Goal: Task Accomplishment & Management: Manage account settings

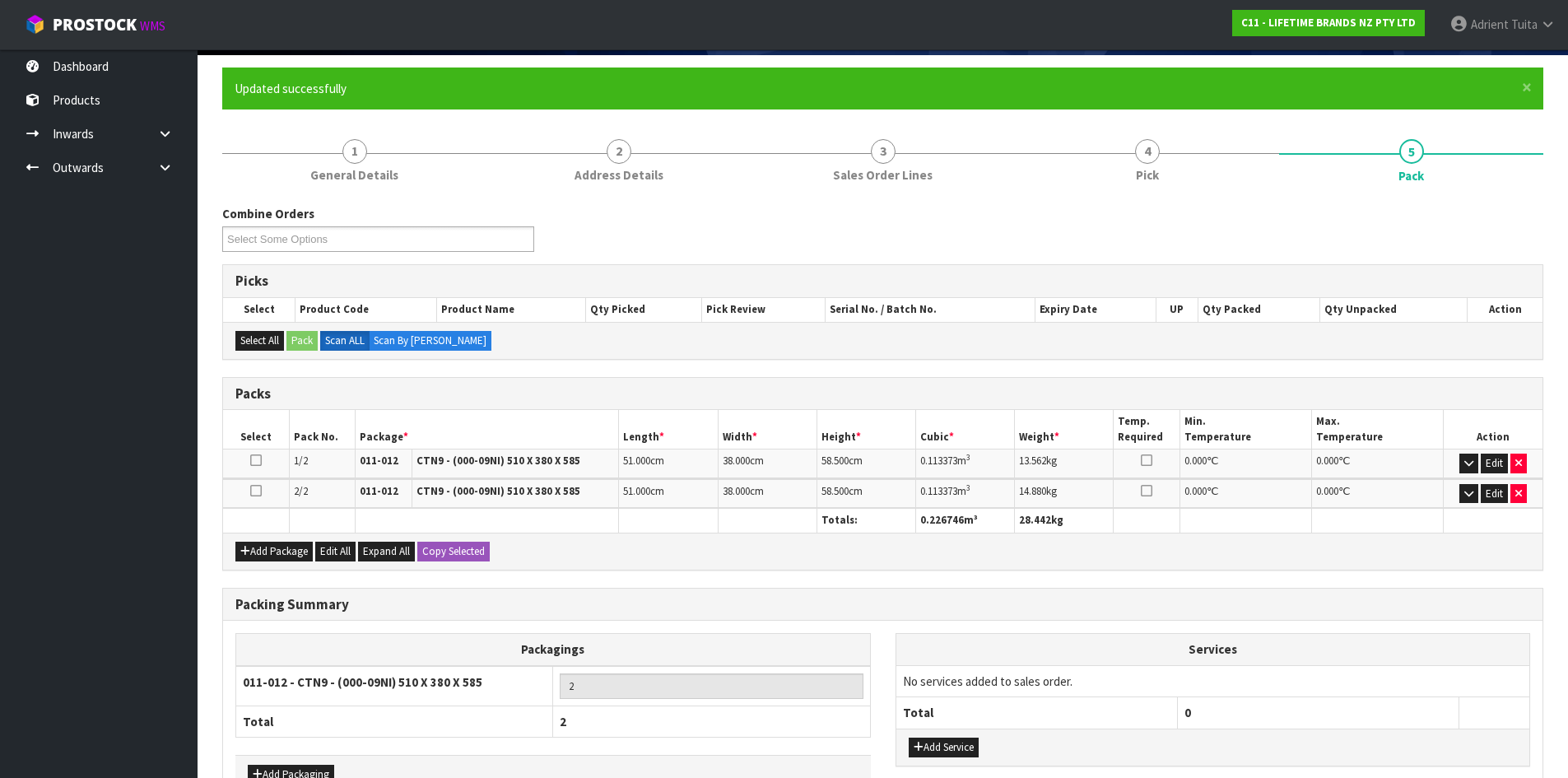
scroll to position [226, 0]
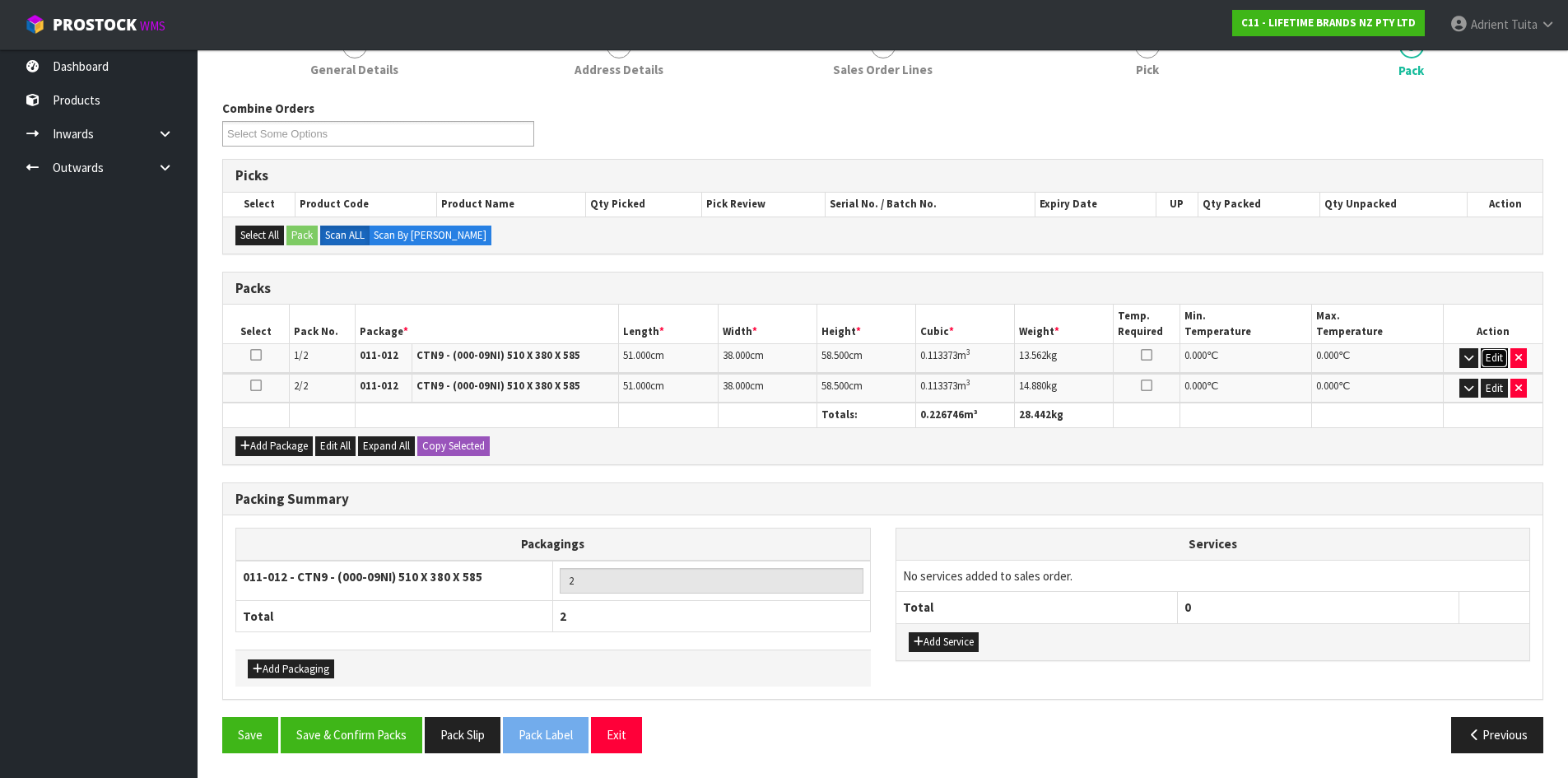
drag, startPoint x: 1487, startPoint y: 353, endPoint x: 1490, endPoint y: 386, distance: 33.1
click at [1487, 354] on button "Edit" at bounding box center [1494, 357] width 28 height 20
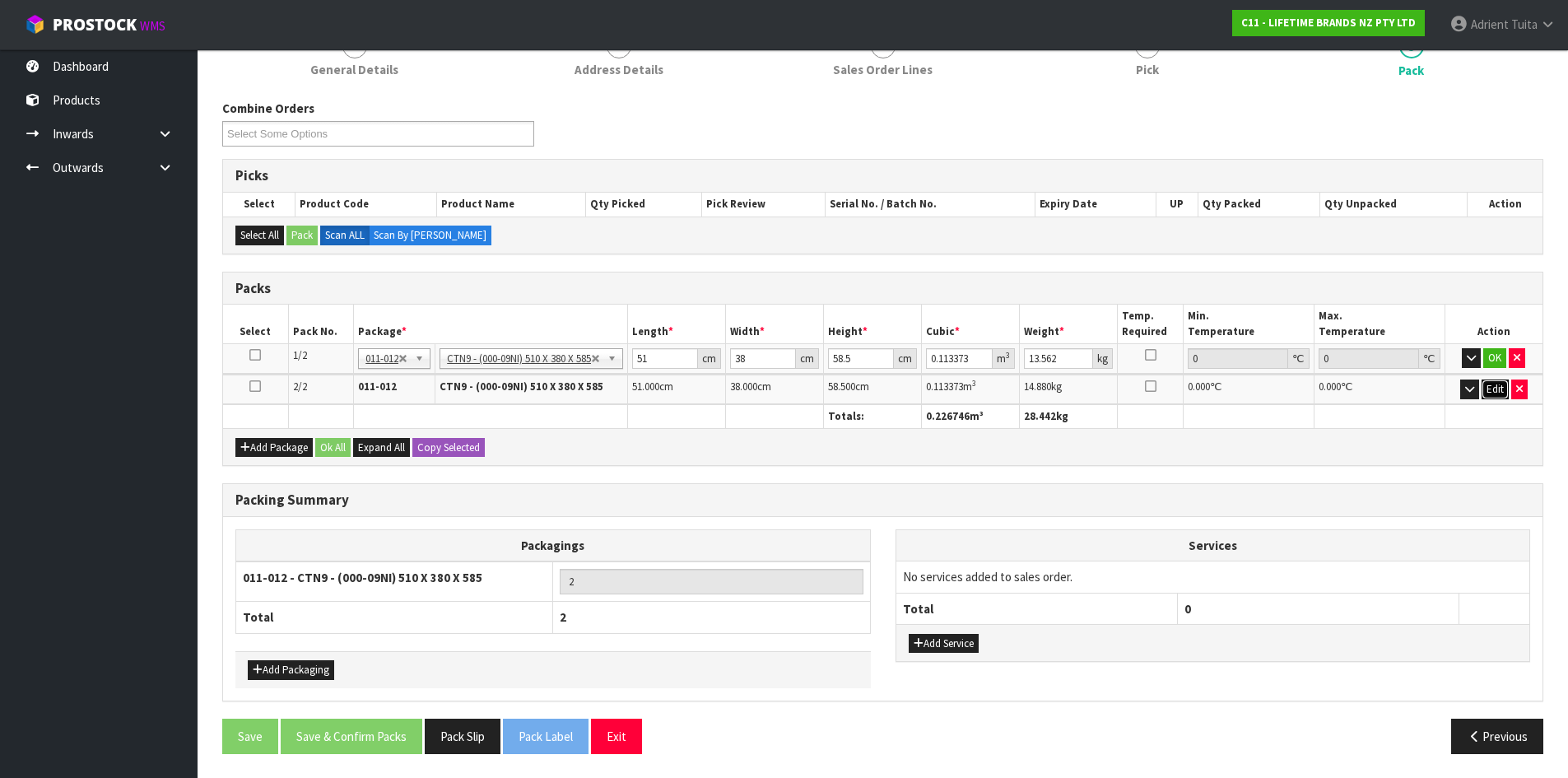
click at [1492, 391] on button "Edit" at bounding box center [1495, 389] width 28 height 20
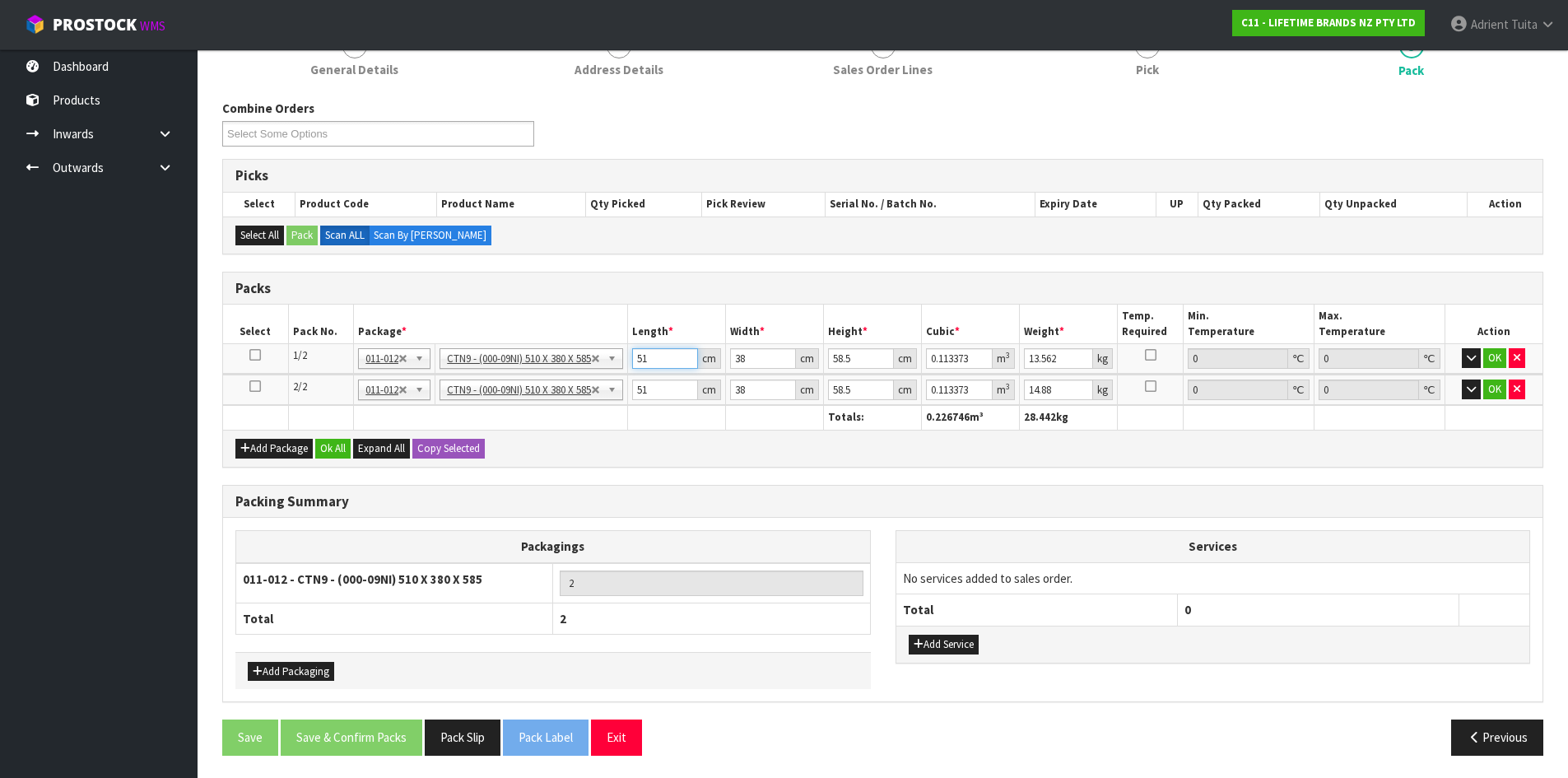
click at [679, 364] on input "51" at bounding box center [665, 357] width 66 height 20
type input "5"
type input "0.011115"
type input "0"
type input "5"
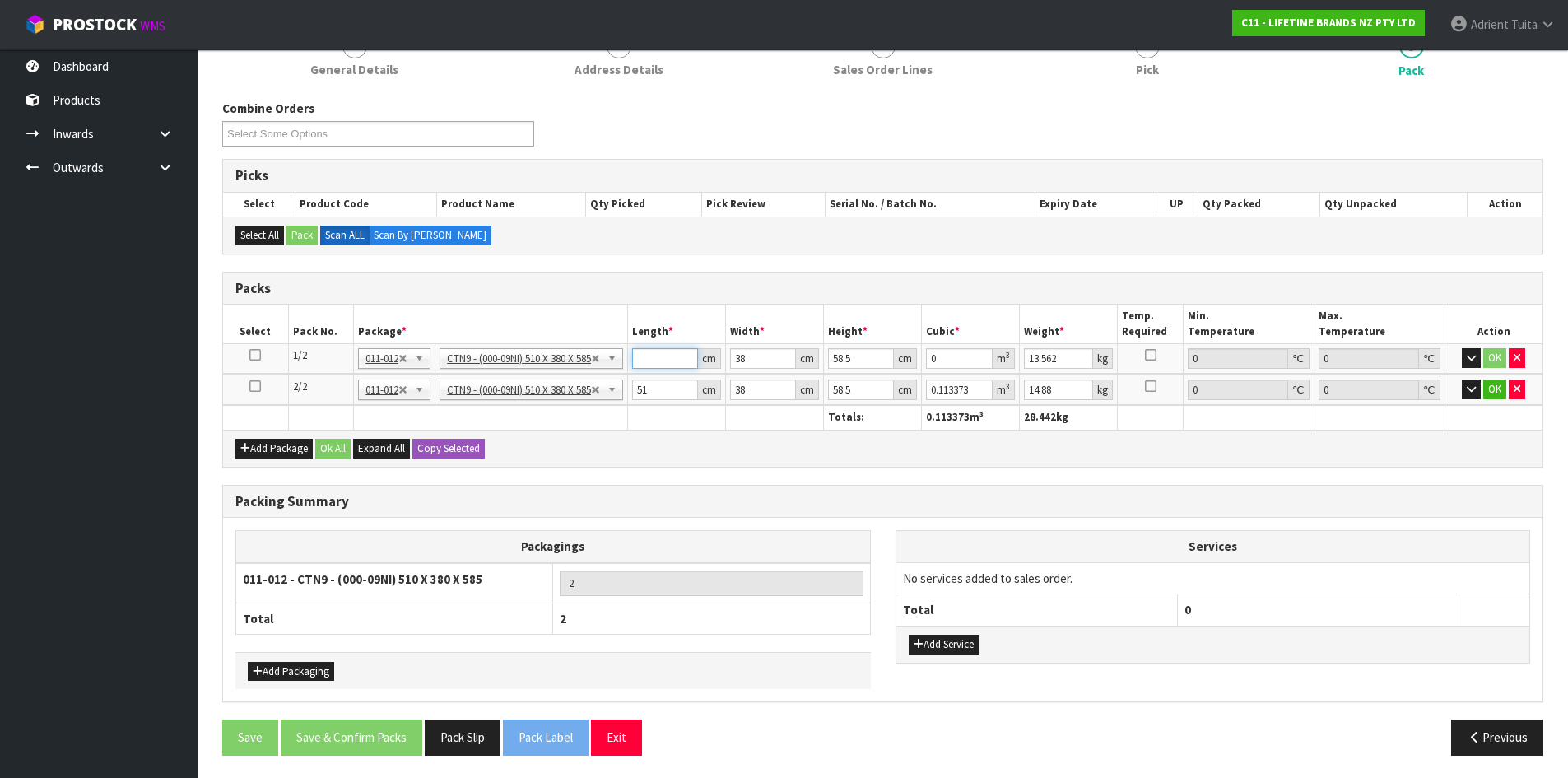
type input "0.011115"
type input "52"
type input "0.115596"
type input "52"
type input "4"
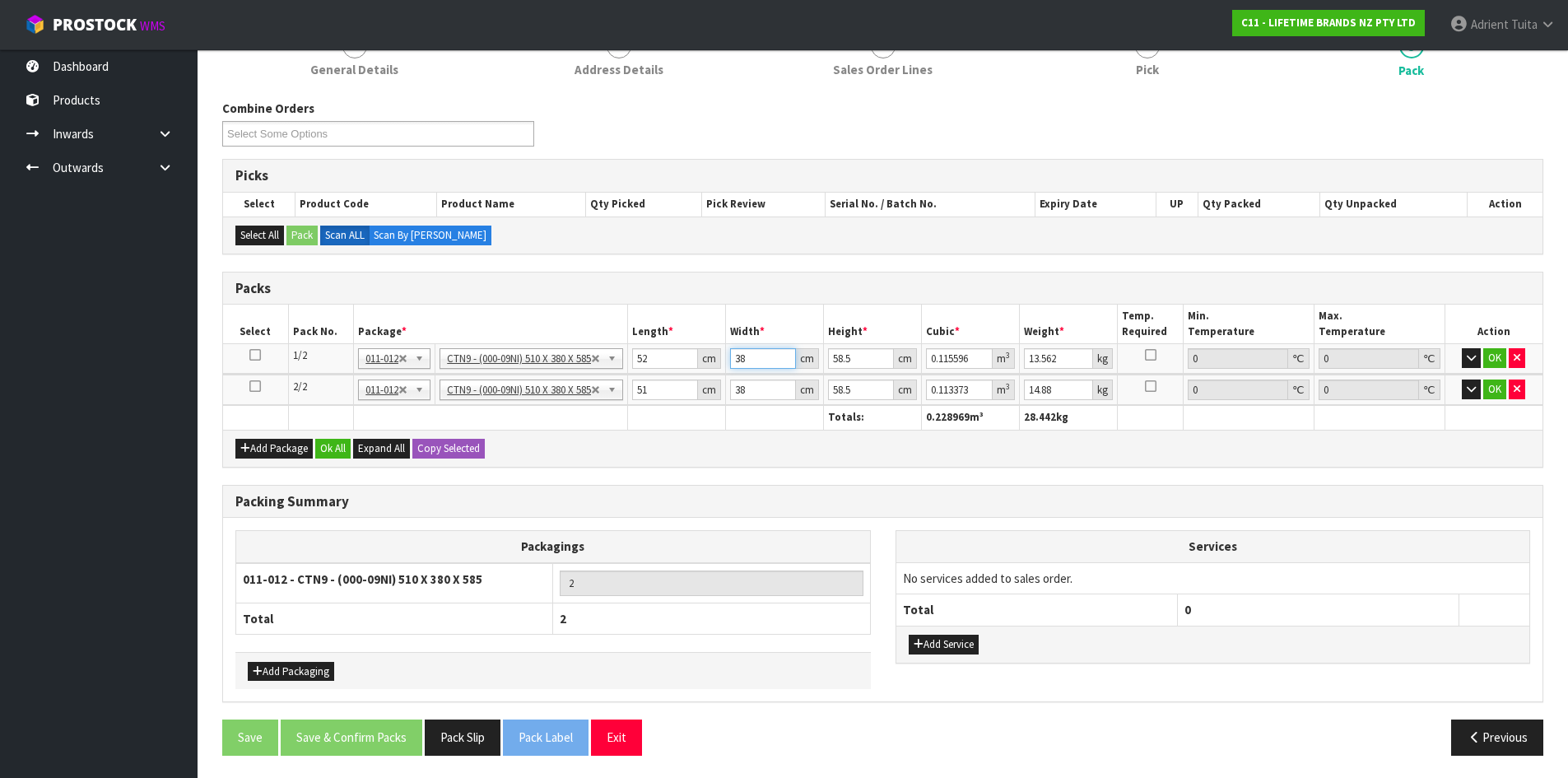
type input "0.012168"
type input "40"
type input "0.12168"
type input "40"
type input "5"
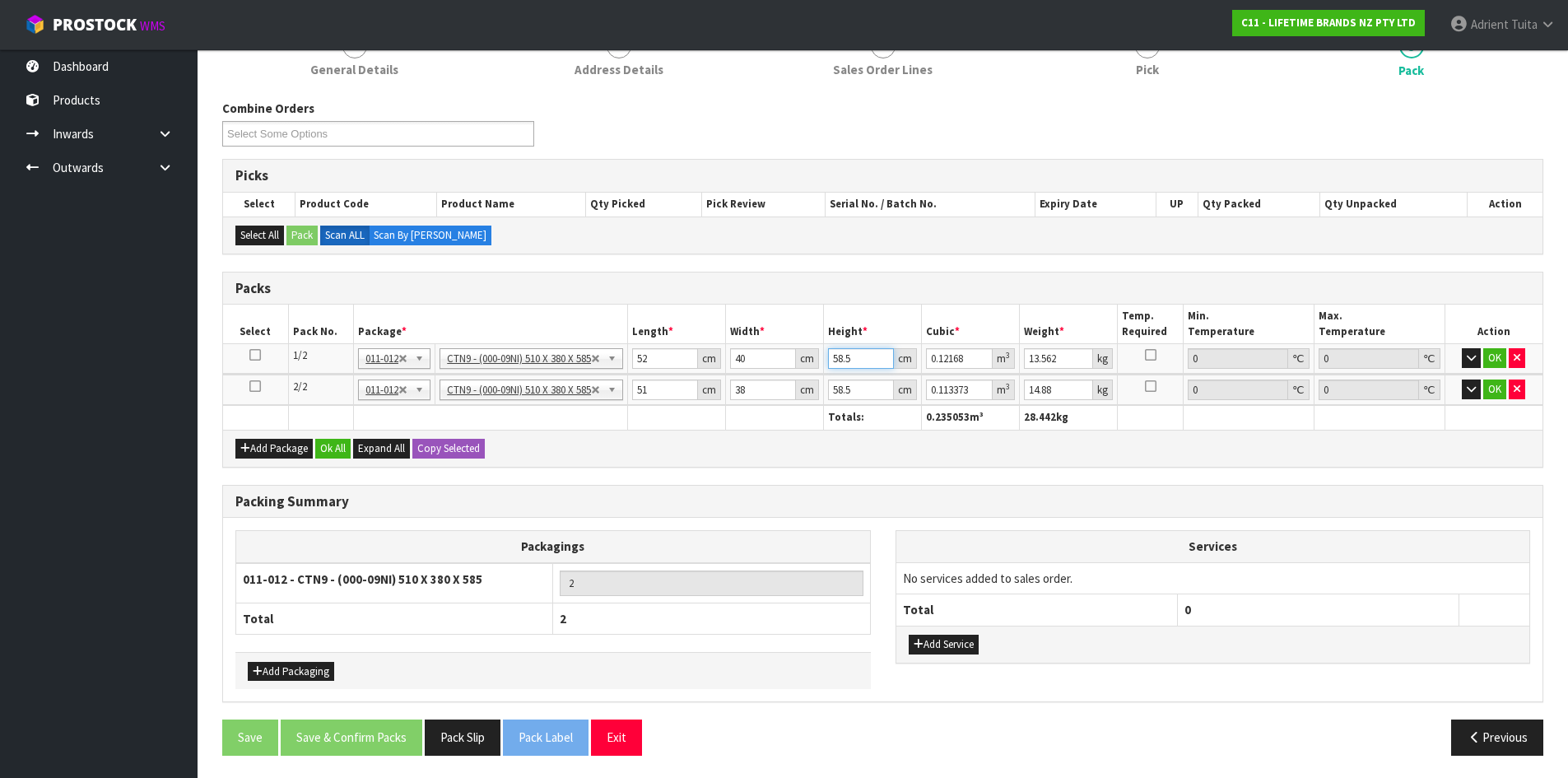
type input "0.0104"
type input "54"
type input "0.11232"
type input "54"
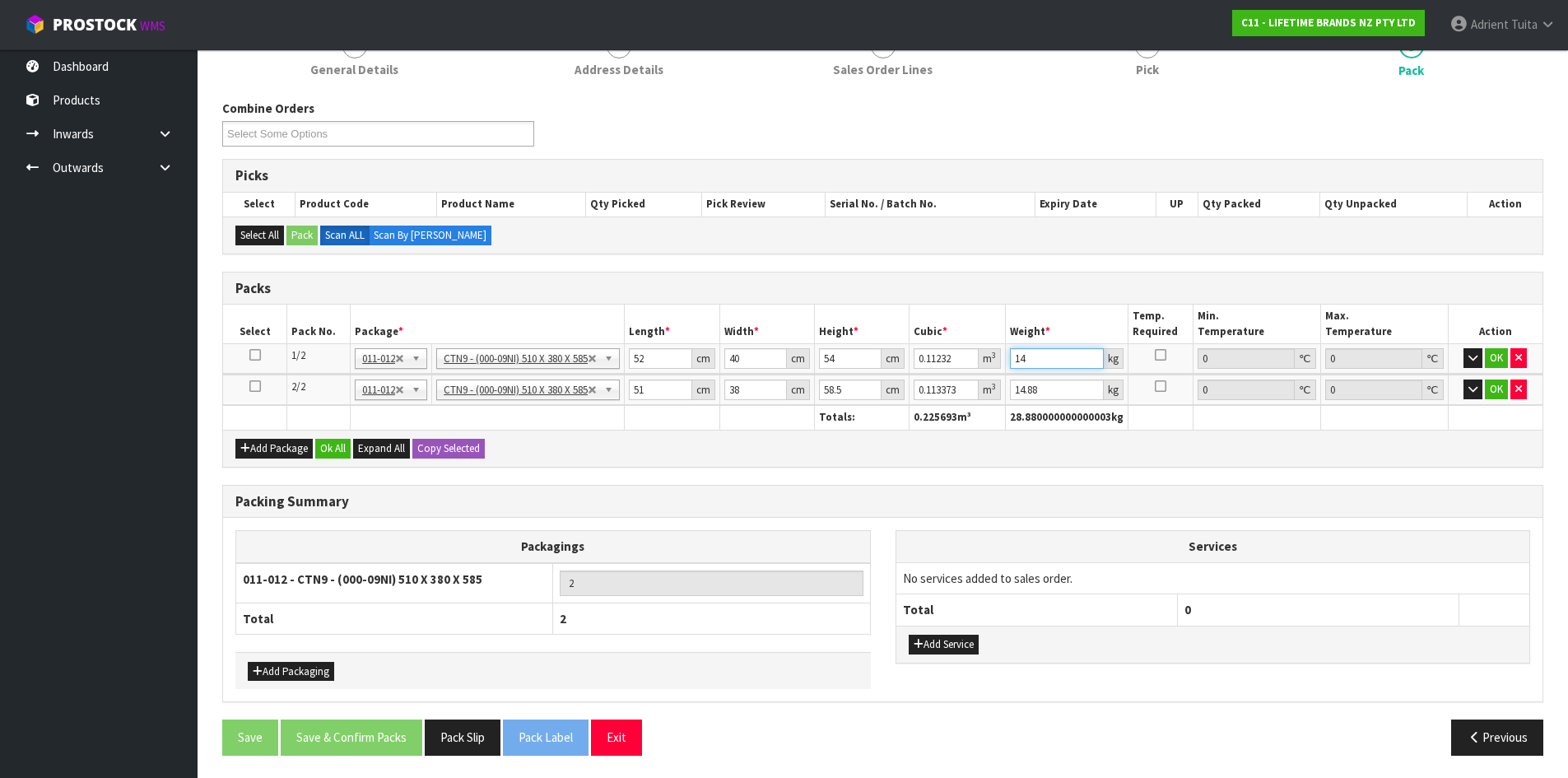
type input "14"
click at [666, 392] on input "51" at bounding box center [660, 389] width 63 height 20
type input "5"
type input "0.011115"
type input "52"
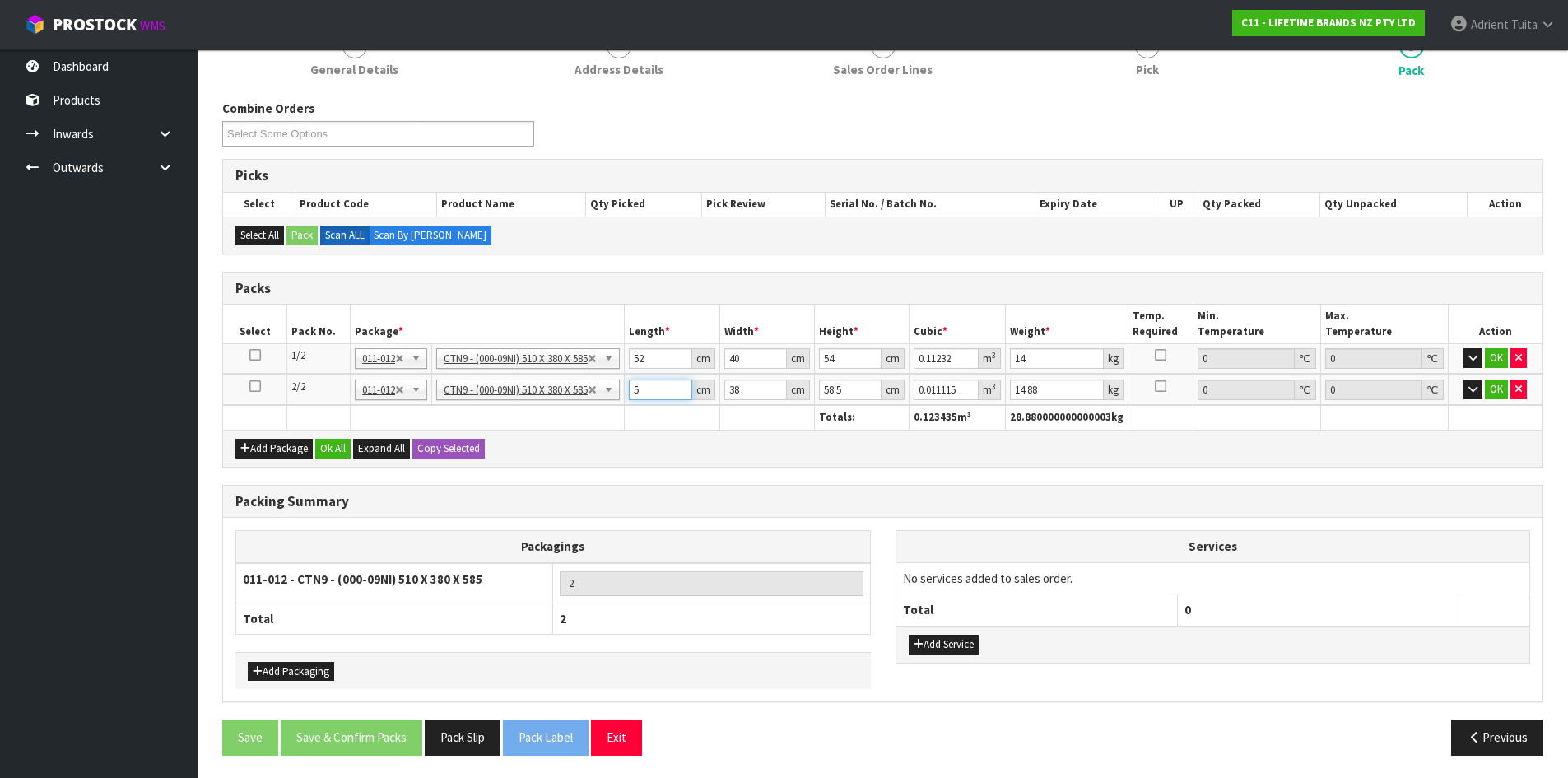
type input "0.115596"
type input "52"
type input "4"
type input "0.012168"
type input "40"
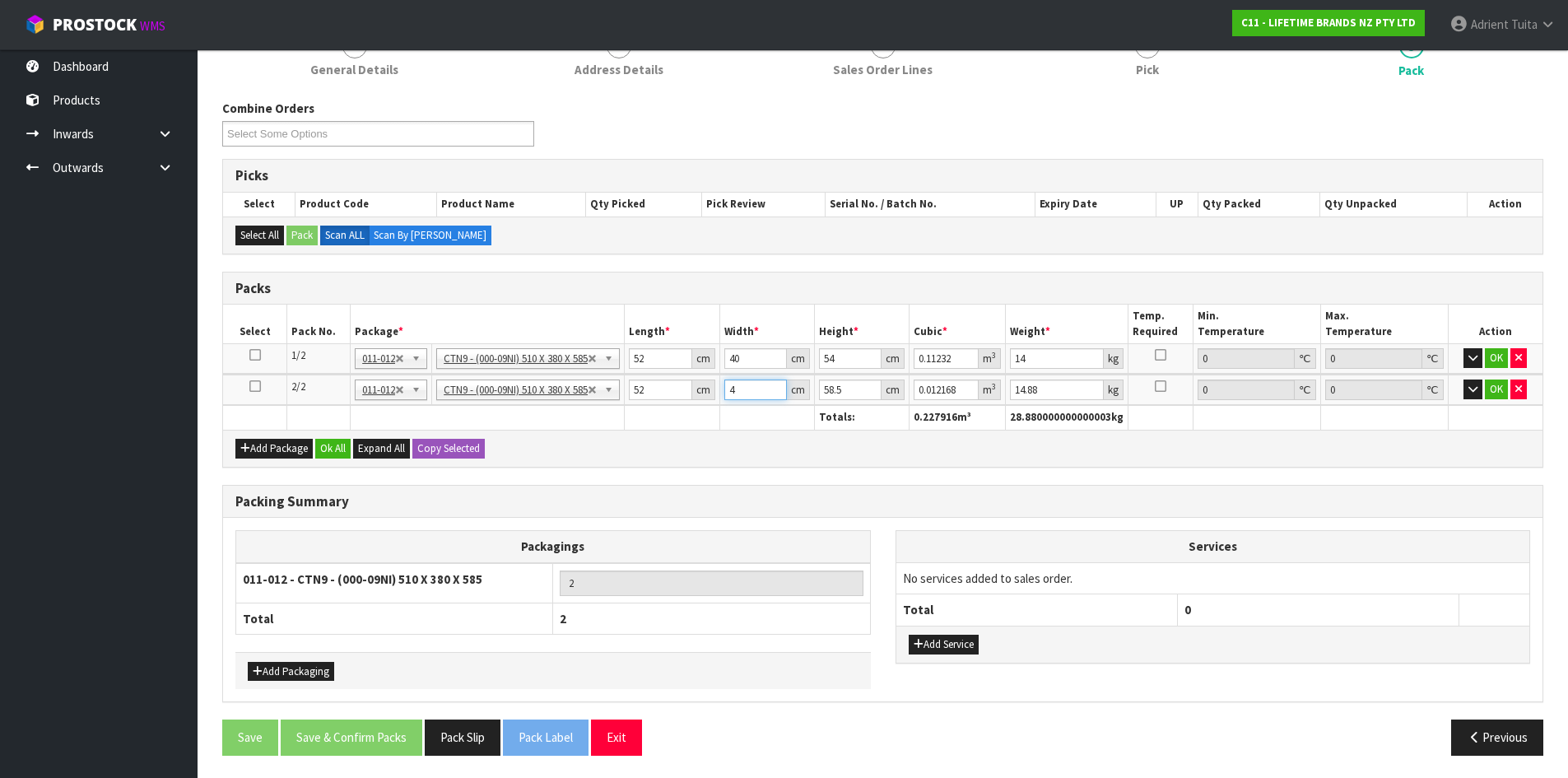
type input "0.12168"
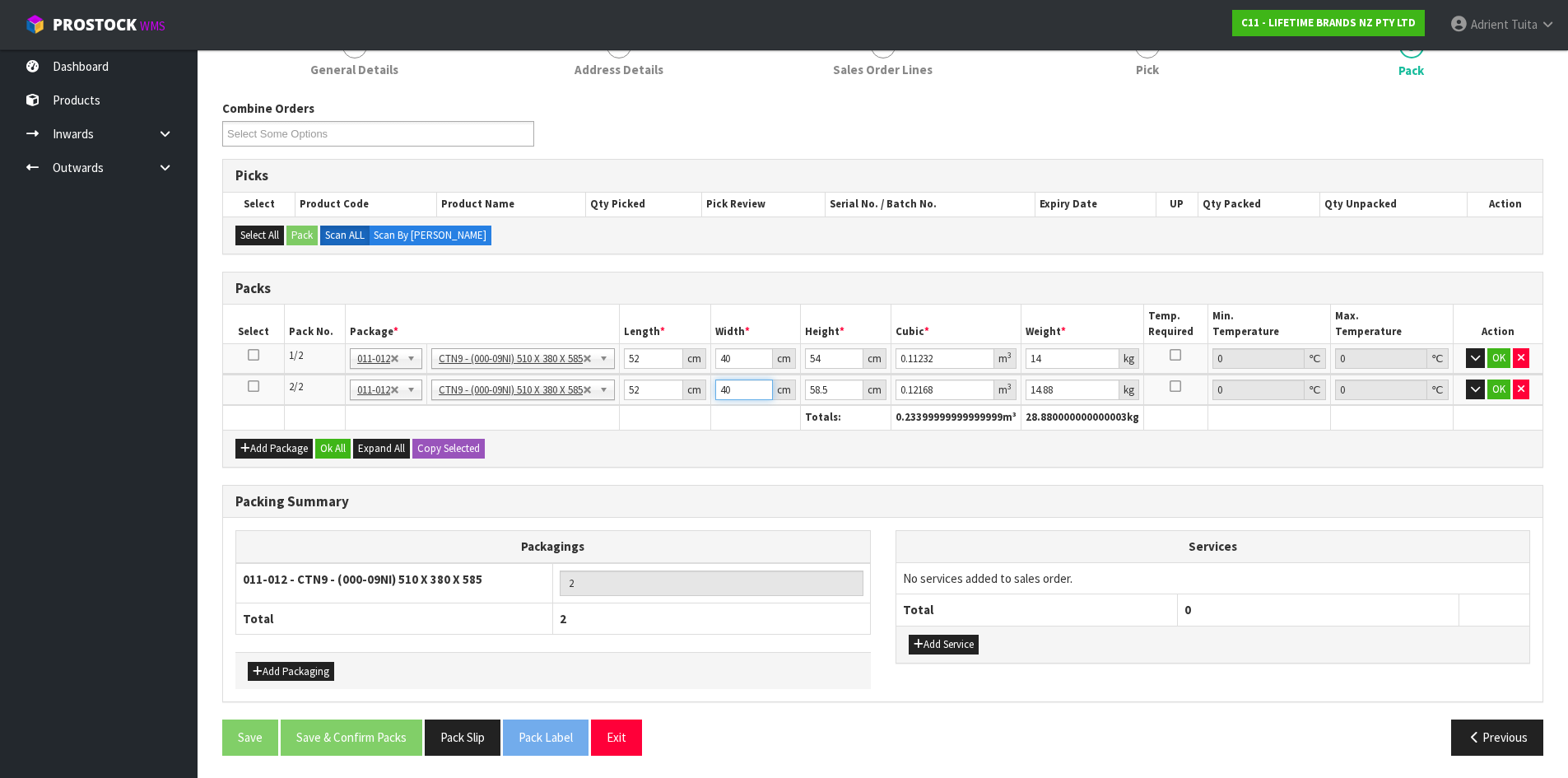
type input "40"
type input "5"
type input "0.0104"
type input "54"
type input "0.11232"
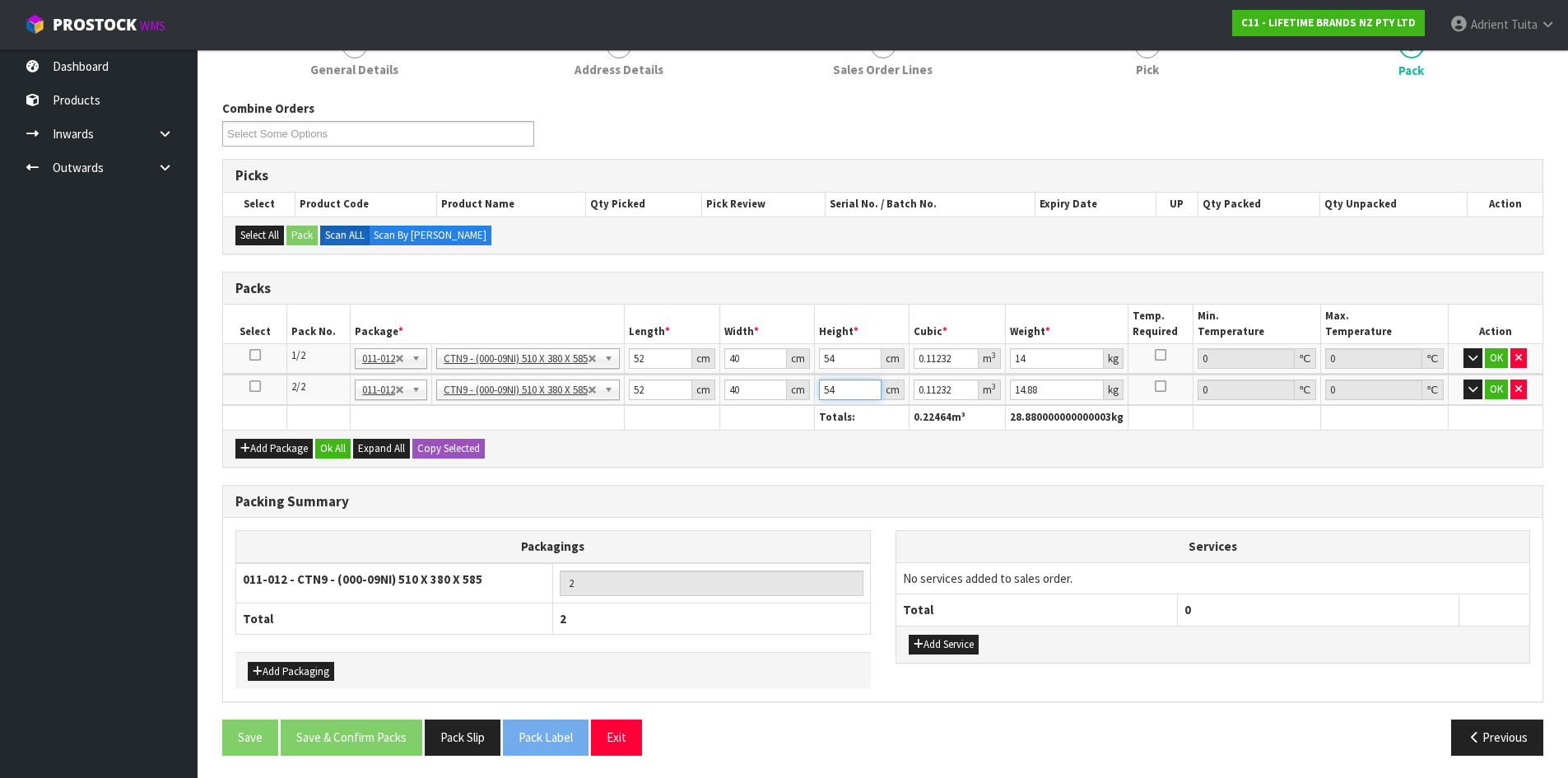
type input "54"
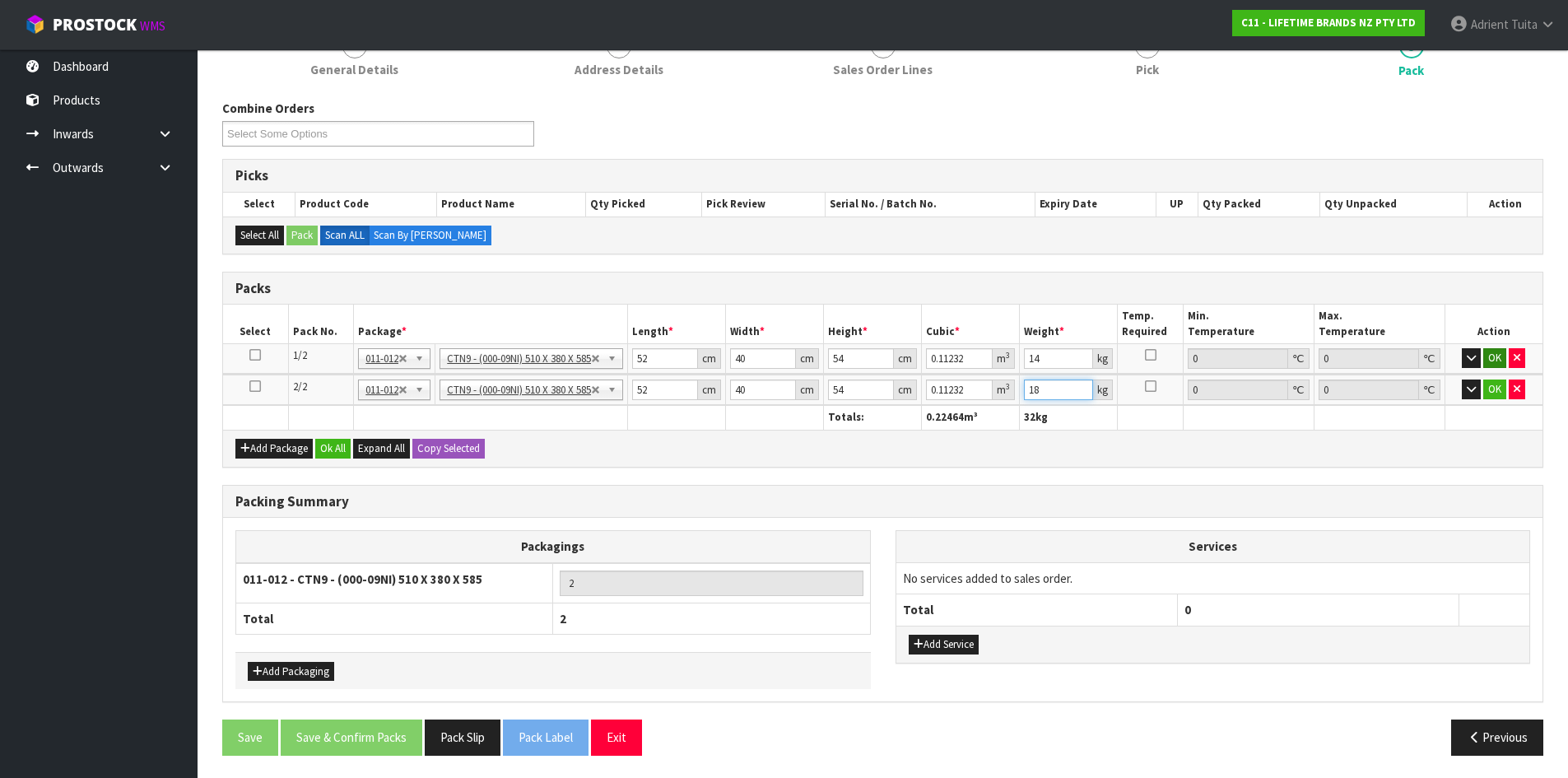
type input "18"
click at [1492, 358] on button "OK" at bounding box center [1495, 357] width 23 height 20
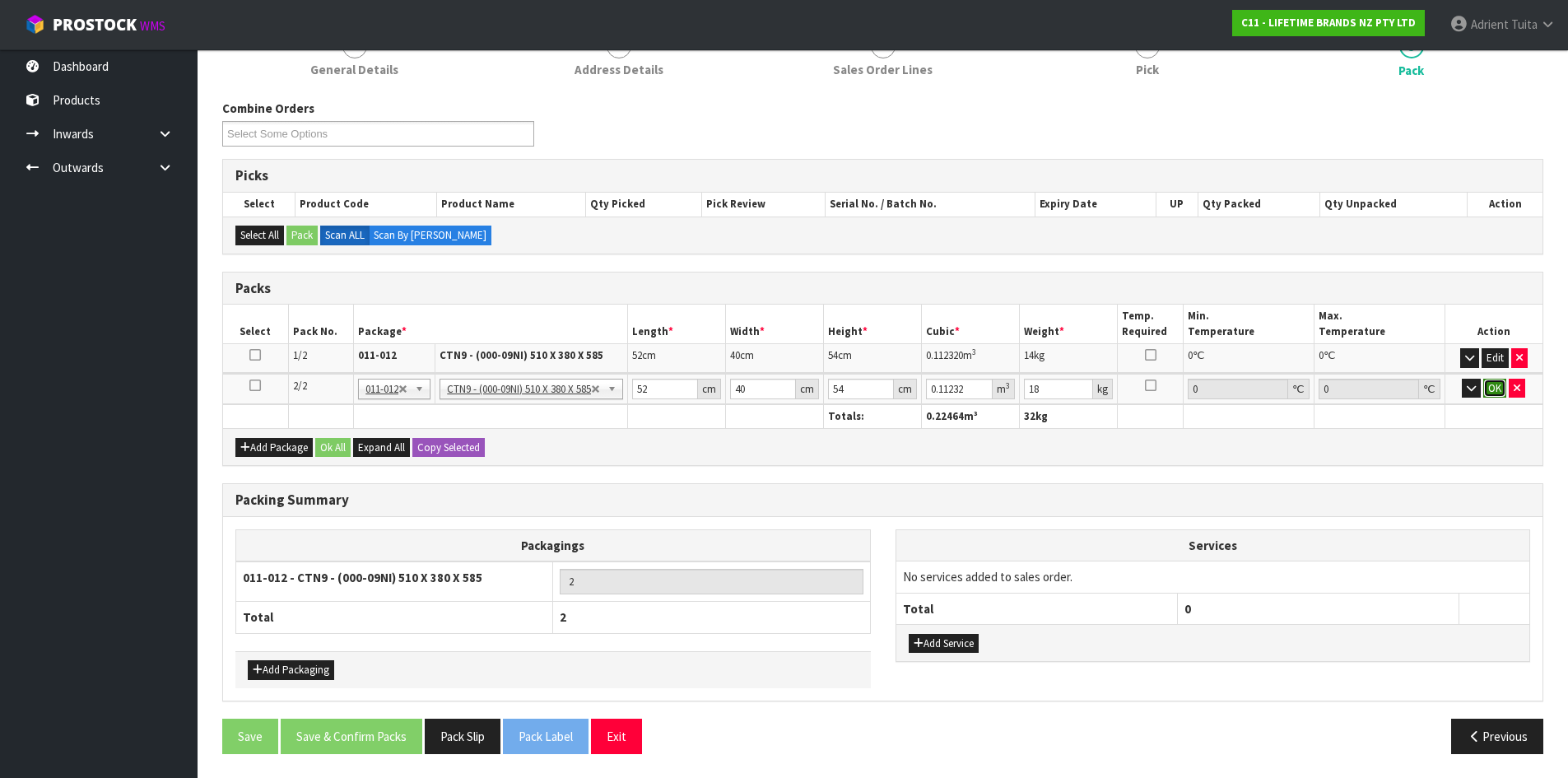
click at [1492, 386] on button "OK" at bounding box center [1495, 389] width 23 height 20
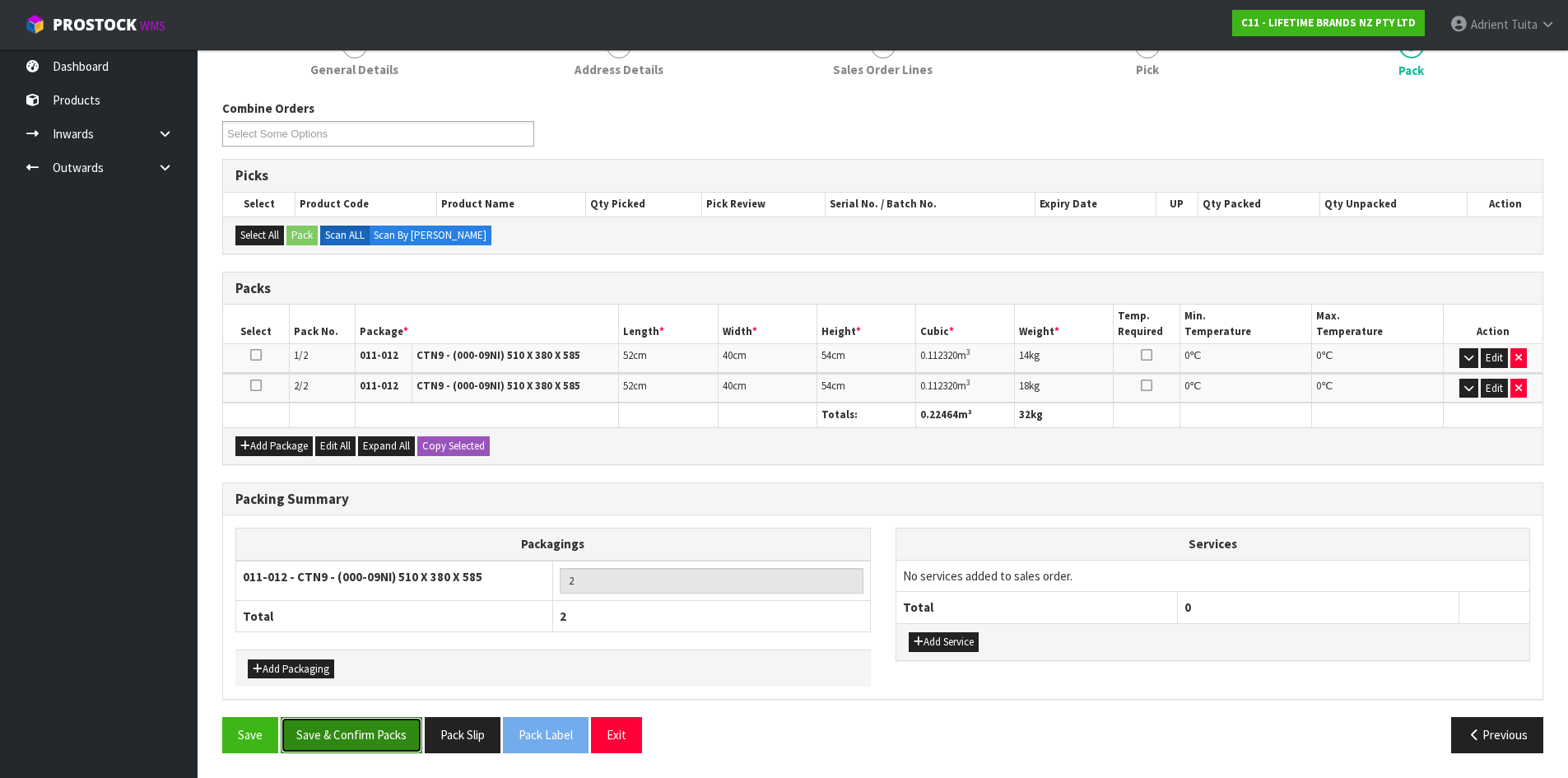
drag, startPoint x: 393, startPoint y: 726, endPoint x: 364, endPoint y: 734, distance: 30.1
click at [392, 726] on button "Save & Confirm Packs" at bounding box center [351, 734] width 141 height 36
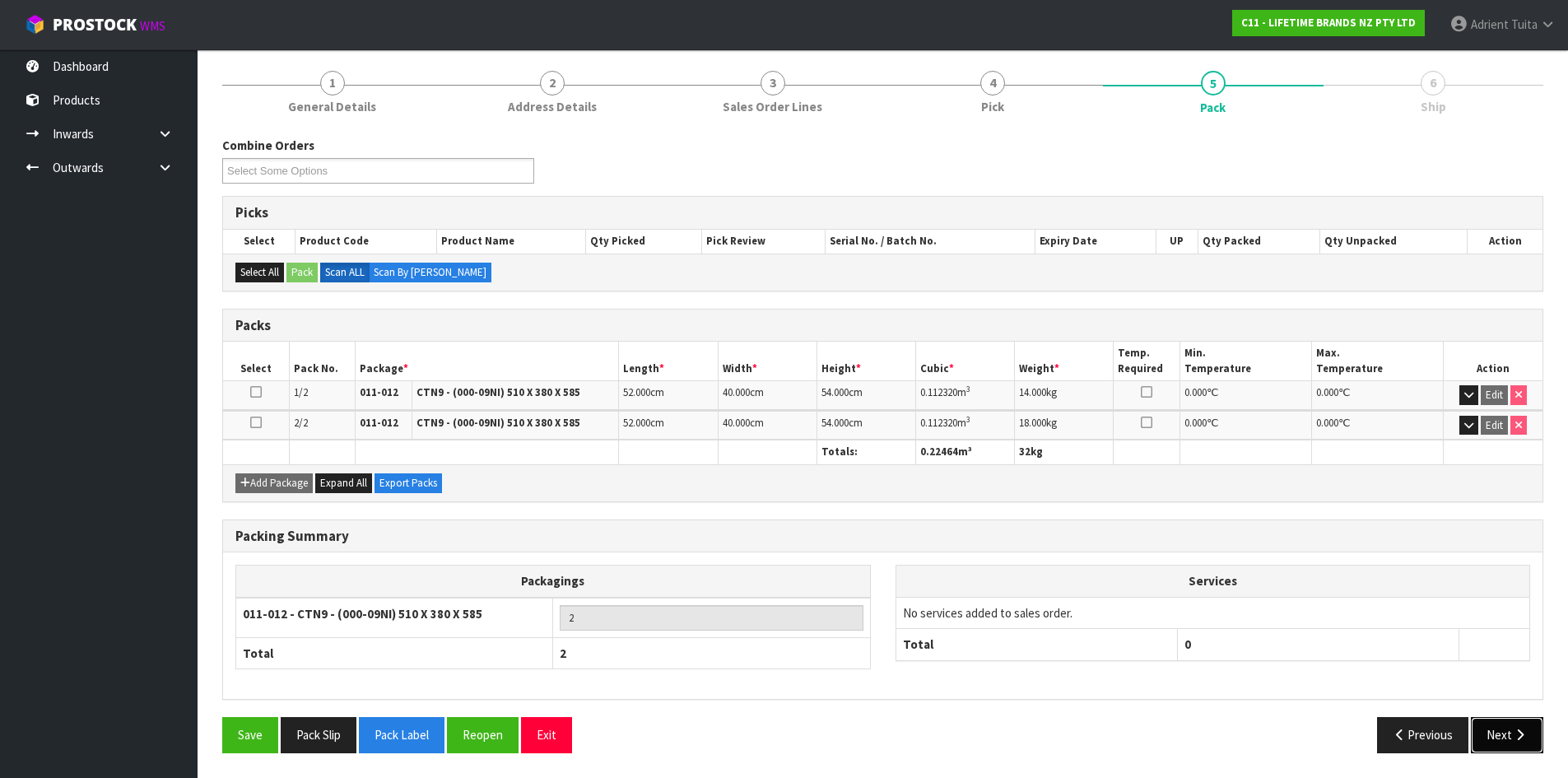
click at [1503, 726] on button "Next" at bounding box center [1507, 734] width 72 height 36
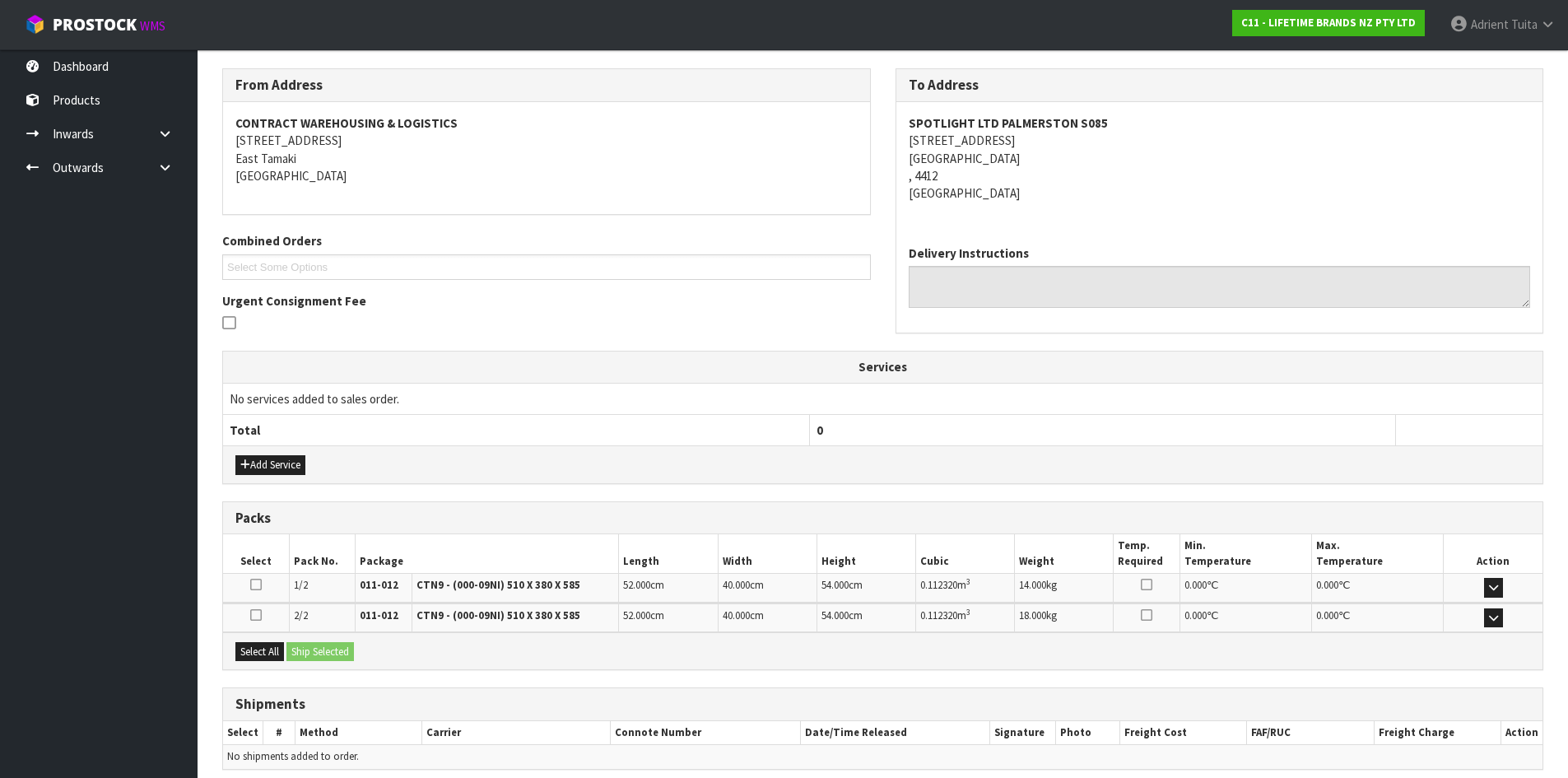
scroll to position [325, 0]
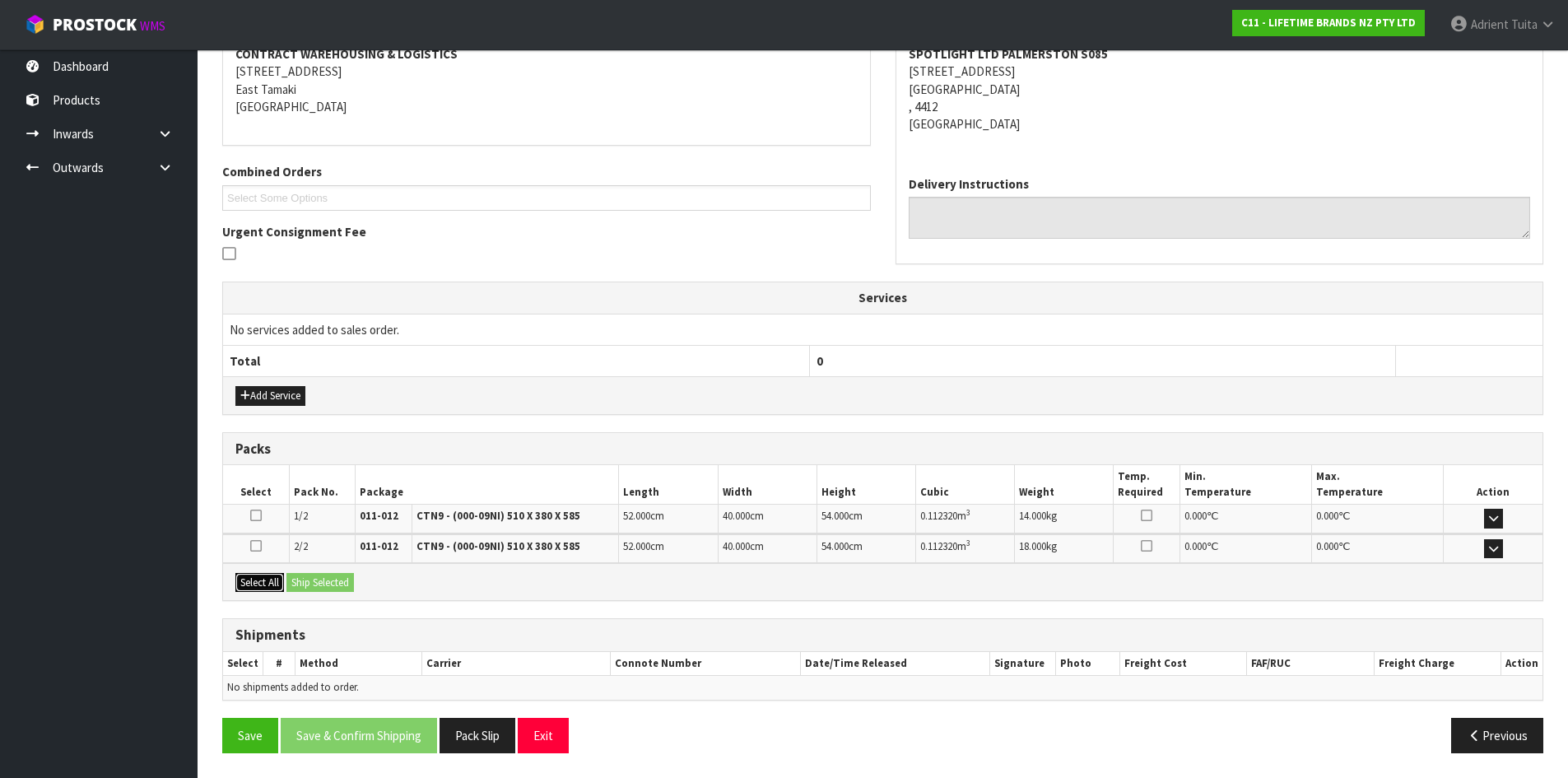
drag, startPoint x: 259, startPoint y: 587, endPoint x: 309, endPoint y: 573, distance: 51.9
click at [266, 584] on button "Select All" at bounding box center [260, 582] width 49 height 20
click at [309, 573] on button "Ship Selected" at bounding box center [320, 582] width 68 height 20
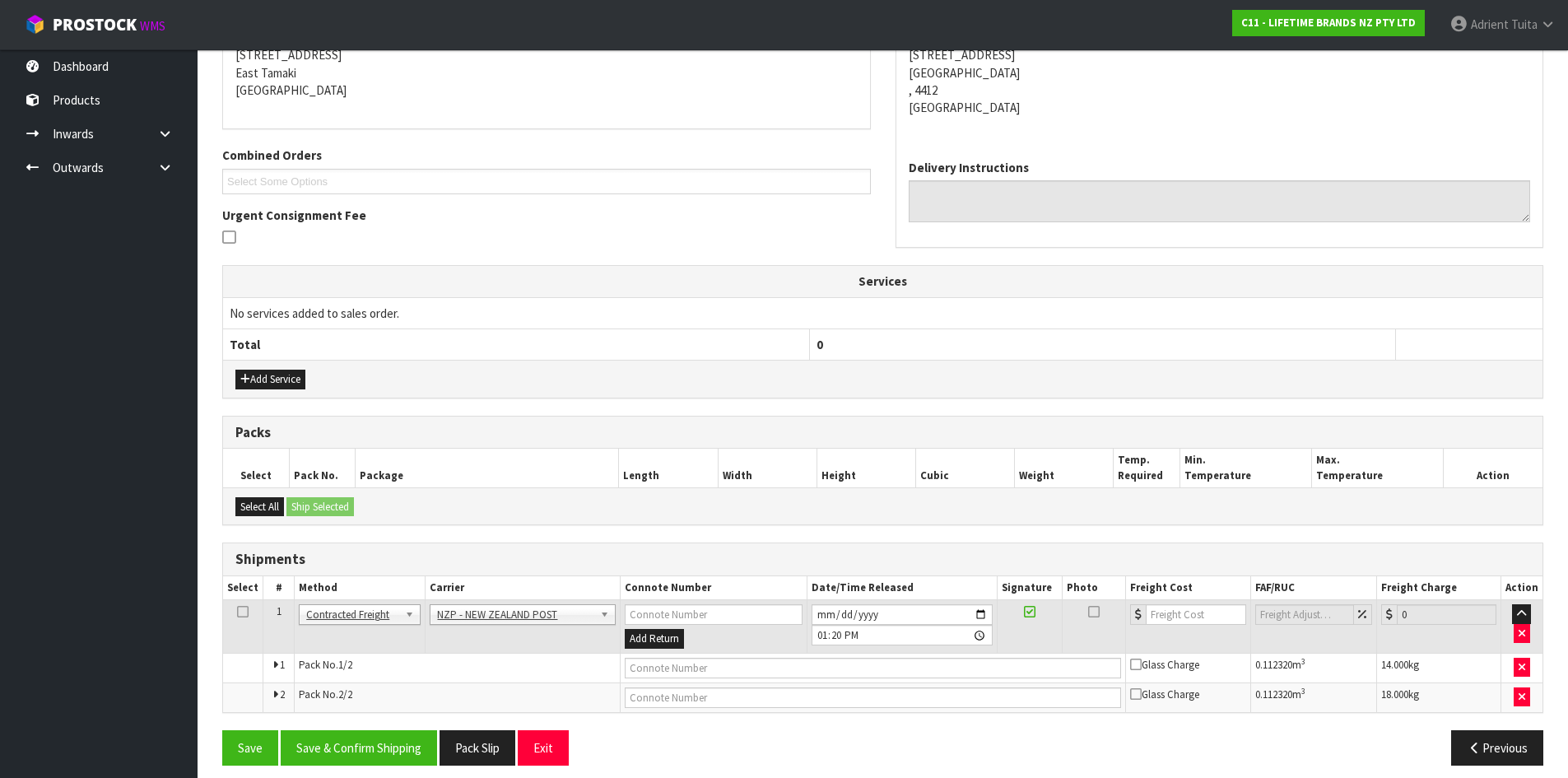
scroll to position [355, 0]
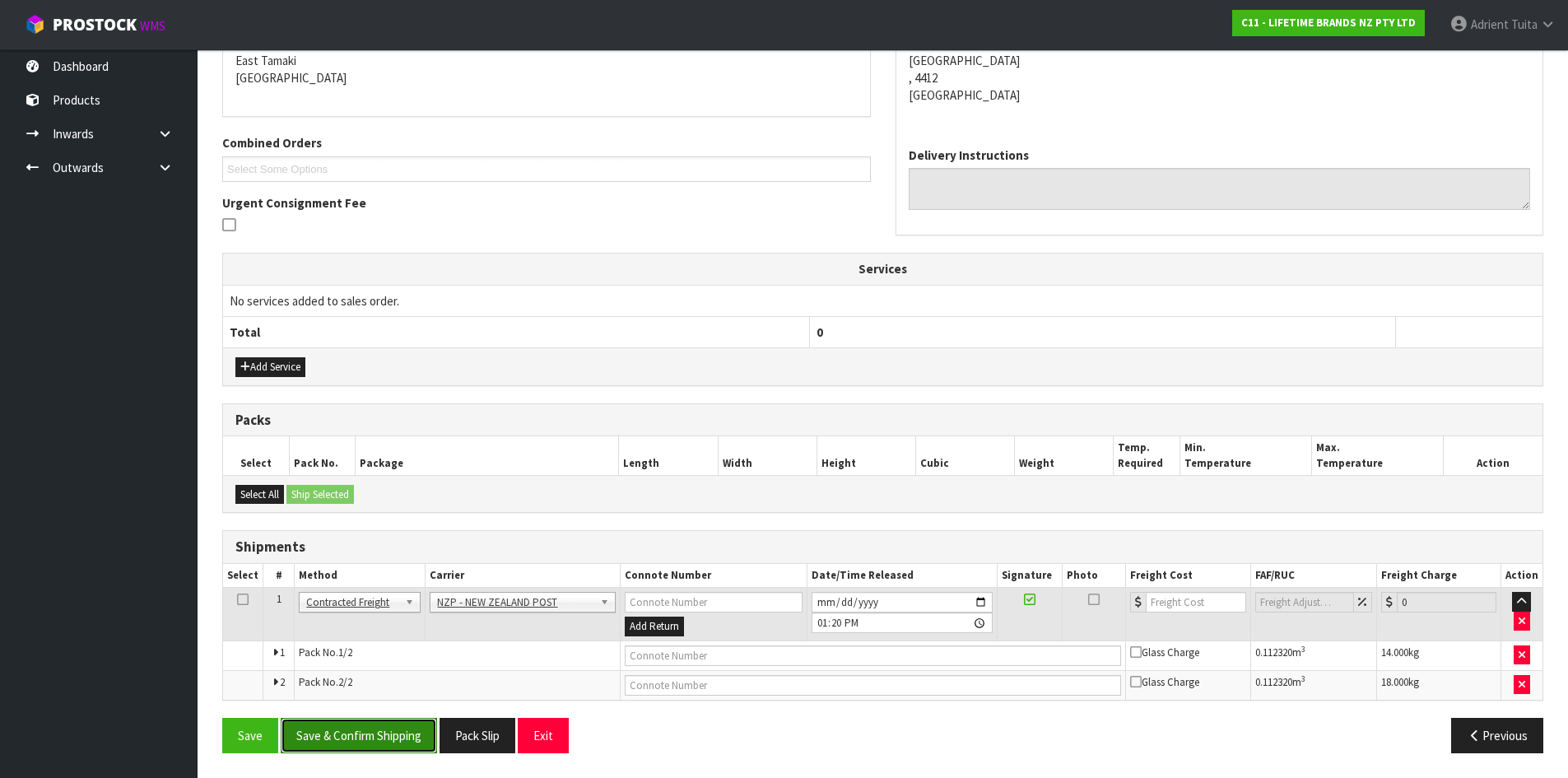
click at [387, 745] on button "Save & Confirm Shipping" at bounding box center [359, 735] width 157 height 36
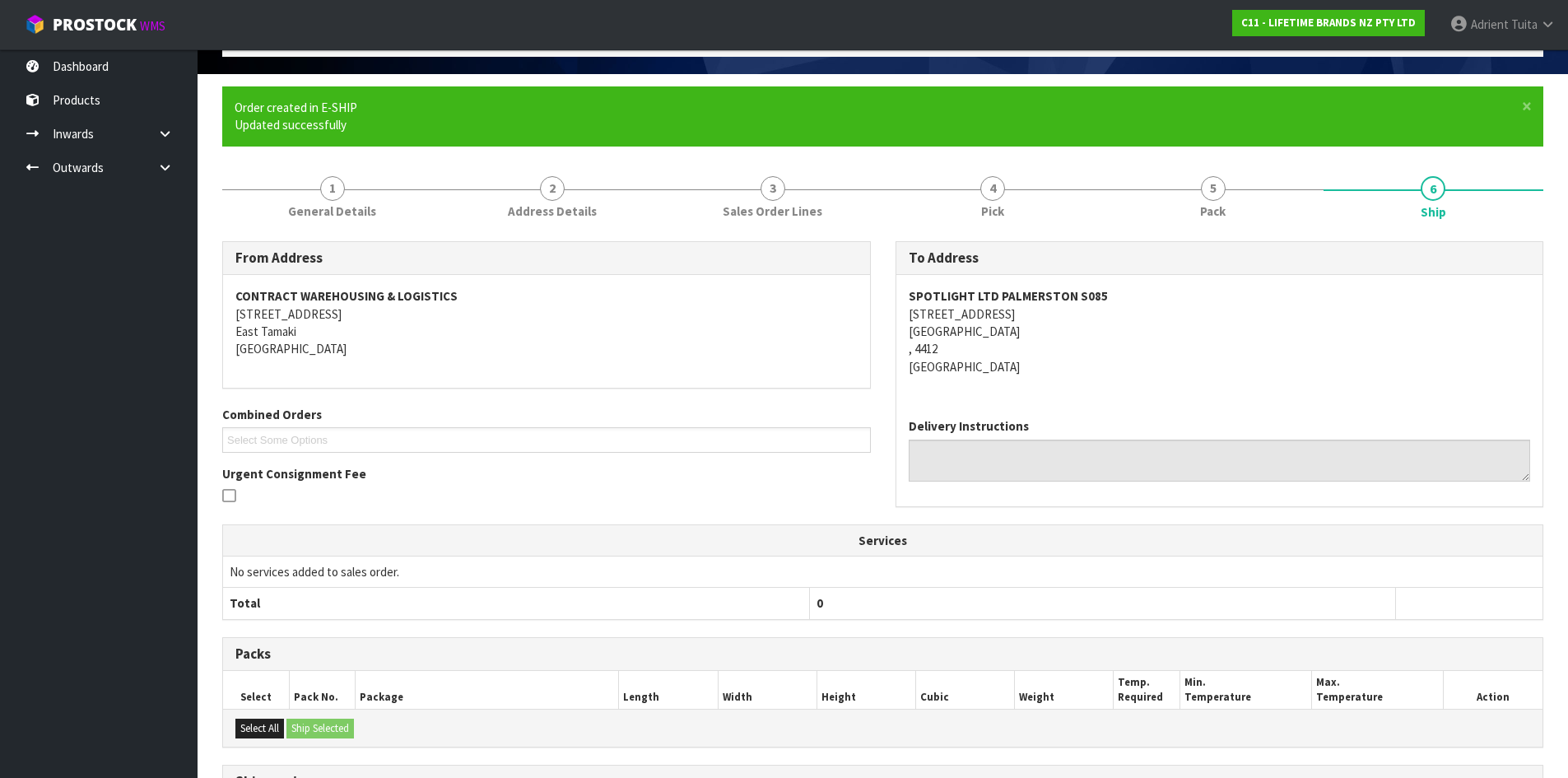
scroll to position [330, 0]
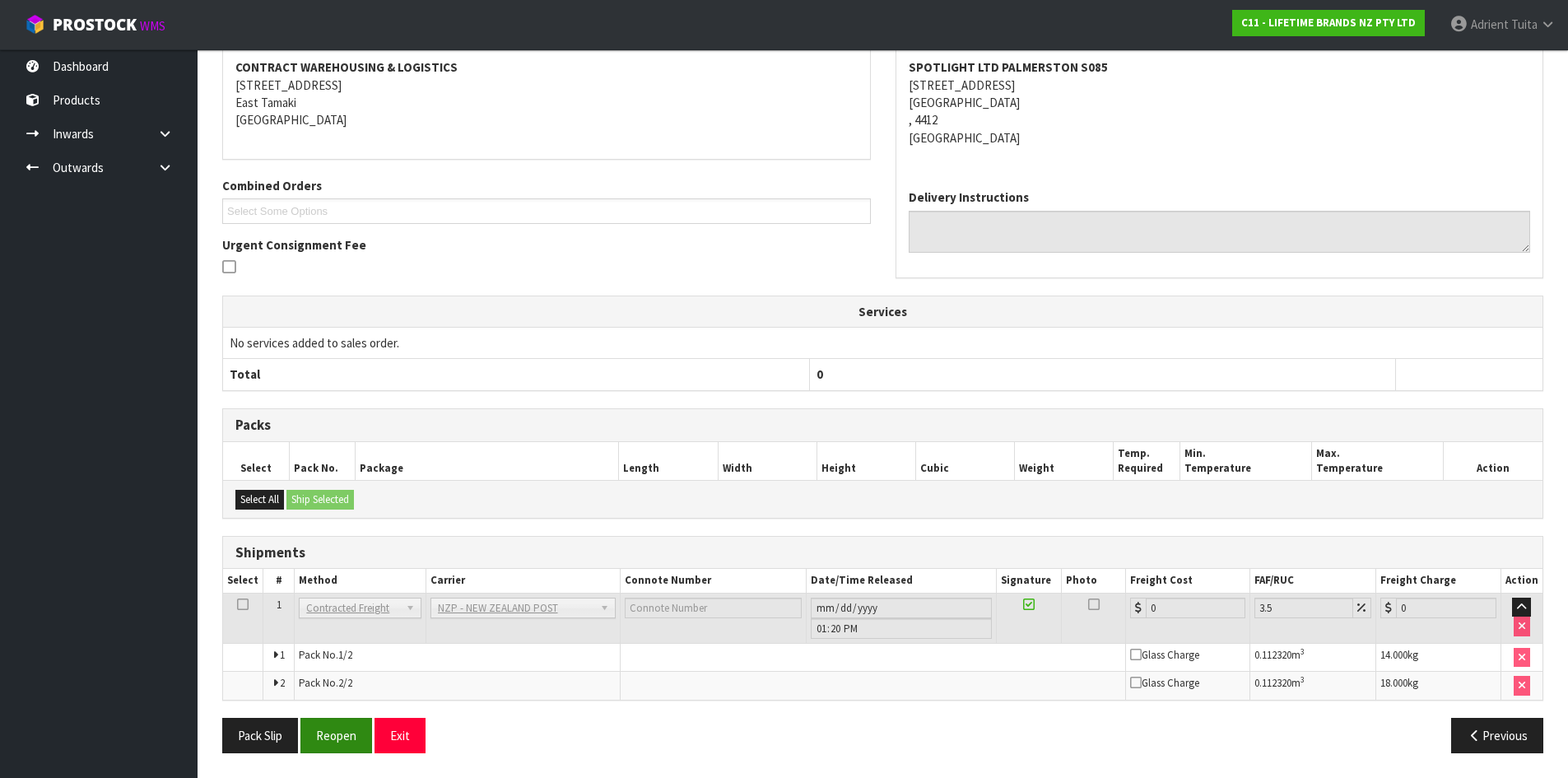
drag, startPoint x: 337, startPoint y: 754, endPoint x: 315, endPoint y: 735, distance: 29.1
click at [337, 754] on div "Pack Slip Reopen Exit Previous" at bounding box center [882, 742] width 1346 height 48
click at [320, 741] on button "Reopen" at bounding box center [336, 735] width 72 height 36
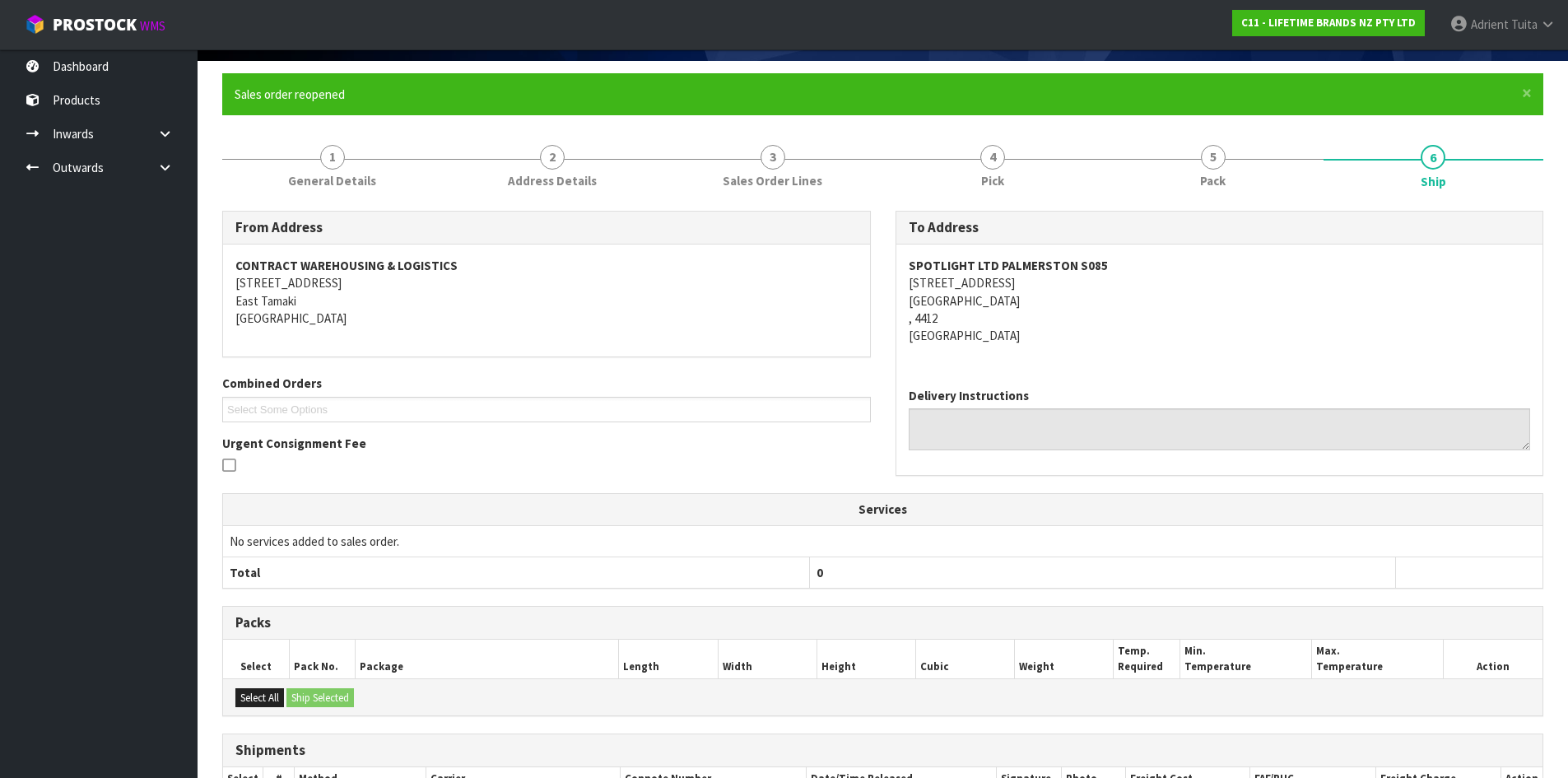
scroll to position [313, 0]
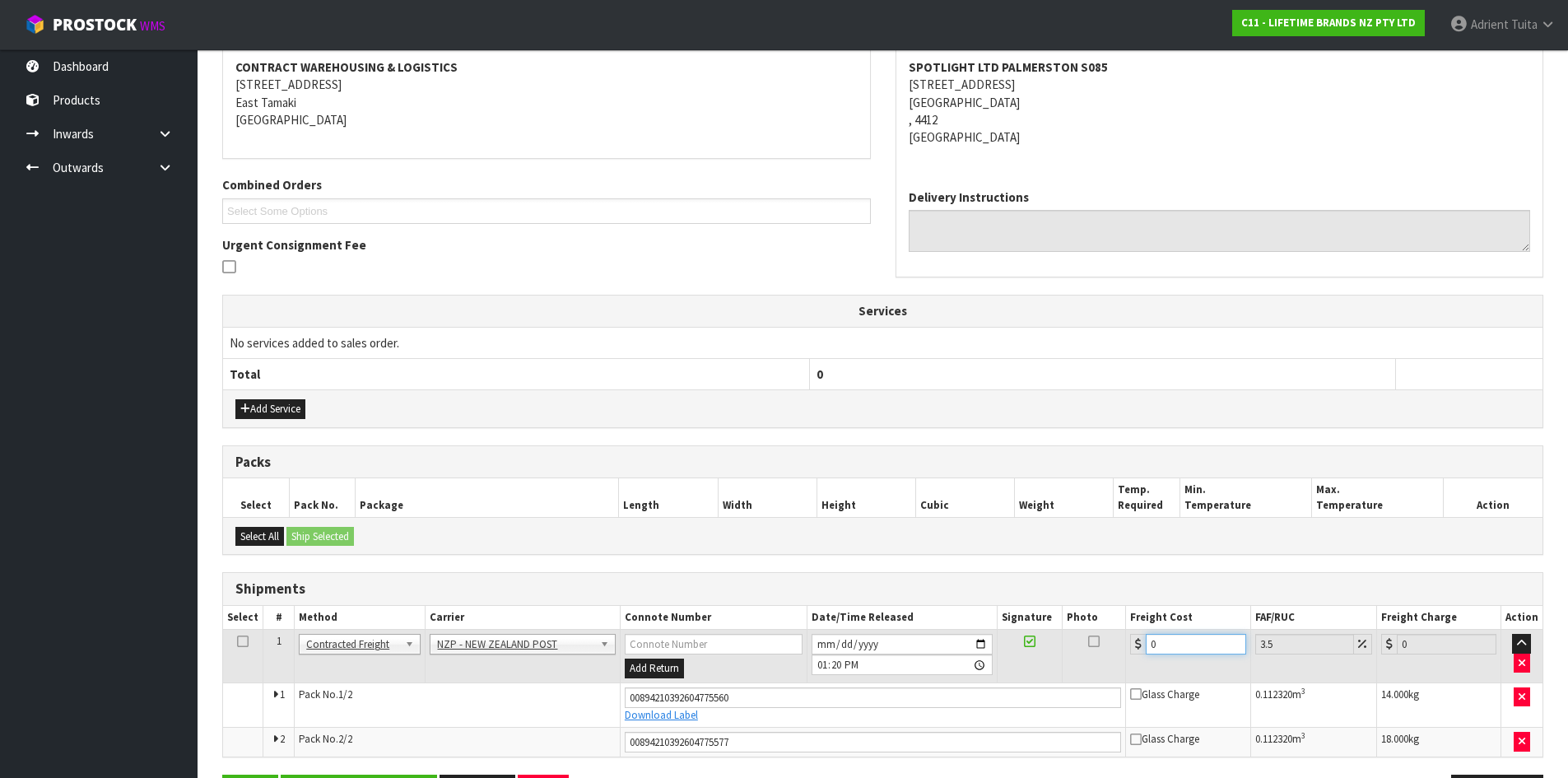
click at [1170, 654] on input "0" at bounding box center [1195, 644] width 100 height 20
type input "3"
type input "3.1"
type input "38"
type input "39.33"
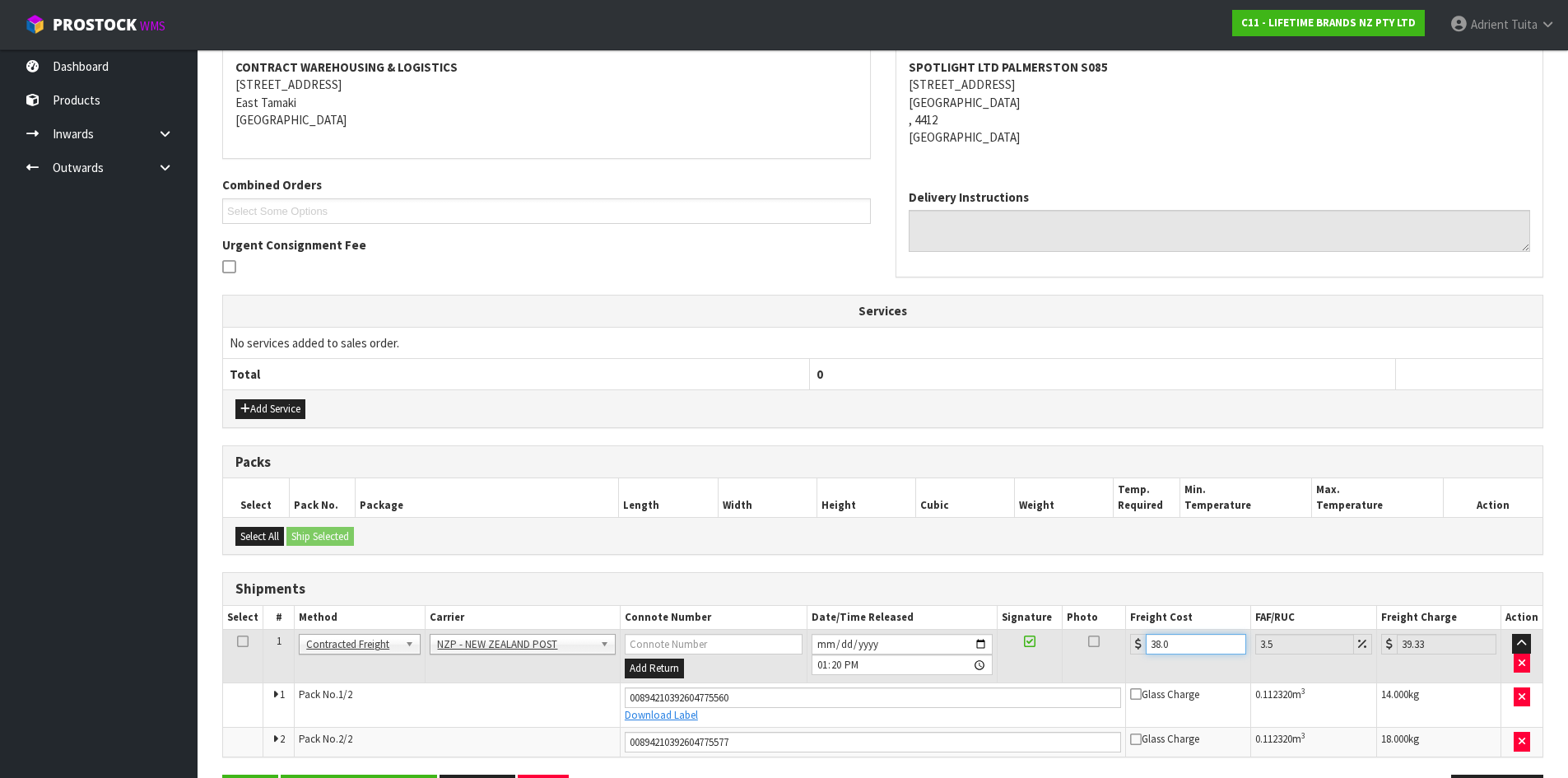
type input "38.04"
type input "39.37"
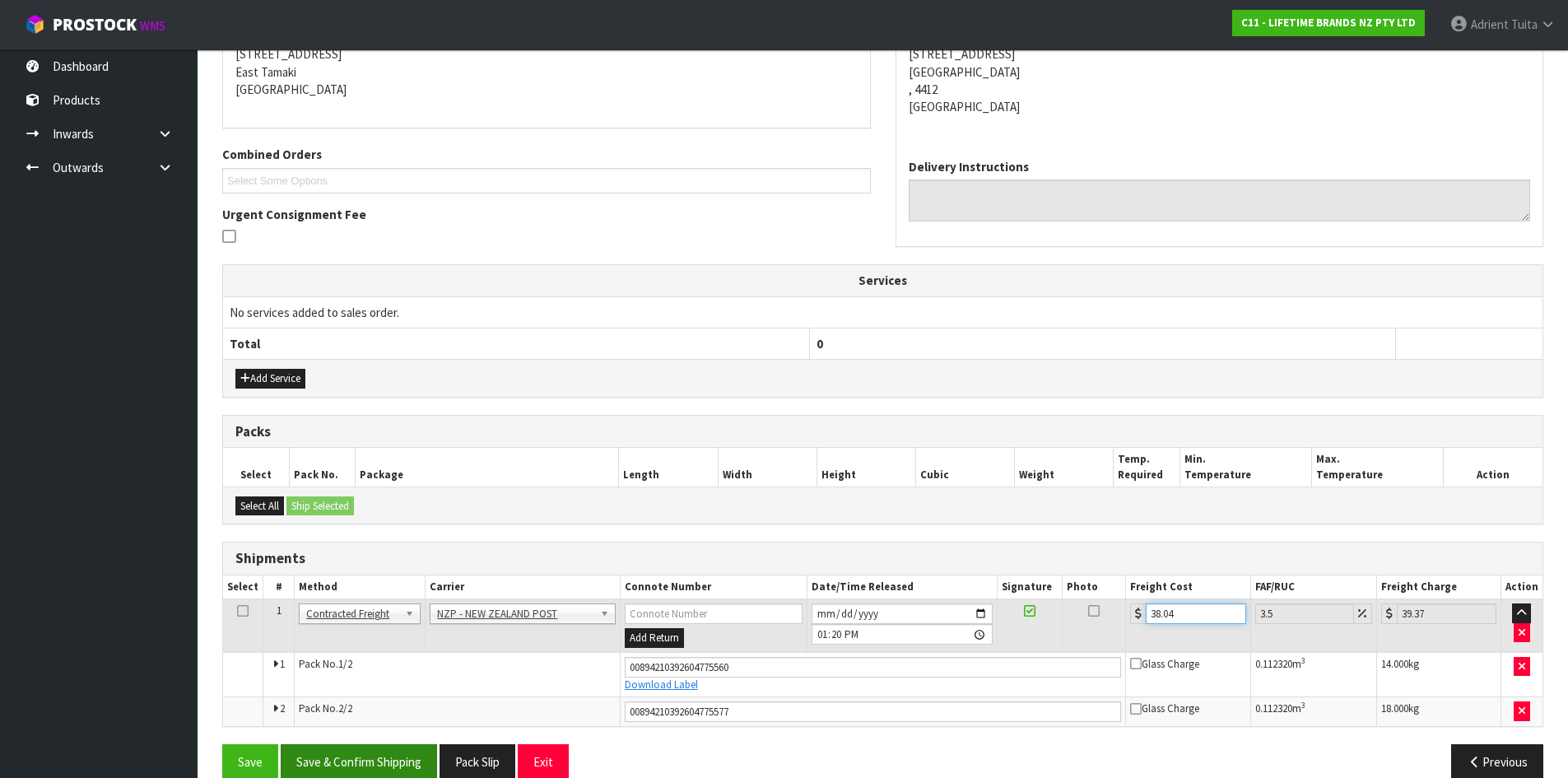
scroll to position [370, 0]
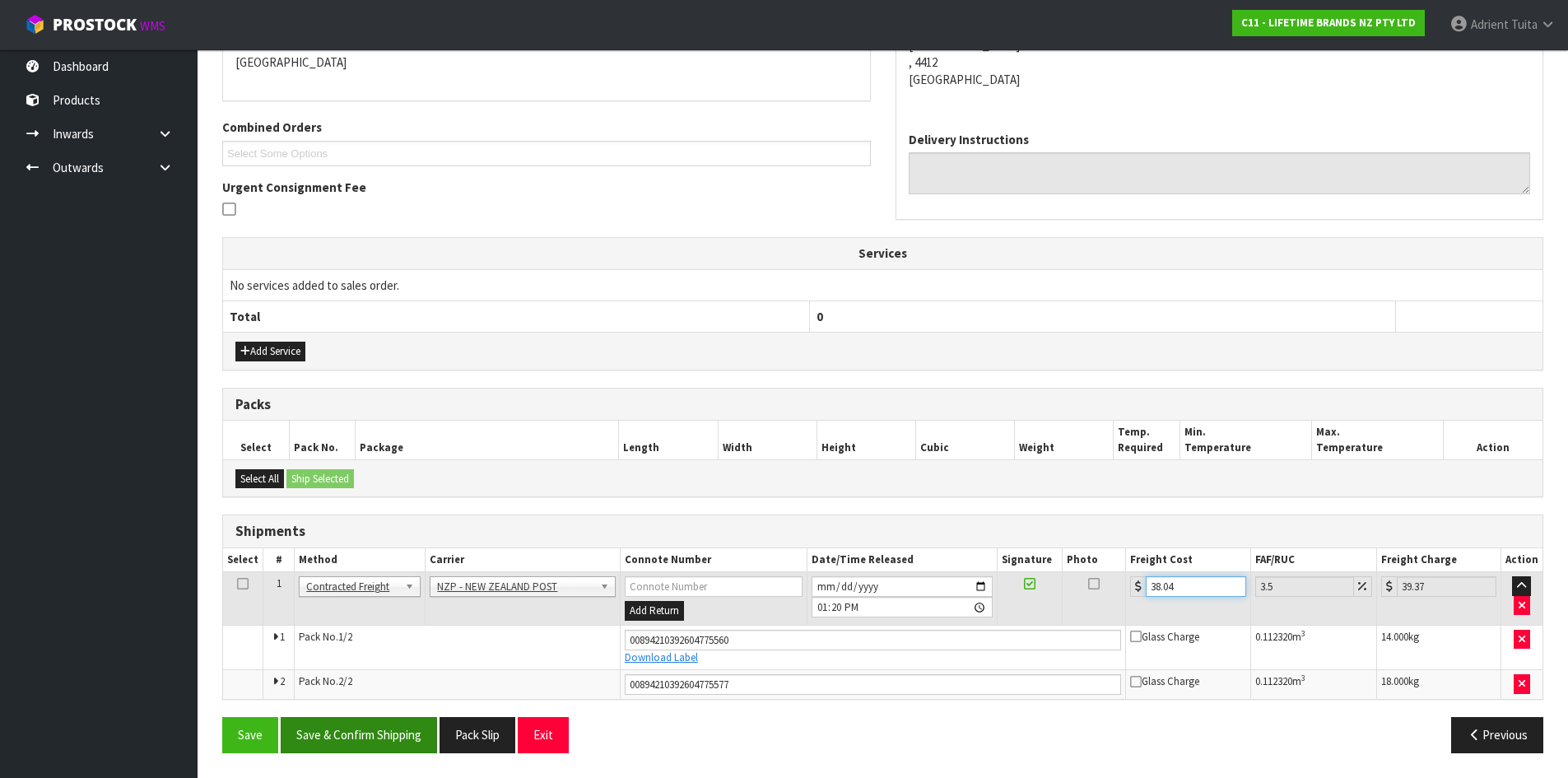
type input "38.04"
click at [341, 738] on button "Save & Confirm Shipping" at bounding box center [359, 734] width 157 height 36
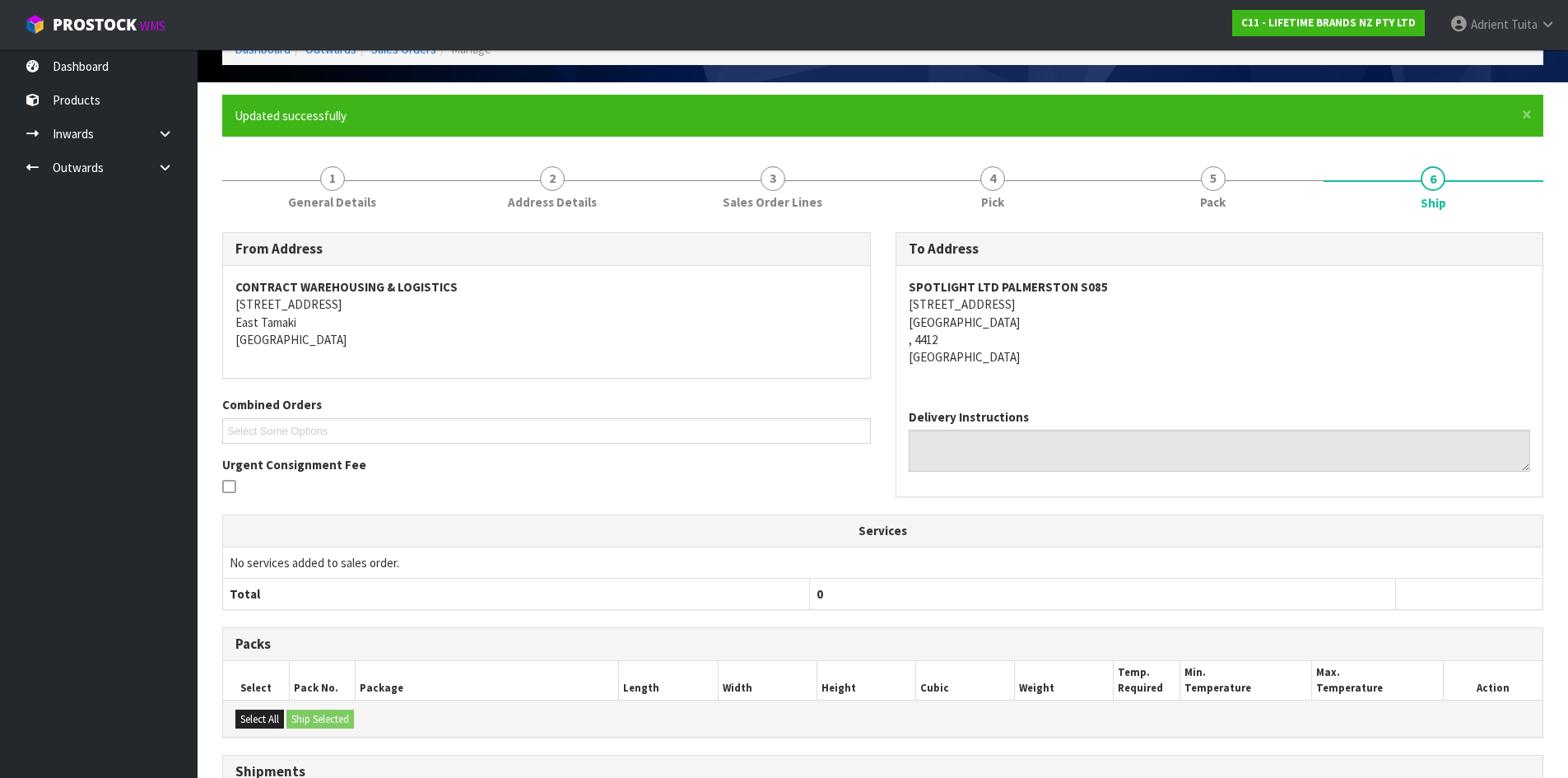
scroll to position [0, 0]
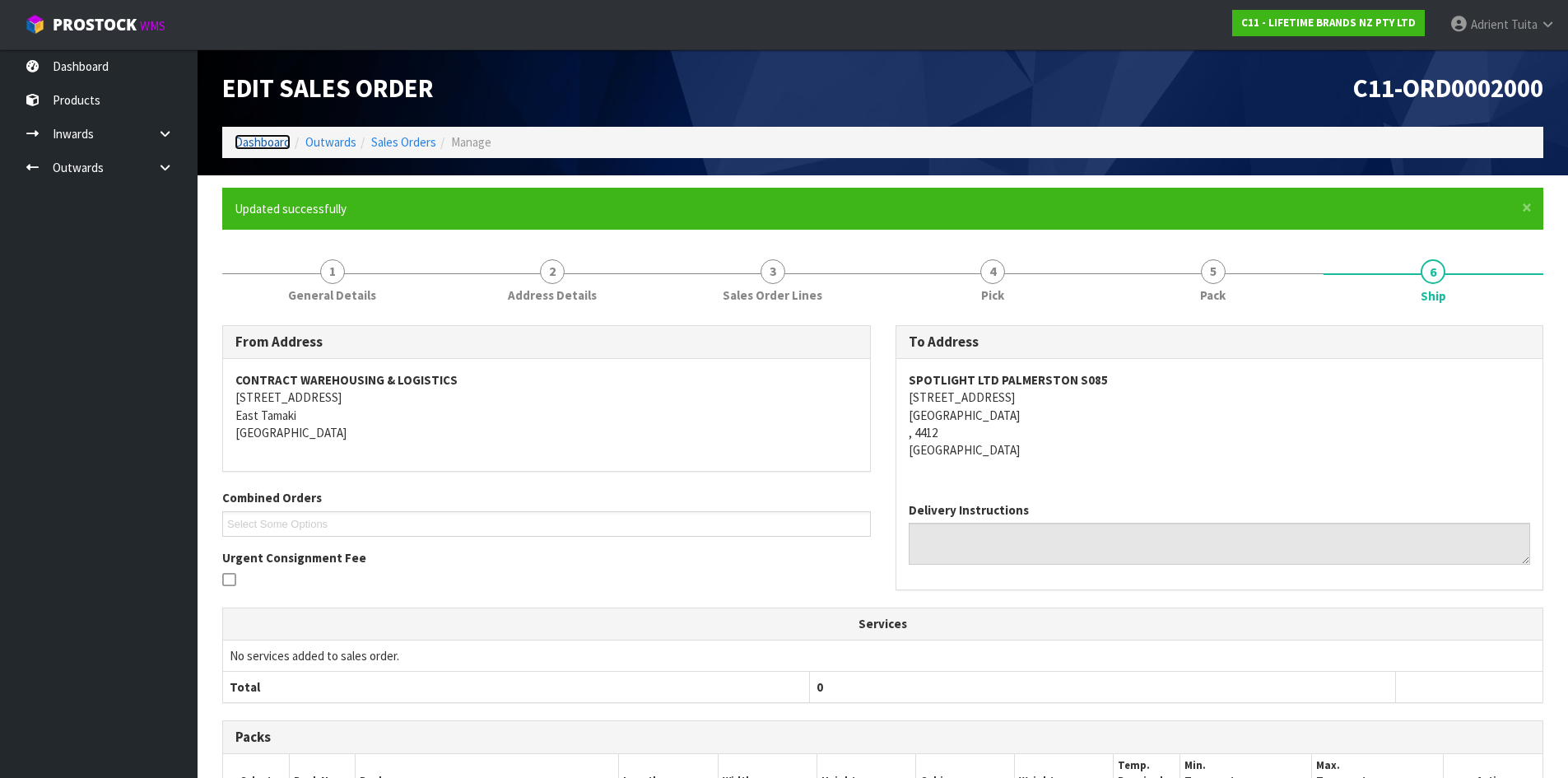
click at [260, 139] on link "Dashboard" at bounding box center [262, 142] width 56 height 16
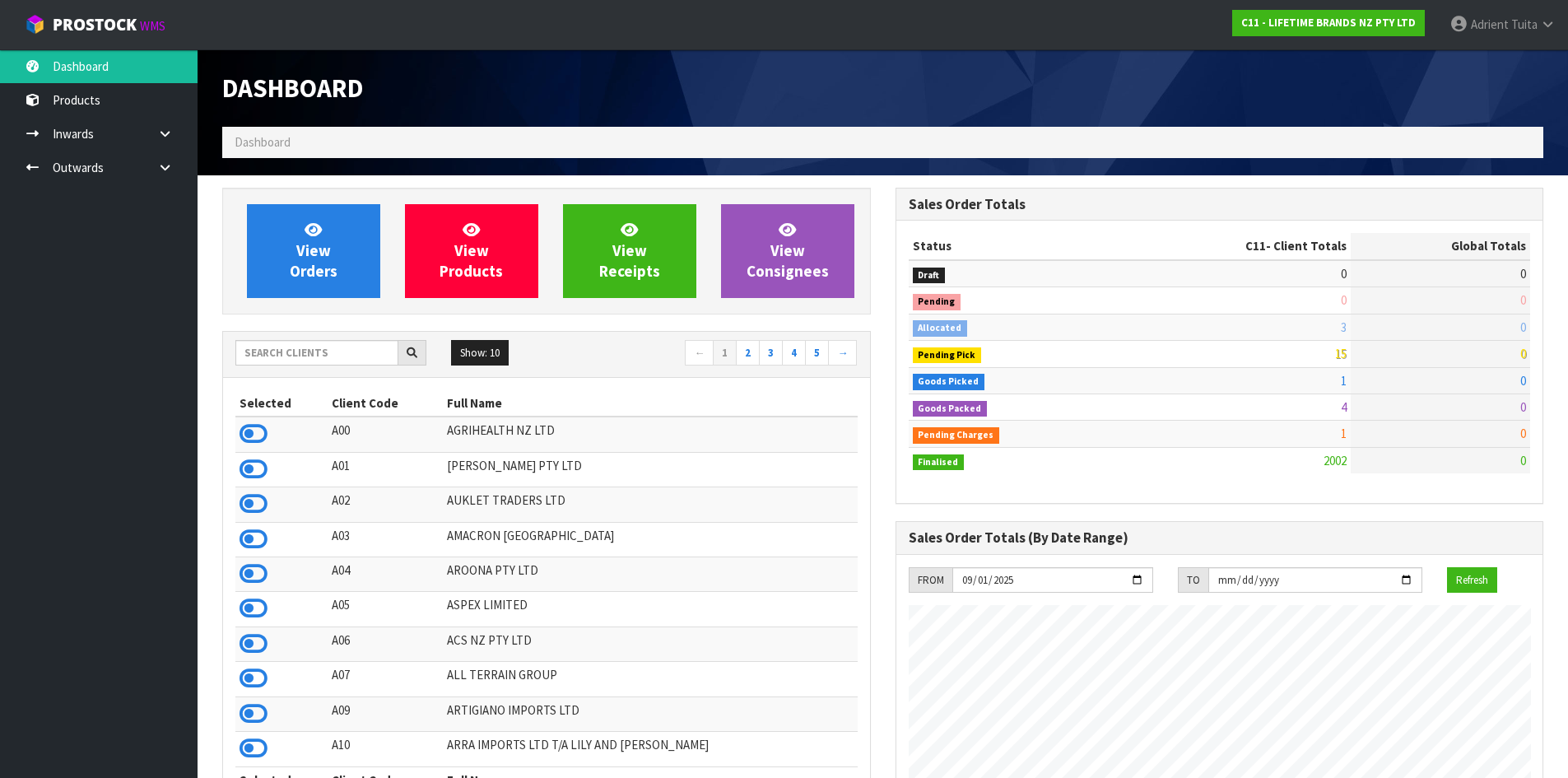
scroll to position [1247, 672]
click at [314, 274] on span "View Orders" at bounding box center [314, 250] width 48 height 61
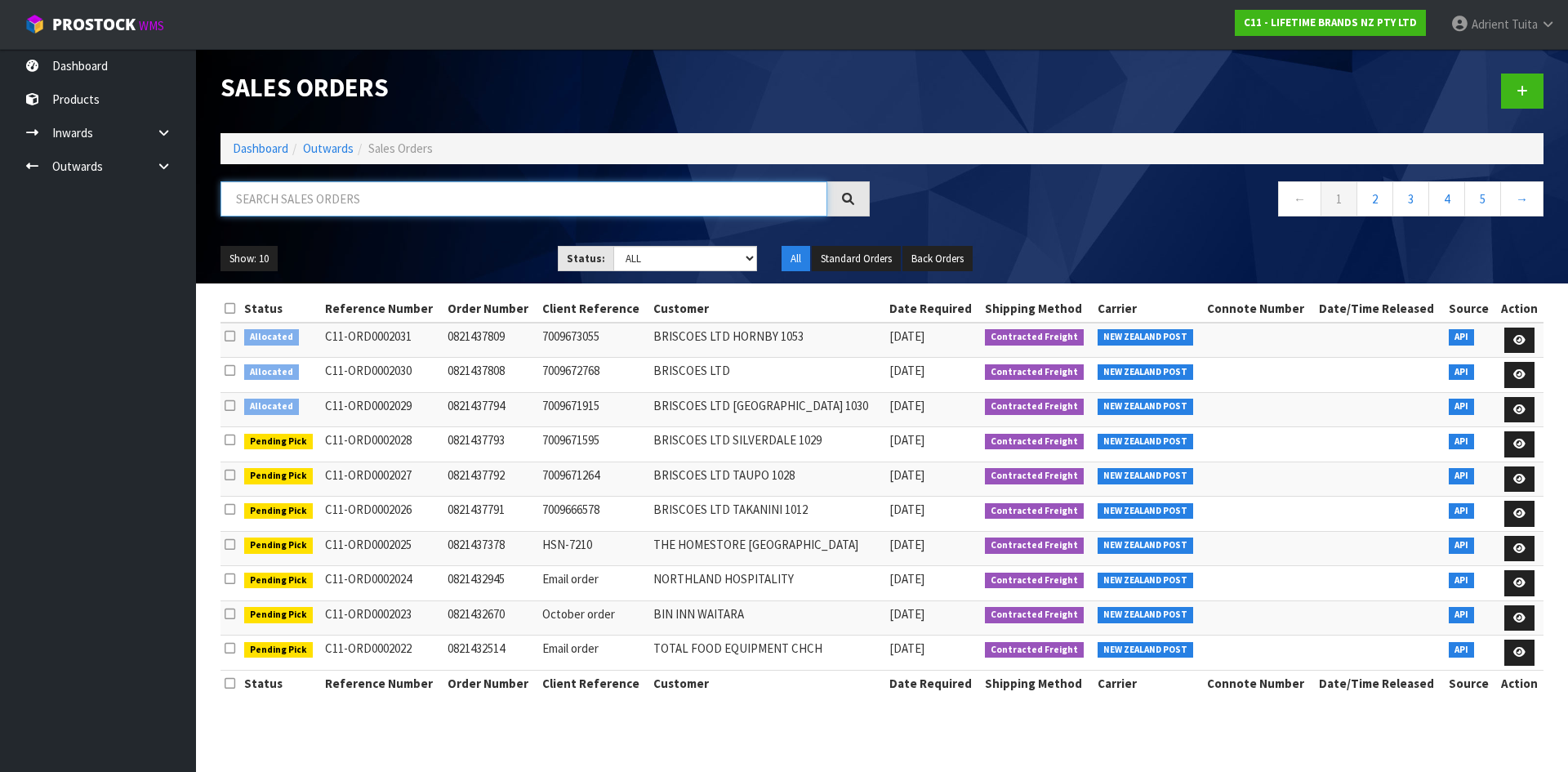
click at [404, 200] on input "text" at bounding box center [524, 199] width 607 height 35
type input "1671"
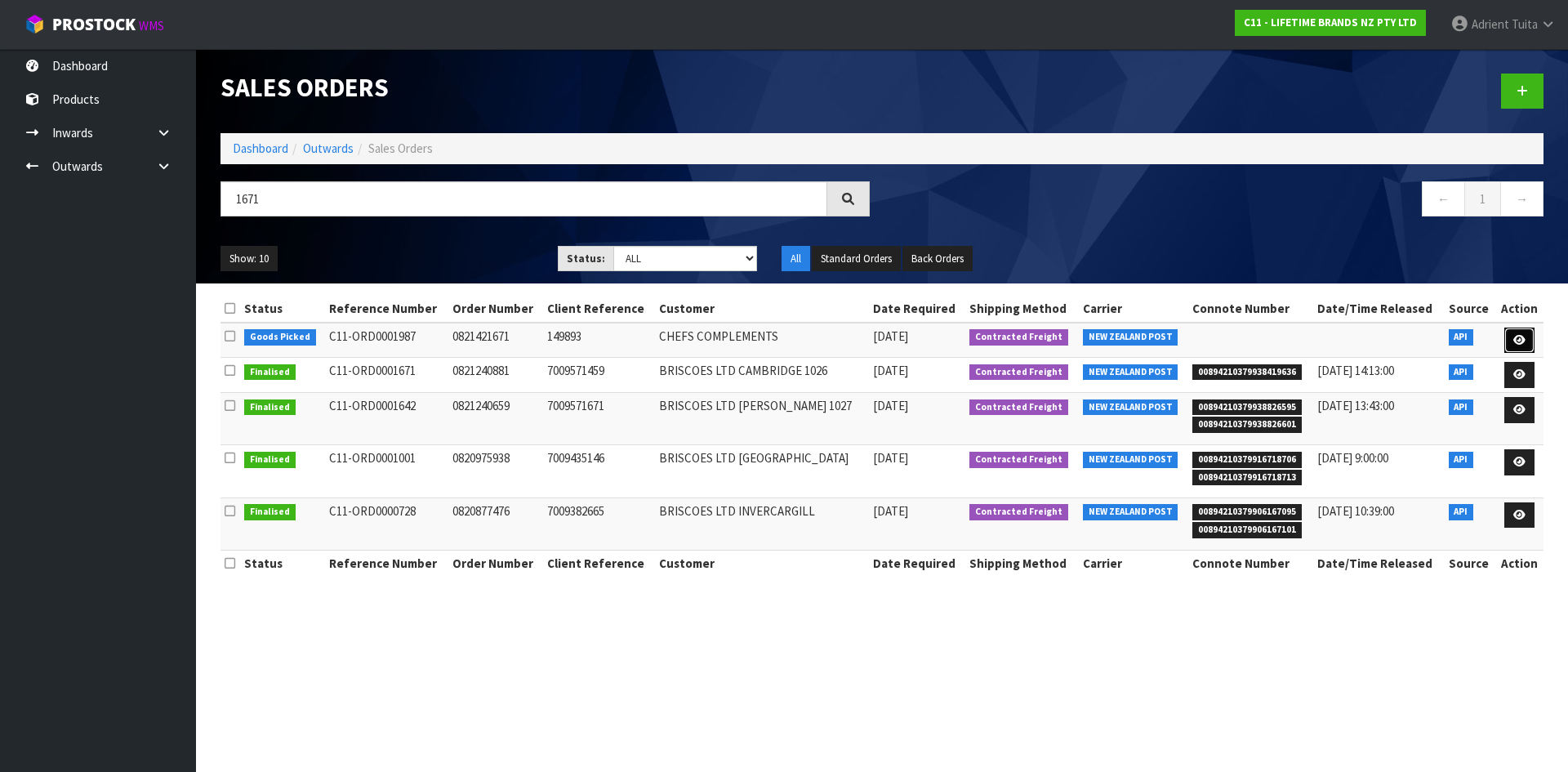
click at [1517, 332] on link at bounding box center [1519, 341] width 30 height 26
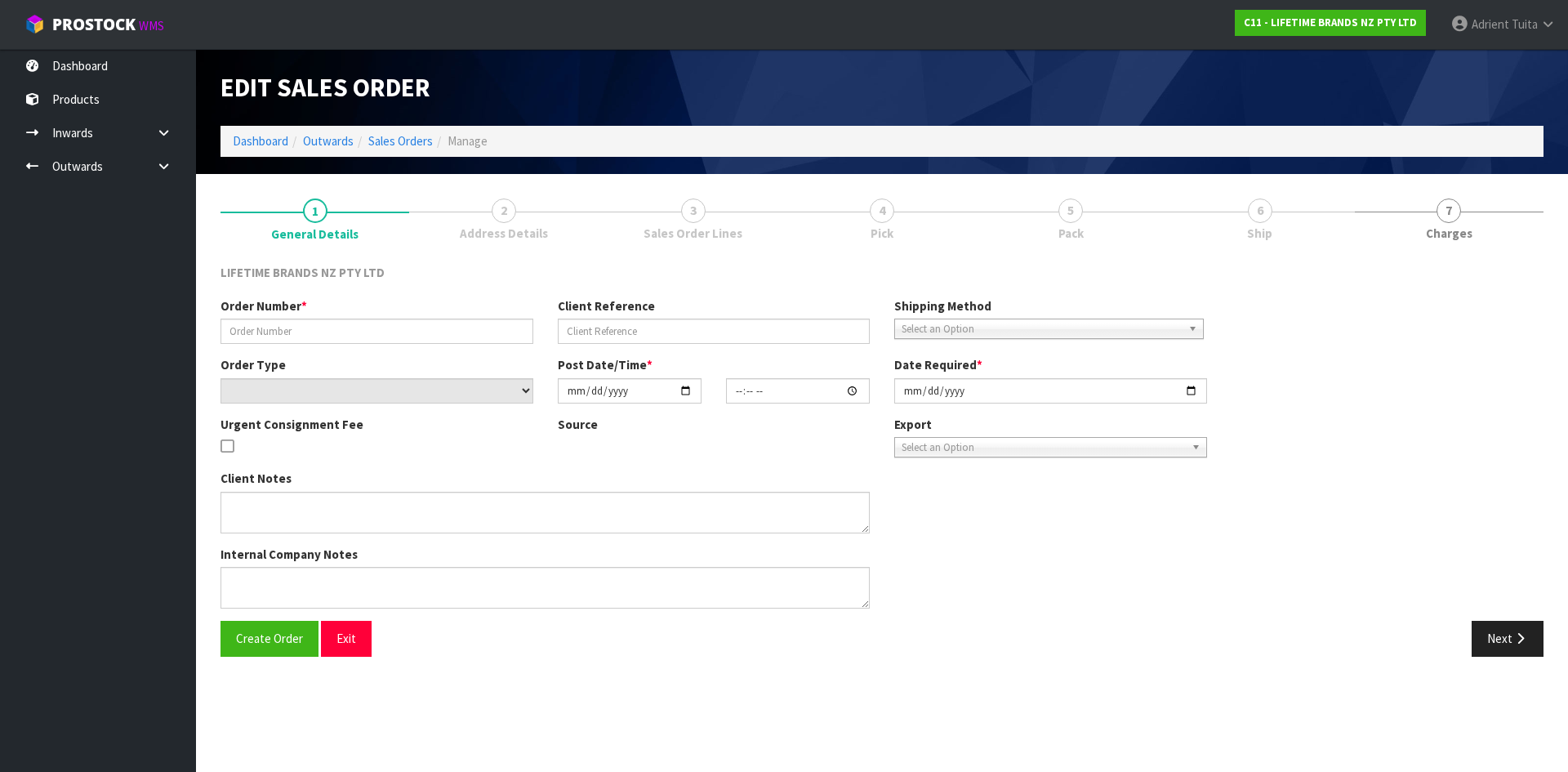
type input "0821421671"
type input "149893"
select select "number:0"
type input "2025-09-24"
type input "07:24:22.000"
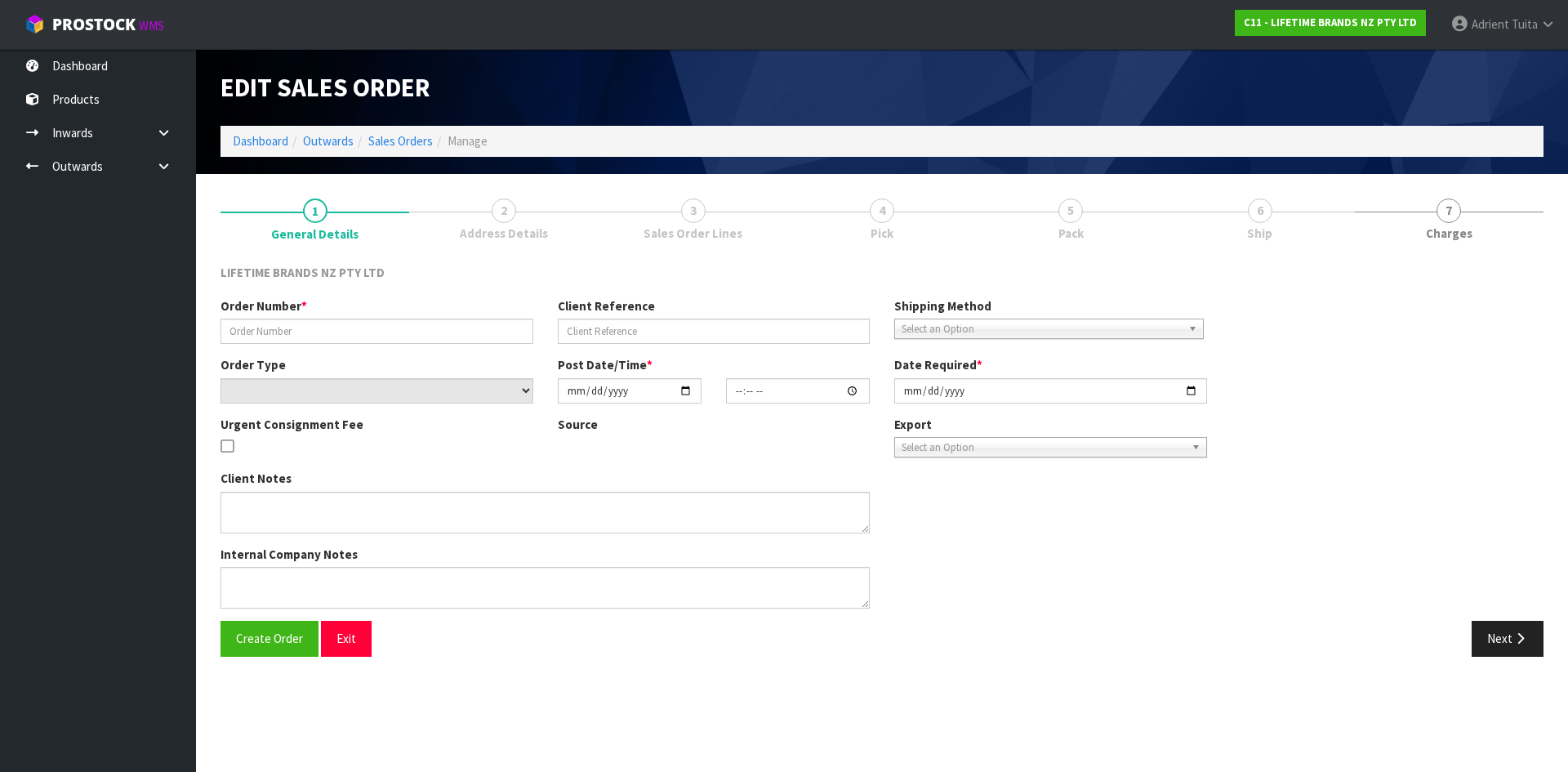
type input "2025-09-24"
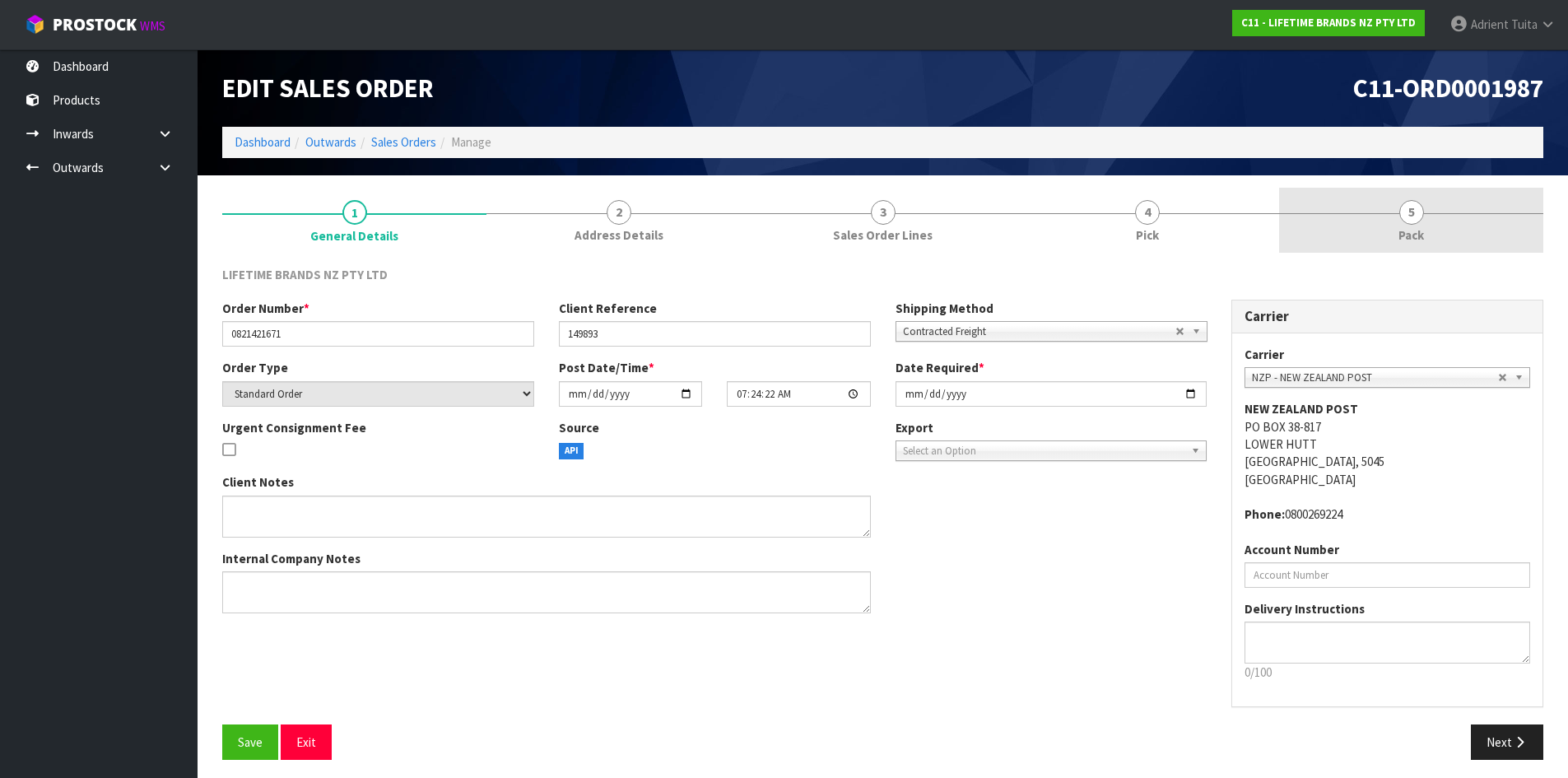
click at [1463, 228] on link "5 Pack" at bounding box center [1411, 220] width 264 height 65
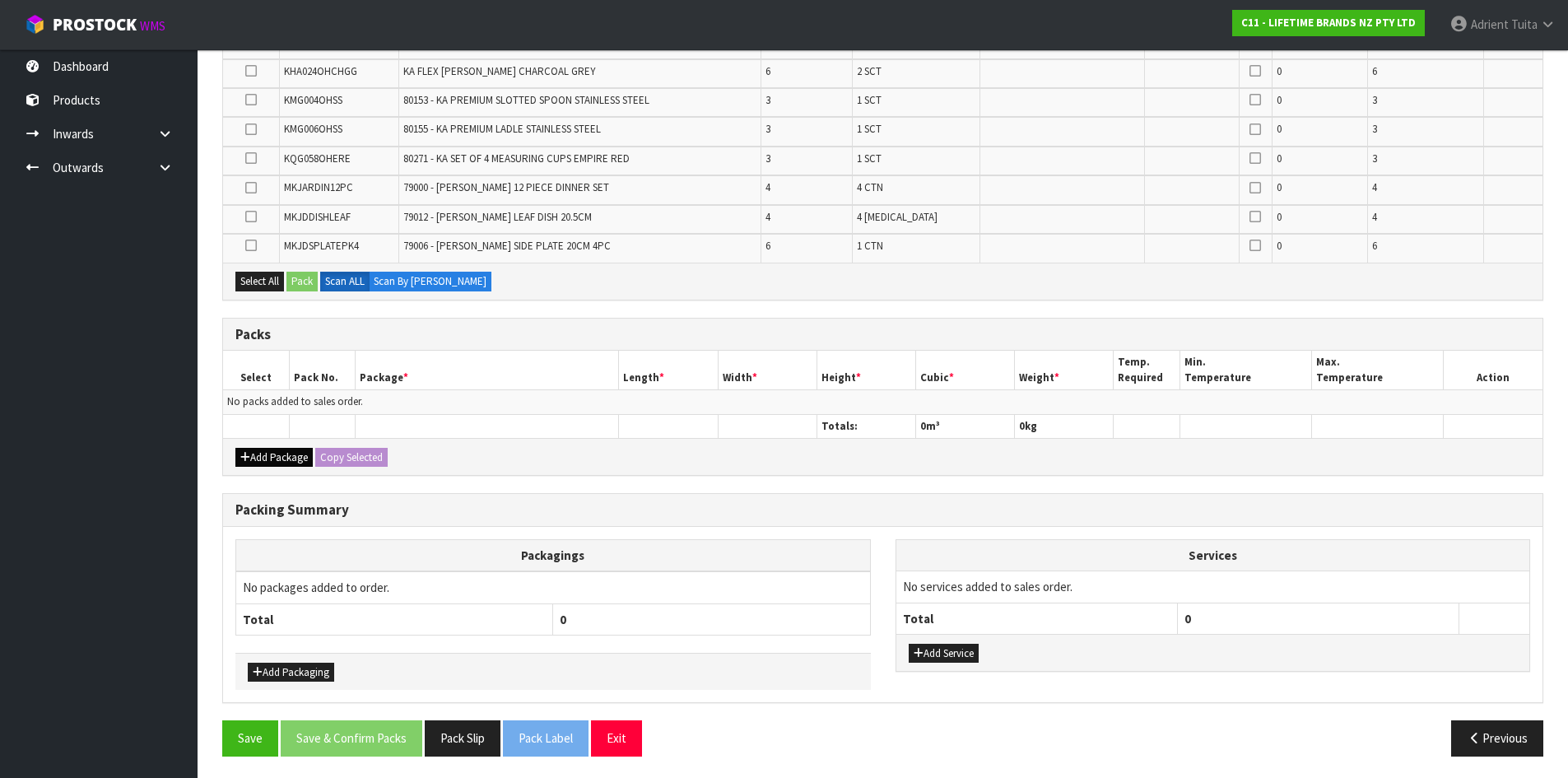
scroll to position [357, 0]
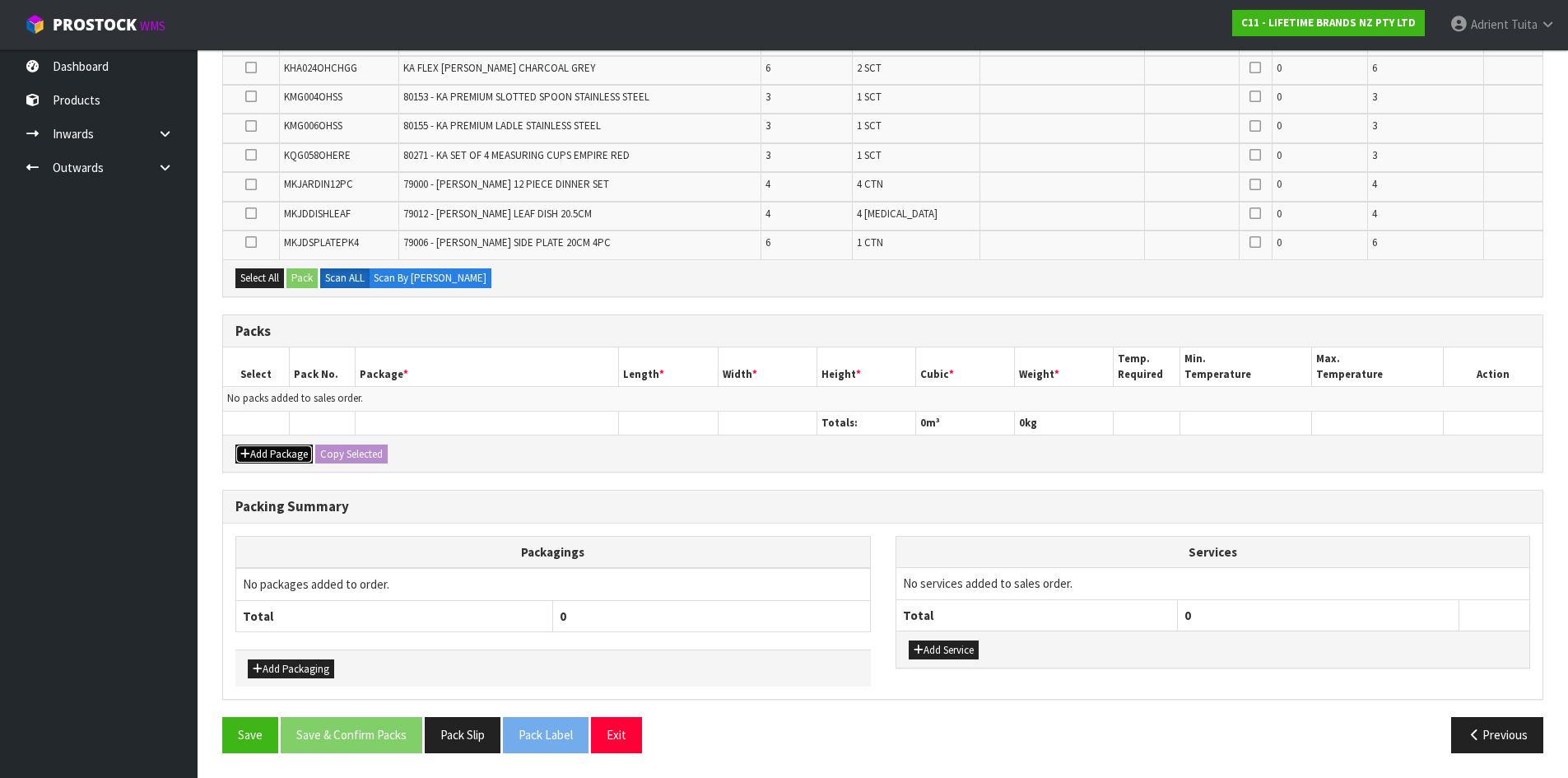
click at [279, 458] on button "Add Package" at bounding box center [274, 454] width 77 height 20
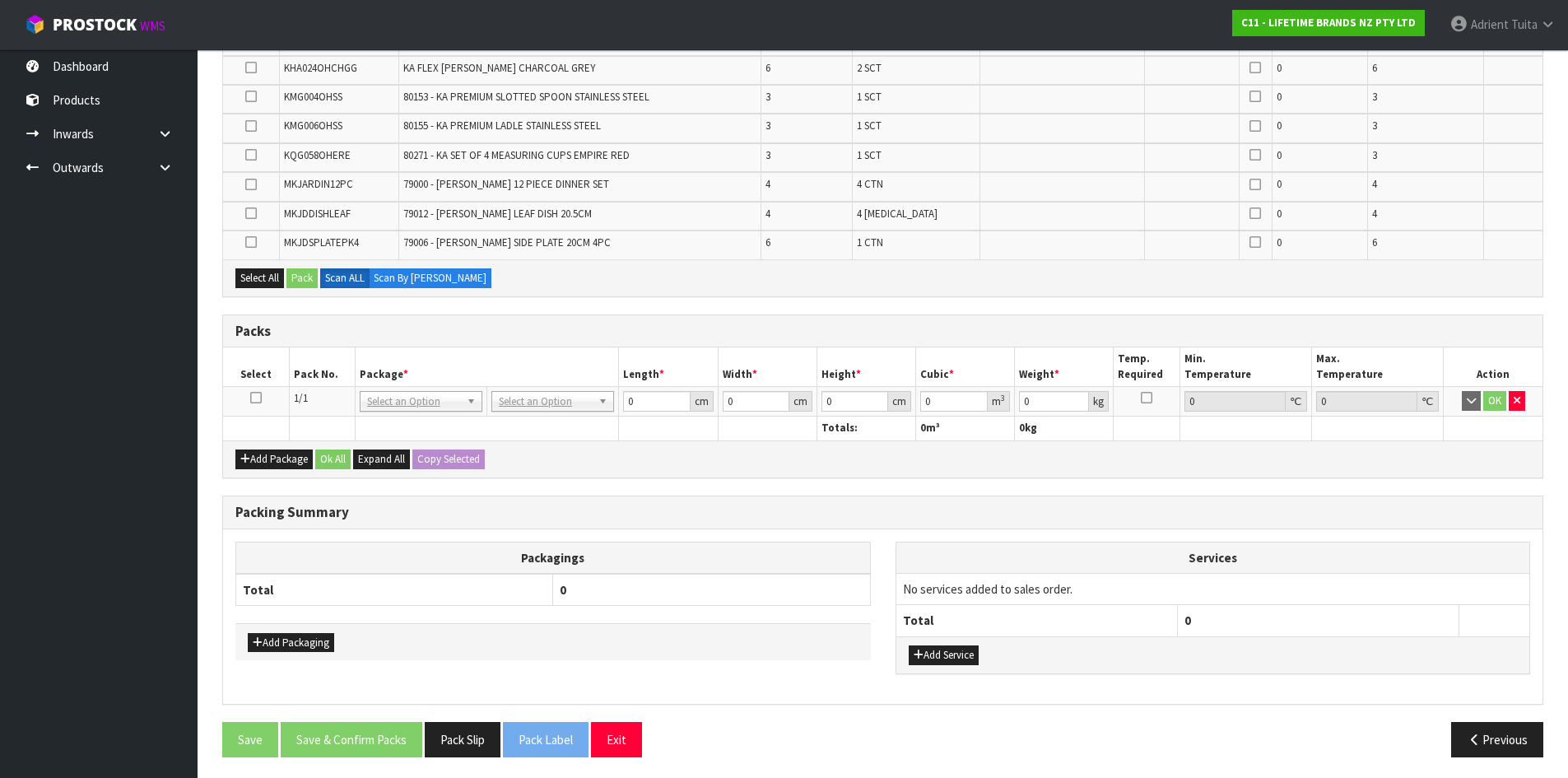
click at [261, 398] on icon at bounding box center [255, 397] width 12 height 1
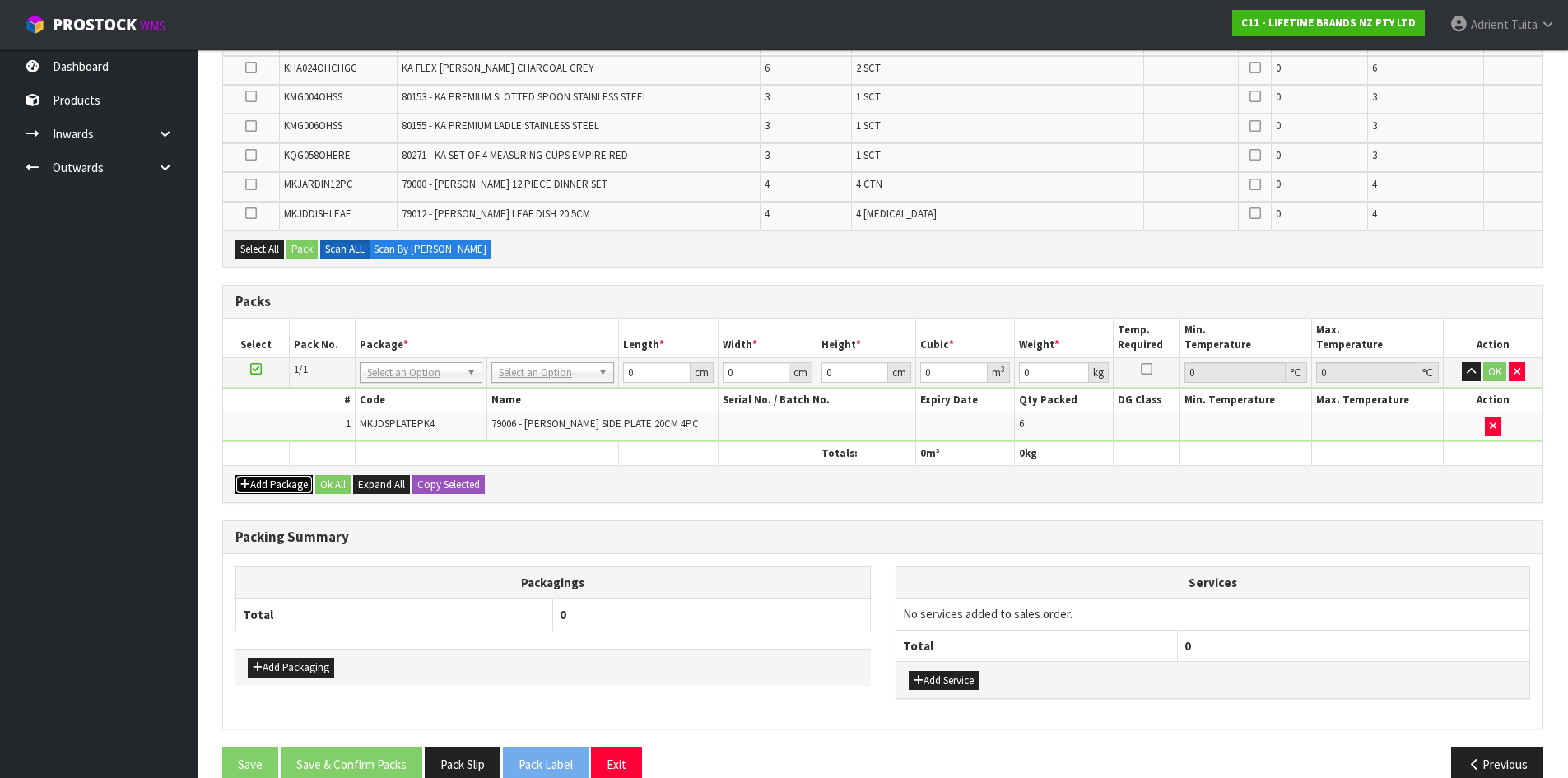
click at [269, 477] on button "Add Package" at bounding box center [274, 485] width 77 height 20
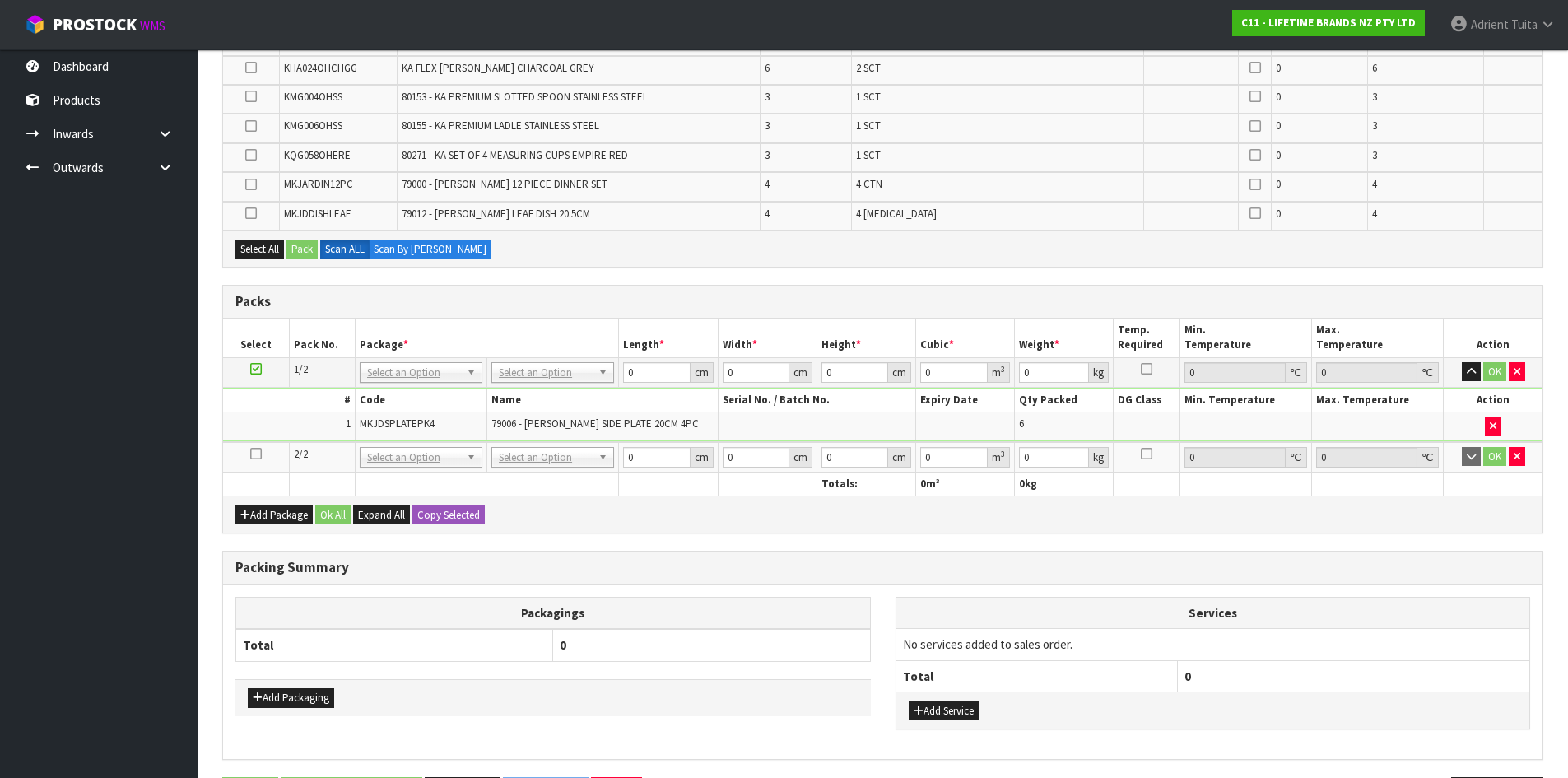
click at [257, 453] on icon at bounding box center [255, 453] width 12 height 1
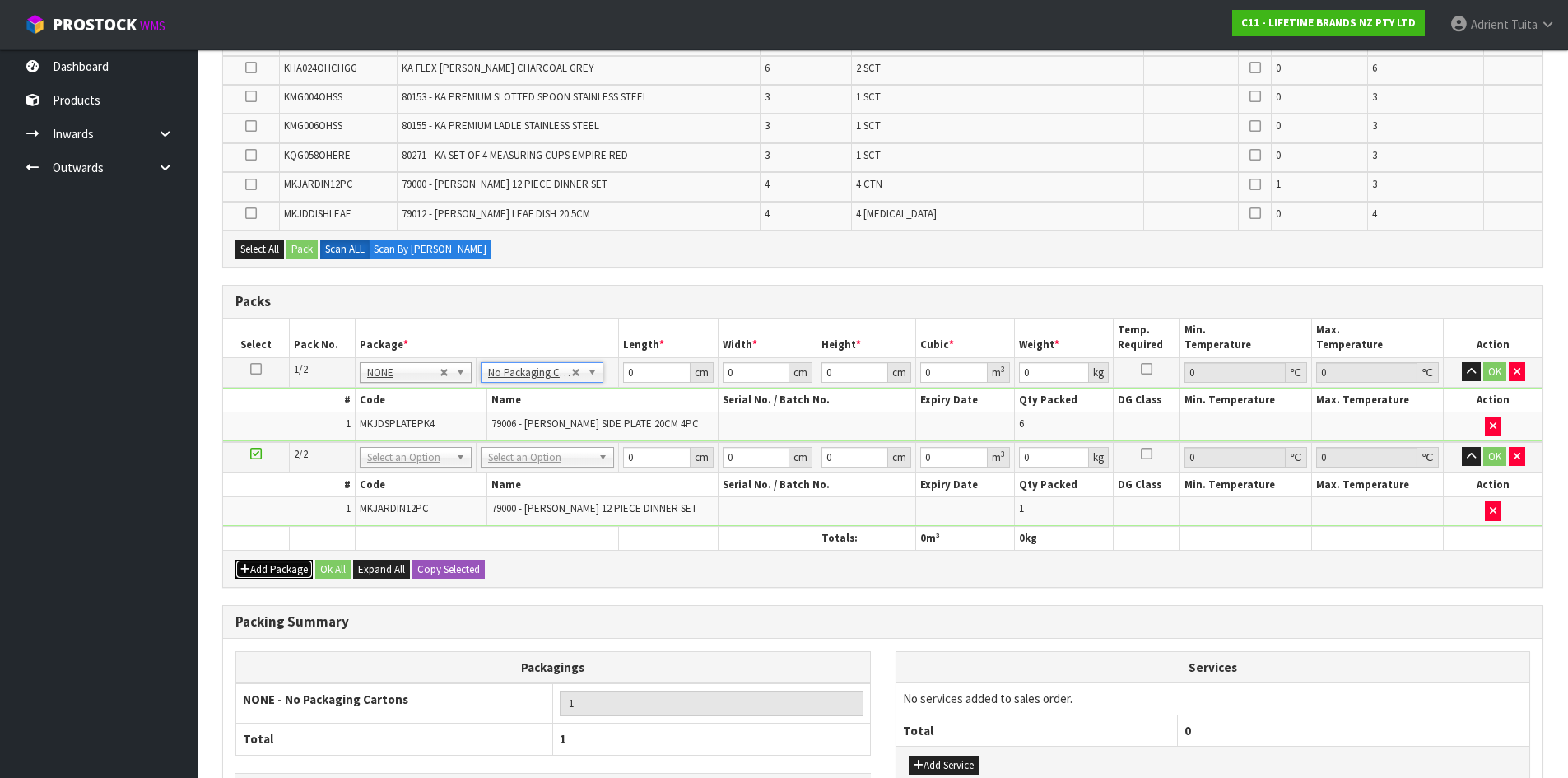
click at [253, 573] on button "Add Package" at bounding box center [274, 569] width 77 height 20
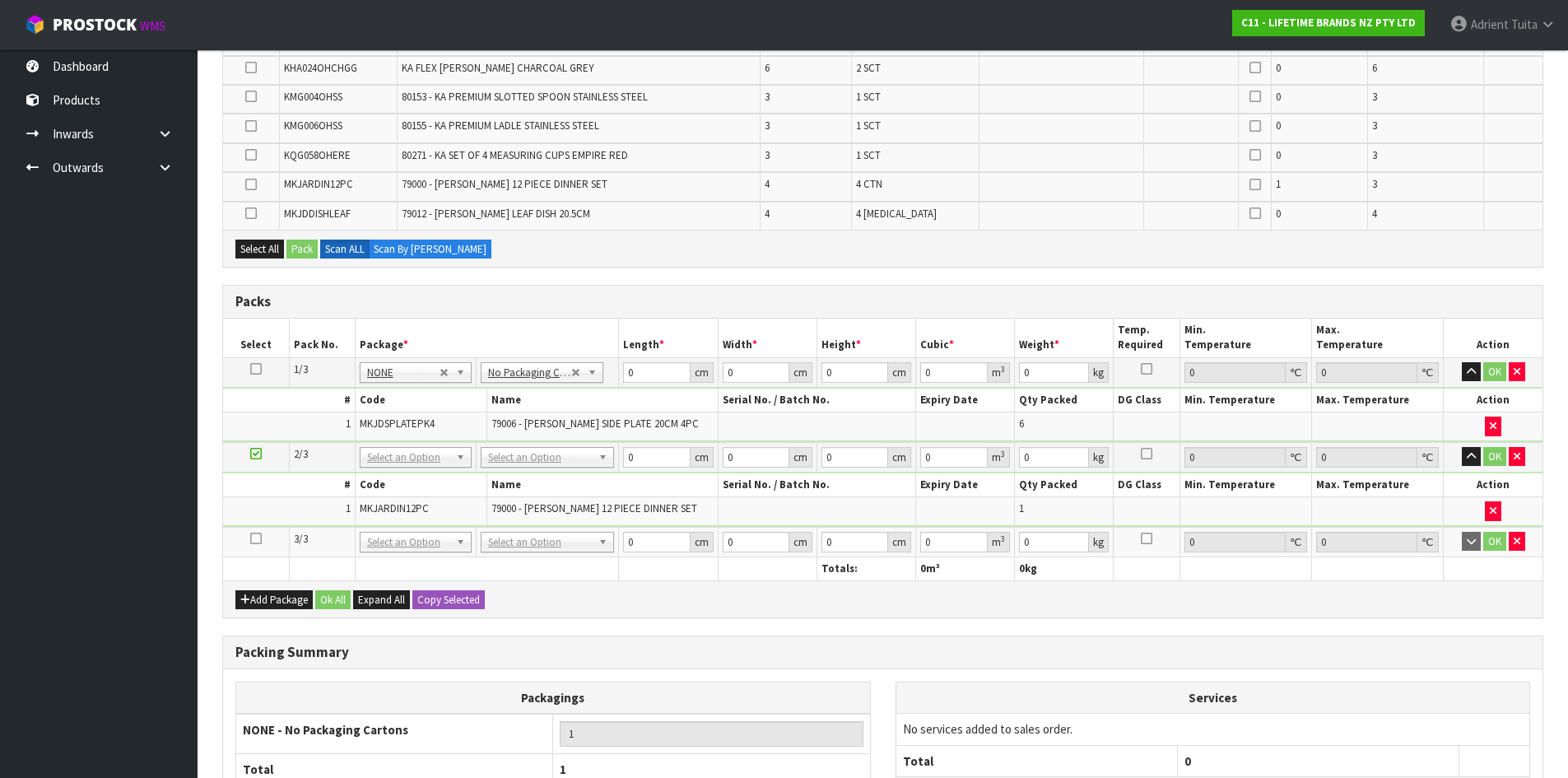
click at [253, 546] on td at bounding box center [256, 541] width 66 height 30
click at [258, 539] on icon at bounding box center [255, 538] width 12 height 1
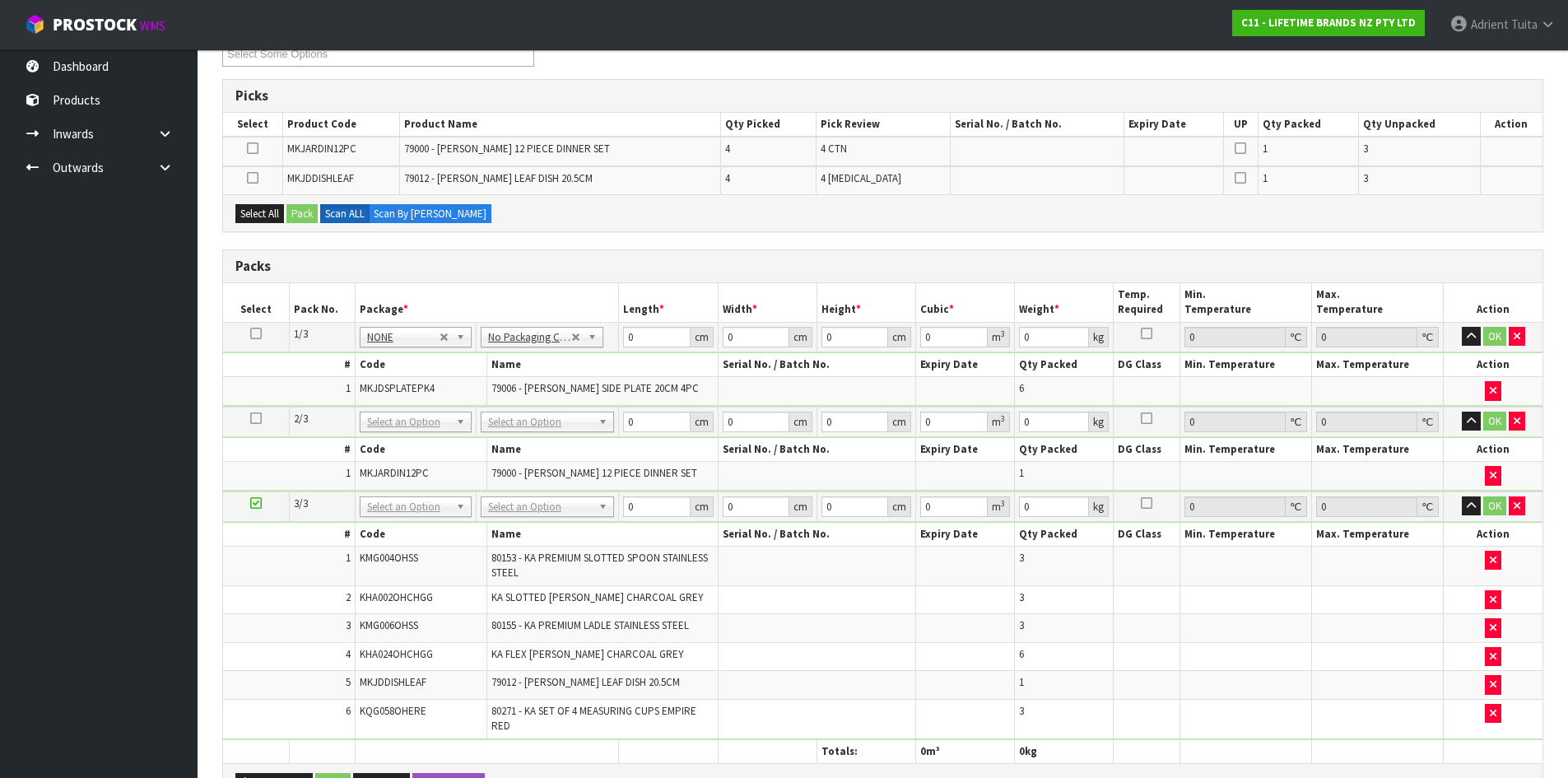
scroll to position [274, 0]
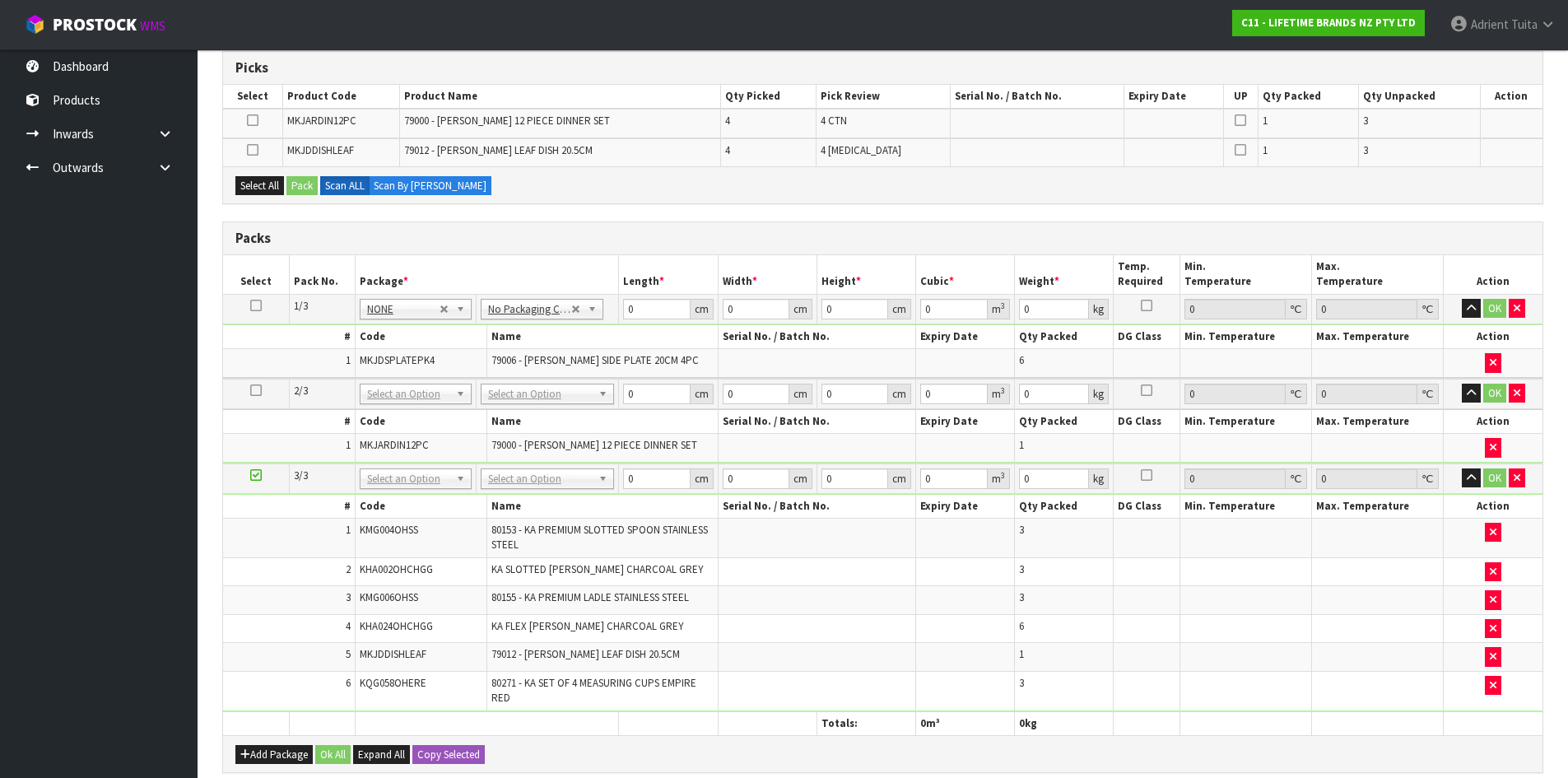
click at [250, 391] on icon at bounding box center [255, 390] width 12 height 1
click at [1511, 399] on button "button" at bounding box center [1516, 393] width 17 height 20
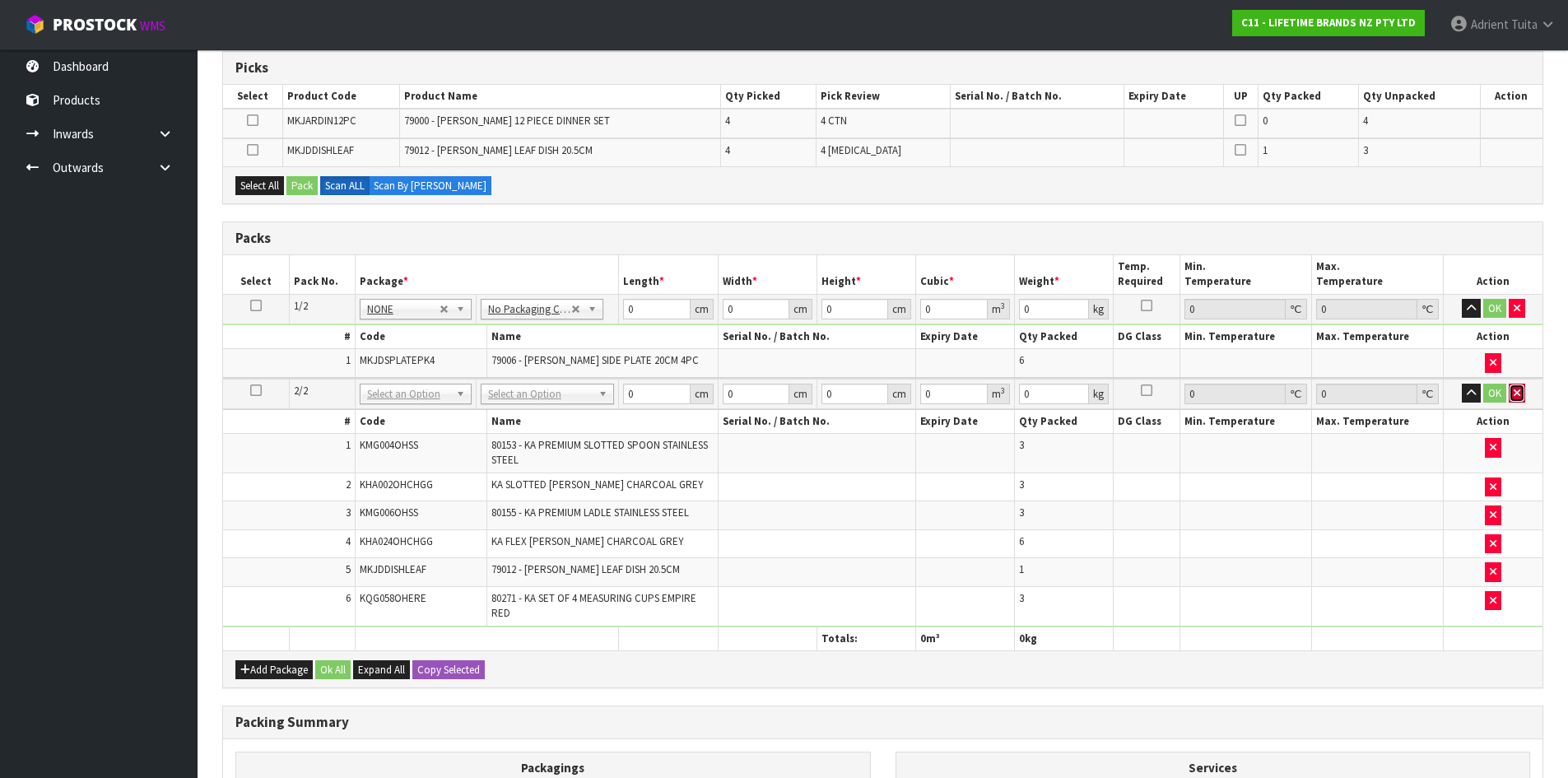
click at [1516, 403] on button "button" at bounding box center [1516, 393] width 17 height 20
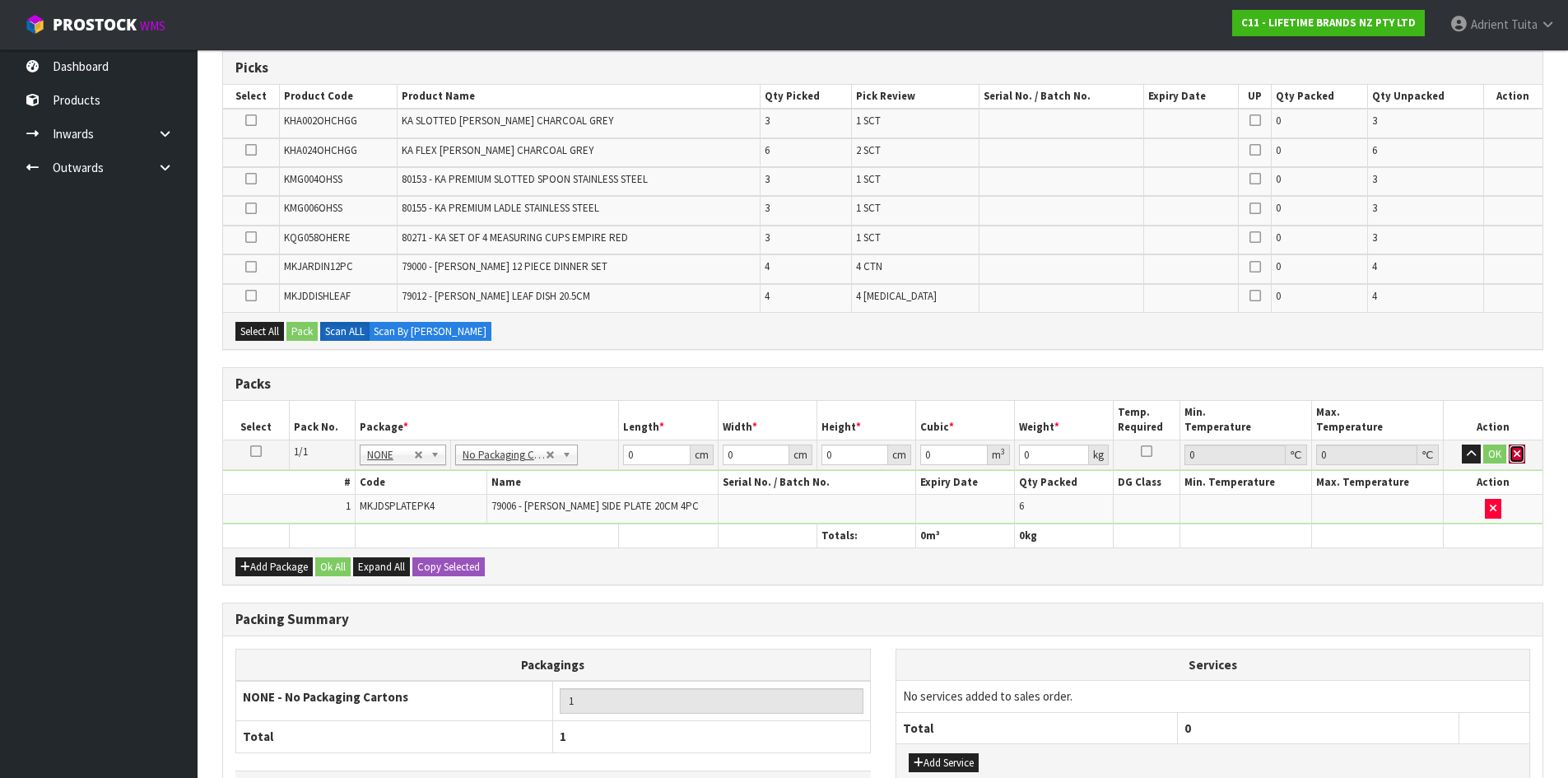
drag, startPoint x: 1522, startPoint y: 458, endPoint x: 1481, endPoint y: 457, distance: 41.0
click at [1520, 457] on button "button" at bounding box center [1516, 454] width 17 height 20
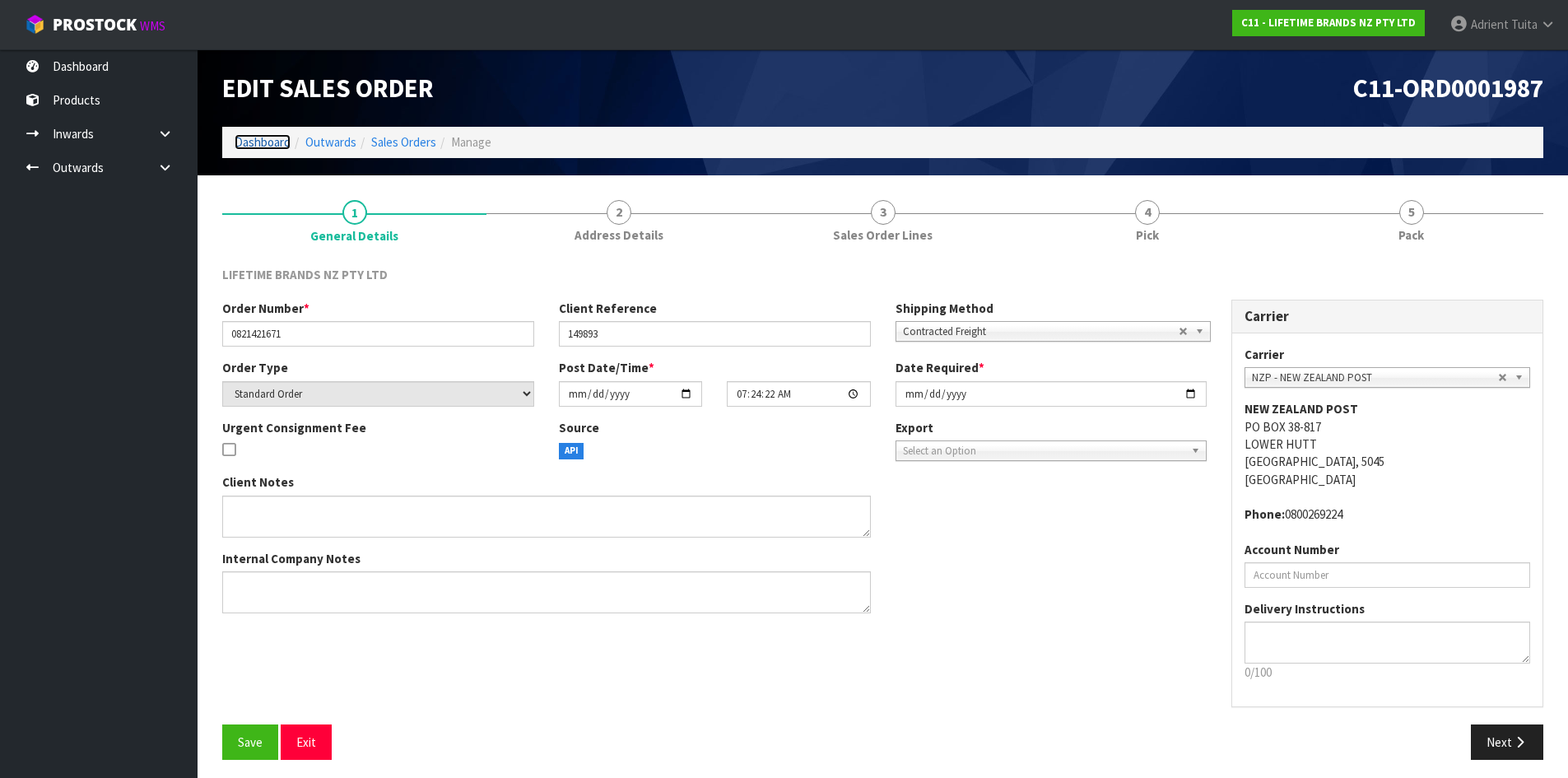
click at [258, 142] on link "Dashboard" at bounding box center [262, 142] width 56 height 16
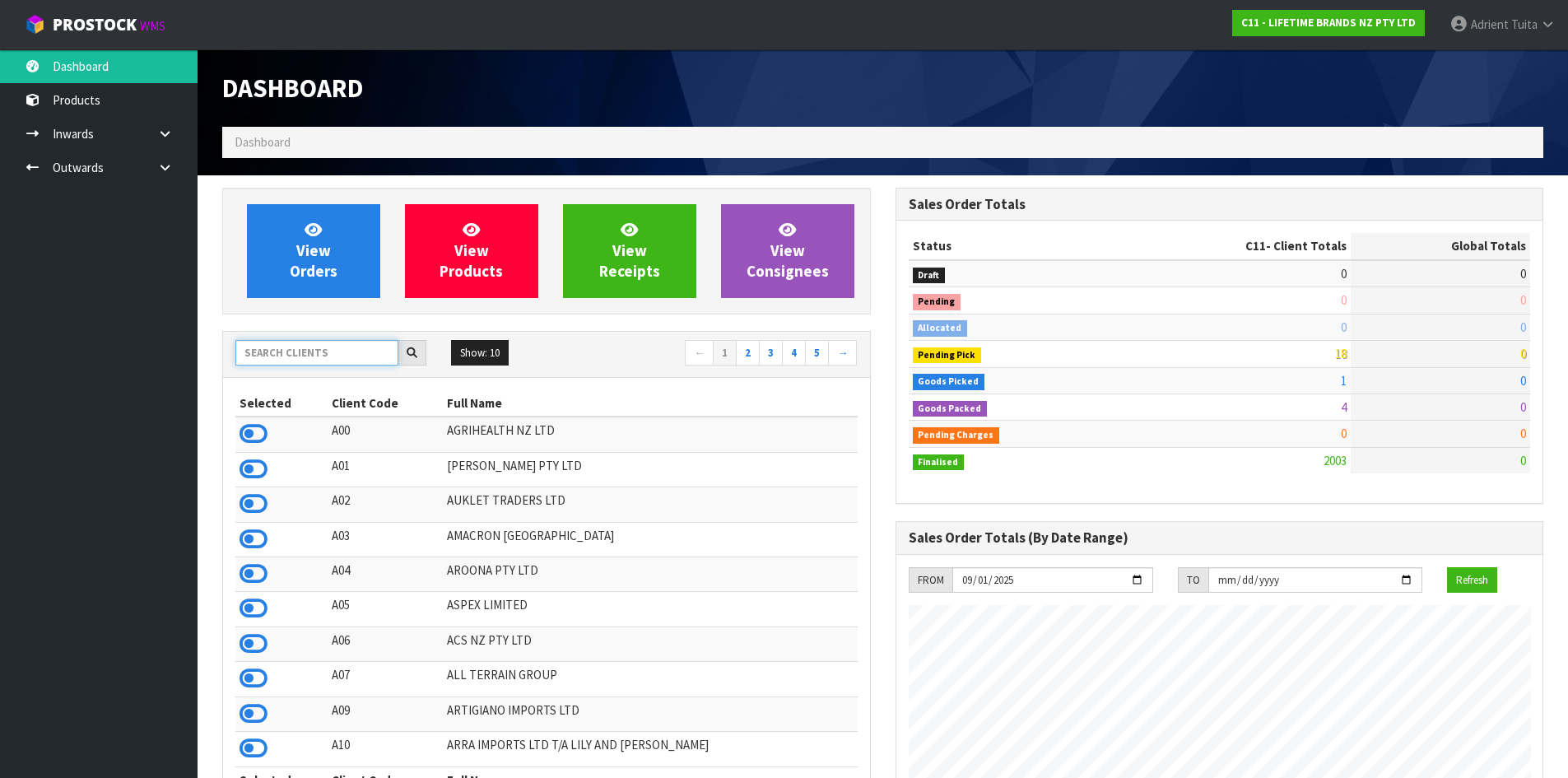
click at [298, 355] on input "text" at bounding box center [317, 352] width 163 height 26
type input "E07"
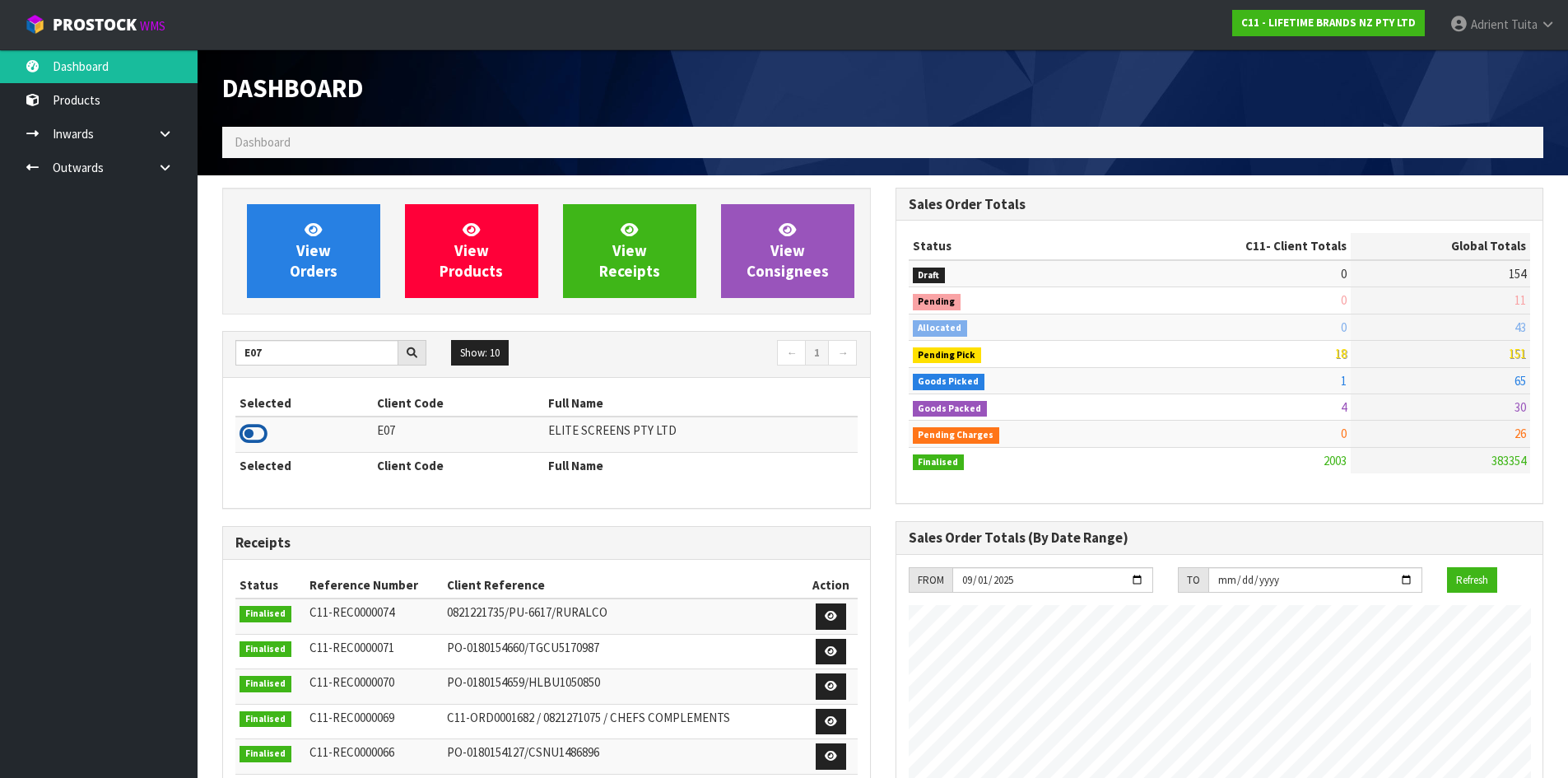
click at [258, 435] on icon at bounding box center [253, 434] width 28 height 25
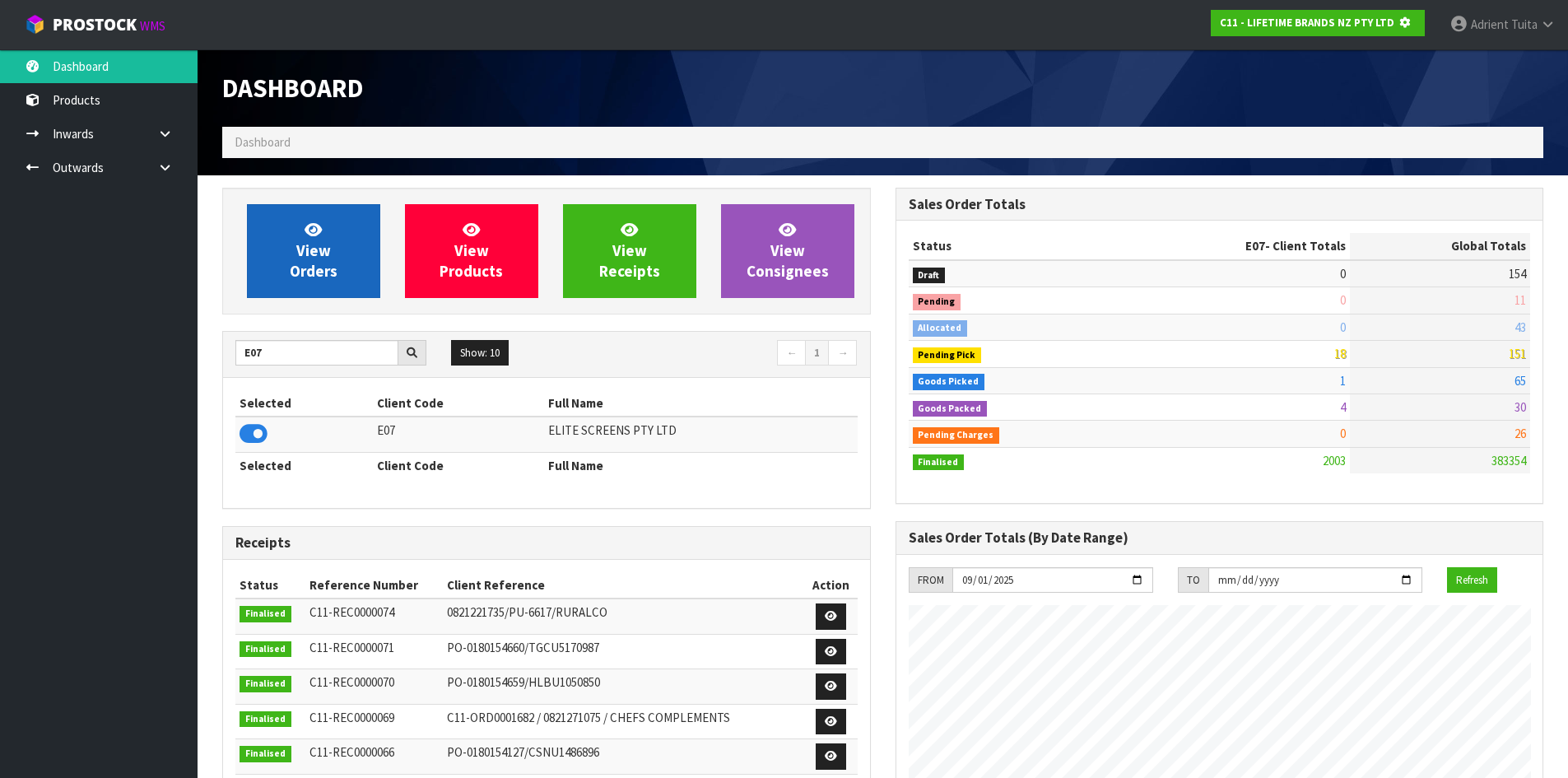
scroll to position [1026, 672]
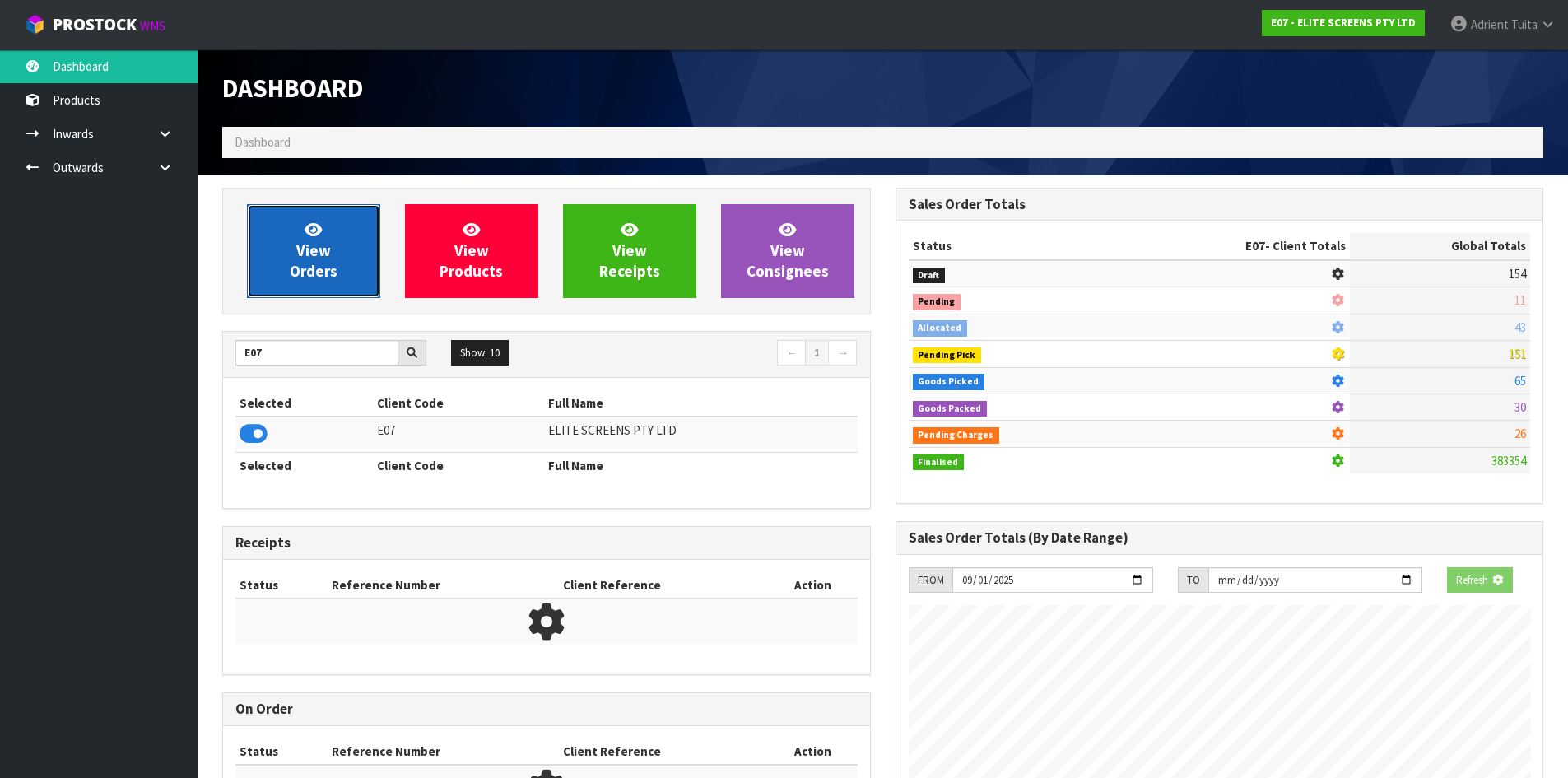
click at [282, 273] on link "View Orders" at bounding box center [314, 252] width 133 height 94
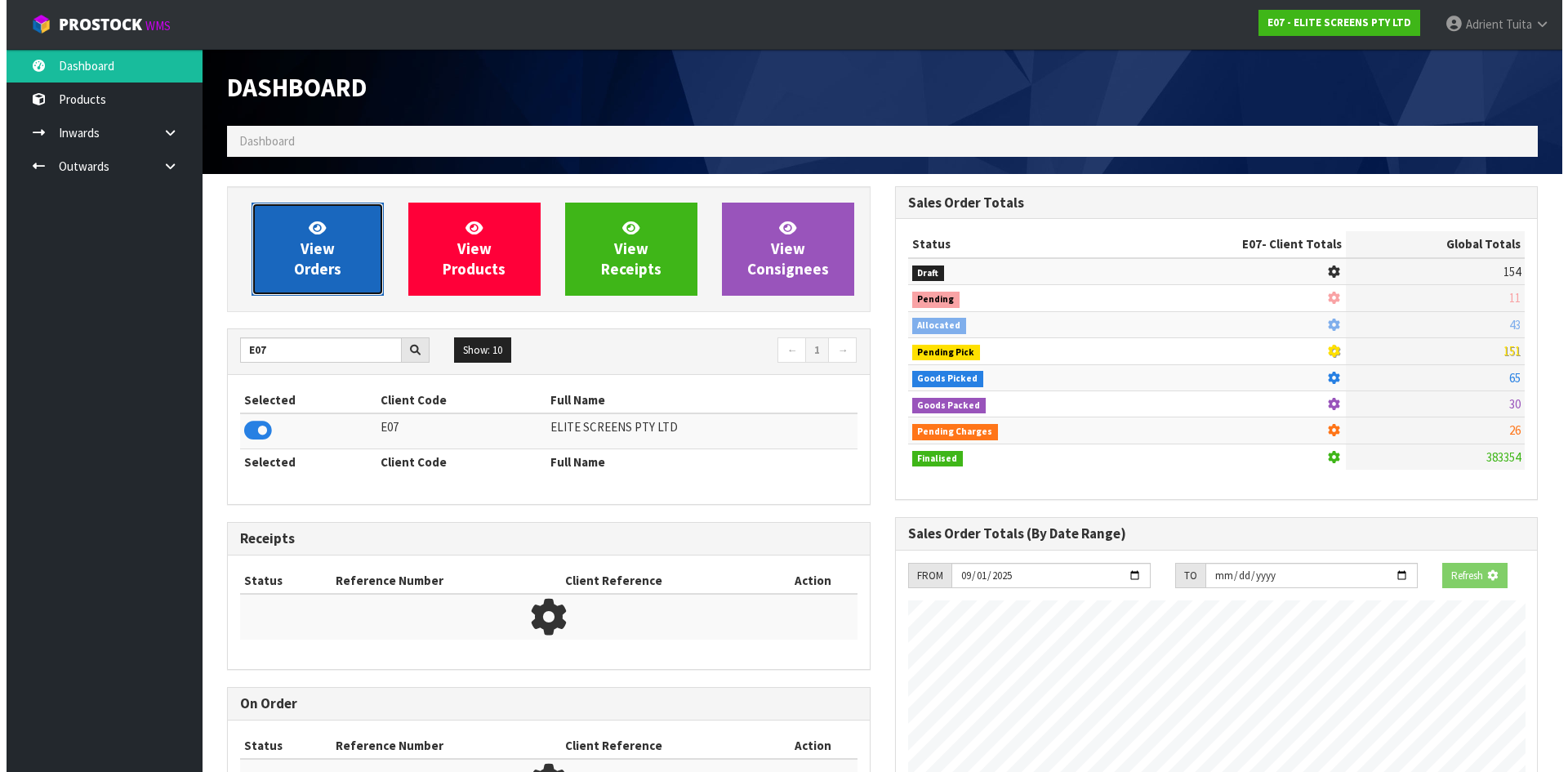
scroll to position [1052, 667]
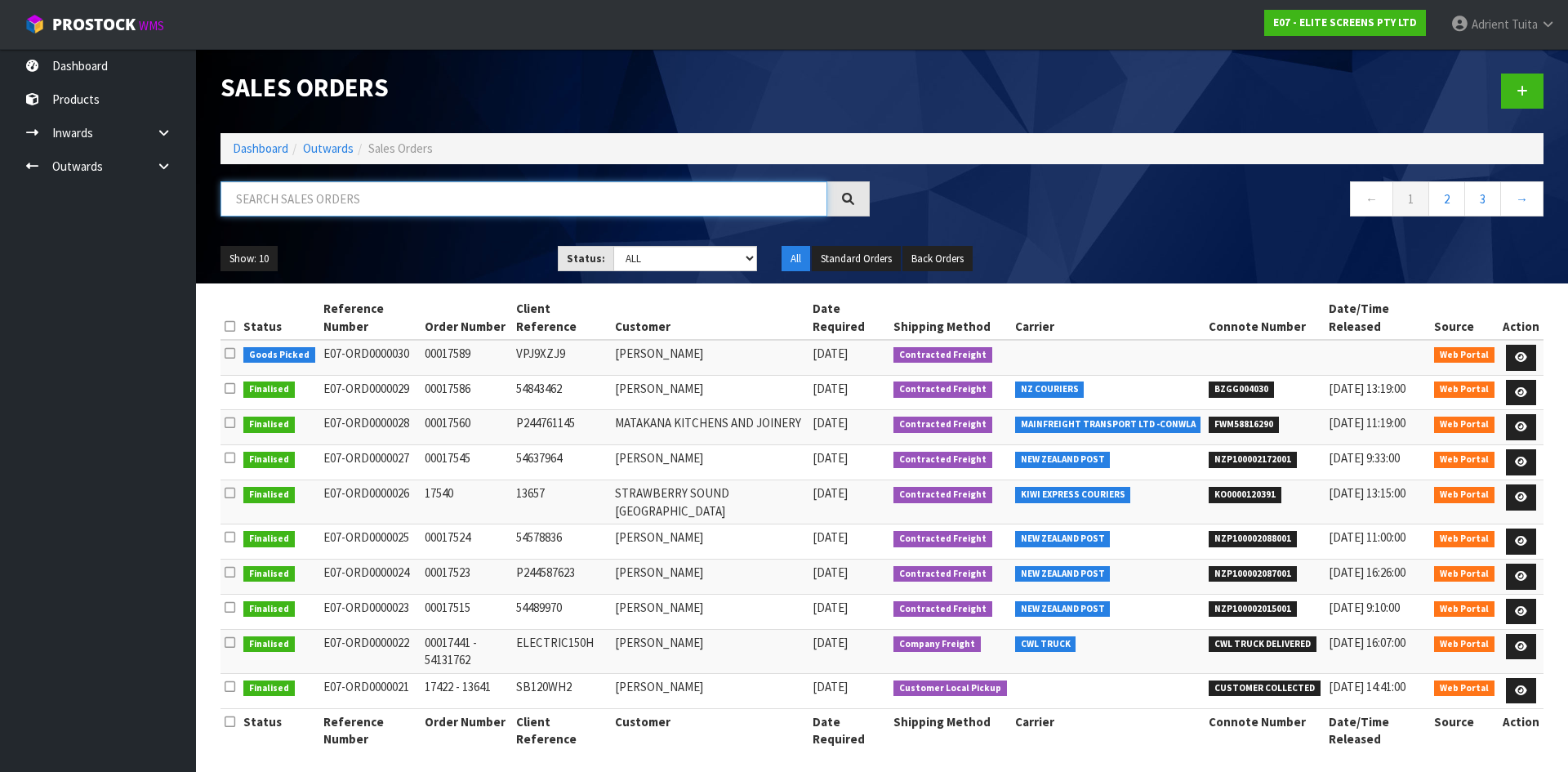
click at [304, 199] on input "text" at bounding box center [524, 199] width 607 height 35
click at [1512, 345] on link at bounding box center [1521, 358] width 30 height 26
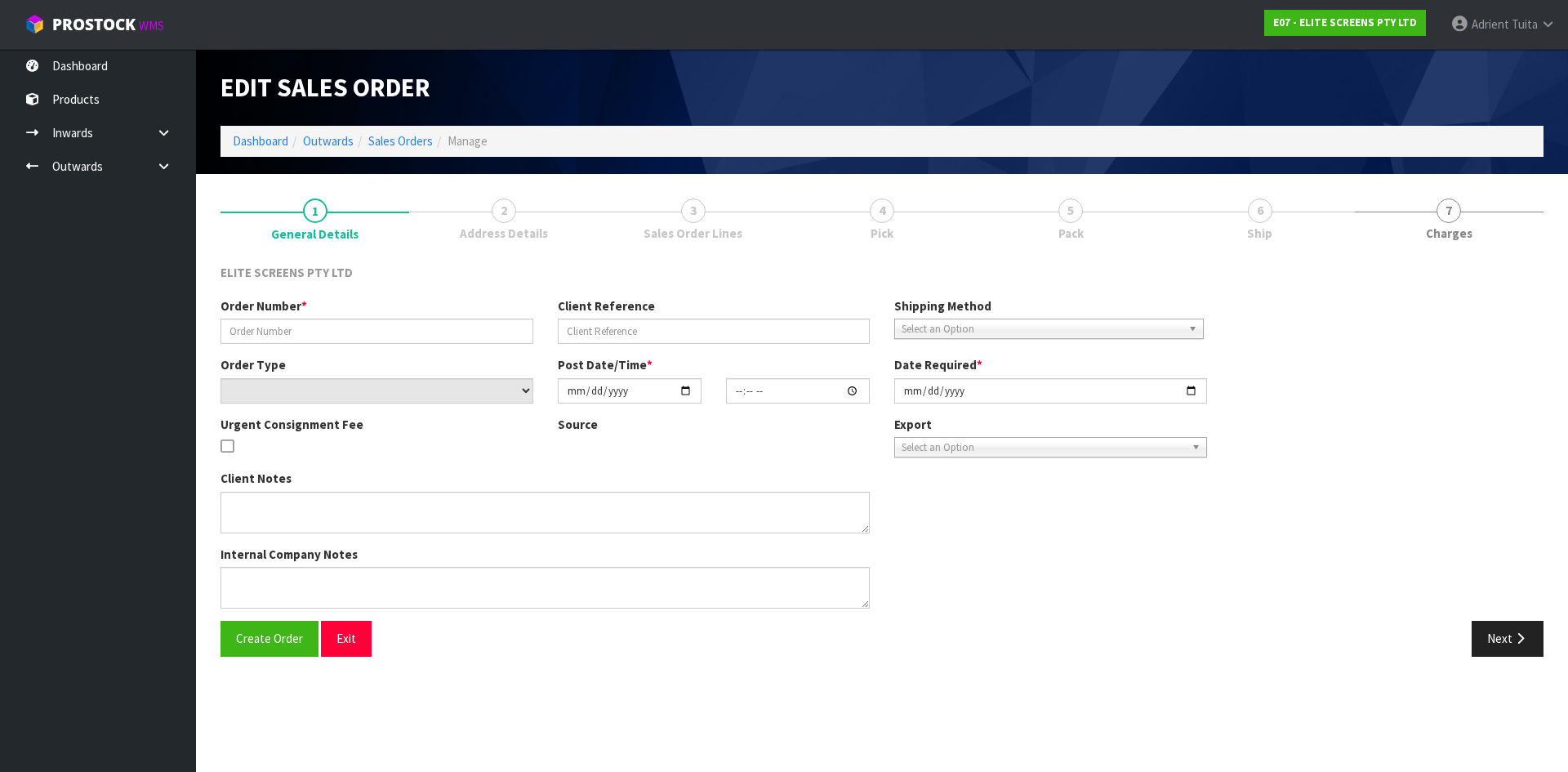
type input "00017589"
type input "VPJ9XZJ9"
select select "number:0"
type input "[DATE]"
type input "15:00:00.000"
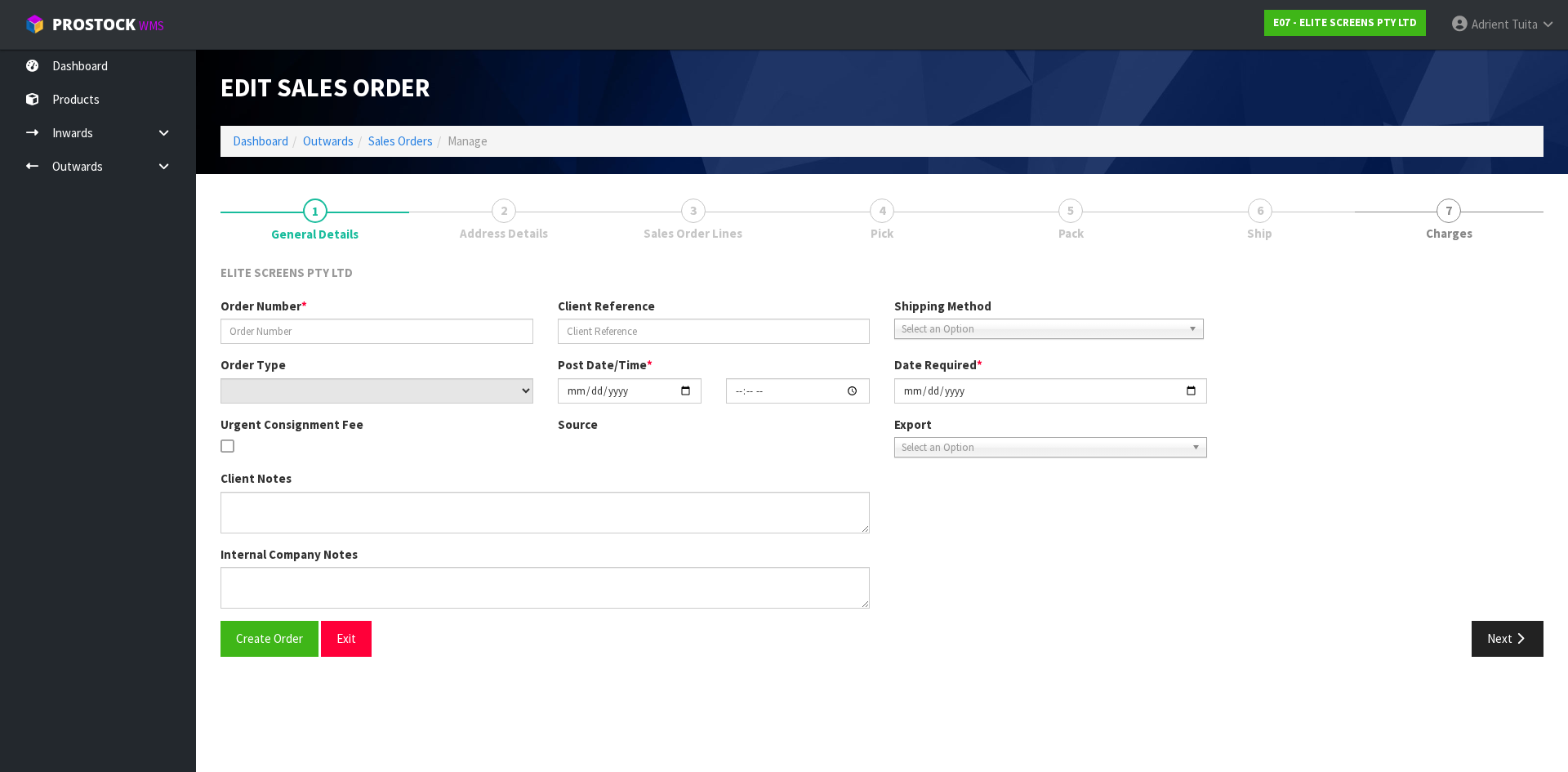
type input "[DATE]"
type textarea "PLEASE USE CHEAPEST COURIER"
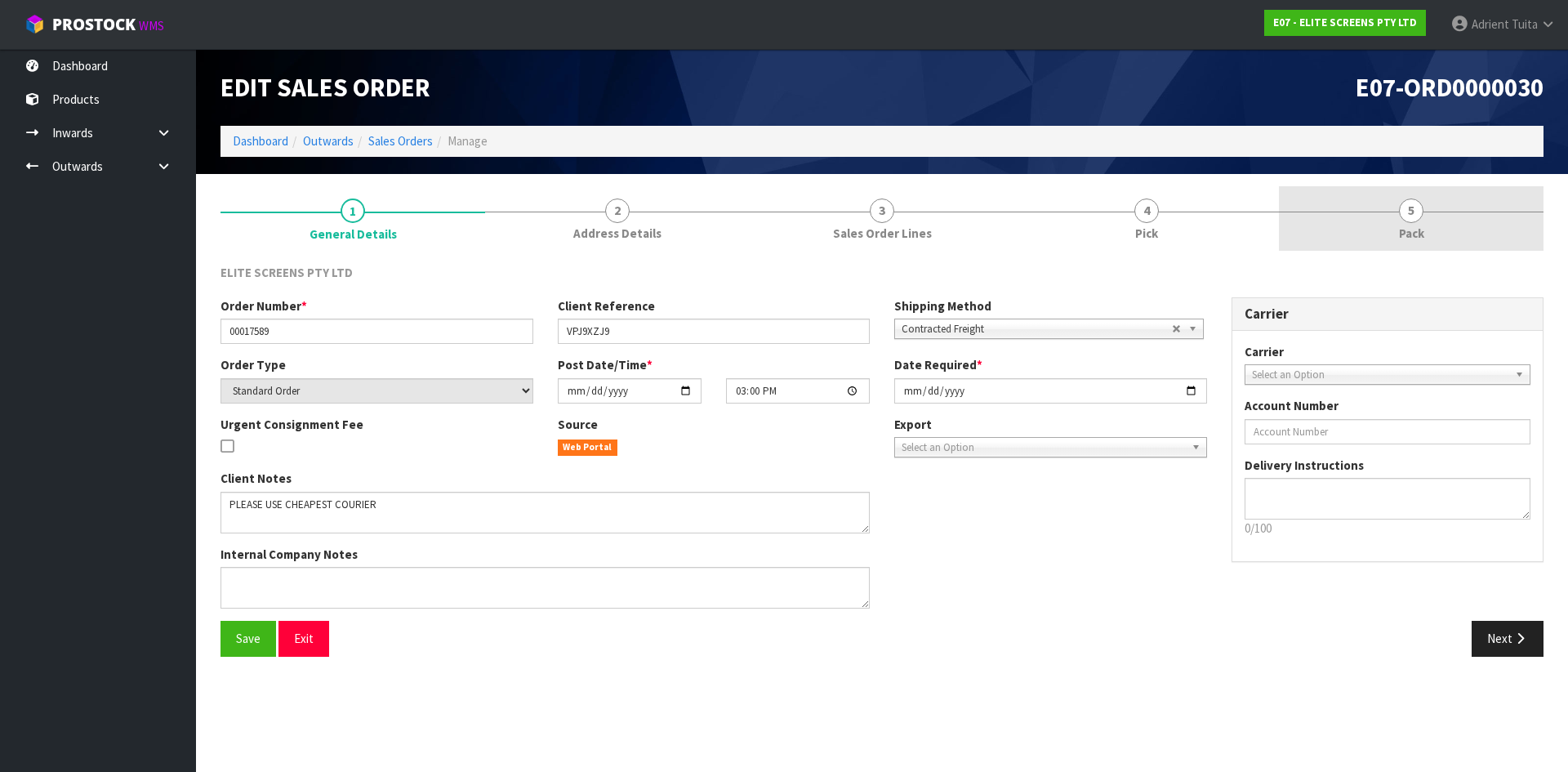
click at [1482, 222] on link "5 Pack" at bounding box center [1411, 218] width 265 height 64
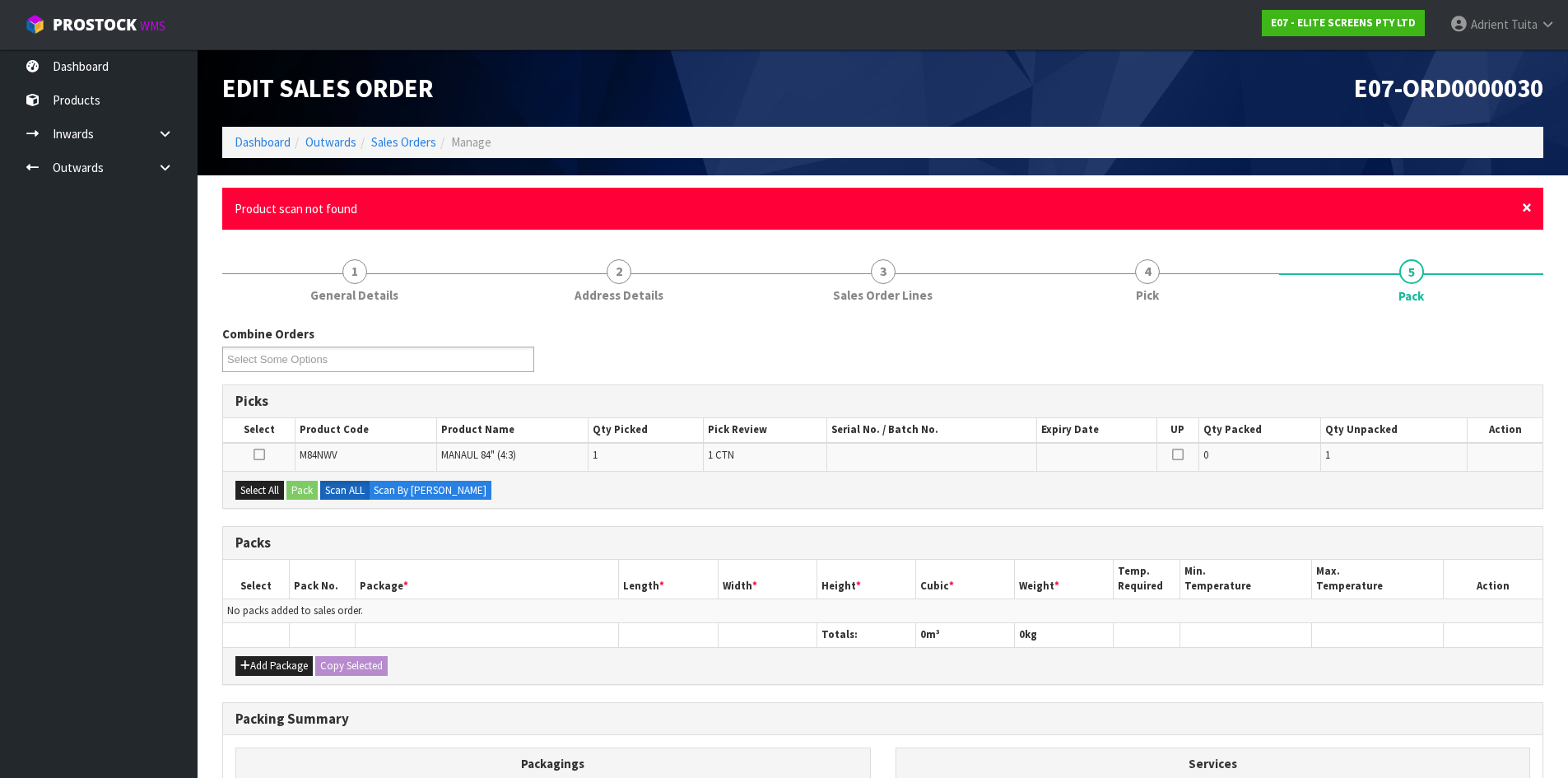
click at [1528, 209] on span "×" at bounding box center [1526, 207] width 10 height 23
click at [1532, 207] on div "× Close Product scan not found" at bounding box center [882, 208] width 1321 height 42
click at [1526, 210] on span "×" at bounding box center [1526, 207] width 10 height 23
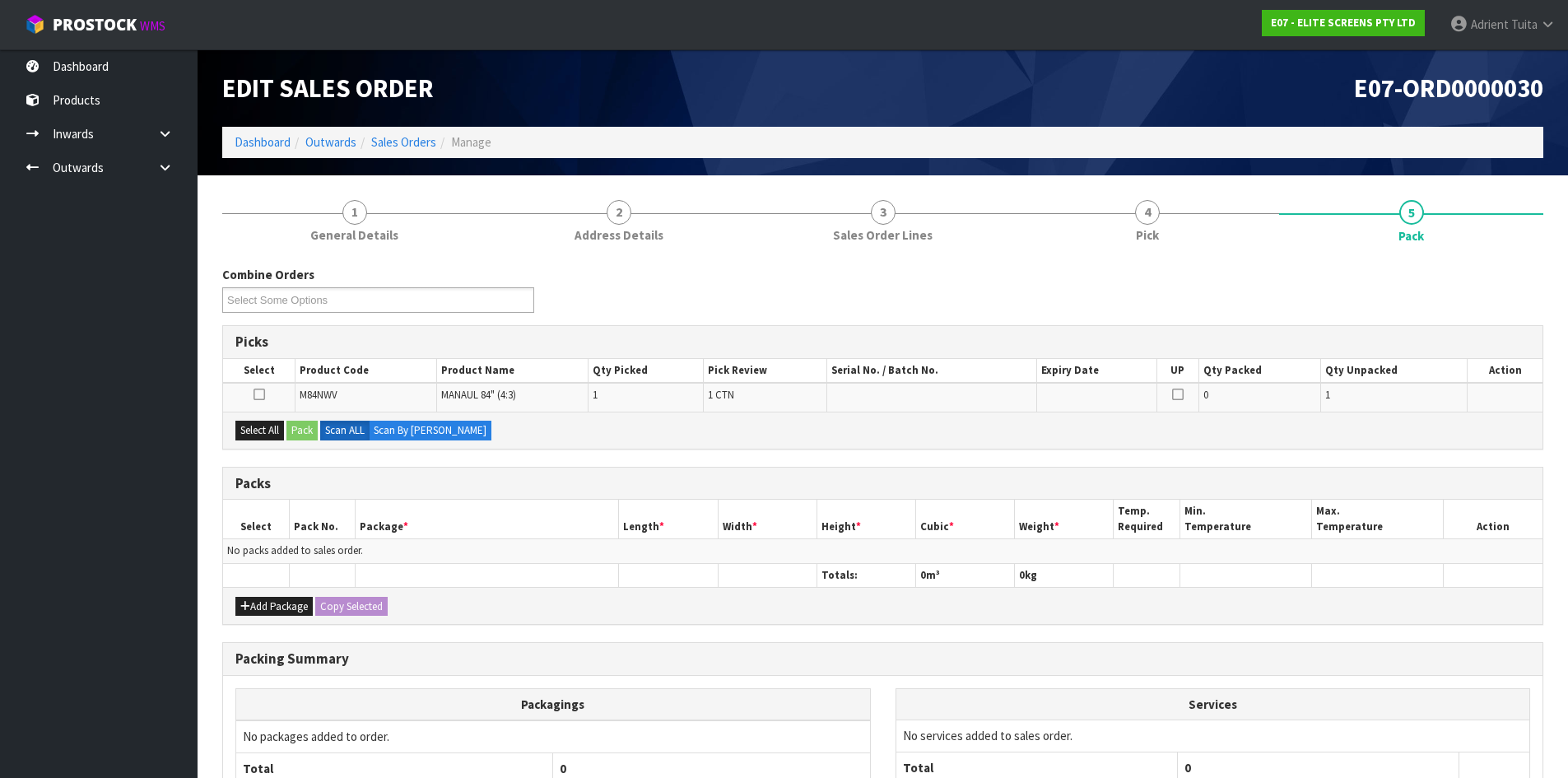
scroll to position [152, 0]
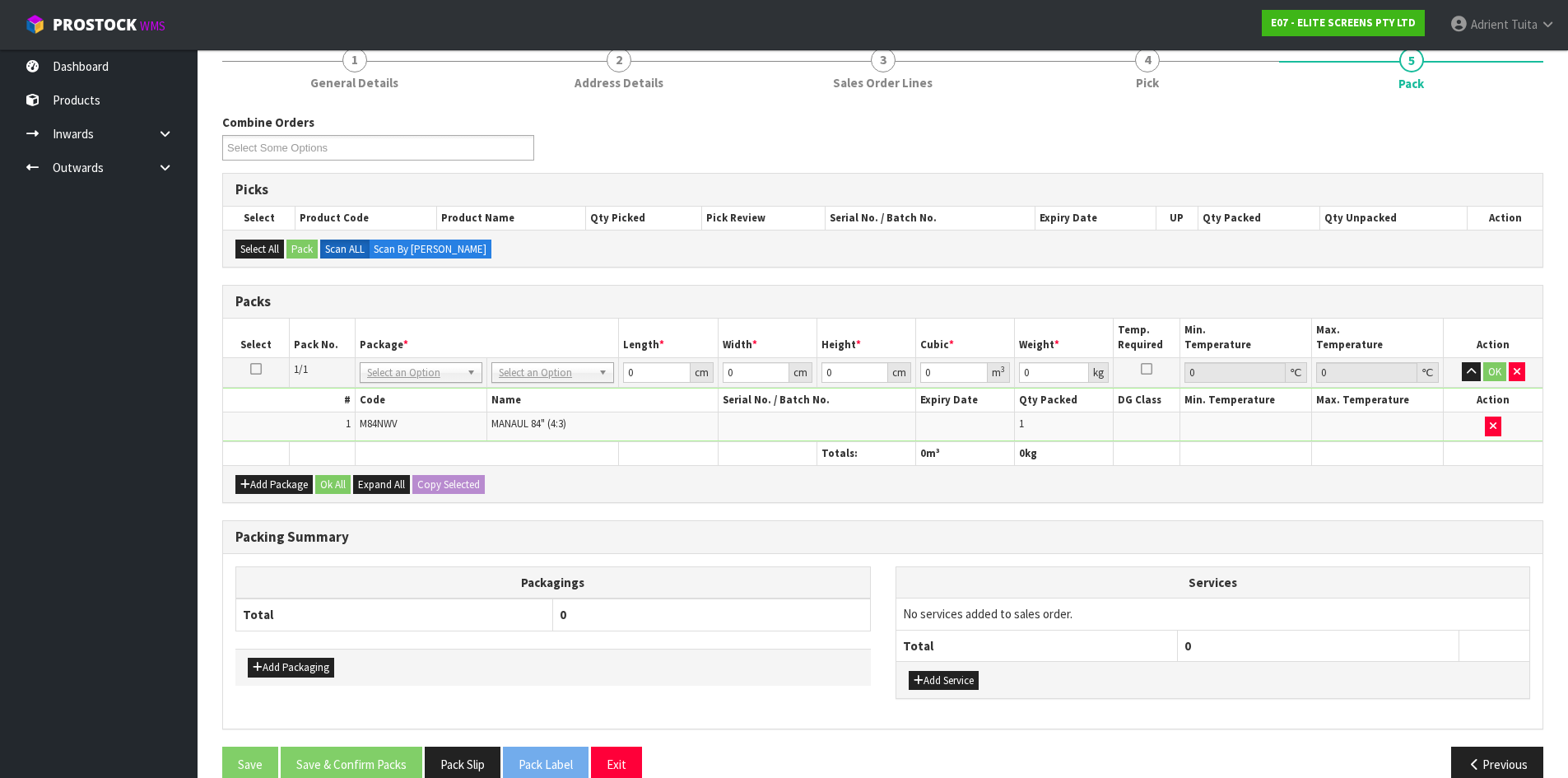
click at [385, 425] on span "M84NWV" at bounding box center [378, 423] width 38 height 14
copy tr "M84NWV"
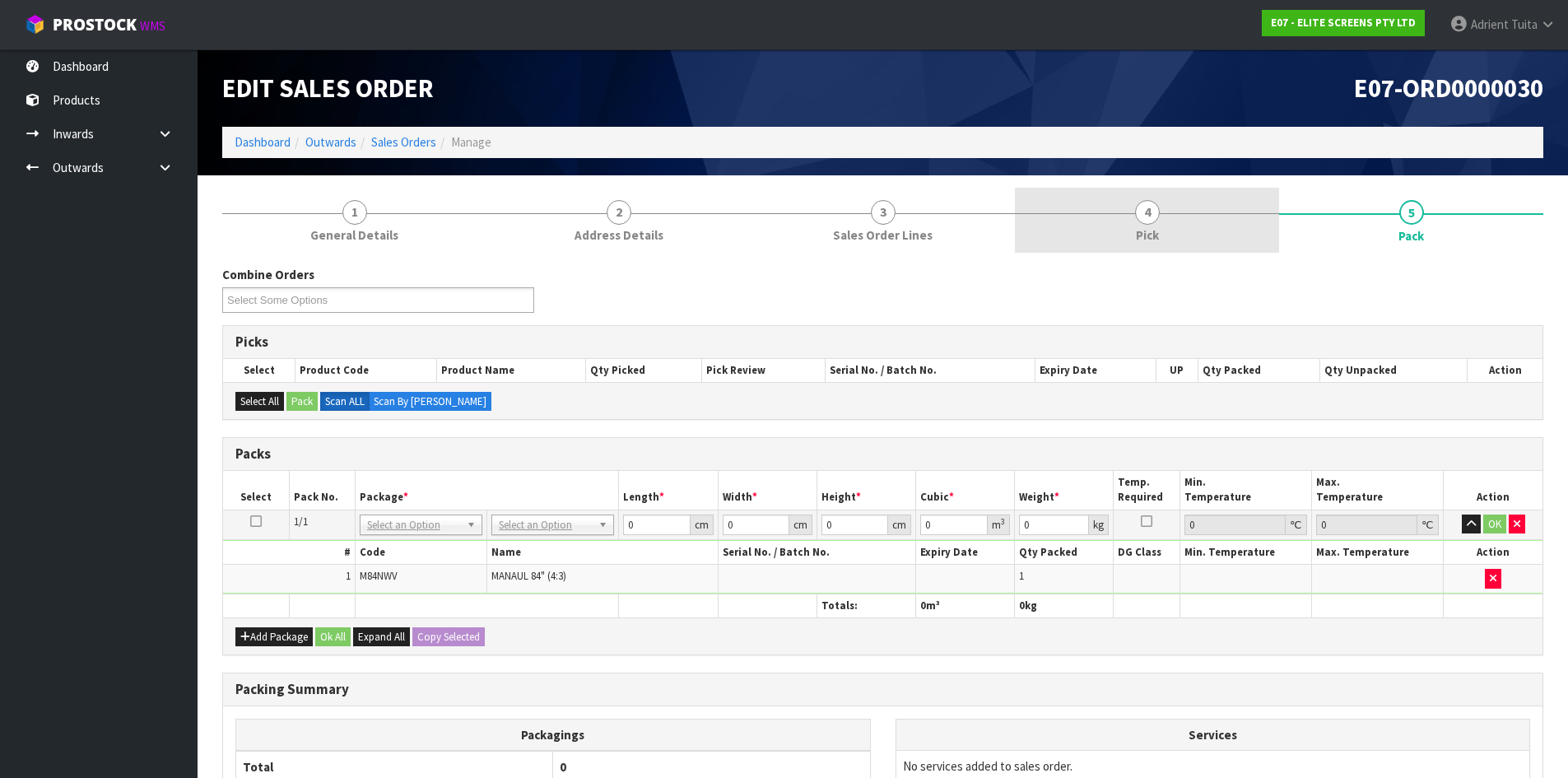
click at [1191, 235] on link "4 Pick" at bounding box center [1146, 220] width 264 height 65
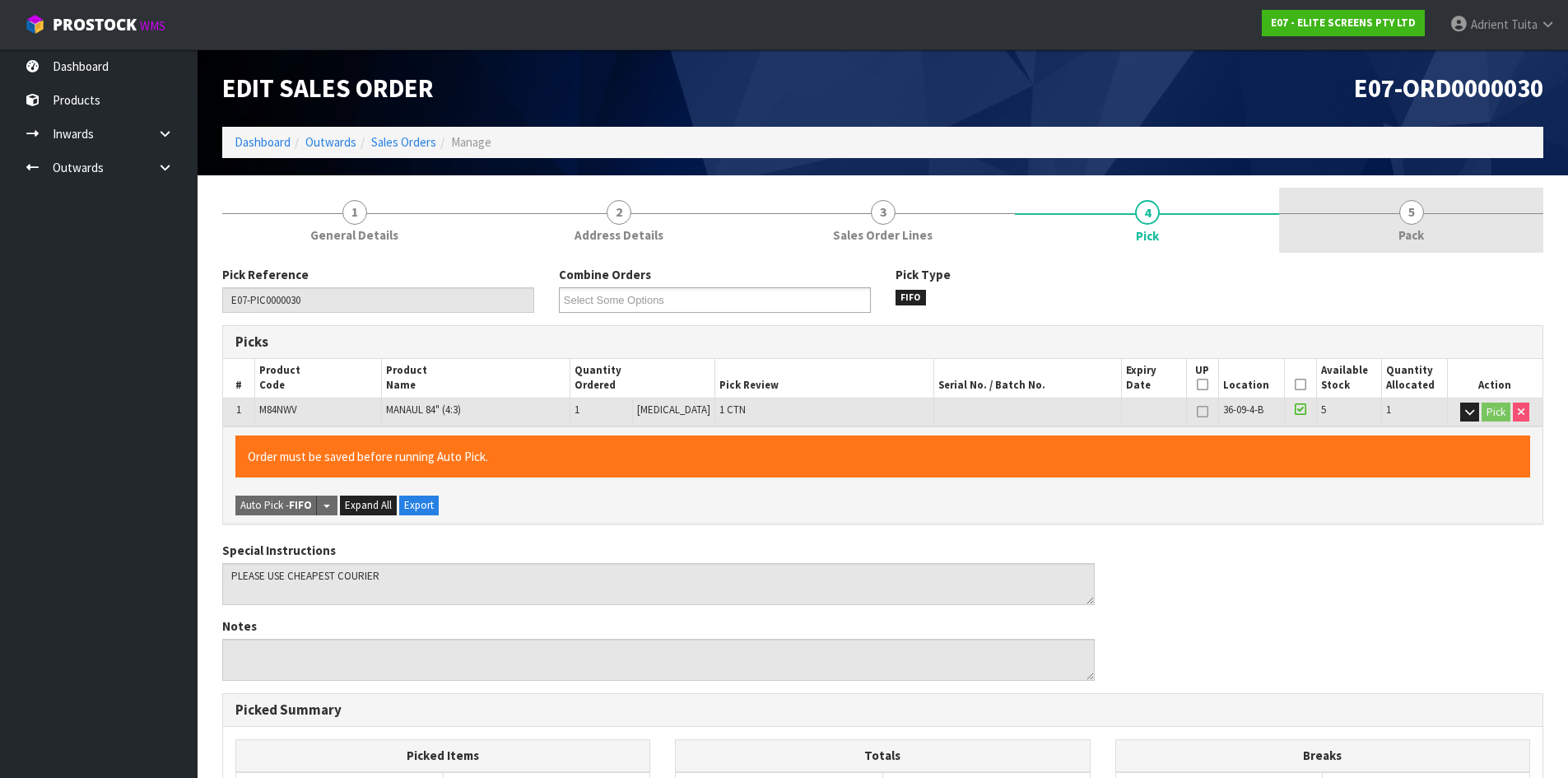
click at [1350, 235] on link "5 Pack" at bounding box center [1411, 220] width 264 height 65
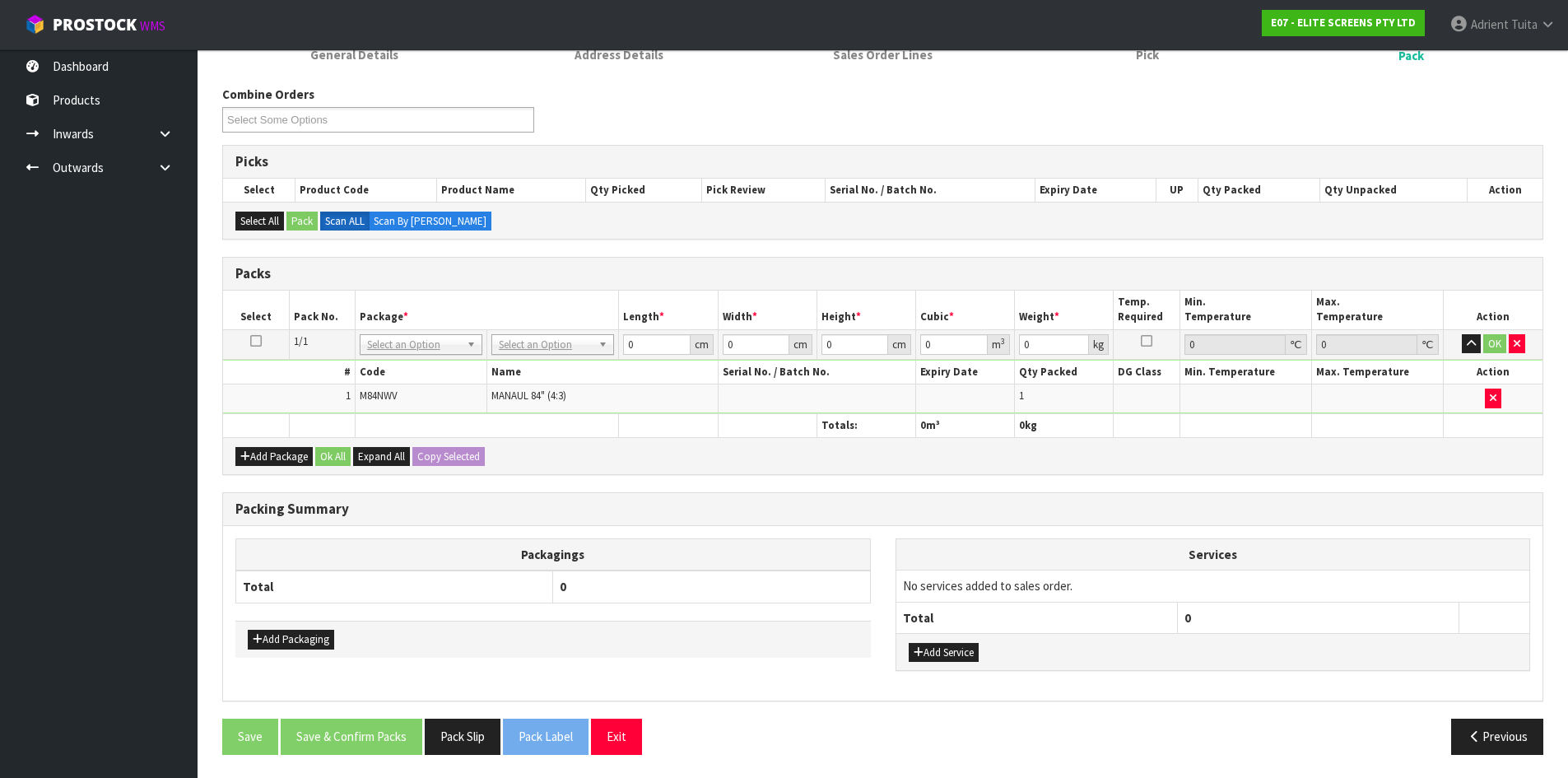
scroll to position [182, 0]
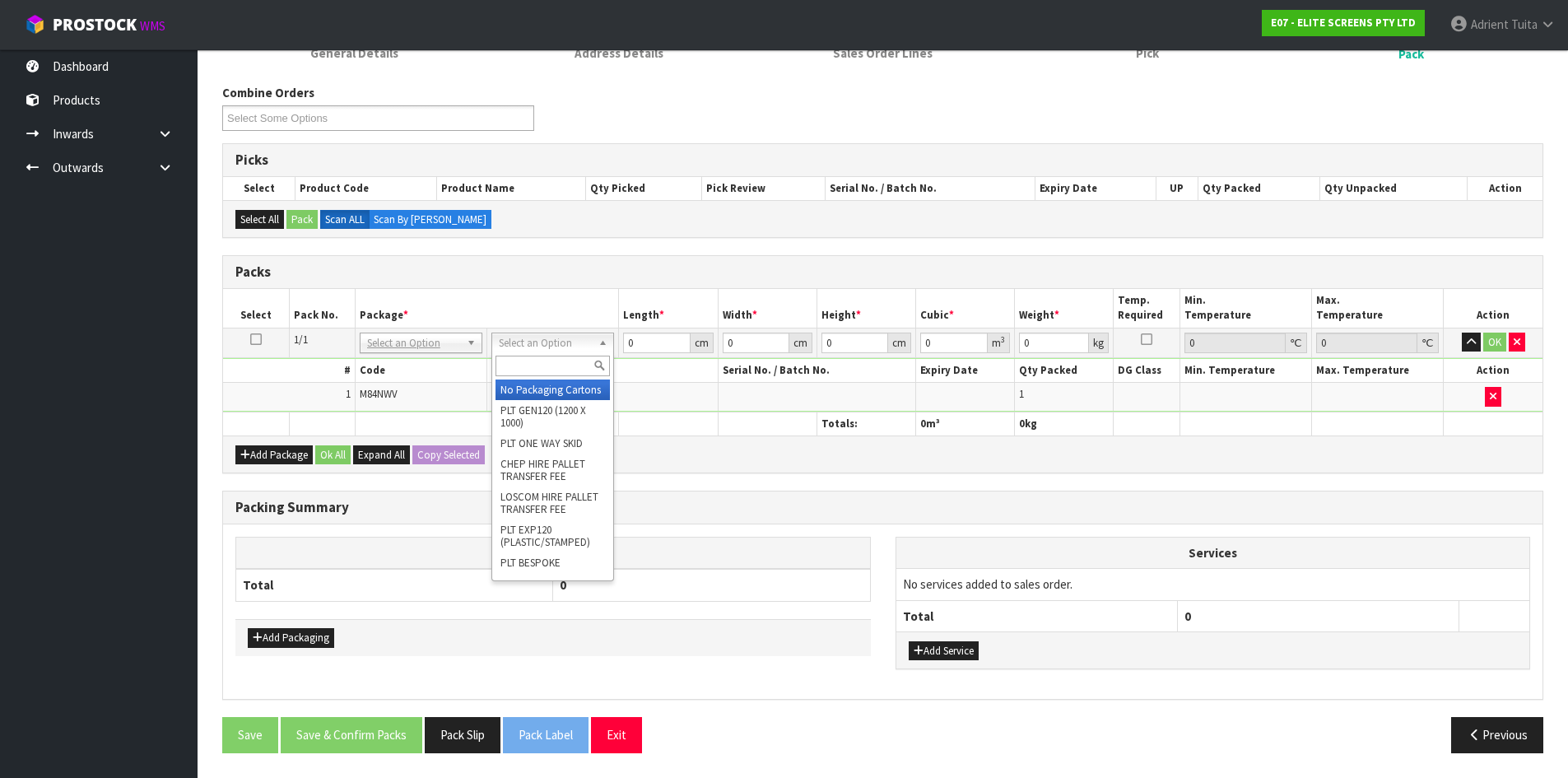
drag, startPoint x: 544, startPoint y: 403, endPoint x: 562, endPoint y: 393, distance: 20.6
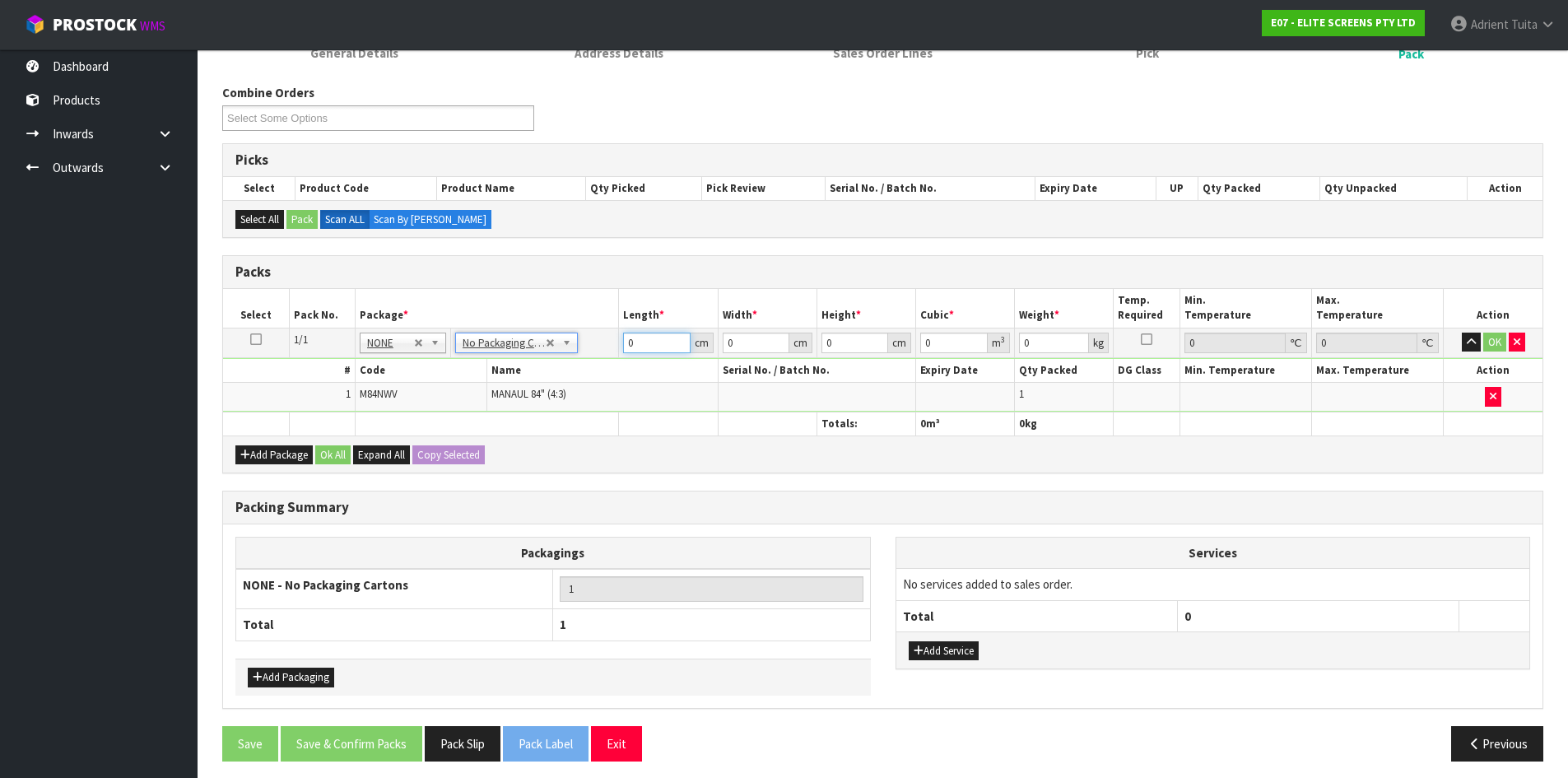
click at [676, 346] on input "0" at bounding box center [656, 342] width 67 height 20
type input "194"
type input "14"
type input "1"
type input "0.002716"
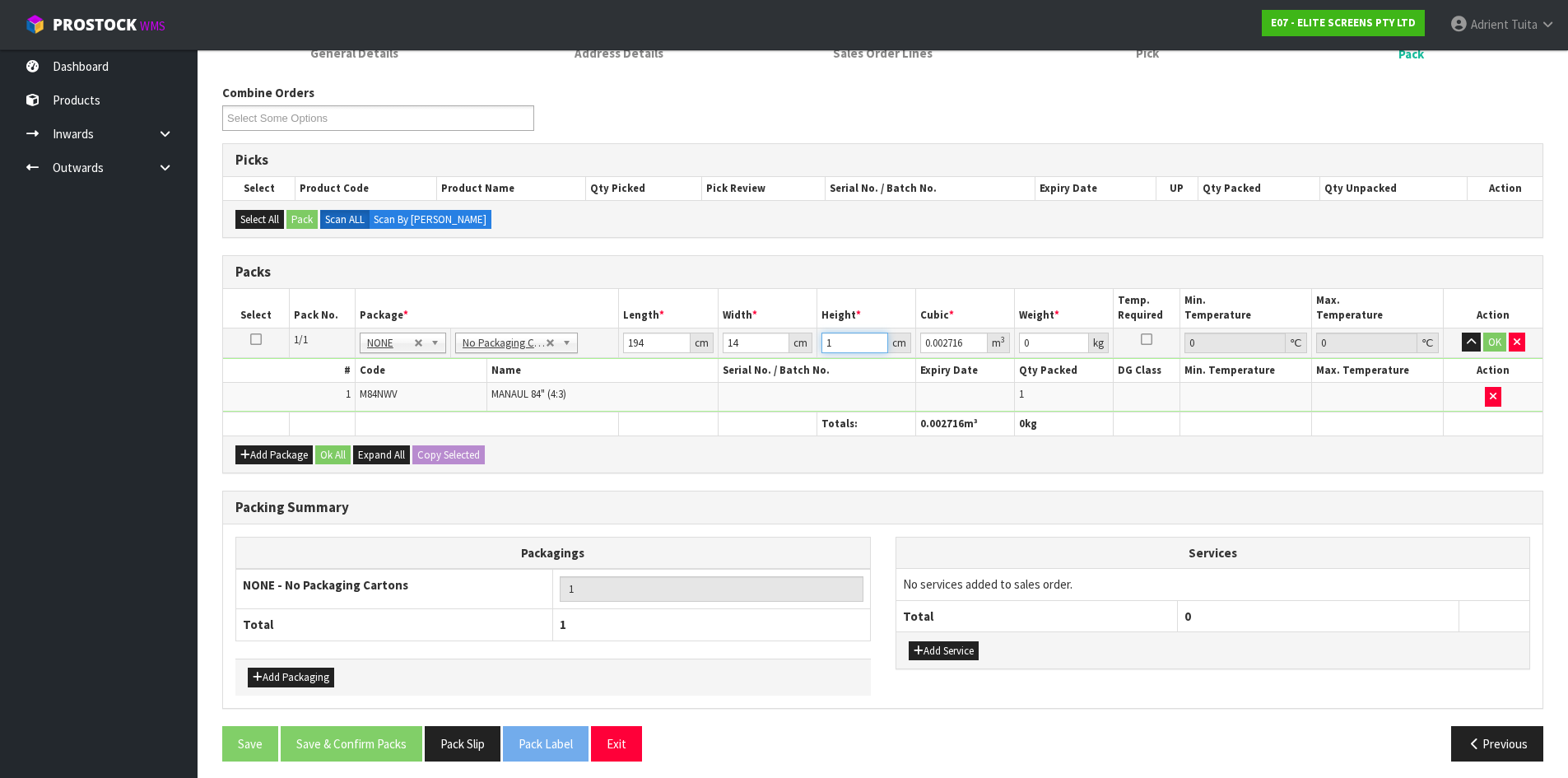
type input "12"
type input "0.032592"
type input "12"
type input "6"
click at [1488, 338] on button "OK" at bounding box center [1495, 342] width 23 height 20
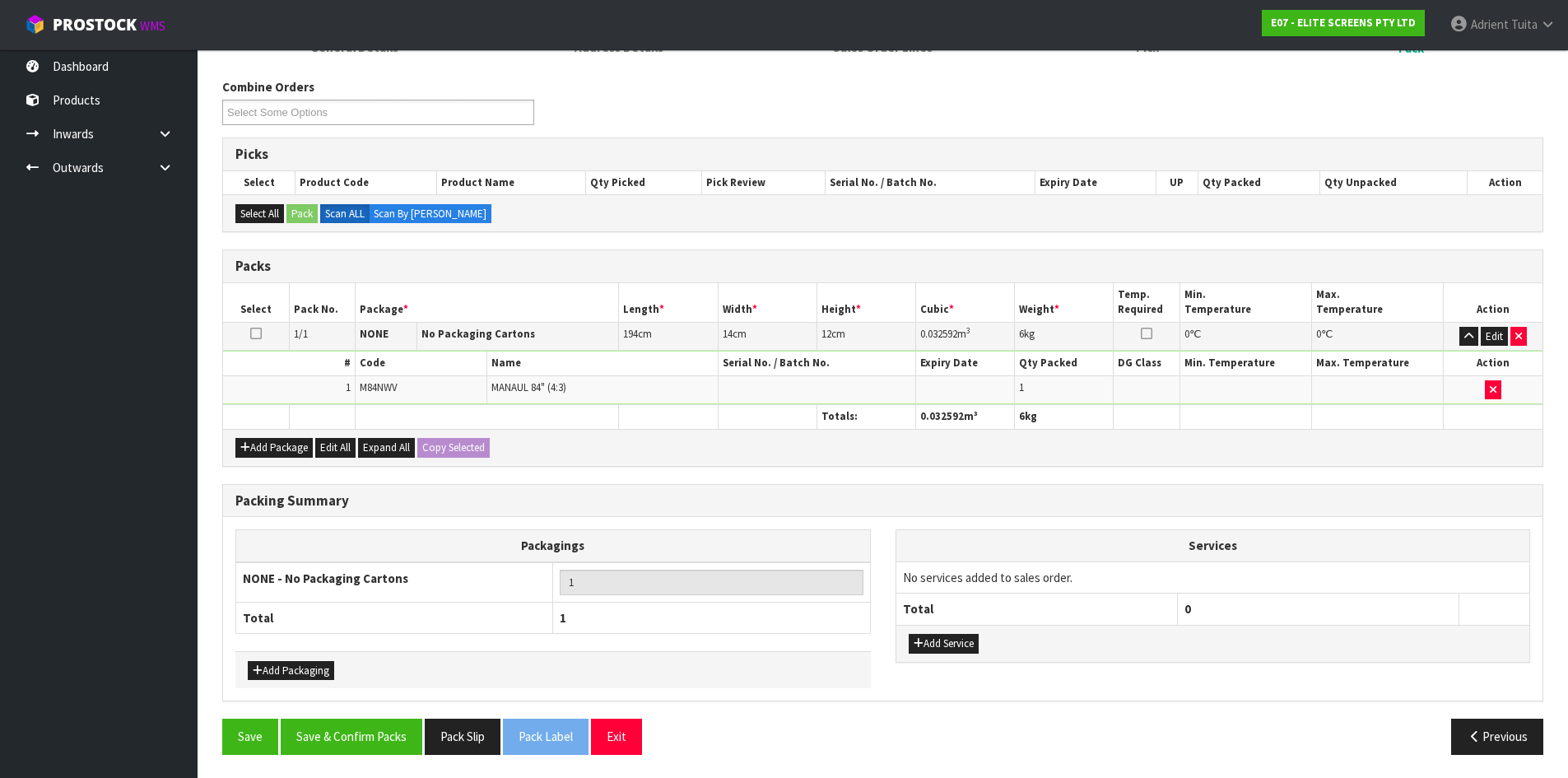
scroll to position [189, 0]
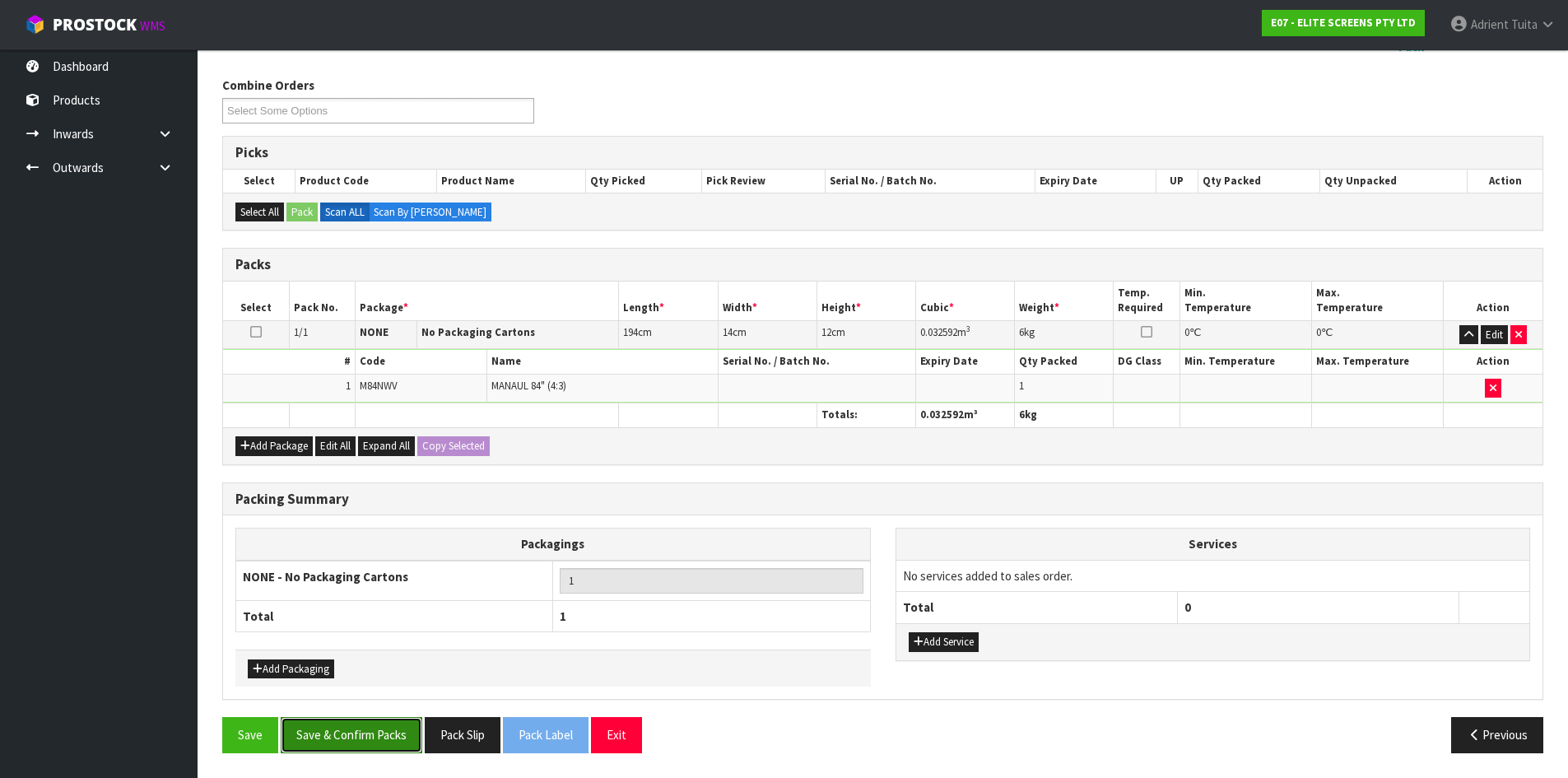
click at [350, 733] on button "Save & Confirm Packs" at bounding box center [351, 734] width 141 height 36
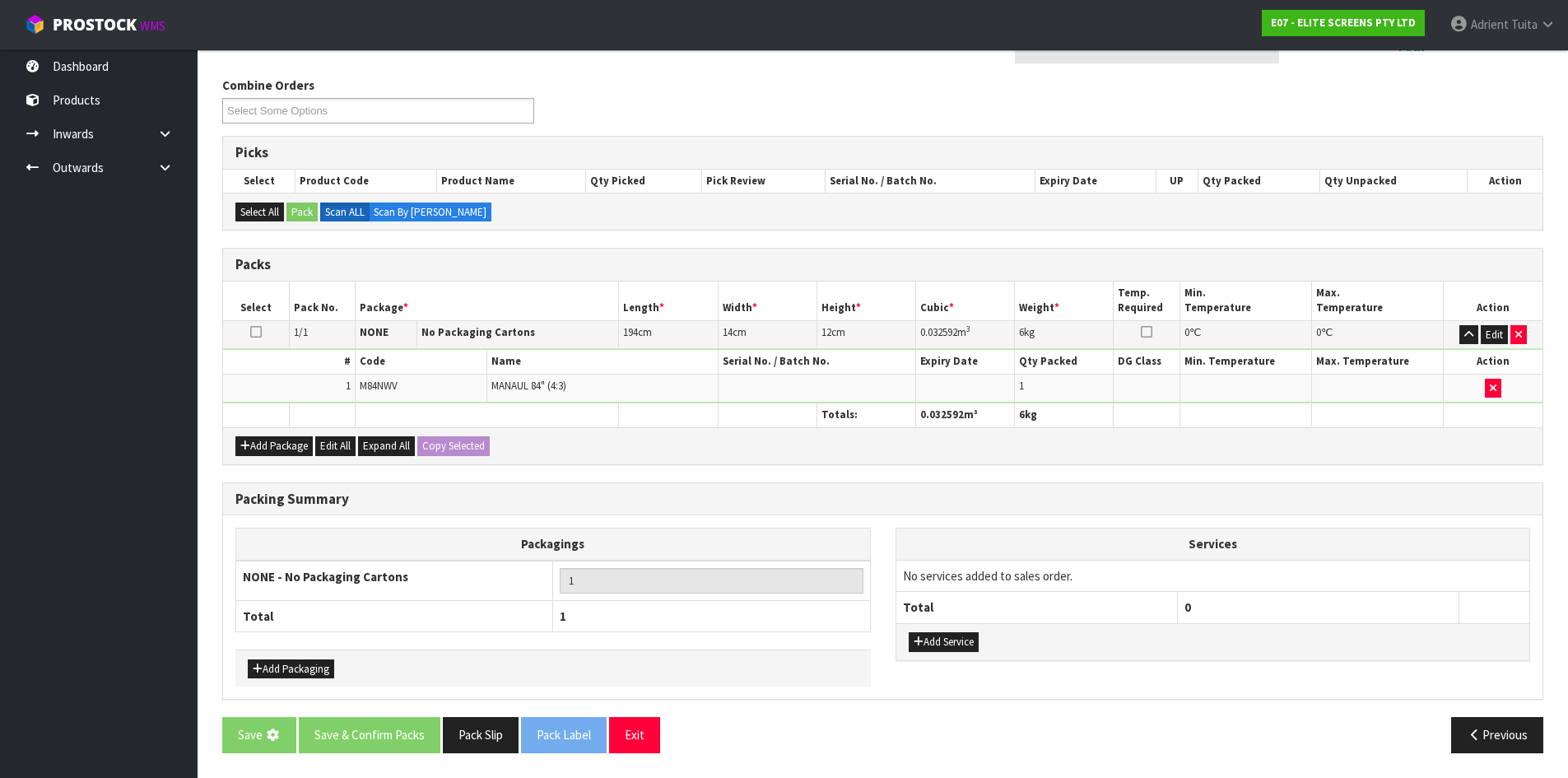
scroll to position [0, 0]
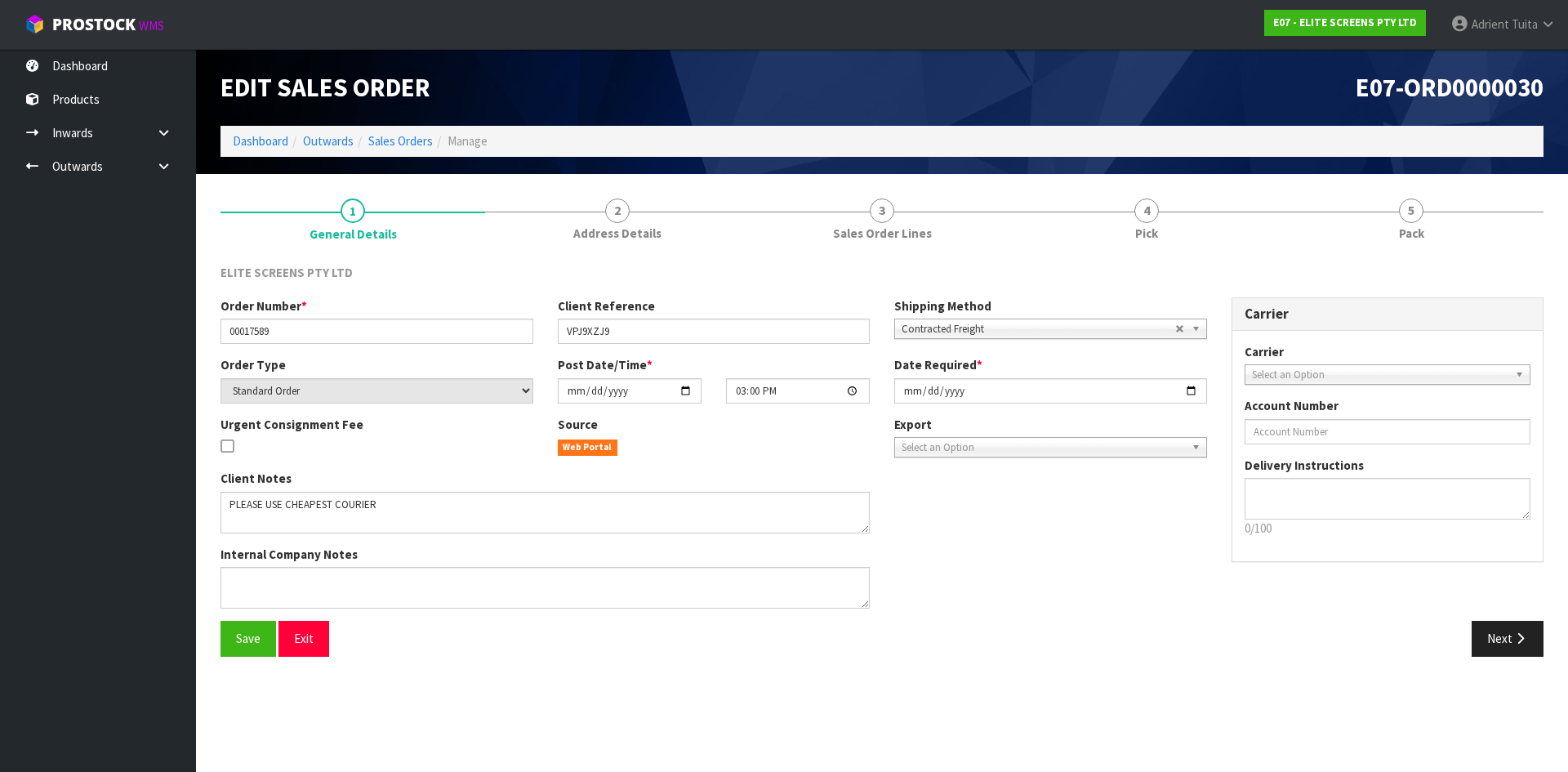
click at [266, 152] on ol "Dashboard Outwards Sales Orders Manage" at bounding box center [882, 141] width 1323 height 30
click at [266, 143] on link "Dashboard" at bounding box center [260, 141] width 56 height 16
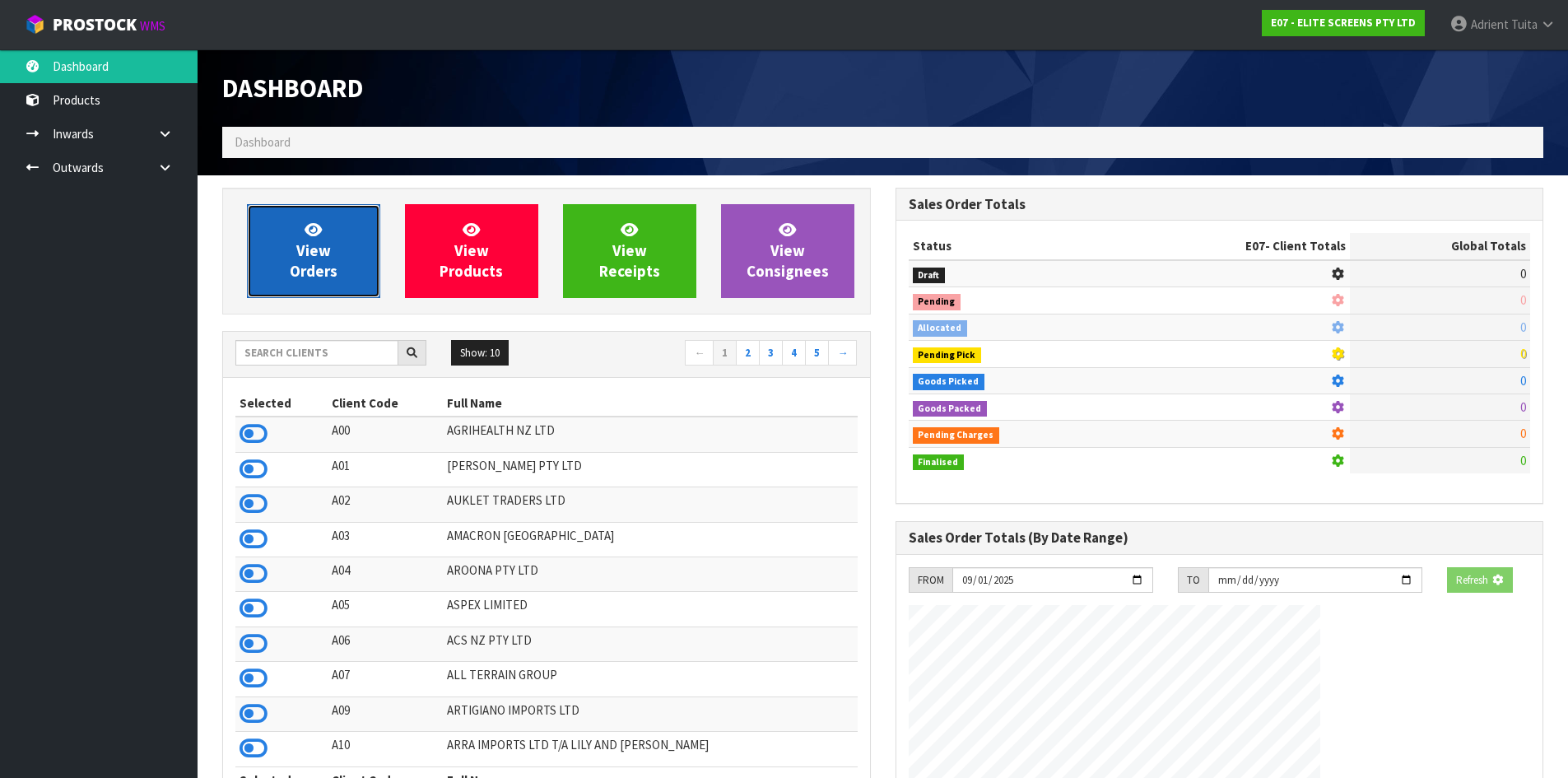
click at [330, 239] on link "View Orders" at bounding box center [314, 252] width 133 height 94
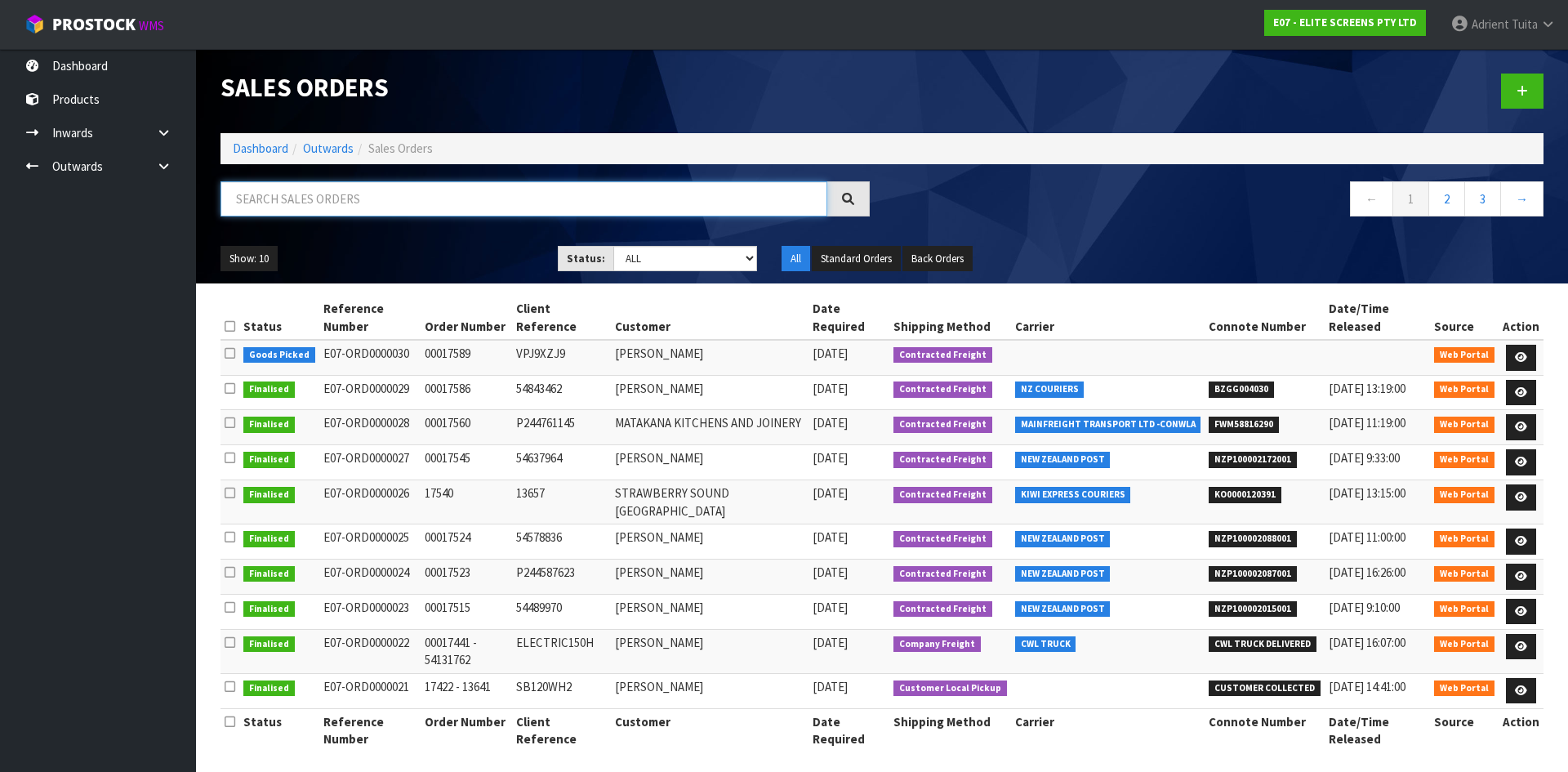
click at [432, 203] on input "text" at bounding box center [524, 199] width 607 height 35
paste input "M84NWV"
type input "M84NWV"
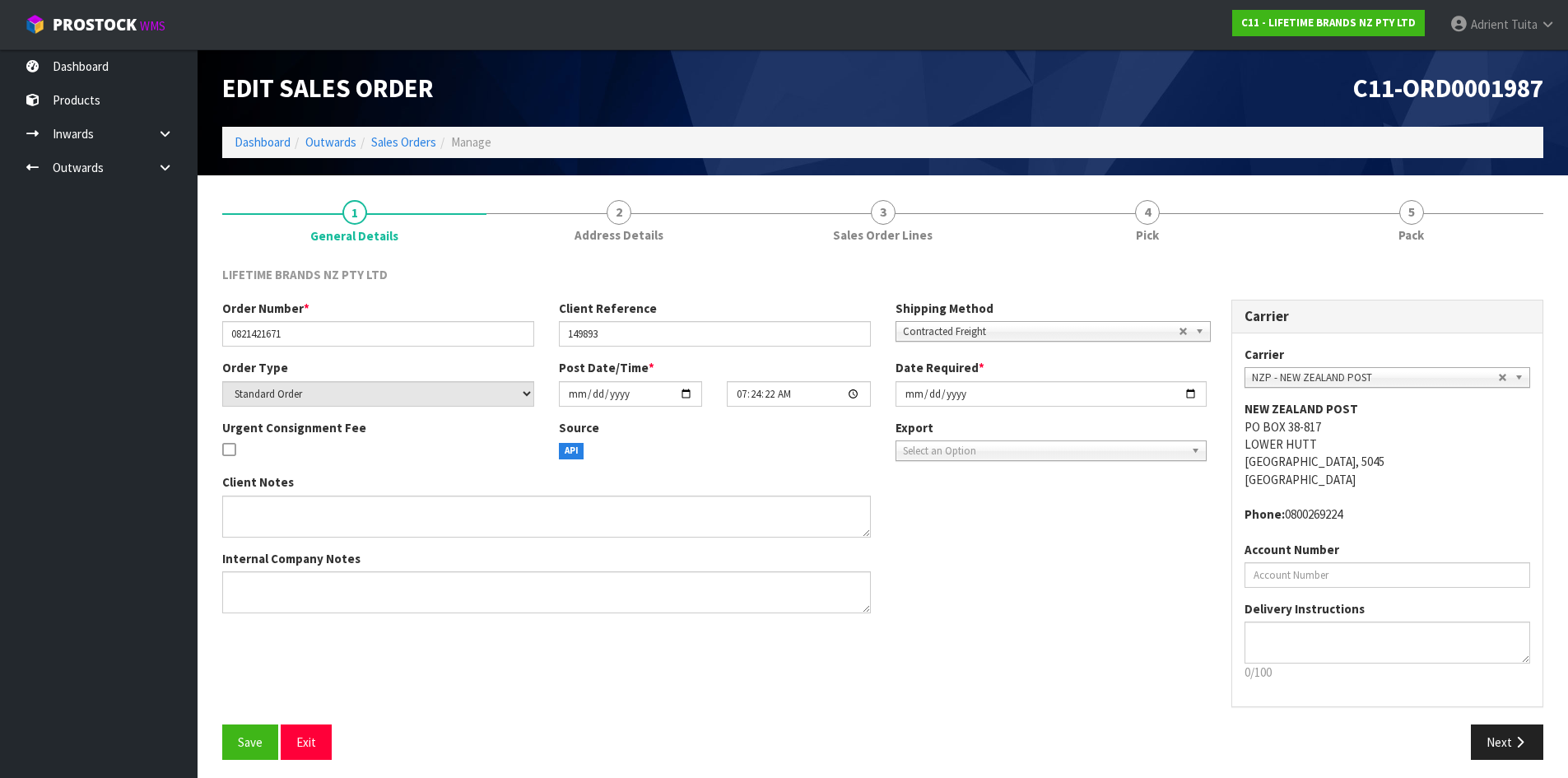
click at [1404, 272] on div "LIFETIME BRANDS NZ PTY LTD" at bounding box center [882, 283] width 1346 height 34
click at [1409, 260] on div "LIFETIME BRANDS NZ PTY LTD Order Number * 0821421671 Client Reference 149893 Sh…" at bounding box center [882, 513] width 1321 height 519
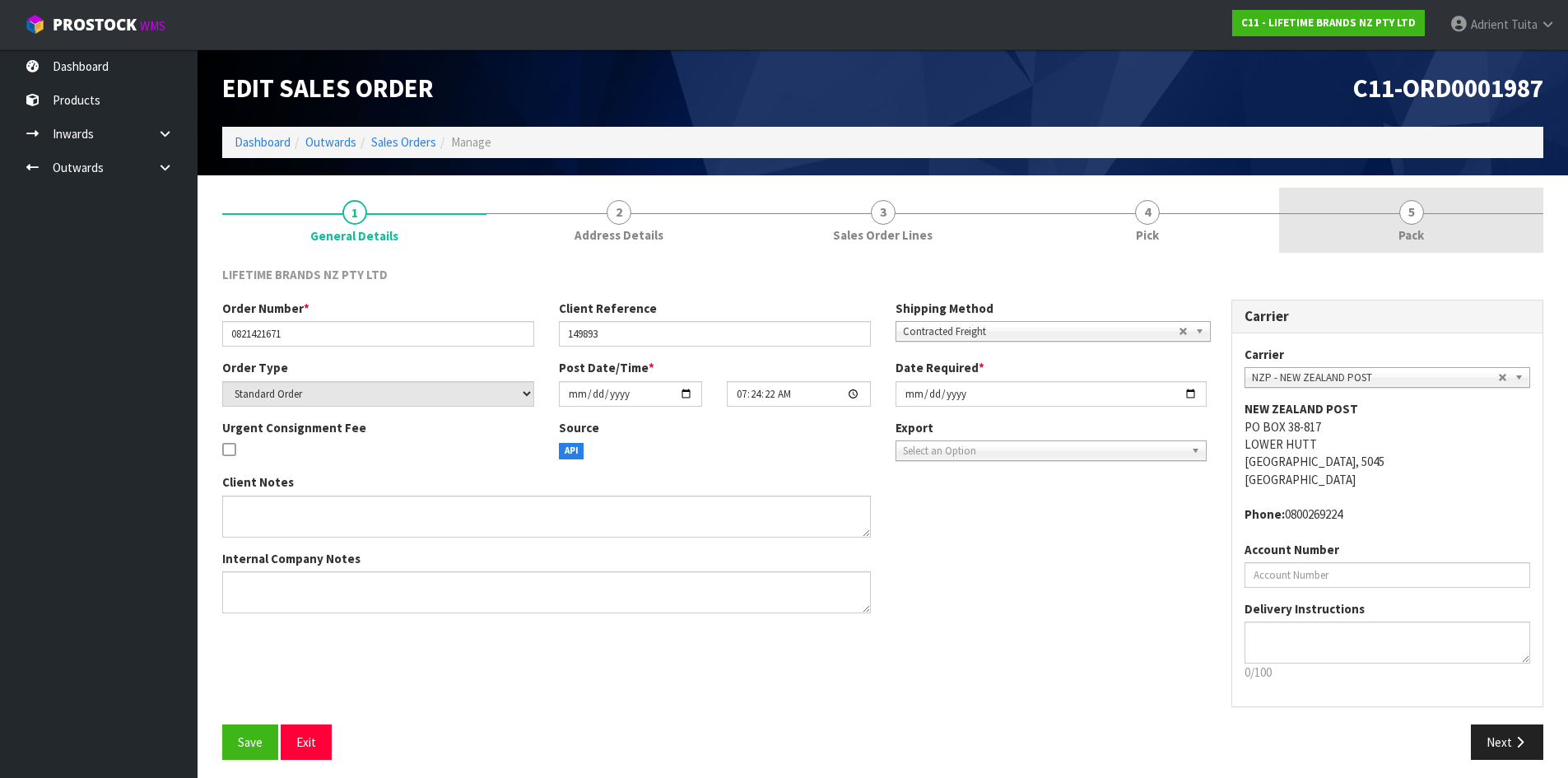
click at [1418, 228] on span "Pack" at bounding box center [1411, 234] width 26 height 17
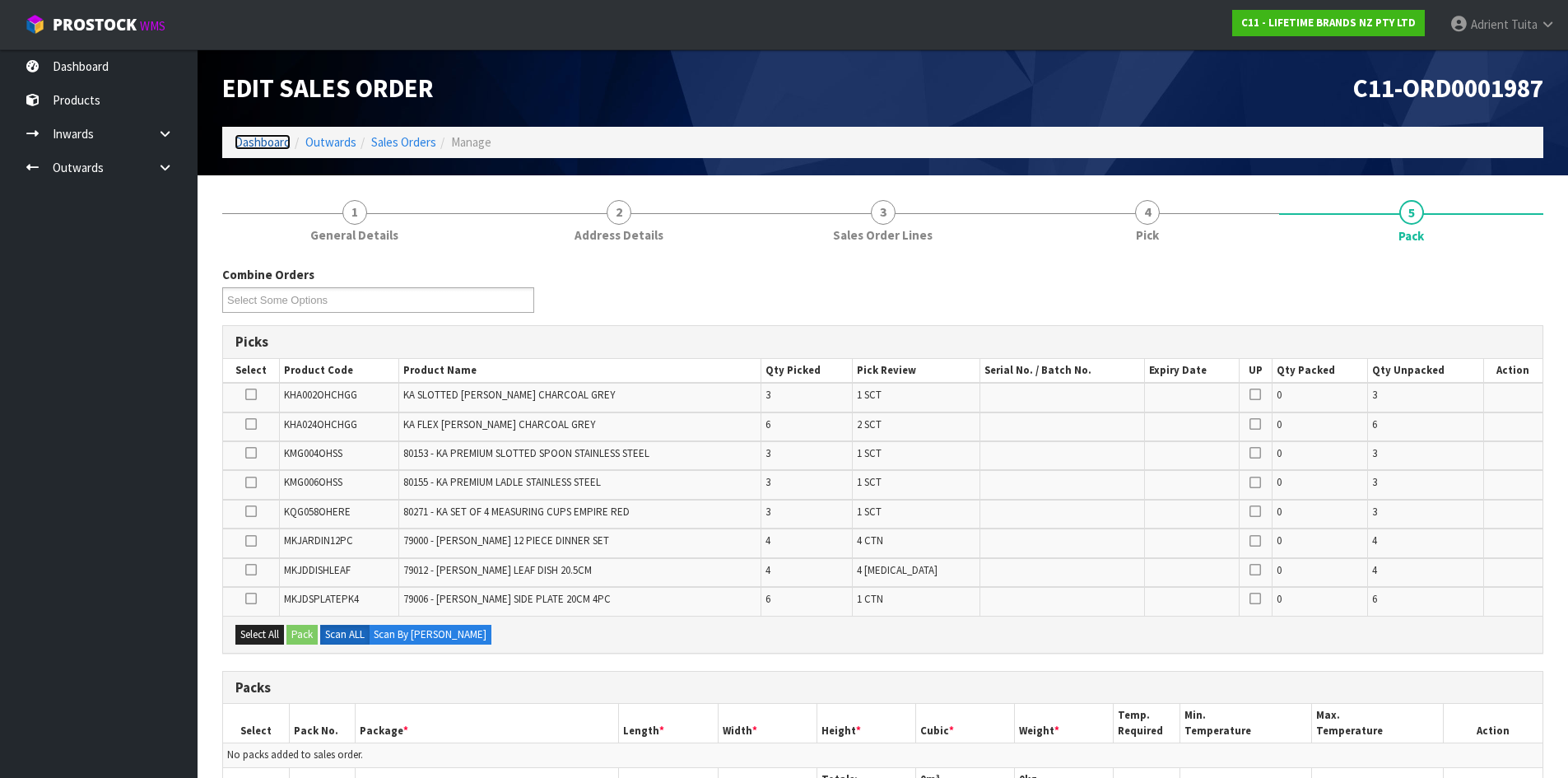
click at [261, 146] on link "Dashboard" at bounding box center [262, 142] width 56 height 16
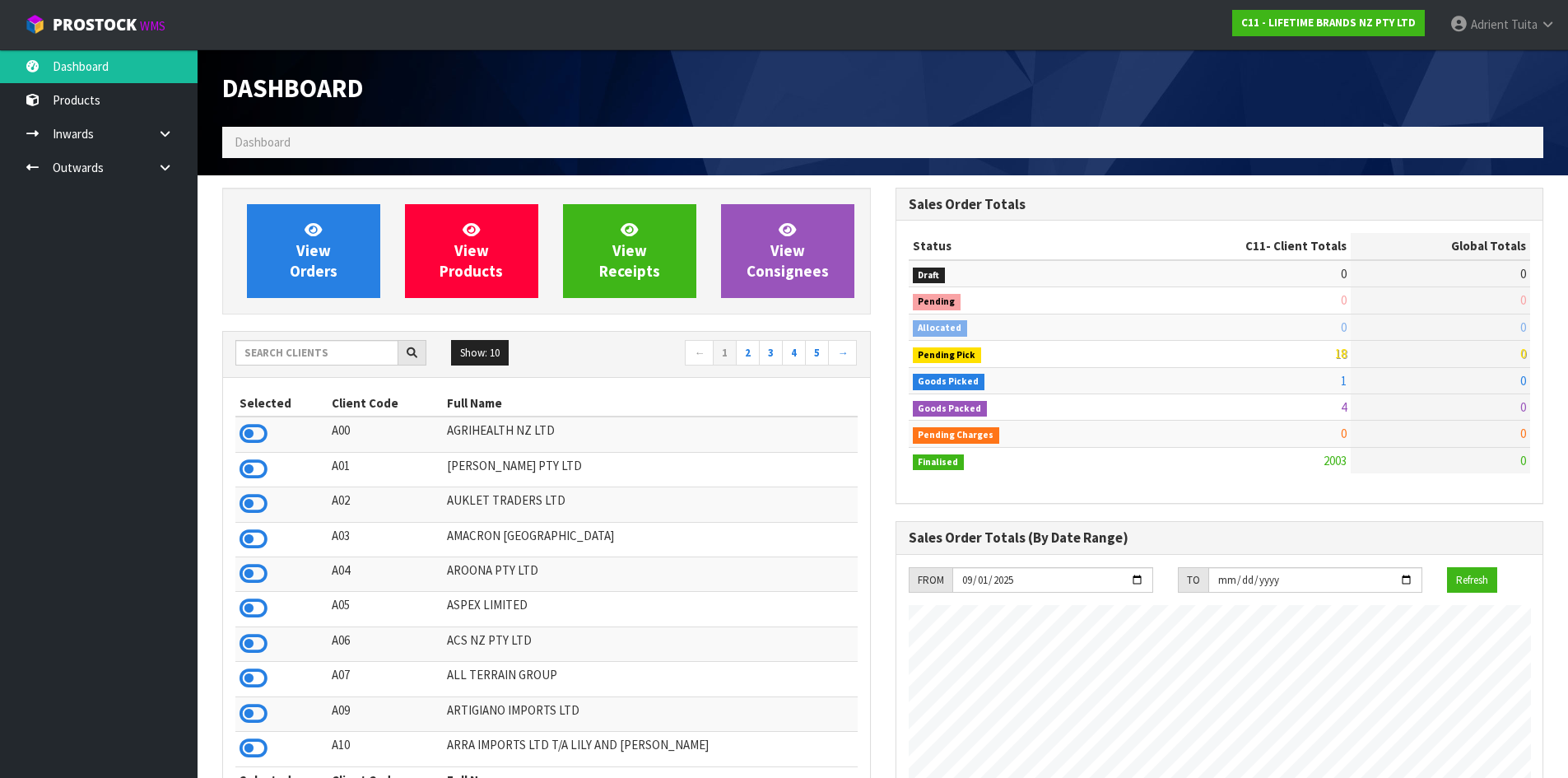
scroll to position [1247, 672]
click at [285, 347] on input "text" at bounding box center [317, 352] width 163 height 26
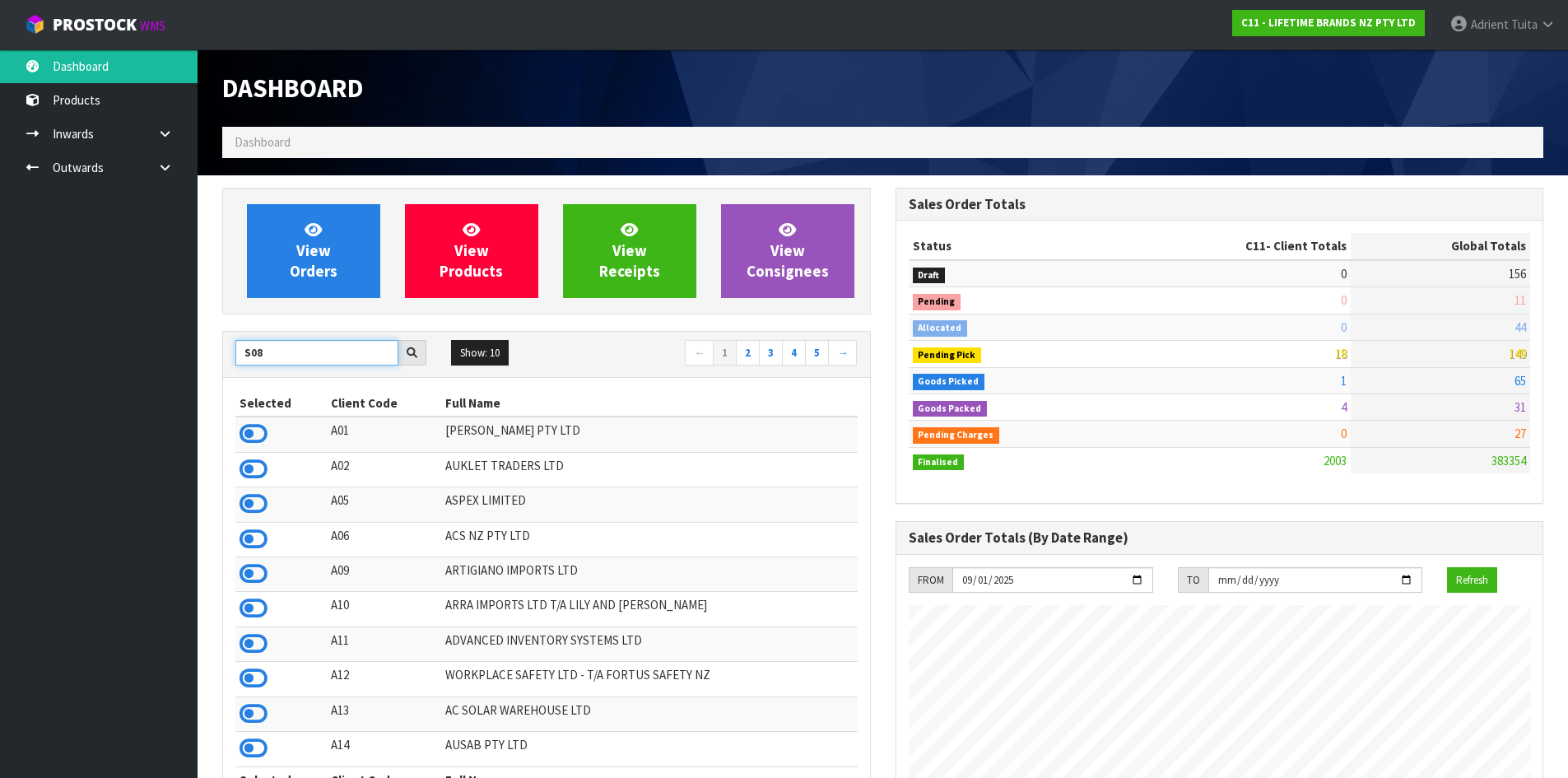
type input "S08"
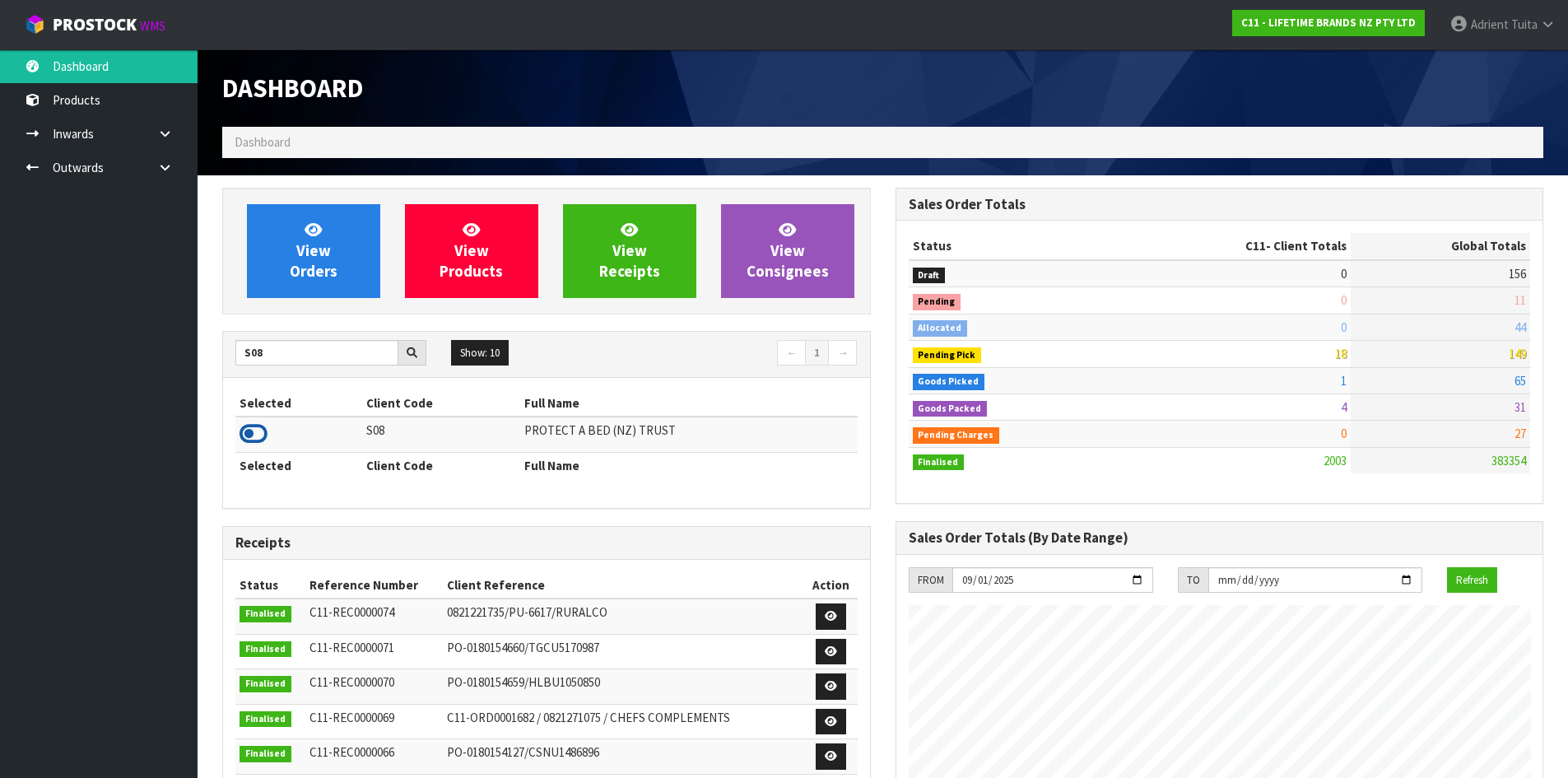
click at [262, 434] on icon at bounding box center [253, 434] width 28 height 25
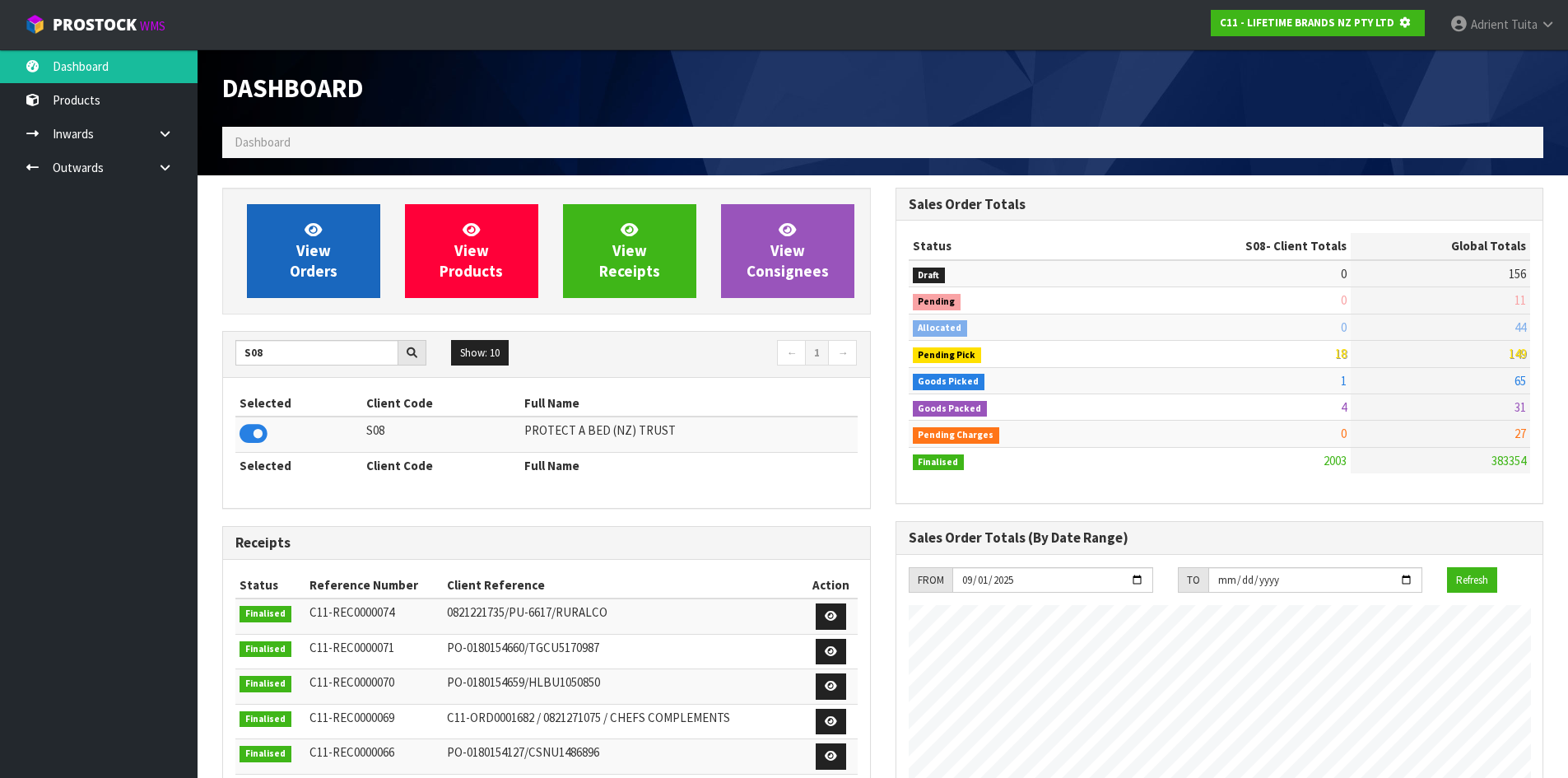
scroll to position [821828, 822412]
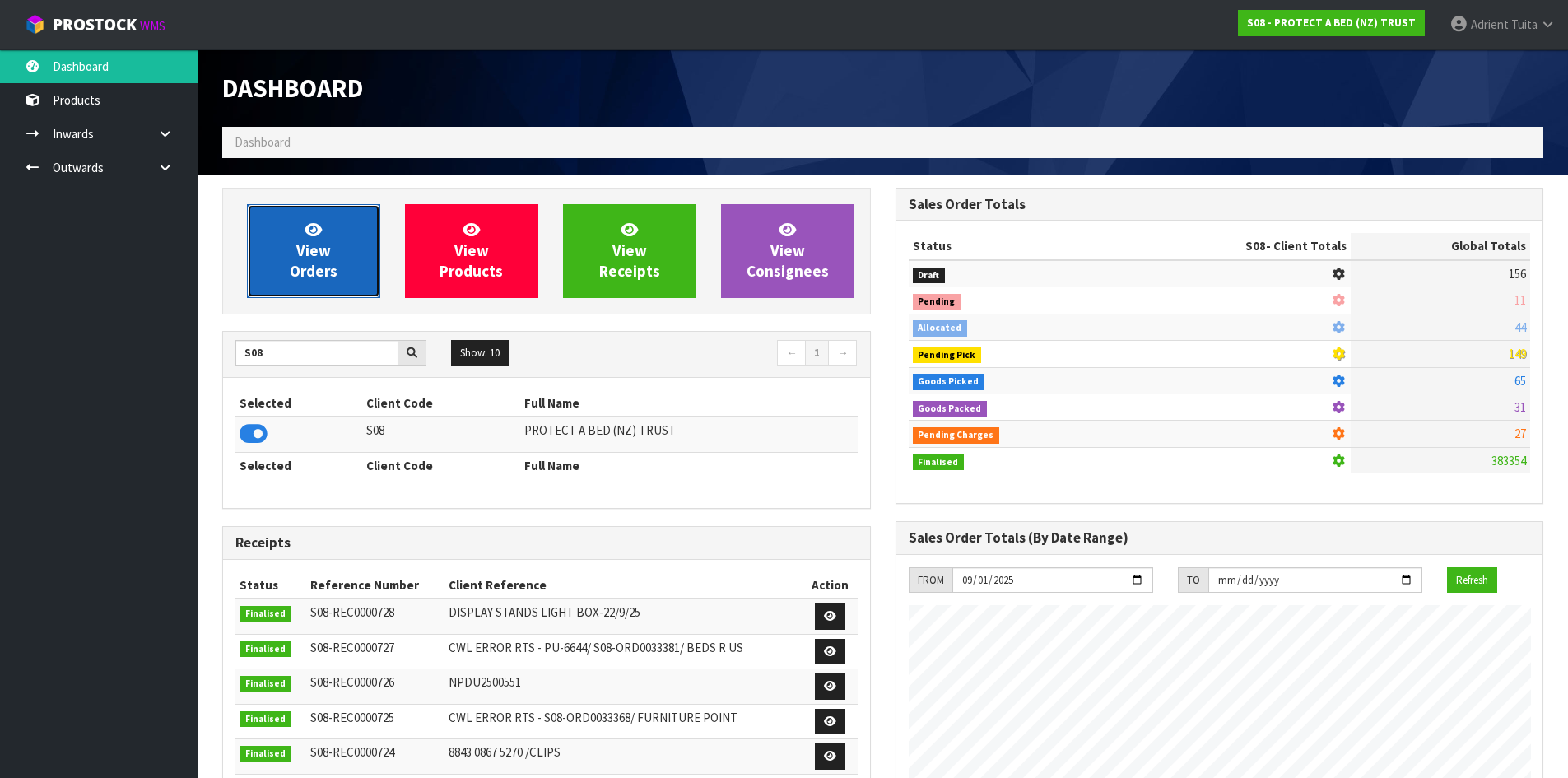
click at [293, 258] on link "View Orders" at bounding box center [314, 252] width 133 height 94
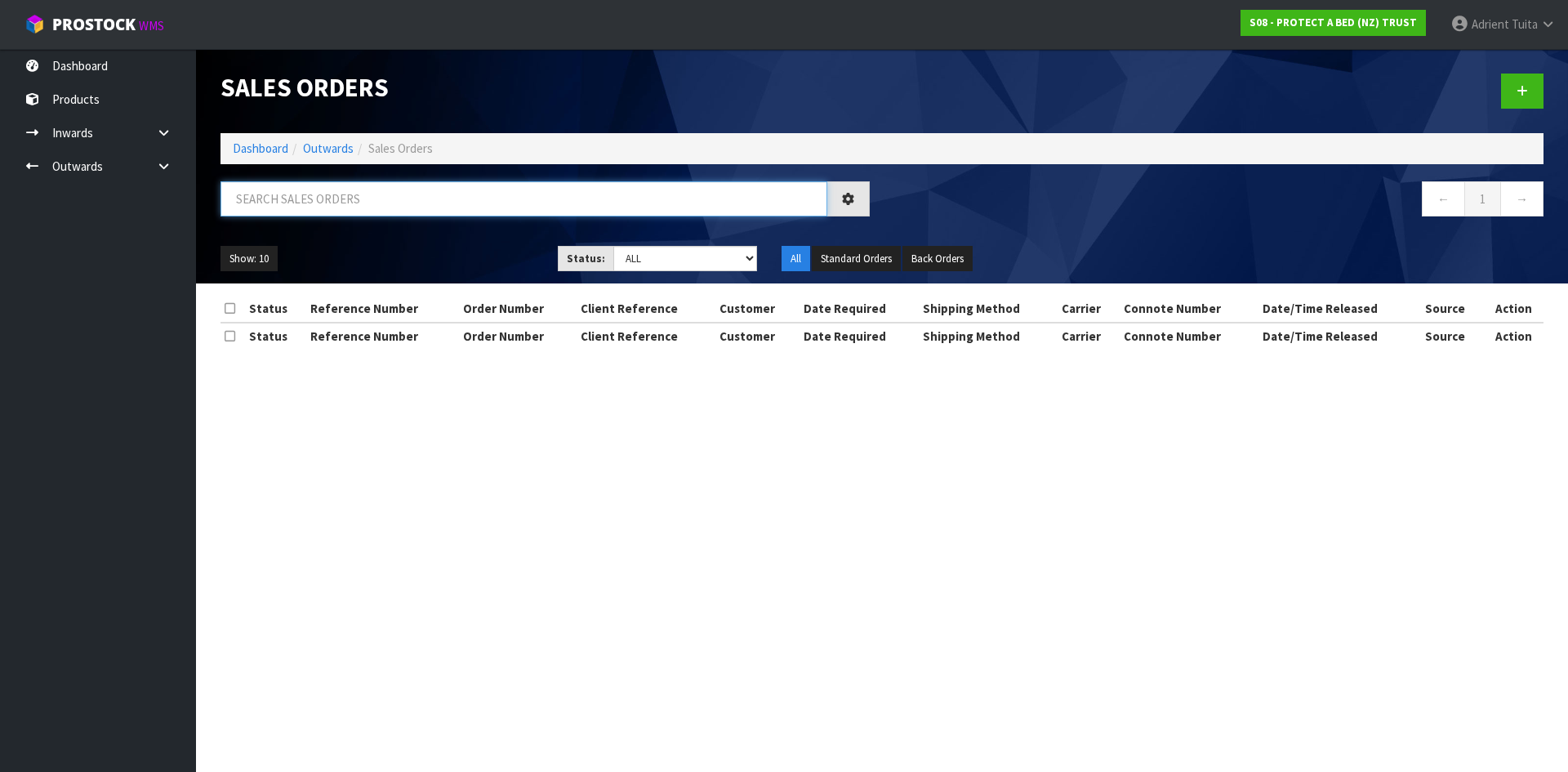
click at [316, 198] on input "text" at bounding box center [524, 199] width 607 height 35
type input "296"
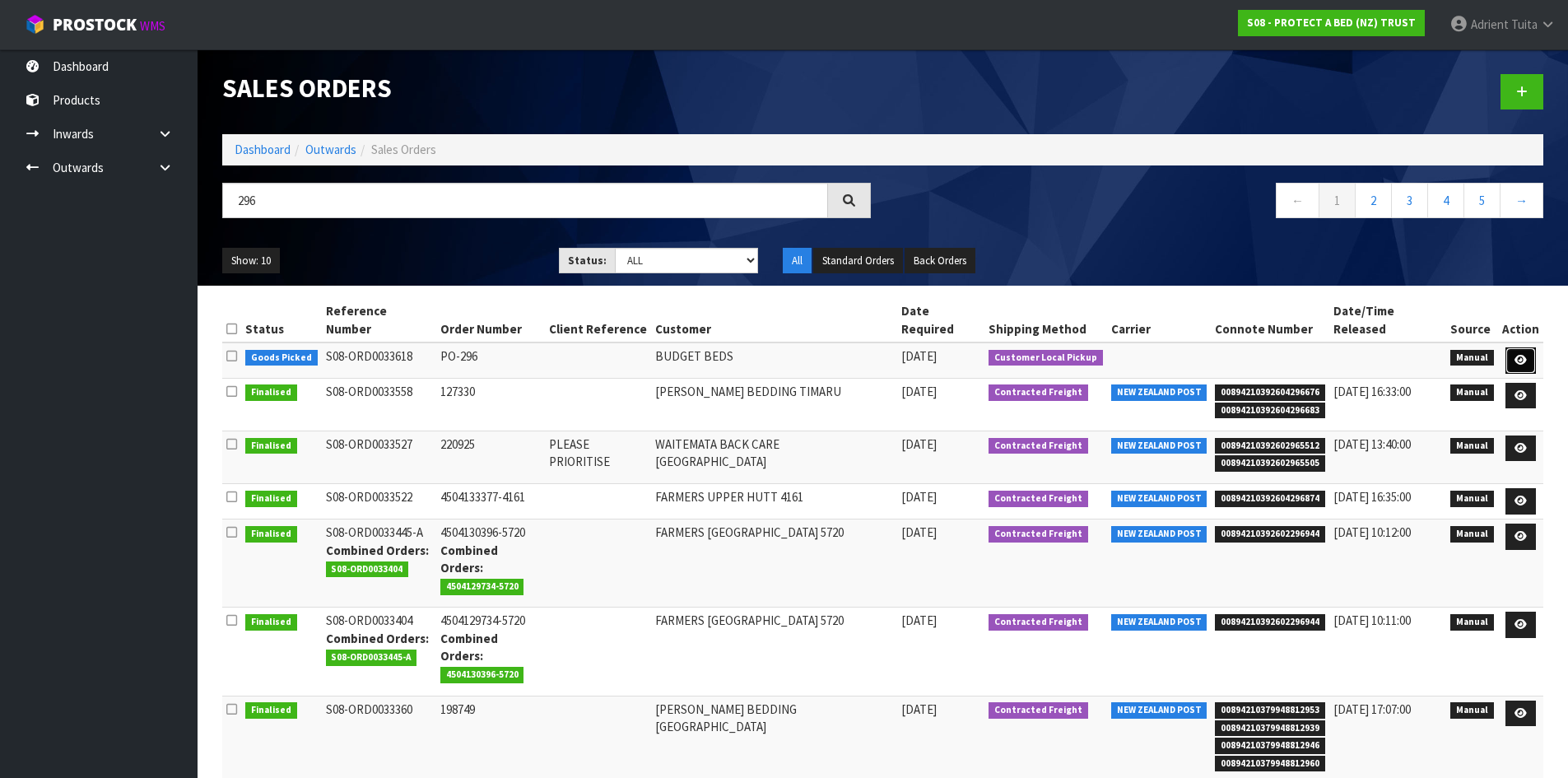
click at [1529, 348] on link at bounding box center [1521, 361] width 30 height 27
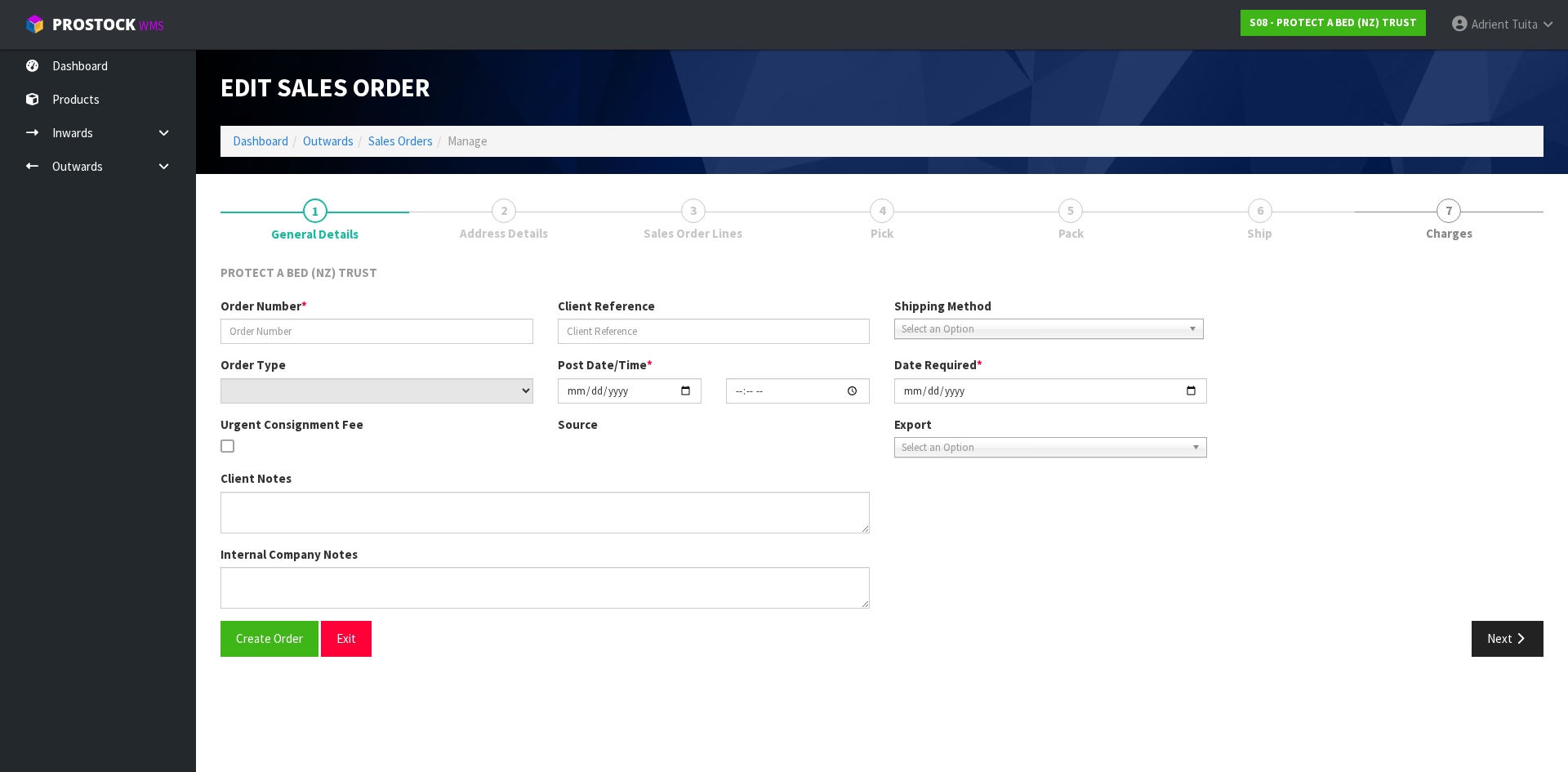
type input "PO-296"
select select "number:0"
type input "[DATE]"
type input "11:56:00.000"
type input "[DATE]"
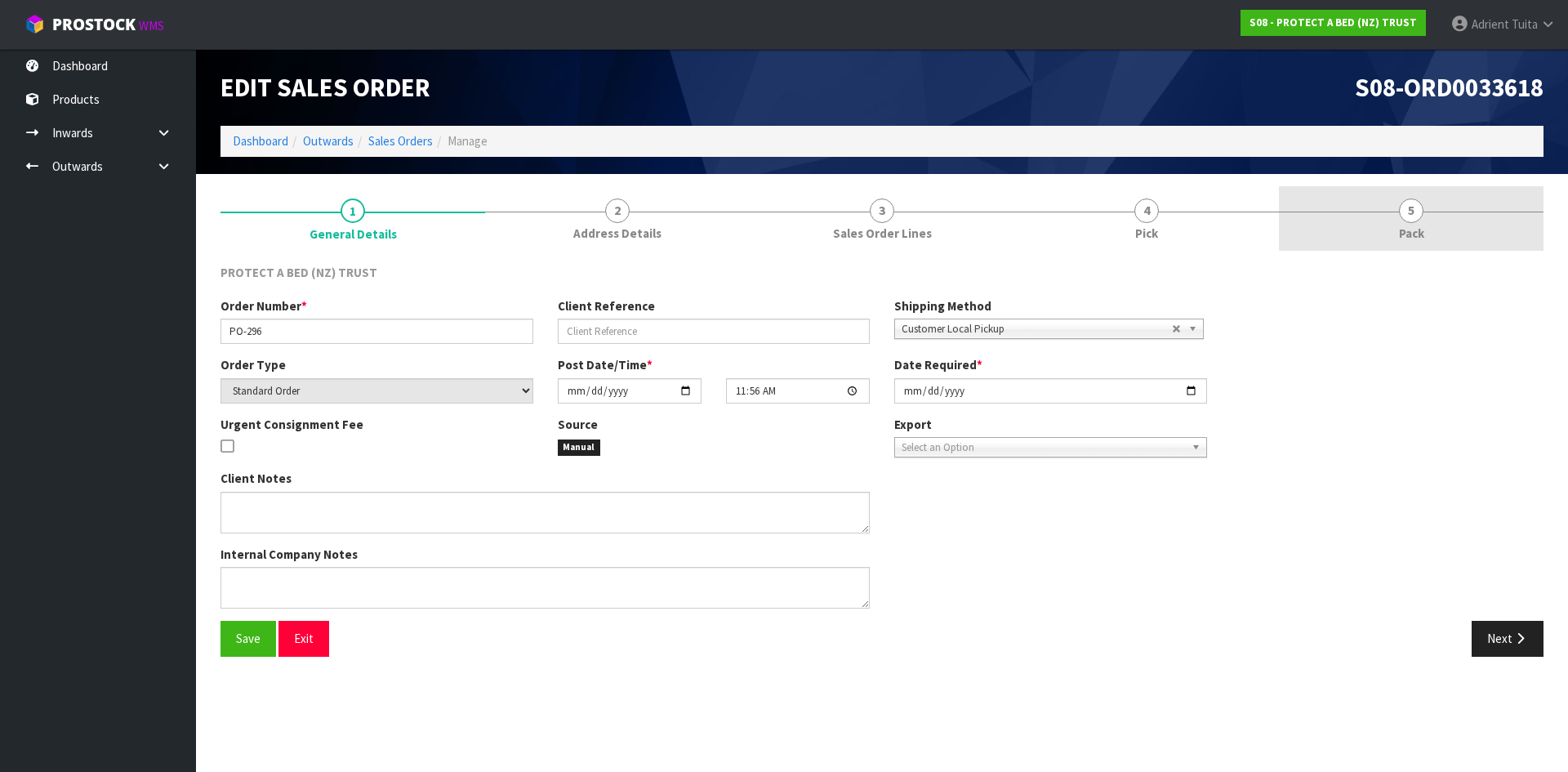
click at [1461, 245] on link "5 Pack" at bounding box center [1411, 218] width 265 height 64
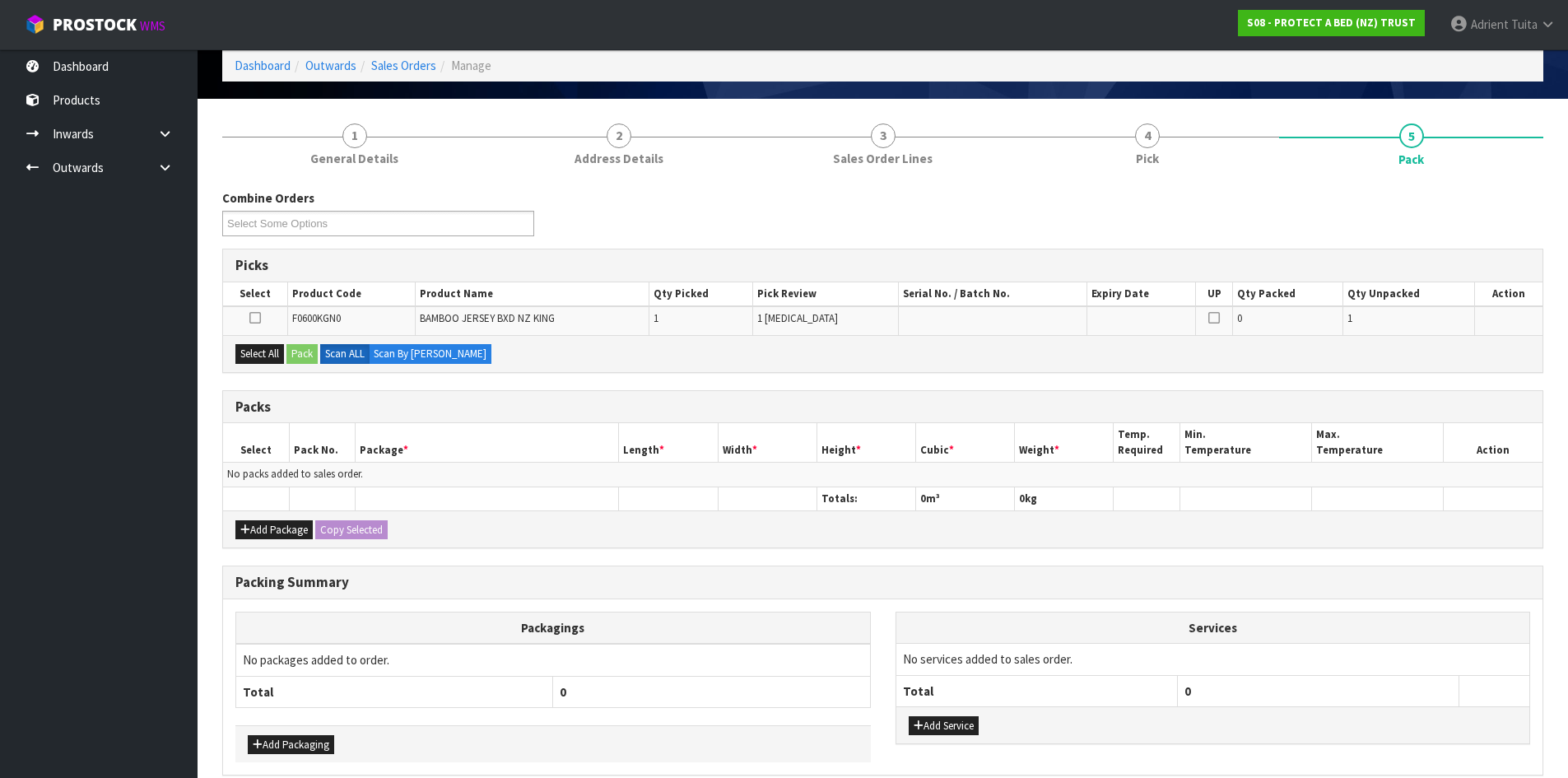
scroll to position [152, 0]
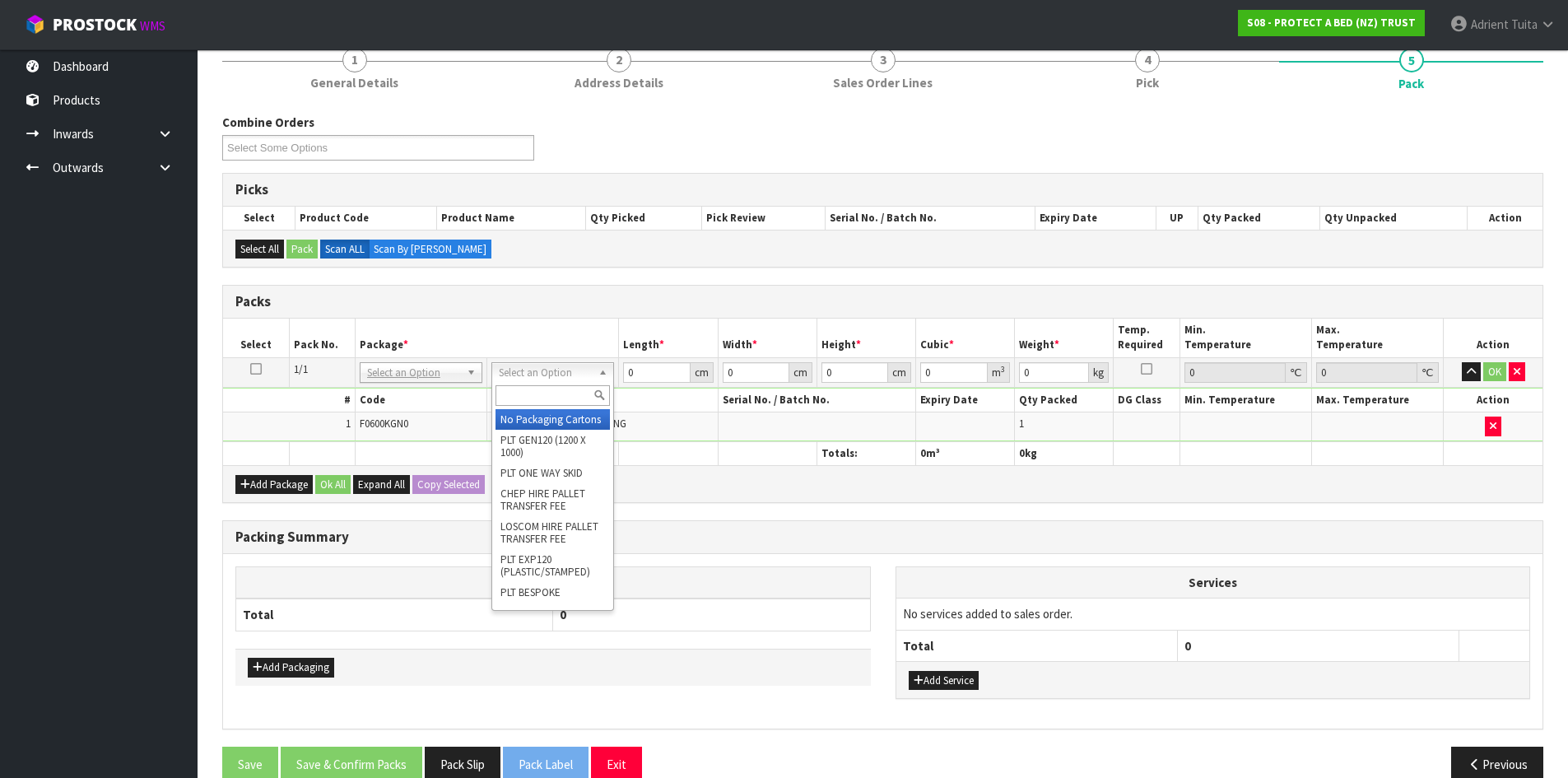
click at [551, 389] on input "text" at bounding box center [552, 395] width 115 height 20
type input "OC"
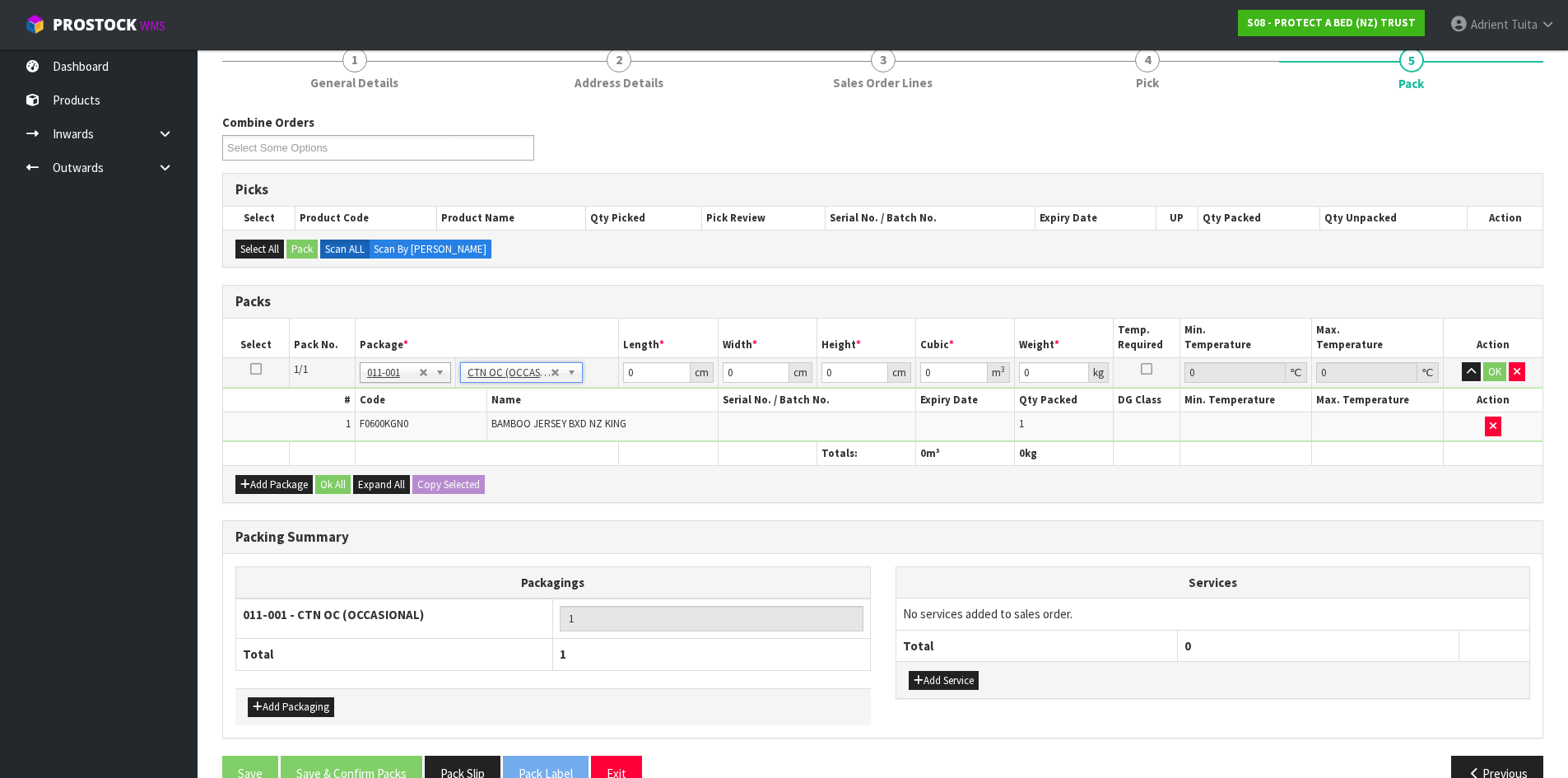
type input "0.96"
click at [644, 369] on input "0" at bounding box center [656, 372] width 67 height 20
type input "31"
type input "1"
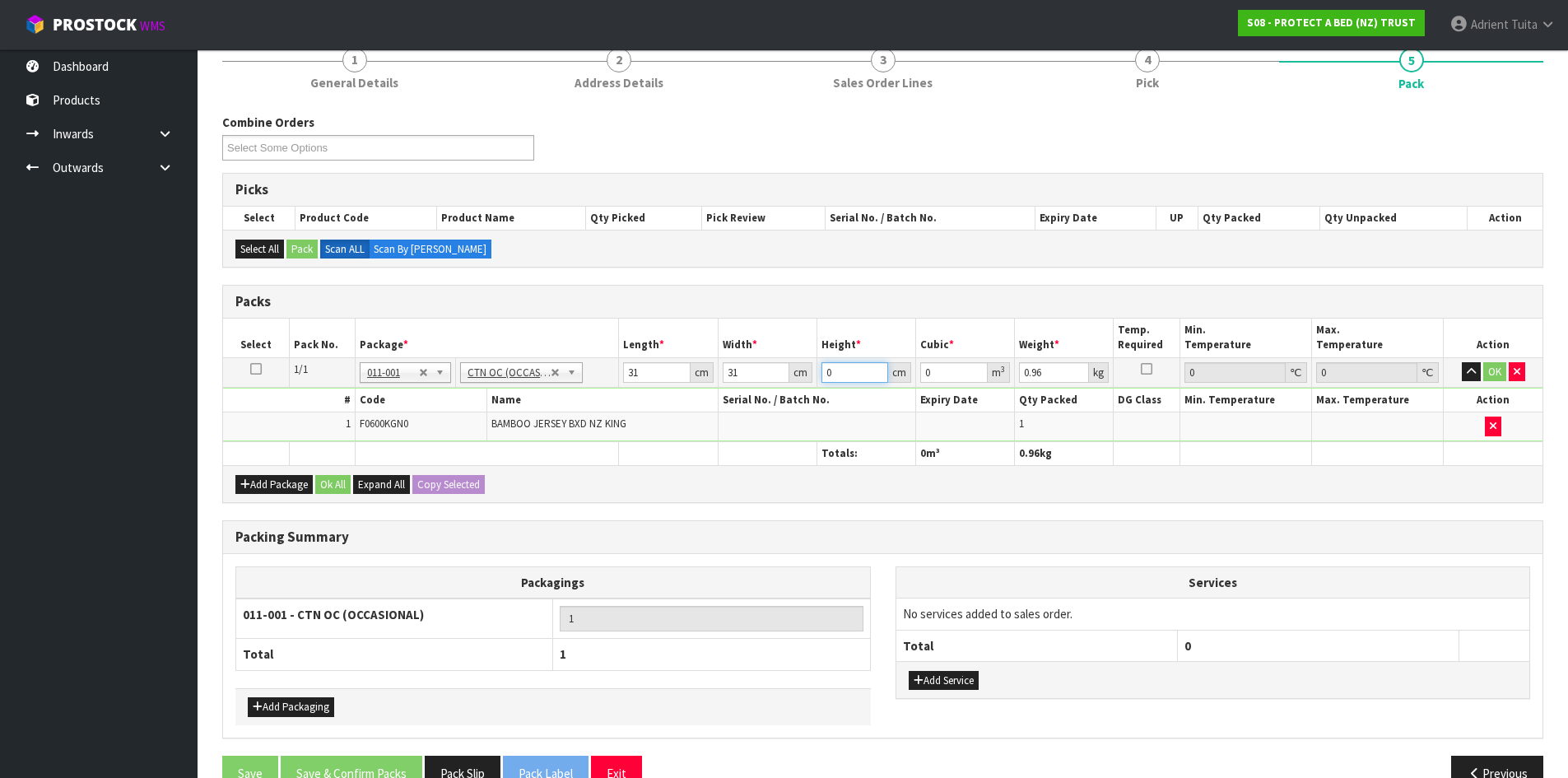
type input "0.000961"
type input "14"
type input "0.013454"
type input "14"
type input "2"
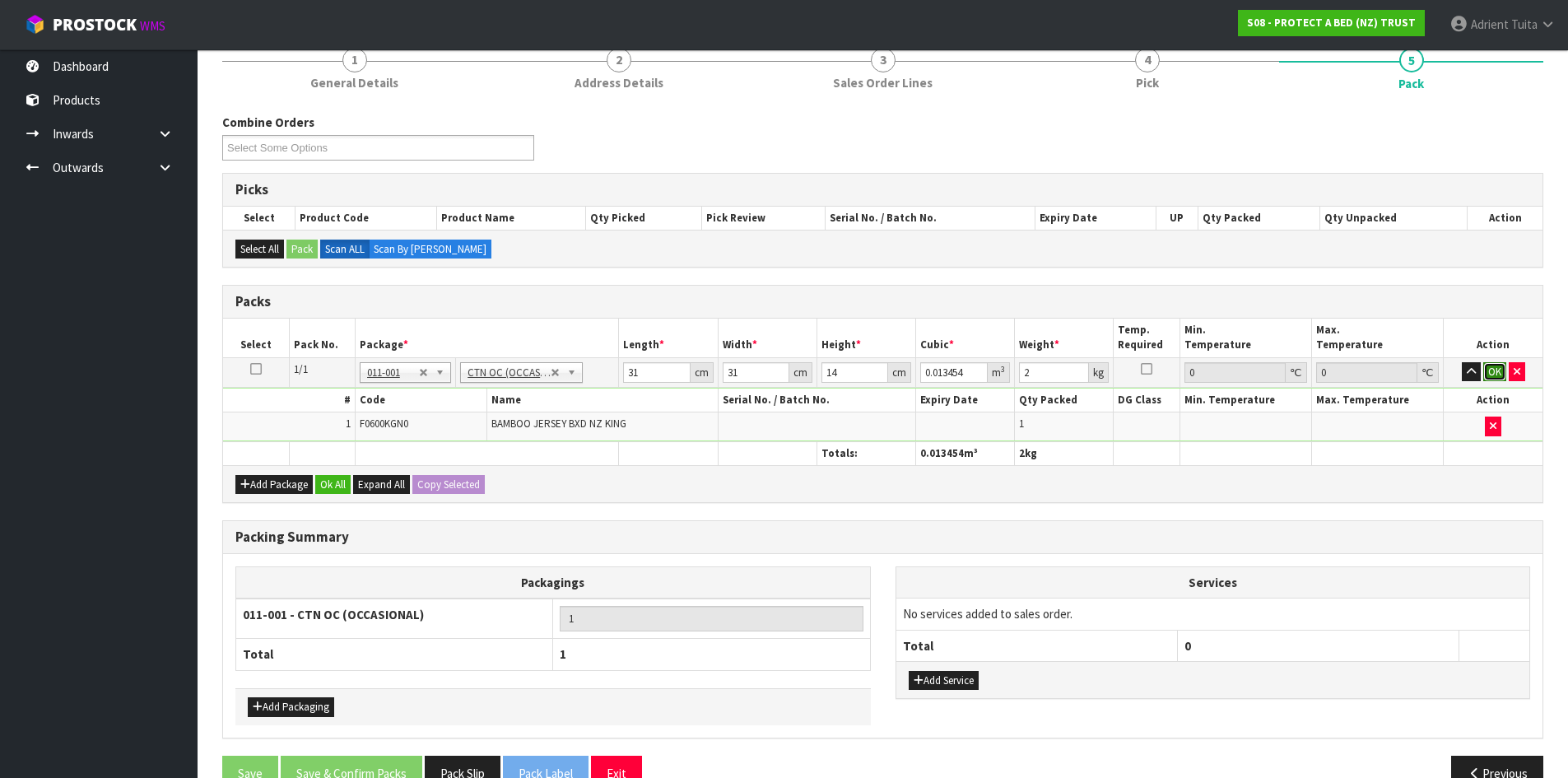
click at [1493, 362] on button "OK" at bounding box center [1495, 372] width 23 height 20
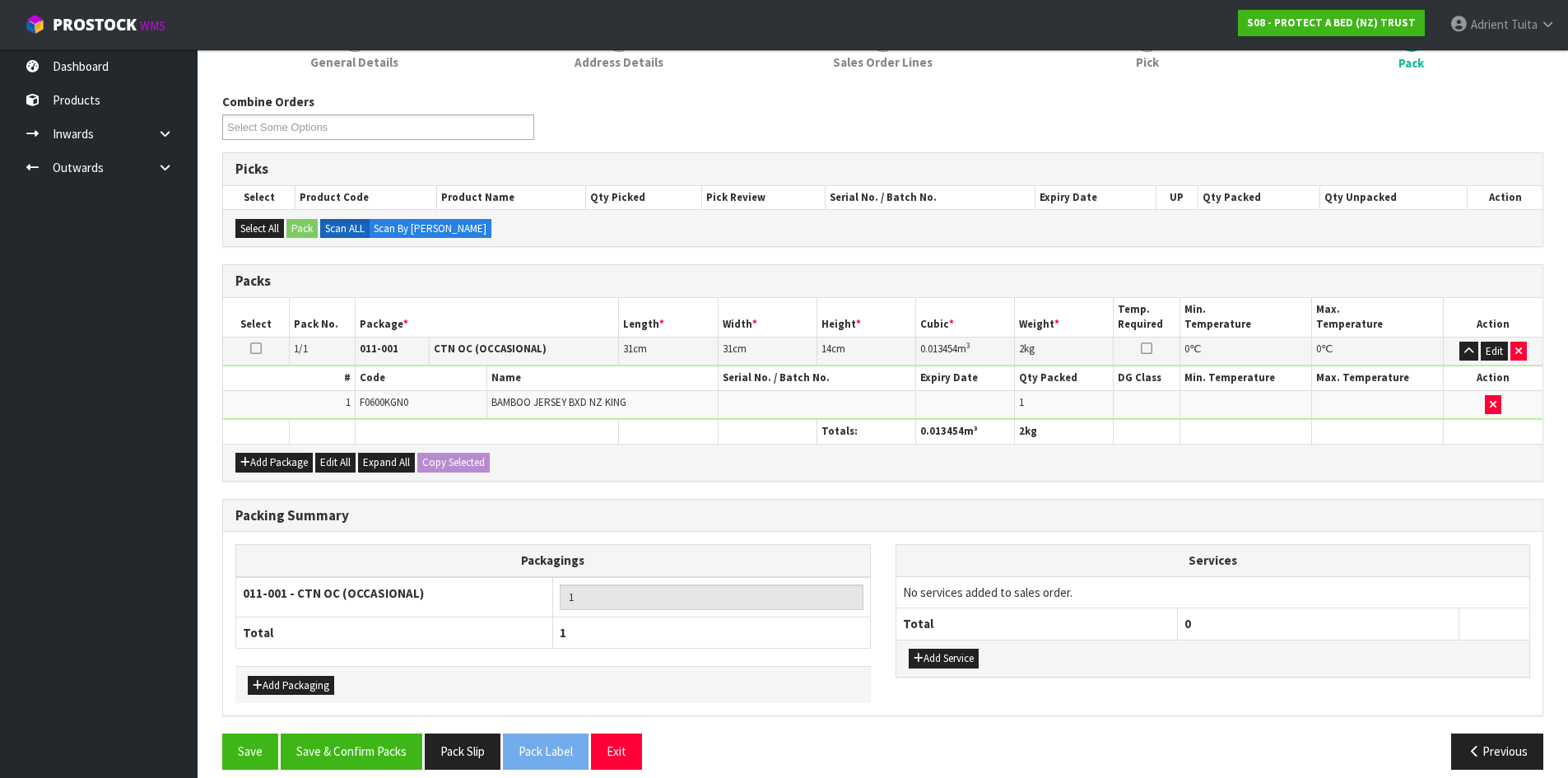
scroll to position [189, 0]
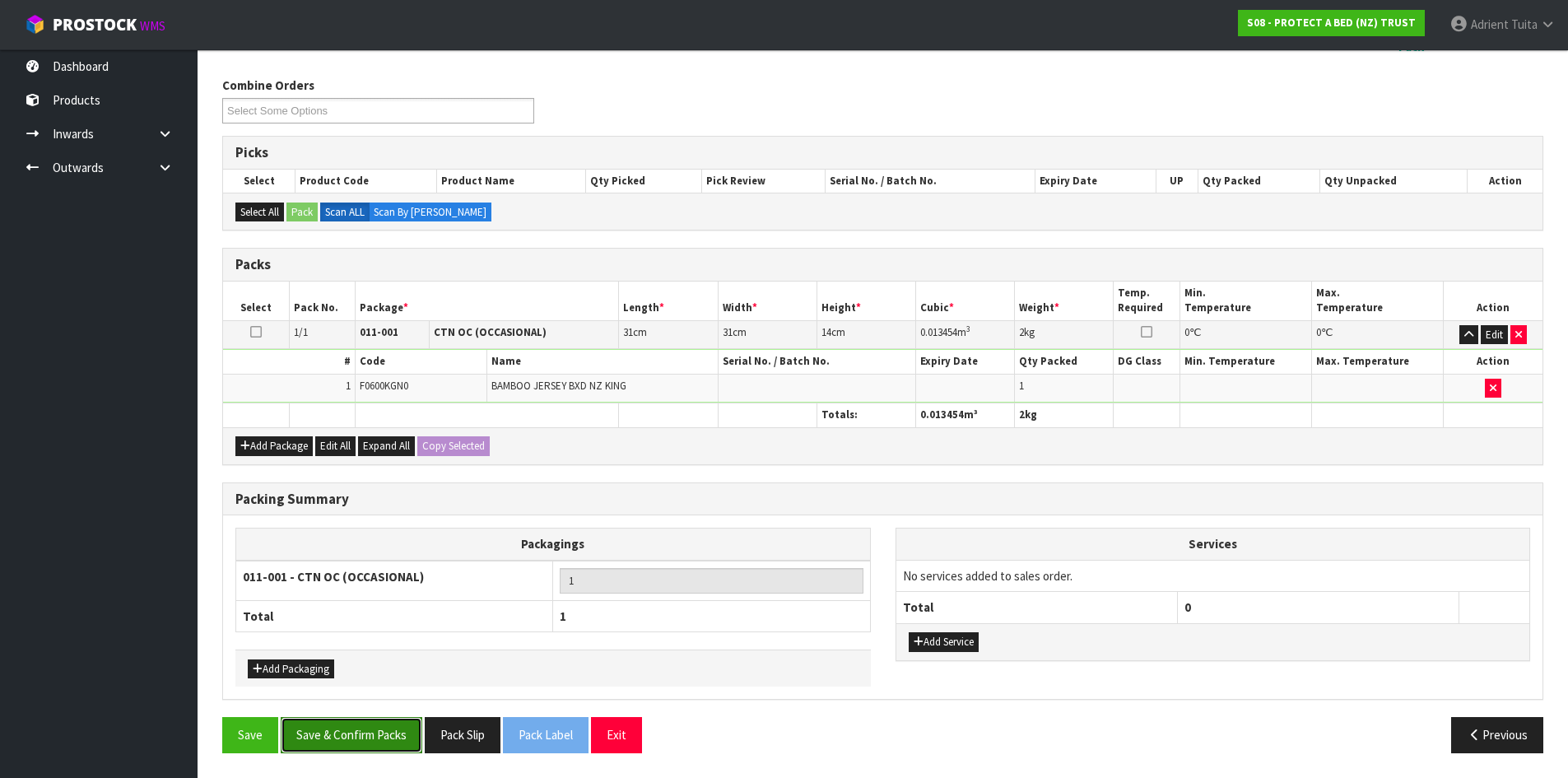
click at [370, 732] on button "Save & Confirm Packs" at bounding box center [351, 734] width 141 height 36
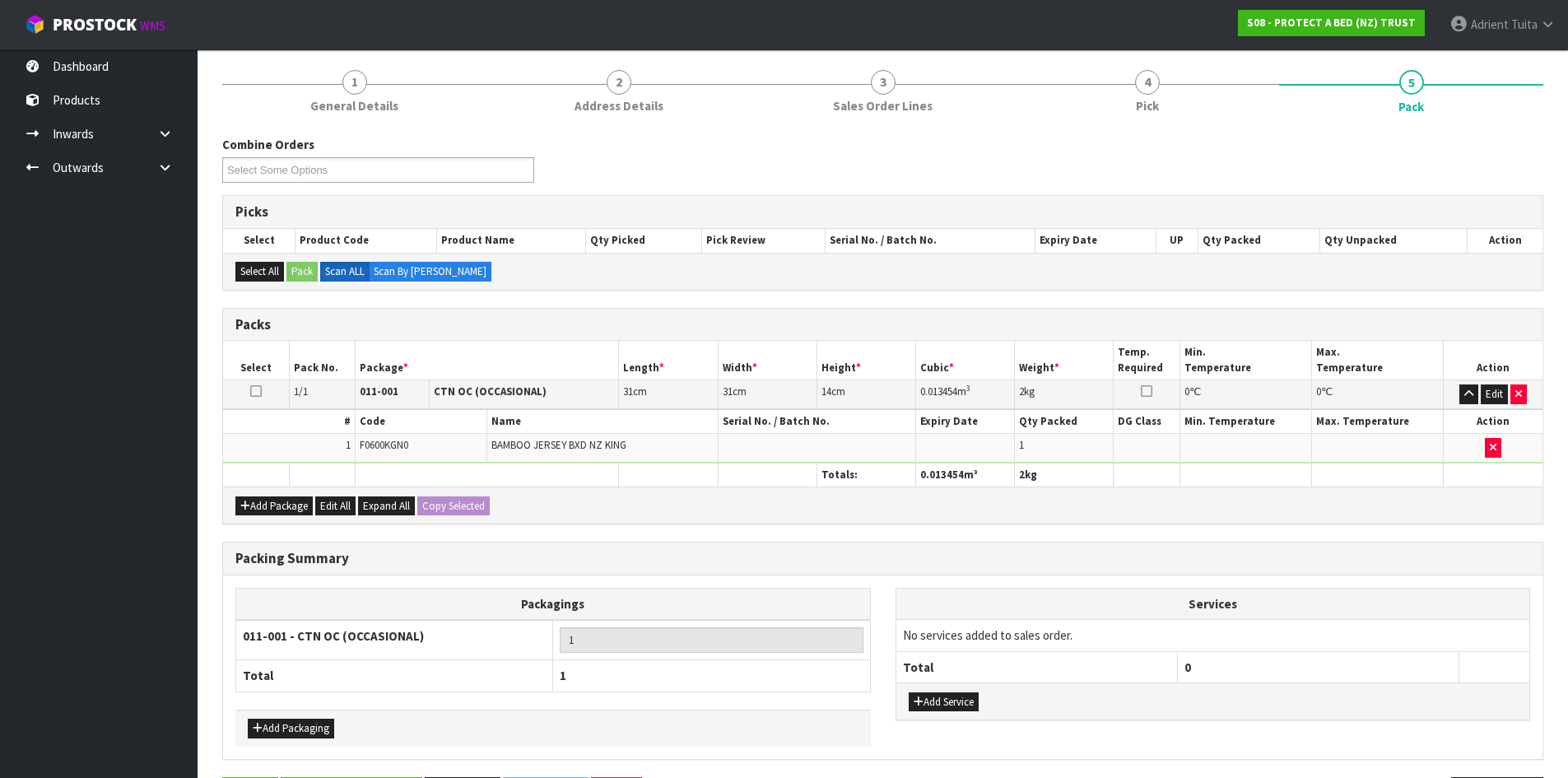
scroll to position [0, 0]
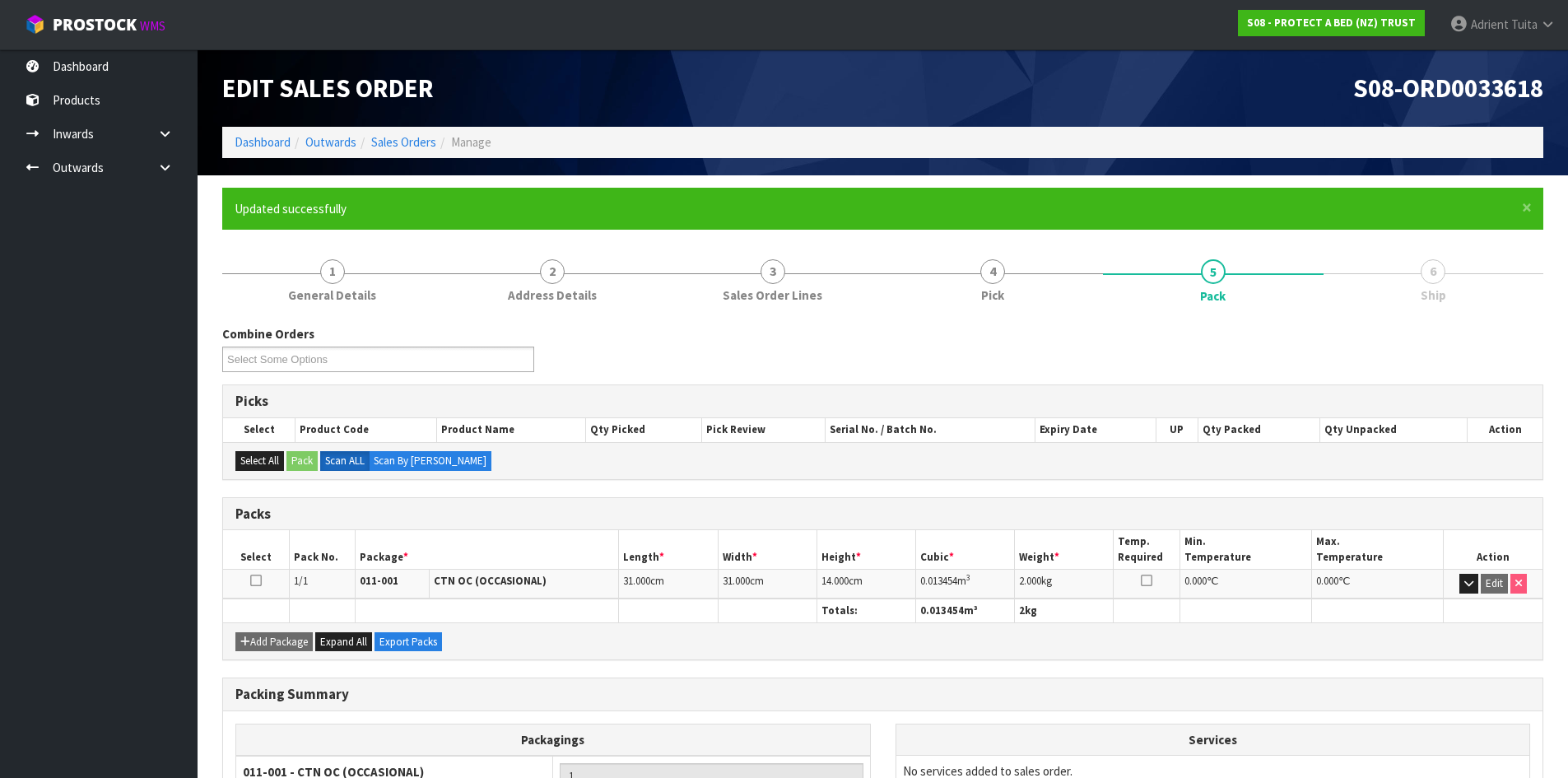
click at [277, 150] on li "Dashboard" at bounding box center [262, 141] width 56 height 17
click at [285, 142] on link "Dashboard" at bounding box center [262, 142] width 56 height 16
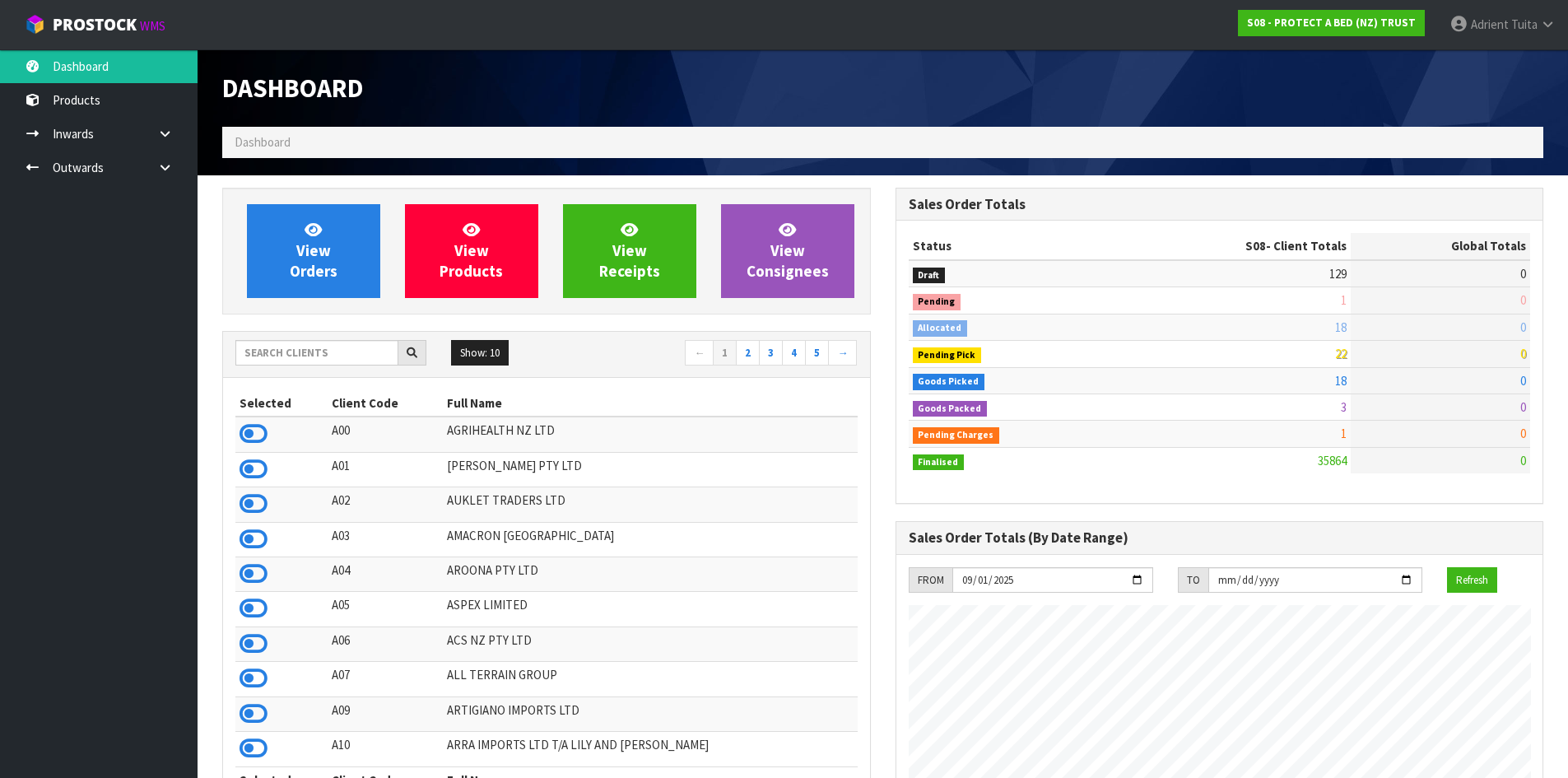
scroll to position [1247, 672]
click at [258, 356] on input "text" at bounding box center [317, 352] width 163 height 26
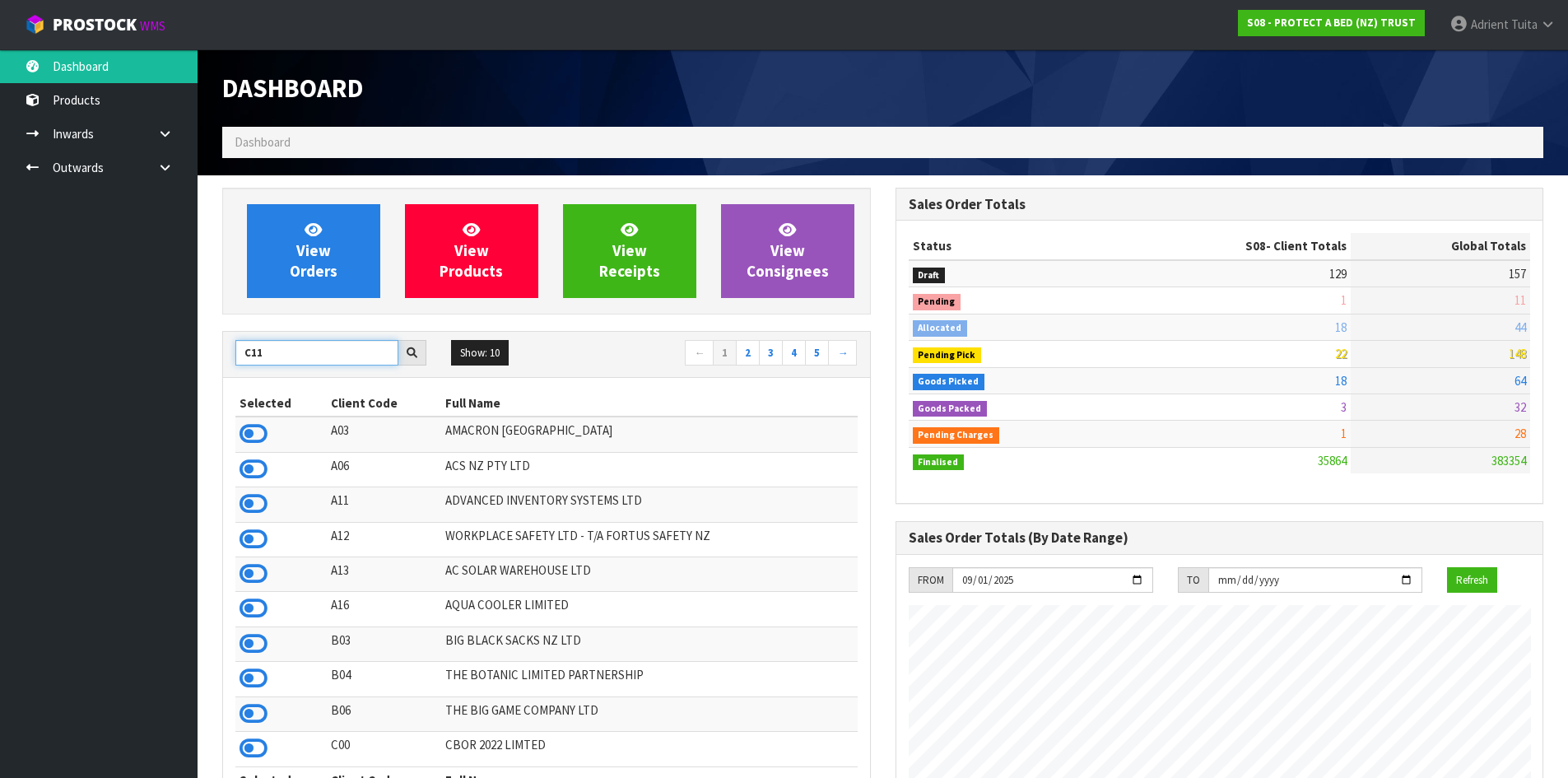
type input "C11"
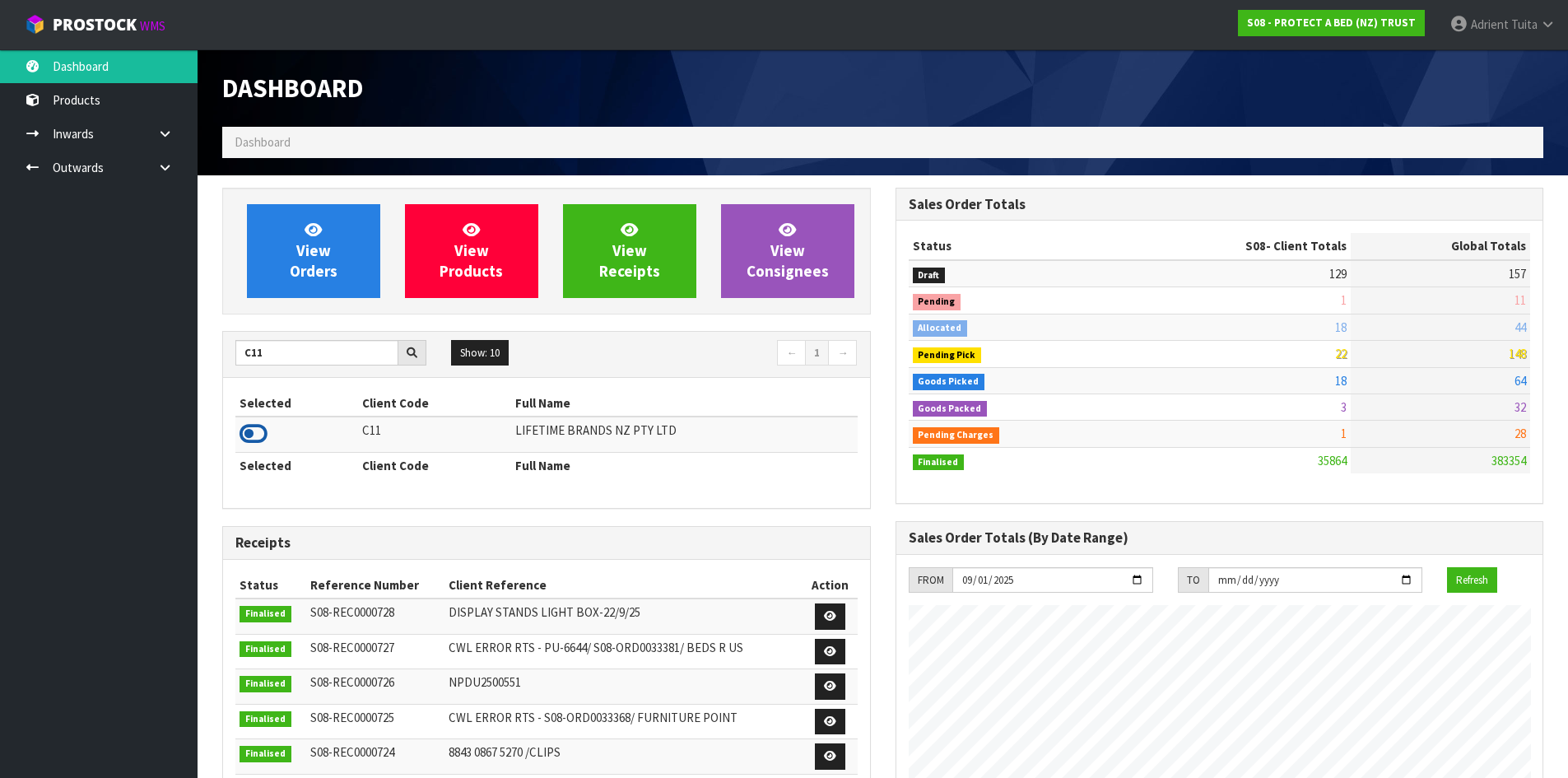
click at [254, 428] on icon at bounding box center [253, 434] width 28 height 25
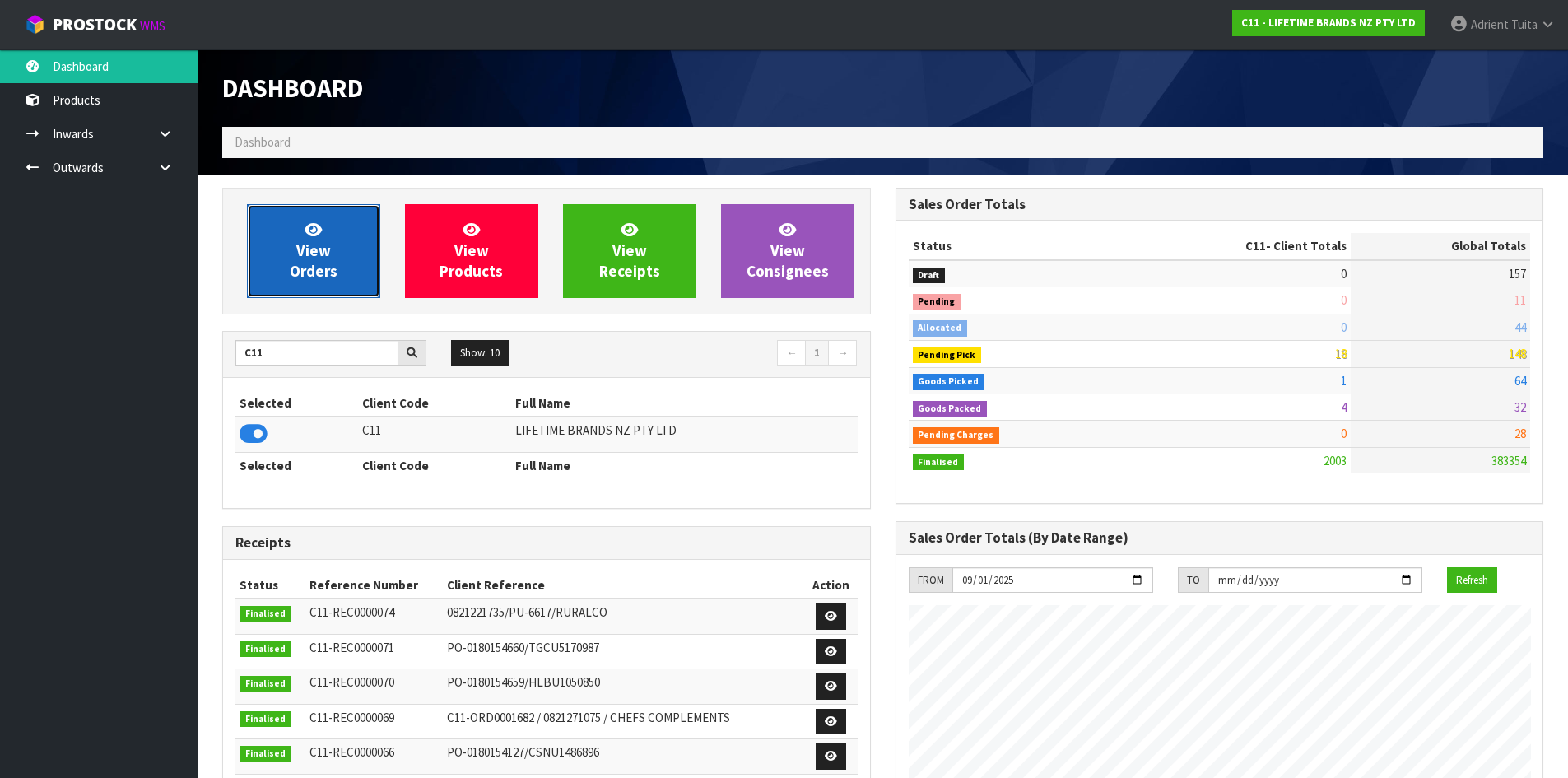
click at [291, 264] on span "View Orders" at bounding box center [314, 250] width 48 height 61
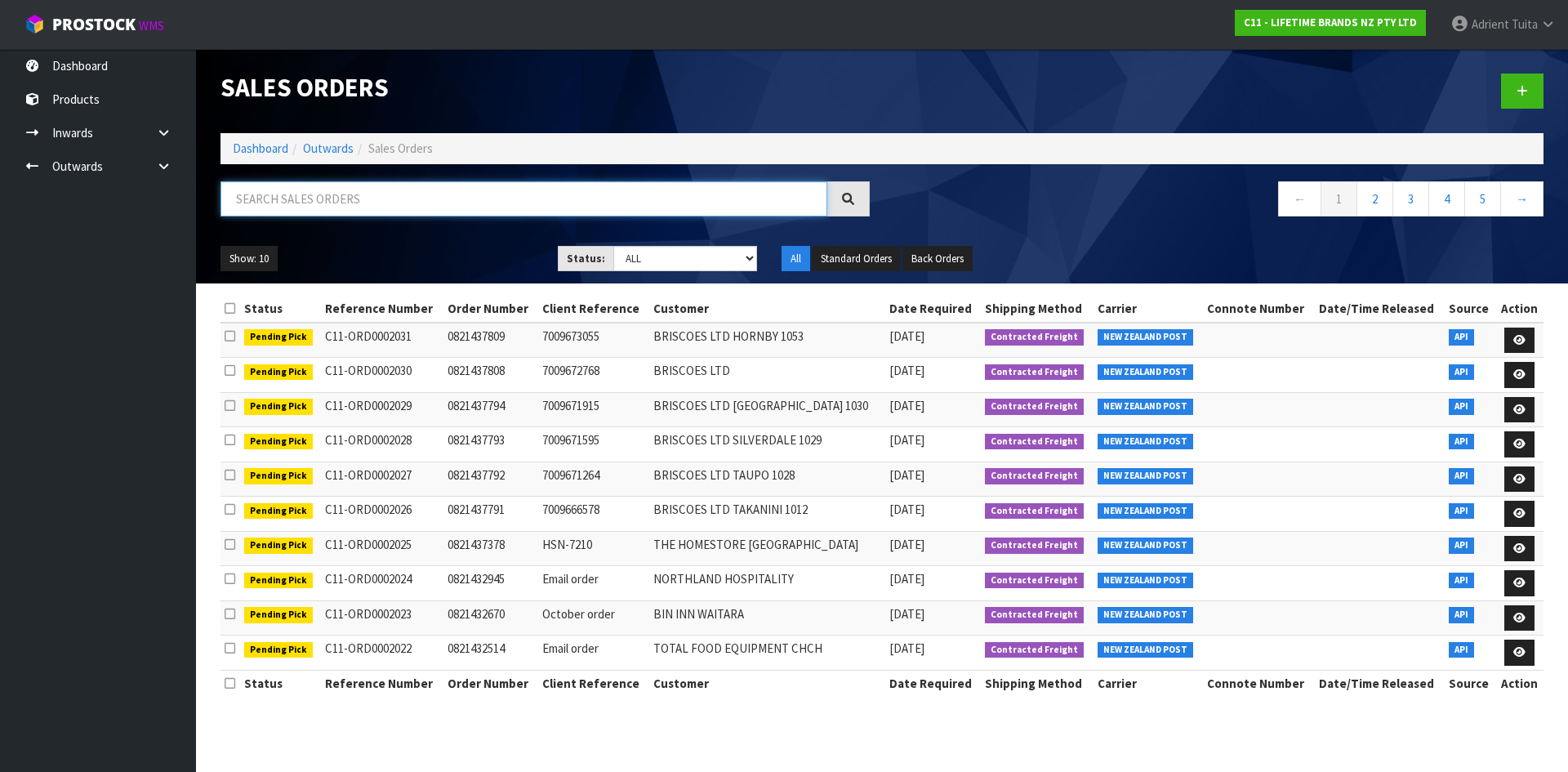
click at [546, 214] on input "text" at bounding box center [524, 199] width 607 height 35
type input "1671"
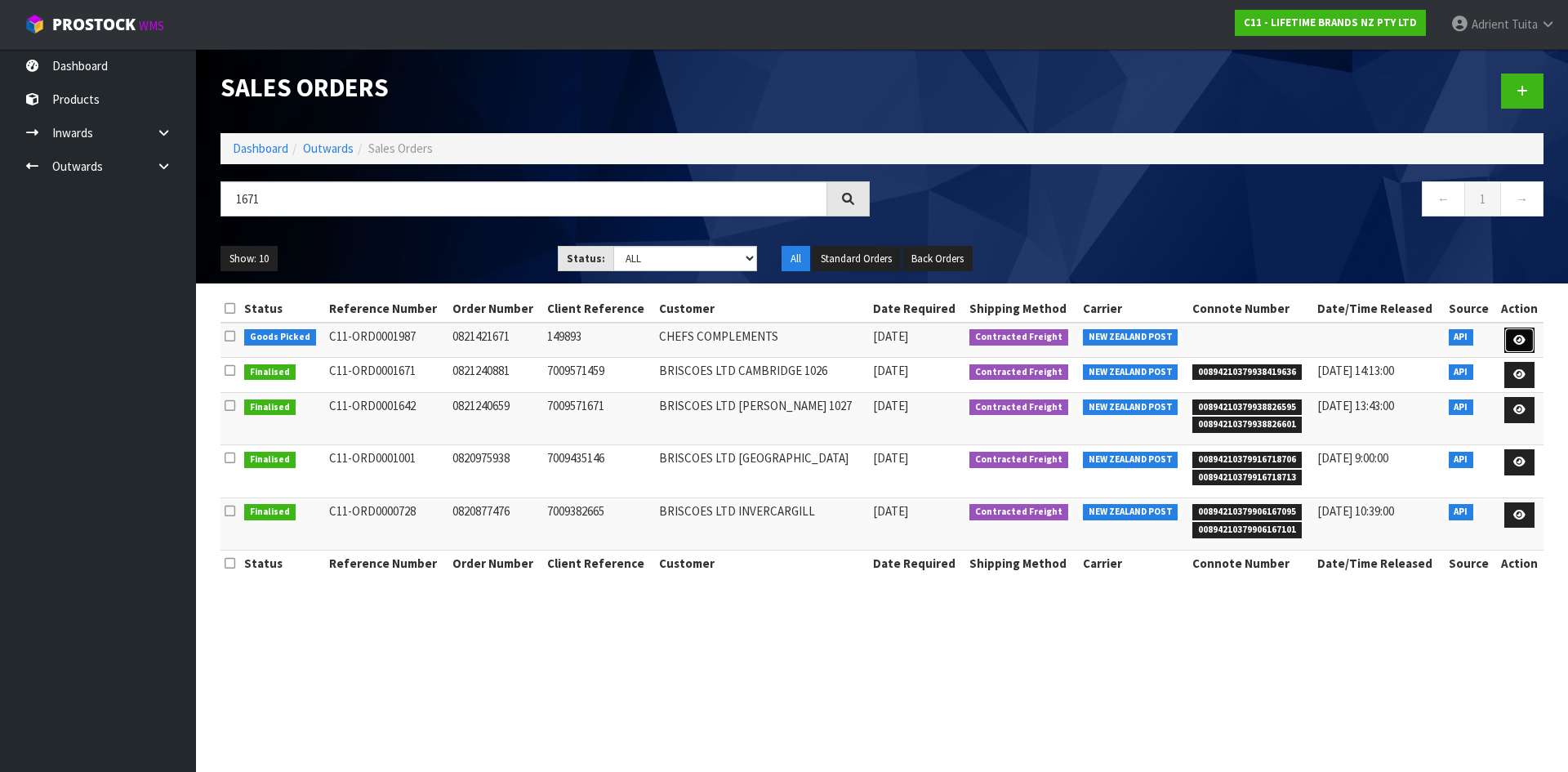
click at [1528, 345] on link at bounding box center [1519, 341] width 30 height 26
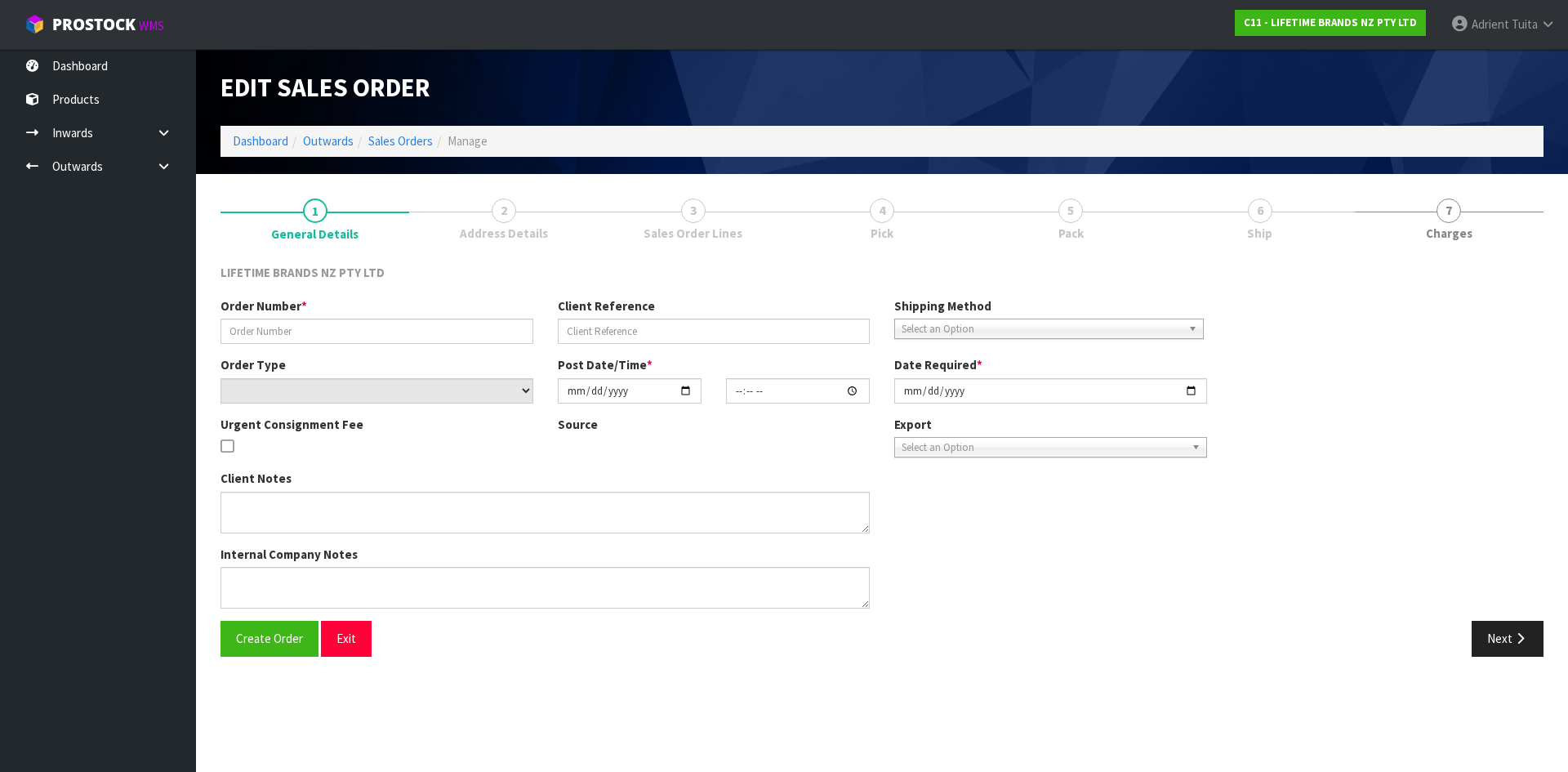
type input "0821421671"
type input "149893"
select select "number:0"
type input "2025-09-24"
type input "07:24:22.000"
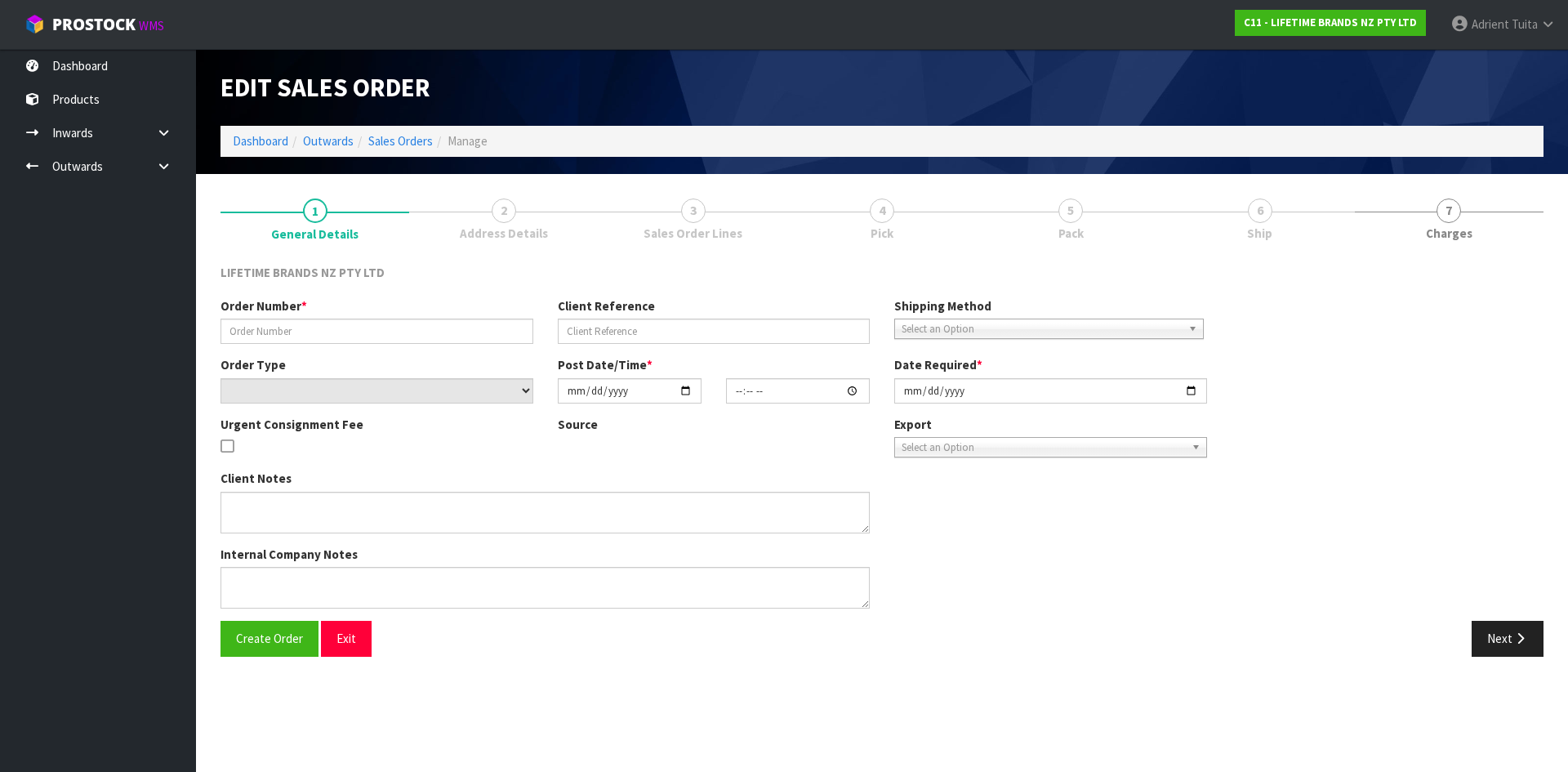
type input "2025-09-24"
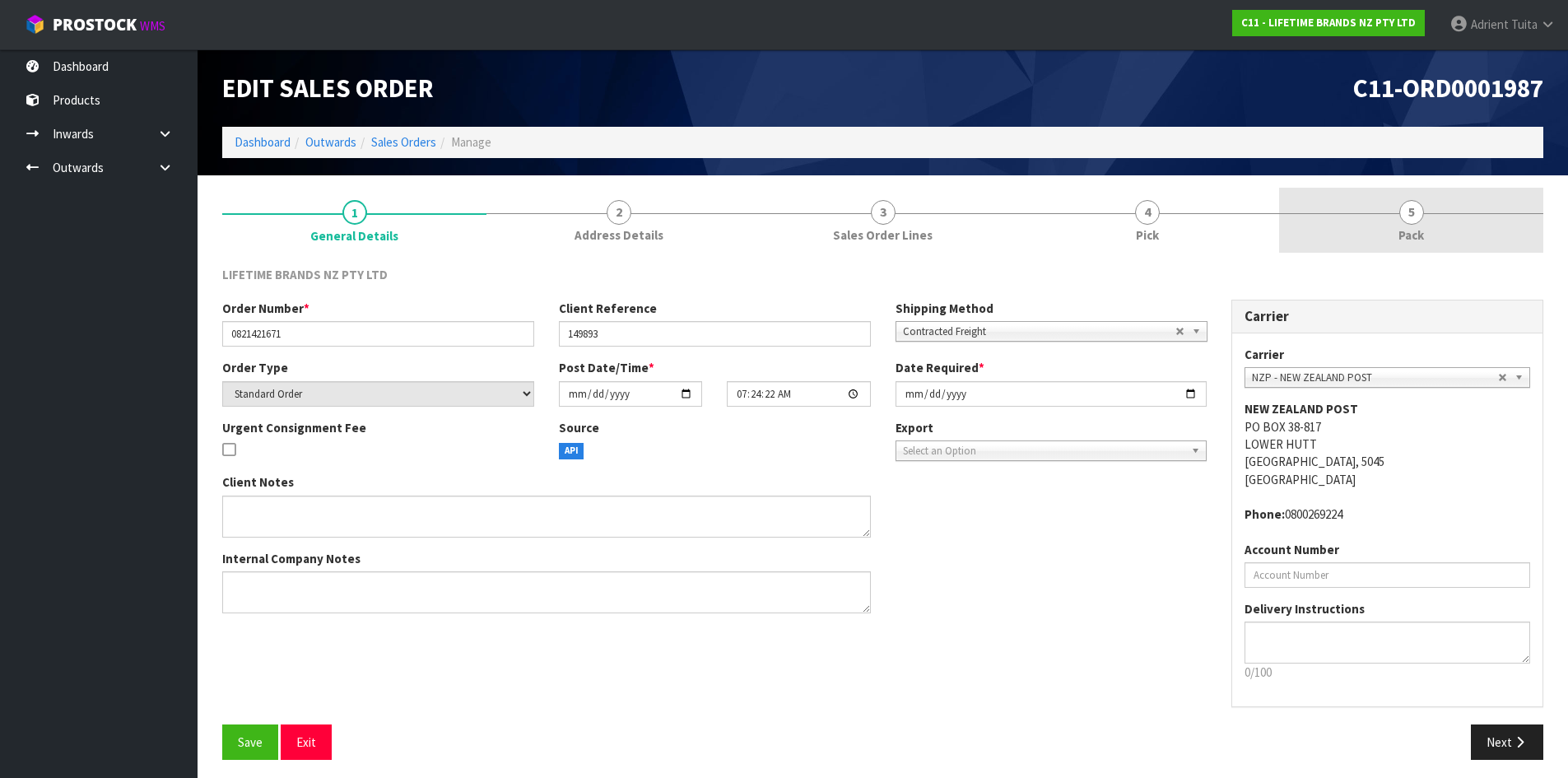
click at [1462, 245] on link "5 Pack" at bounding box center [1411, 220] width 264 height 65
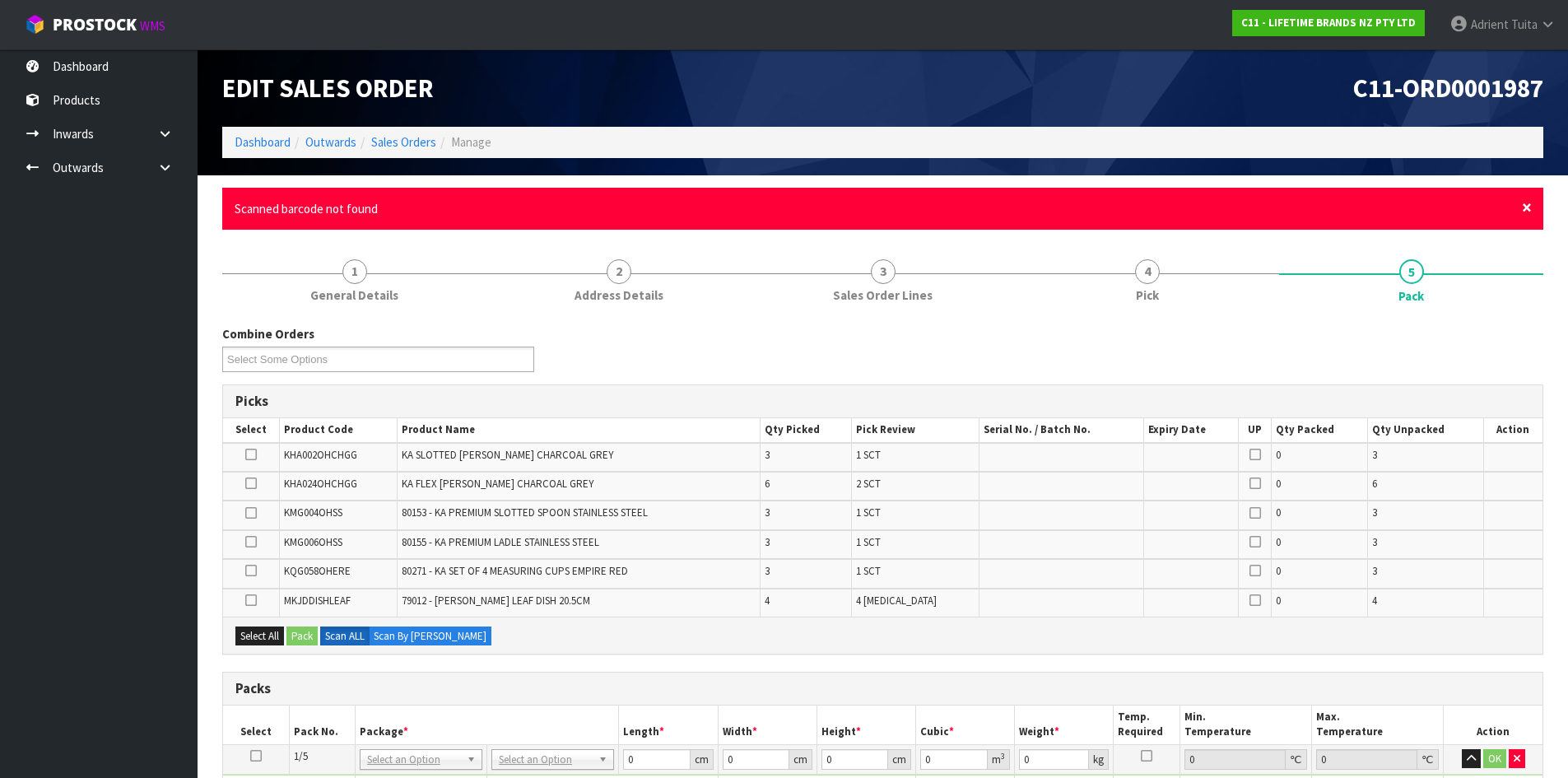
click at [1525, 205] on span "×" at bounding box center [1526, 207] width 10 height 23
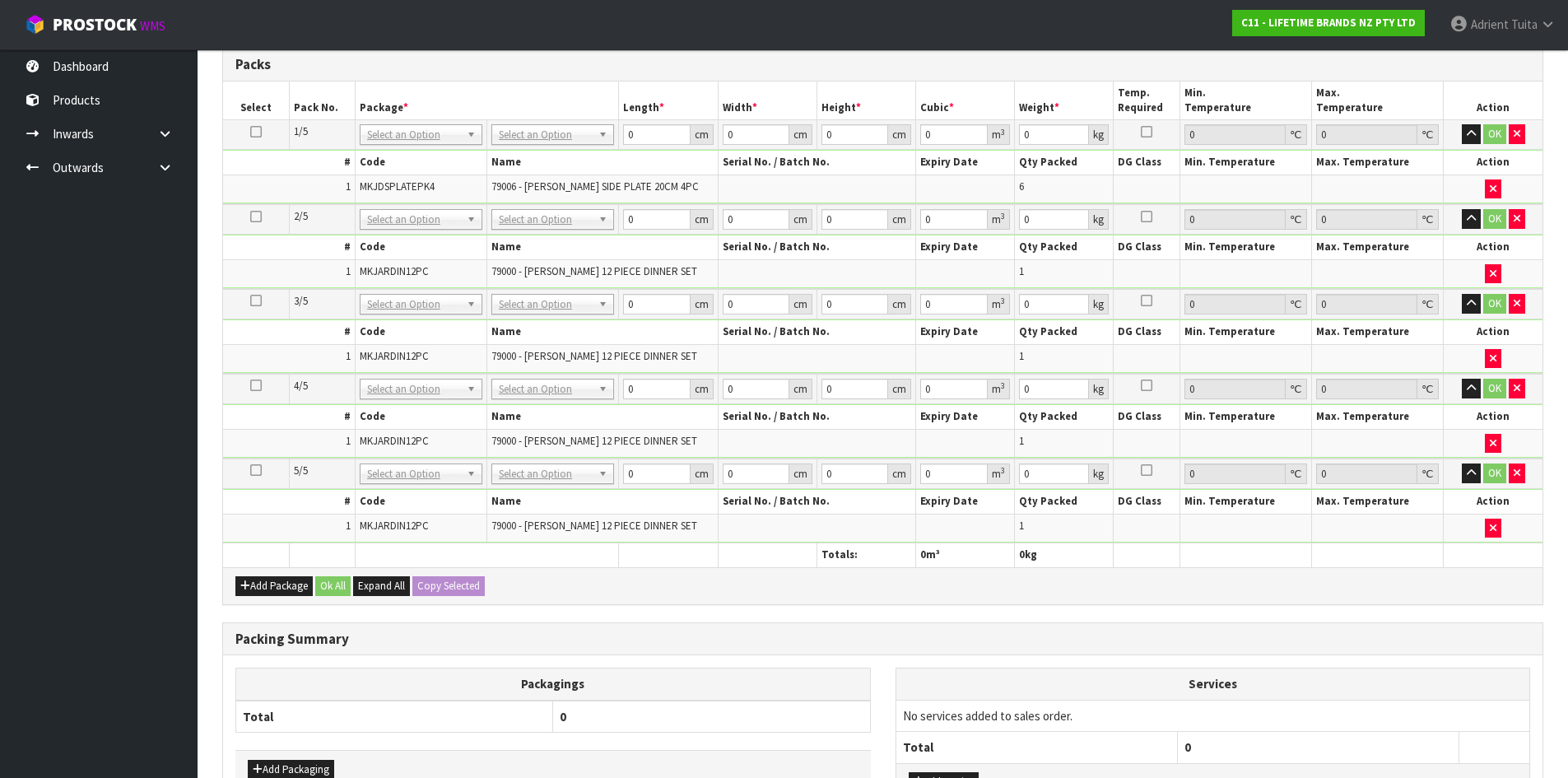
scroll to position [576, 0]
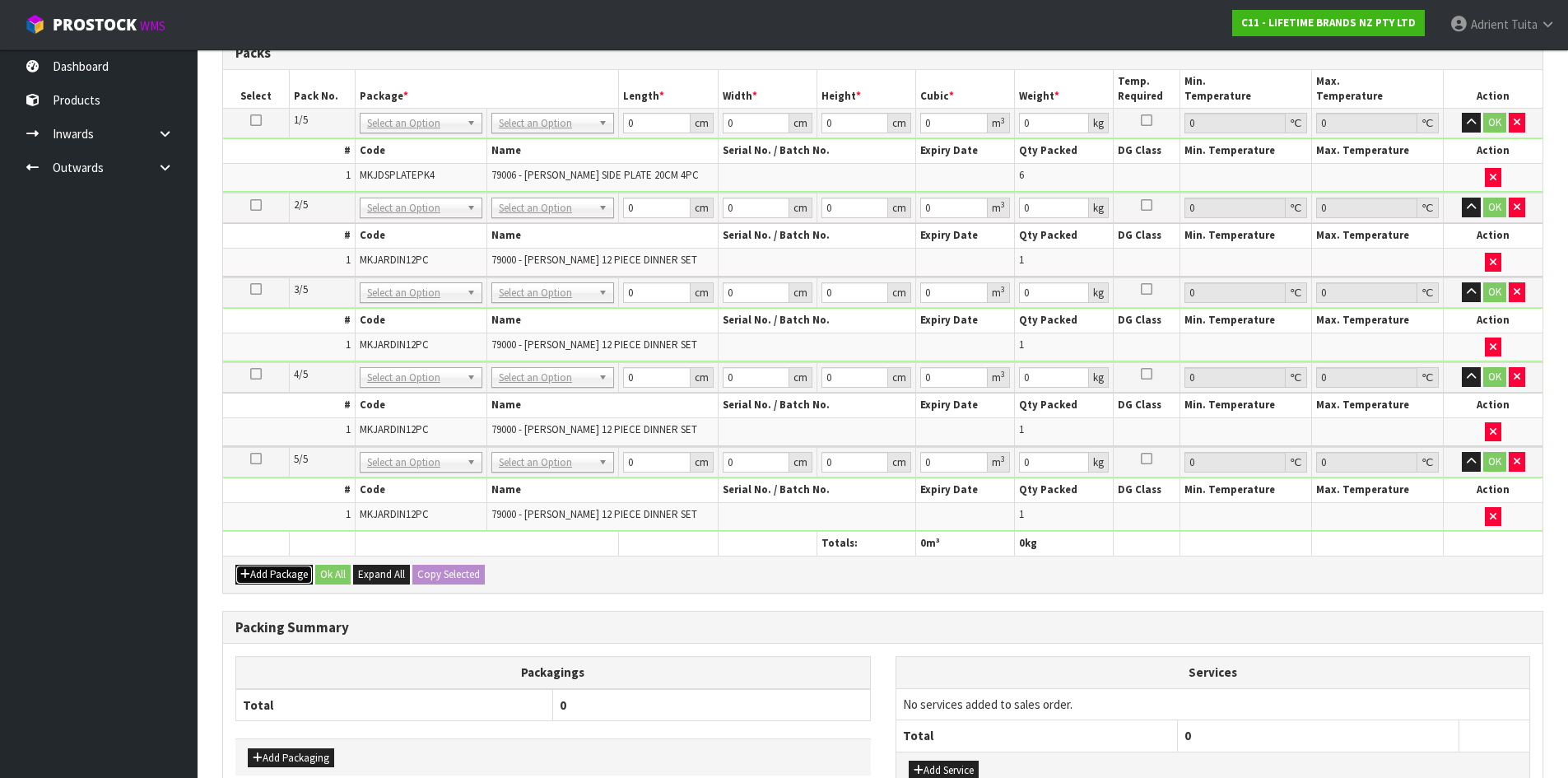
click at [266, 574] on button "Add Package" at bounding box center [274, 574] width 77 height 20
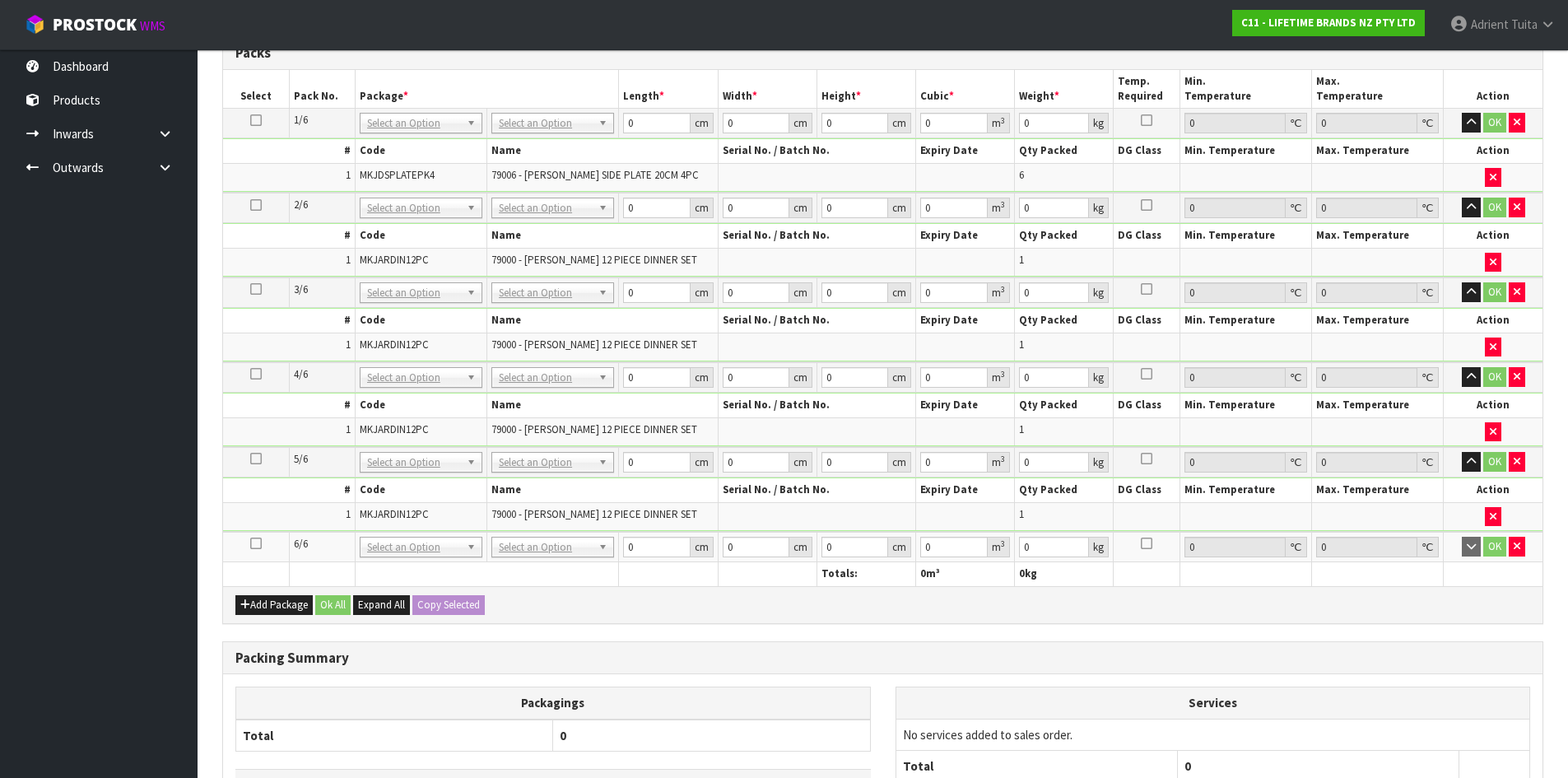
click at [256, 549] on link at bounding box center [255, 543] width 12 height 14
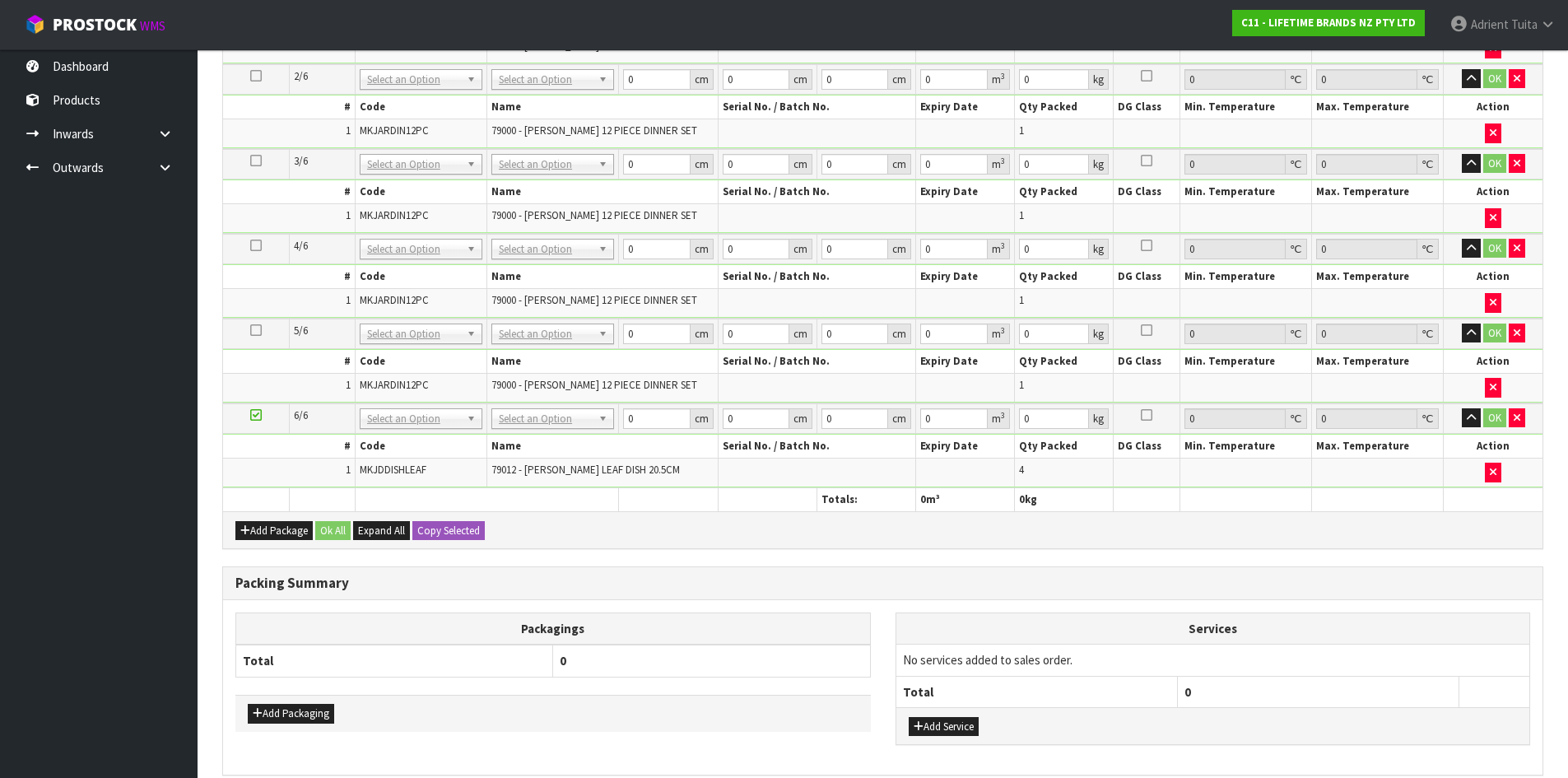
scroll to position [712, 0]
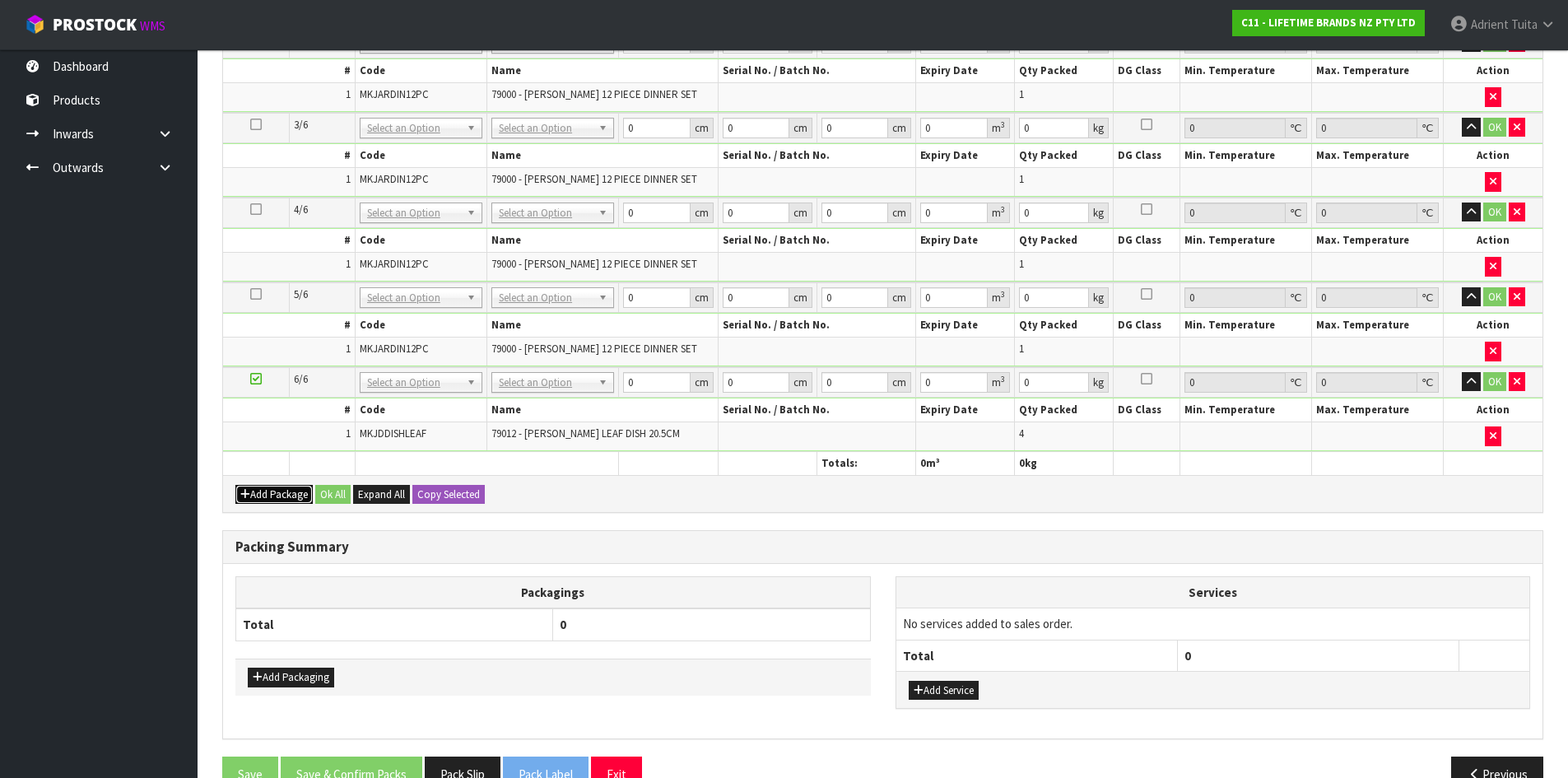
click at [260, 488] on button "Add Package" at bounding box center [274, 494] width 77 height 20
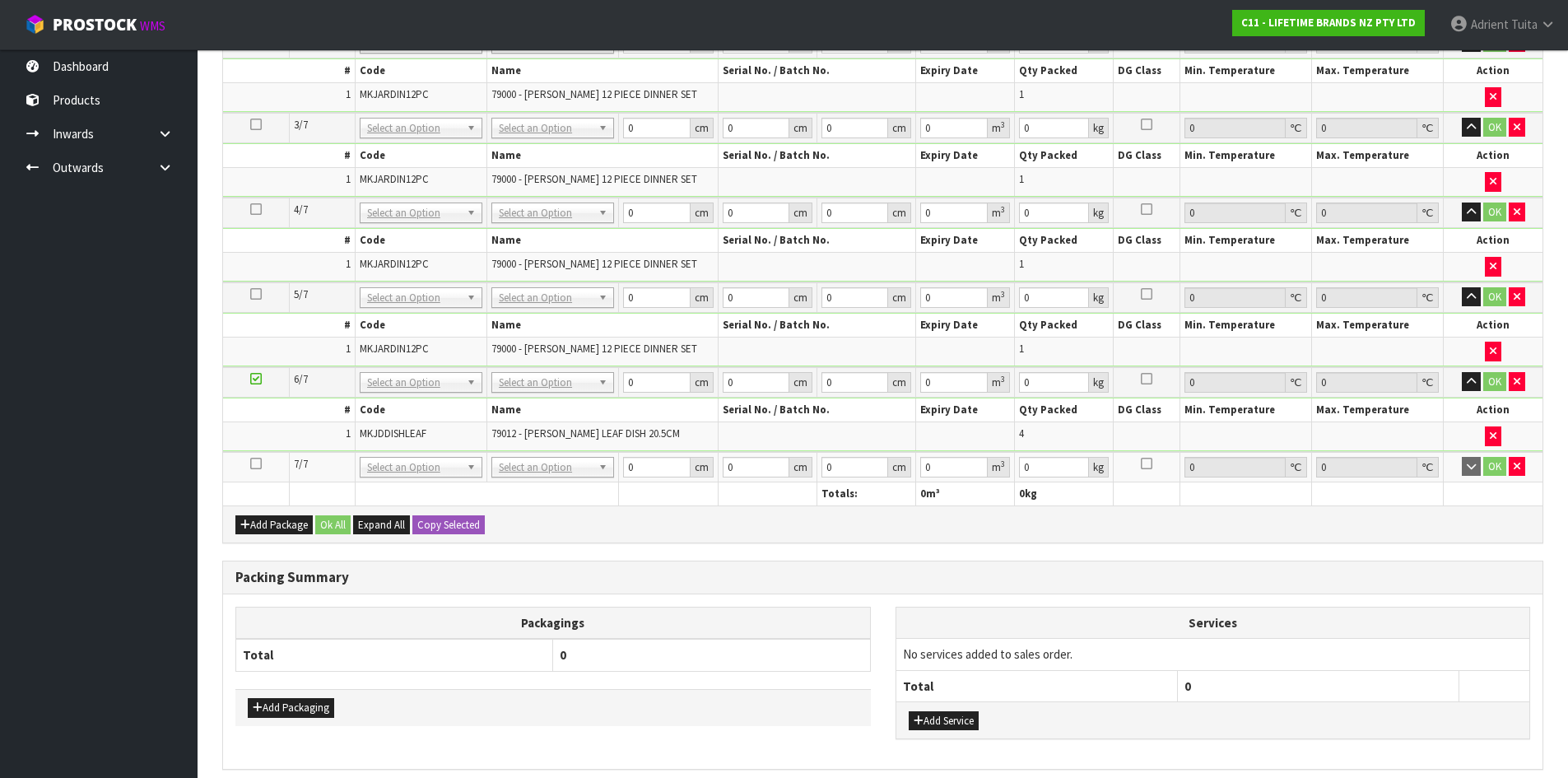
click at [263, 469] on td at bounding box center [256, 467] width 66 height 30
click at [261, 467] on td at bounding box center [256, 467] width 66 height 30
click at [258, 464] on icon at bounding box center [255, 463] width 12 height 1
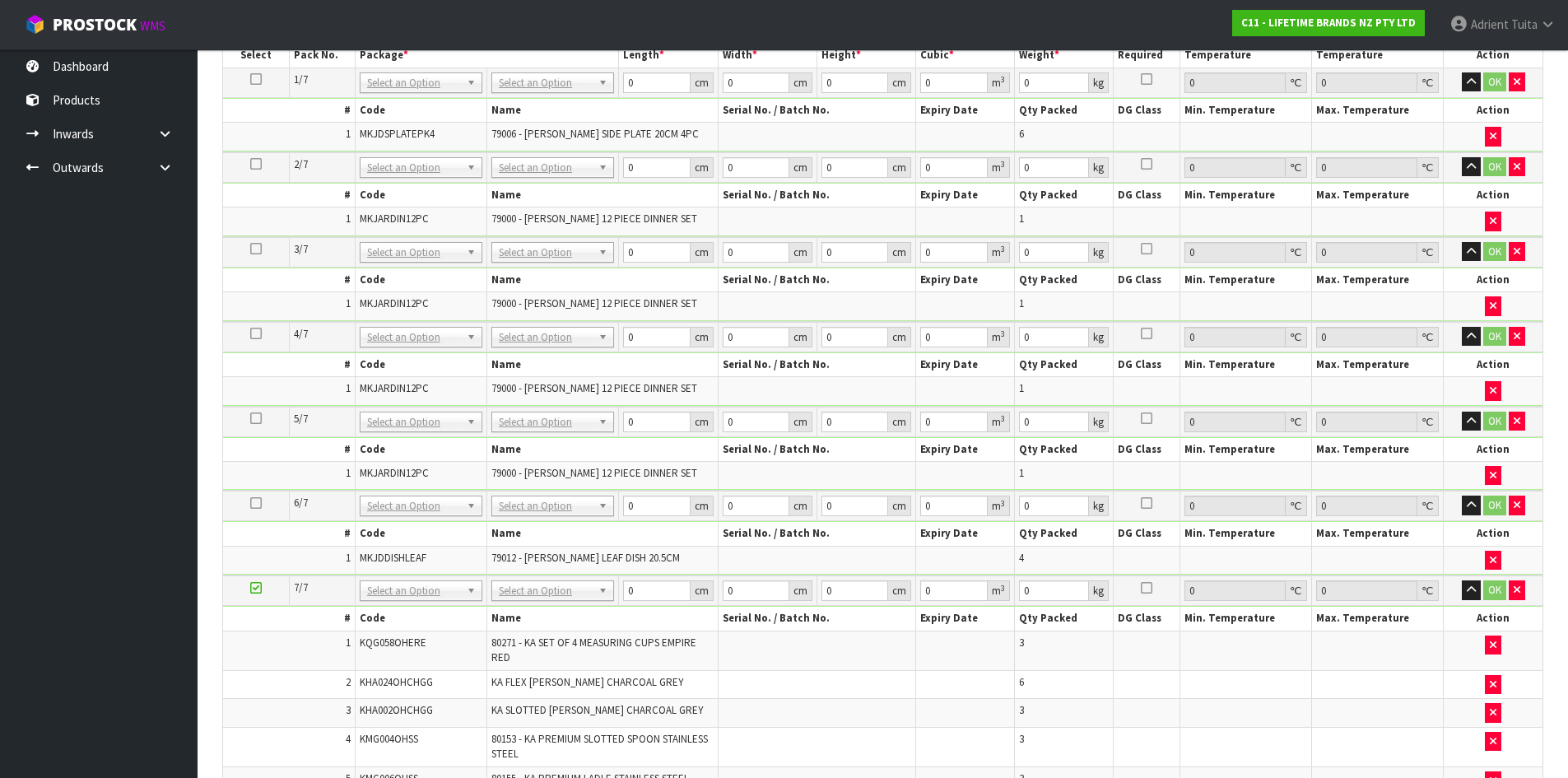
scroll to position [413, 0]
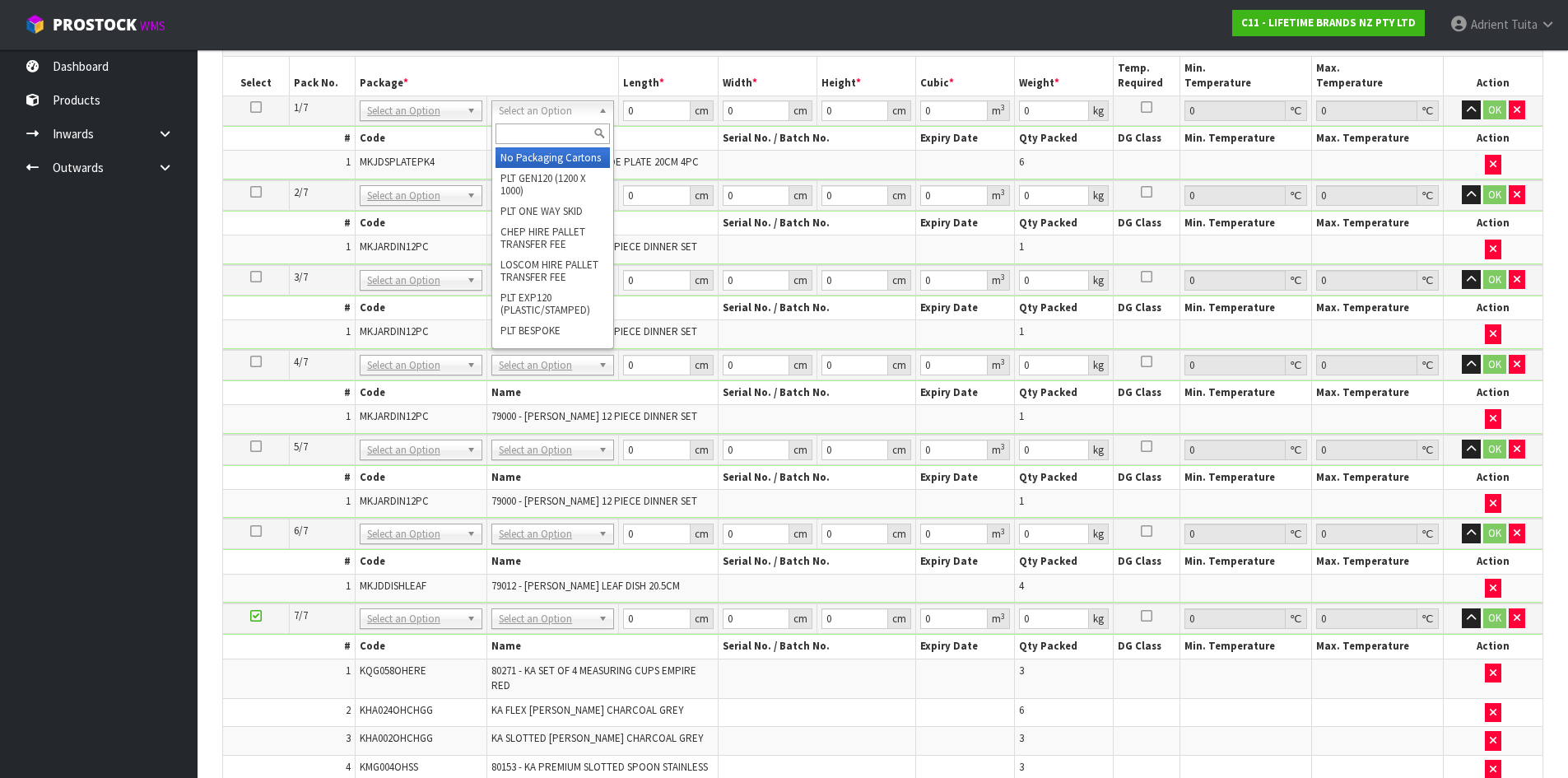
drag, startPoint x: 525, startPoint y: 146, endPoint x: 525, endPoint y: 156, distance: 10.0
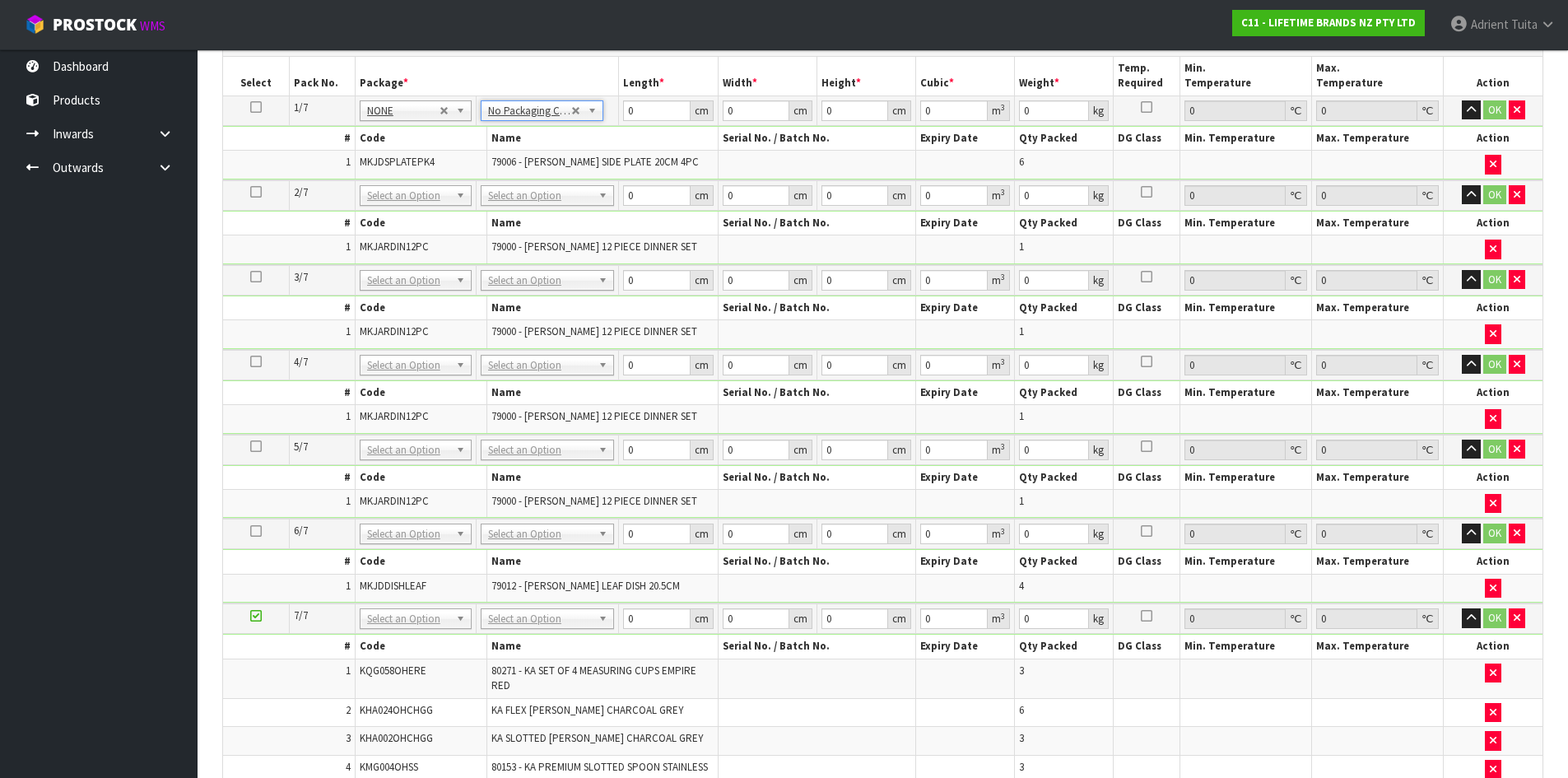
click at [525, 156] on span "79006 - MK JARDIN SIDE PLATE 20CM 4PC" at bounding box center [594, 162] width 207 height 14
drag, startPoint x: 519, startPoint y: 193, endPoint x: 520, endPoint y: 222, distance: 29.0
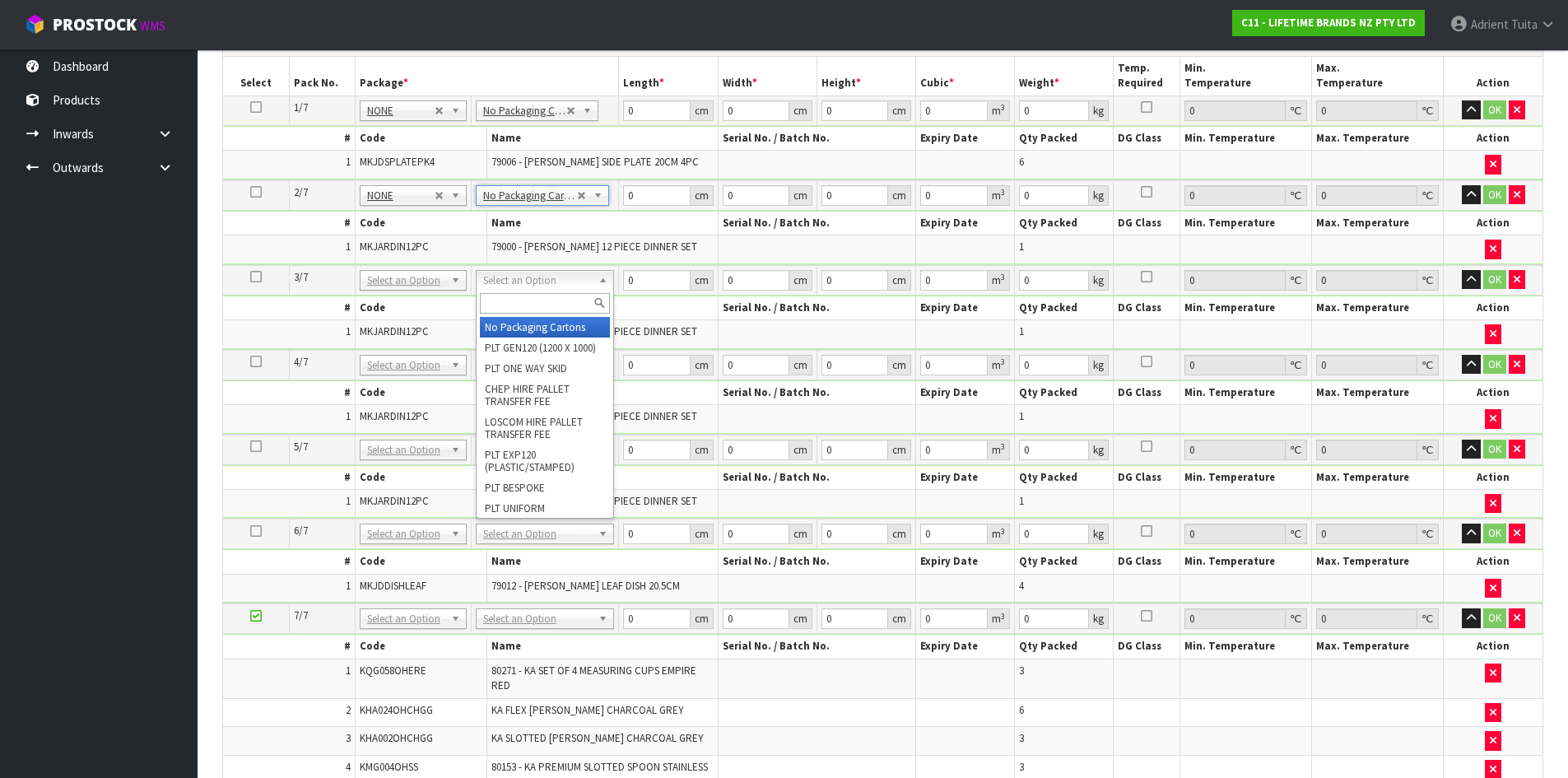
drag, startPoint x: 519, startPoint y: 277, endPoint x: 515, endPoint y: 311, distance: 34.2
drag, startPoint x: 515, startPoint y: 315, endPoint x: 515, endPoint y: 325, distance: 10.0
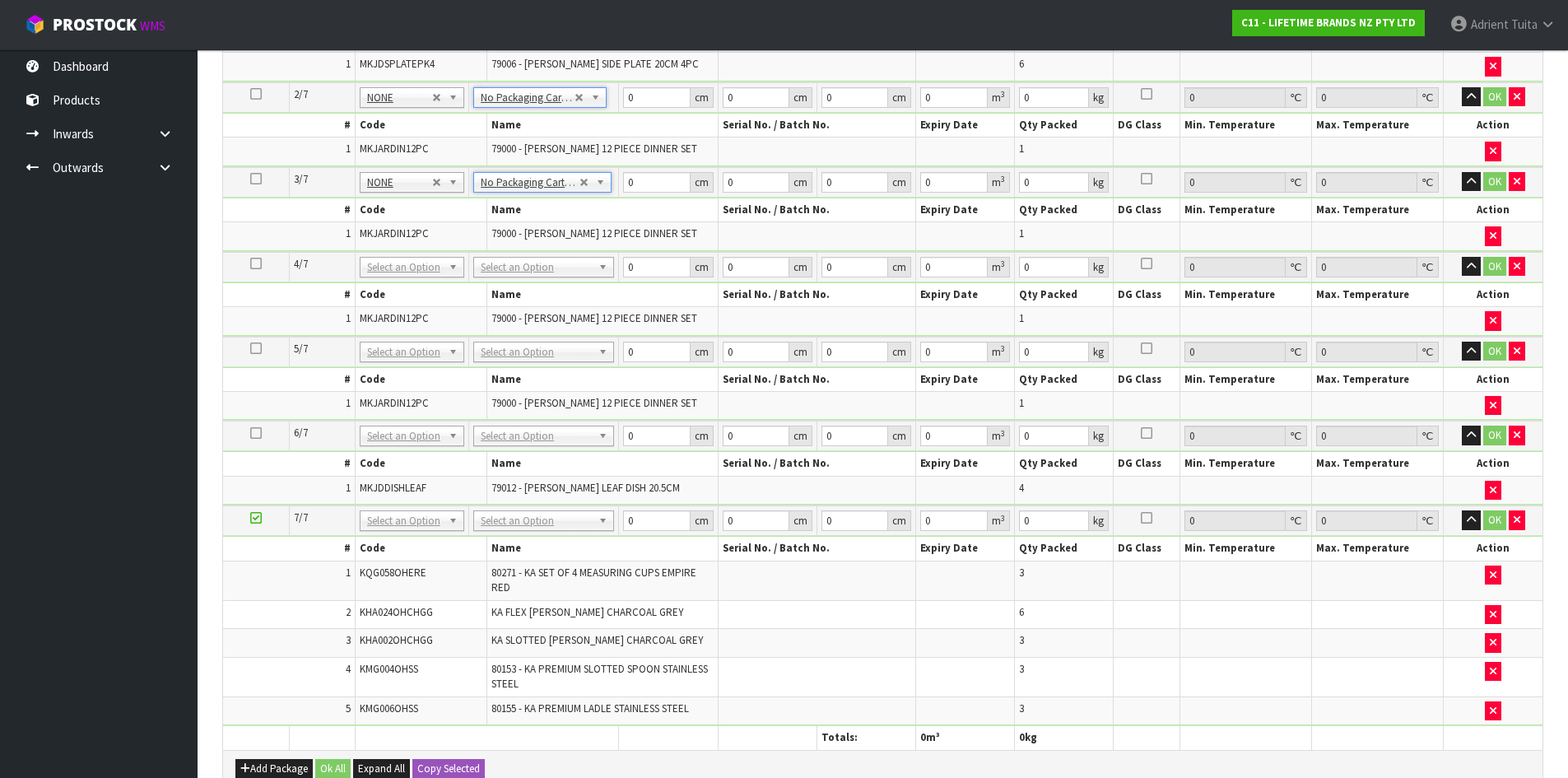
scroll to position [661, 0]
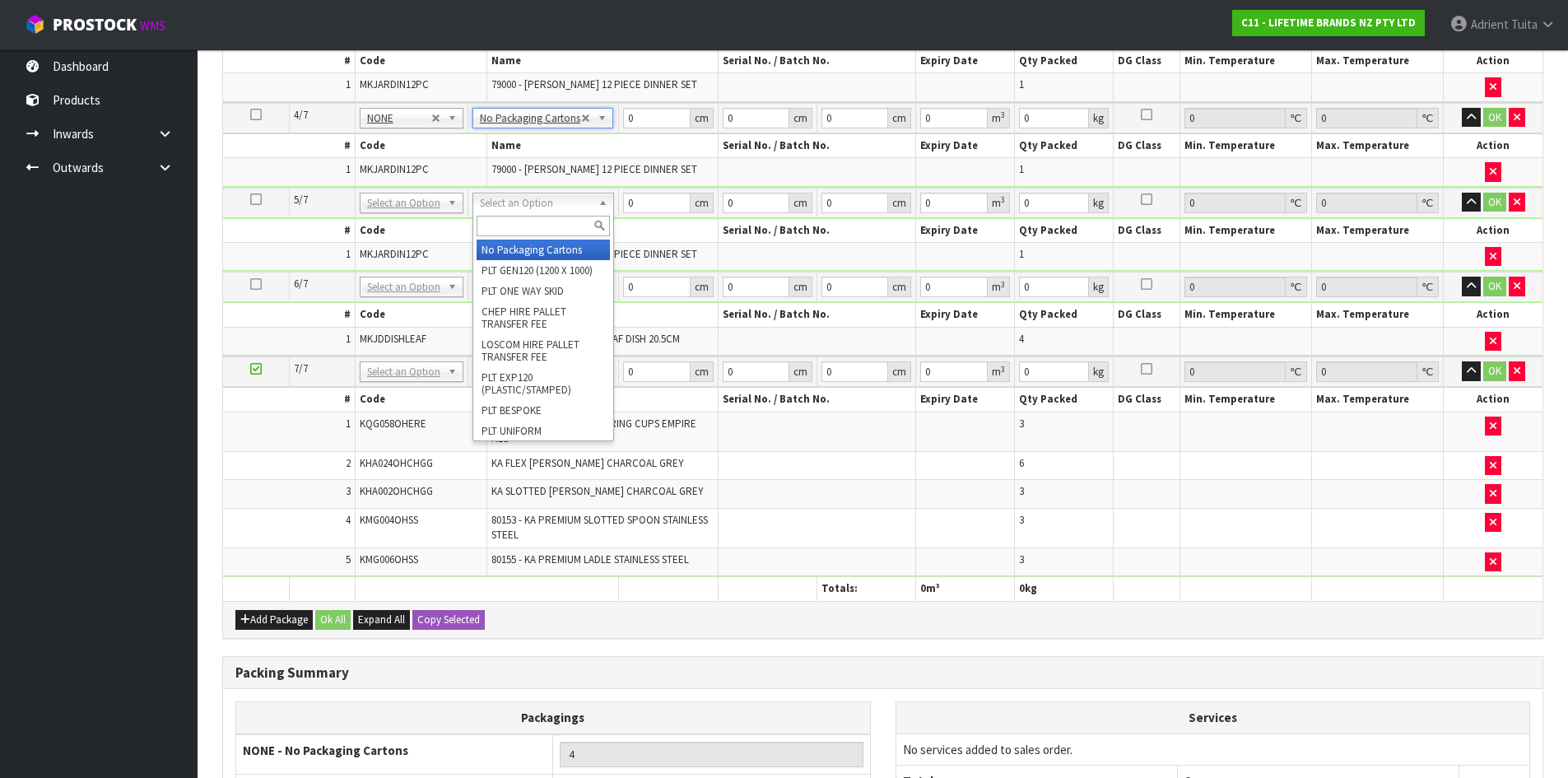
drag, startPoint x: 514, startPoint y: 200, endPoint x: 510, endPoint y: 235, distance: 35.2
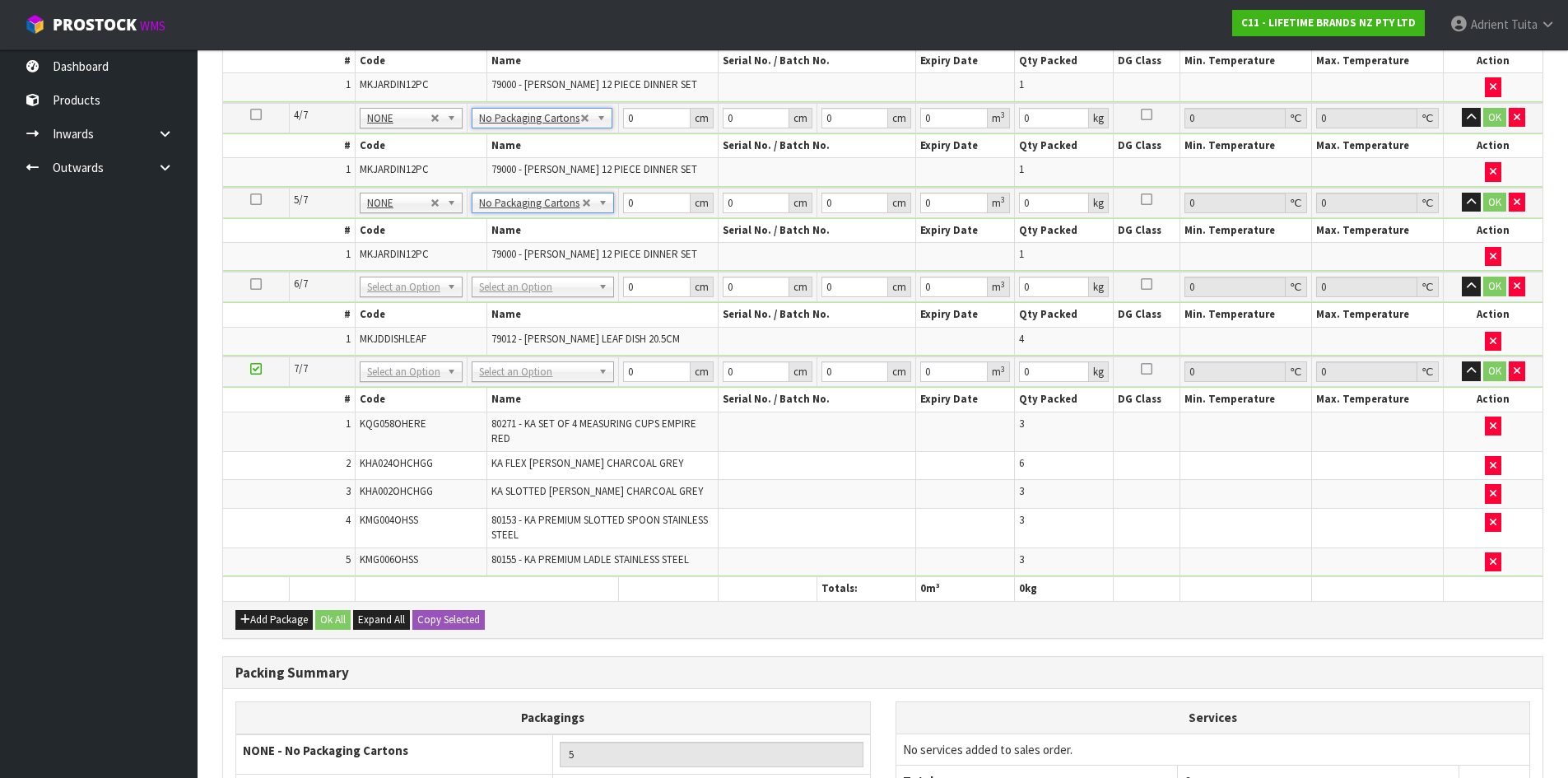
drag, startPoint x: 509, startPoint y: 285, endPoint x: 509, endPoint y: 304, distance: 19.0
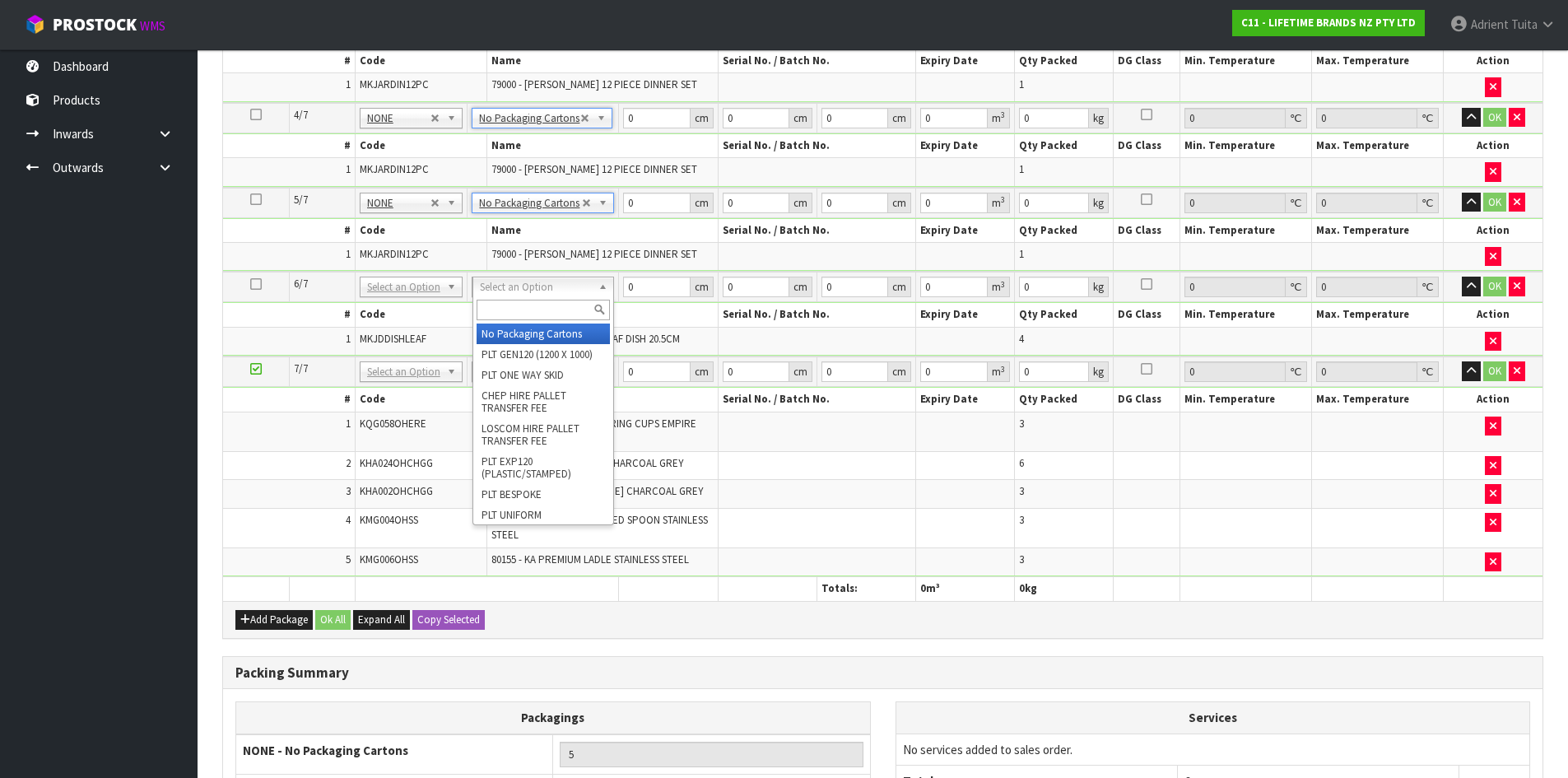
type input "6"
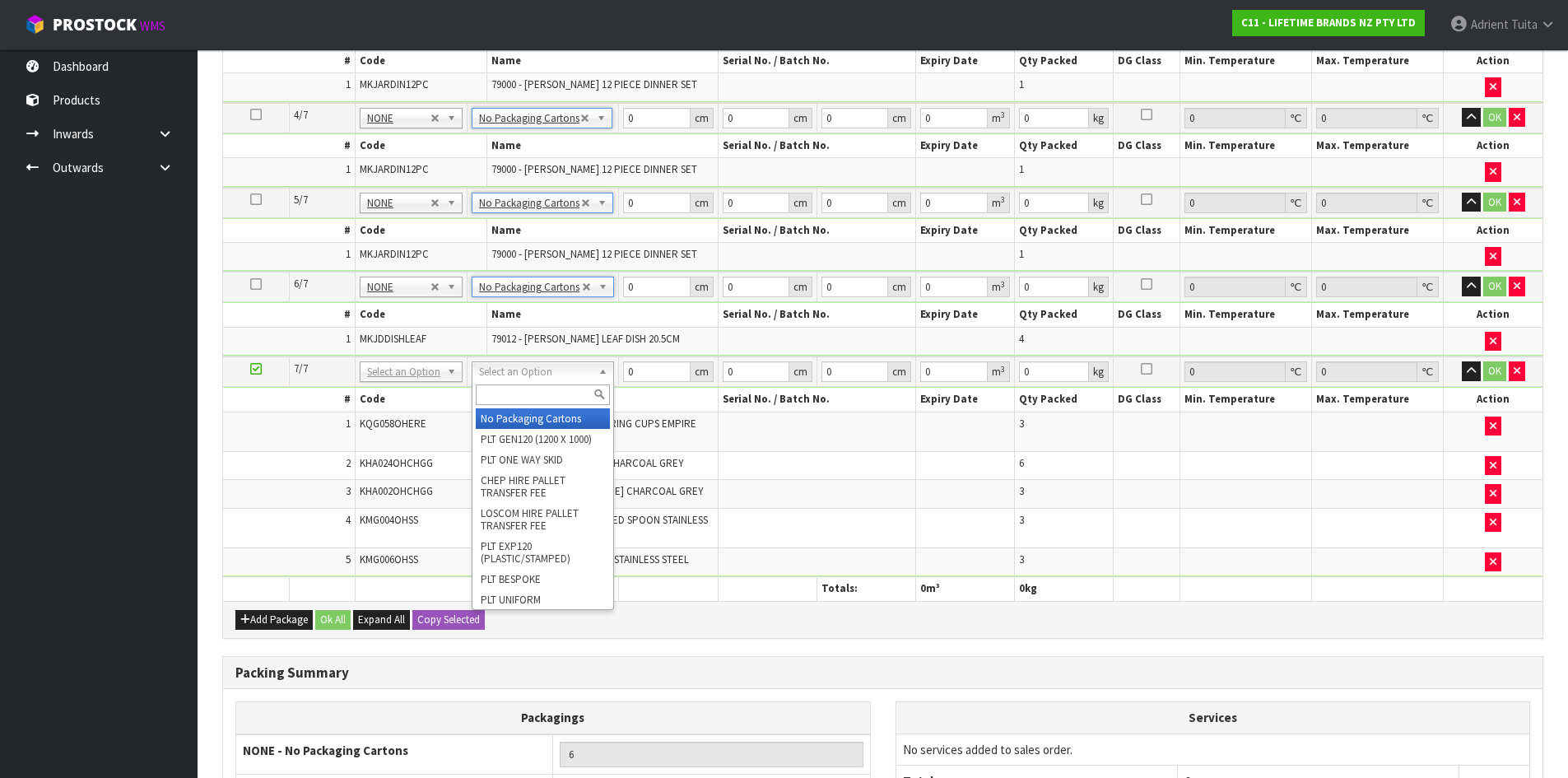
drag, startPoint x: 511, startPoint y: 378, endPoint x: 511, endPoint y: 387, distance: 9.0
click at [511, 387] on input "text" at bounding box center [543, 394] width 134 height 20
type input "OC"
type input "3.39"
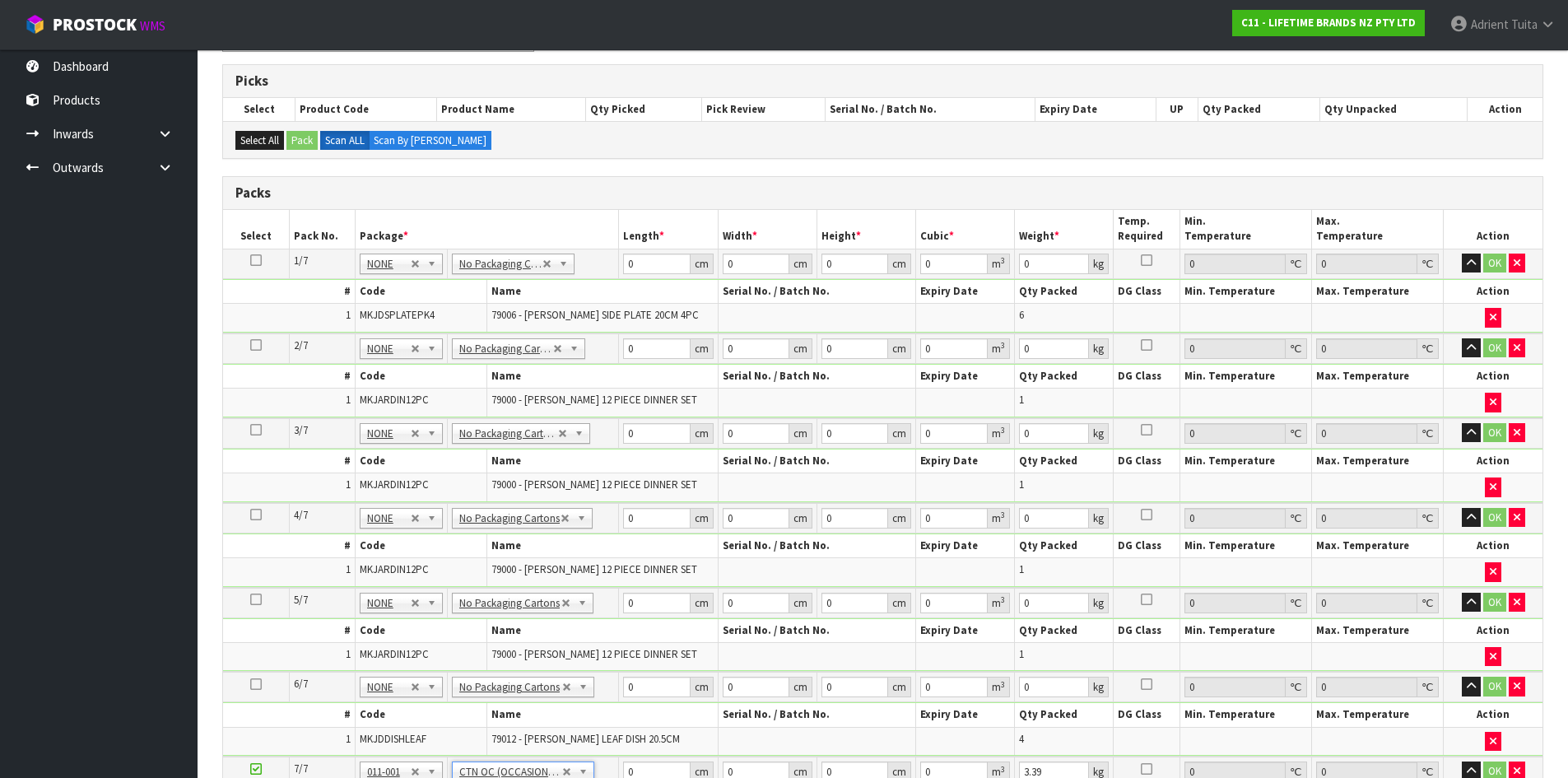
scroll to position [249, 0]
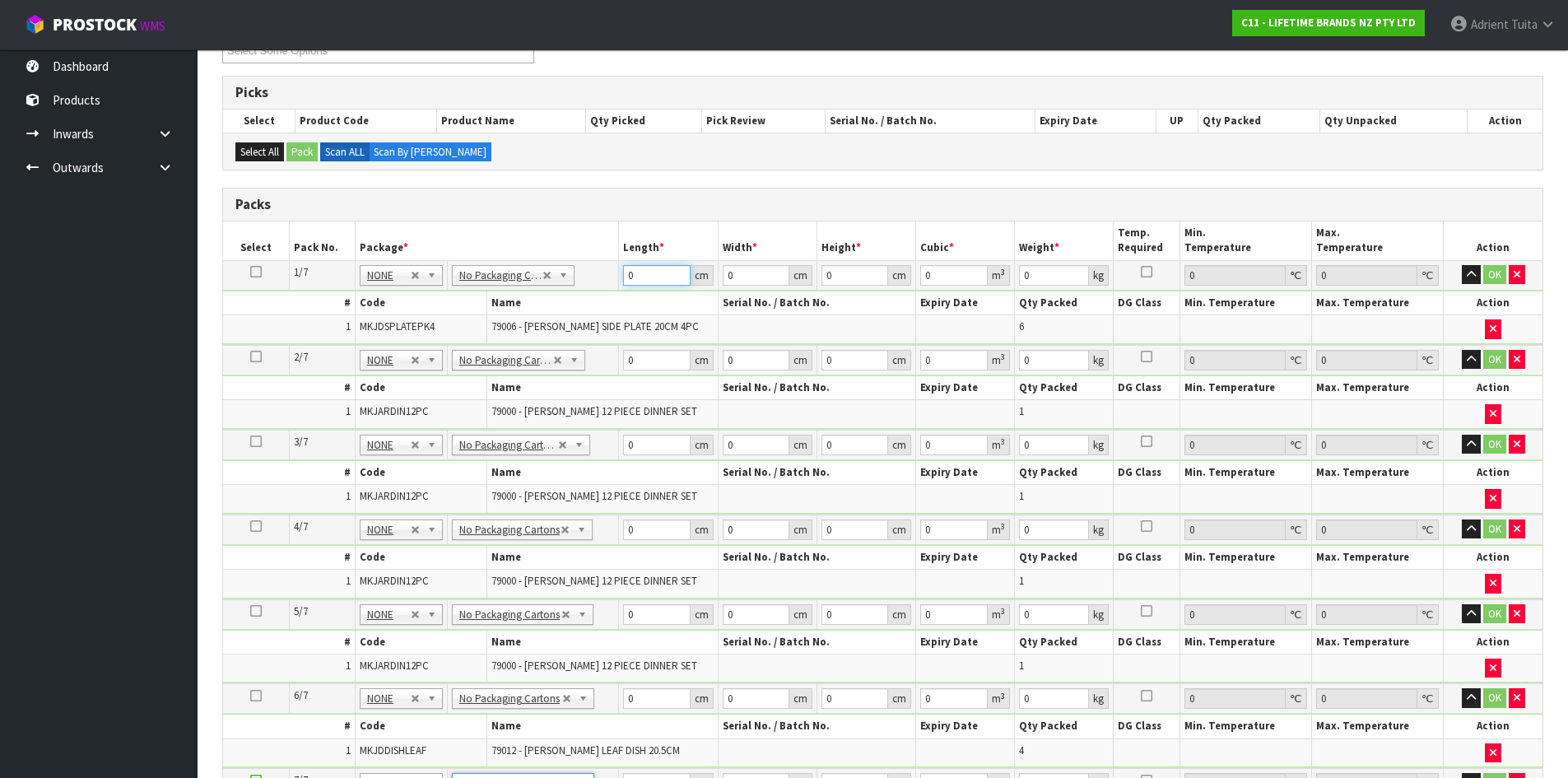
click at [645, 269] on input "0" at bounding box center [656, 275] width 67 height 20
type input "50"
type input "47"
type input "2"
type input "0.0047"
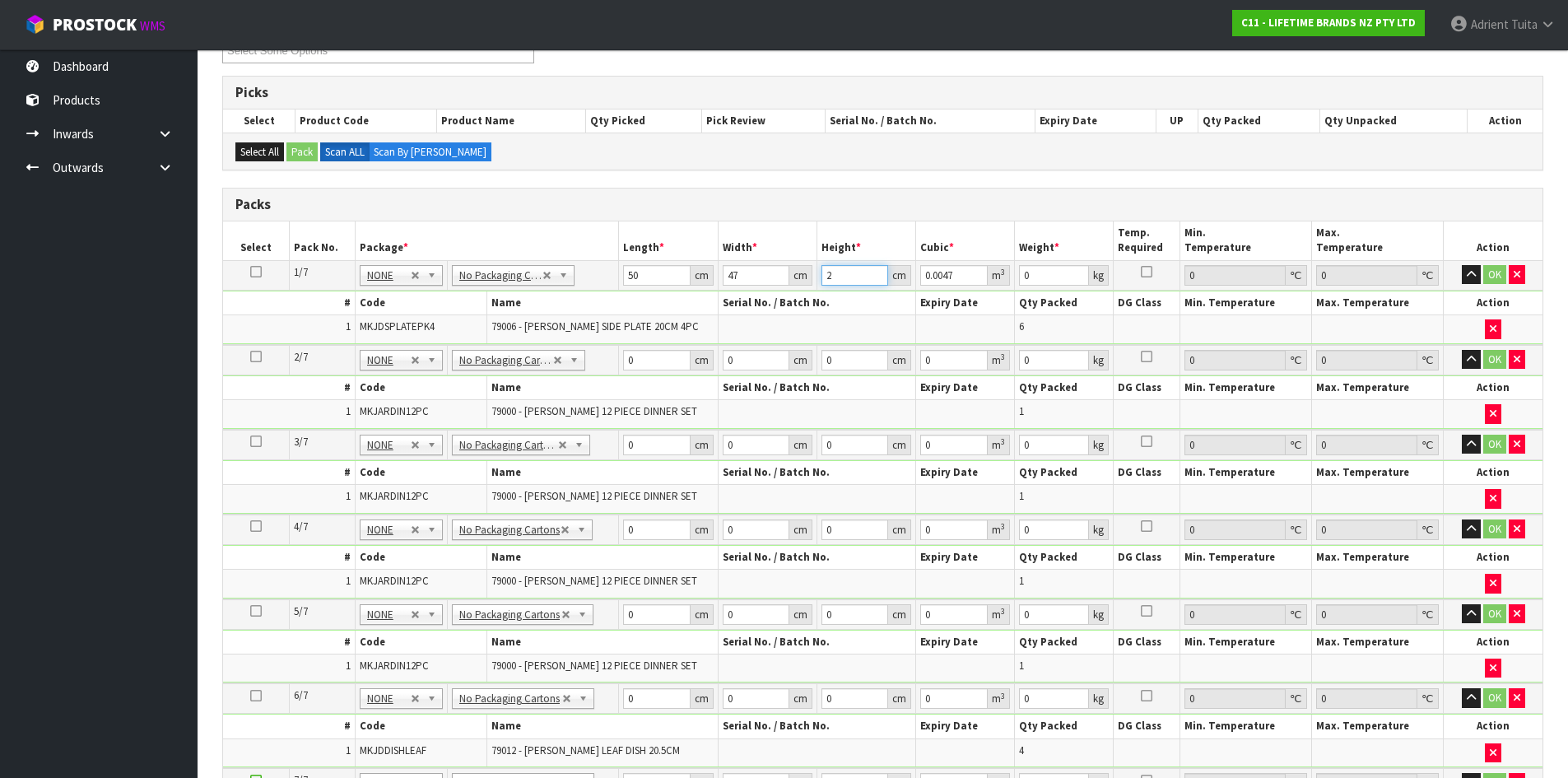
type input "26"
type input "0.0611"
type input "26"
type input "16"
drag, startPoint x: 639, startPoint y: 358, endPoint x: 639, endPoint y: 321, distance: 37.0
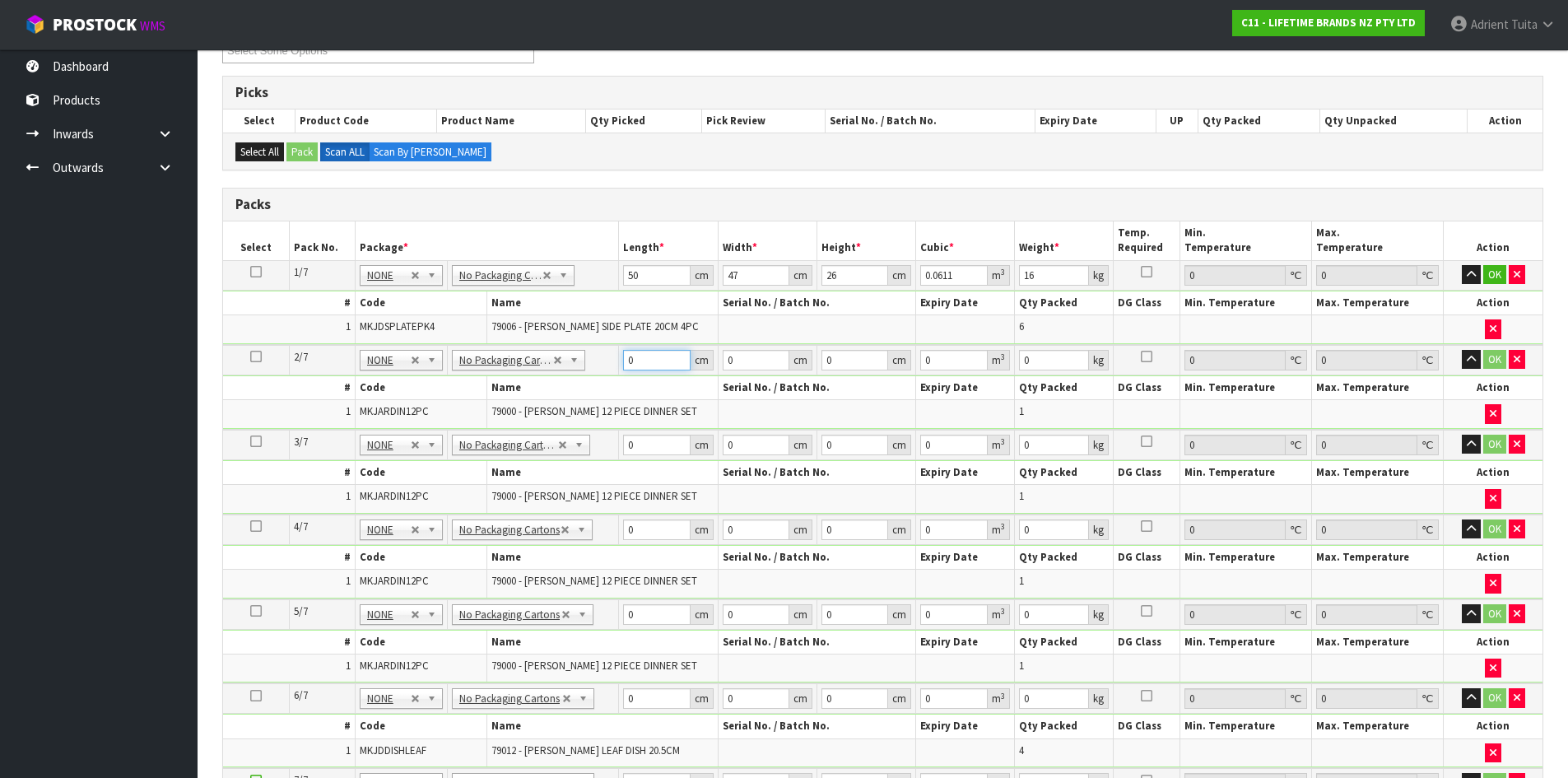
click at [639, 355] on input "0" at bounding box center [656, 359] width 67 height 20
type input "38"
type input "34"
type input "3"
type input "0.003876"
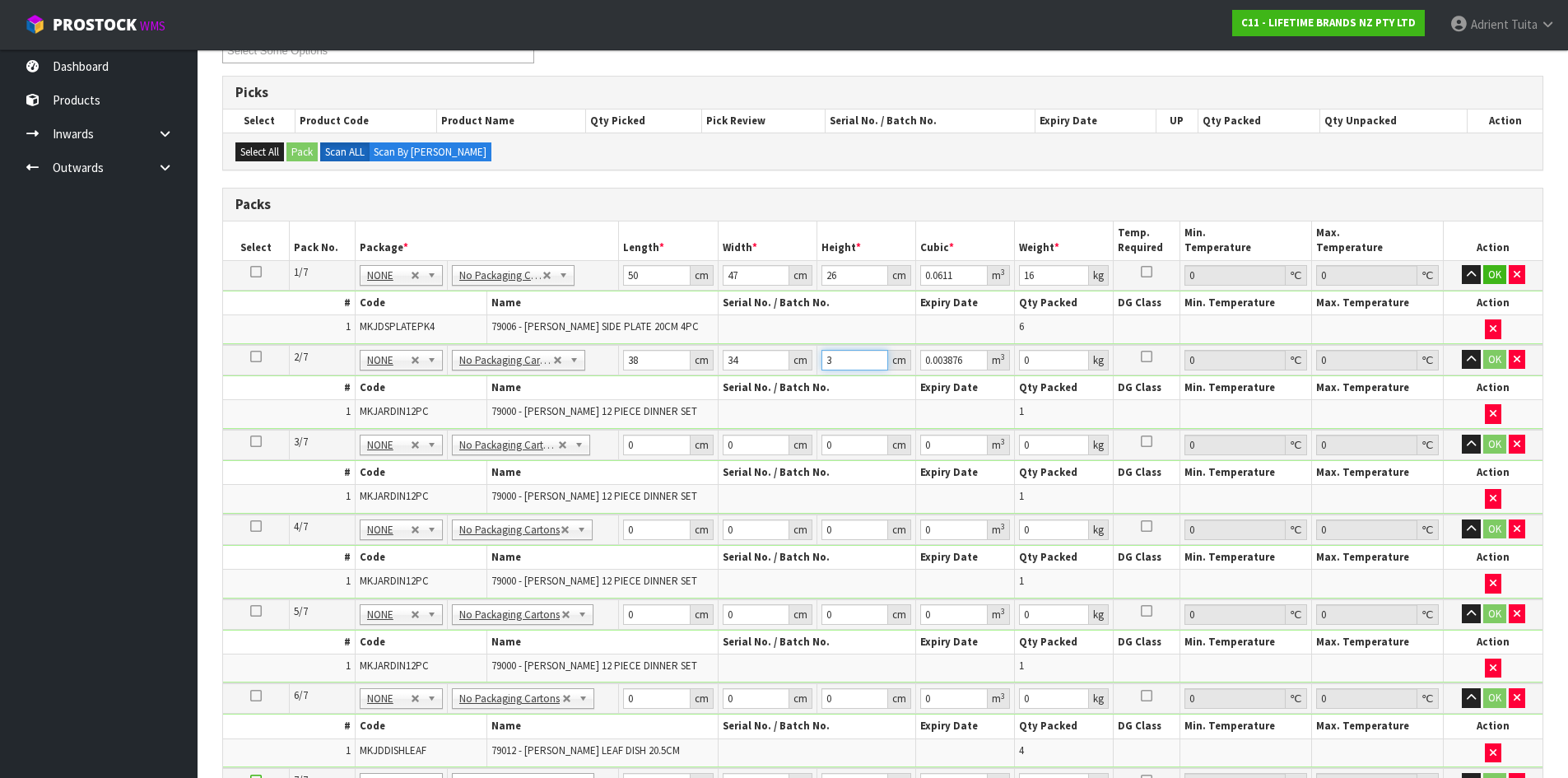
type input "35"
type input "0.04522"
type input "35"
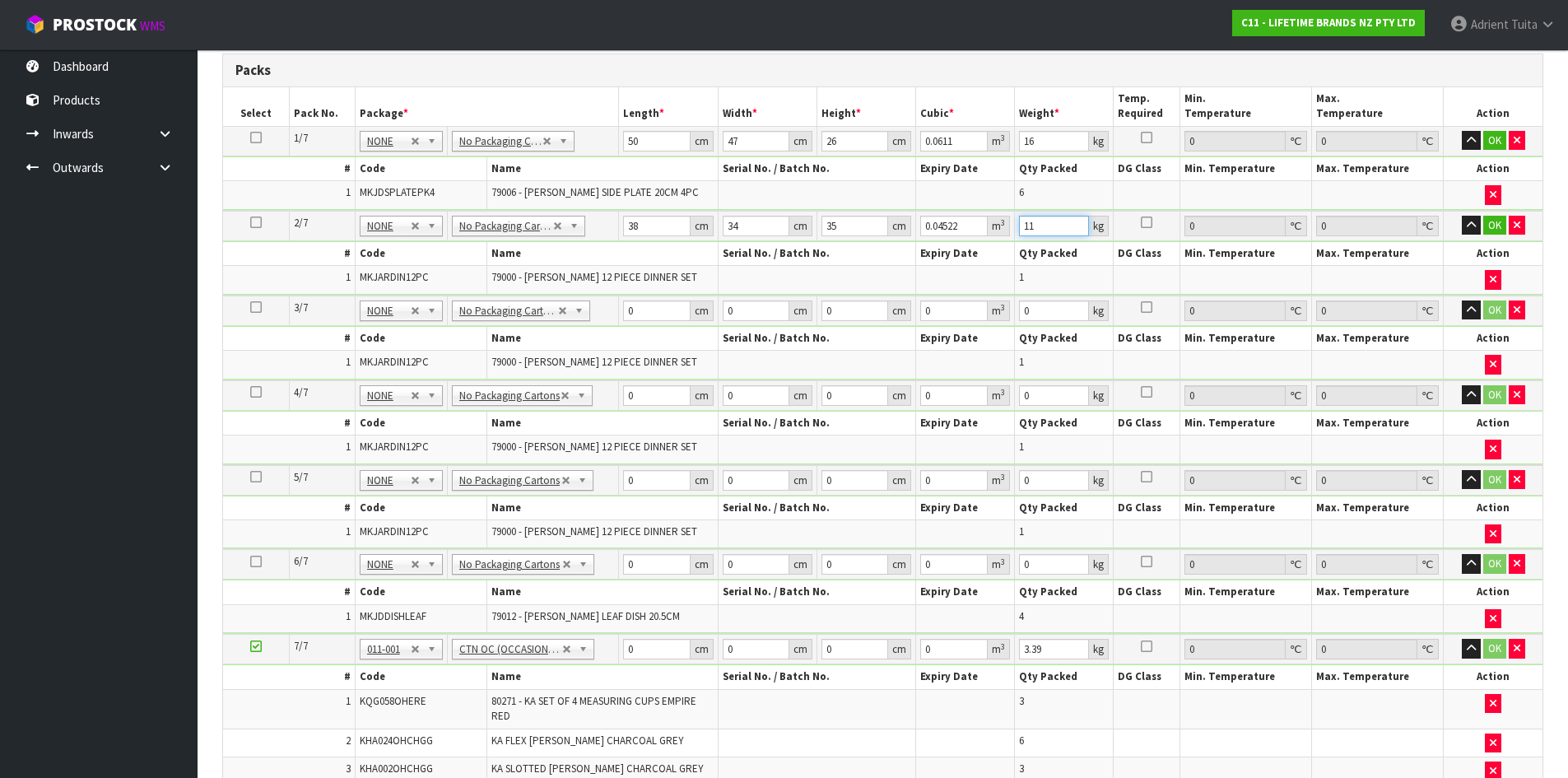
scroll to position [413, 0]
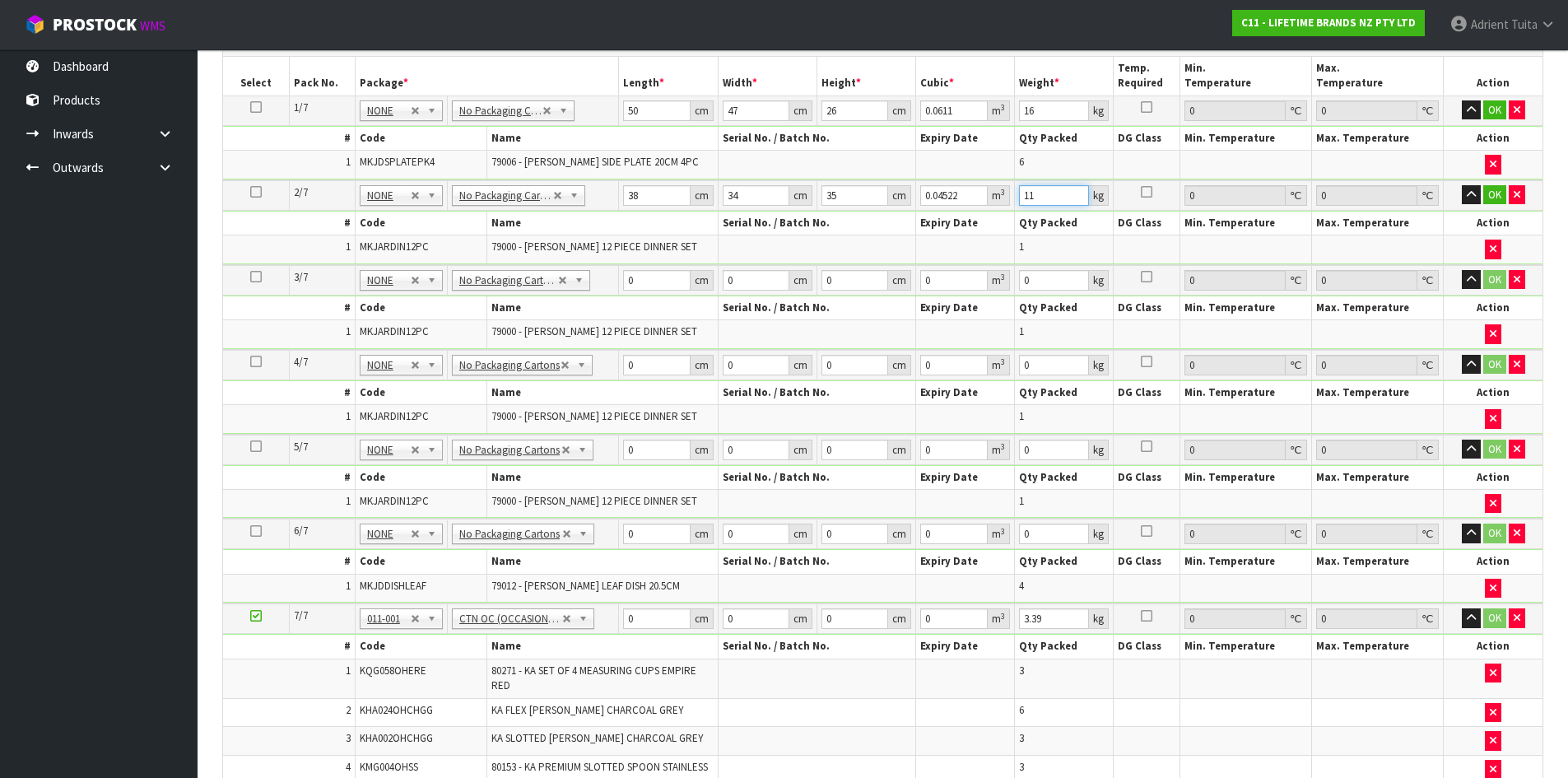
type input "11"
click at [648, 269] on td "0 cm" at bounding box center [668, 280] width 99 height 30
click at [652, 282] on input "0" at bounding box center [656, 280] width 67 height 20
type input "38"
type input "34"
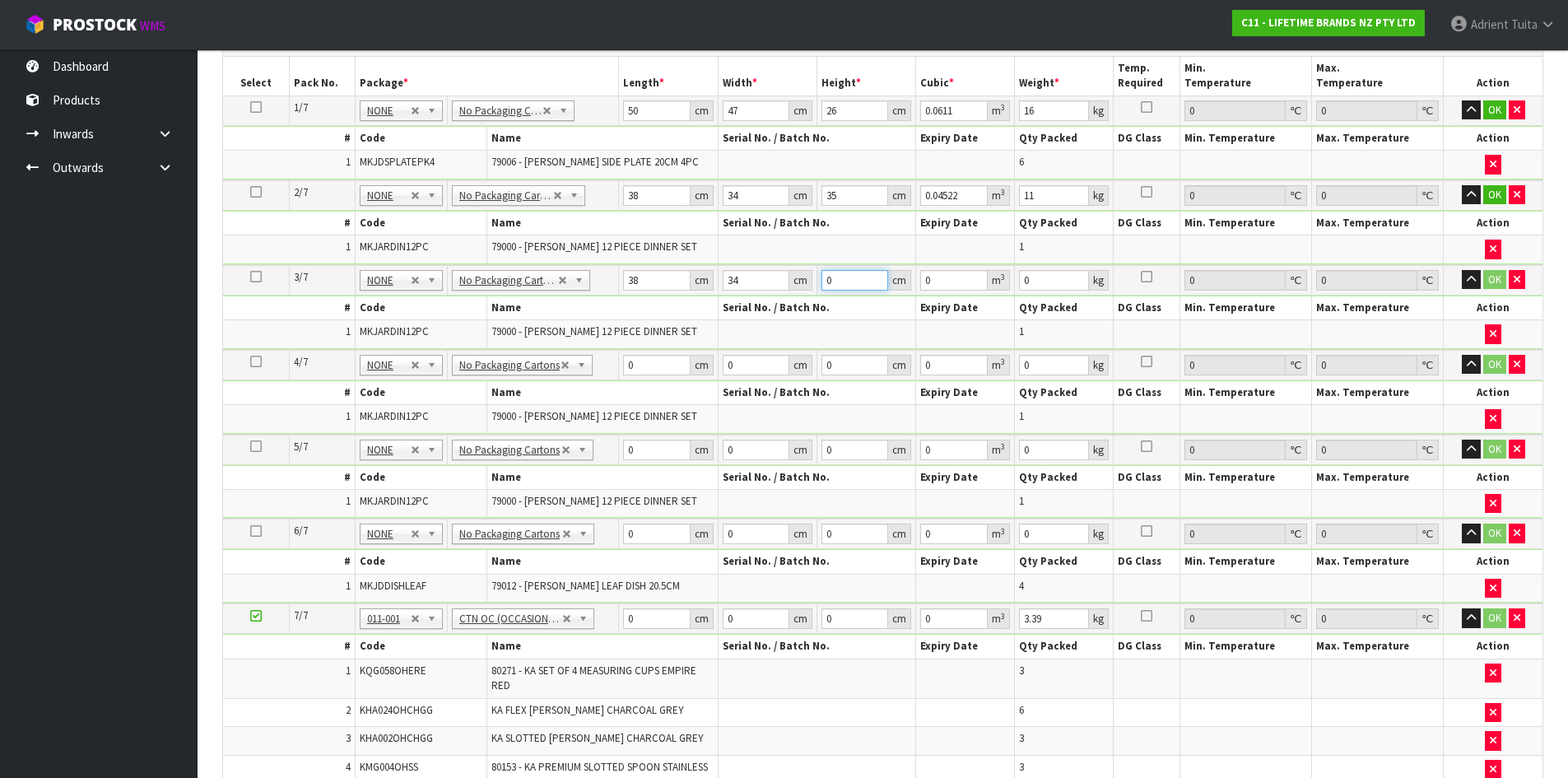
type input "3"
type input "0.003876"
type input "35"
type input "0.04522"
type input "35"
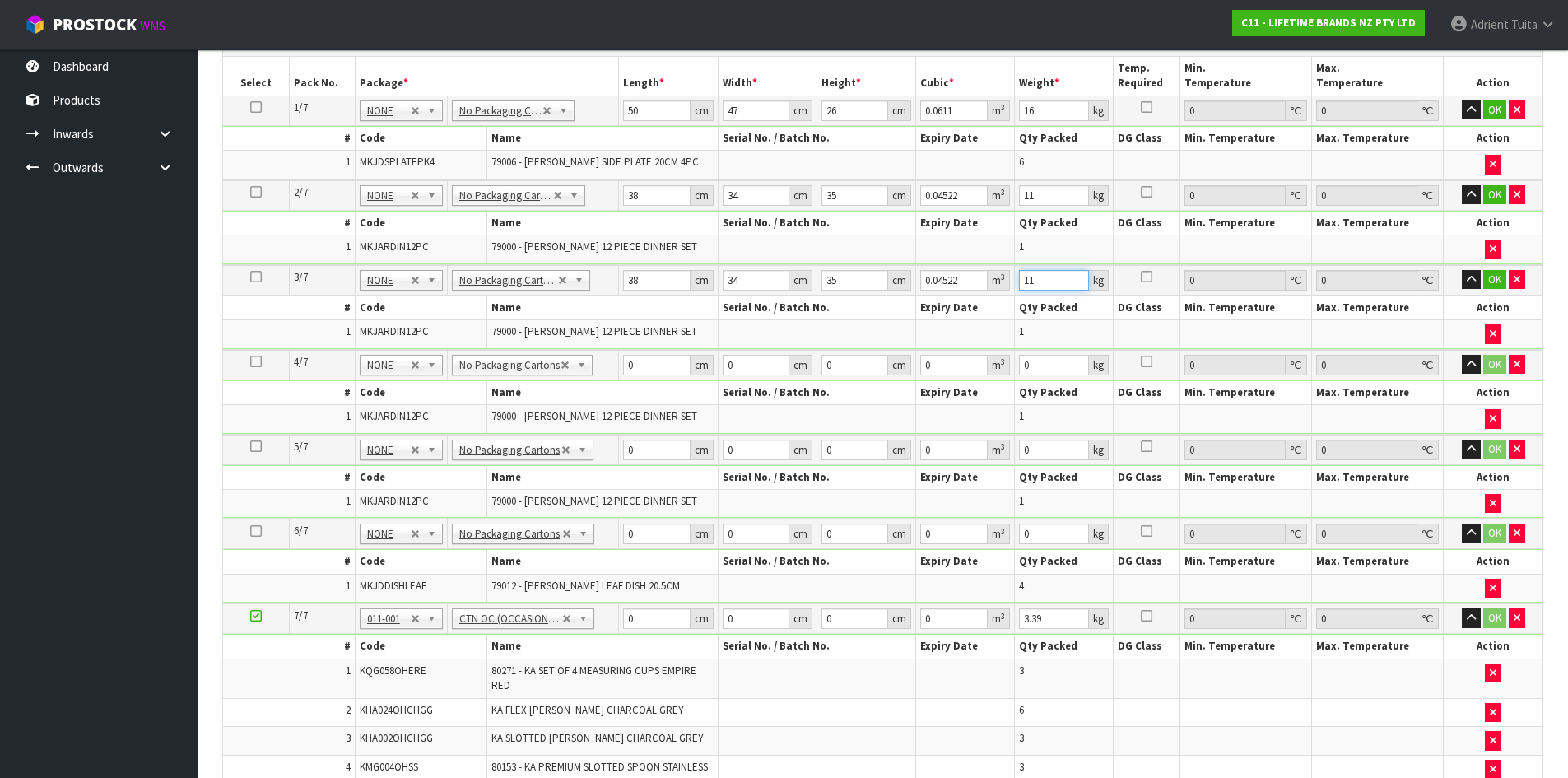
type input "11"
click at [657, 364] on input "0" at bounding box center [656, 365] width 67 height 20
type input "38"
type input "34"
type input "3"
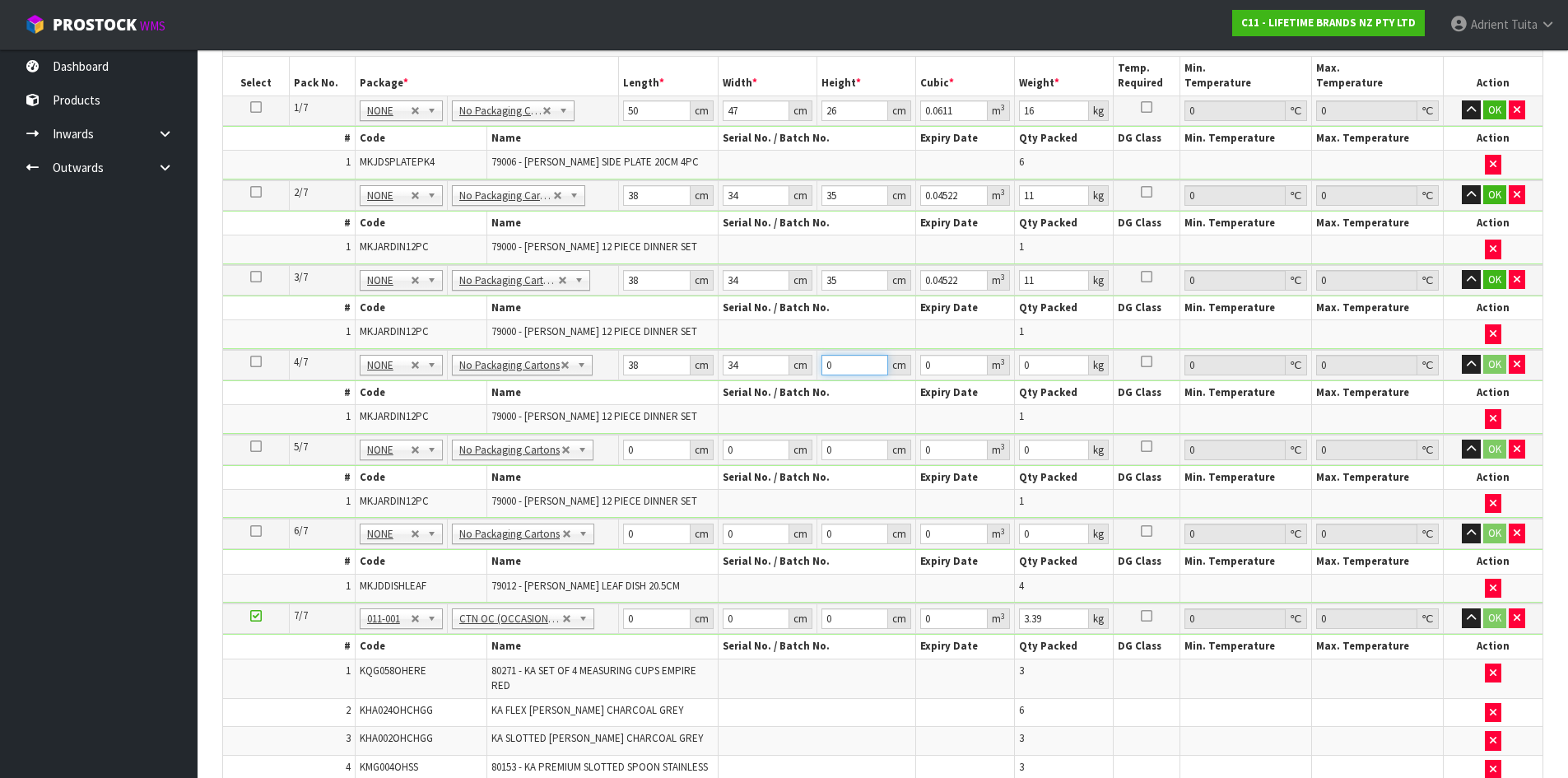
type input "0.003876"
type input "35"
type input "0.04522"
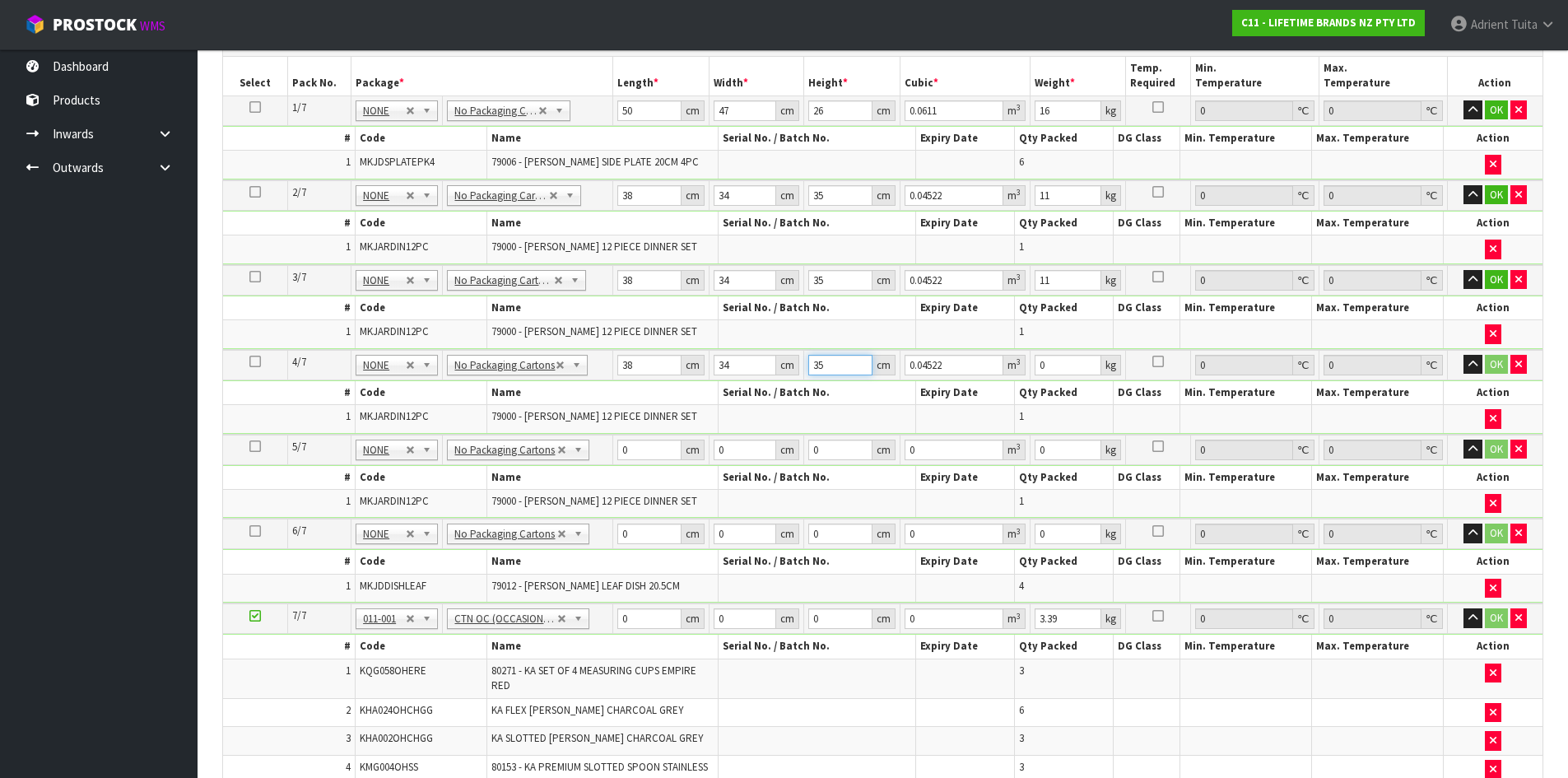
type input "35"
type input "11"
click at [643, 448] on input "0" at bounding box center [648, 449] width 63 height 20
type input "38"
type input "34"
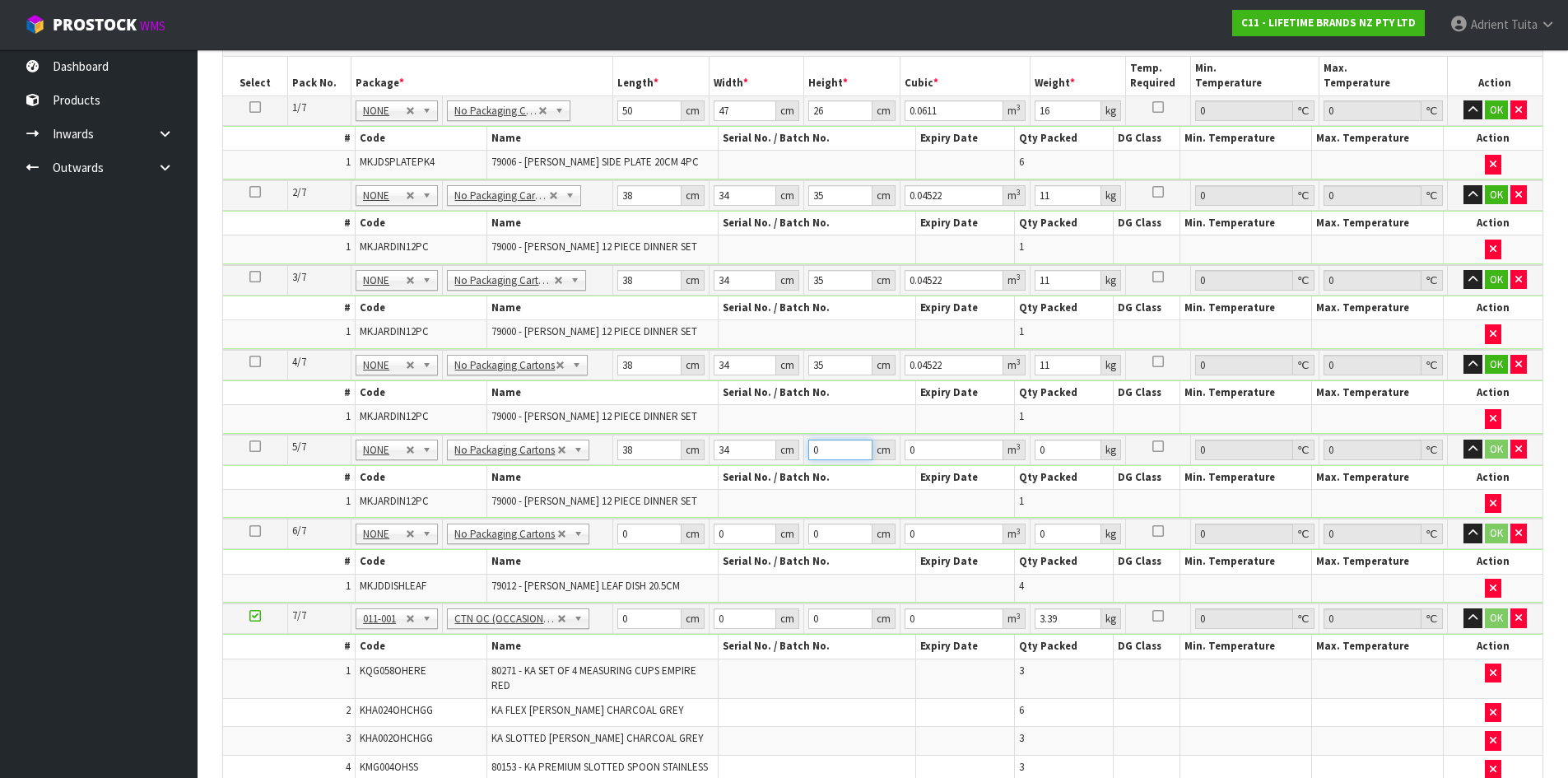
type input "3"
type input "0.003876"
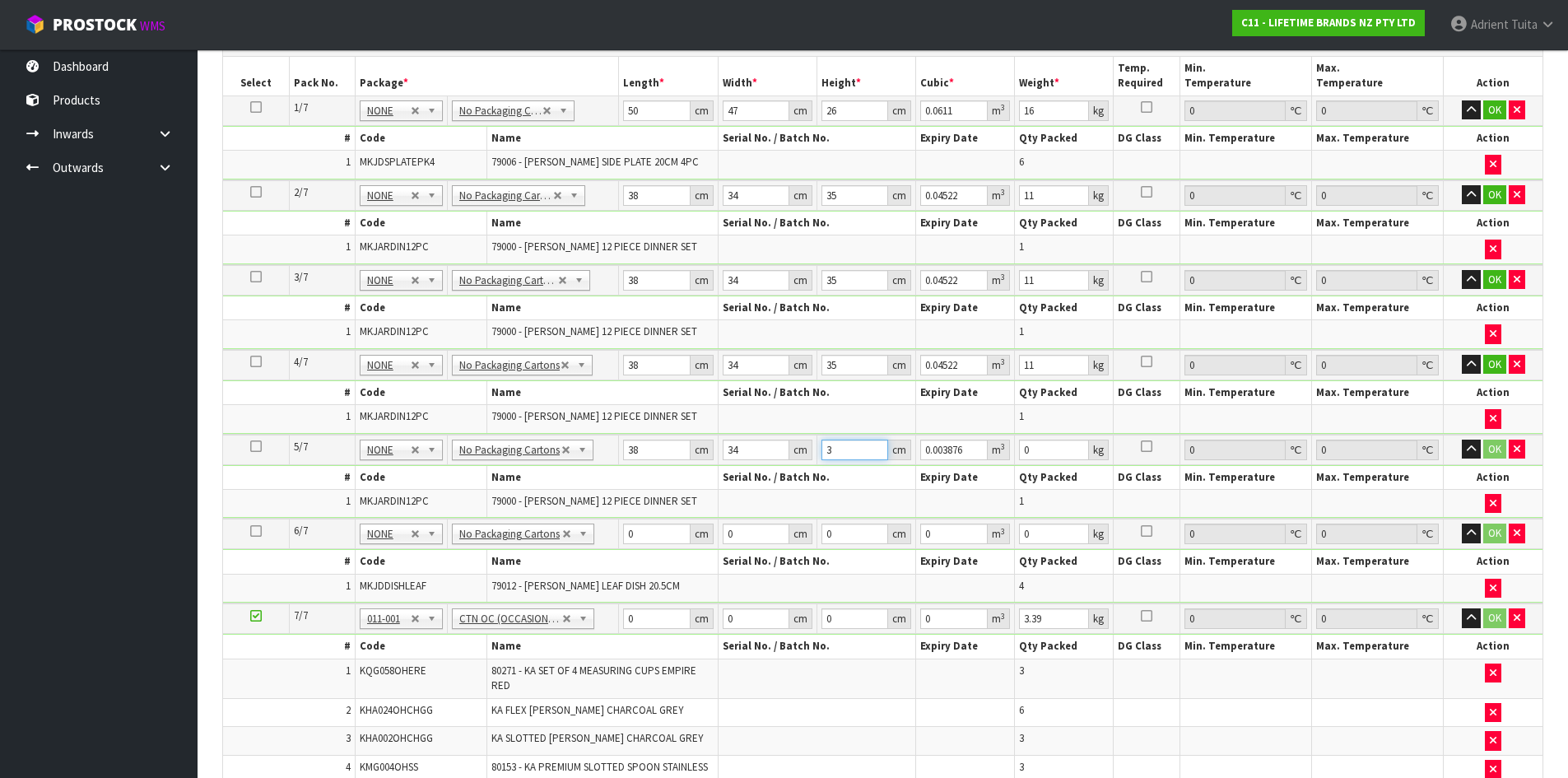
type input "35"
type input "0.04522"
type input "35"
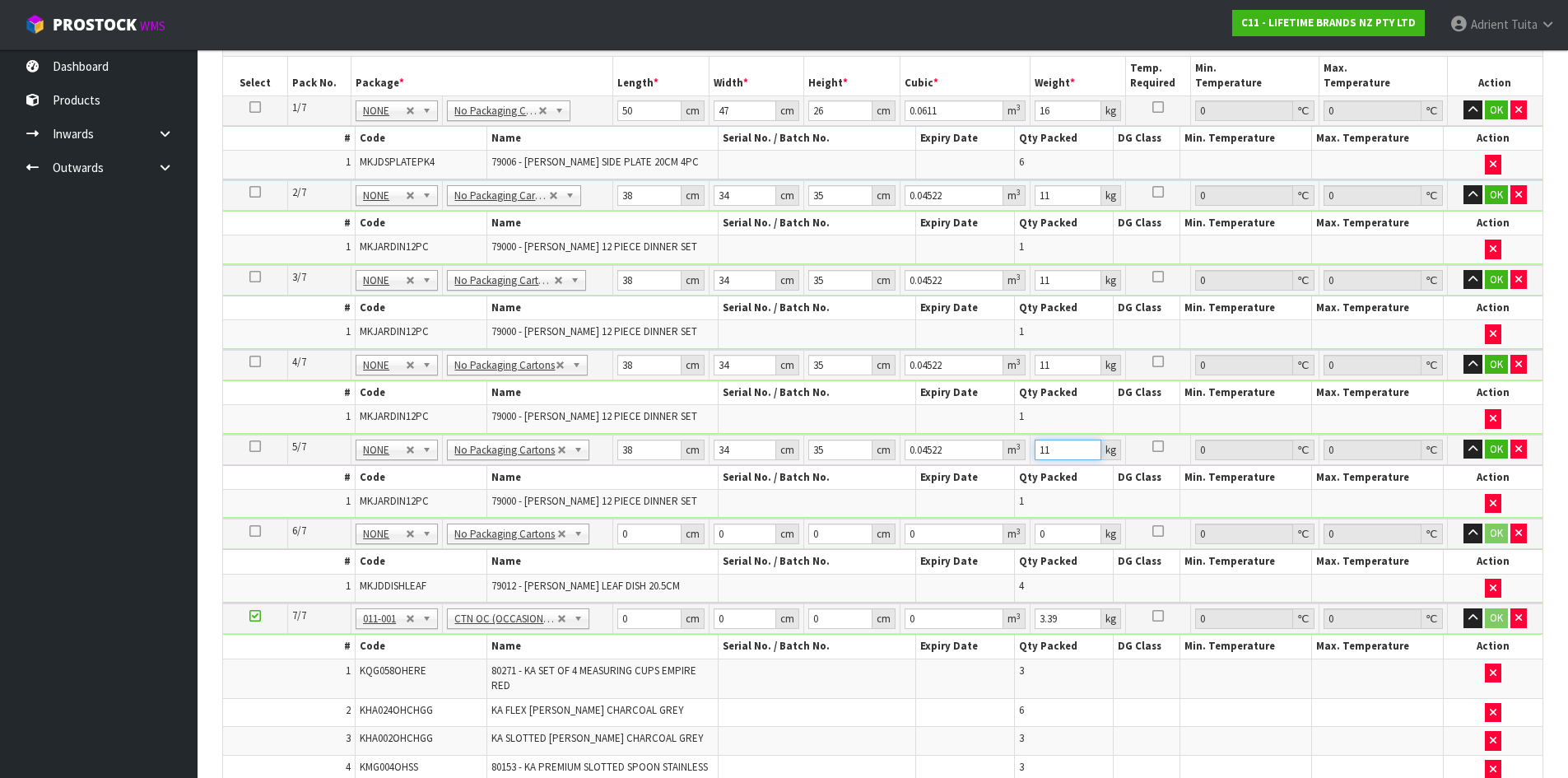
type input "11"
click at [645, 533] on input "0" at bounding box center [648, 533] width 63 height 20
type input "51"
type input "37"
type input "2"
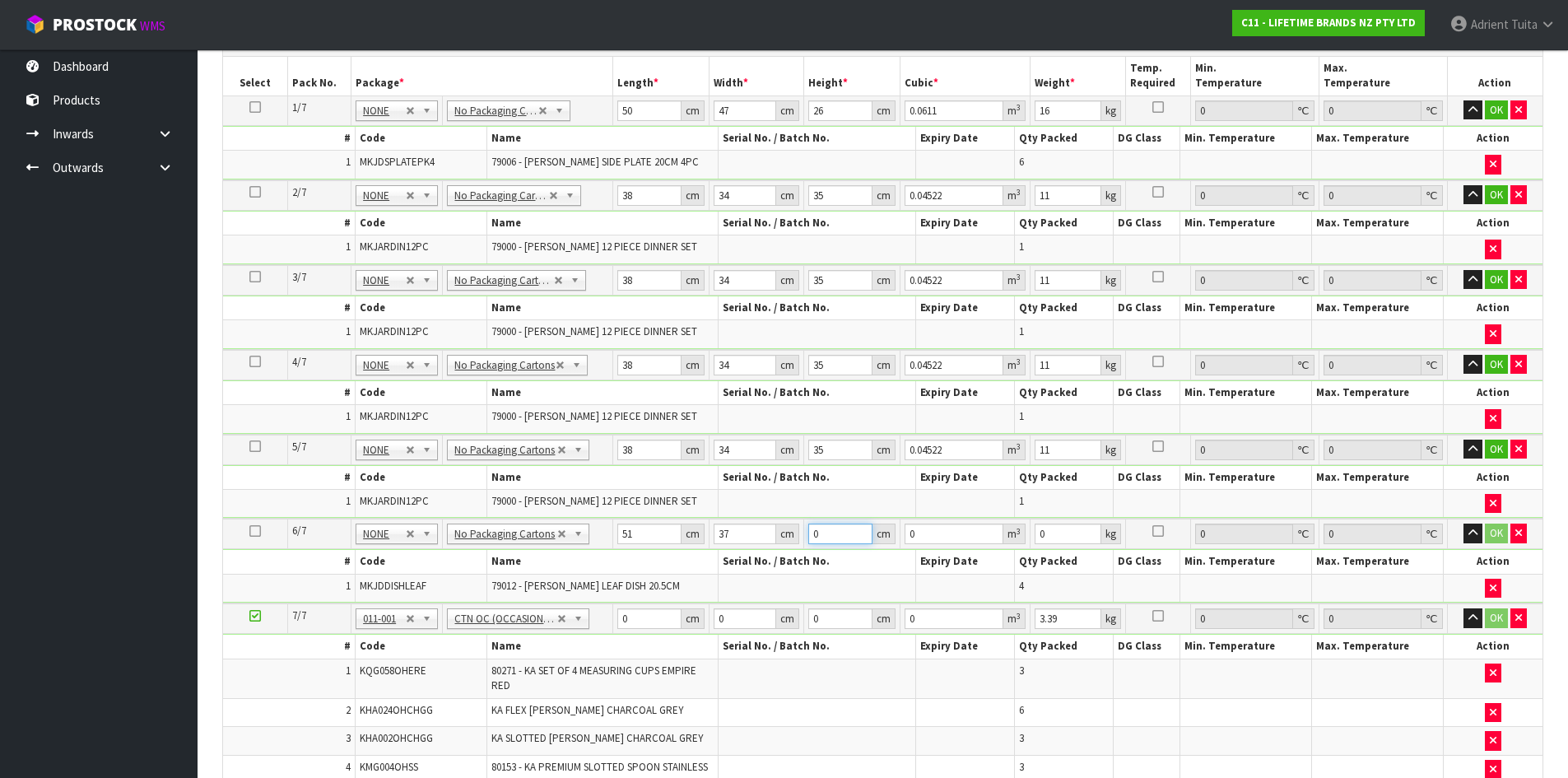
type input "0.003774"
type input "27"
type input "0.050949"
type input "27"
type input "7"
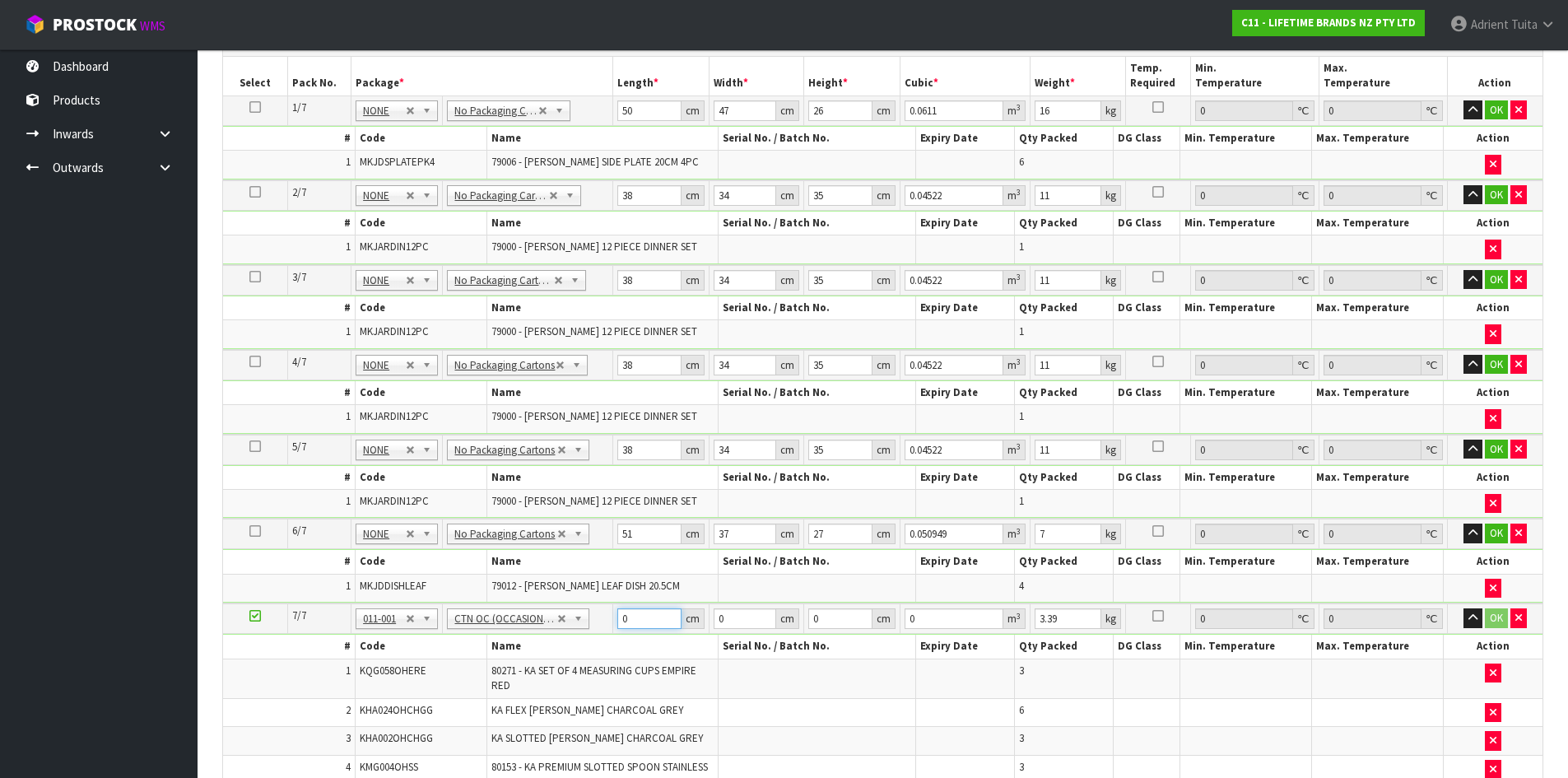
click at [653, 623] on input "0" at bounding box center [648, 618] width 63 height 20
type input "44"
type input "36"
type input "2"
type input "0.003168"
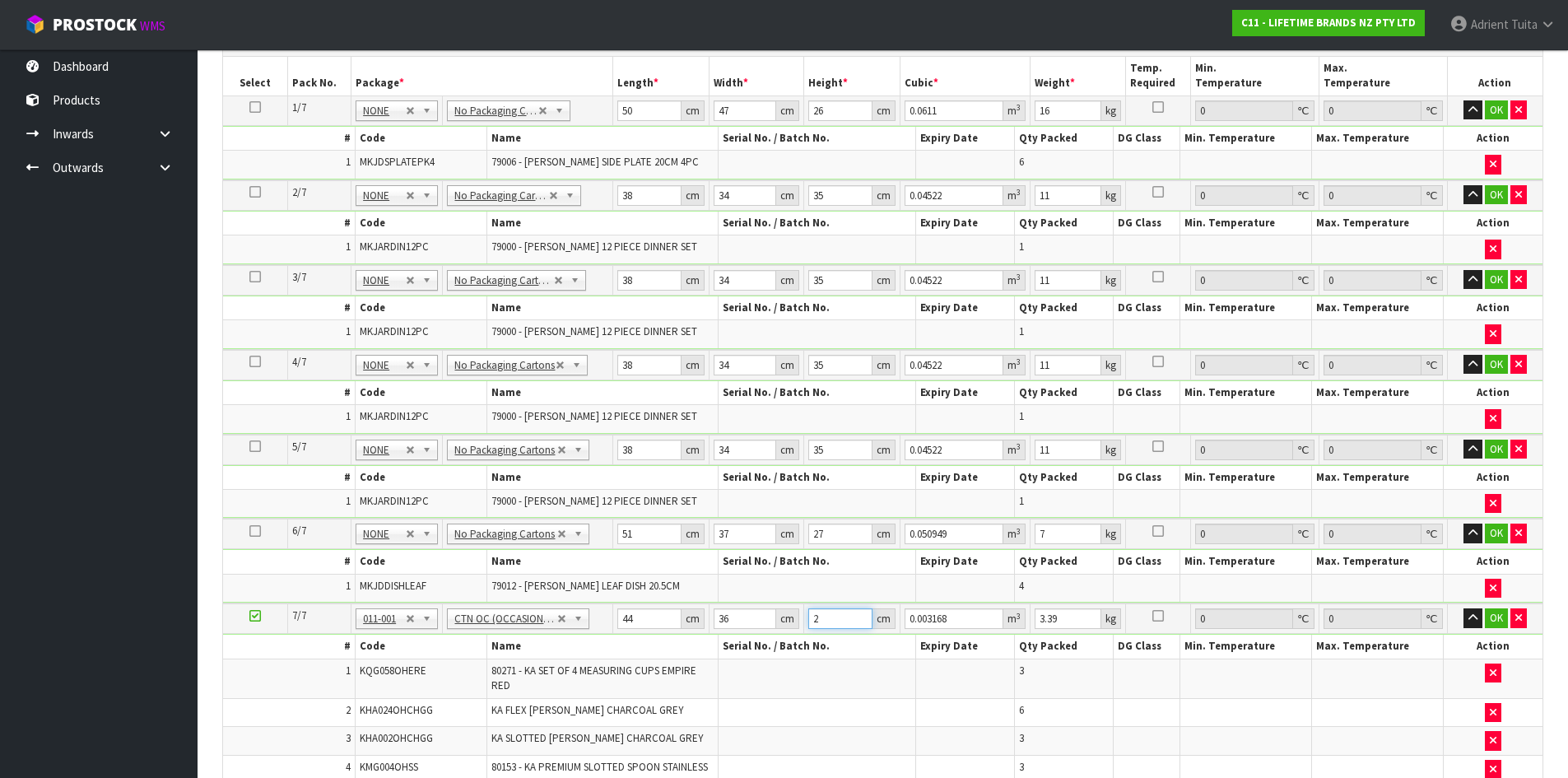
type input "20"
type input "0.03168"
type input "20"
type input "5"
click at [1494, 108] on button "OK" at bounding box center [1497, 110] width 23 height 20
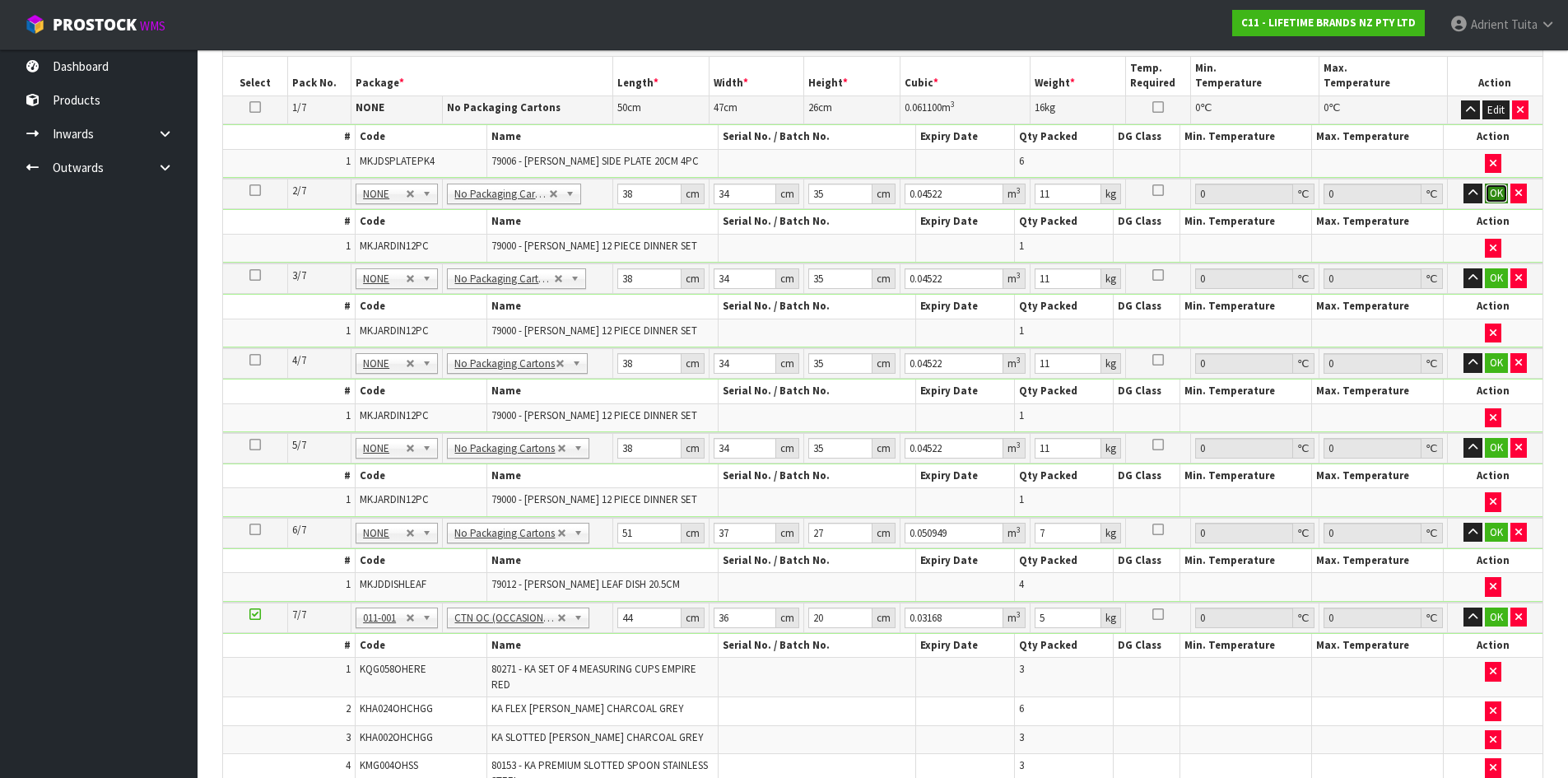
click at [1492, 186] on button "OK" at bounding box center [1497, 193] width 23 height 20
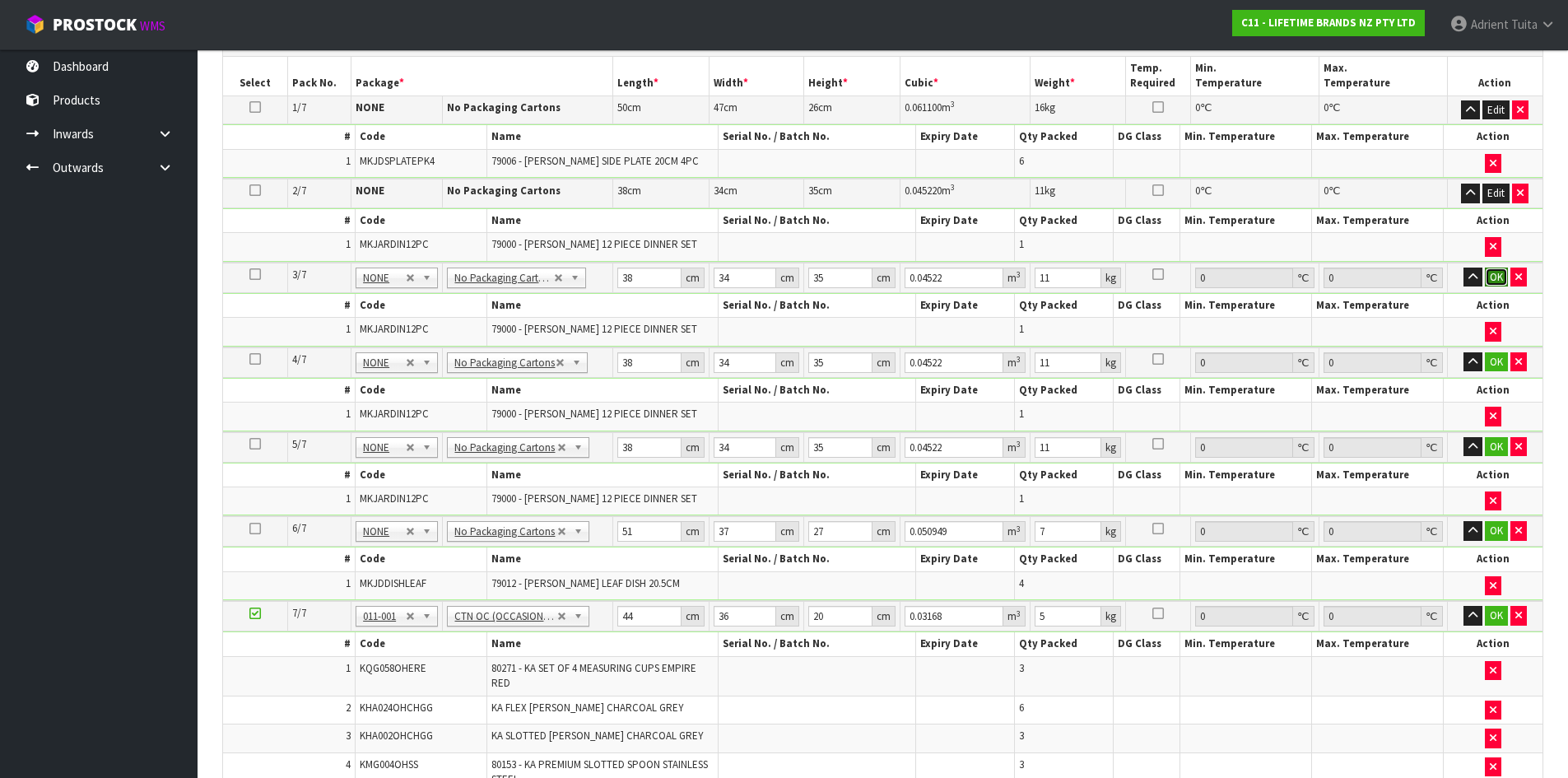
click at [1498, 274] on button "OK" at bounding box center [1497, 277] width 23 height 20
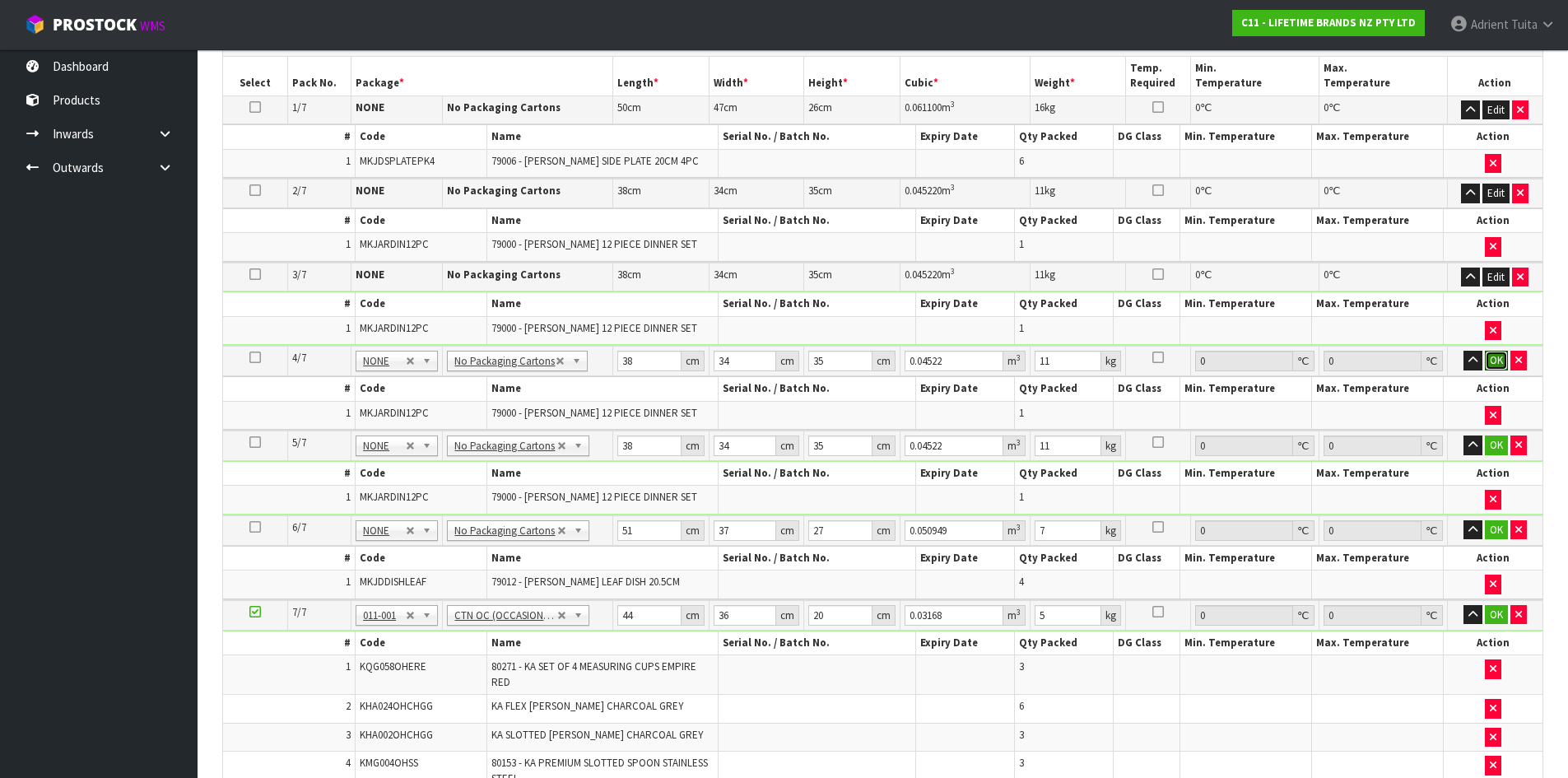
drag, startPoint x: 1498, startPoint y: 357, endPoint x: 1490, endPoint y: 403, distance: 46.7
click at [1498, 361] on button "OK" at bounding box center [1497, 360] width 23 height 20
click at [1492, 445] on button "OK" at bounding box center [1497, 445] width 23 height 20
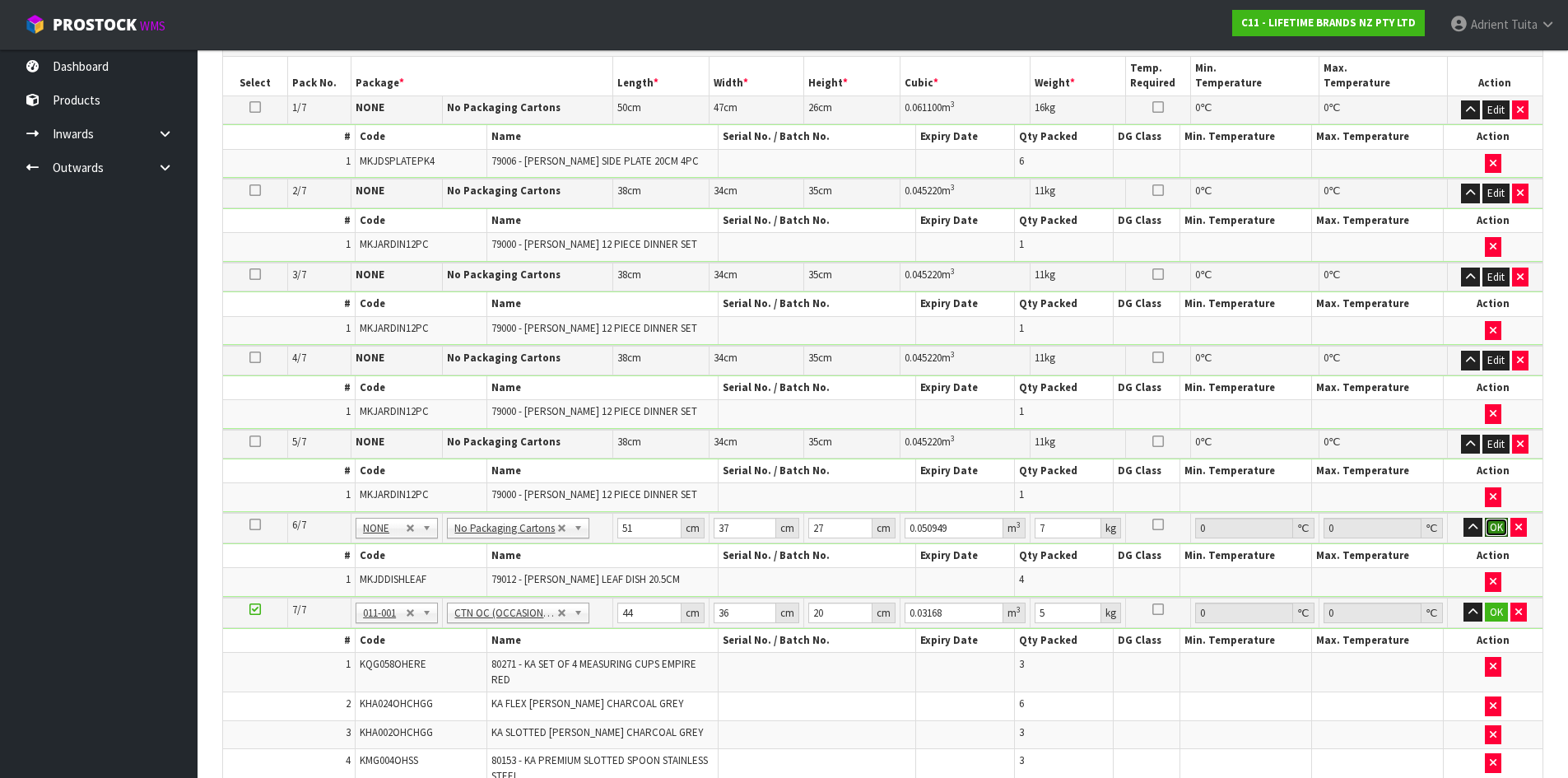
drag, startPoint x: 1496, startPoint y: 533, endPoint x: 1497, endPoint y: 550, distance: 17.0
click at [1497, 533] on button "OK" at bounding box center [1497, 527] width 23 height 20
click at [1494, 612] on button "OK" at bounding box center [1497, 611] width 23 height 20
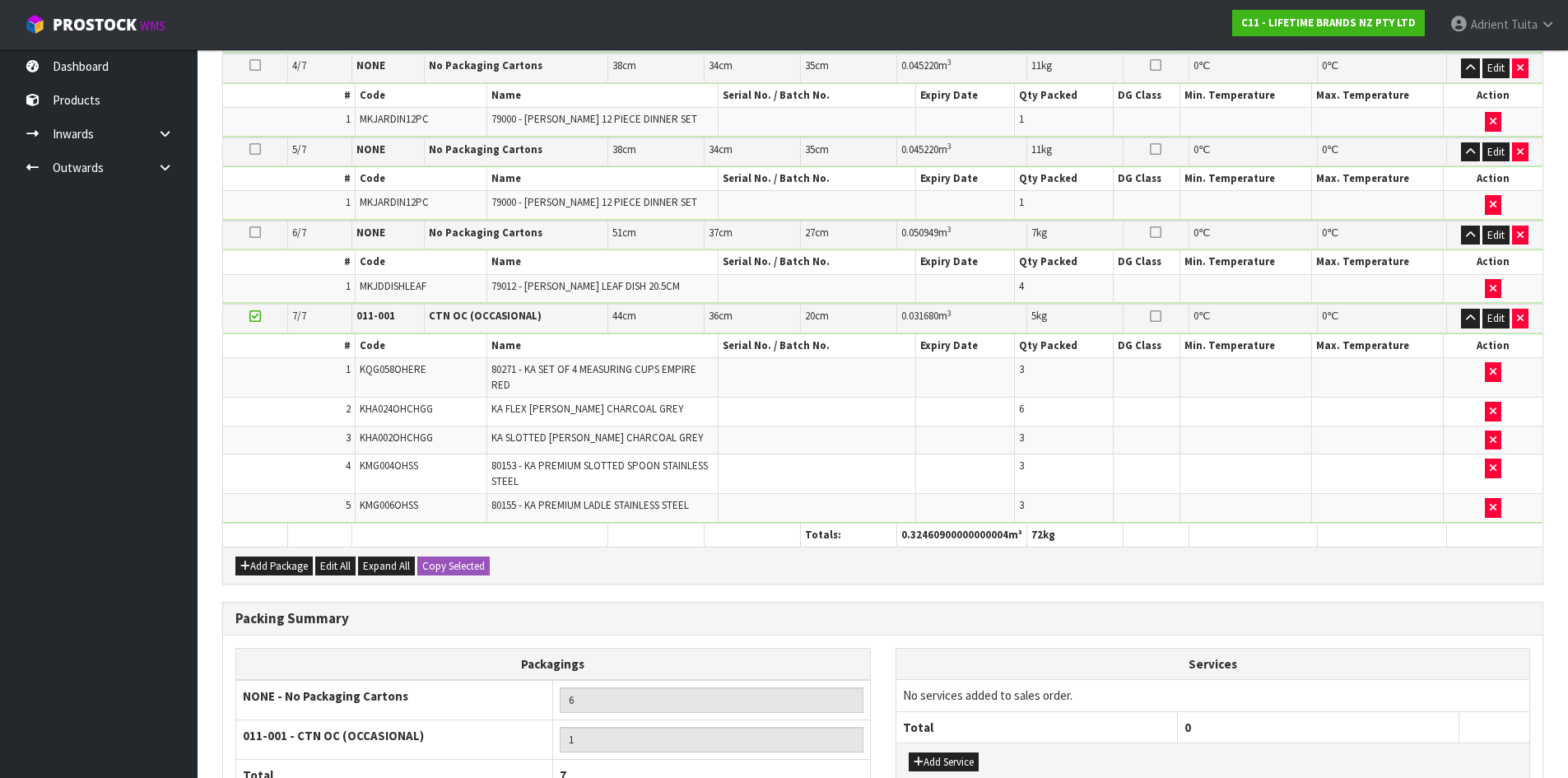
scroll to position [865, 0]
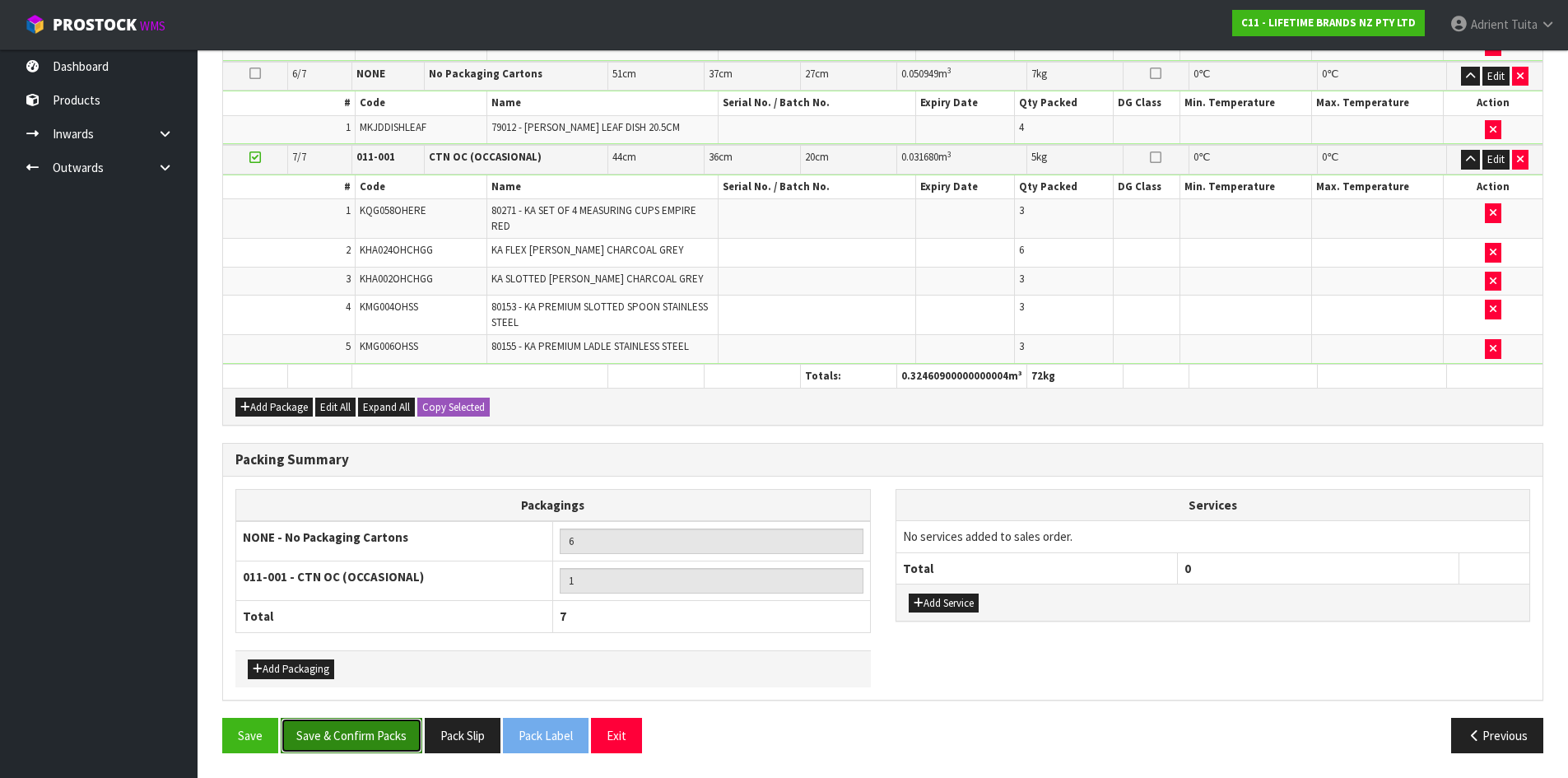
click at [355, 750] on button "Save & Confirm Packs" at bounding box center [351, 735] width 141 height 36
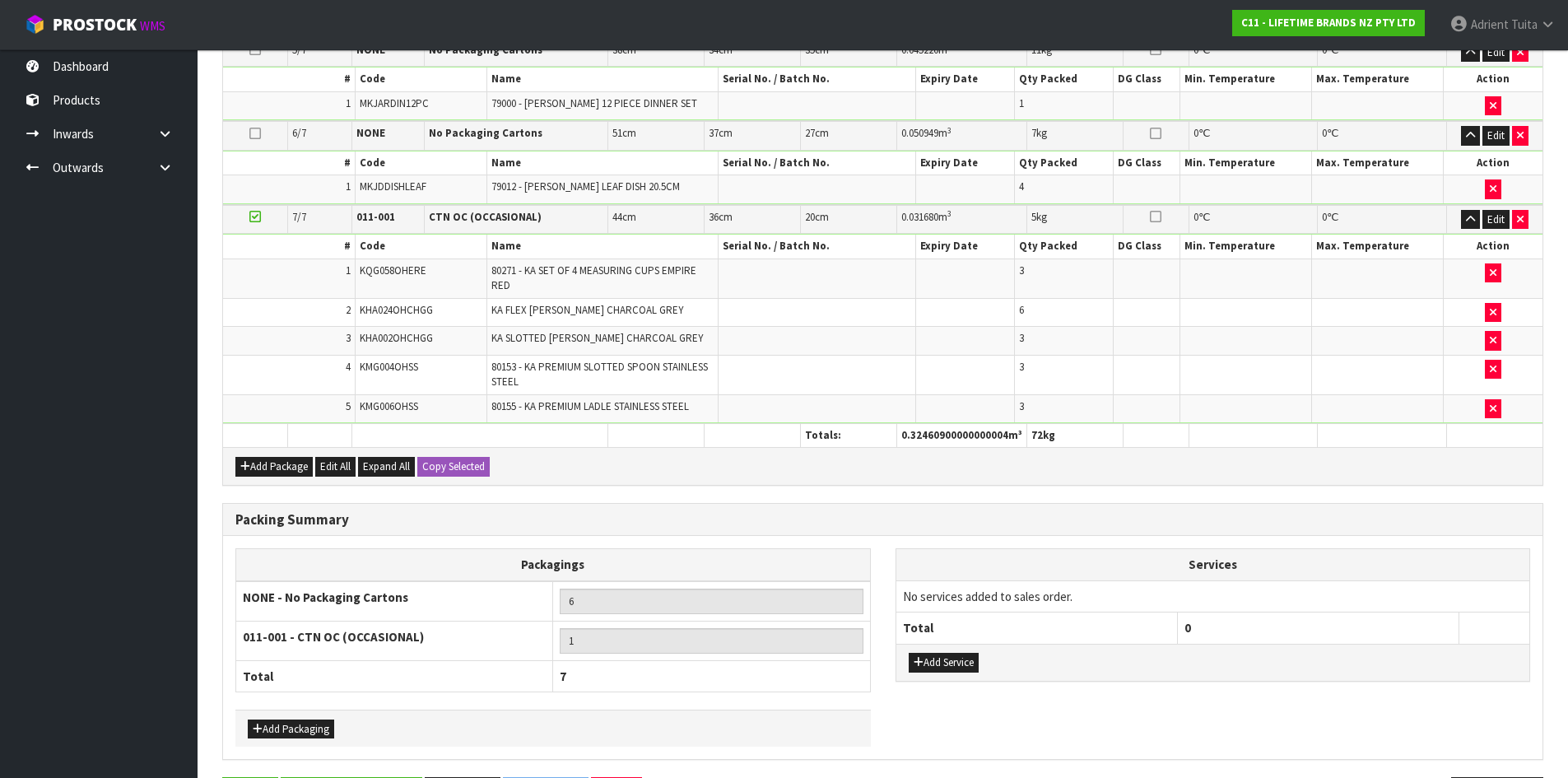
scroll to position [0, 0]
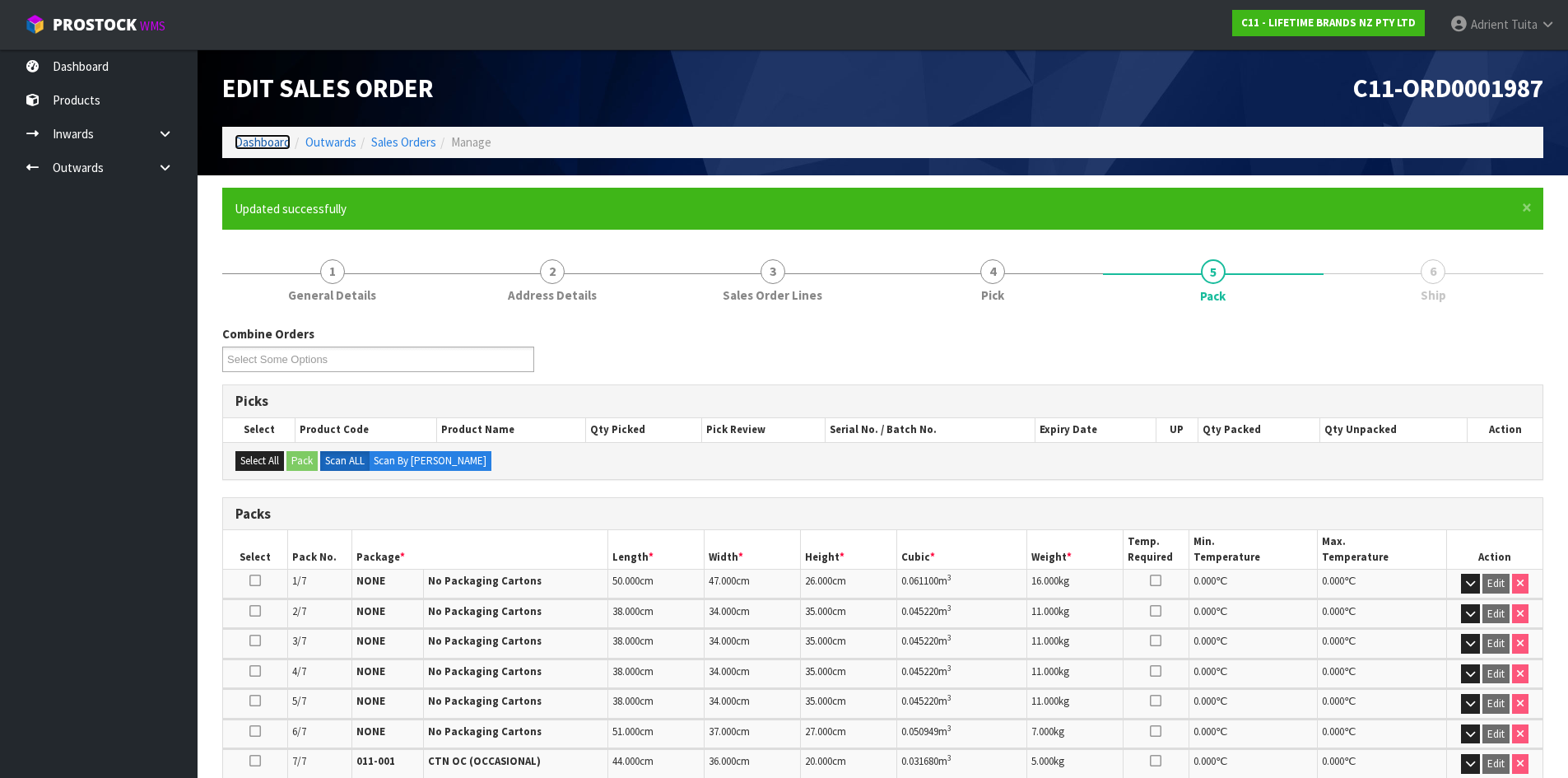
click at [250, 142] on link "Dashboard" at bounding box center [262, 142] width 56 height 16
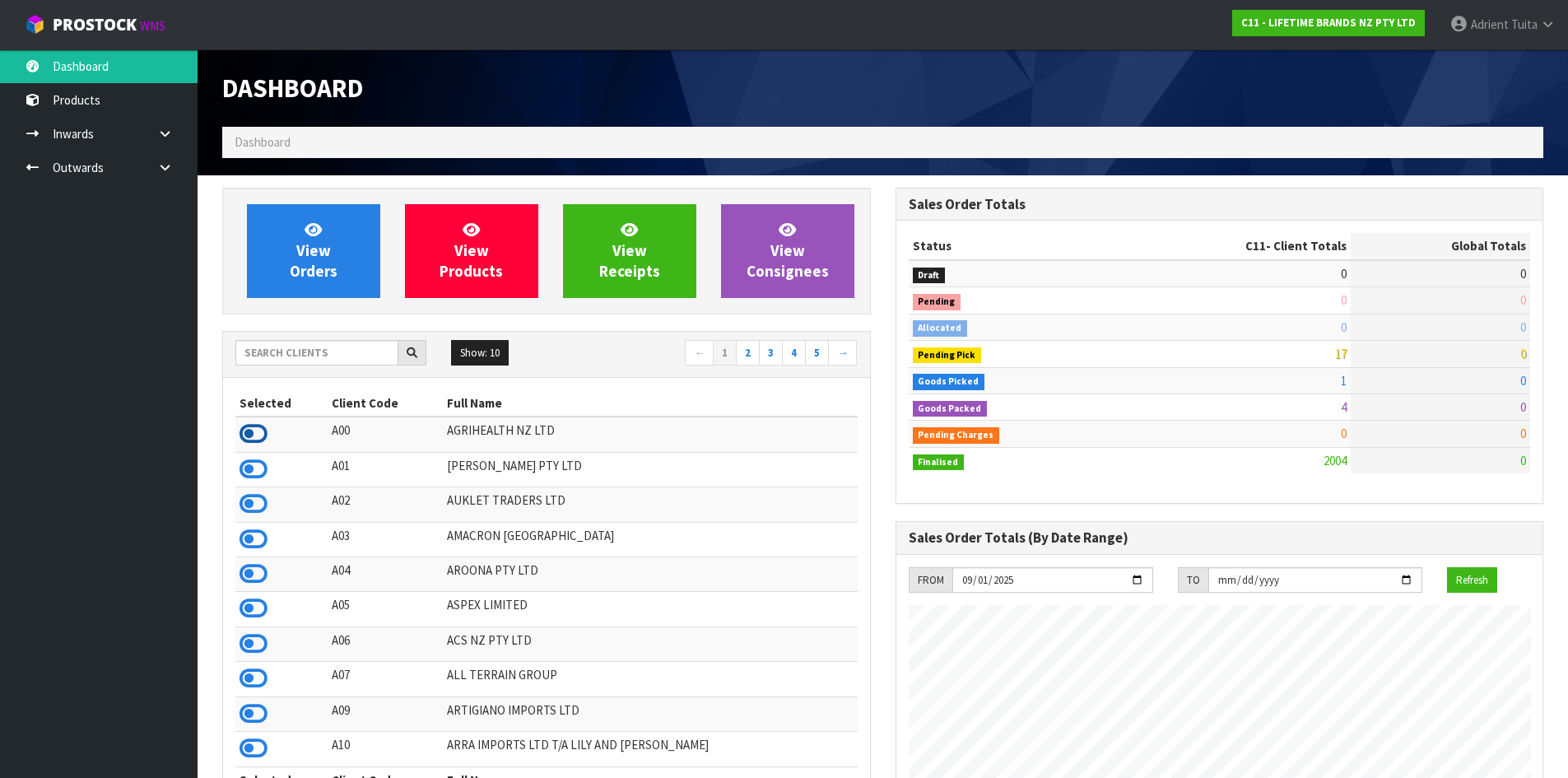
scroll to position [821607, 822412]
click at [255, 436] on icon at bounding box center [253, 434] width 28 height 25
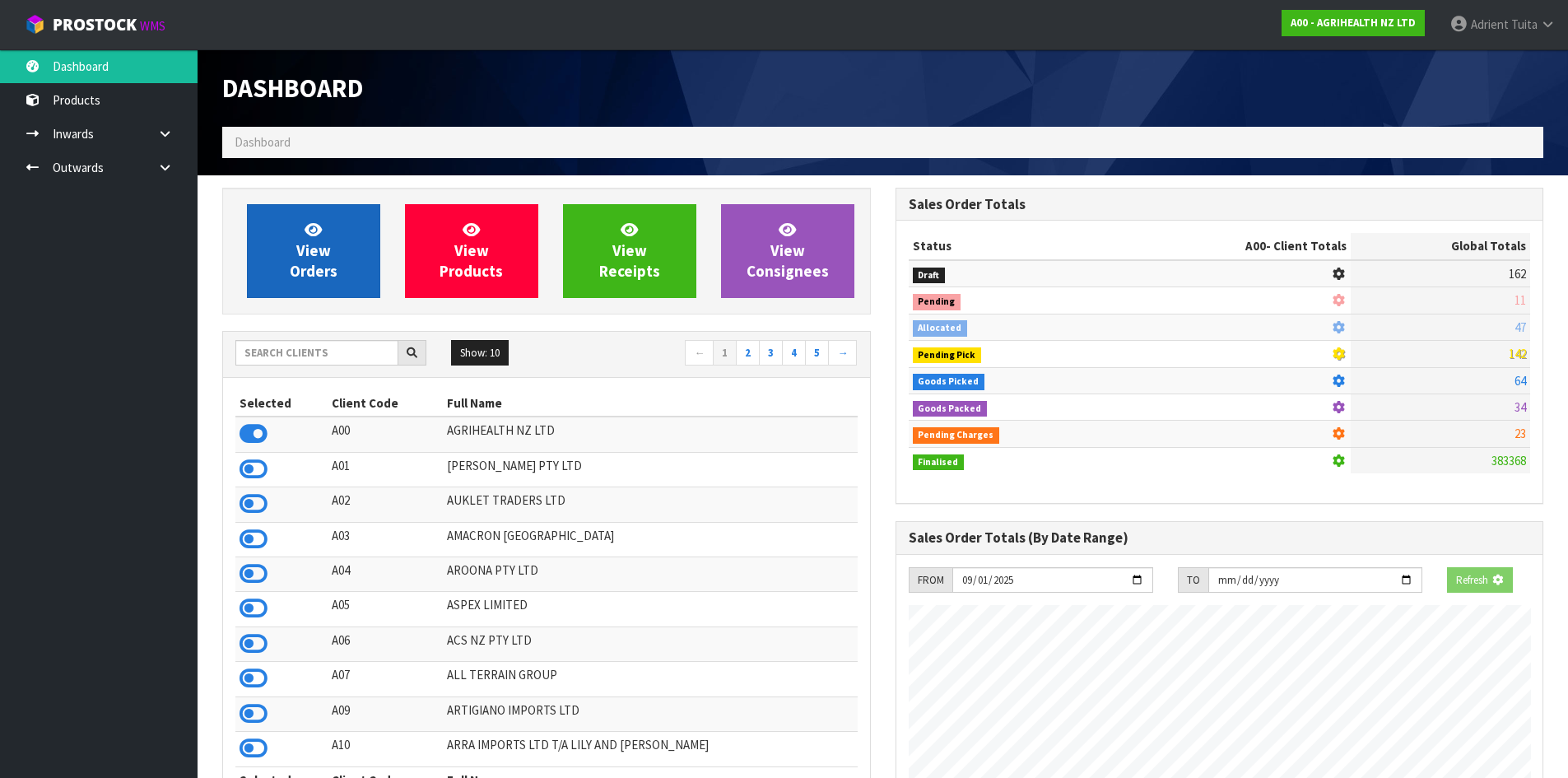
scroll to position [1247, 672]
click at [337, 235] on link "View Orders" at bounding box center [314, 252] width 133 height 94
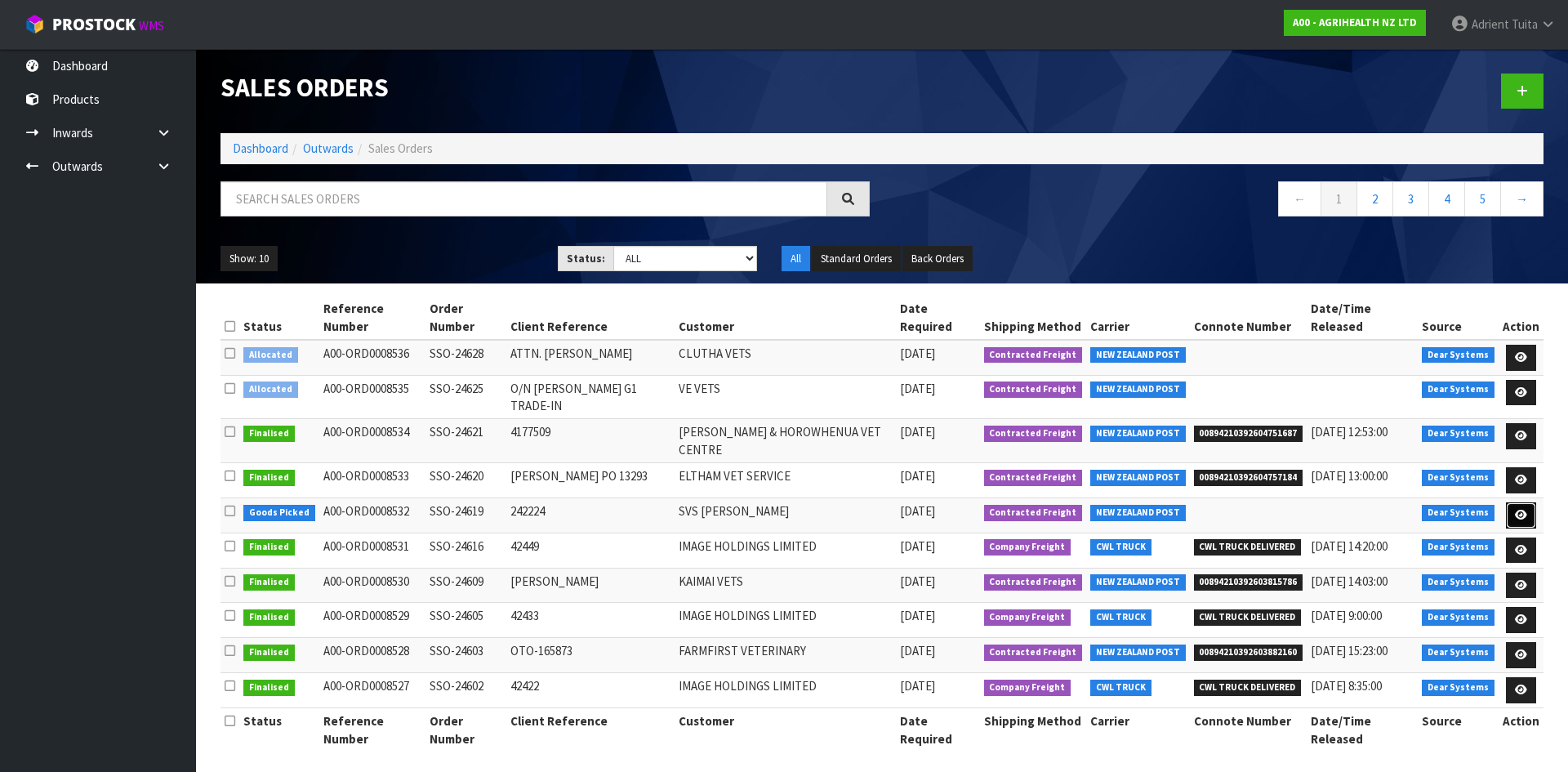
click at [1531, 502] on link at bounding box center [1521, 515] width 30 height 26
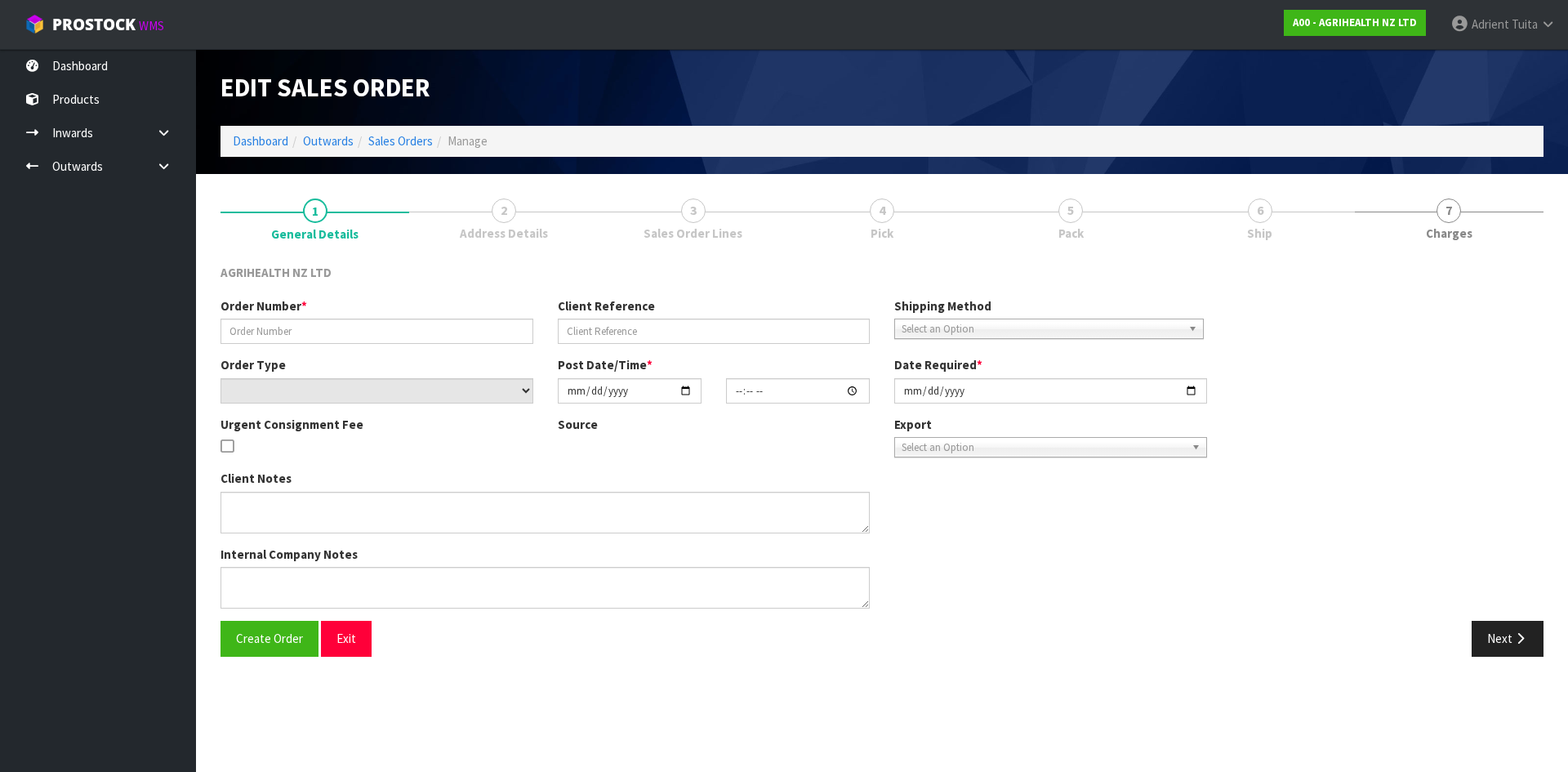
type input "SSO-24619"
type input "242224"
select select "number:0"
type input "2025-09-29"
type input "09:26:06.000"
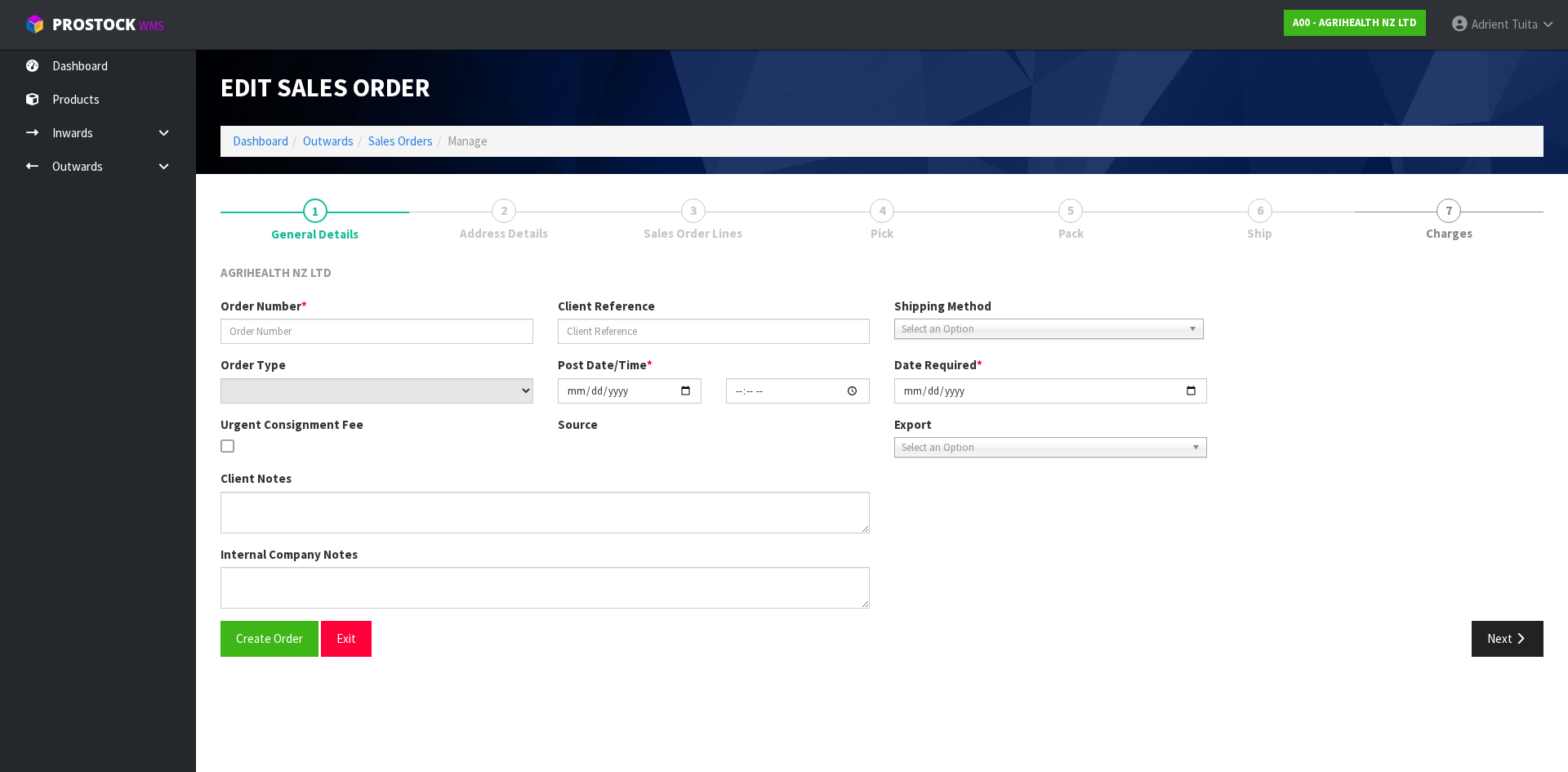
type input "2025-09-29"
type textarea "SHIP BY: Overnight Courier"
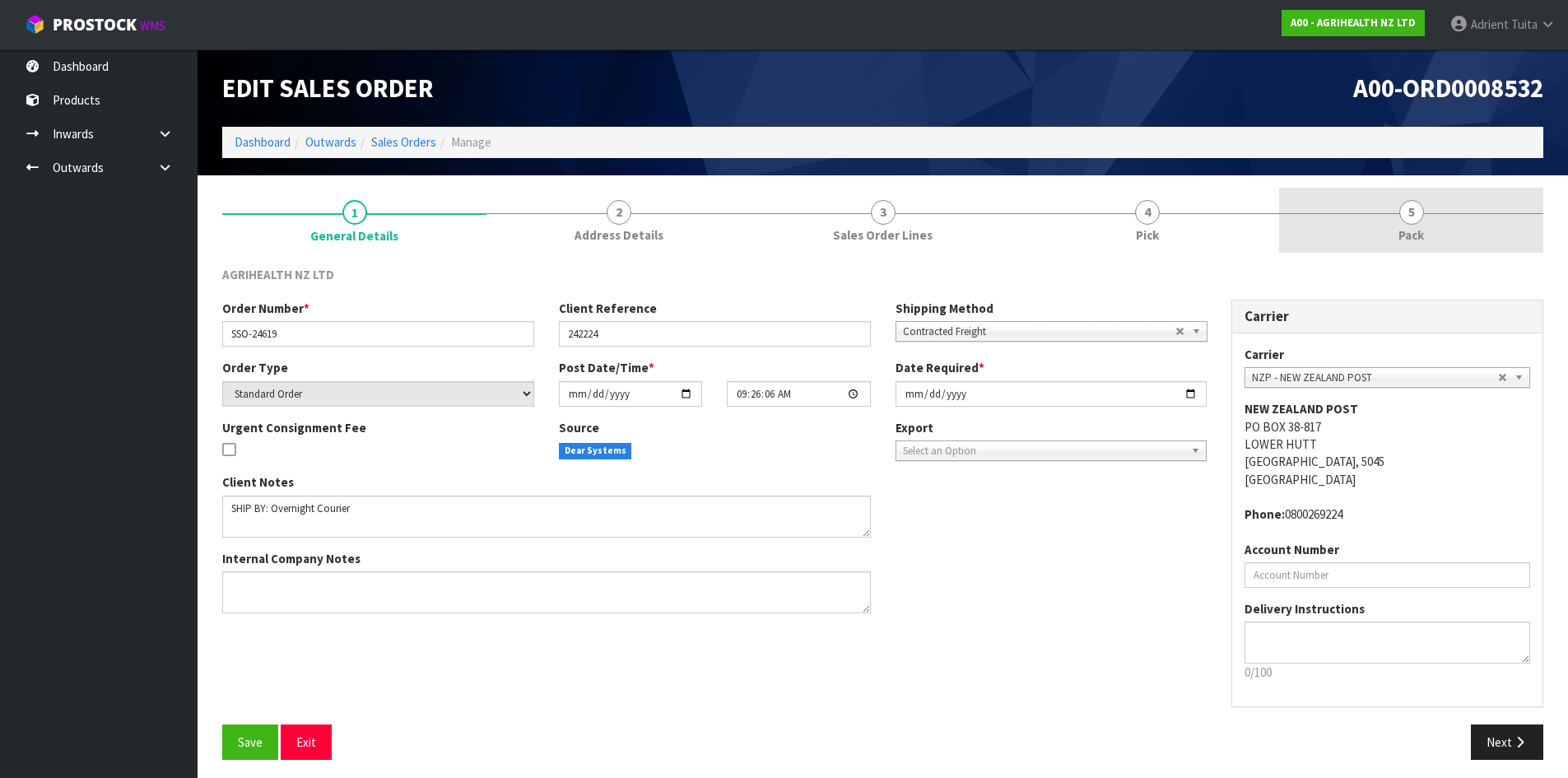
click at [1490, 250] on link "5 Pack" at bounding box center [1411, 220] width 264 height 65
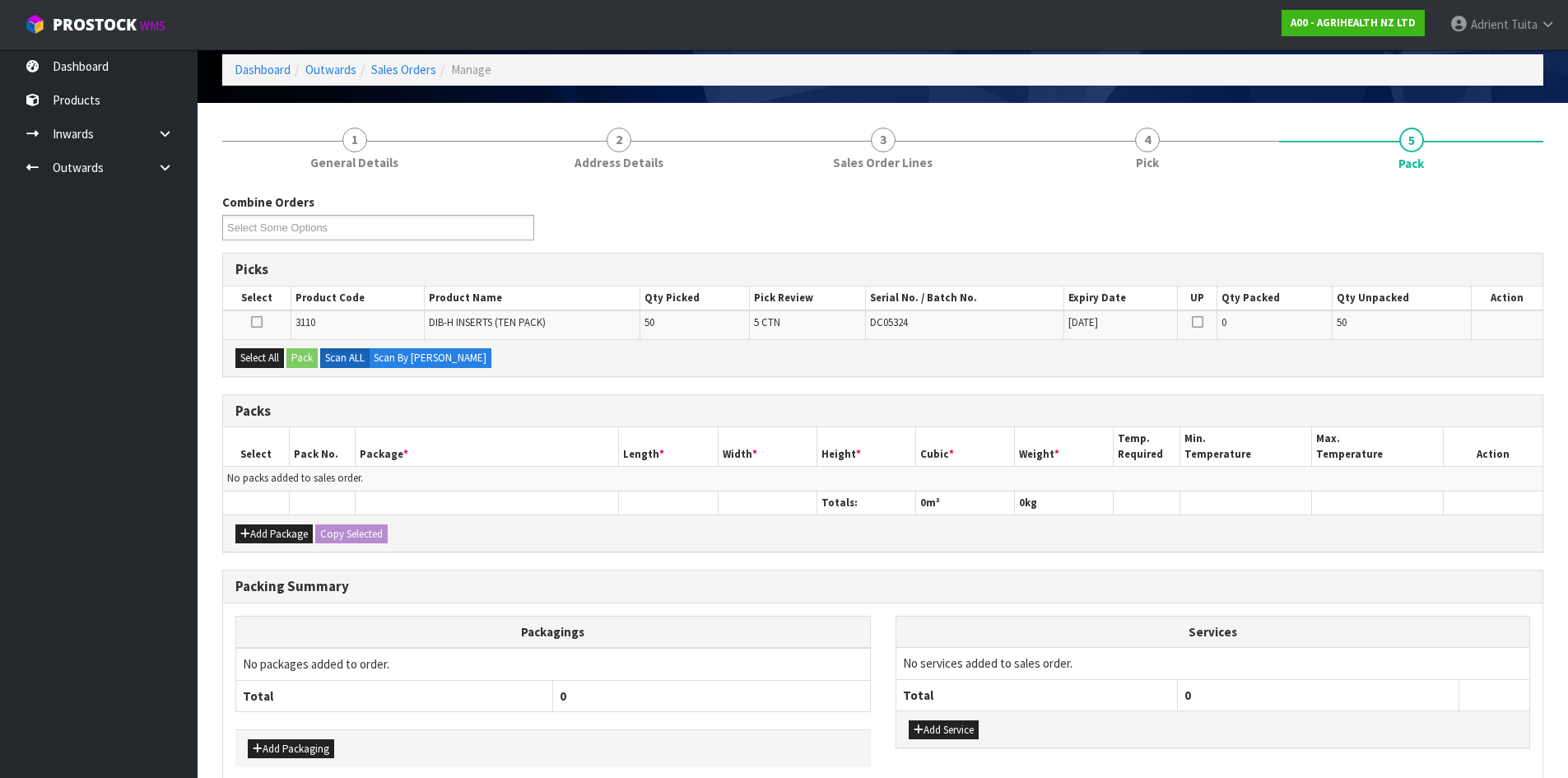
scroll to position [152, 0]
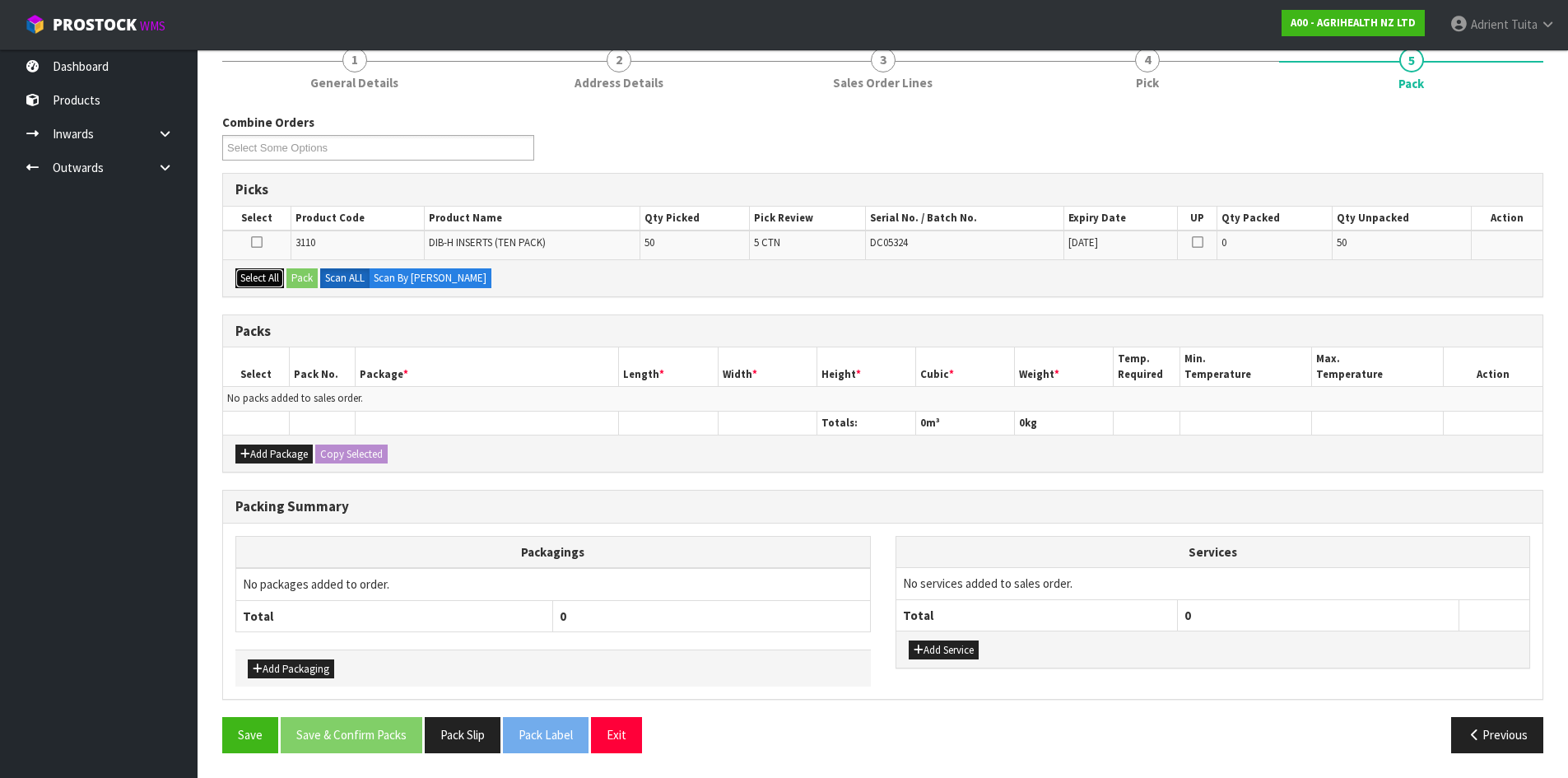
click at [273, 281] on button "Select All" at bounding box center [260, 278] width 49 height 20
click at [304, 277] on button "Pack" at bounding box center [302, 278] width 31 height 20
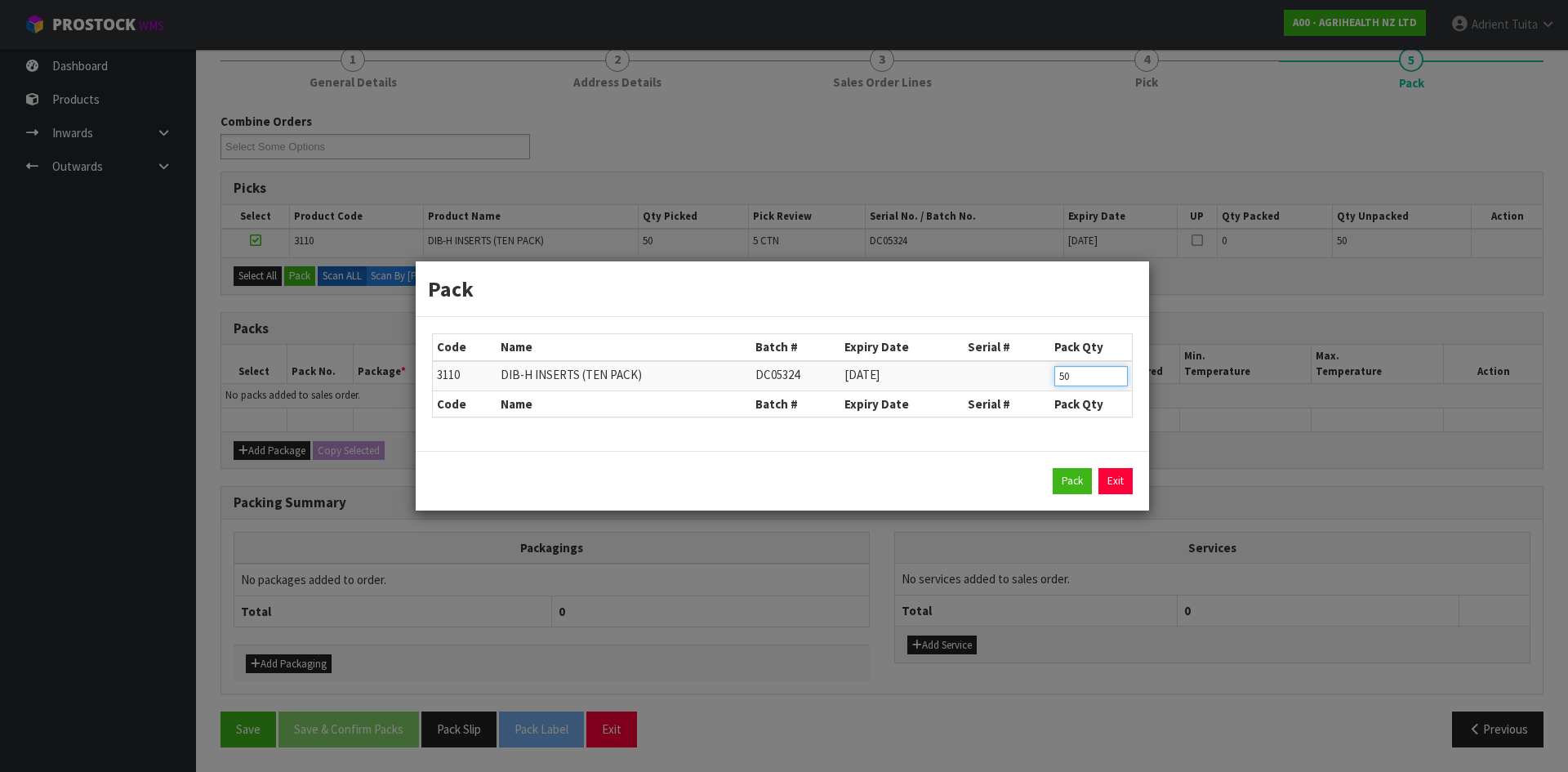
click at [1064, 374] on input "50" at bounding box center [1091, 376] width 73 height 20
type input "10"
click at [1055, 481] on button "Pack" at bounding box center [1072, 481] width 39 height 26
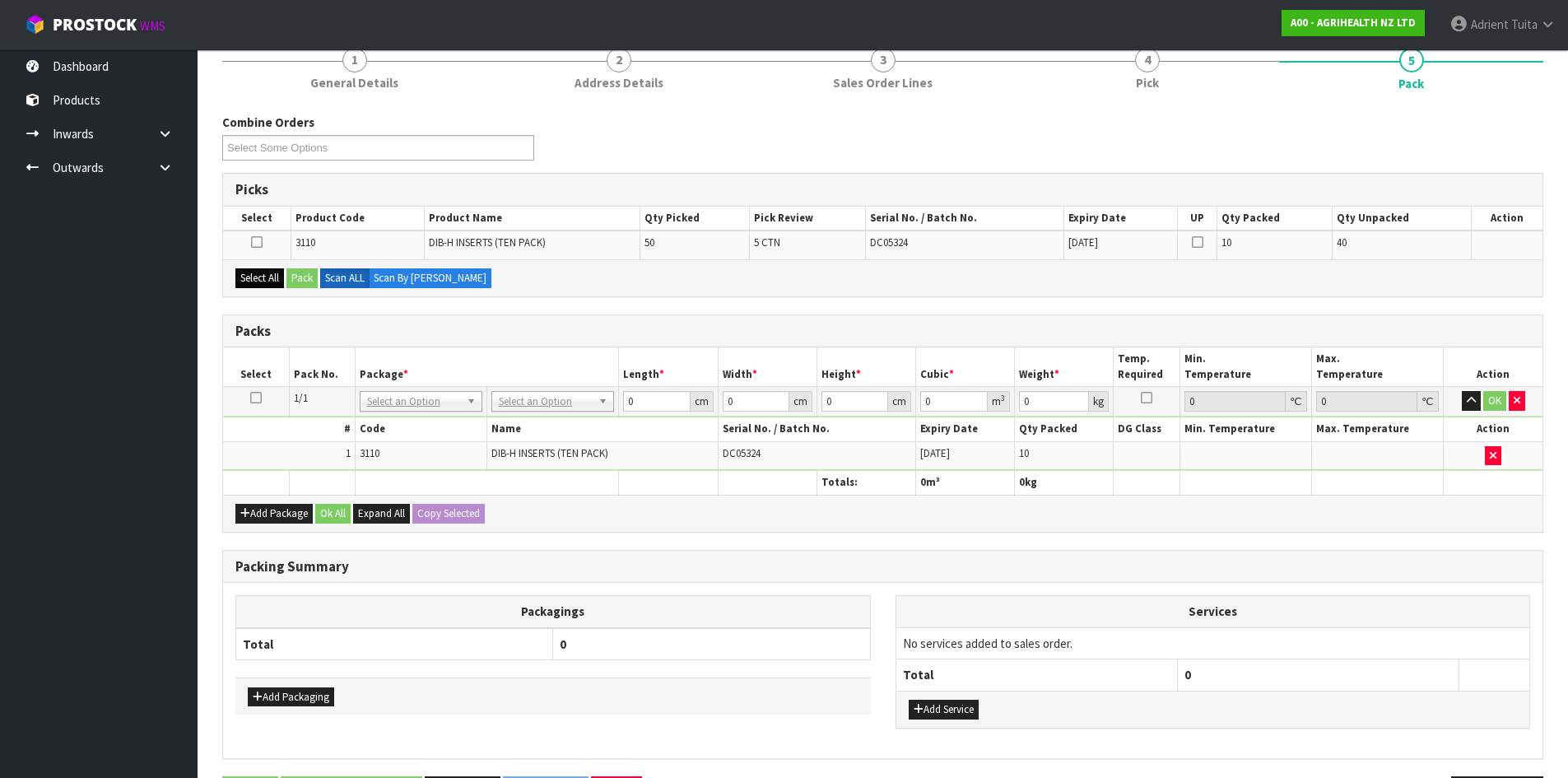
drag, startPoint x: 260, startPoint y: 263, endPoint x: 264, endPoint y: 270, distance: 8.1
click at [261, 265] on div "Select All Pack Scan ALL Scan By Quantity" at bounding box center [882, 278] width 1319 height 37
drag, startPoint x: 266, startPoint y: 273, endPoint x: 281, endPoint y: 274, distance: 15.0
click at [268, 275] on button "Select All" at bounding box center [260, 278] width 49 height 20
click at [288, 272] on div "Select All Pack Scan ALL Scan By Quantity" at bounding box center [882, 278] width 1319 height 37
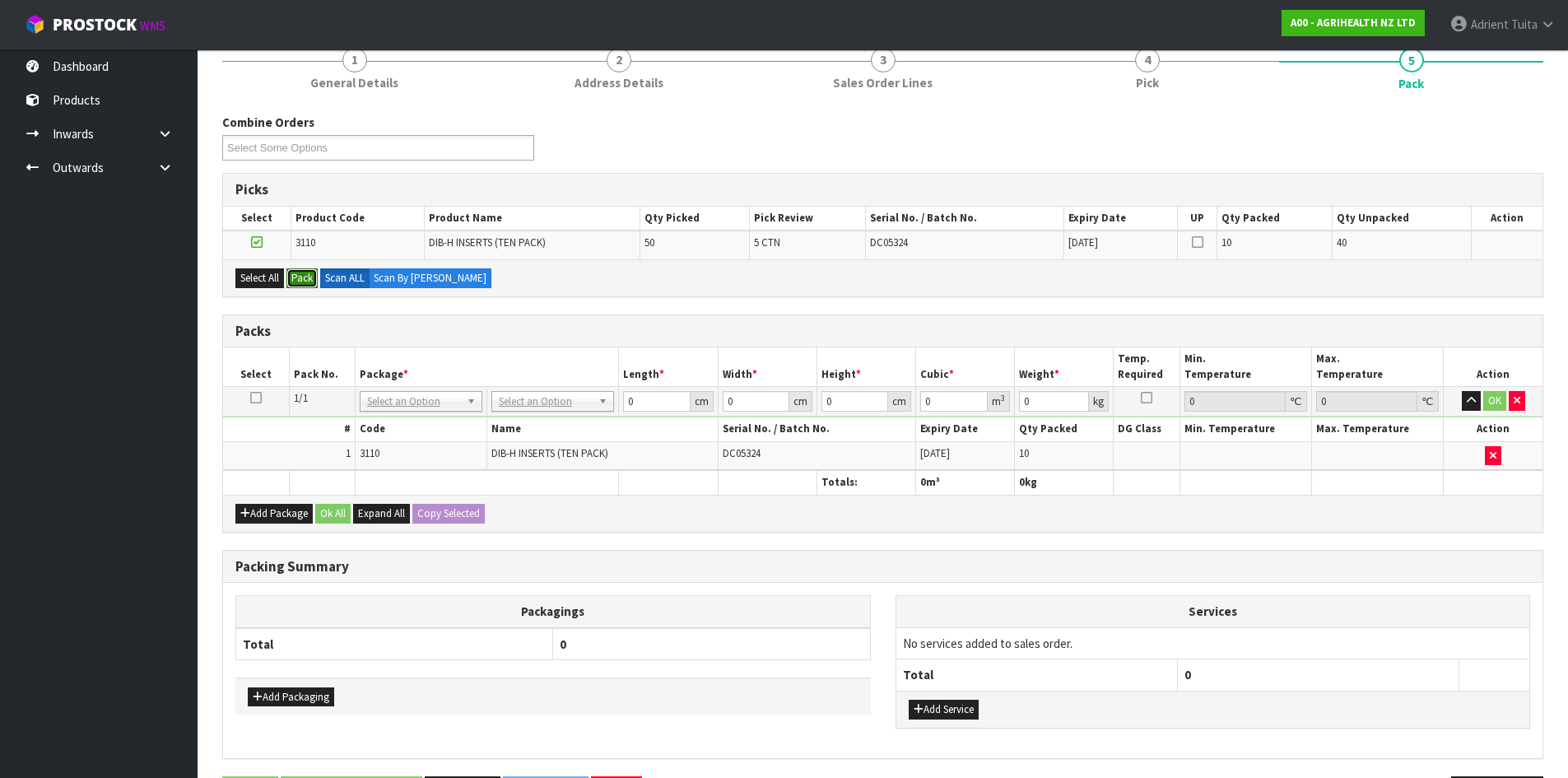
click at [300, 272] on button "Pack" at bounding box center [302, 278] width 31 height 20
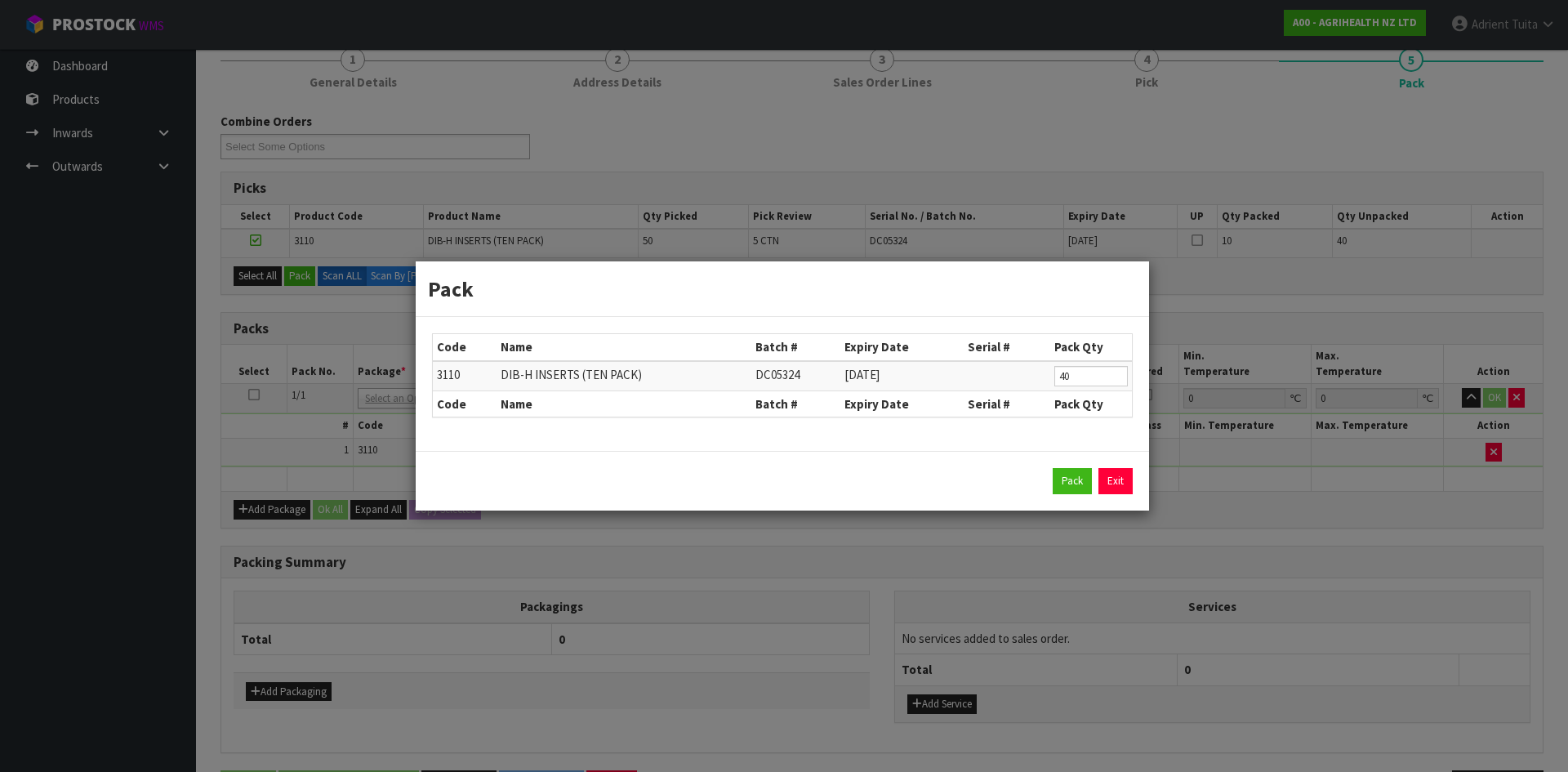
click at [1051, 377] on td "40" at bounding box center [1091, 376] width 82 height 30
click at [1065, 377] on input "40" at bounding box center [1091, 376] width 73 height 20
type input "10"
click at [1067, 482] on button "Pack" at bounding box center [1072, 481] width 39 height 26
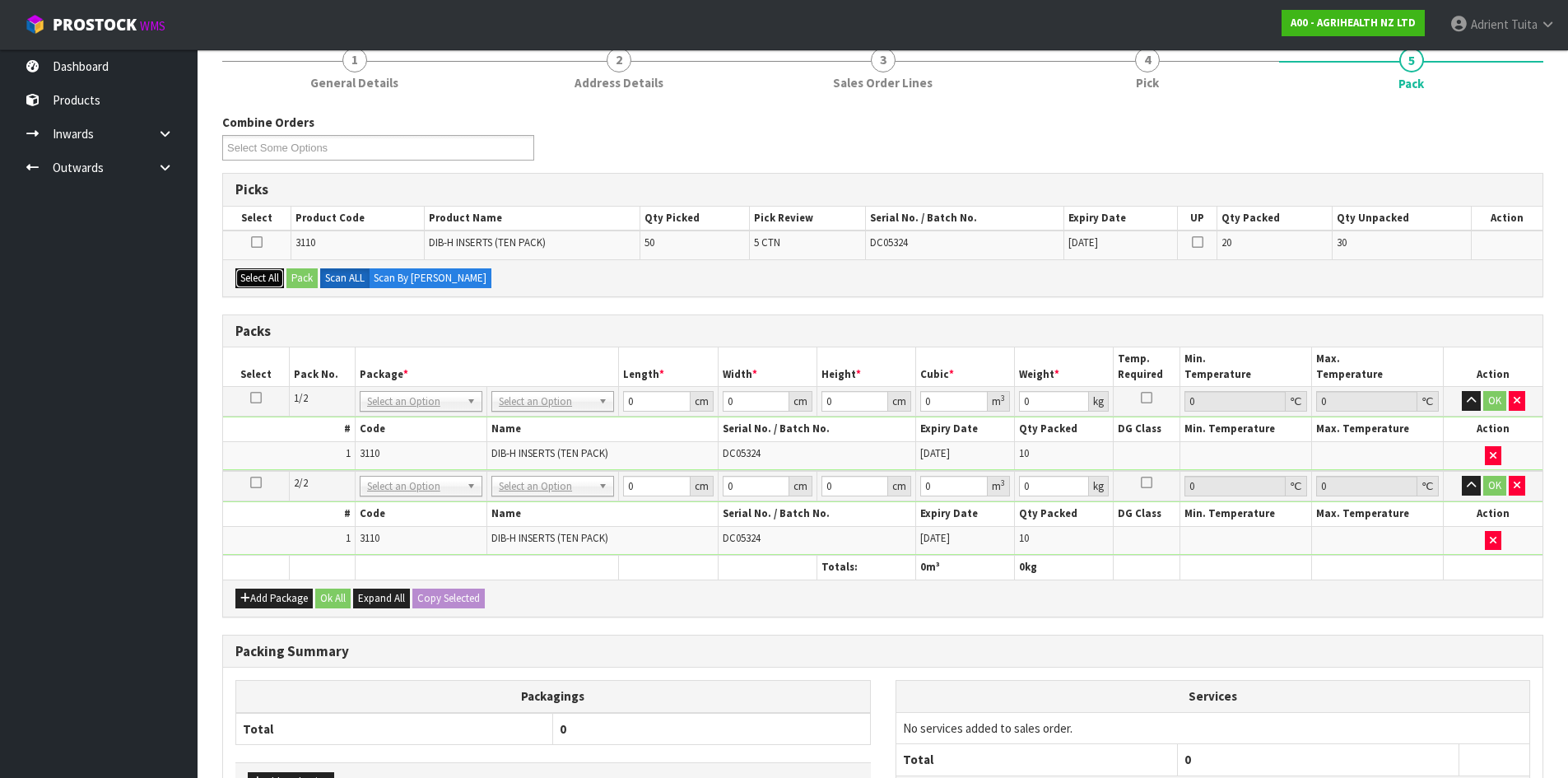
click at [284, 283] on button "Select All" at bounding box center [260, 278] width 49 height 20
click at [295, 278] on button "Pack" at bounding box center [302, 278] width 31 height 20
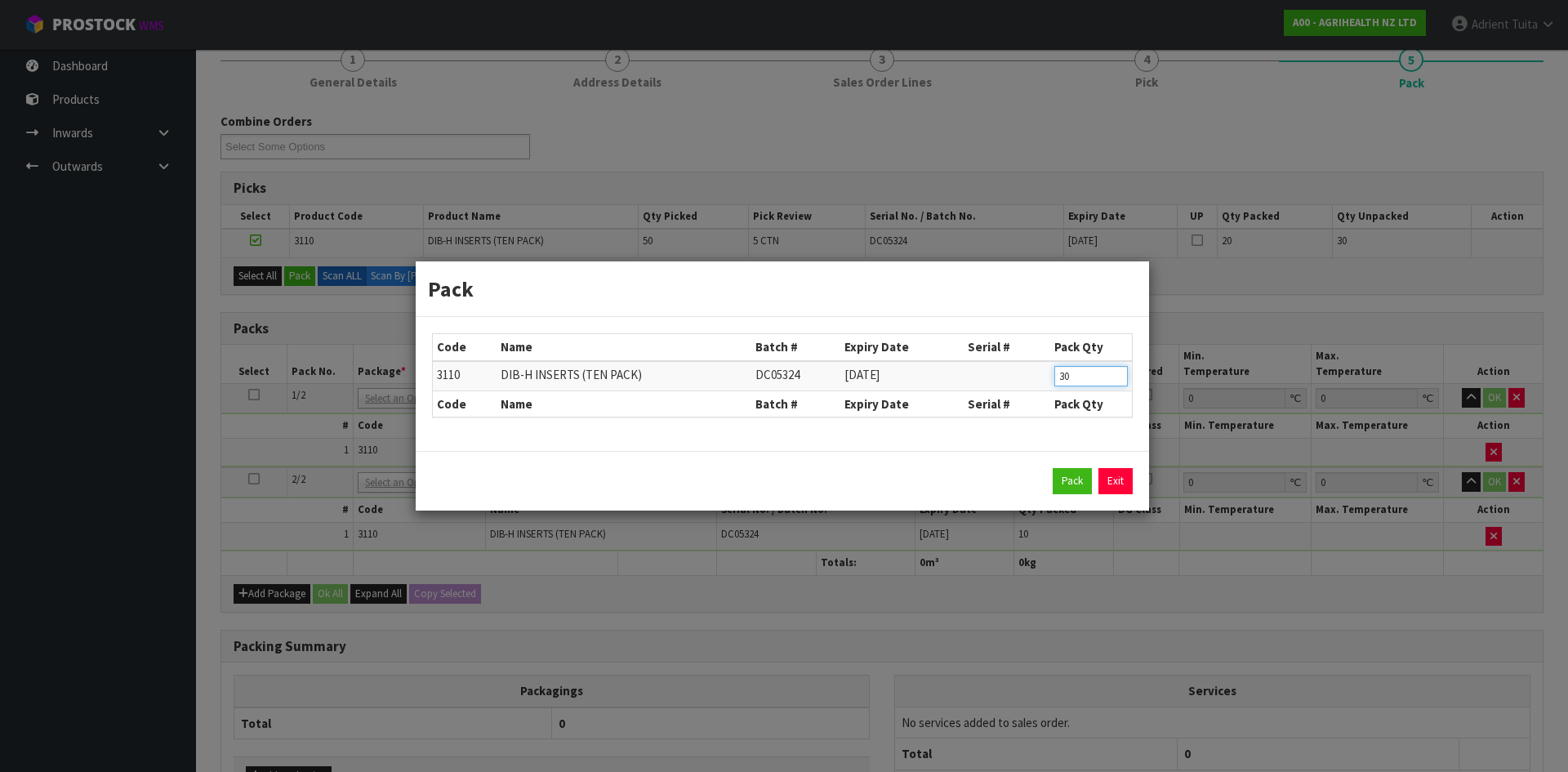
click at [1057, 371] on input "30" at bounding box center [1091, 376] width 73 height 20
type input "10"
drag, startPoint x: 1062, startPoint y: 460, endPoint x: 1063, endPoint y: 476, distance: 16.0
click at [1063, 468] on div "Pack Exit" at bounding box center [782, 481] width 733 height 60
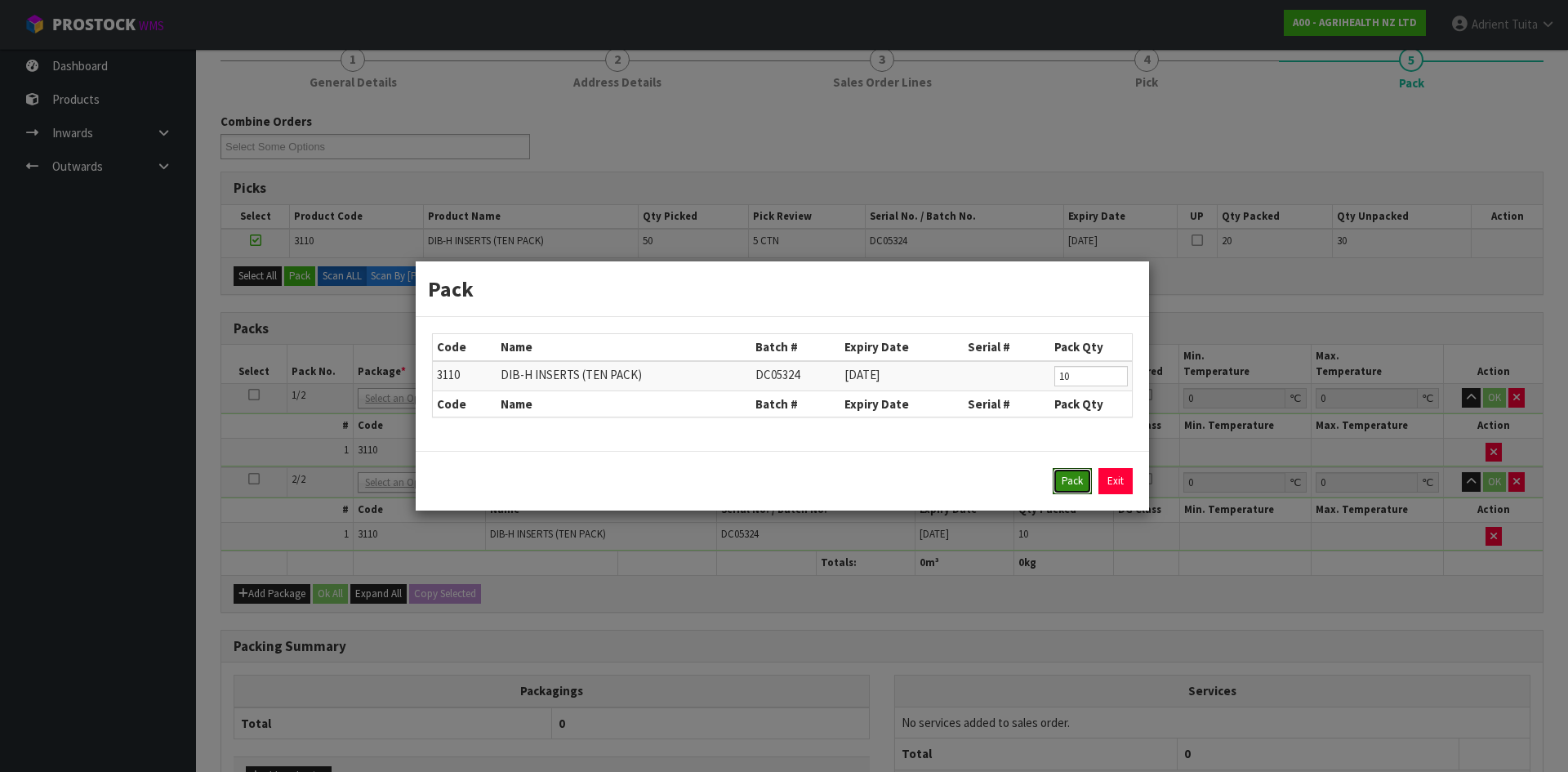
click at [1064, 476] on button "Pack" at bounding box center [1072, 481] width 39 height 26
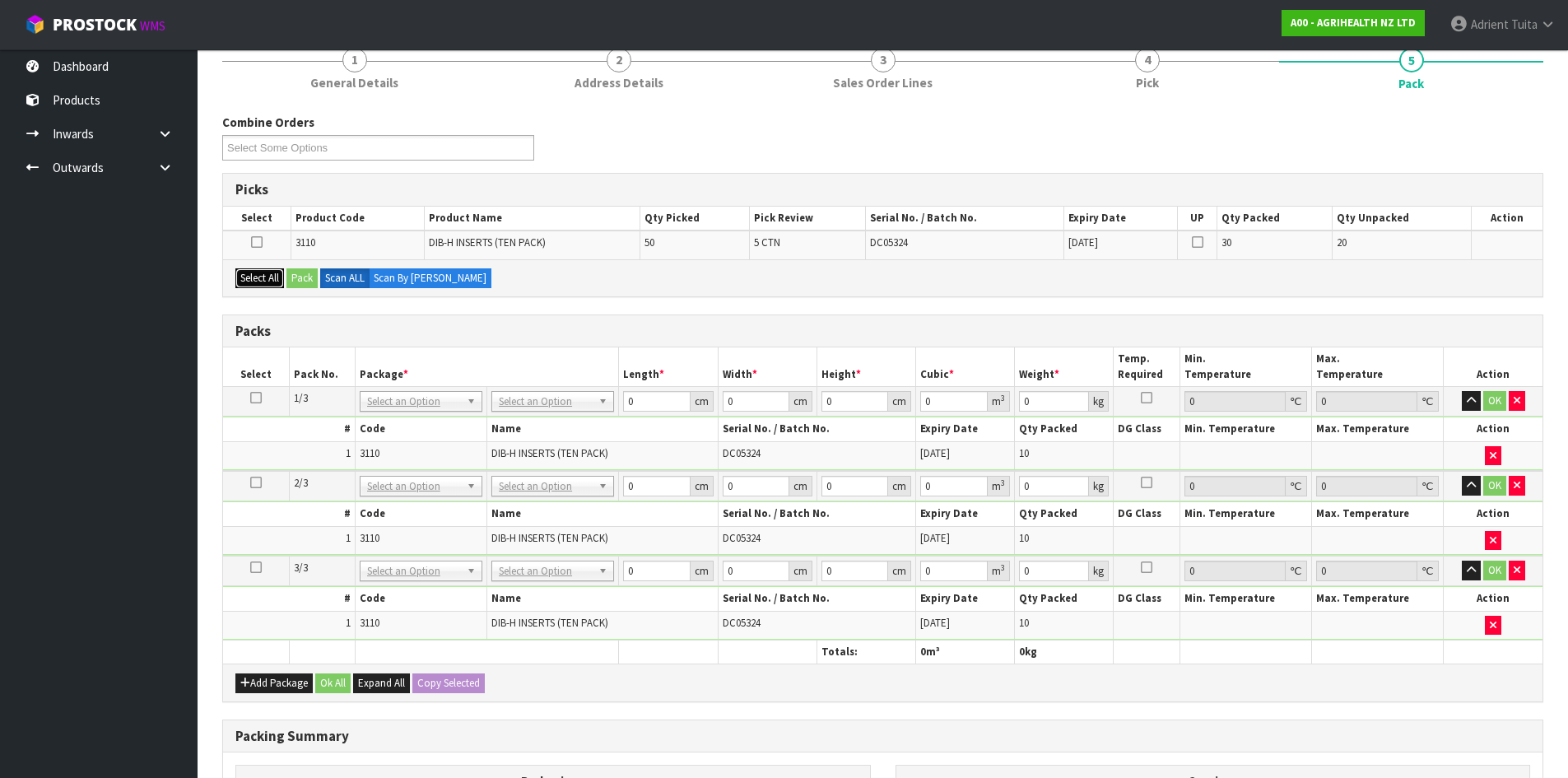
drag, startPoint x: 237, startPoint y: 275, endPoint x: 258, endPoint y: 277, distance: 21.1
click at [245, 277] on button "Select All" at bounding box center [260, 278] width 49 height 20
click at [306, 281] on button "Pack" at bounding box center [302, 278] width 31 height 20
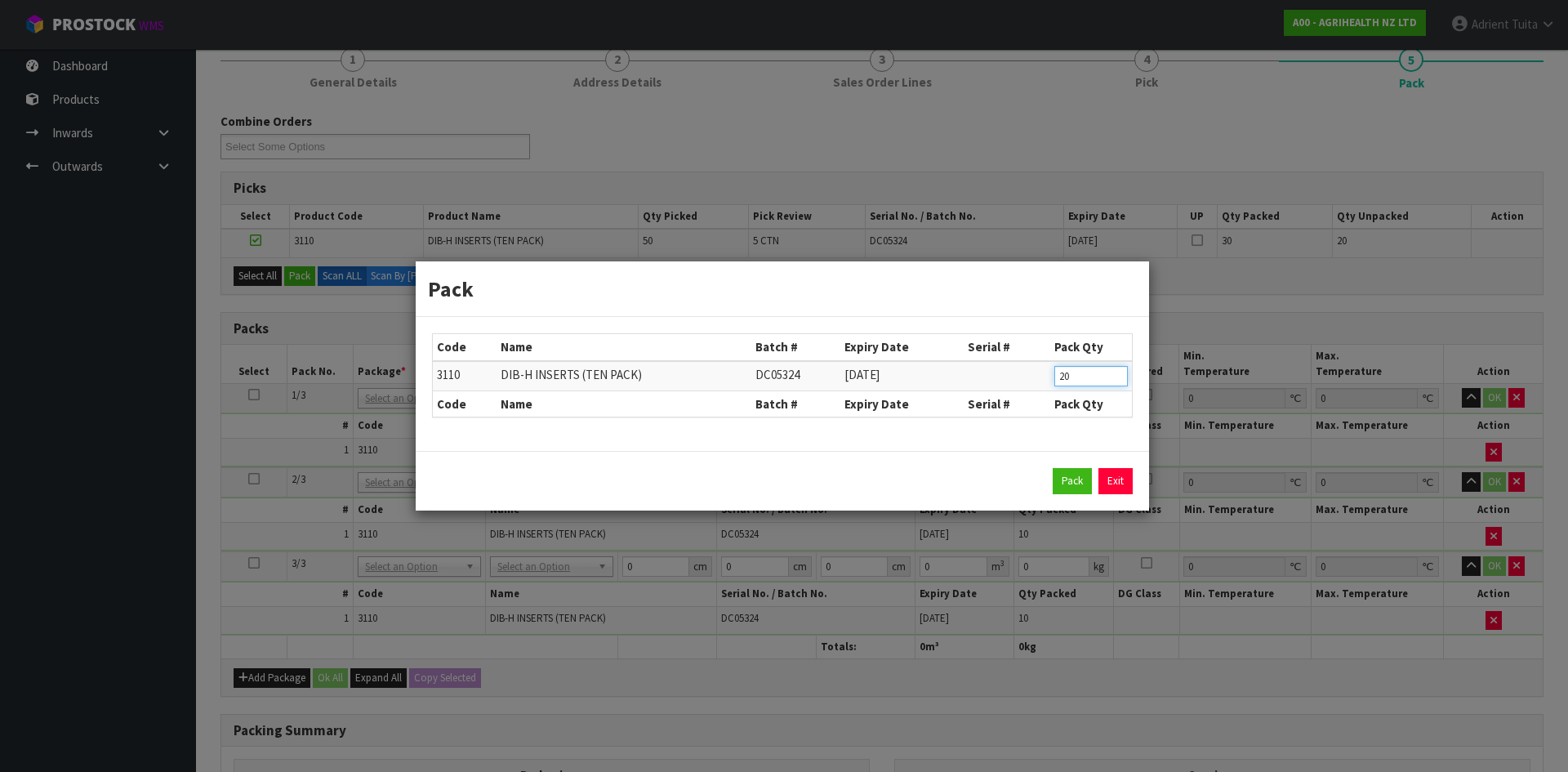
click at [1057, 372] on input "20" at bounding box center [1091, 376] width 73 height 20
click at [1058, 372] on input "20" at bounding box center [1091, 376] width 73 height 20
type input "10"
click at [1062, 474] on button "Pack" at bounding box center [1072, 481] width 39 height 26
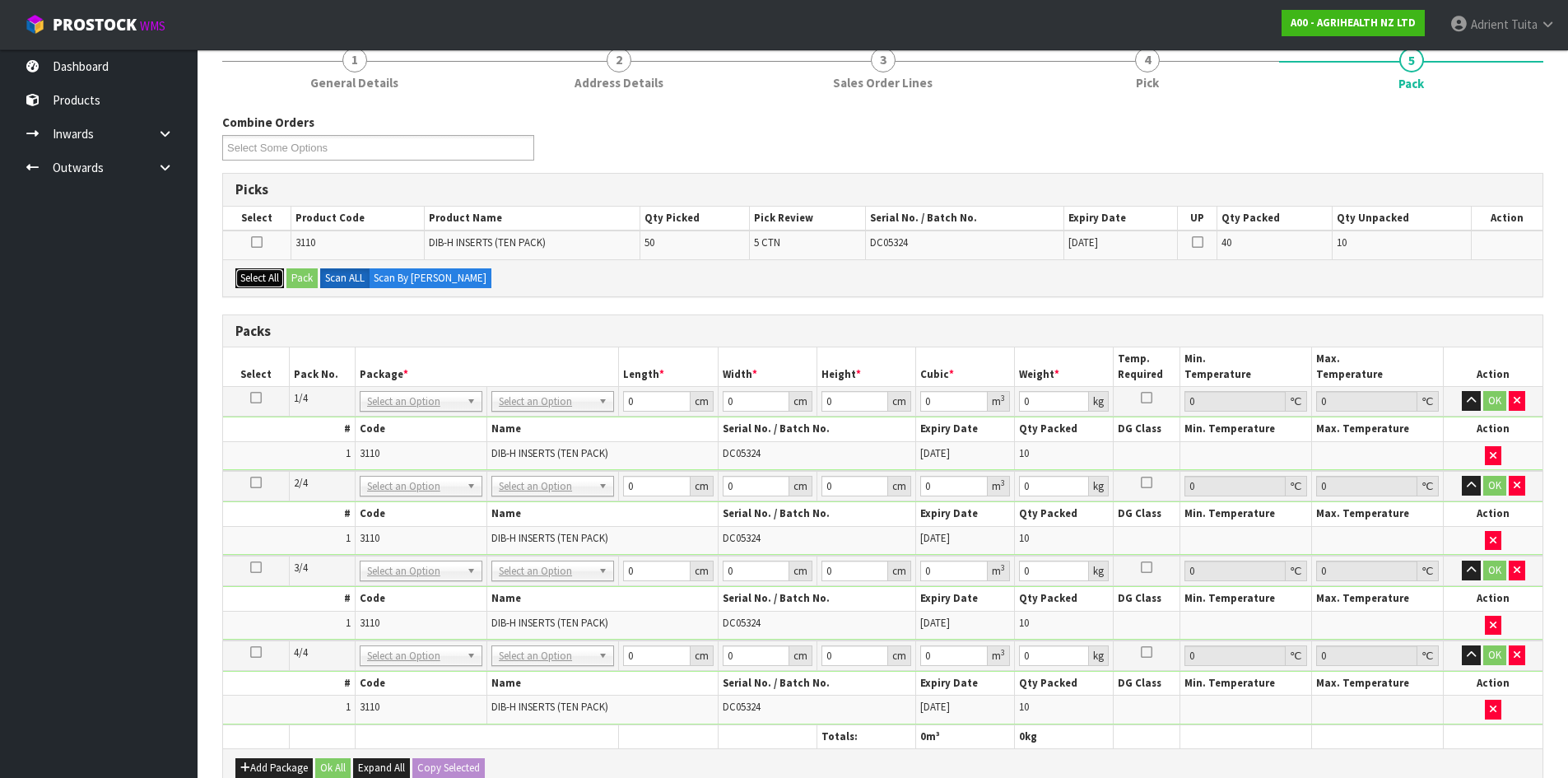
drag, startPoint x: 270, startPoint y: 277, endPoint x: 300, endPoint y: 279, distance: 30.1
click at [274, 277] on button "Select All" at bounding box center [260, 278] width 49 height 20
click at [306, 279] on button "Pack" at bounding box center [302, 278] width 31 height 20
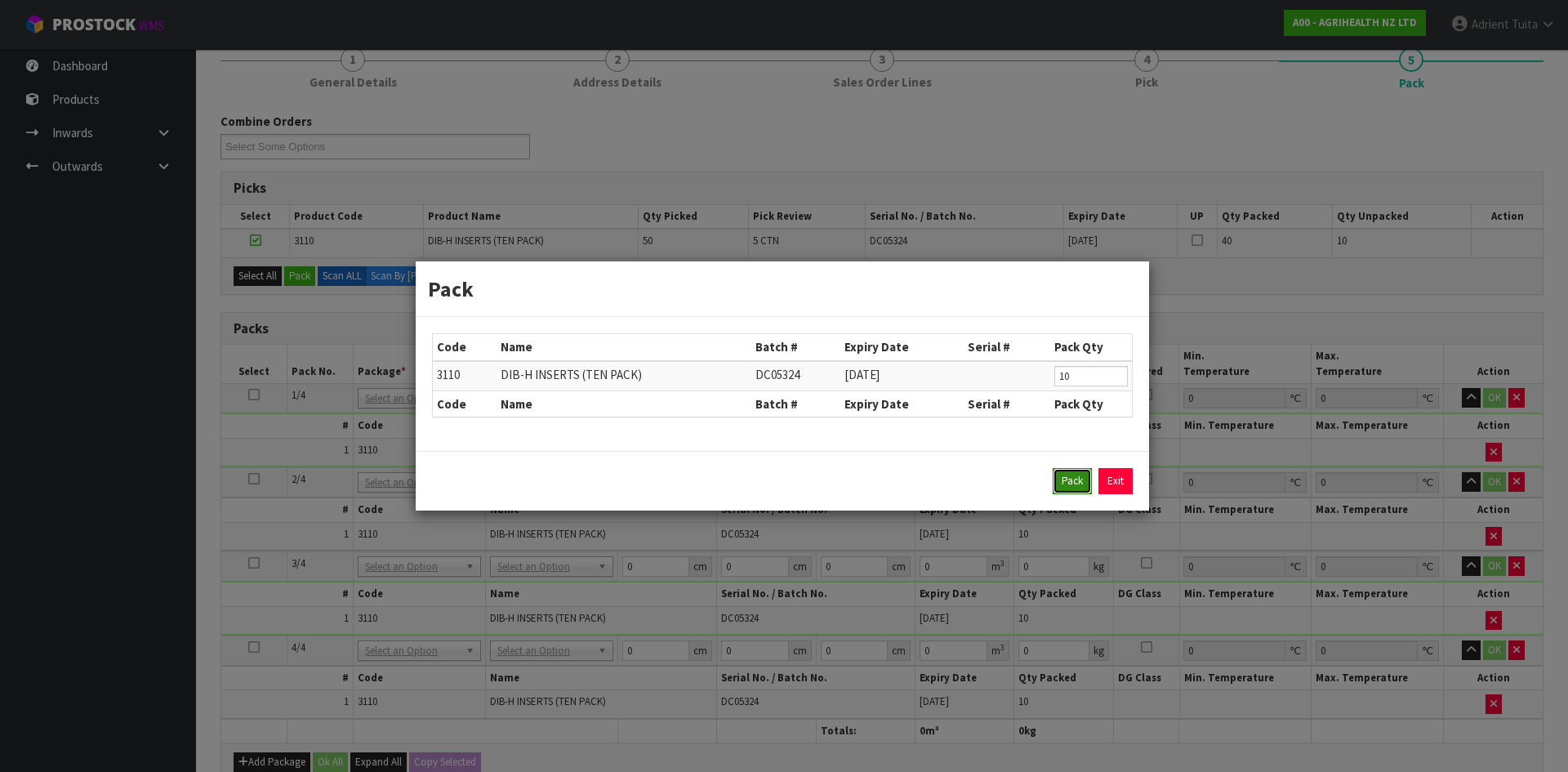
click at [1059, 483] on button "Pack" at bounding box center [1072, 481] width 39 height 26
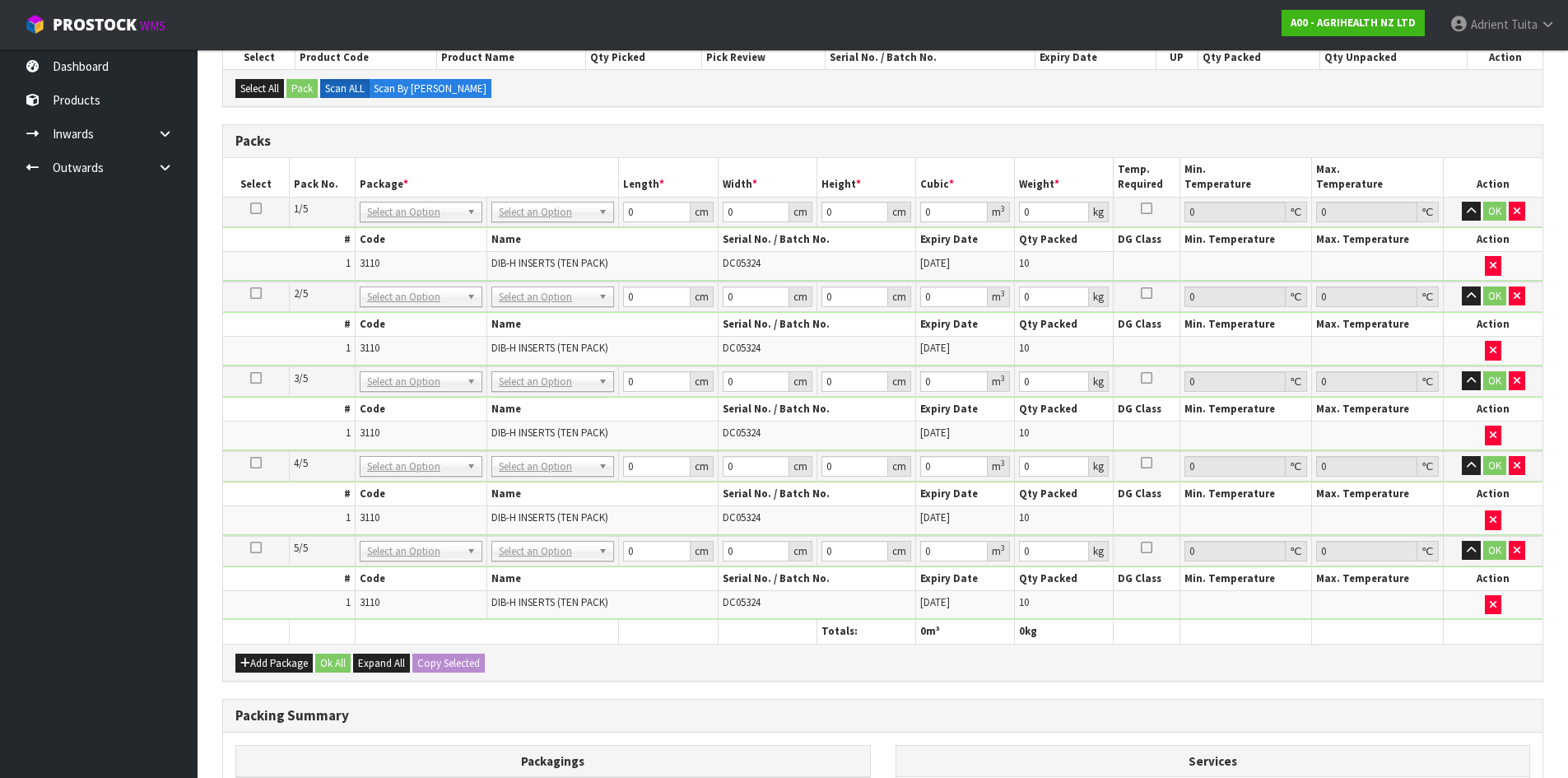
scroll to position [317, 0]
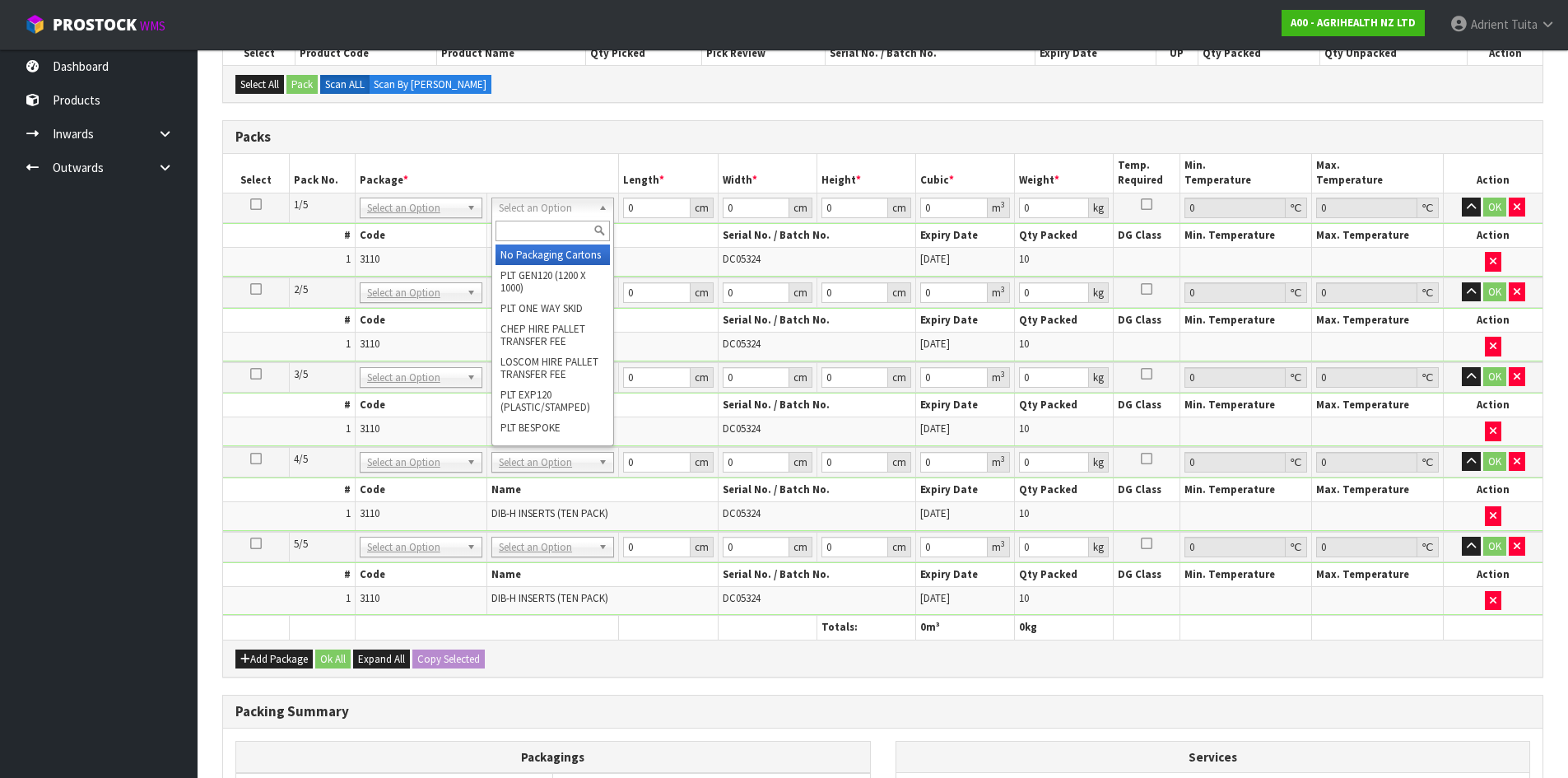
drag, startPoint x: 567, startPoint y: 207, endPoint x: 554, endPoint y: 261, distance: 55.5
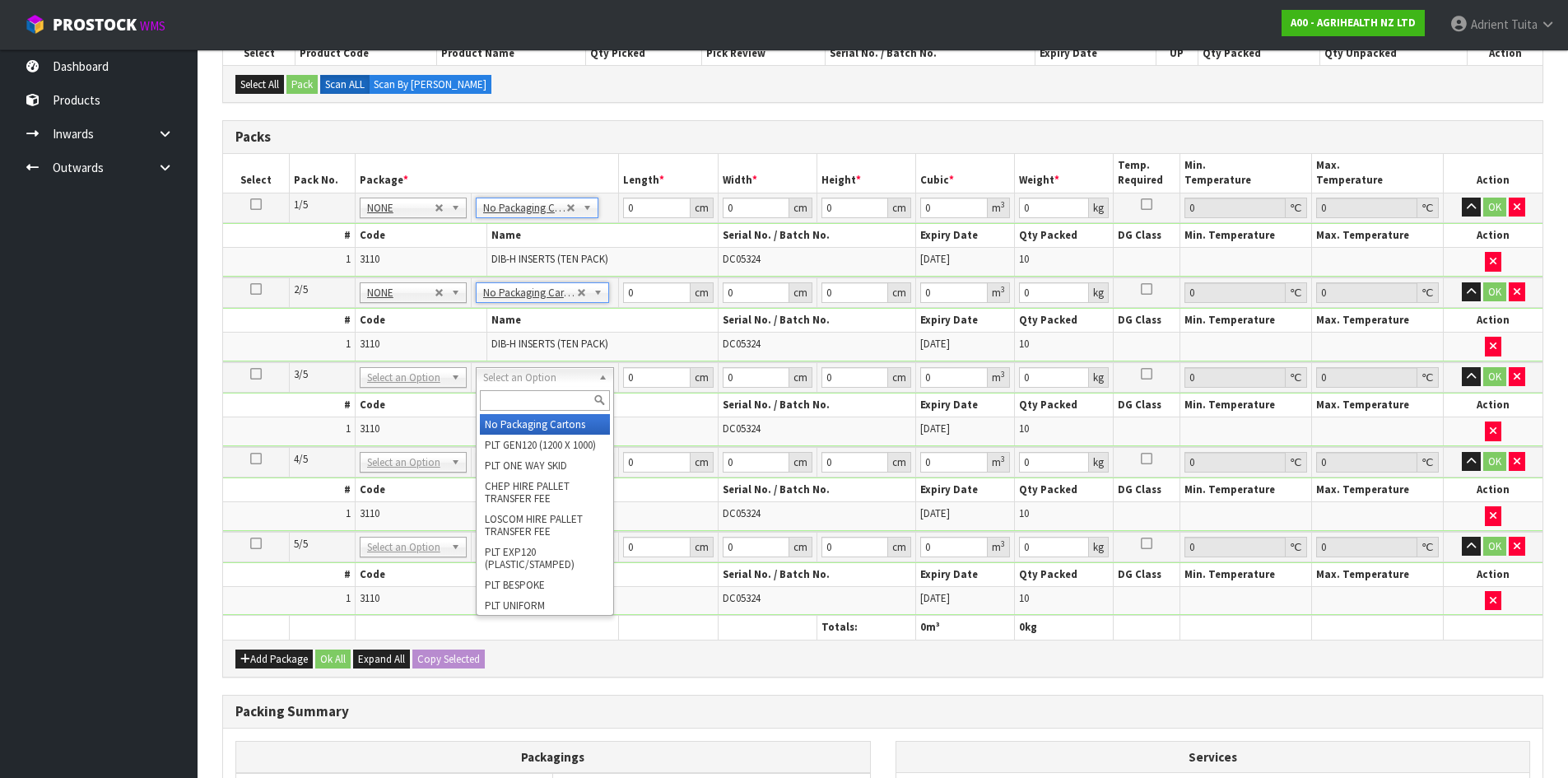
drag, startPoint x: 534, startPoint y: 421, endPoint x: 527, endPoint y: 447, distance: 26.9
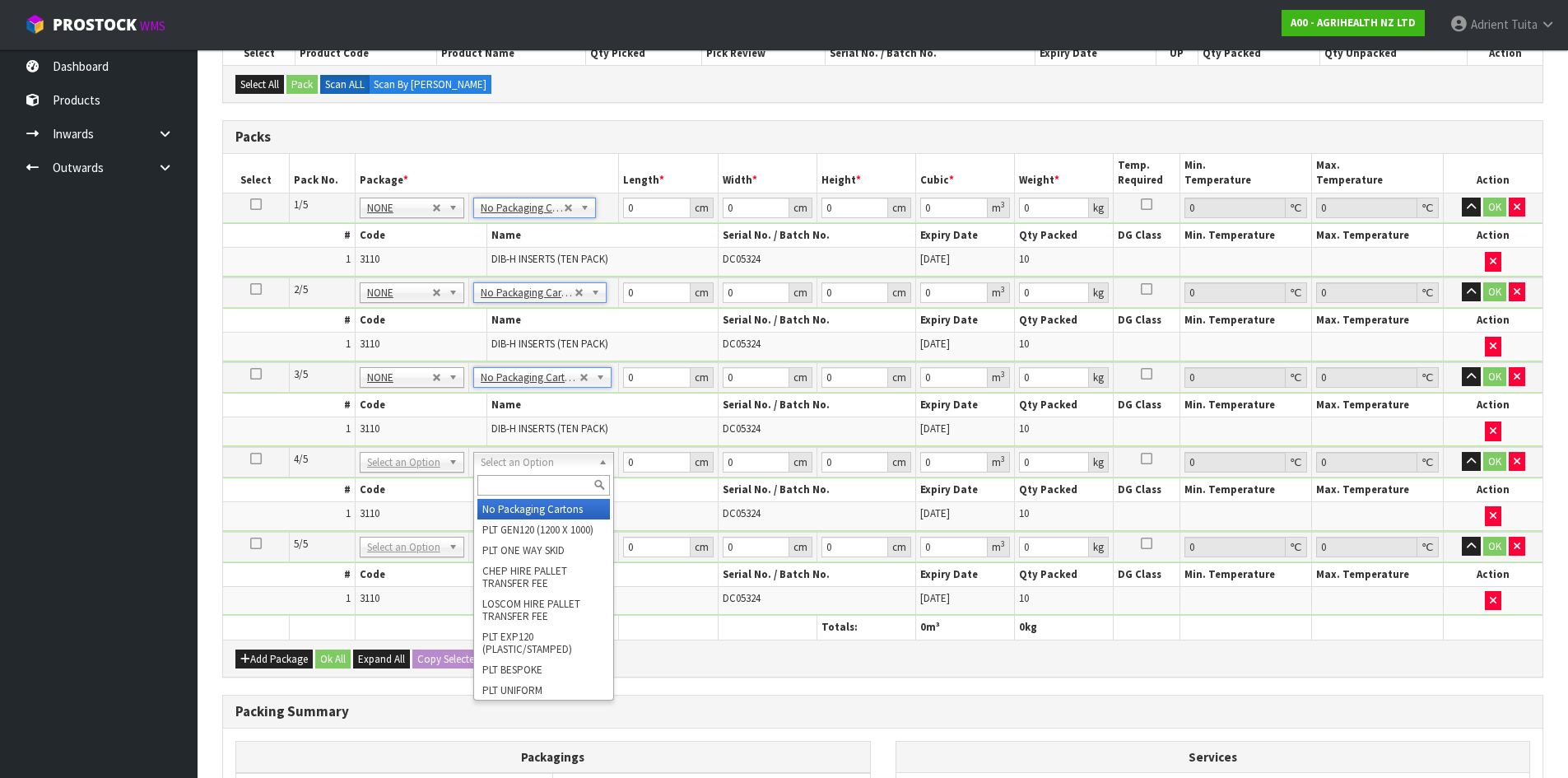
drag, startPoint x: 526, startPoint y: 453, endPoint x: 525, endPoint y: 477, distance: 24.0
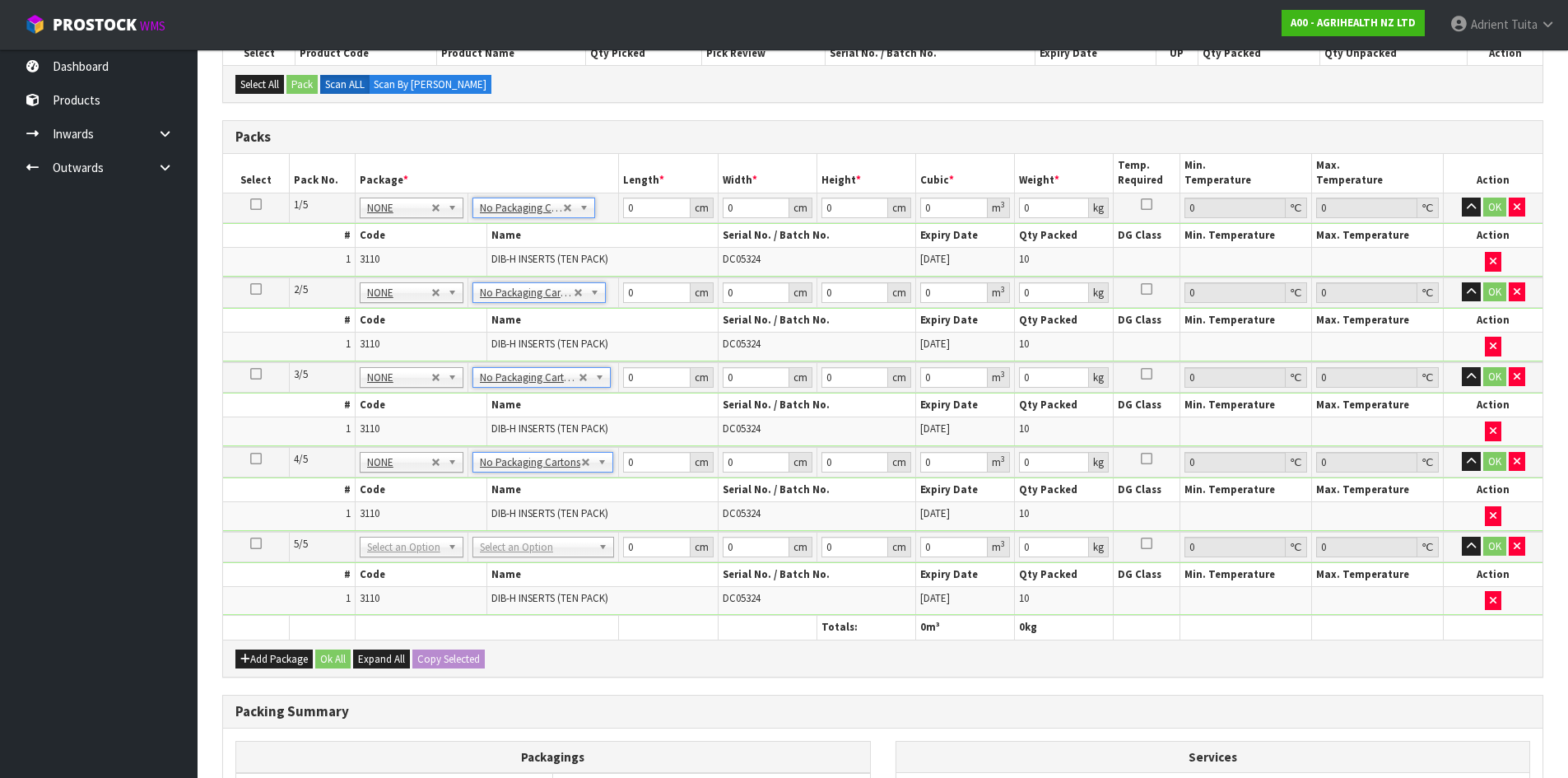
drag, startPoint x: 515, startPoint y: 541, endPoint x: 511, endPoint y: 562, distance: 21.4
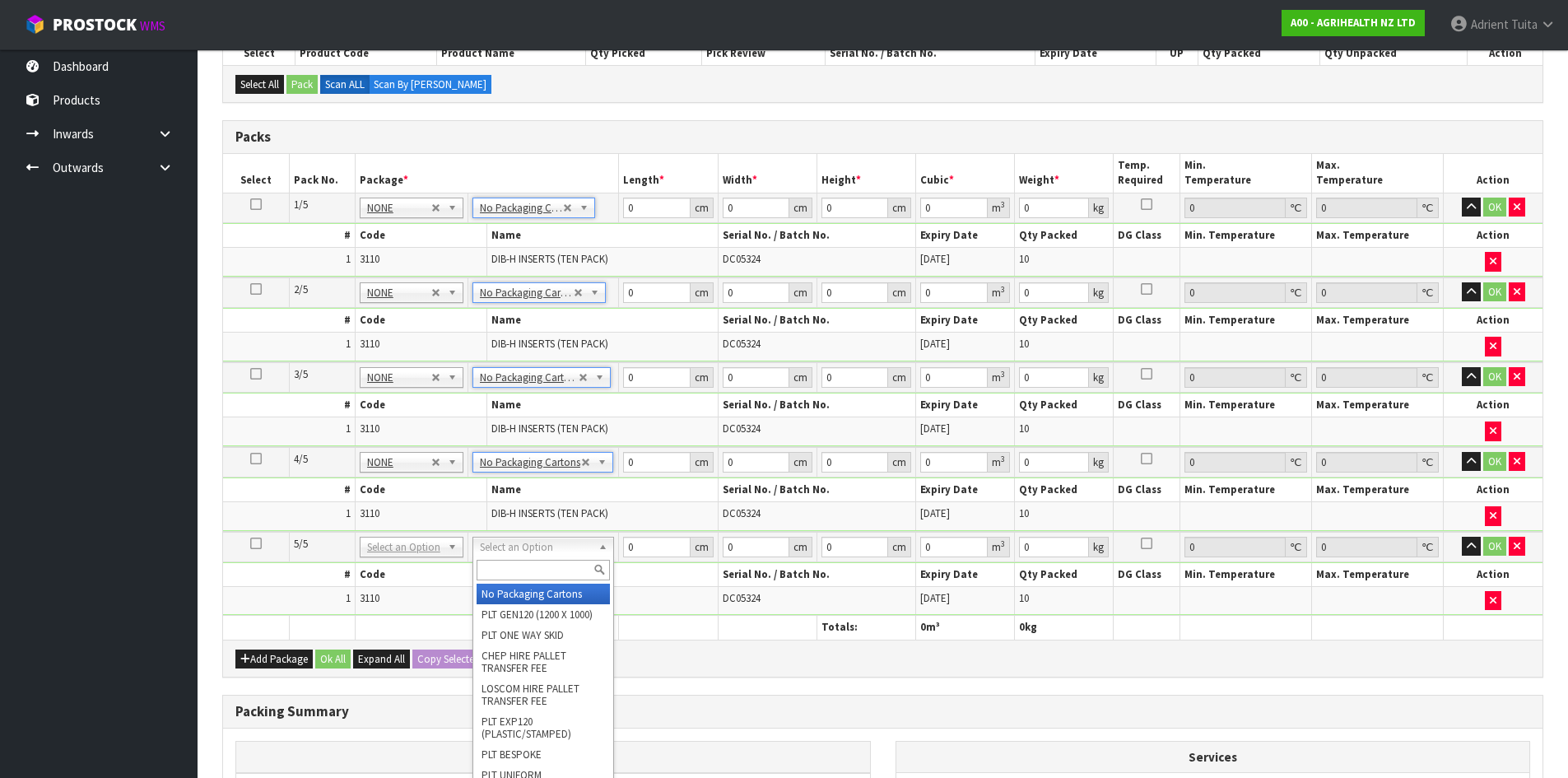
type input "5"
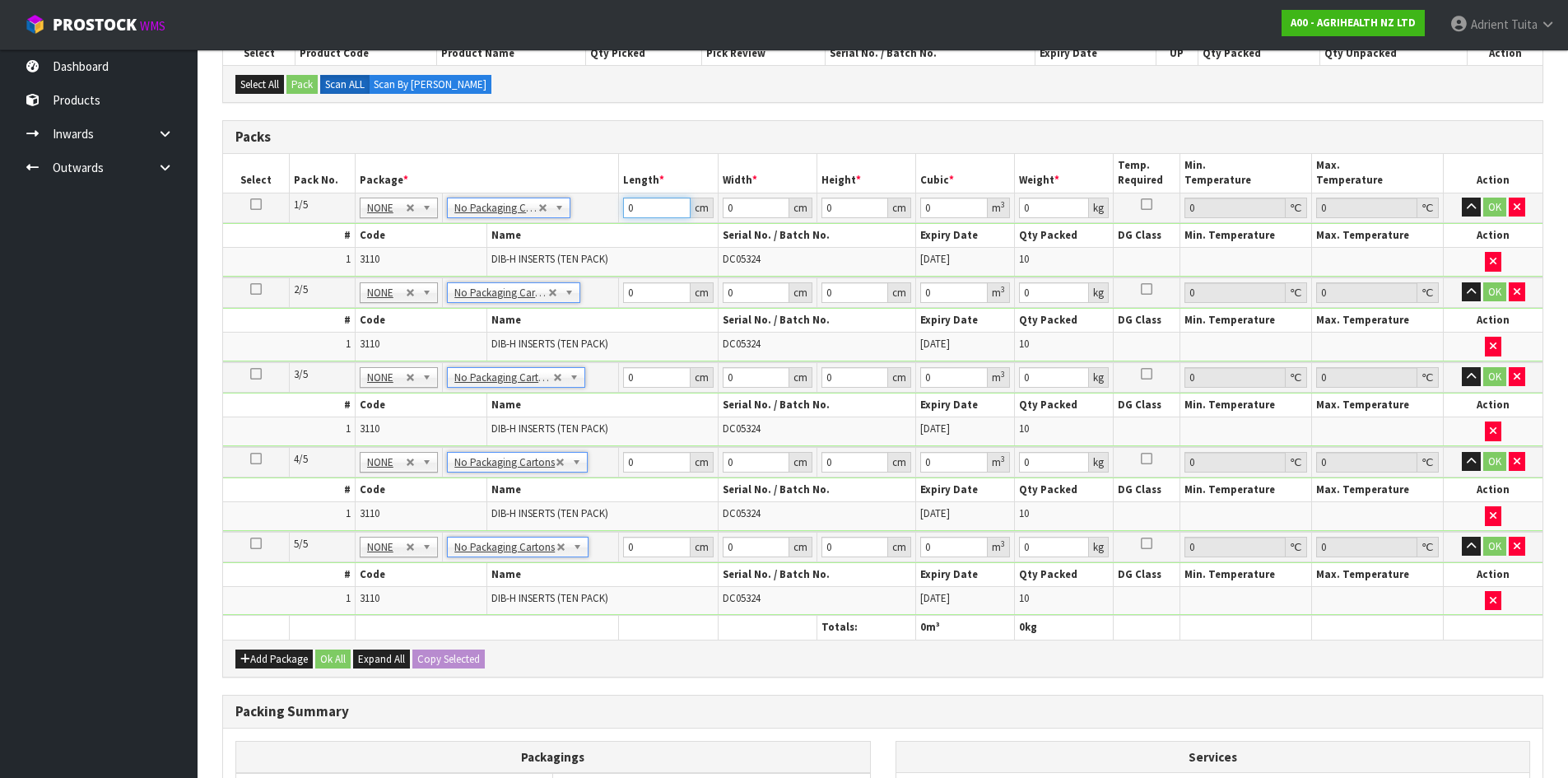
click at [644, 210] on input "0" at bounding box center [656, 207] width 67 height 20
type input "46"
type input "26"
type input "3"
type input "0.003588"
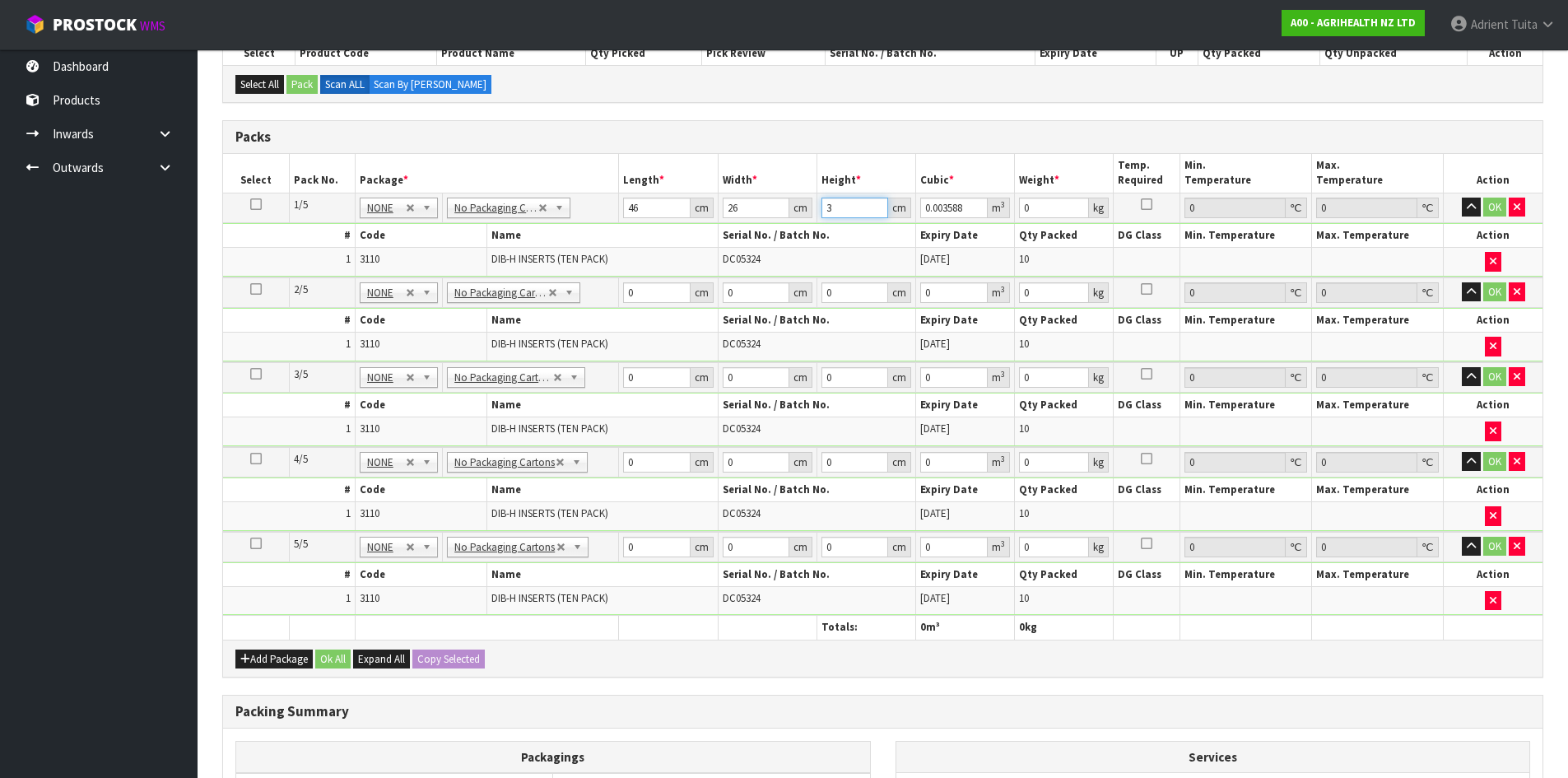
type input "30"
type input "0.03588"
type input "30"
type input "5"
click at [671, 290] on input "0" at bounding box center [656, 292] width 67 height 20
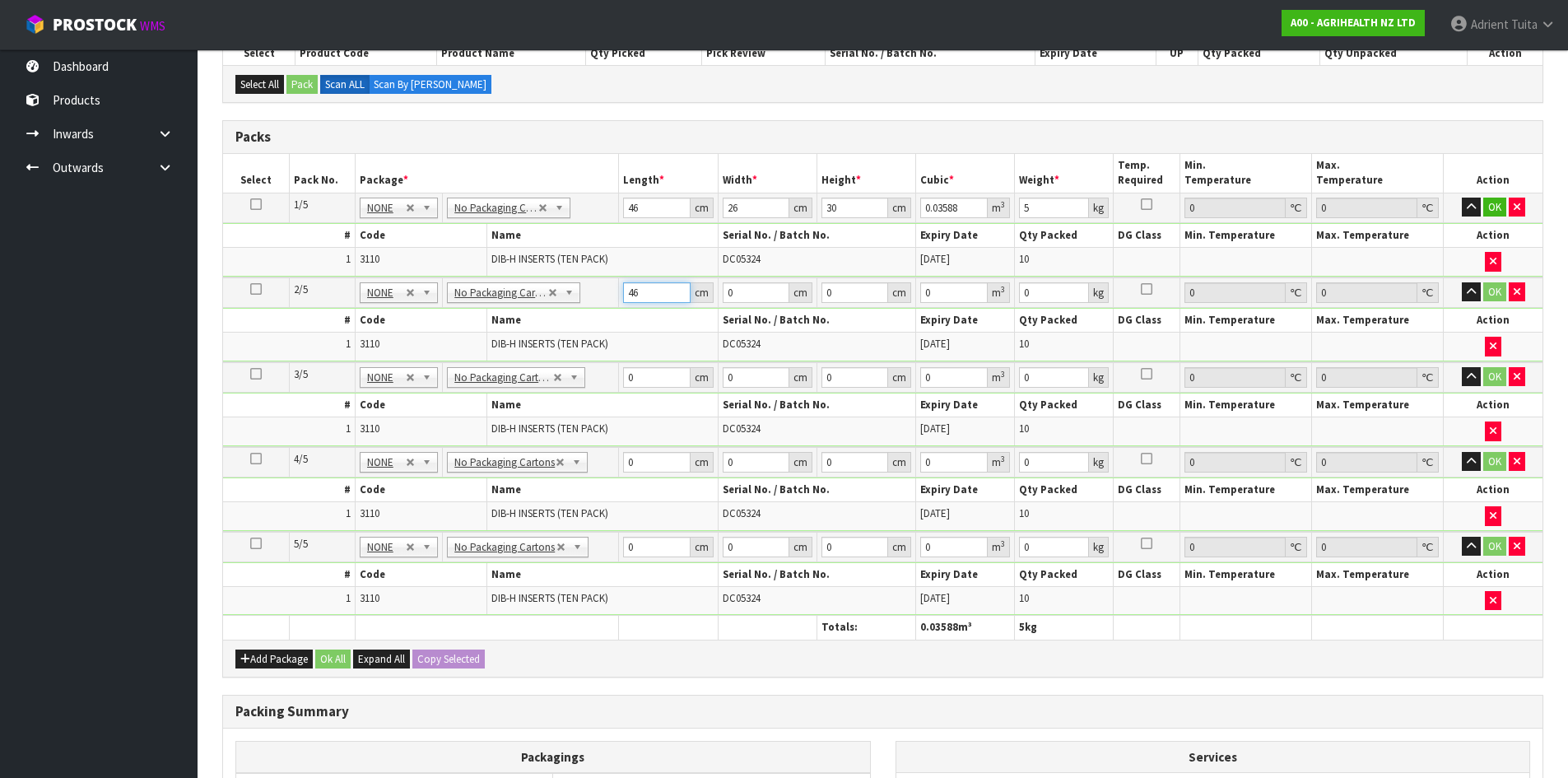
type input "46"
type input "26"
type input "3"
type input "0.003588"
type input "30"
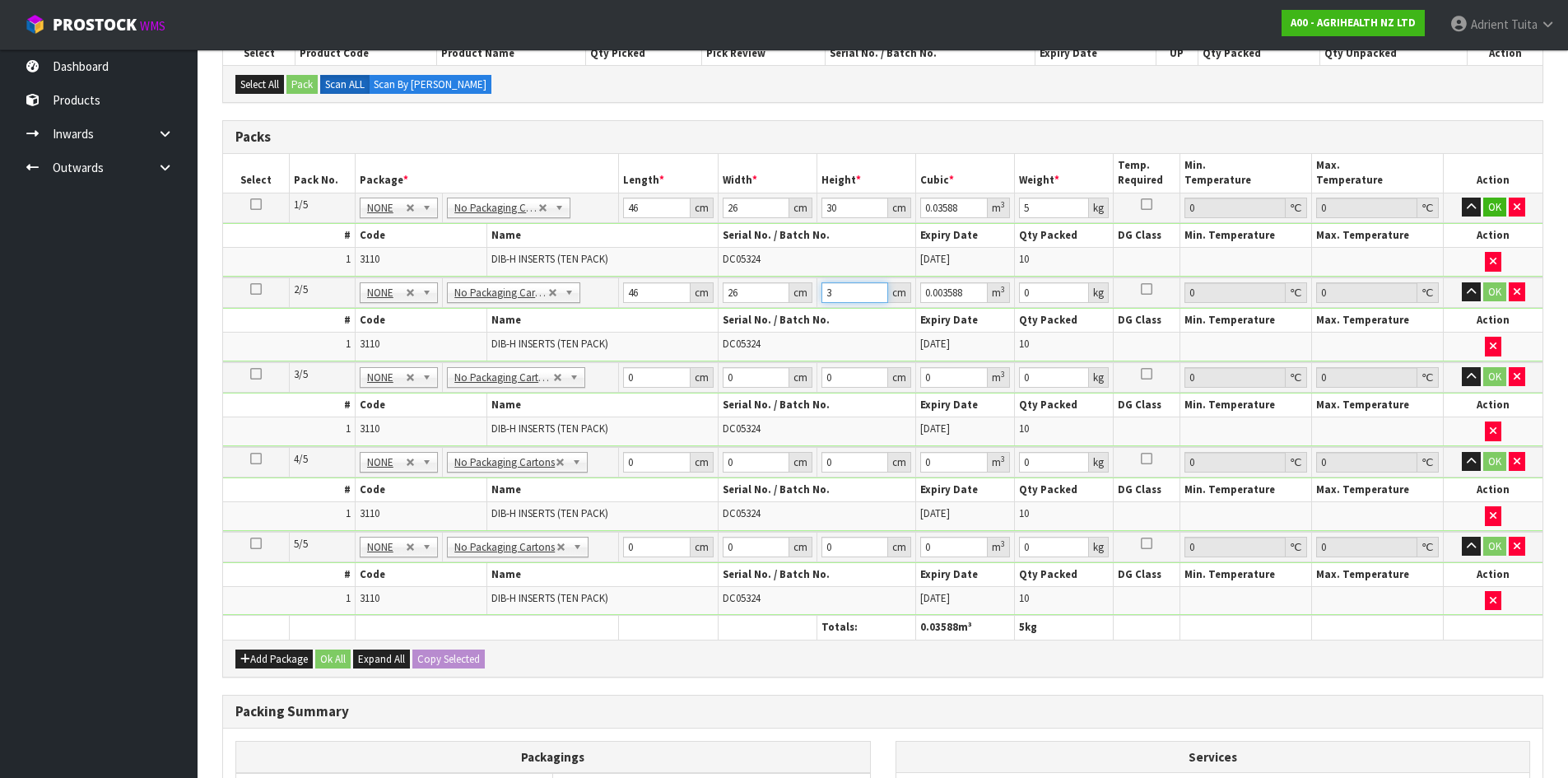
type input "0.03588"
type input "30"
type input "5"
click at [645, 370] on input "0" at bounding box center [656, 377] width 67 height 20
type input "46"
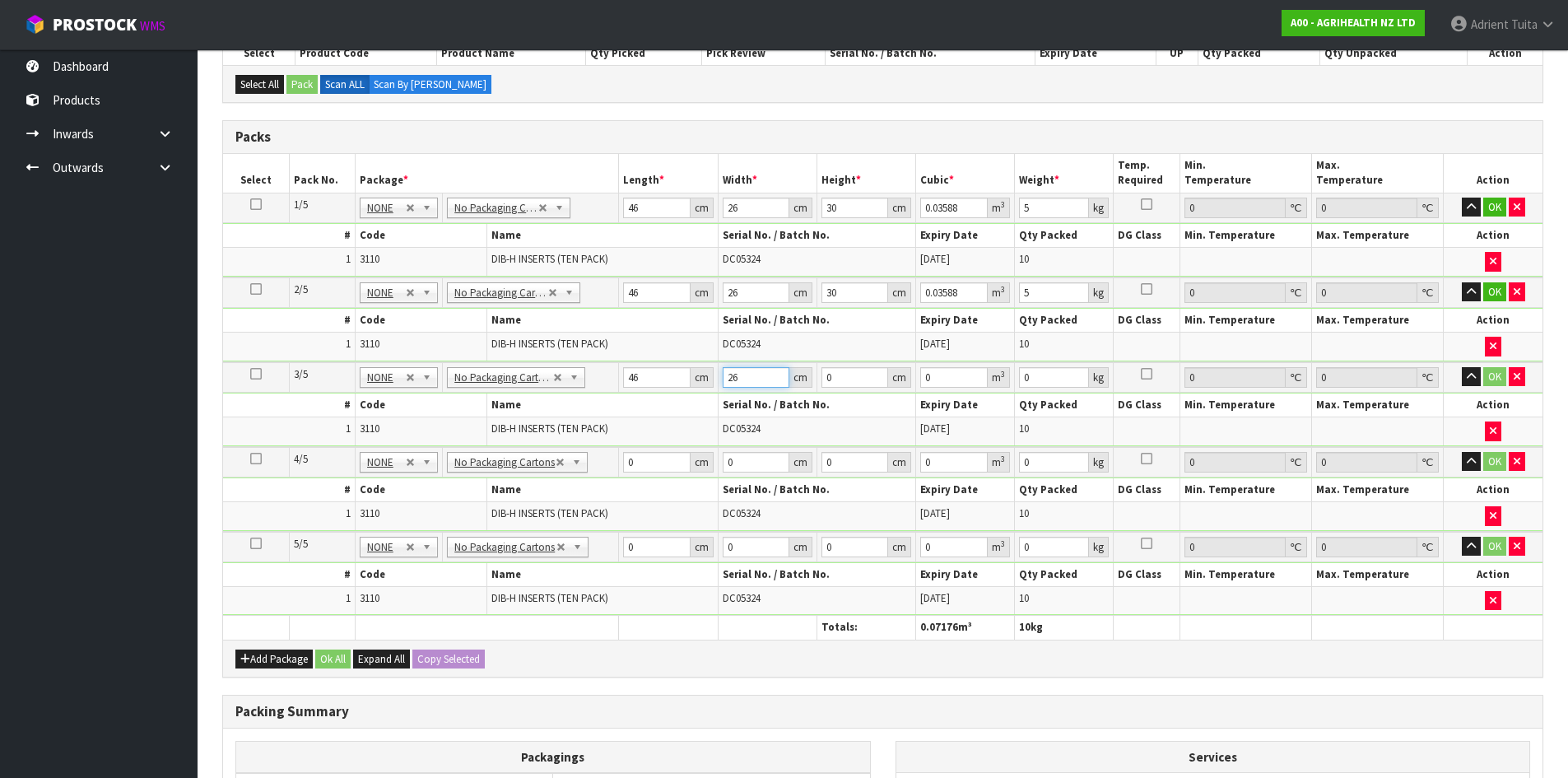
type input "26"
type input "3"
type input "0.003588"
type input "30"
type input "0.03588"
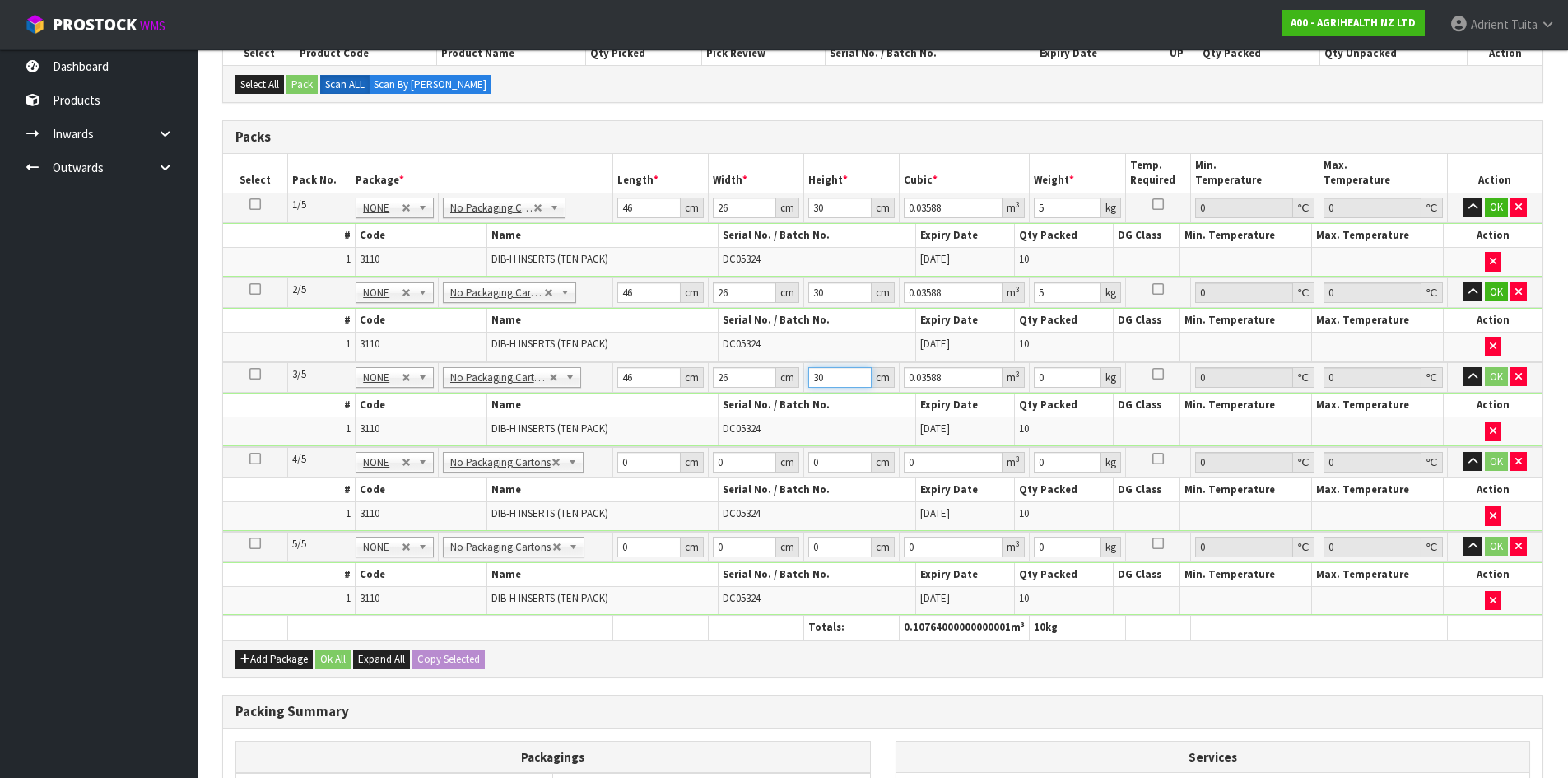
type input "30"
type input "5"
click at [631, 459] on input "0" at bounding box center [648, 461] width 63 height 20
type input "46"
type input "26"
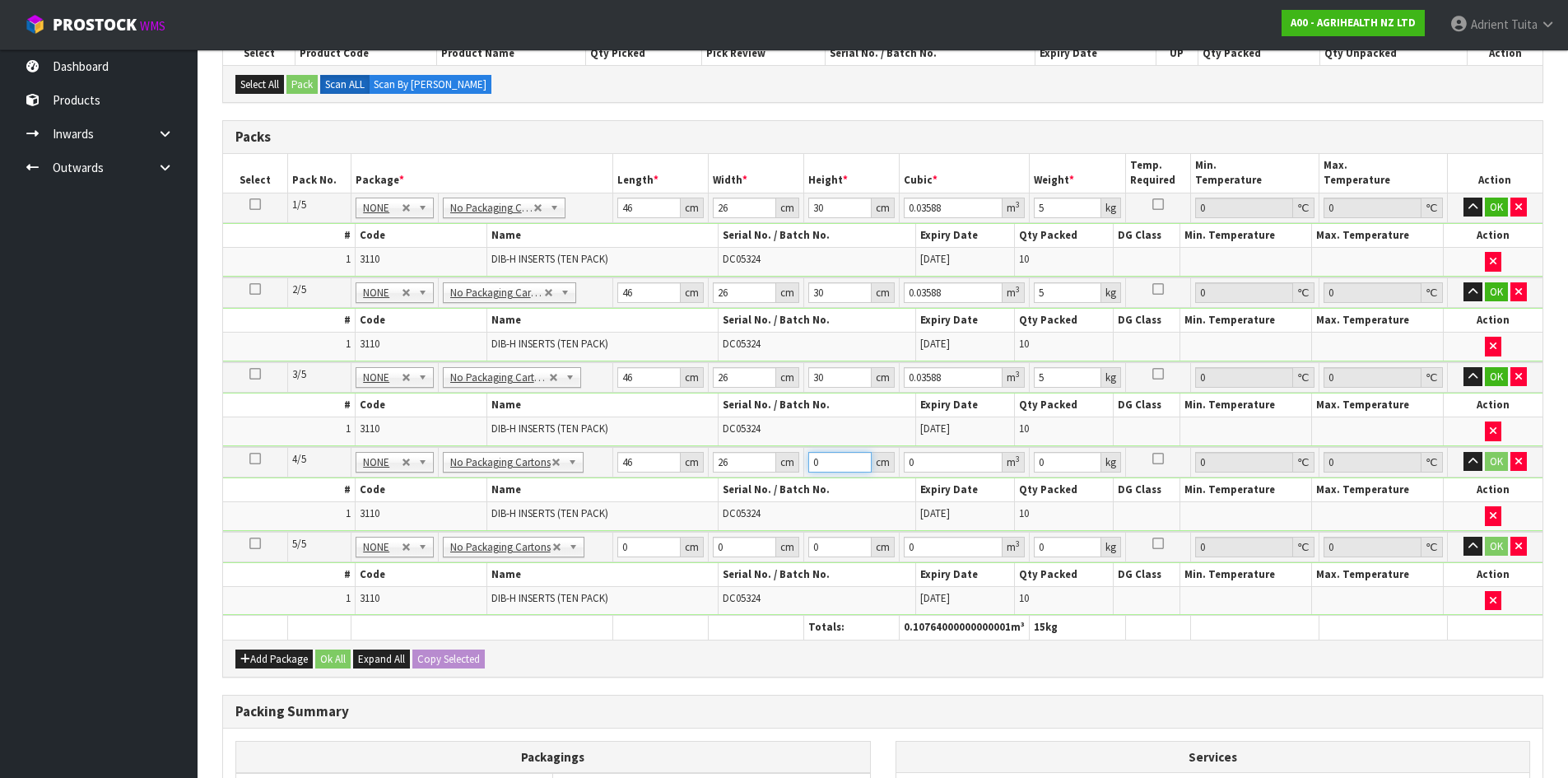
type input "3"
type input "0.003588"
type input "30"
type input "0.03588"
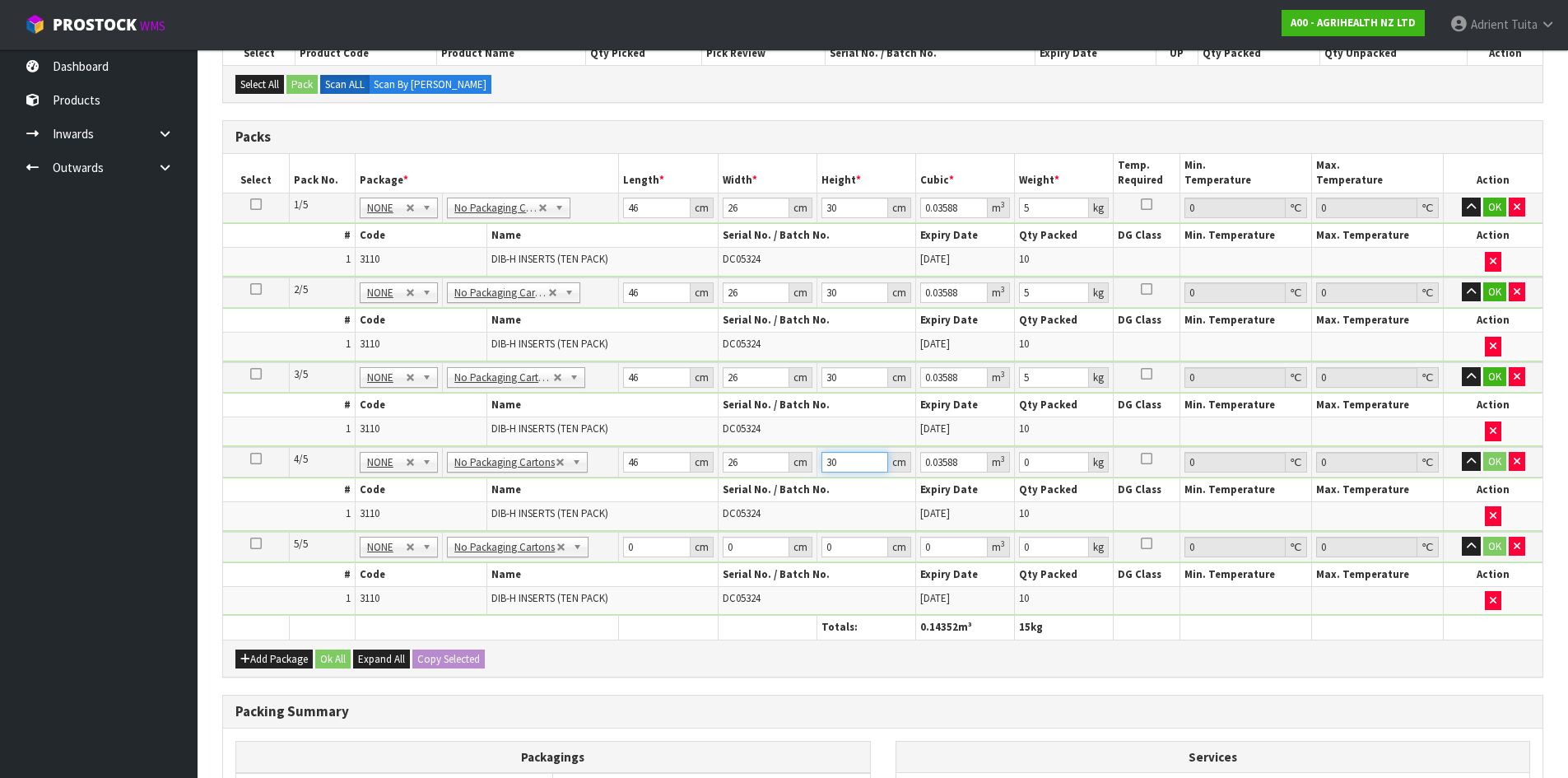
type input "30"
type input "5"
click at [650, 549] on input "0" at bounding box center [656, 546] width 67 height 20
type input "46"
type input "26"
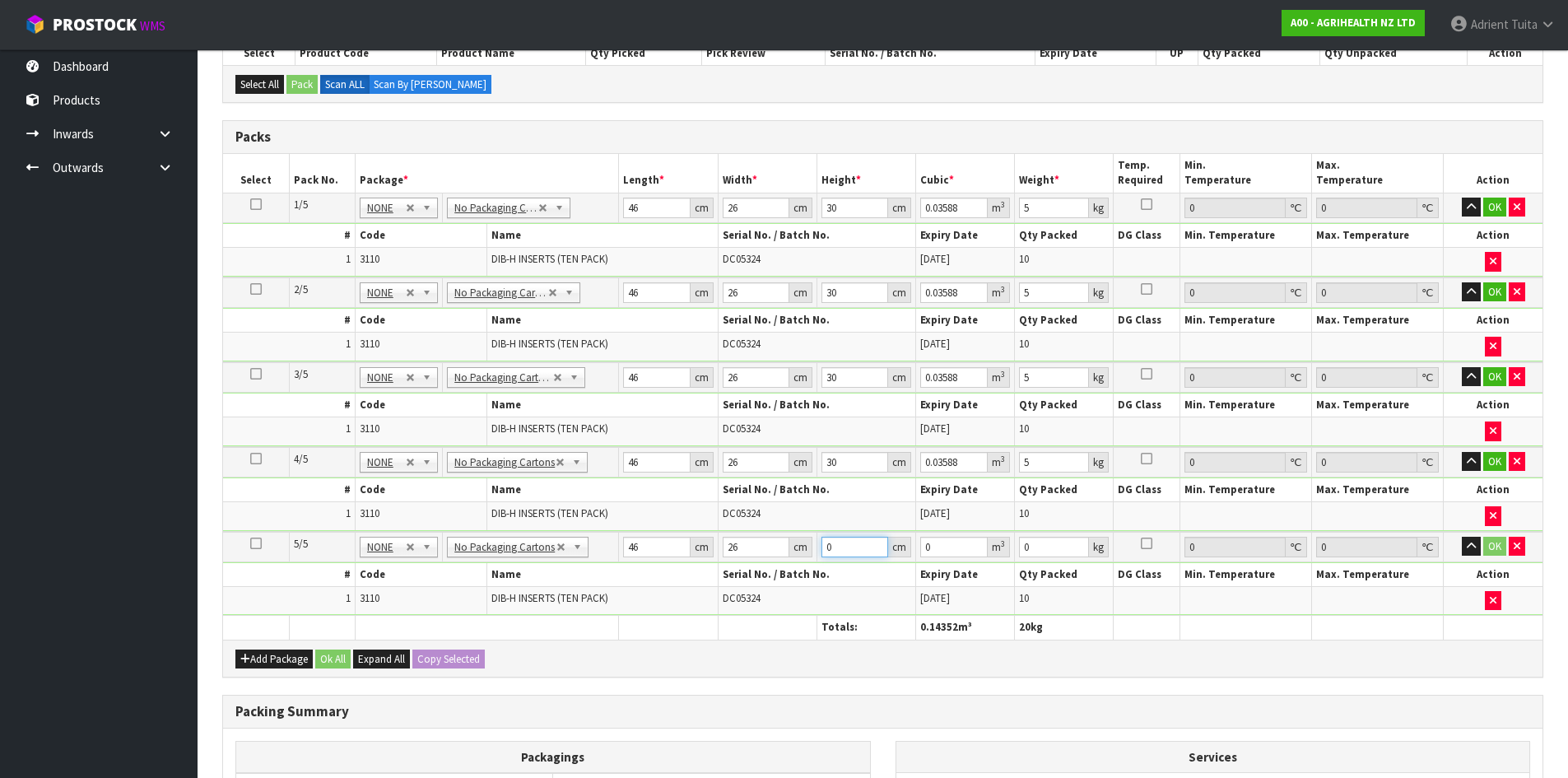
type input "3"
type input "0.003588"
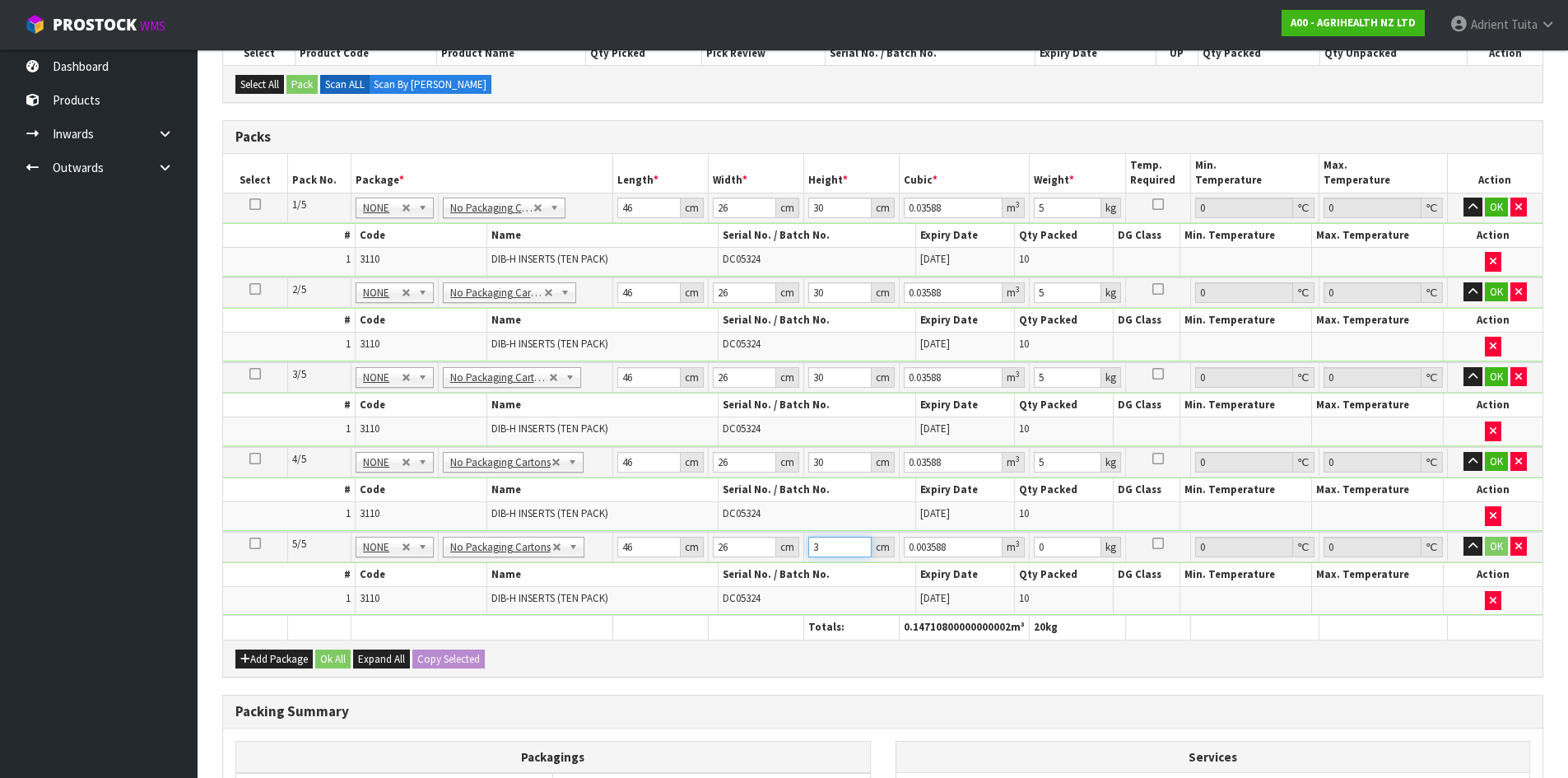
type input "30"
type input "0.03588"
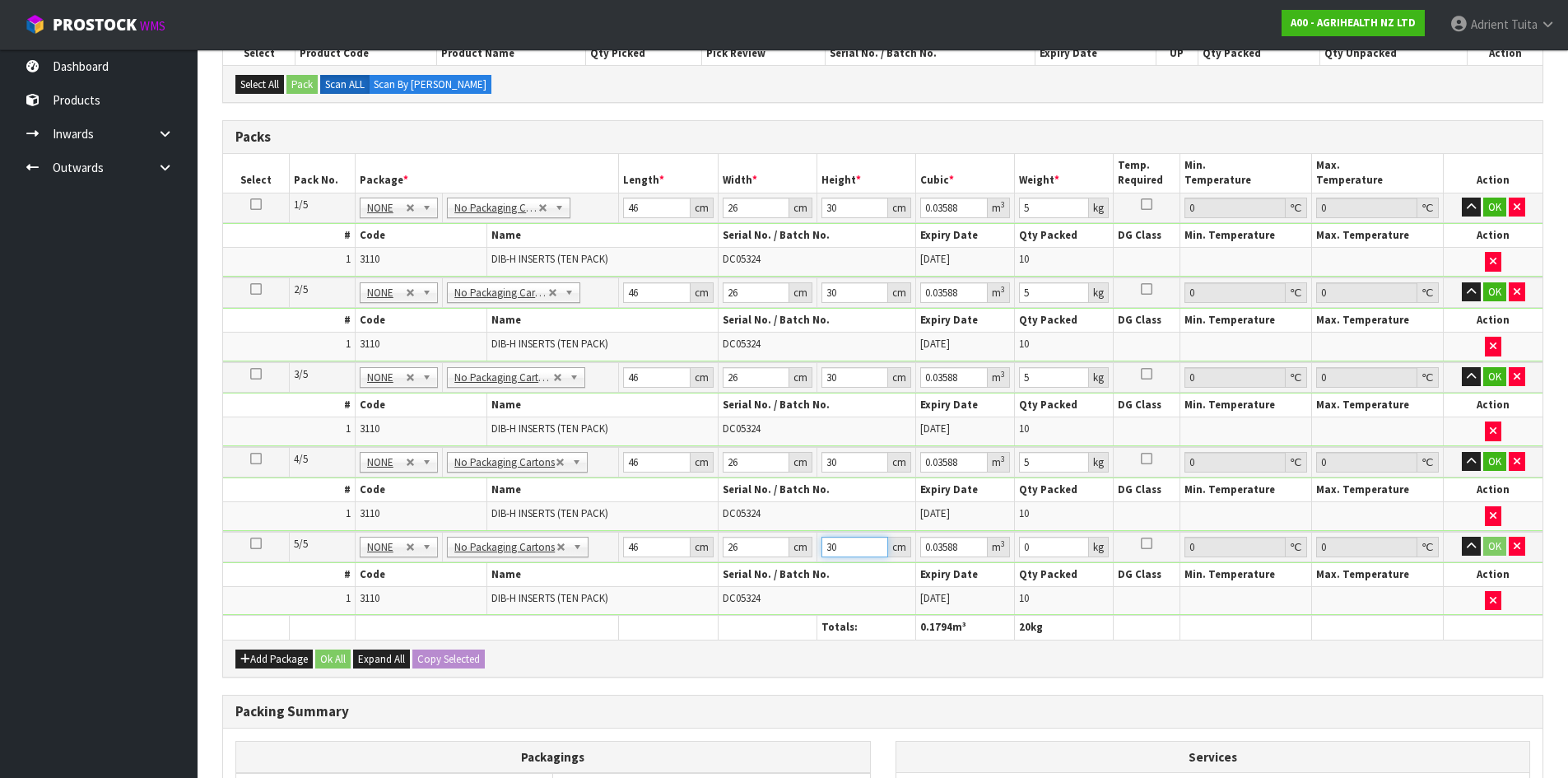
type input "30"
type input "5"
click at [1490, 214] on button "OK" at bounding box center [1495, 207] width 23 height 20
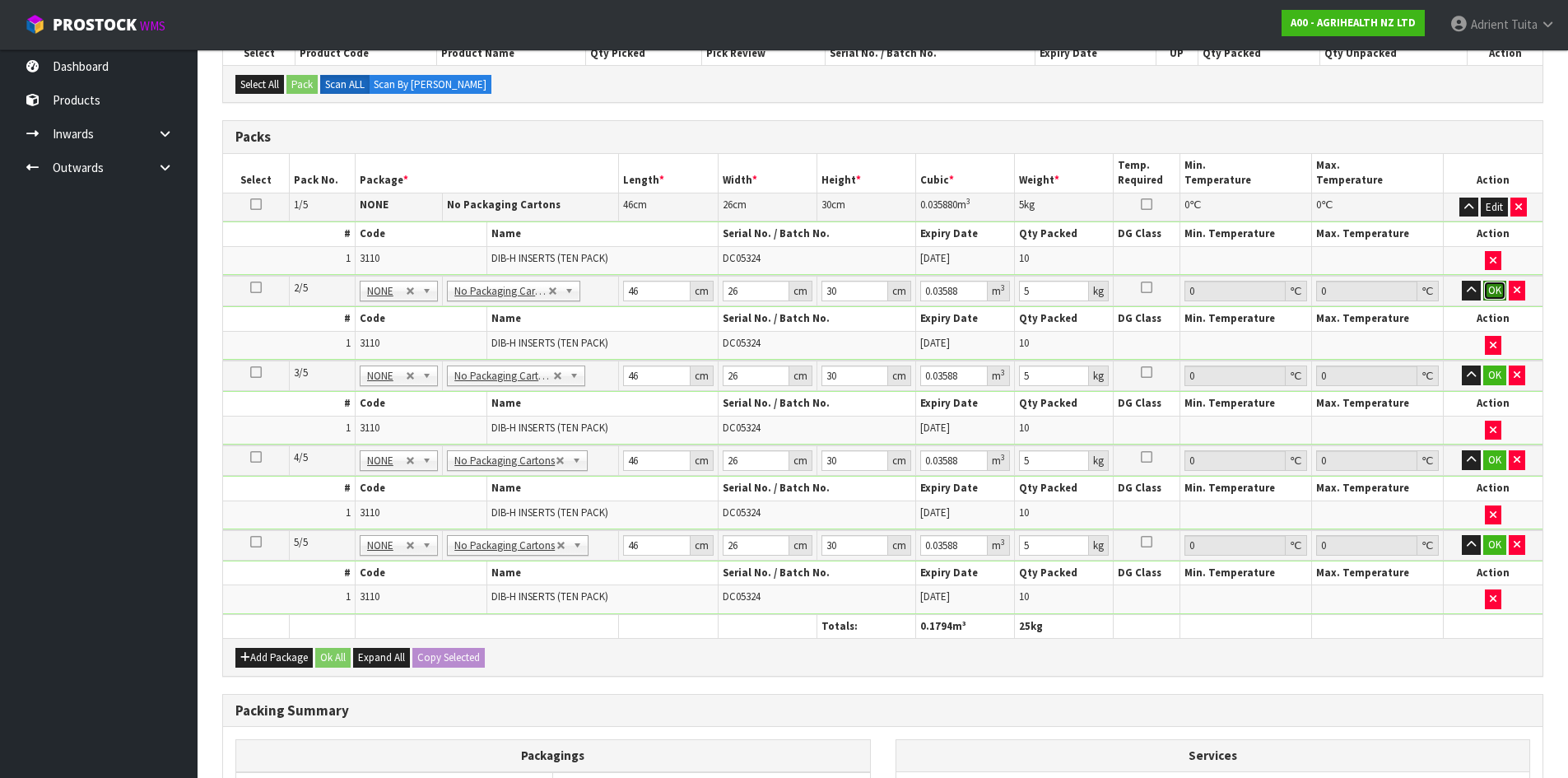
click at [1494, 289] on button "OK" at bounding box center [1495, 291] width 23 height 20
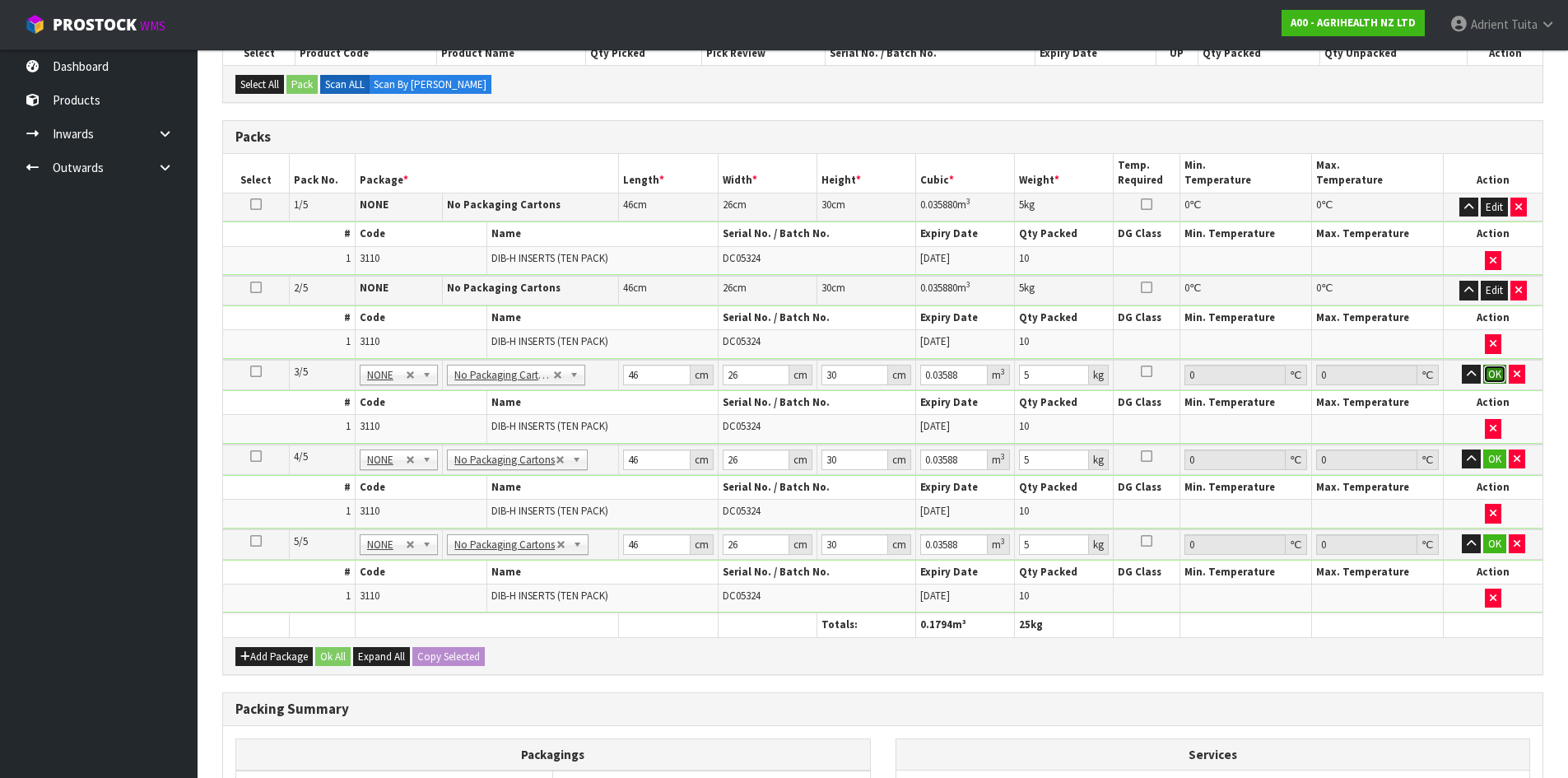
click at [1486, 376] on button "OK" at bounding box center [1495, 374] width 23 height 20
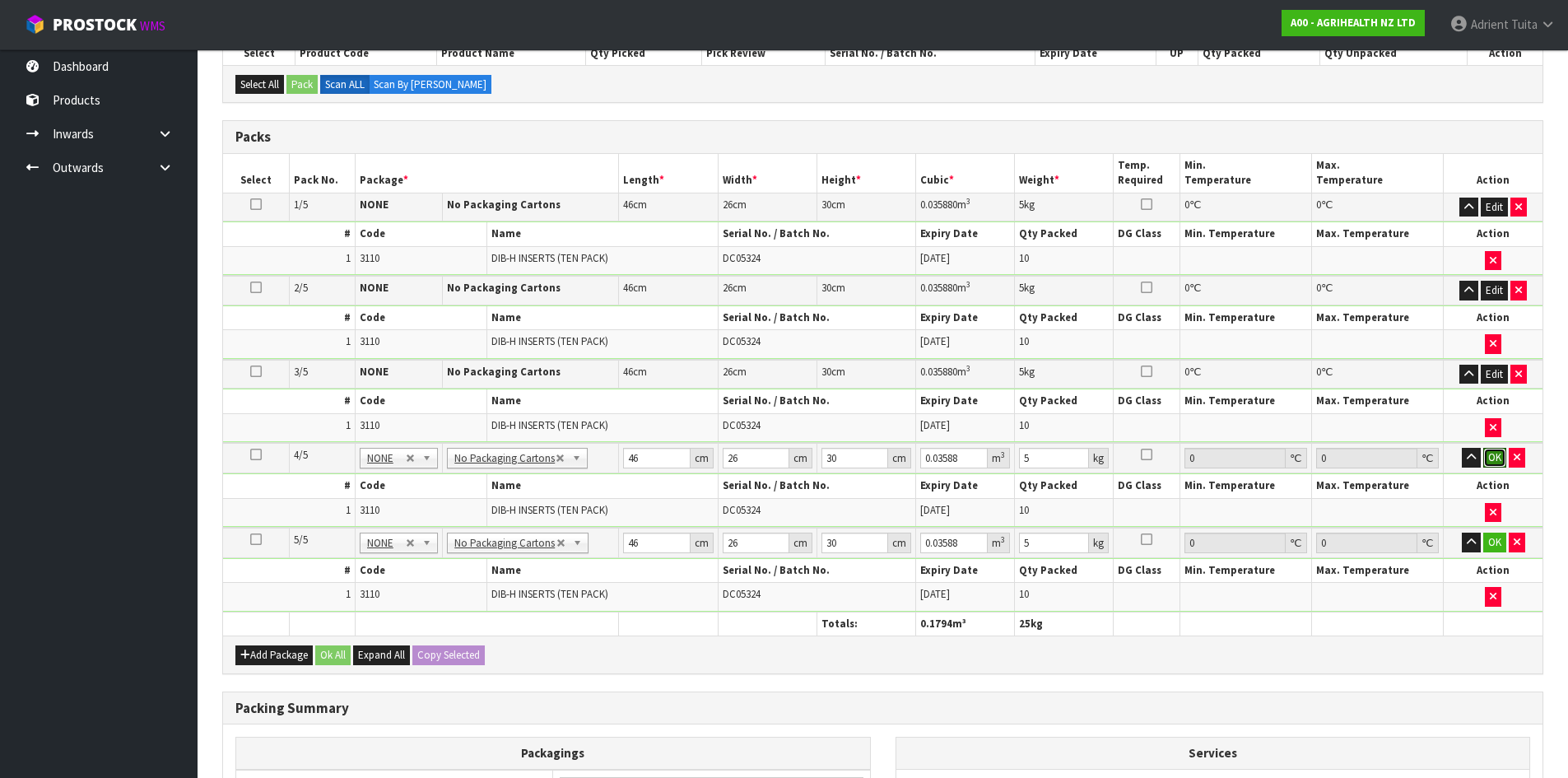
drag, startPoint x: 1491, startPoint y: 459, endPoint x: 1477, endPoint y: 509, distance: 51.9
click at [1492, 461] on button "OK" at bounding box center [1495, 457] width 23 height 20
click at [1488, 535] on button "OK" at bounding box center [1495, 541] width 23 height 20
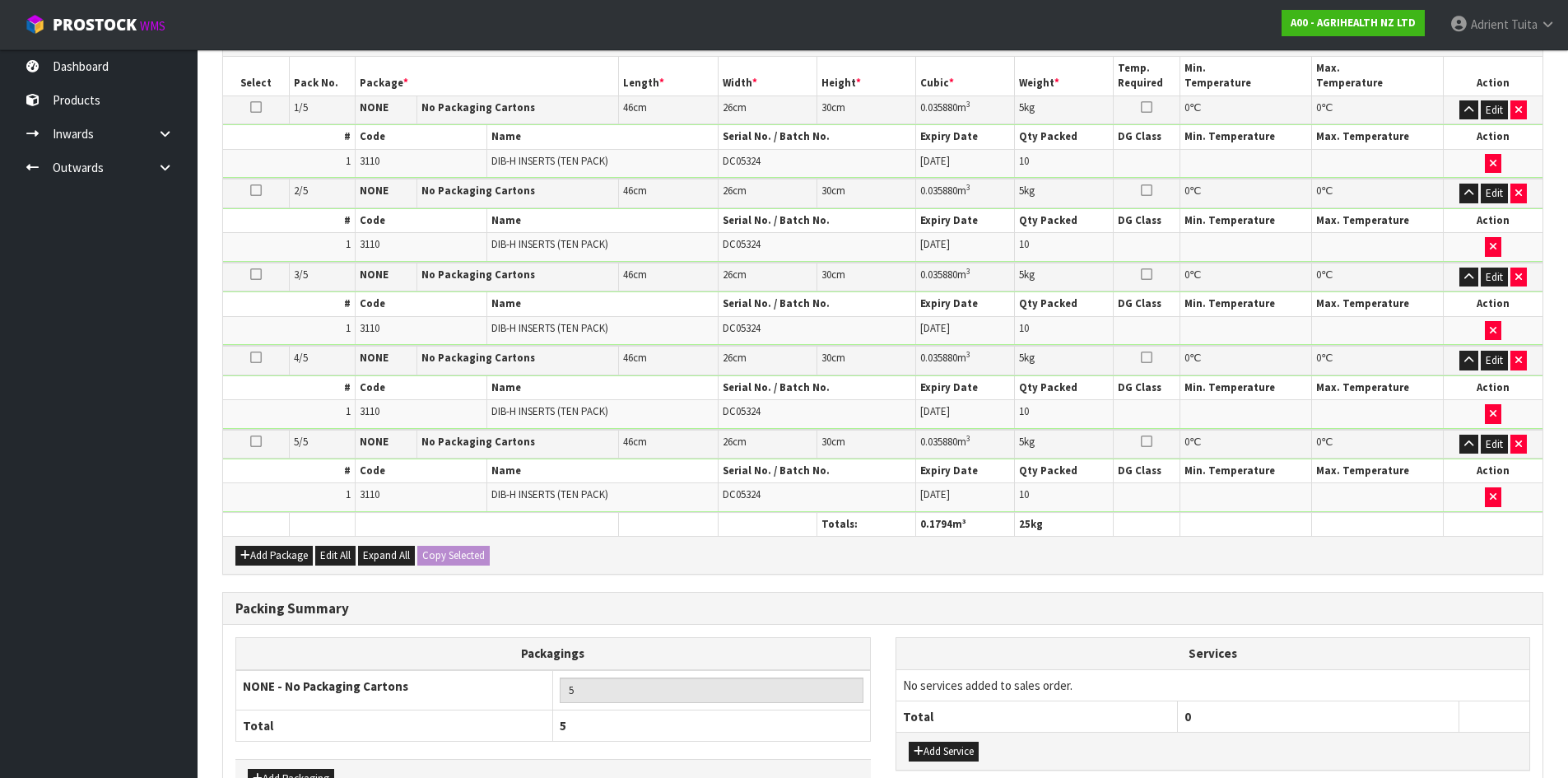
scroll to position [524, 0]
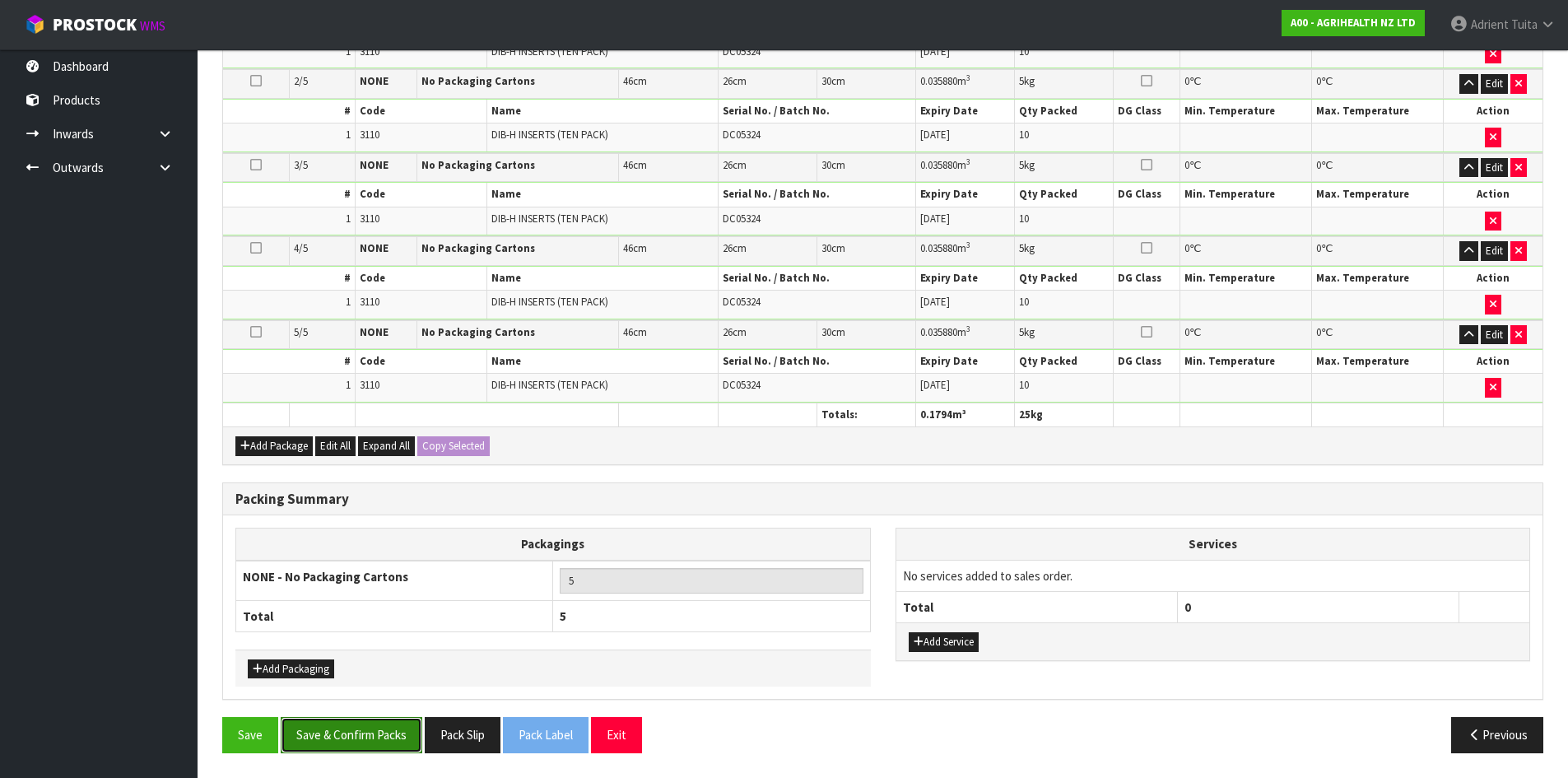
click at [407, 728] on button "Save & Confirm Packs" at bounding box center [351, 734] width 141 height 36
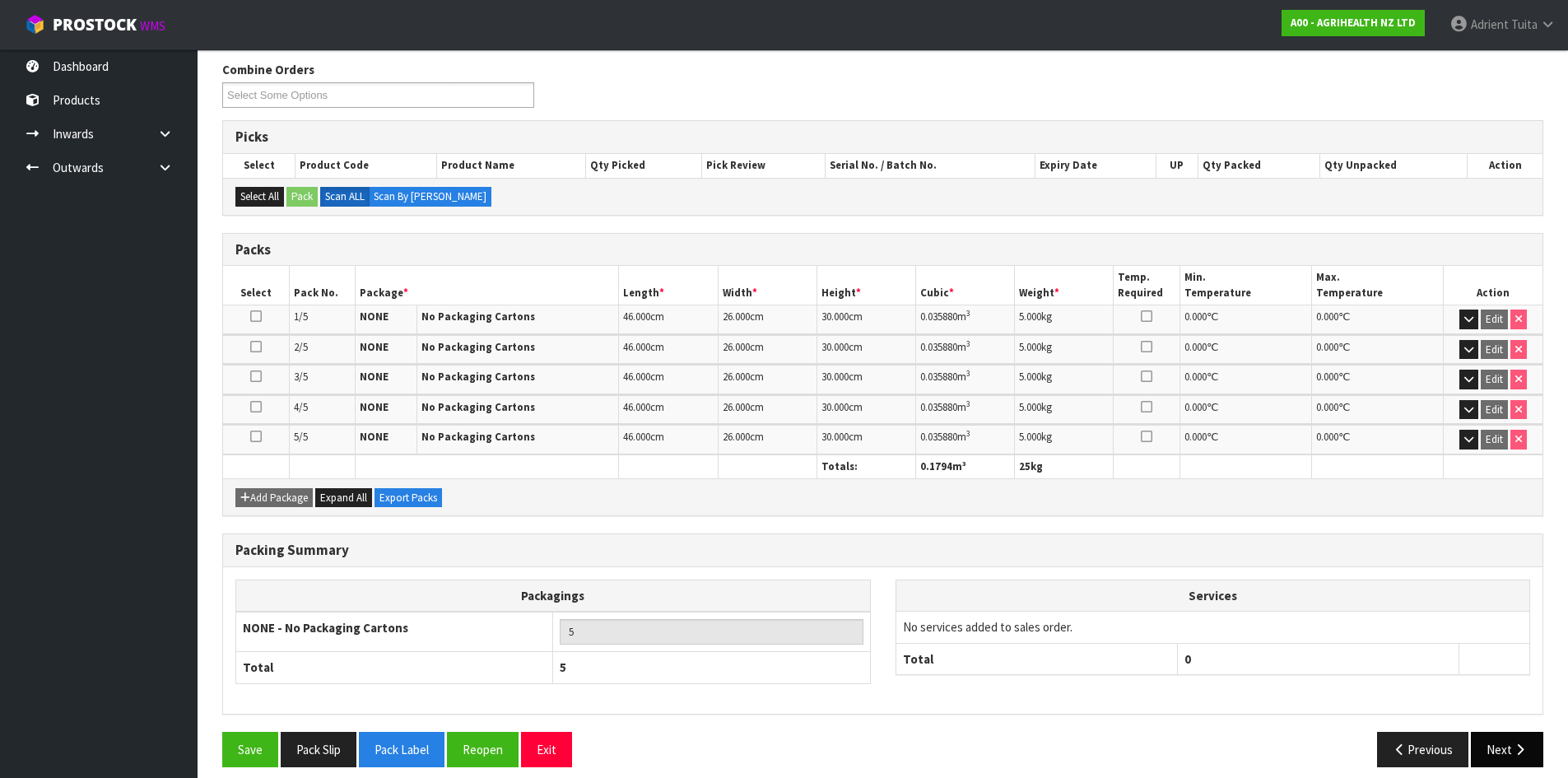
scroll to position [278, 0]
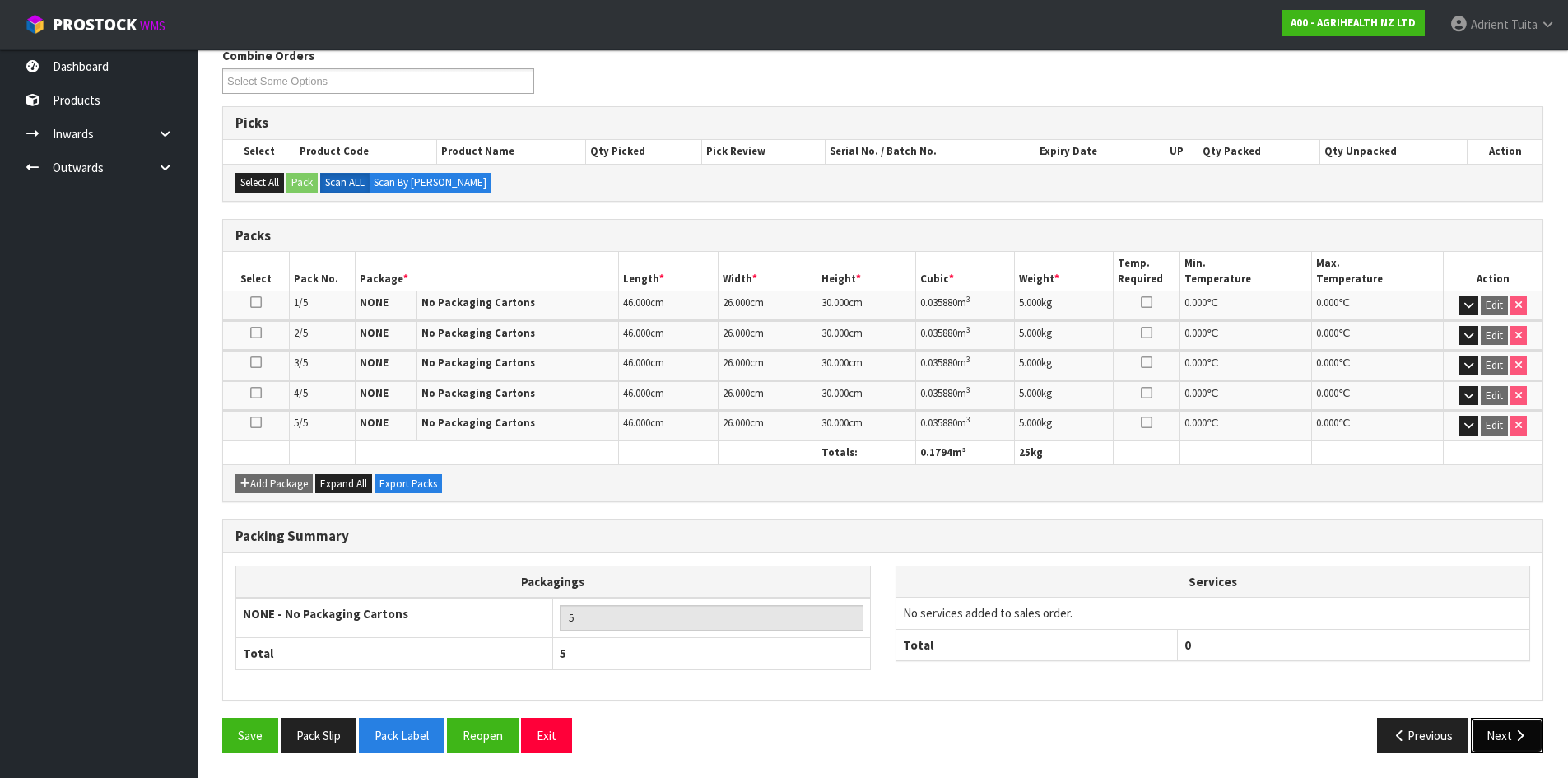
drag, startPoint x: 1502, startPoint y: 734, endPoint x: 1475, endPoint y: 732, distance: 27.1
click at [1503, 734] on button "Next" at bounding box center [1507, 735] width 72 height 36
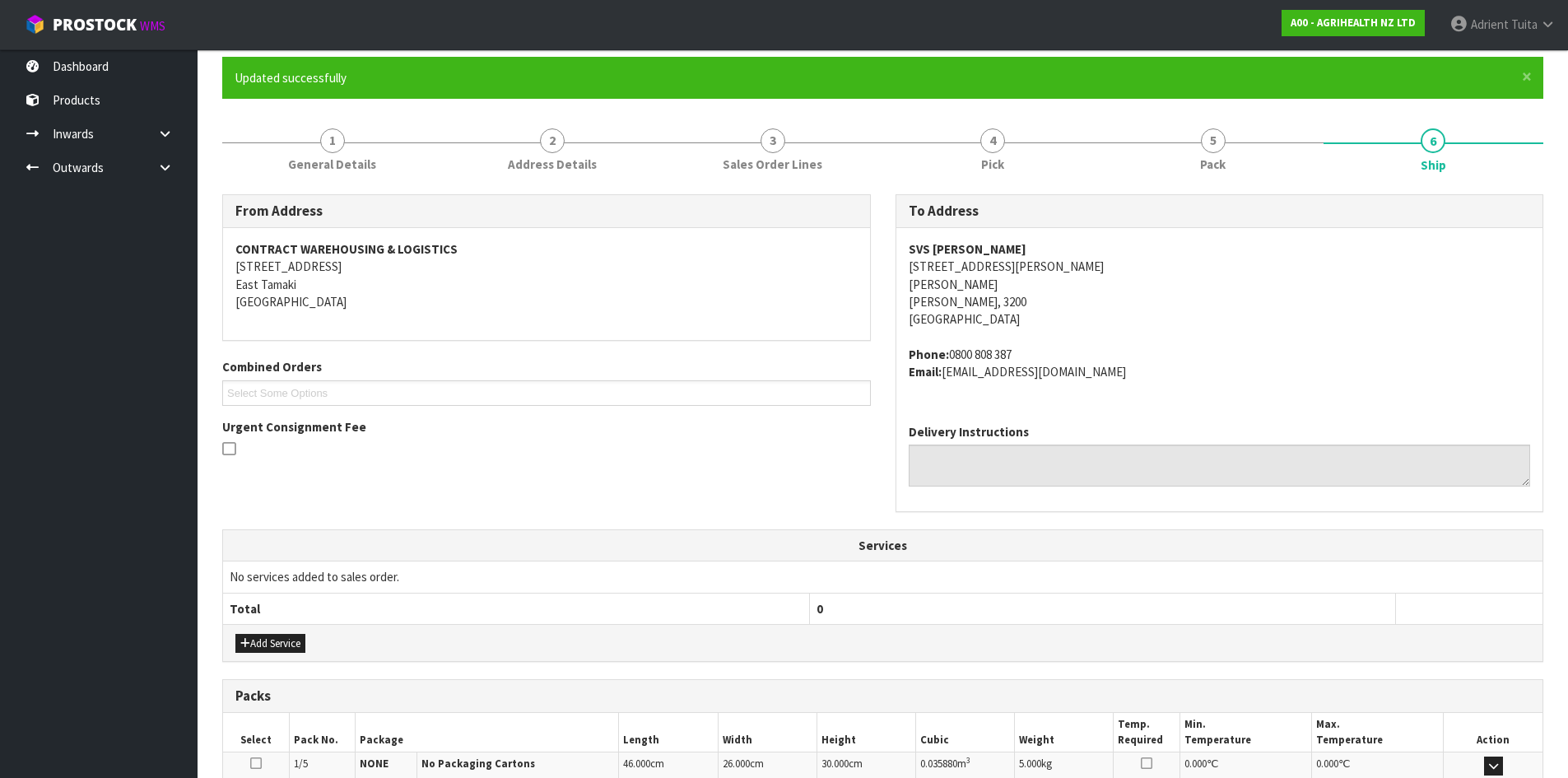
scroll to position [469, 0]
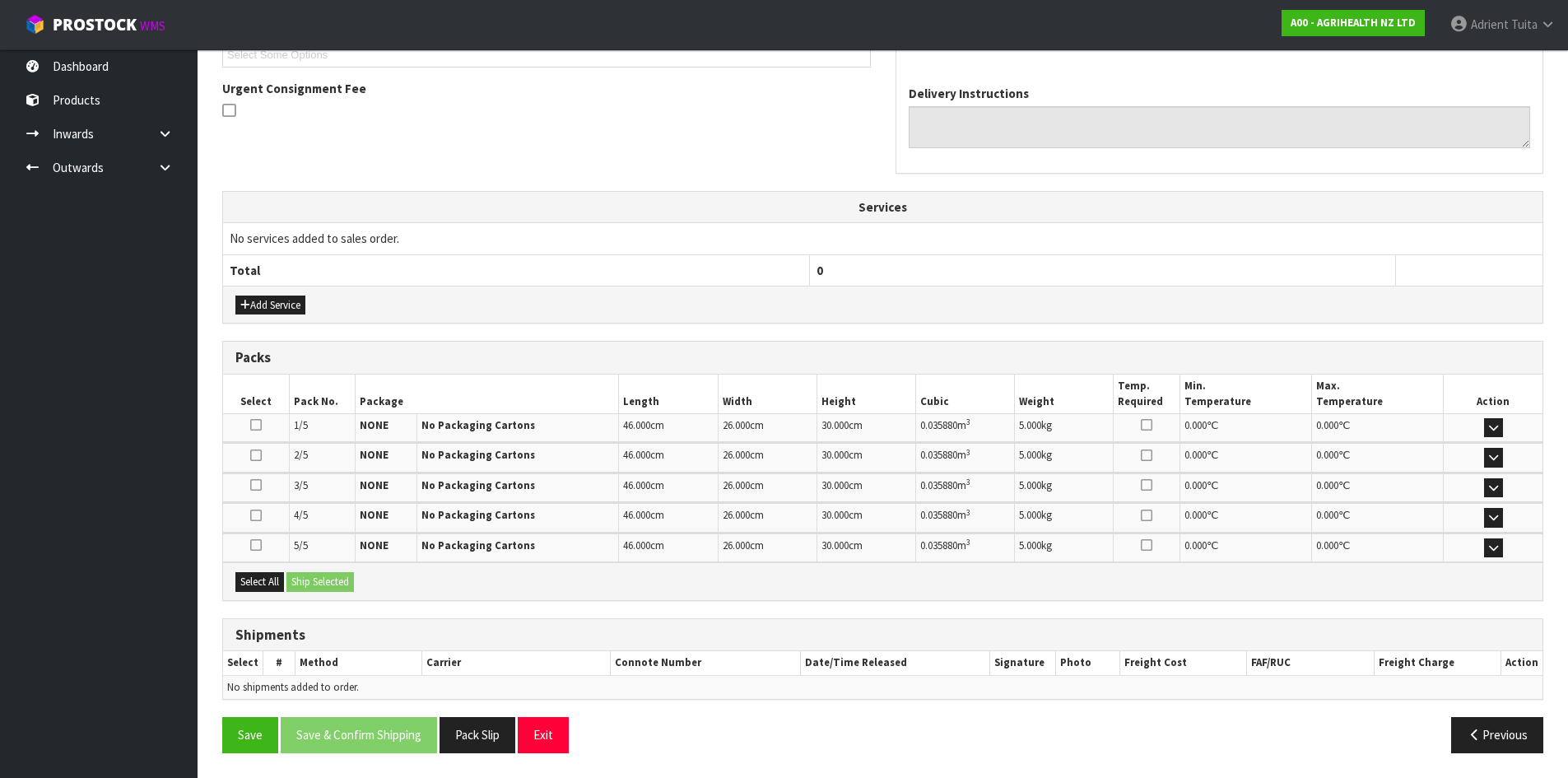
click at [271, 568] on div "Select All Ship Selected" at bounding box center [882, 581] width 1319 height 37
drag, startPoint x: 273, startPoint y: 584, endPoint x: 302, endPoint y: 582, distance: 29.1
click at [279, 585] on button "Select All" at bounding box center [260, 581] width 49 height 20
click at [314, 581] on button "Ship Selected" at bounding box center [320, 581] width 68 height 20
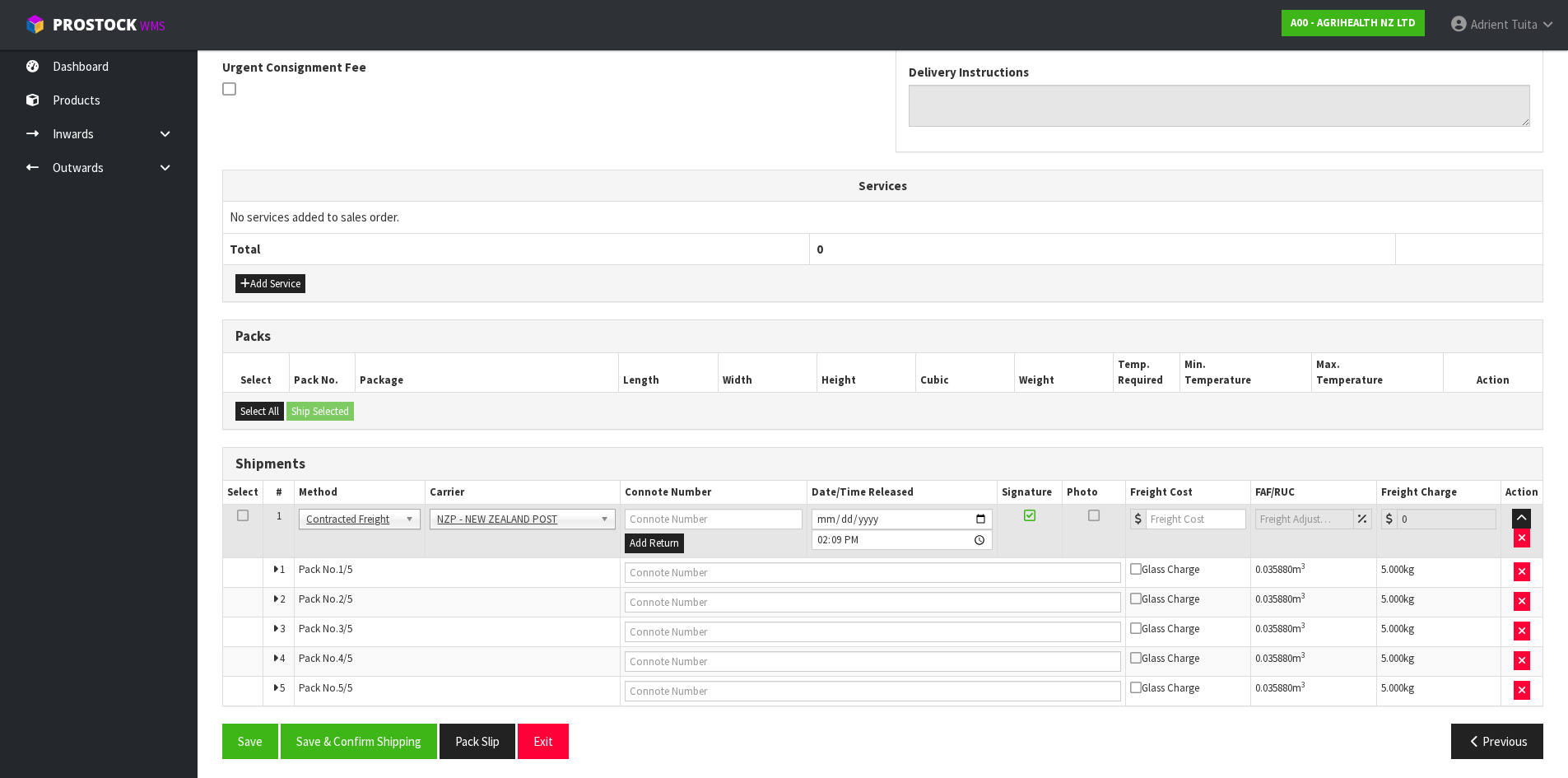
scroll to position [496, 0]
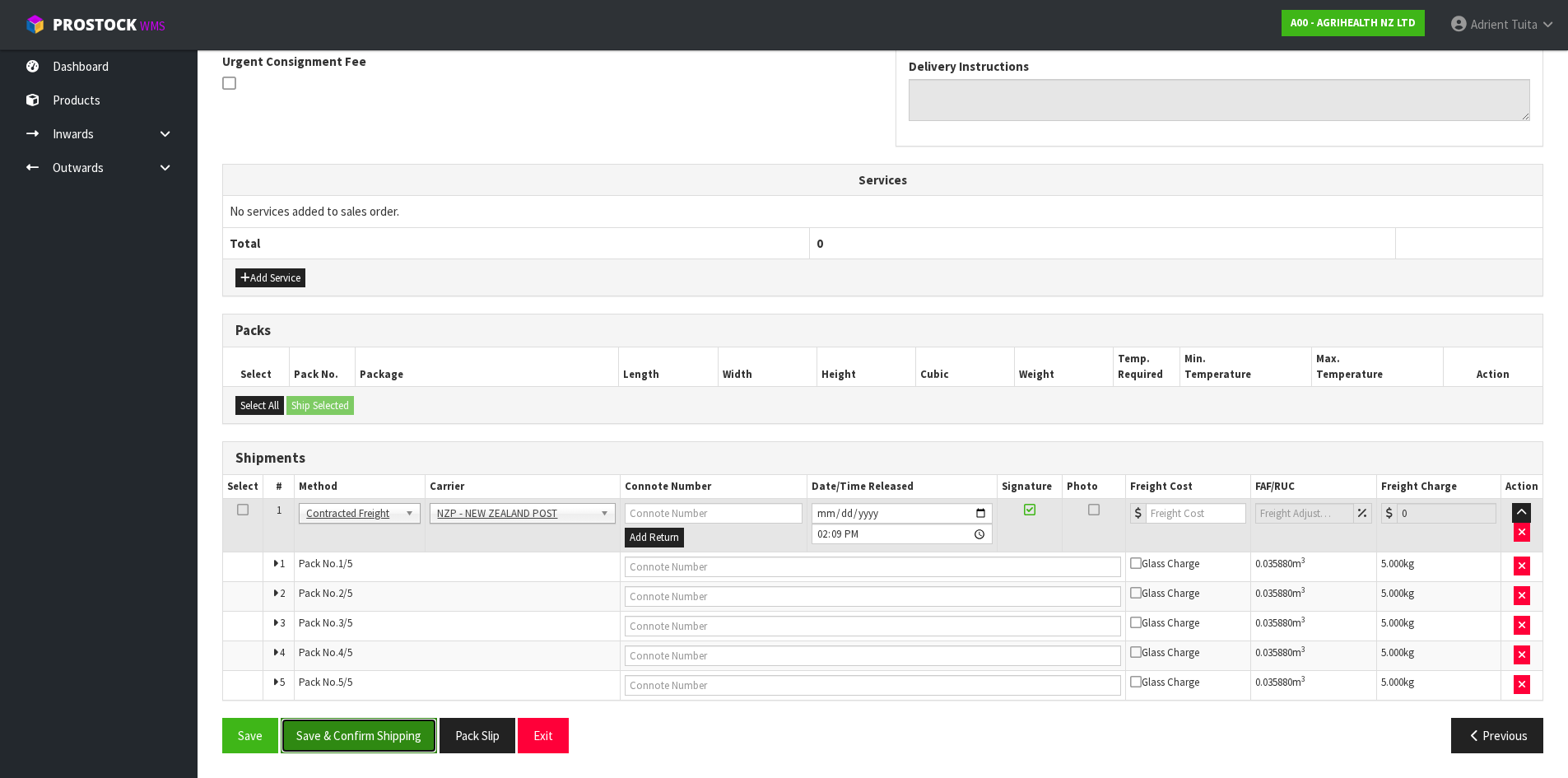
click at [394, 740] on button "Save & Confirm Shipping" at bounding box center [359, 735] width 157 height 36
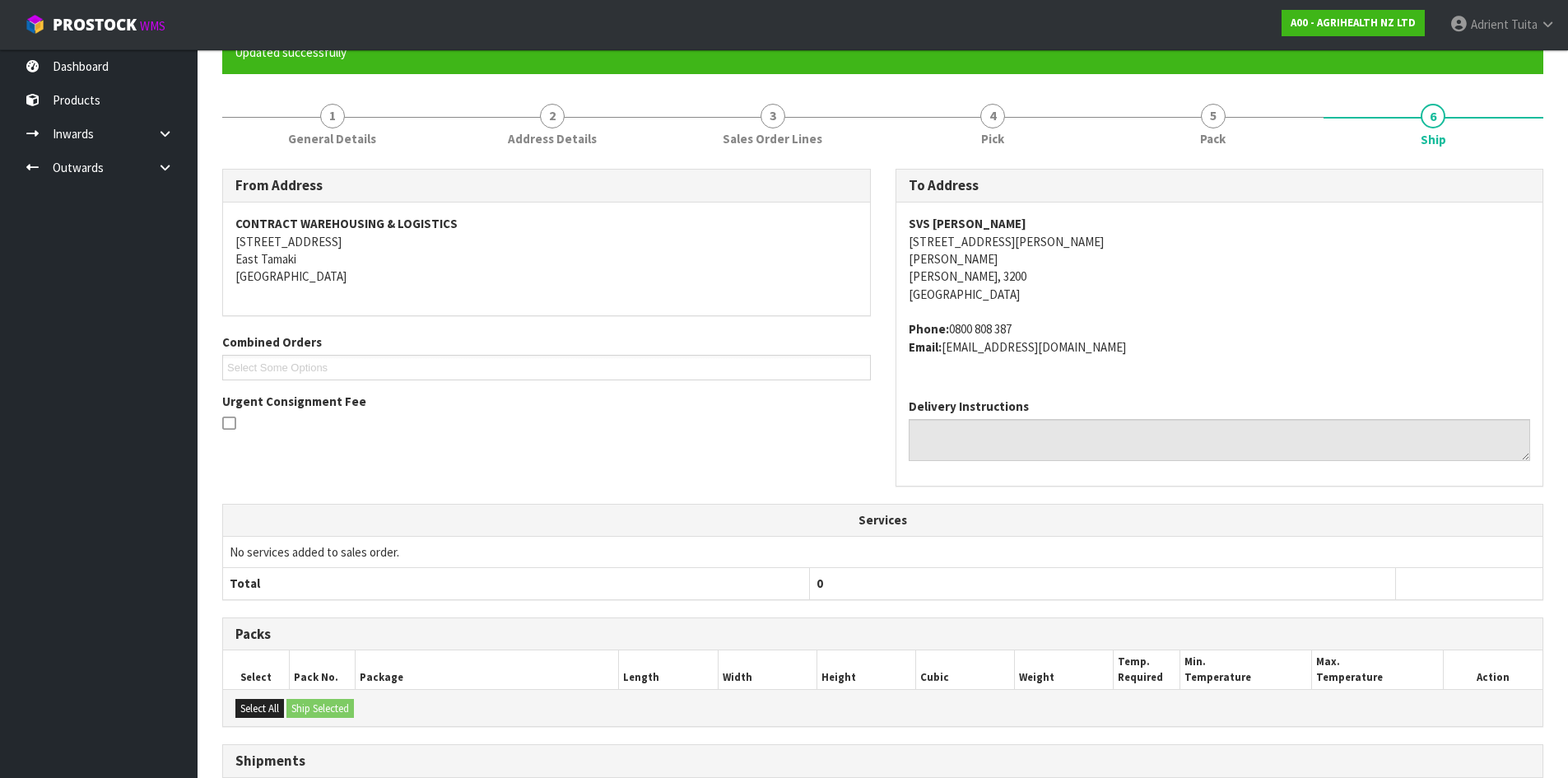
scroll to position [468, 0]
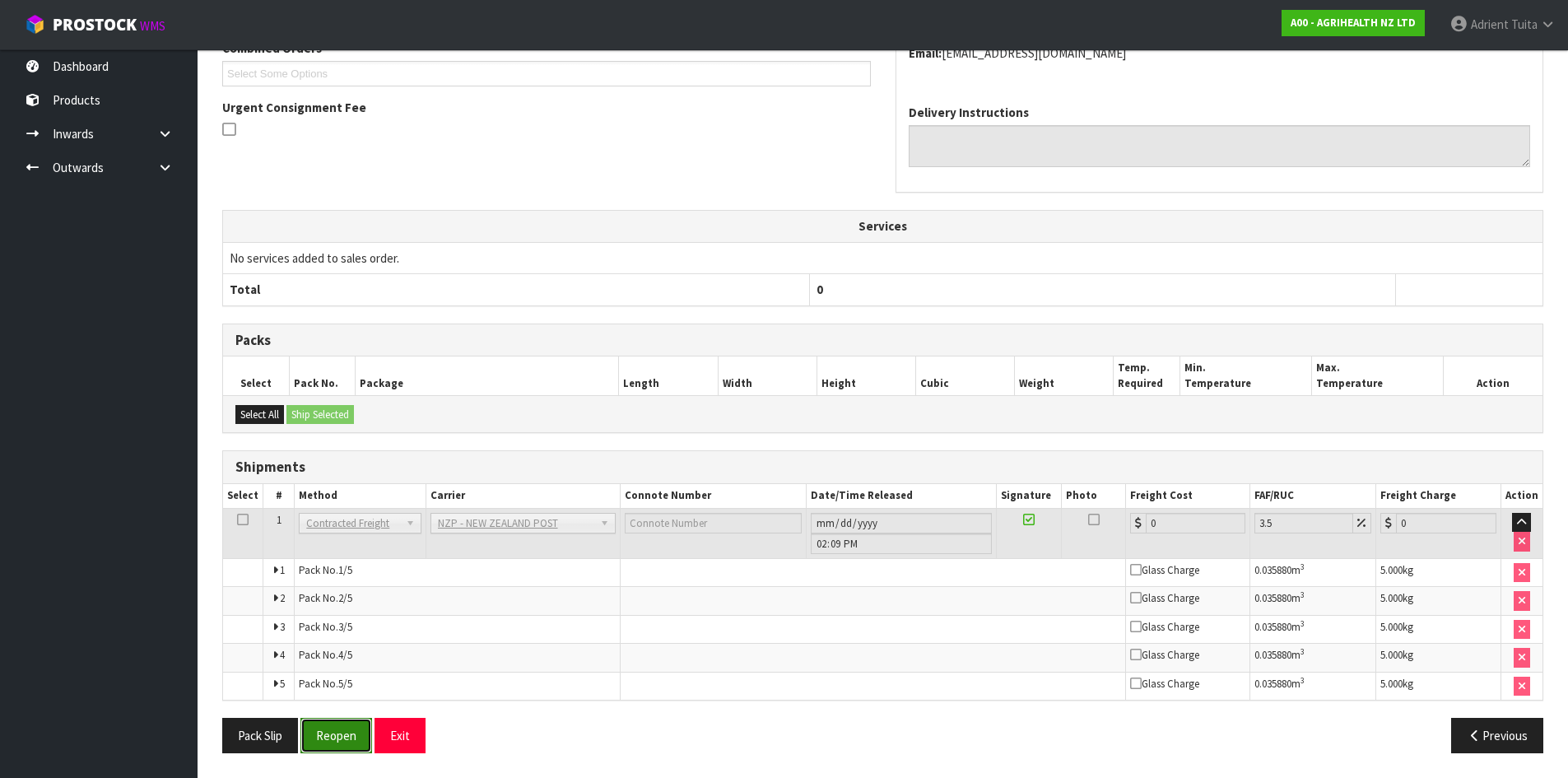
drag, startPoint x: 339, startPoint y: 739, endPoint x: 332, endPoint y: 716, distance: 24.0
click at [338, 739] on button "Reopen" at bounding box center [336, 735] width 72 height 36
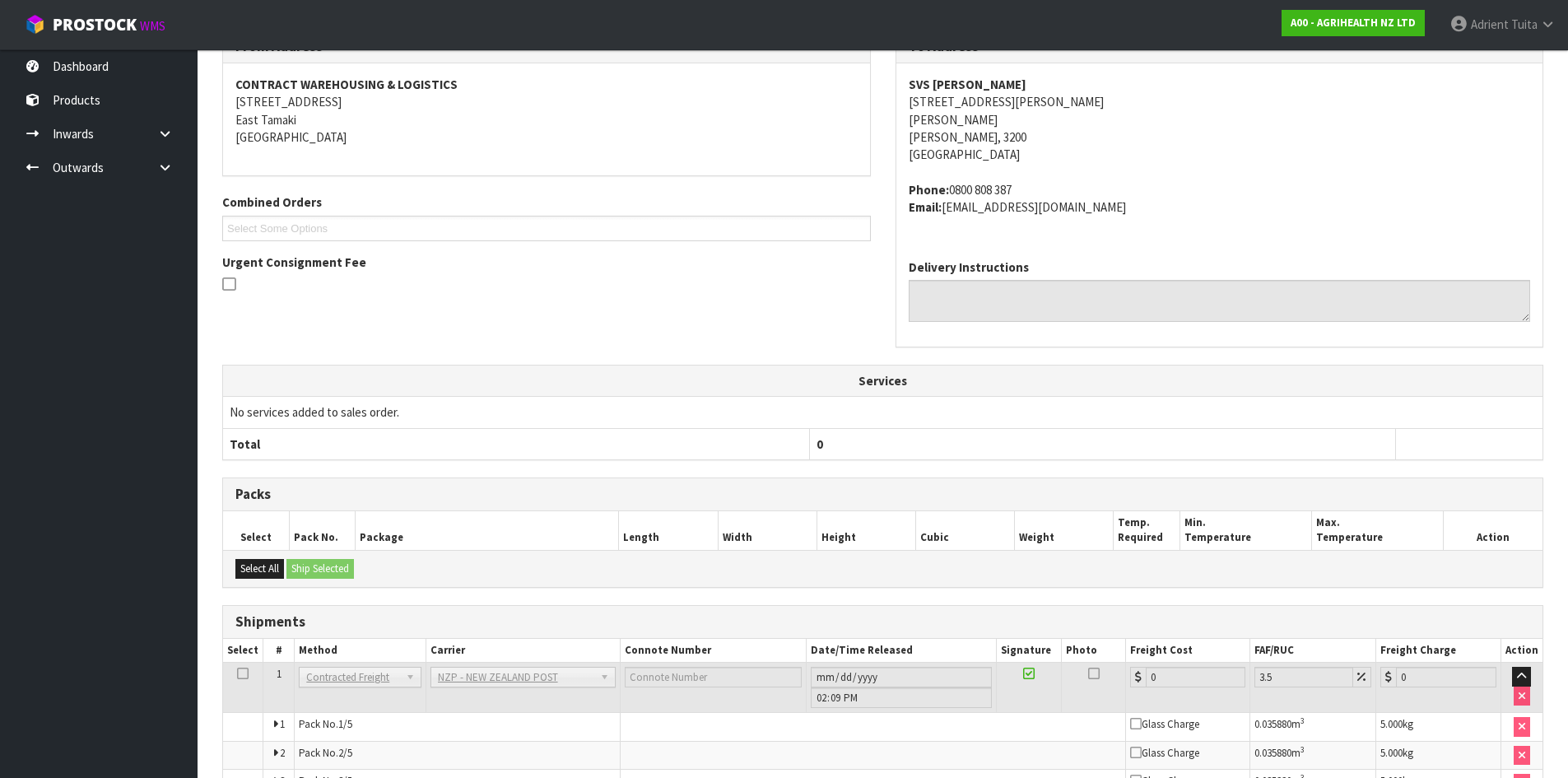
scroll to position [450, 0]
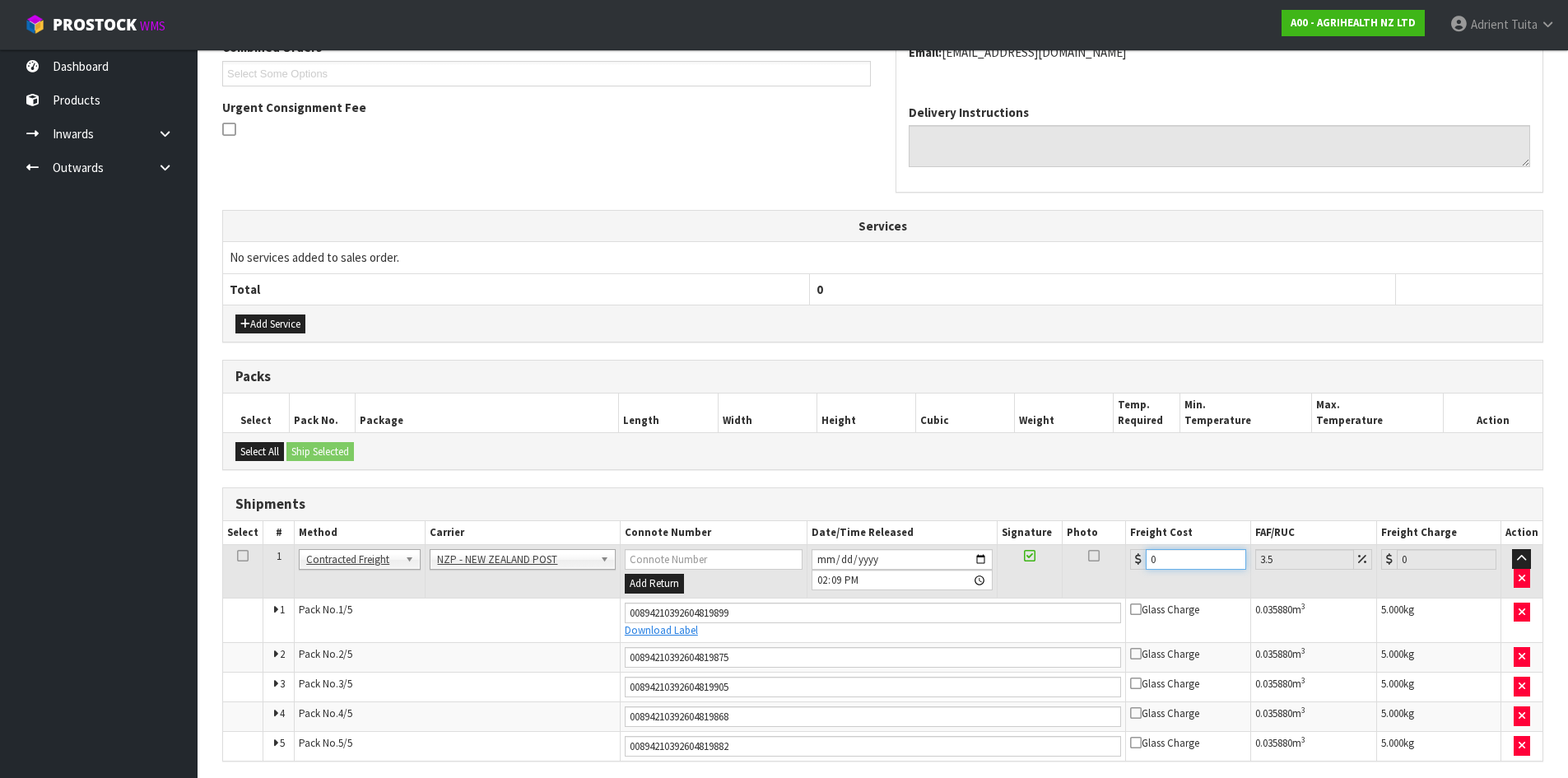
click at [1170, 554] on input "0" at bounding box center [1195, 558] width 100 height 20
type input "3"
type input "3.1"
type input "36"
type input "37.26"
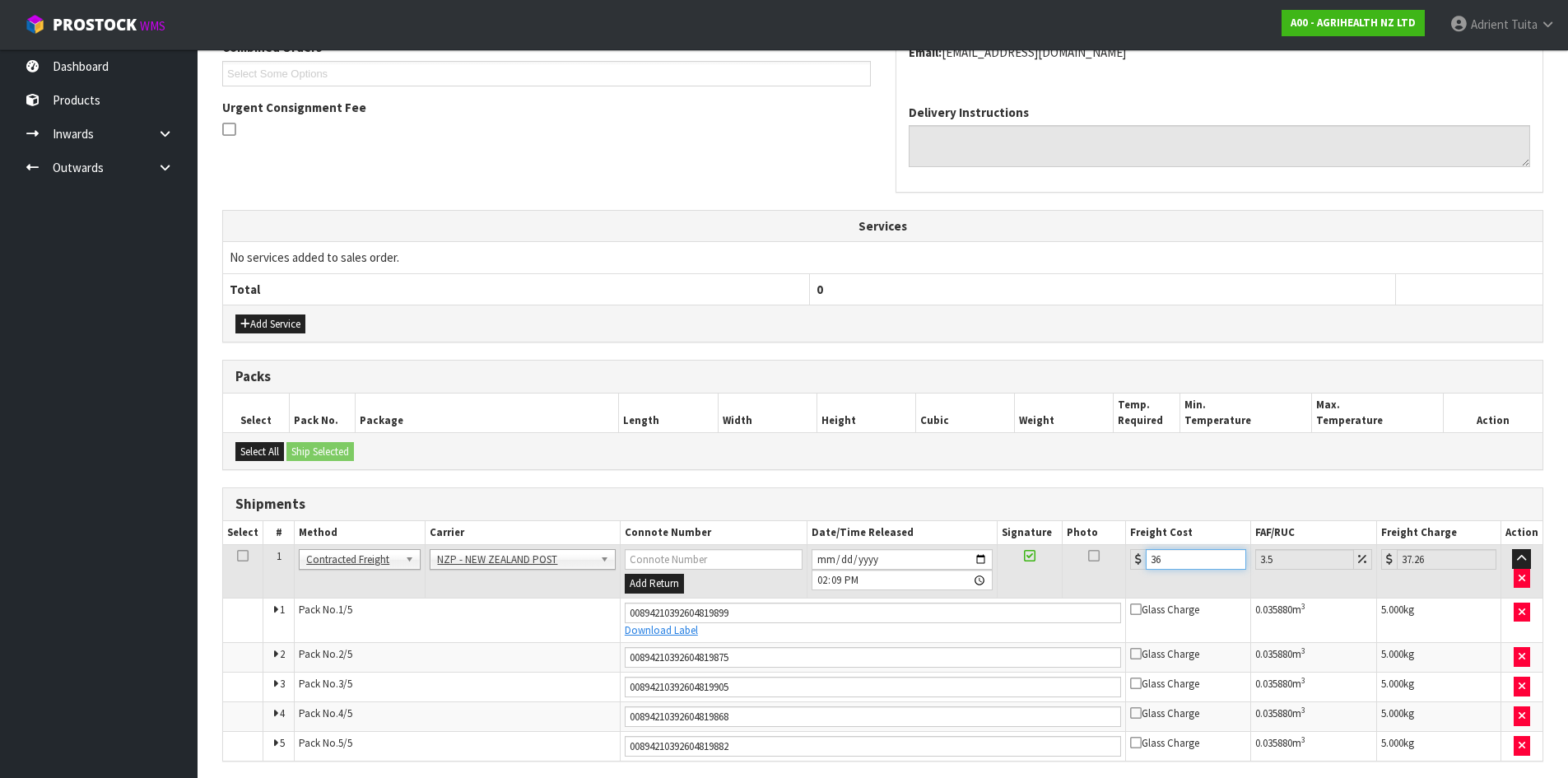
type input "36.5"
type input "37.78"
type input "36.55"
type input "37.83"
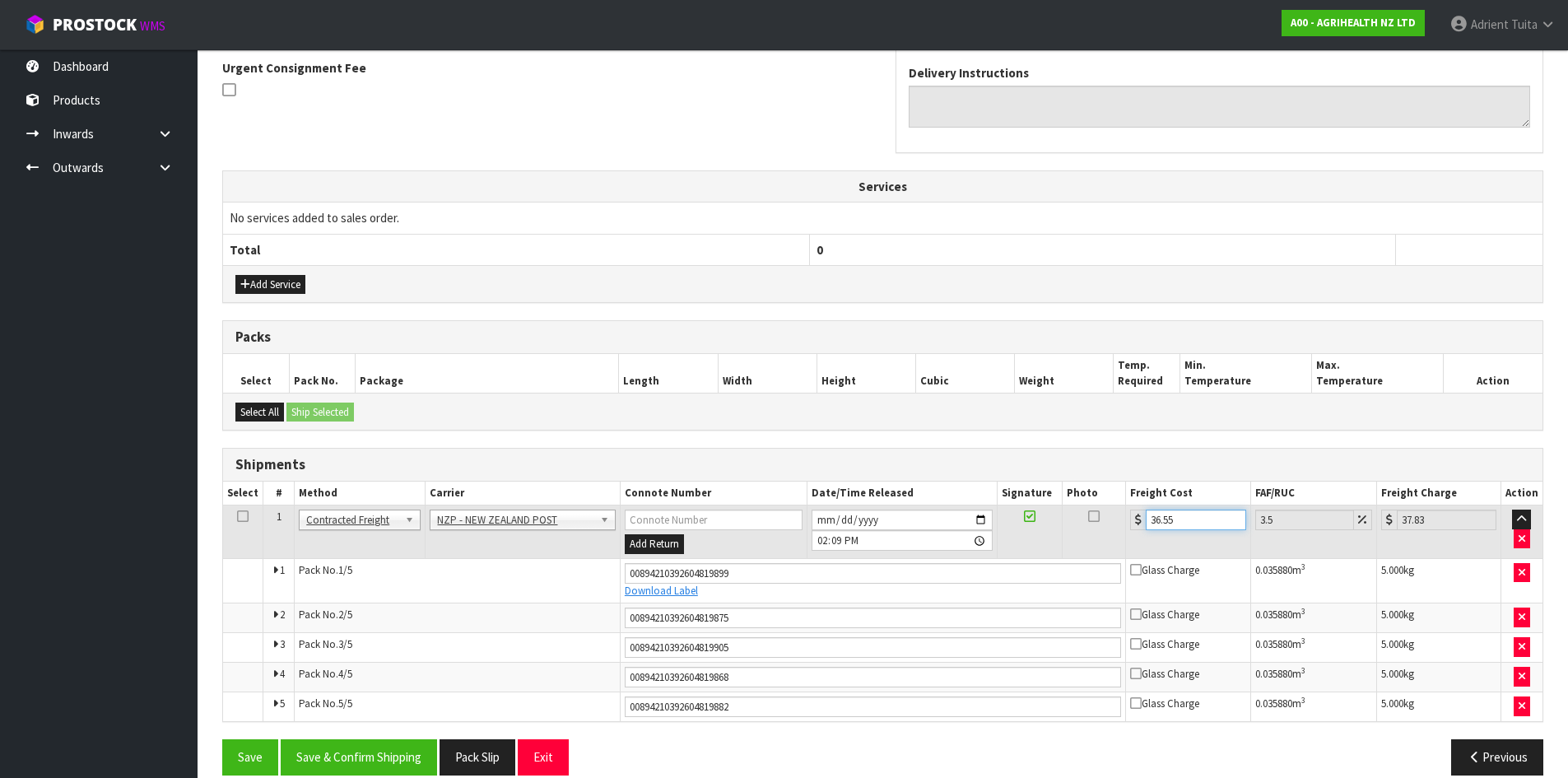
scroll to position [512, 0]
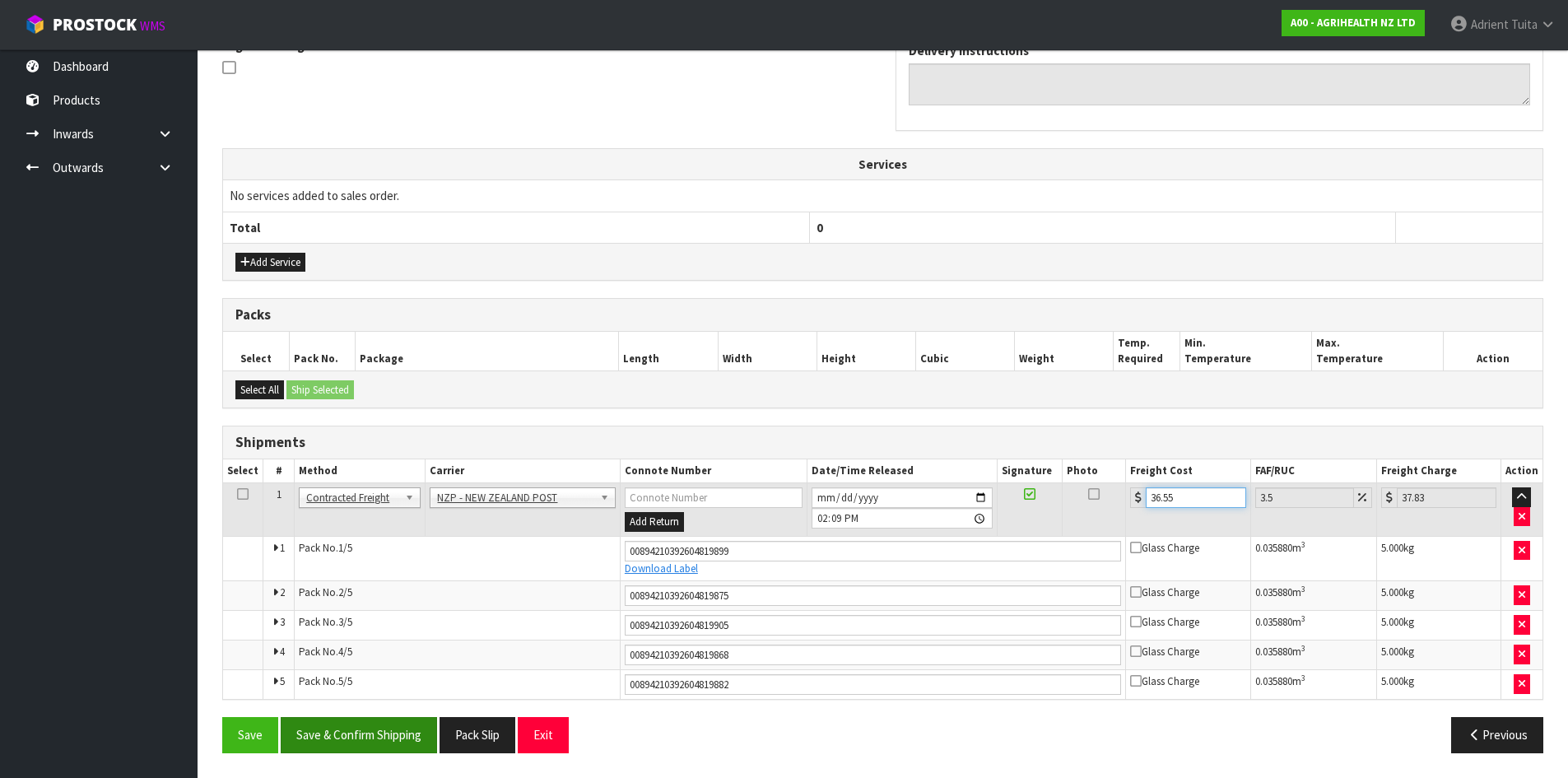
type input "36.55"
click at [354, 734] on button "Save & Confirm Shipping" at bounding box center [359, 734] width 157 height 36
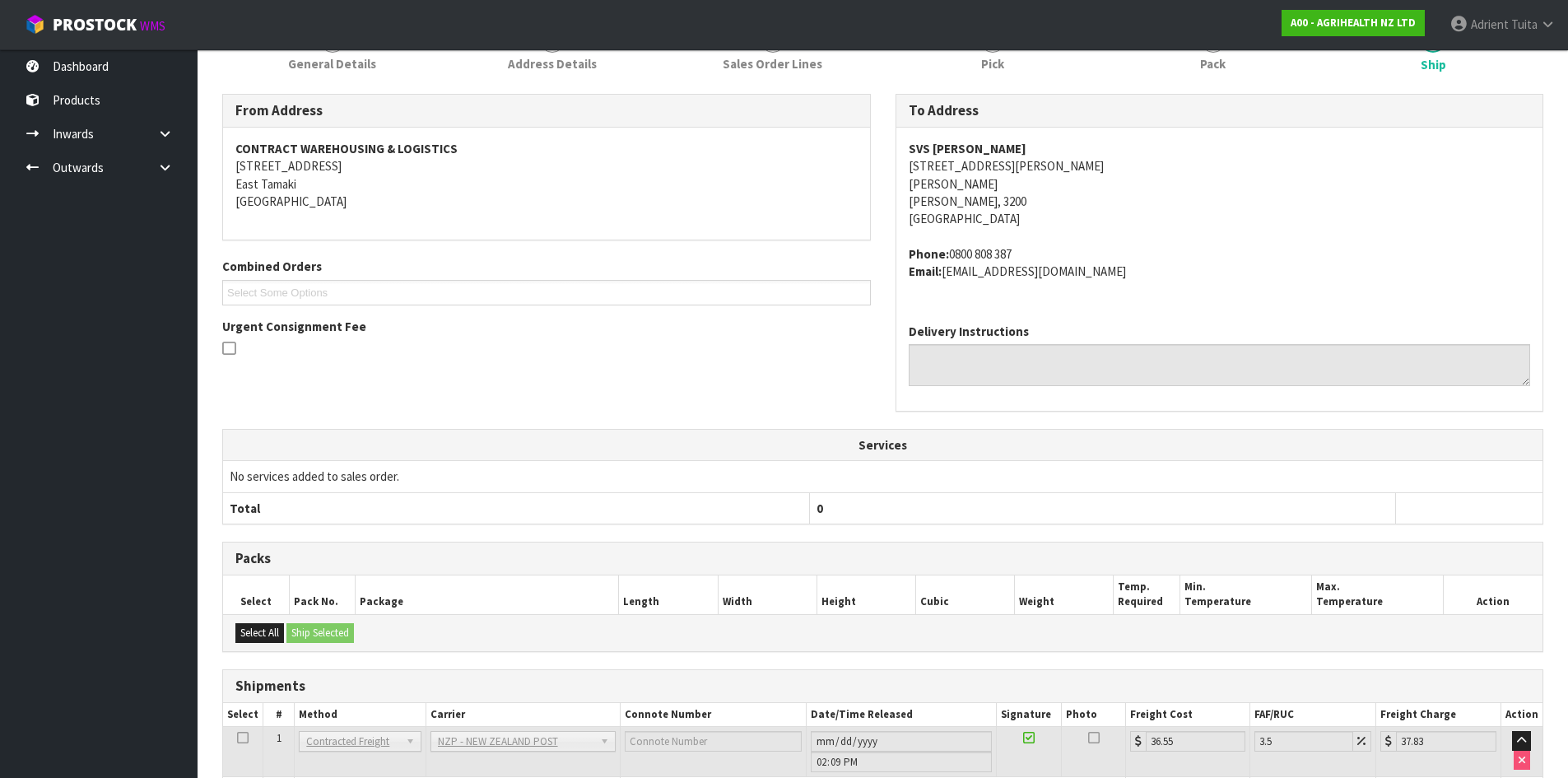
scroll to position [461, 0]
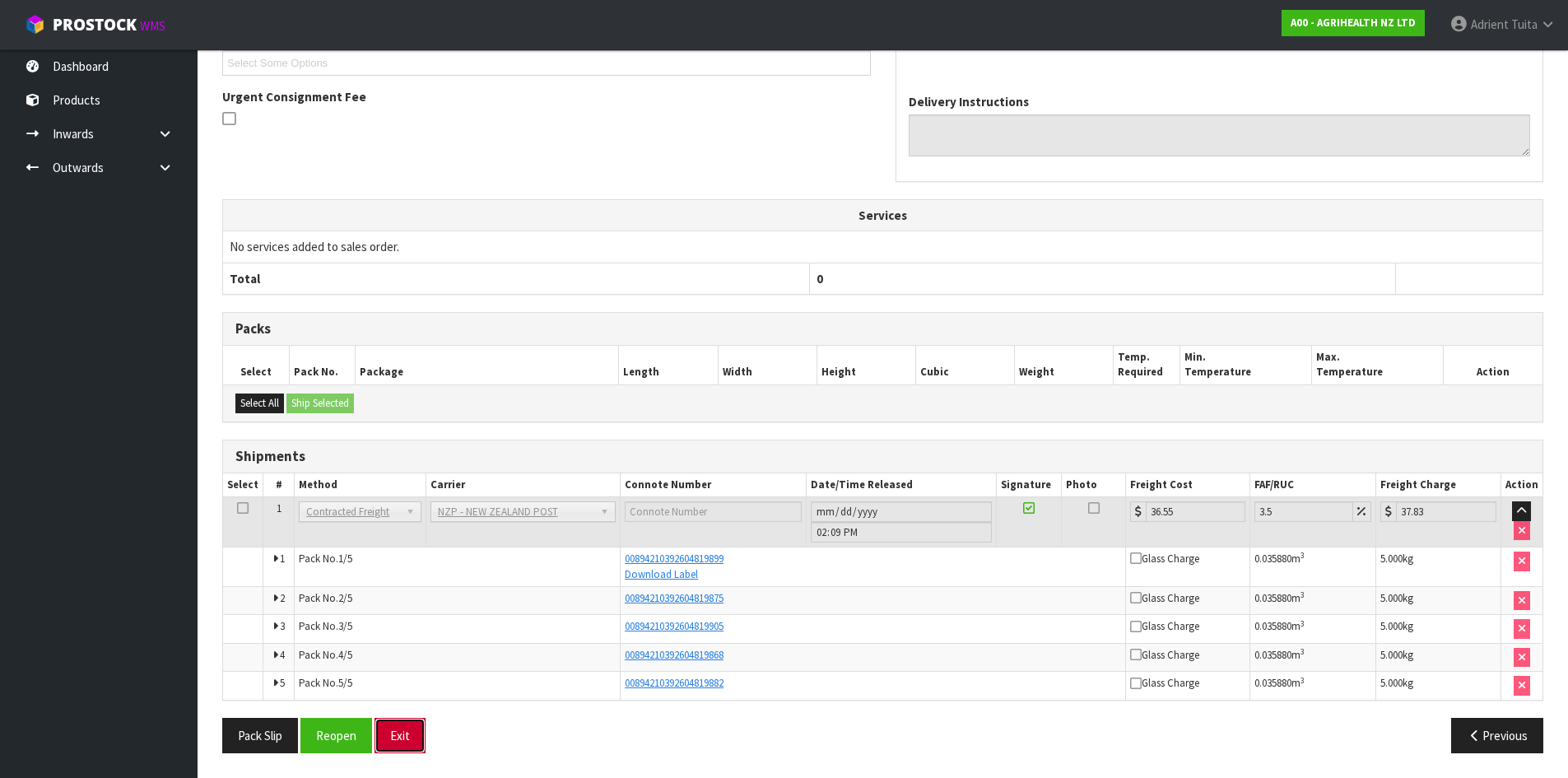
click at [400, 732] on button "Exit" at bounding box center [399, 735] width 51 height 36
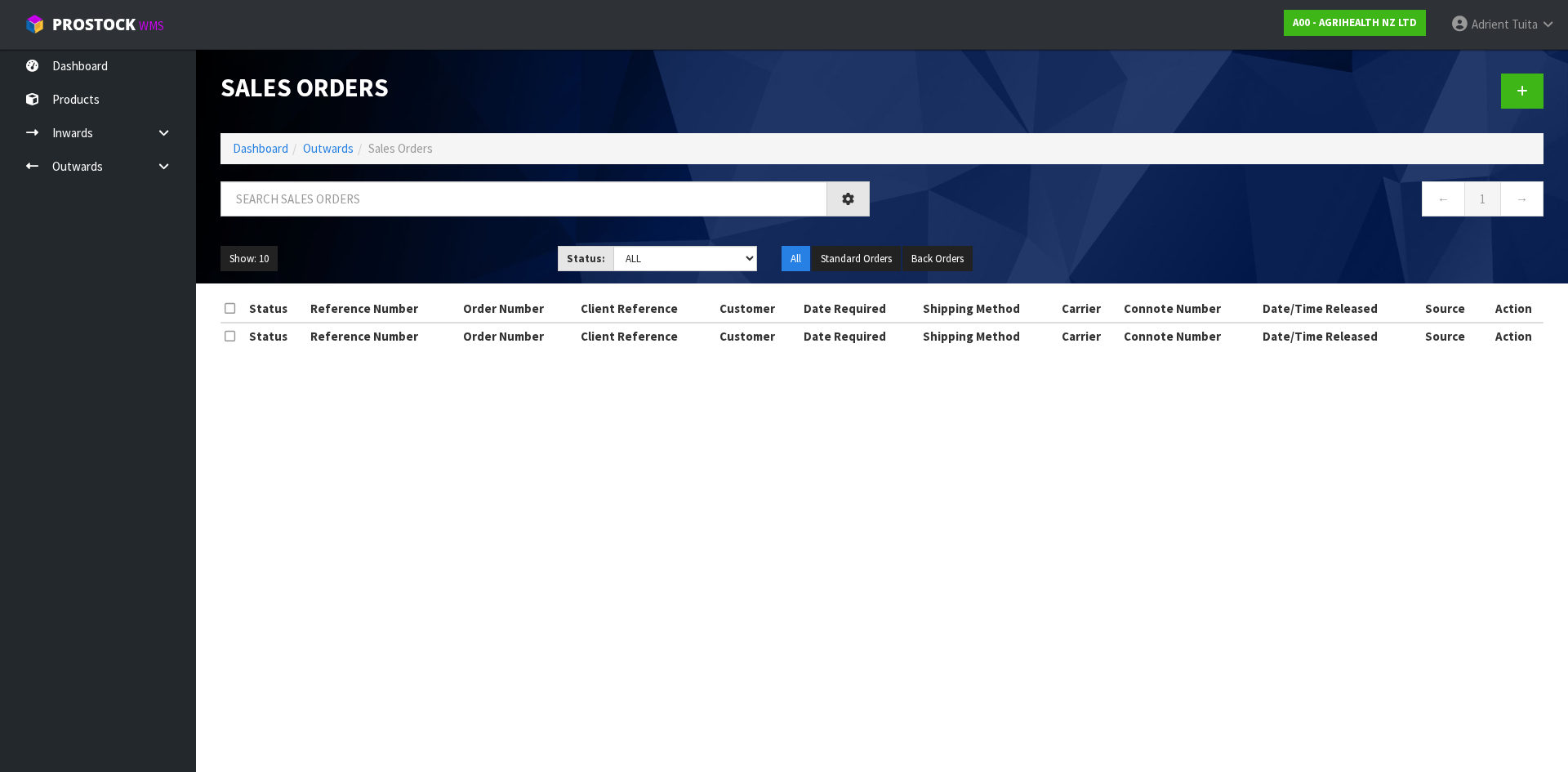
click at [312, 179] on div "Sales Orders Dashboard Outwards Sales Orders ← 1 → Show: 10 5 10 25 50 Status: …" at bounding box center [882, 167] width 1347 height 235
click at [315, 199] on input "text" at bounding box center [524, 199] width 607 height 35
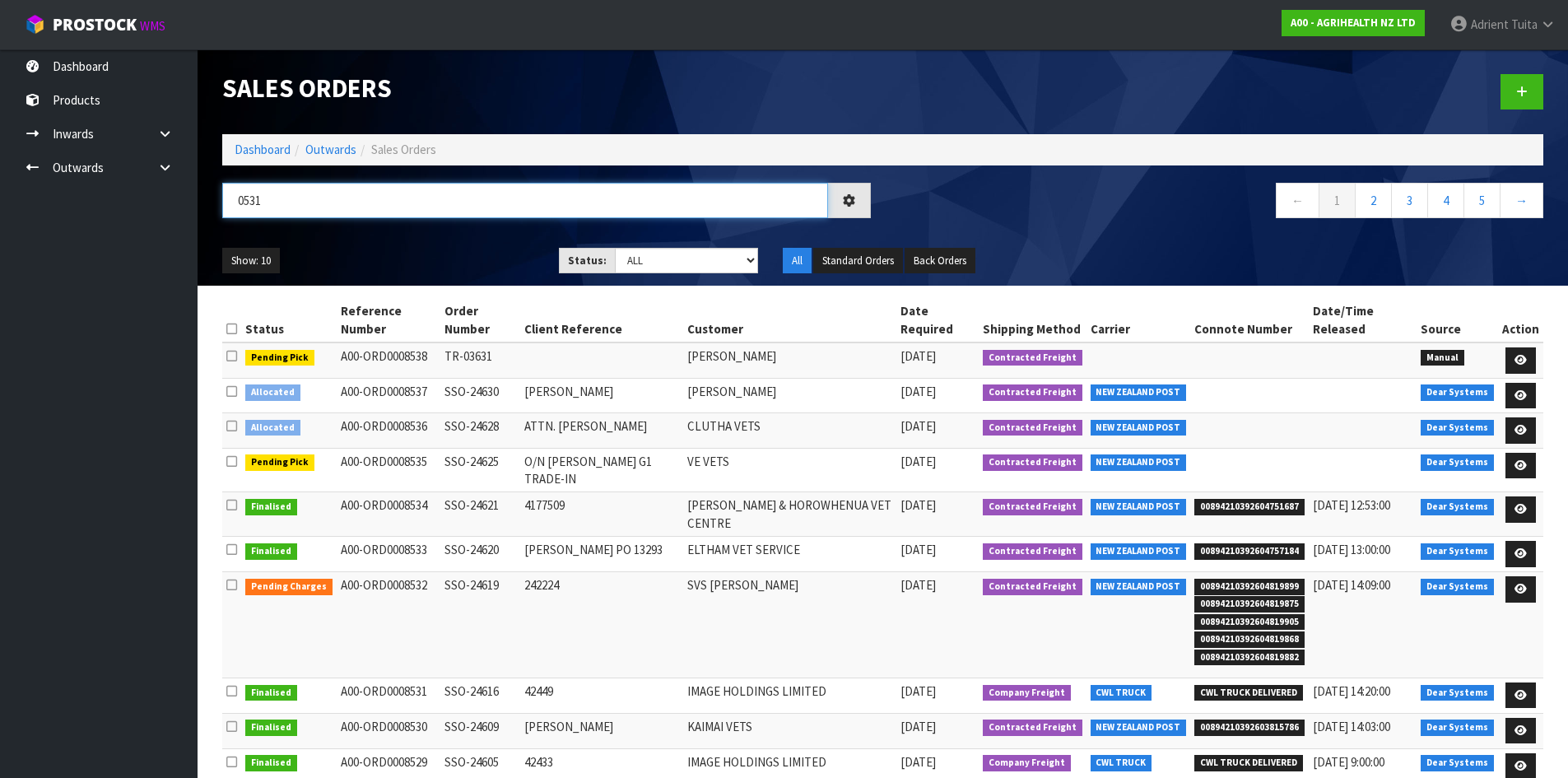
type input "0531"
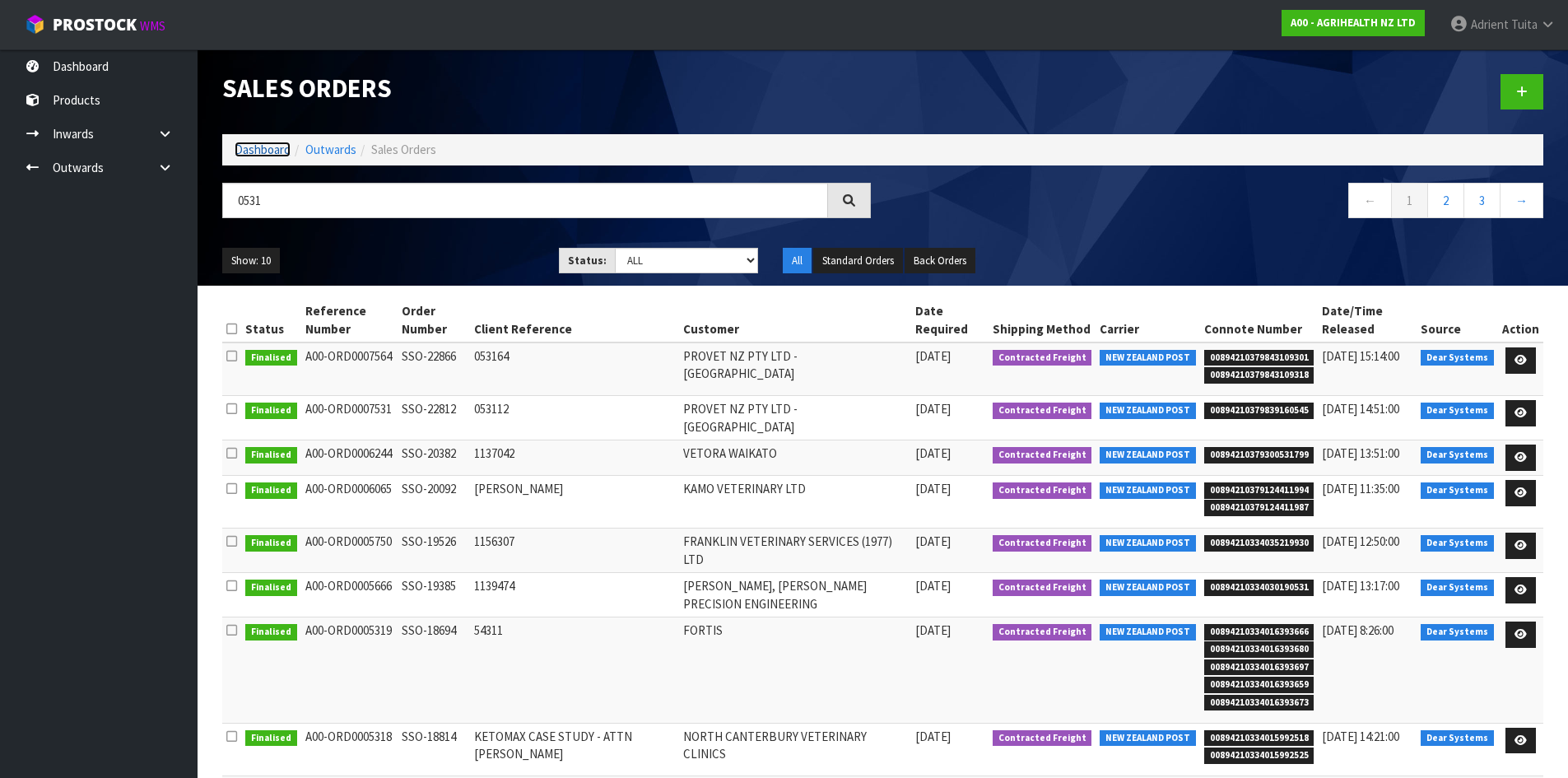
click at [240, 149] on link "Dashboard" at bounding box center [262, 149] width 56 height 16
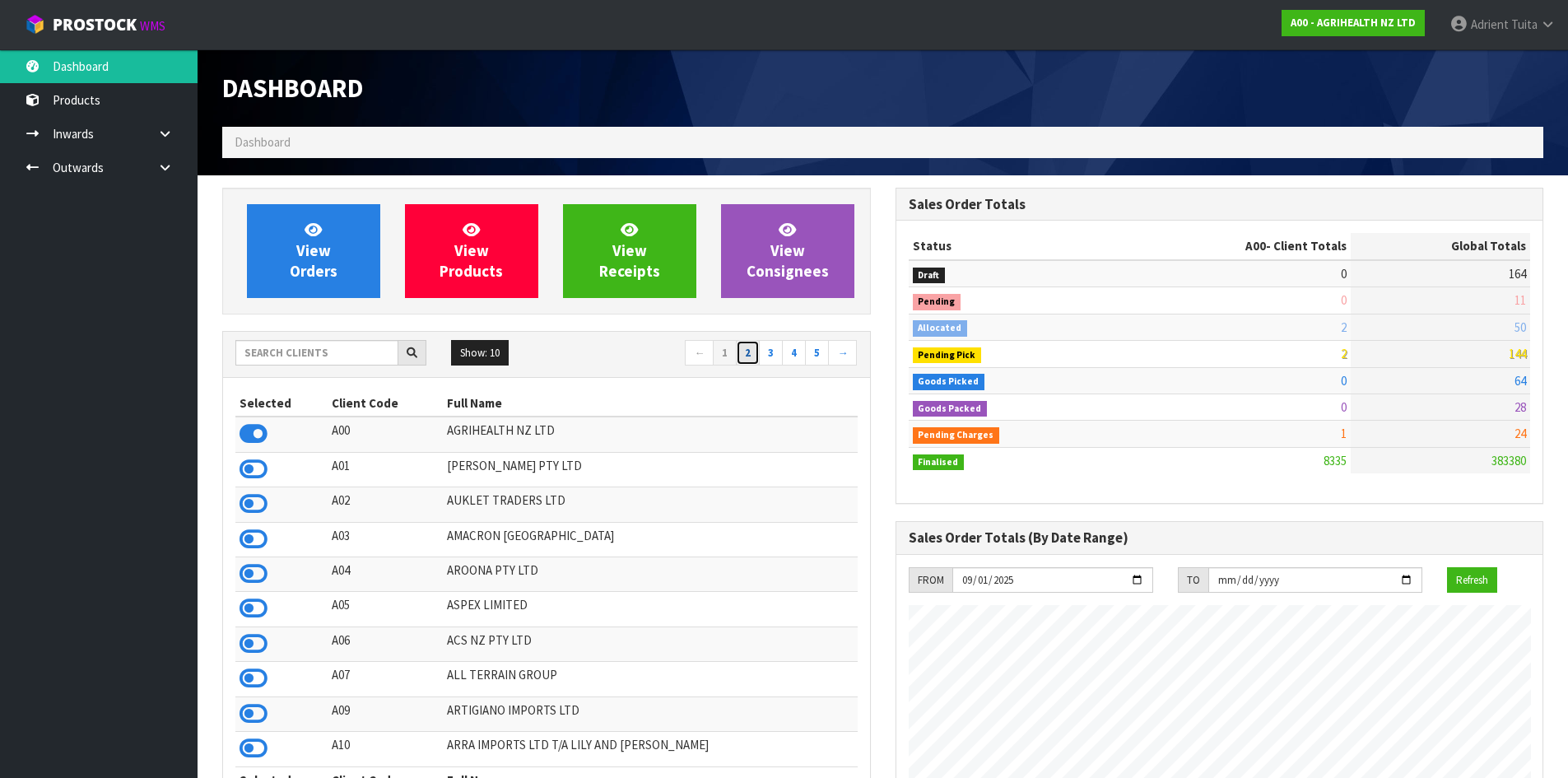
click at [752, 355] on link "2" at bounding box center [747, 353] width 24 height 27
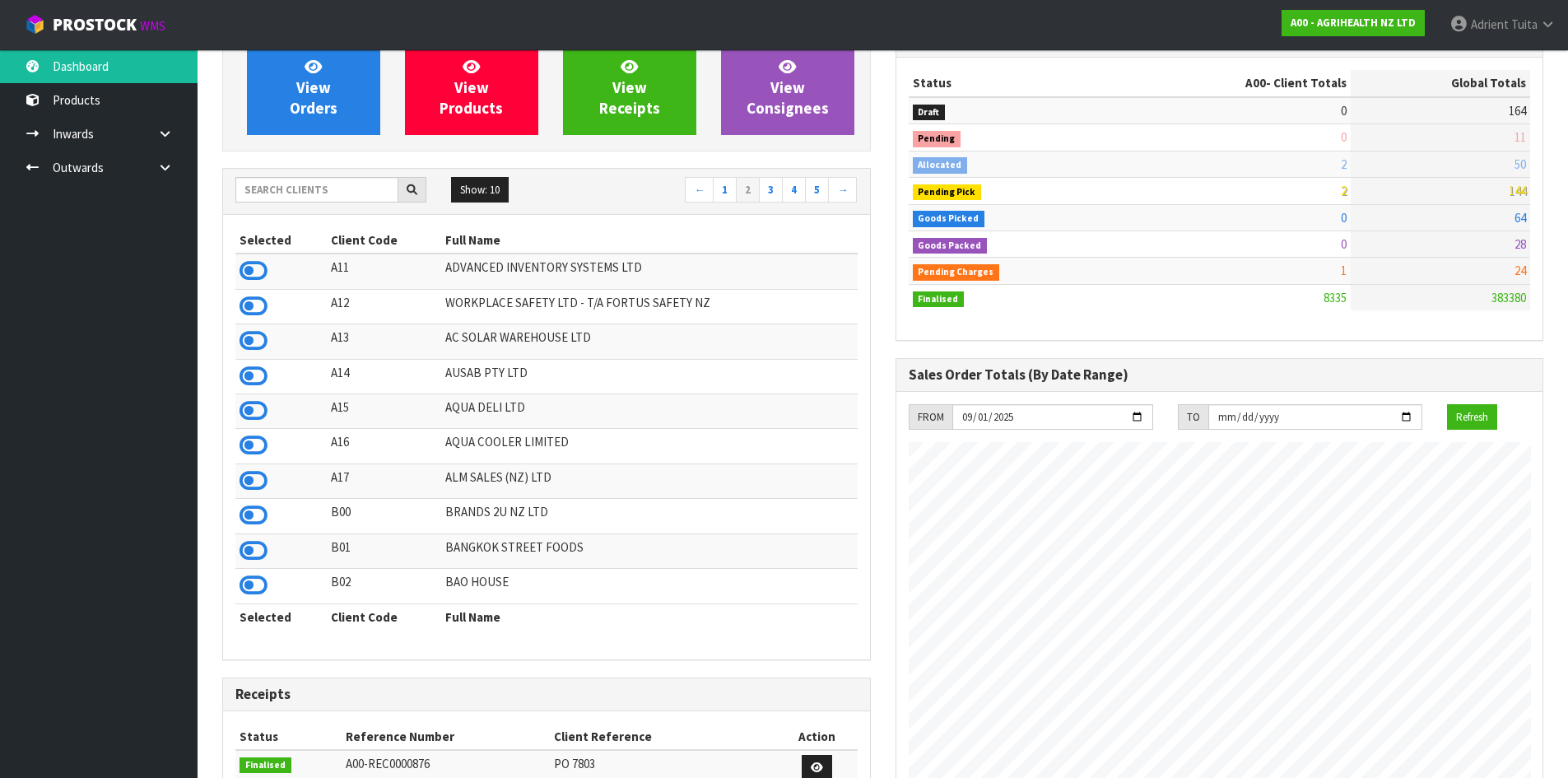
scroll to position [164, 0]
click at [253, 442] on icon at bounding box center [253, 444] width 28 height 25
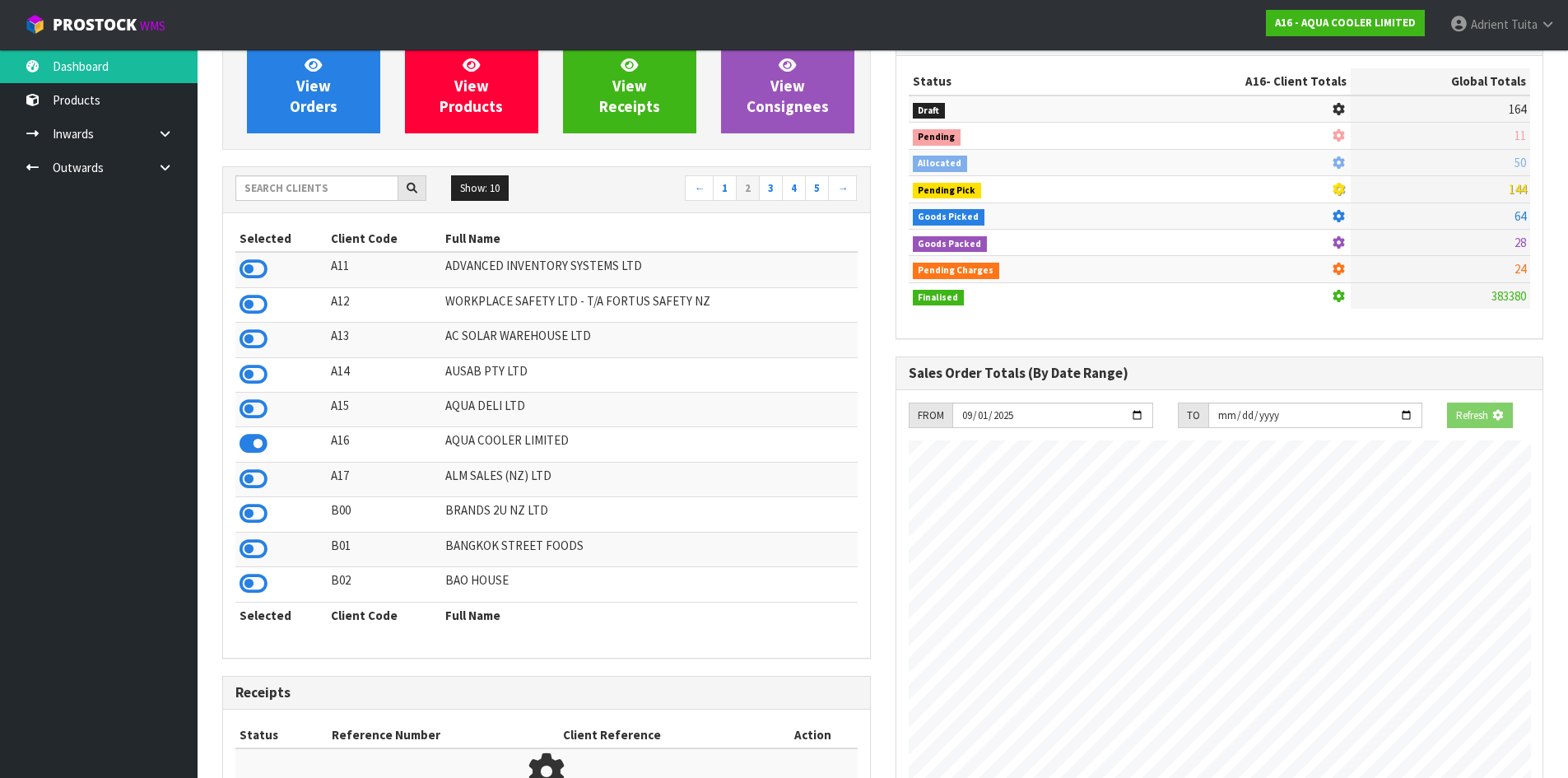
scroll to position [1026, 672]
click at [305, 122] on link "View Orders" at bounding box center [314, 86] width 133 height 94
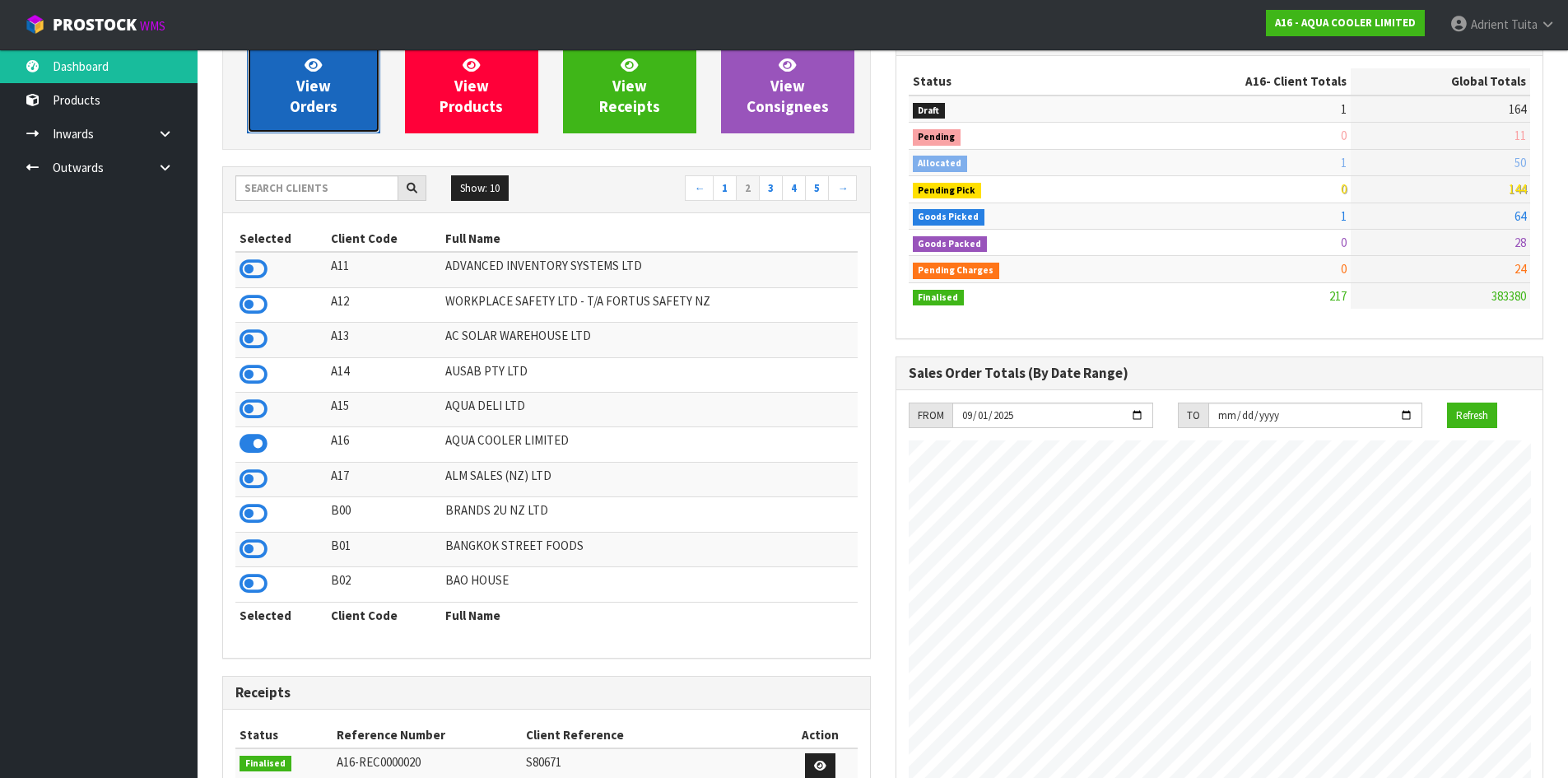
scroll to position [1192, 672]
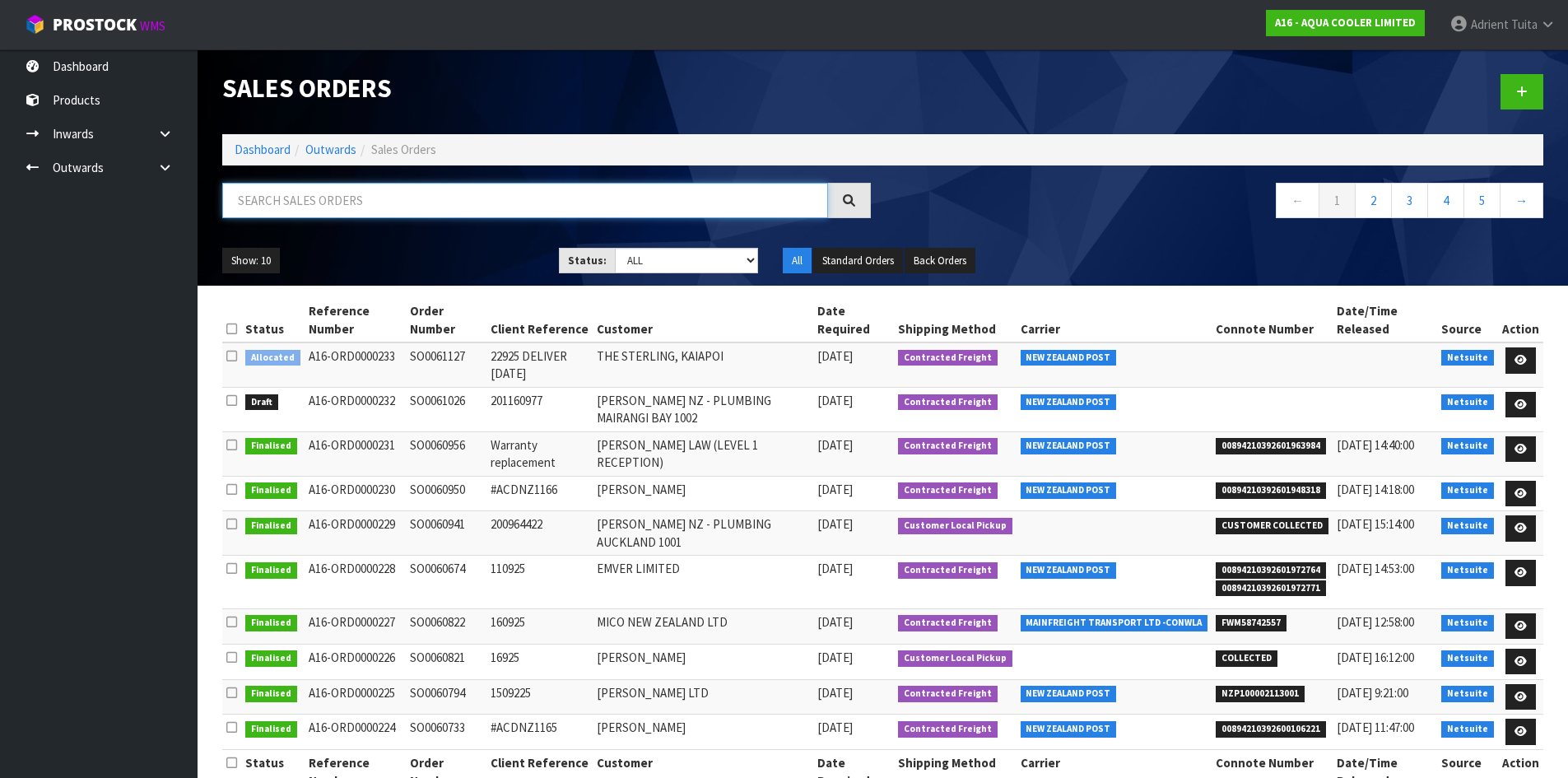
click at [519, 183] on input "text" at bounding box center [525, 200] width 606 height 36
click at [528, 195] on input "text" at bounding box center [525, 200] width 606 height 36
type input "0531"
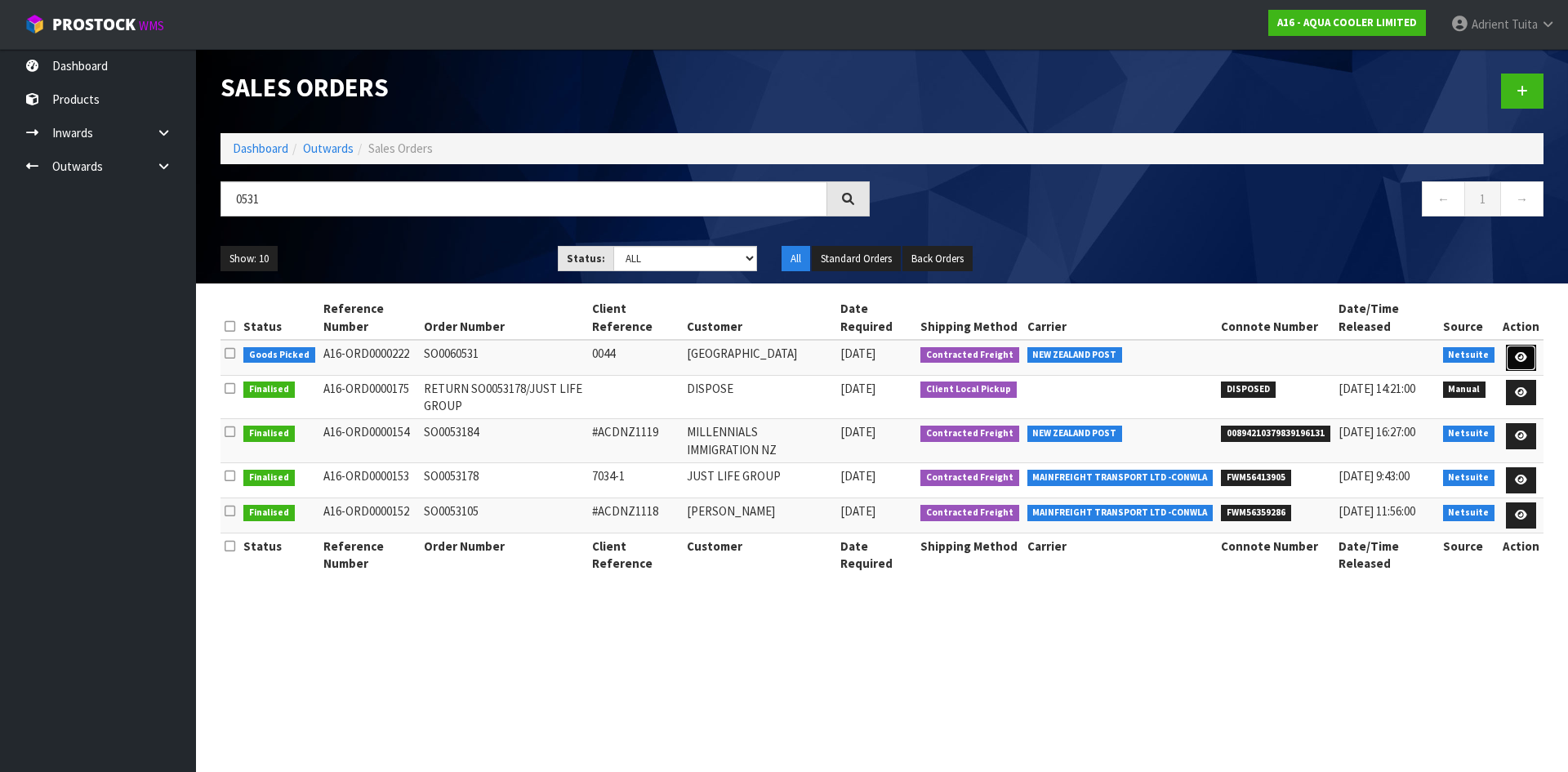
click at [1516, 356] on link at bounding box center [1521, 358] width 30 height 26
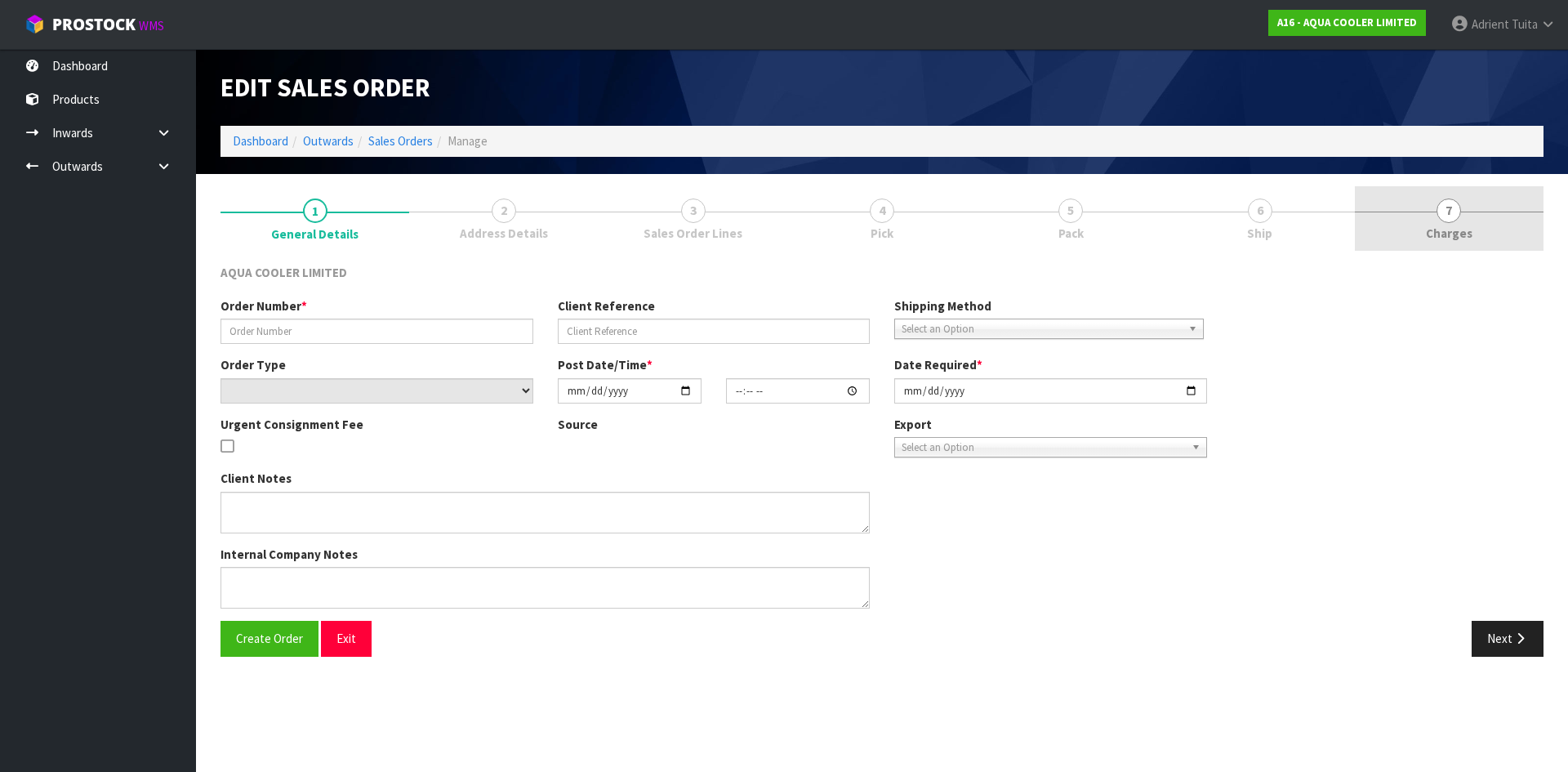
type input "SO0060531"
type input "0044"
select select "number:0"
type input "2025-09-09"
type input "21:30:08.000"
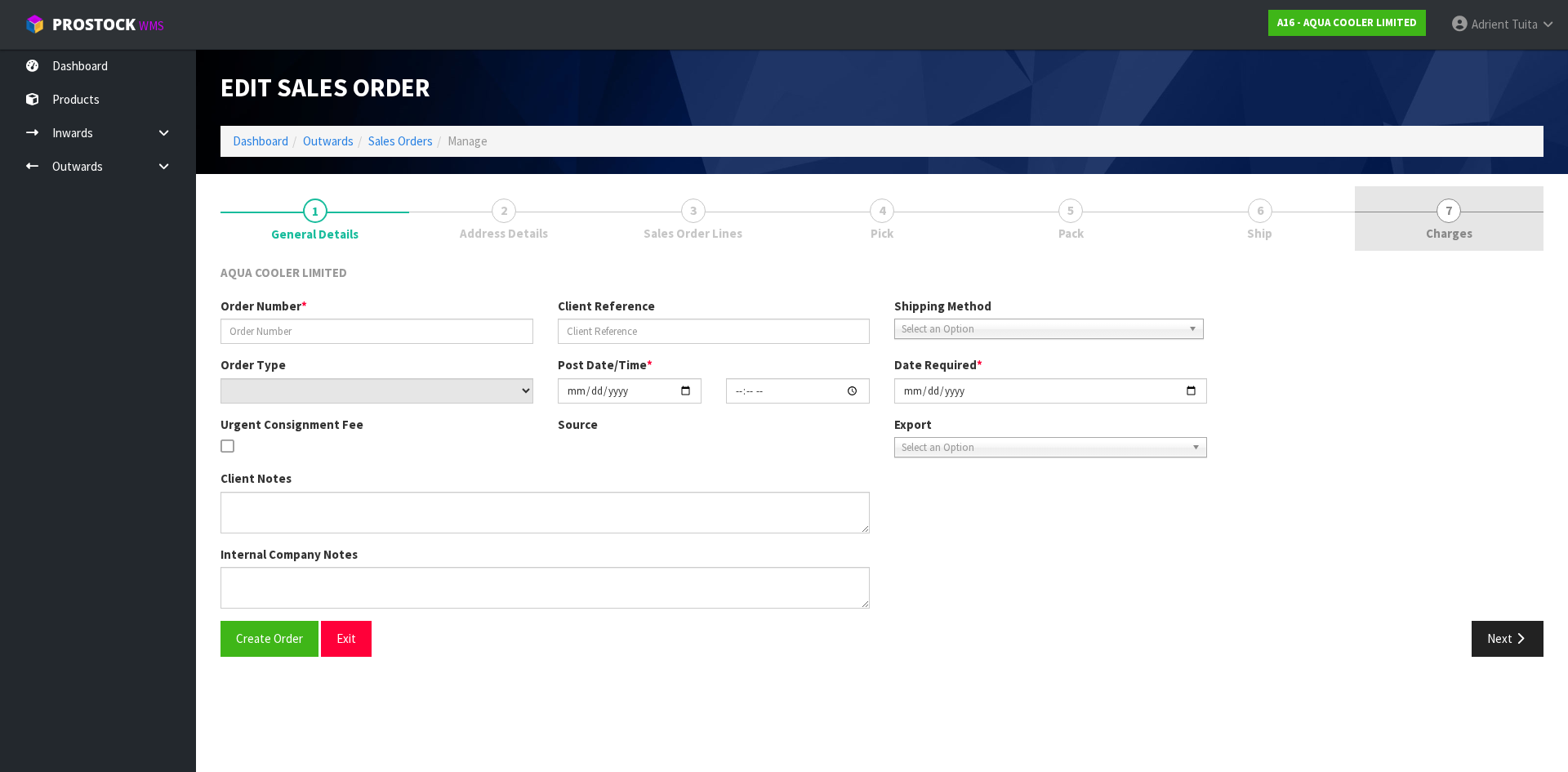
type input "2025-09-29"
type textarea "WE ARE AWAITING TO CONFIRM IF THEY ARE HAPPY WITH THE WHITE THEN WE WILL CHANGE…"
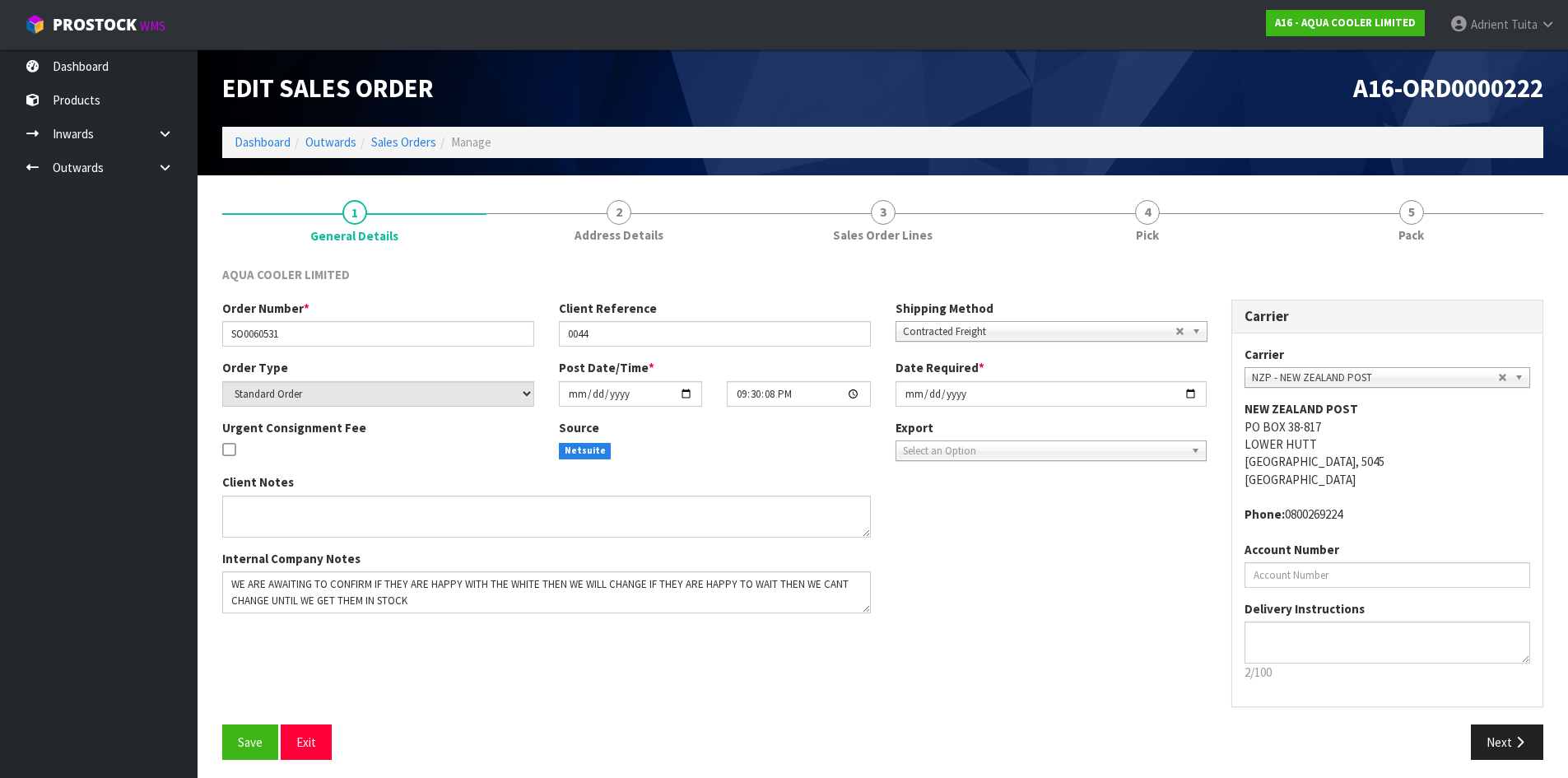
click at [1457, 241] on link "5 Pack" at bounding box center [1411, 220] width 264 height 65
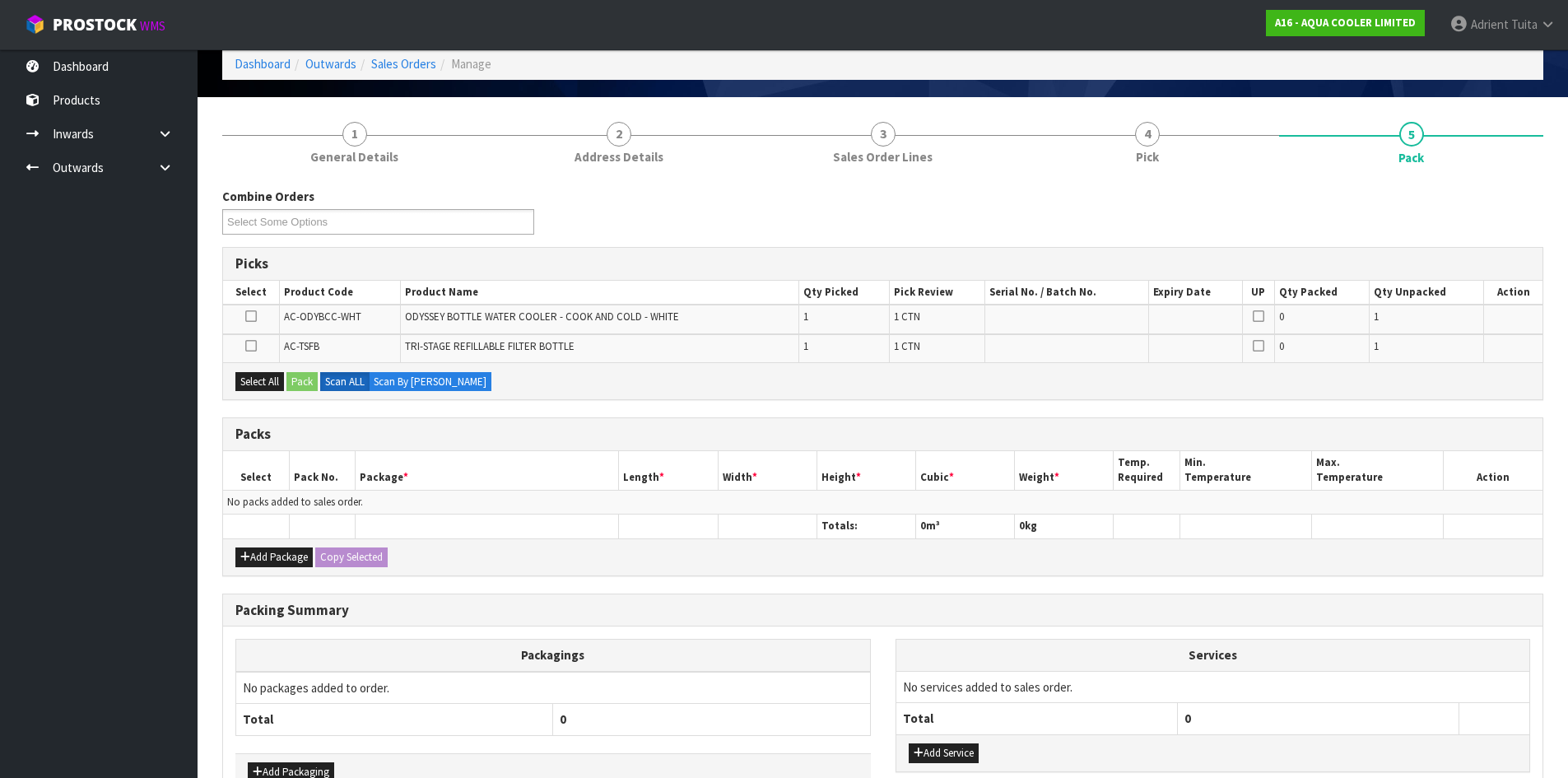
scroll to position [181, 0]
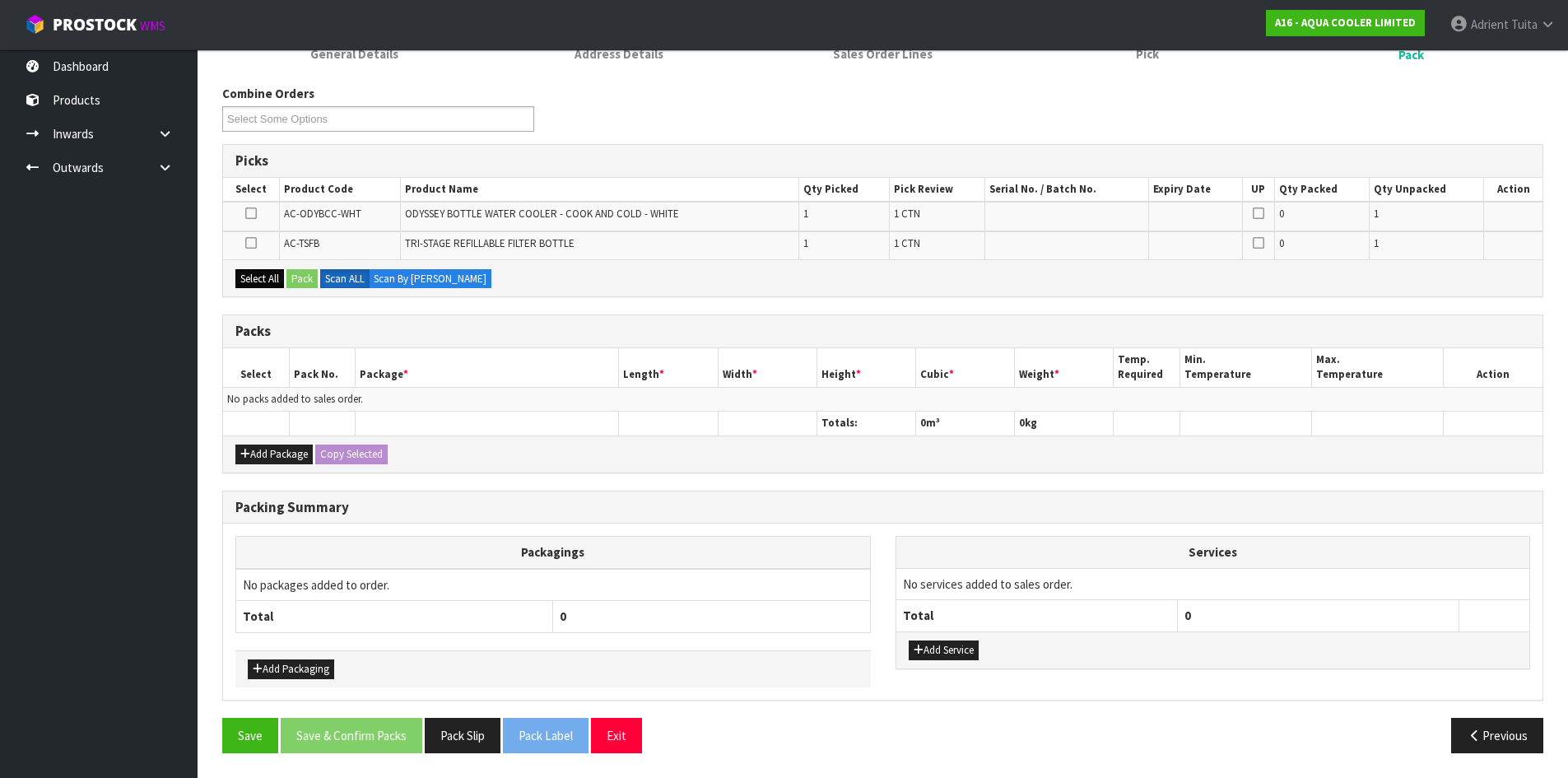
drag, startPoint x: 274, startPoint y: 267, endPoint x: 279, endPoint y: 277, distance: 11.2
click at [277, 275] on div "Select All Pack Scan ALL Scan By Quantity" at bounding box center [882, 278] width 1319 height 37
click at [268, 294] on div "Select All Pack Scan ALL Scan By Quantity" at bounding box center [882, 278] width 1319 height 37
drag, startPoint x: 277, startPoint y: 282, endPoint x: 285, endPoint y: 282, distance: 8.0
click at [280, 282] on button "Select All" at bounding box center [260, 279] width 49 height 20
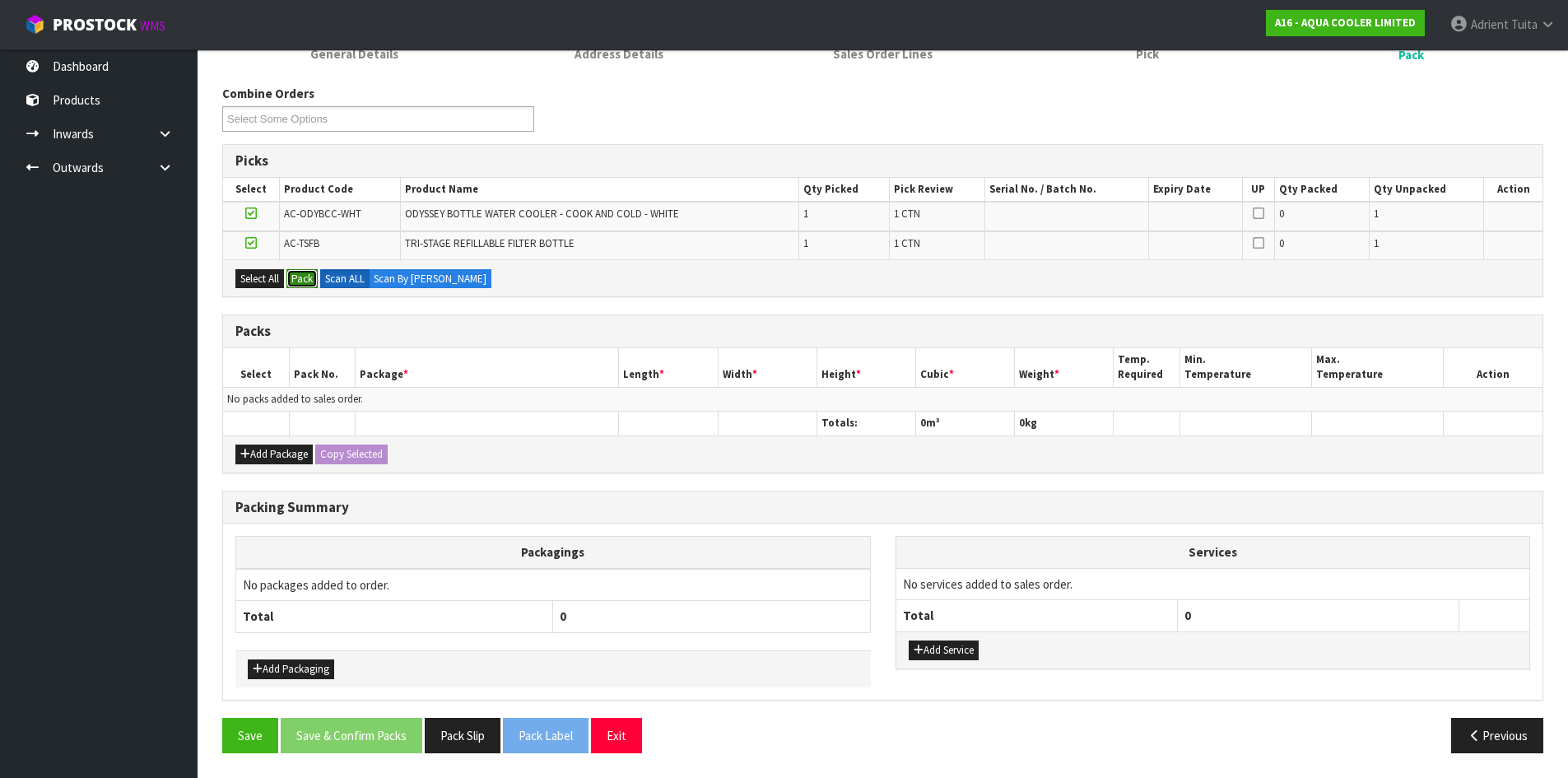
click at [294, 280] on button "Pack" at bounding box center [302, 279] width 31 height 20
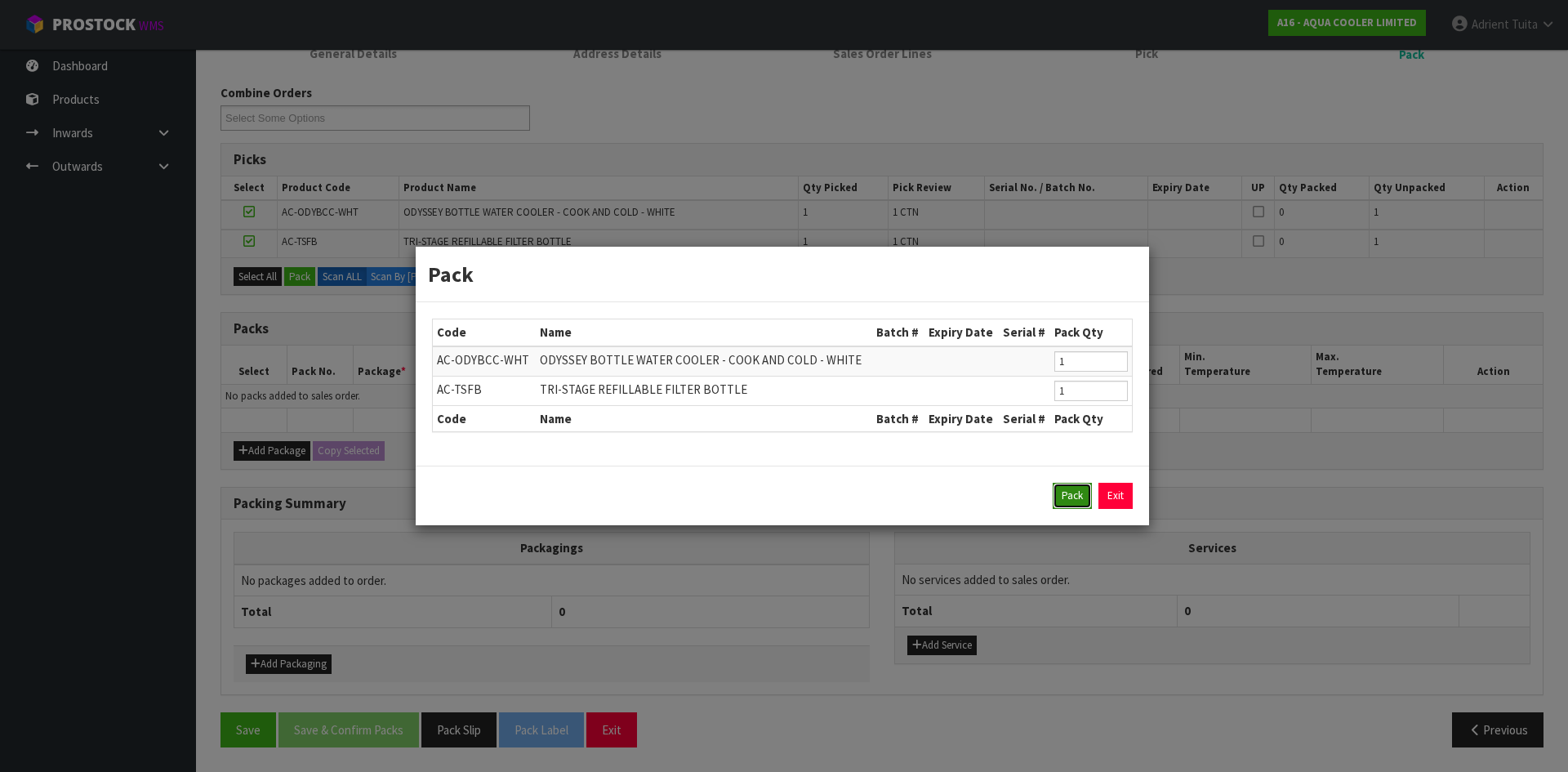
click at [1066, 489] on button "Pack" at bounding box center [1072, 496] width 39 height 26
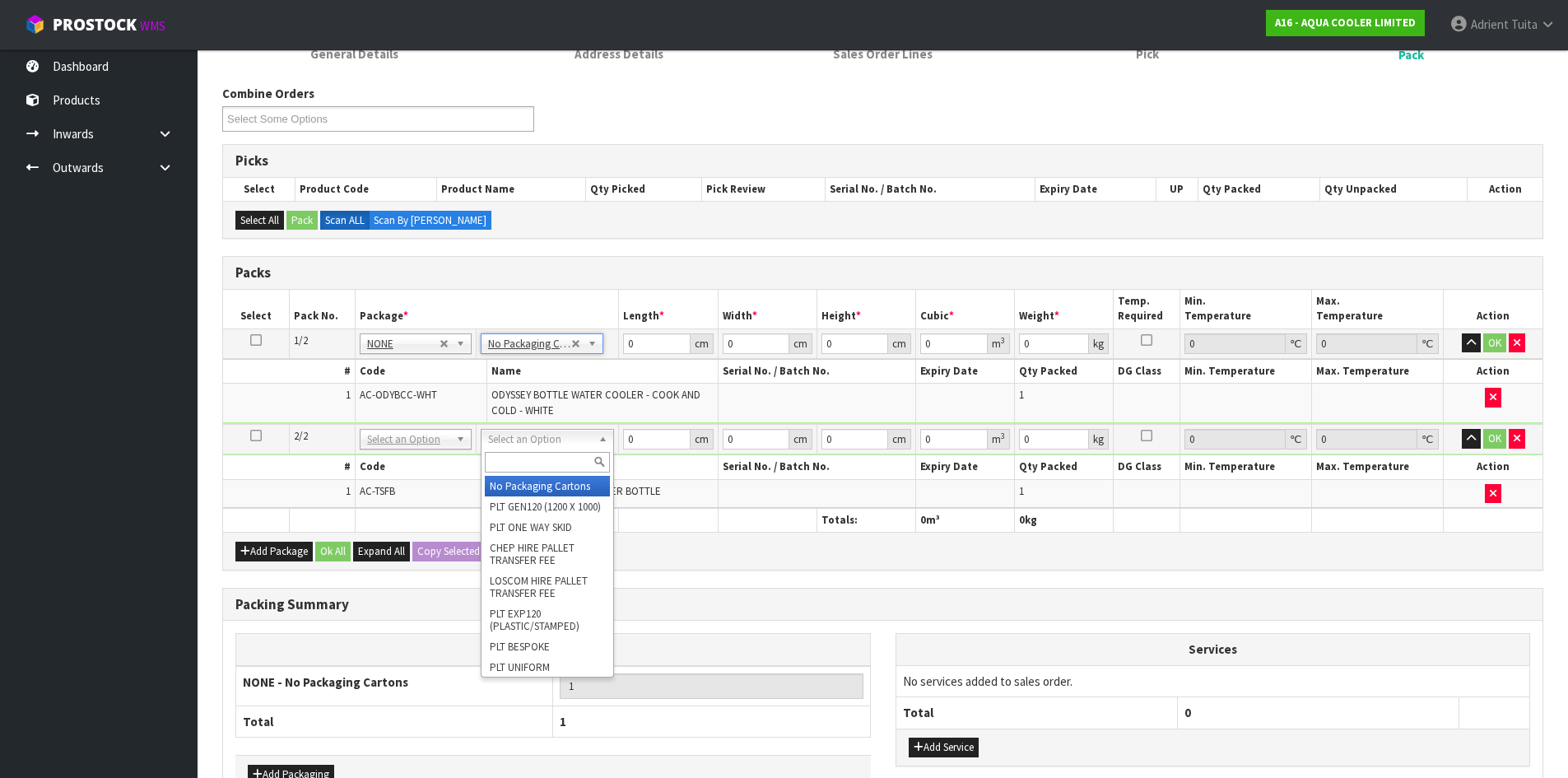
type input "2"
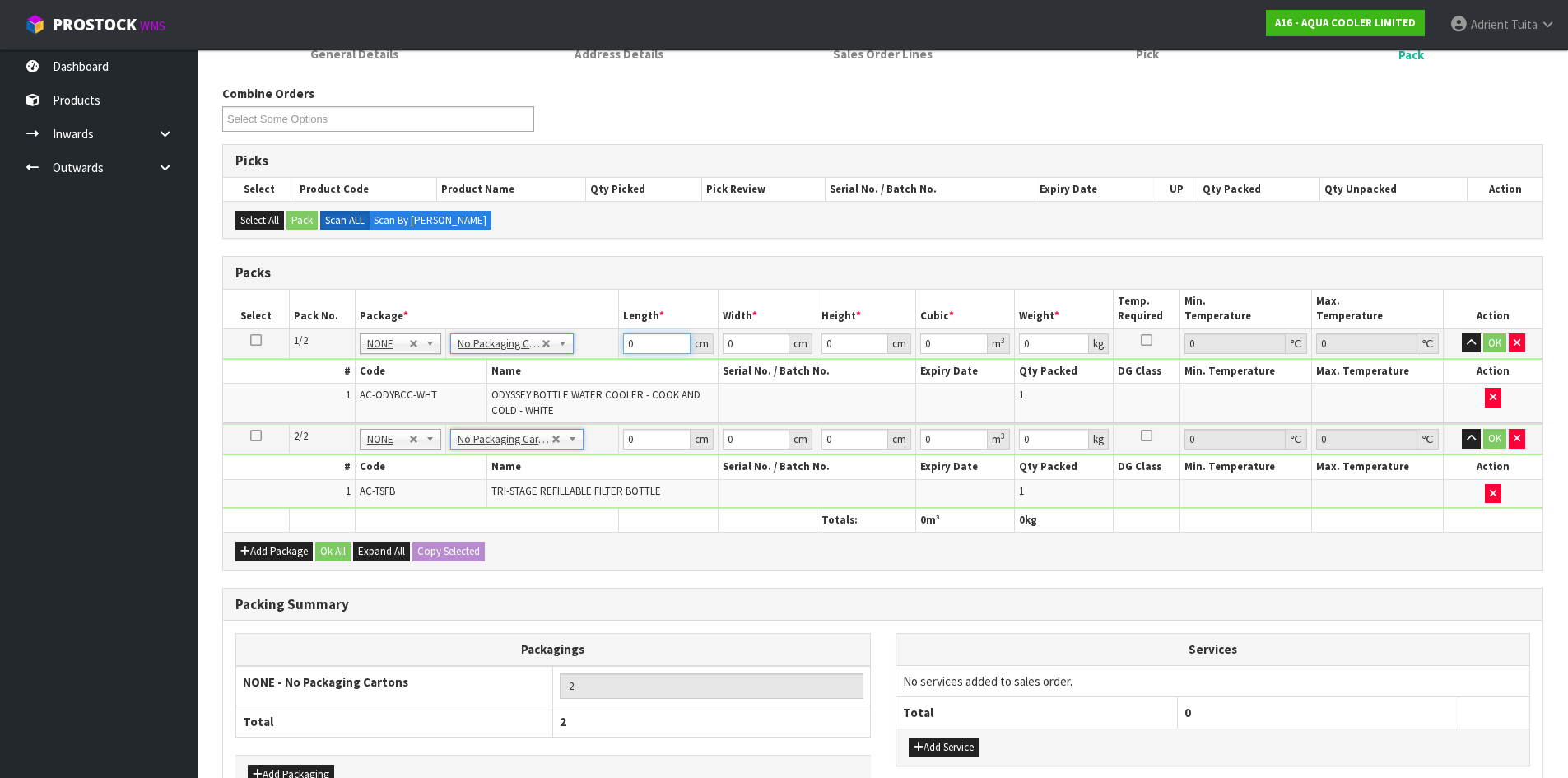
click at [642, 349] on input "0" at bounding box center [656, 343] width 67 height 20
type input "37"
type input "30"
type input "1"
type input "0.00111"
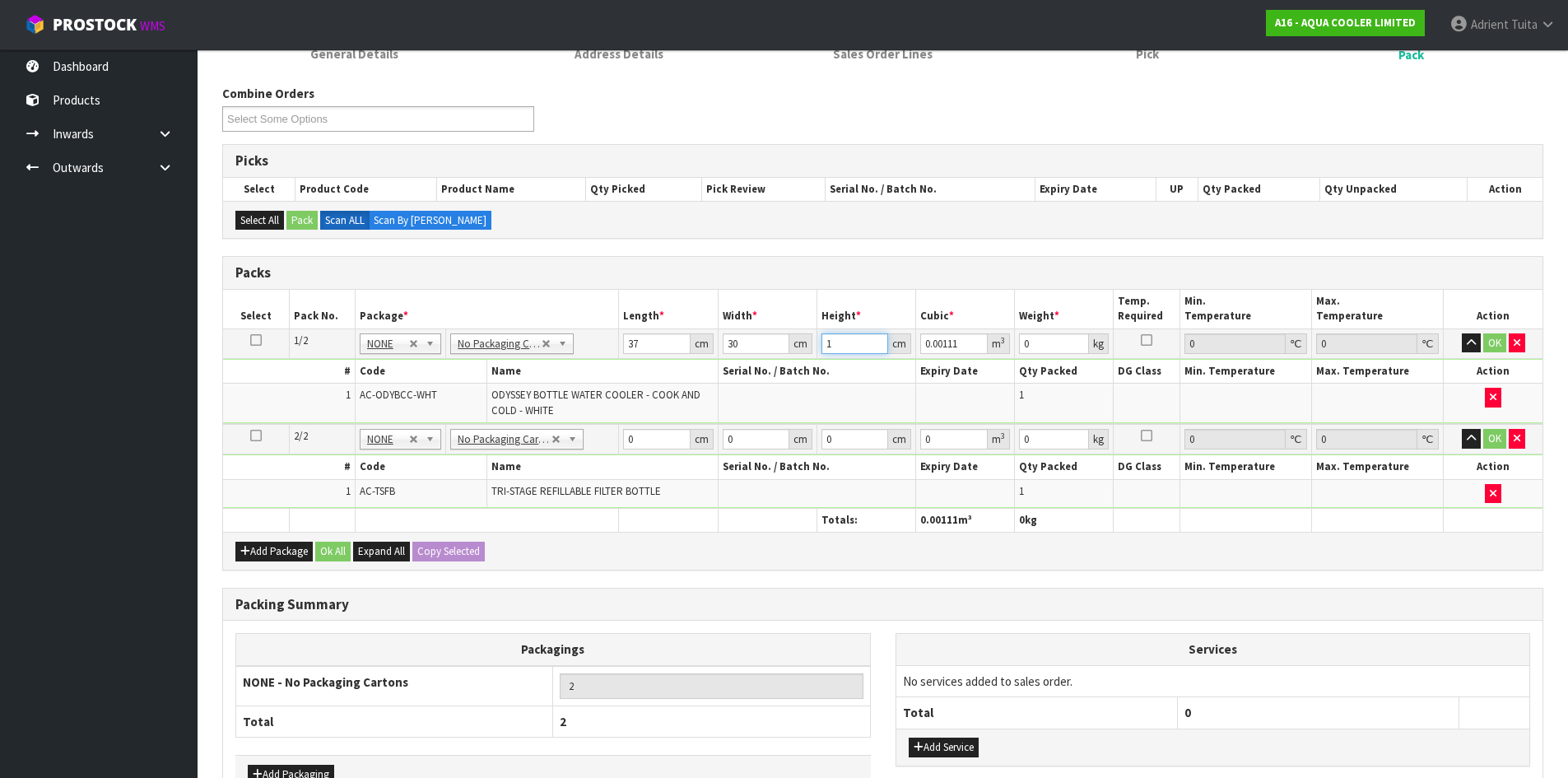
type input "10"
type input "0.0111"
type input "105"
type input "0.11655"
type input "105"
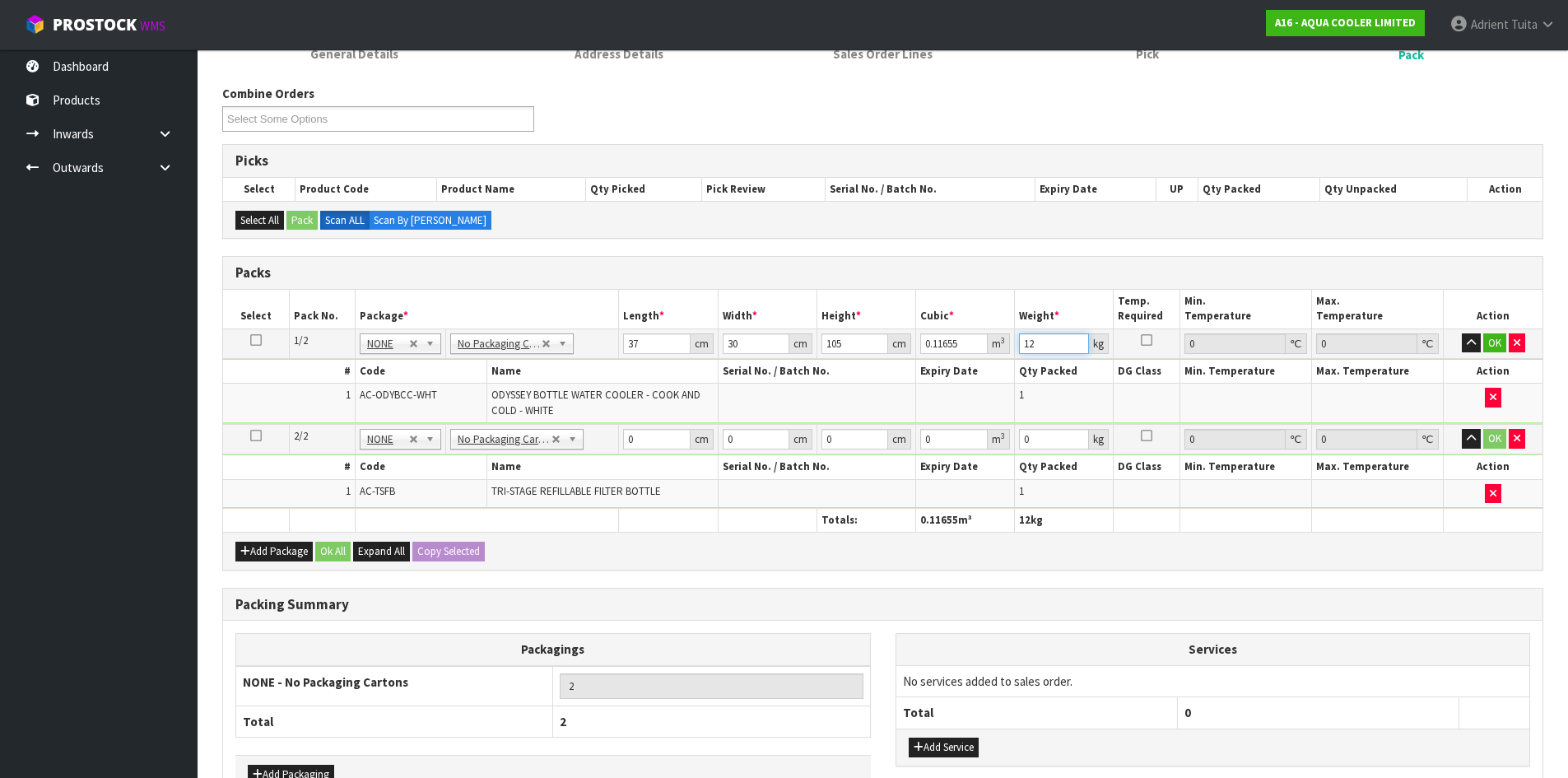
type input "12"
click at [639, 423] on div "# Code Name Serial No. / Batch No. Expiry Date Qty Packed DG Class Min. Tempera…" at bounding box center [882, 390] width 1319 height 64
click at [644, 435] on input "0" at bounding box center [656, 438] width 67 height 20
type input "31"
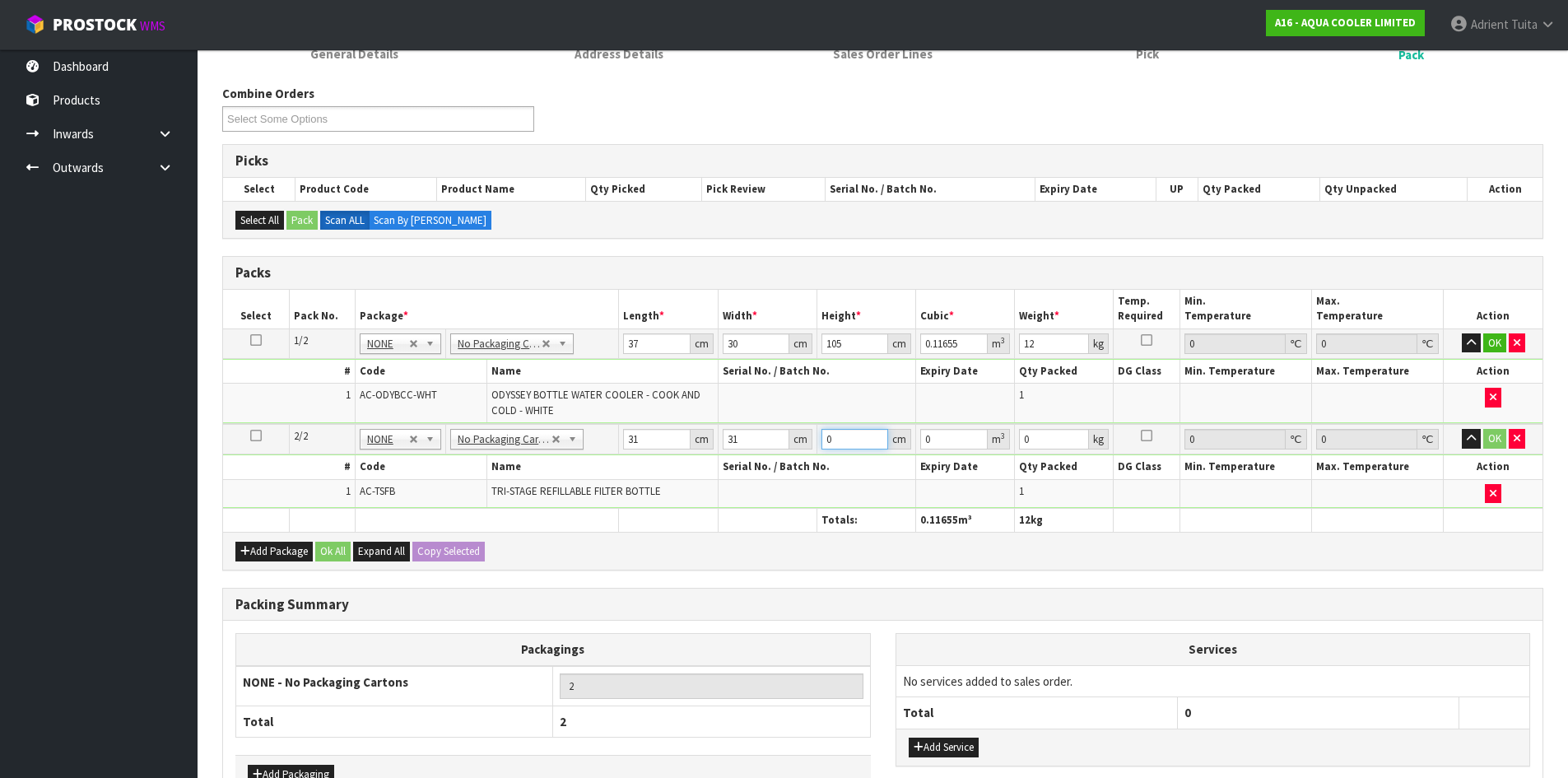
type input "4"
type input "0.003844"
type input "40"
type input "0.03844"
type input "40"
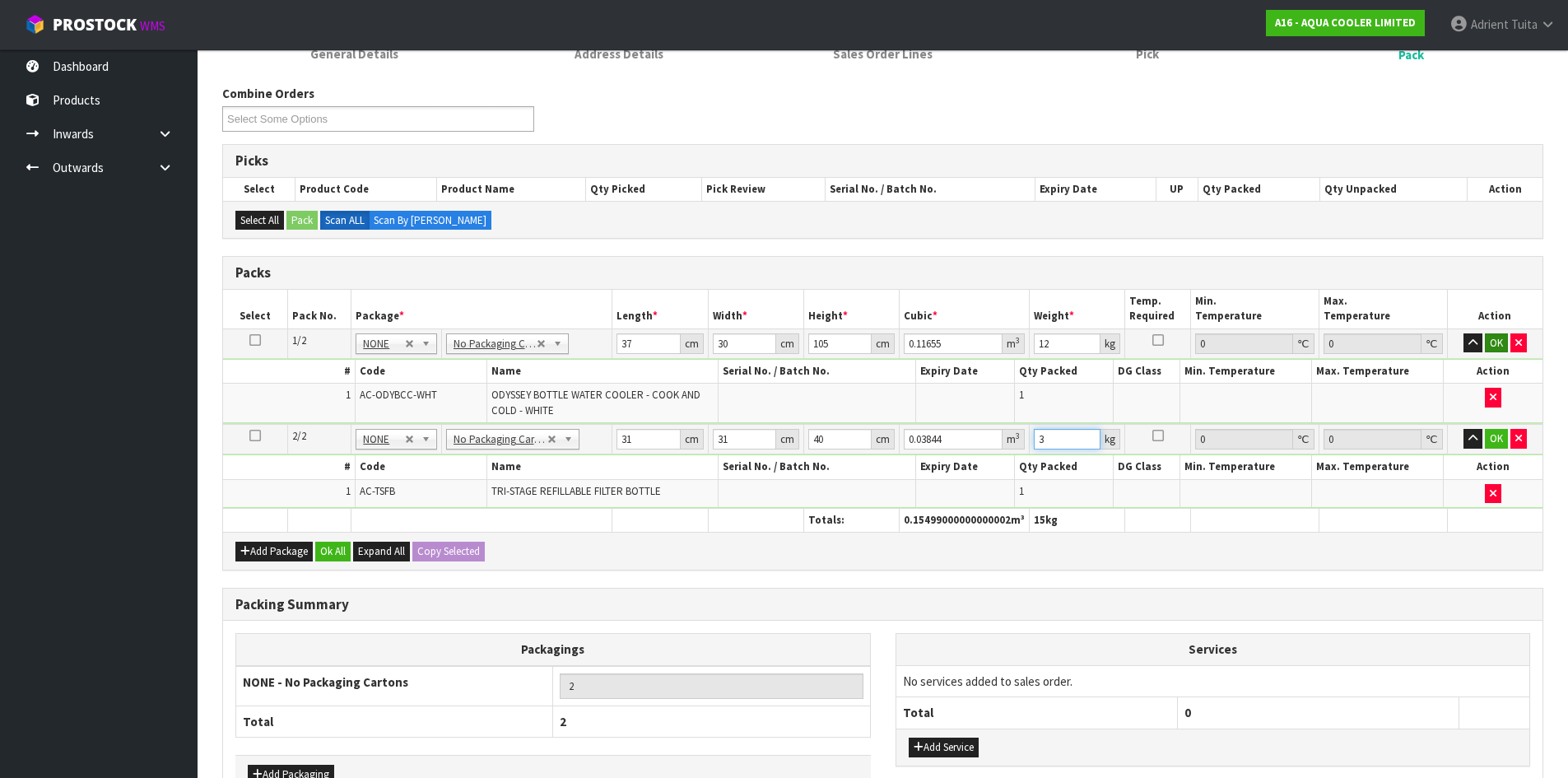
type input "3"
click at [1493, 348] on button "OK" at bounding box center [1497, 343] width 23 height 20
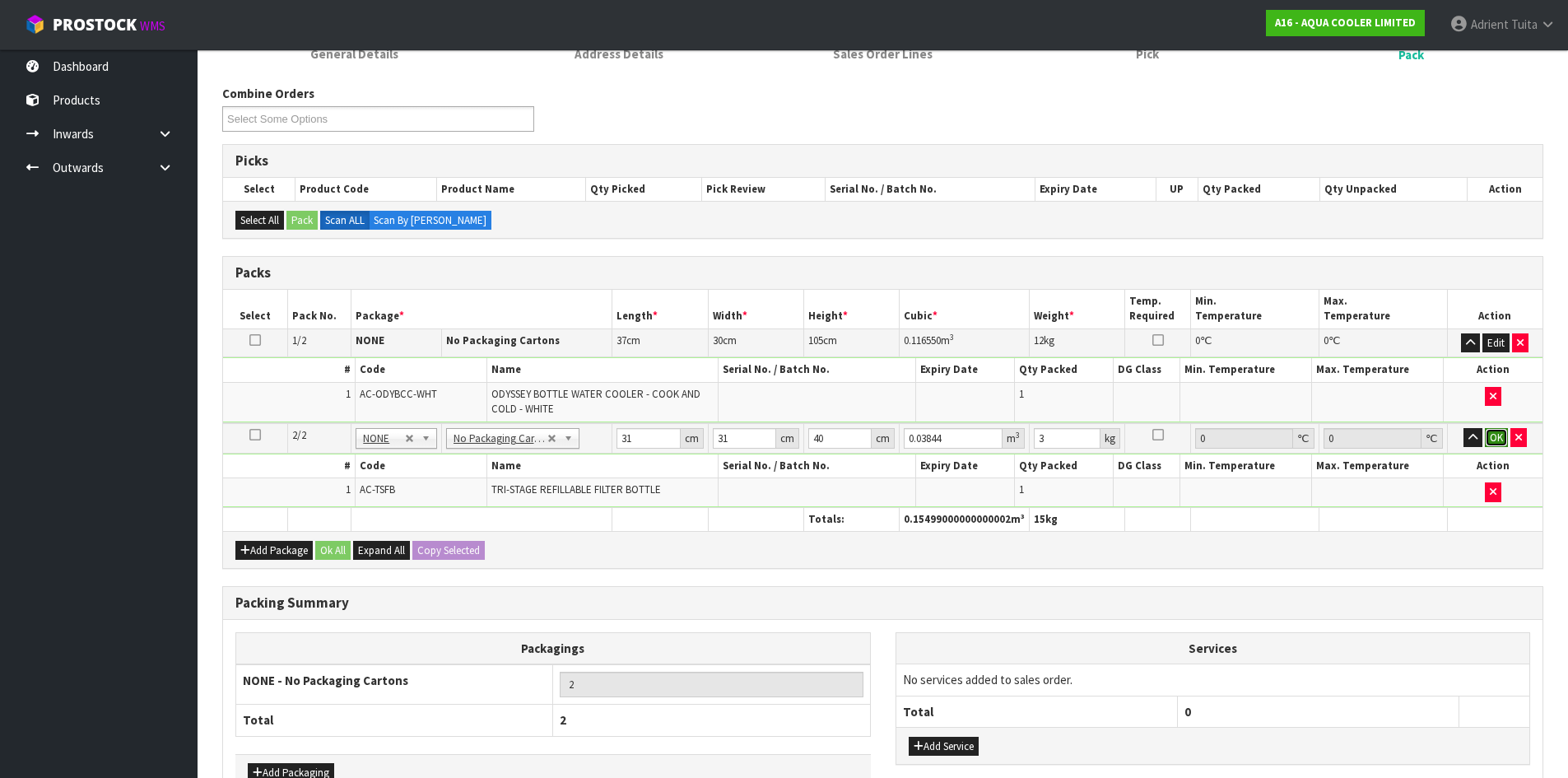
click at [1490, 442] on button "OK" at bounding box center [1497, 437] width 23 height 20
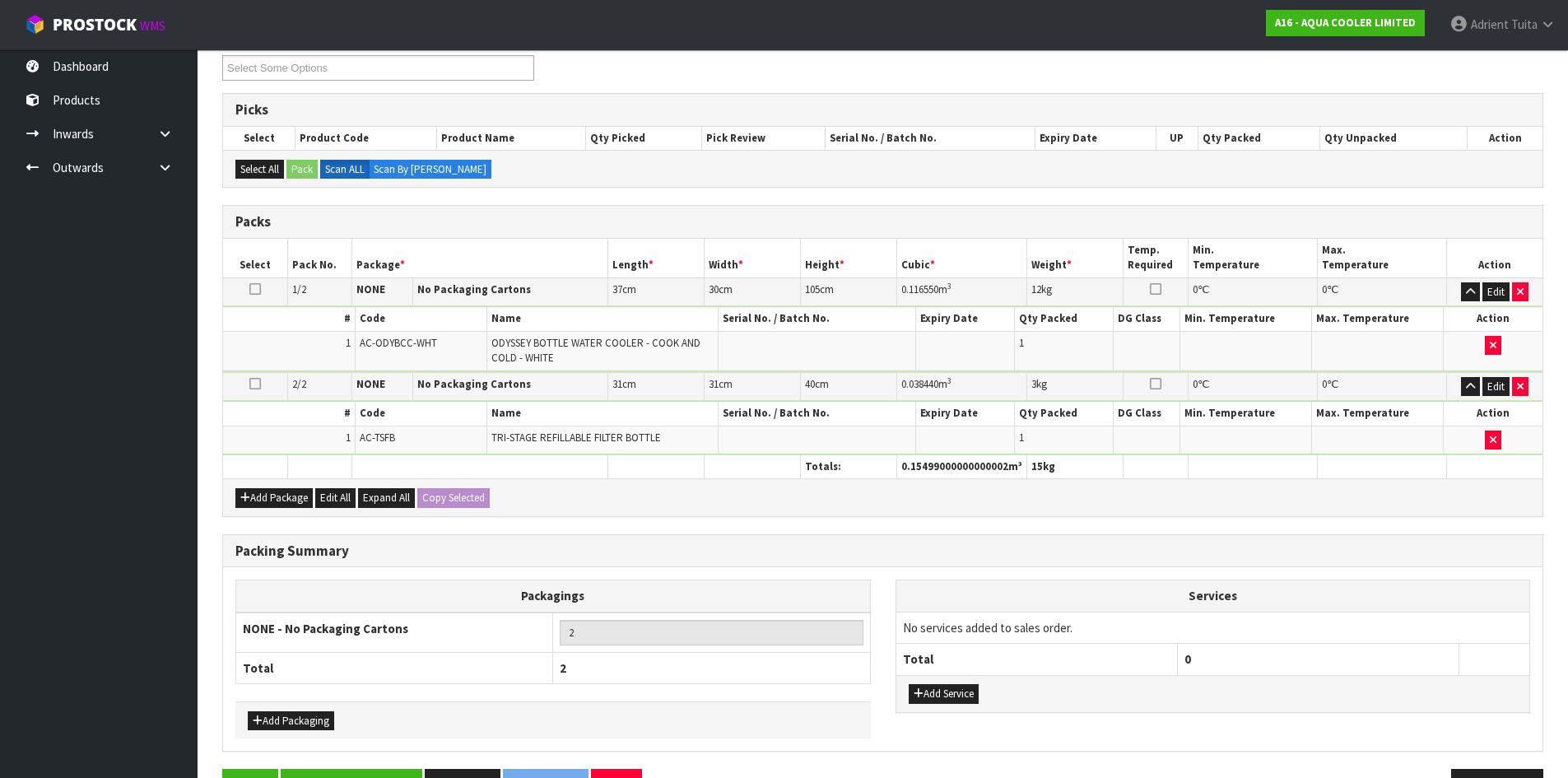
scroll to position [284, 0]
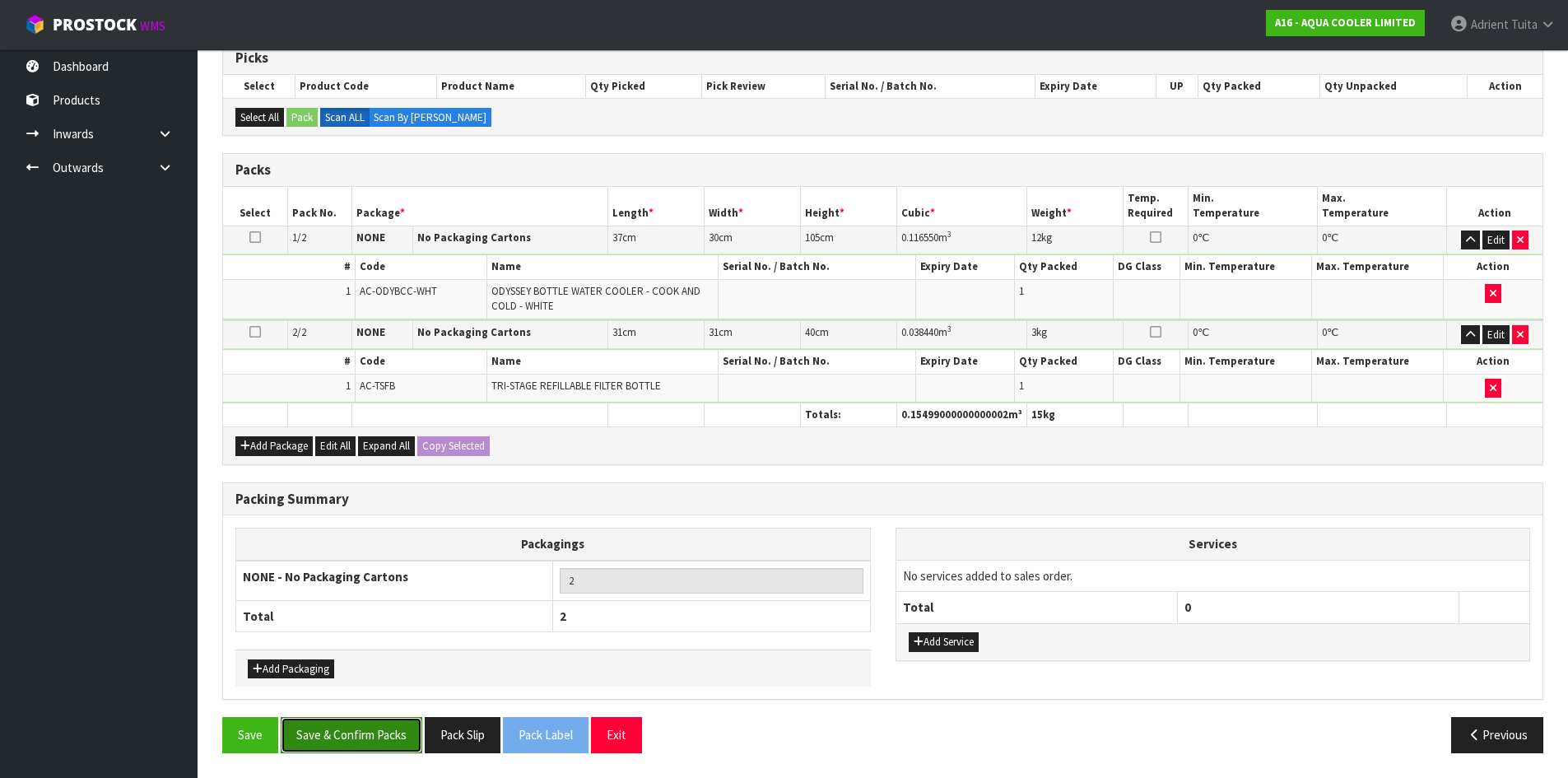
click at [384, 748] on button "Save & Confirm Packs" at bounding box center [351, 734] width 141 height 36
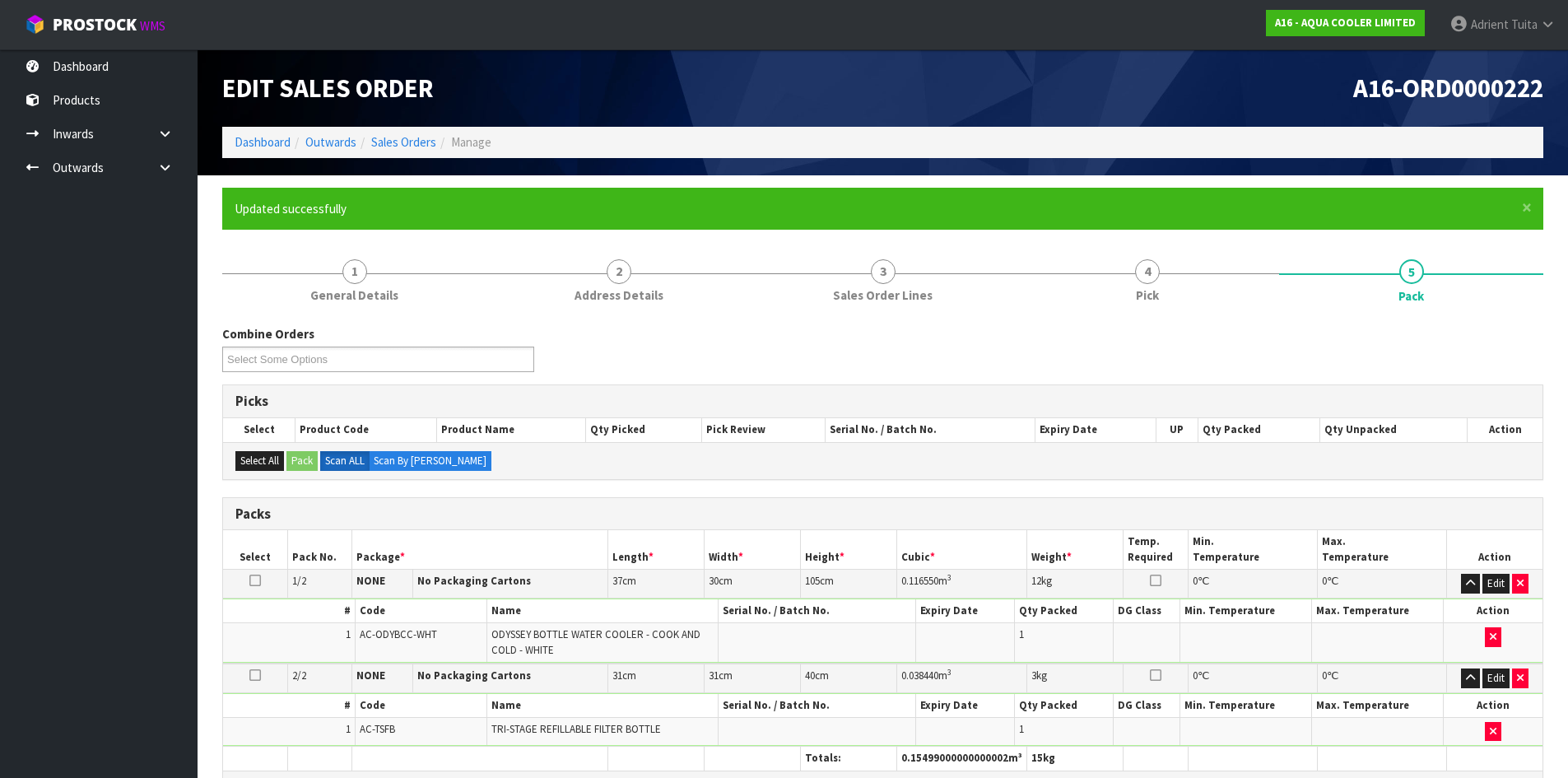
scroll to position [188, 0]
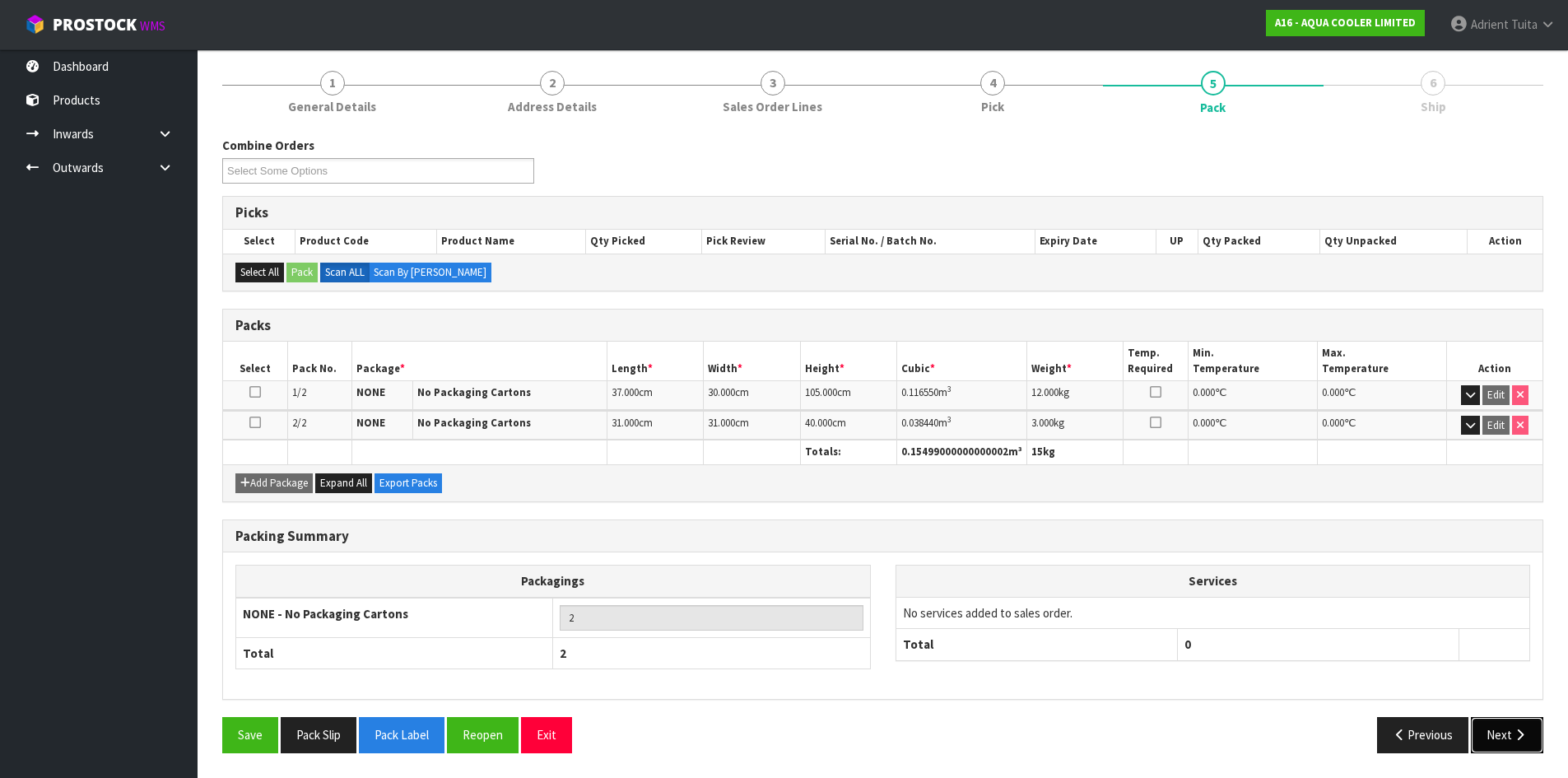
click at [1497, 742] on button "Next" at bounding box center [1507, 734] width 72 height 36
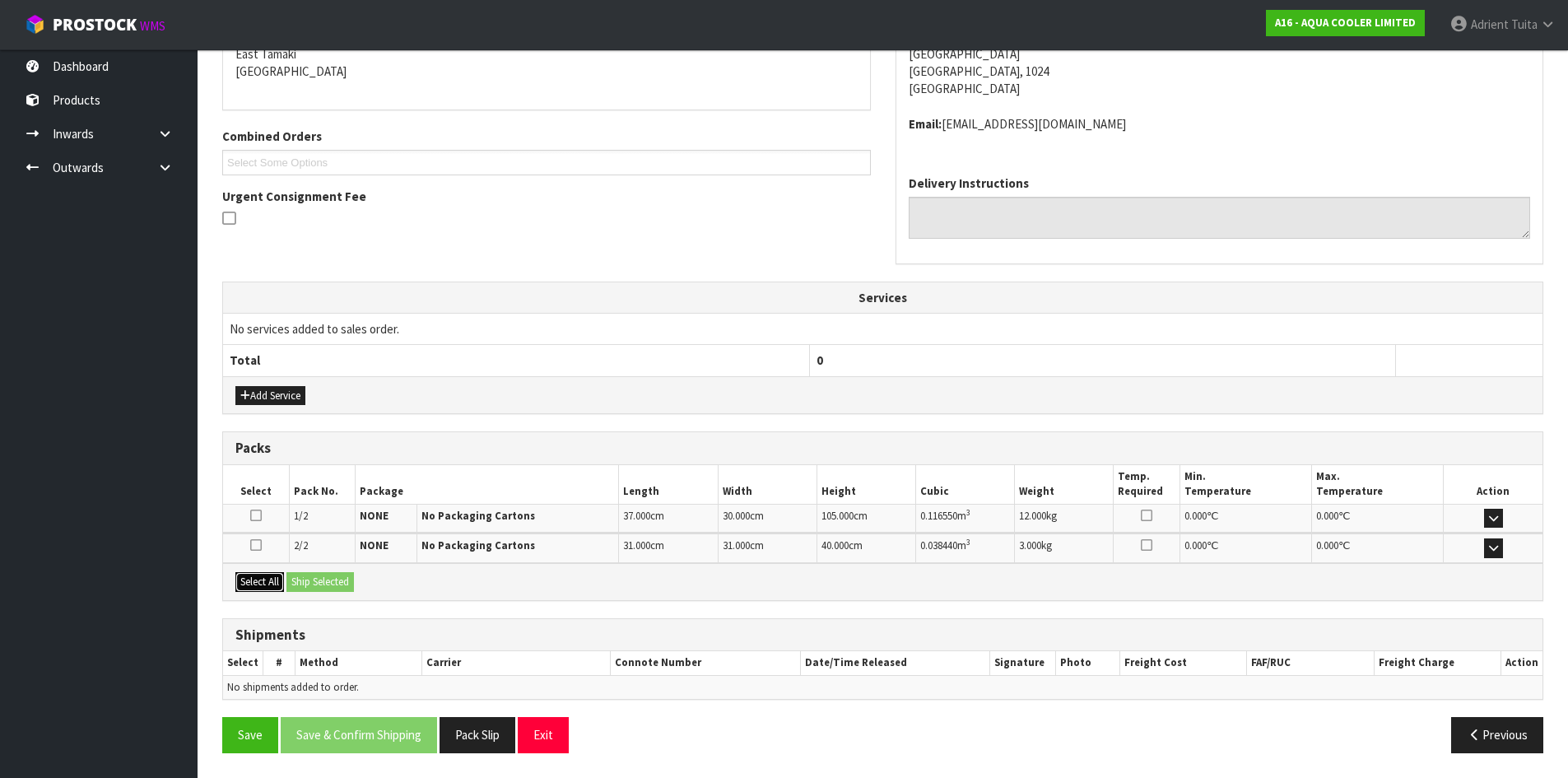
click at [257, 590] on button "Select All" at bounding box center [260, 581] width 49 height 20
click at [338, 588] on button "Ship Selected" at bounding box center [320, 581] width 68 height 20
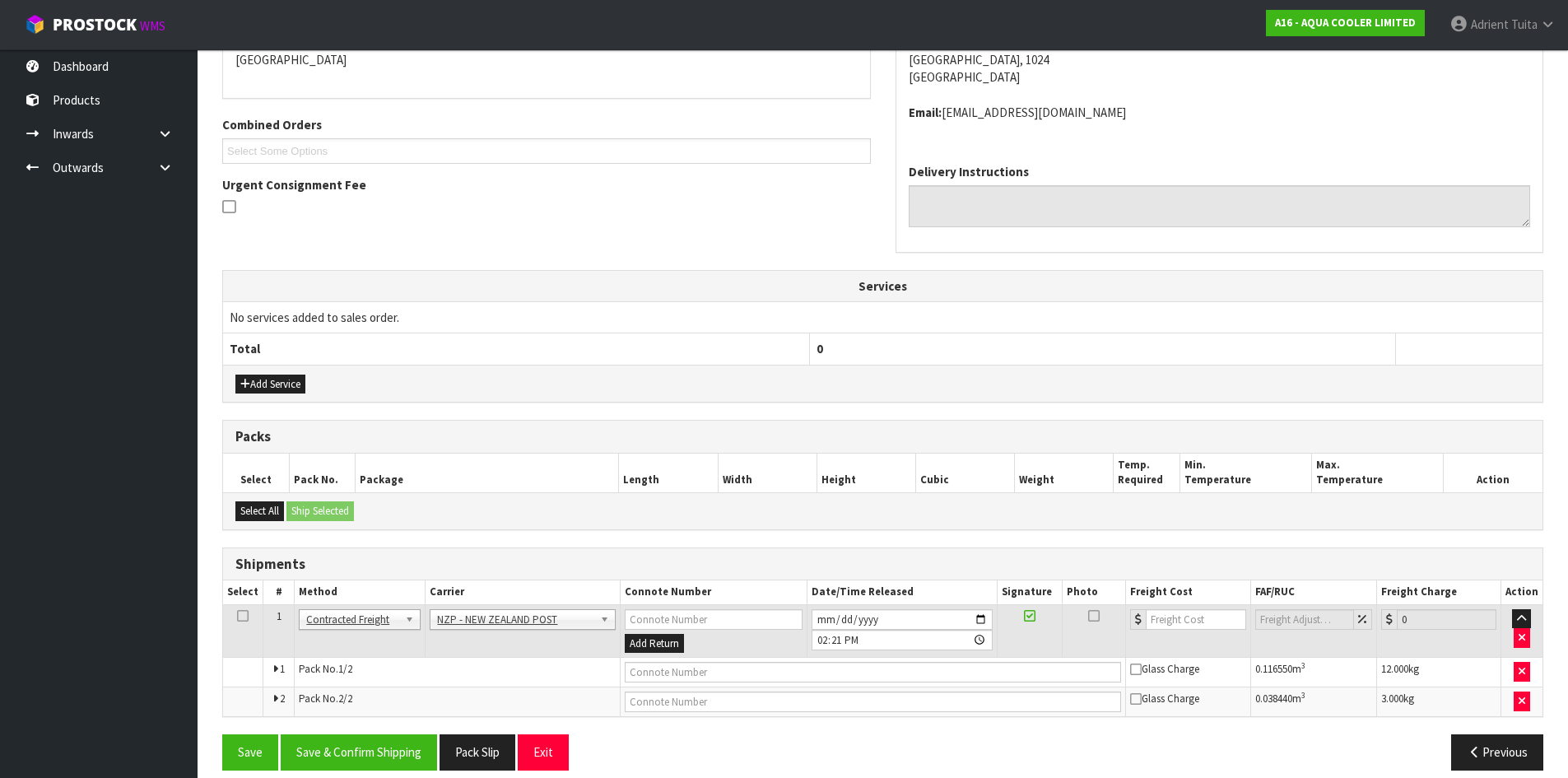
scroll to position [390, 0]
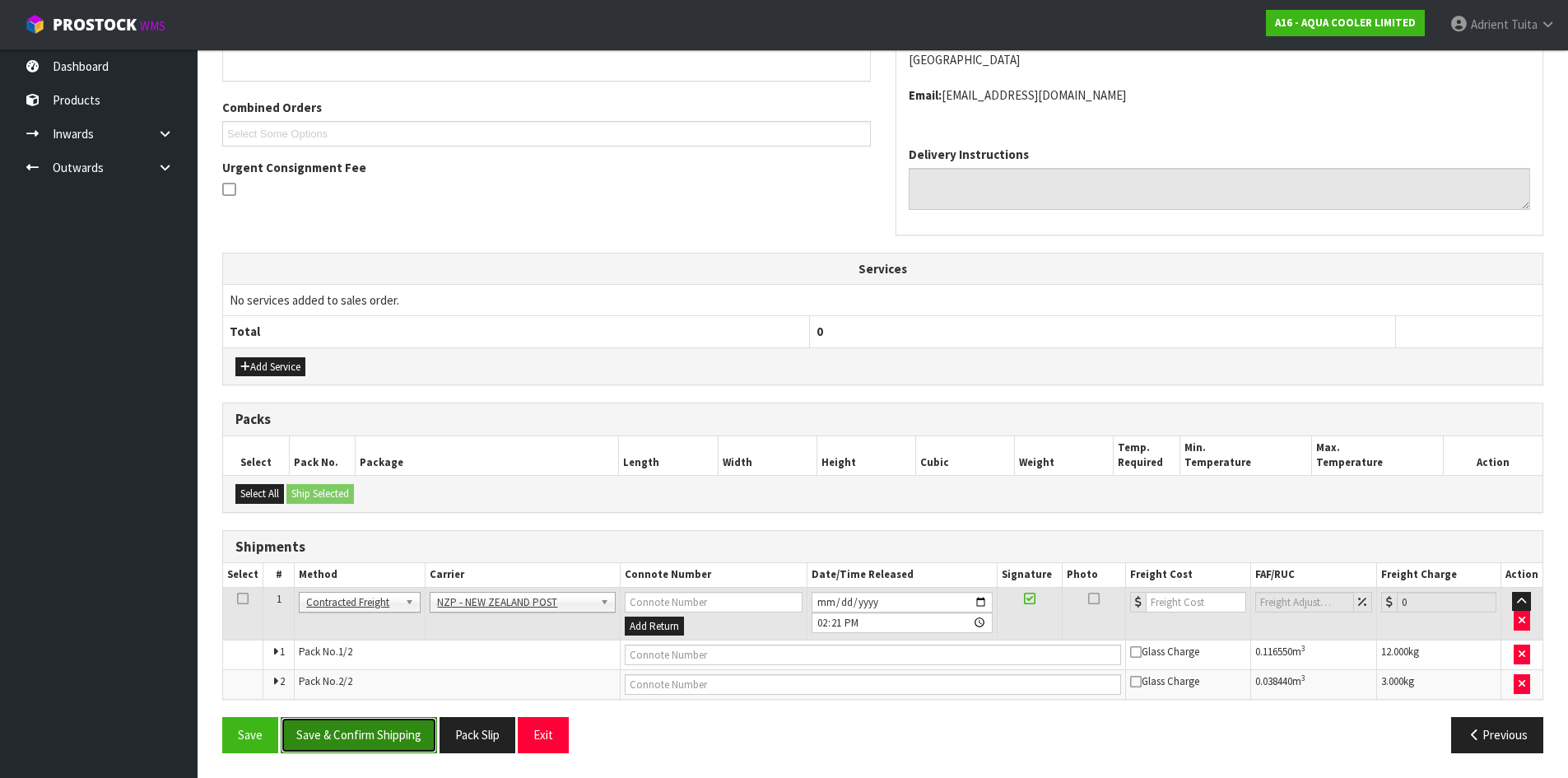
click at [349, 738] on button "Save & Confirm Shipping" at bounding box center [359, 734] width 157 height 36
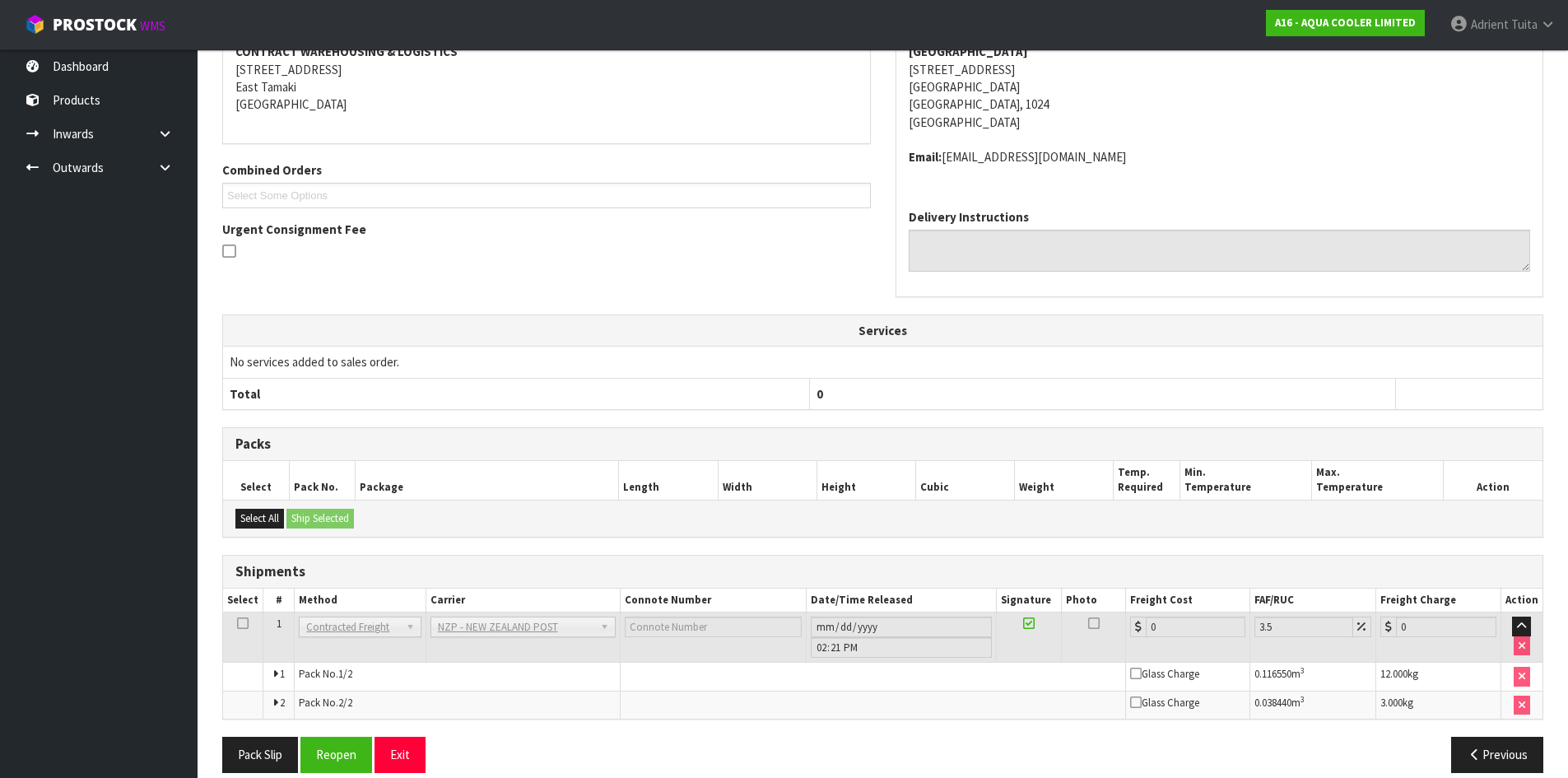
scroll to position [365, 0]
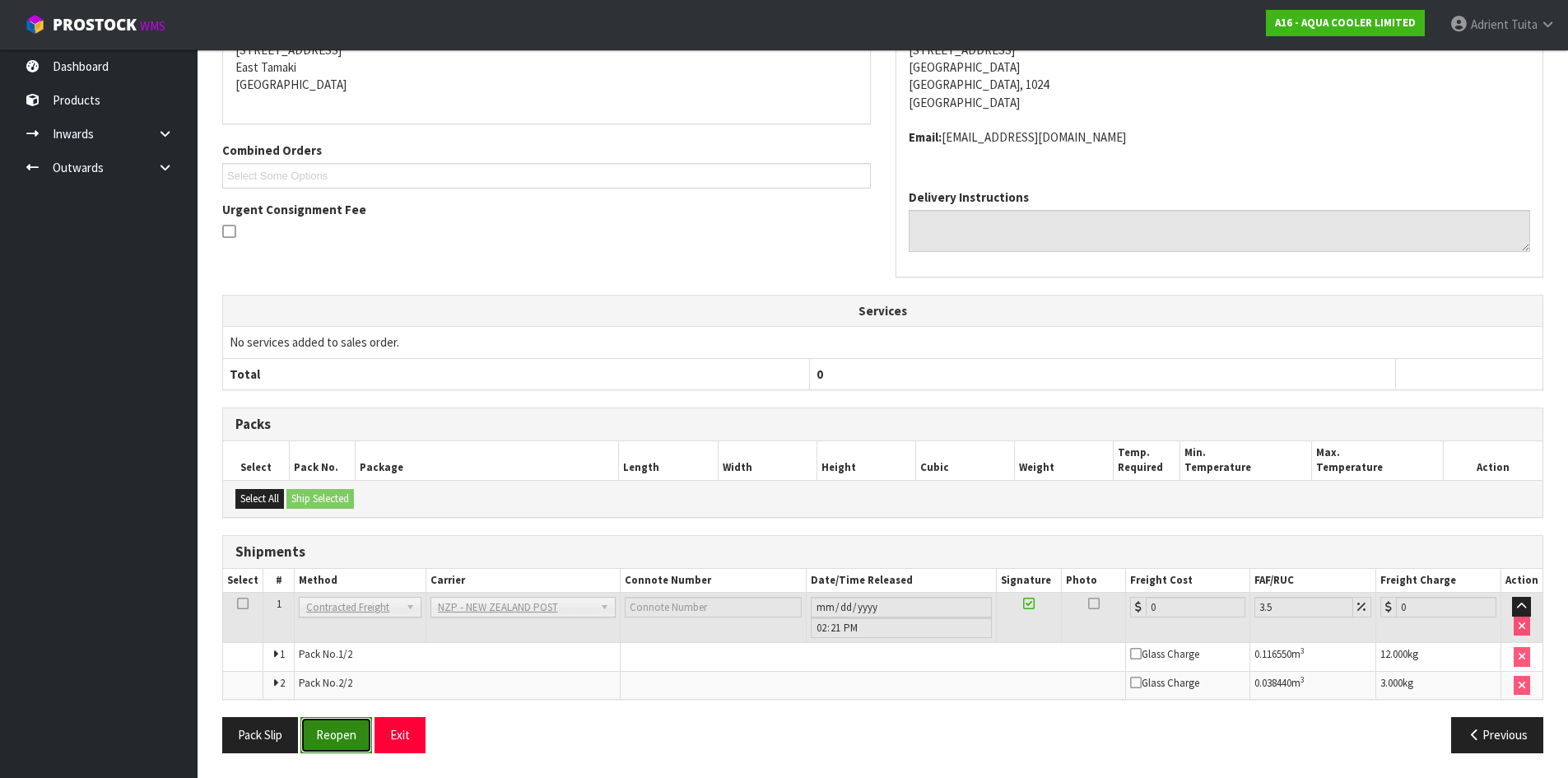
click at [323, 745] on button "Reopen" at bounding box center [336, 734] width 72 height 36
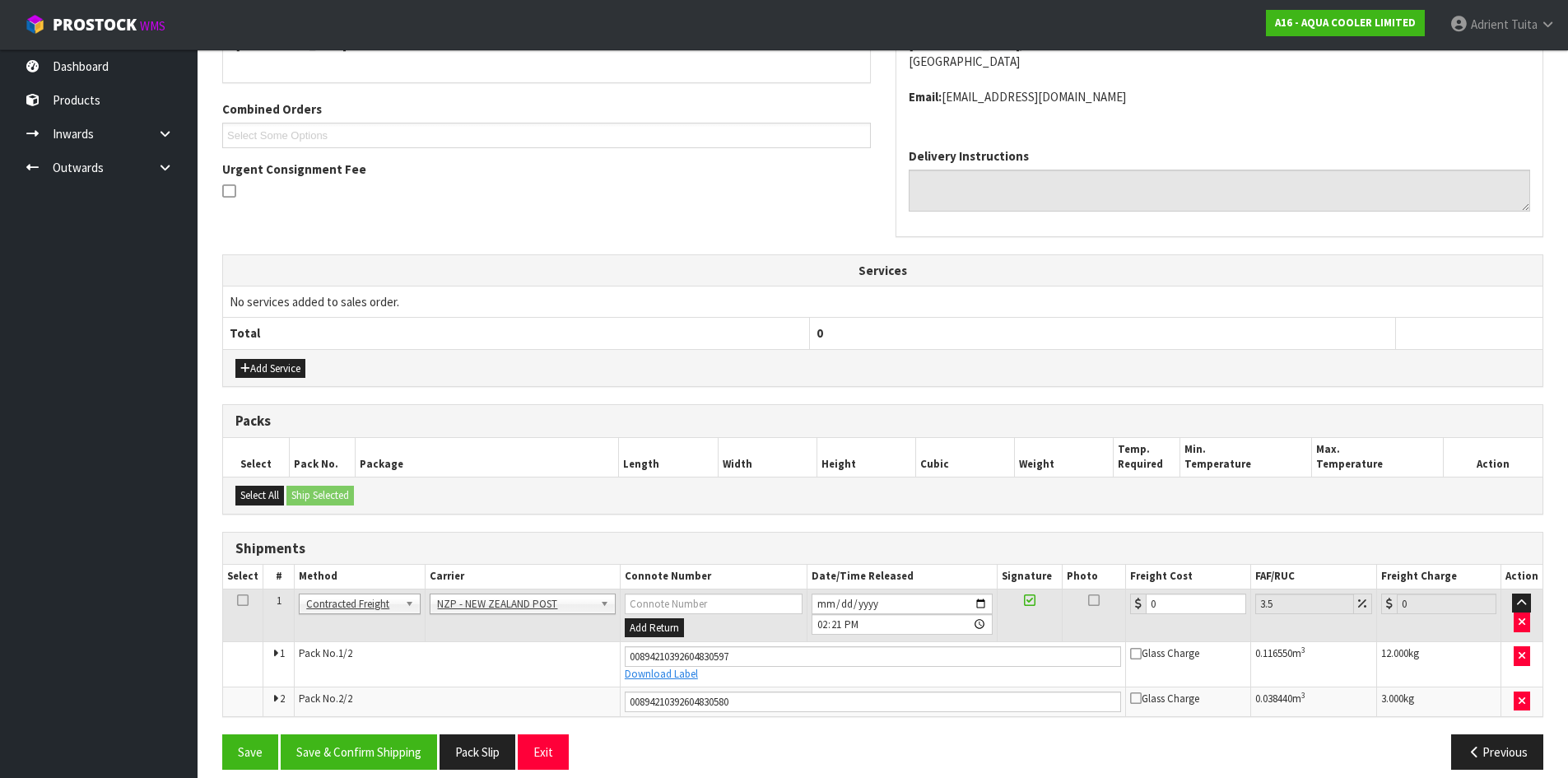
scroll to position [405, 0]
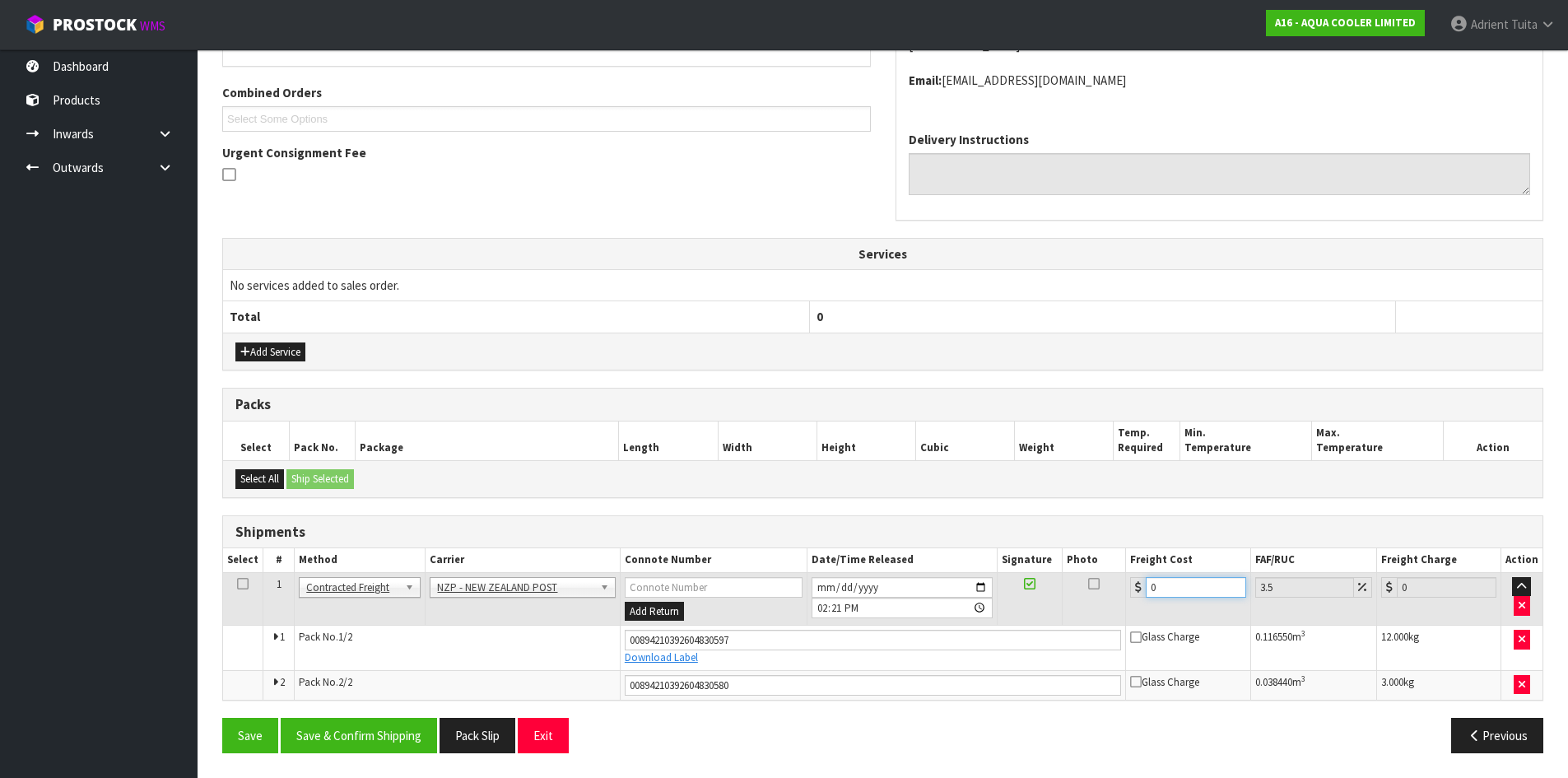
click at [1176, 587] on input "0" at bounding box center [1195, 587] width 100 height 20
type input "8"
type input "8.28"
type input "8.6"
type input "8.9"
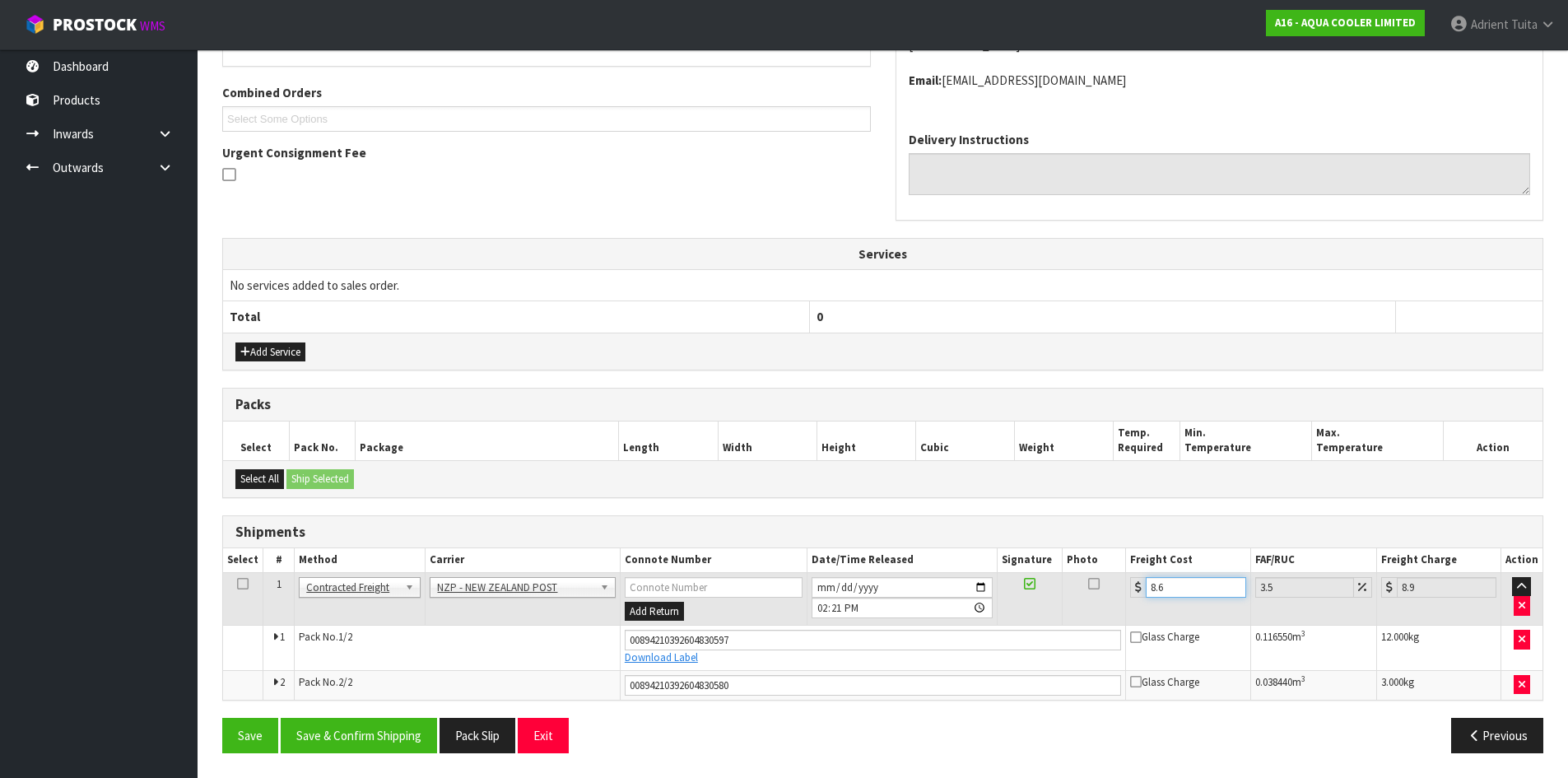
type input "8.66"
type input "8.96"
type input "8.66"
click at [337, 733] on button "Save & Confirm Shipping" at bounding box center [359, 735] width 157 height 36
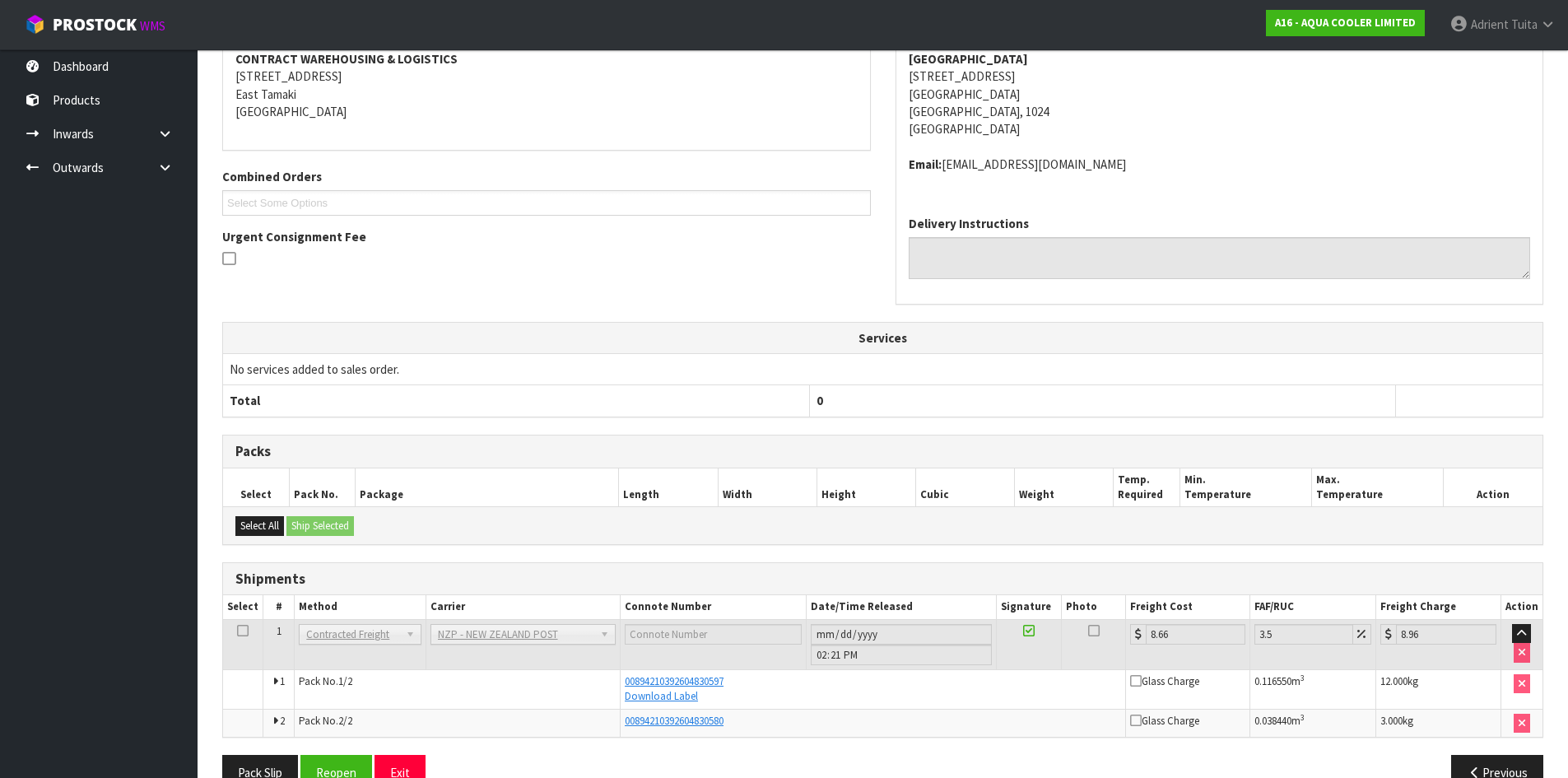
scroll to position [0, 0]
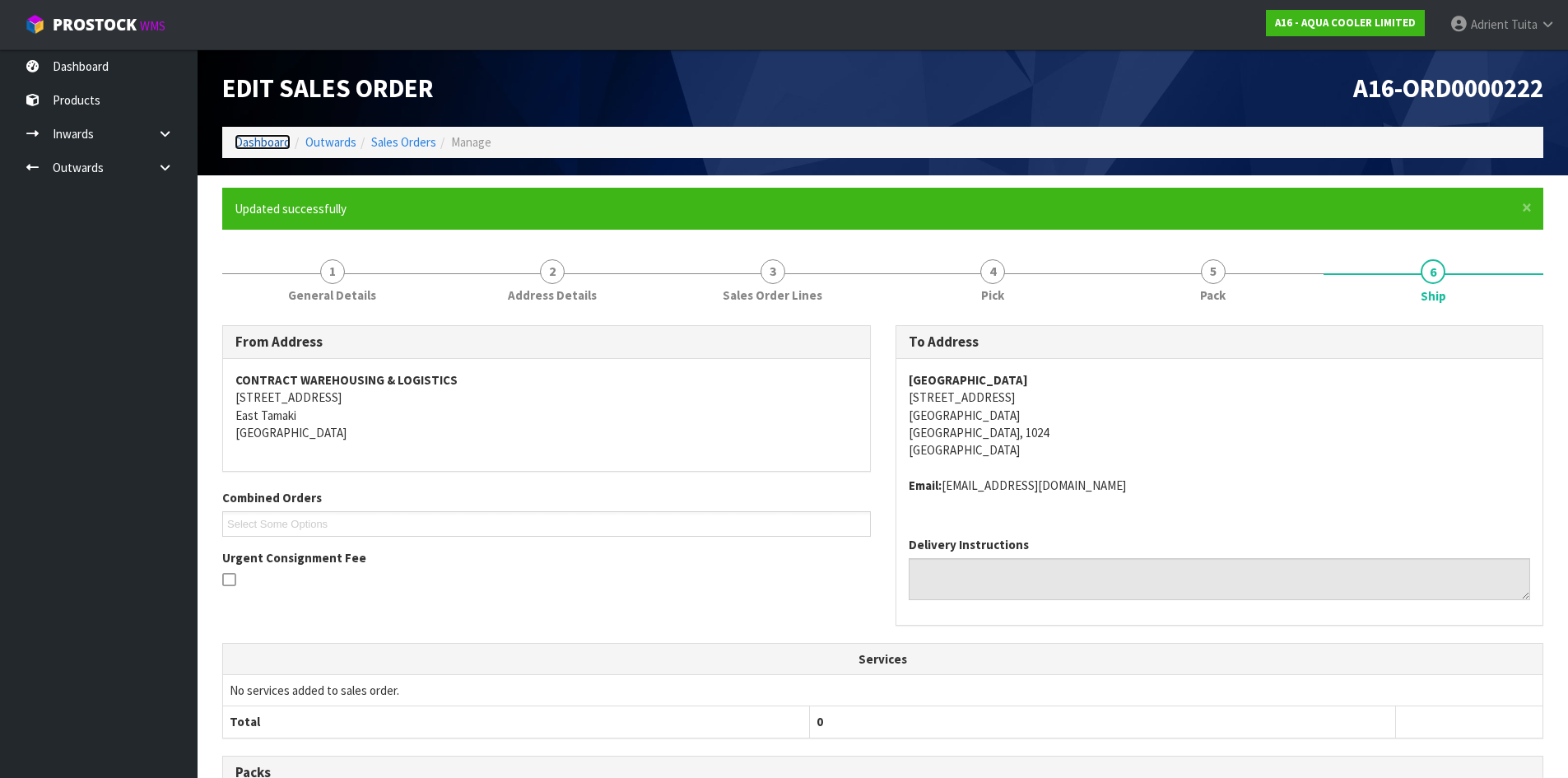
click at [243, 141] on link "Dashboard" at bounding box center [262, 142] width 56 height 16
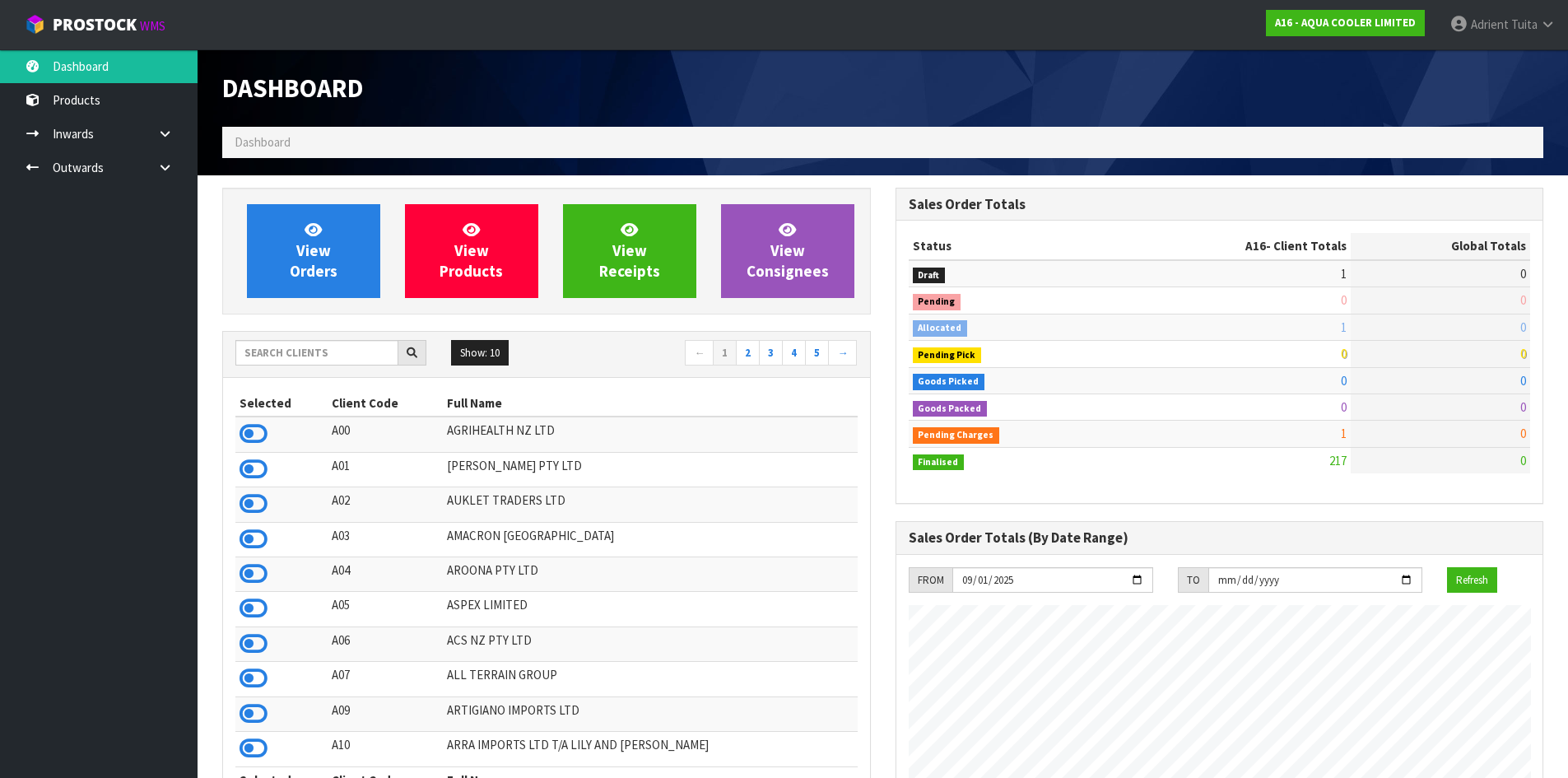
scroll to position [1192, 672]
click at [282, 353] on input "text" at bounding box center [317, 352] width 163 height 26
type input "C11"
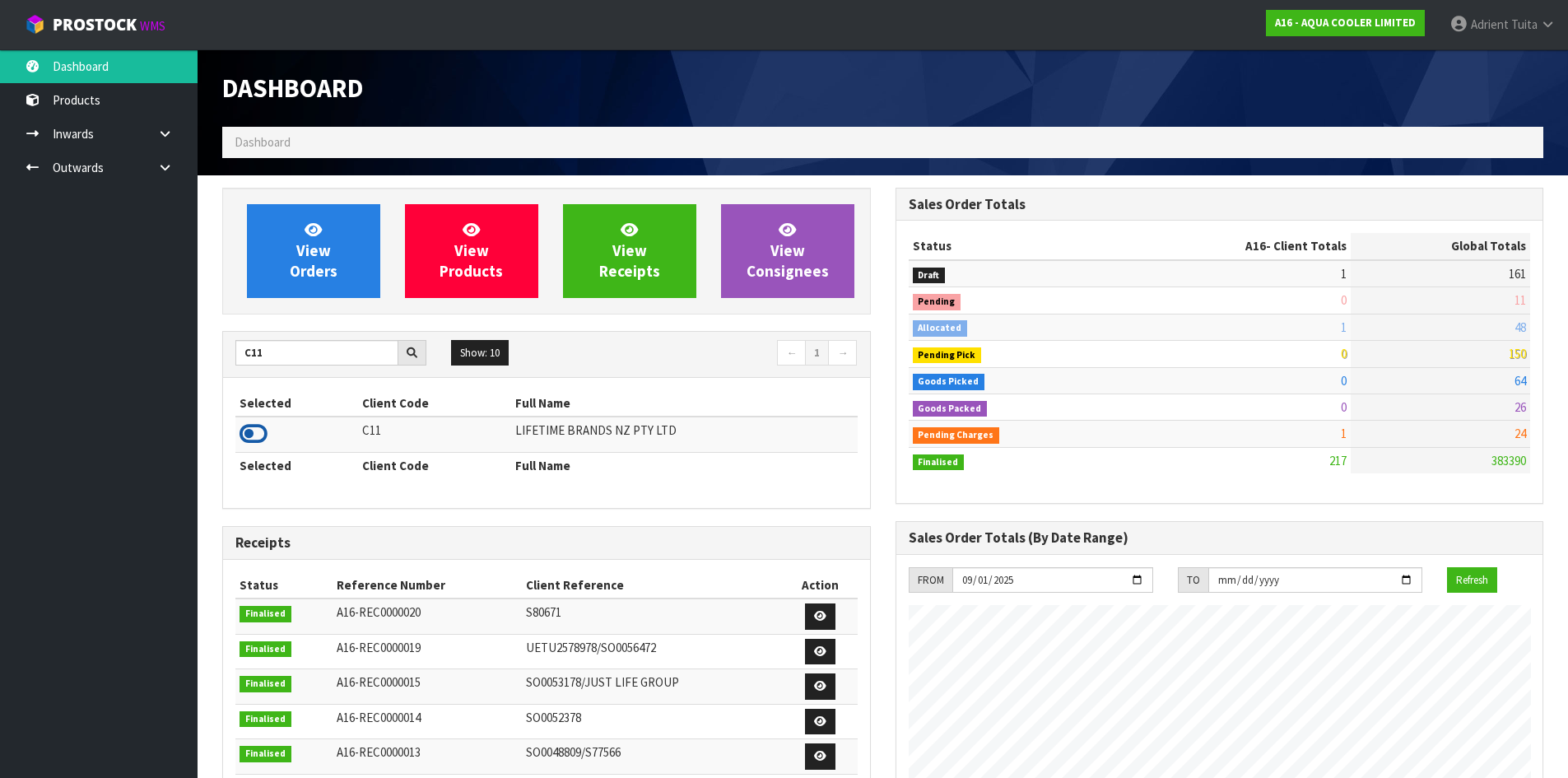
click at [263, 435] on icon at bounding box center [253, 434] width 28 height 25
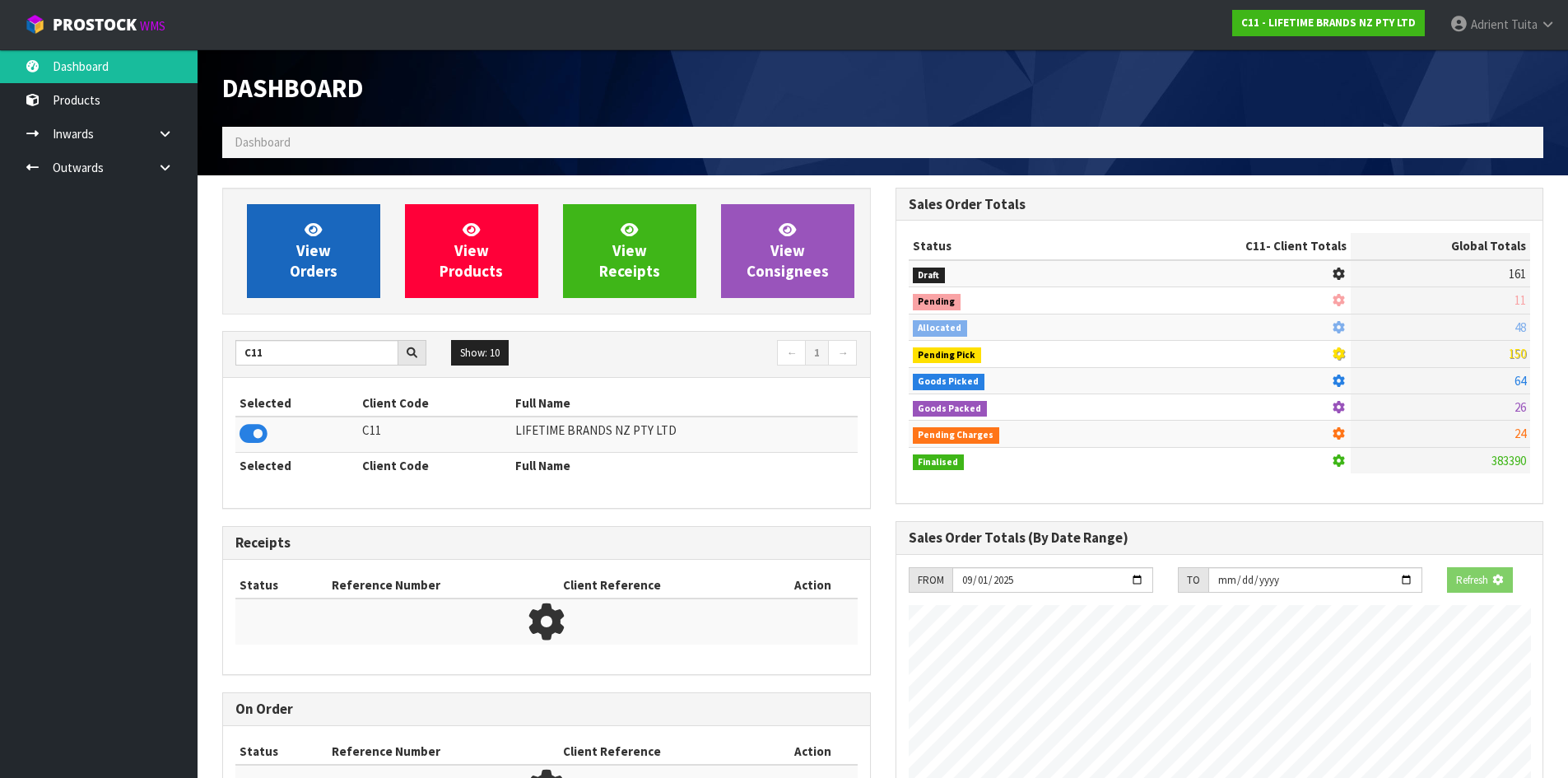
scroll to position [1026, 672]
click at [291, 255] on link "View Orders" at bounding box center [314, 252] width 133 height 94
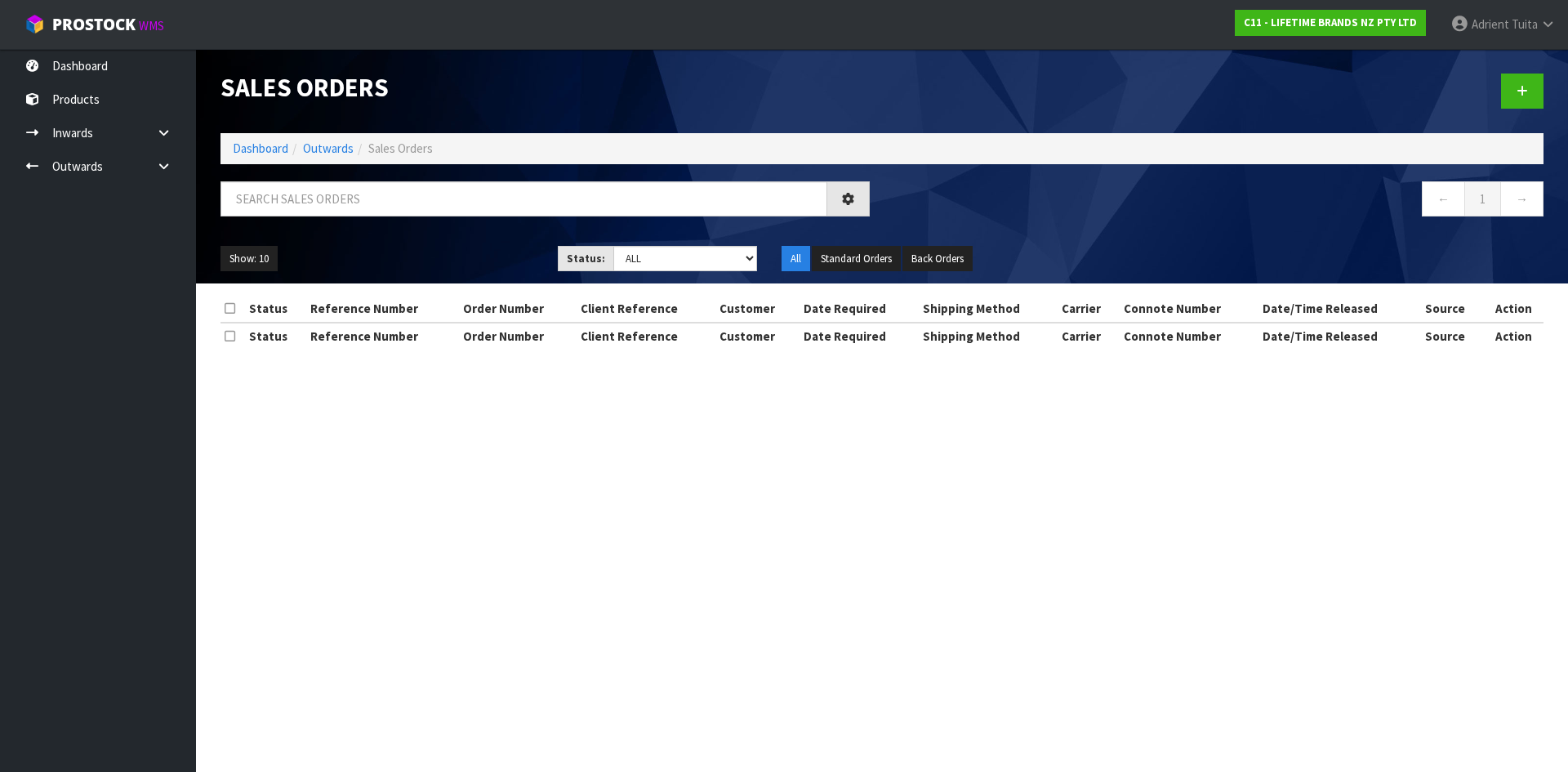
click at [292, 216] on div at bounding box center [544, 205] width 673 height 48
click at [298, 181] on input "text" at bounding box center [524, 199] width 607 height 35
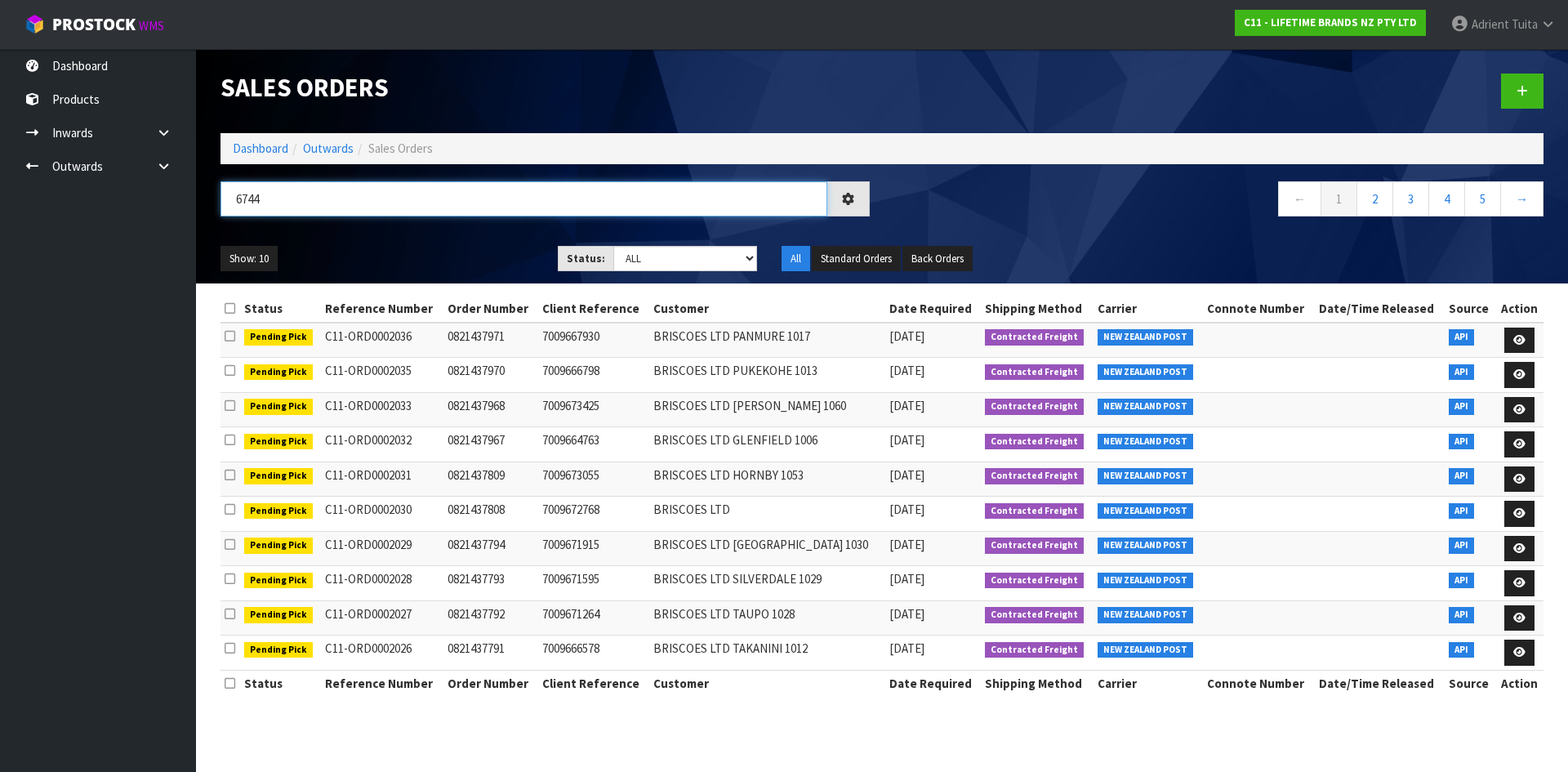
type input "6744"
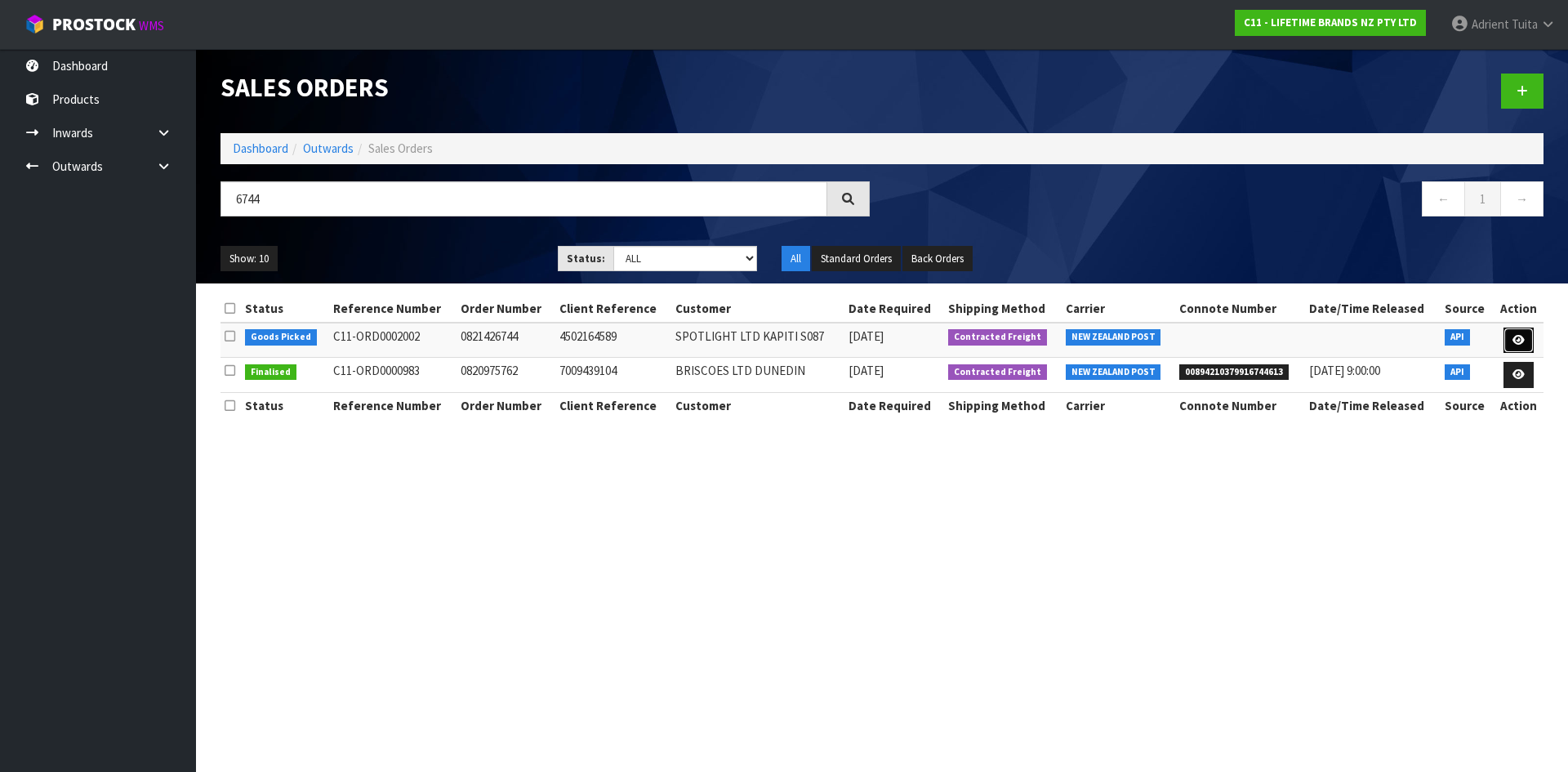
click at [1510, 334] on link at bounding box center [1519, 341] width 30 height 26
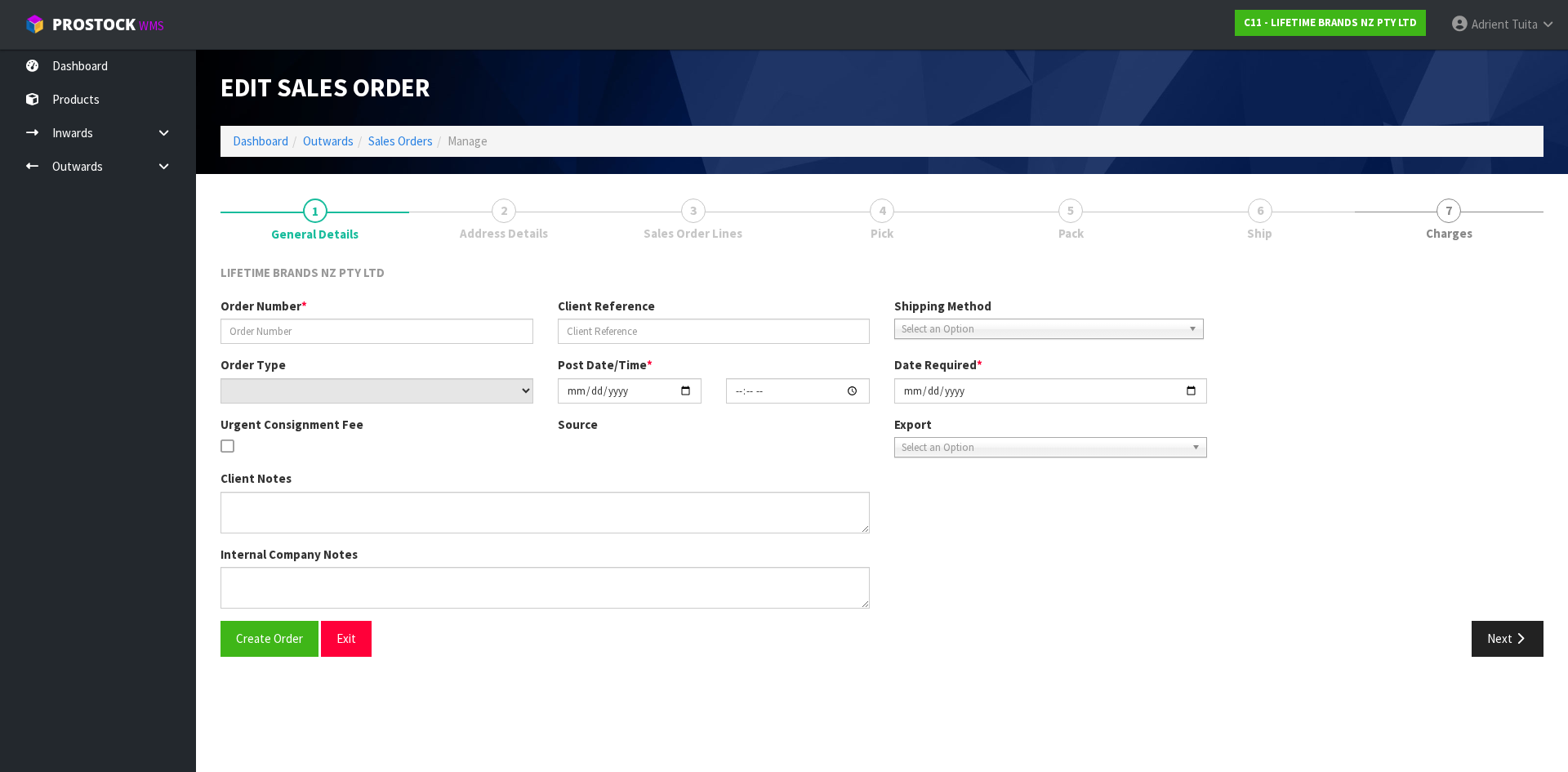
type input "0821426744"
type input "4502164589"
select select "number:0"
type input "2025-09-25"
type input "09:39:29.000"
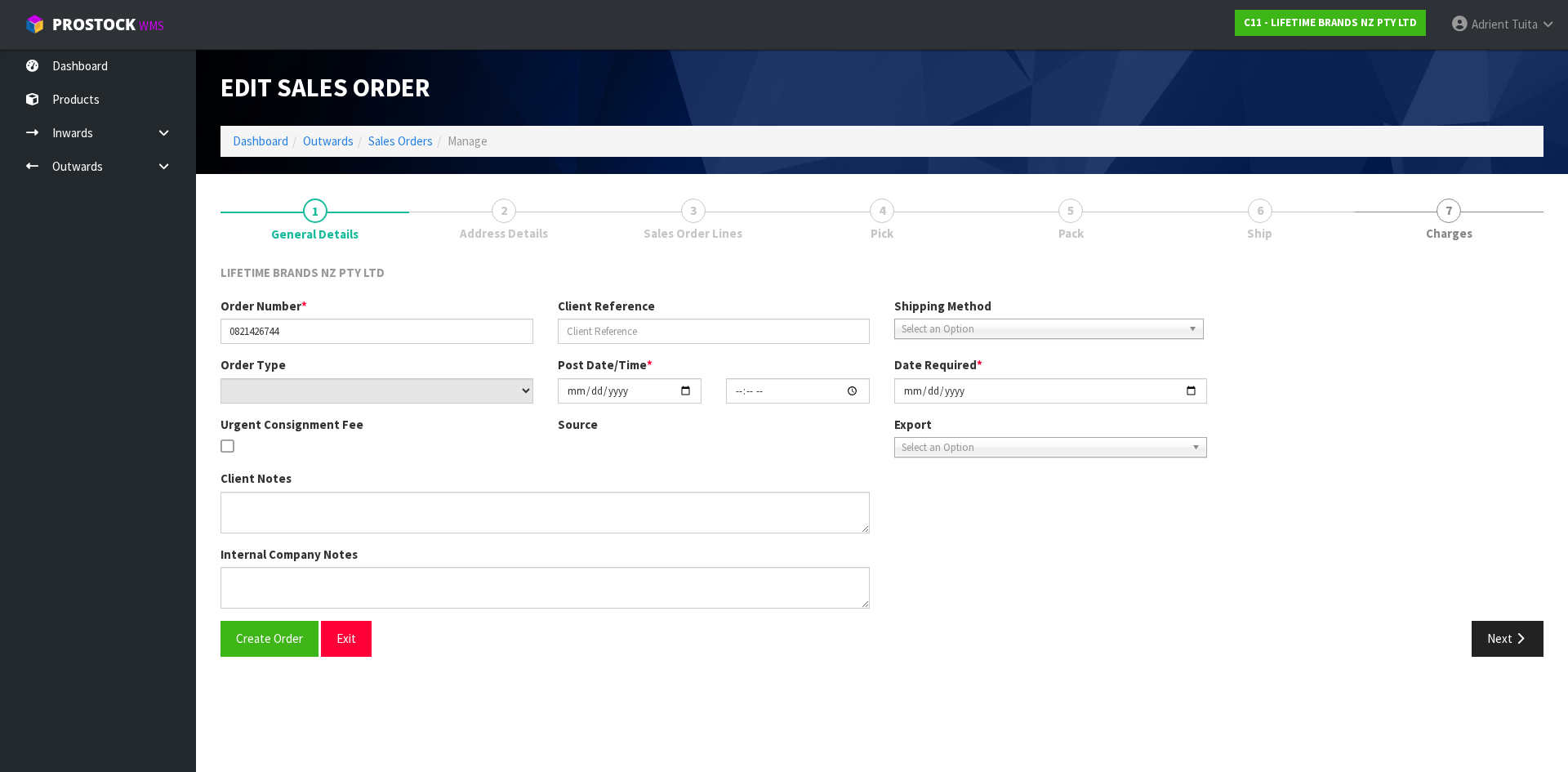
type input "2025-09-25"
type textarea "PLEASE DISPATCH TODAY-URGENT"
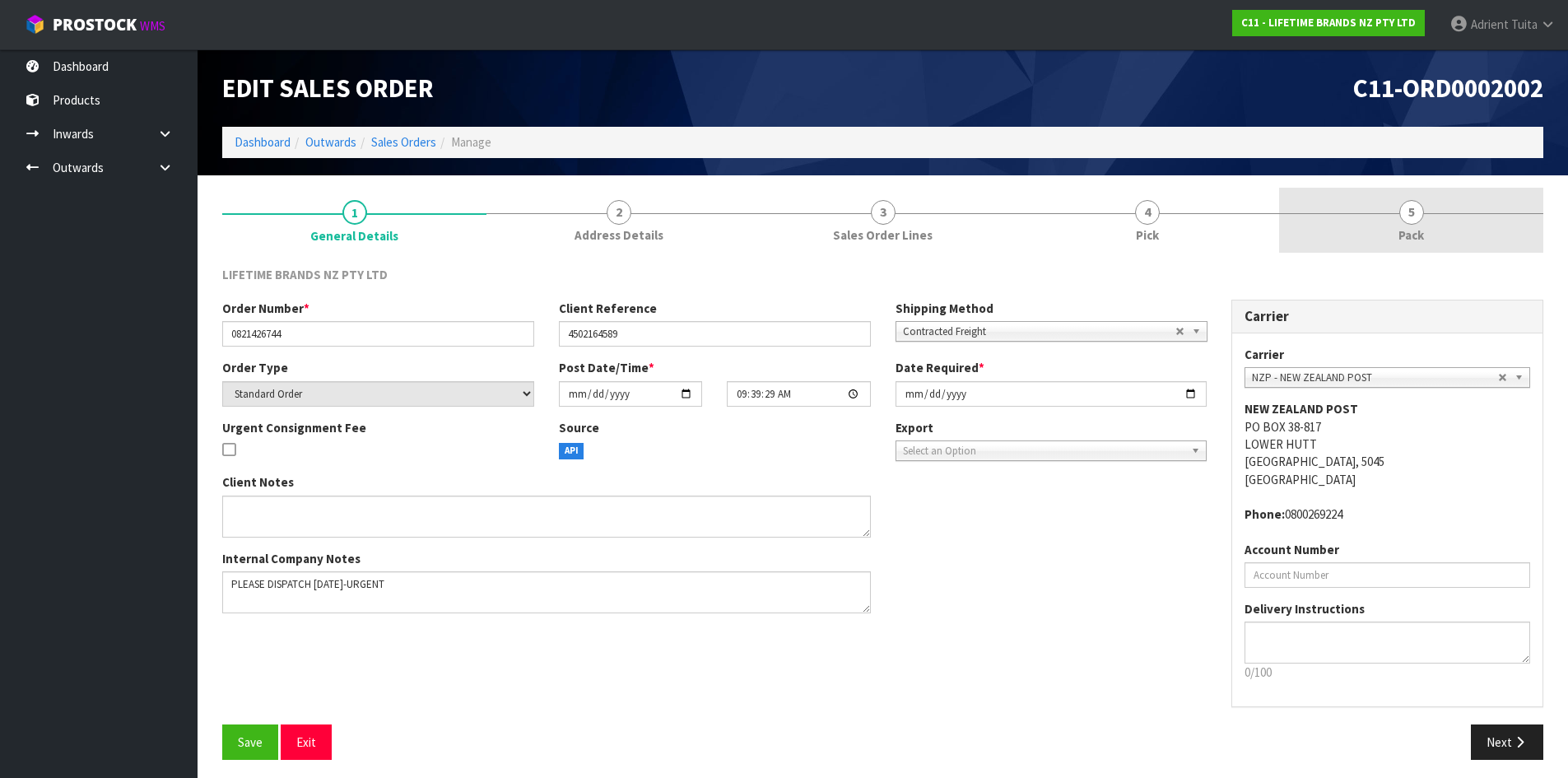
click at [1455, 221] on link "5 Pack" at bounding box center [1411, 220] width 264 height 65
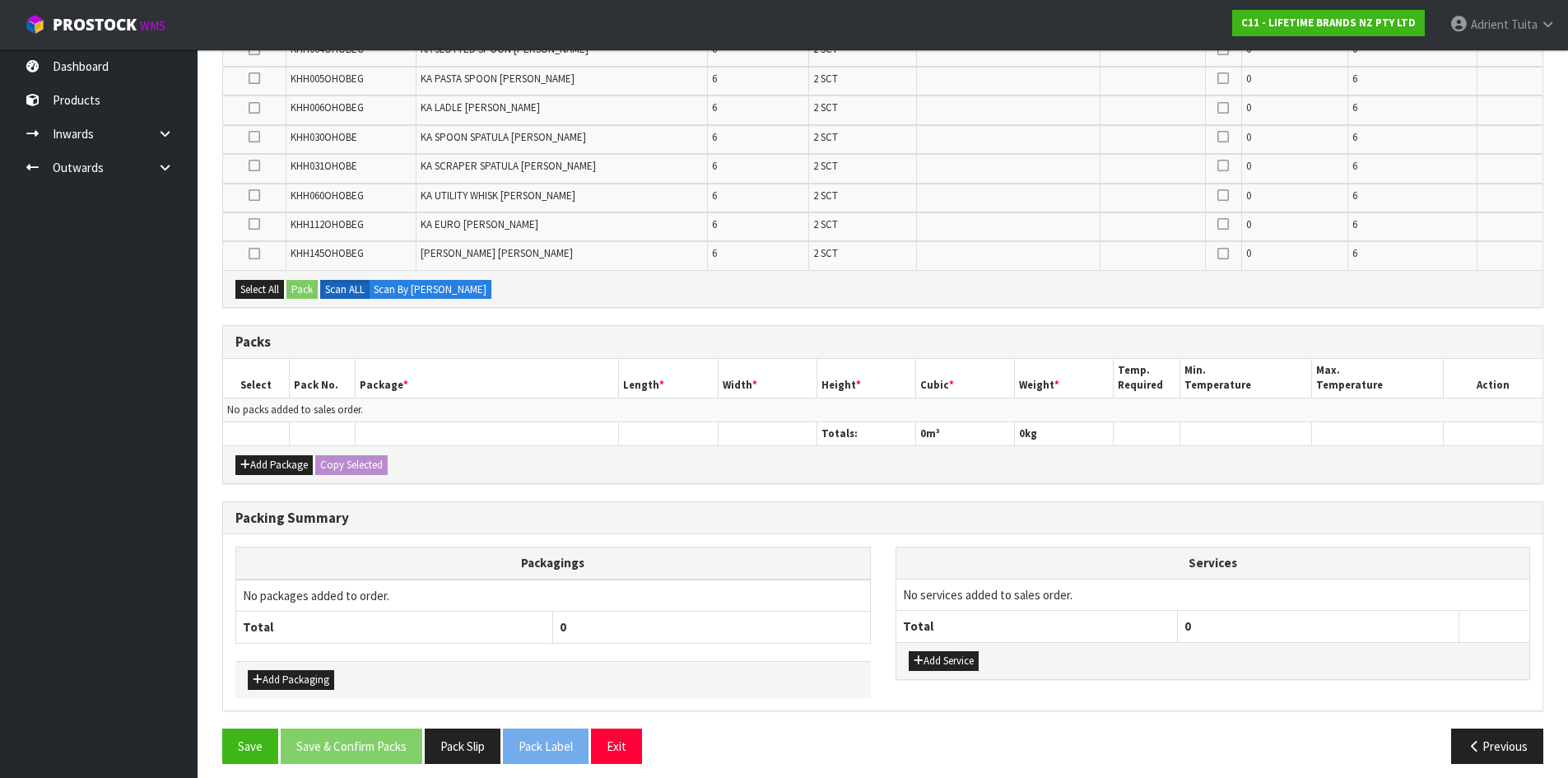
scroll to position [444, 0]
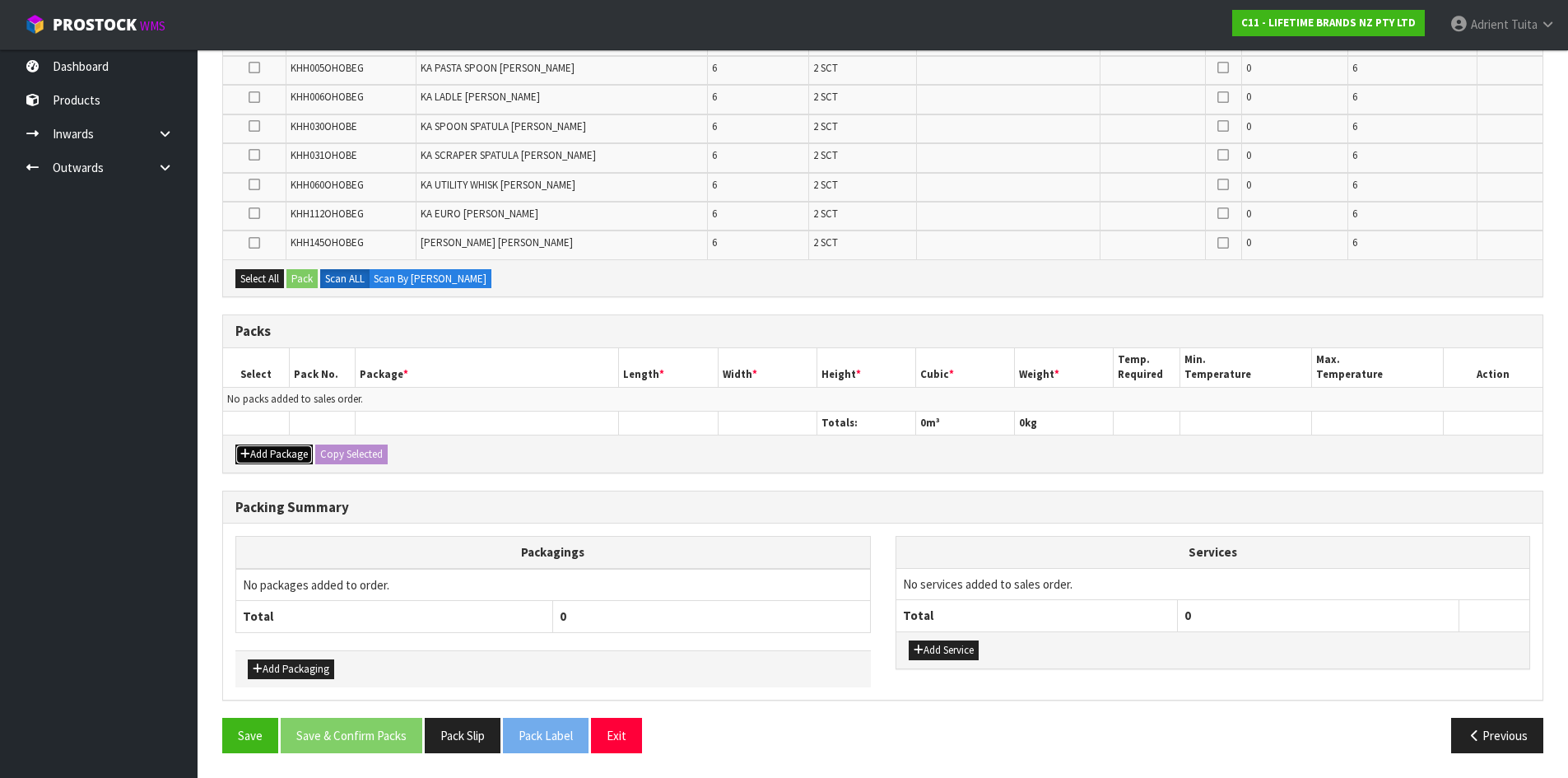
click at [260, 455] on button "Add Package" at bounding box center [274, 454] width 77 height 20
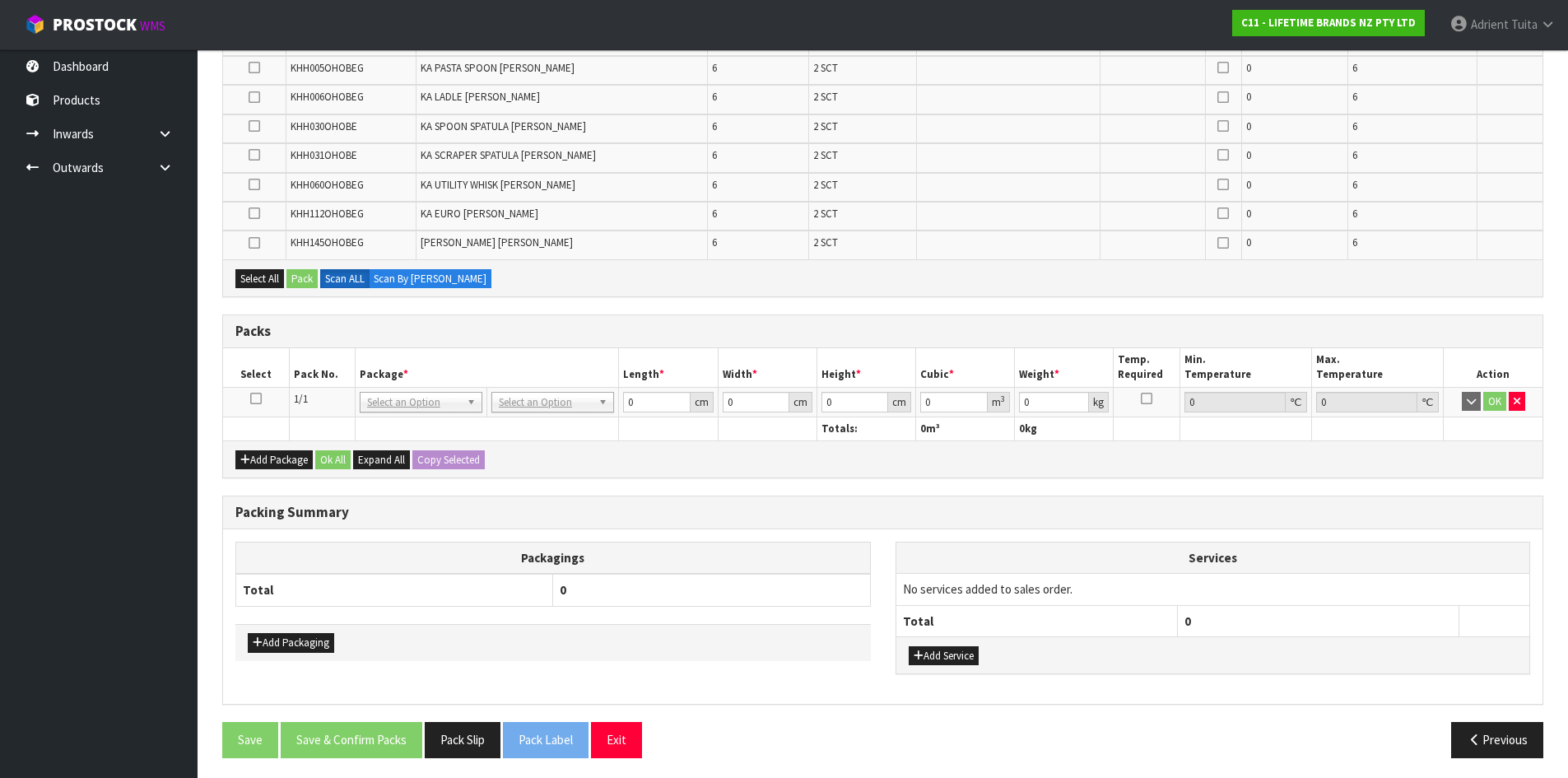
click at [251, 399] on icon at bounding box center [255, 398] width 12 height 1
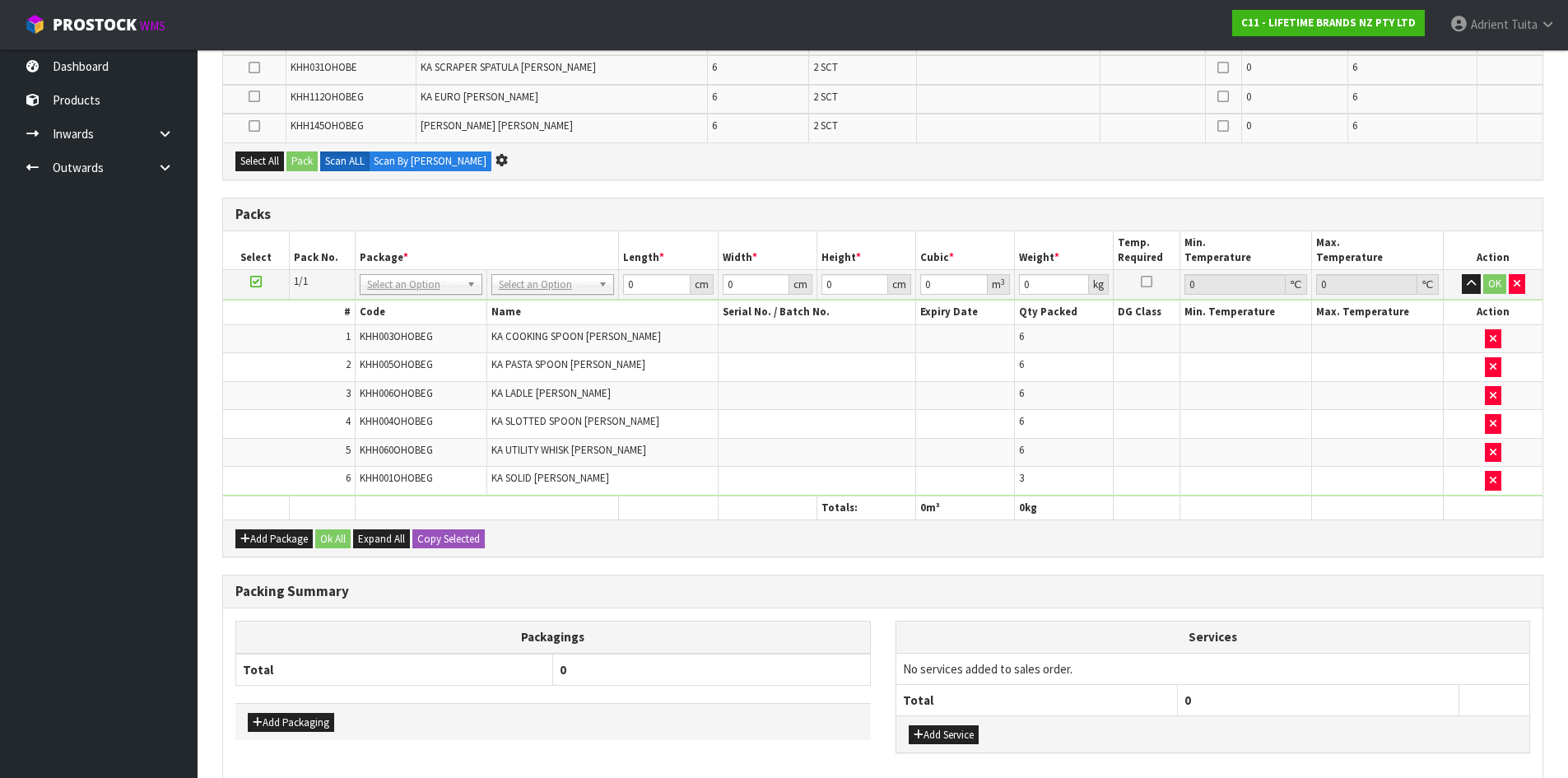
scroll to position [385, 0]
click at [300, 455] on td "5" at bounding box center [289, 453] width 132 height 28
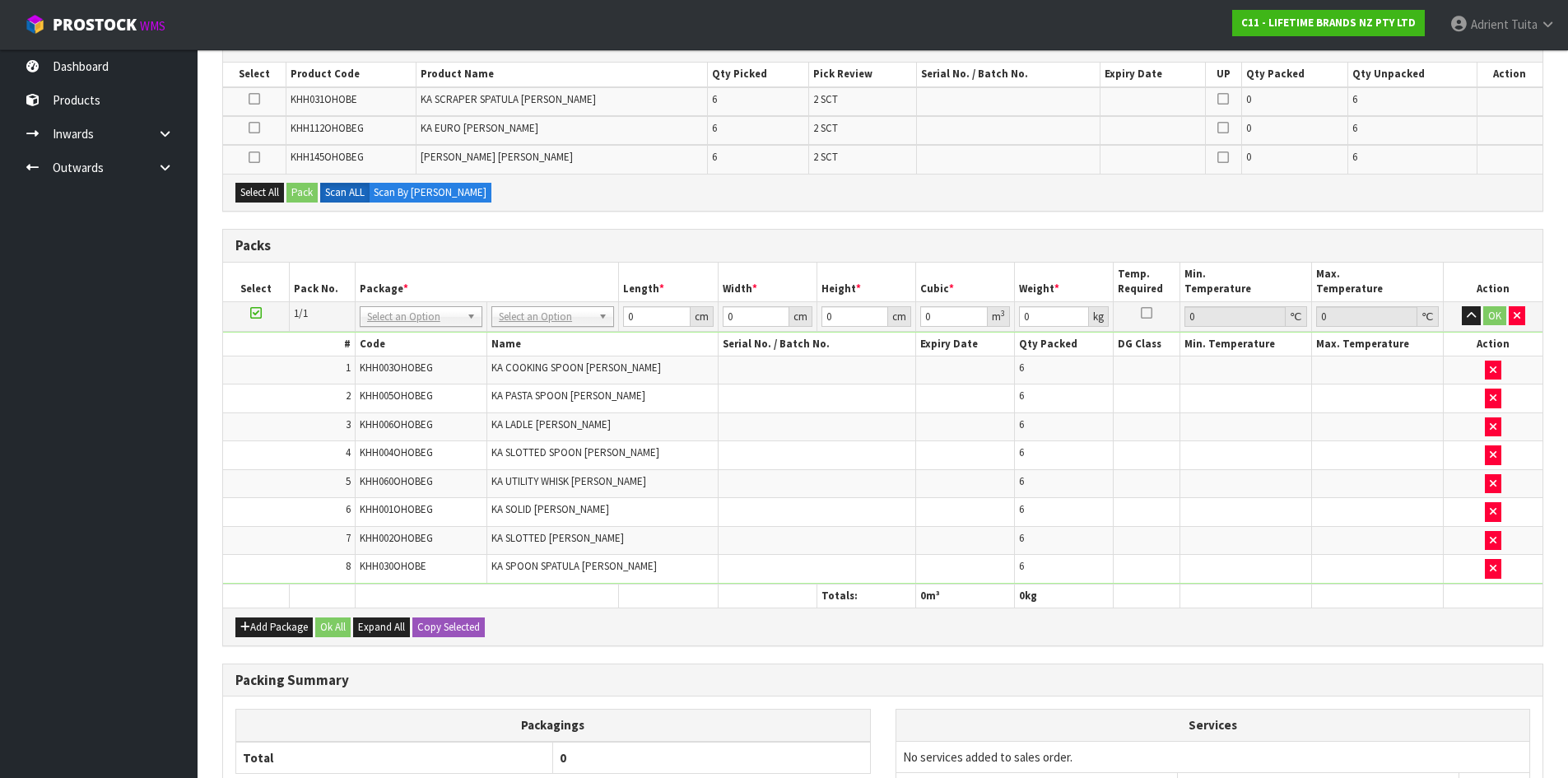
scroll to position [0, 0]
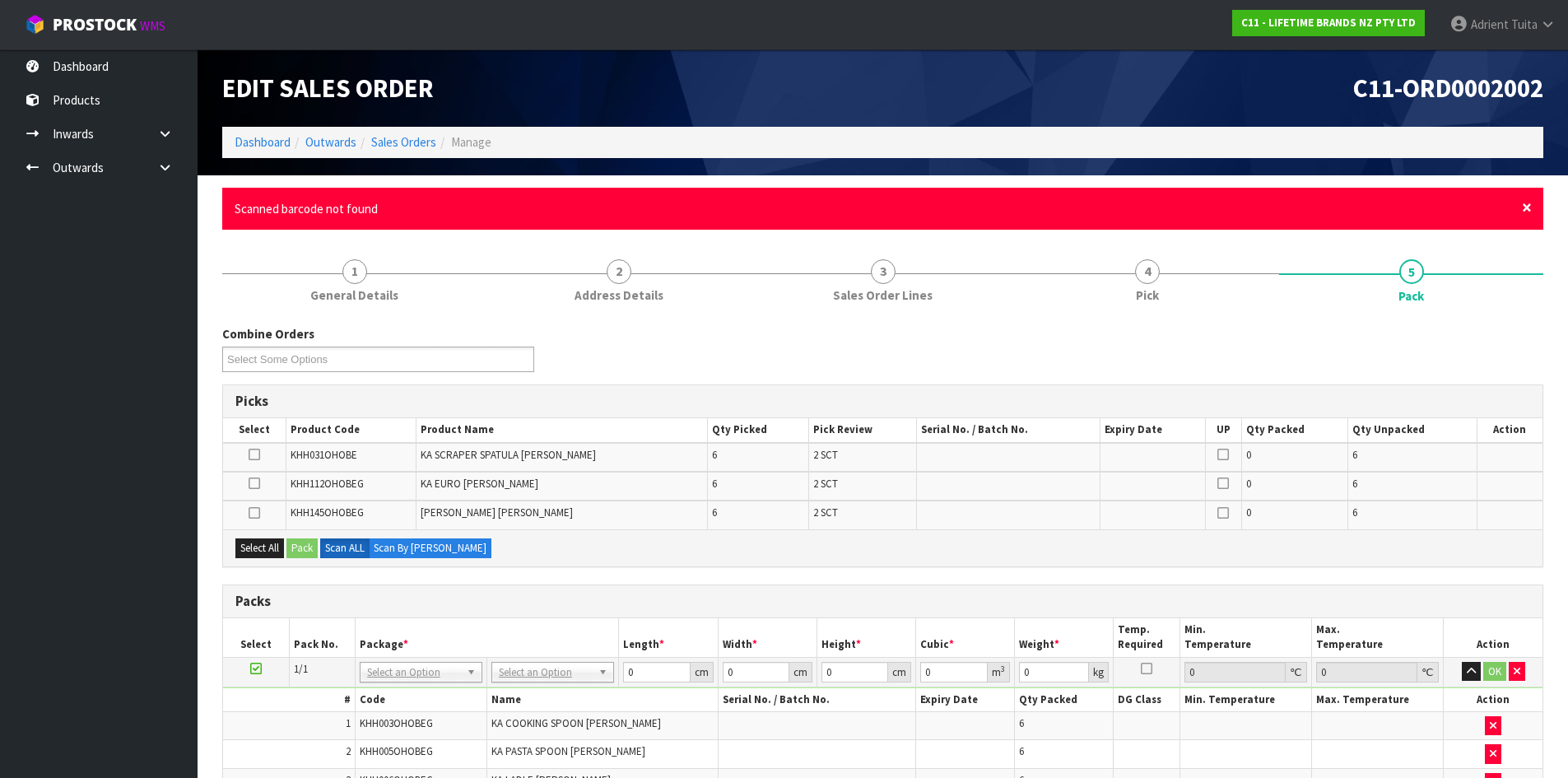
click at [1525, 205] on span "×" at bounding box center [1526, 207] width 10 height 23
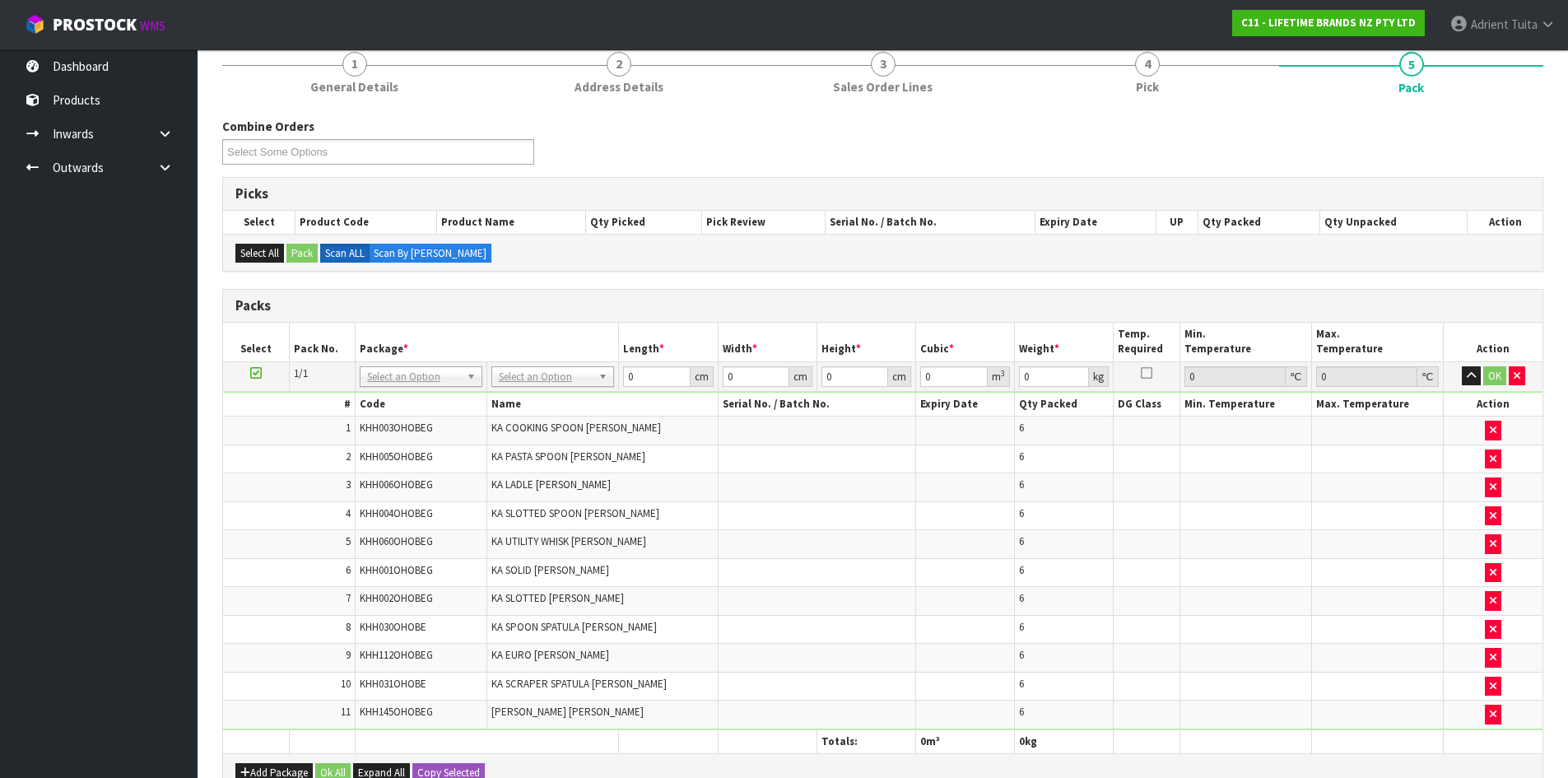
scroll to position [137, 0]
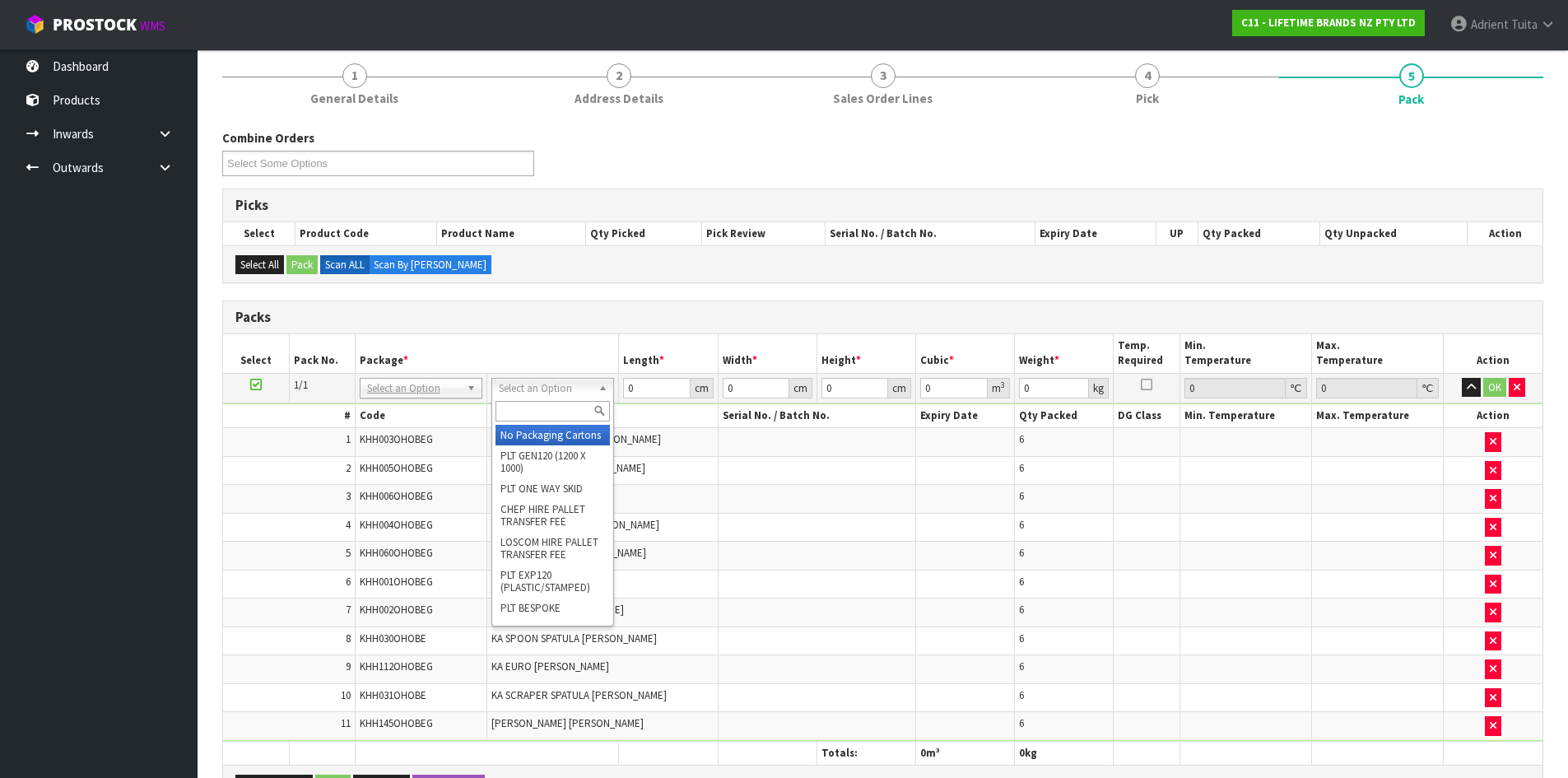
drag, startPoint x: 546, startPoint y: 409, endPoint x: 552, endPoint y: 386, distance: 23.8
click at [546, 405] on input "text" at bounding box center [552, 411] width 115 height 20
type input "CTN7"
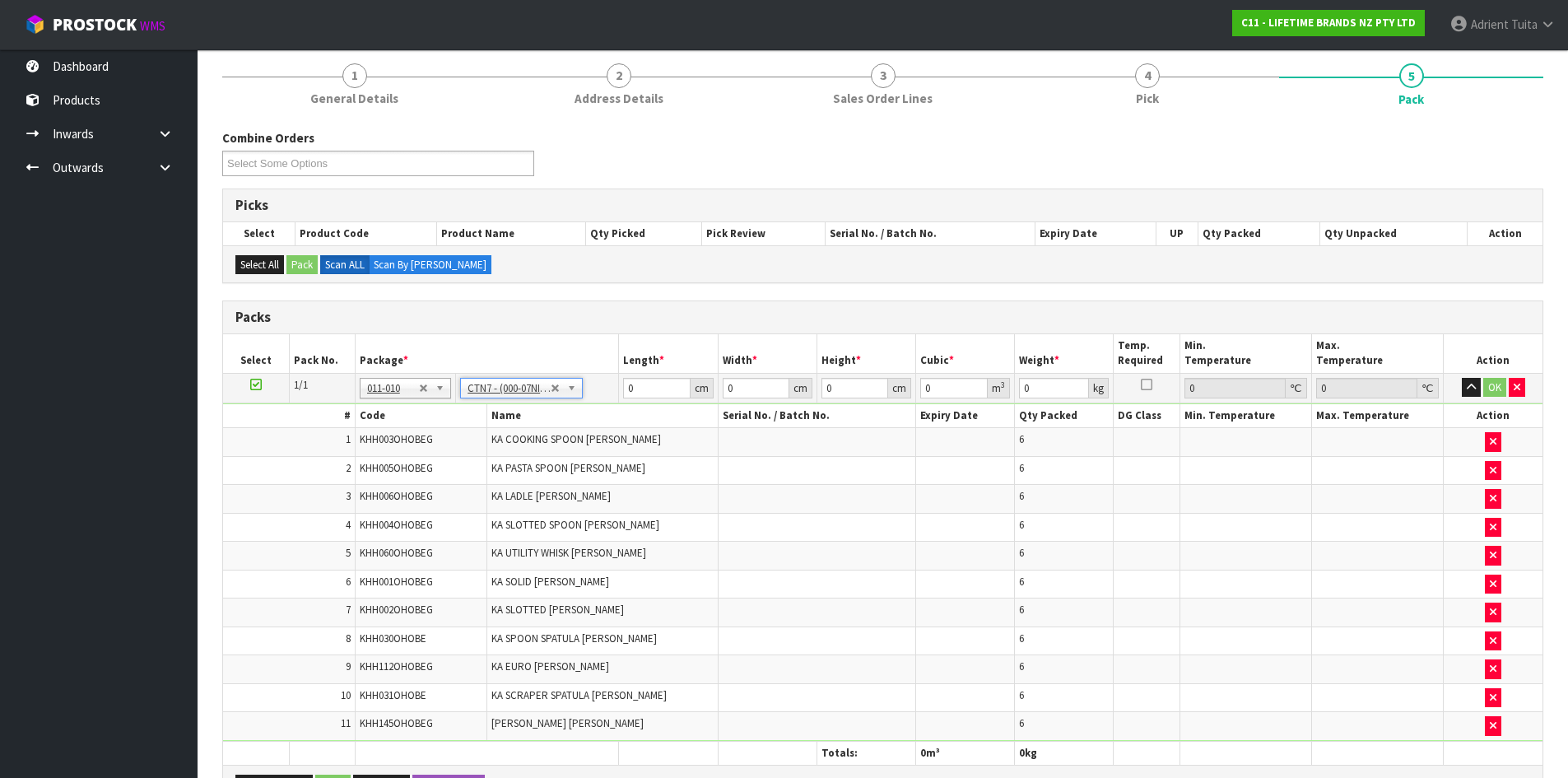
type input "45.5"
type input "35"
type input "0.072459"
type input "10.02"
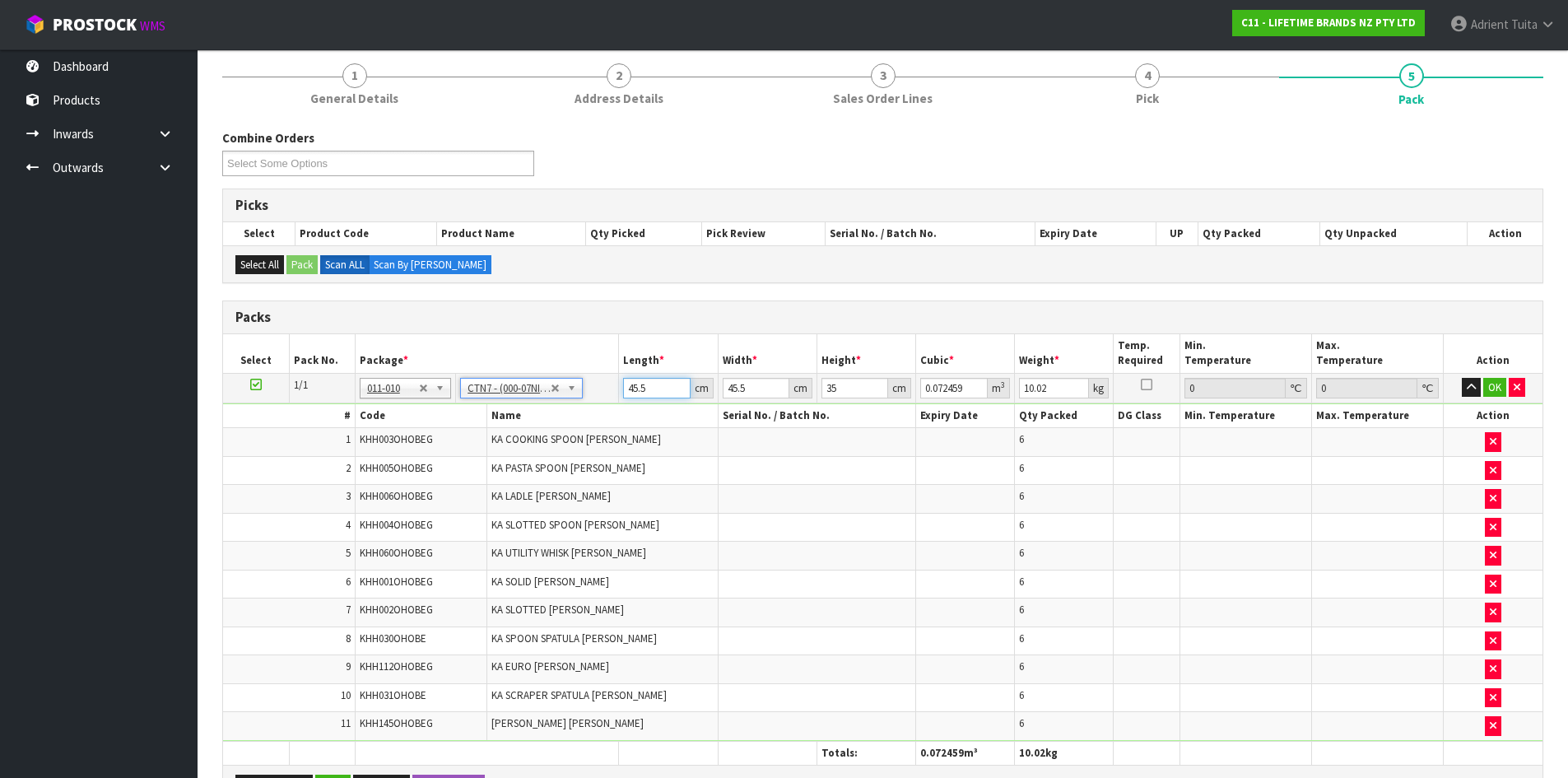
click at [634, 389] on input "45.5" at bounding box center [656, 388] width 67 height 20
type input "4"
type input "0.00637"
type input "47"
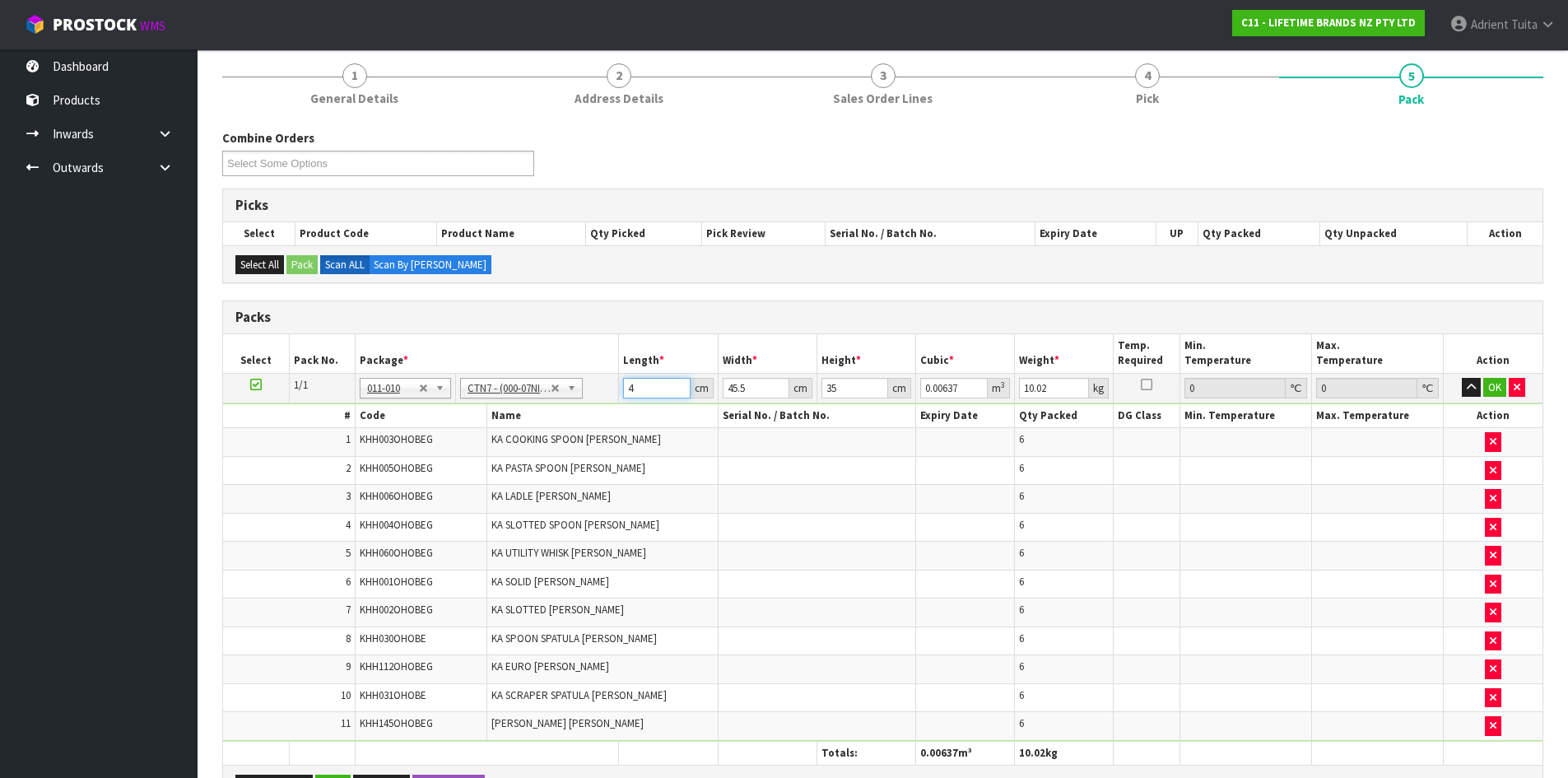
type input "0.074847"
type input "47"
click at [1493, 379] on button "OK" at bounding box center [1495, 388] width 23 height 20
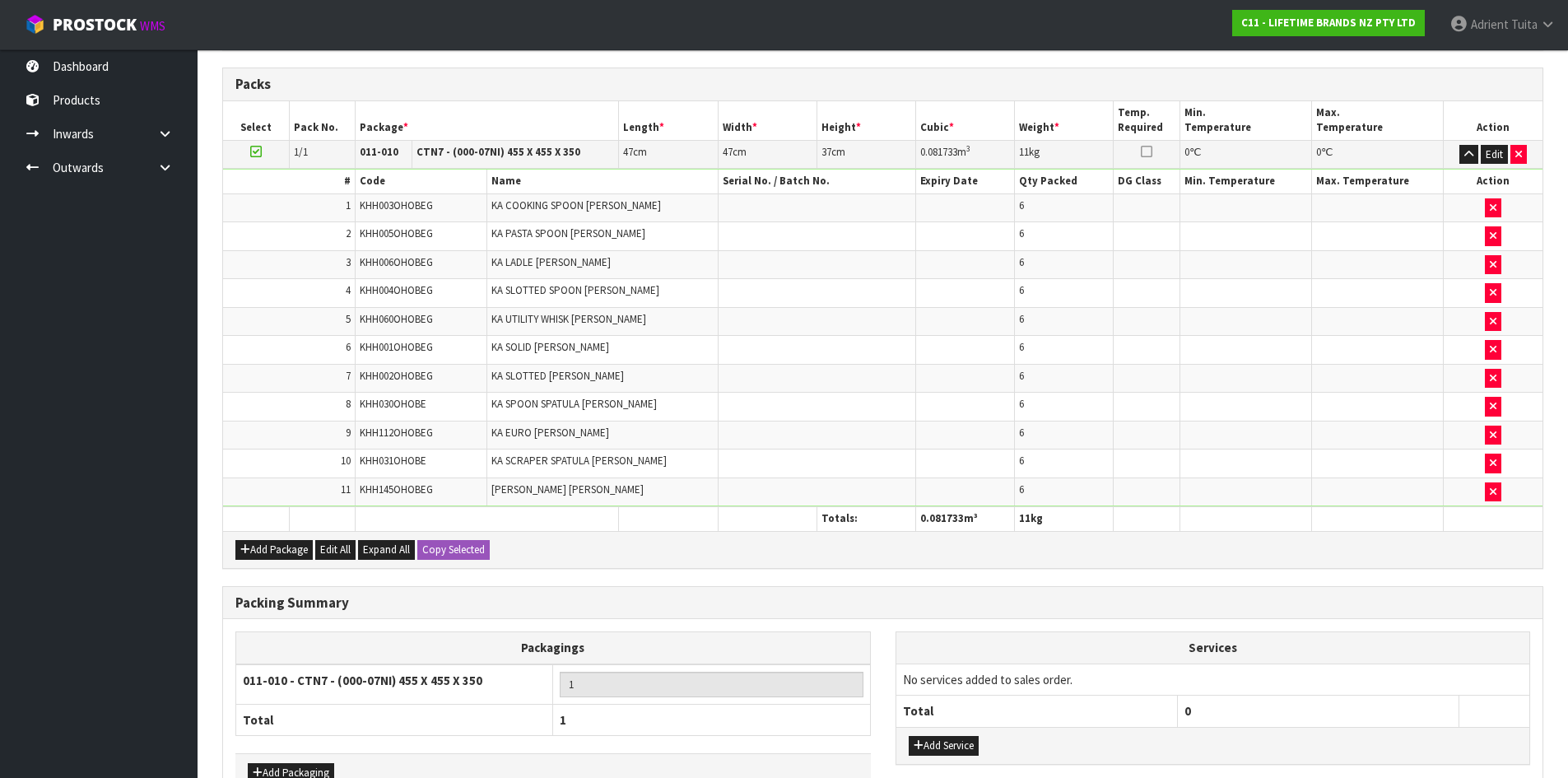
scroll to position [473, 0]
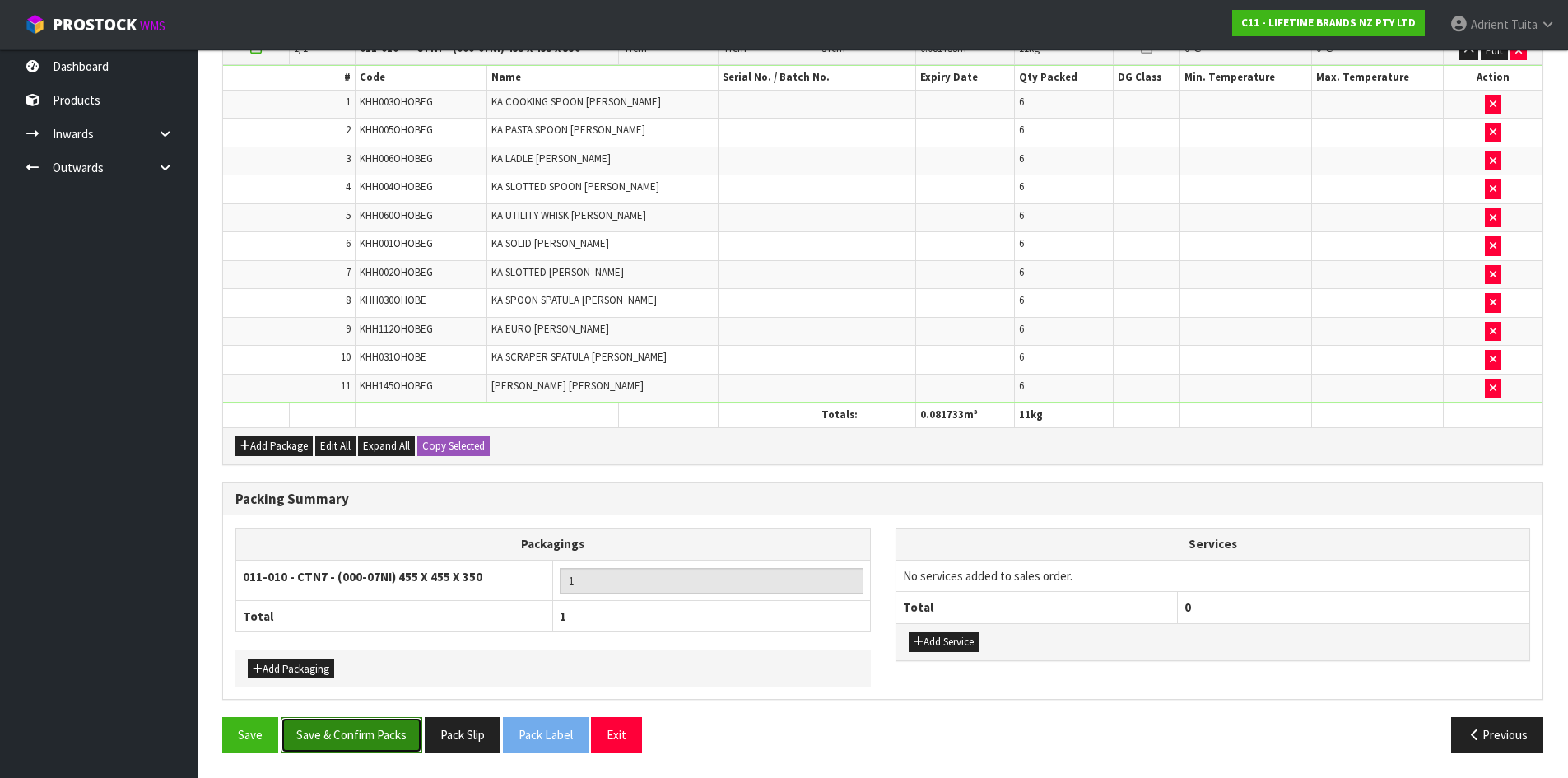
click at [361, 747] on button "Save & Confirm Packs" at bounding box center [351, 734] width 141 height 36
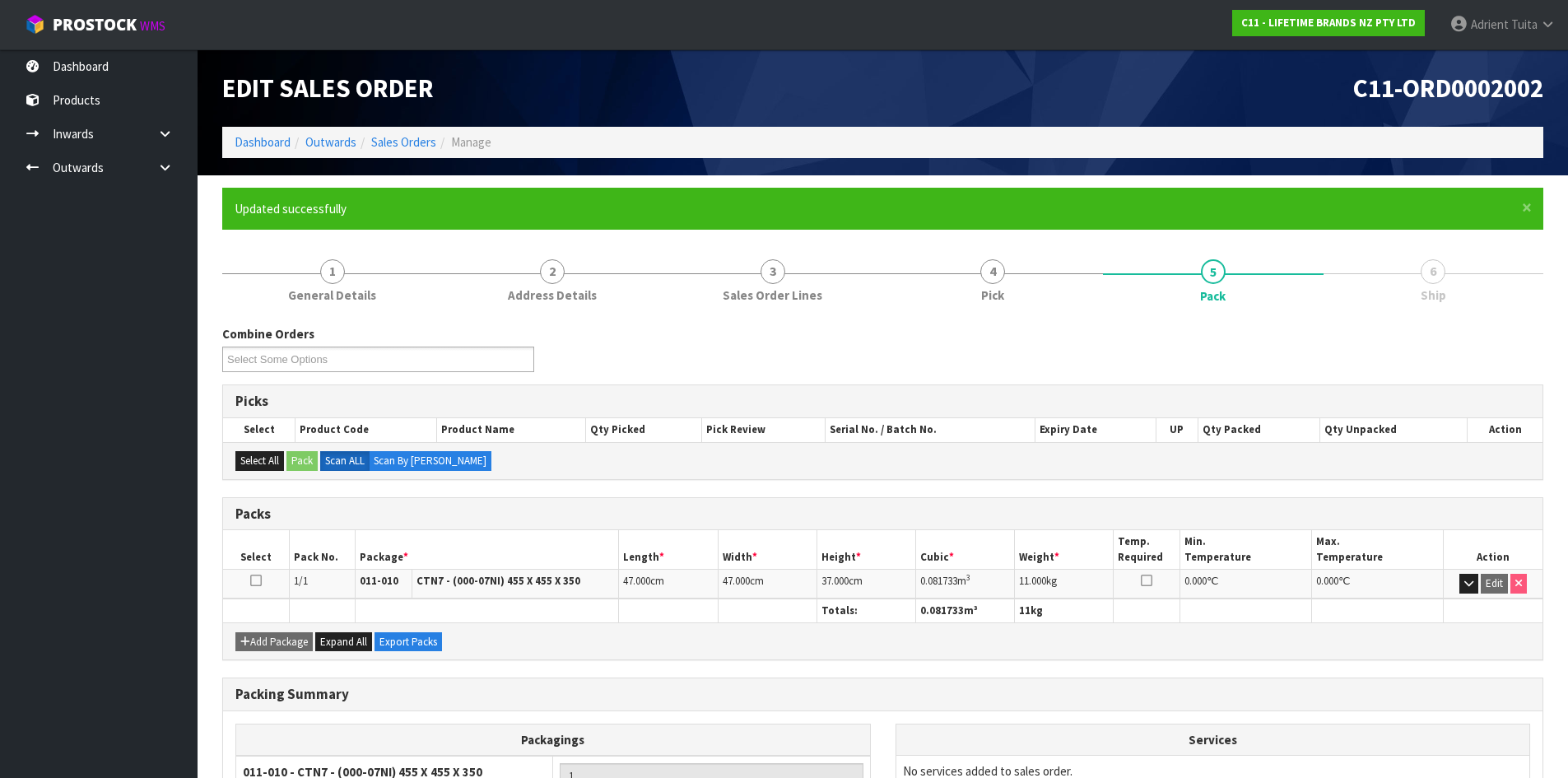
scroll to position [158, 0]
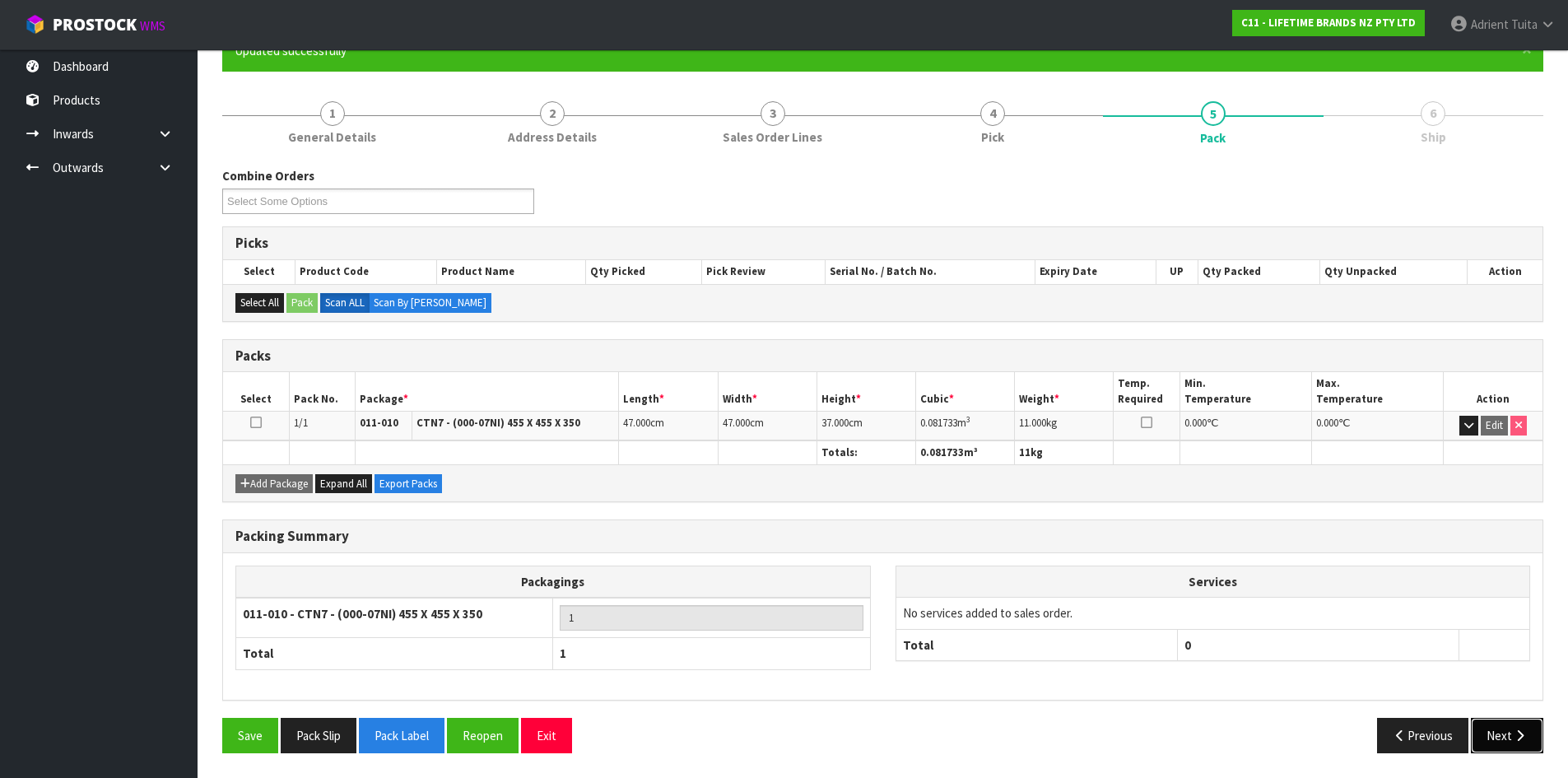
click at [1492, 726] on button "Next" at bounding box center [1507, 735] width 72 height 36
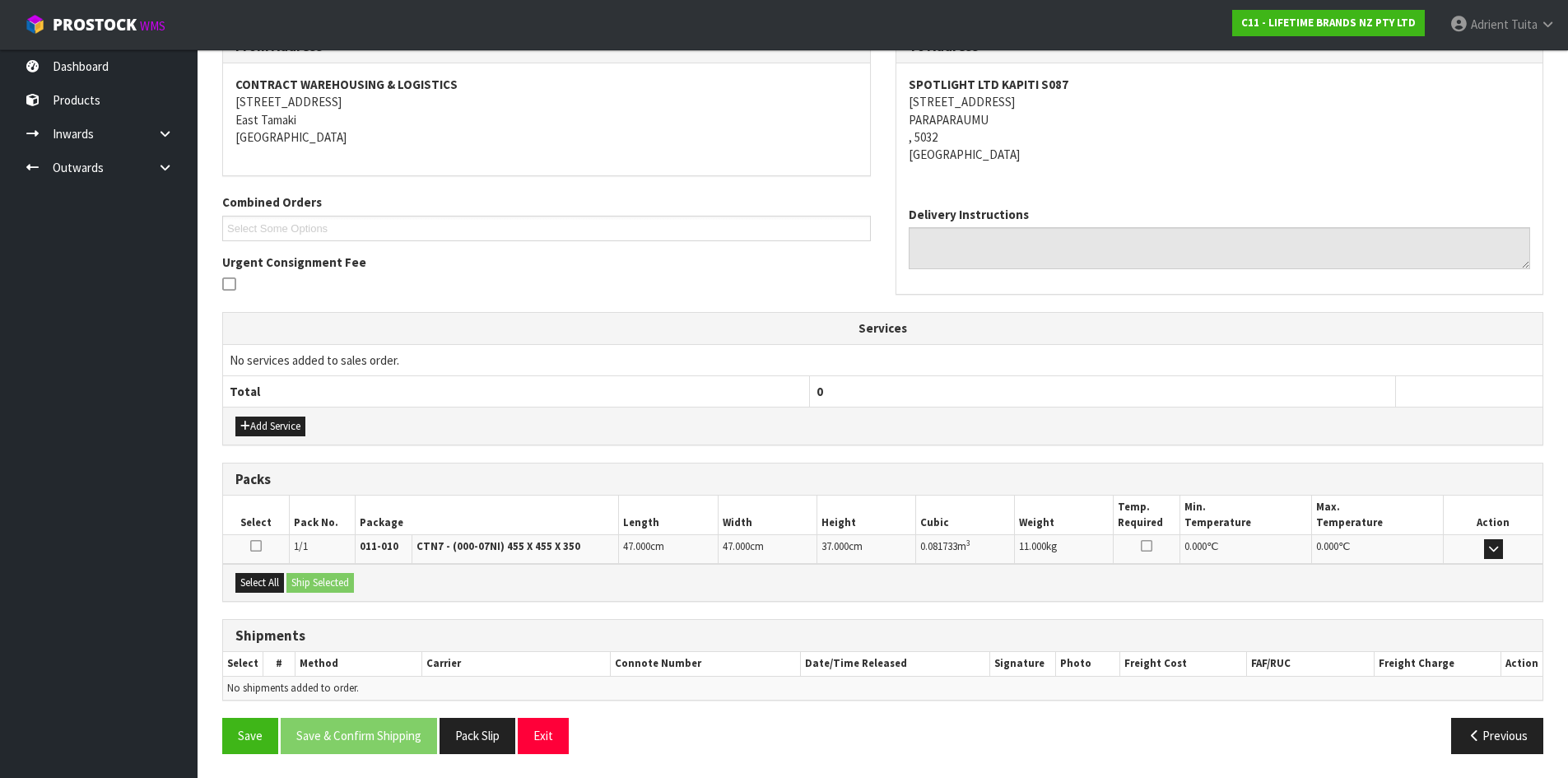
scroll to position [296, 0]
click at [273, 590] on button "Select All" at bounding box center [260, 581] width 49 height 20
click at [302, 590] on button "Ship Selected" at bounding box center [320, 581] width 68 height 20
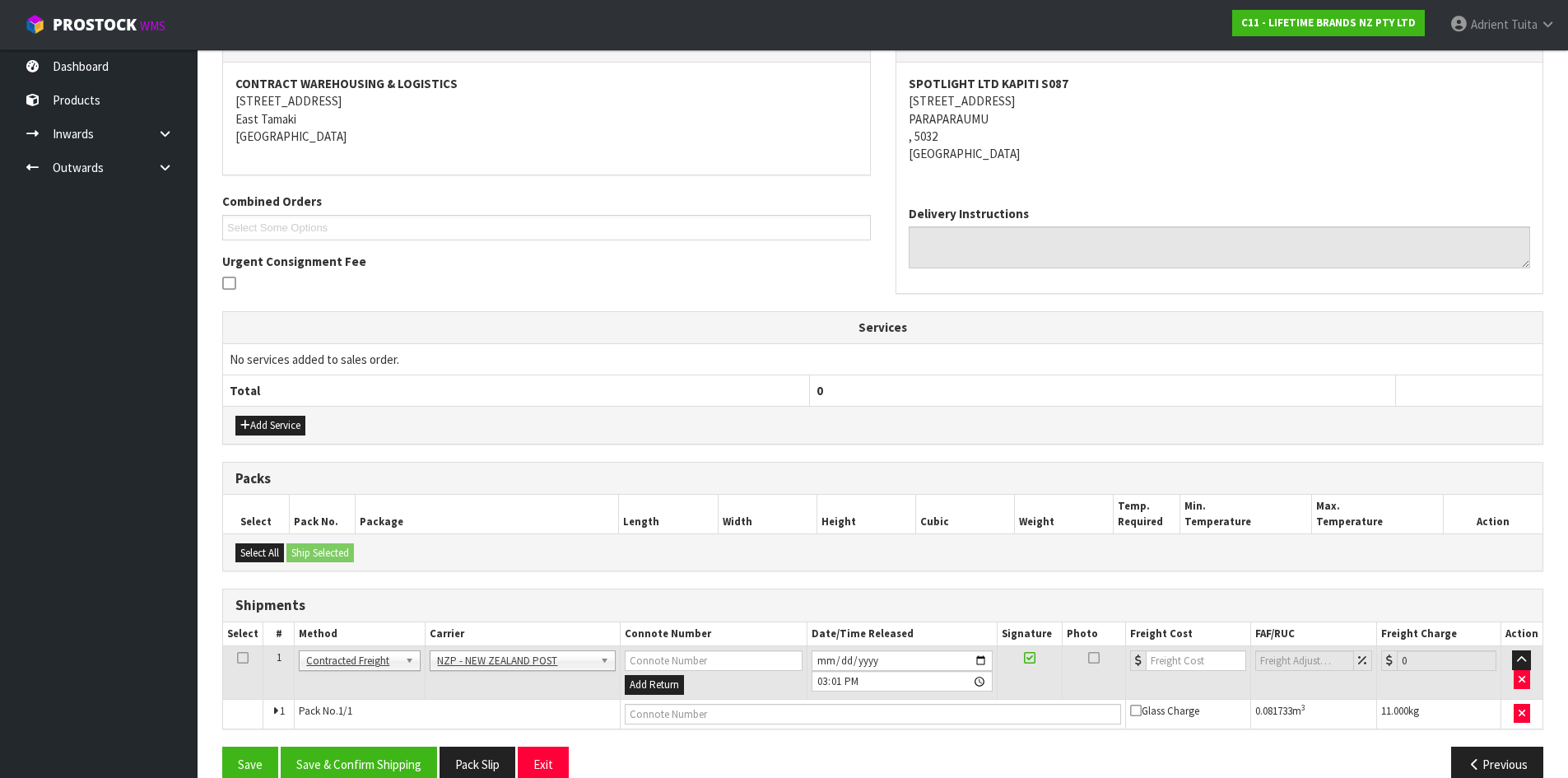
scroll to position [325, 0]
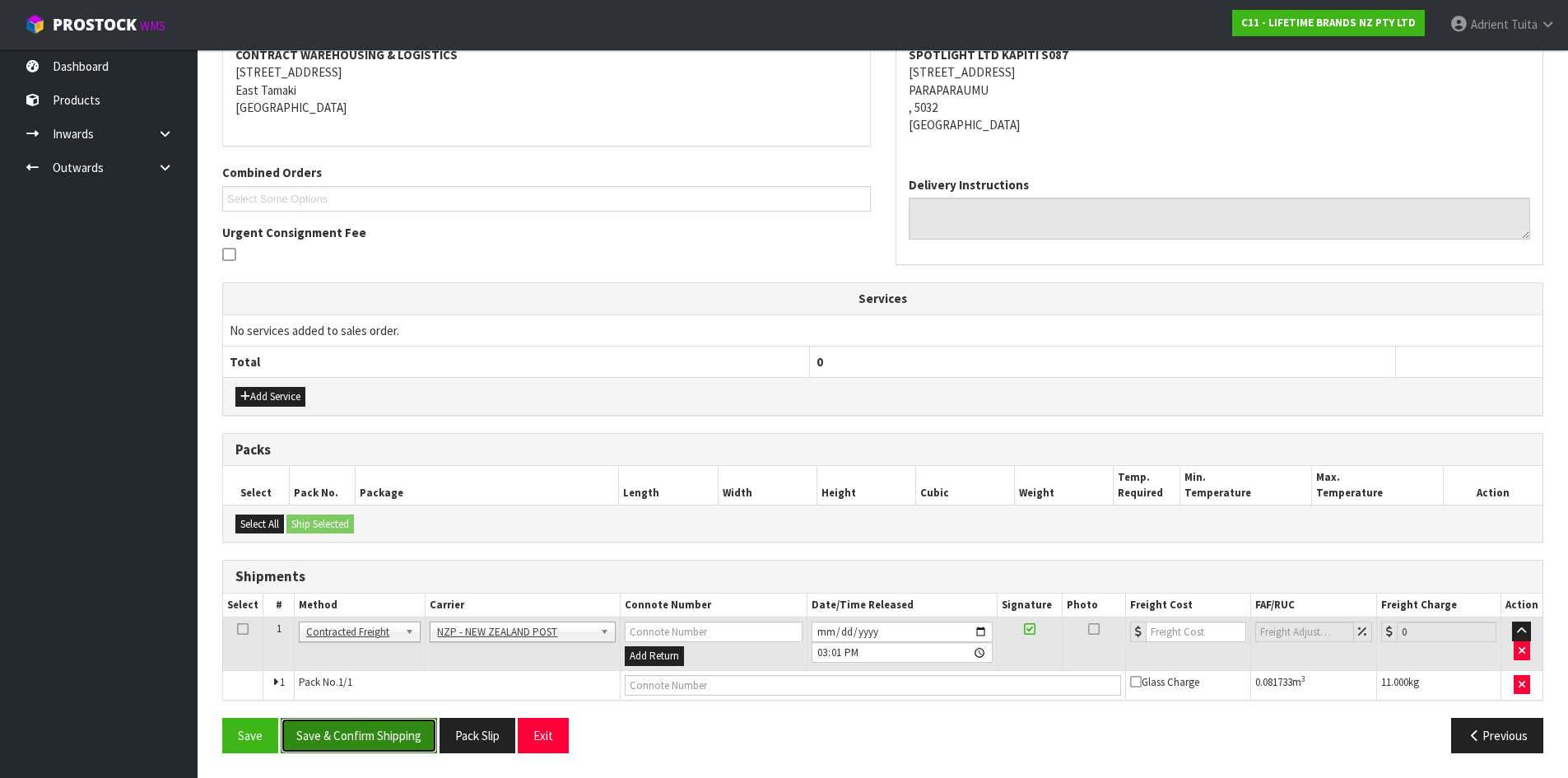
click at [353, 722] on button "Save & Confirm Shipping" at bounding box center [359, 735] width 157 height 36
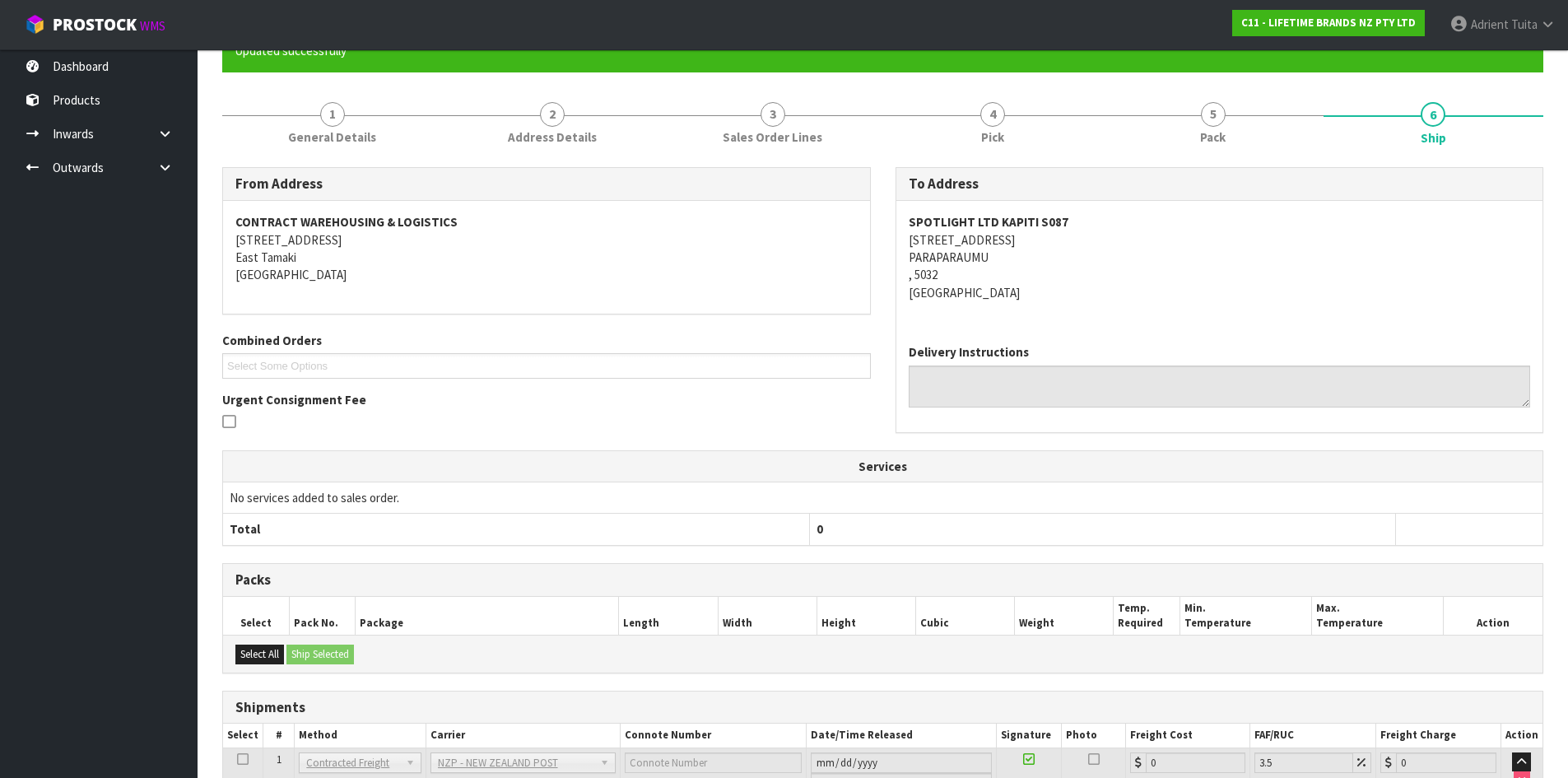
scroll to position [302, 0]
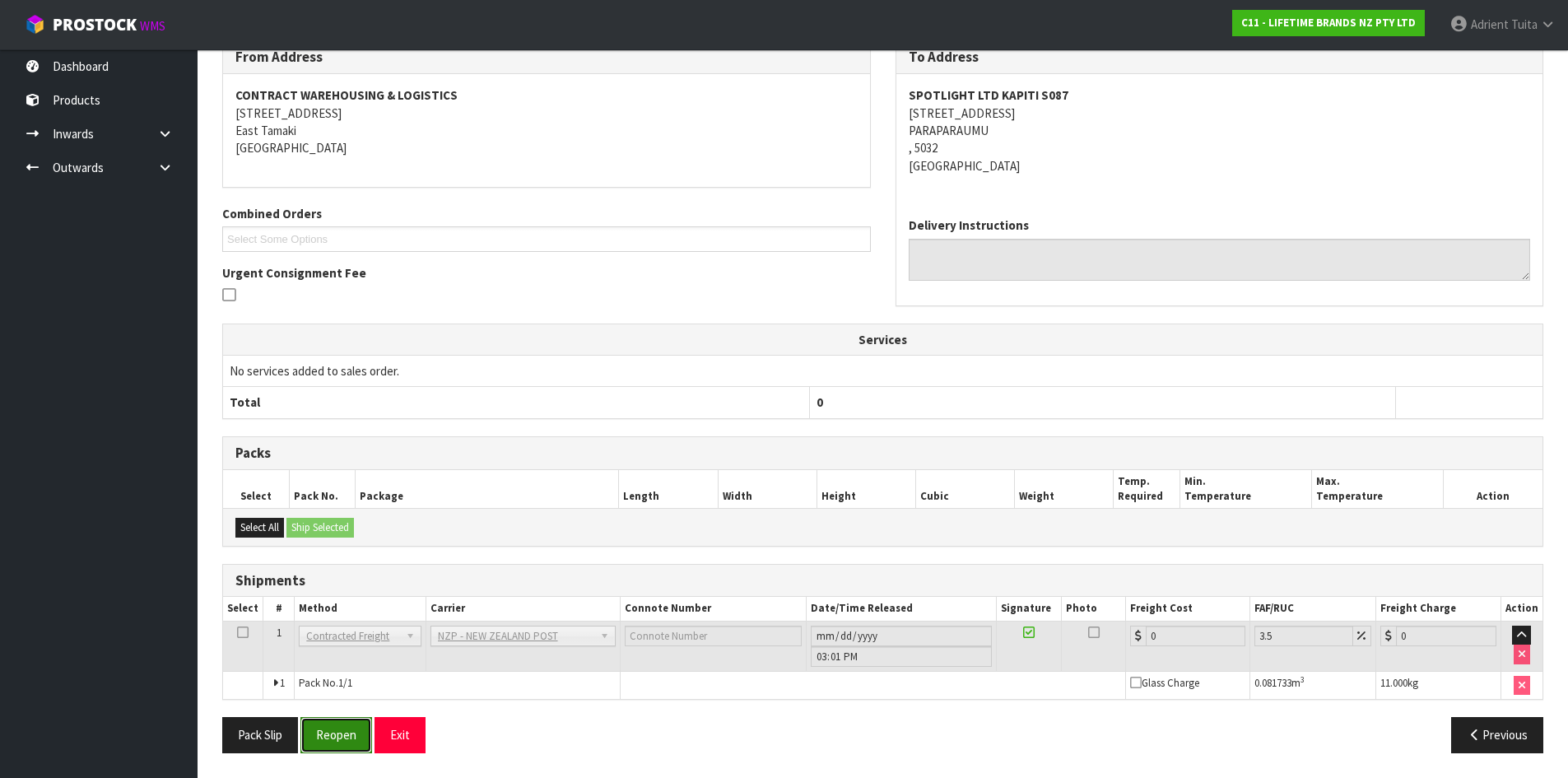
click at [336, 731] on button "Reopen" at bounding box center [336, 734] width 72 height 36
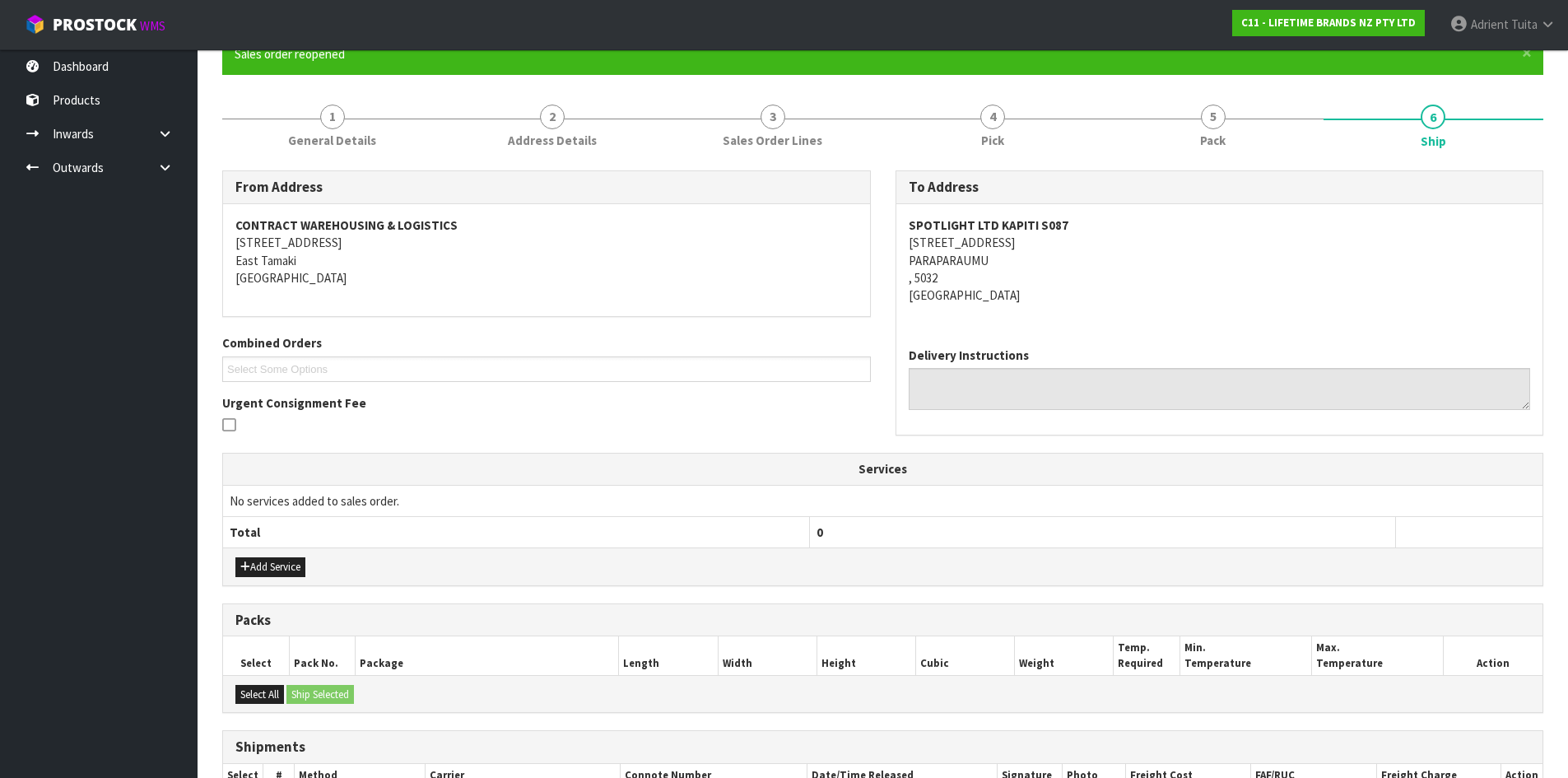
scroll to position [284, 0]
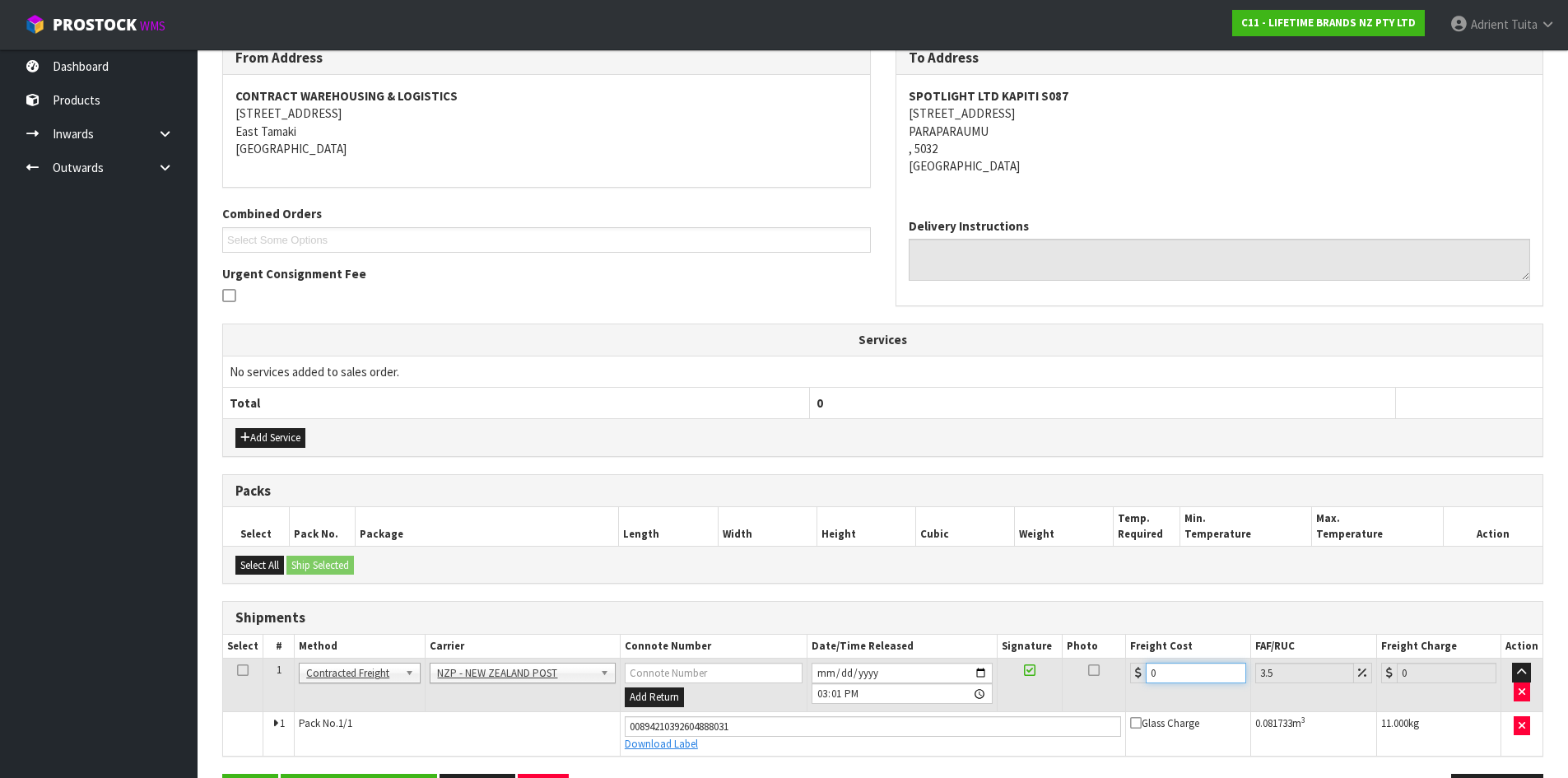
click at [1170, 673] on input "0" at bounding box center [1195, 672] width 100 height 20
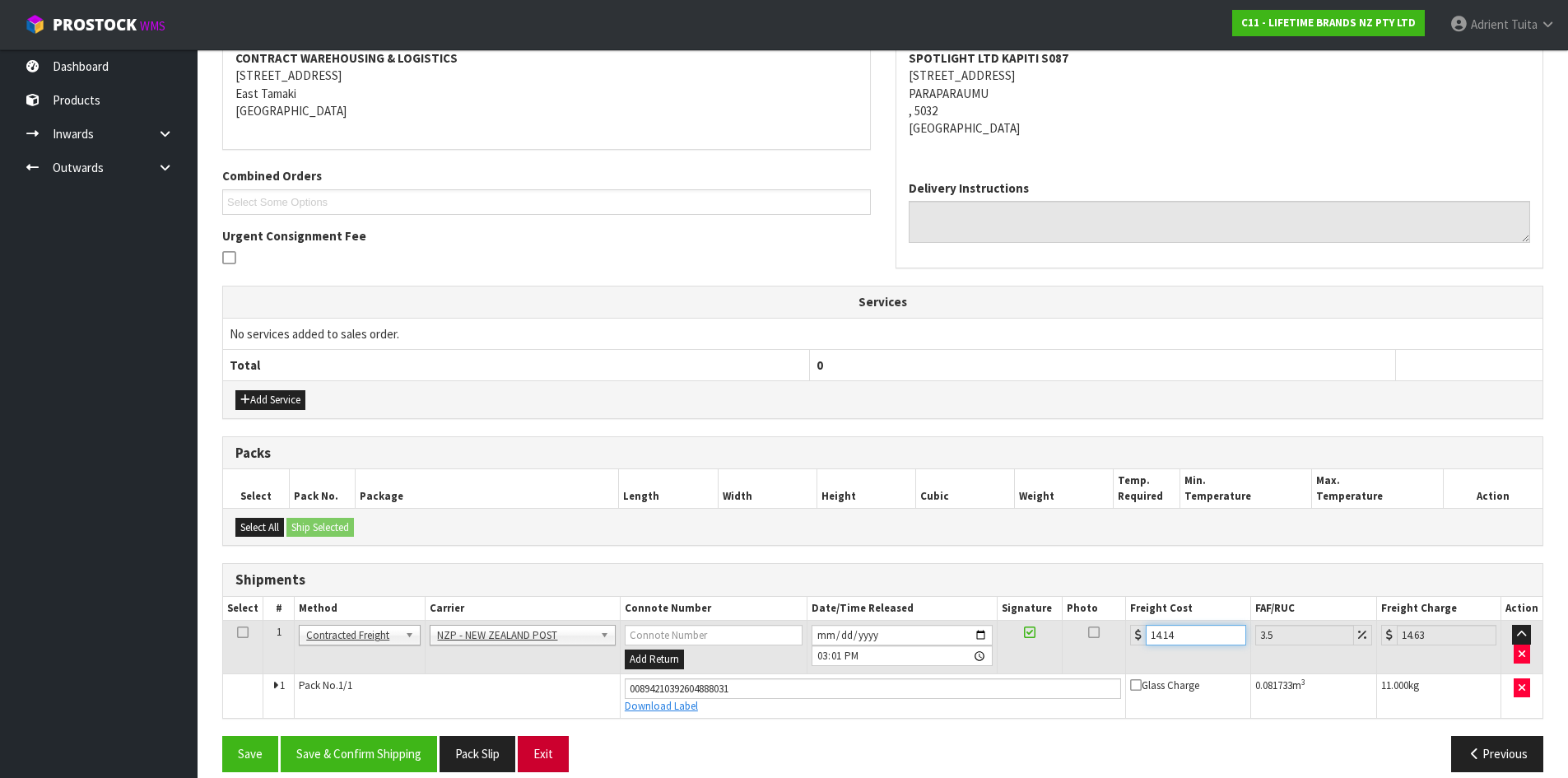
scroll to position [341, 0]
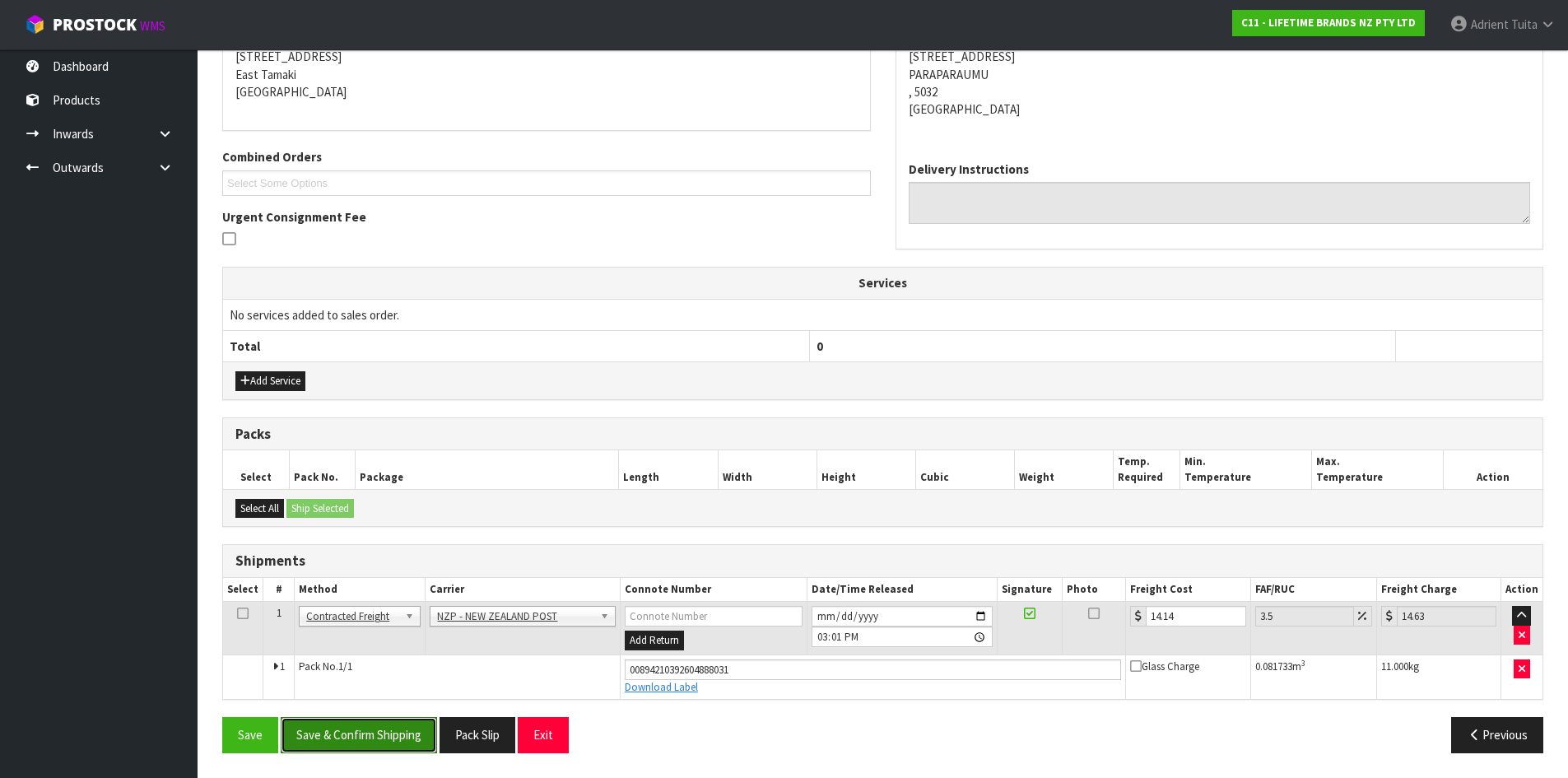
click at [427, 721] on button "Save & Confirm Shipping" at bounding box center [359, 734] width 157 height 36
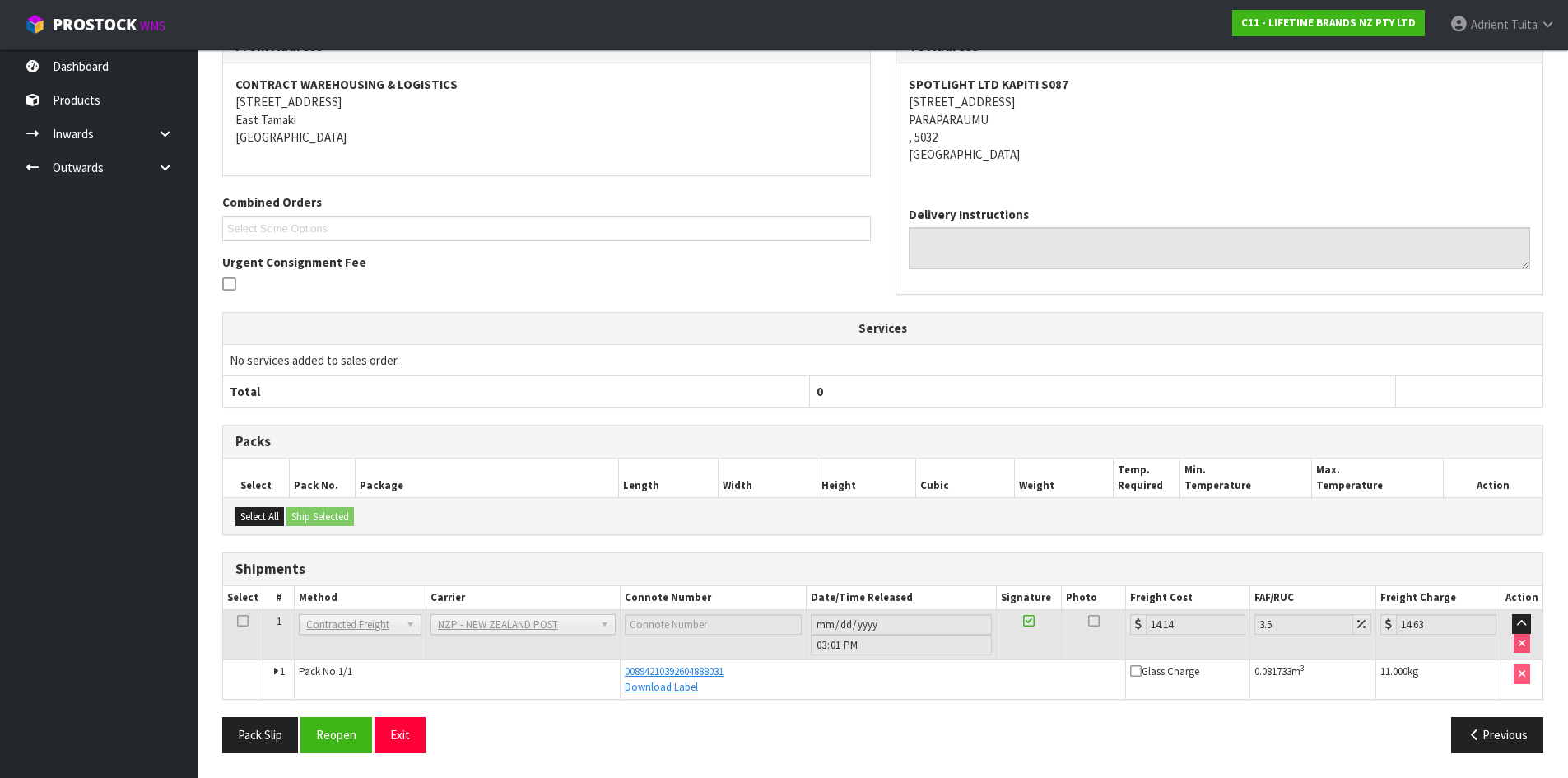
scroll to position [0, 0]
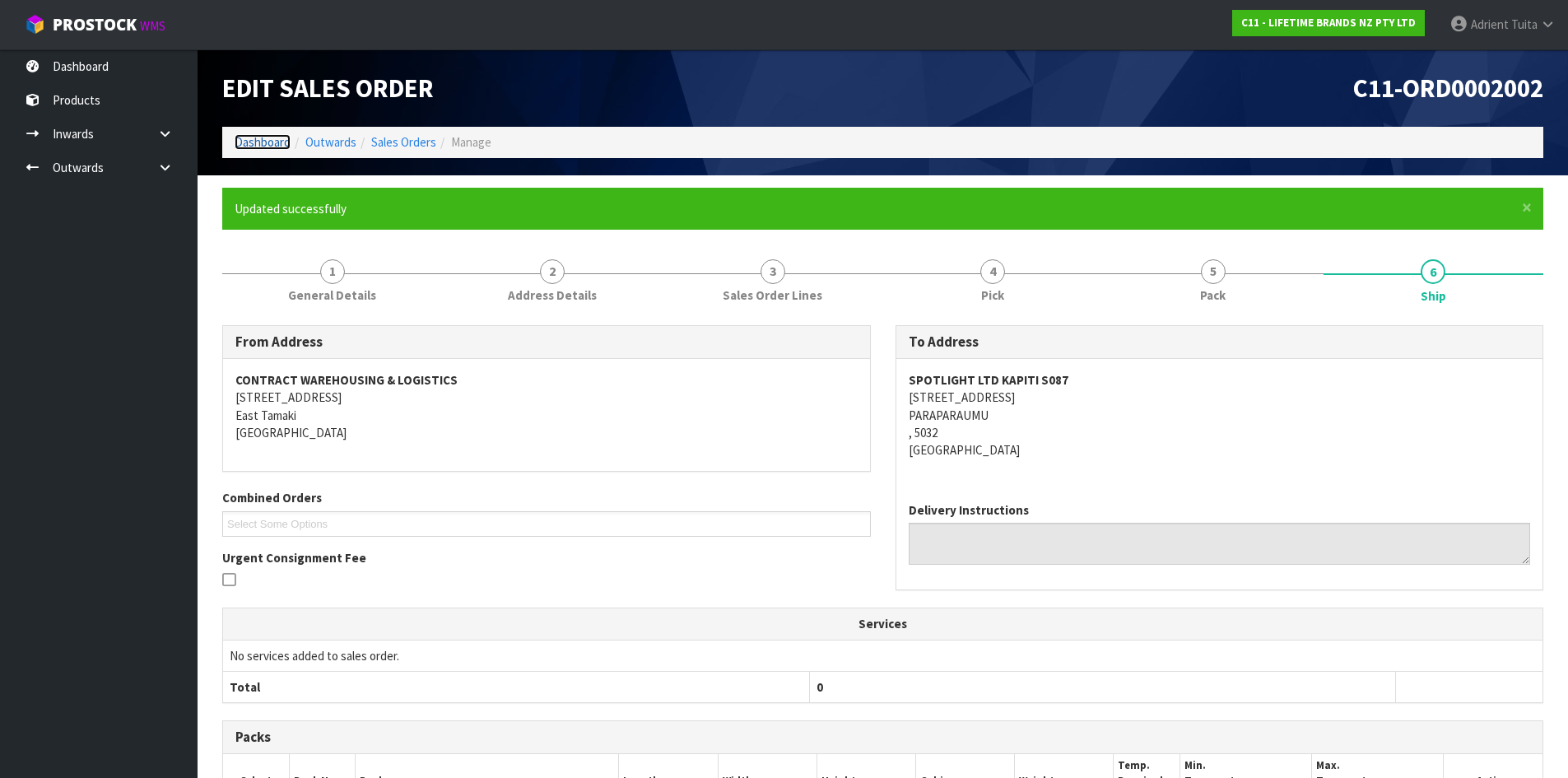
click at [268, 149] on link "Dashboard" at bounding box center [262, 142] width 56 height 16
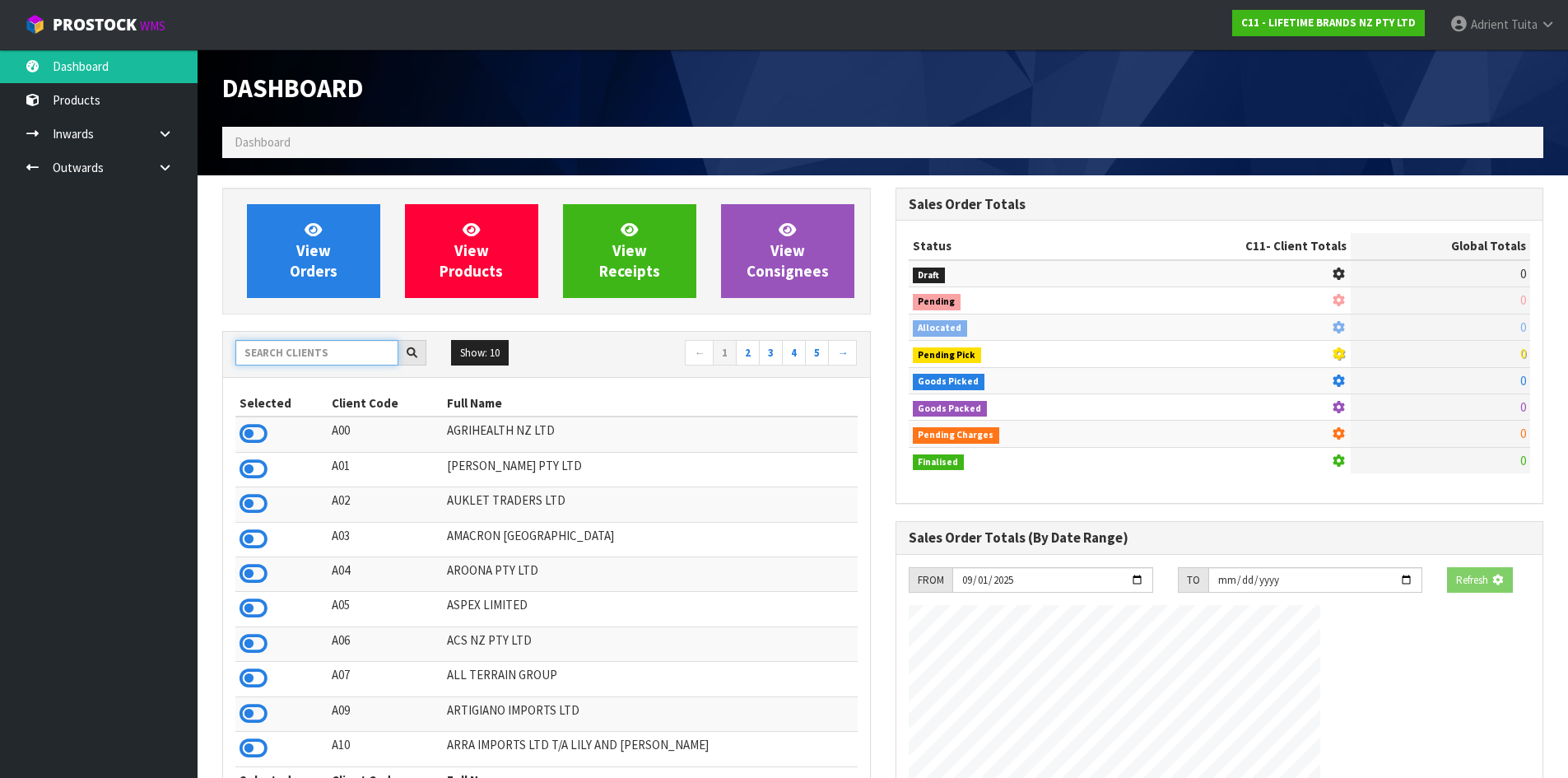
click at [311, 362] on input "text" at bounding box center [317, 352] width 163 height 26
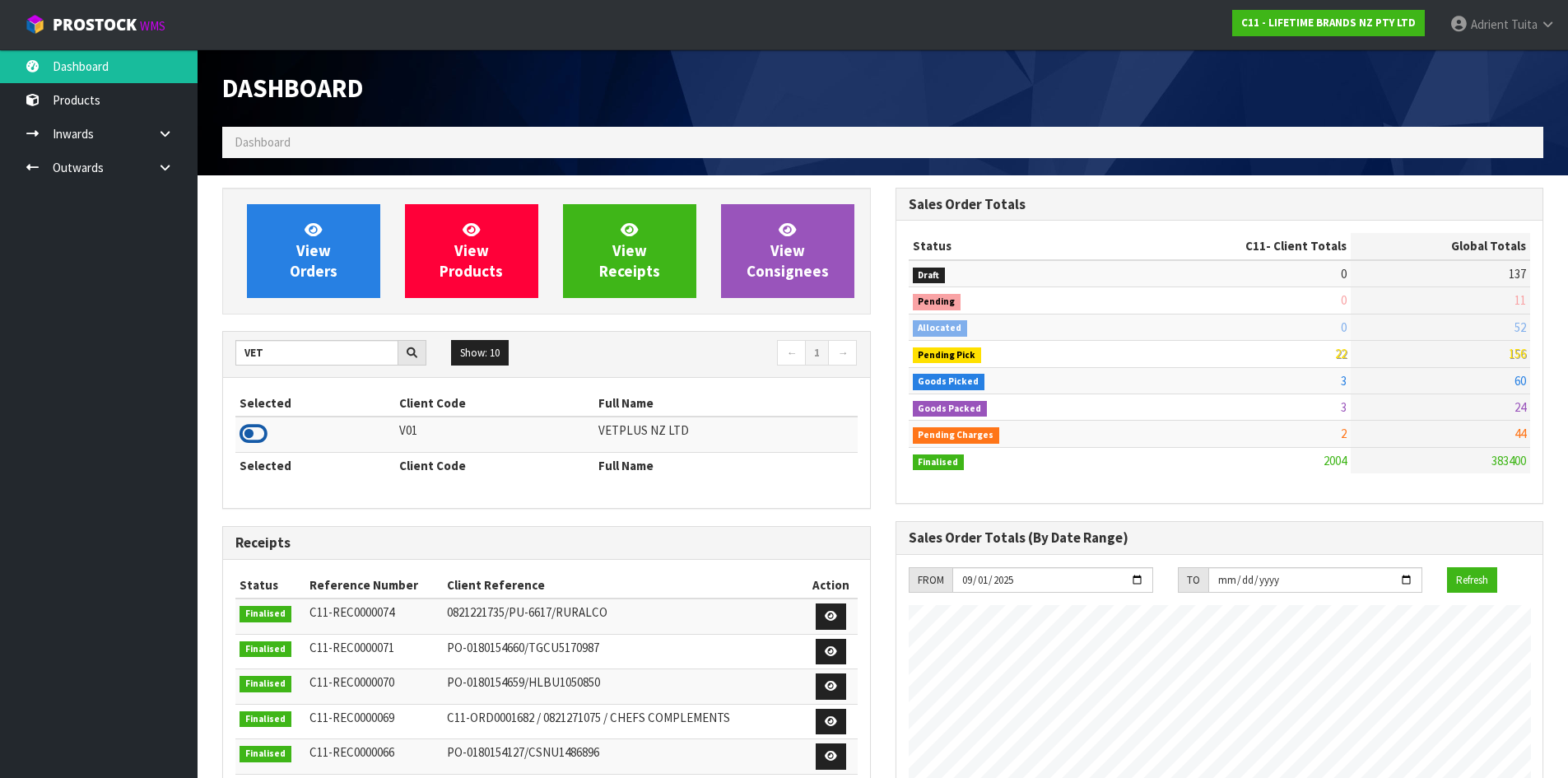
click at [253, 427] on icon at bounding box center [253, 434] width 28 height 25
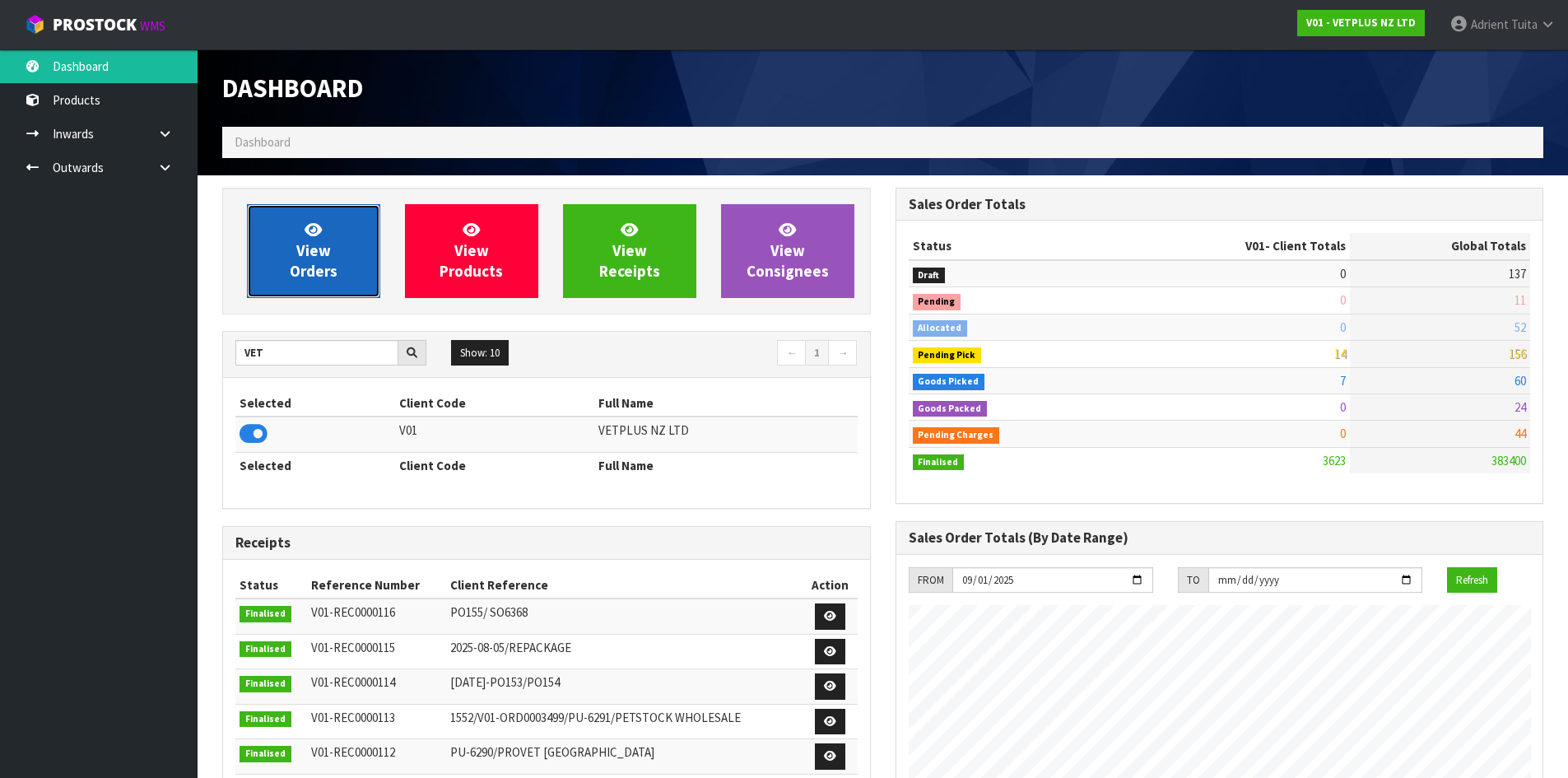
click at [305, 226] on icon at bounding box center [312, 229] width 17 height 16
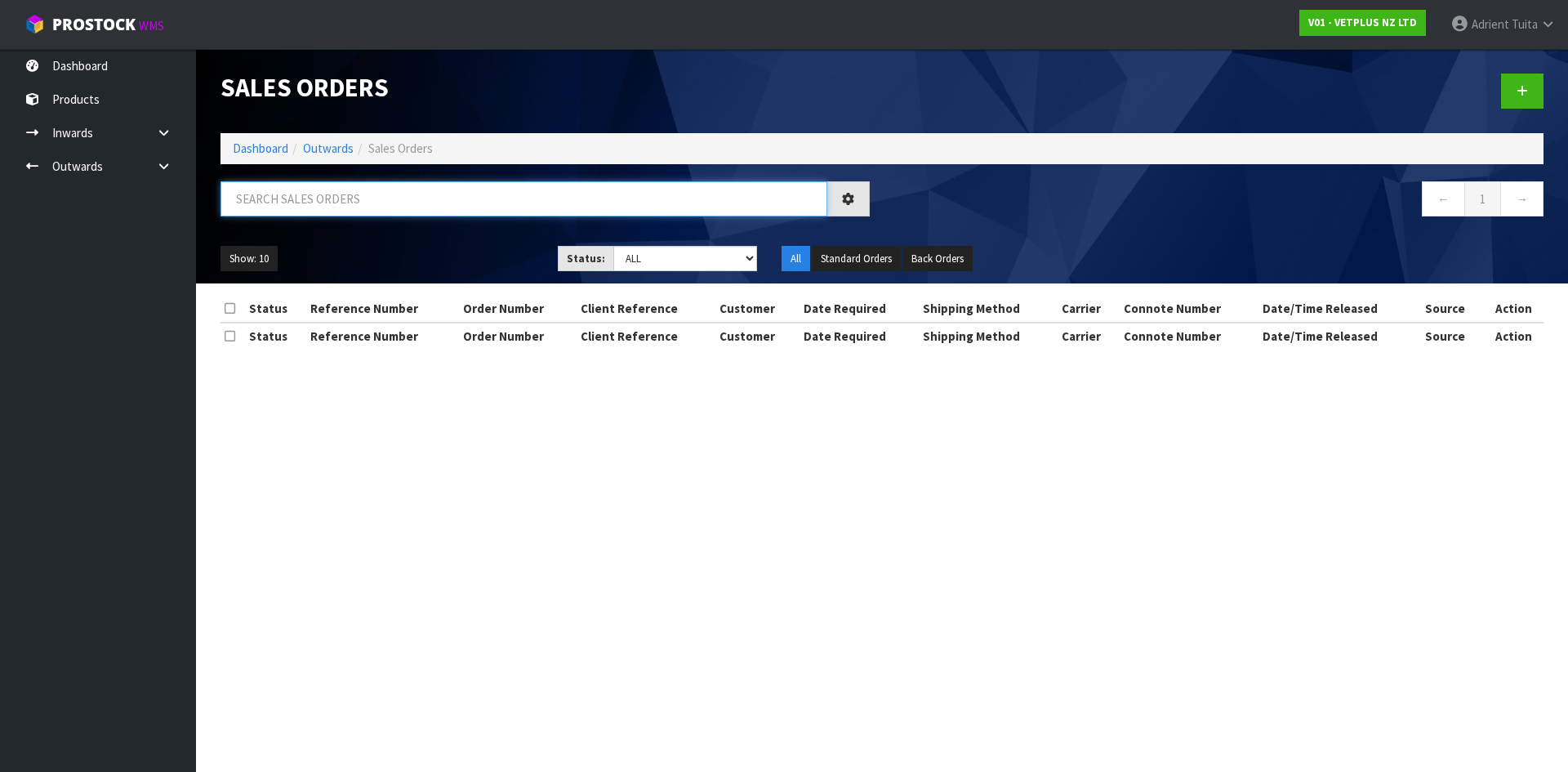
click at [310, 186] on input "text" at bounding box center [524, 199] width 607 height 35
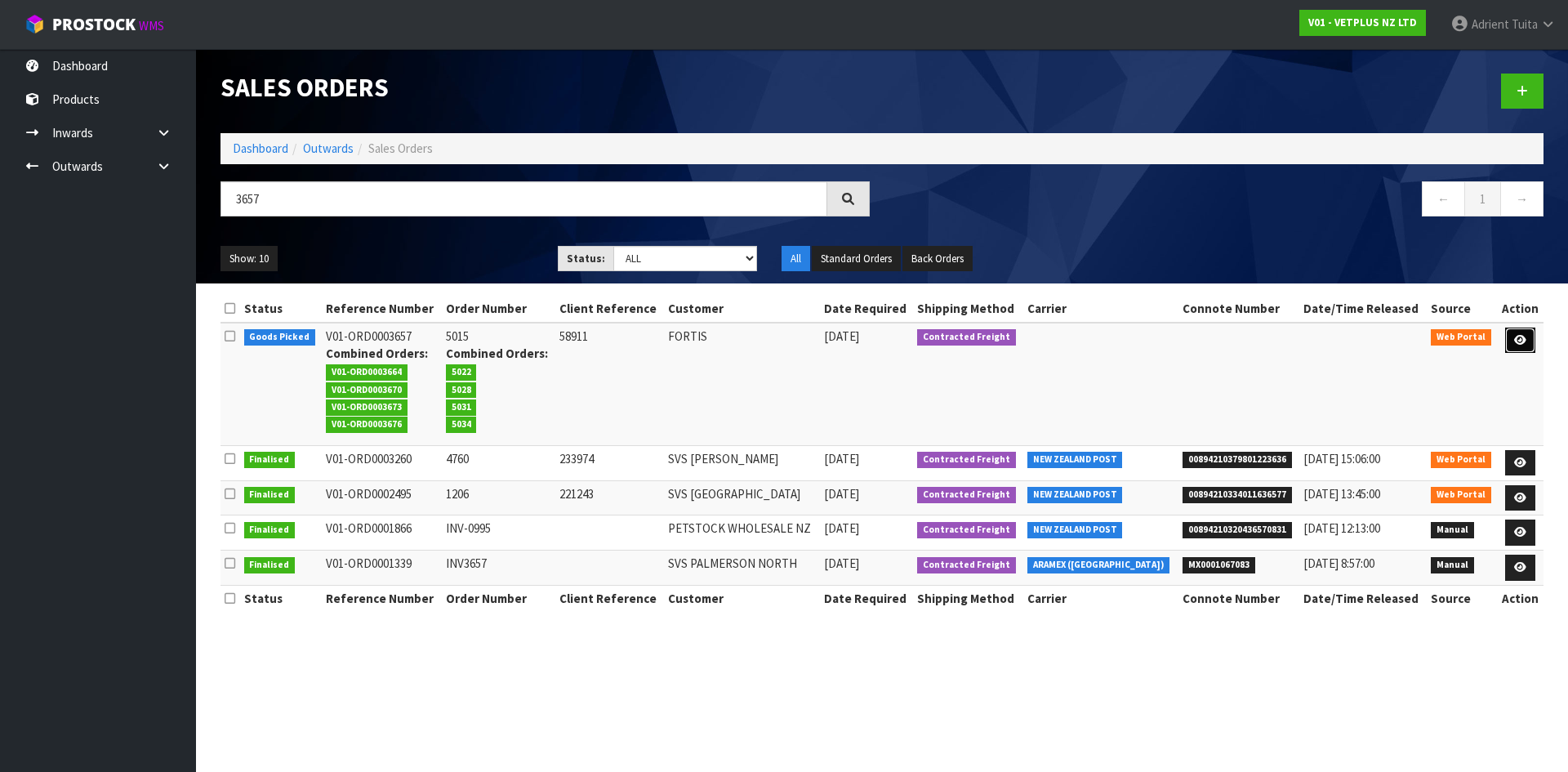
click at [1517, 334] on icon at bounding box center [1520, 340] width 12 height 11
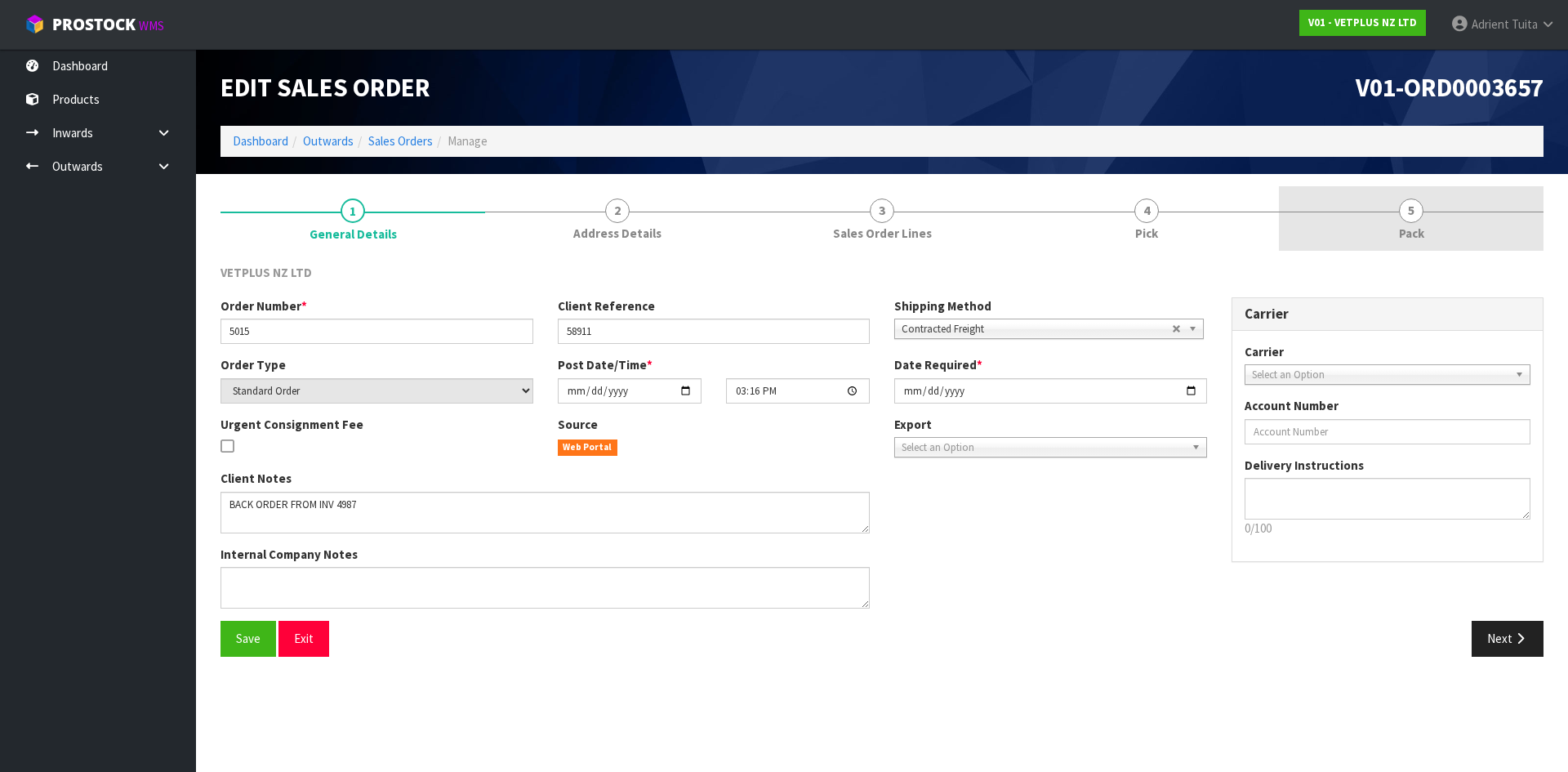
click at [1445, 199] on link "5 Pack" at bounding box center [1411, 218] width 265 height 64
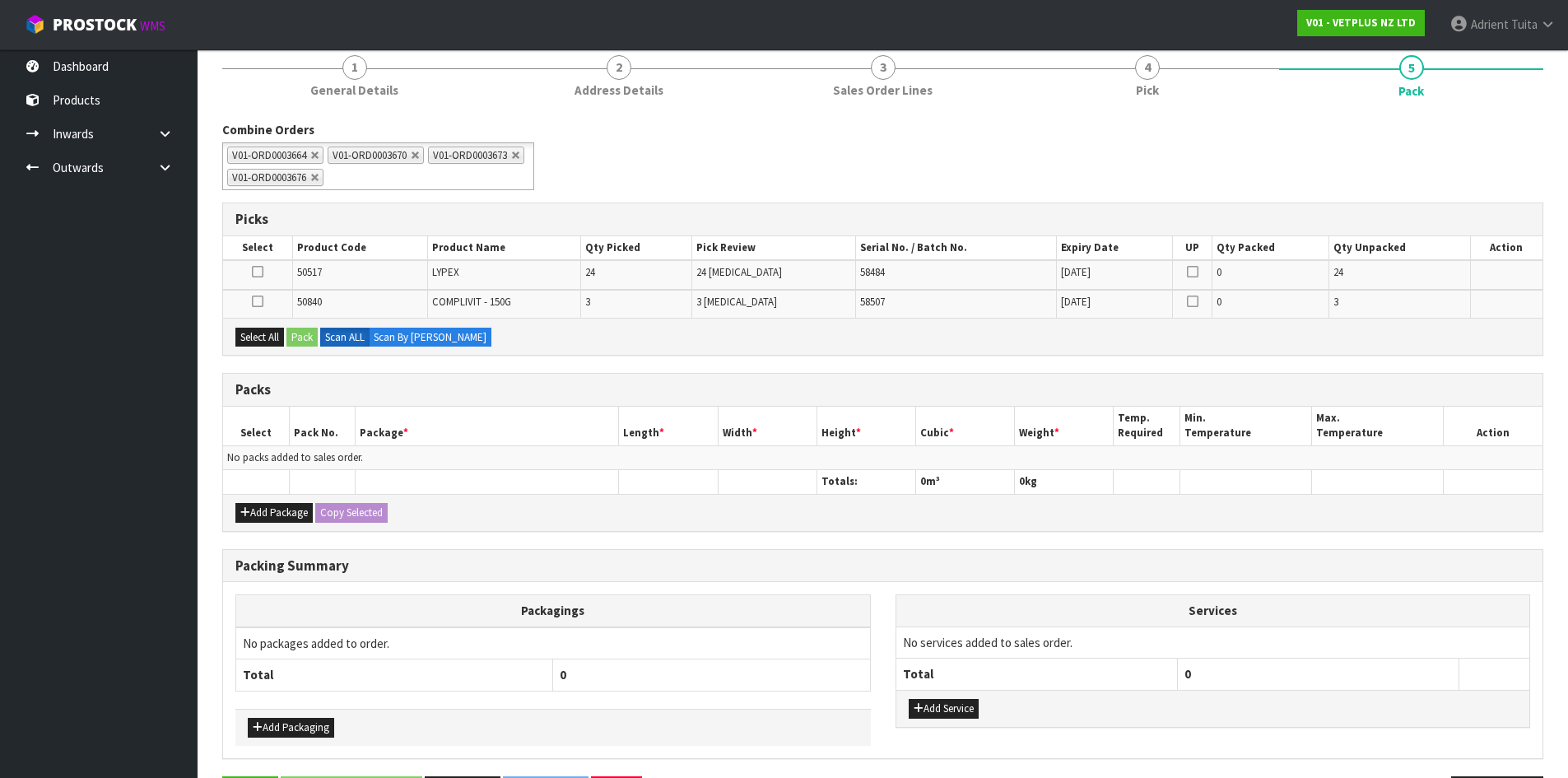
scroll to position [204, 0]
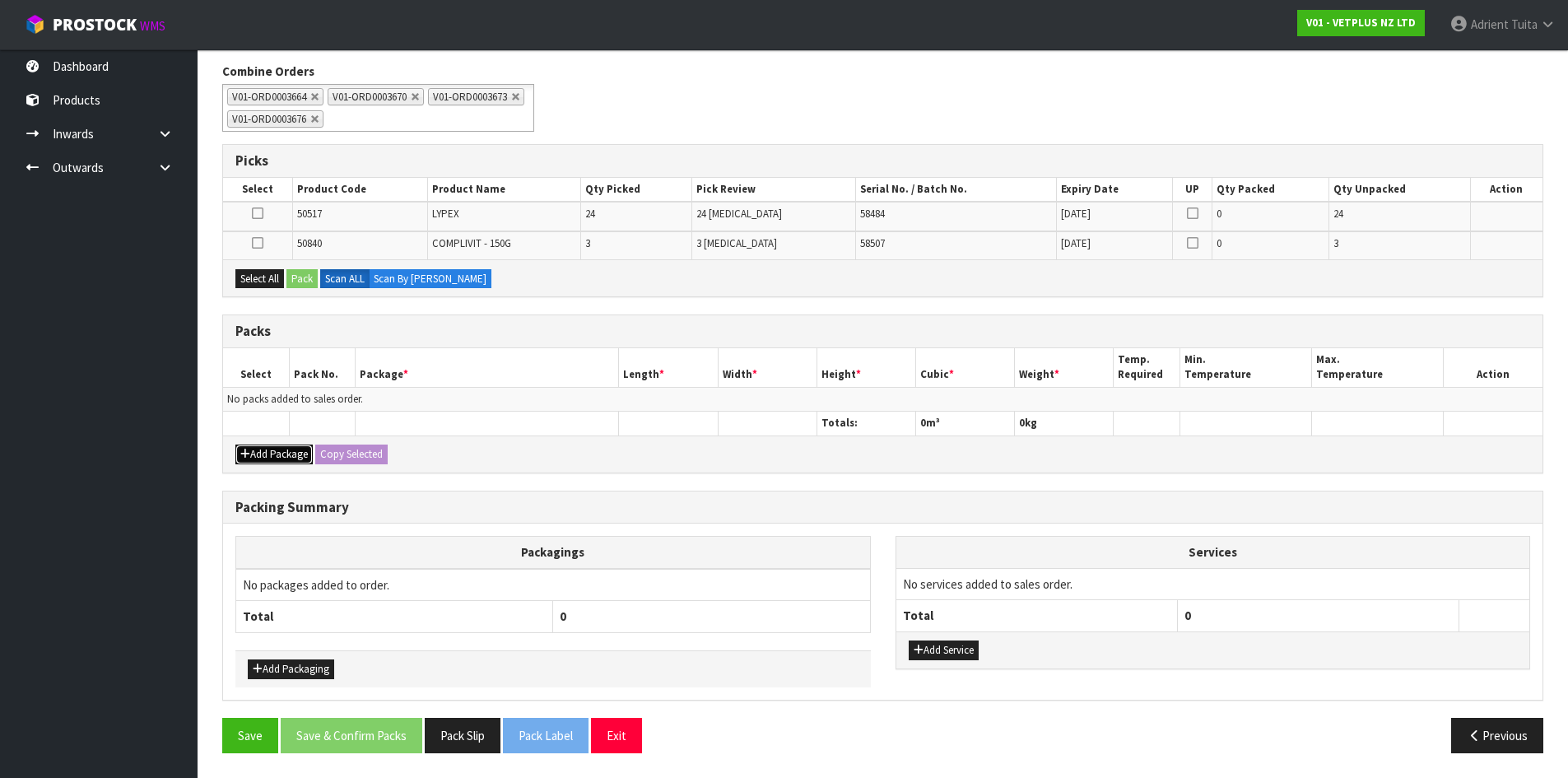
click at [253, 450] on button "Add Package" at bounding box center [274, 454] width 77 height 20
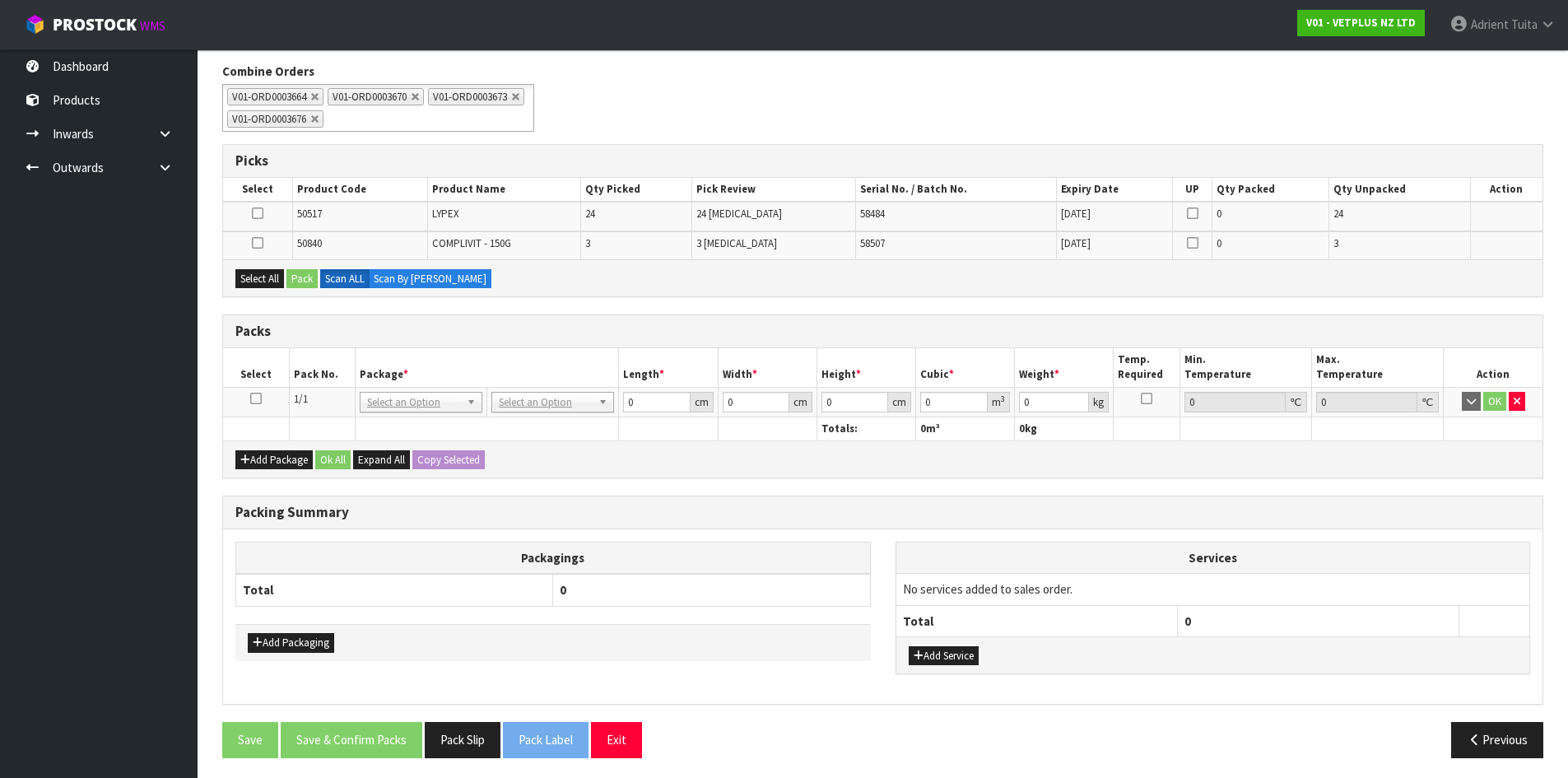
click at [255, 398] on icon at bounding box center [255, 398] width 12 height 1
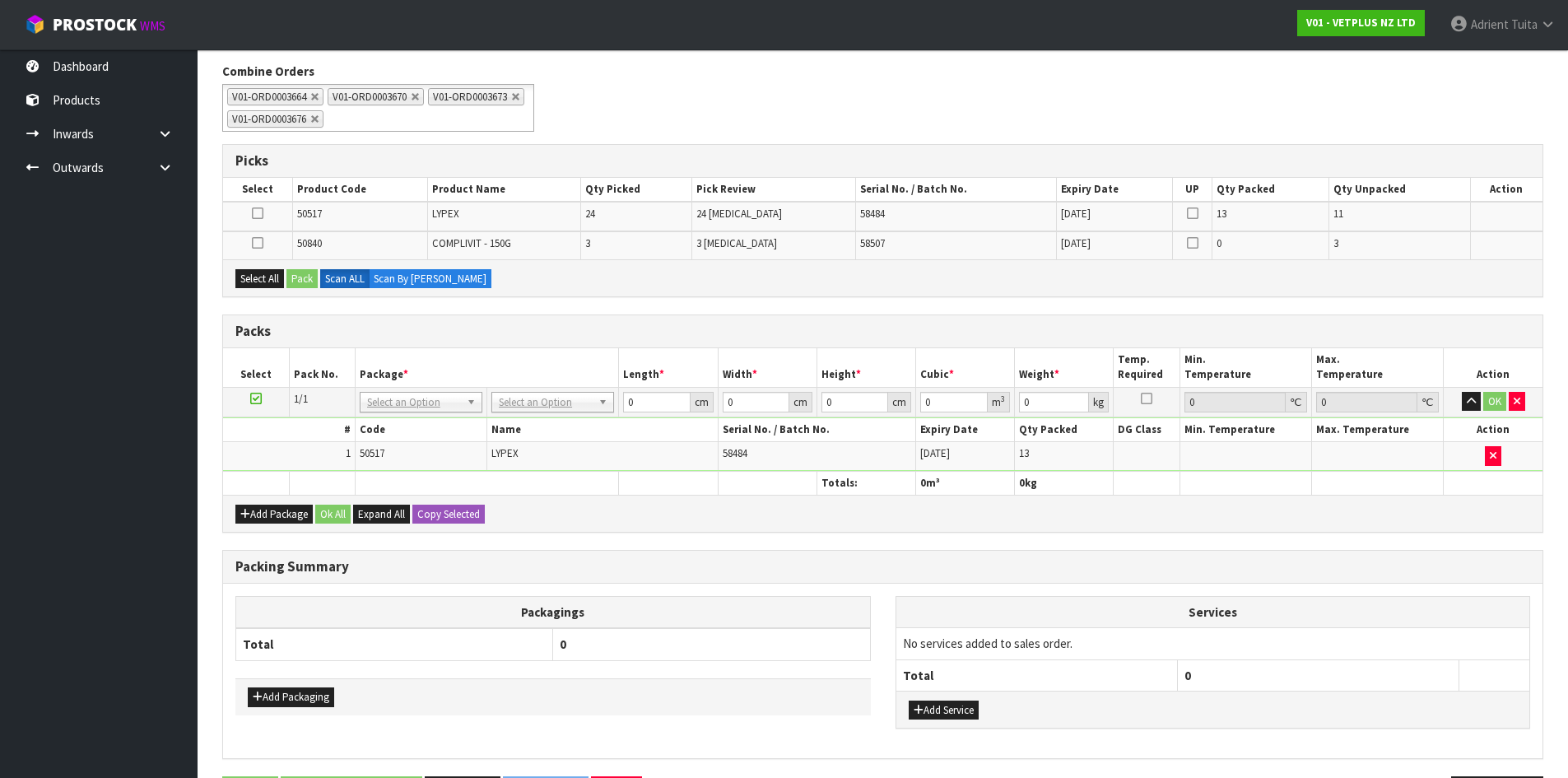
drag, startPoint x: 0, startPoint y: 733, endPoint x: 8, endPoint y: 773, distance: 40.8
click at [115, 489] on ul "Dashboard Products Categories Serial Numbers Kitsets Packagings Inwards Purchas…" at bounding box center [99, 413] width 197 height 728
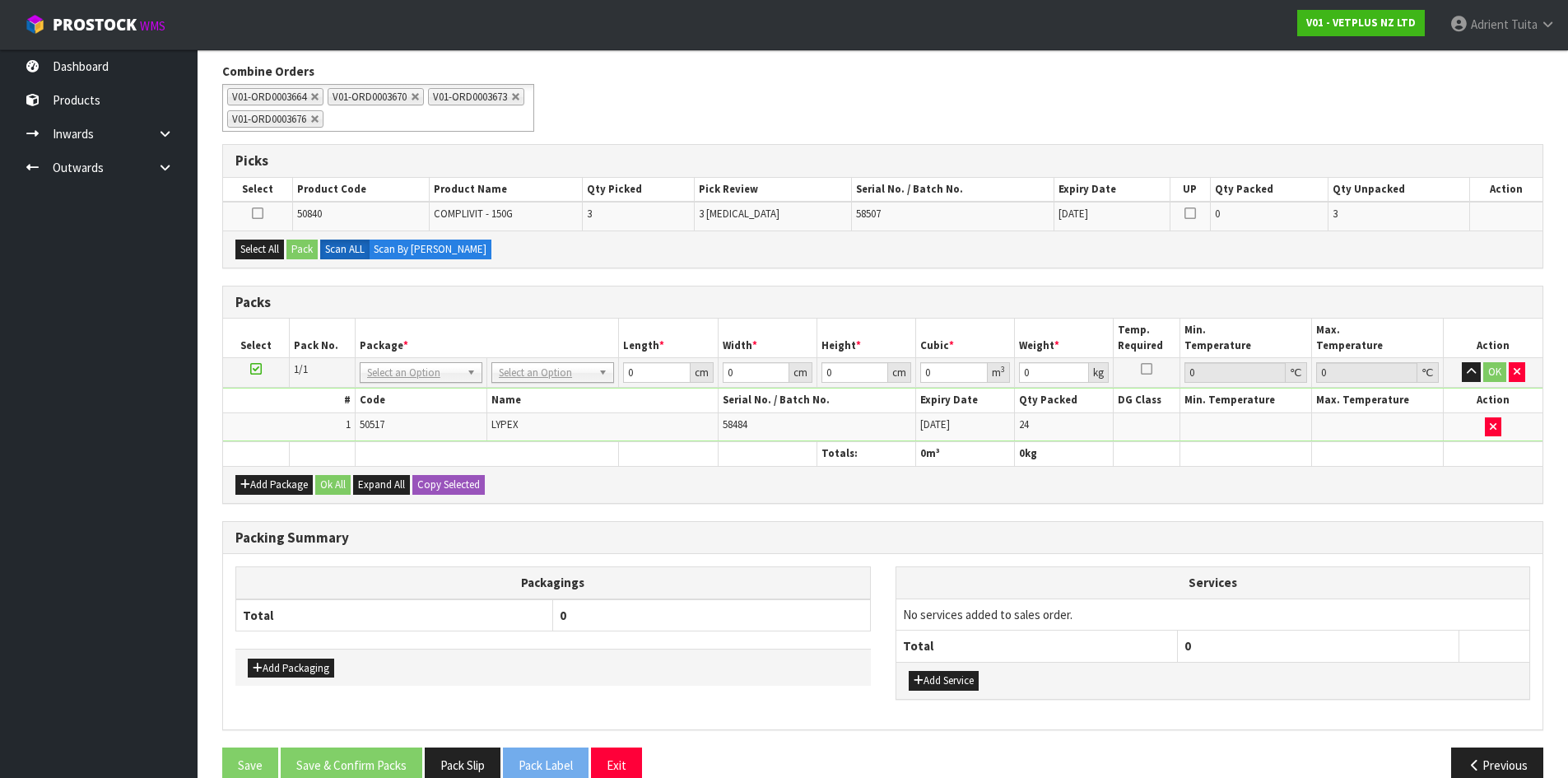
click at [706, 480] on div "Add Package Ok All Expand All Copy Selected" at bounding box center [882, 485] width 1319 height 37
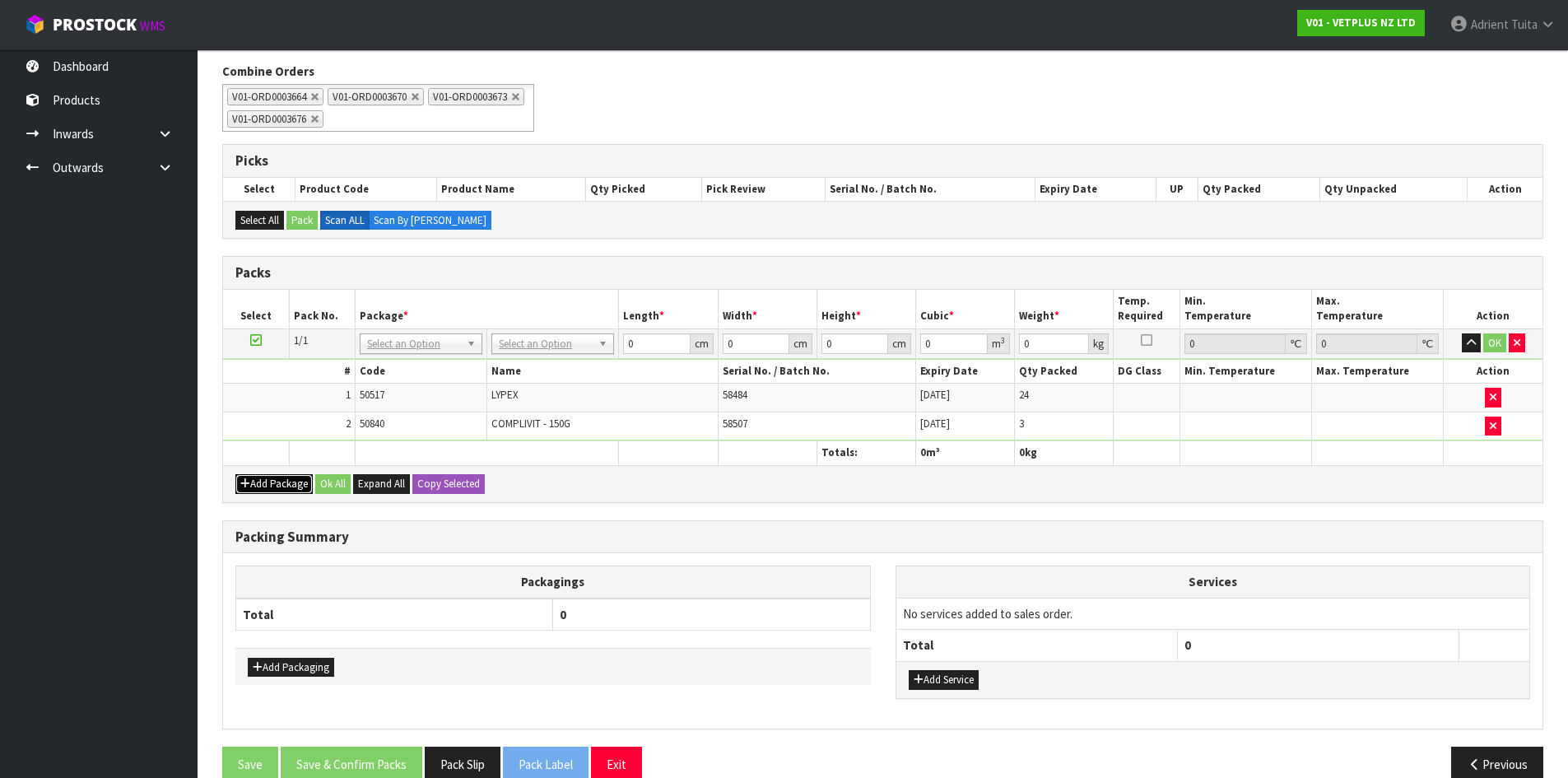
click at [271, 485] on button "Add Package" at bounding box center [274, 484] width 77 height 20
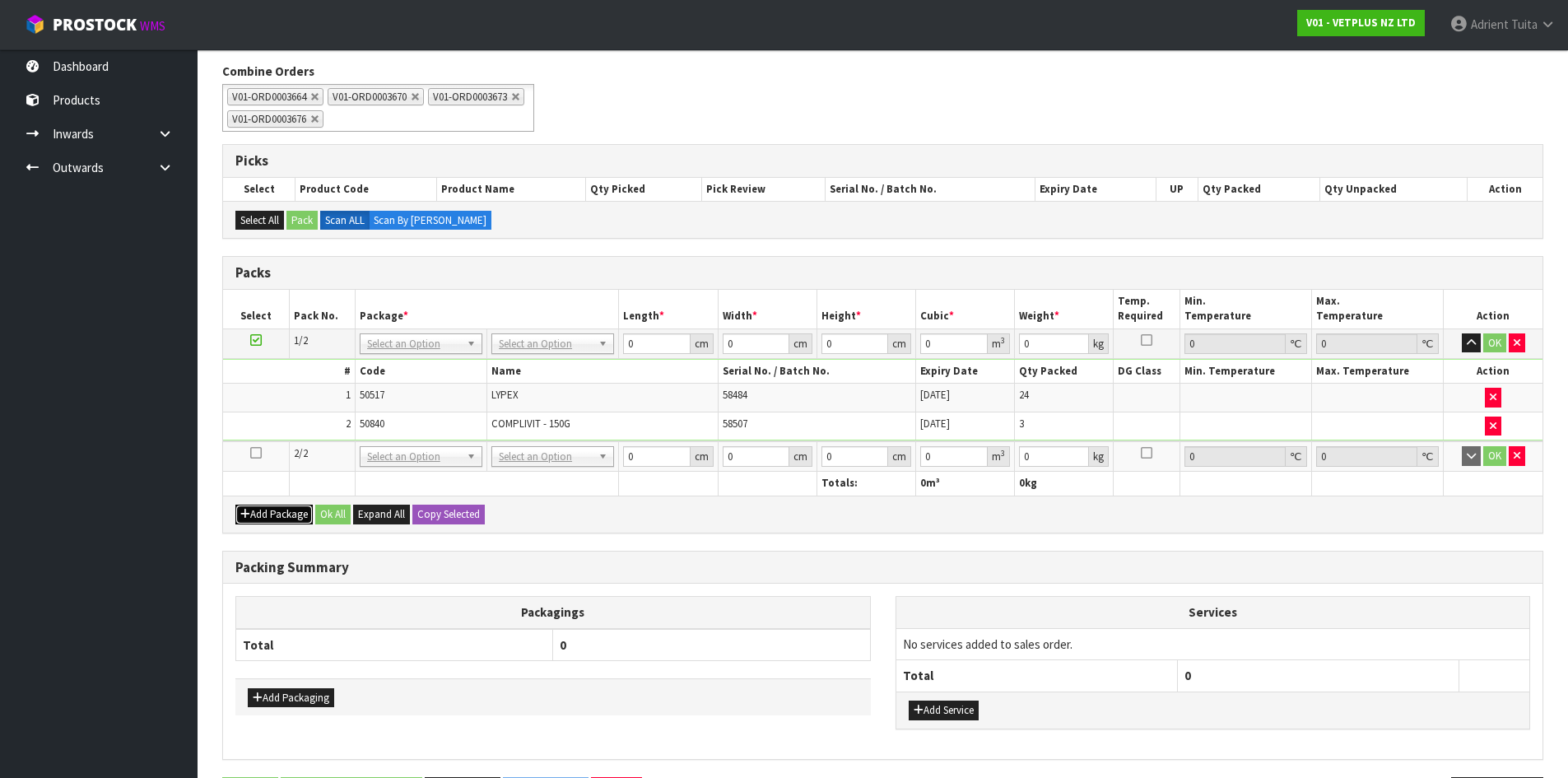
drag, startPoint x: 567, startPoint y: 352, endPoint x: 556, endPoint y: 377, distance: 27.3
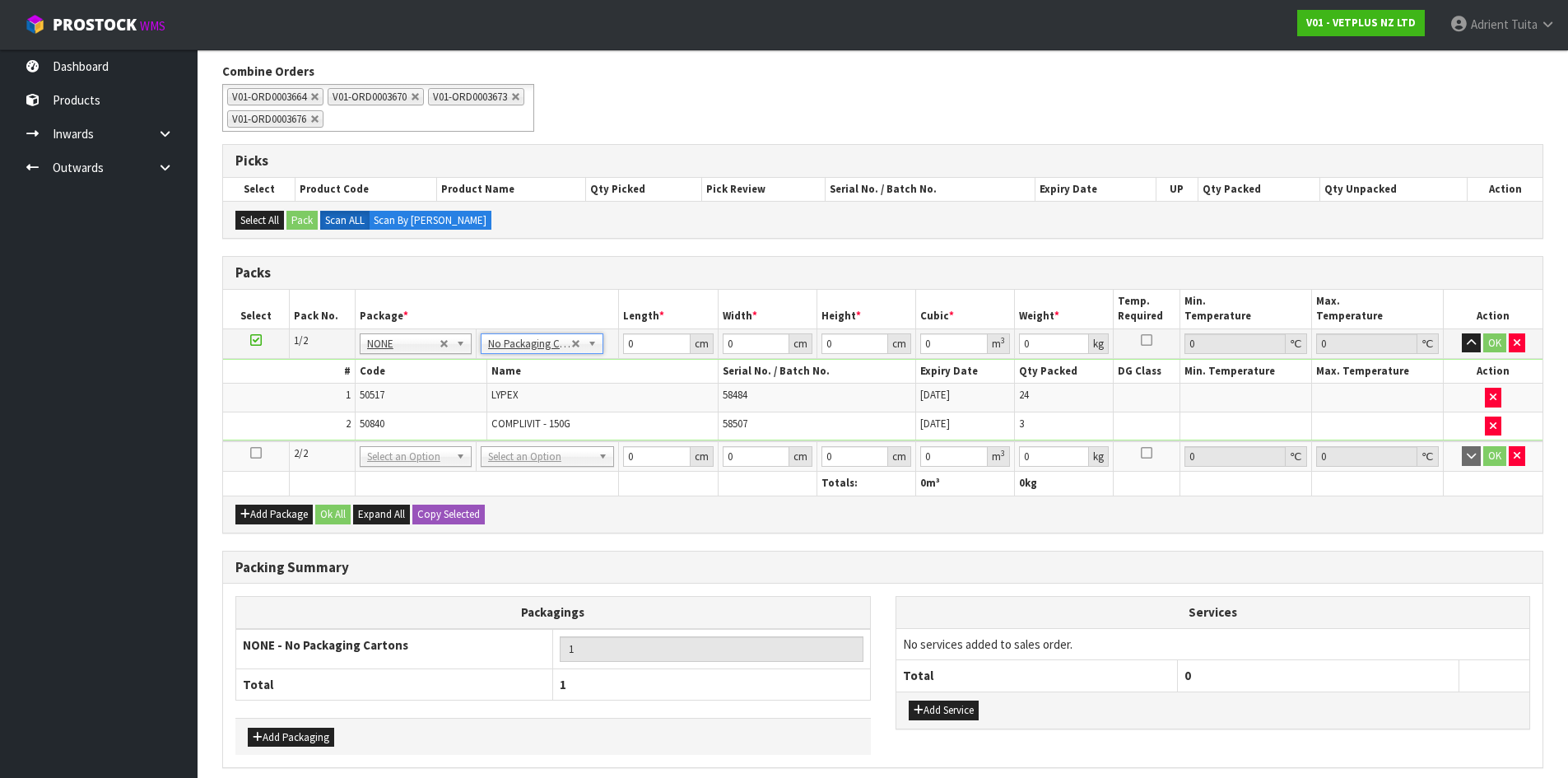
drag, startPoint x: 551, startPoint y: 345, endPoint x: 549, endPoint y: 363, distance: 18.1
click at [548, 364] on input "text" at bounding box center [542, 366] width 115 height 20
drag, startPoint x: 538, startPoint y: 447, endPoint x: 538, endPoint y: 458, distance: 11.0
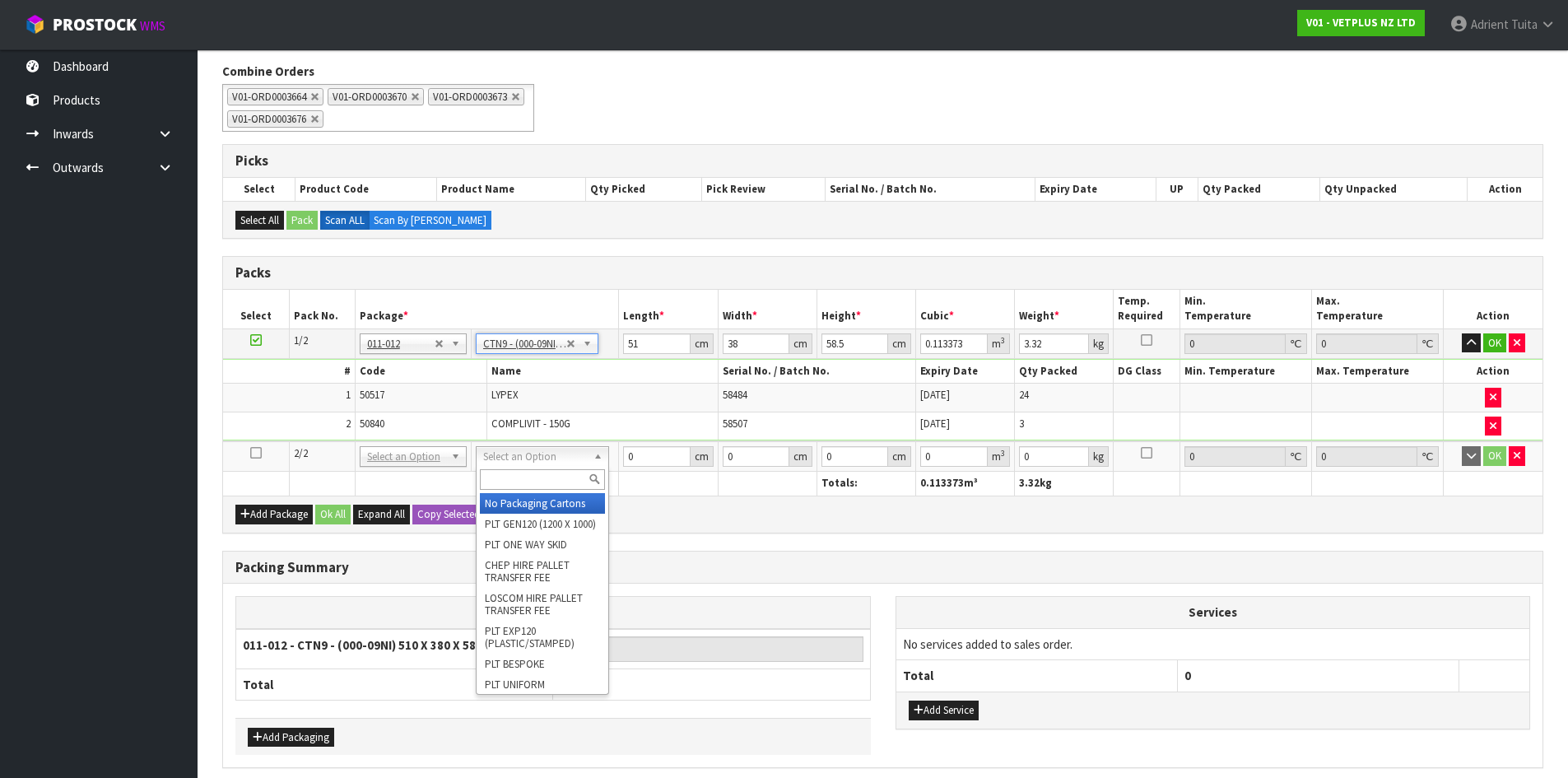
drag, startPoint x: 538, startPoint y: 467, endPoint x: 538, endPoint y: 485, distance: 18.0
click at [538, 485] on input "text" at bounding box center [543, 479] width 125 height 20
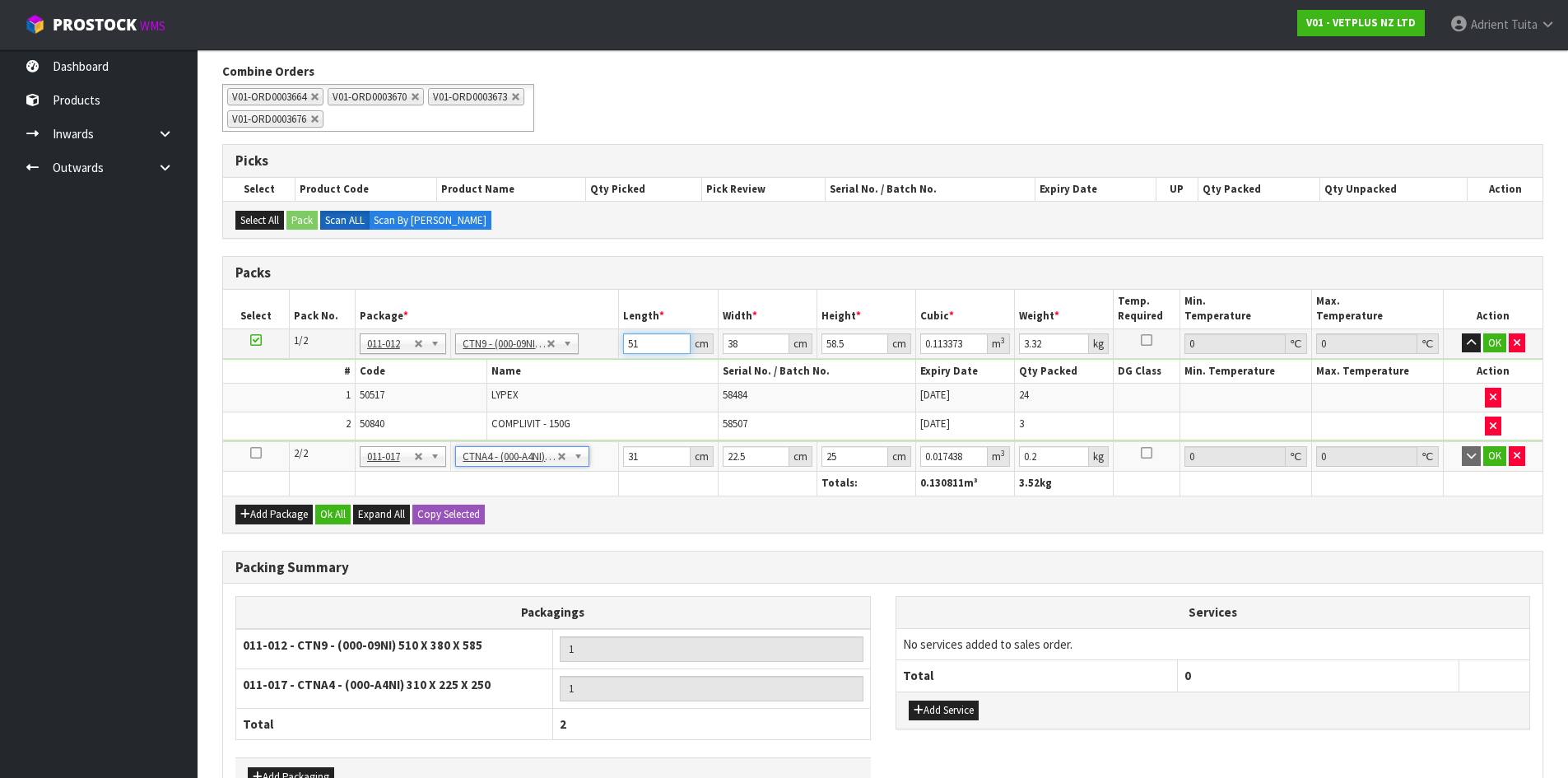
click at [654, 334] on input "51" at bounding box center [656, 343] width 67 height 20
click at [653, 458] on input "31" at bounding box center [656, 456] width 67 height 20
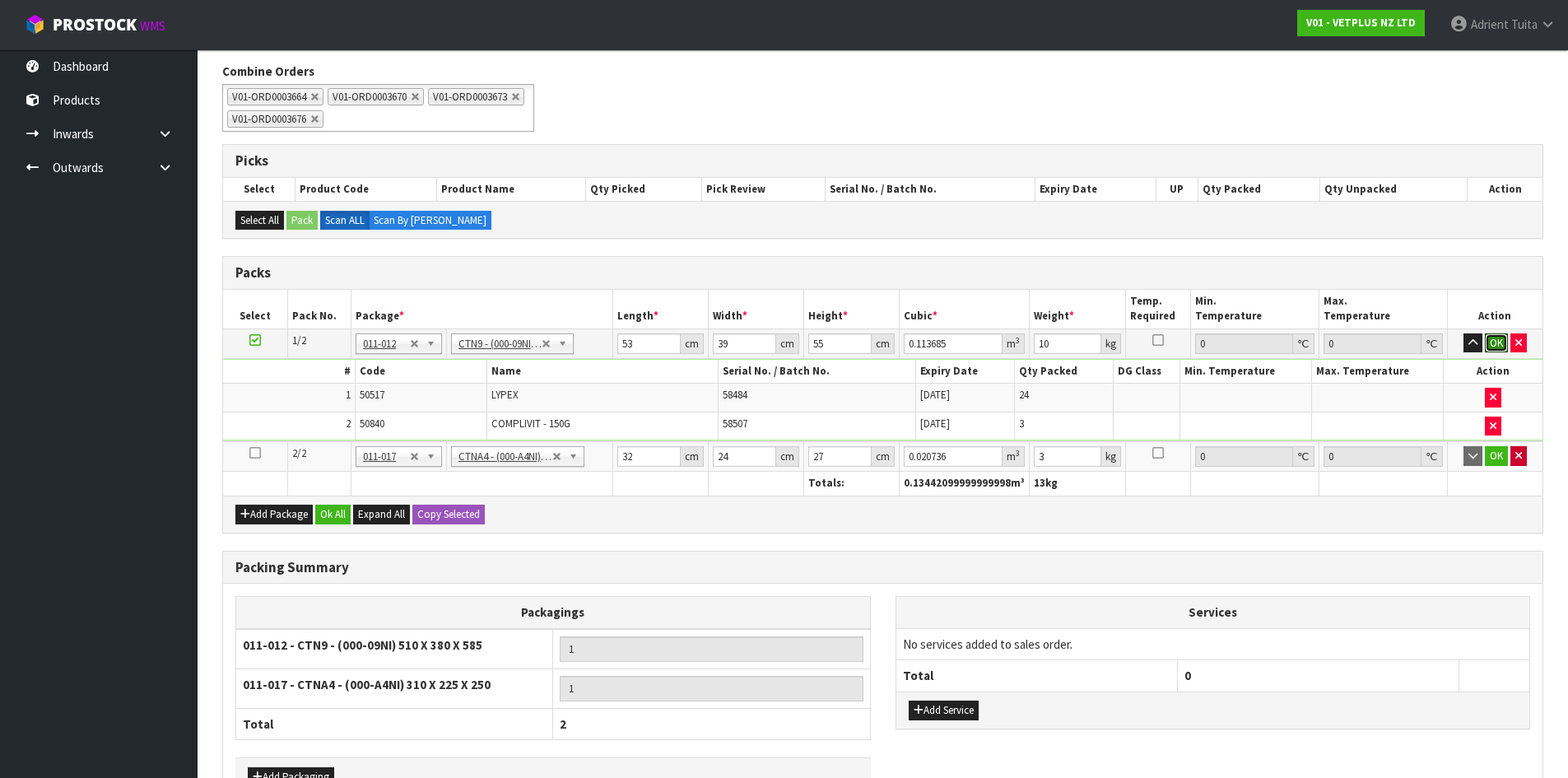
drag, startPoint x: 1502, startPoint y: 341, endPoint x: 1509, endPoint y: 458, distance: 117.2
click at [1500, 345] on button "OK" at bounding box center [1497, 343] width 23 height 20
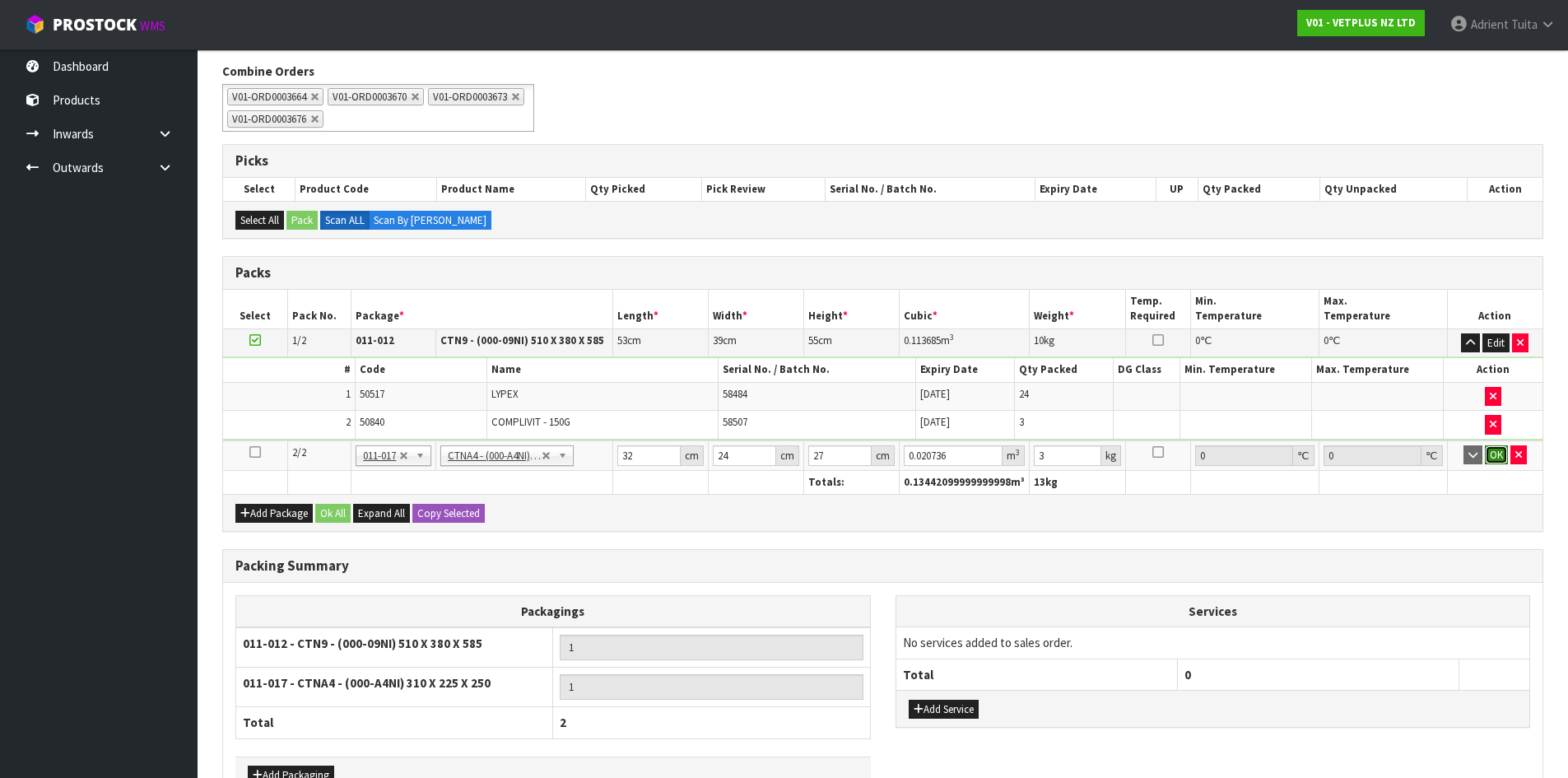
click at [1490, 453] on button "OK" at bounding box center [1497, 455] width 23 height 20
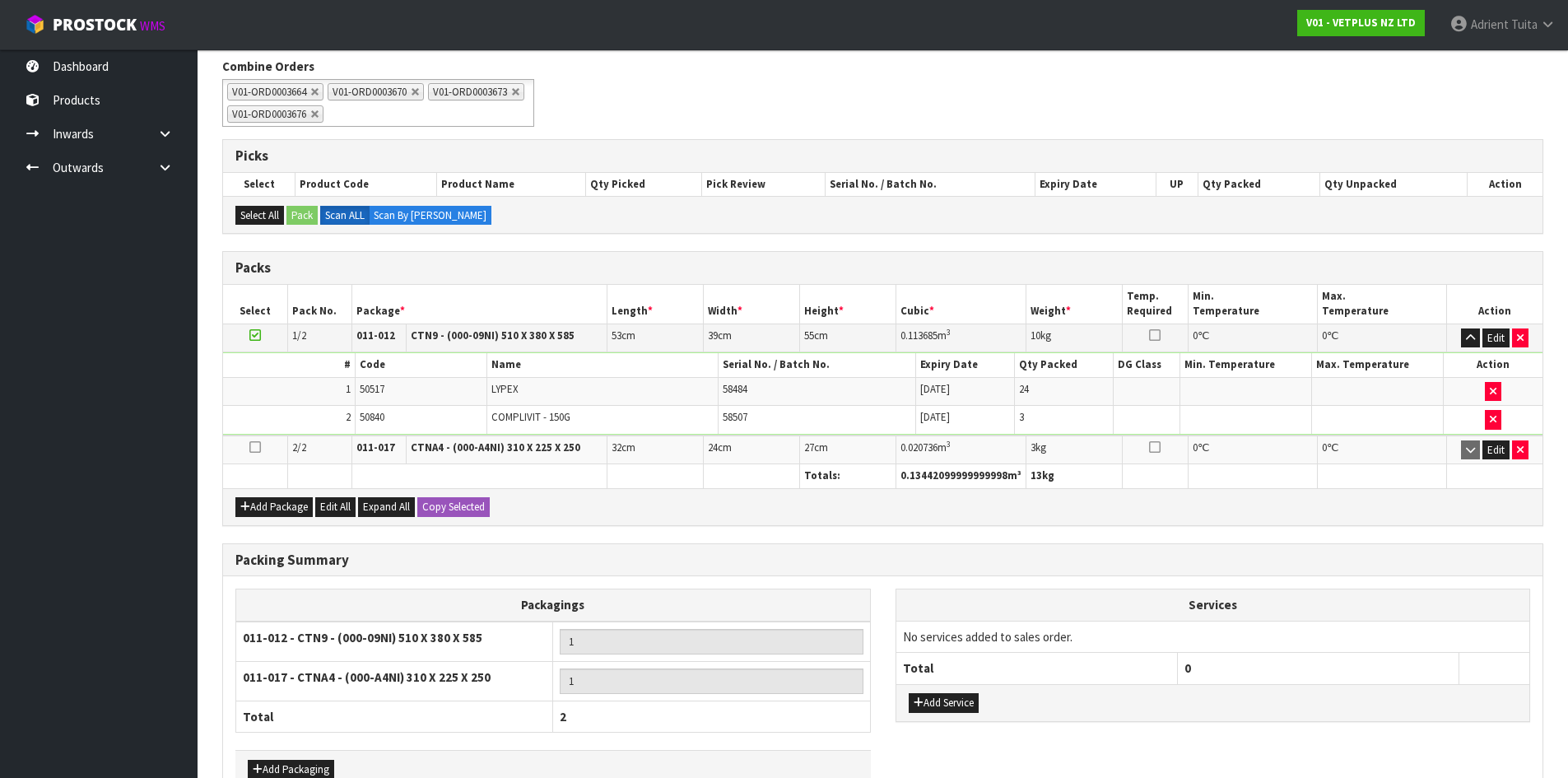
scroll to position [309, 0]
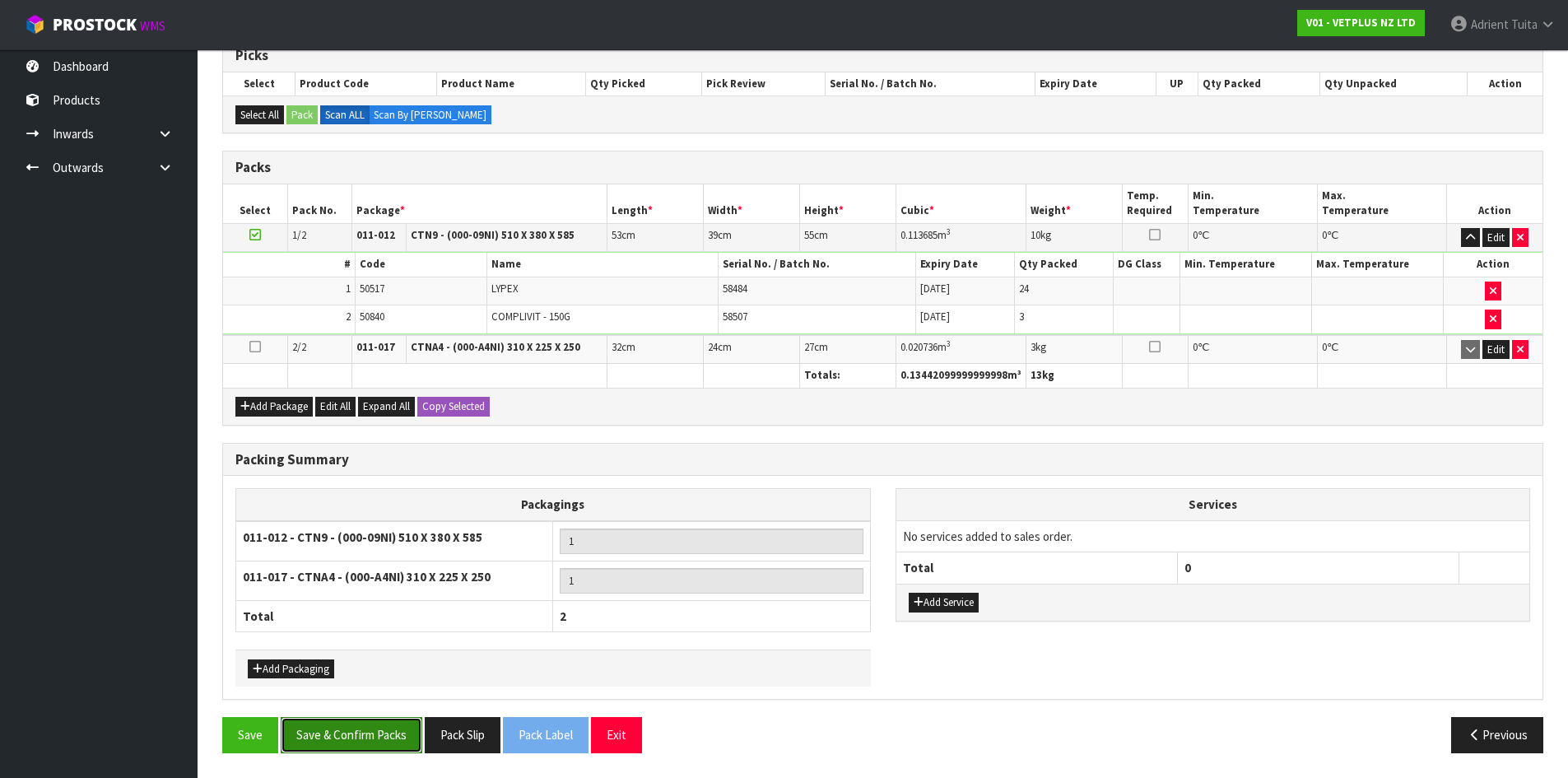
click at [368, 732] on button "Save & Confirm Packs" at bounding box center [351, 734] width 141 height 36
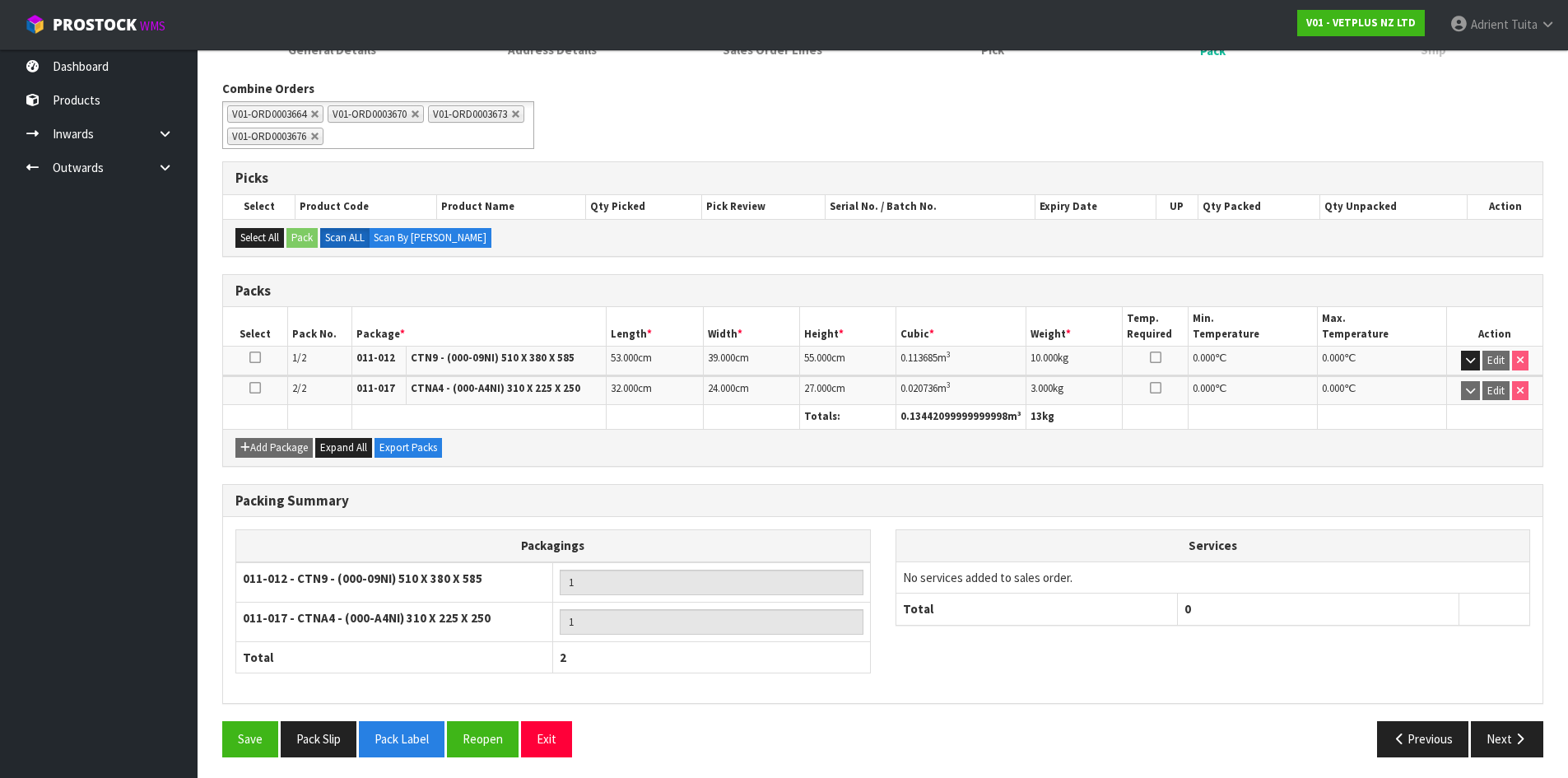
scroll to position [249, 0]
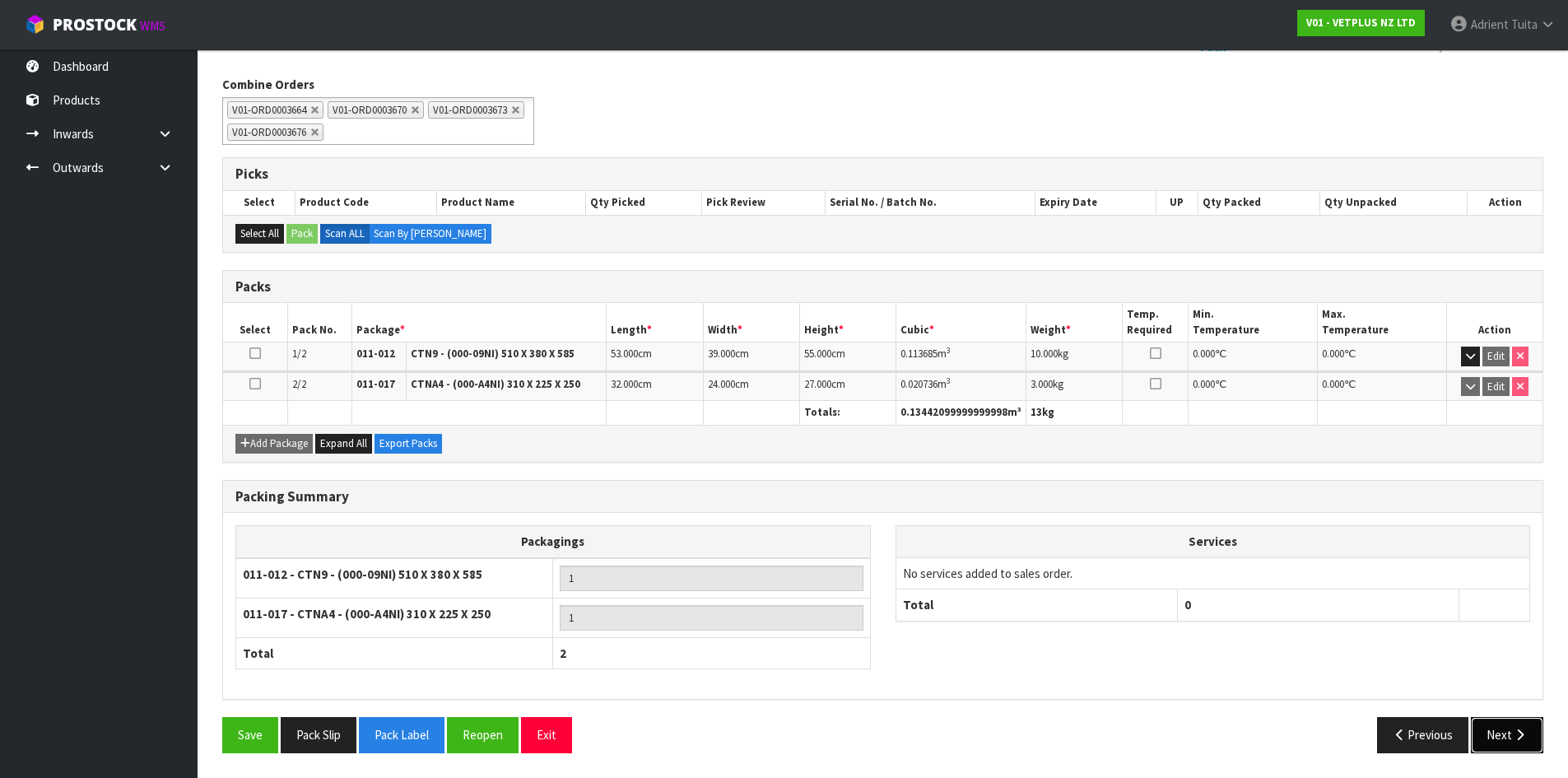
click at [1510, 740] on button "Next" at bounding box center [1507, 734] width 72 height 36
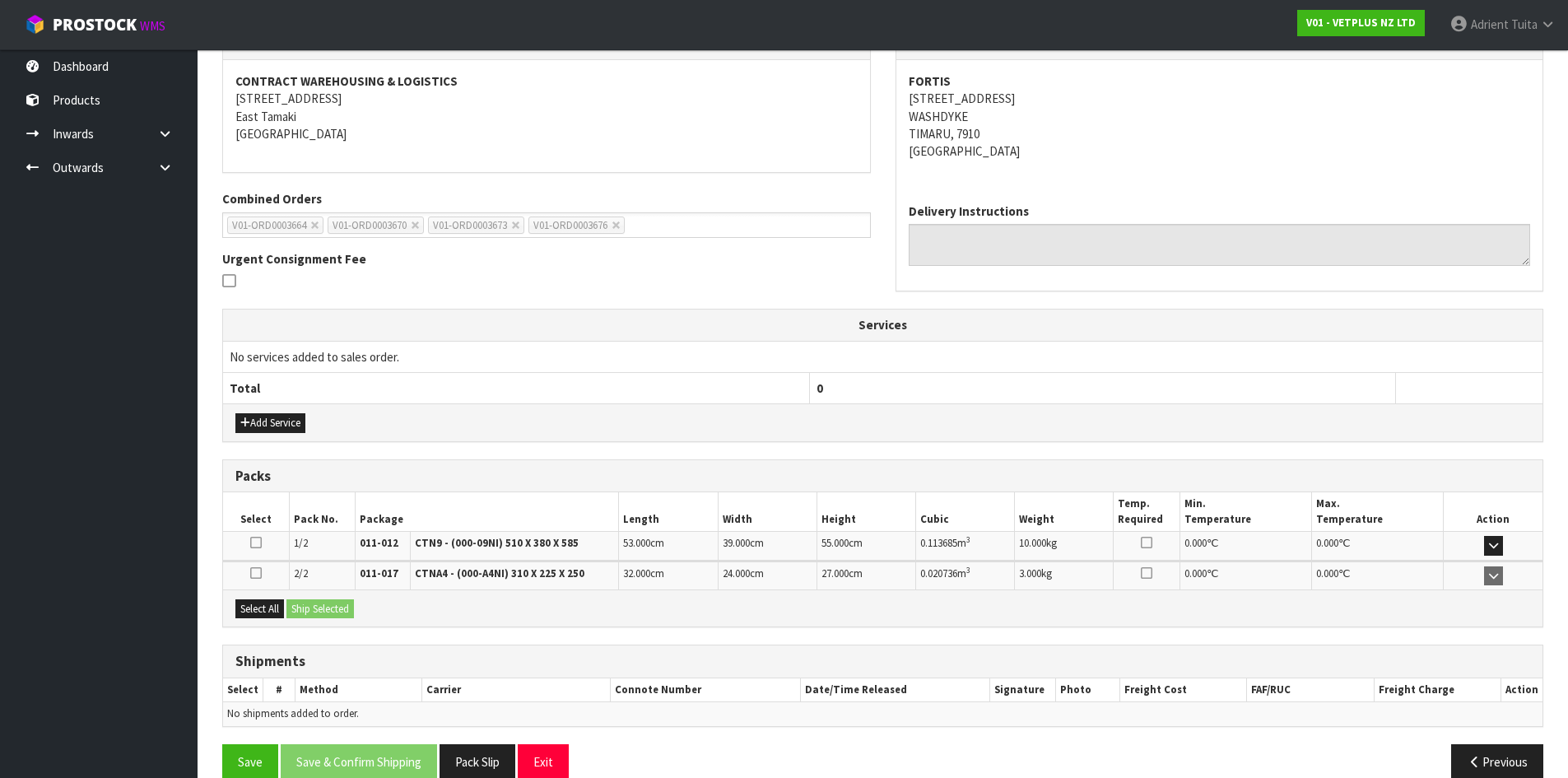
scroll to position [325, 0]
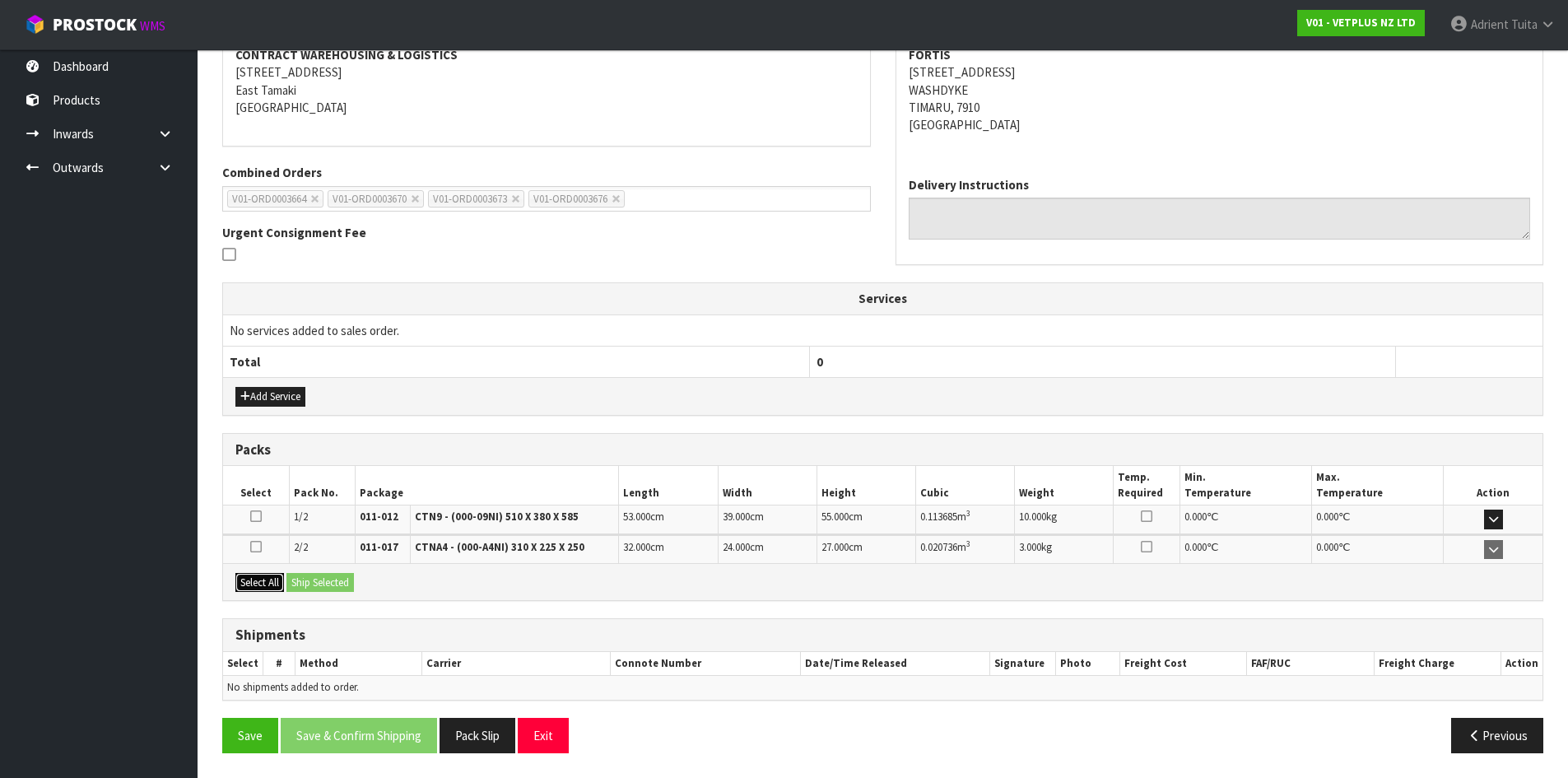
click at [270, 578] on button "Select All" at bounding box center [260, 582] width 49 height 20
click at [302, 582] on button "Ship Selected" at bounding box center [320, 582] width 68 height 20
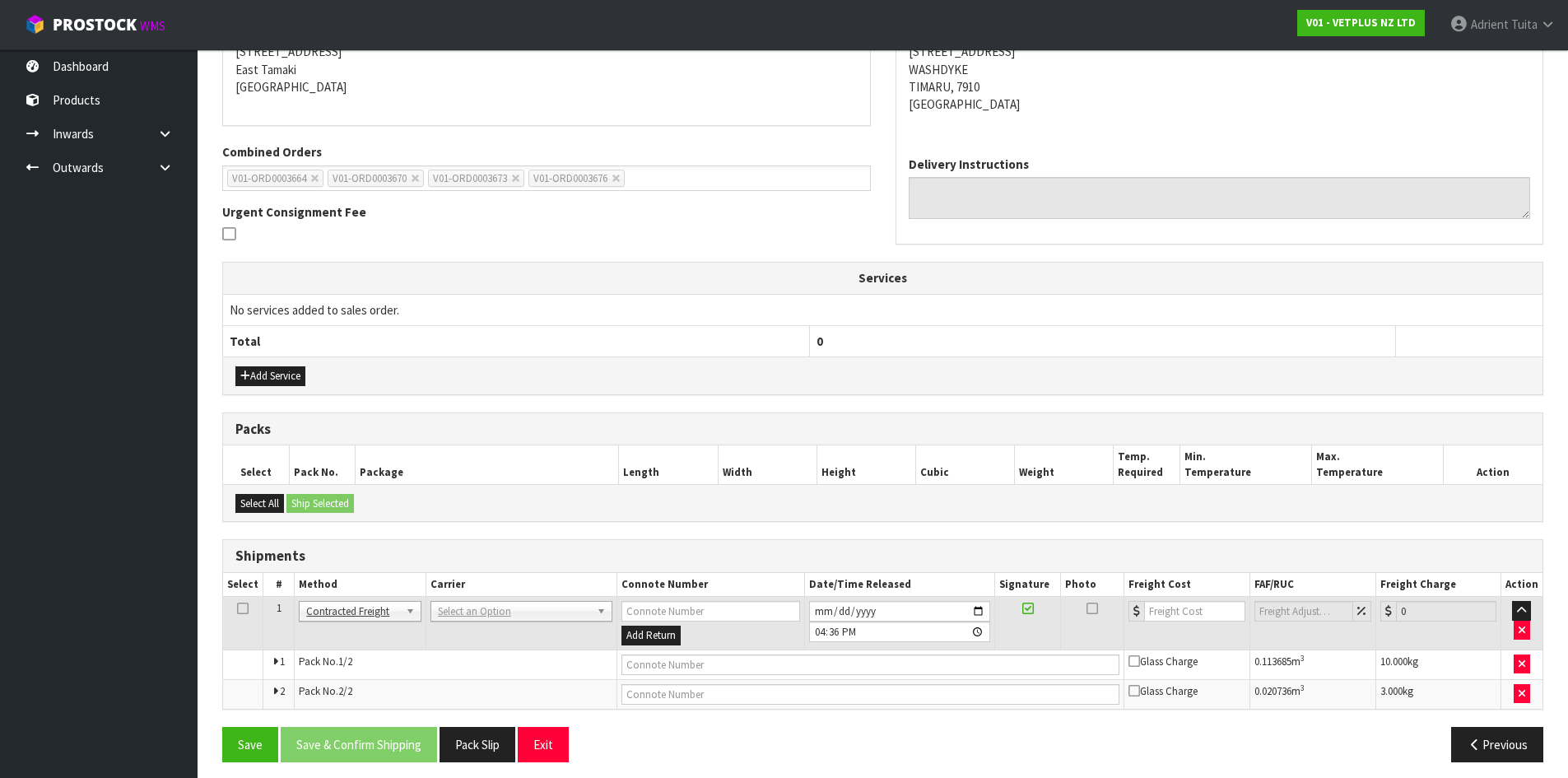
scroll to position [355, 0]
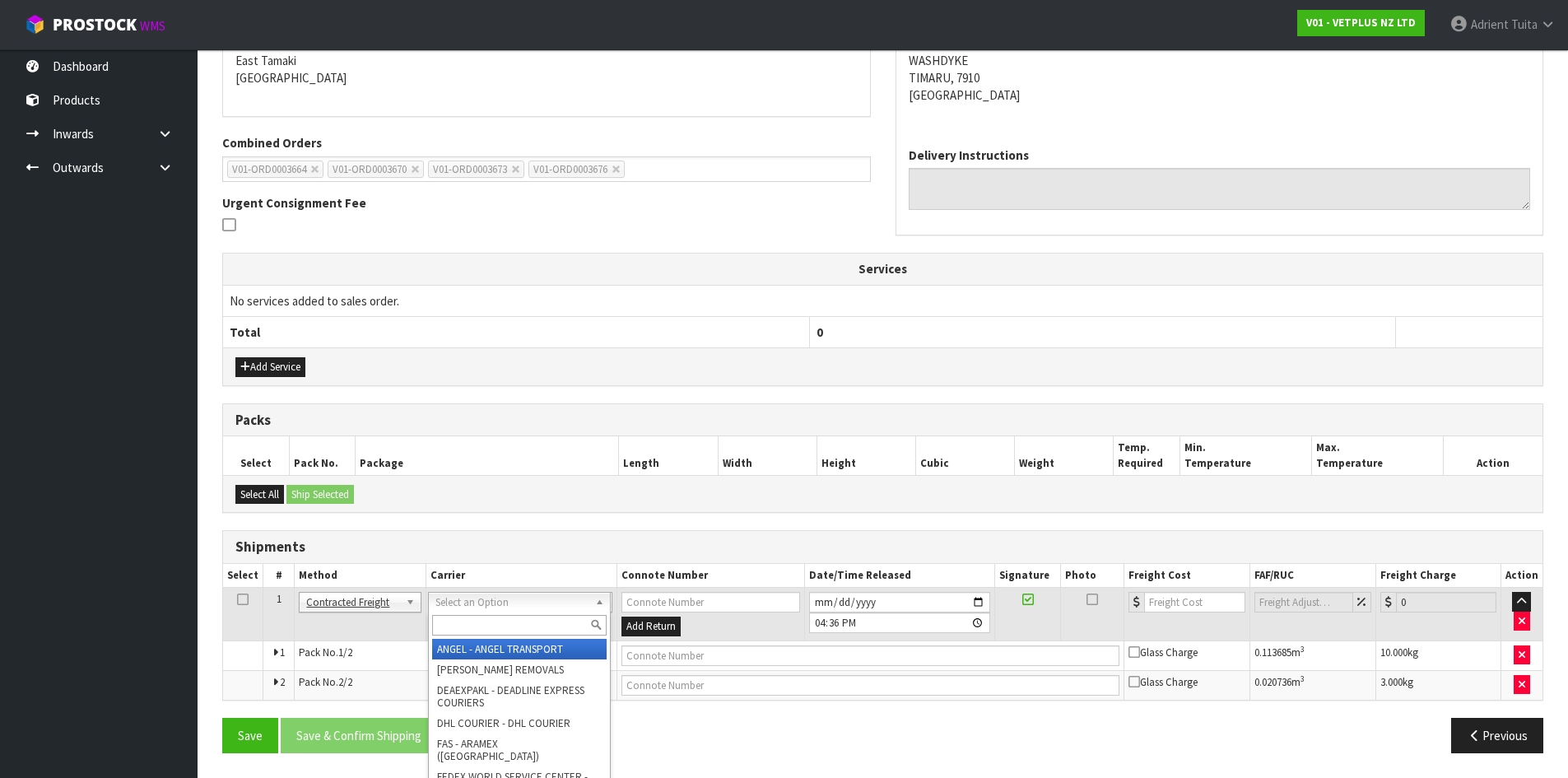
drag, startPoint x: 533, startPoint y: 606, endPoint x: 530, endPoint y: 633, distance: 27.2
click at [530, 633] on input "text" at bounding box center [519, 624] width 174 height 20
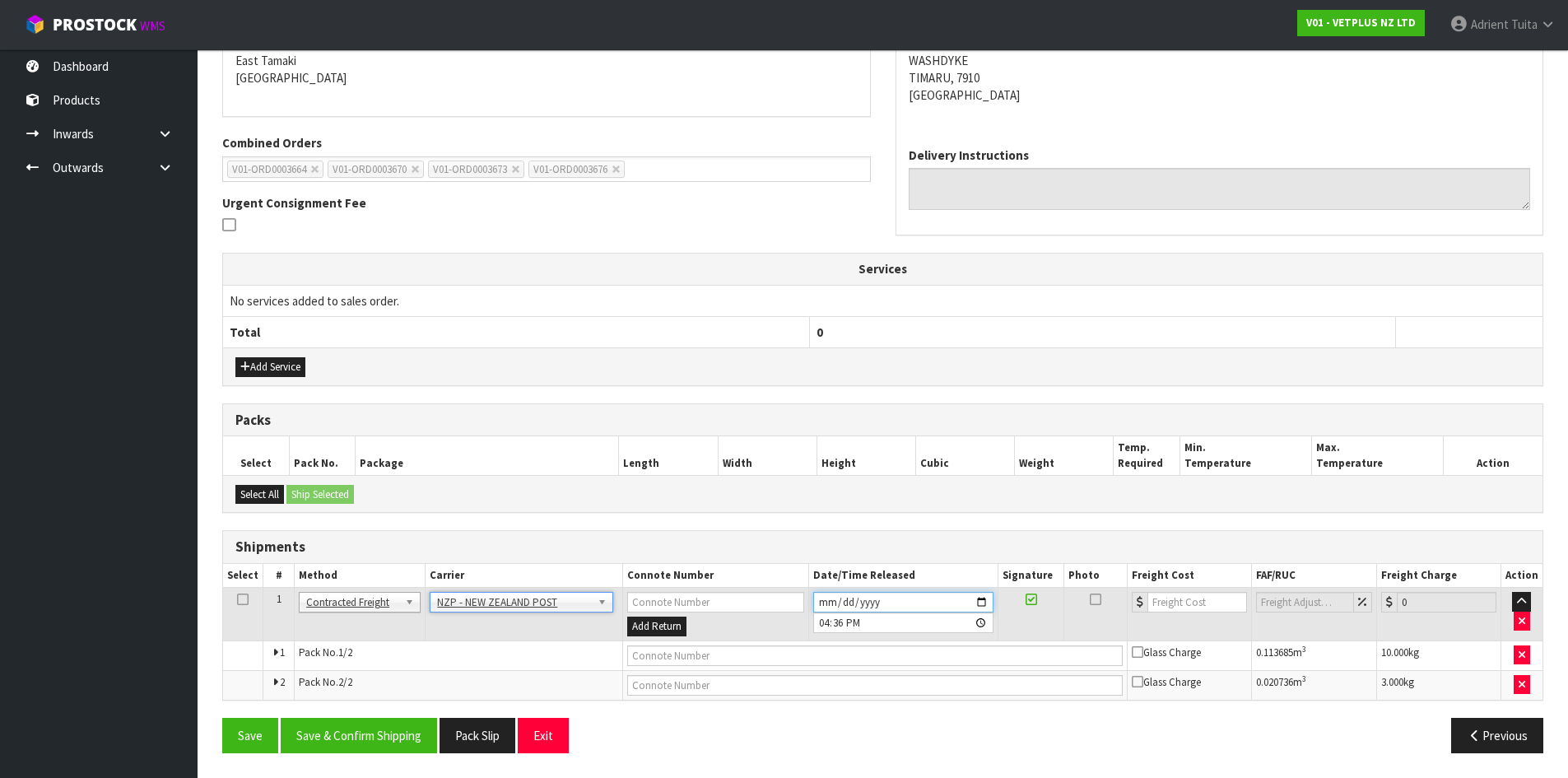
click at [983, 608] on input "2025-09-29" at bounding box center [903, 601] width 181 height 20
click at [363, 734] on button "Save & Confirm Shipping" at bounding box center [359, 735] width 157 height 36
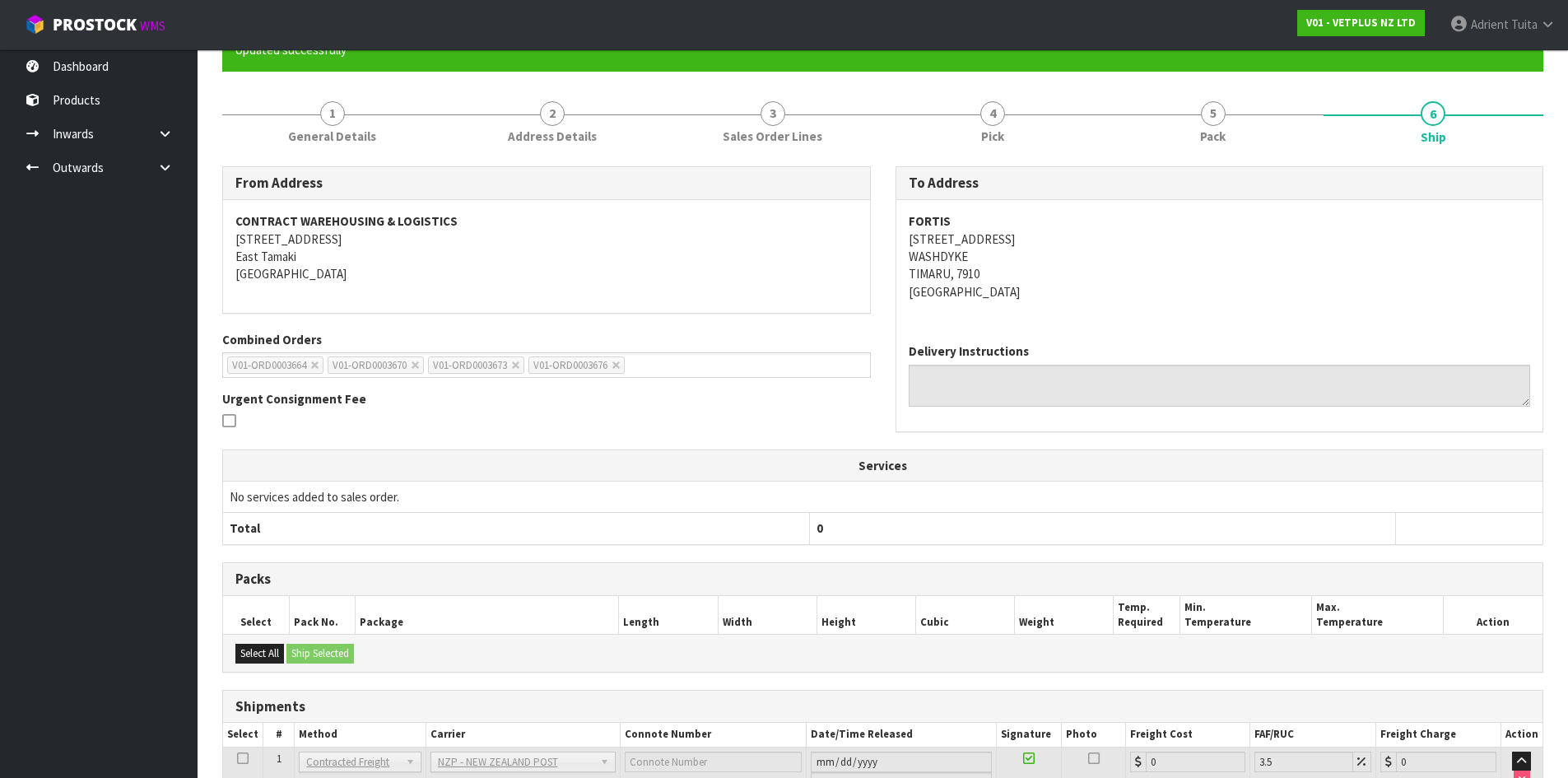
scroll to position [330, 0]
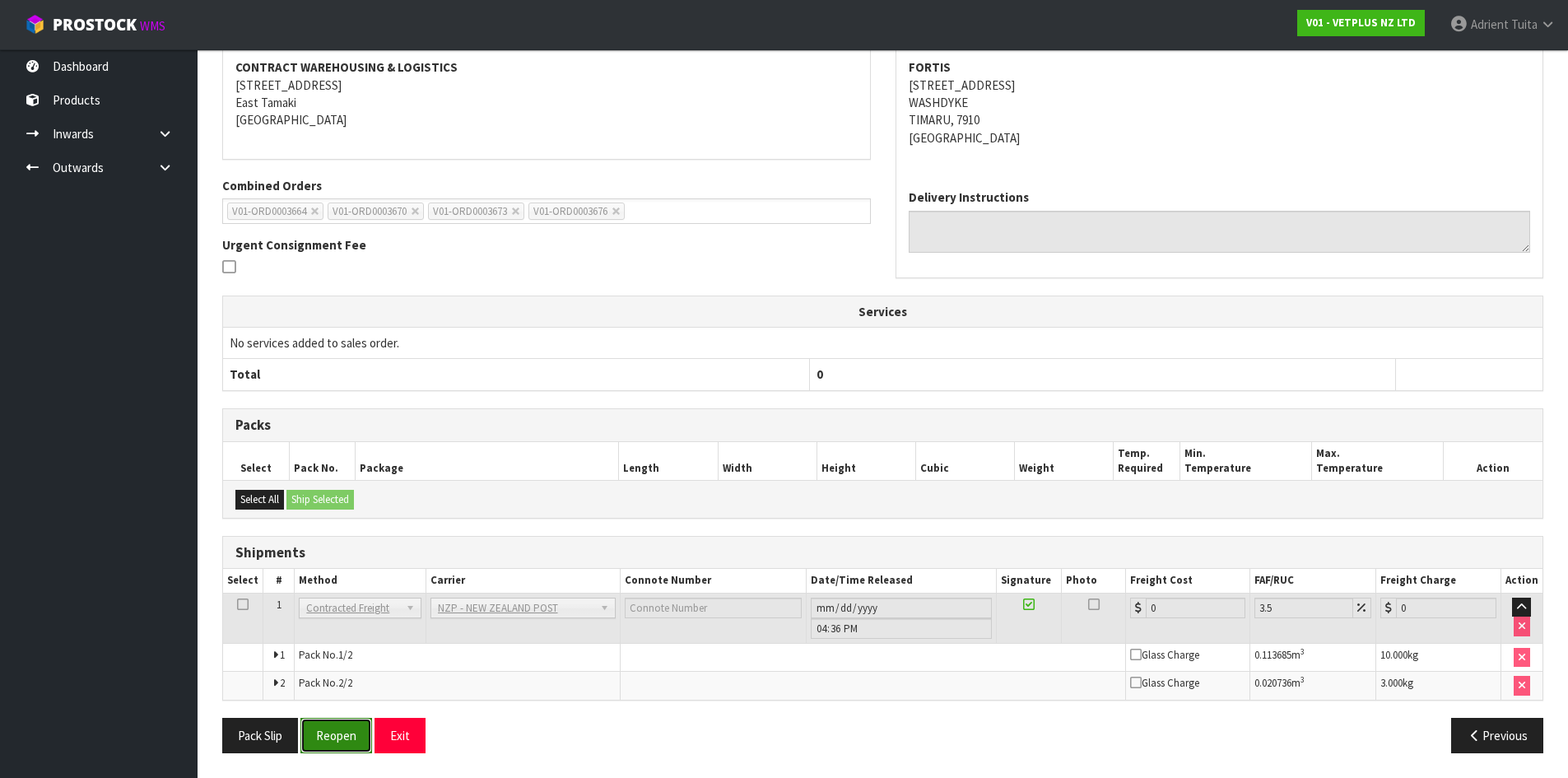
click at [358, 727] on button "Reopen" at bounding box center [336, 735] width 72 height 36
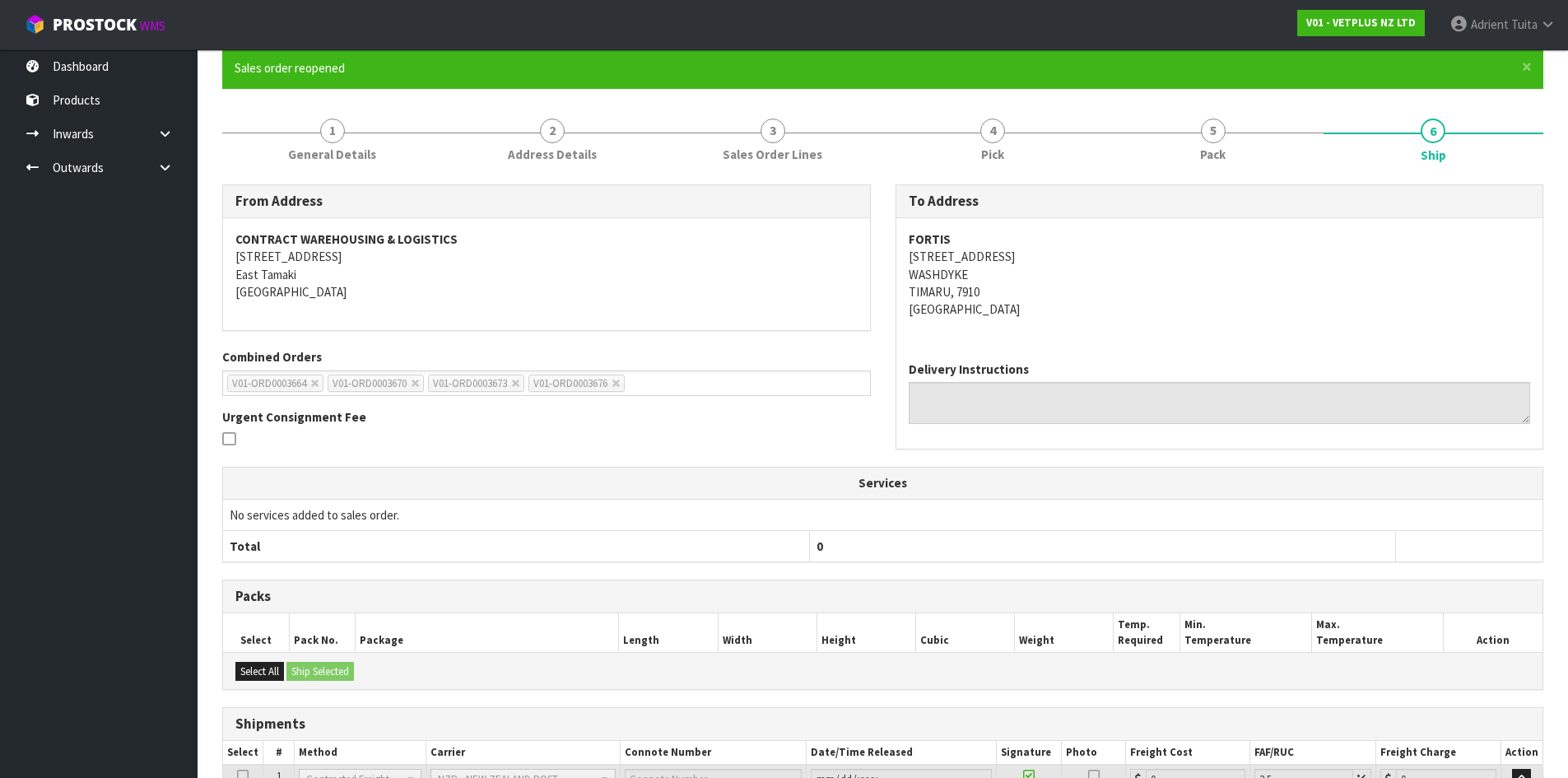
scroll to position [313, 0]
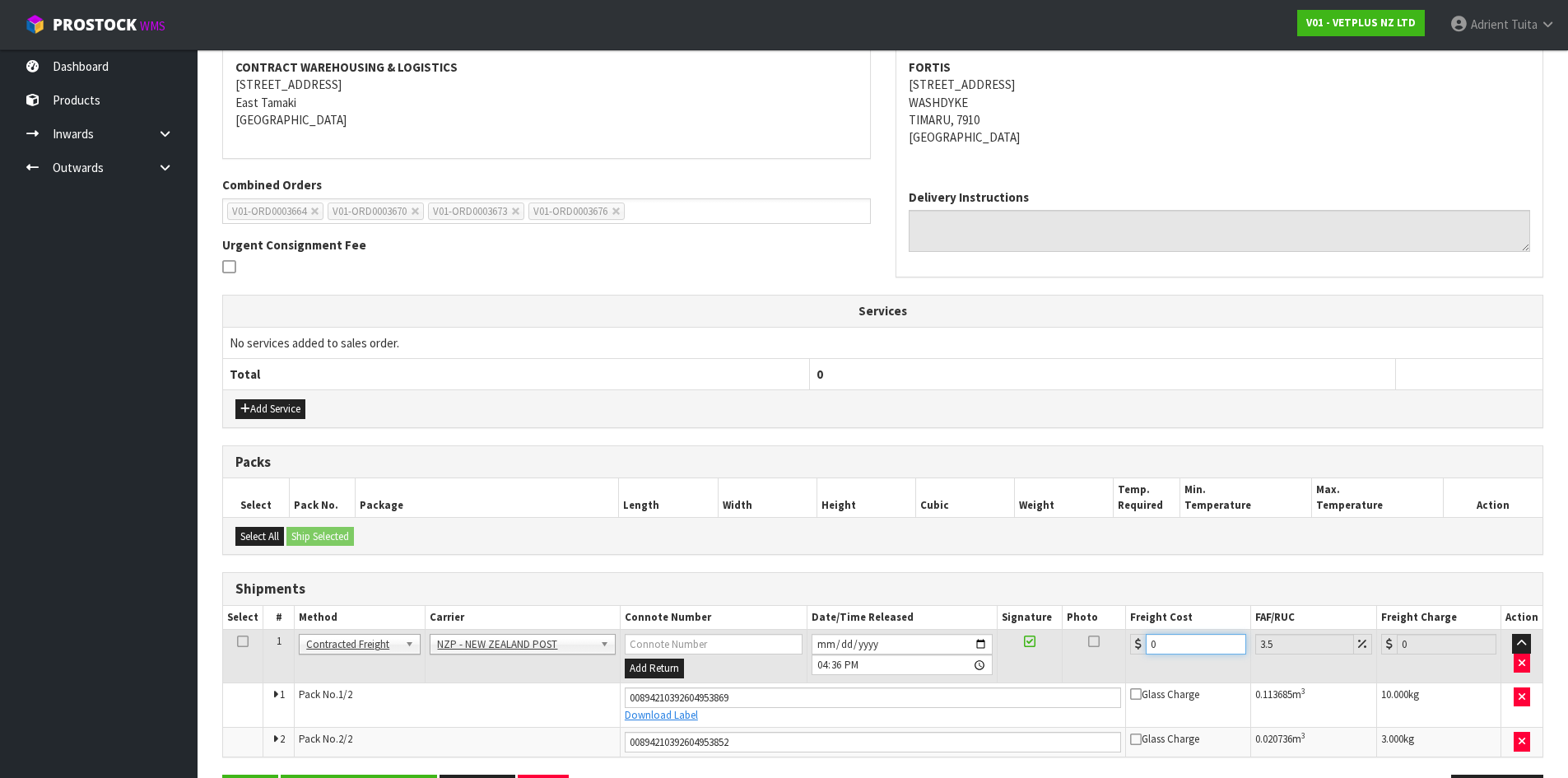
click at [1193, 648] on input "0" at bounding box center [1195, 644] width 100 height 20
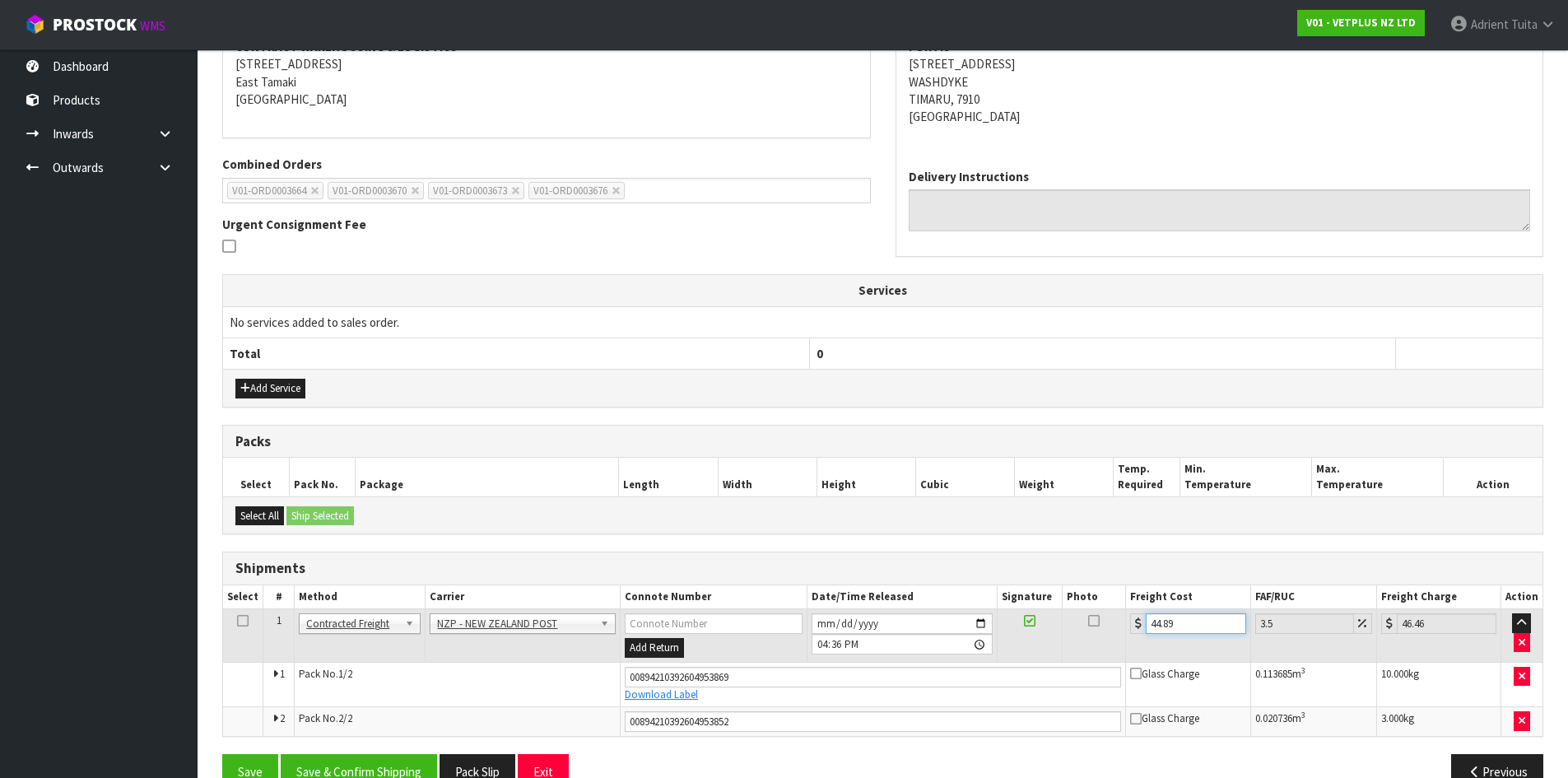
scroll to position [370, 0]
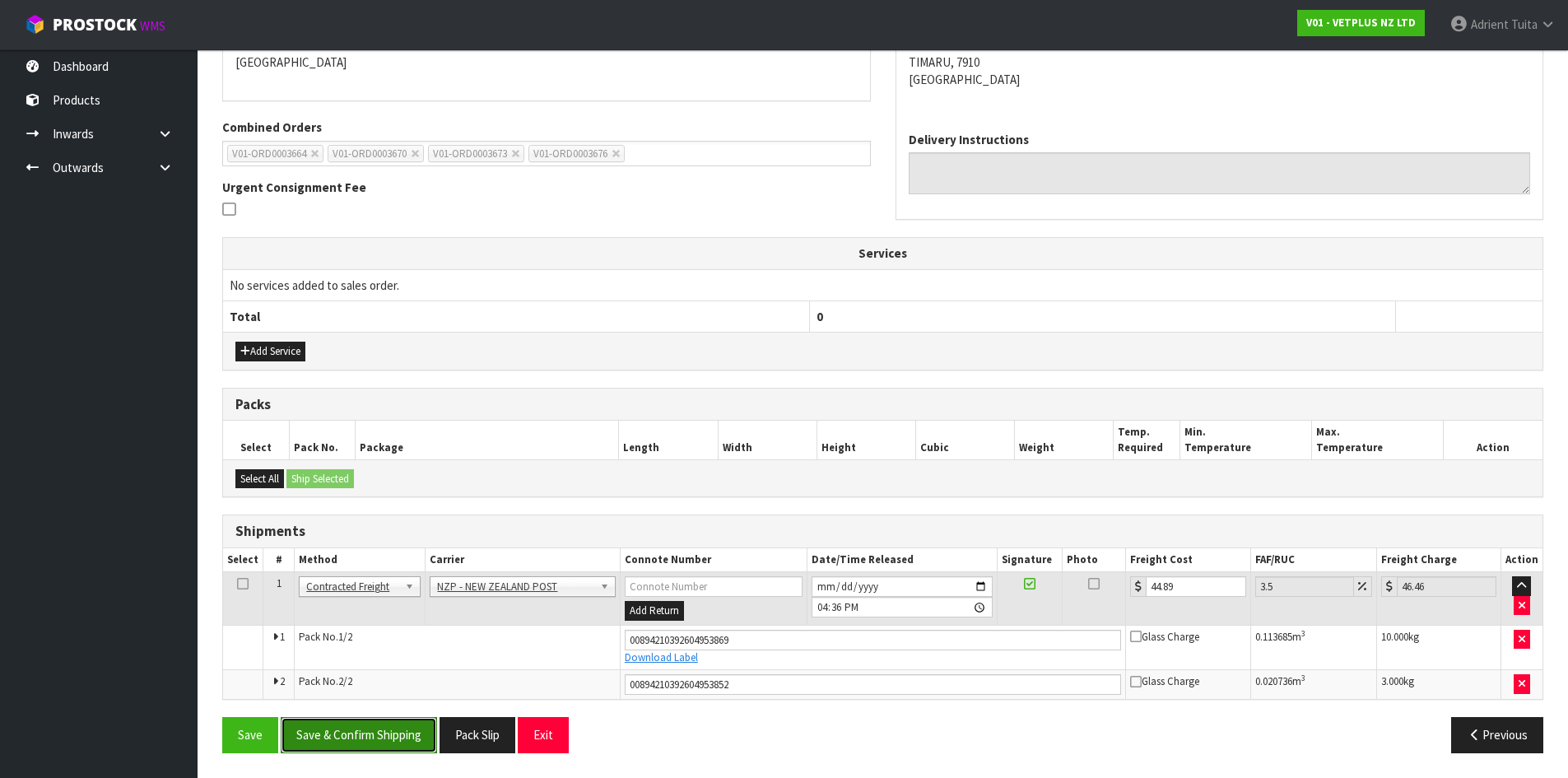
click at [343, 744] on button "Save & Confirm Shipping" at bounding box center [359, 734] width 157 height 36
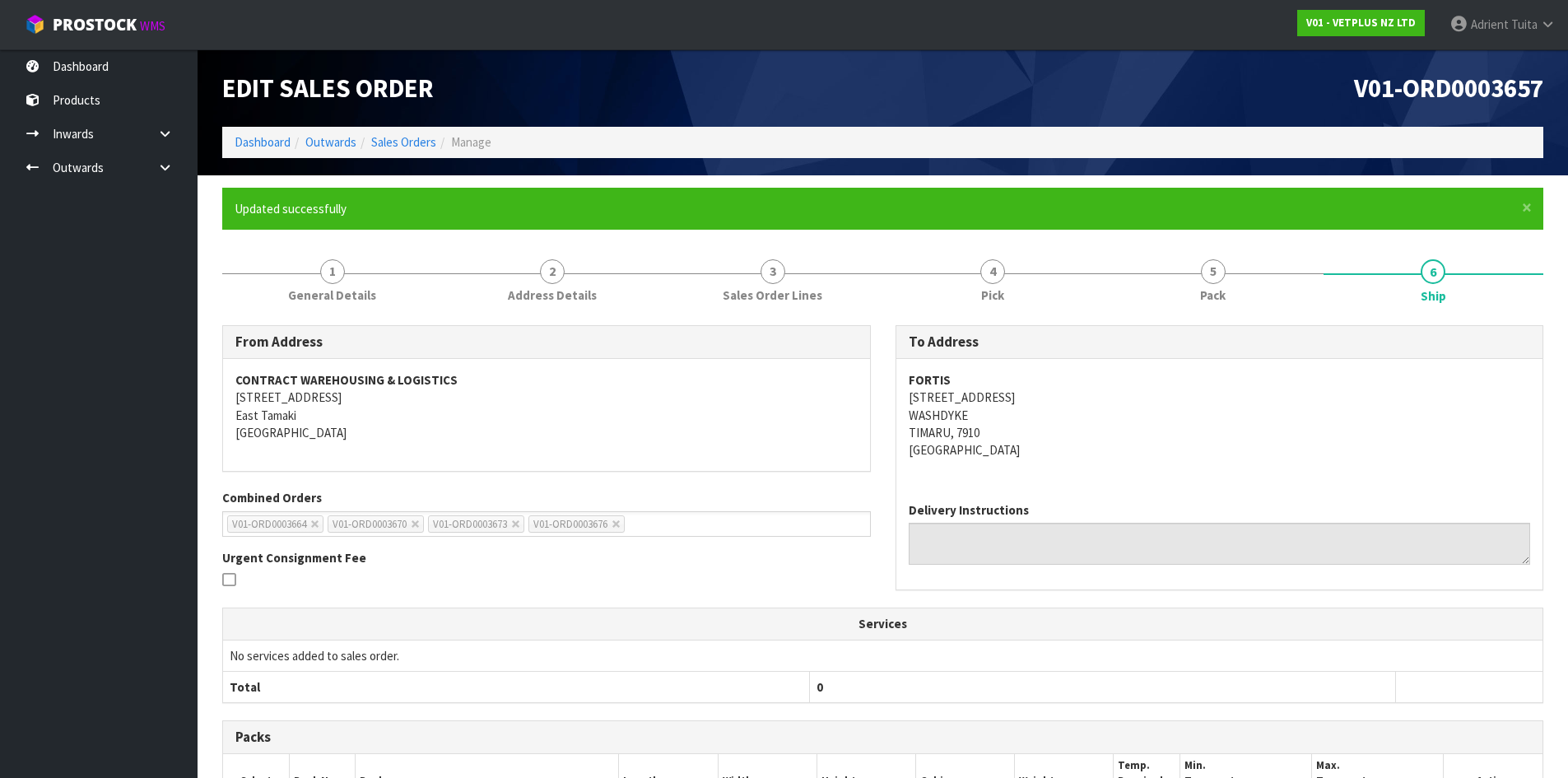
scroll to position [324, 0]
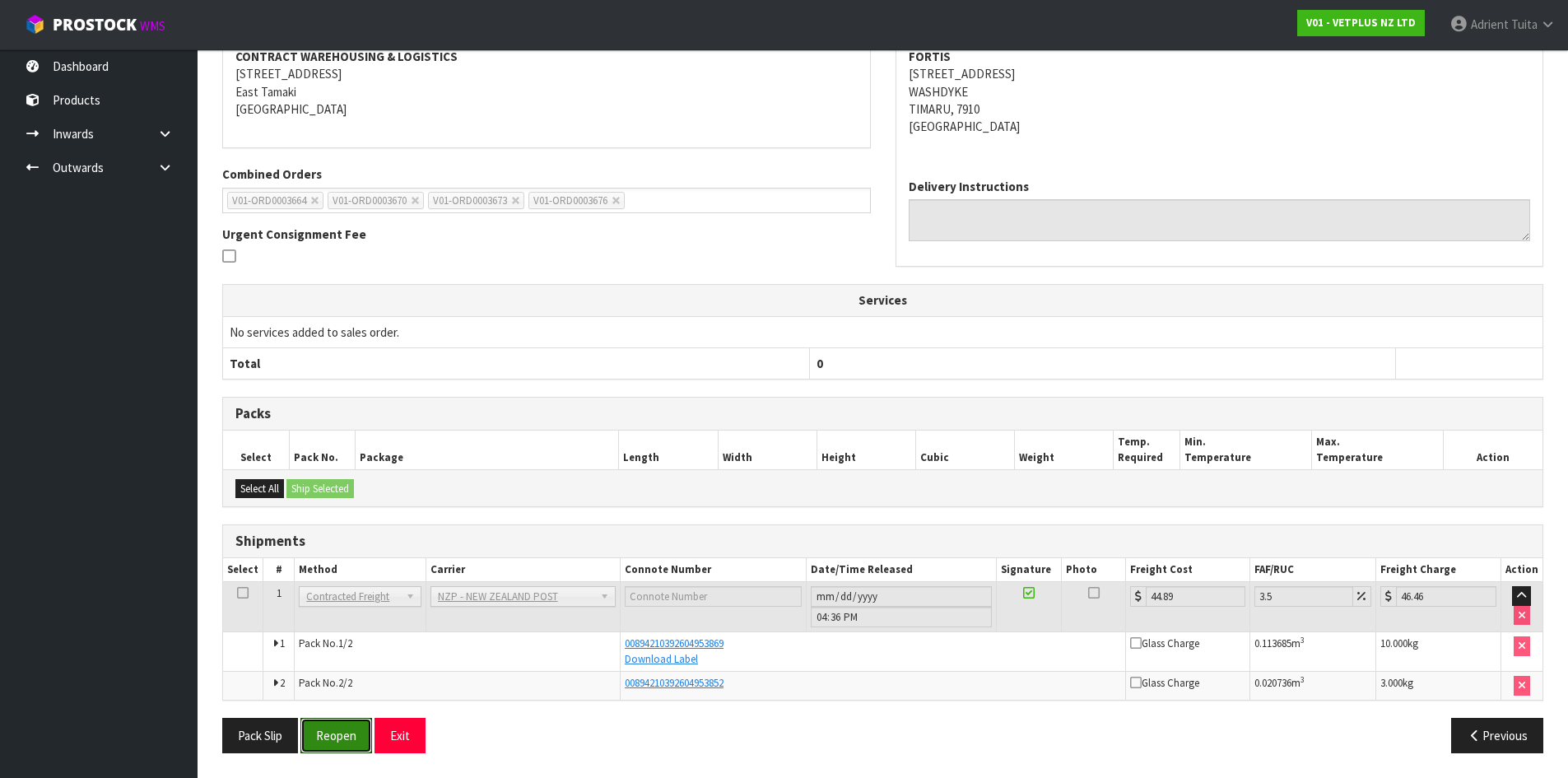
drag, startPoint x: 346, startPoint y: 734, endPoint x: 311, endPoint y: 711, distance: 41.9
click at [346, 734] on button "Reopen" at bounding box center [336, 735] width 72 height 36
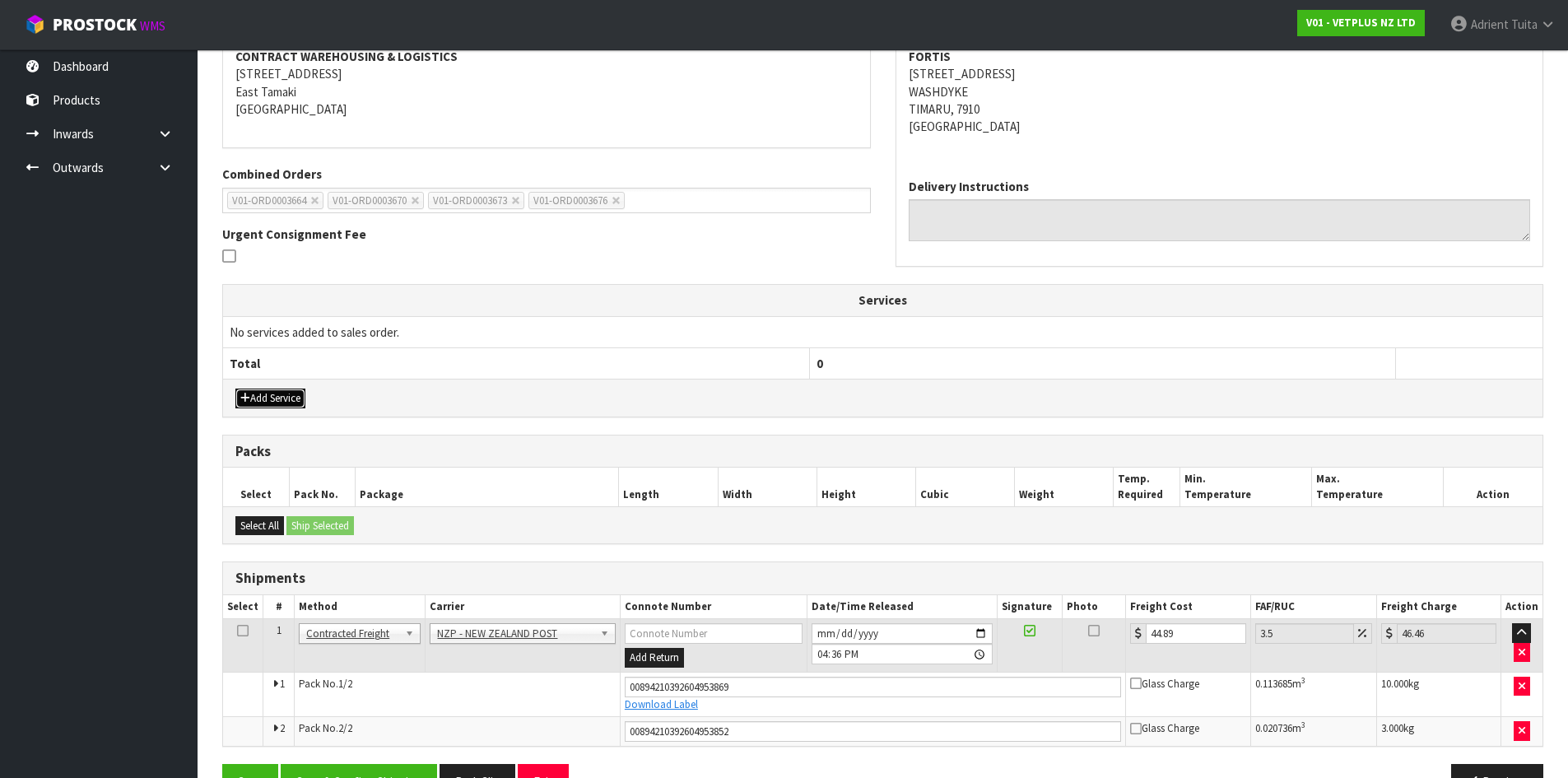
click at [251, 395] on button "Add Service" at bounding box center [270, 398] width 70 height 20
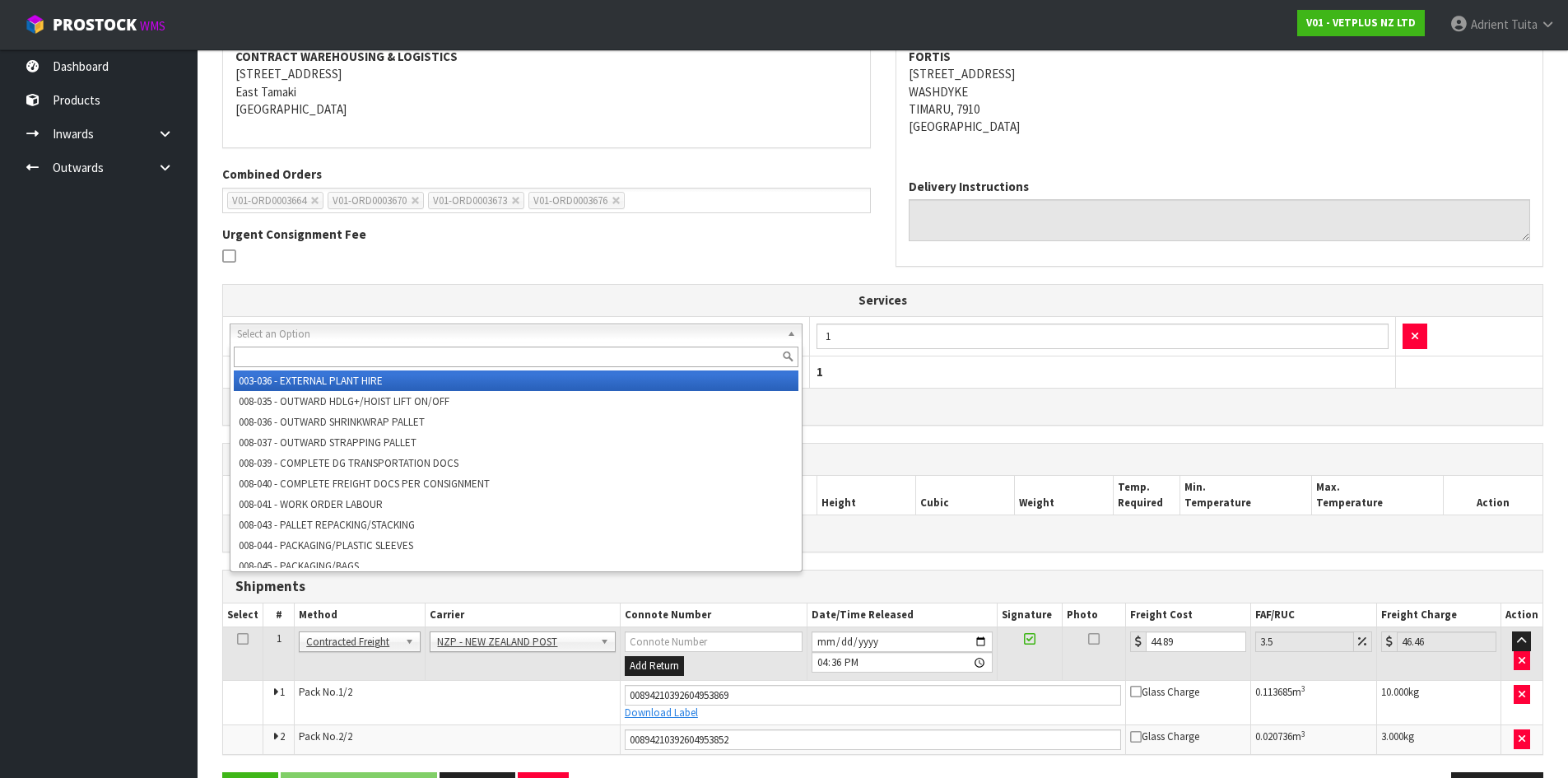
click at [303, 348] on input "text" at bounding box center [516, 357] width 565 height 20
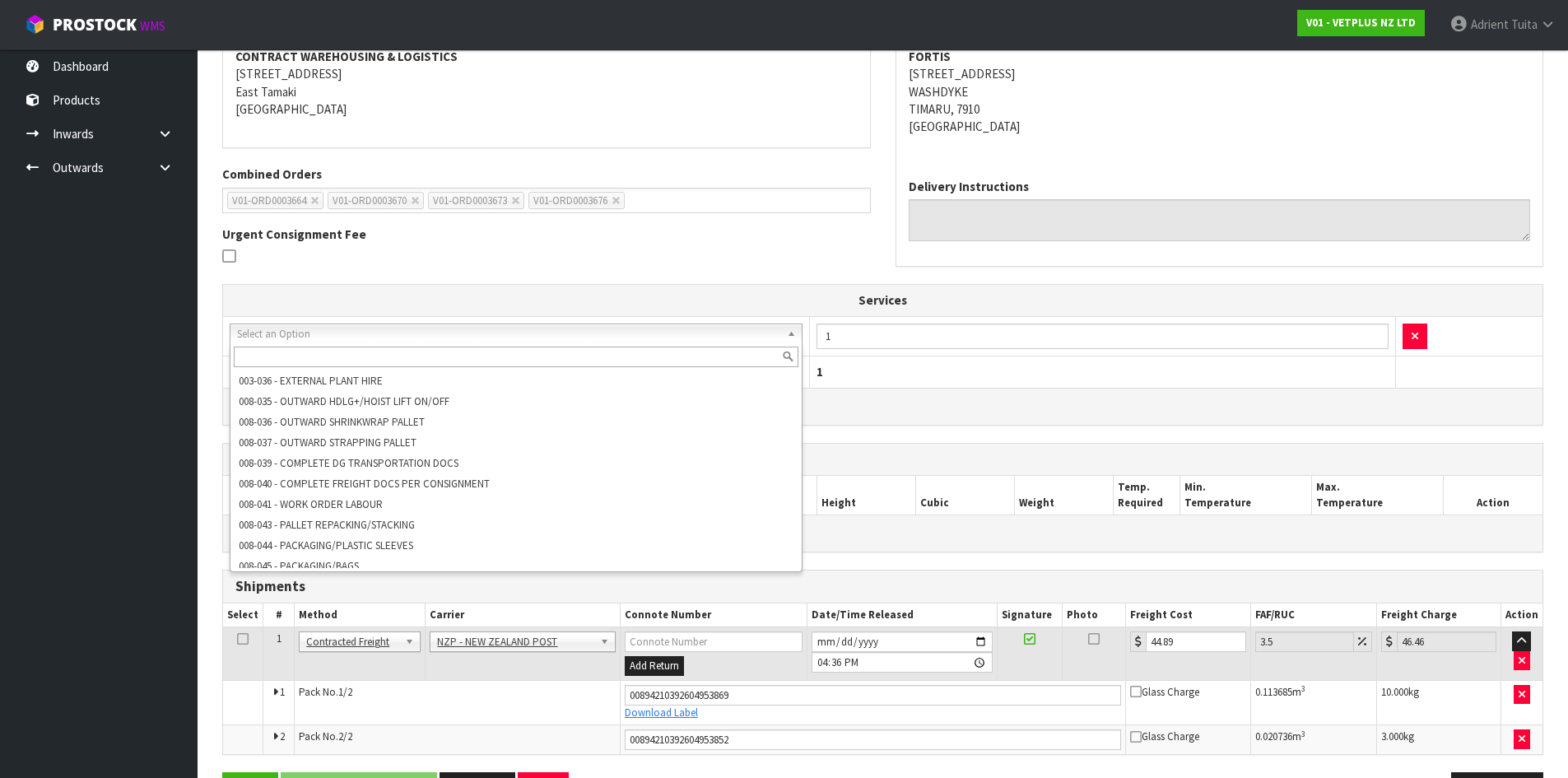
click at [59, 496] on ul "Dashboard Products Categories Serial Numbers Kitsets Packagings Inwards Purchas…" at bounding box center [99, 413] width 197 height 728
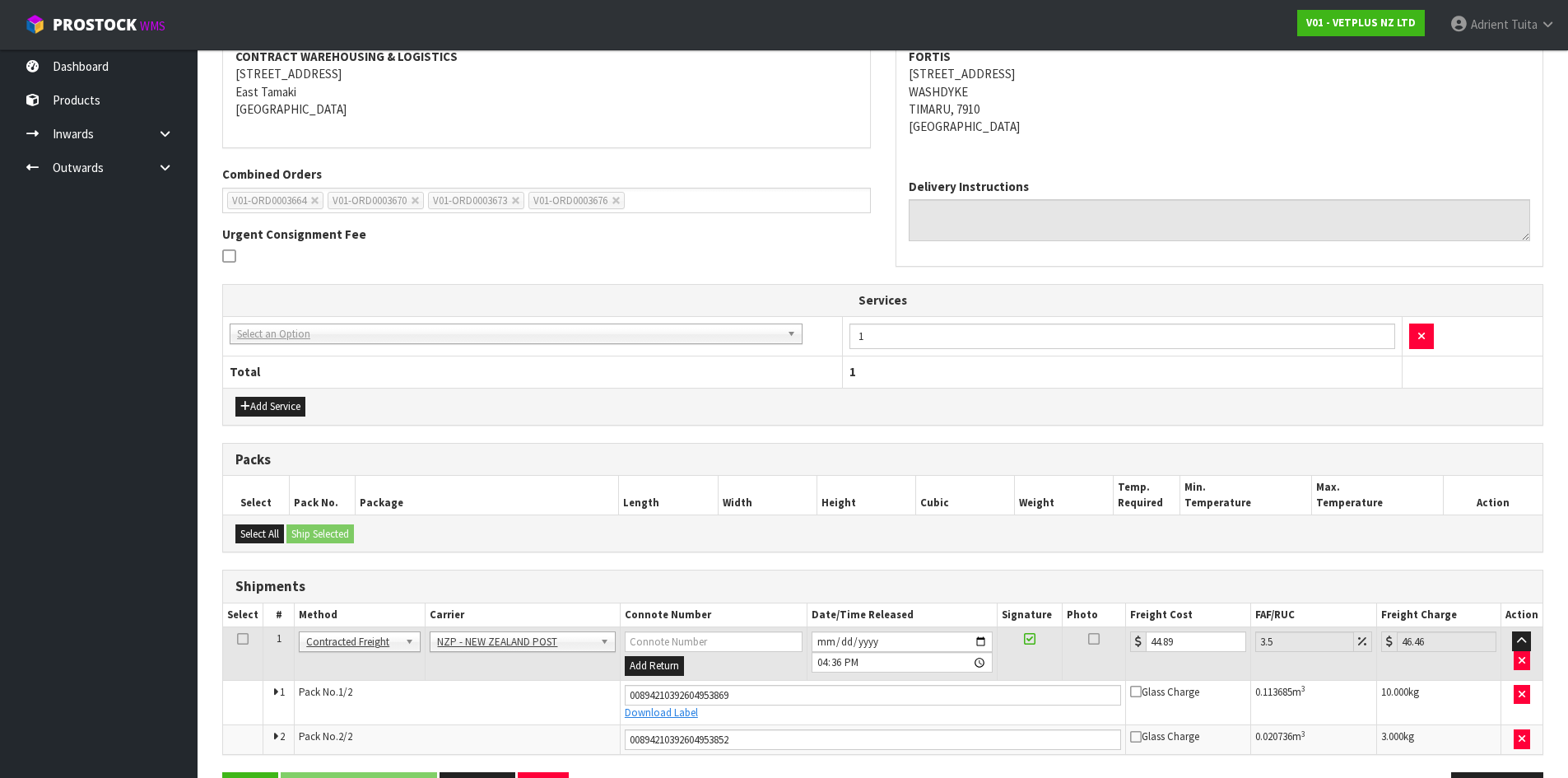
scroll to position [379, 0]
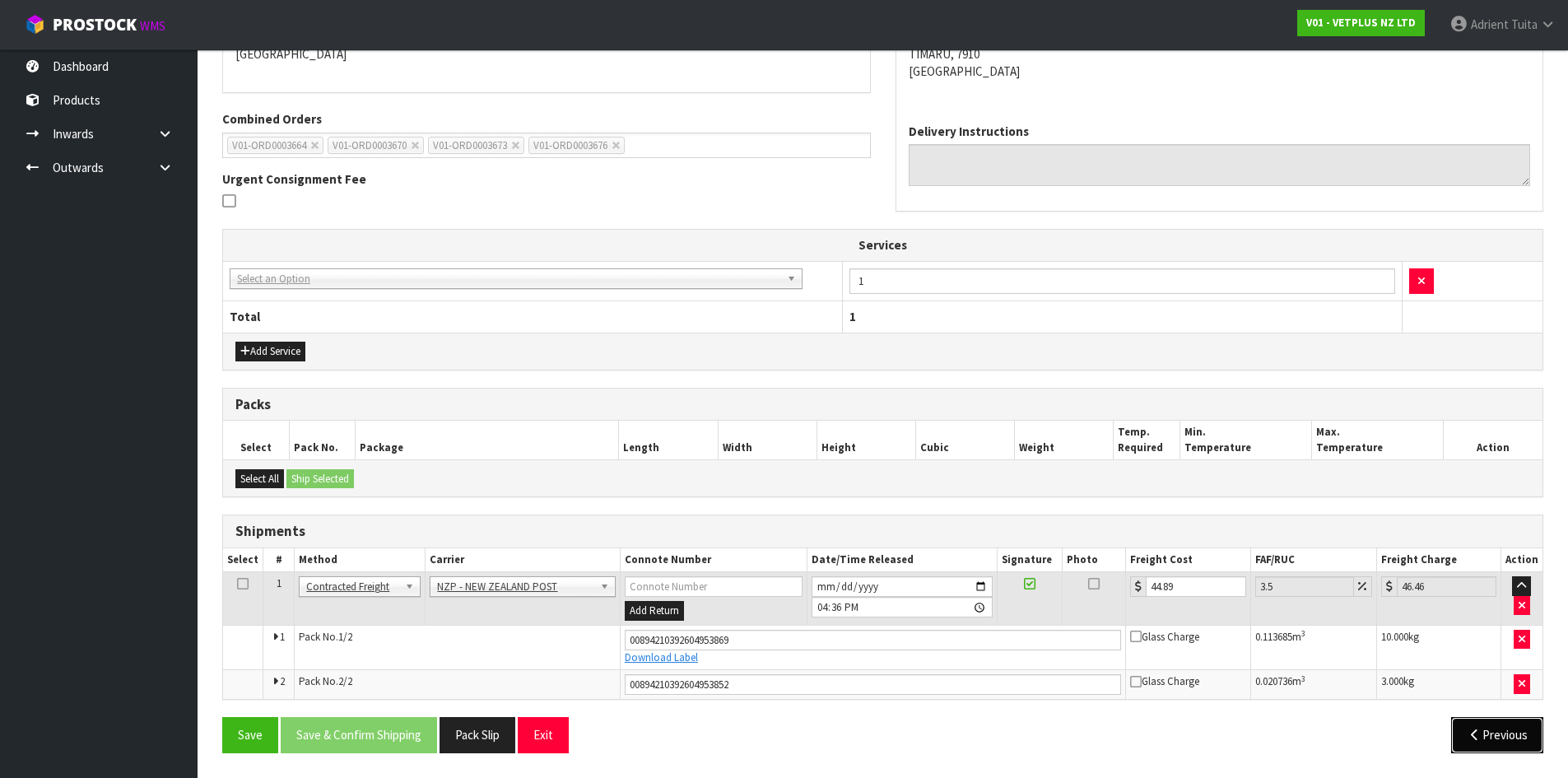
click at [1522, 735] on button "Previous" at bounding box center [1498, 734] width 92 height 36
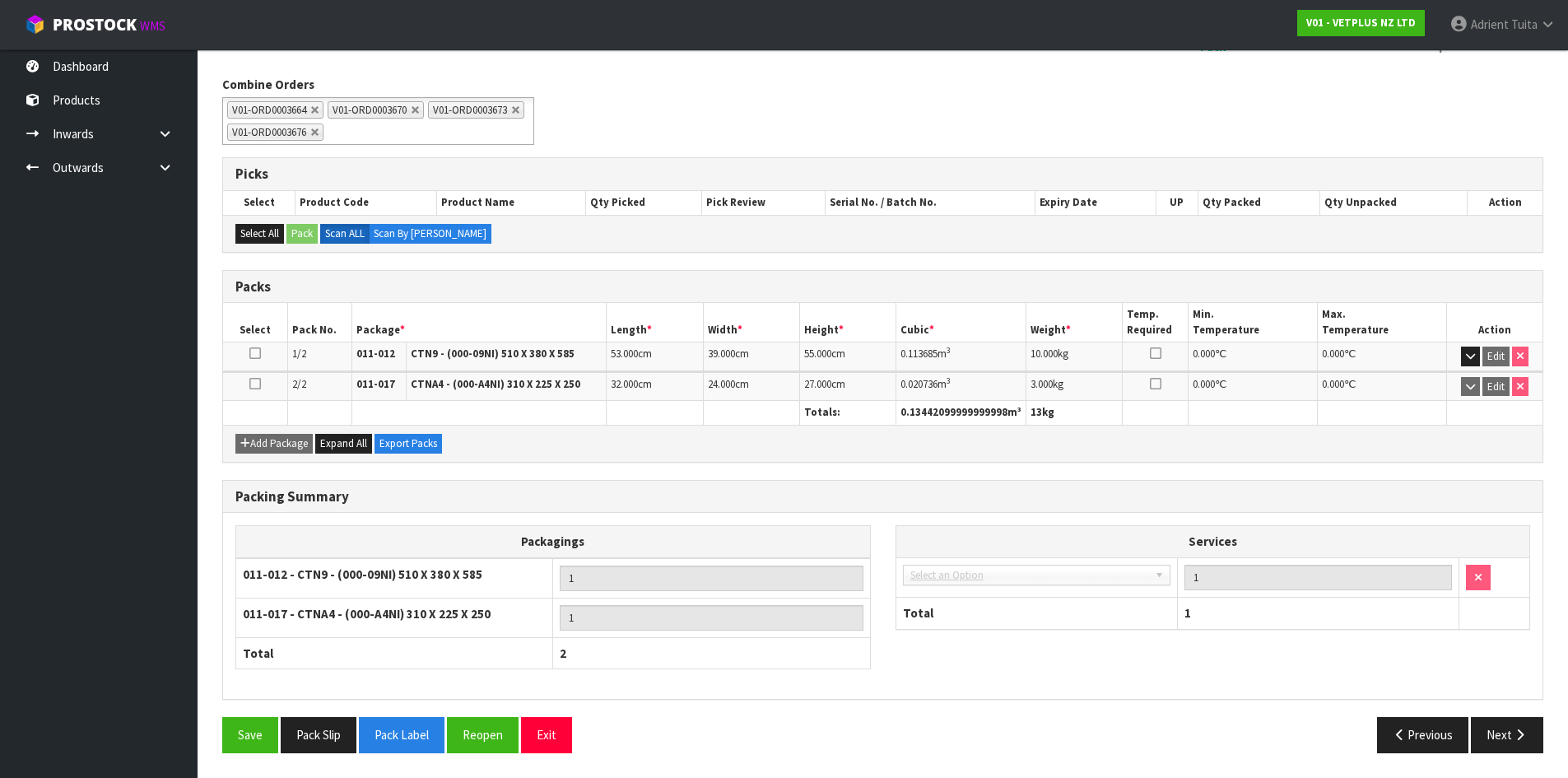
scroll to position [249, 0]
click at [503, 736] on button "Reopen" at bounding box center [483, 734] width 72 height 36
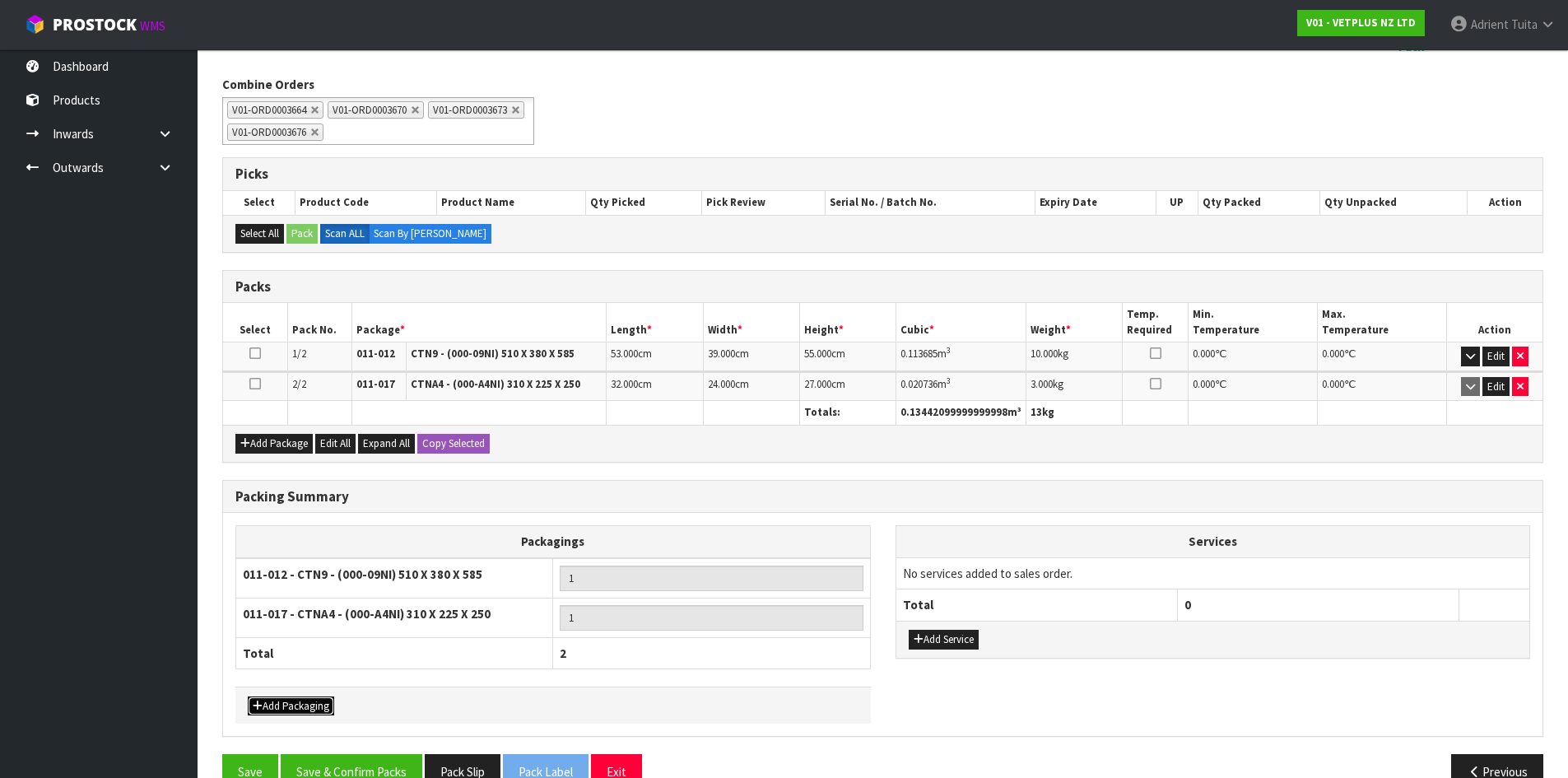
click at [264, 698] on button "Add Packaging" at bounding box center [291, 706] width 86 height 20
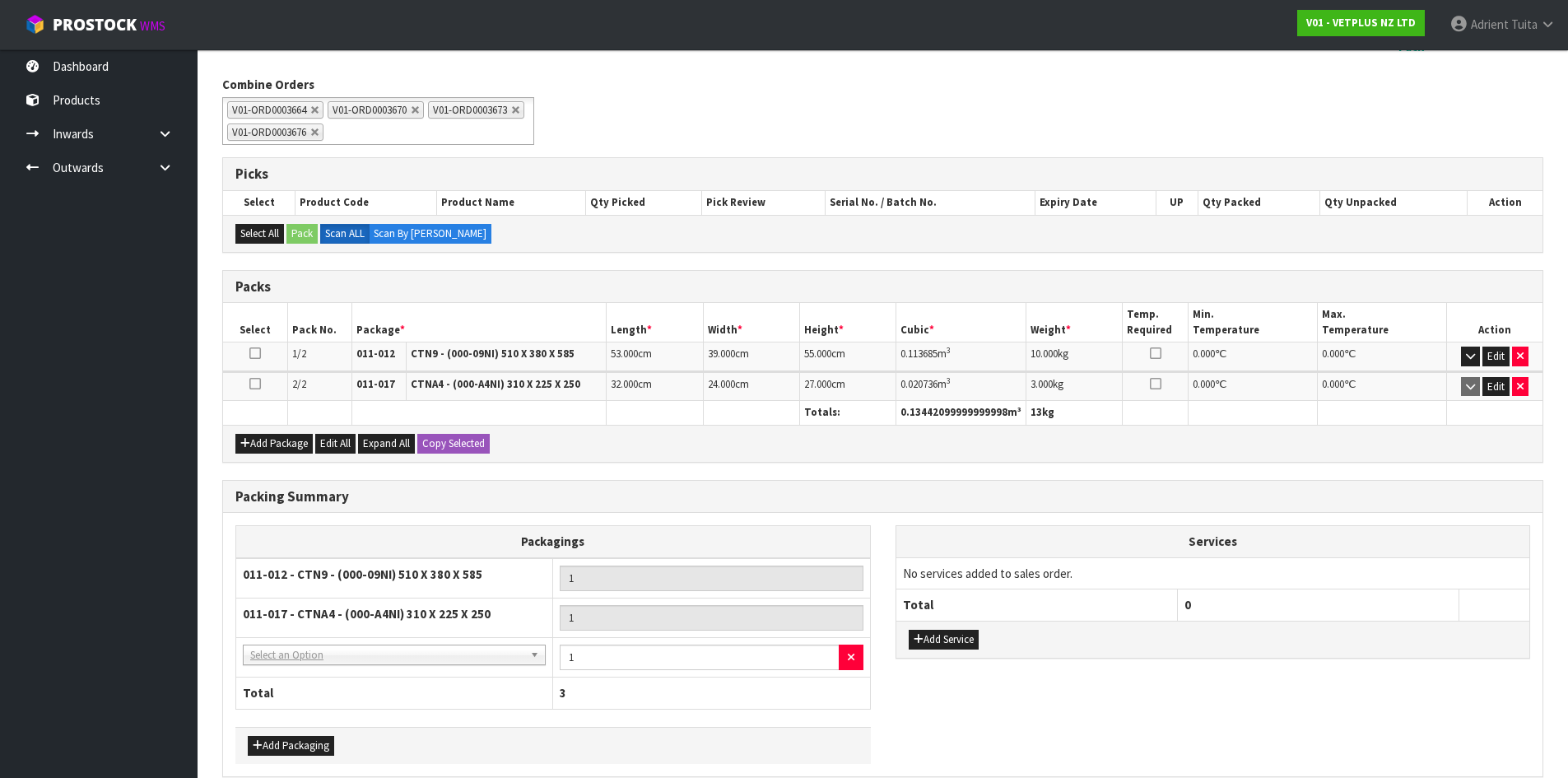
click at [278, 668] on td "NONE - No Packaging Cartons 007-001 - PLT GEN120 (1200 X 1000) 007-002 - PLT ON…" at bounding box center [395, 656] width 317 height 40
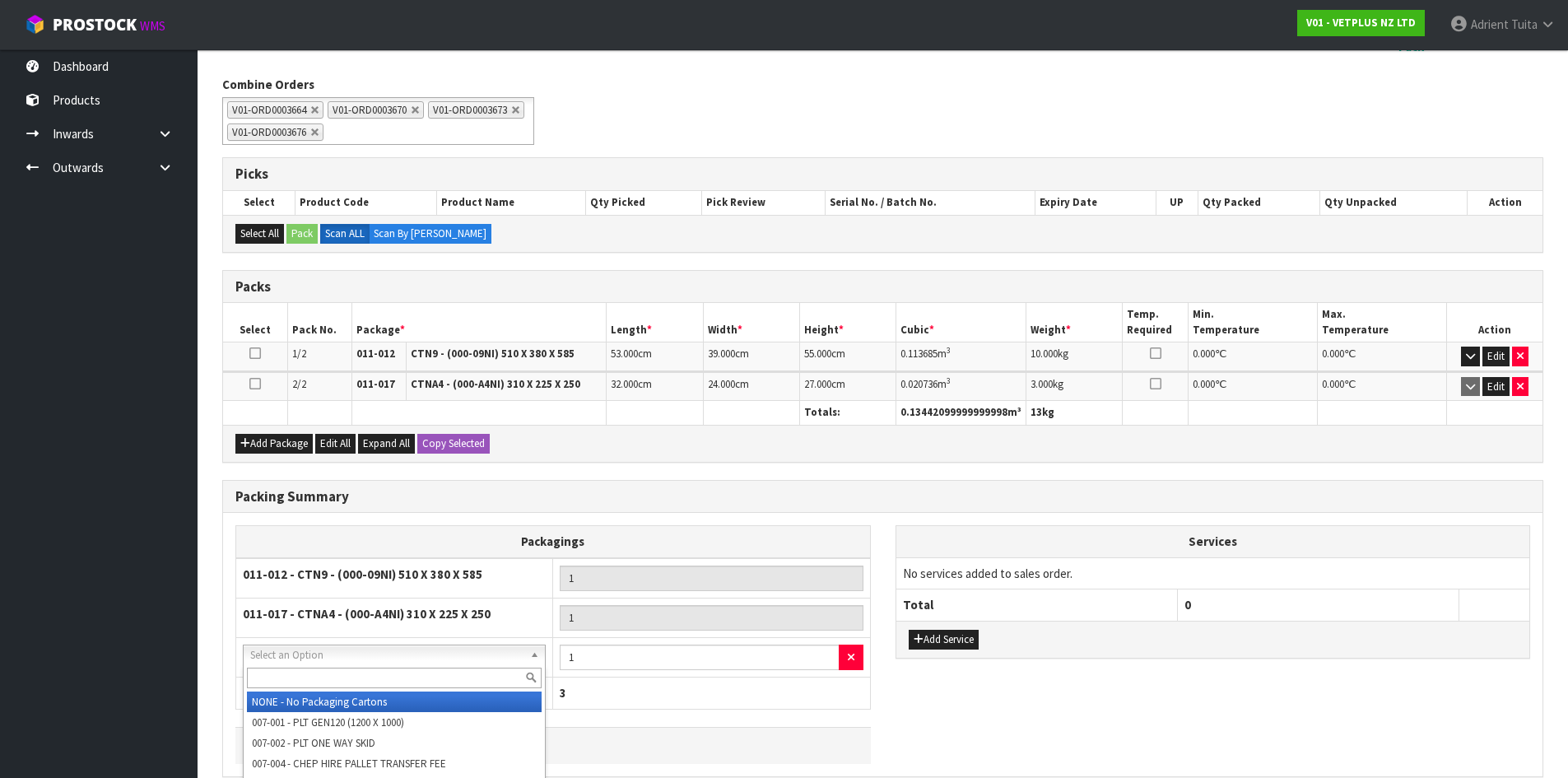
drag, startPoint x: 289, startPoint y: 662, endPoint x: 290, endPoint y: 684, distance: 22.0
click at [290, 684] on input "text" at bounding box center [394, 678] width 294 height 20
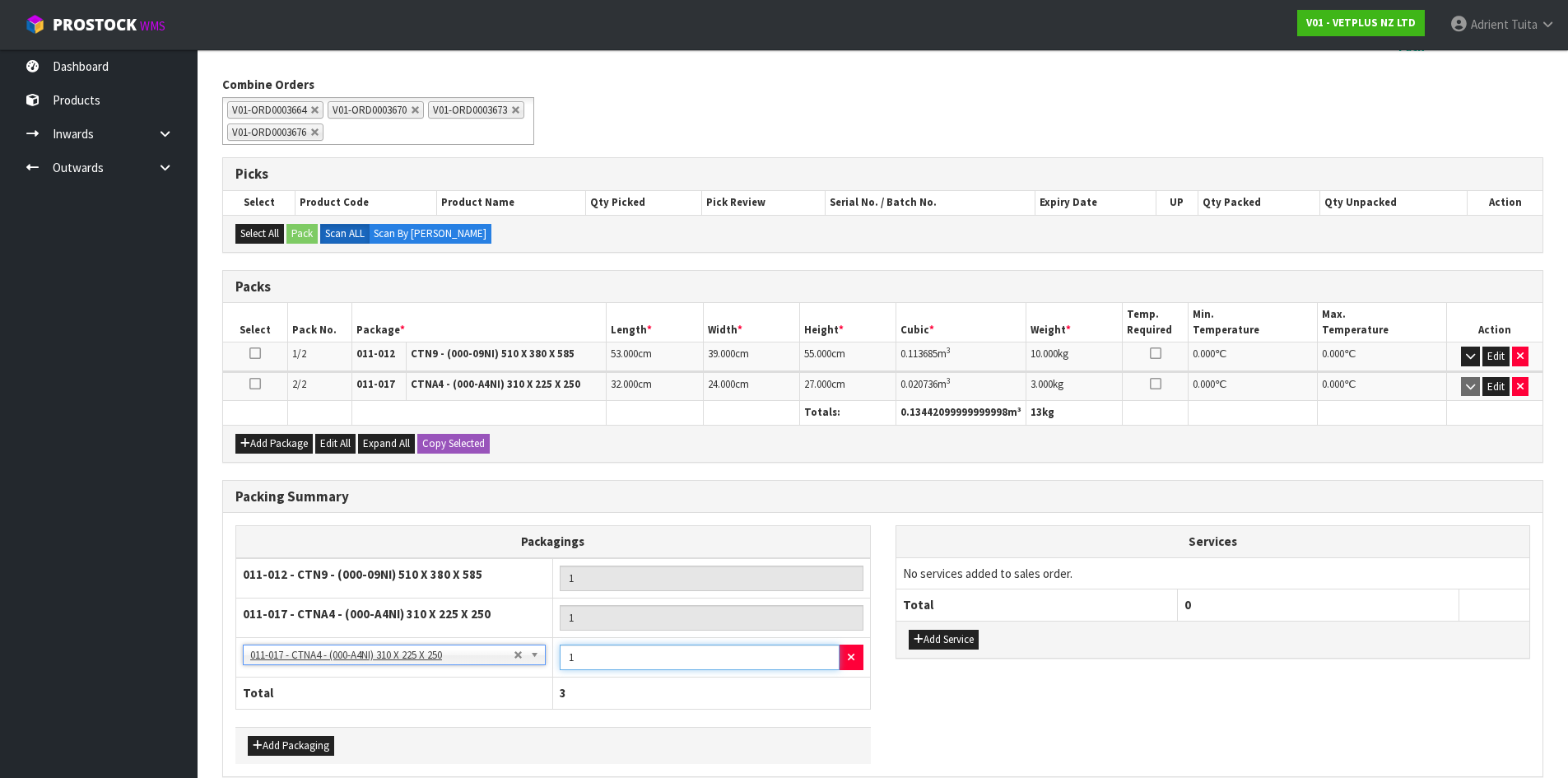
click at [594, 662] on input "1" at bounding box center [699, 657] width 279 height 26
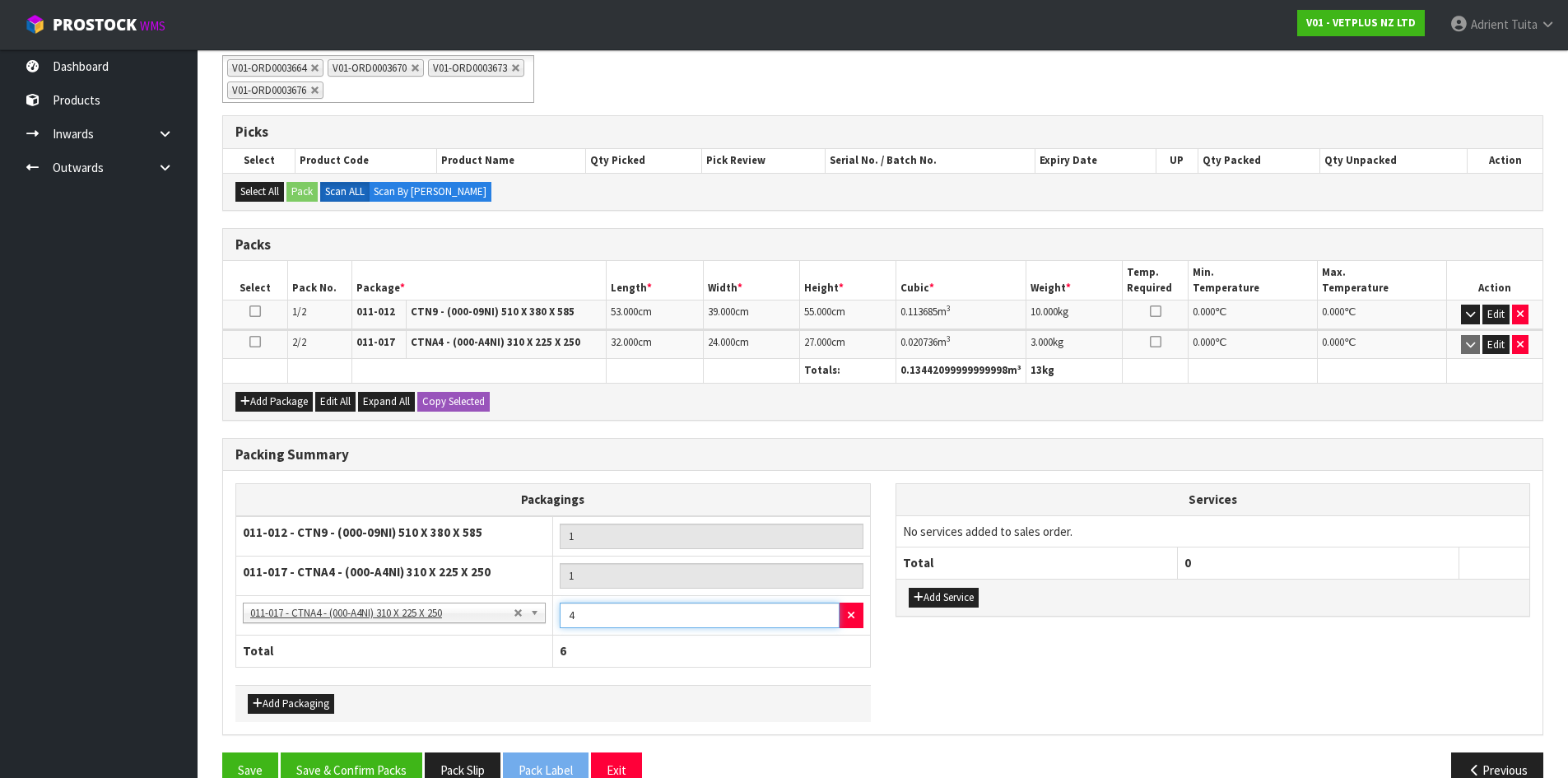
scroll to position [325, 0]
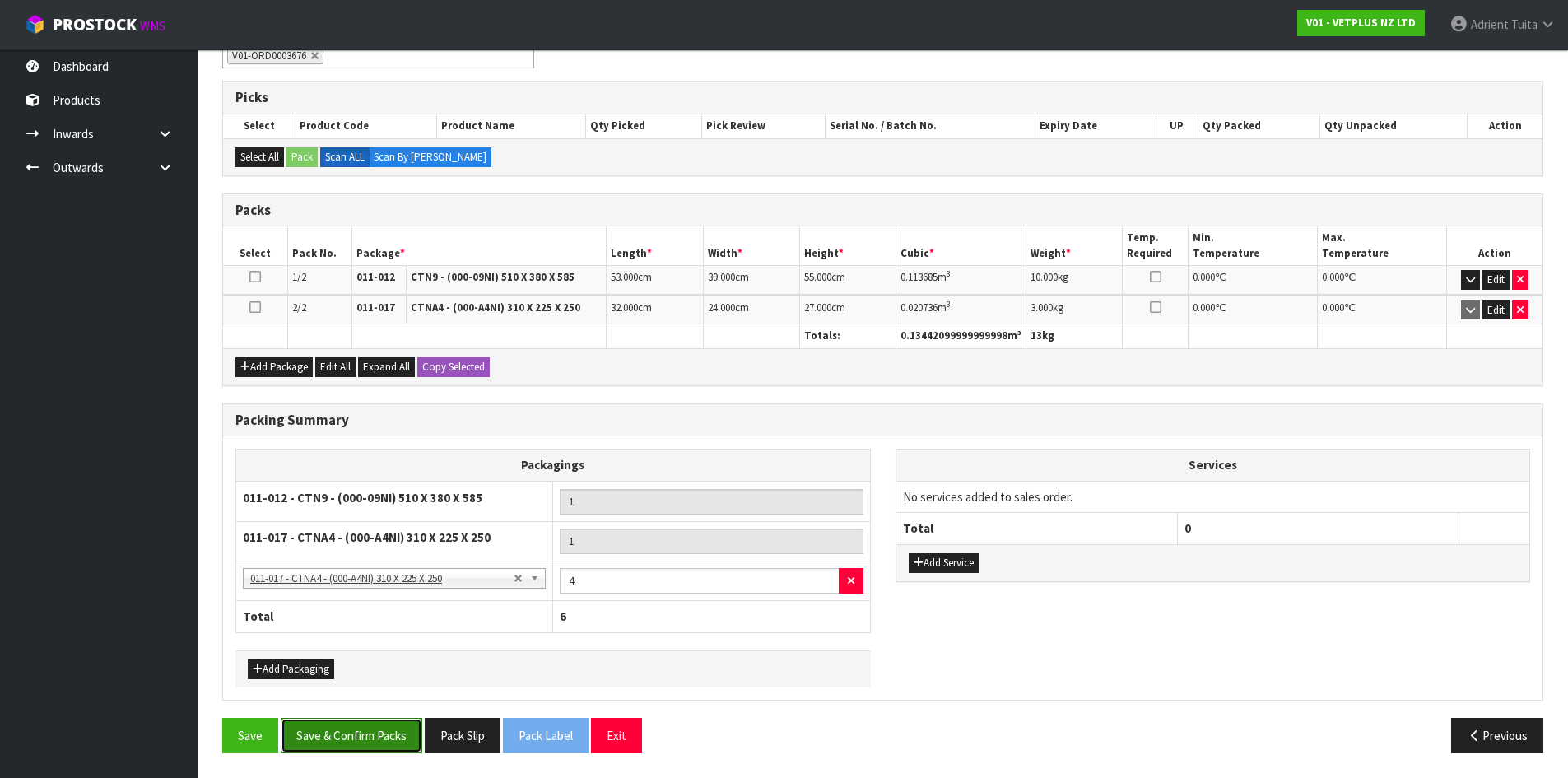
click at [353, 738] on button "Save & Confirm Packs" at bounding box center [351, 735] width 141 height 36
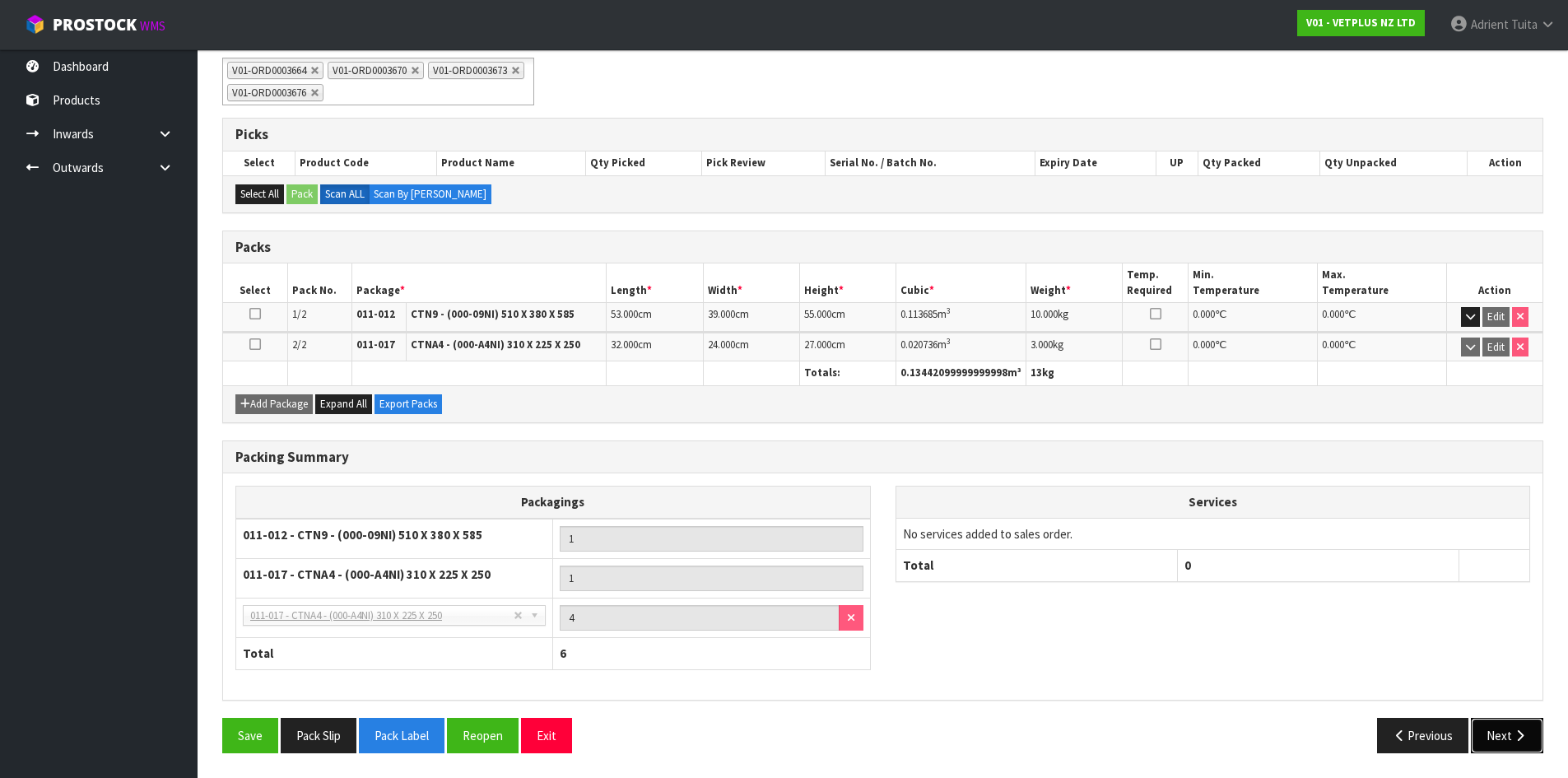
click at [1509, 724] on button "Next" at bounding box center [1507, 735] width 72 height 36
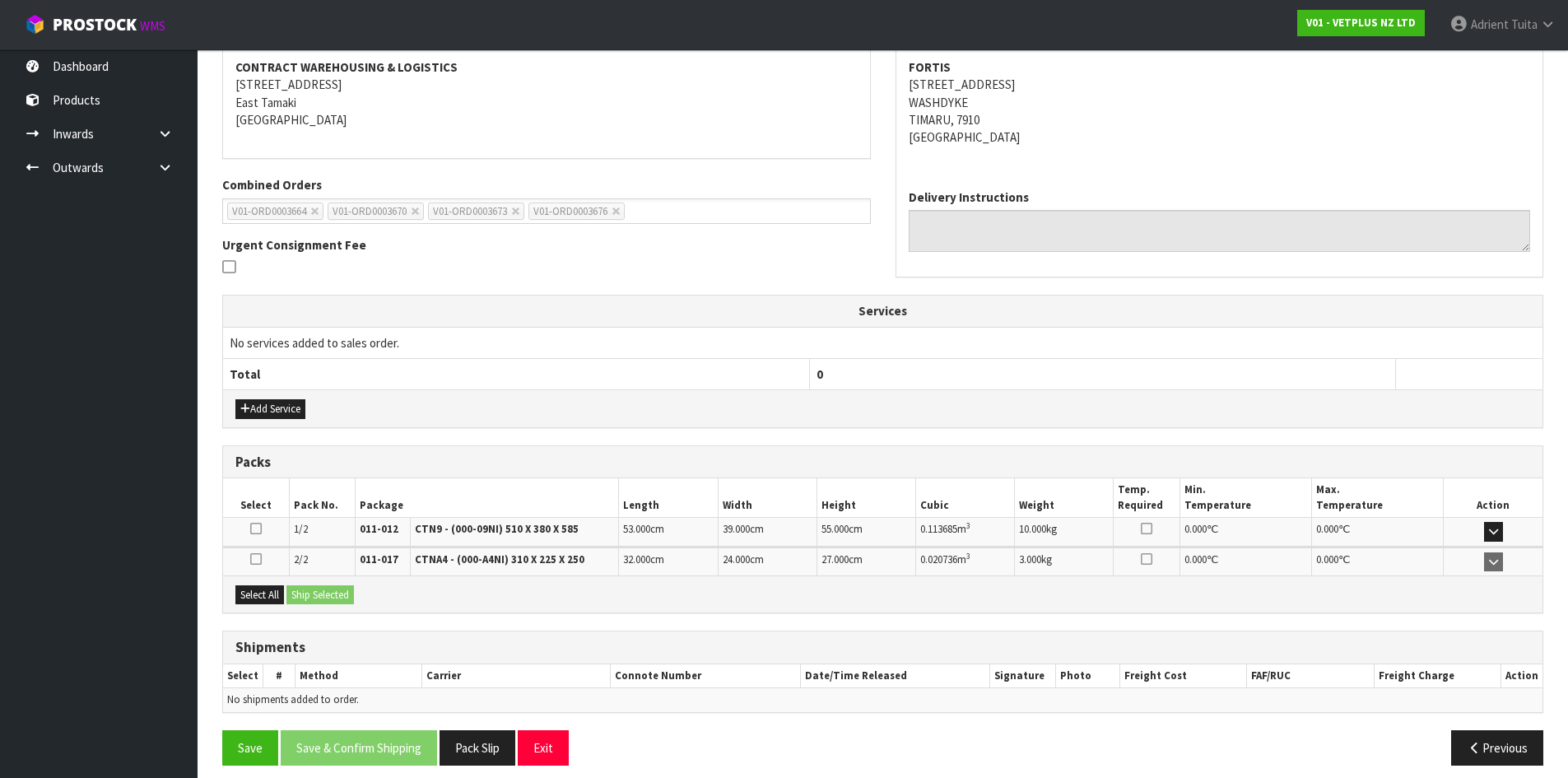
scroll to position [325, 0]
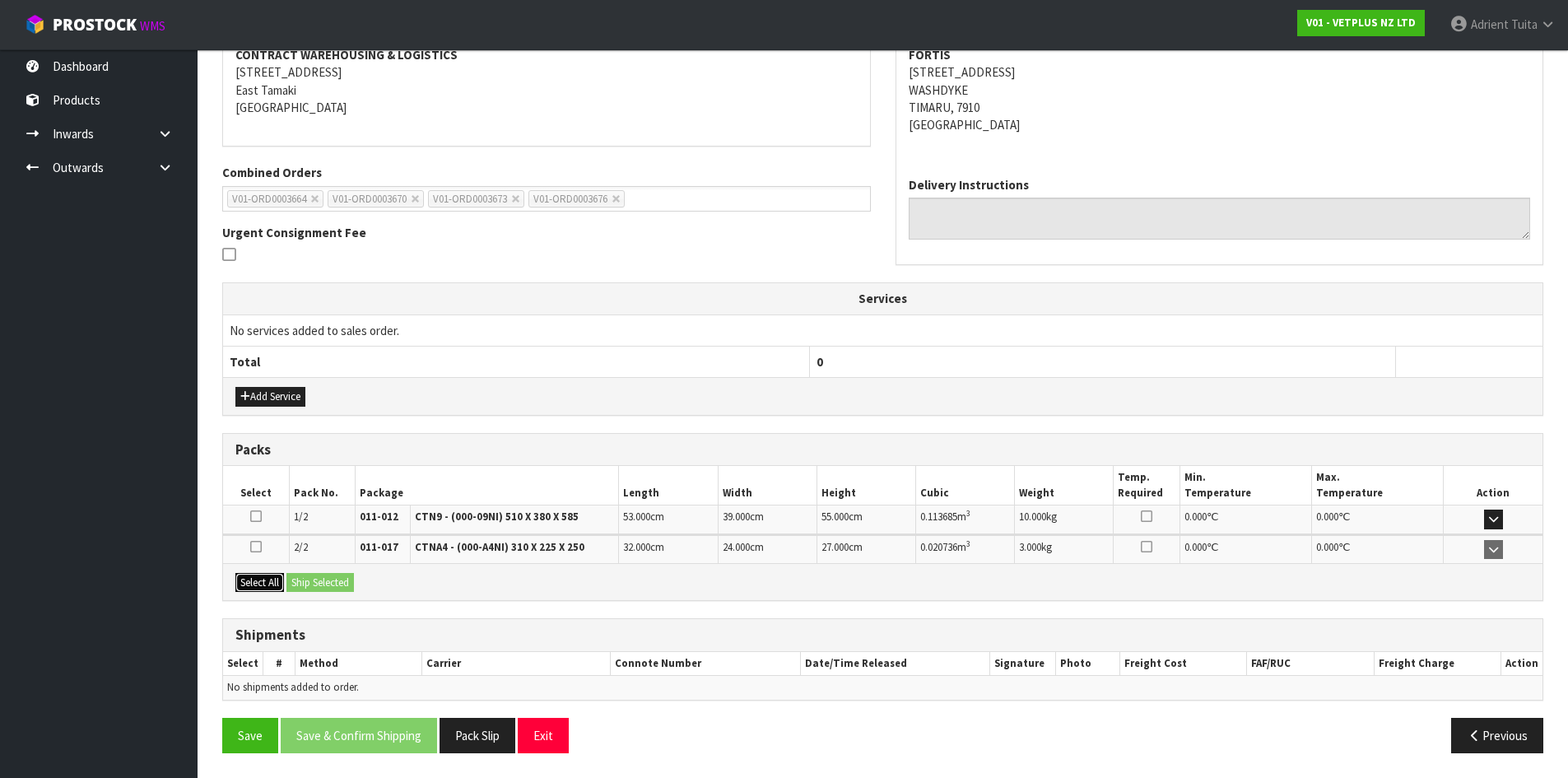
click at [264, 580] on button "Select All" at bounding box center [260, 582] width 49 height 20
click at [334, 583] on button "Ship Selected" at bounding box center [320, 582] width 68 height 20
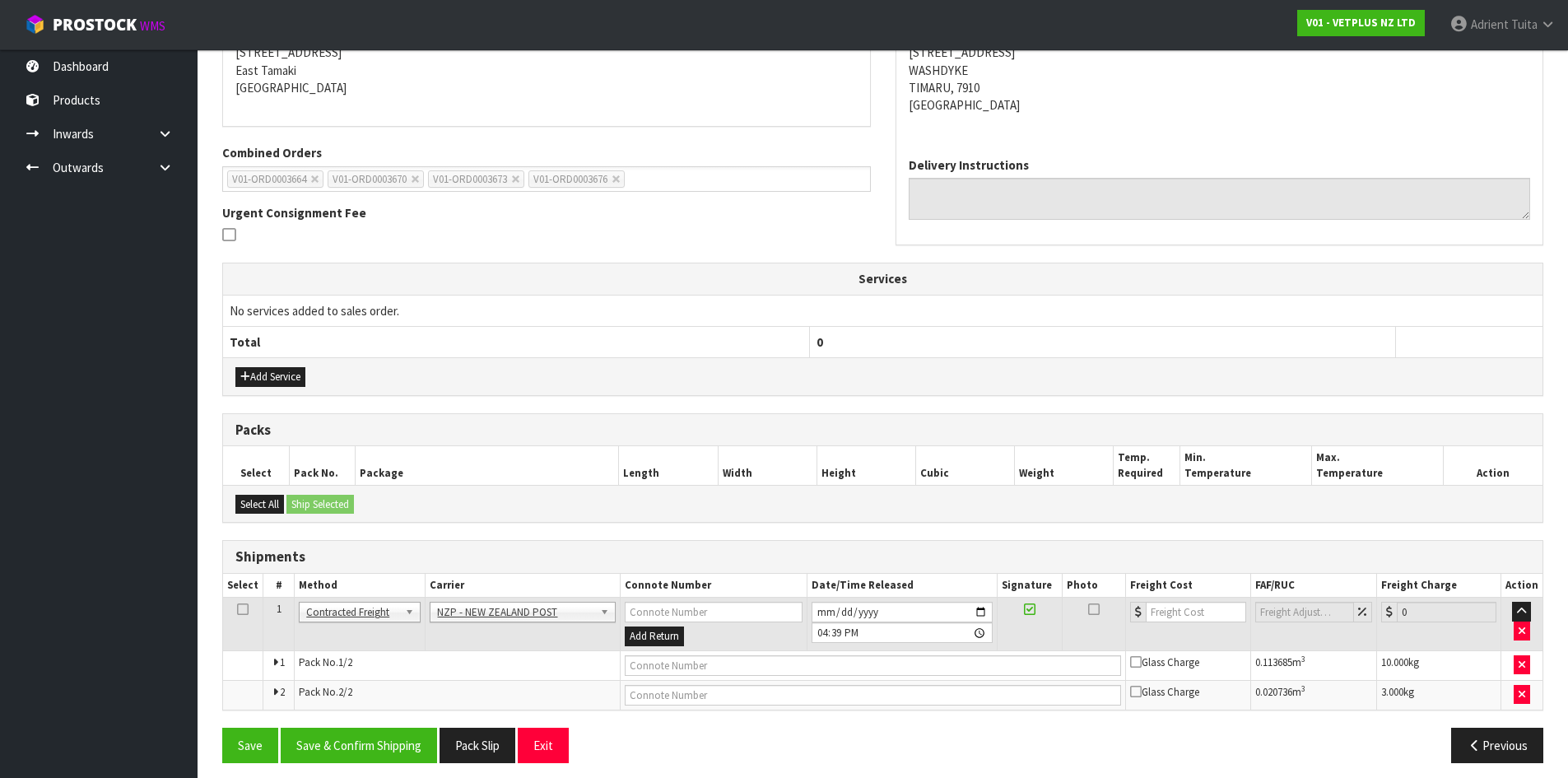
scroll to position [355, 0]
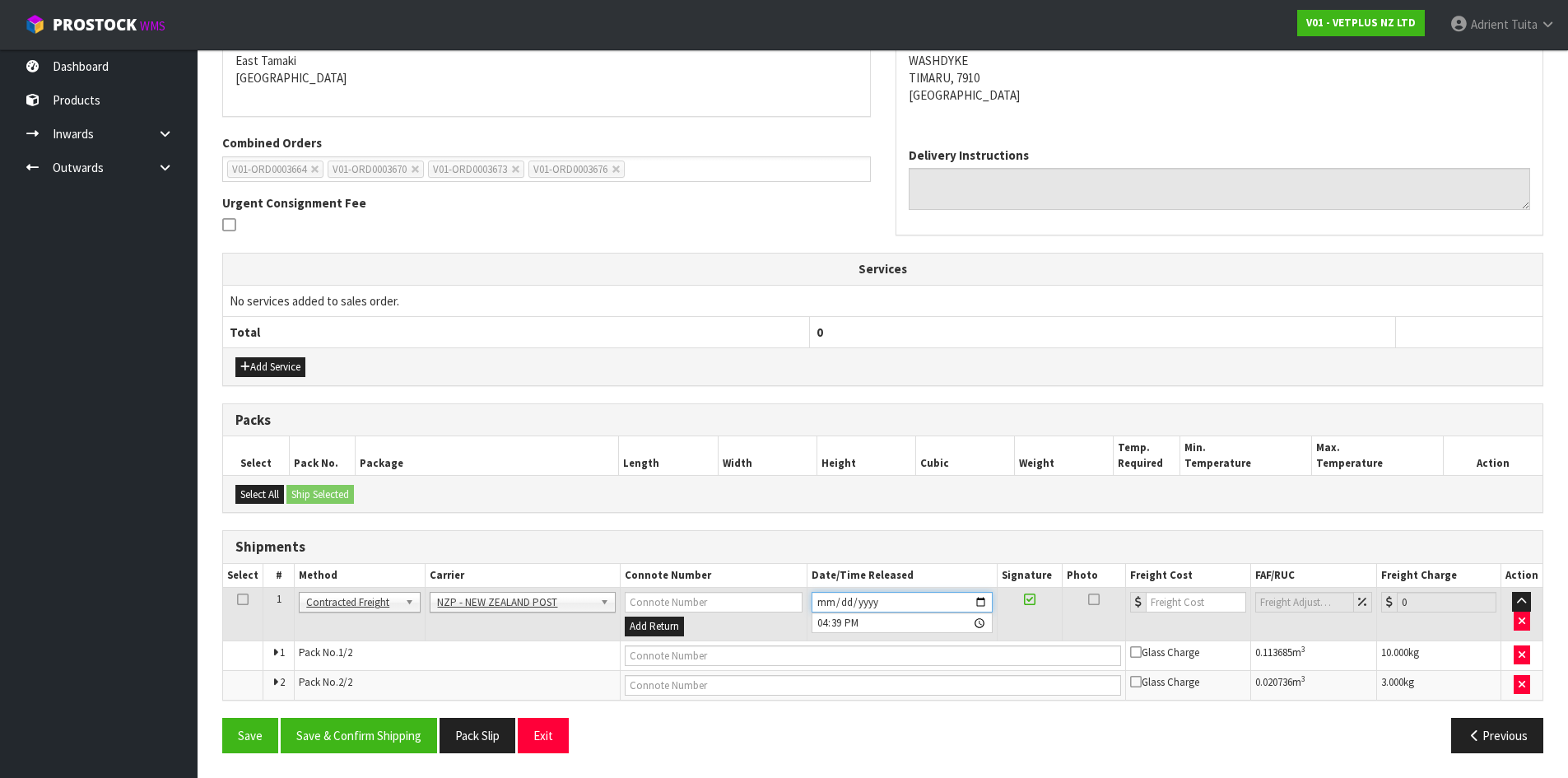
click at [984, 602] on input "2025-09-29" at bounding box center [902, 601] width 181 height 20
click at [1170, 596] on input "number" at bounding box center [1195, 601] width 100 height 20
click at [711, 646] on input "text" at bounding box center [872, 655] width 497 height 20
click at [222, 718] on button "Save" at bounding box center [250, 735] width 56 height 36
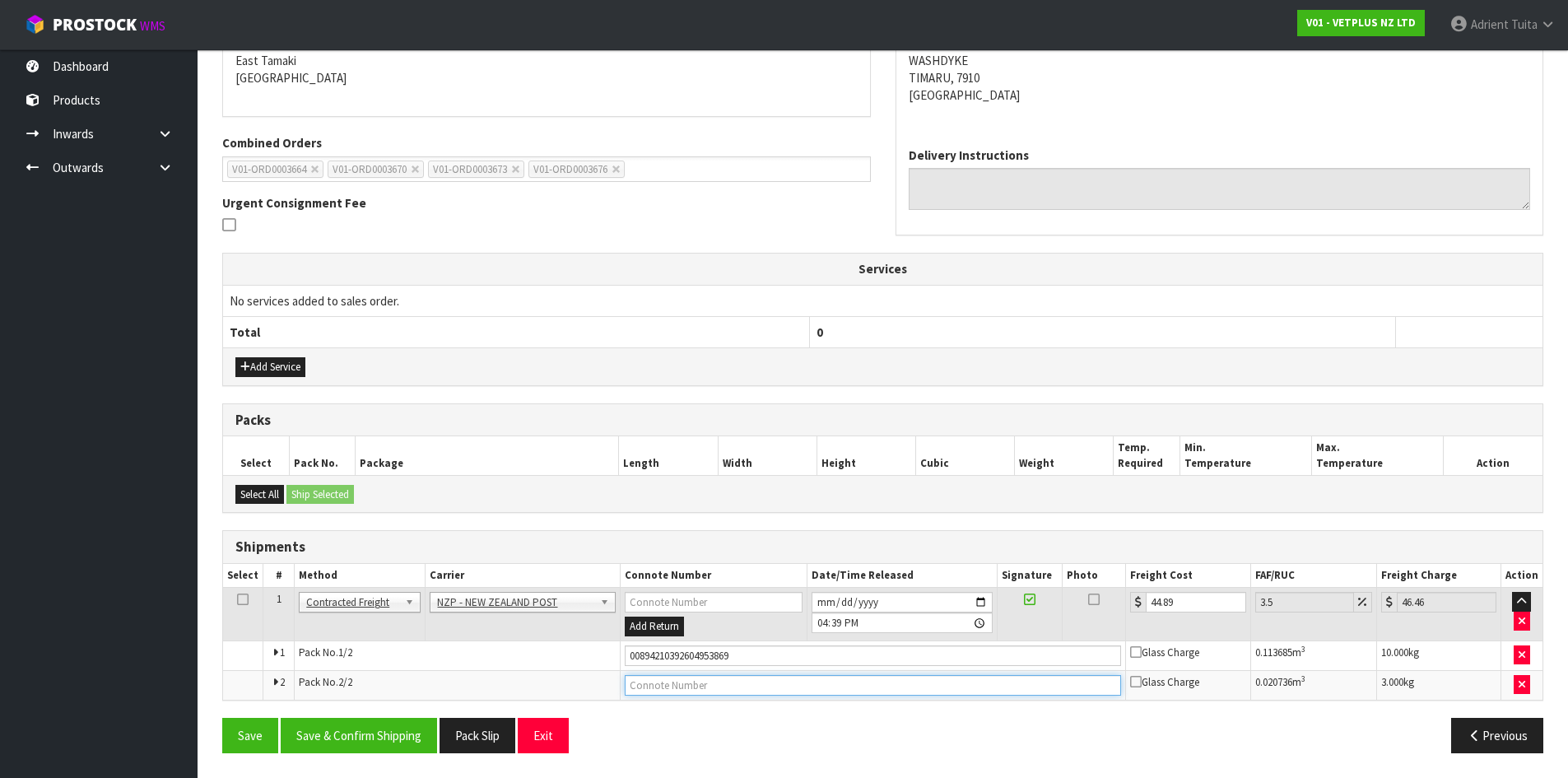
click at [705, 688] on input "text" at bounding box center [872, 685] width 497 height 20
click at [222, 718] on button "Save" at bounding box center [250, 735] width 56 height 36
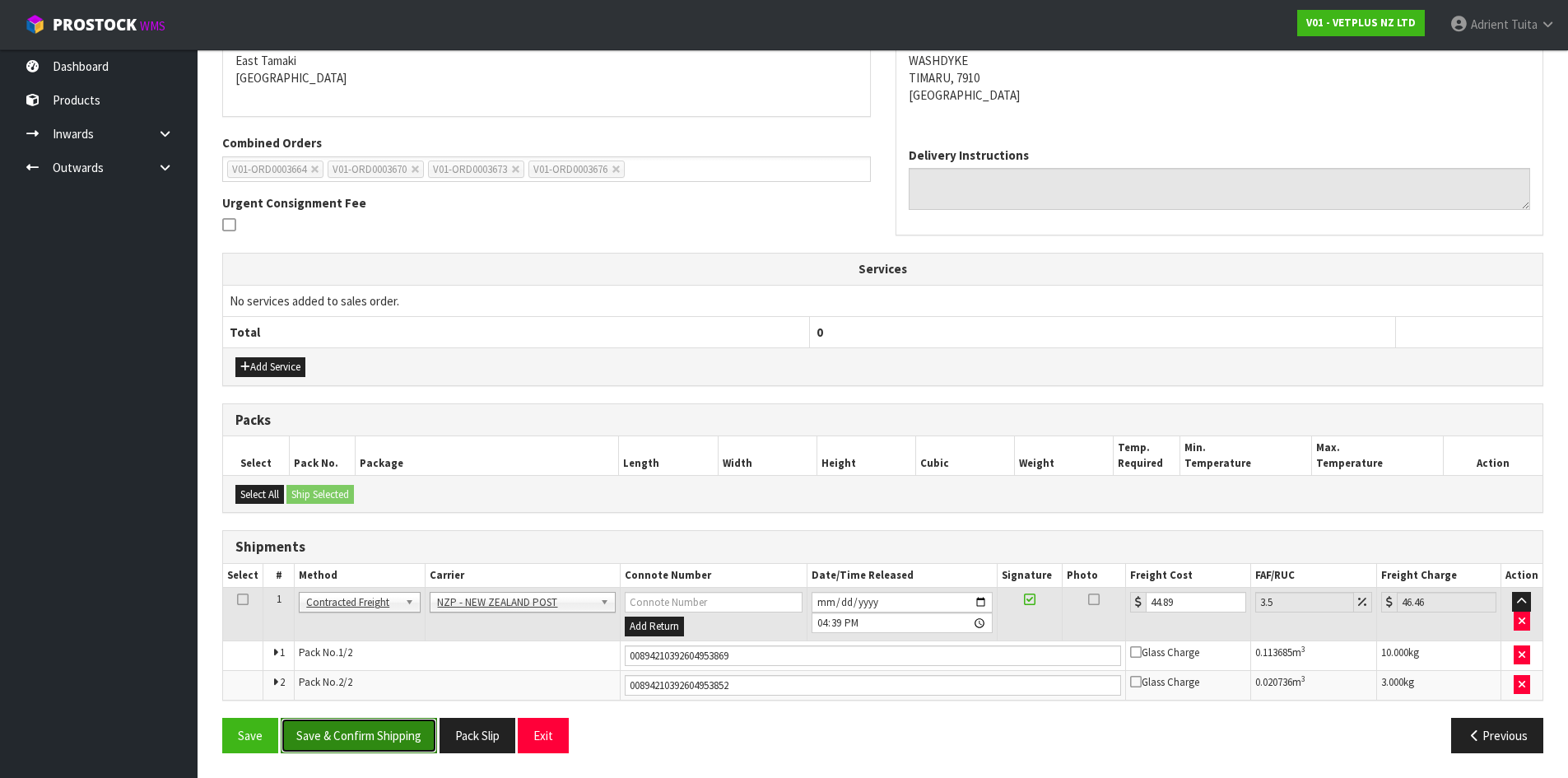
click at [385, 721] on button "Save & Confirm Shipping" at bounding box center [359, 735] width 157 height 36
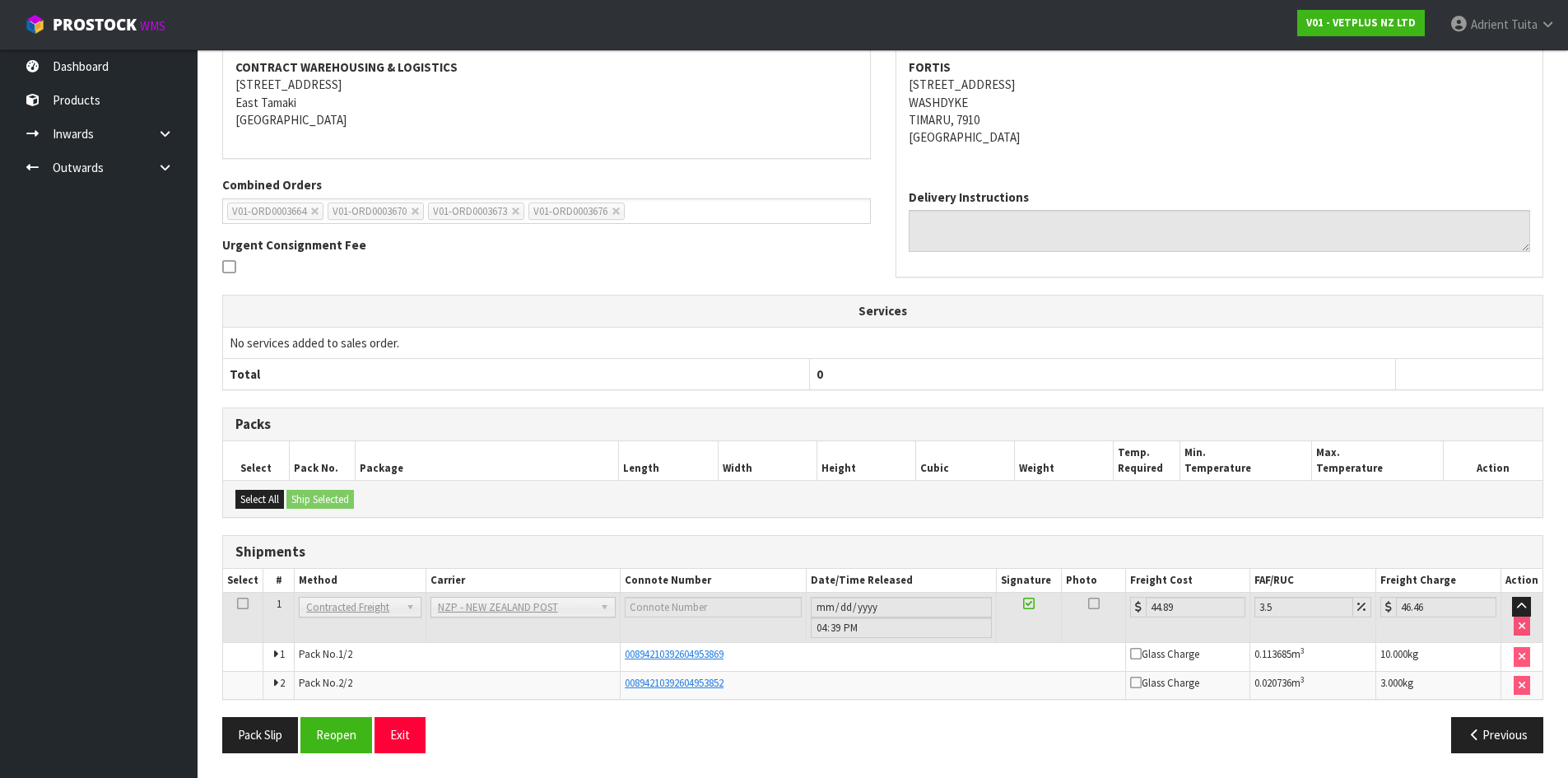
scroll to position [0, 0]
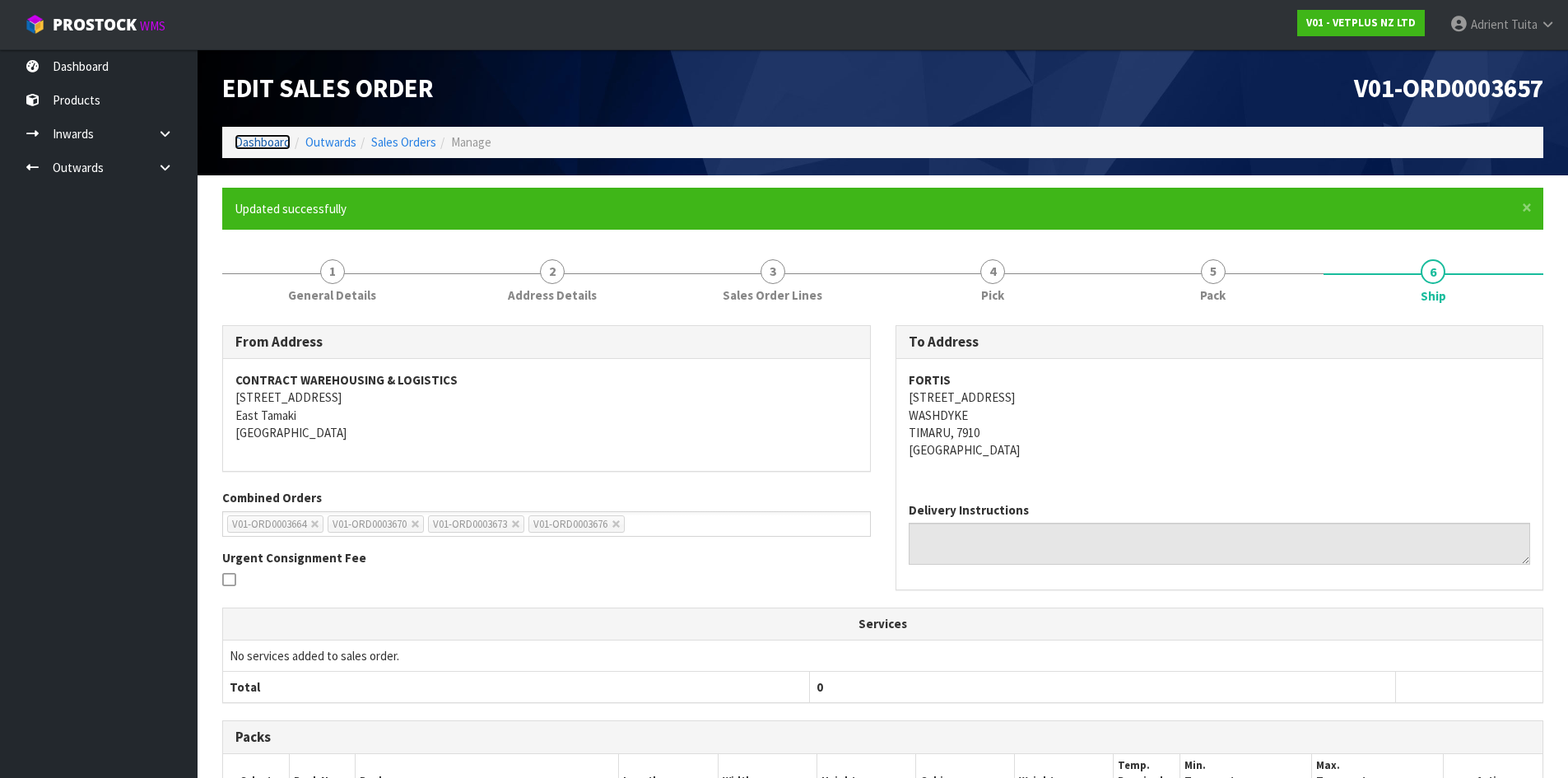
click at [282, 139] on link "Dashboard" at bounding box center [262, 142] width 56 height 16
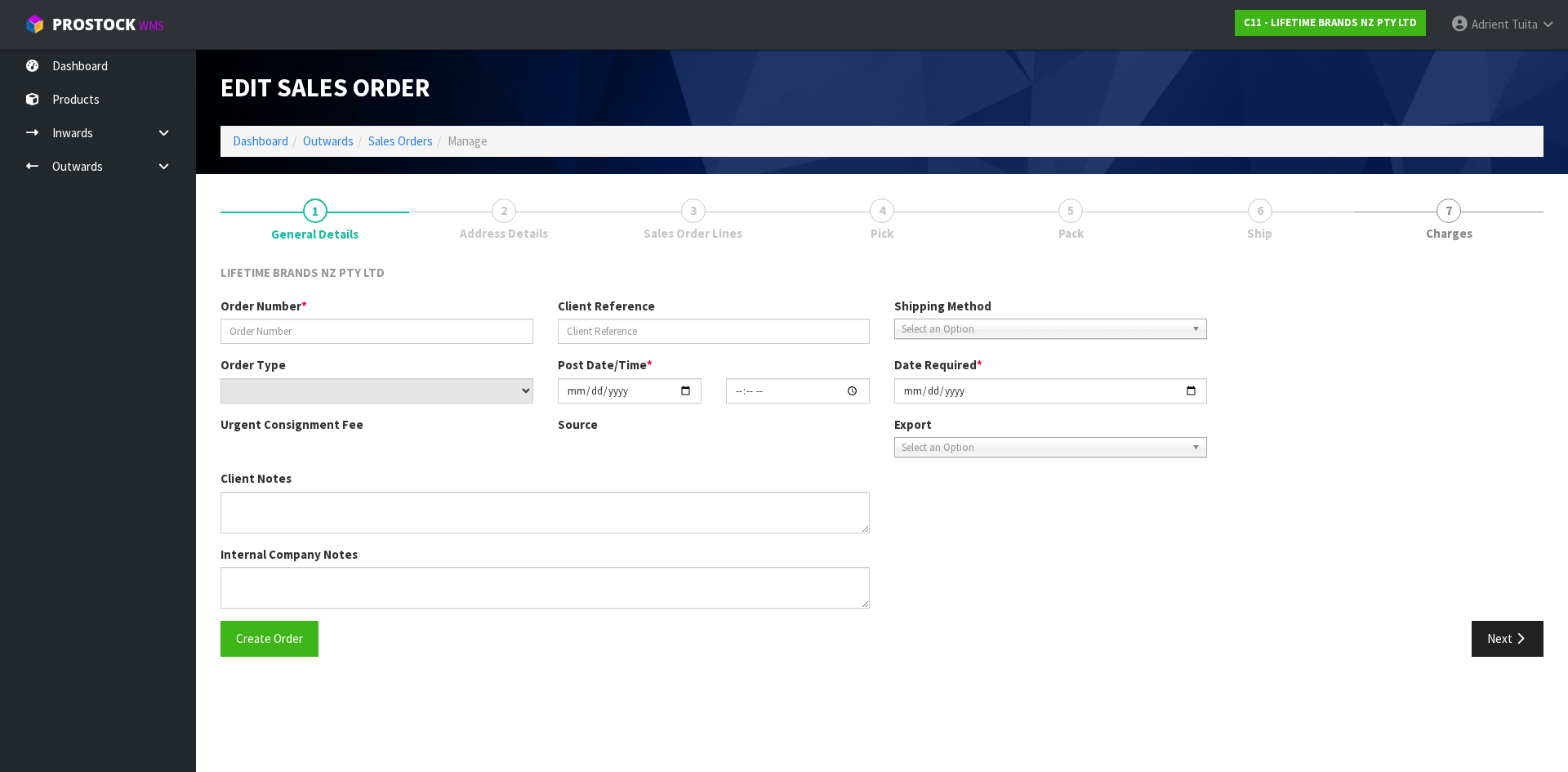
type input "0821426744"
type input "4502164589"
select select "number:0"
type input "[DATE]"
type input "09:39:29.000"
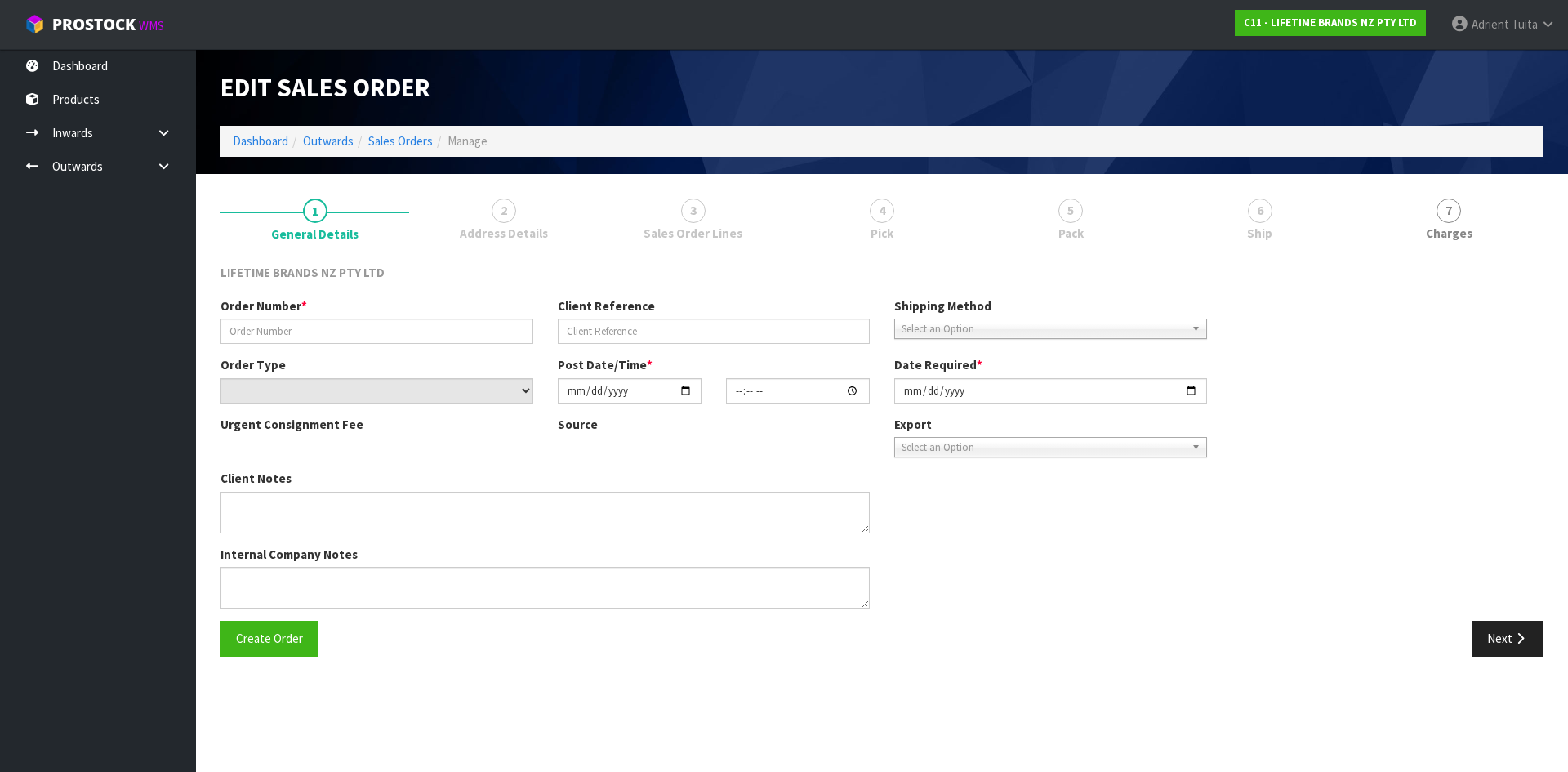
type input "[DATE]"
type textarea "PLEASE DISPATCH [DATE]-URGENT"
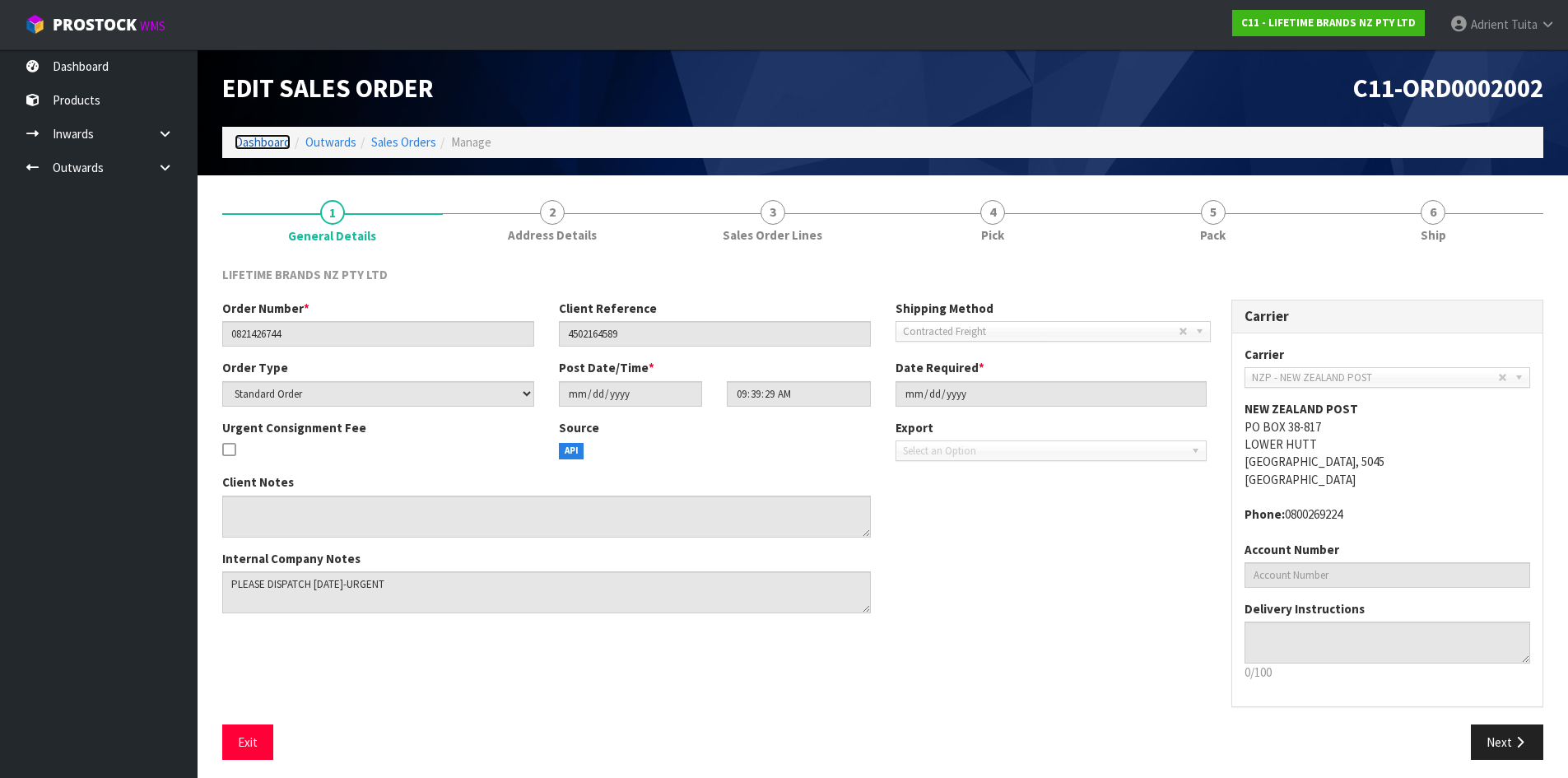
click at [251, 139] on link "Dashboard" at bounding box center [262, 142] width 56 height 16
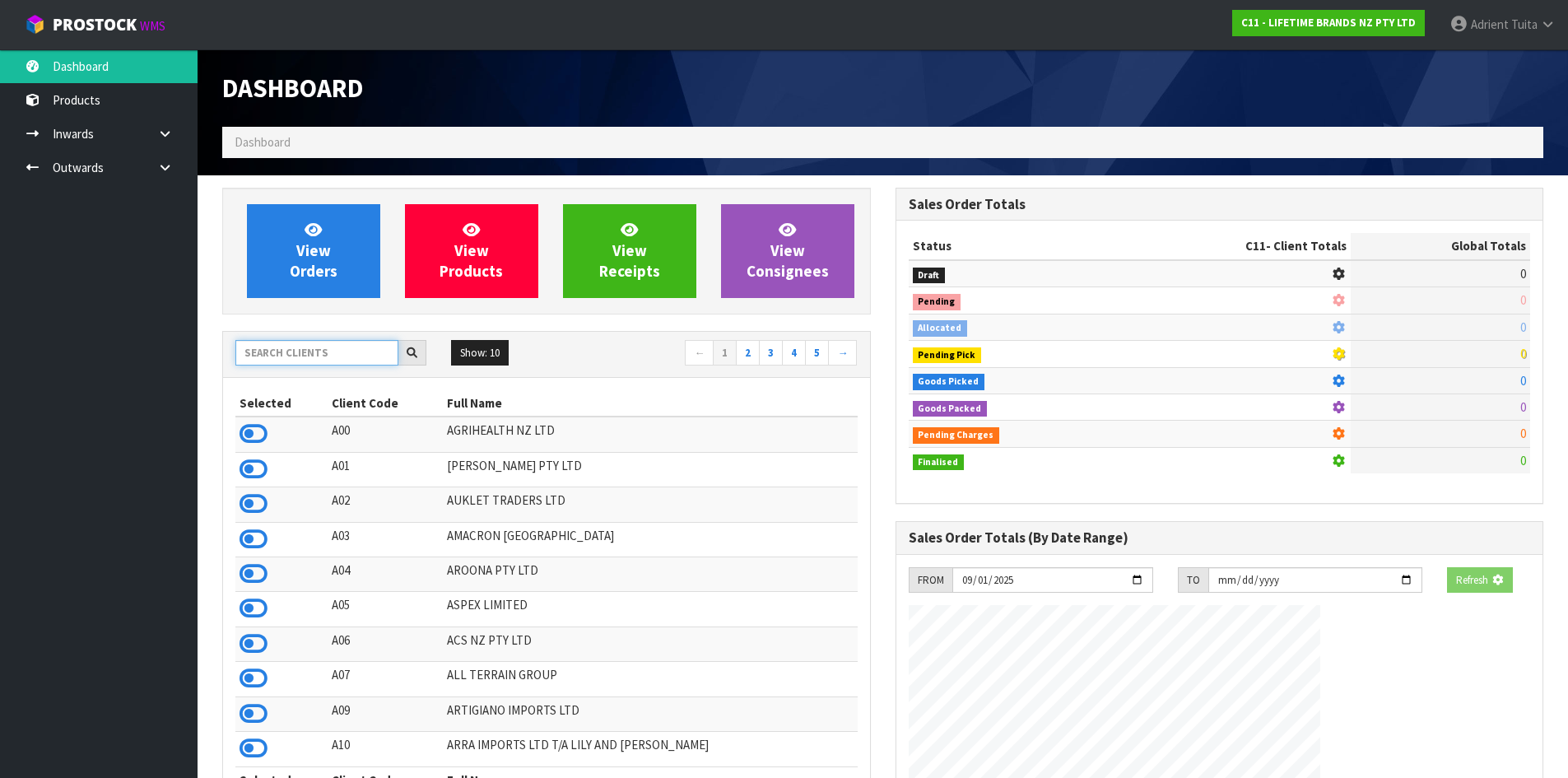
click at [297, 357] on input "text" at bounding box center [317, 352] width 163 height 26
type input "VET"
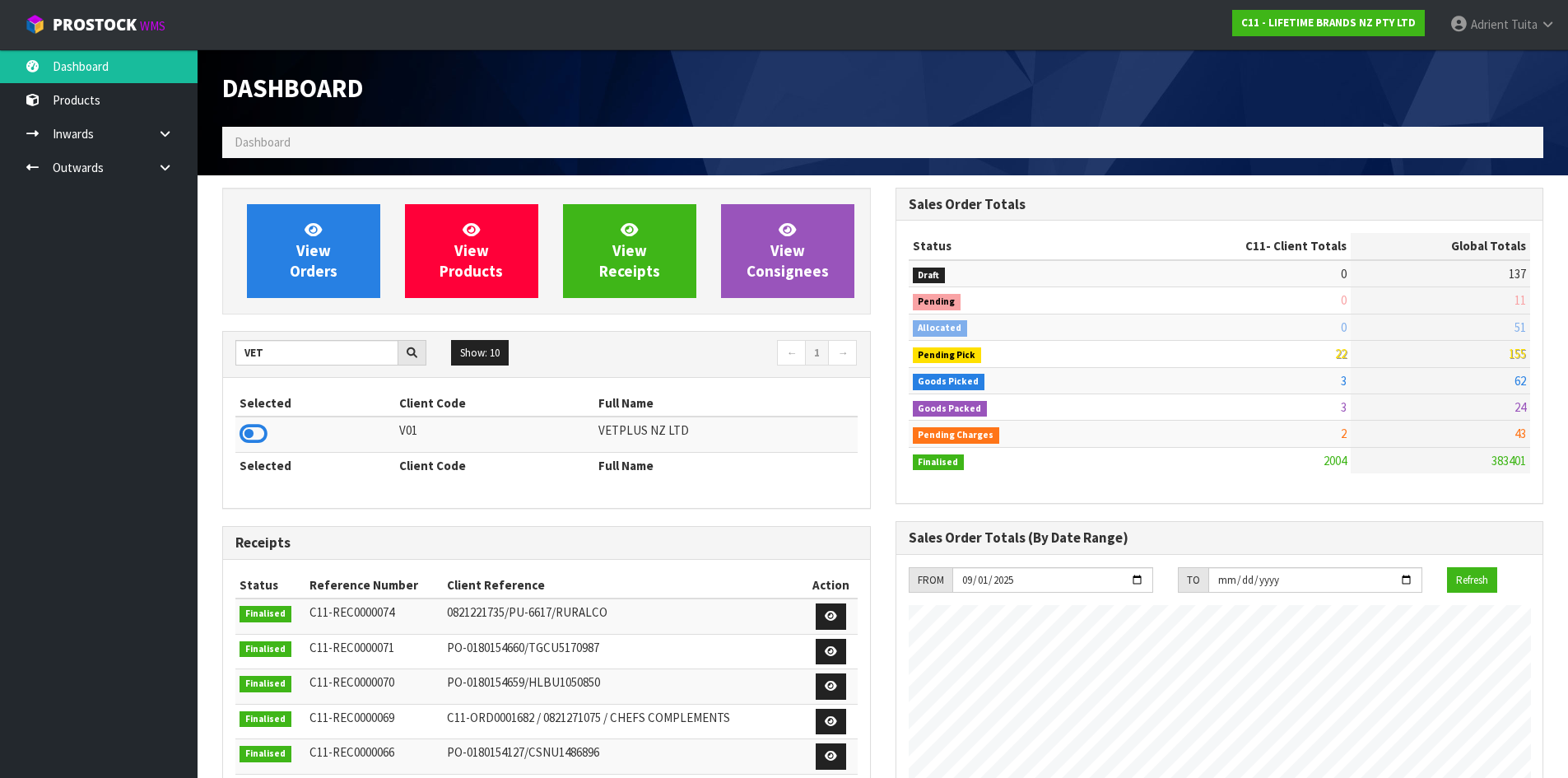
click at [257, 434] on icon at bounding box center [253, 434] width 28 height 25
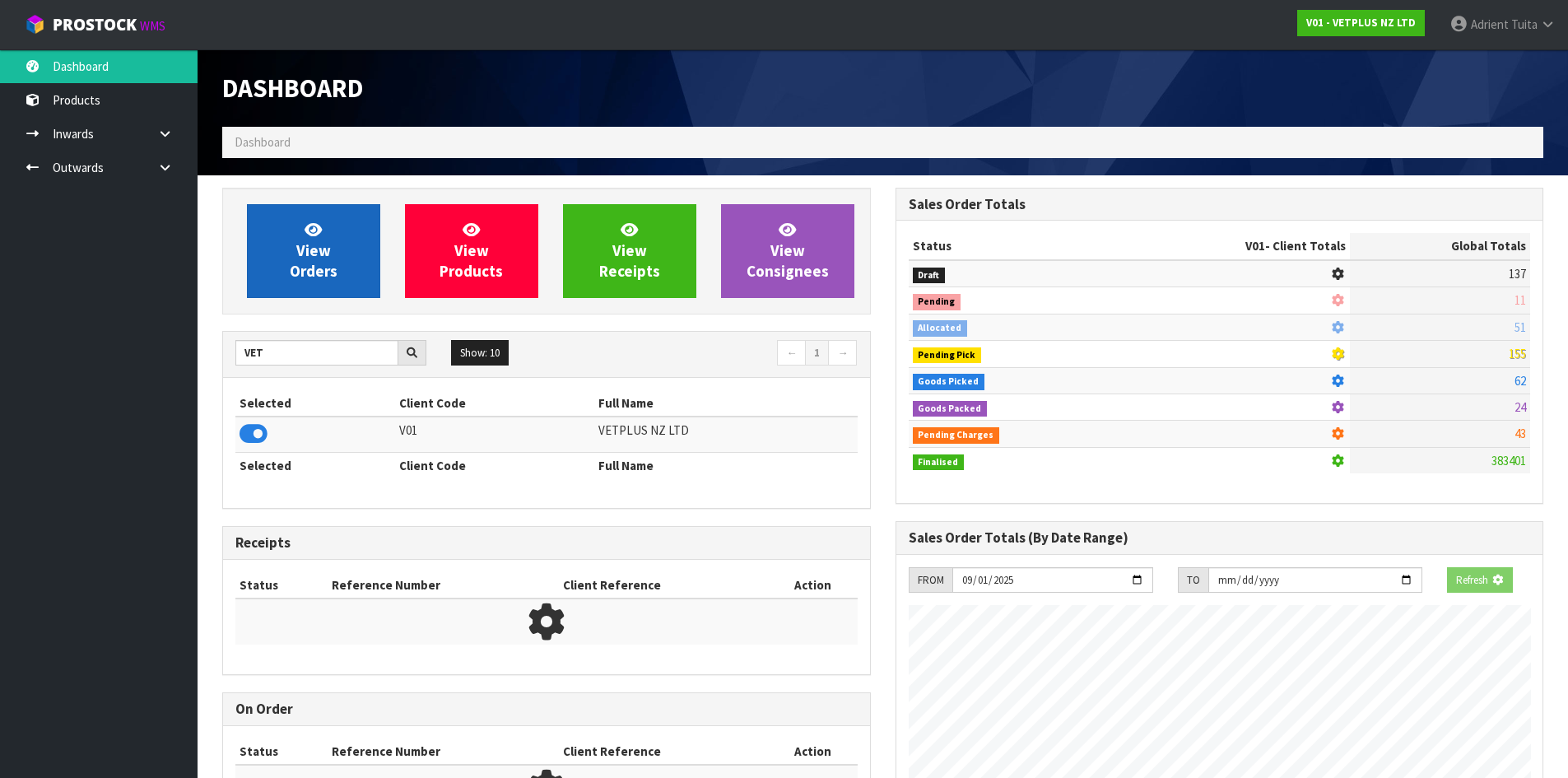
scroll to position [1026, 672]
click at [301, 256] on span "View Orders" at bounding box center [314, 250] width 48 height 61
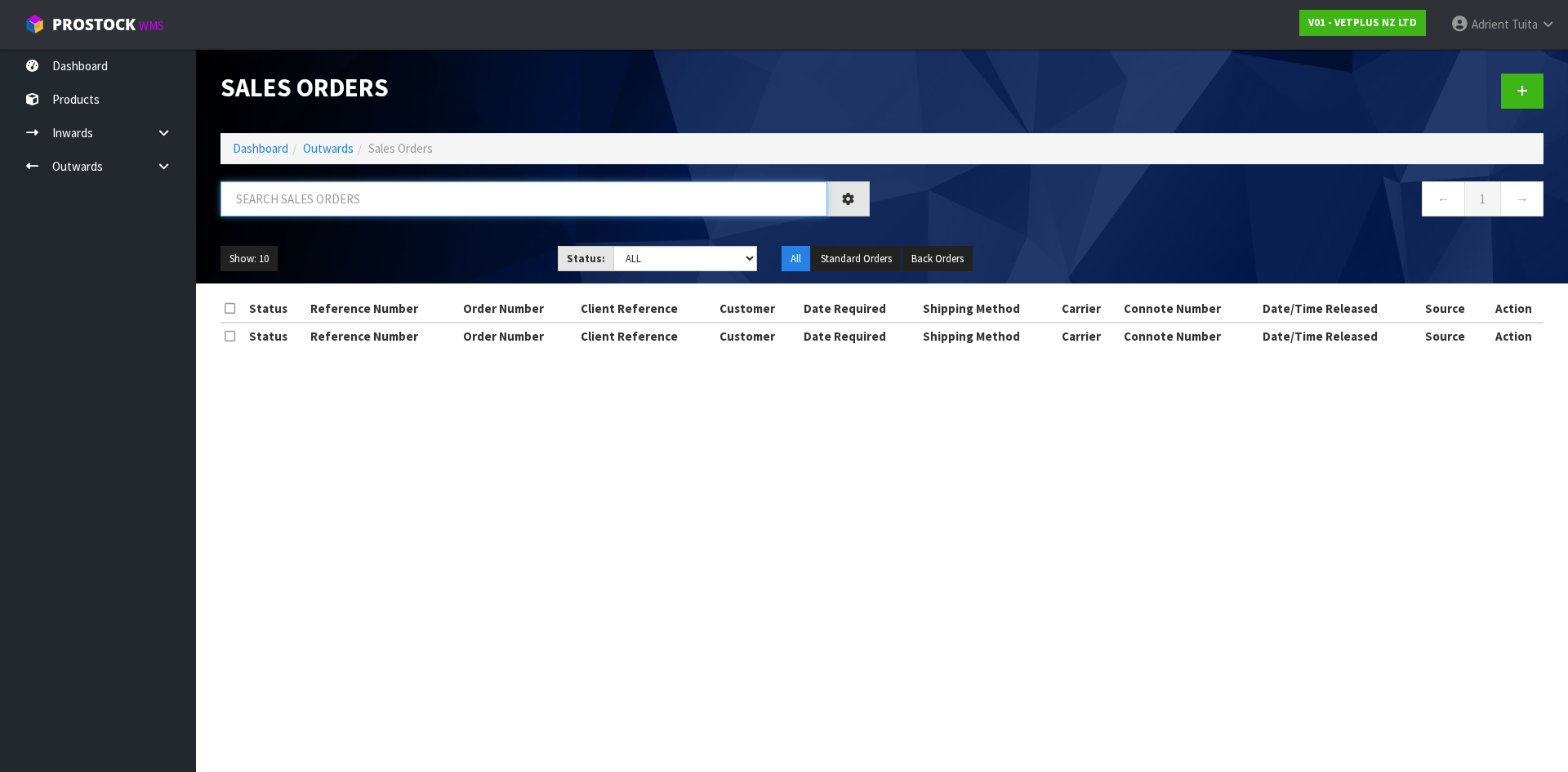
click at [335, 196] on input "text" at bounding box center [524, 199] width 607 height 35
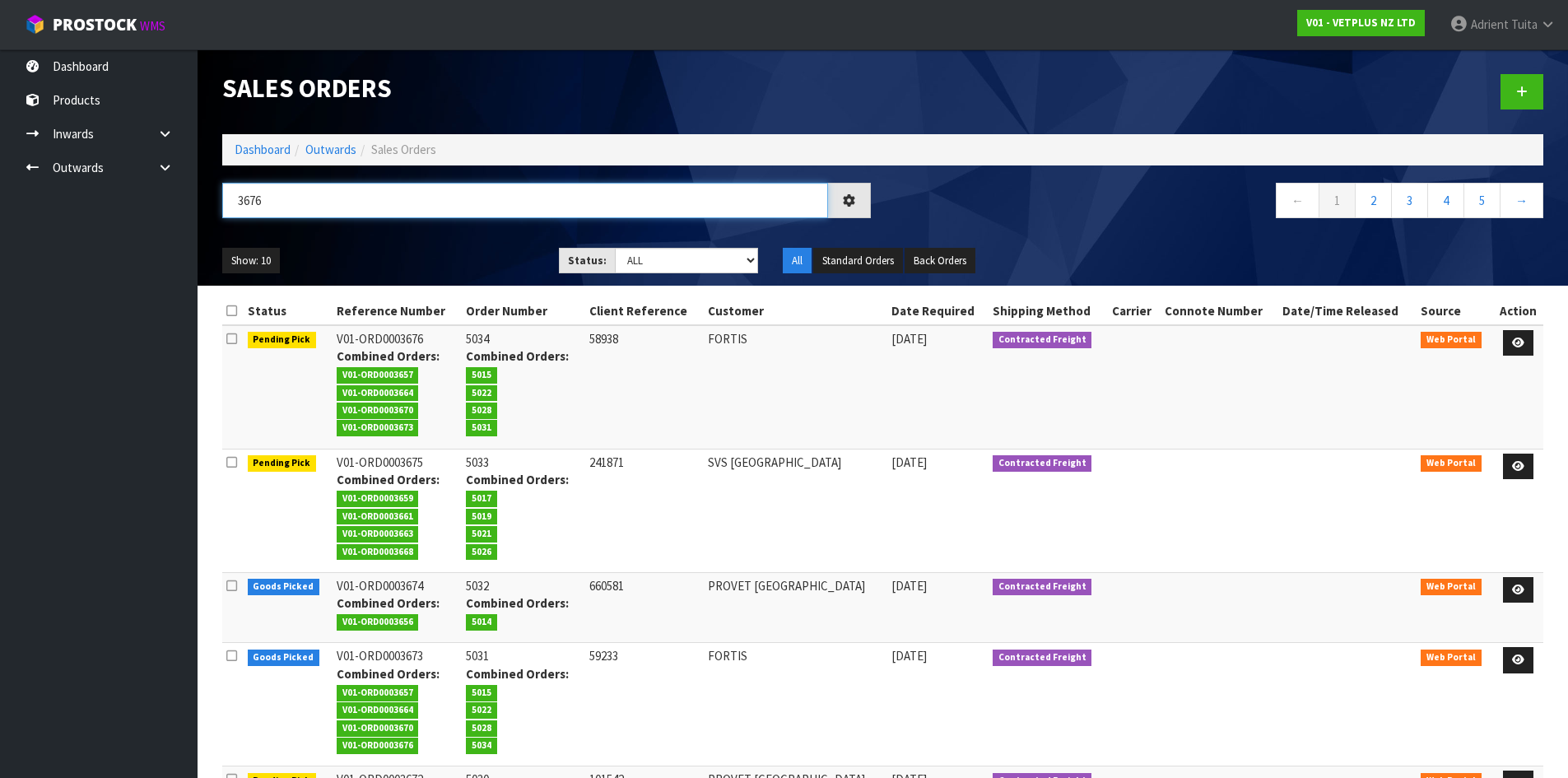
type input "3676"
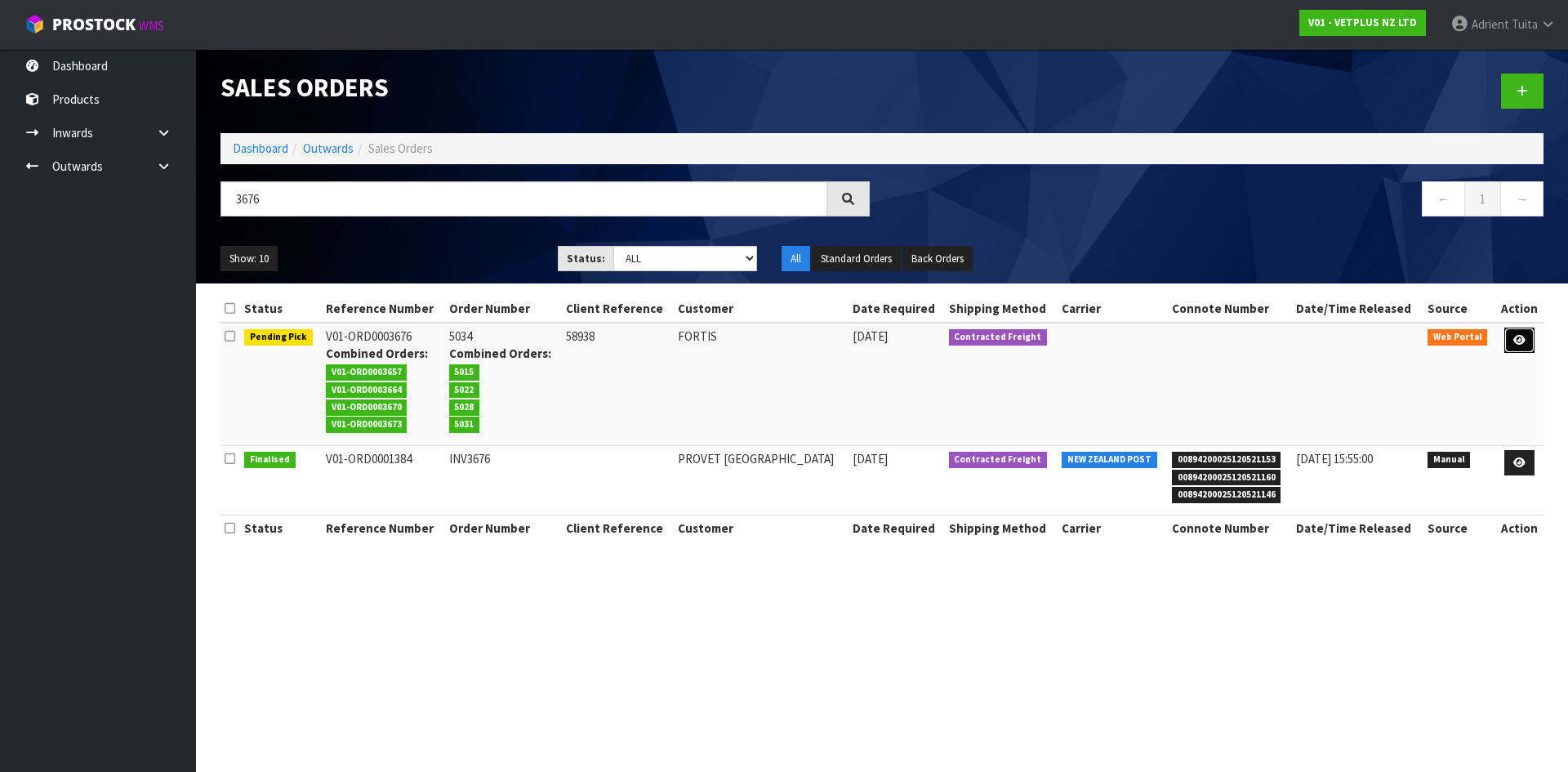
click at [1527, 349] on link at bounding box center [1519, 341] width 30 height 26
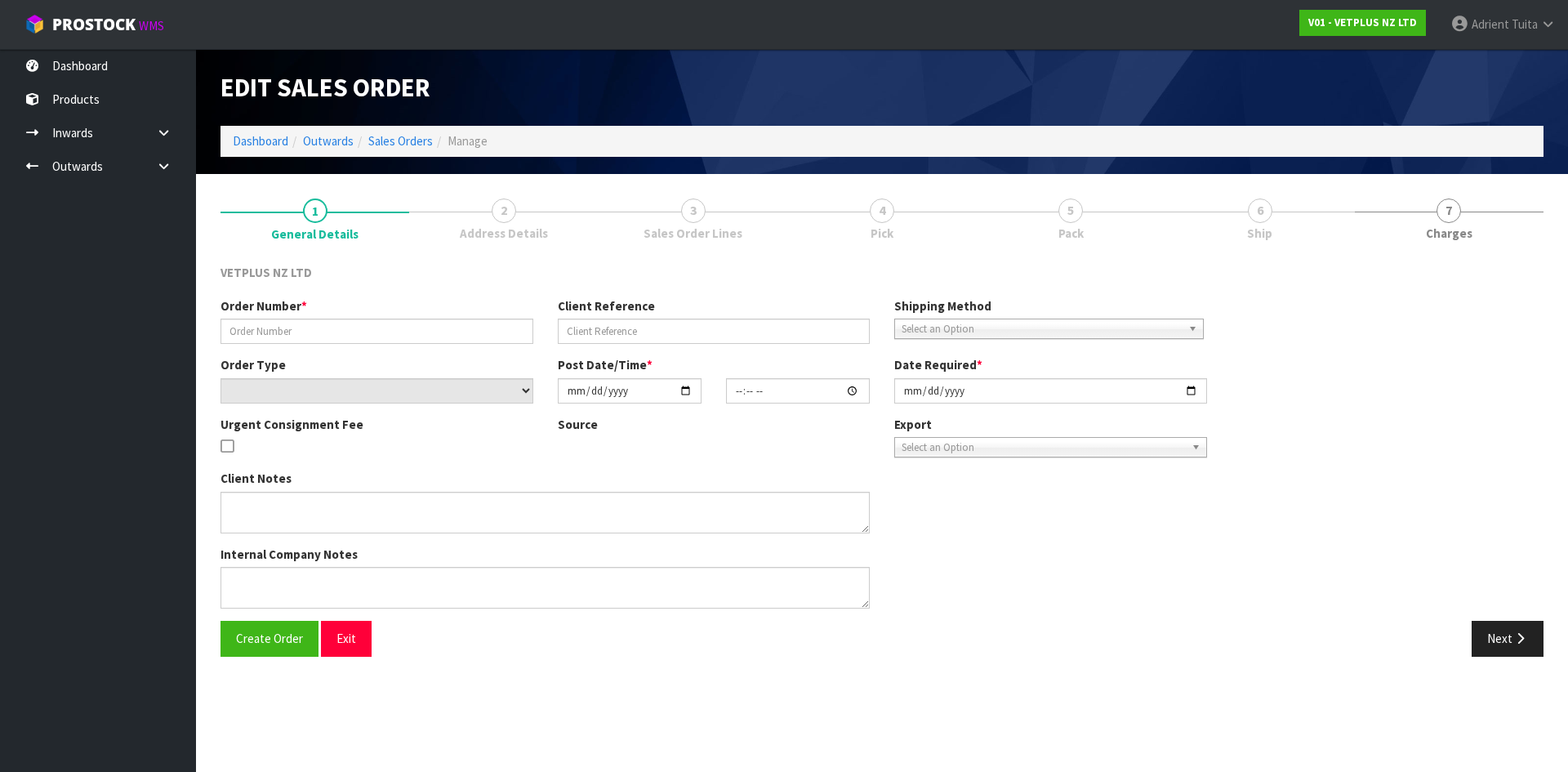
type input "5034"
type input "58938"
select select "number:0"
type input "[DATE]"
type input "09:04:00.000"
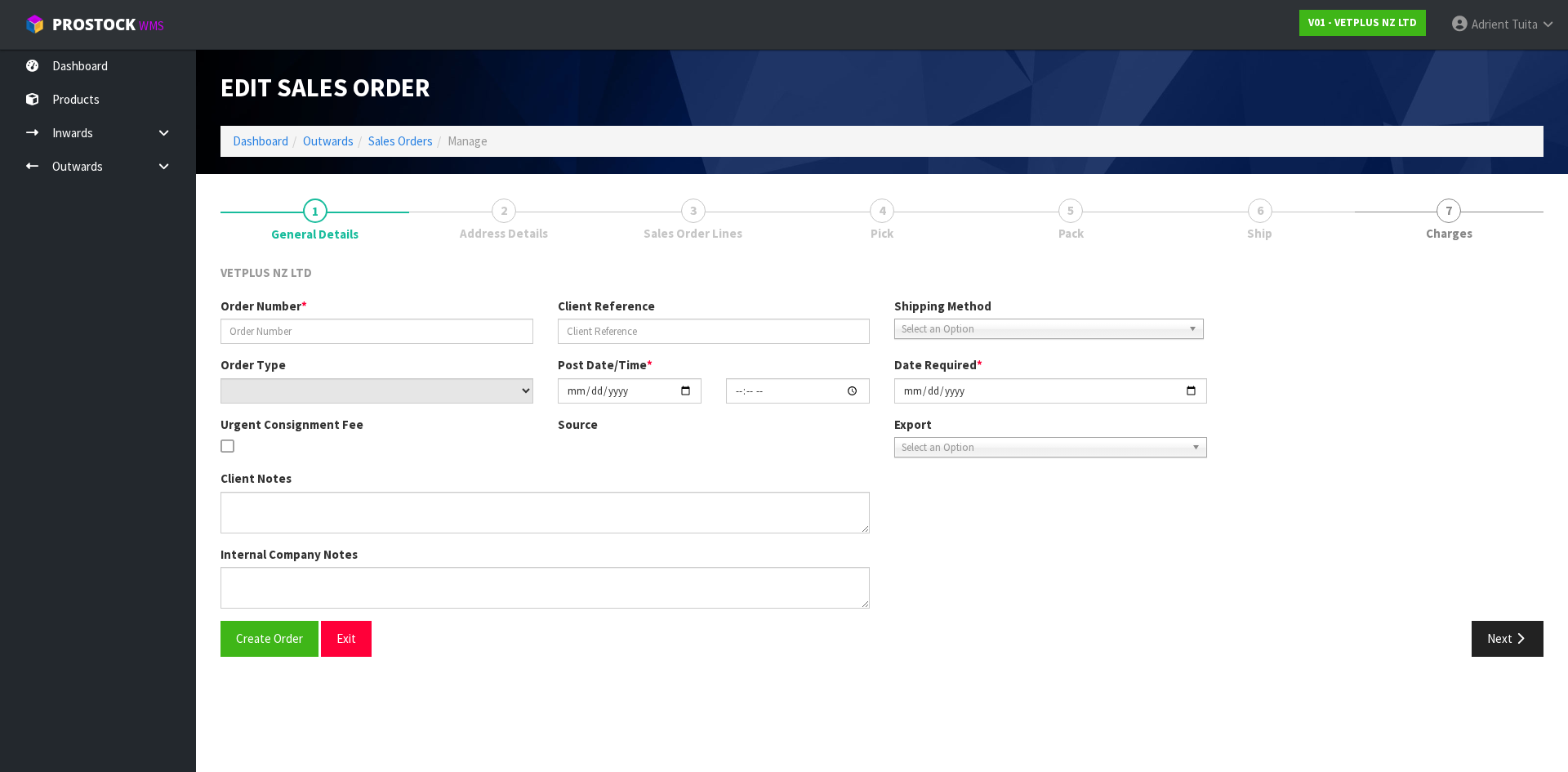
type input "[DATE]"
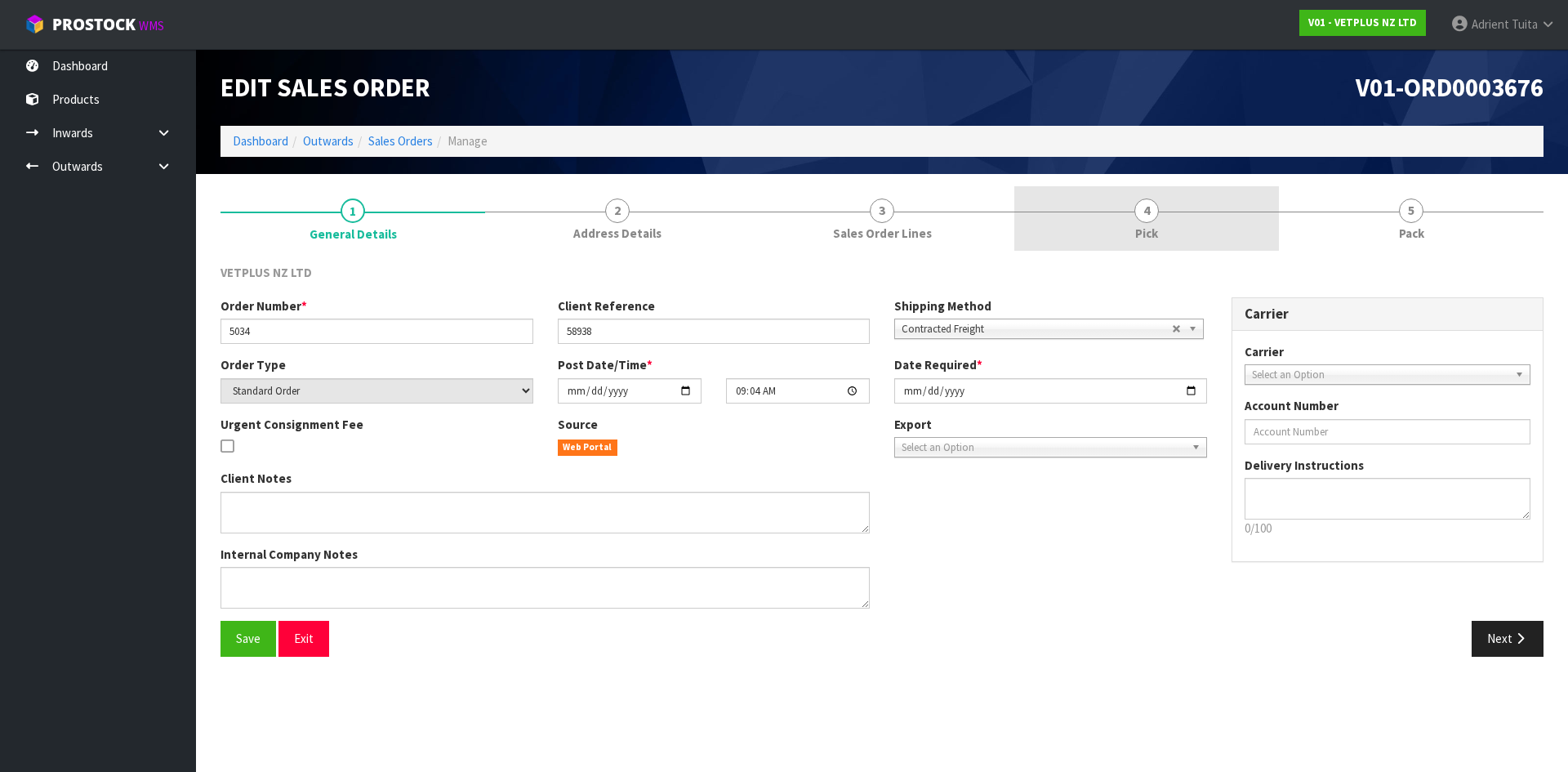
click at [1171, 214] on link "4 Pick" at bounding box center [1146, 218] width 265 height 64
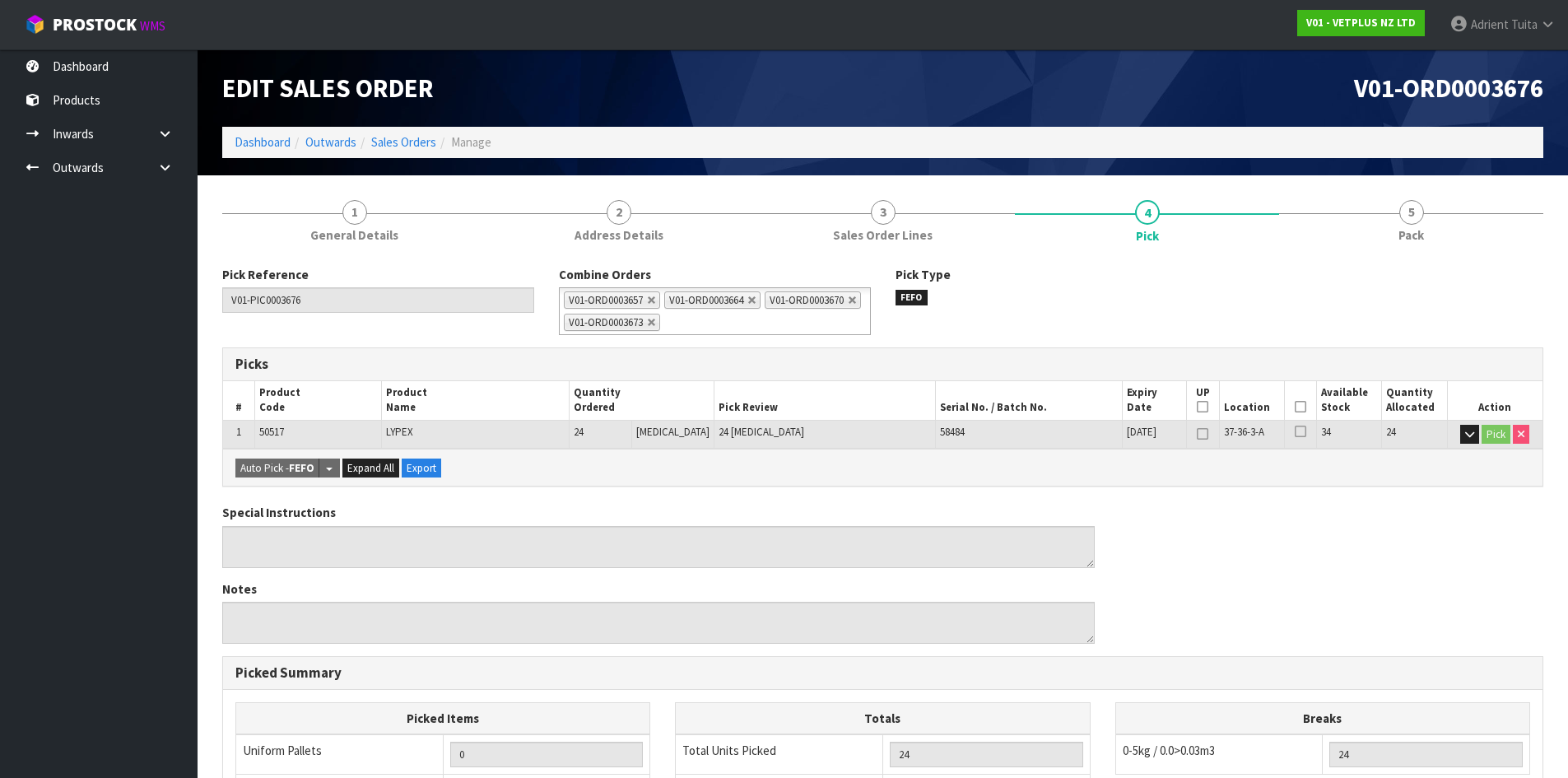
click at [1295, 406] on icon at bounding box center [1300, 406] width 12 height 1
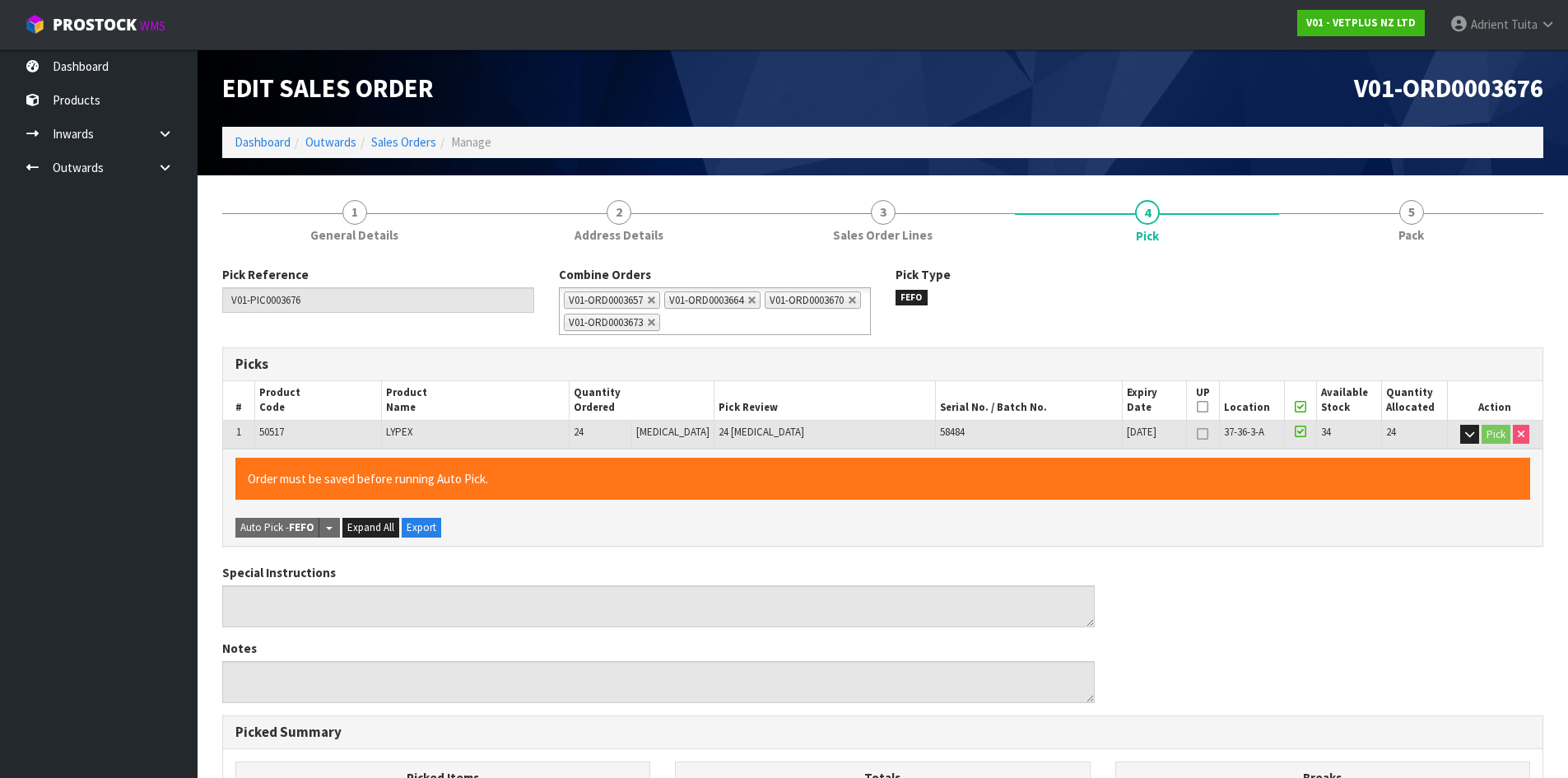
scroll to position [392, 0]
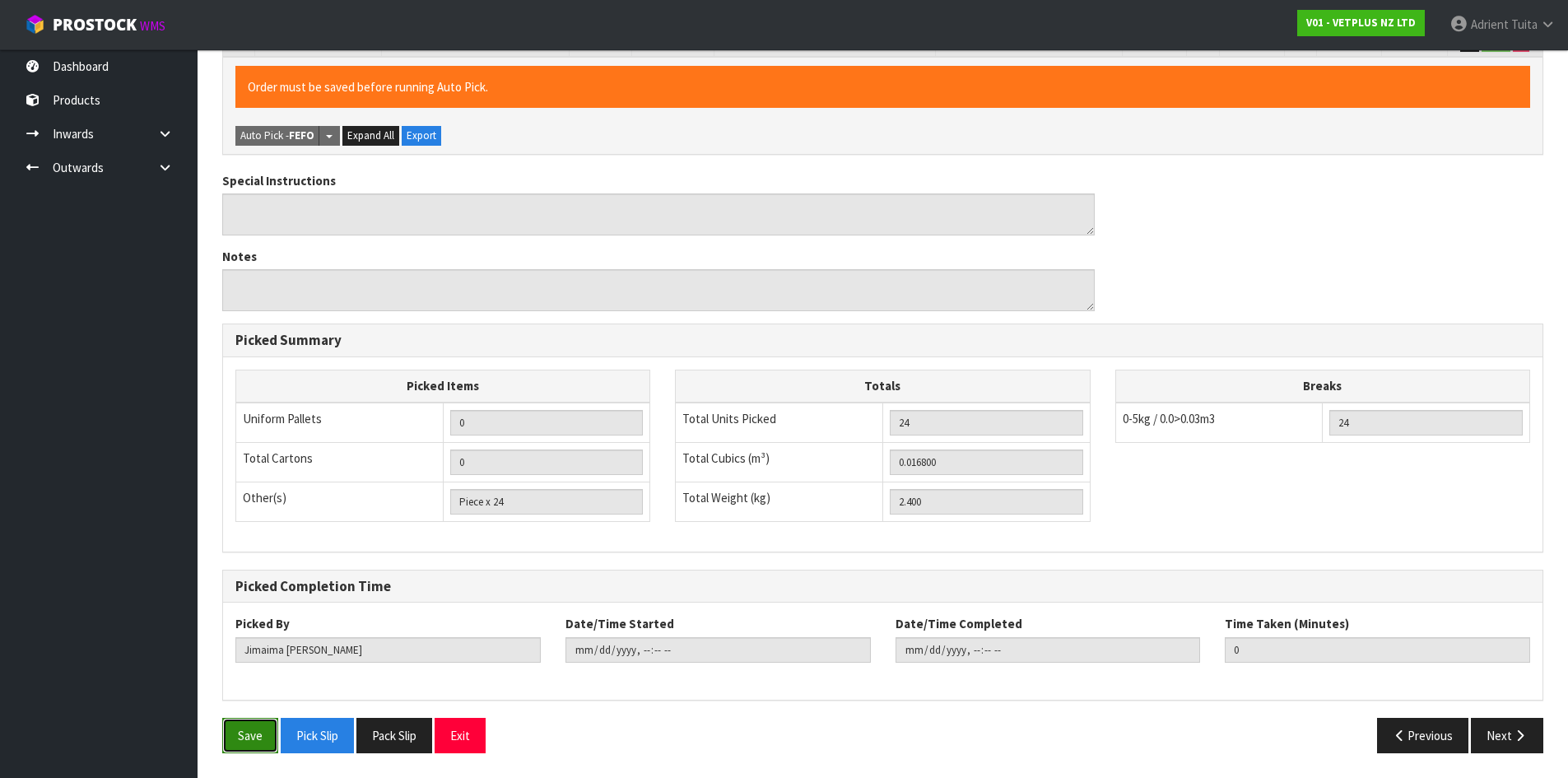
click at [239, 747] on button "Save" at bounding box center [250, 735] width 56 height 36
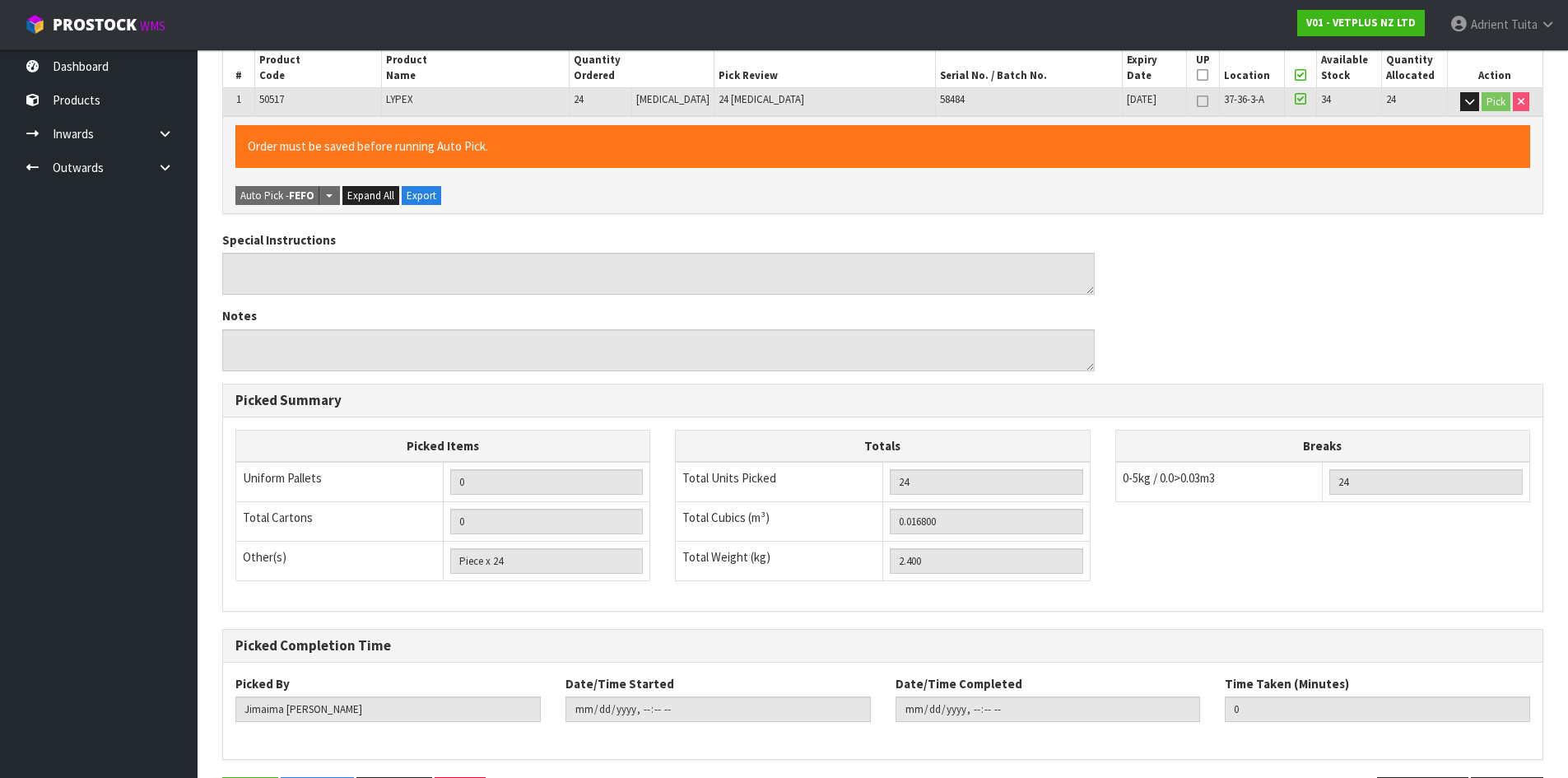
scroll to position [0, 0]
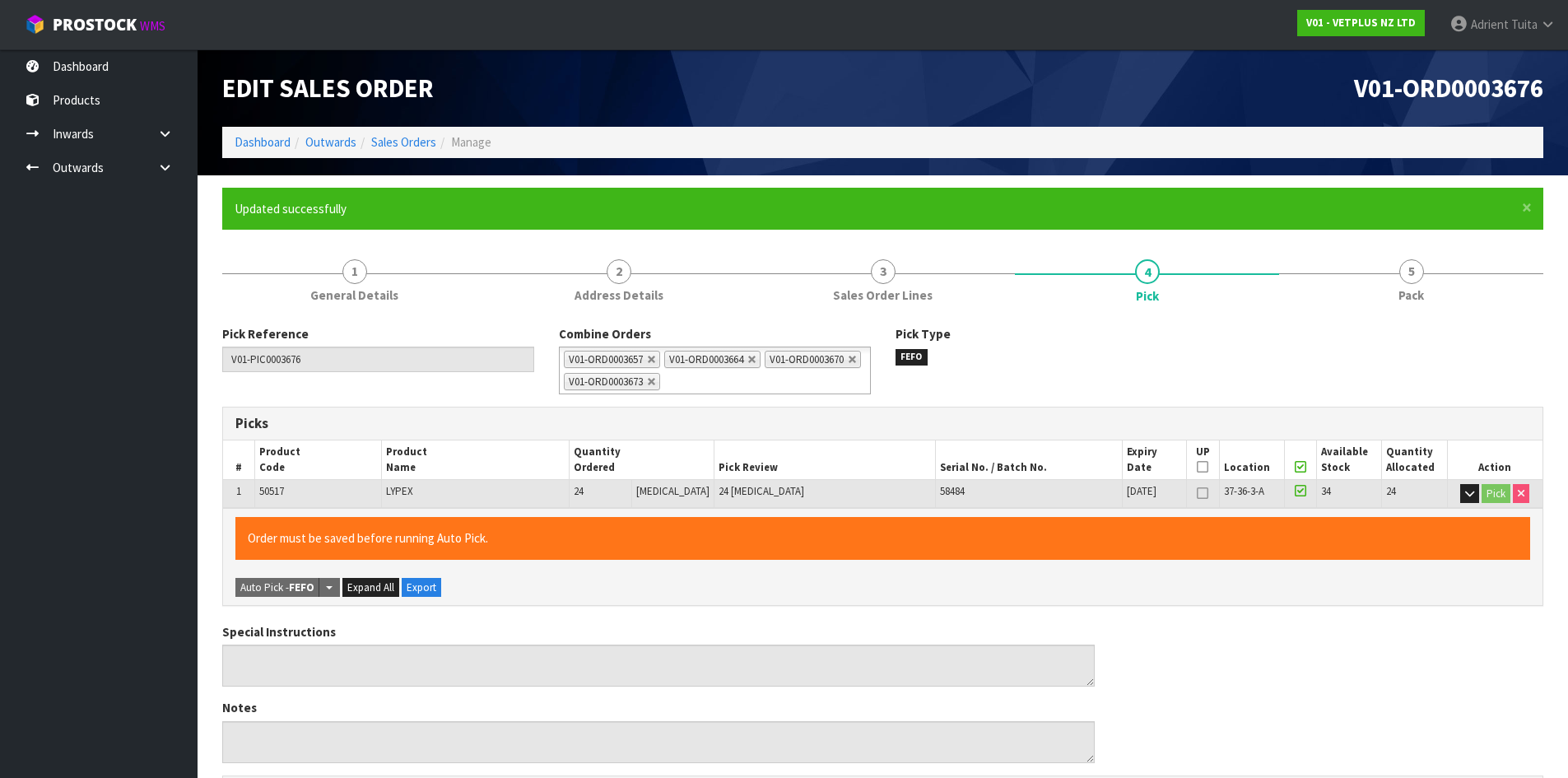
click at [1484, 317] on div "Pick Reference V01-PIC0003676 Combine Orders V01-ORD0003656 V01-ORD0003657 V01-…" at bounding box center [882, 765] width 1321 height 904
type input "[PERSON_NAME]"
type input "[DATE]T15:19:15"
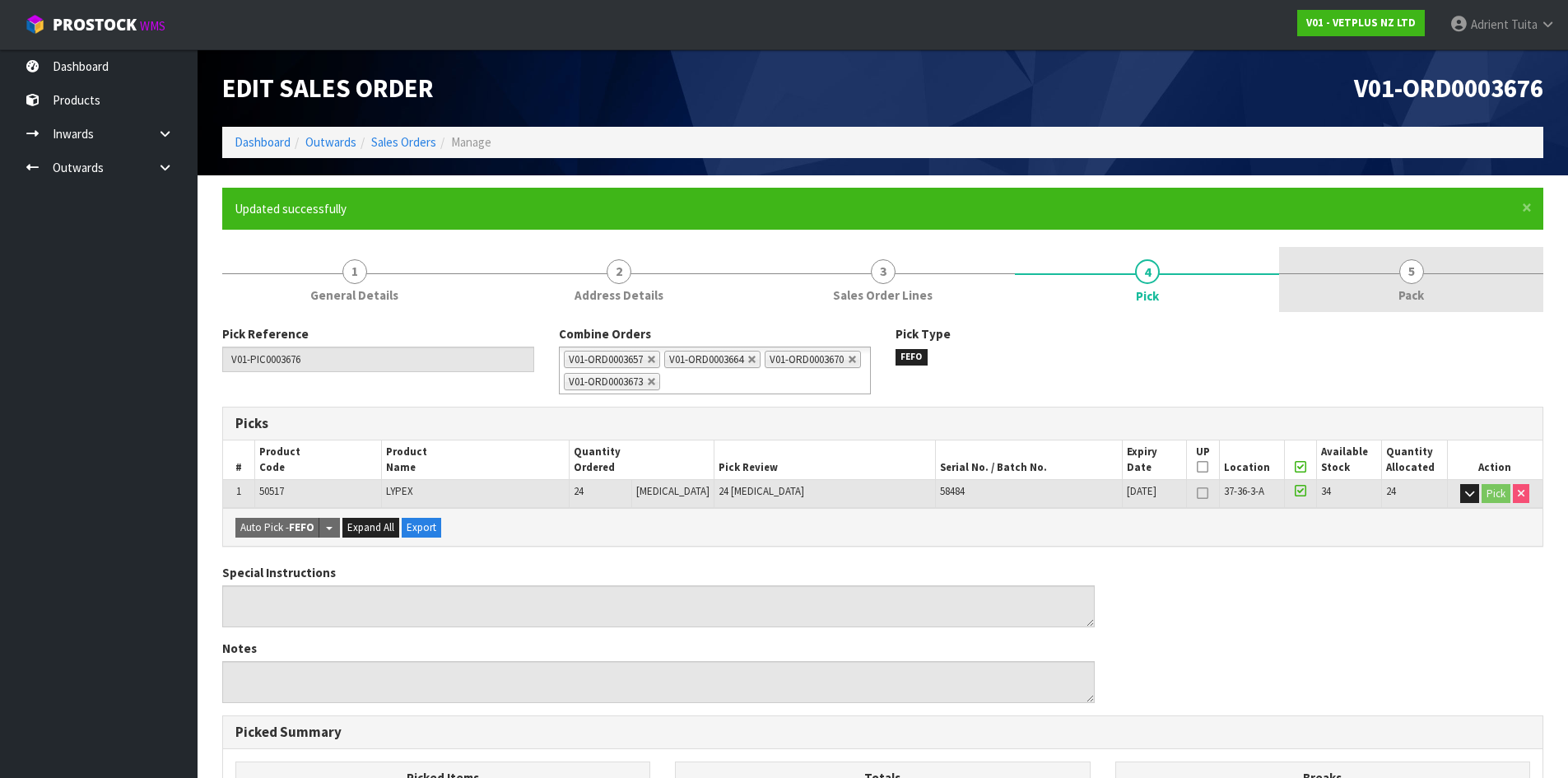
click at [1408, 273] on span "5" at bounding box center [1411, 272] width 25 height 25
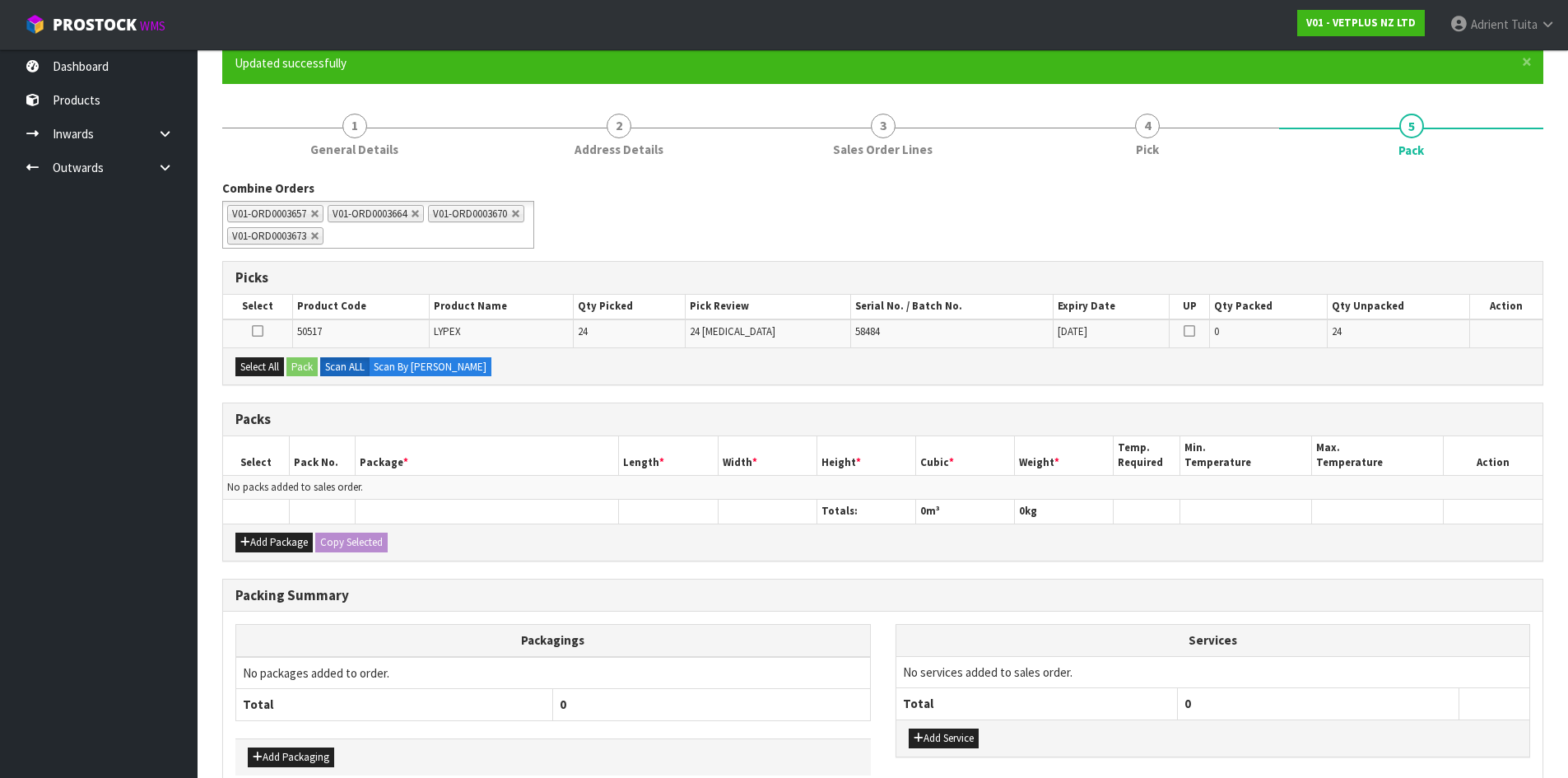
scroll to position [234, 0]
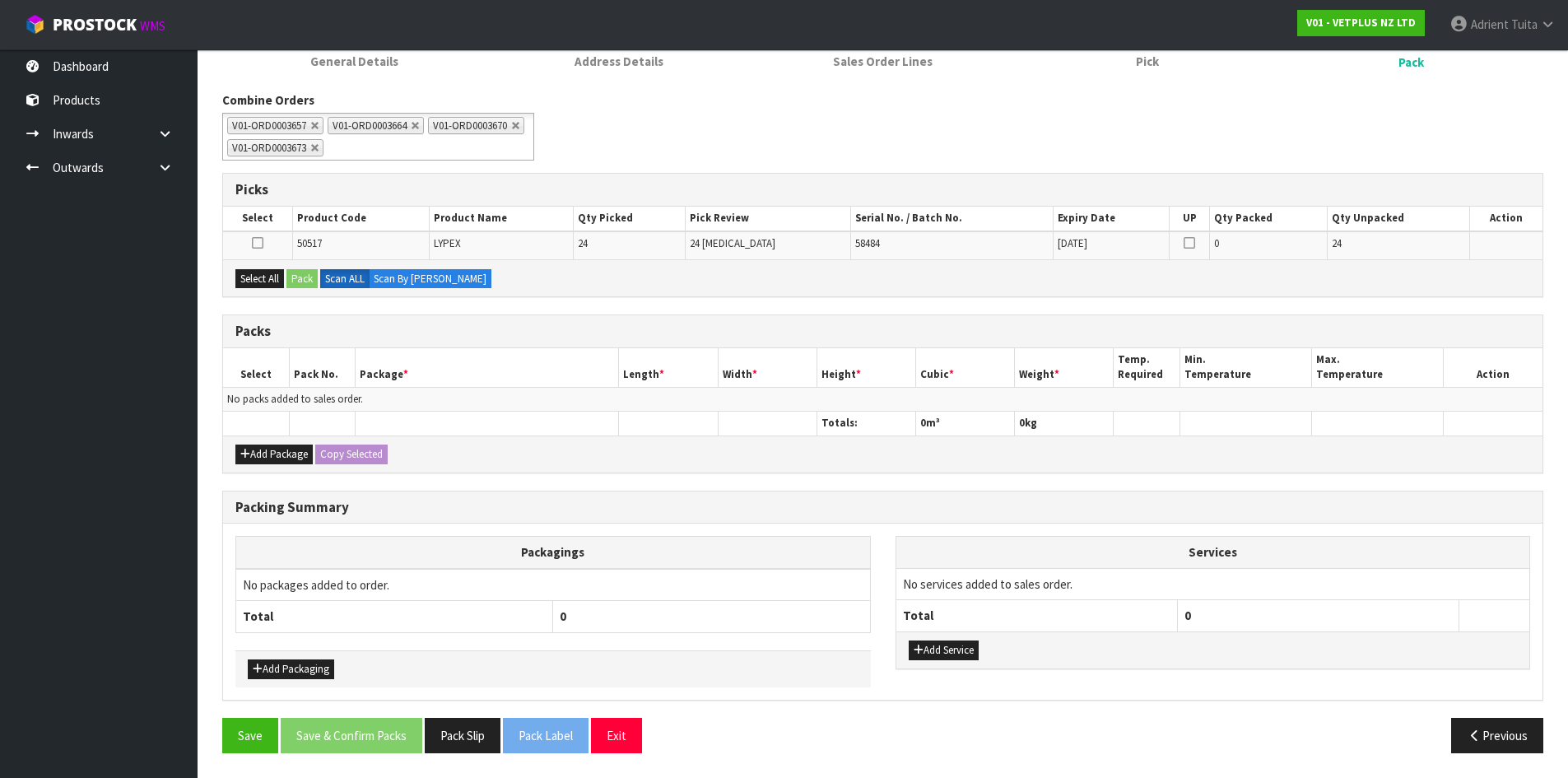
click at [253, 425] on th at bounding box center [256, 423] width 66 height 24
click at [254, 448] on button "Add Package" at bounding box center [274, 454] width 77 height 20
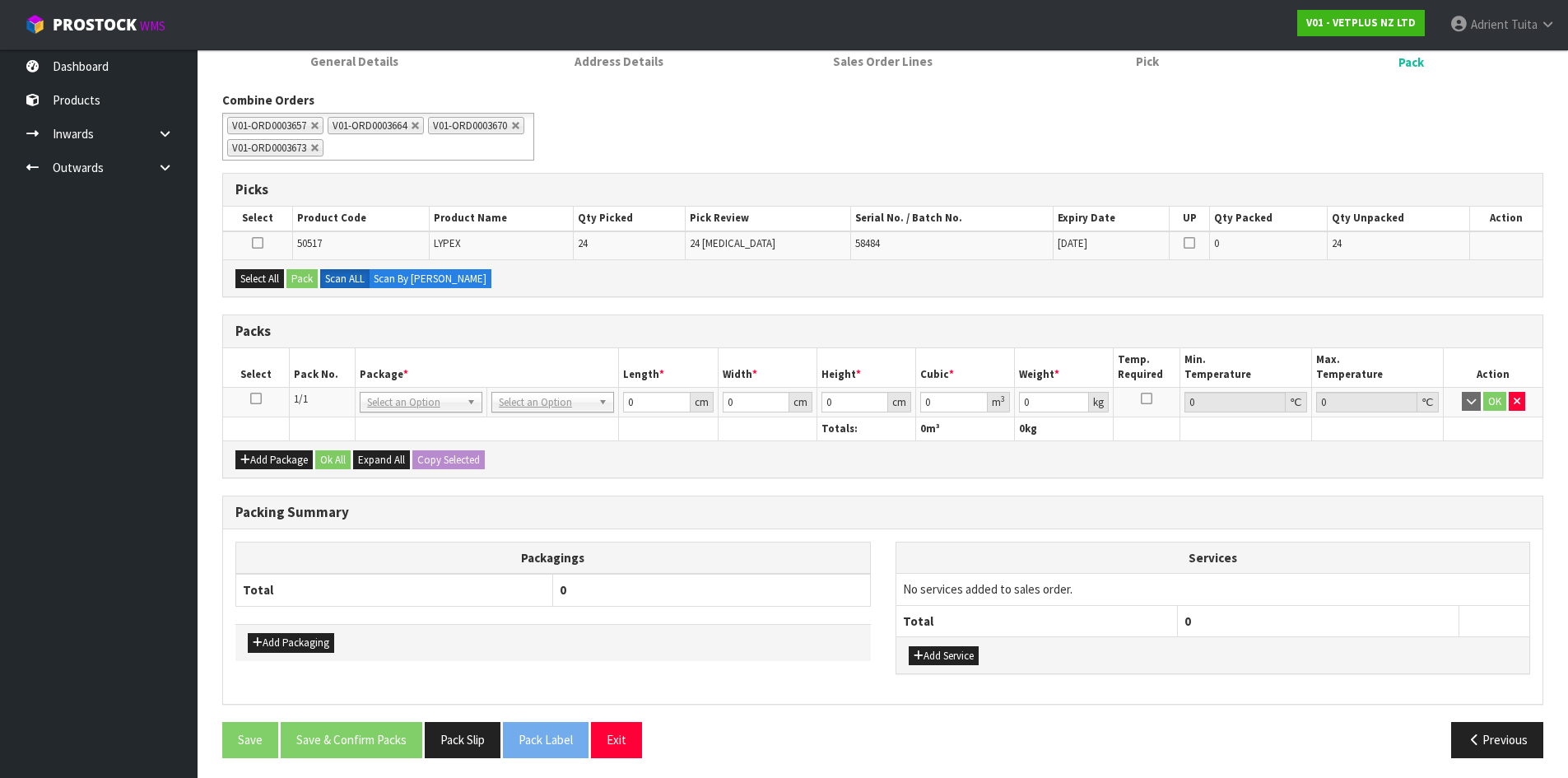
click at [249, 401] on td at bounding box center [256, 401] width 66 height 29
click at [255, 399] on icon at bounding box center [255, 398] width 12 height 1
click at [680, 546] on th "Packagings" at bounding box center [554, 557] width 635 height 32
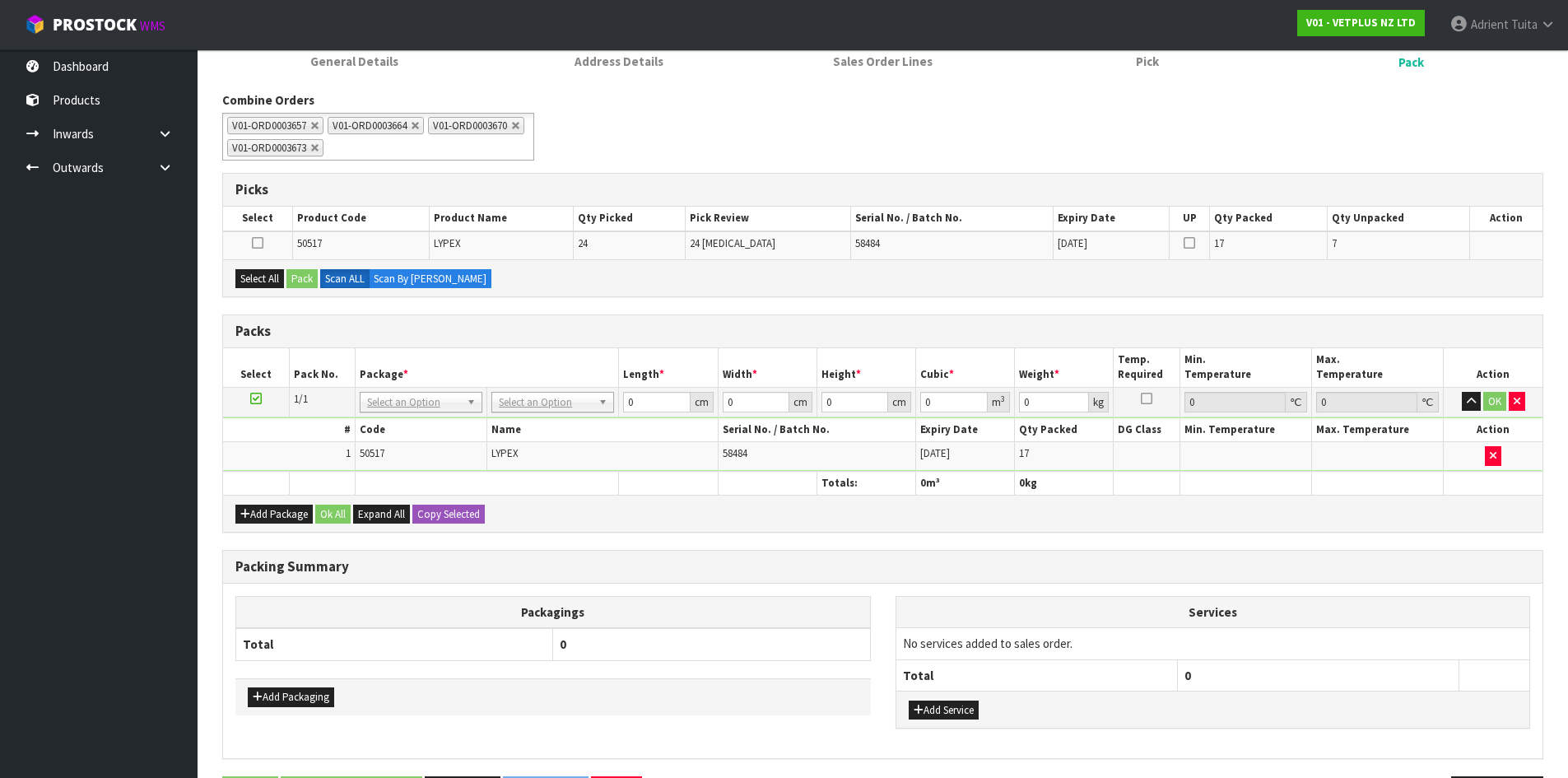
scroll to position [0, 0]
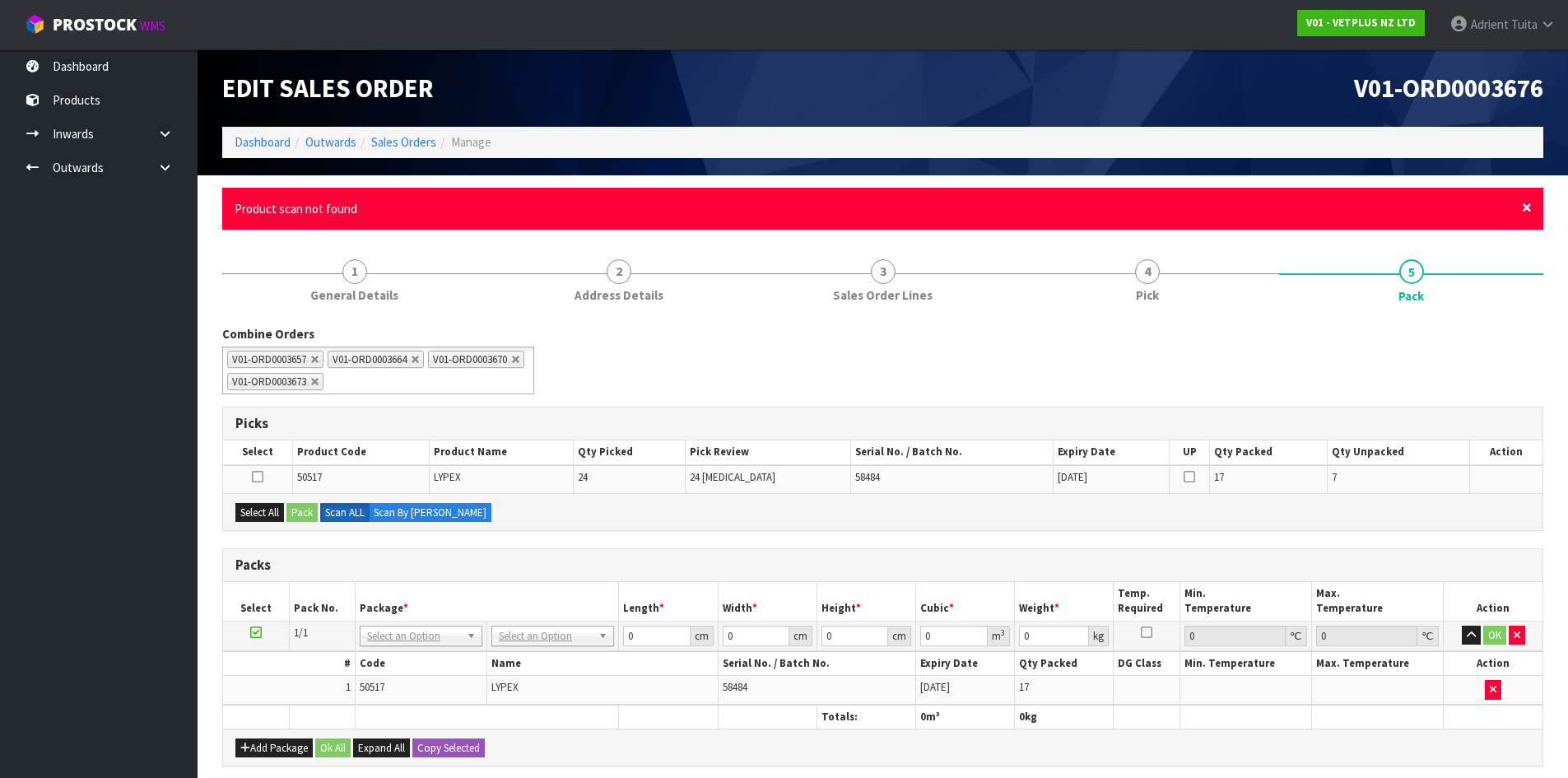
click at [1527, 213] on span "×" at bounding box center [1526, 207] width 10 height 23
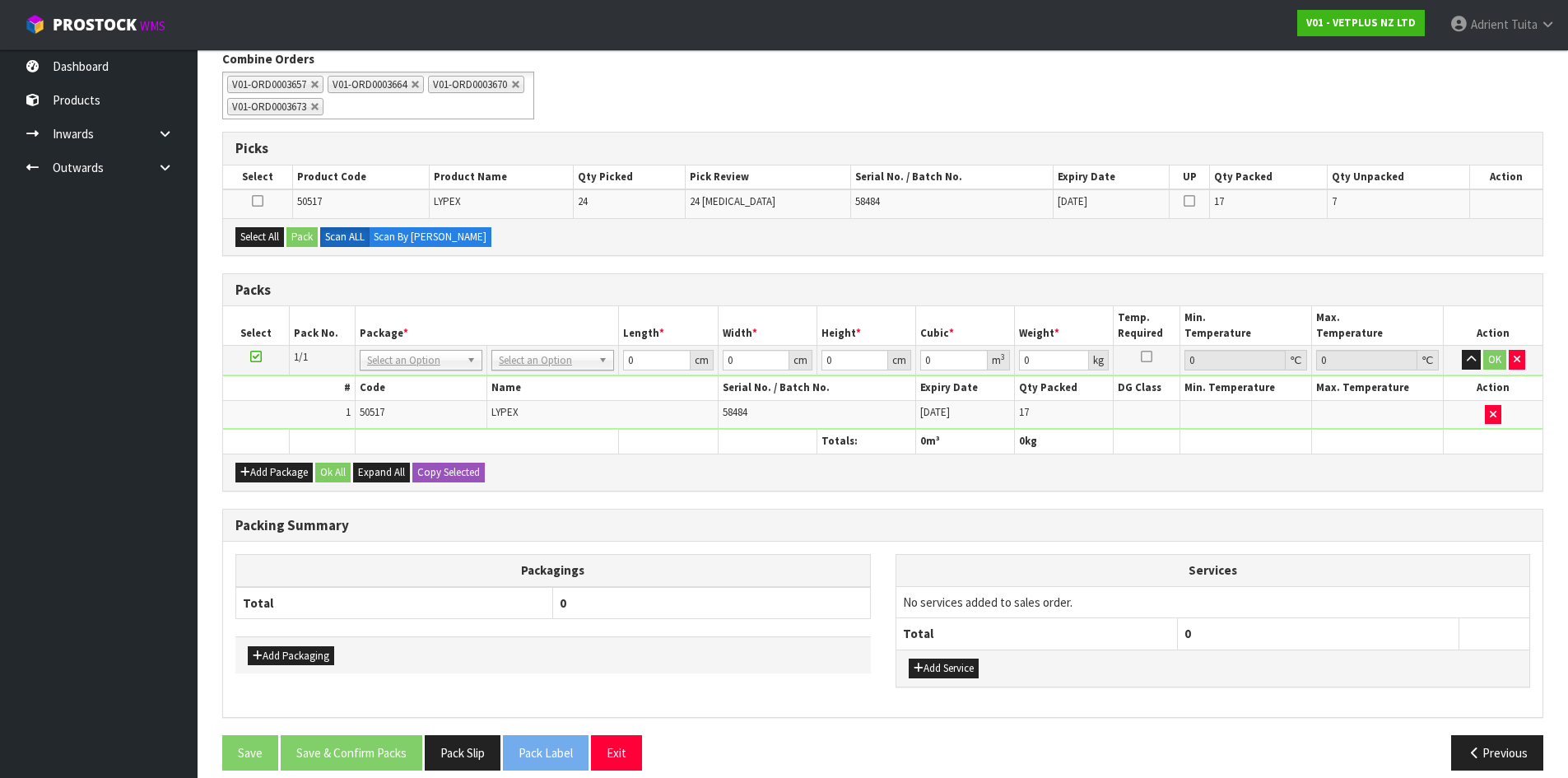
scroll to position [233, 0]
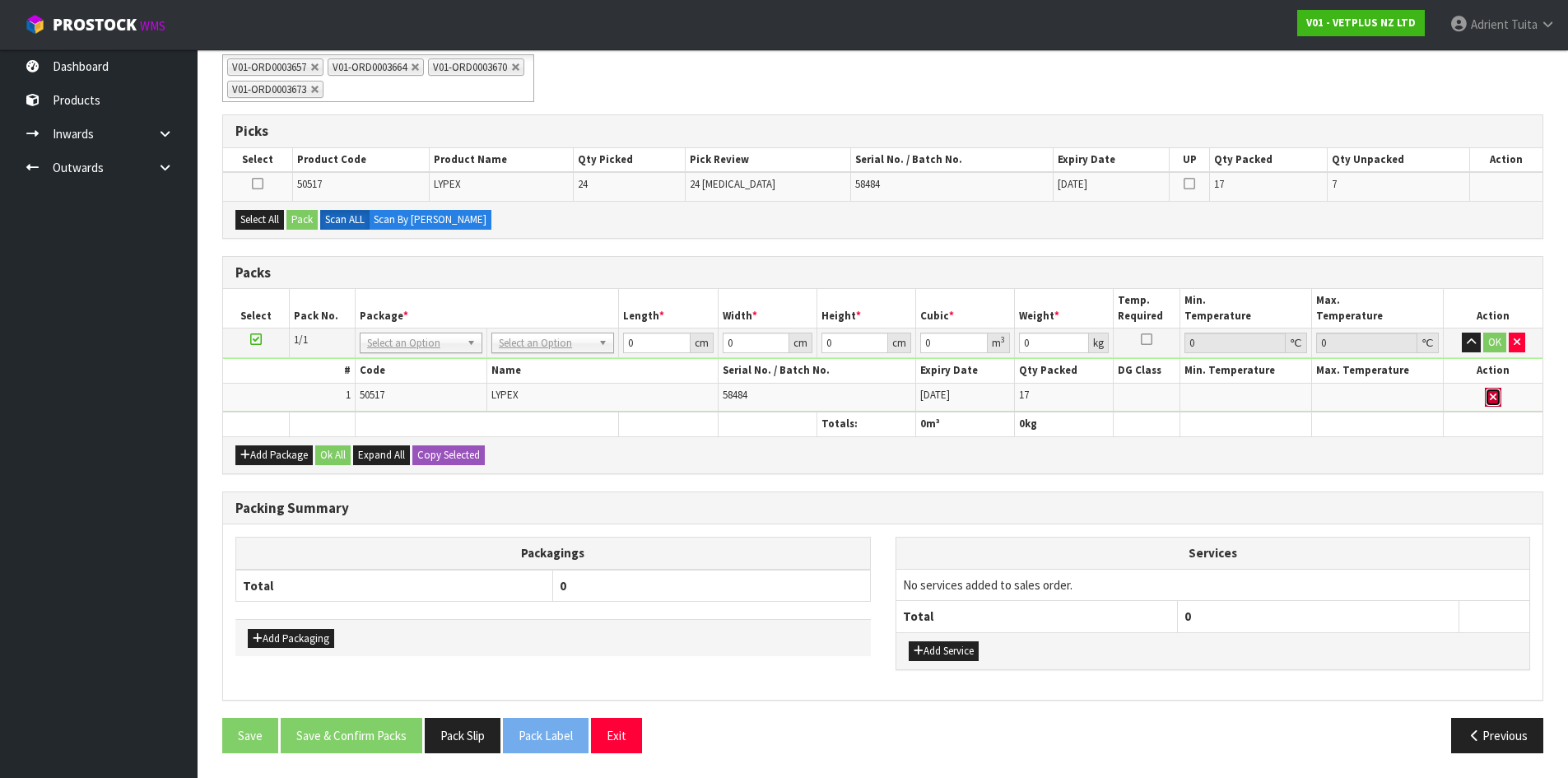
click at [1492, 405] on button "button" at bounding box center [1493, 397] width 17 height 20
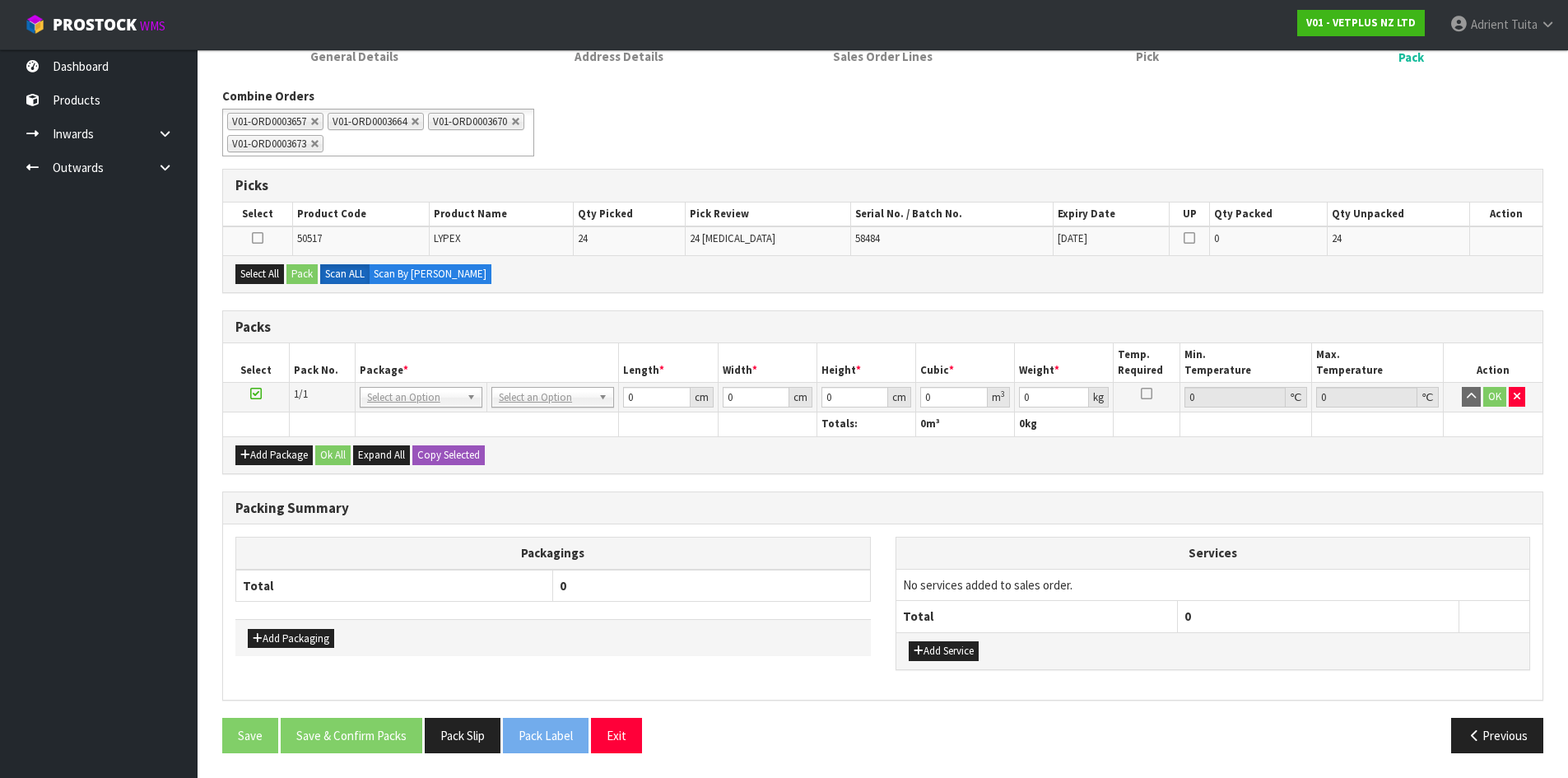
scroll to position [179, 0]
click at [795, 493] on div "Packing Summary" at bounding box center [882, 508] width 1319 height 33
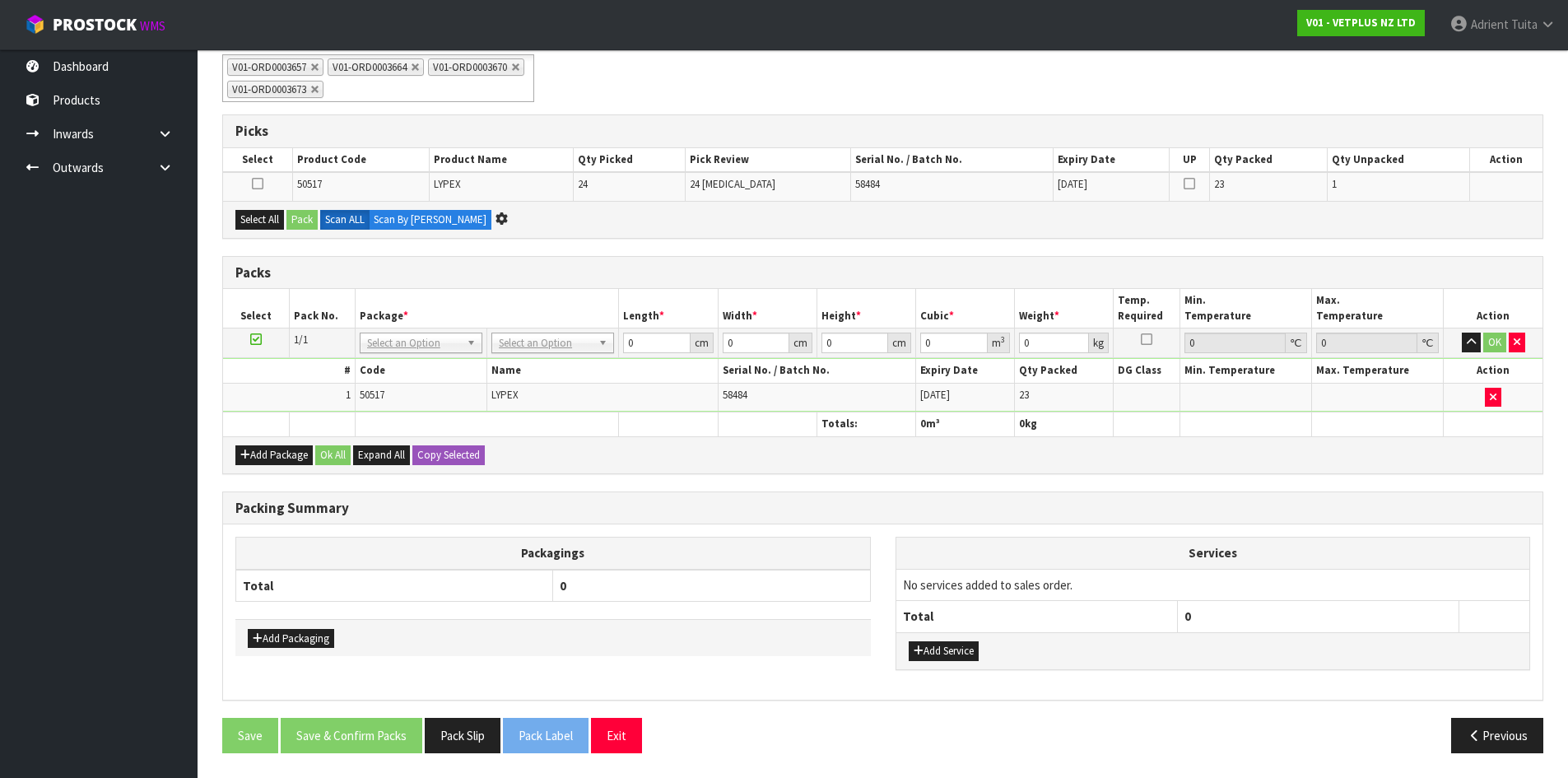
scroll to position [205, 0]
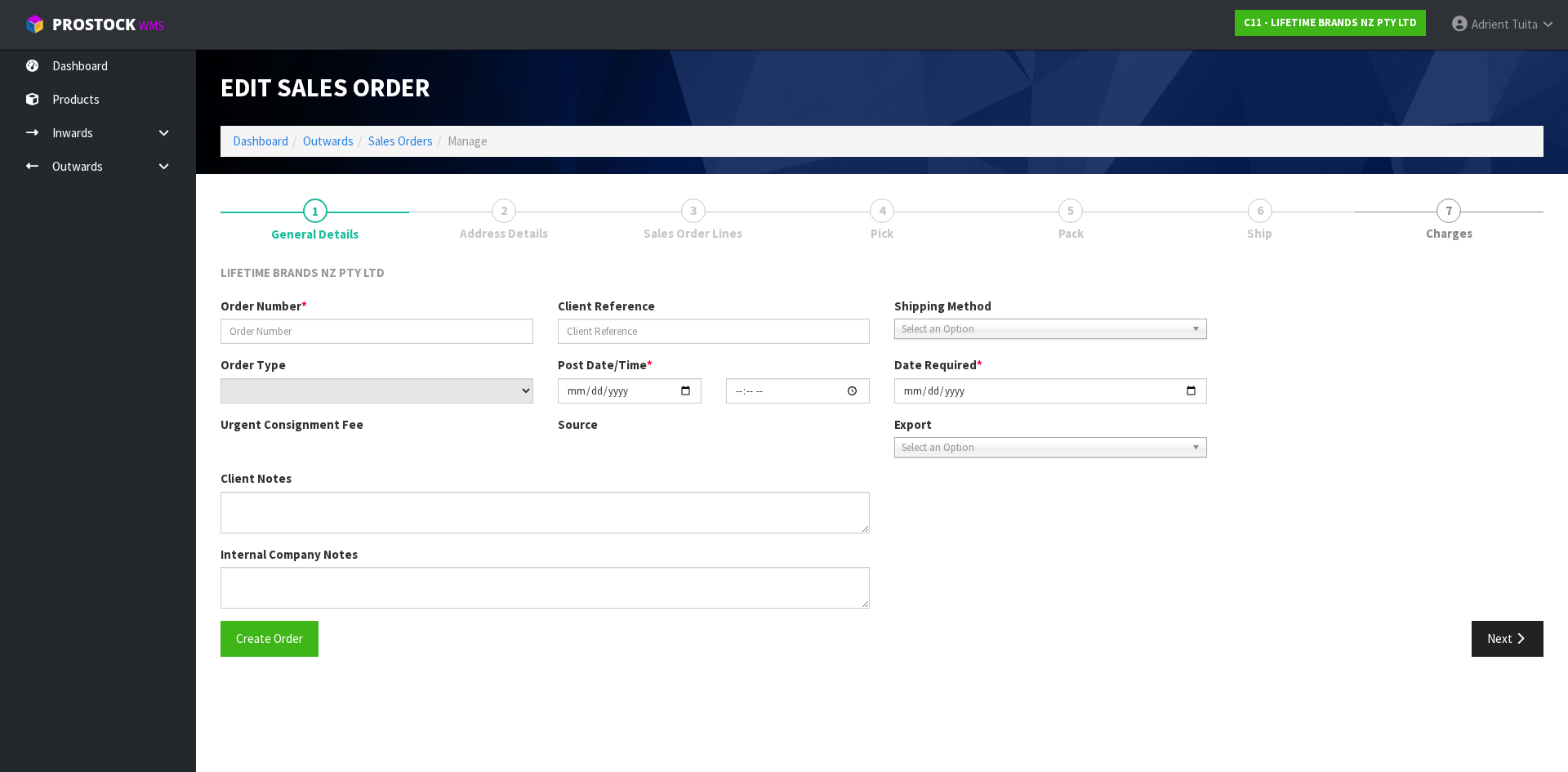
type input "0821426744"
type input "4502164589"
select select "number:0"
type input "[DATE]"
type input "09:39:29.000"
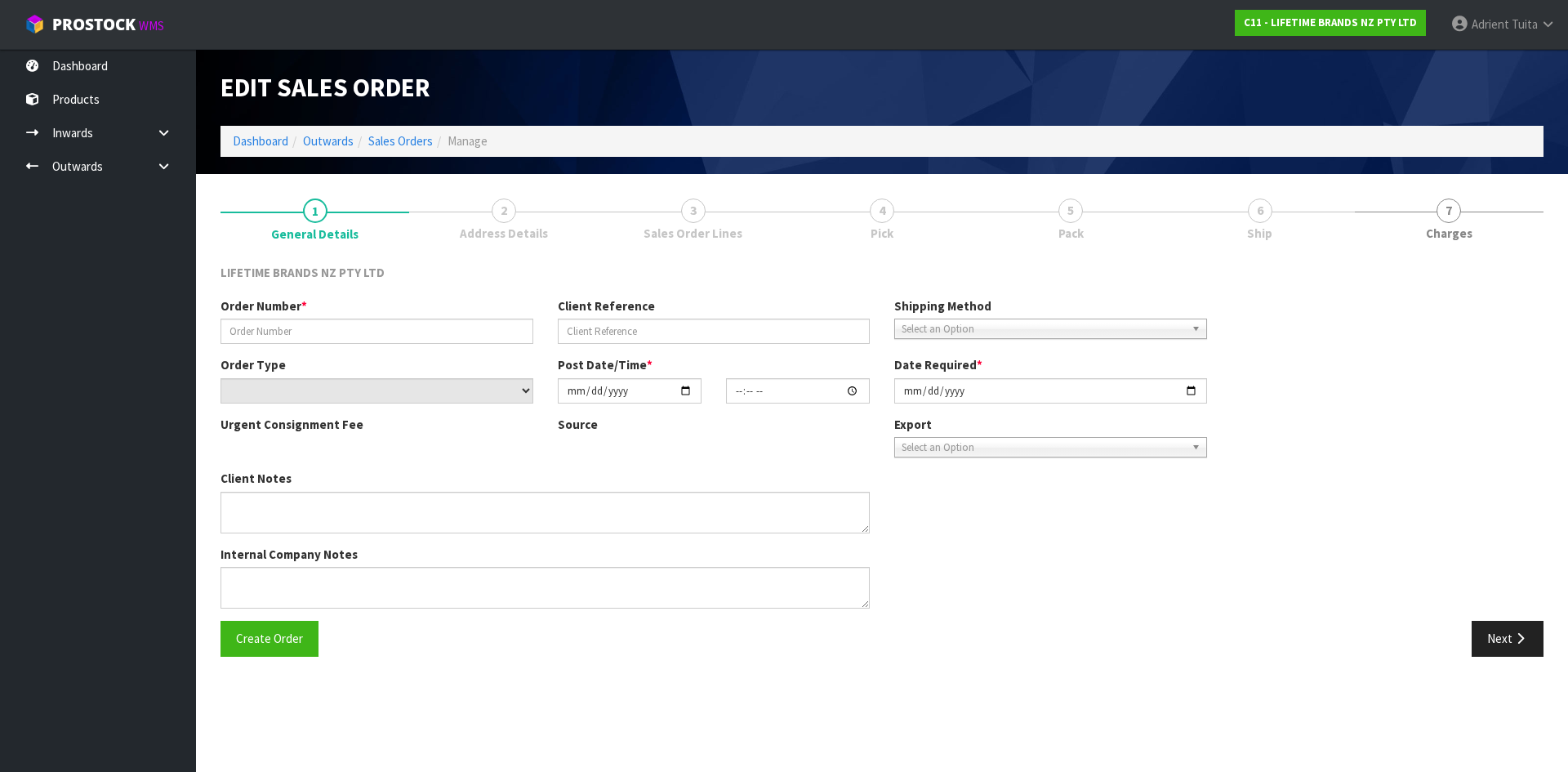
type input "[DATE]"
type textarea "PLEASE DISPATCH [DATE]-URGENT"
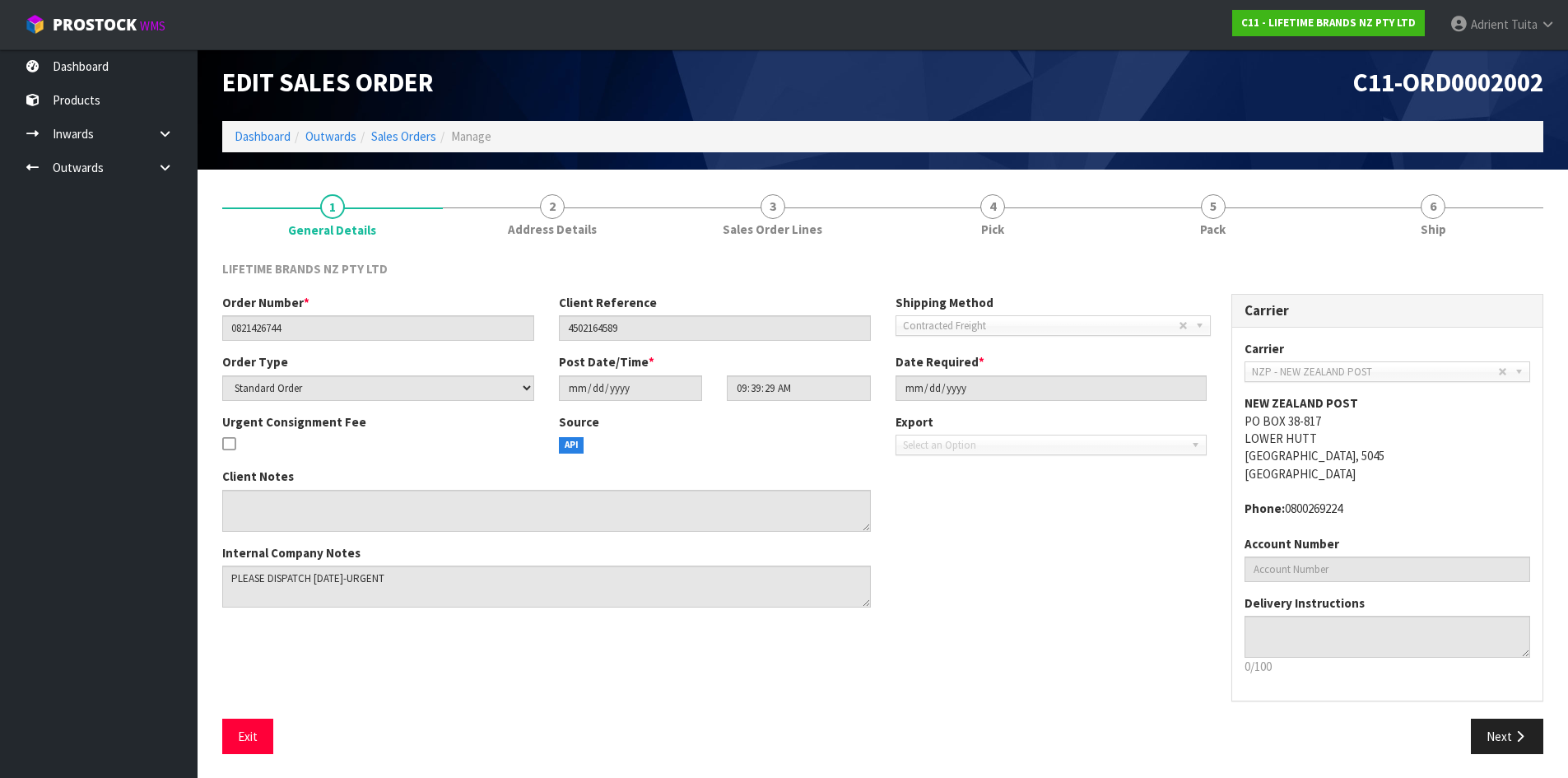
scroll to position [6, 0]
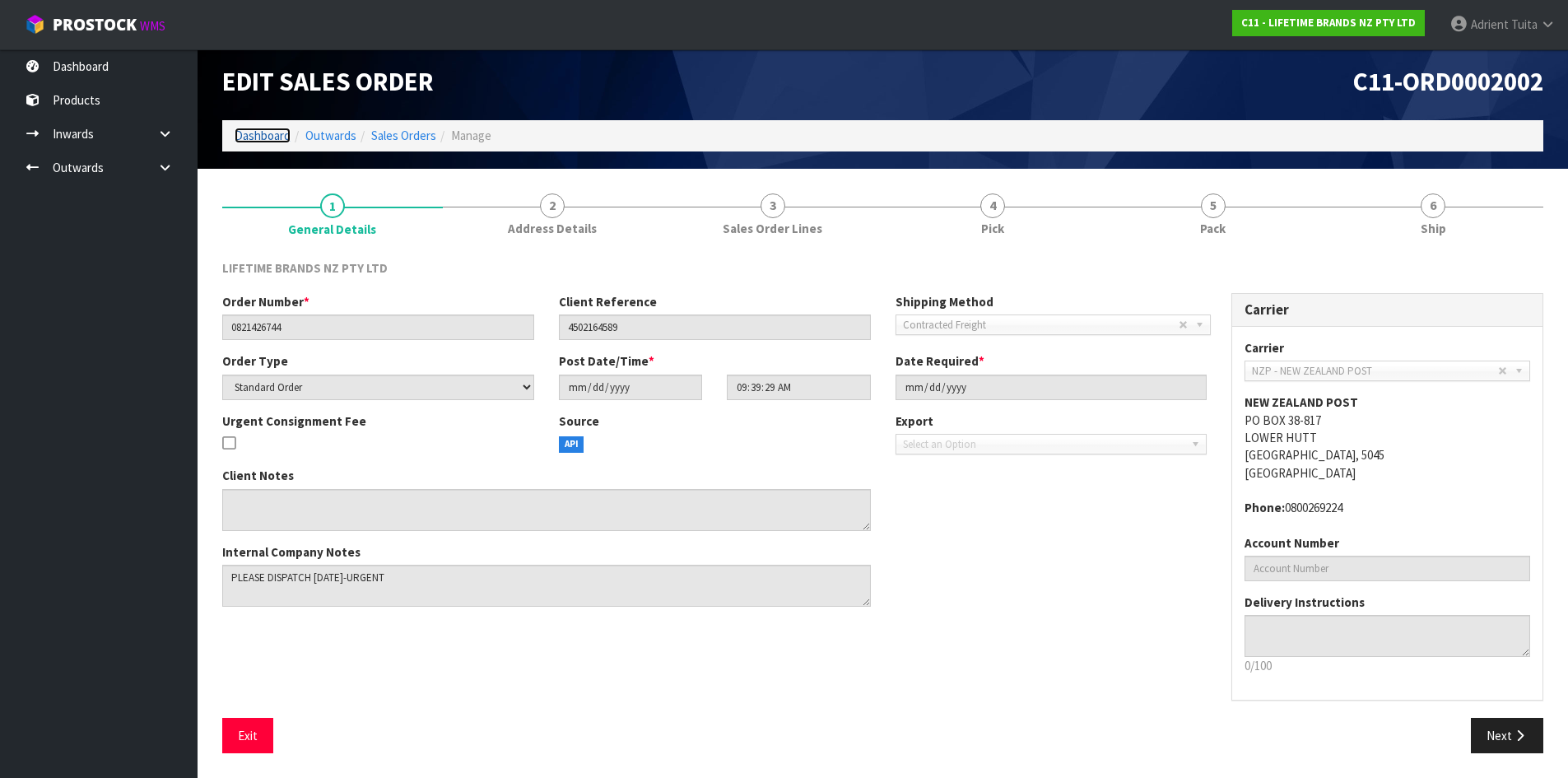
click at [282, 131] on link "Dashboard" at bounding box center [262, 135] width 56 height 16
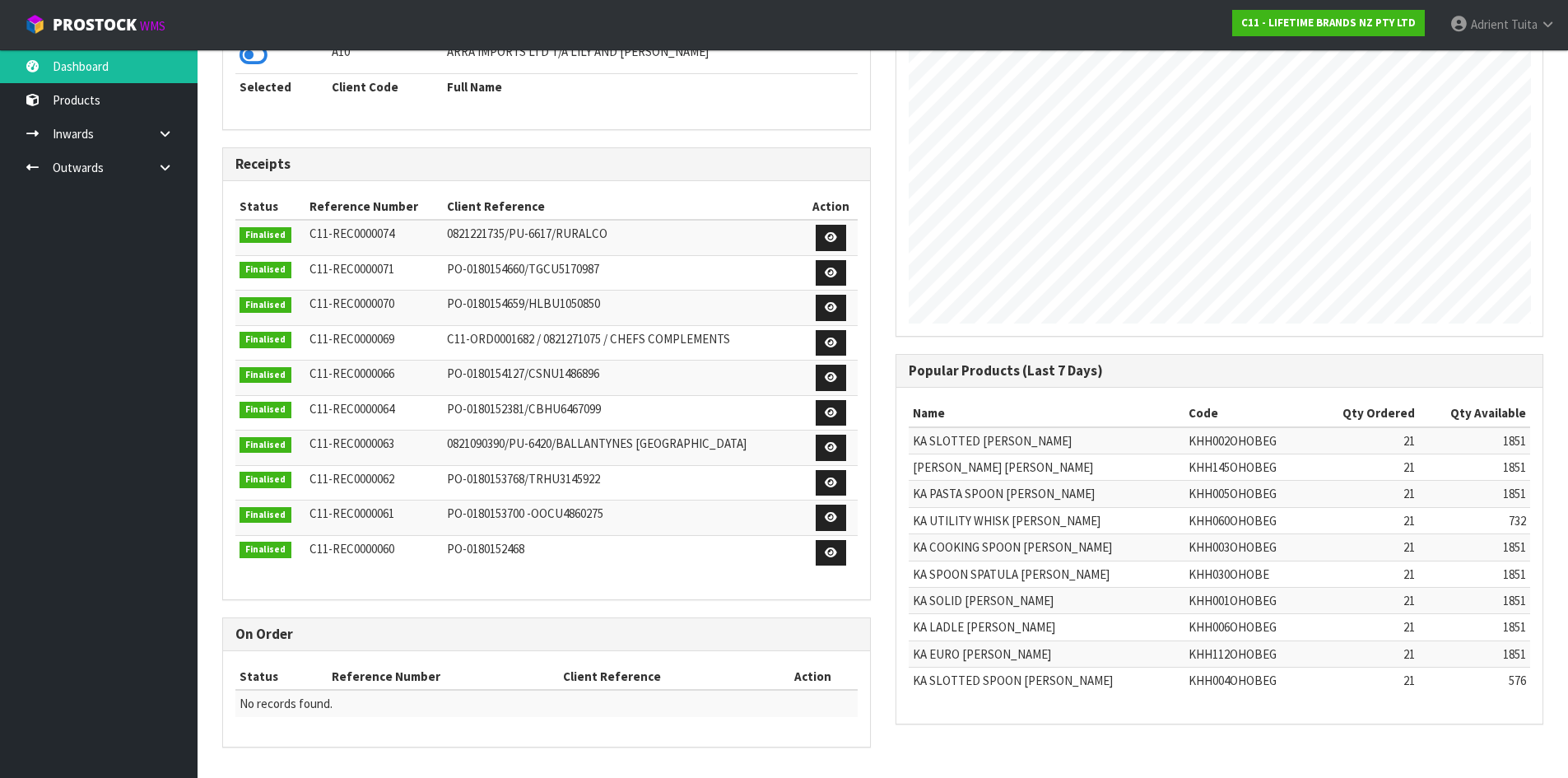
scroll to position [199, 0]
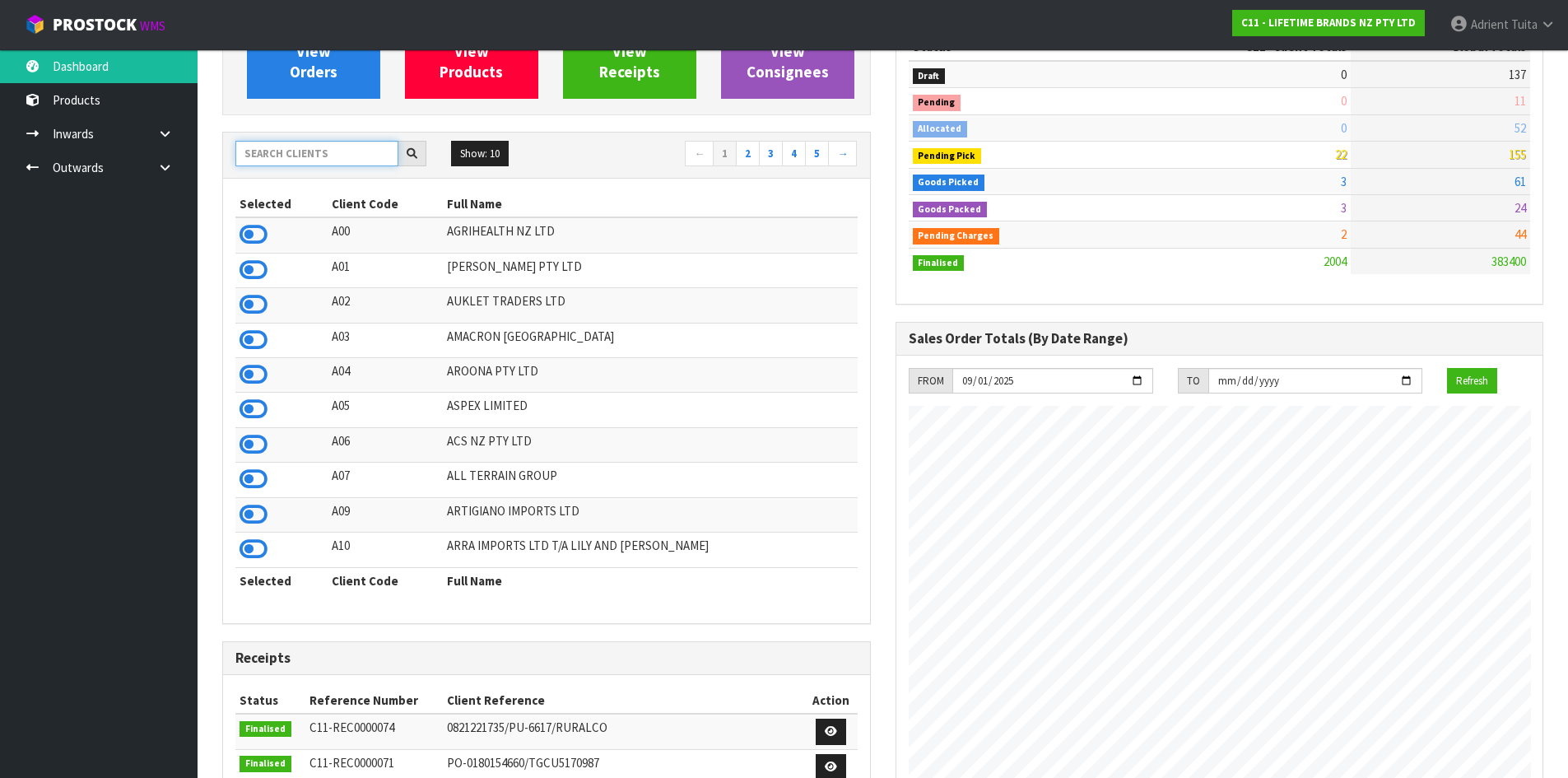
click at [316, 165] on input "text" at bounding box center [317, 153] width 163 height 26
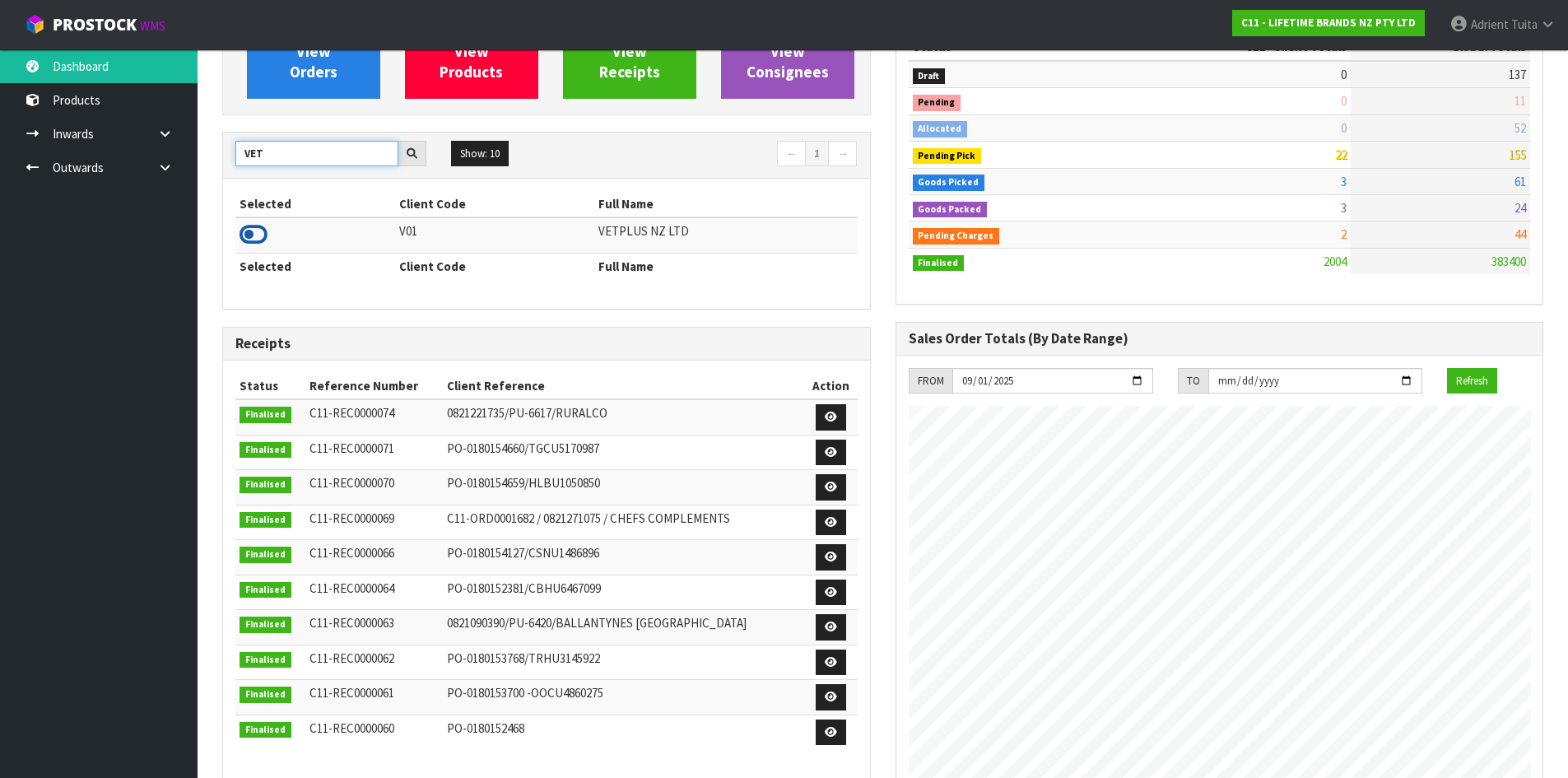
type input "VET"
click at [262, 234] on icon at bounding box center [253, 235] width 28 height 25
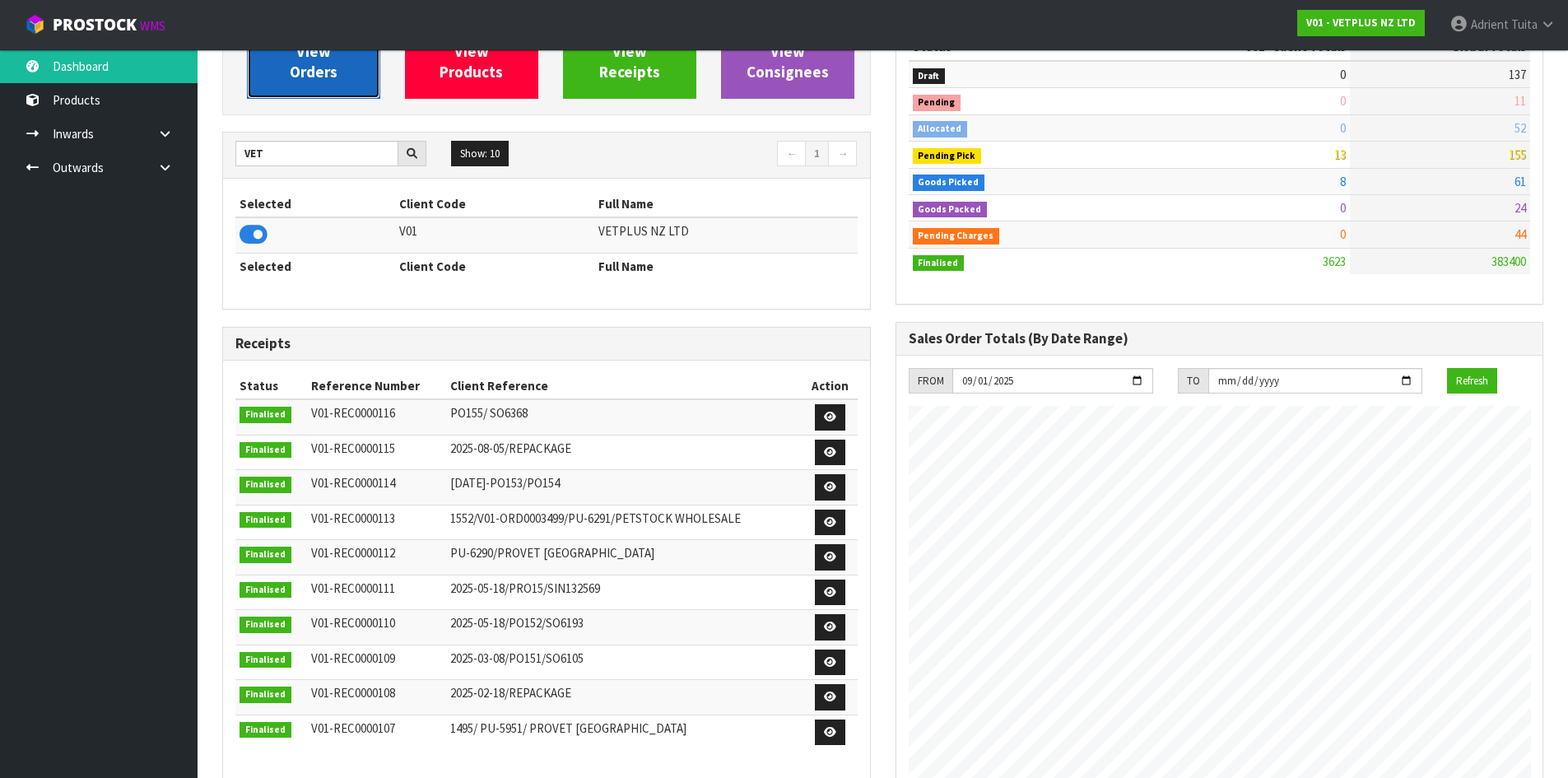
scroll to position [1247, 672]
click at [295, 85] on link "View Orders" at bounding box center [314, 52] width 133 height 94
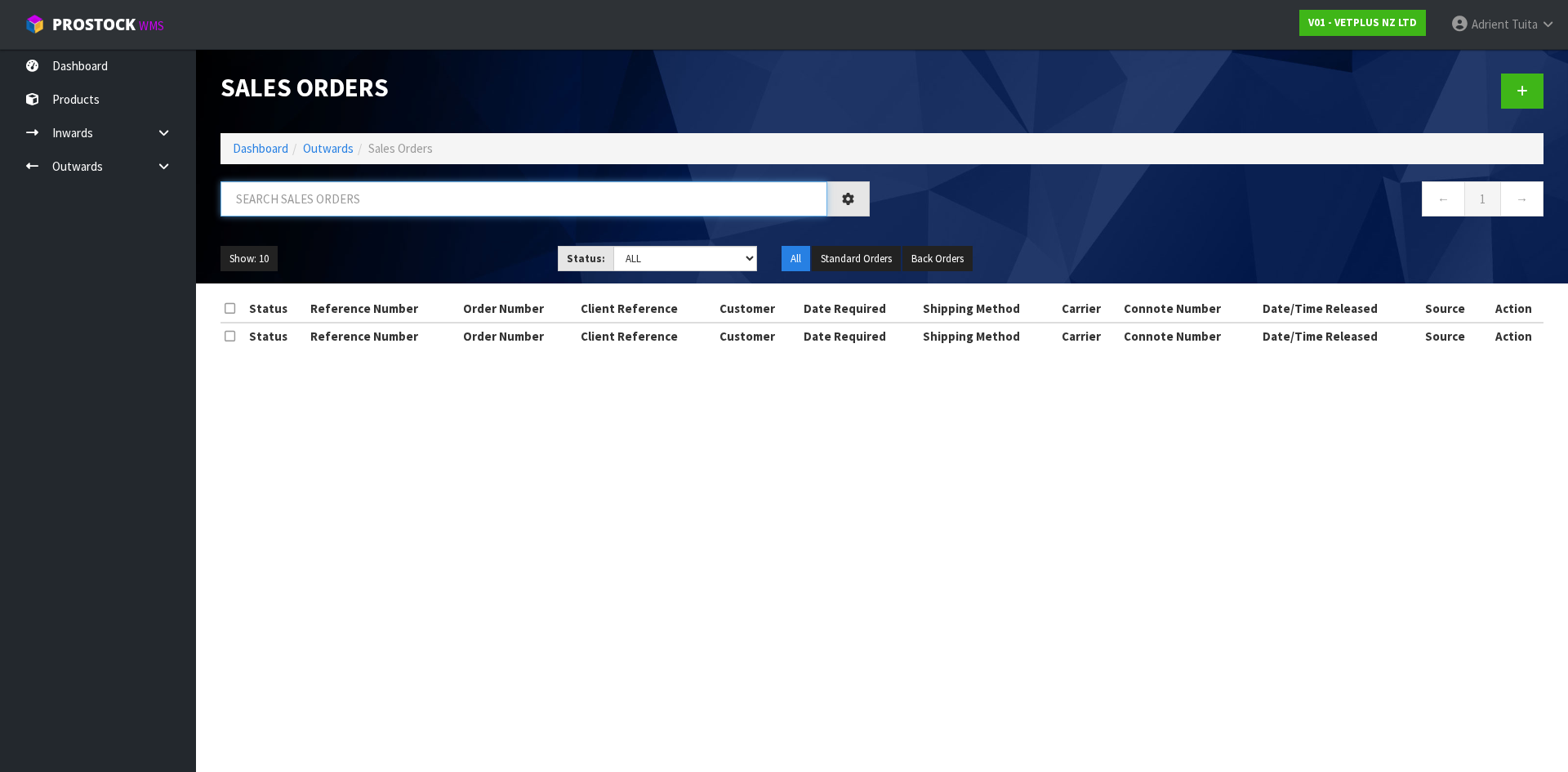
click at [314, 188] on input "text" at bounding box center [524, 199] width 607 height 35
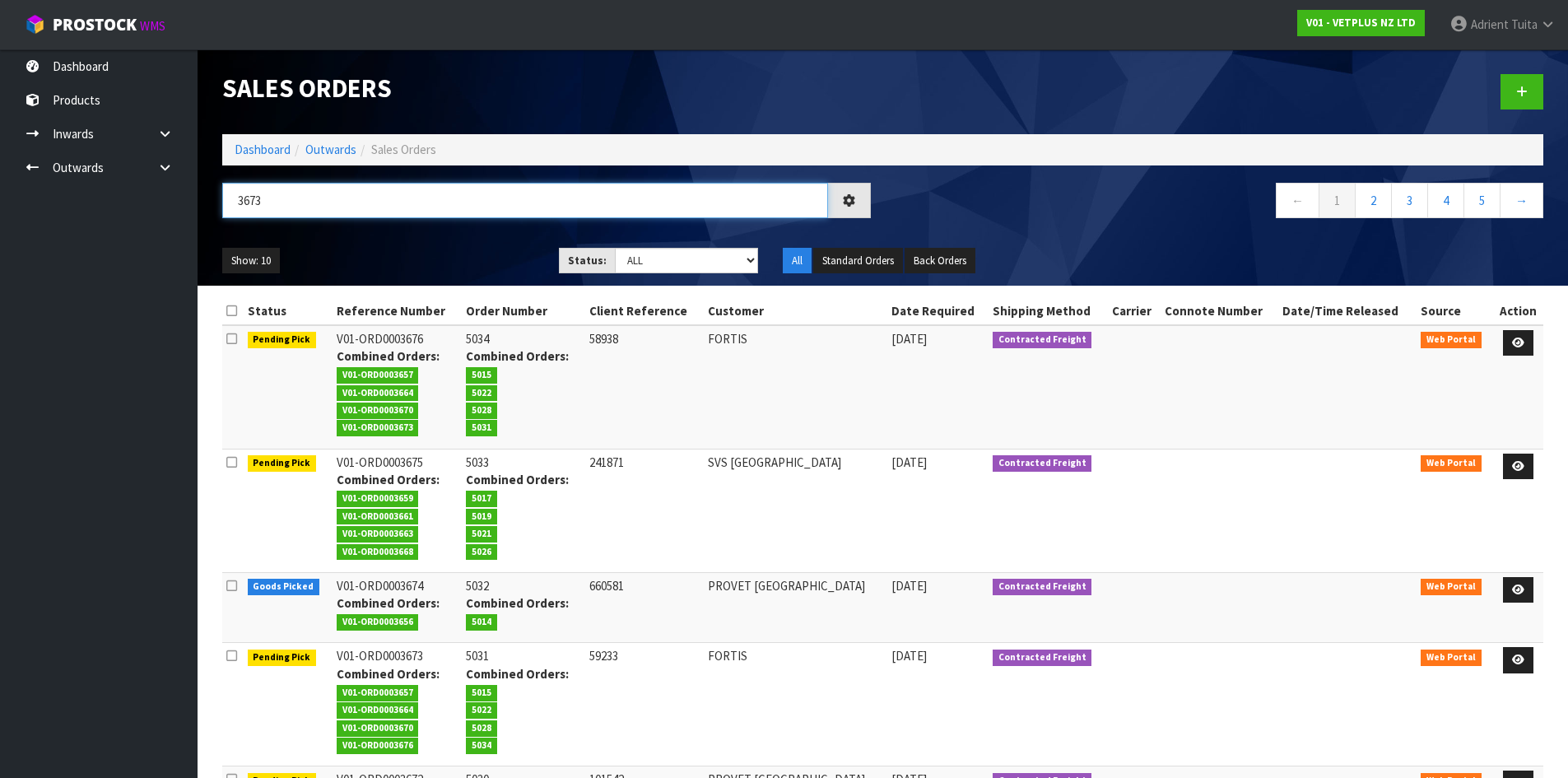
type input "3673"
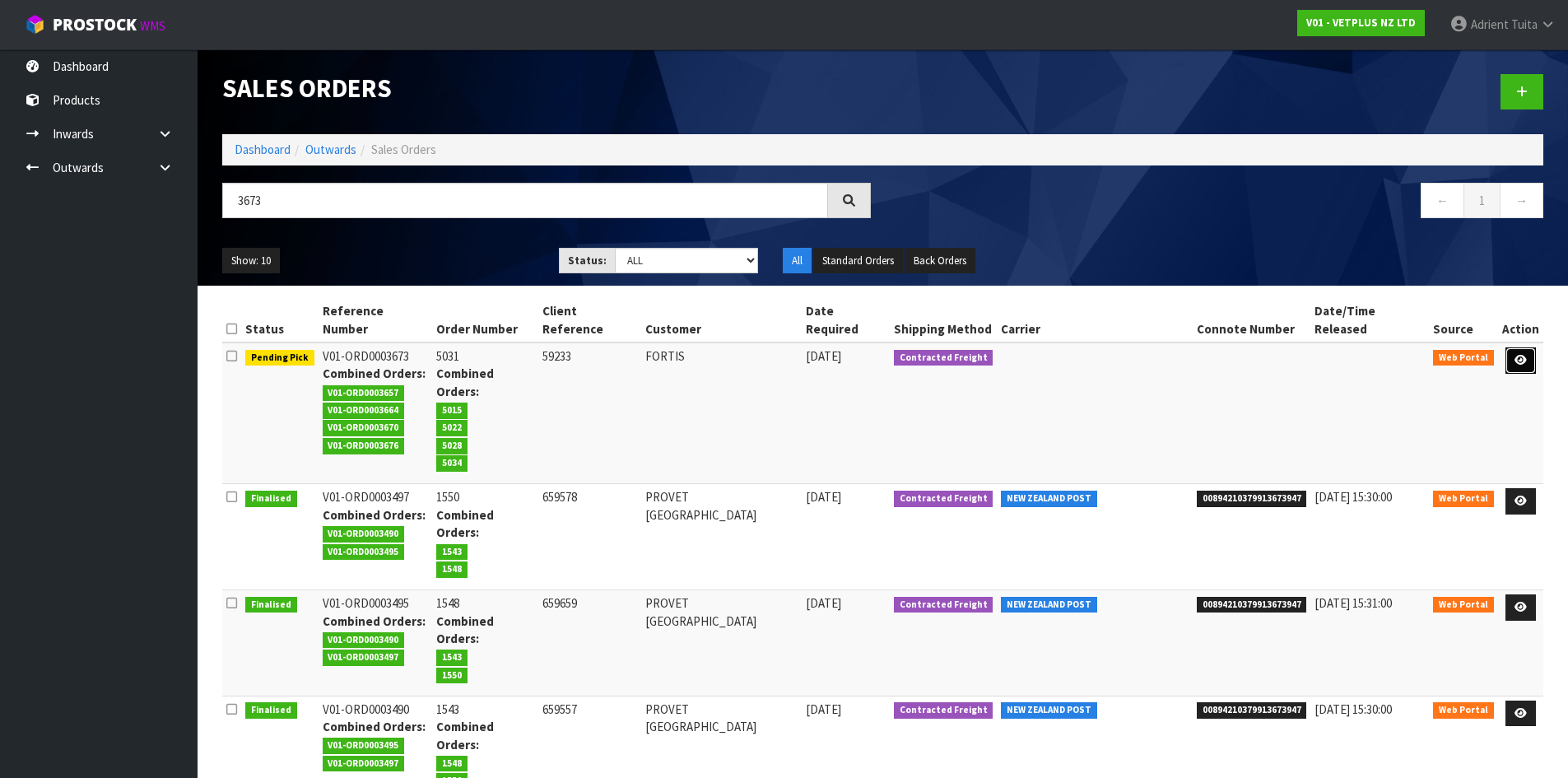
click at [1512, 348] on link at bounding box center [1521, 361] width 30 height 27
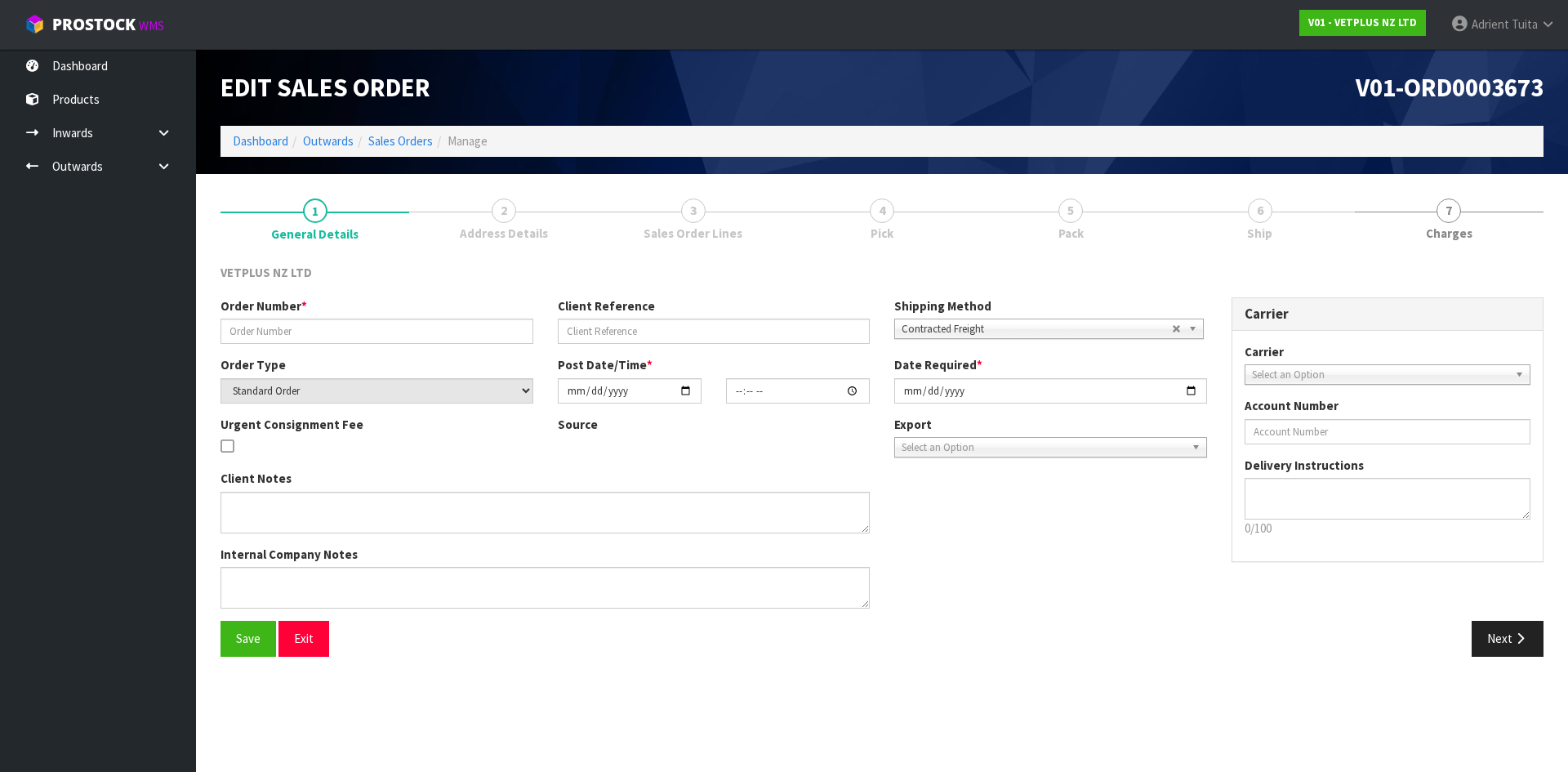
type input "5031"
type input "59233"
select select "number:0"
type input "[DATE]"
type input "08:56:00.000"
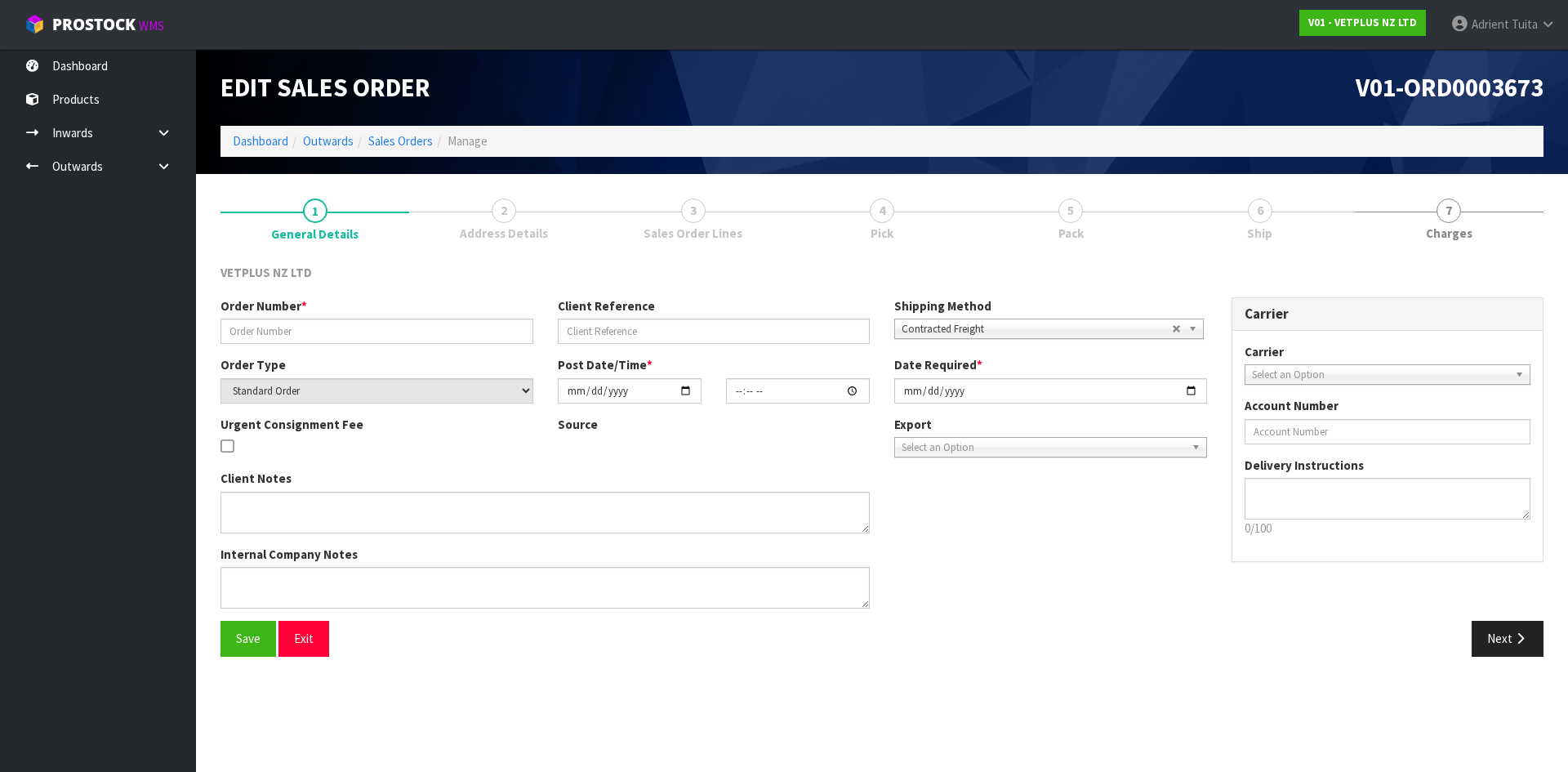
type input "[DATE]"
type textarea "BACK ORDER FROM INV 5008"
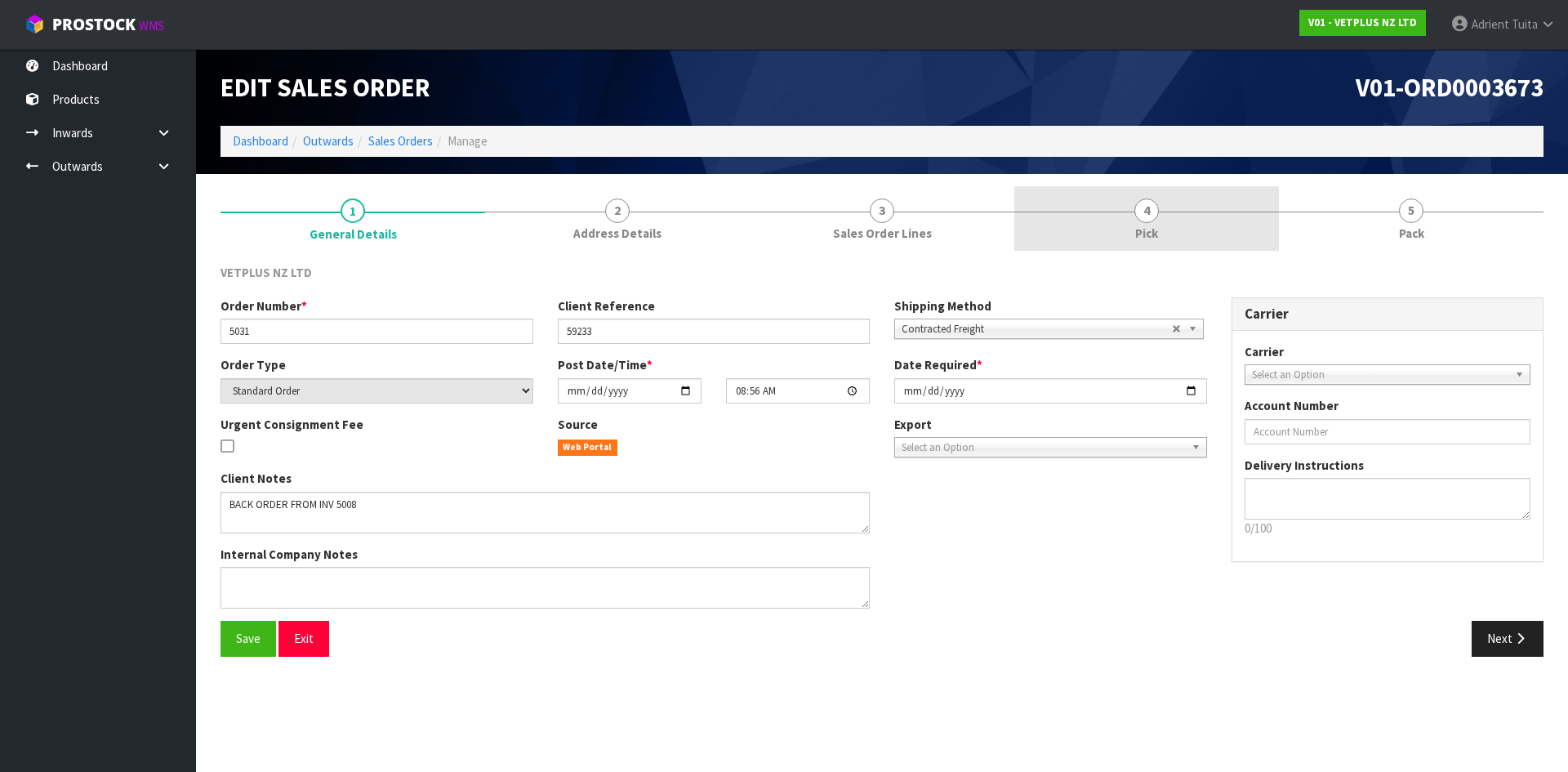
click at [1177, 205] on link "4 Pick" at bounding box center [1146, 218] width 265 height 64
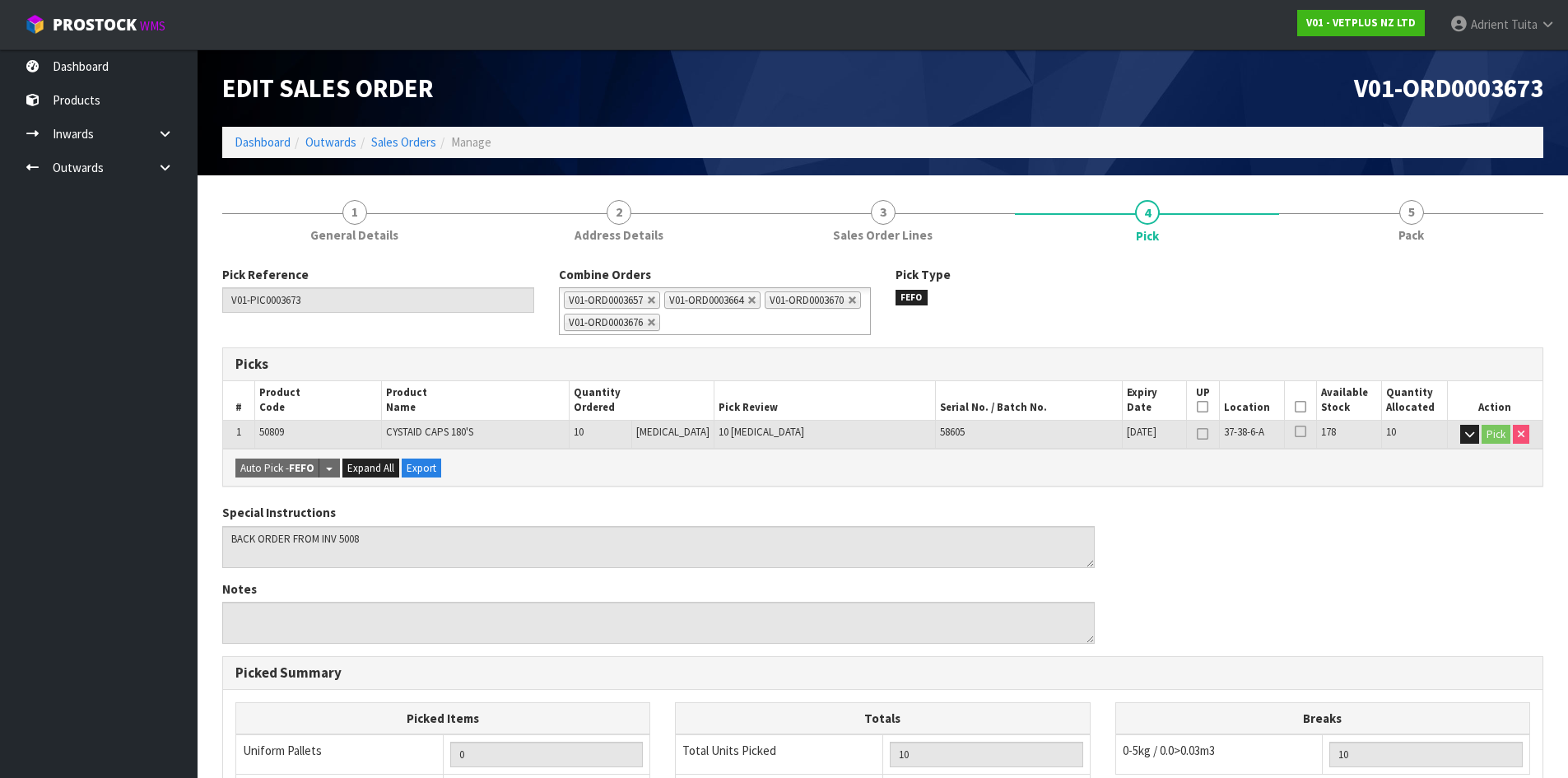
click at [1299, 409] on th "Picked" at bounding box center [1301, 399] width 32 height 38
click at [1299, 407] on icon at bounding box center [1300, 406] width 12 height 1
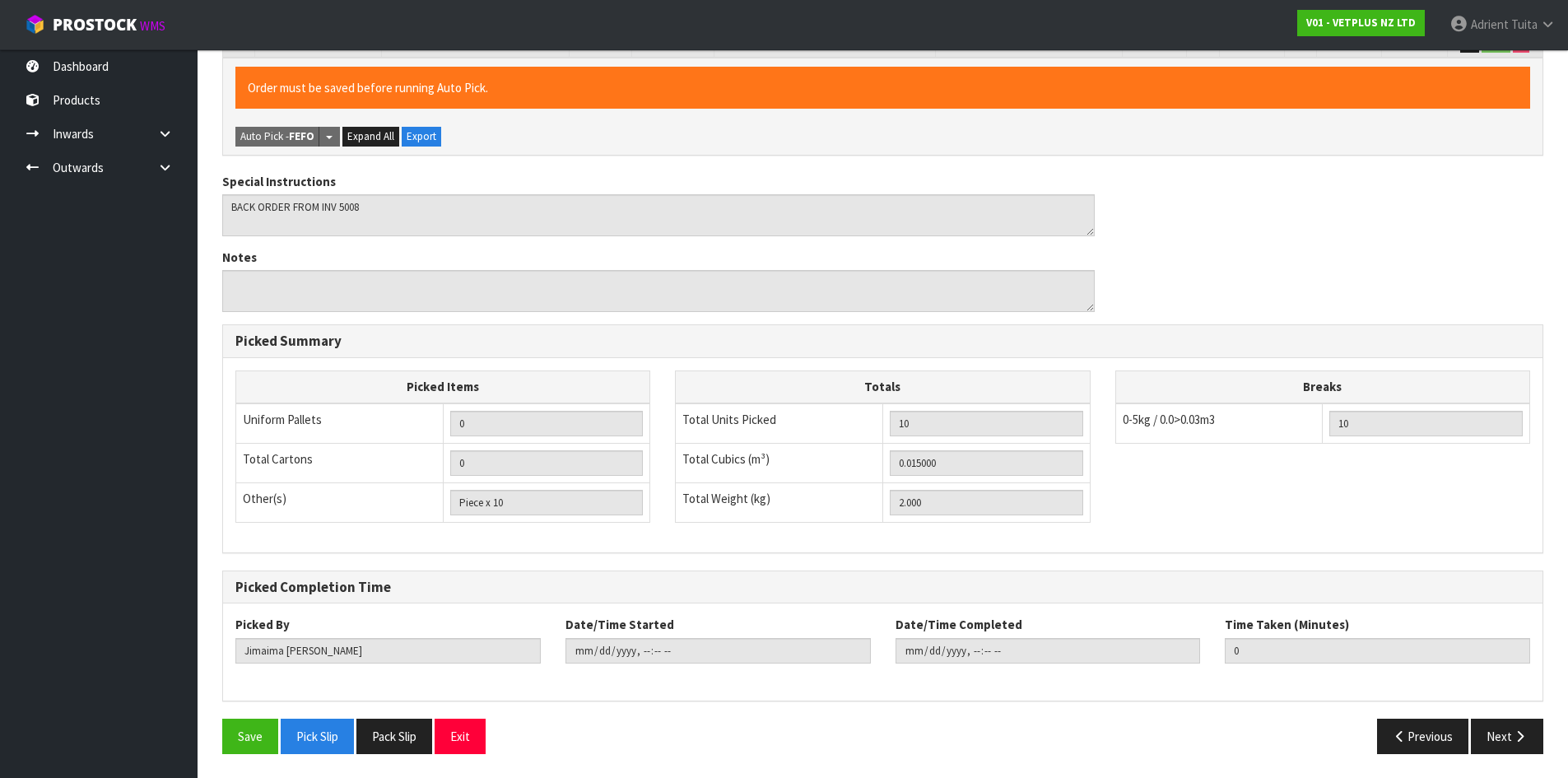
scroll to position [392, 0]
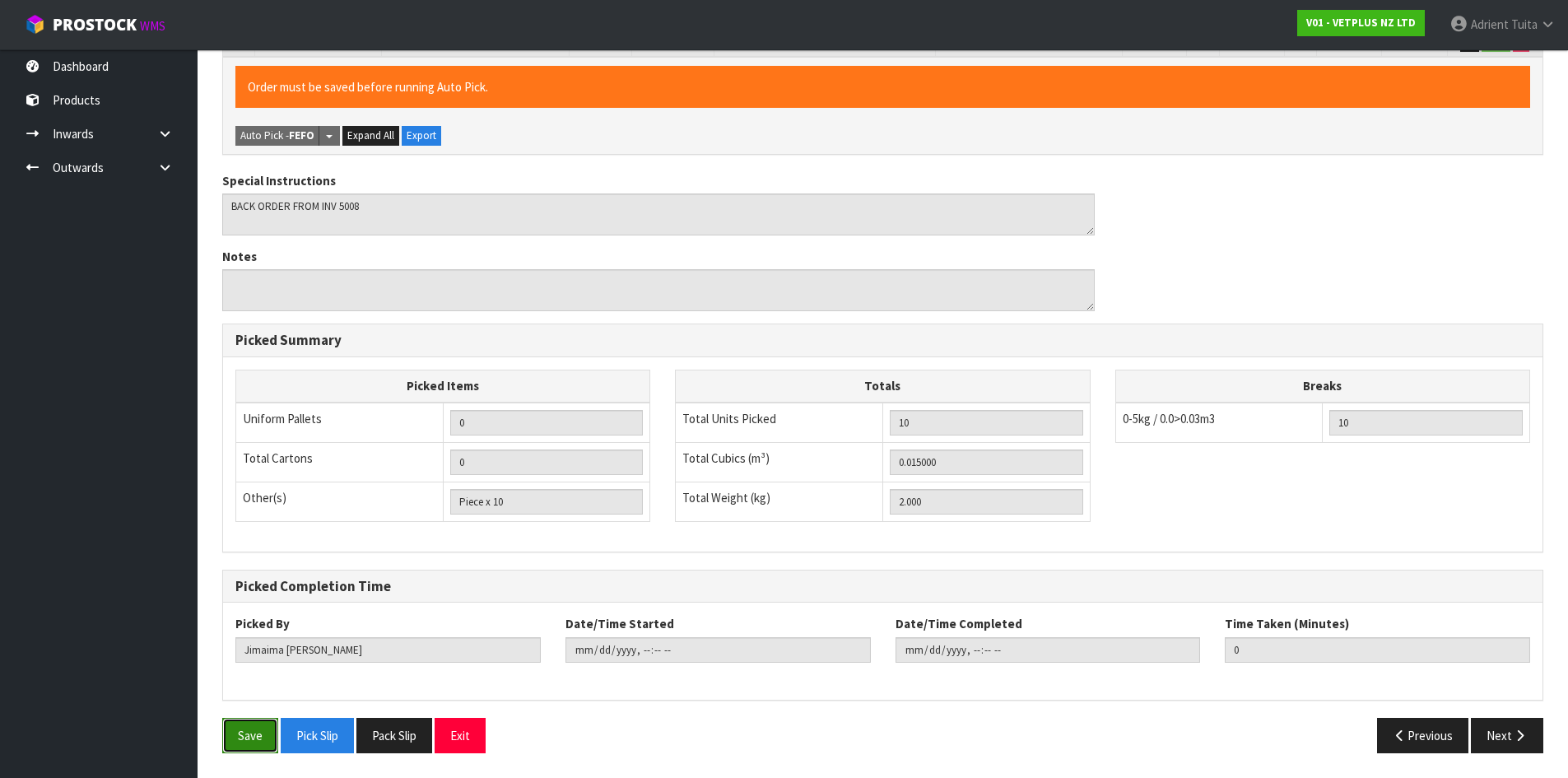
click at [253, 731] on button "Save" at bounding box center [250, 735] width 56 height 36
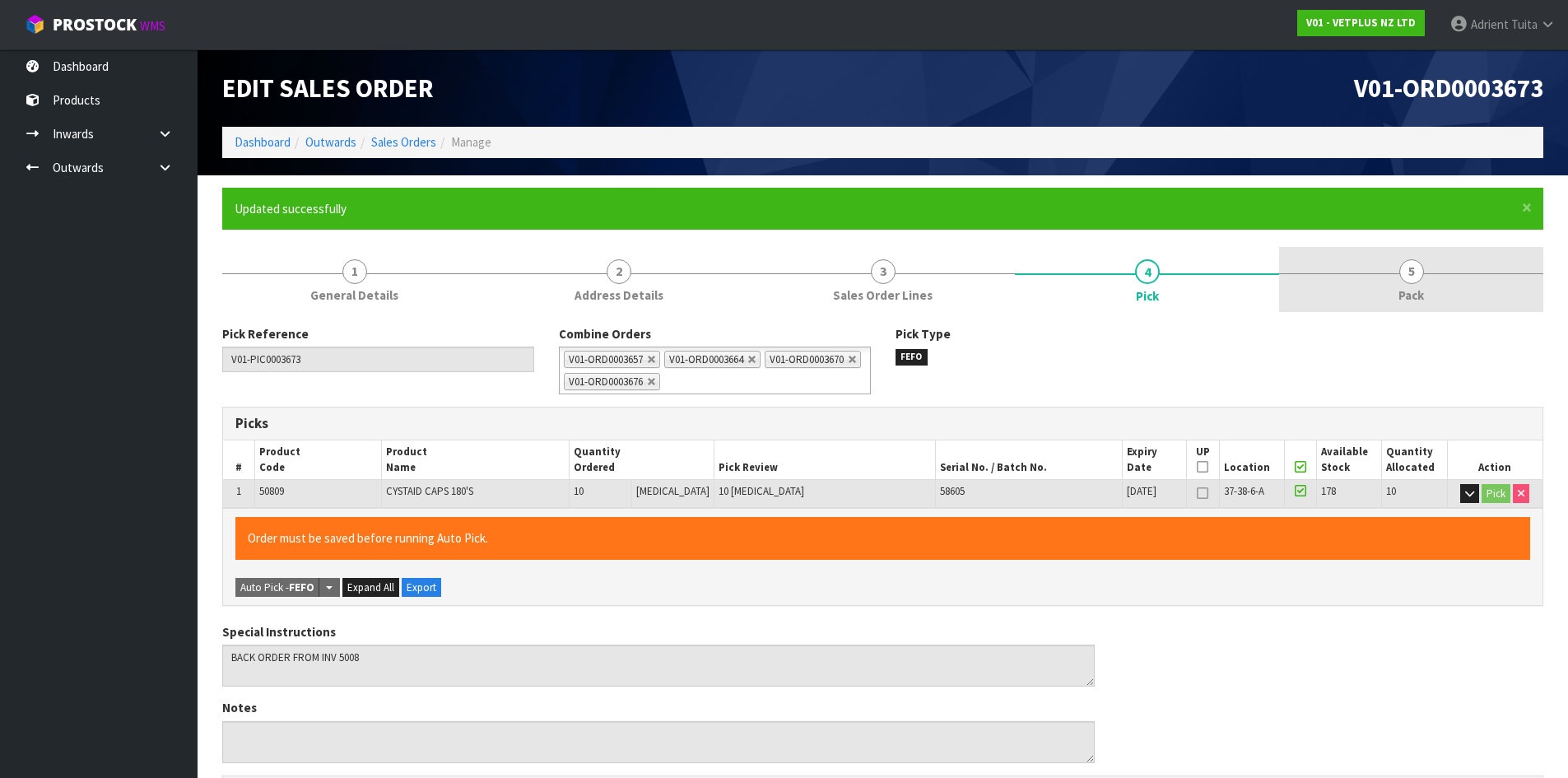
type input "[PERSON_NAME]"
type input "2025-09-29T15:18:54"
click at [1420, 286] on span "Pack" at bounding box center [1411, 294] width 26 height 17
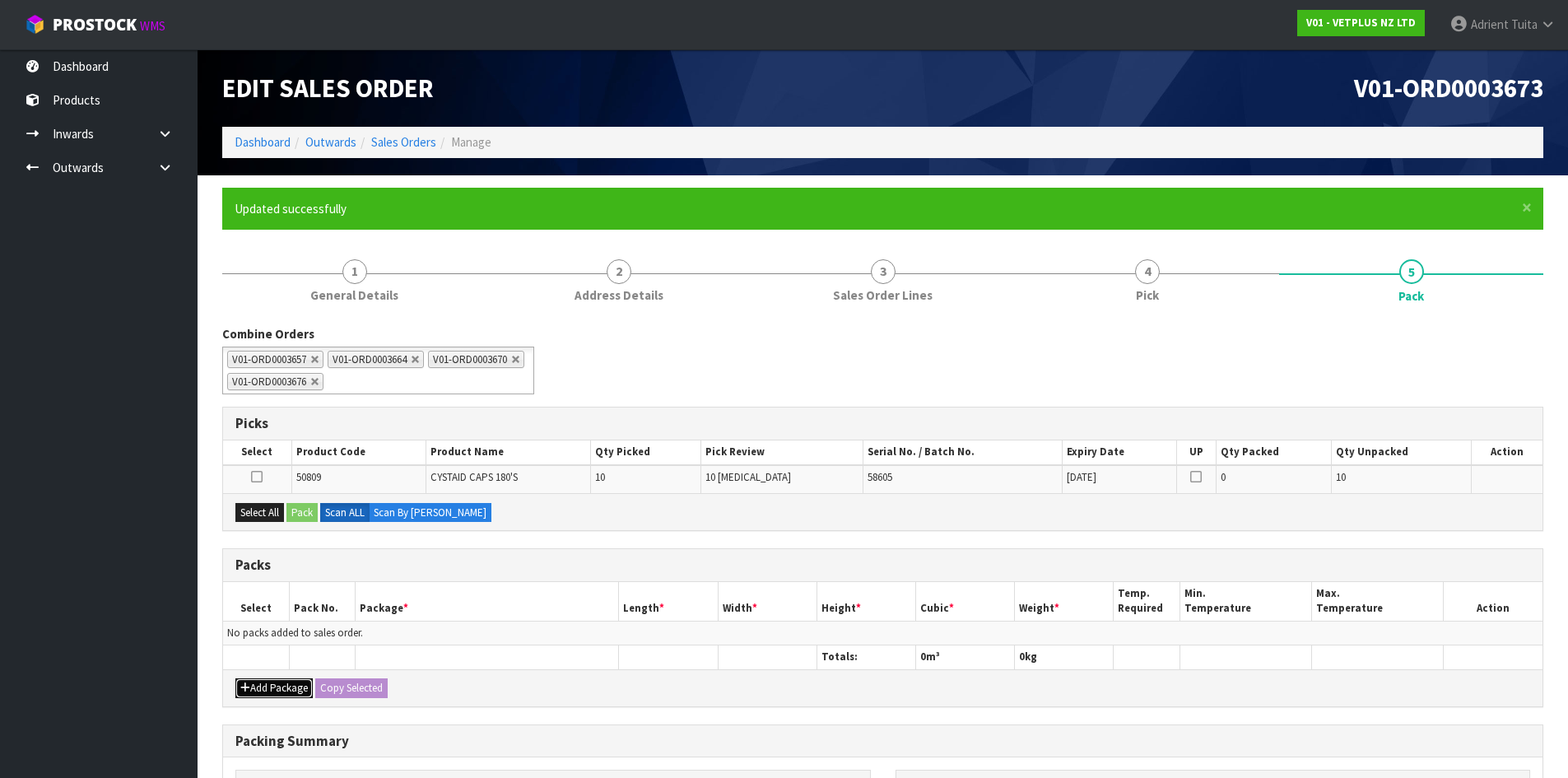
click at [270, 684] on button "Add Package" at bounding box center [274, 688] width 77 height 20
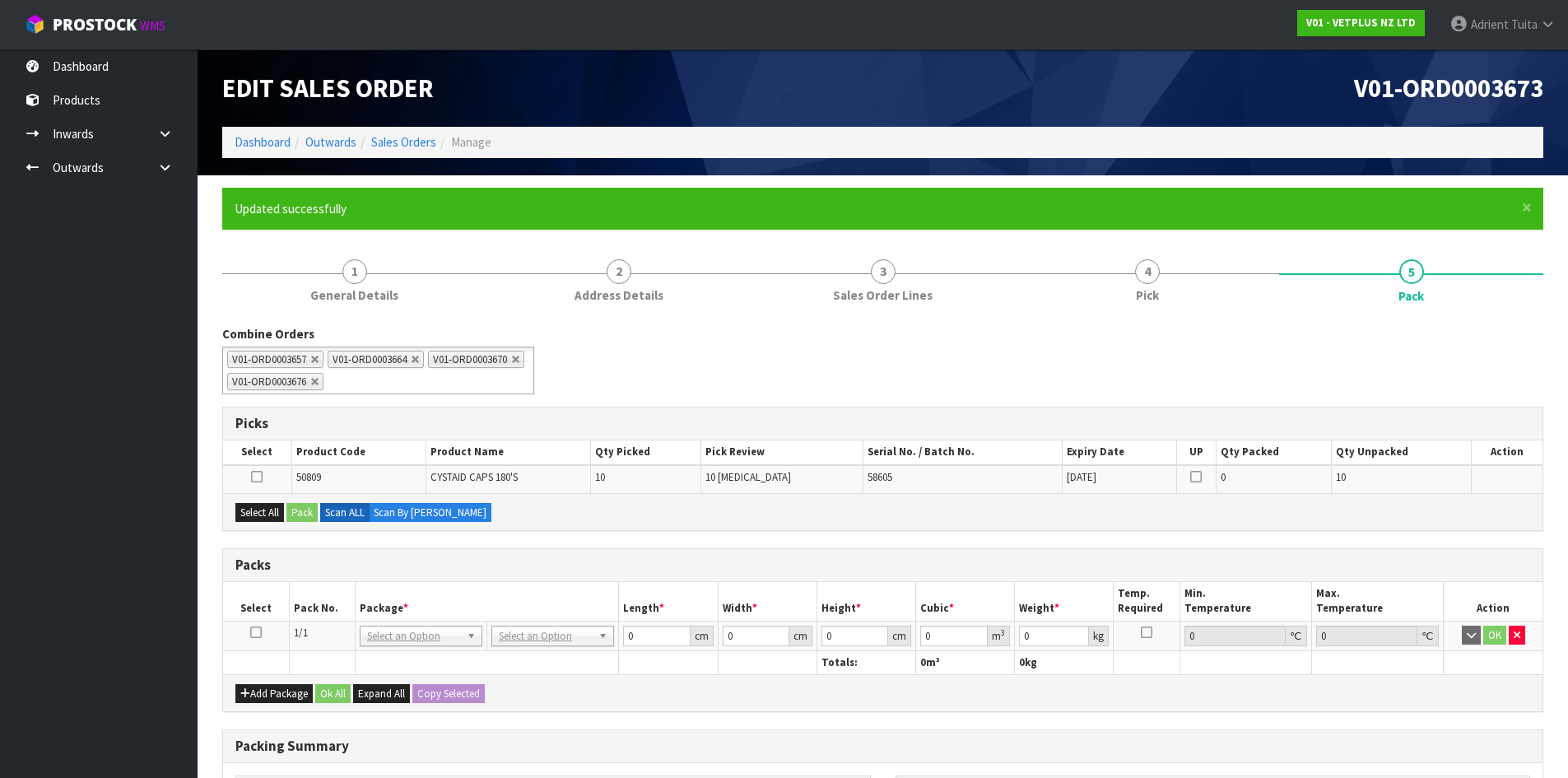
click at [260, 632] on icon at bounding box center [255, 632] width 12 height 1
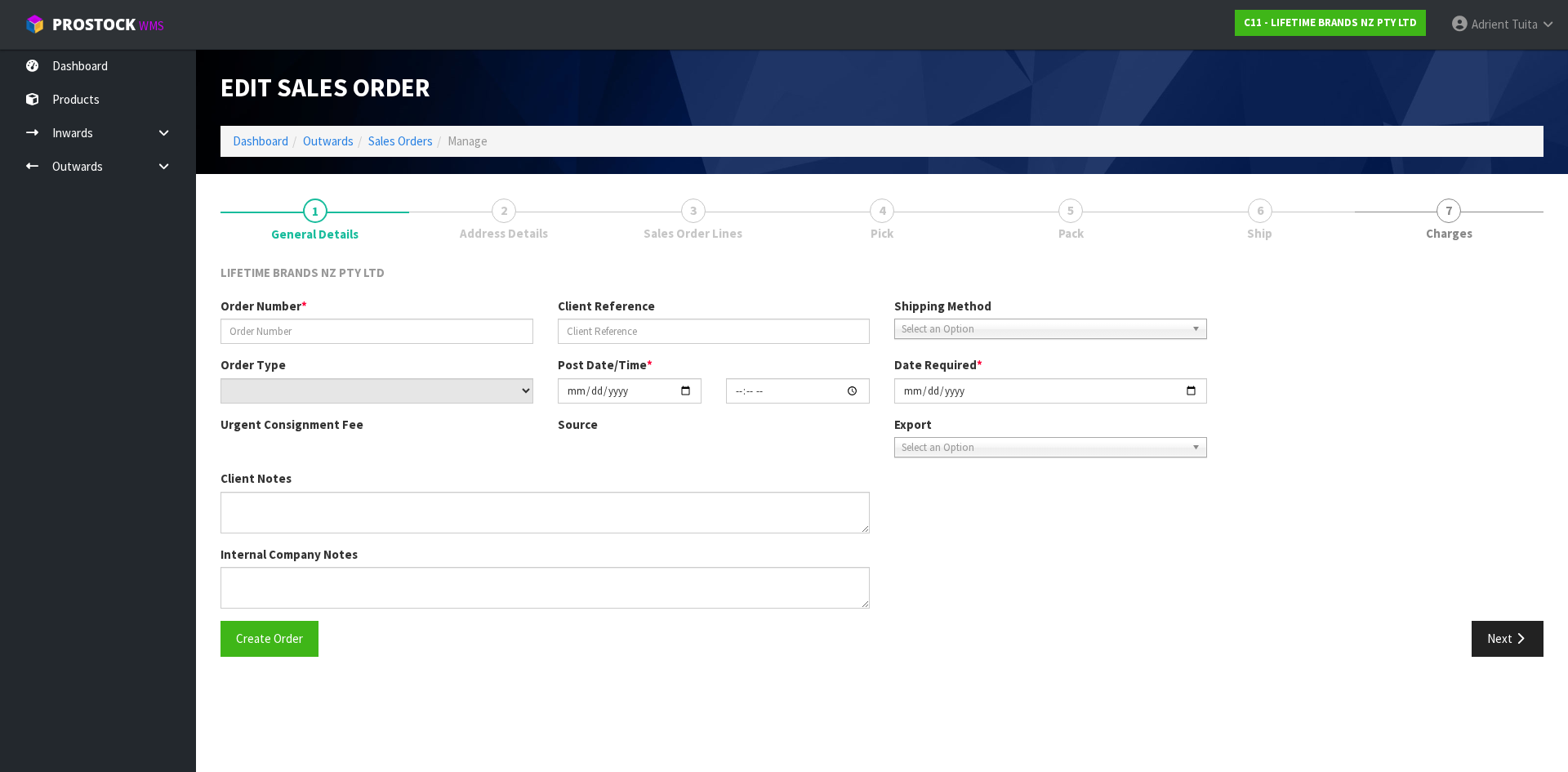
type input "0821426744"
type input "4502164589"
select select "number:0"
type input "[DATE]"
type input "09:39:29.000"
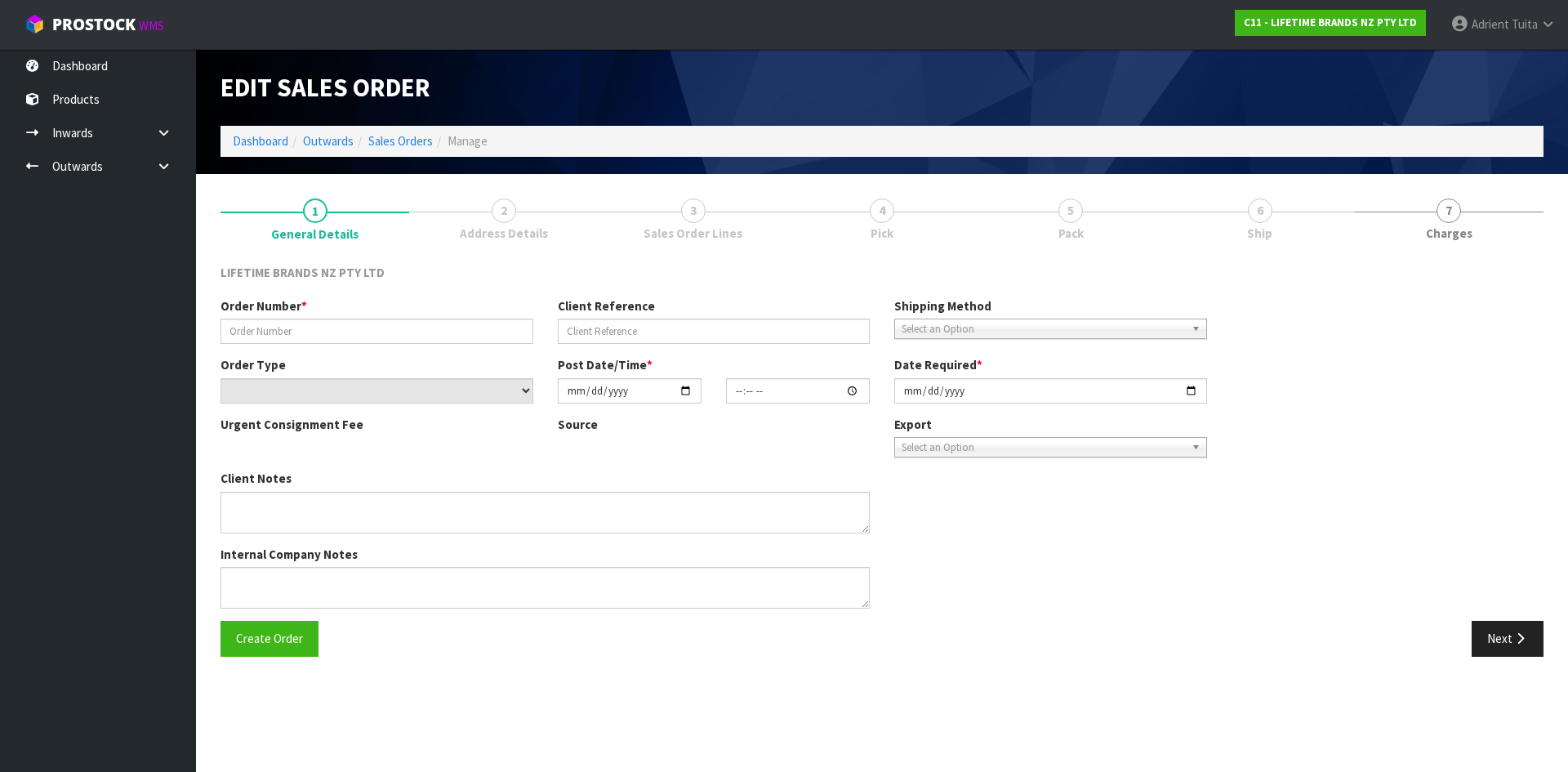
type input "[DATE]"
type textarea "PLEASE DISPATCH [DATE]-URGENT"
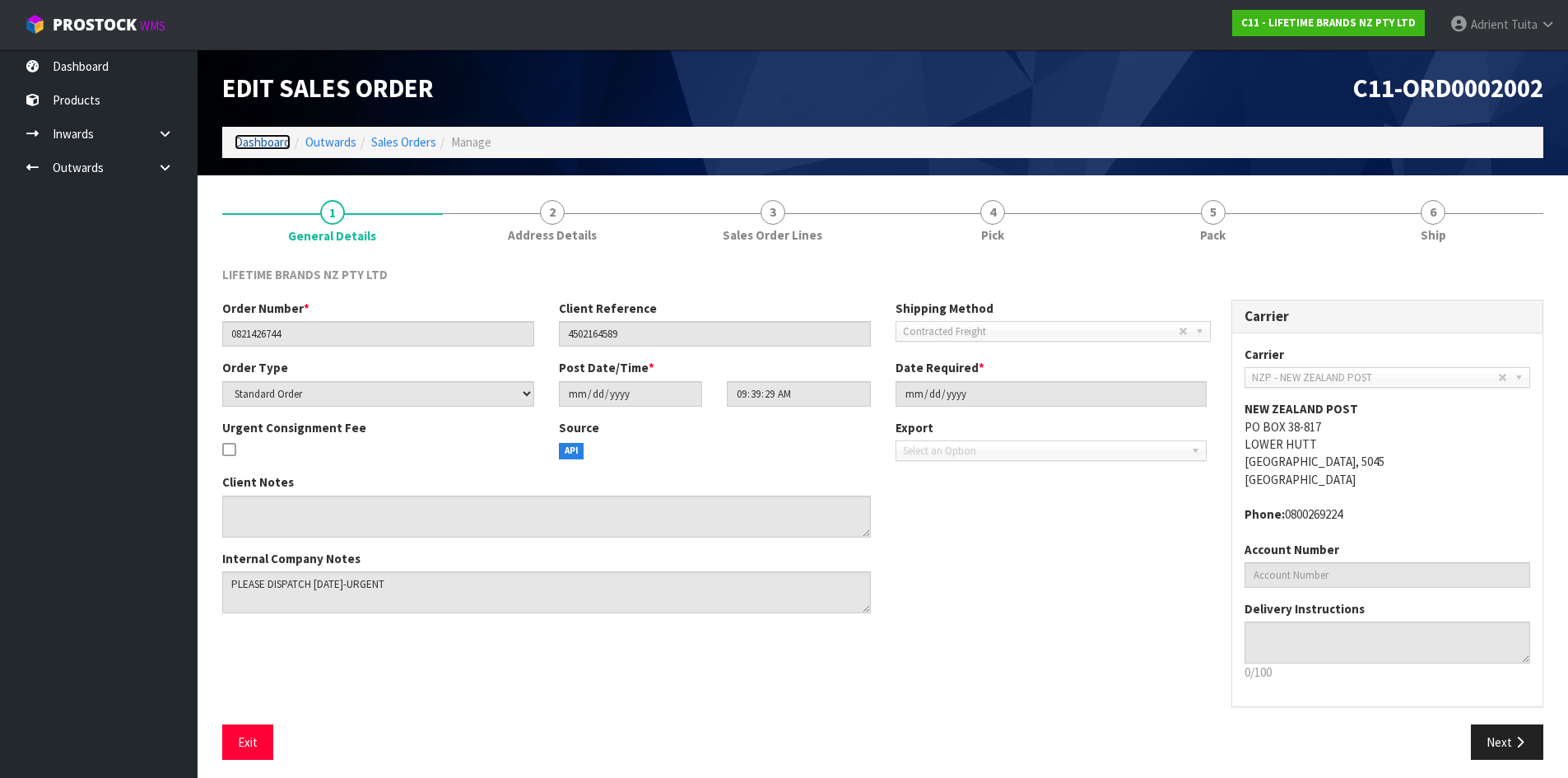
click at [248, 138] on link "Dashboard" at bounding box center [262, 142] width 56 height 16
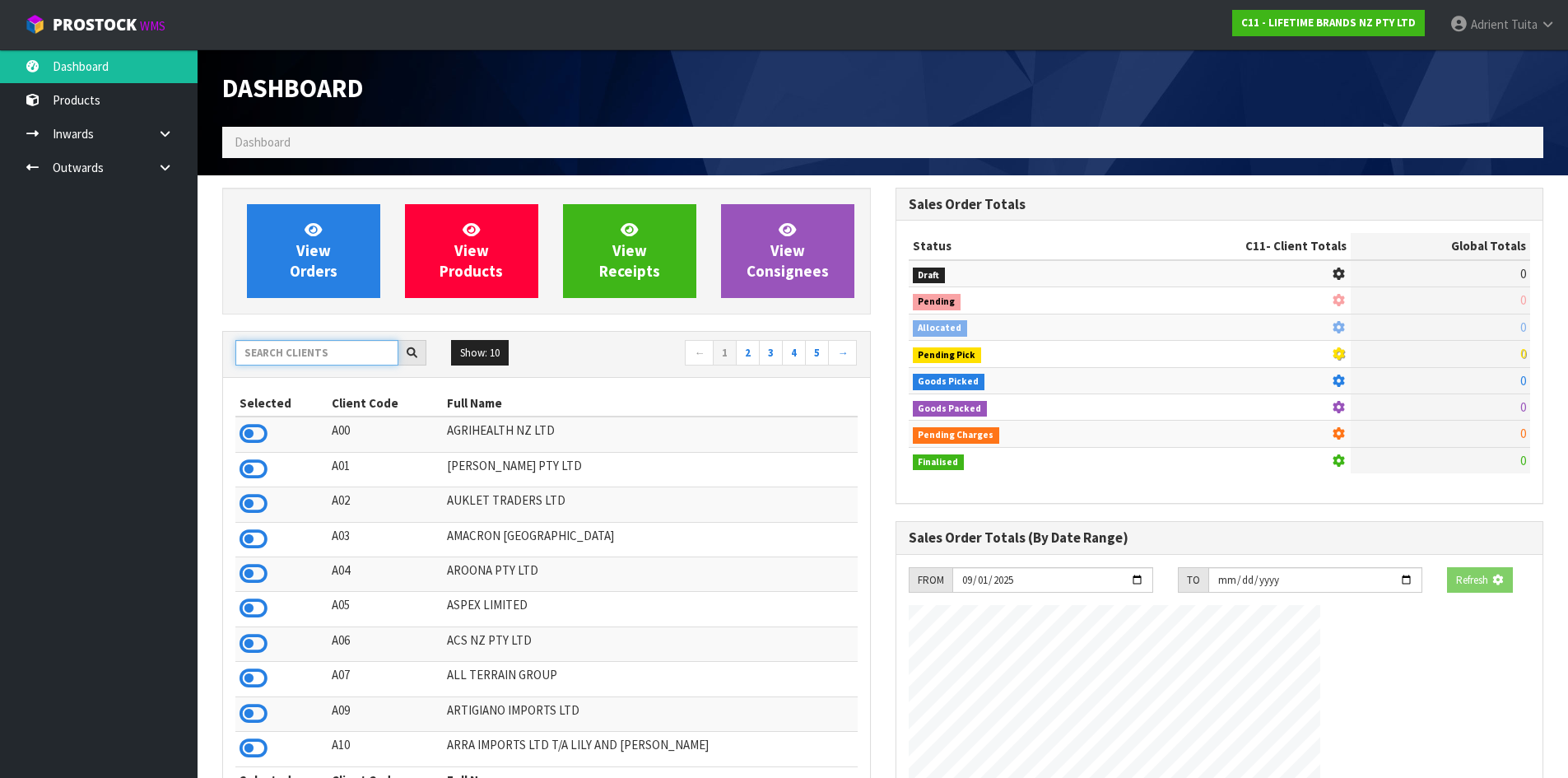
click at [302, 347] on input "text" at bounding box center [317, 352] width 163 height 26
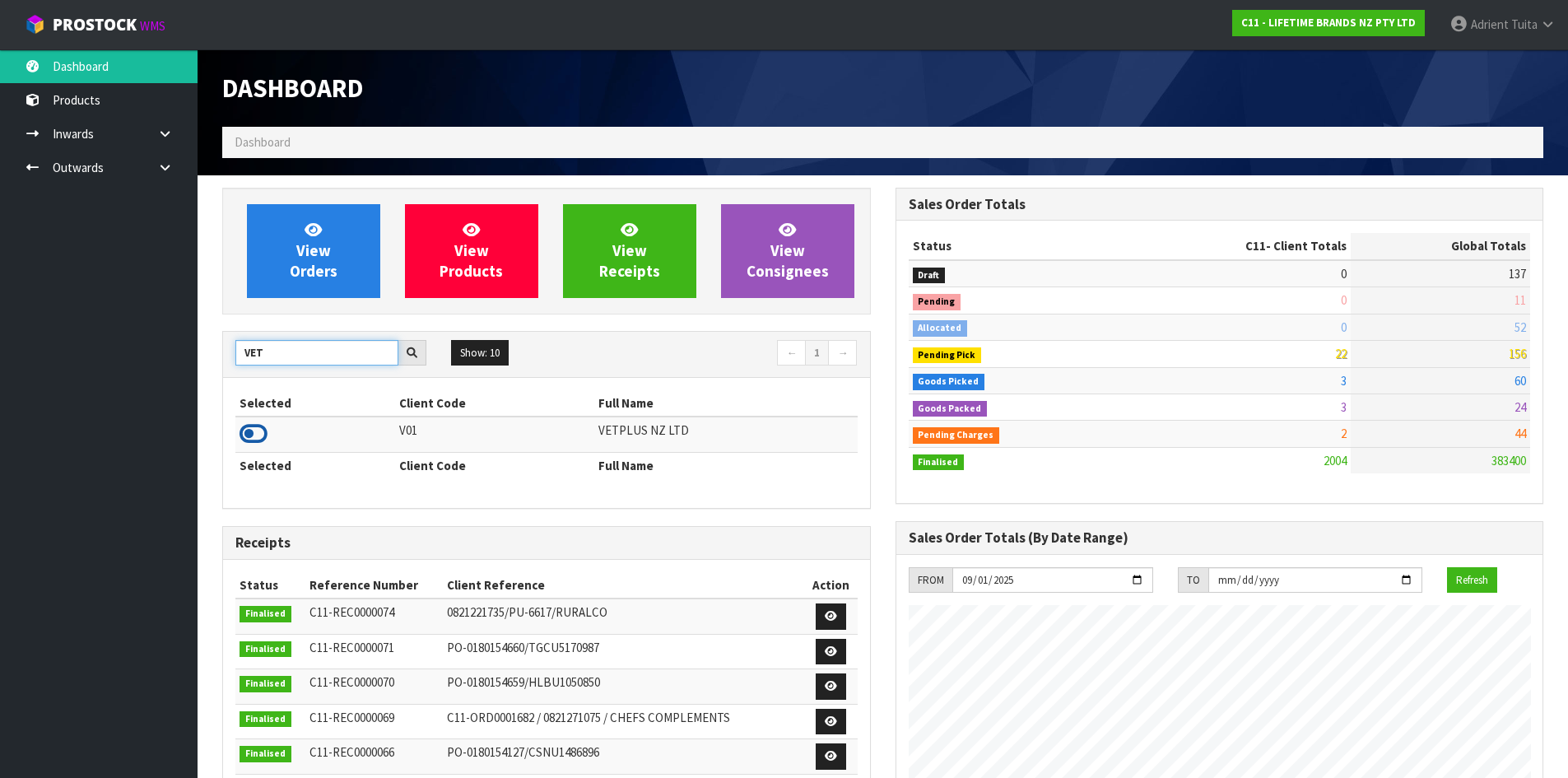
type input "VET"
click at [261, 422] on icon at bounding box center [253, 434] width 28 height 25
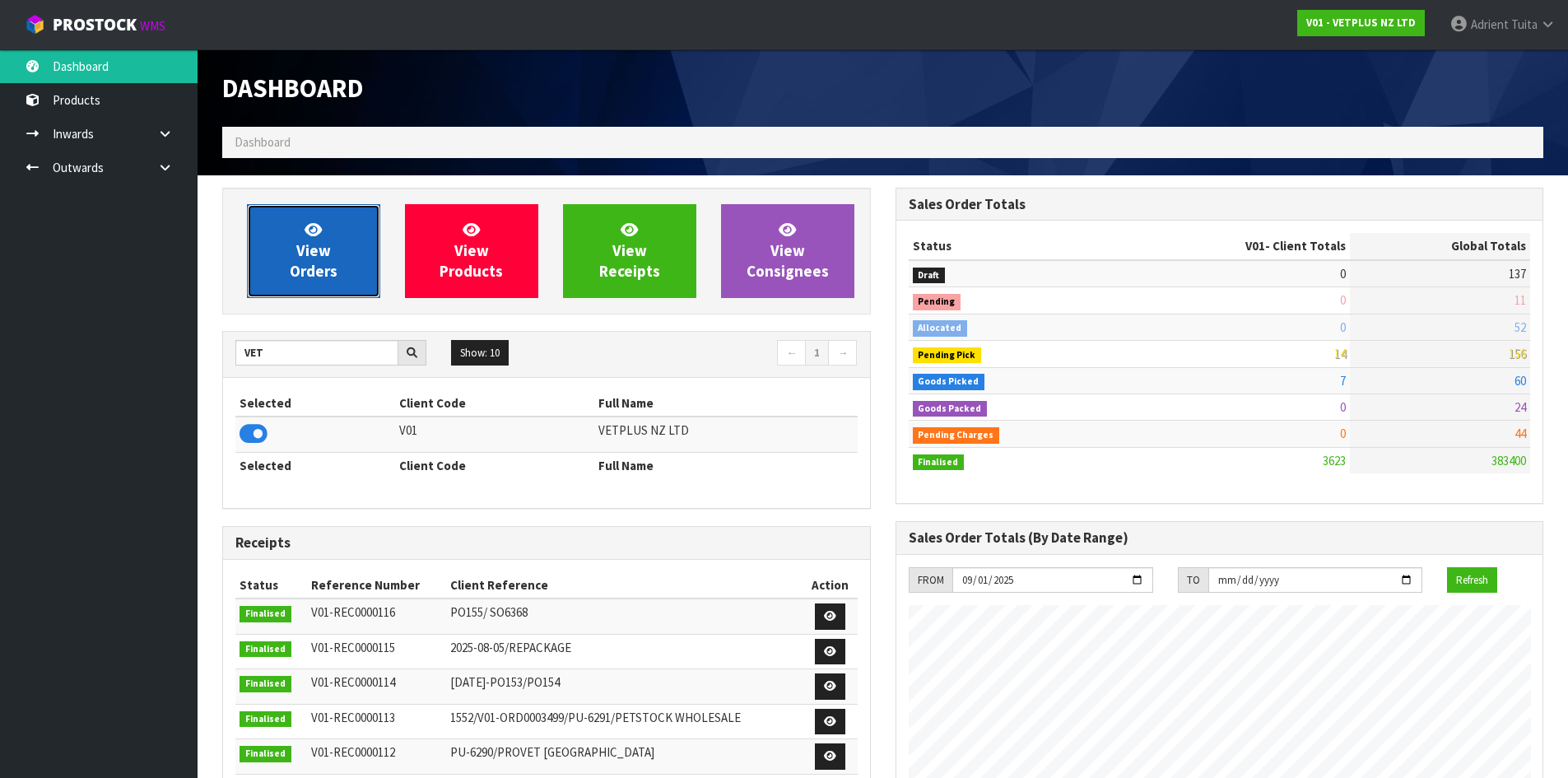
click at [313, 258] on span "View Orders" at bounding box center [314, 250] width 48 height 61
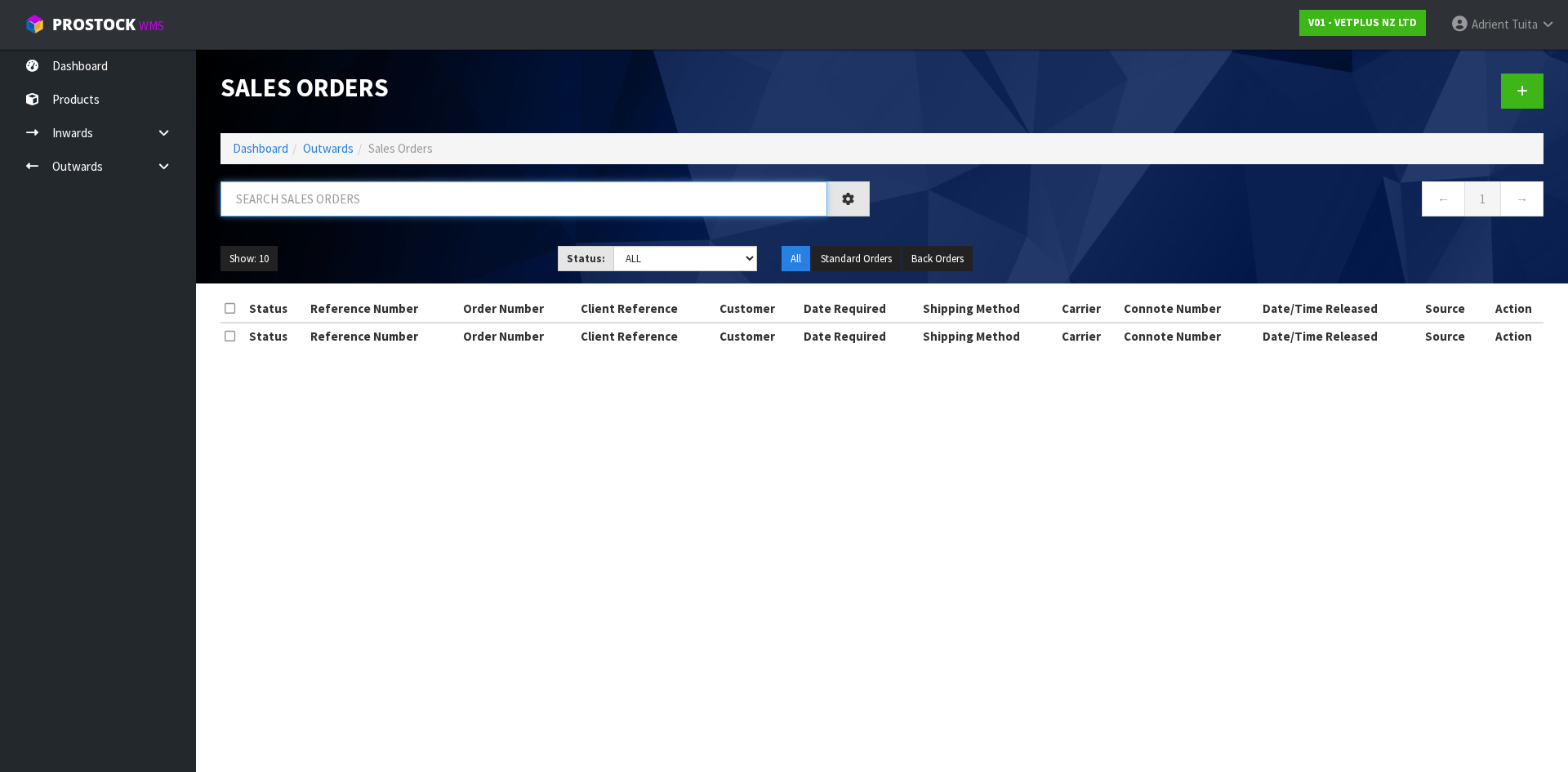
click at [302, 203] on input "text" at bounding box center [524, 199] width 607 height 35
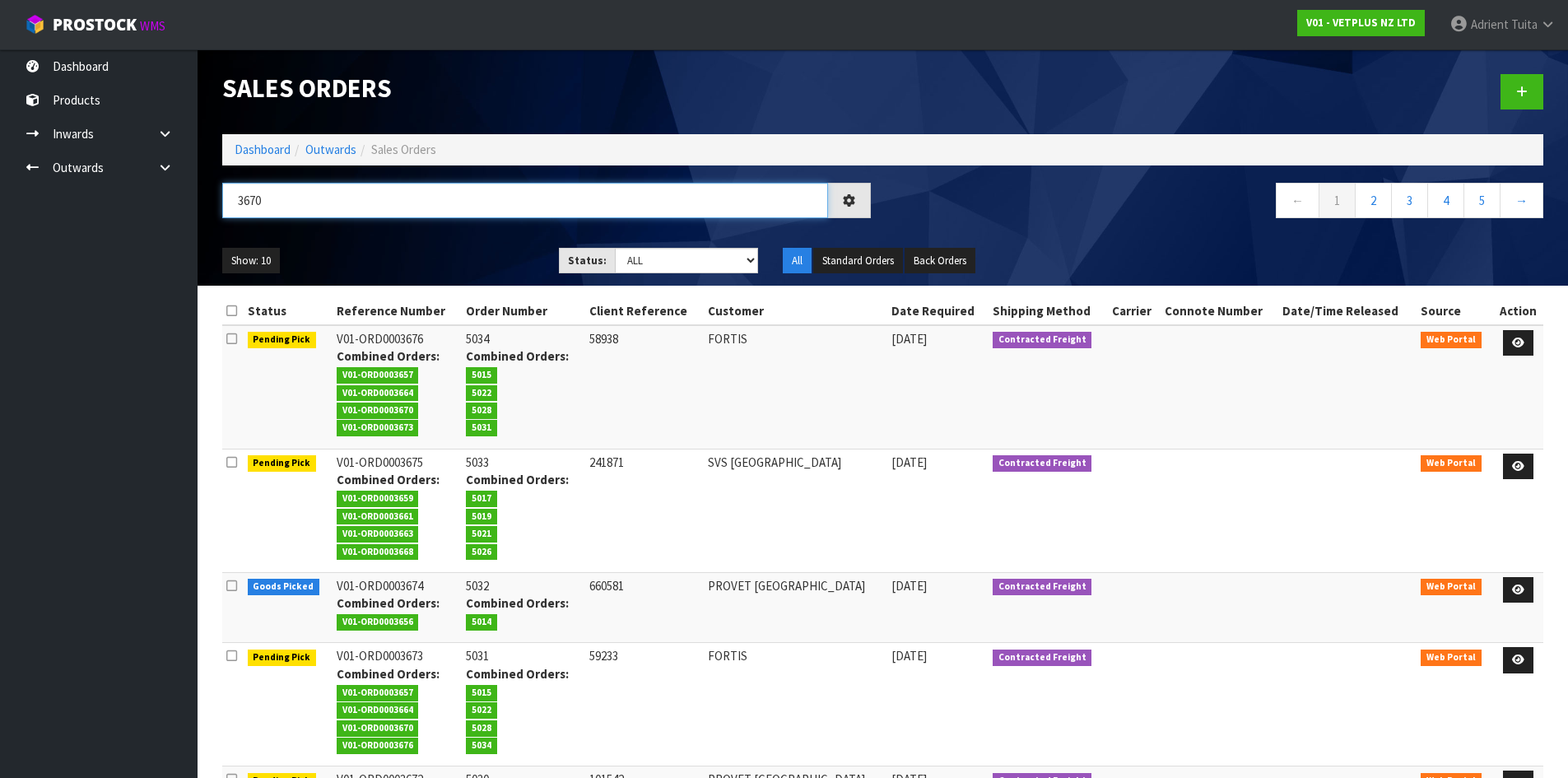
type input "3670"
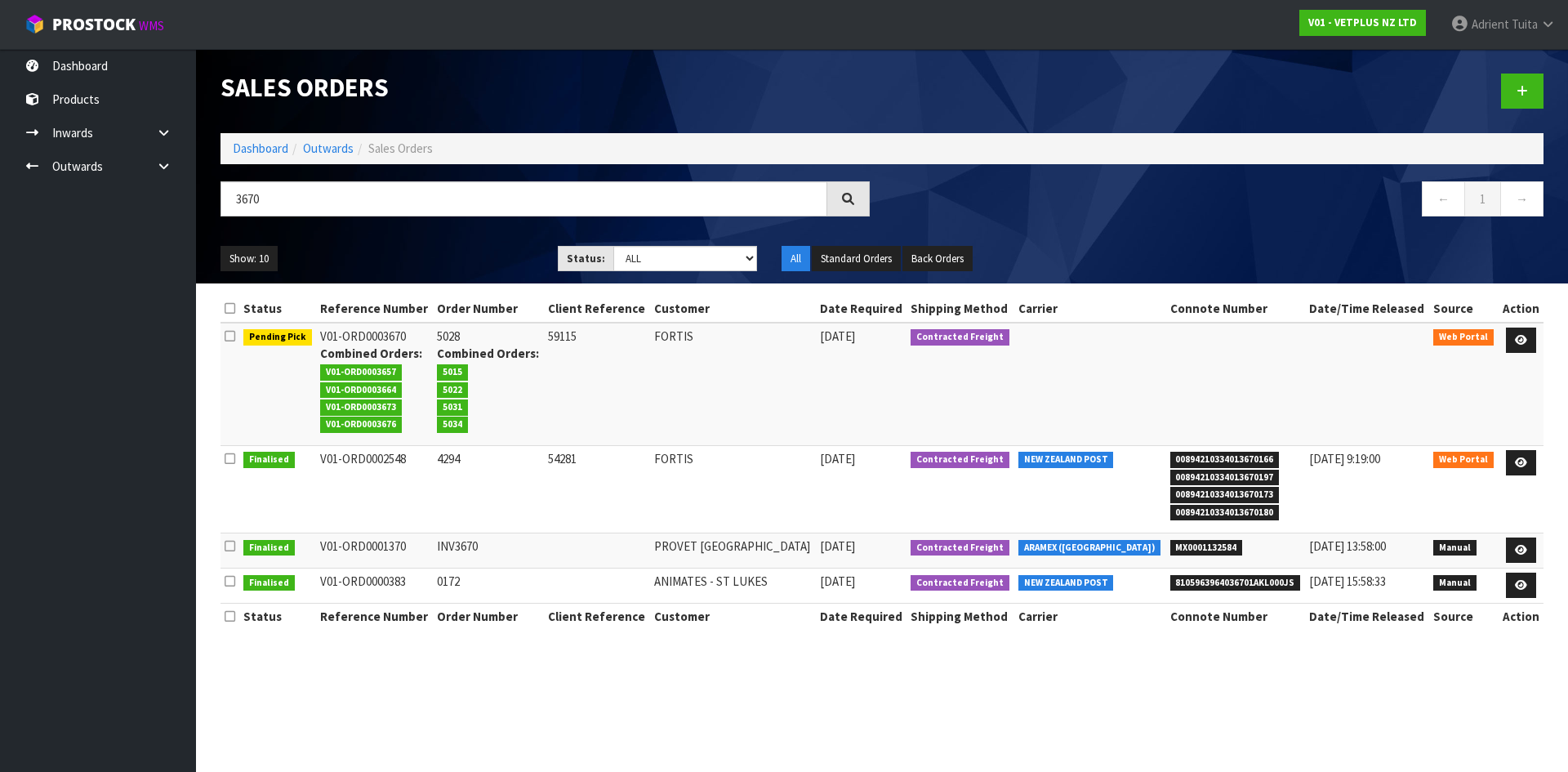
click at [1527, 355] on td at bounding box center [1521, 385] width 46 height 124
click at [1524, 341] on icon at bounding box center [1521, 340] width 12 height 11
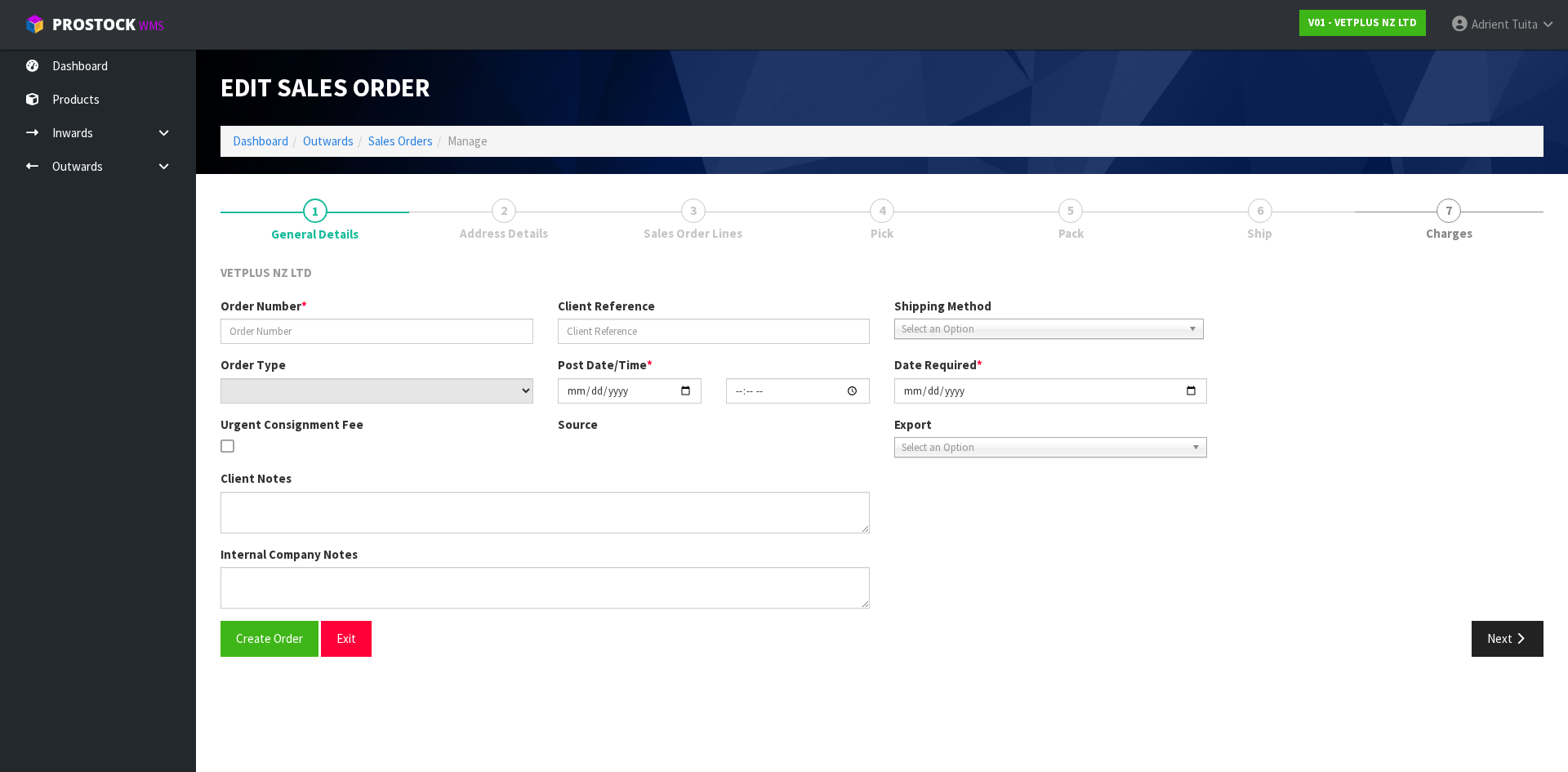
type input "5028"
type input "59115"
select select "number:0"
type input "[DATE]"
type input "16:40:00.000"
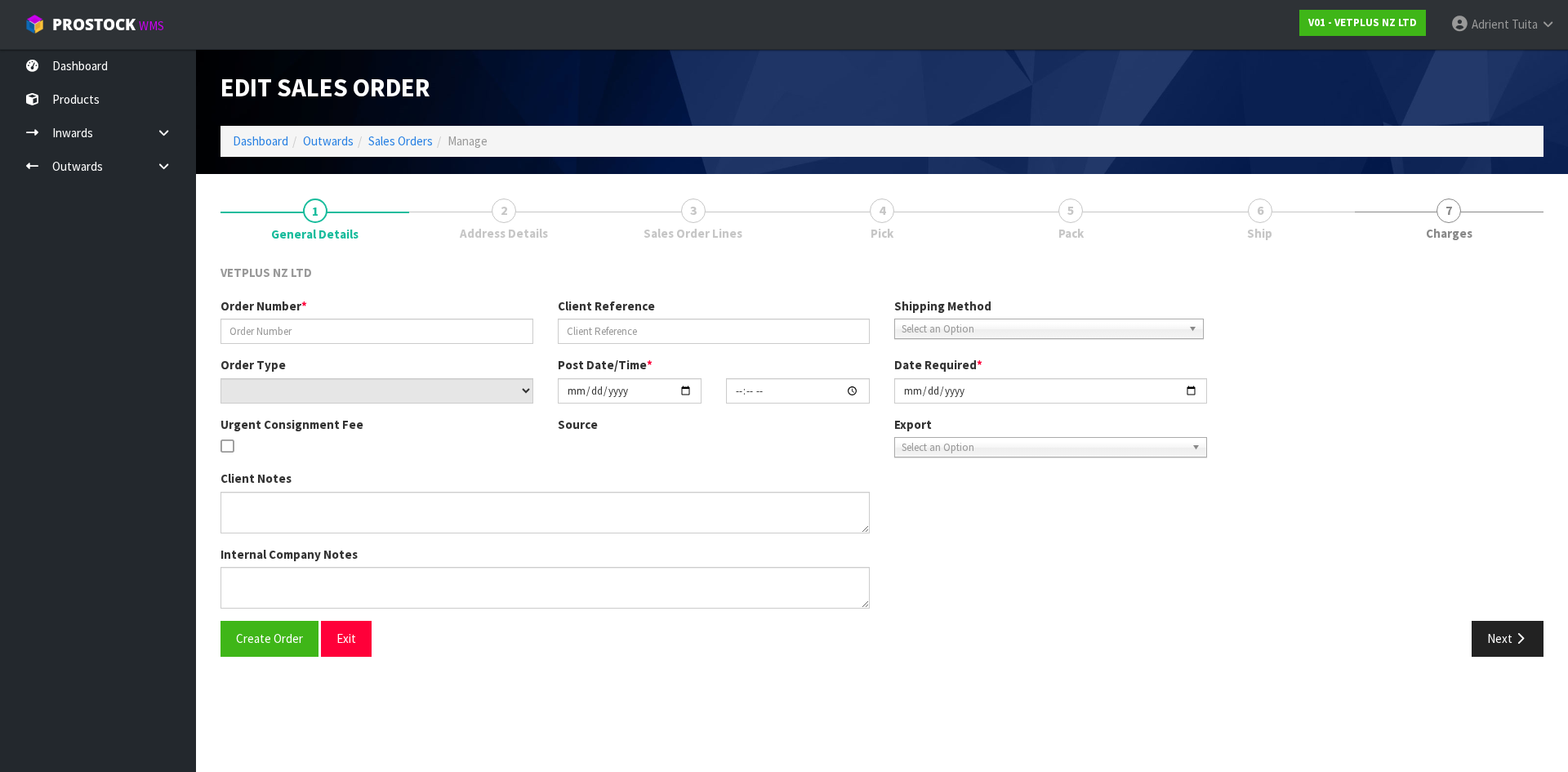
type input "[DATE]"
type textarea "BACK ORDER FROM INV 4996"
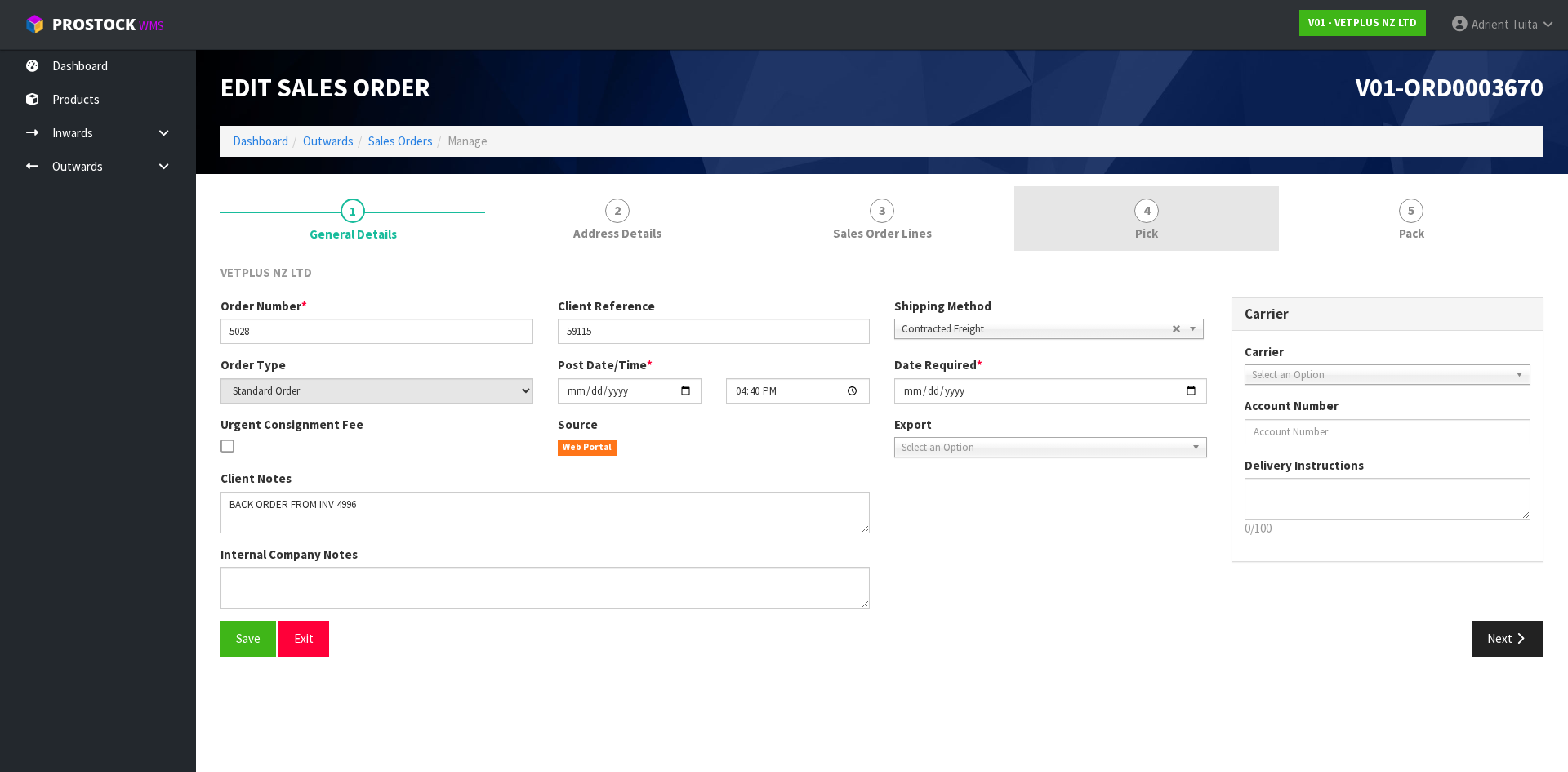
click at [1167, 214] on link "4 Pick" at bounding box center [1146, 218] width 265 height 64
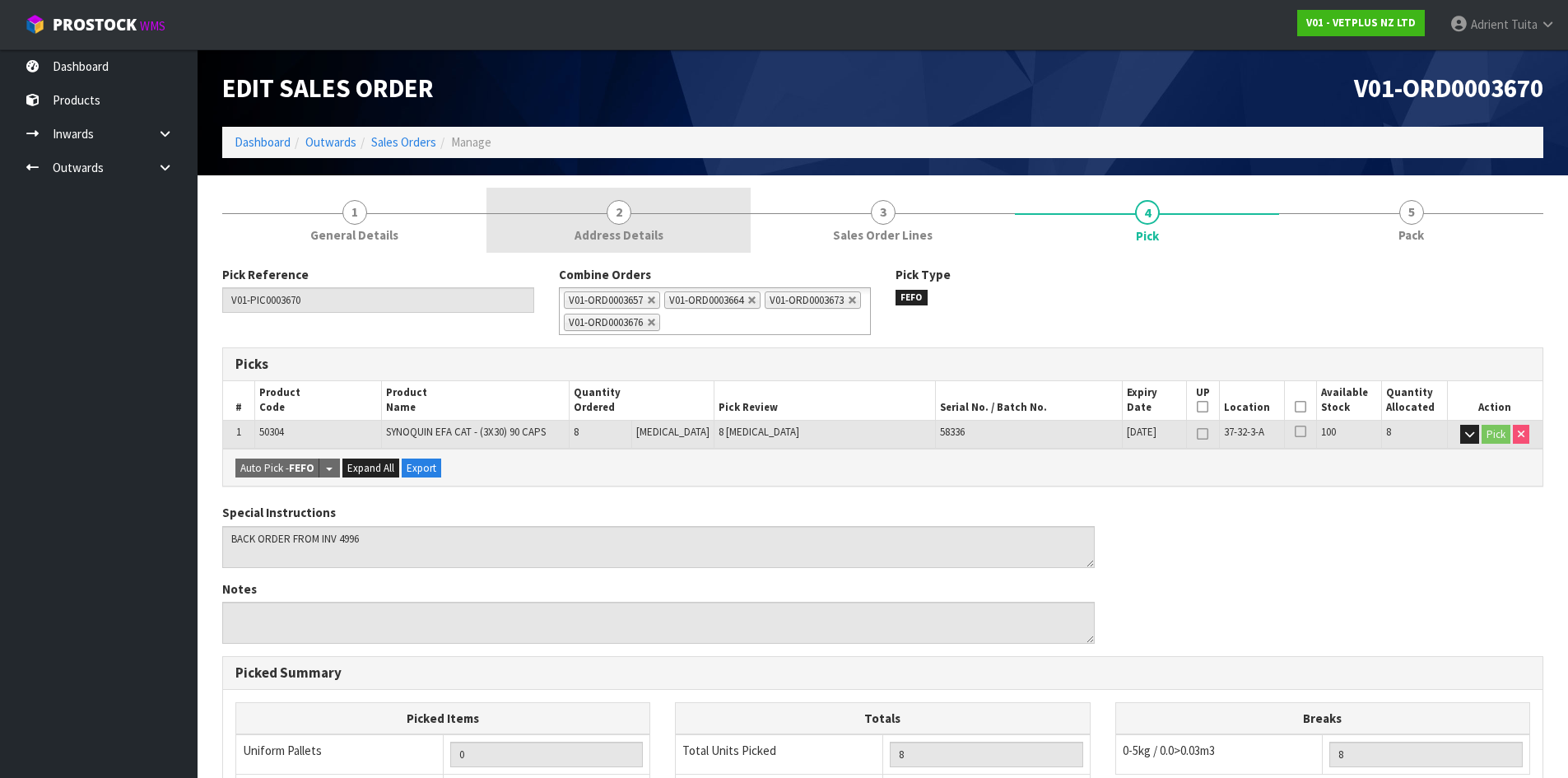
drag, startPoint x: 1339, startPoint y: 217, endPoint x: 690, endPoint y: 212, distance: 649.0
click at [1340, 216] on link "5 Pack" at bounding box center [1411, 220] width 264 height 65
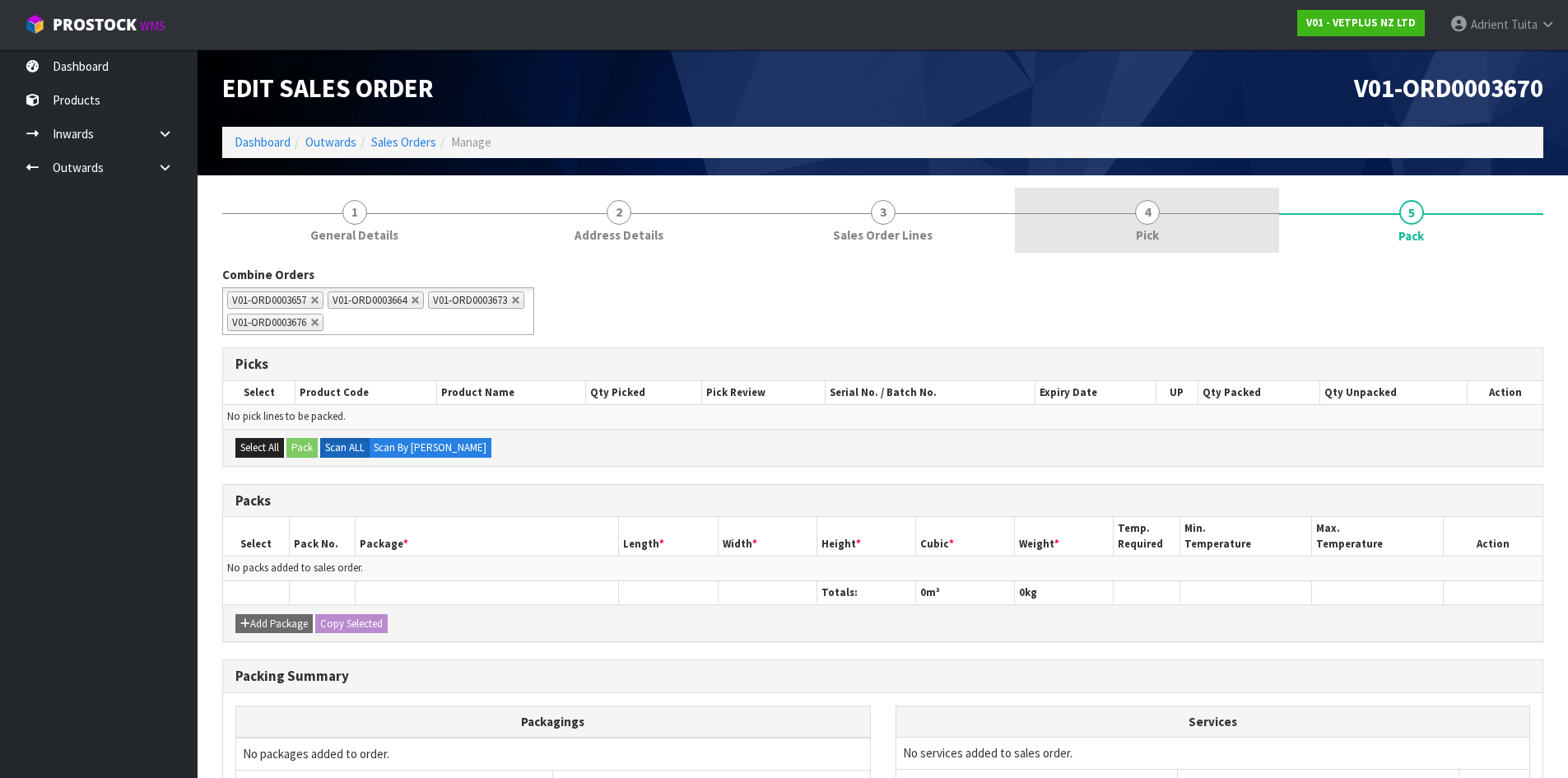
click at [1193, 221] on link "4 Pick" at bounding box center [1146, 220] width 264 height 65
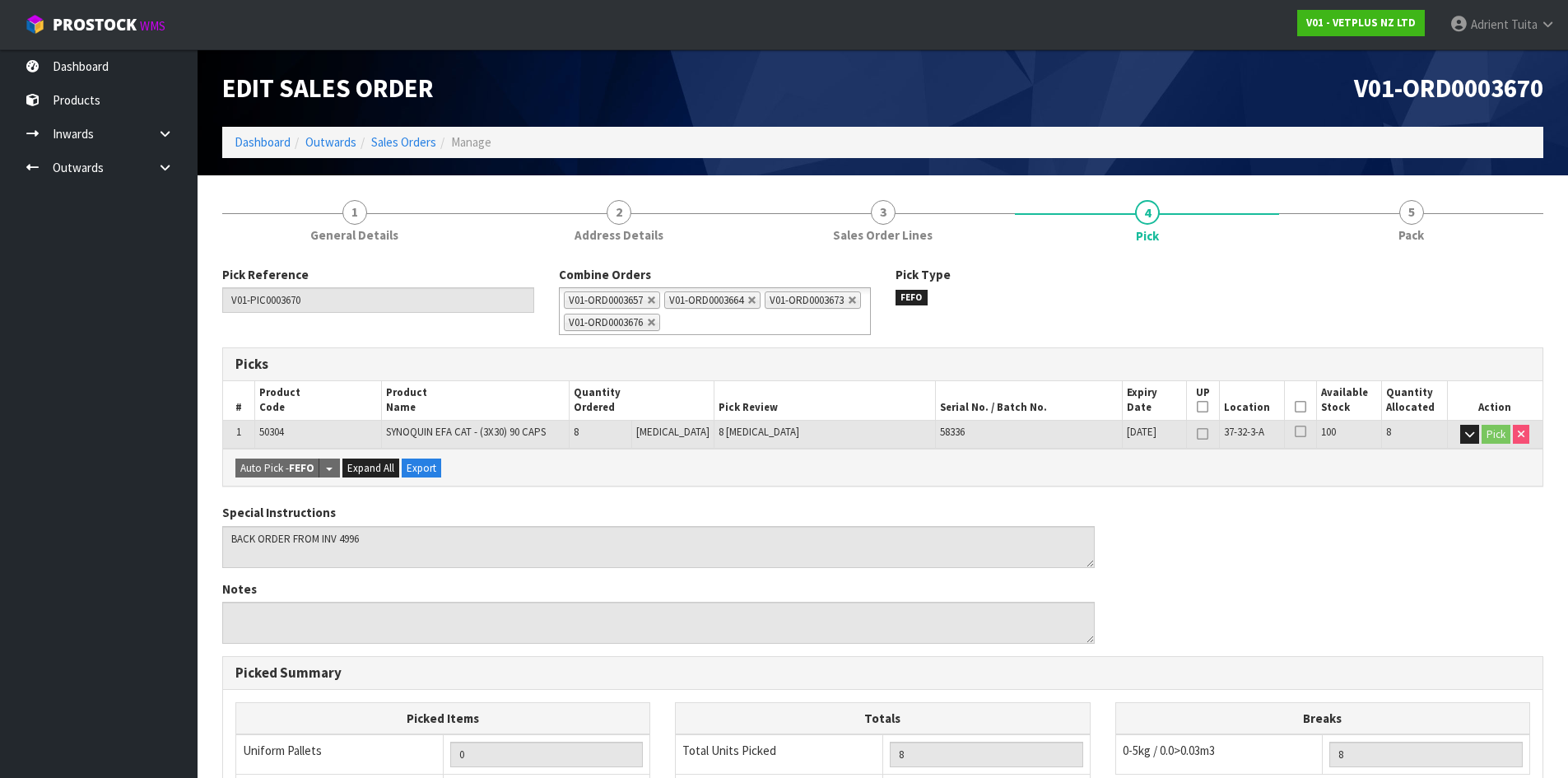
click at [1295, 406] on icon at bounding box center [1300, 406] width 12 height 1
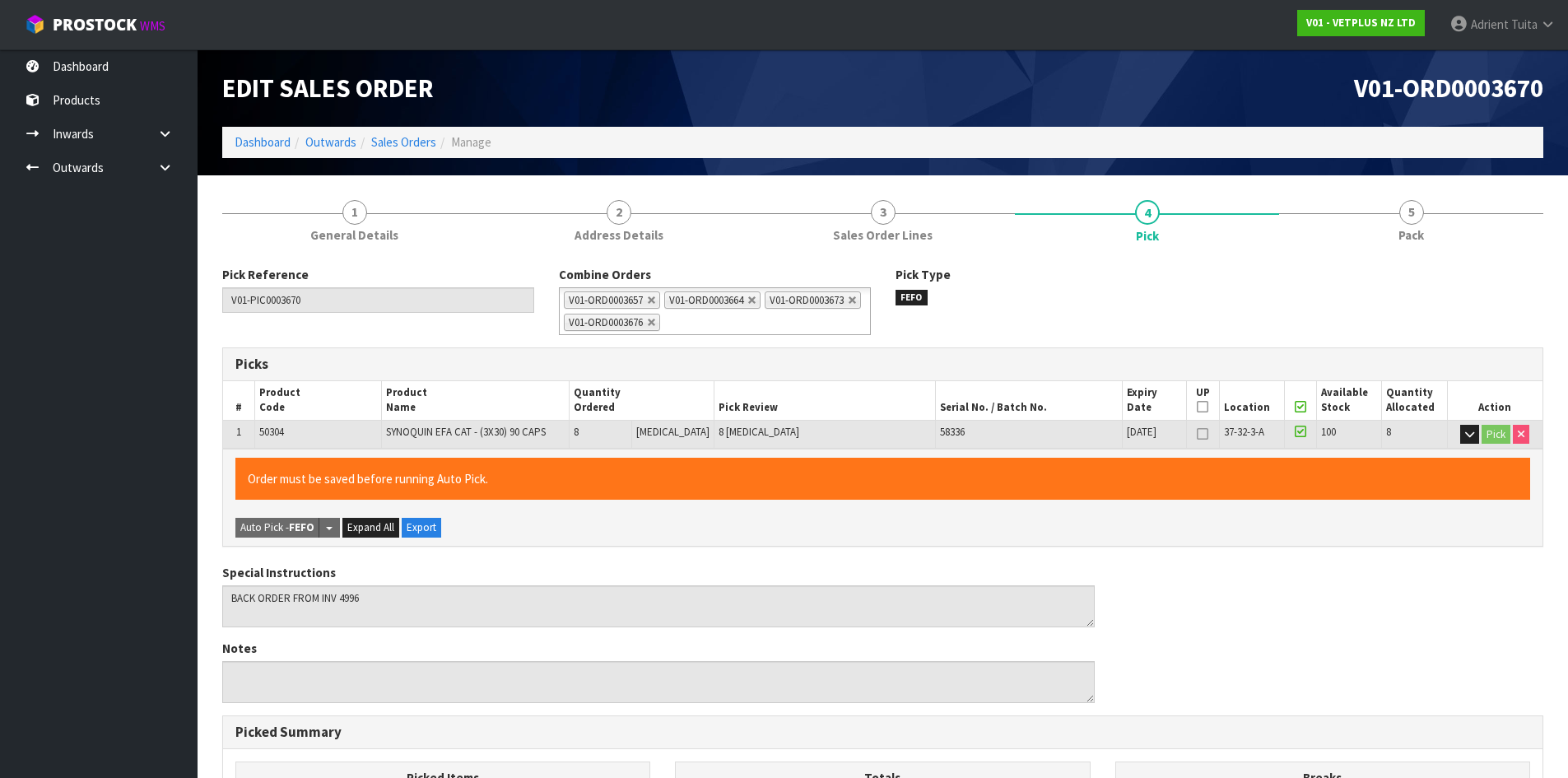
click at [1295, 406] on icon at bounding box center [1300, 406] width 12 height 1
click at [1197, 406] on icon at bounding box center [1202, 406] width 12 height 1
type input "1"
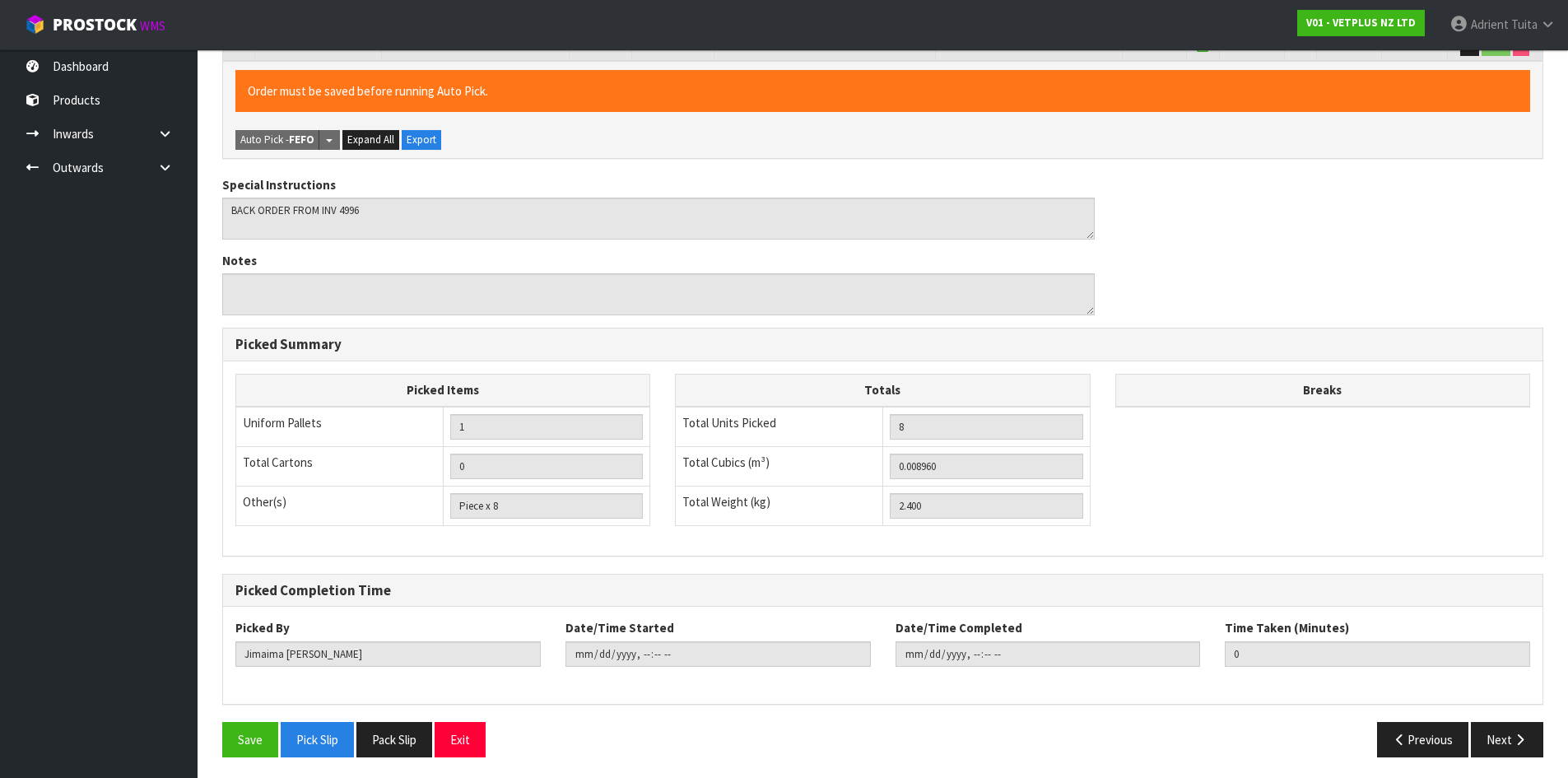
scroll to position [392, 0]
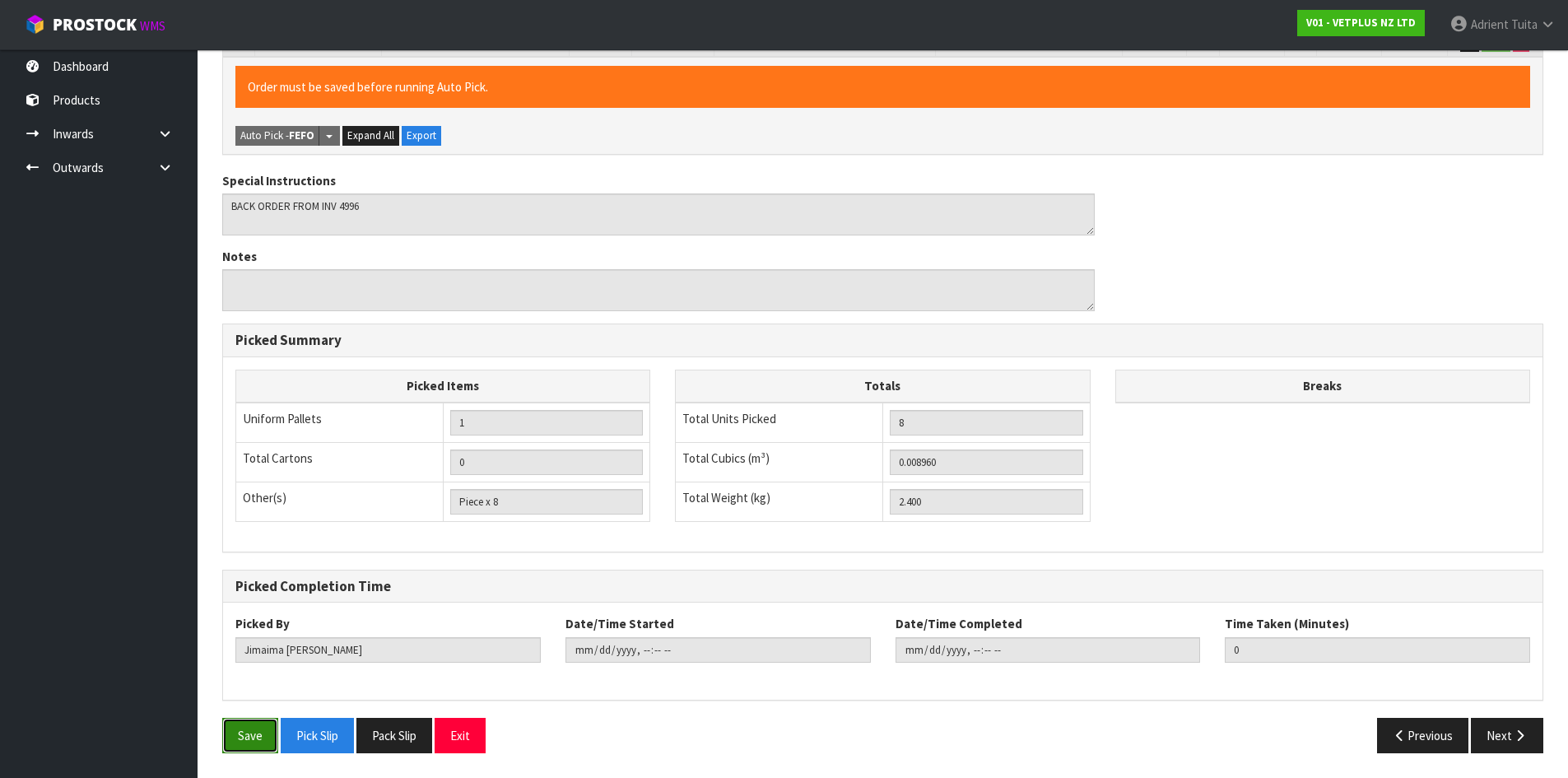
click at [261, 734] on button "Save" at bounding box center [250, 735] width 56 height 36
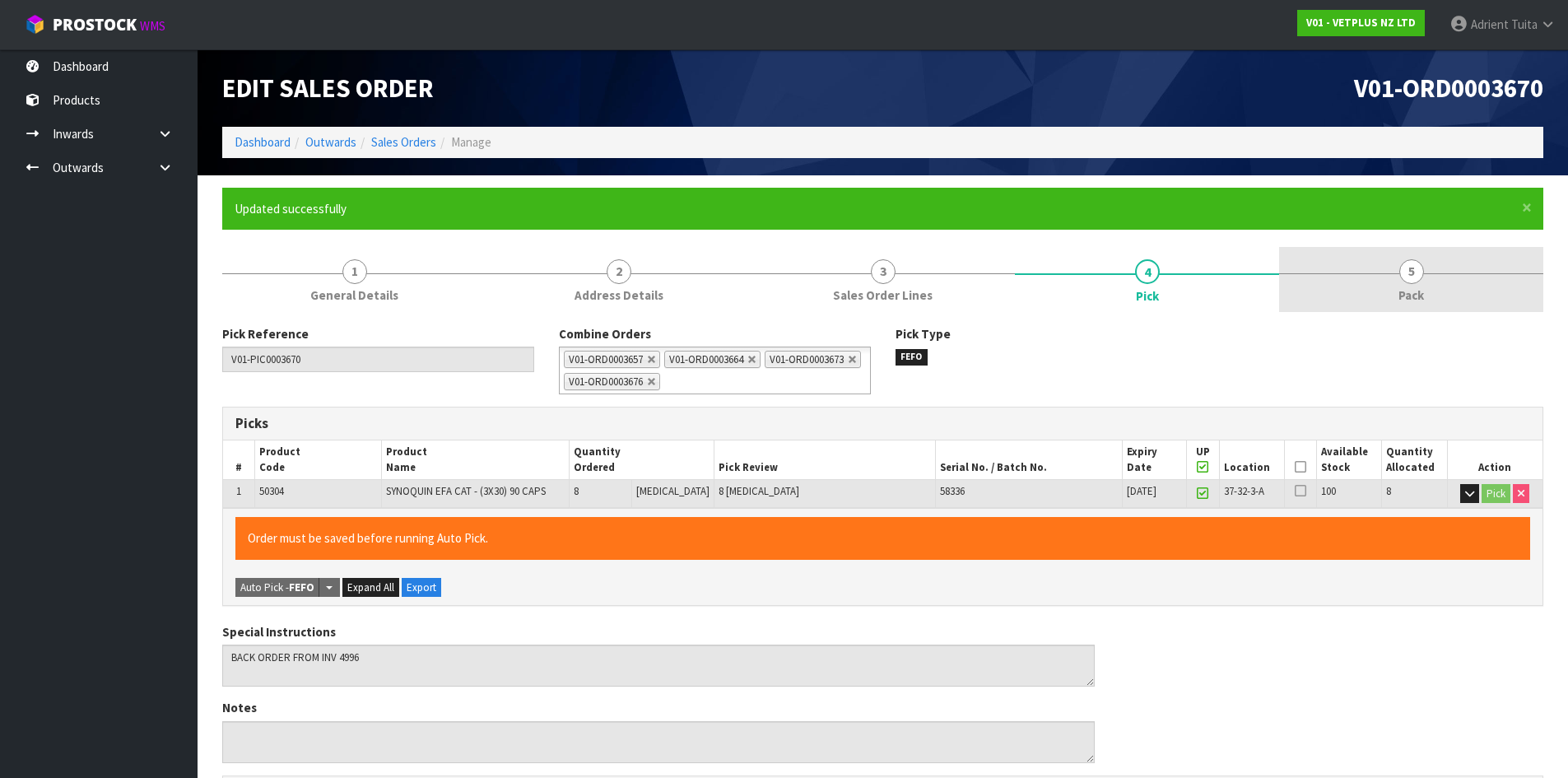
click at [1424, 289] on span "Pack" at bounding box center [1411, 294] width 26 height 17
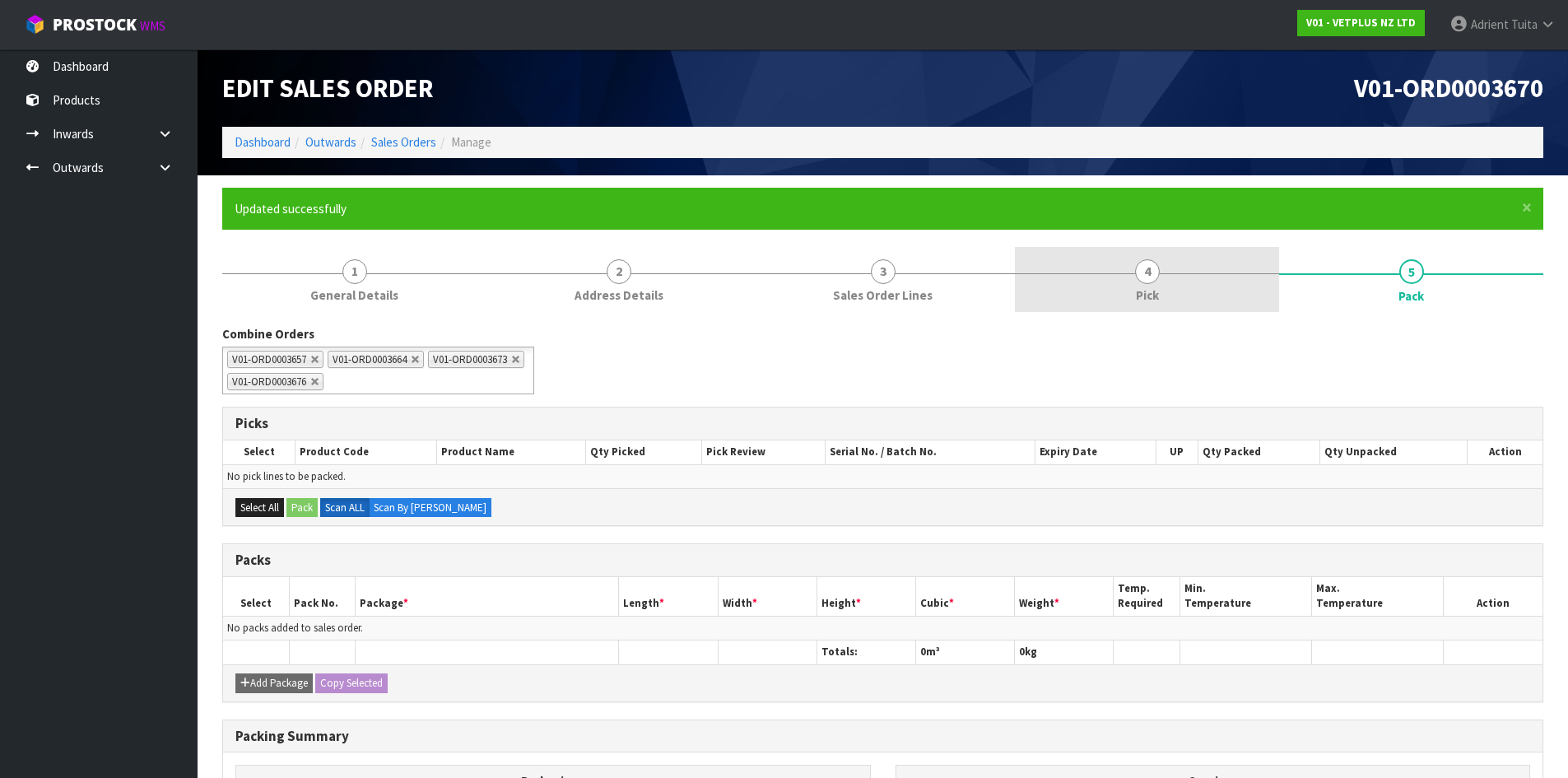
click at [1201, 283] on link "4 Pick" at bounding box center [1146, 279] width 264 height 65
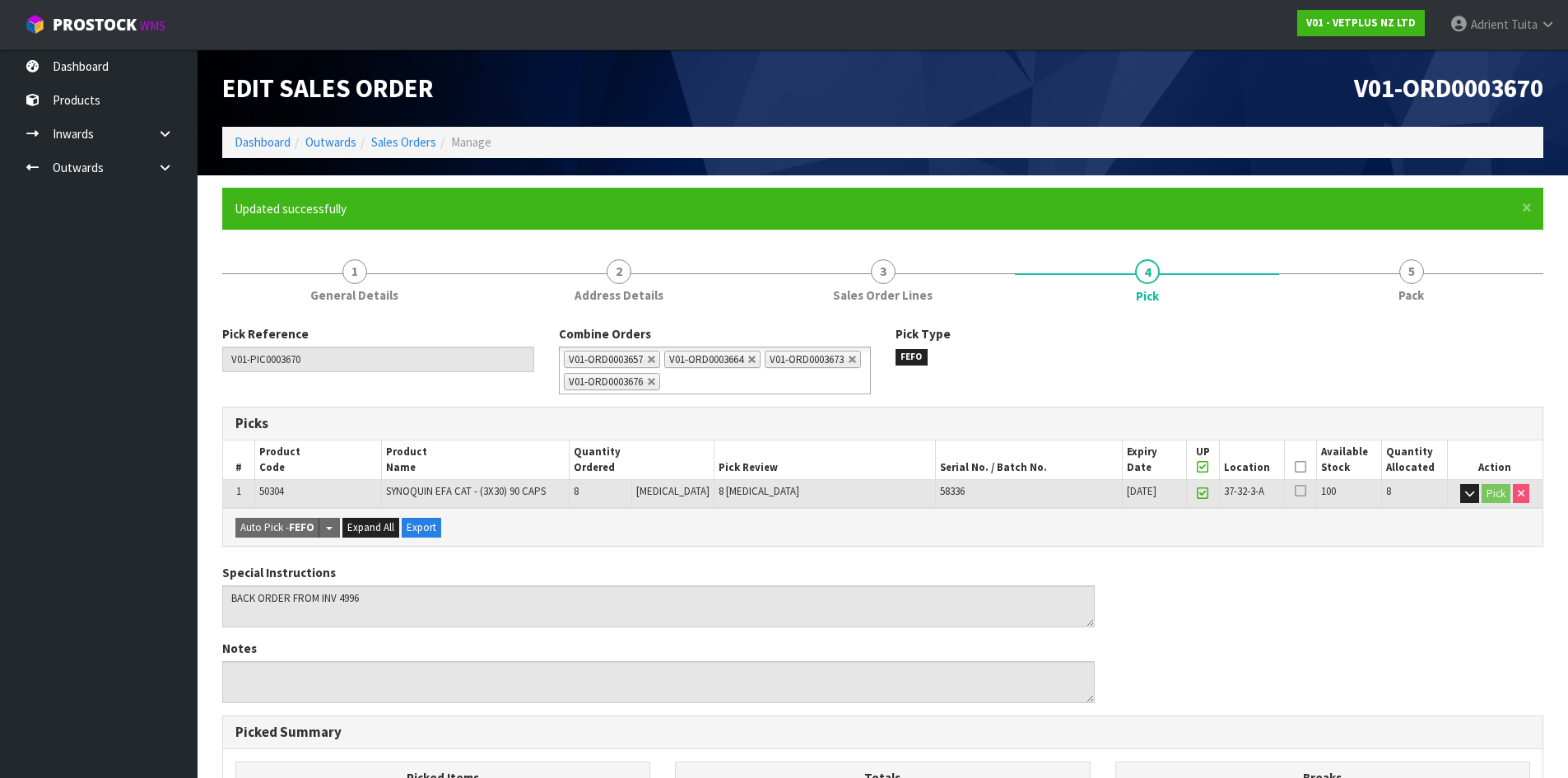
click at [1197, 468] on icon at bounding box center [1202, 467] width 12 height 1
type input "0"
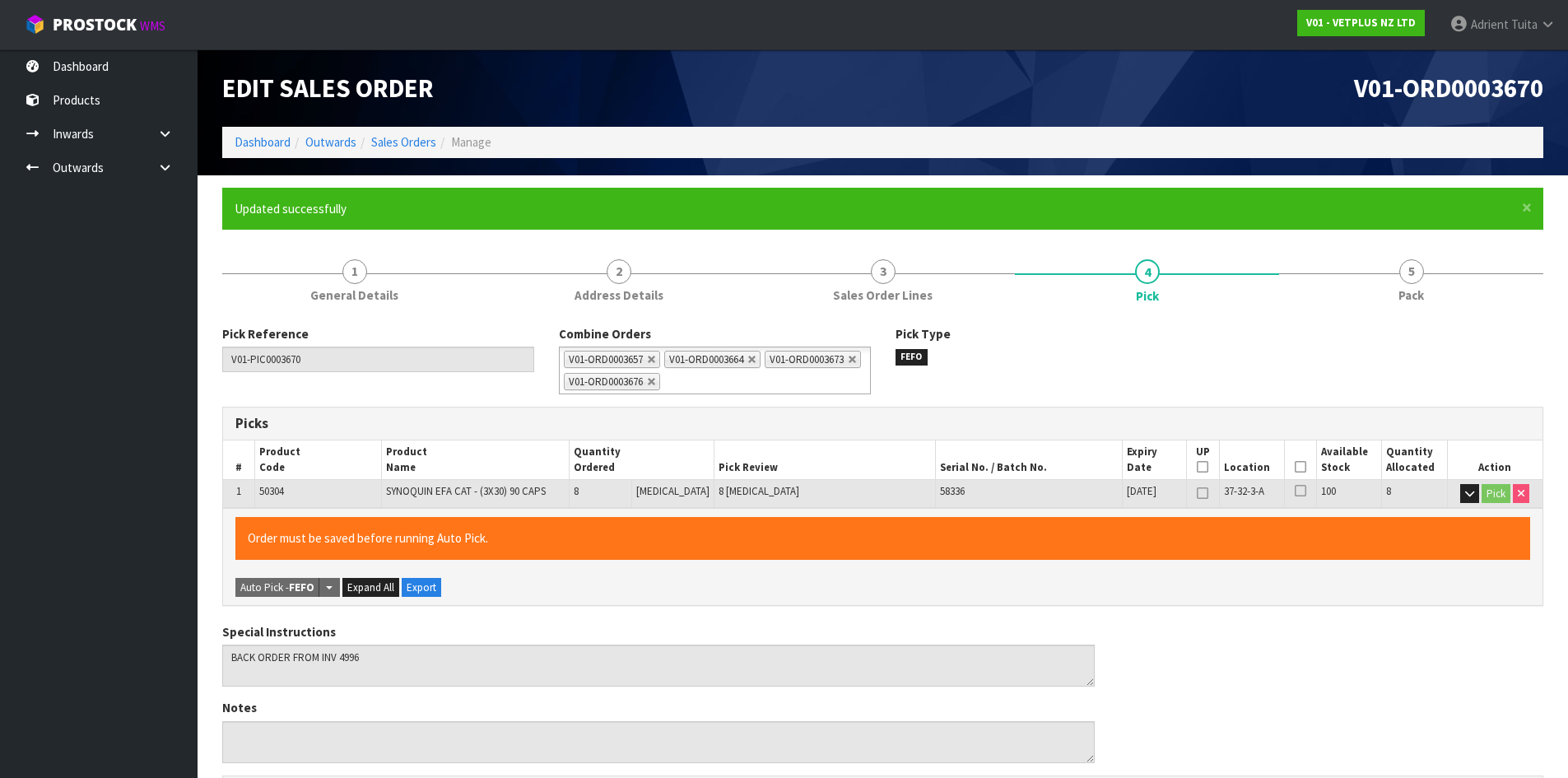
click at [1295, 467] on icon at bounding box center [1300, 467] width 12 height 1
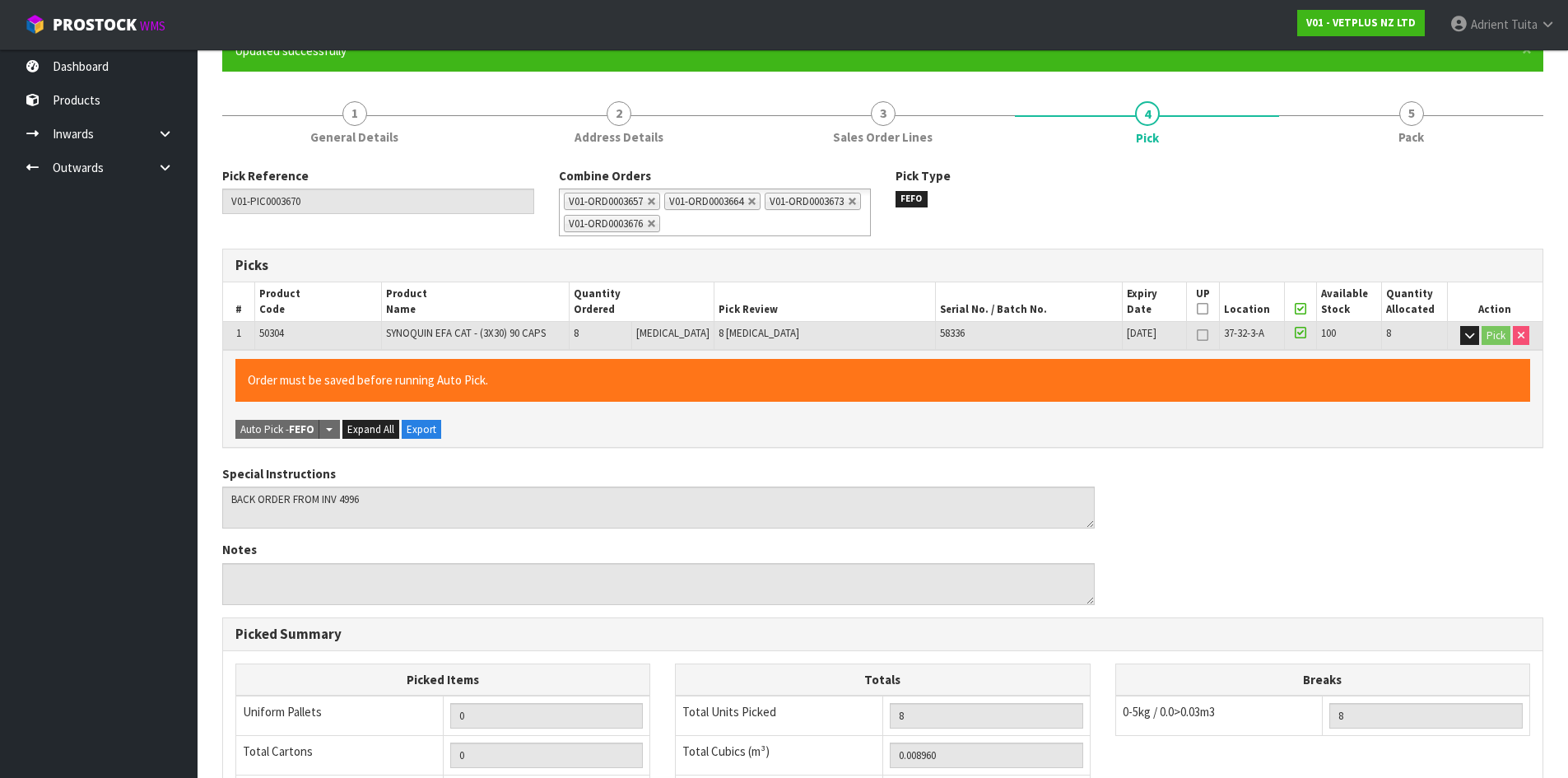
scroll to position [451, 0]
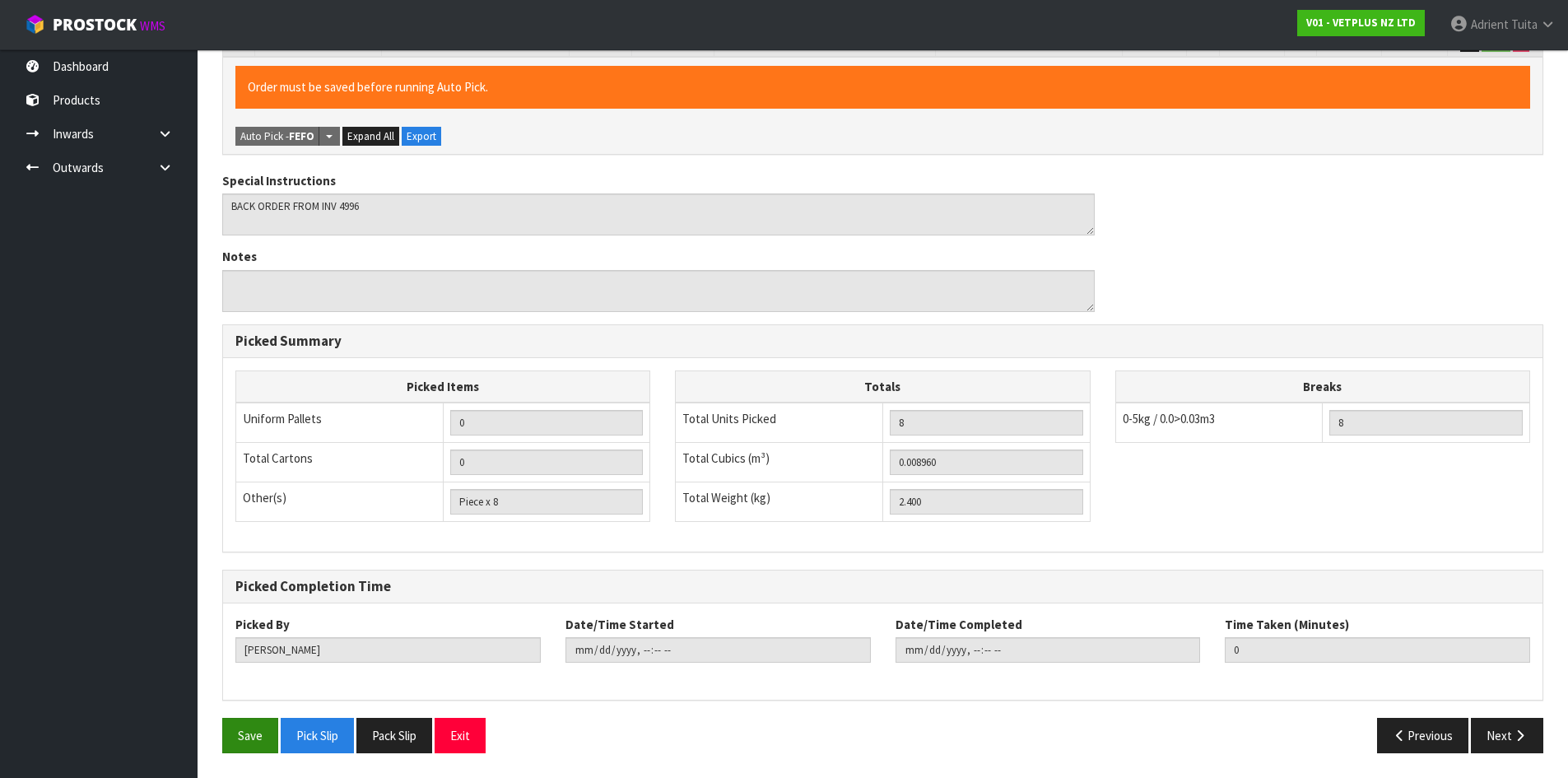
drag, startPoint x: 205, startPoint y: 765, endPoint x: 226, endPoint y: 736, distance: 35.8
click at [205, 763] on section "× Close Updated successfully 1 General Details 2 Address Details 3 Sales Order …" at bounding box center [882, 251] width 1371 height 1054
click at [227, 735] on button "Save" at bounding box center [250, 735] width 56 height 36
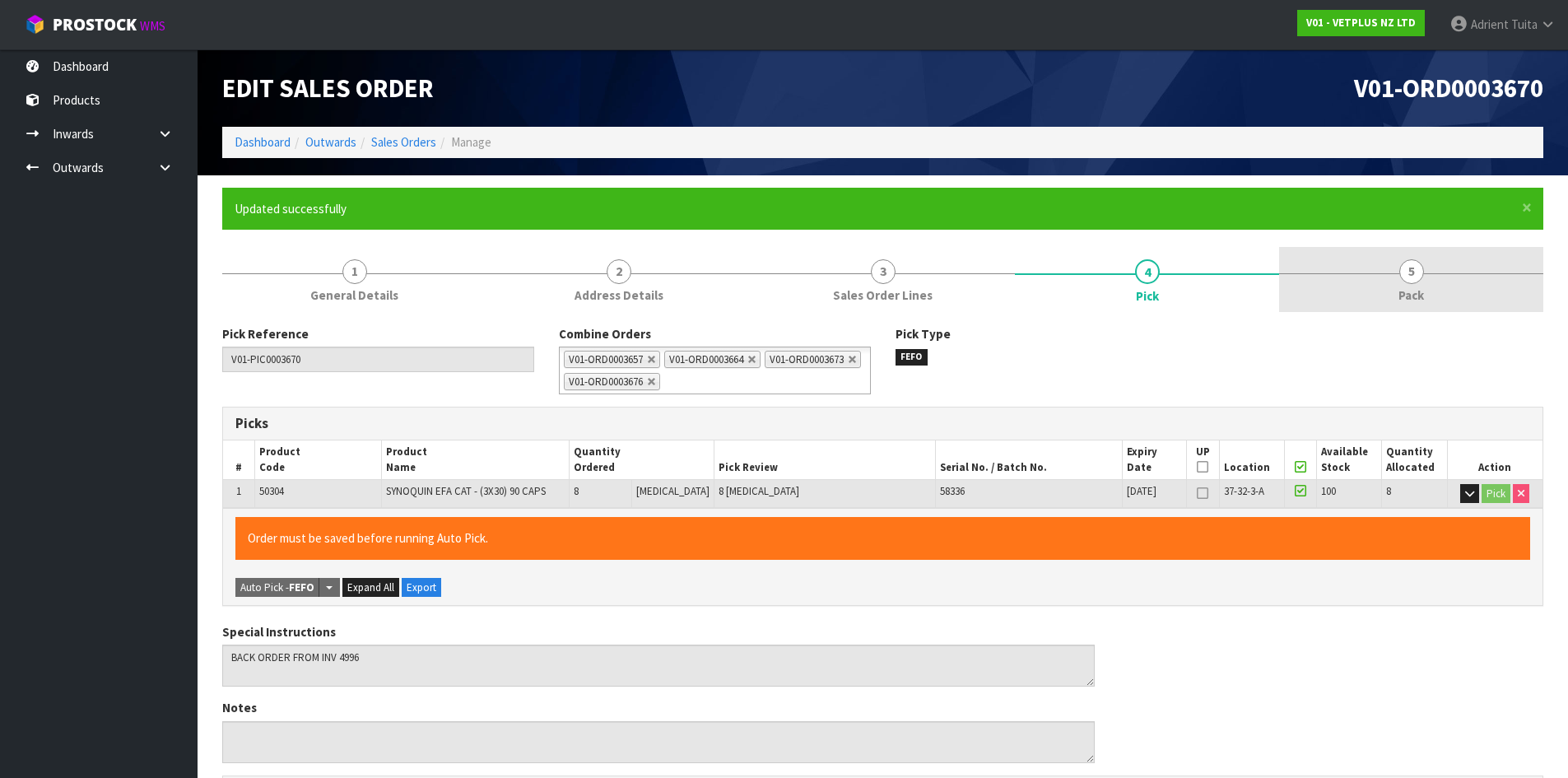
type input "[DATE]T15:18:23"
click at [1467, 276] on link "5 Pack" at bounding box center [1411, 279] width 264 height 65
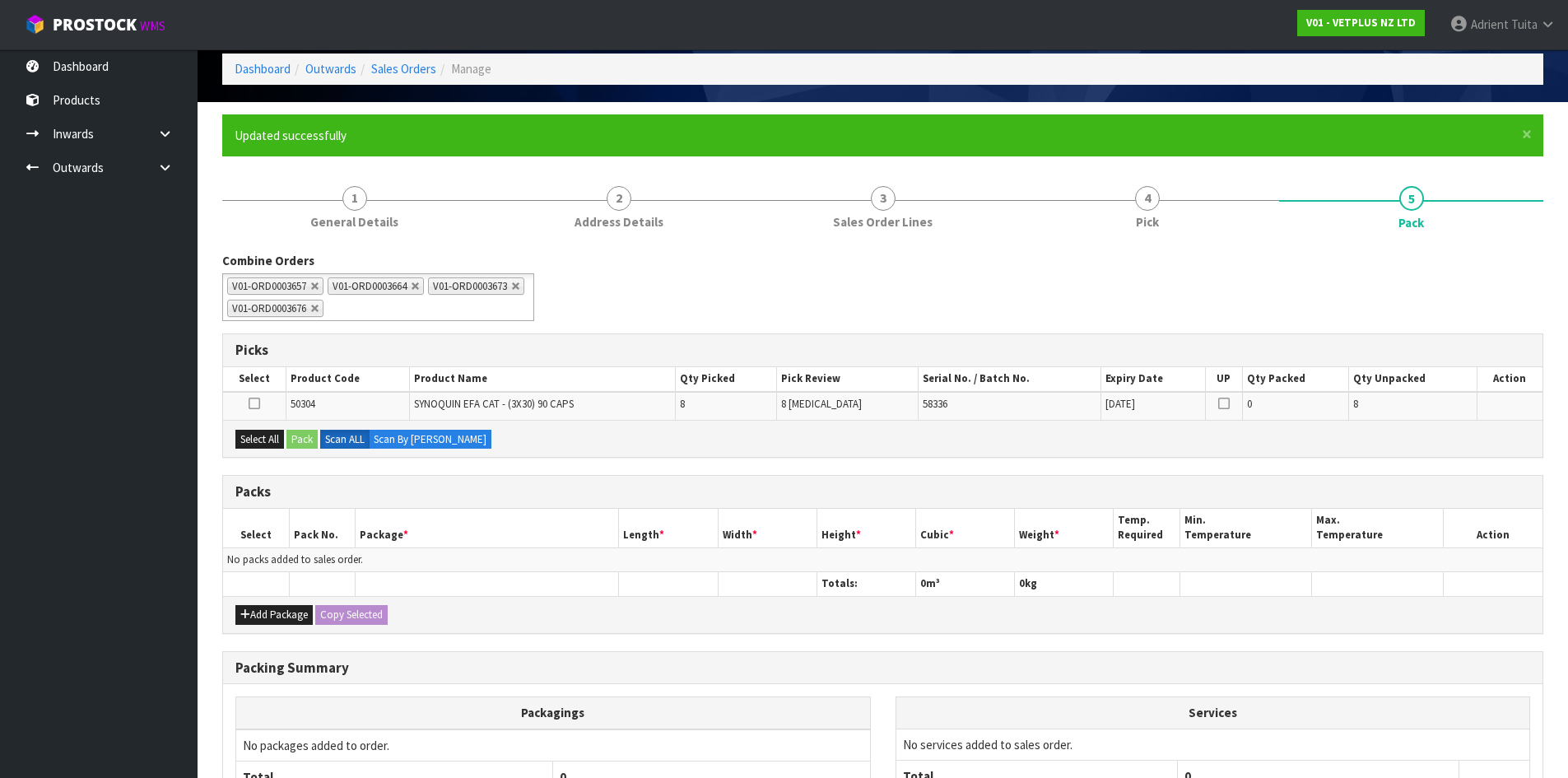
scroll to position [234, 0]
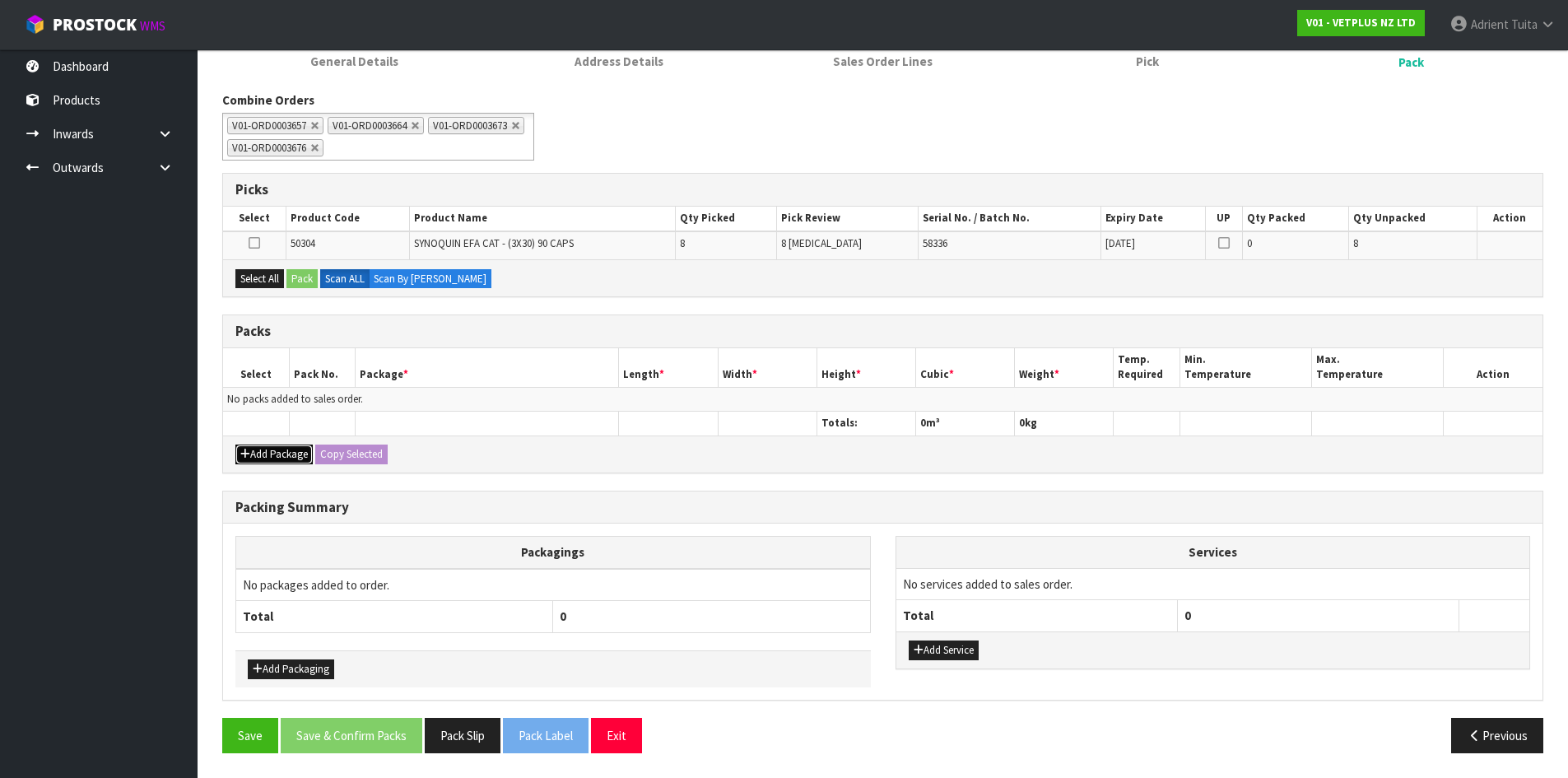
drag, startPoint x: 253, startPoint y: 458, endPoint x: 254, endPoint y: 447, distance: 11.0
click at [253, 458] on button "Add Package" at bounding box center [274, 454] width 77 height 20
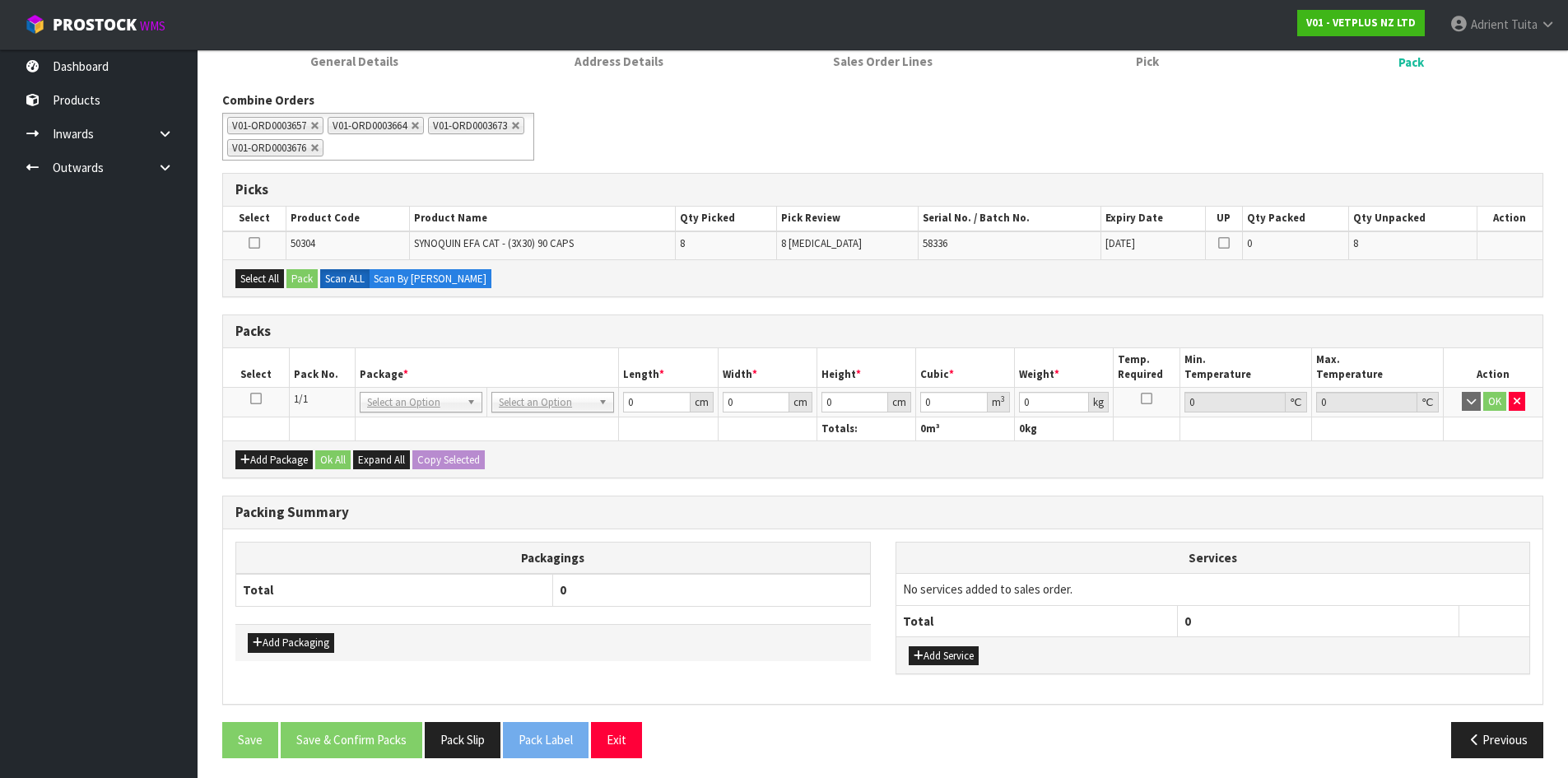
click at [261, 399] on icon at bounding box center [255, 398] width 12 height 1
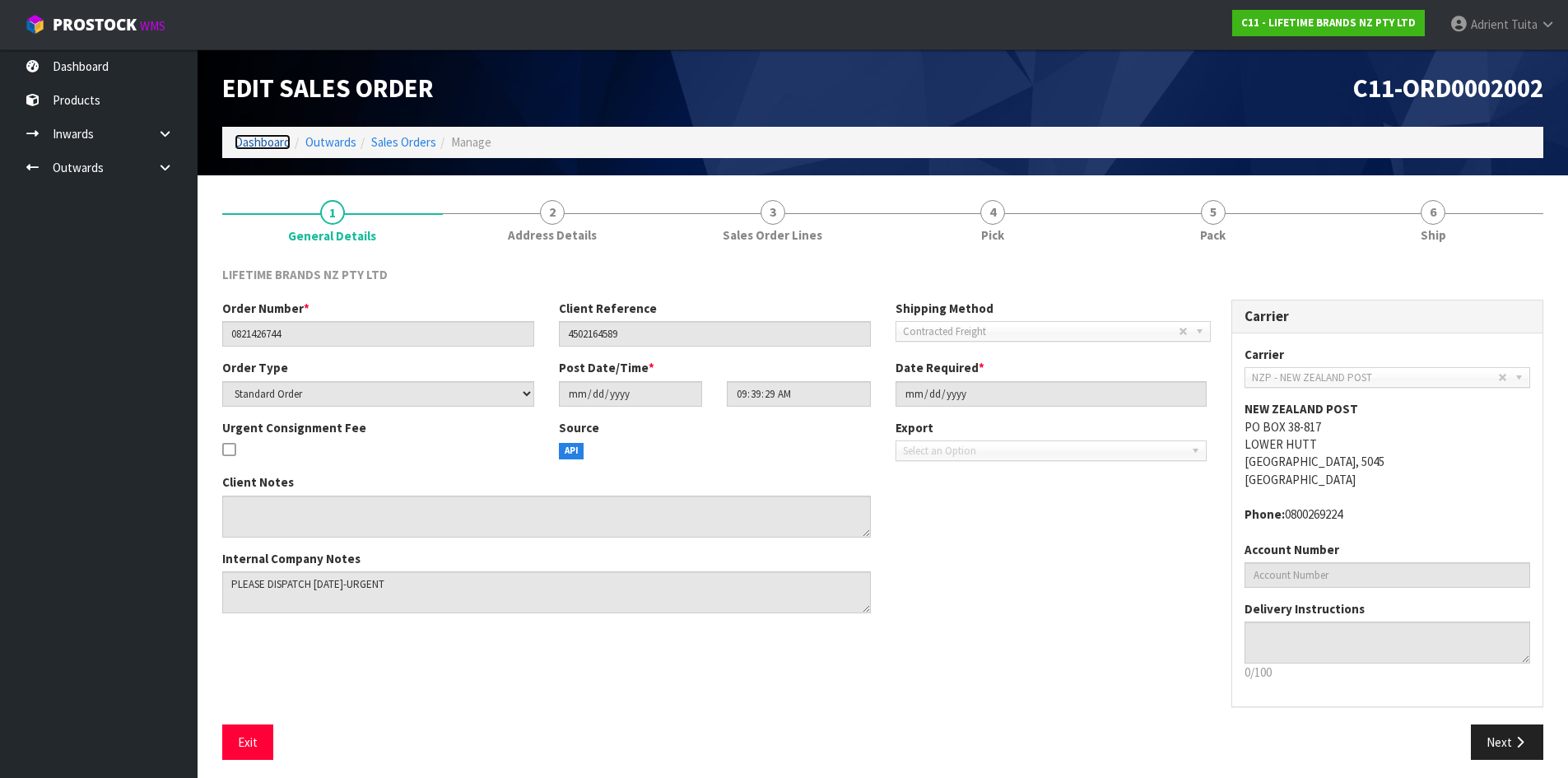
click at [276, 144] on link "Dashboard" at bounding box center [262, 142] width 56 height 16
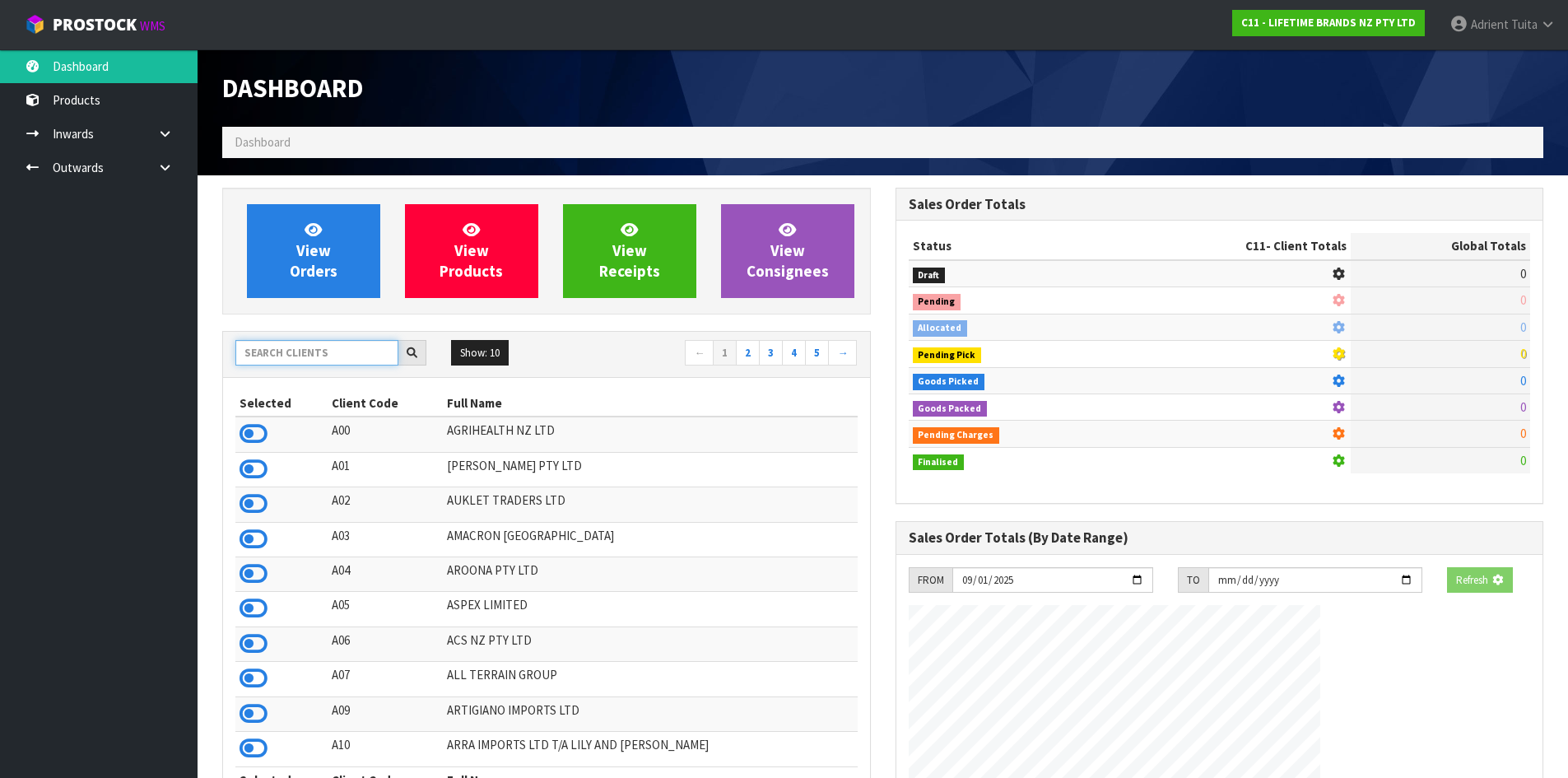
click at [309, 350] on input "text" at bounding box center [317, 352] width 163 height 26
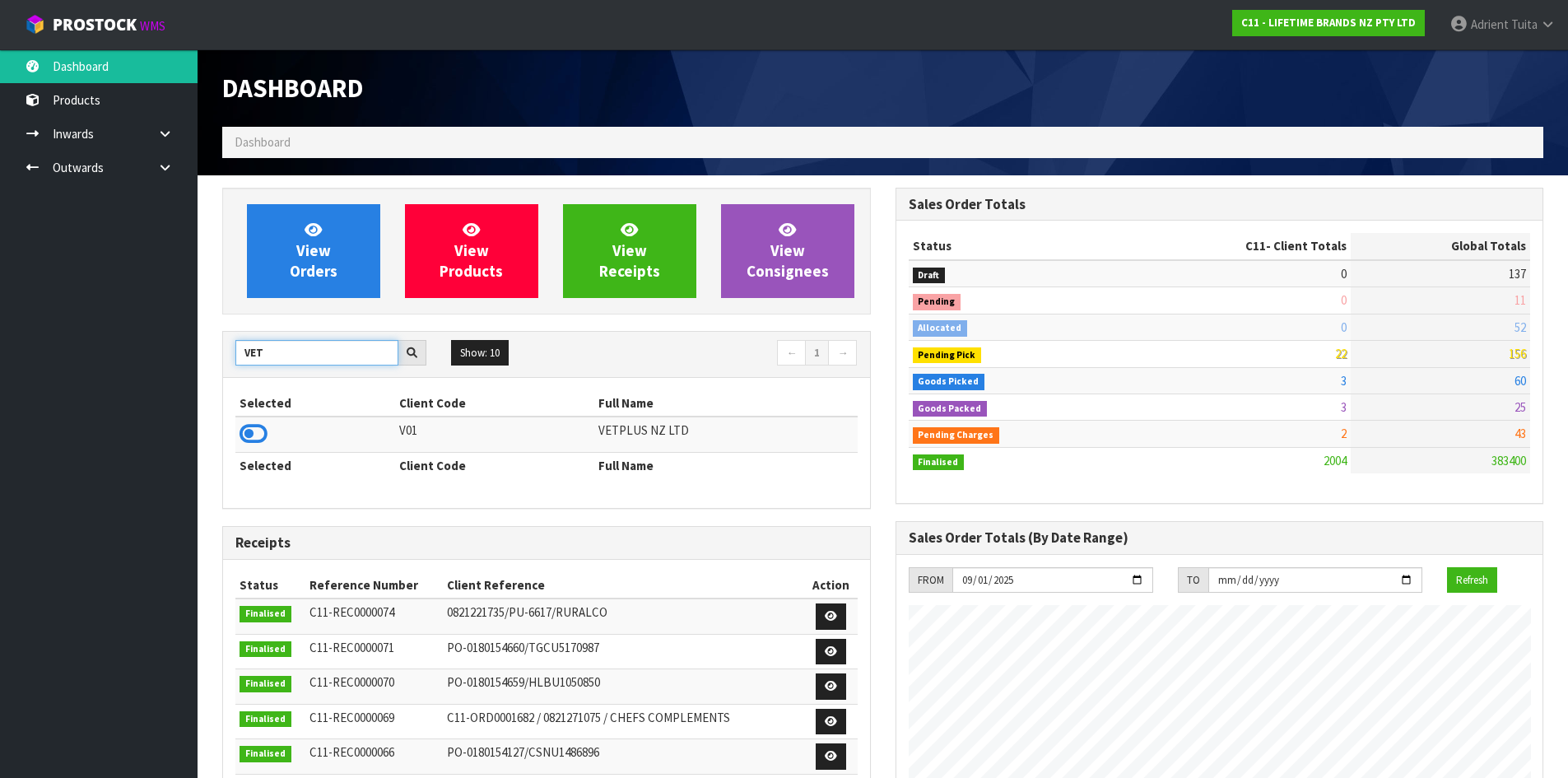
type input "VET"
click at [258, 433] on icon at bounding box center [253, 434] width 28 height 25
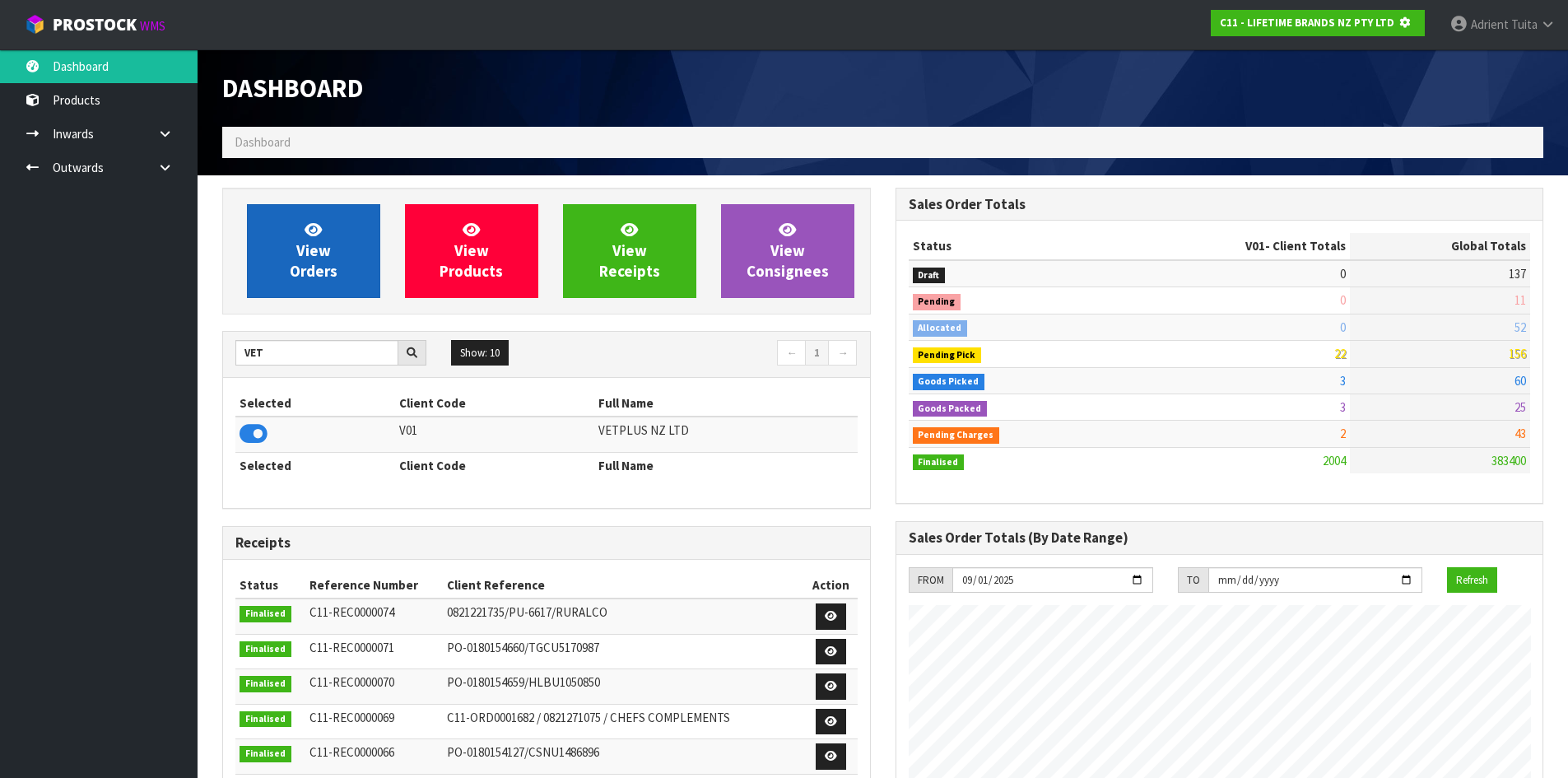
scroll to position [821828, 822412]
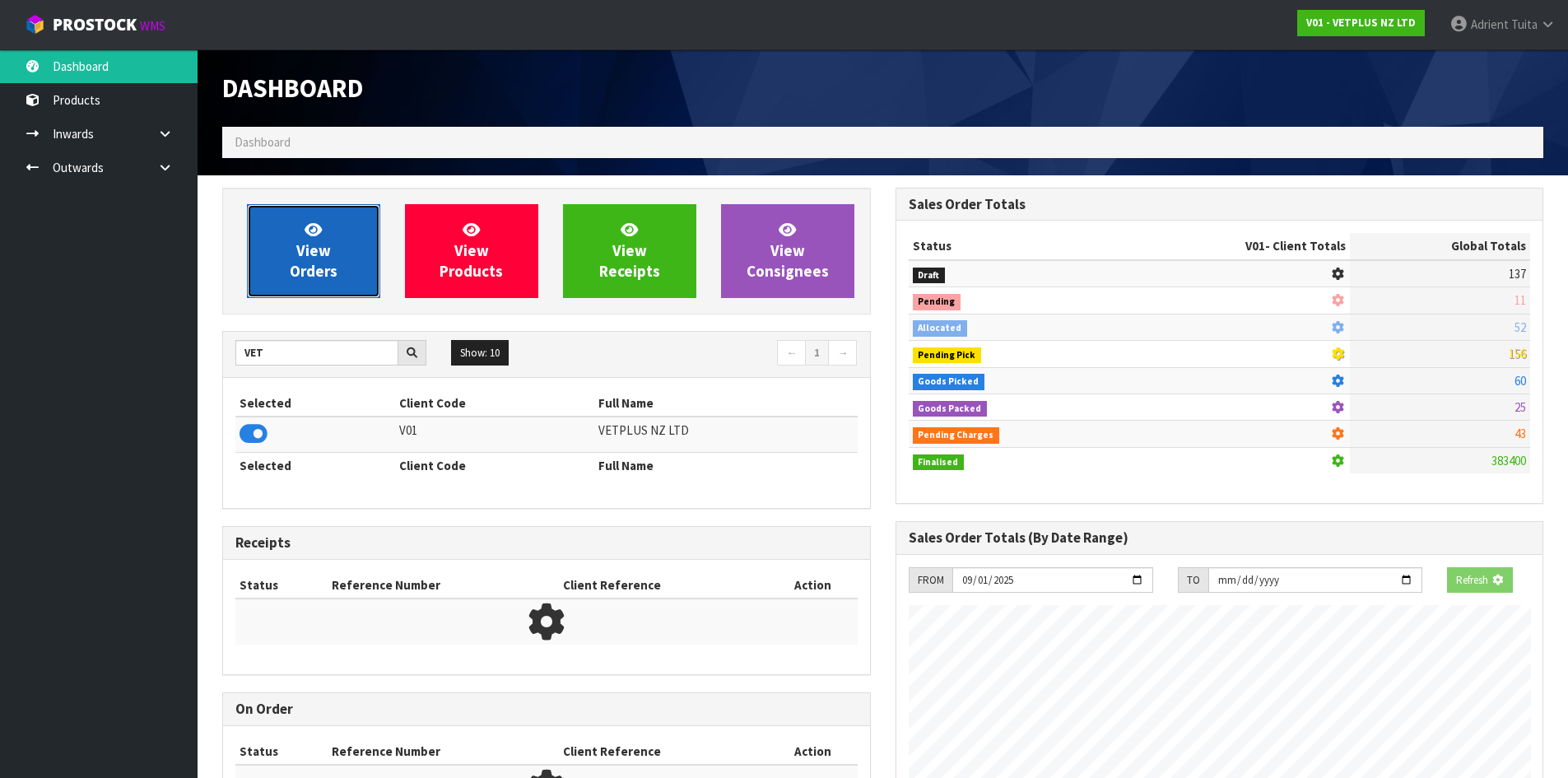
click at [290, 261] on span "View Orders" at bounding box center [314, 250] width 48 height 61
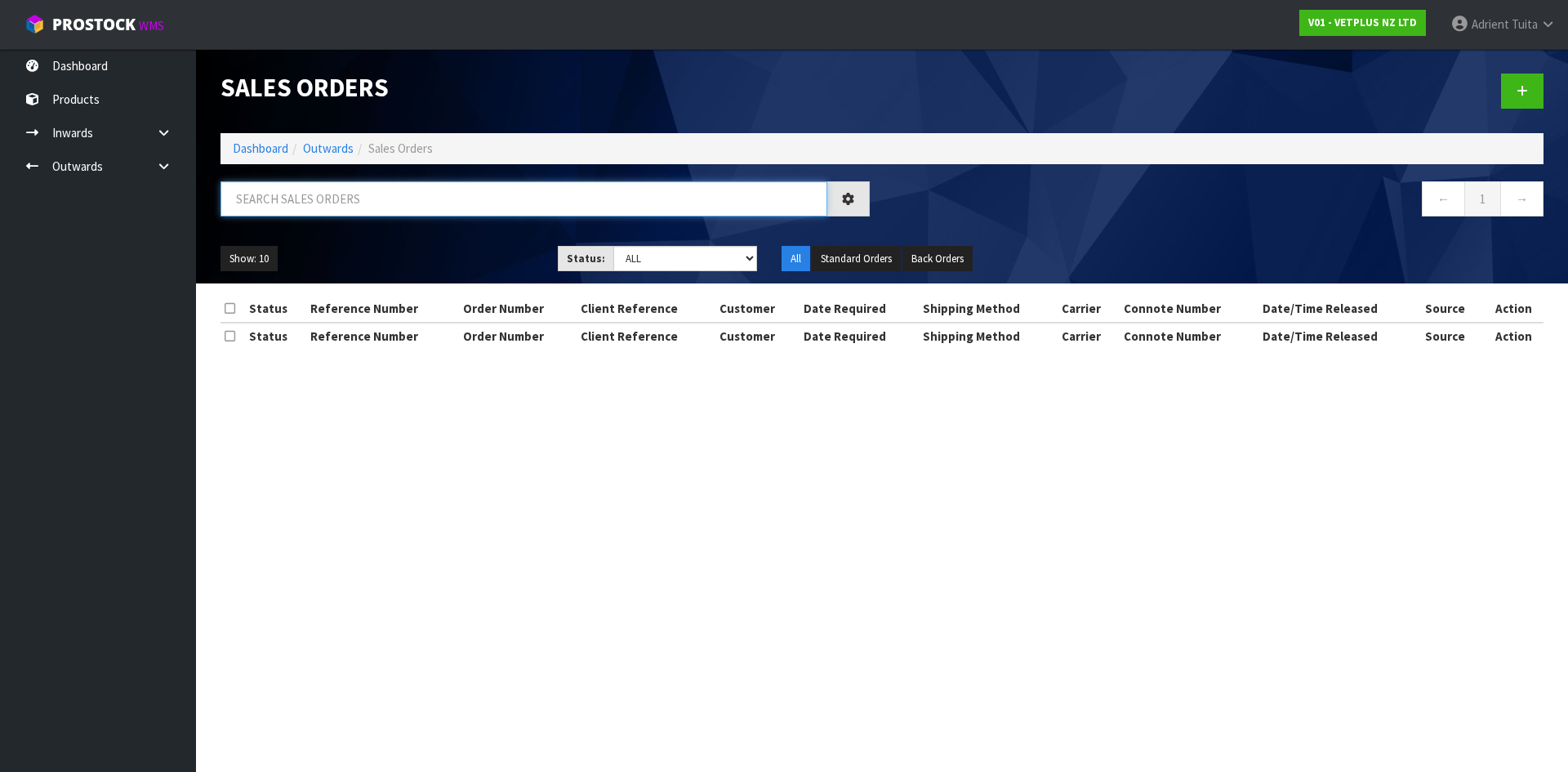
click at [312, 193] on input "text" at bounding box center [524, 199] width 607 height 35
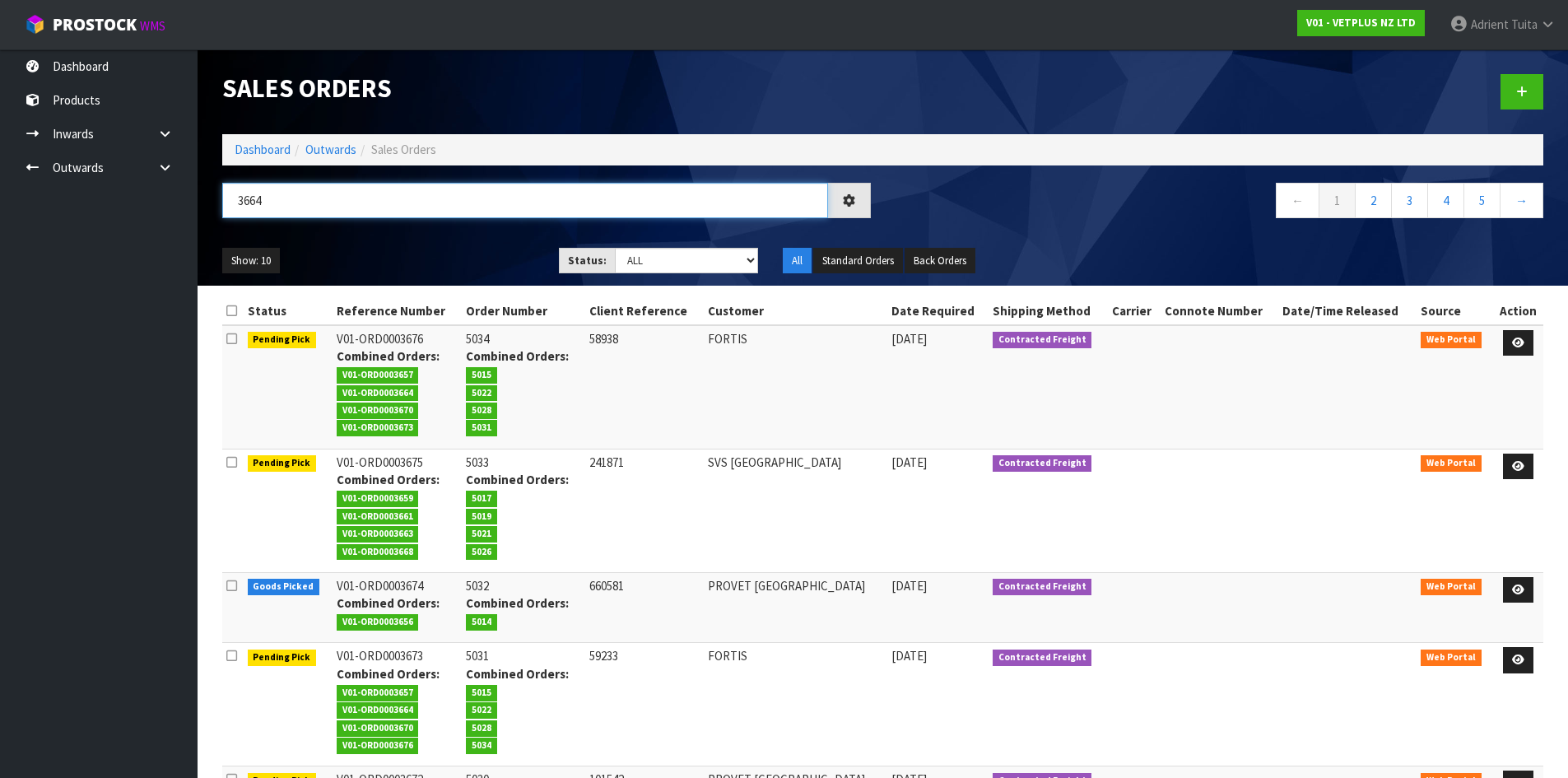
type input "3664"
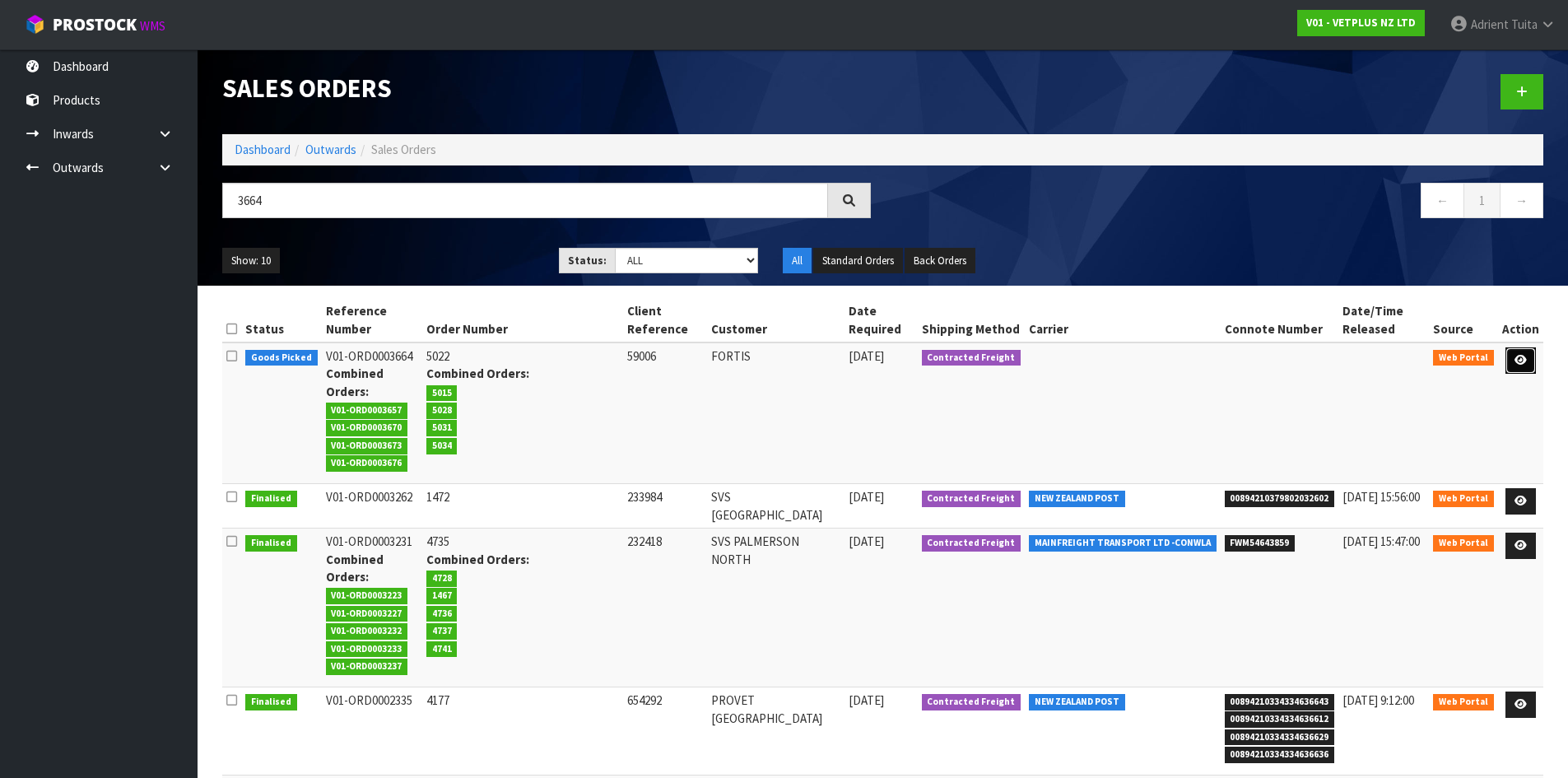
click at [1533, 364] on link at bounding box center [1521, 361] width 30 height 27
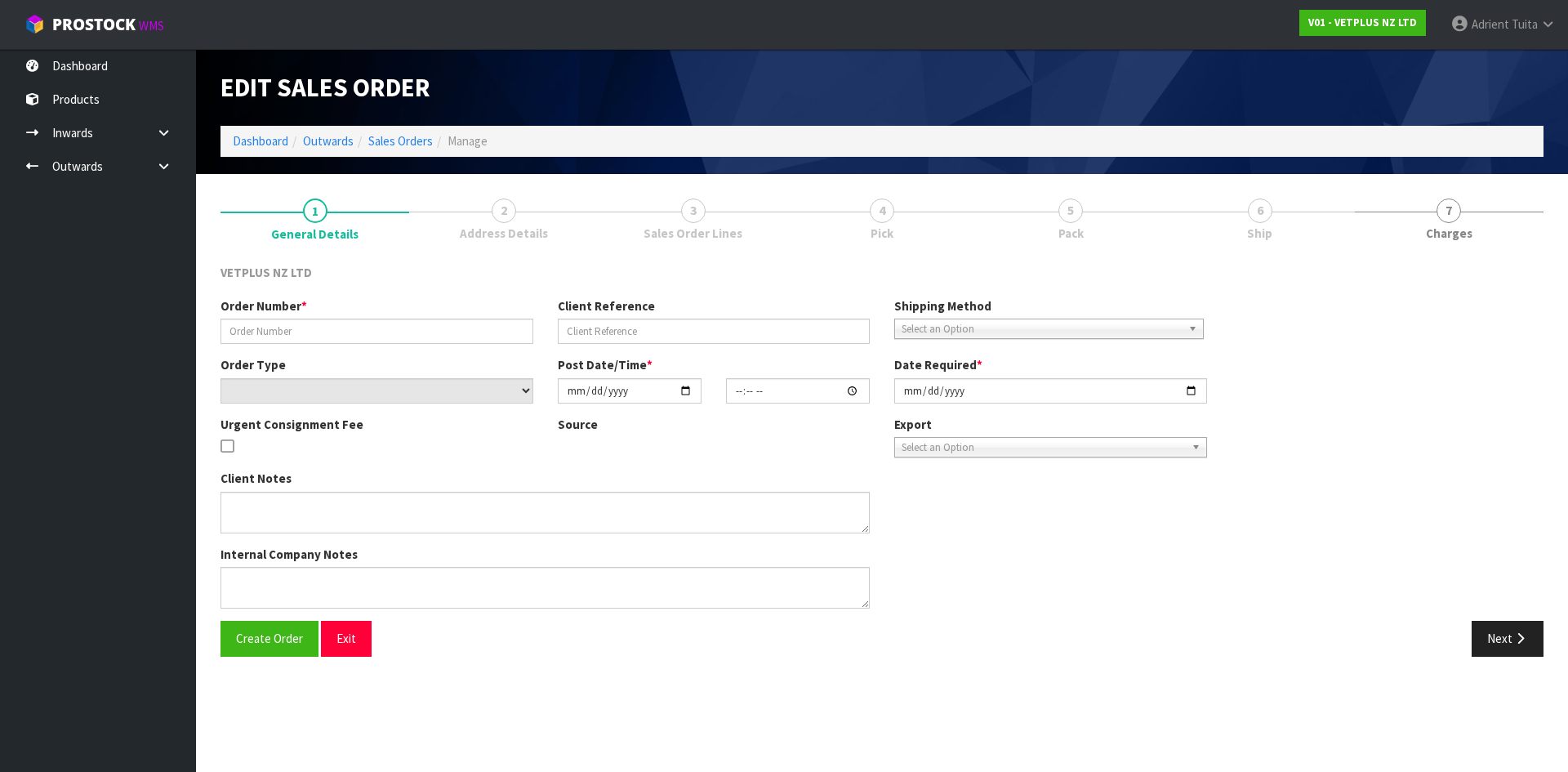
type input "5022"
type input "59006"
select select "number:0"
type input "2025-09-28"
type input "16:16:00.000"
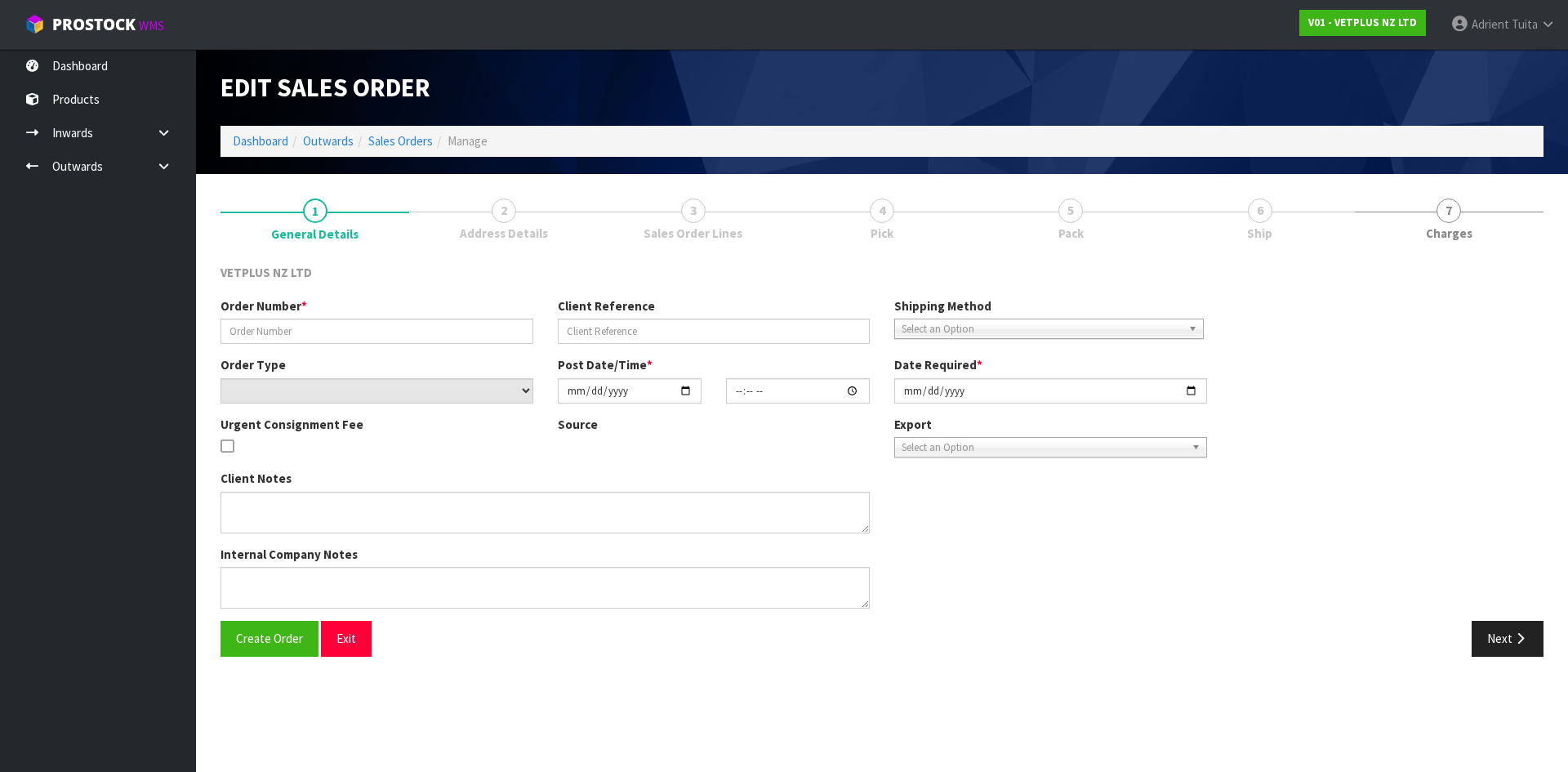
type input "[DATE]"
type textarea "BACK ORDER FROM INV 4991"
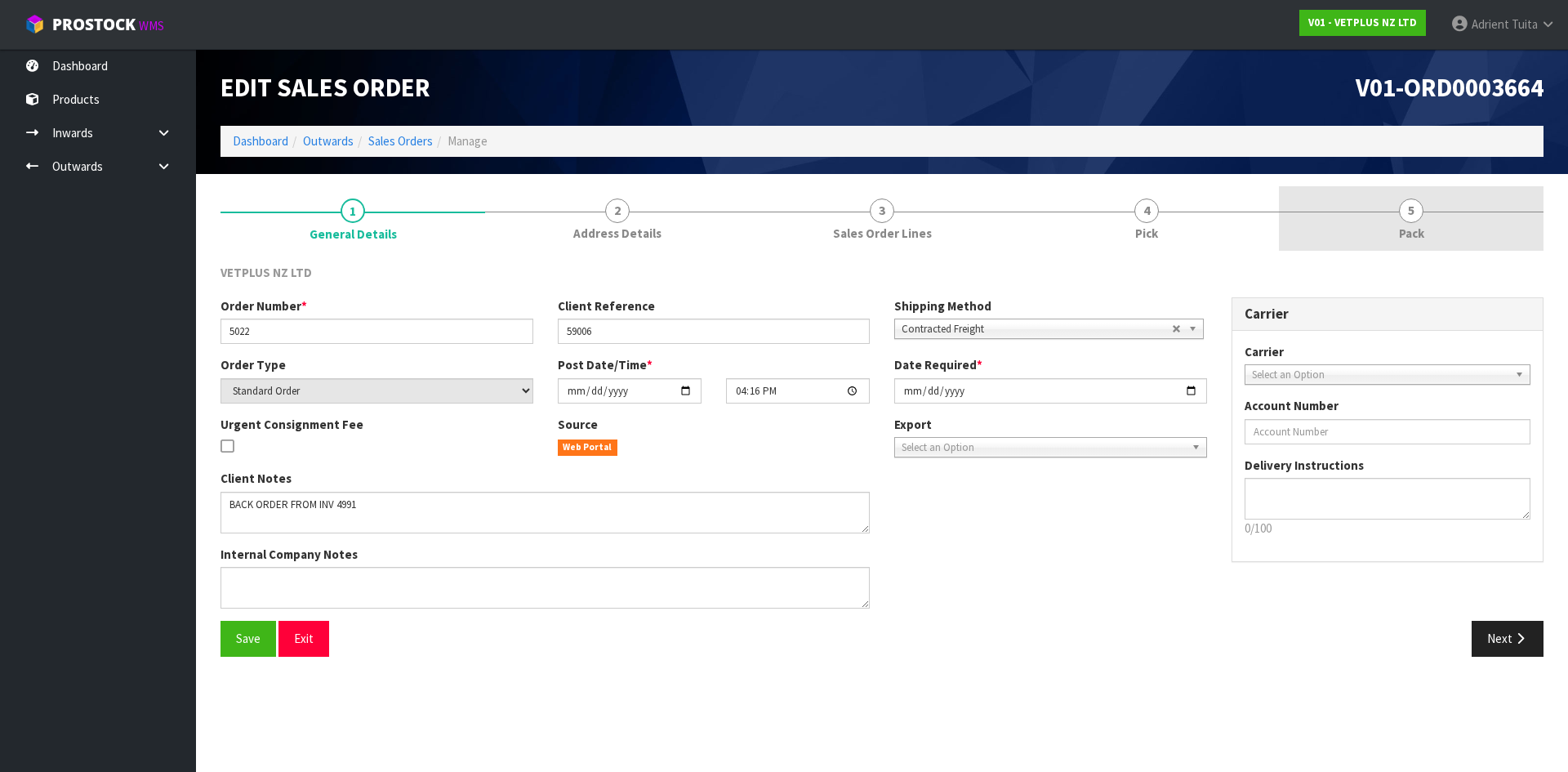
click at [1291, 205] on link "5 Pack" at bounding box center [1411, 218] width 265 height 64
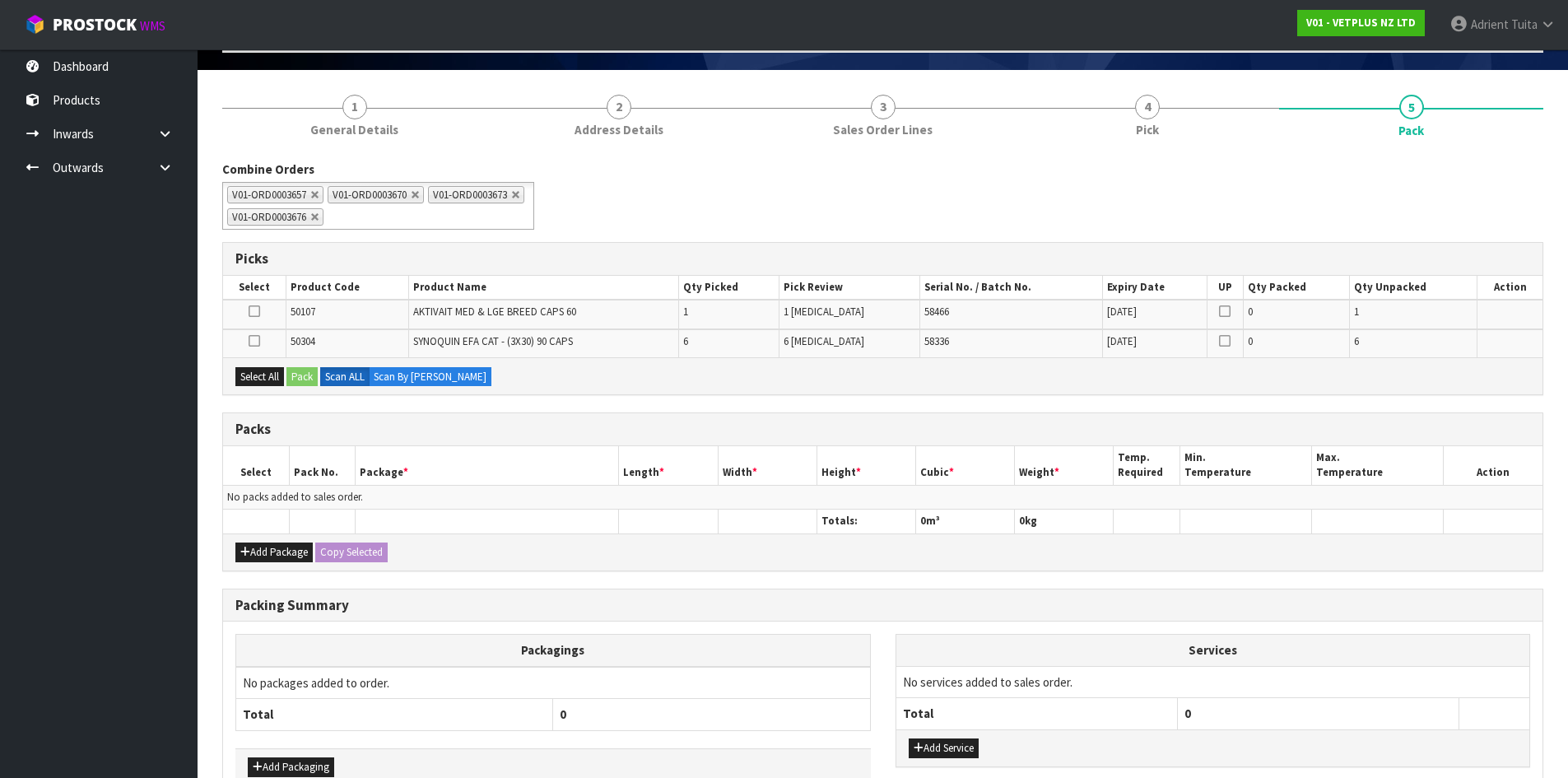
scroll to position [204, 0]
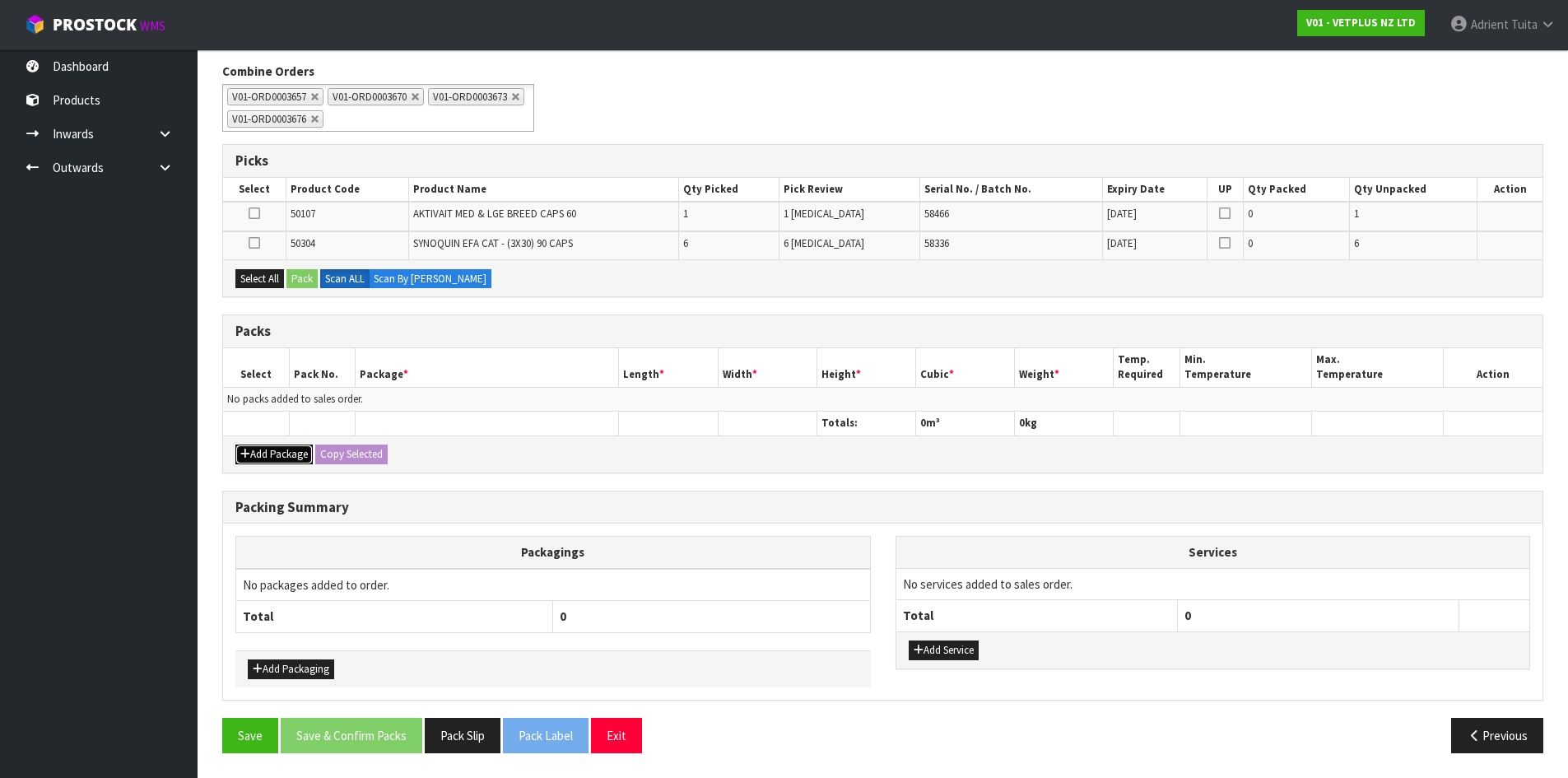
click at [248, 454] on icon "button" at bounding box center [245, 453] width 10 height 11
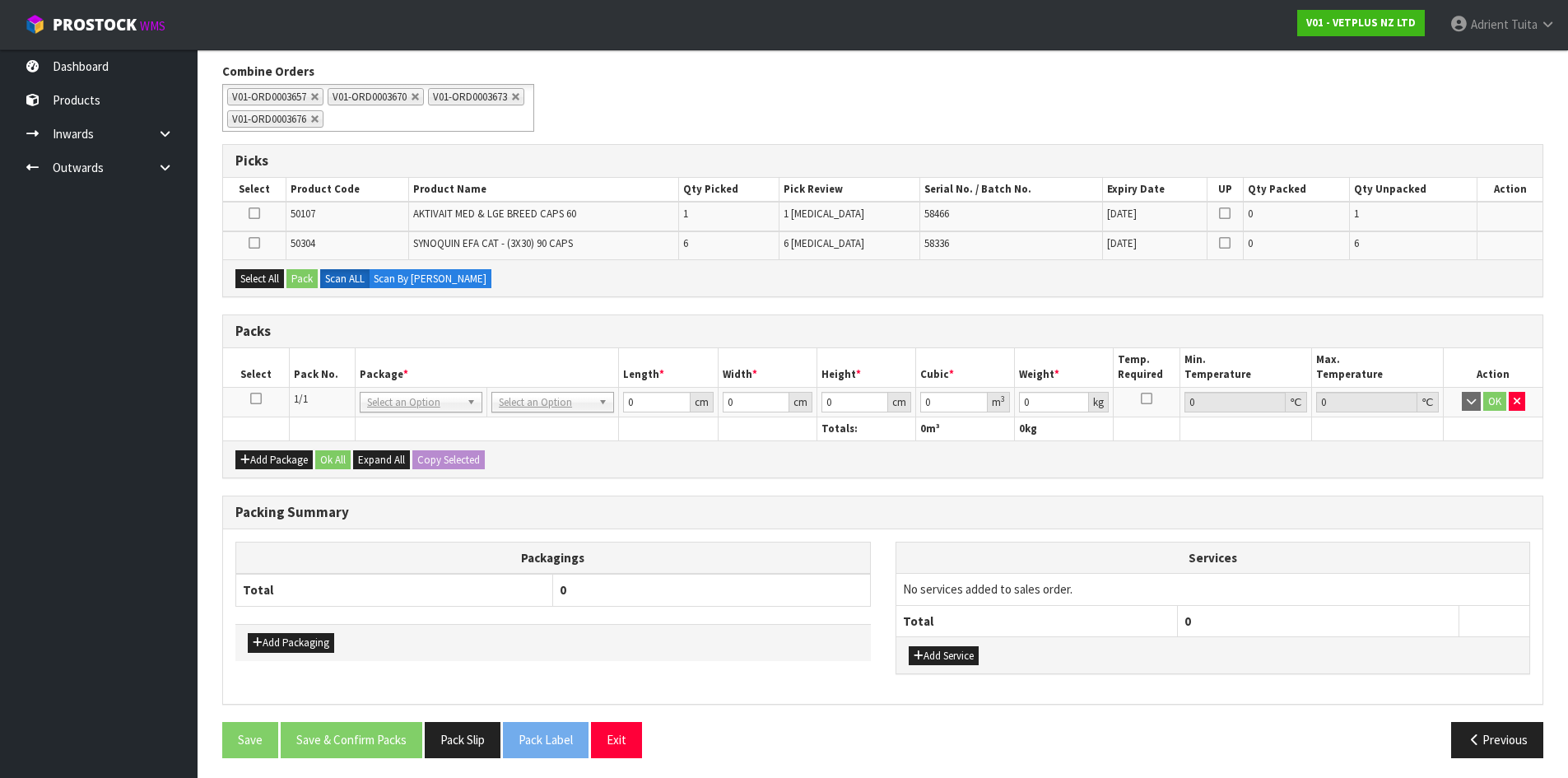
click at [254, 399] on icon at bounding box center [255, 398] width 12 height 1
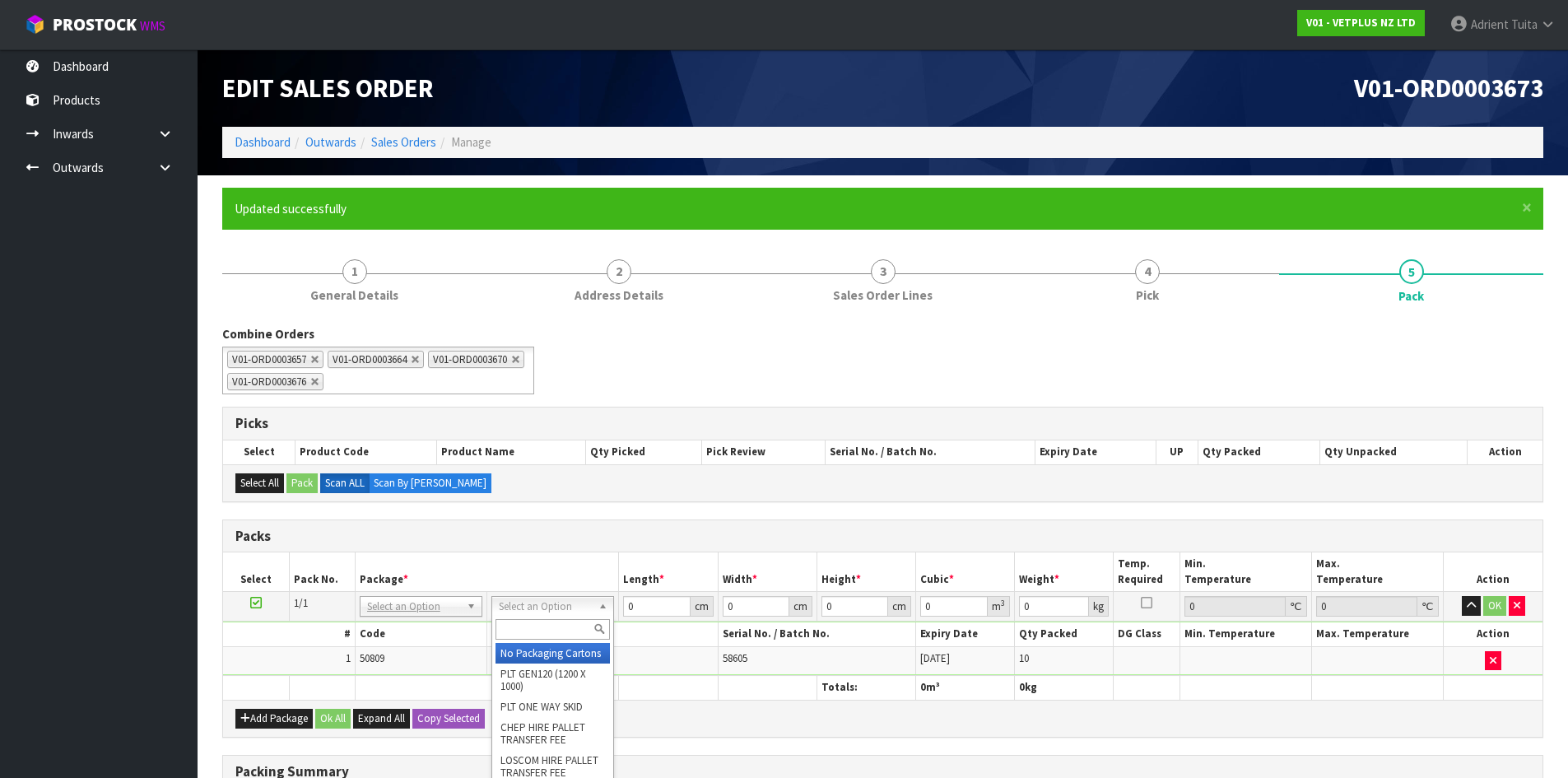
drag, startPoint x: 551, startPoint y: 658, endPoint x: 604, endPoint y: 635, distance: 57.8
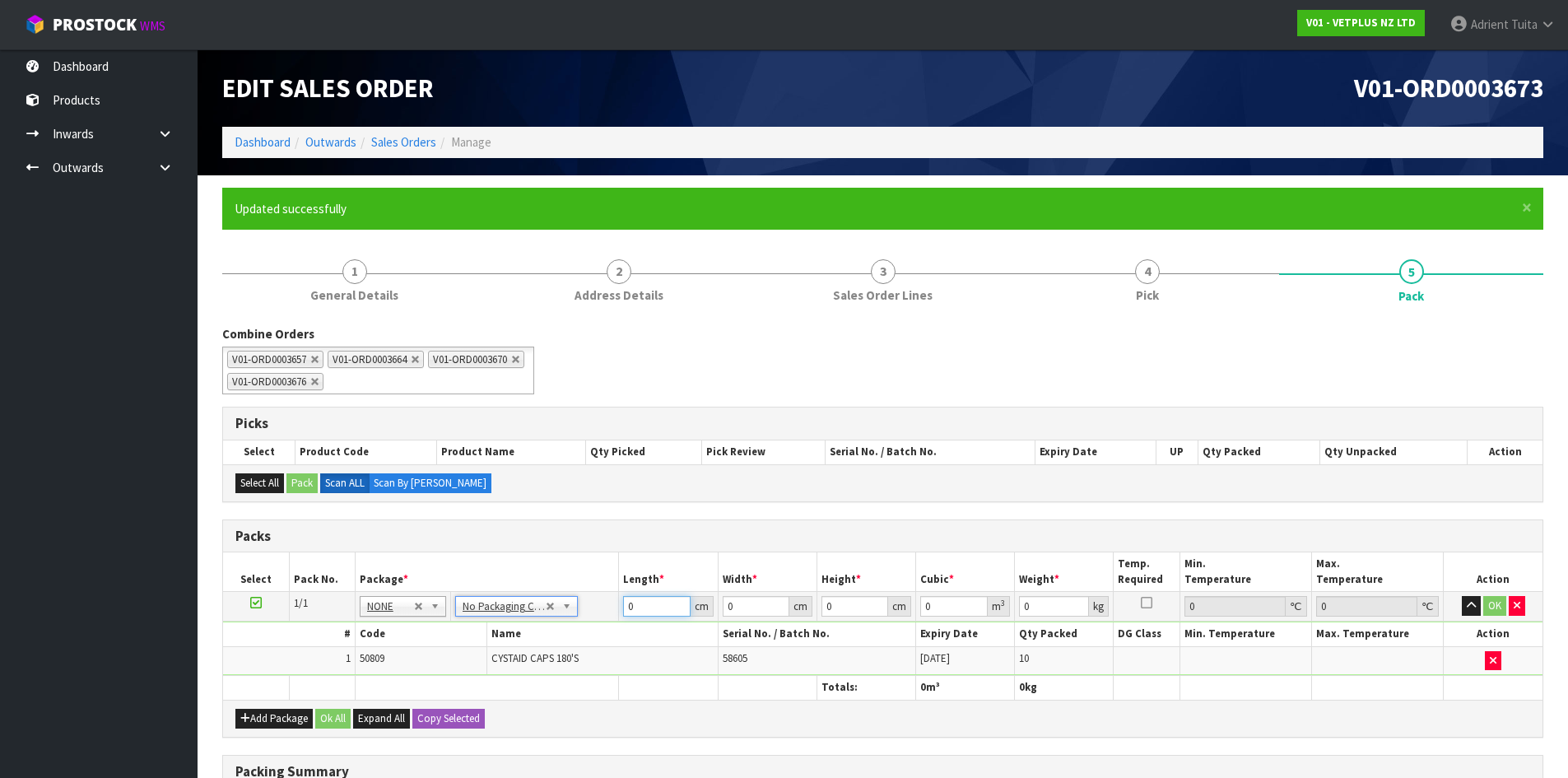
click at [656, 607] on input "0" at bounding box center [656, 606] width 67 height 20
type input "53"
type input "39"
type input "5"
type input "0.010335"
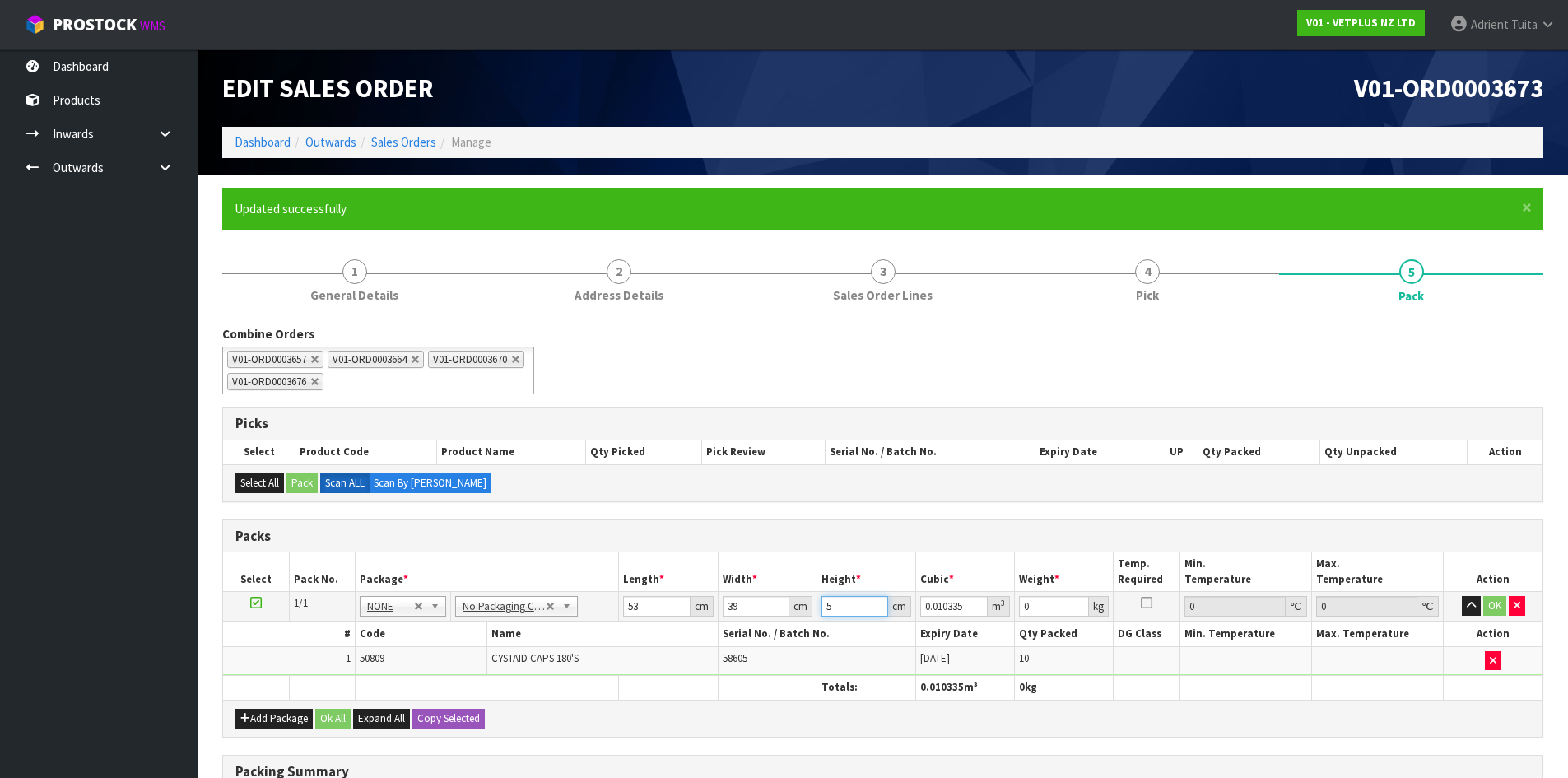
type input "55"
type input "0.113685"
type input "55"
type input "10"
click at [1501, 596] on button "OK" at bounding box center [1495, 606] width 23 height 20
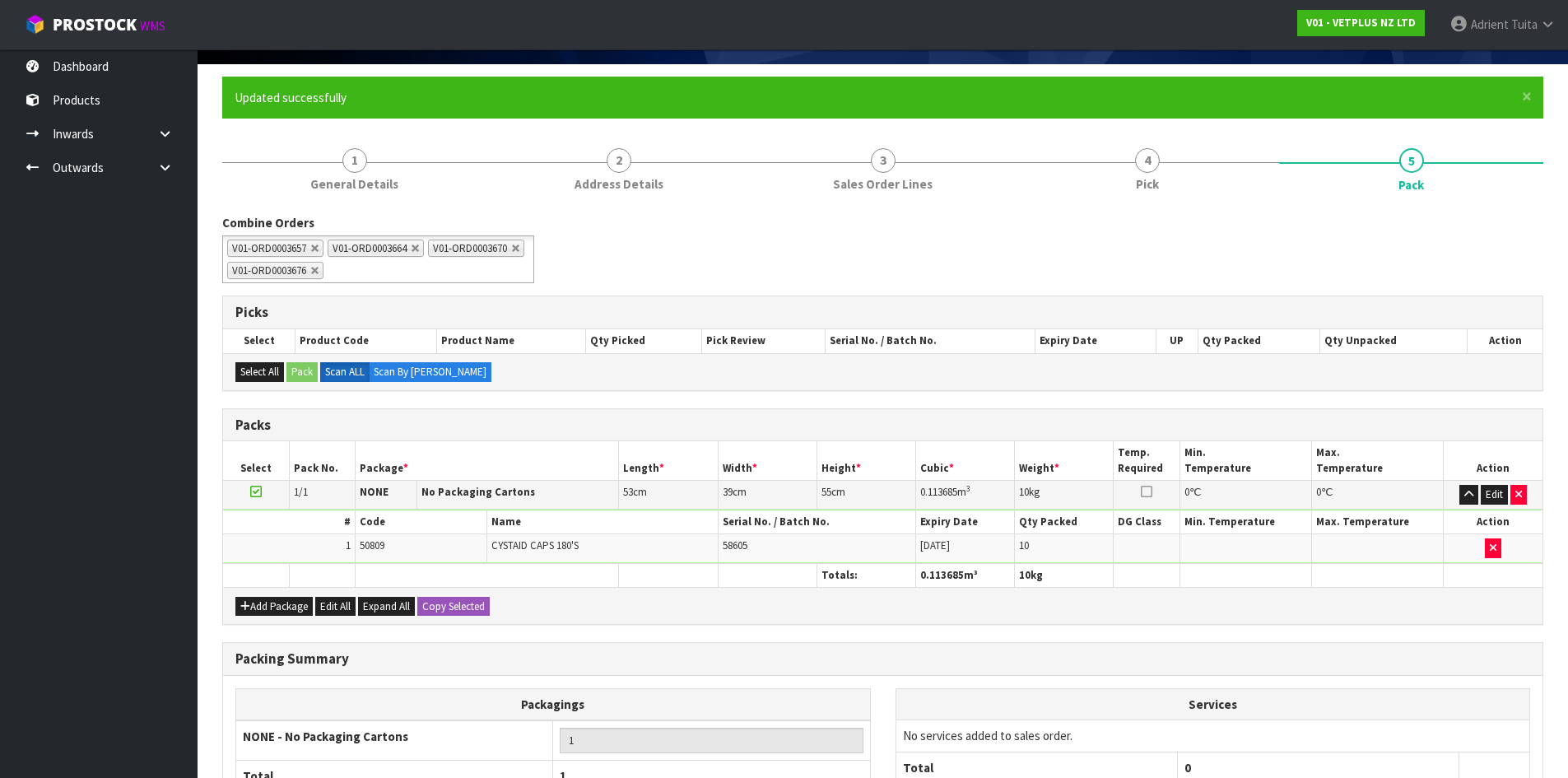
scroll to position [270, 0]
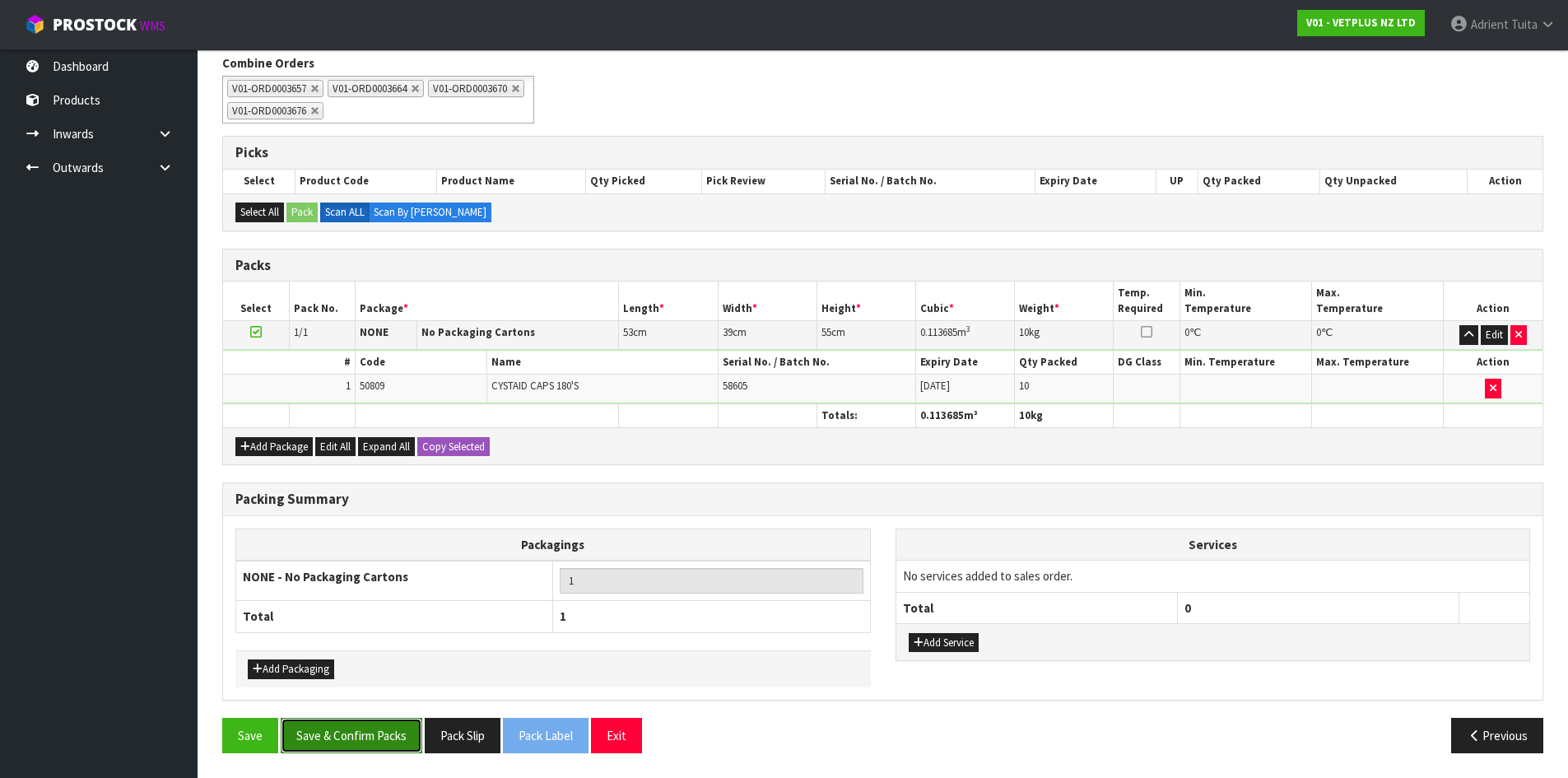
drag, startPoint x: 422, startPoint y: 724, endPoint x: 390, endPoint y: 737, distance: 34.5
click at [422, 728] on button "Save & Confirm Packs" at bounding box center [351, 735] width 141 height 36
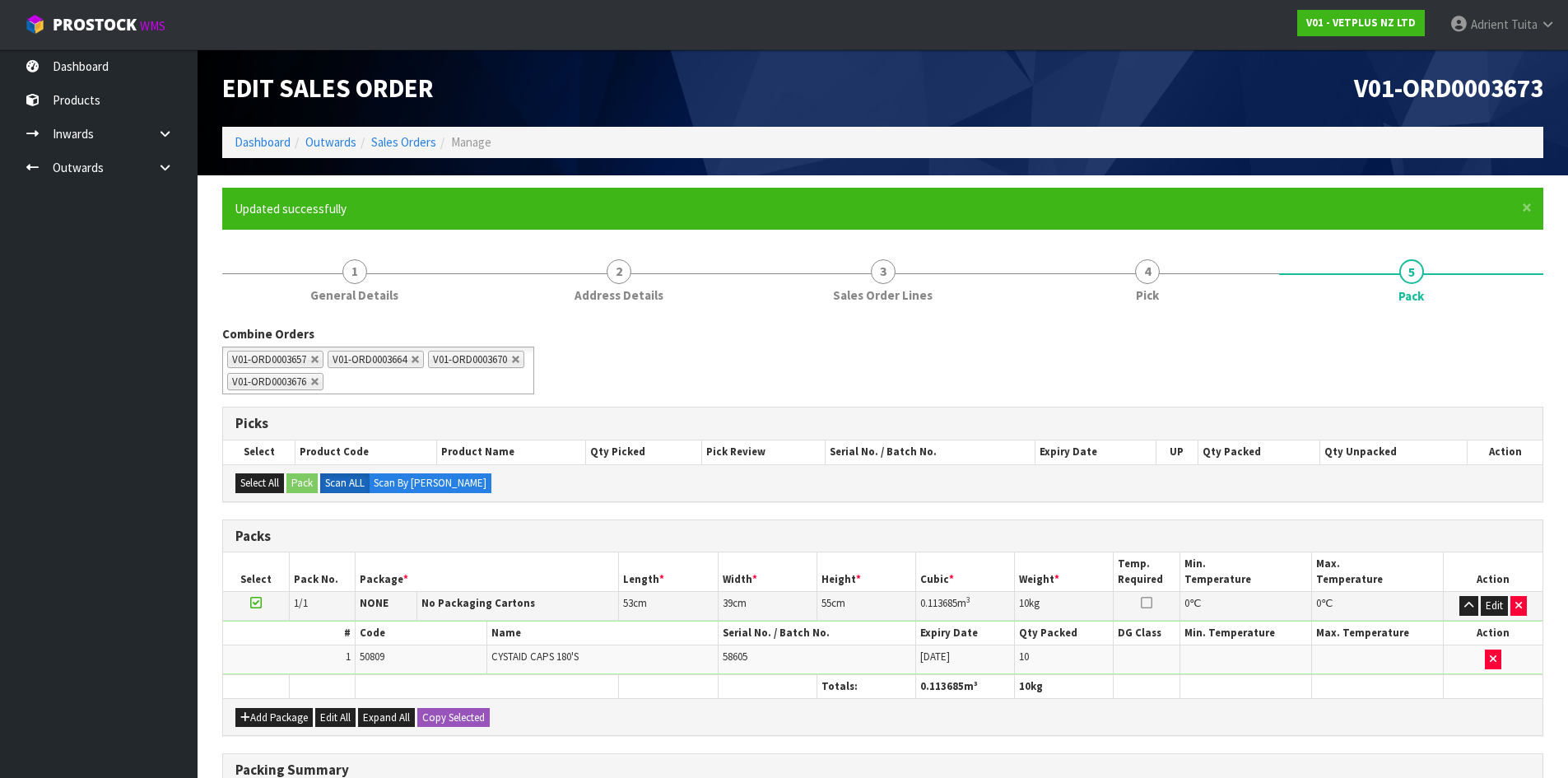
scroll to position [180, 0]
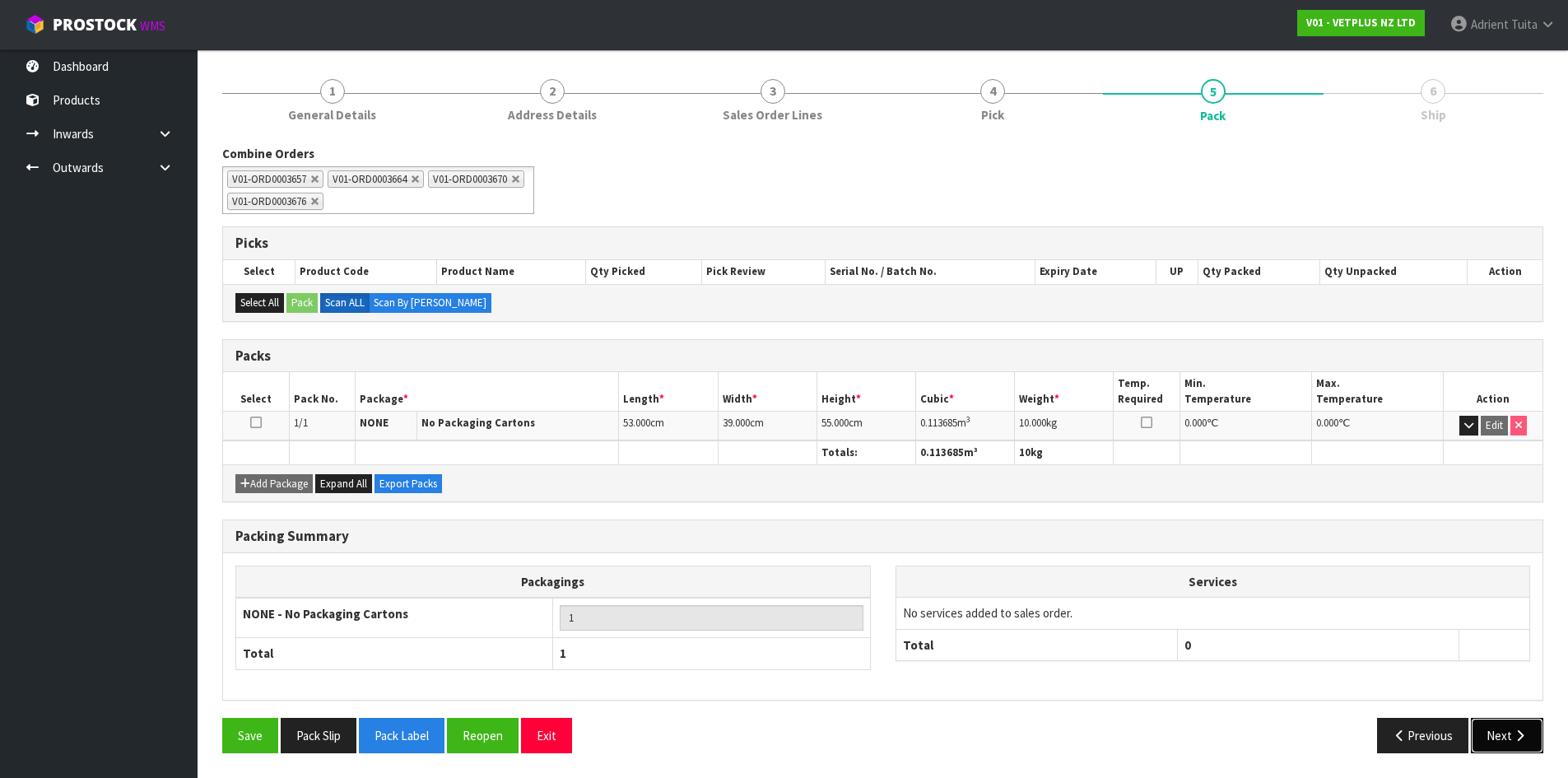
drag, startPoint x: 1526, startPoint y: 738, endPoint x: 1409, endPoint y: 705, distance: 121.6
click at [1526, 738] on icon "button" at bounding box center [1520, 735] width 16 height 12
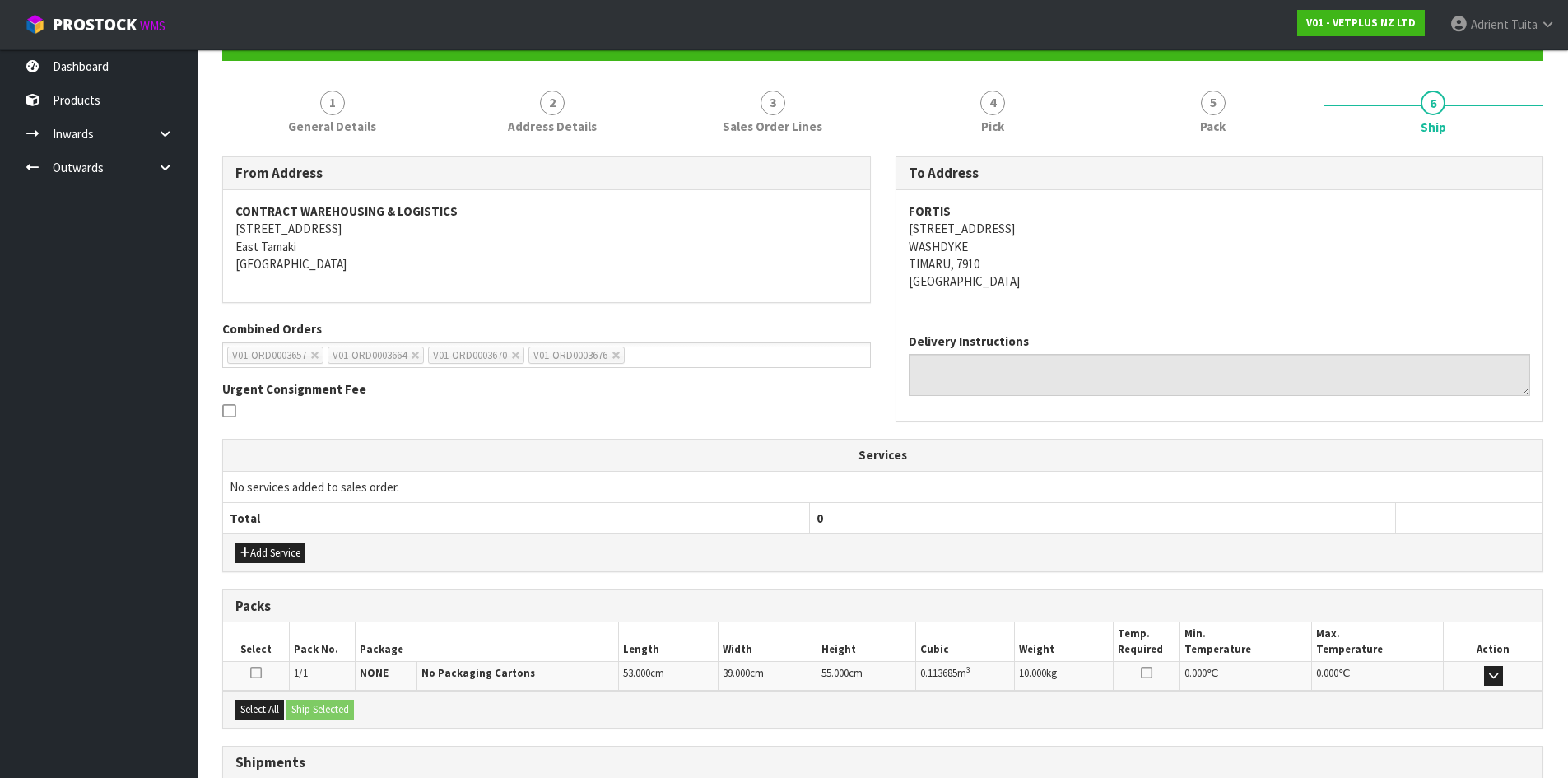
scroll to position [296, 0]
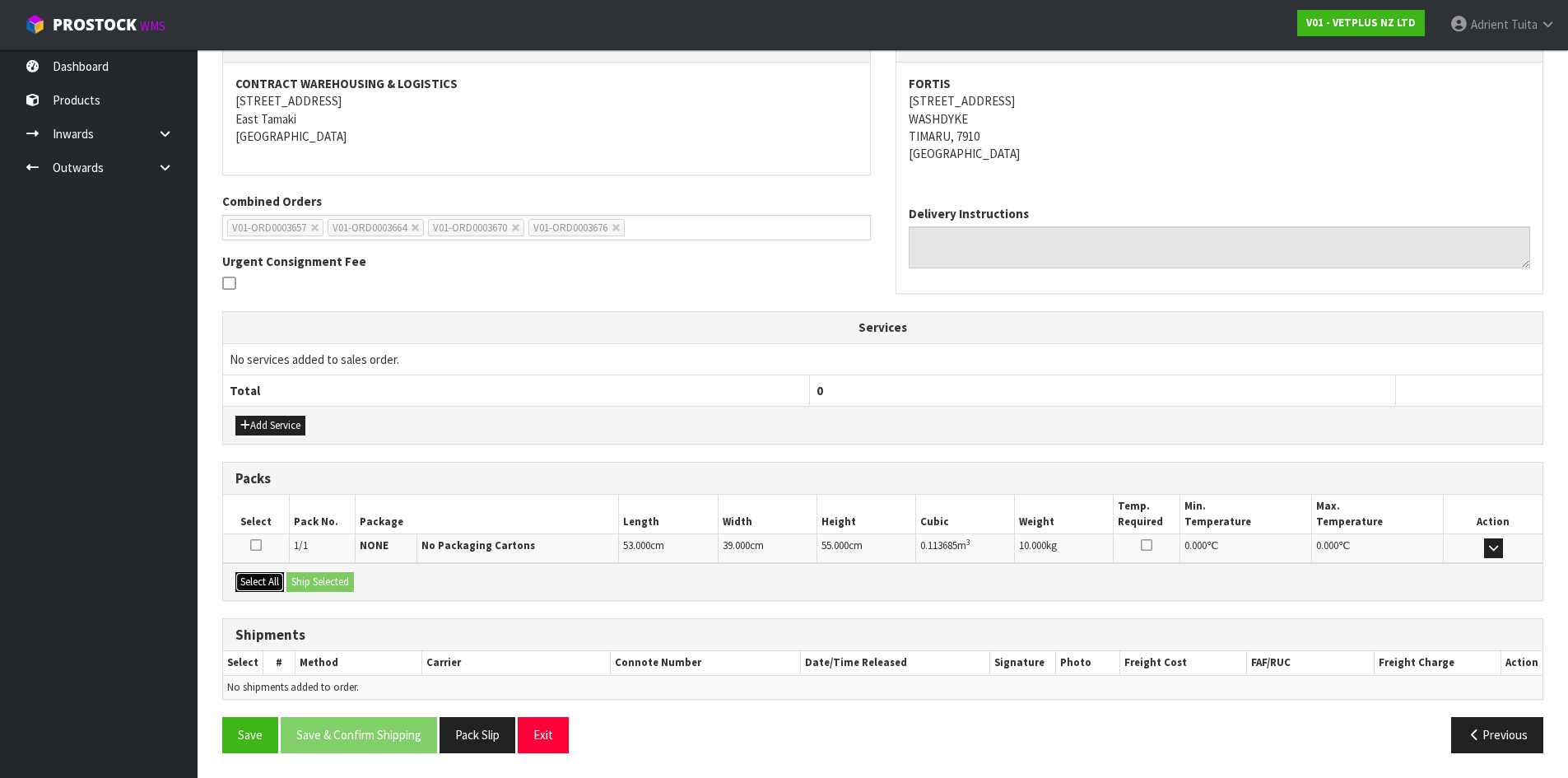
drag, startPoint x: 253, startPoint y: 580, endPoint x: 360, endPoint y: 580, distance: 107.0
click at [264, 580] on button "Select All" at bounding box center [260, 581] width 49 height 20
click at [361, 580] on div "Select All Ship Selected" at bounding box center [882, 581] width 1319 height 37
click at [335, 579] on button "Ship Selected" at bounding box center [320, 581] width 68 height 20
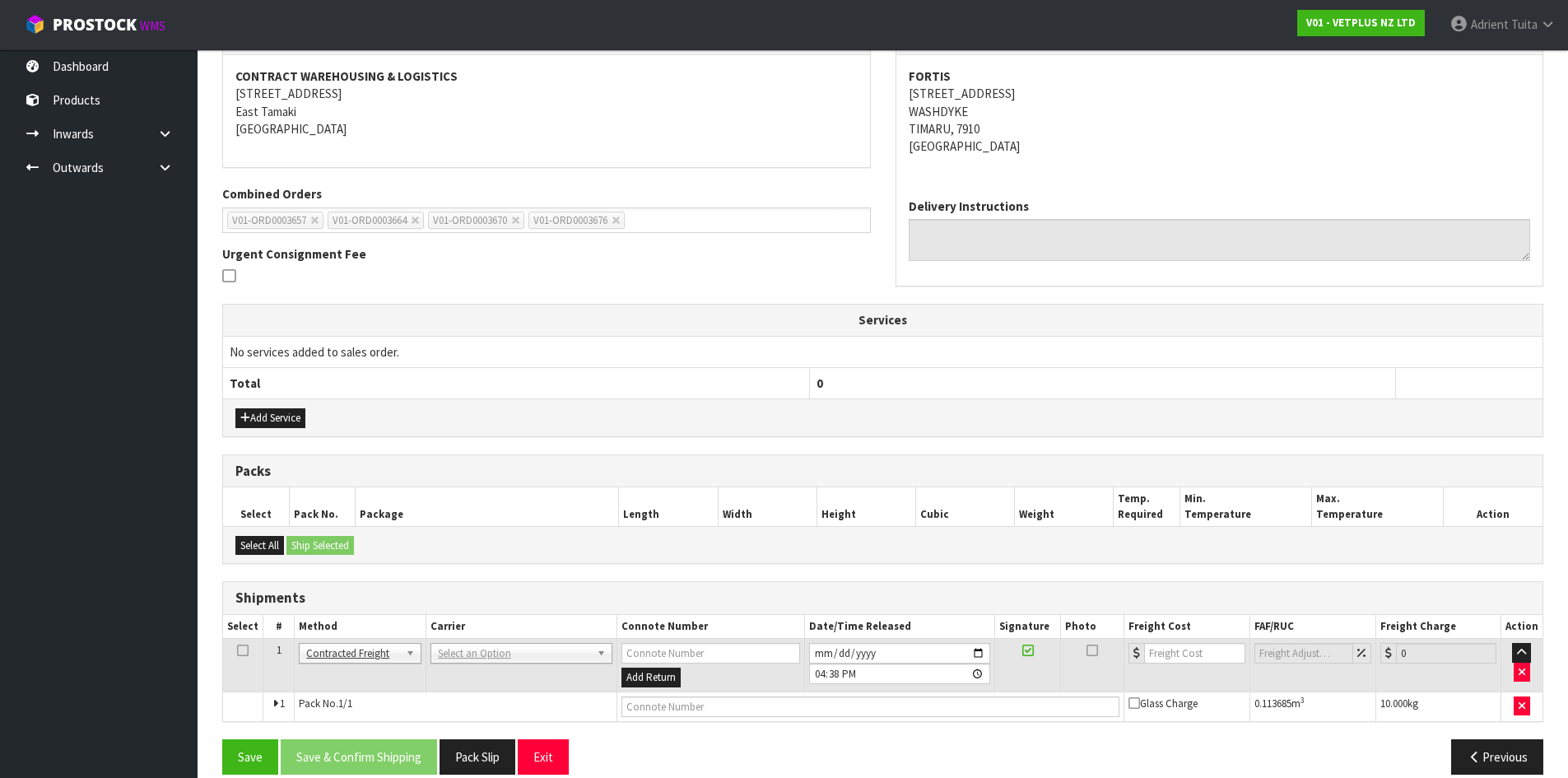
scroll to position [325, 0]
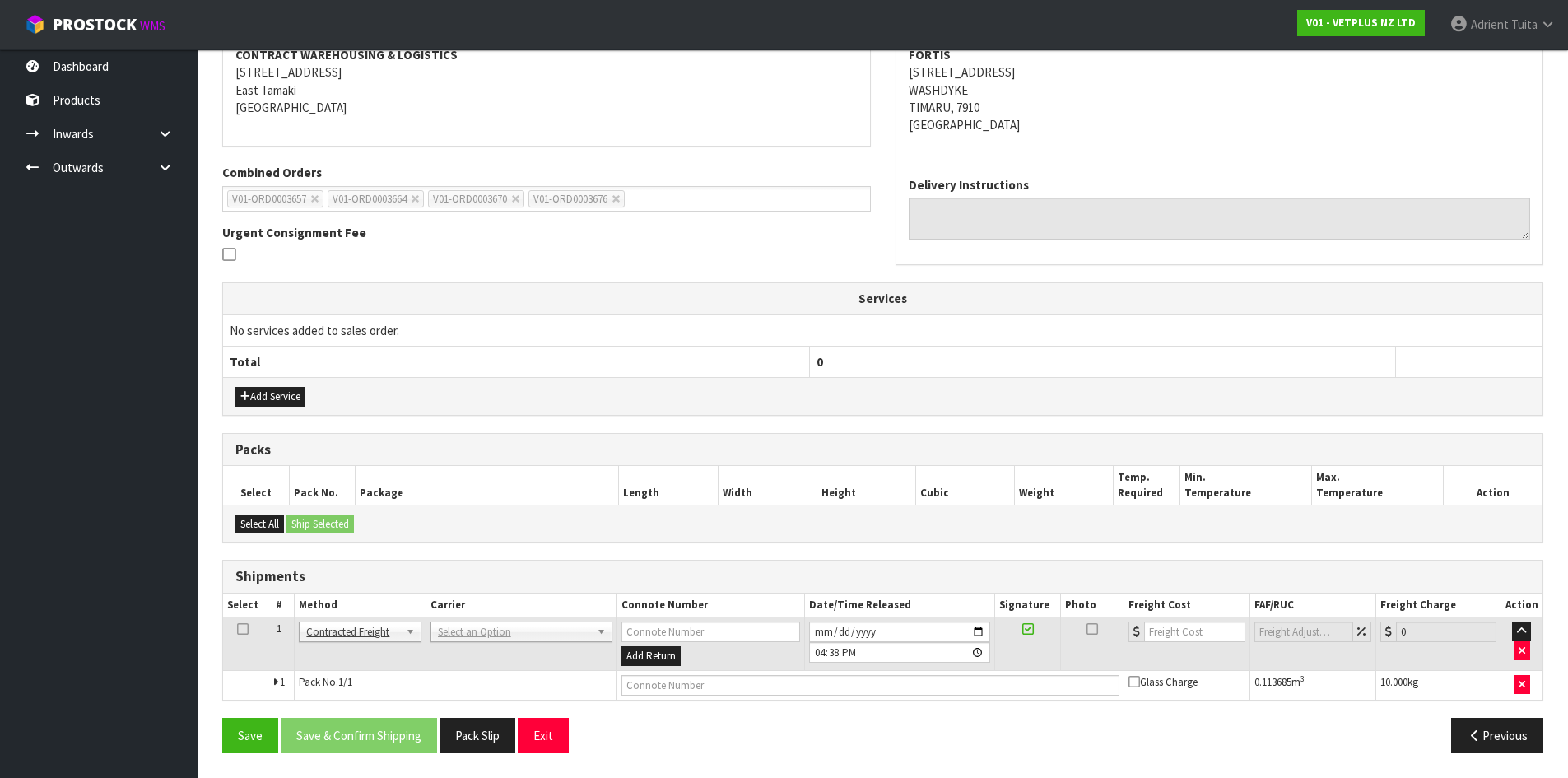
drag, startPoint x: 438, startPoint y: 631, endPoint x: 451, endPoint y: 652, distance: 24.7
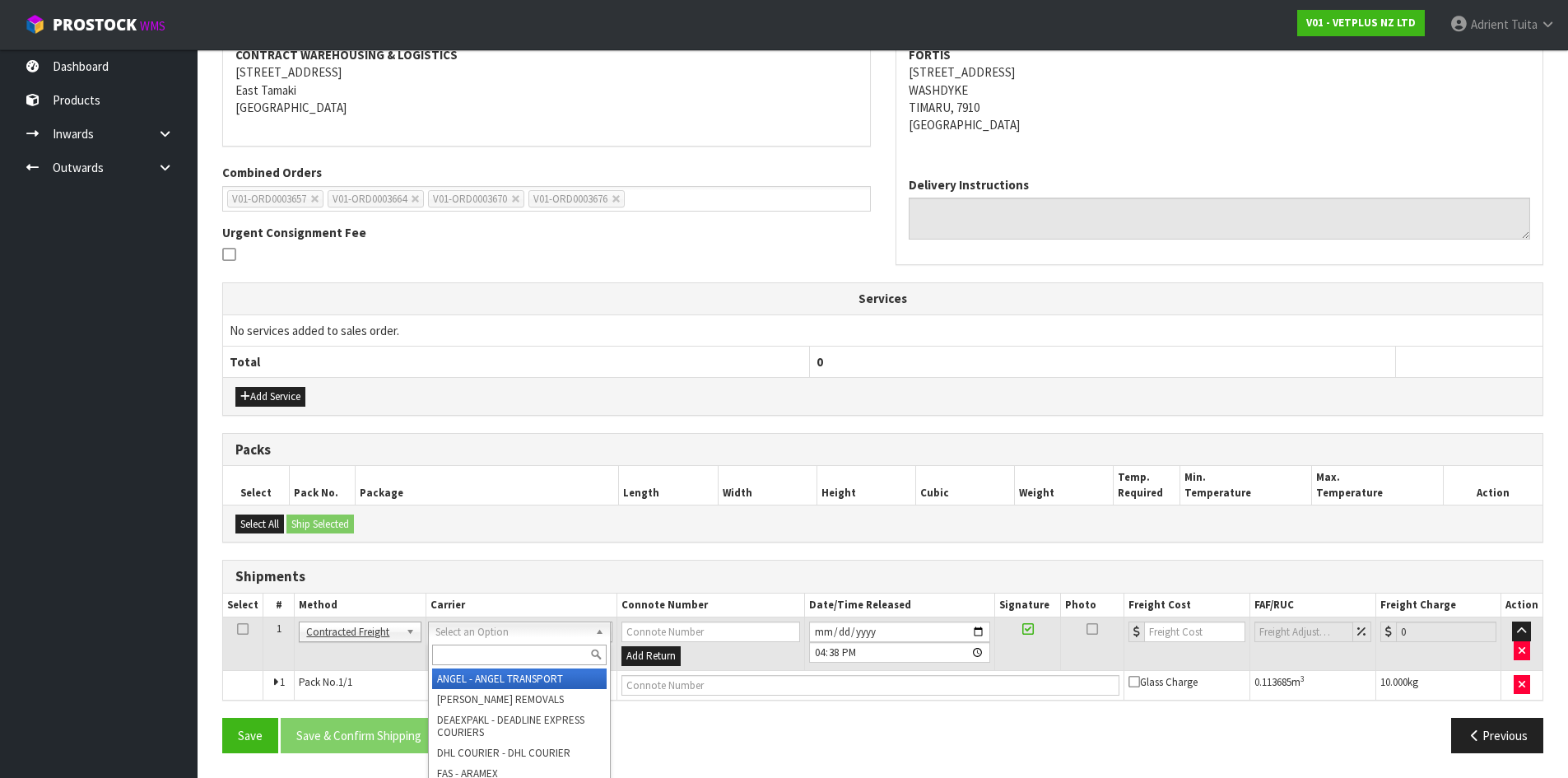
click at [451, 652] on input "text" at bounding box center [519, 654] width 174 height 20
type input "NZP"
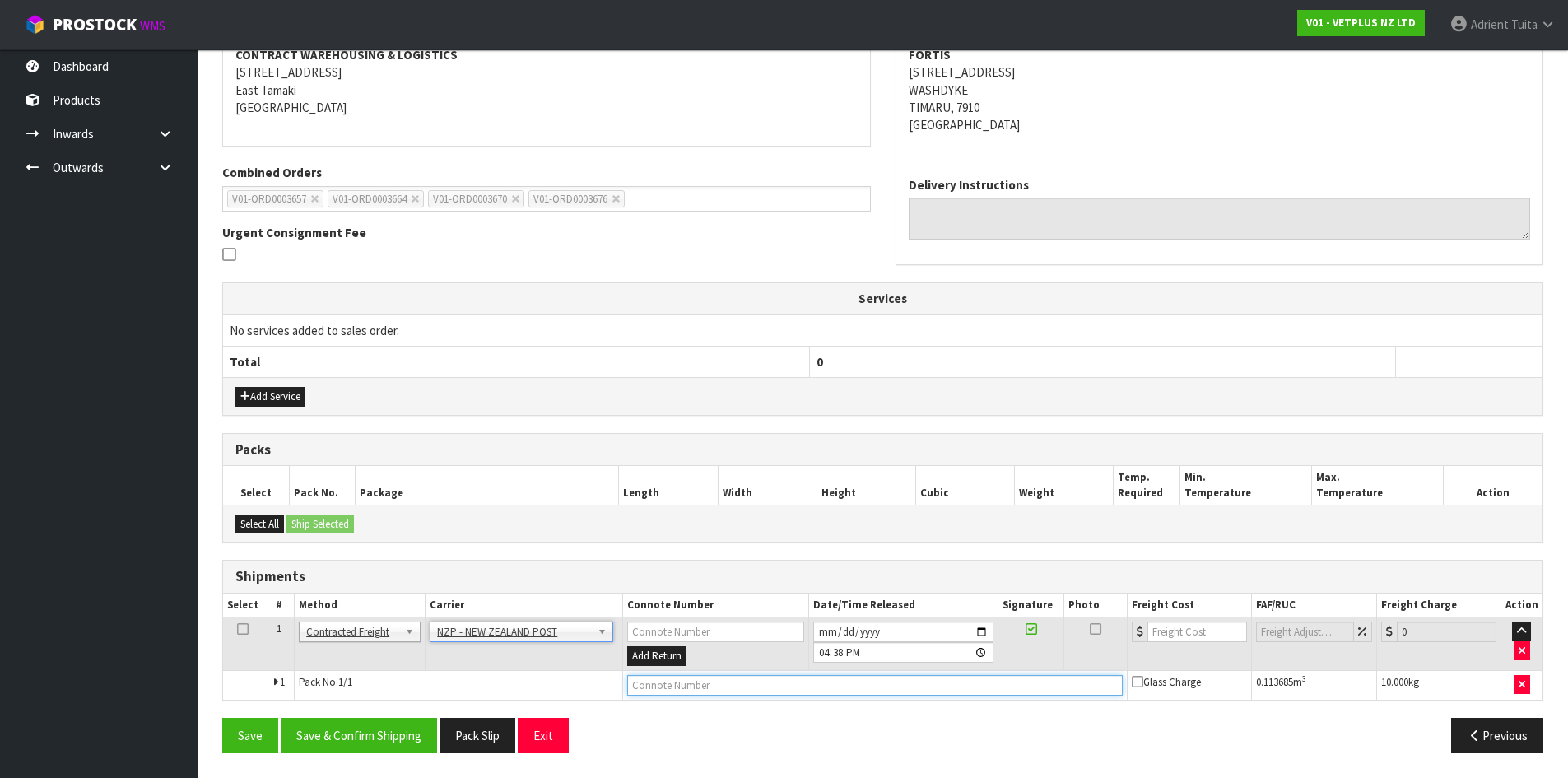
click at [750, 689] on input "text" at bounding box center [874, 685] width 495 height 20
type input "00894210392604953869"
click at [222, 718] on button "Save" at bounding box center [250, 735] width 56 height 36
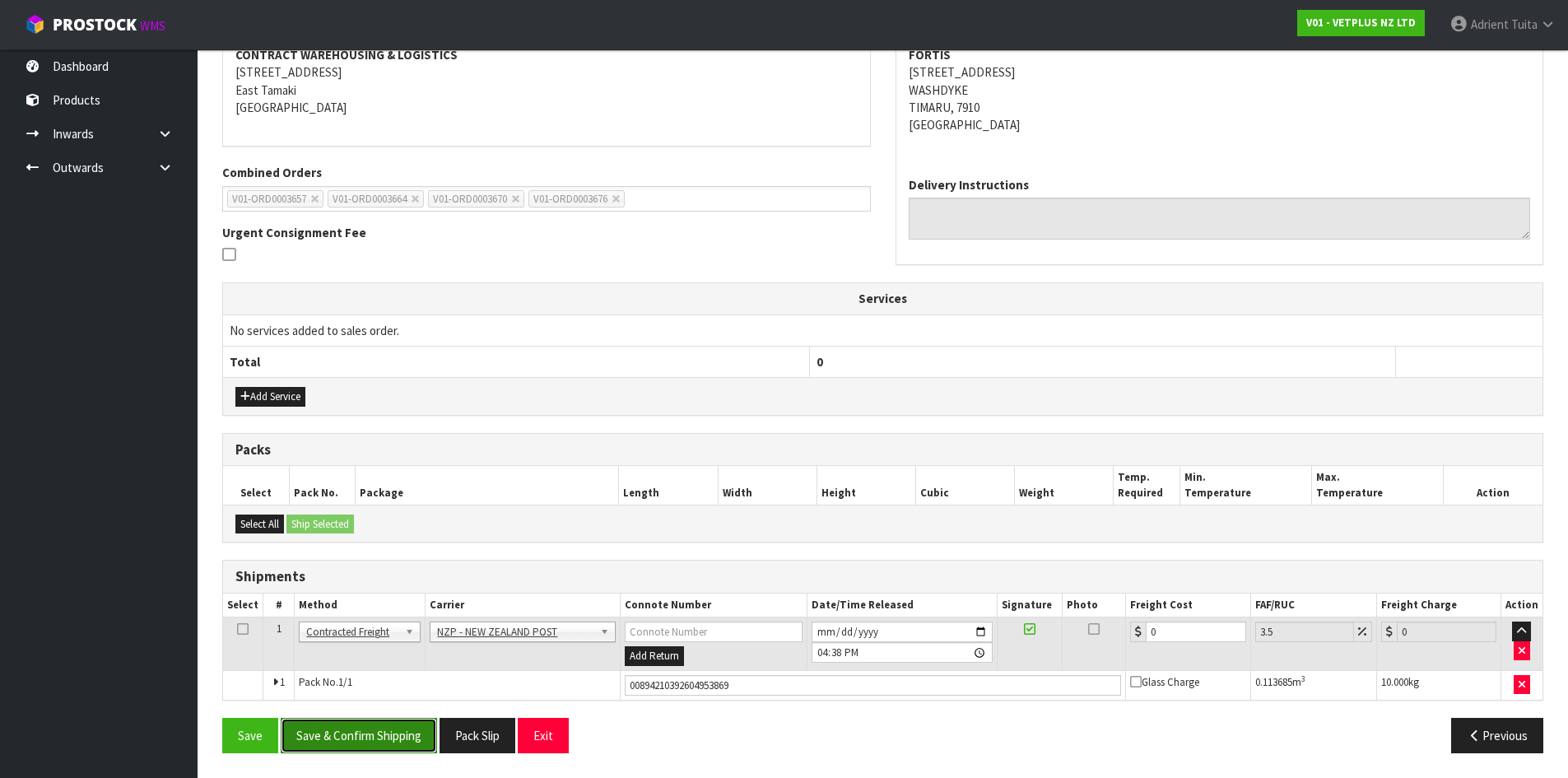
click at [303, 739] on button "Save & Confirm Shipping" at bounding box center [359, 735] width 157 height 36
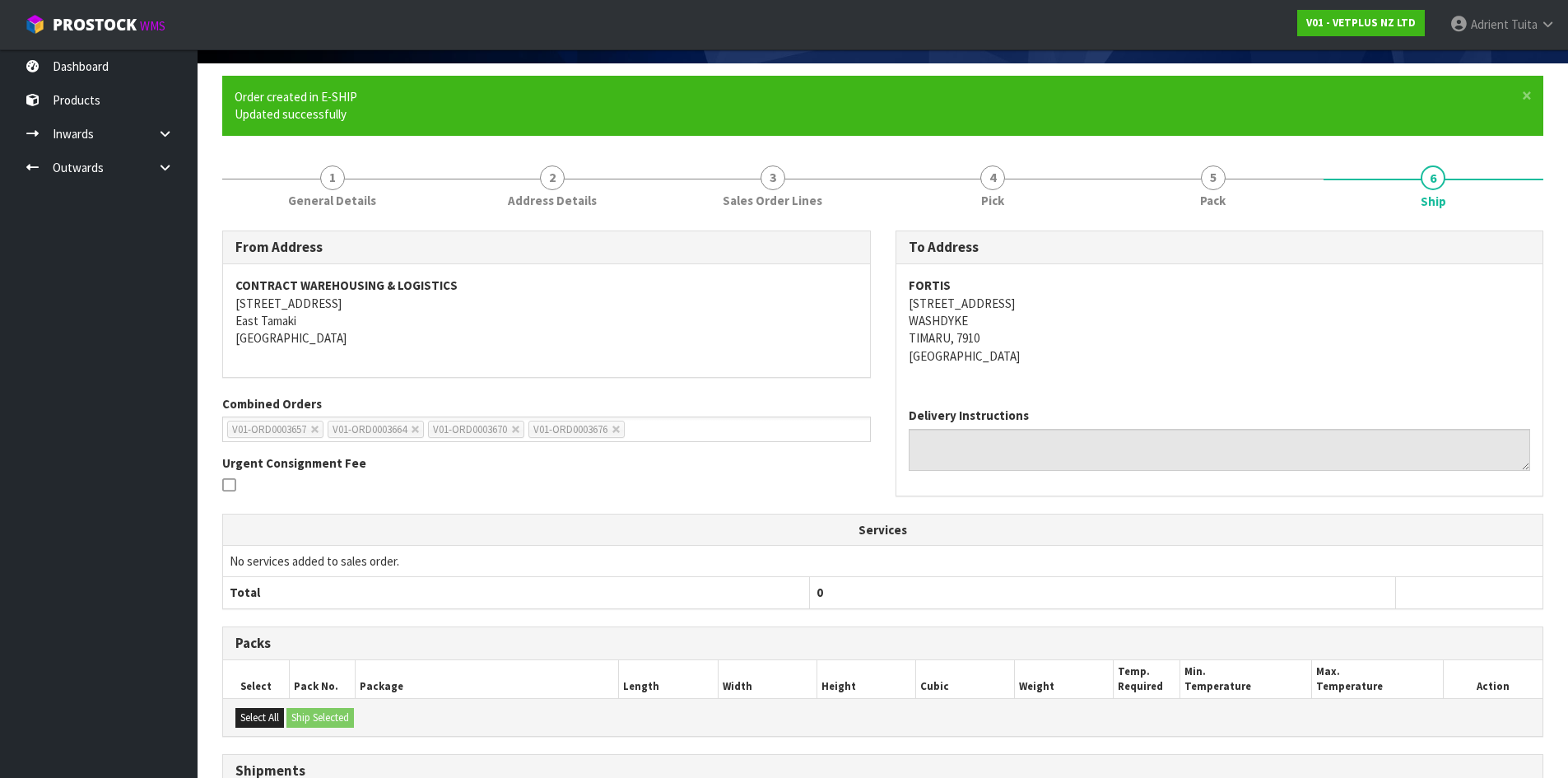
scroll to position [302, 0]
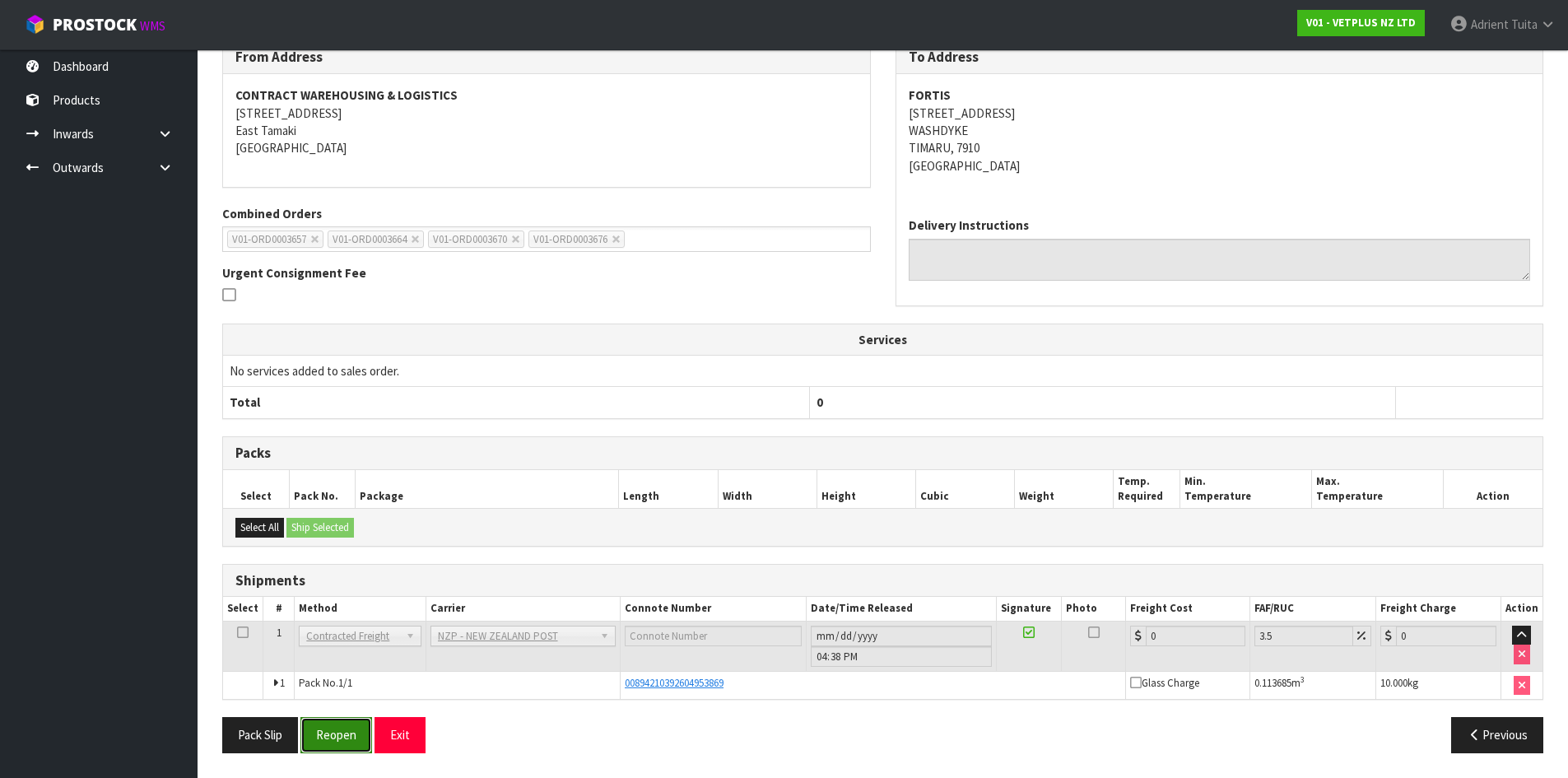
click at [336, 734] on button "Reopen" at bounding box center [336, 734] width 72 height 36
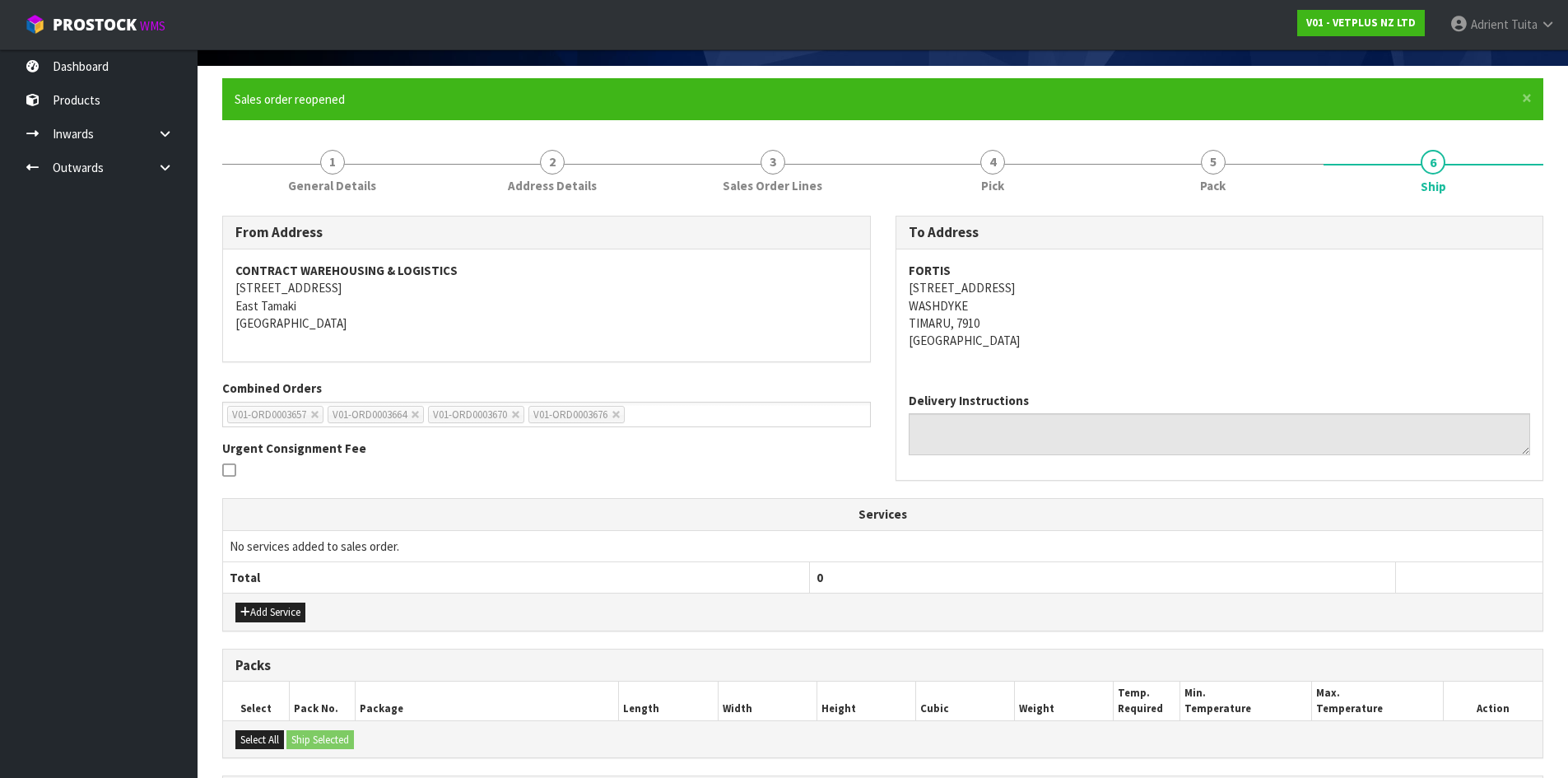
scroll to position [284, 0]
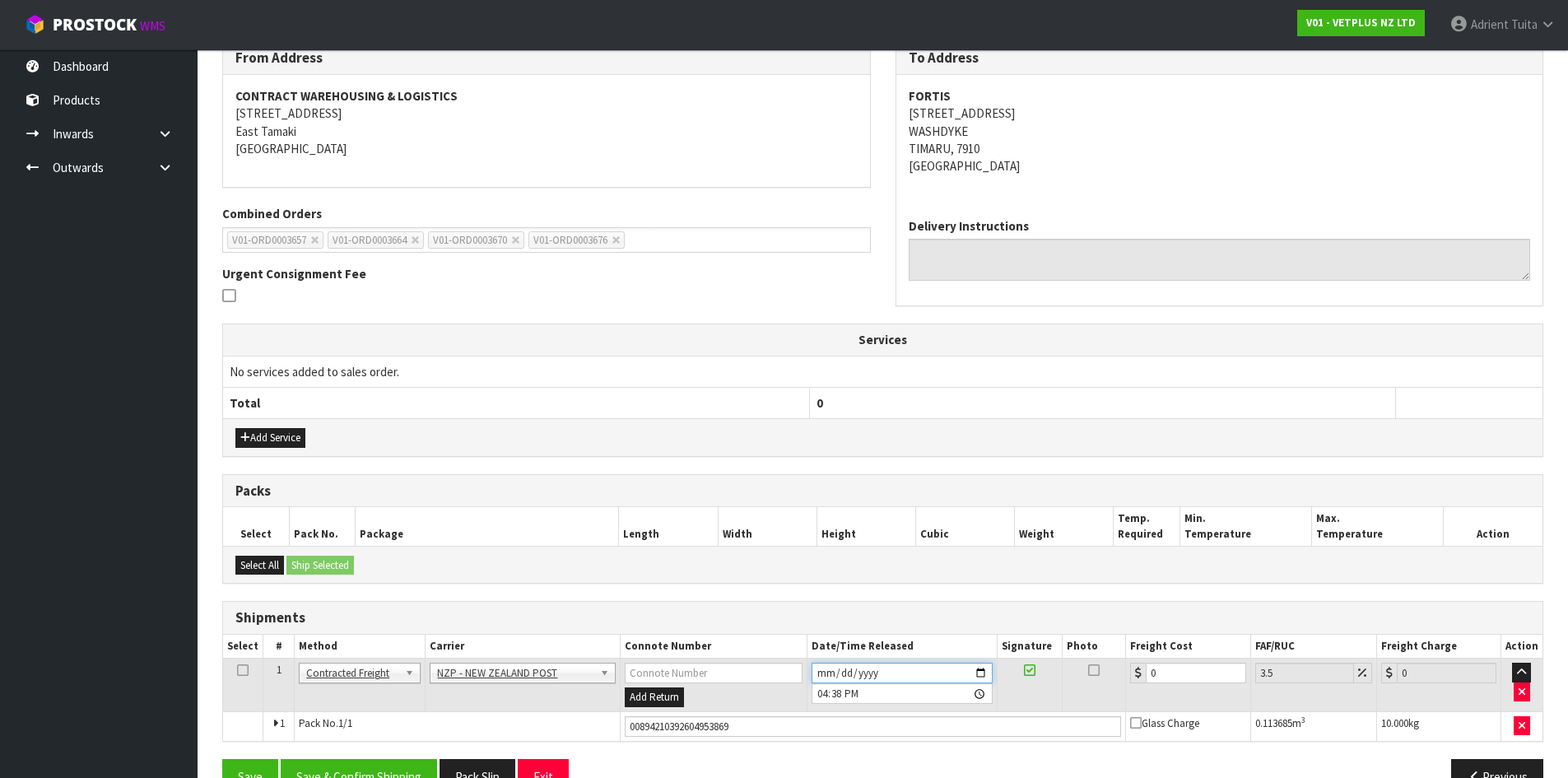
click at [983, 671] on input "[DATE]" at bounding box center [902, 672] width 181 height 20
type input "[DATE]"
click at [357, 766] on button "Save & Confirm Shipping" at bounding box center [359, 776] width 157 height 36
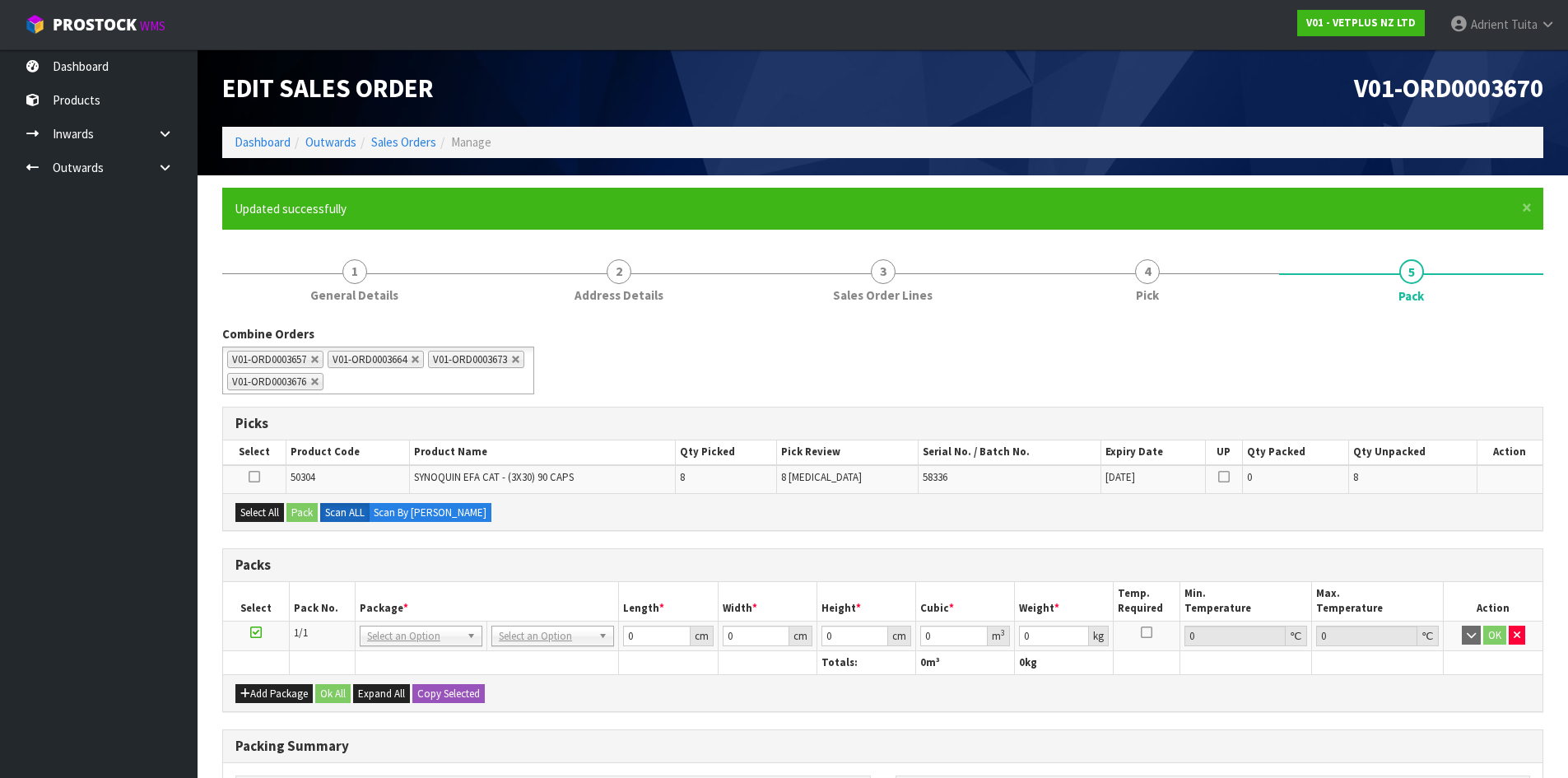
scroll to position [234, 0]
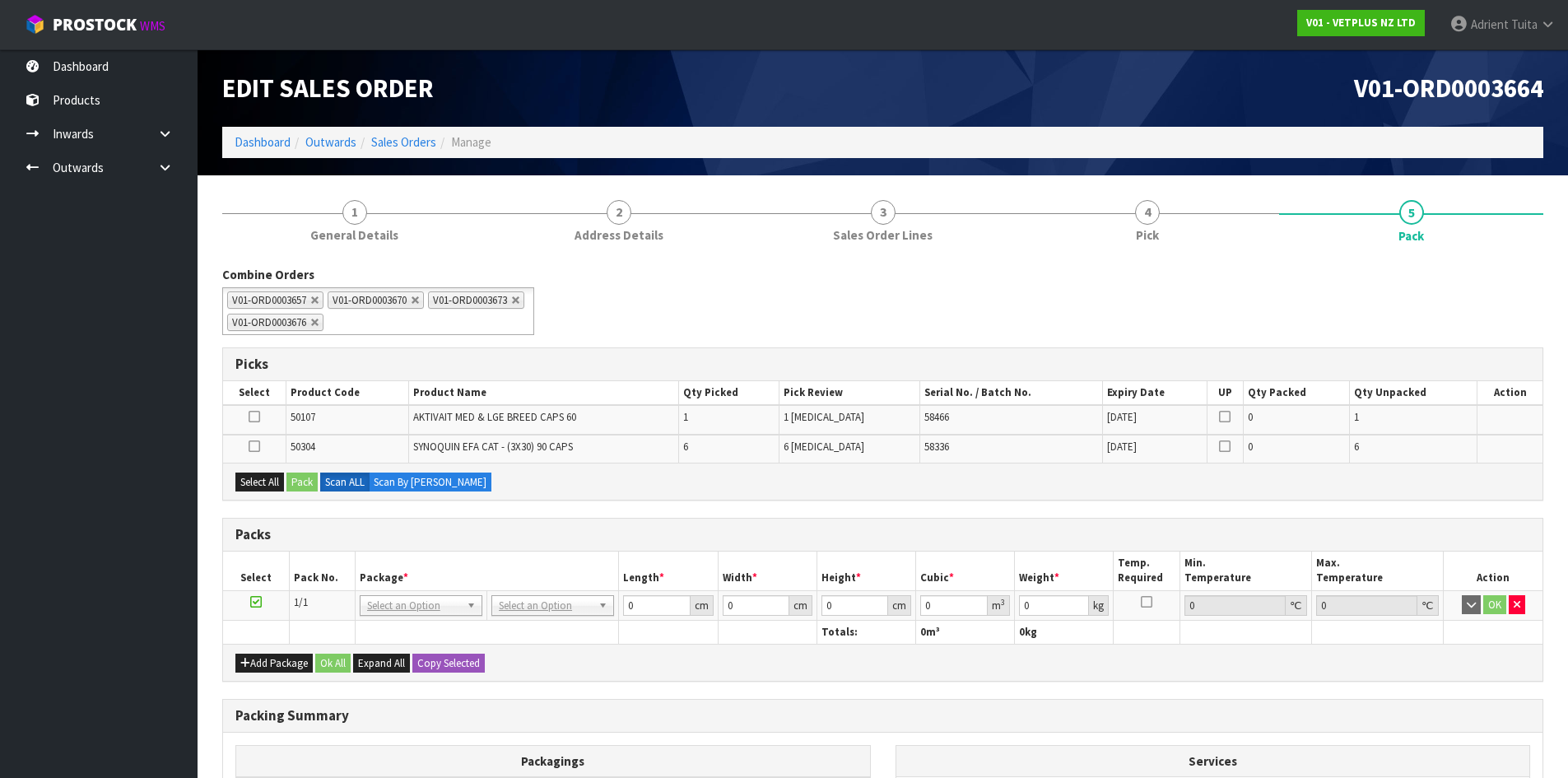
scroll to position [204, 0]
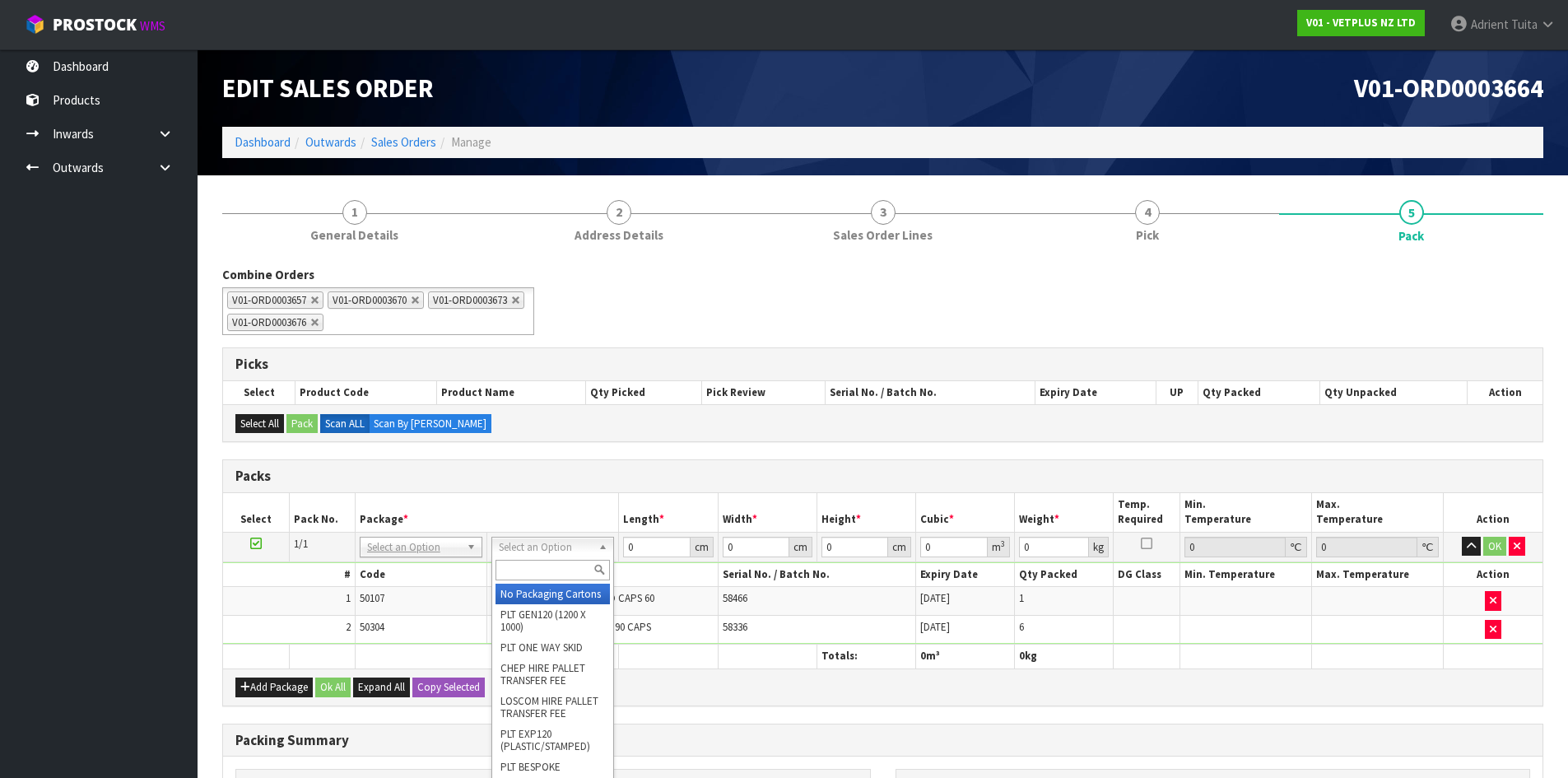
scroll to position [204, 0]
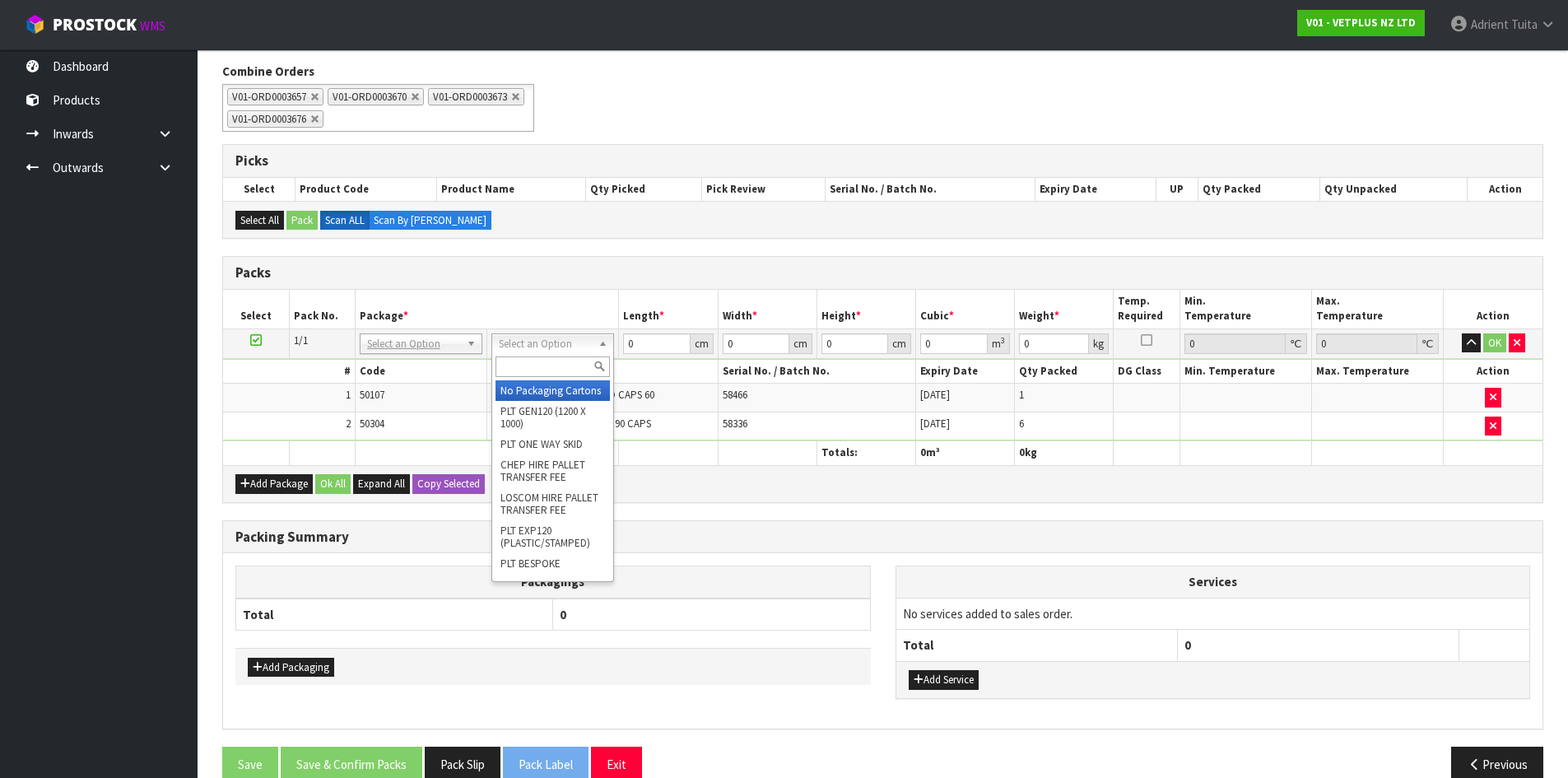
drag, startPoint x: 0, startPoint y: 0, endPoint x: 562, endPoint y: 385, distance: 681.2
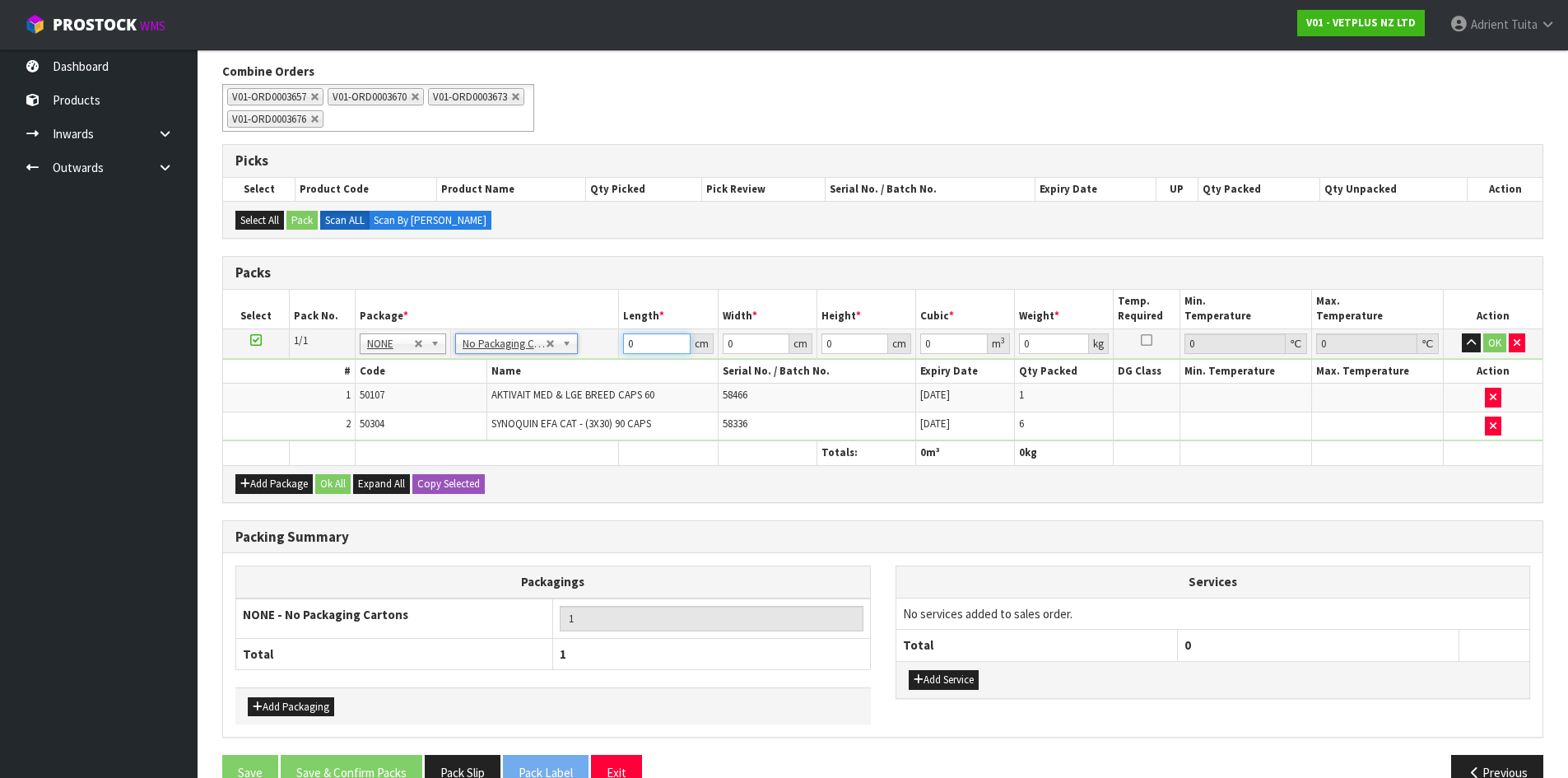
click at [639, 344] on input "0" at bounding box center [656, 343] width 67 height 20
type input "53"
type input "39"
type input "5"
type input "0.010335"
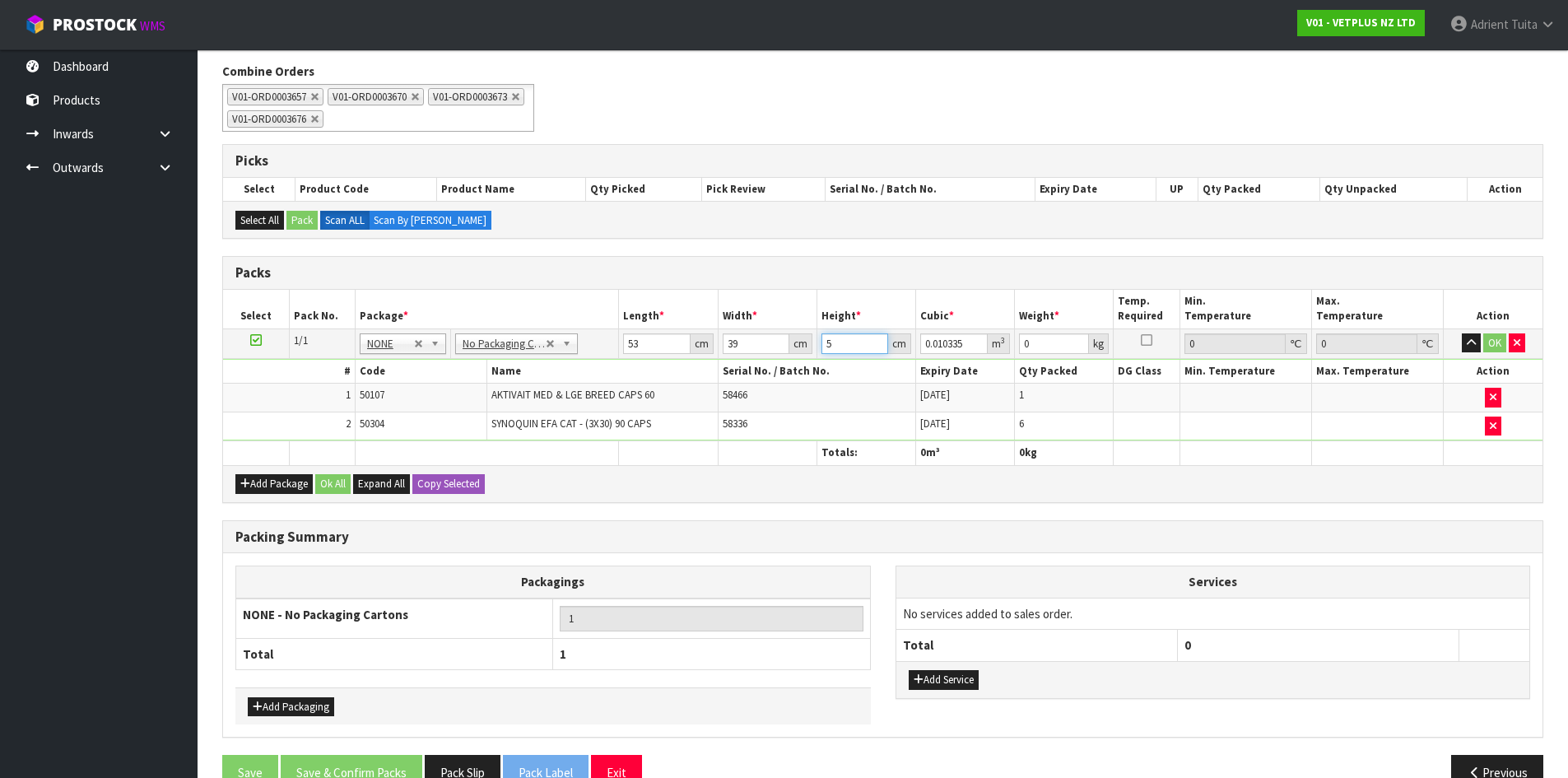
type input "55"
type input "0.113685"
type input "55"
type input "10"
click at [1487, 346] on button "OK" at bounding box center [1495, 343] width 23 height 20
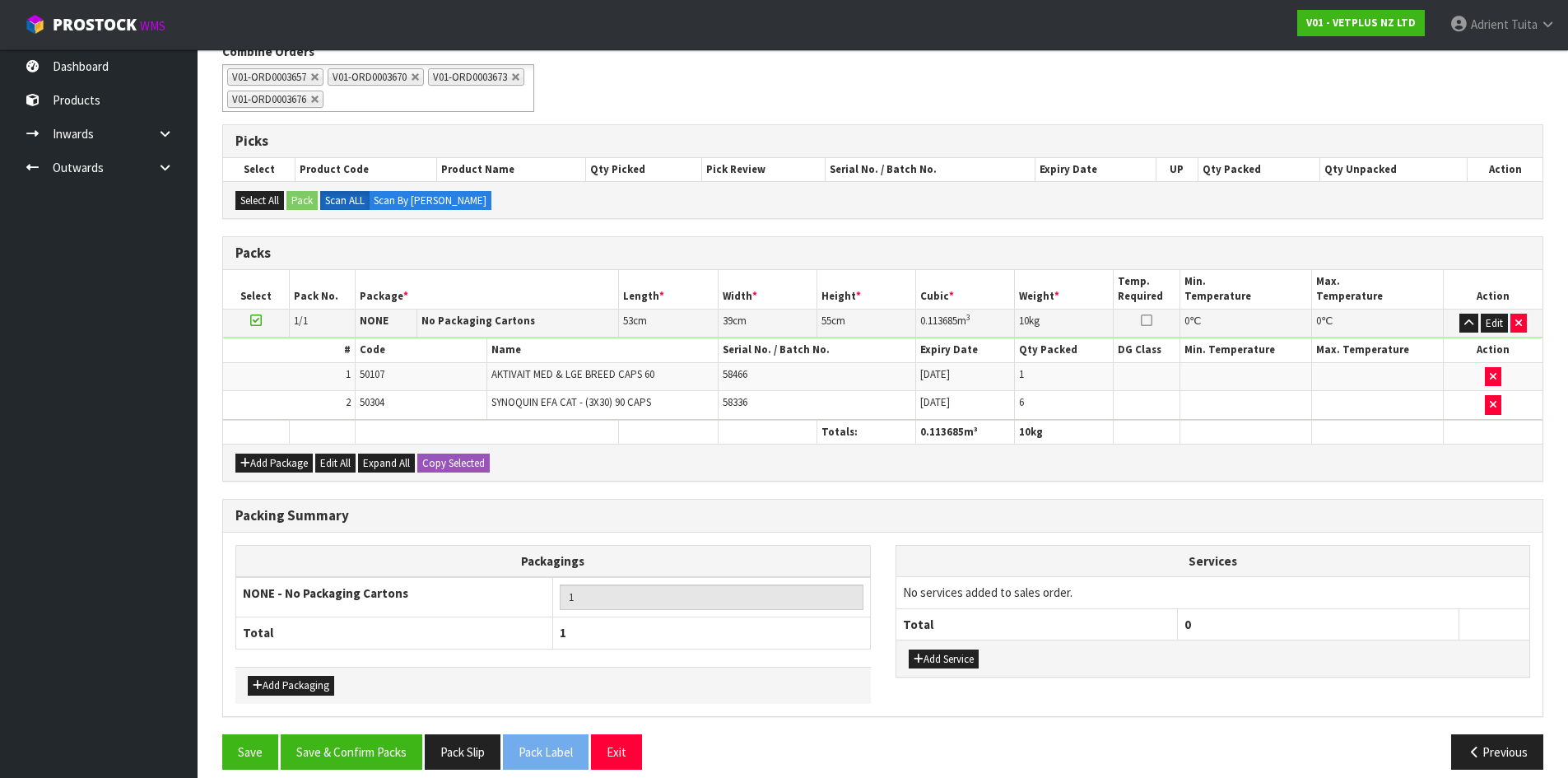
scroll to position [239, 0]
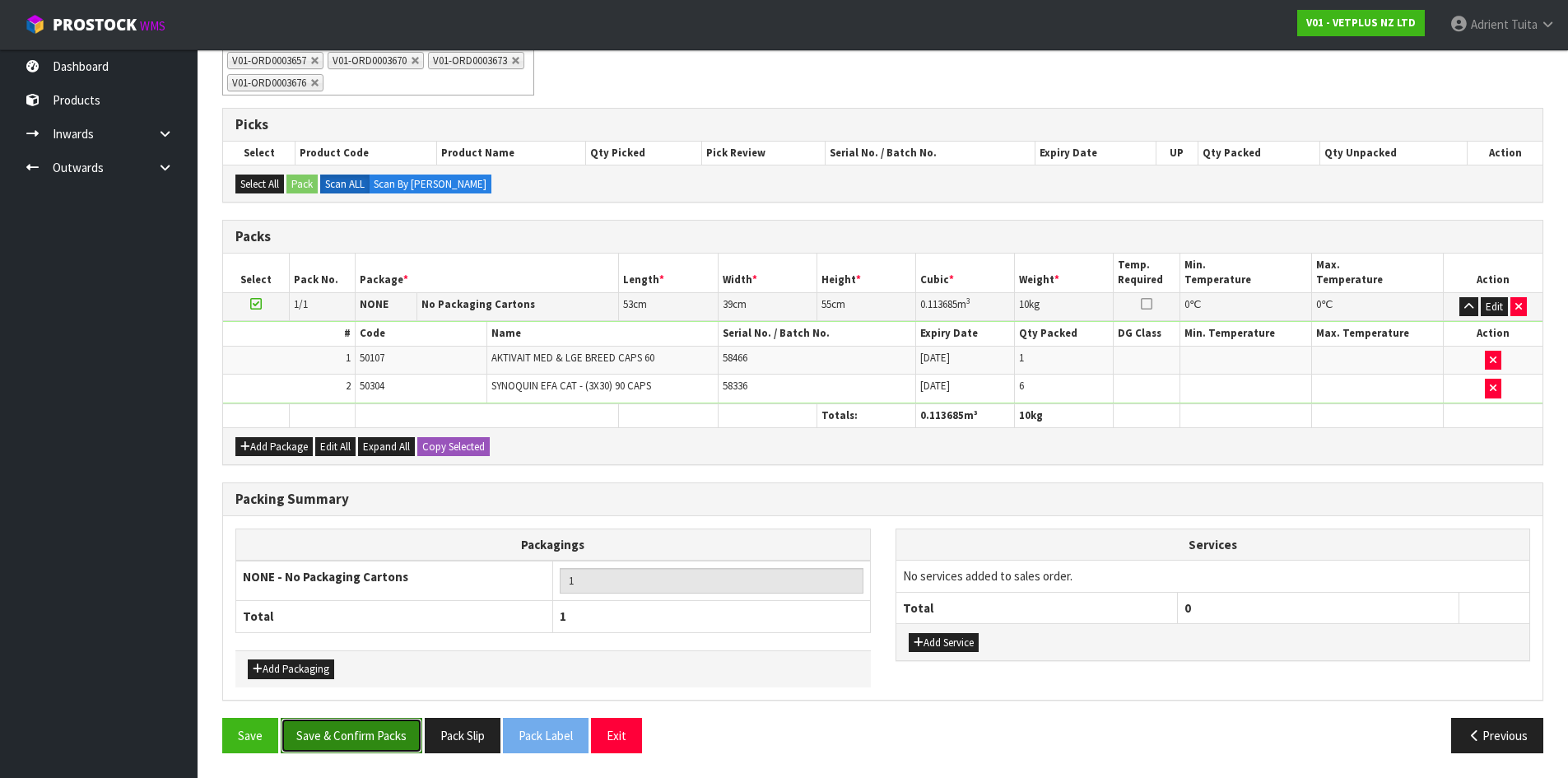
click at [348, 723] on button "Save & Confirm Packs" at bounding box center [351, 735] width 141 height 36
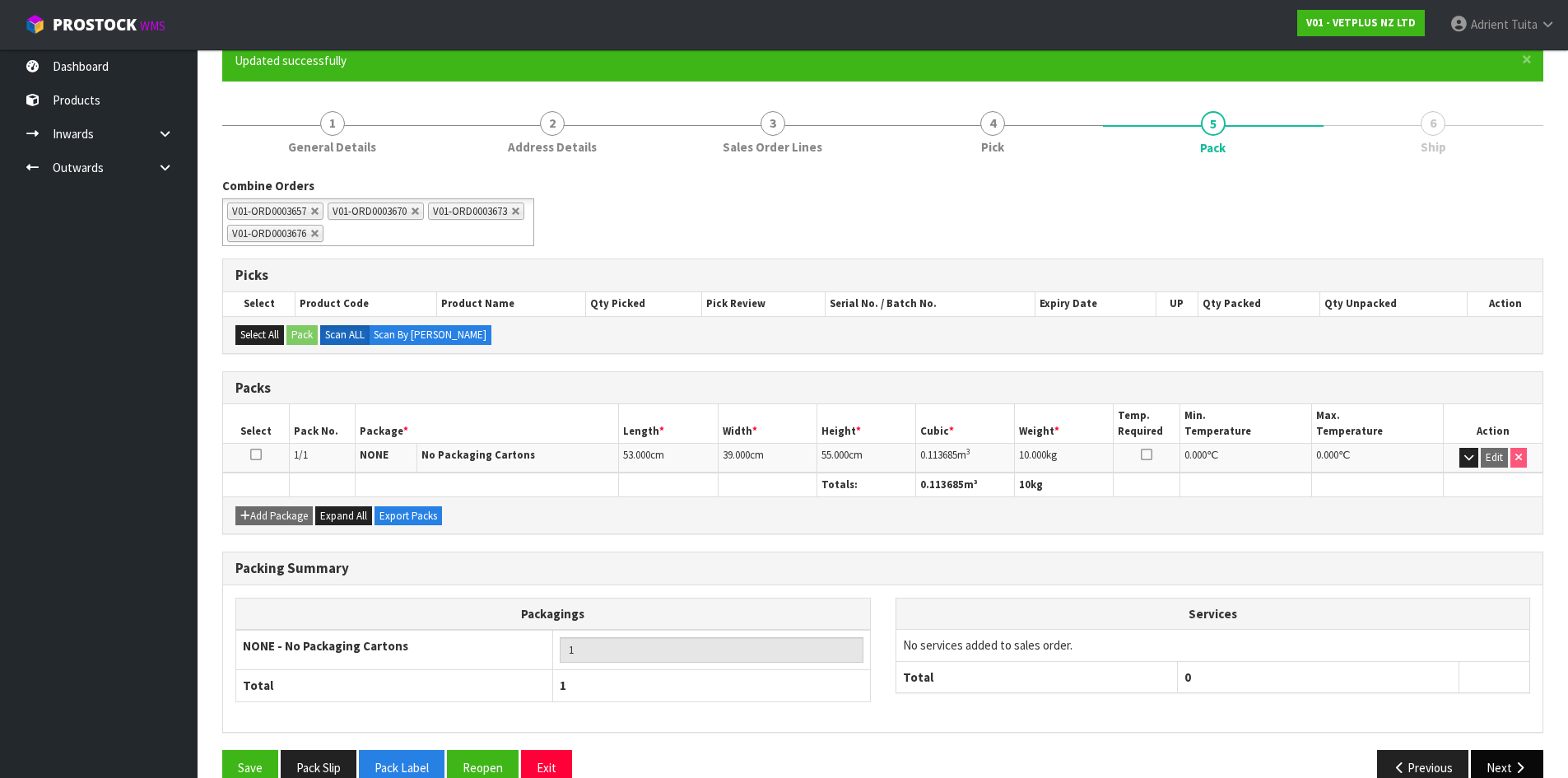
scroll to position [180, 0]
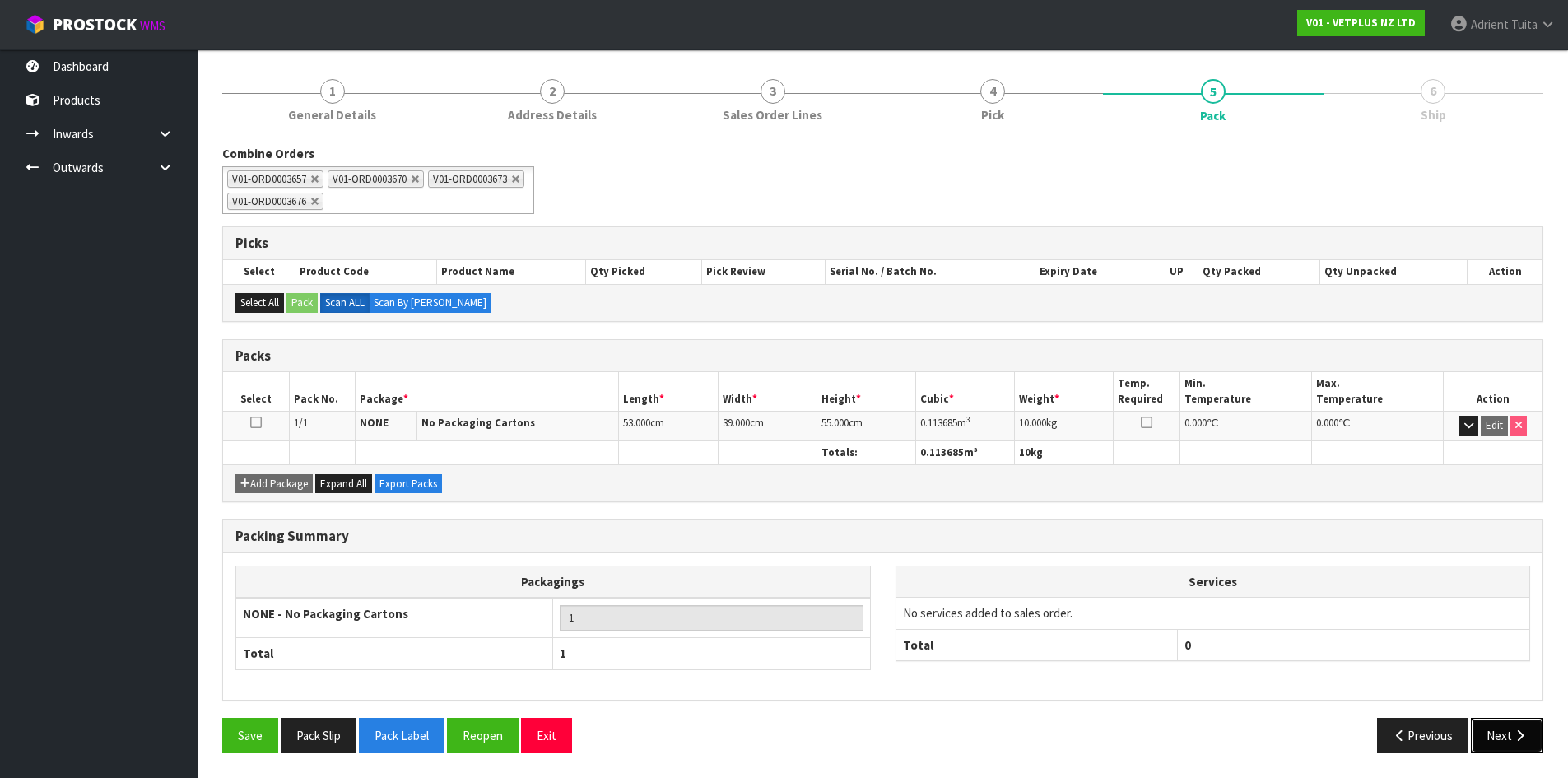
drag, startPoint x: 1497, startPoint y: 732, endPoint x: 1488, endPoint y: 733, distance: 9.1
click at [1496, 733] on button "Next" at bounding box center [1507, 735] width 72 height 36
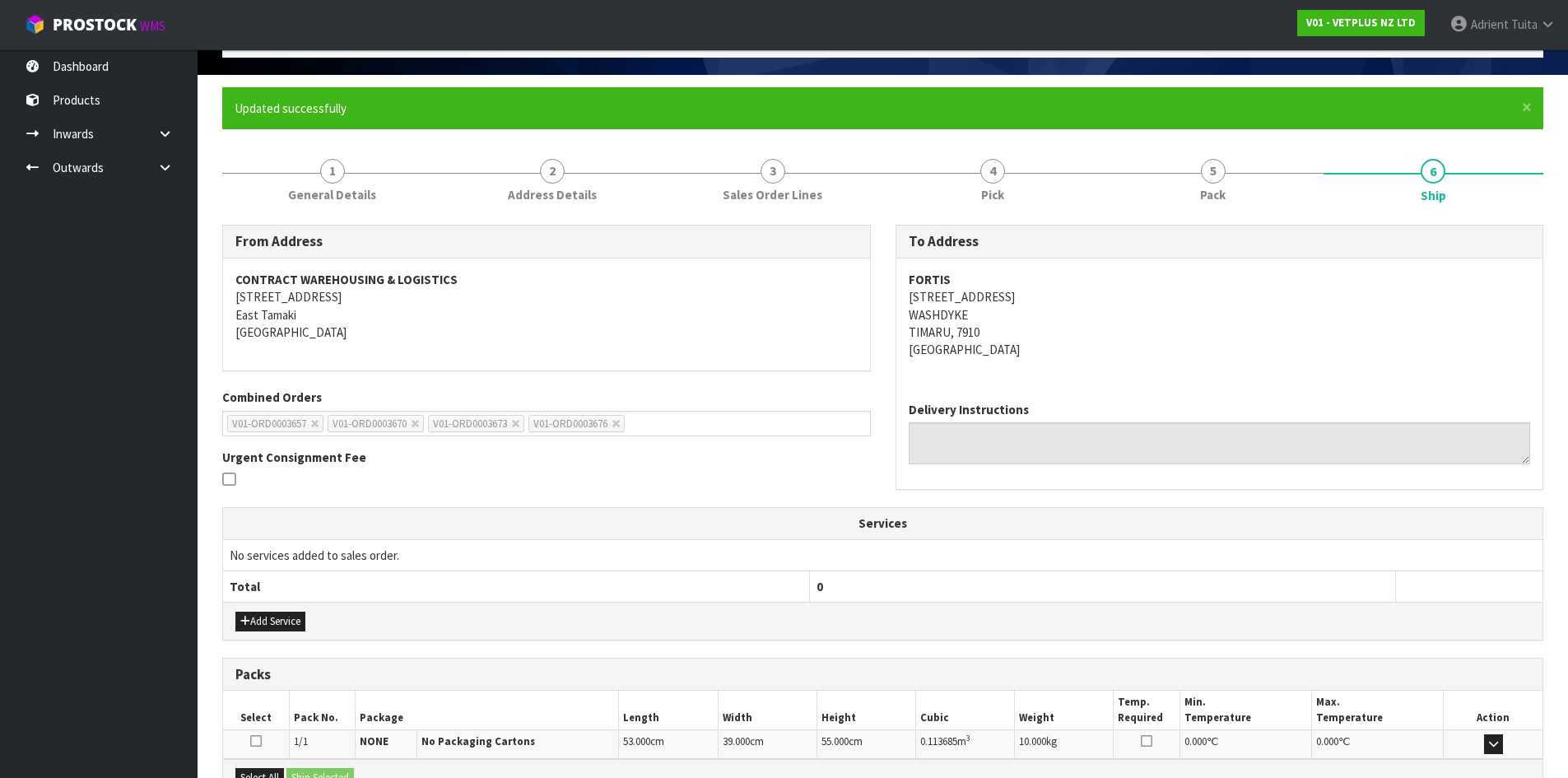
scroll to position [296, 0]
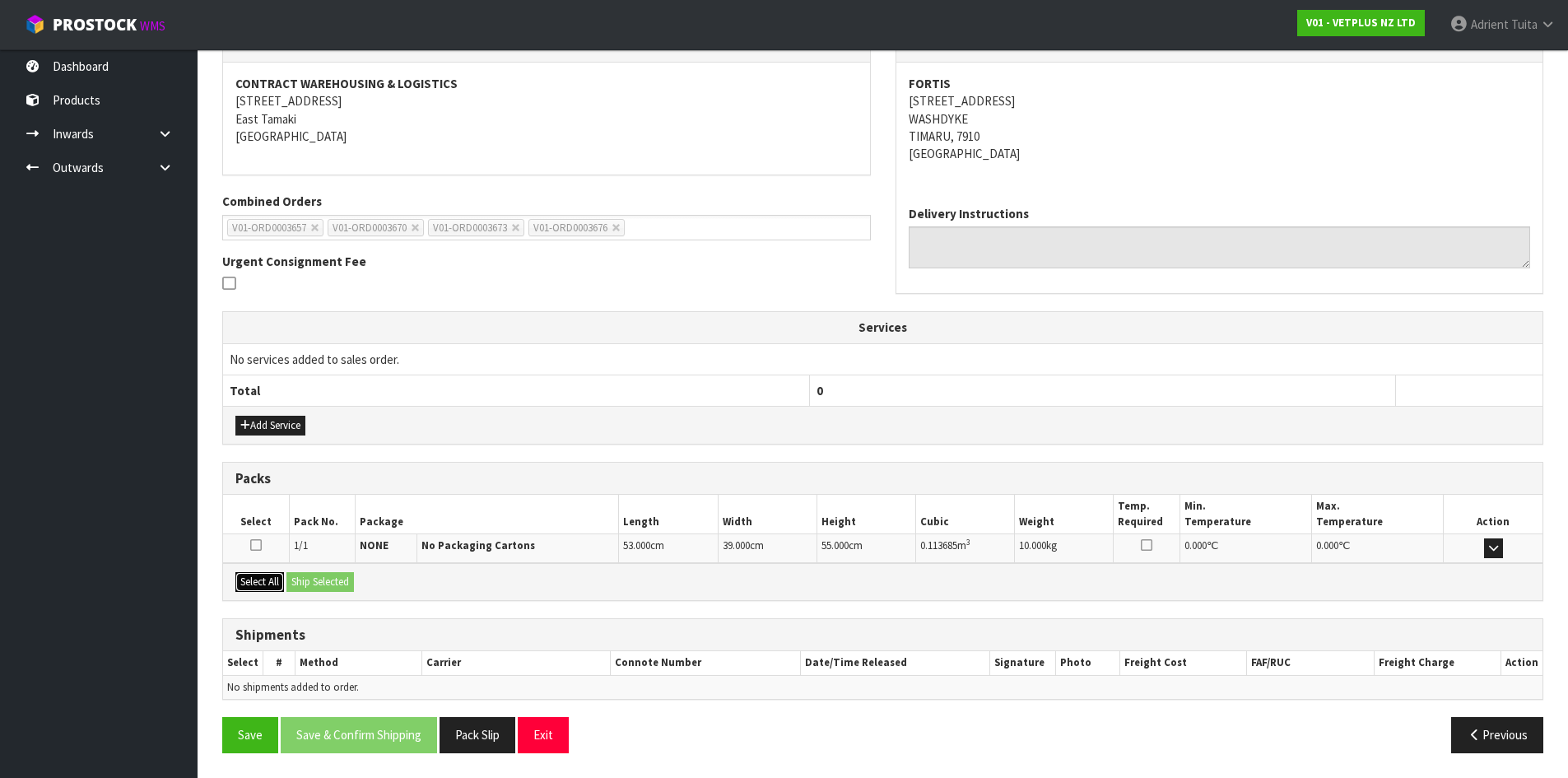
click at [266, 585] on button "Select All" at bounding box center [260, 581] width 49 height 20
click at [327, 594] on div "Select All Ship Selected" at bounding box center [882, 581] width 1319 height 37
click at [338, 581] on button "Ship Selected" at bounding box center [320, 581] width 68 height 20
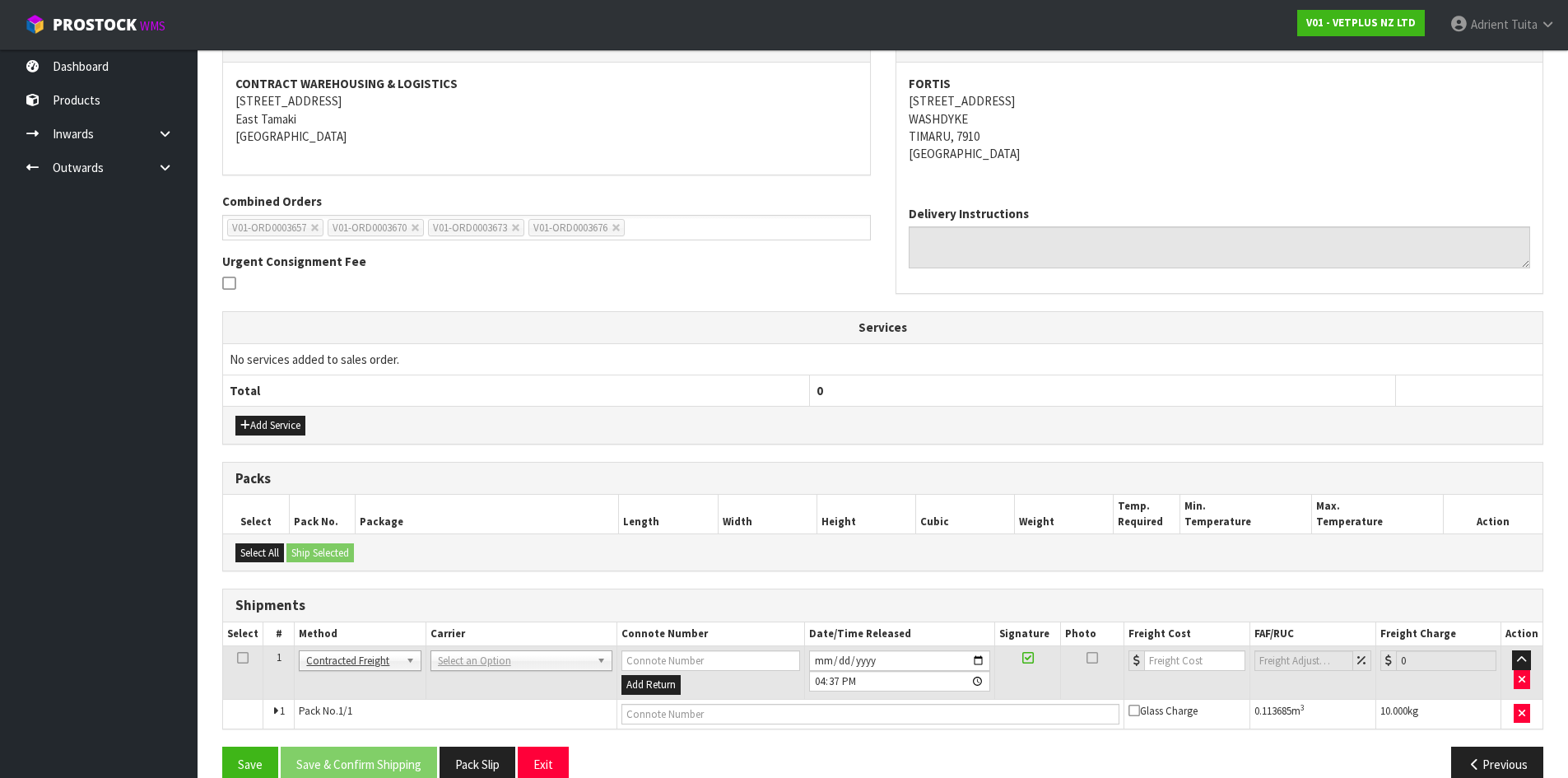
scroll to position [325, 0]
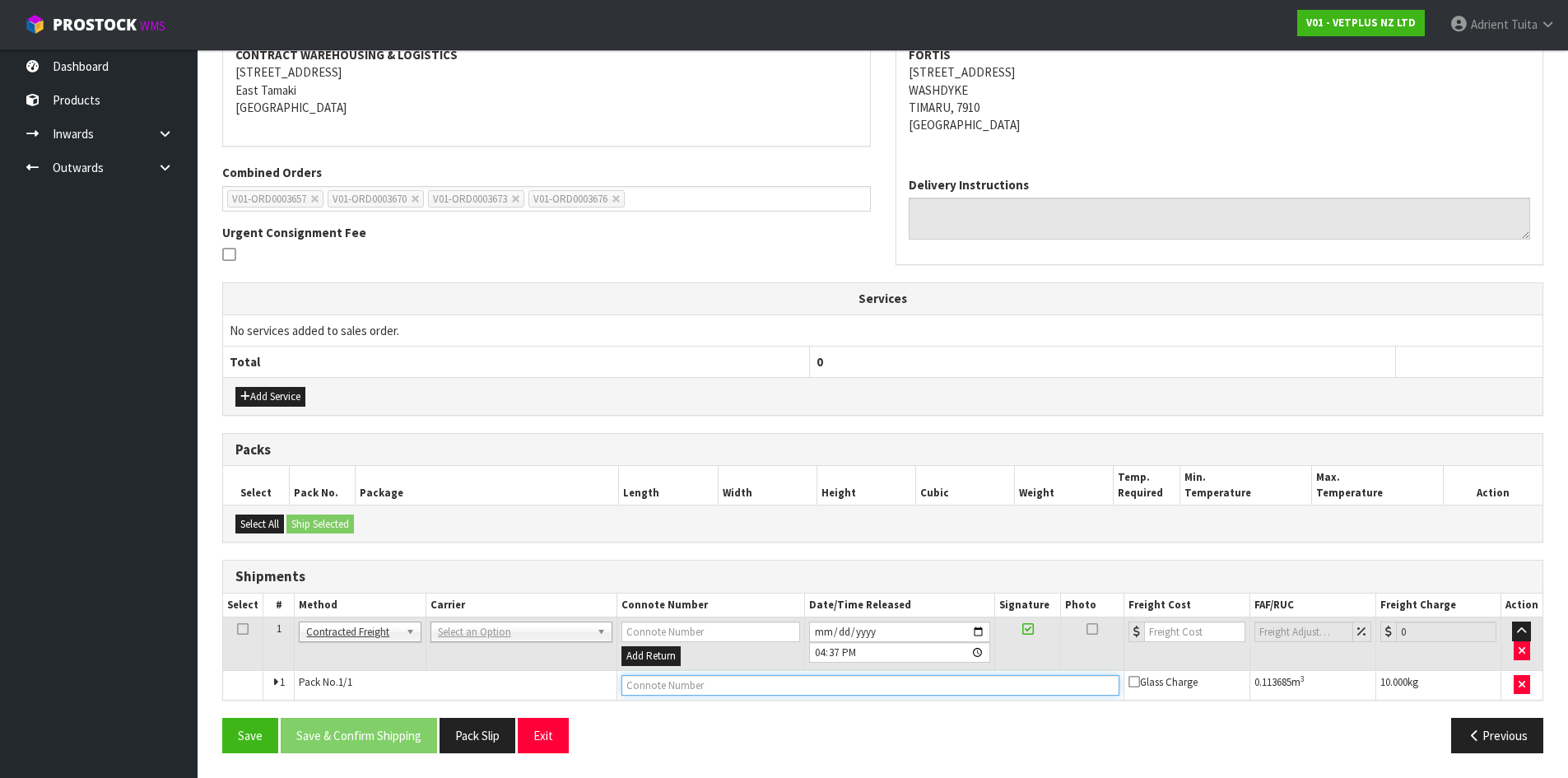
click at [675, 690] on input "text" at bounding box center [871, 685] width 499 height 20
type input "00894210392604953869"
click at [222, 718] on button "Save" at bounding box center [250, 735] width 56 height 36
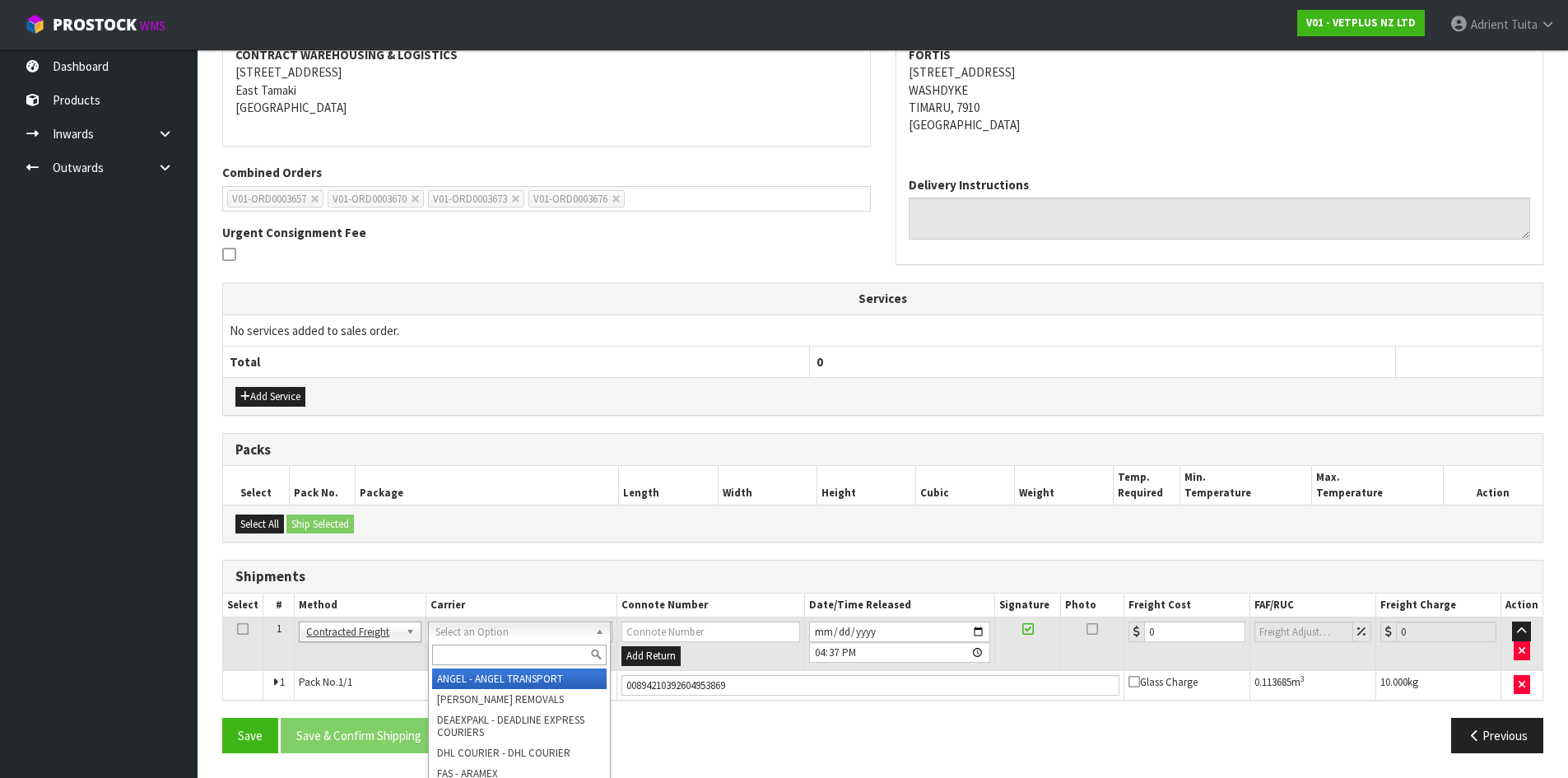
click at [462, 654] on input "text" at bounding box center [519, 654] width 174 height 20
type input "NZP"
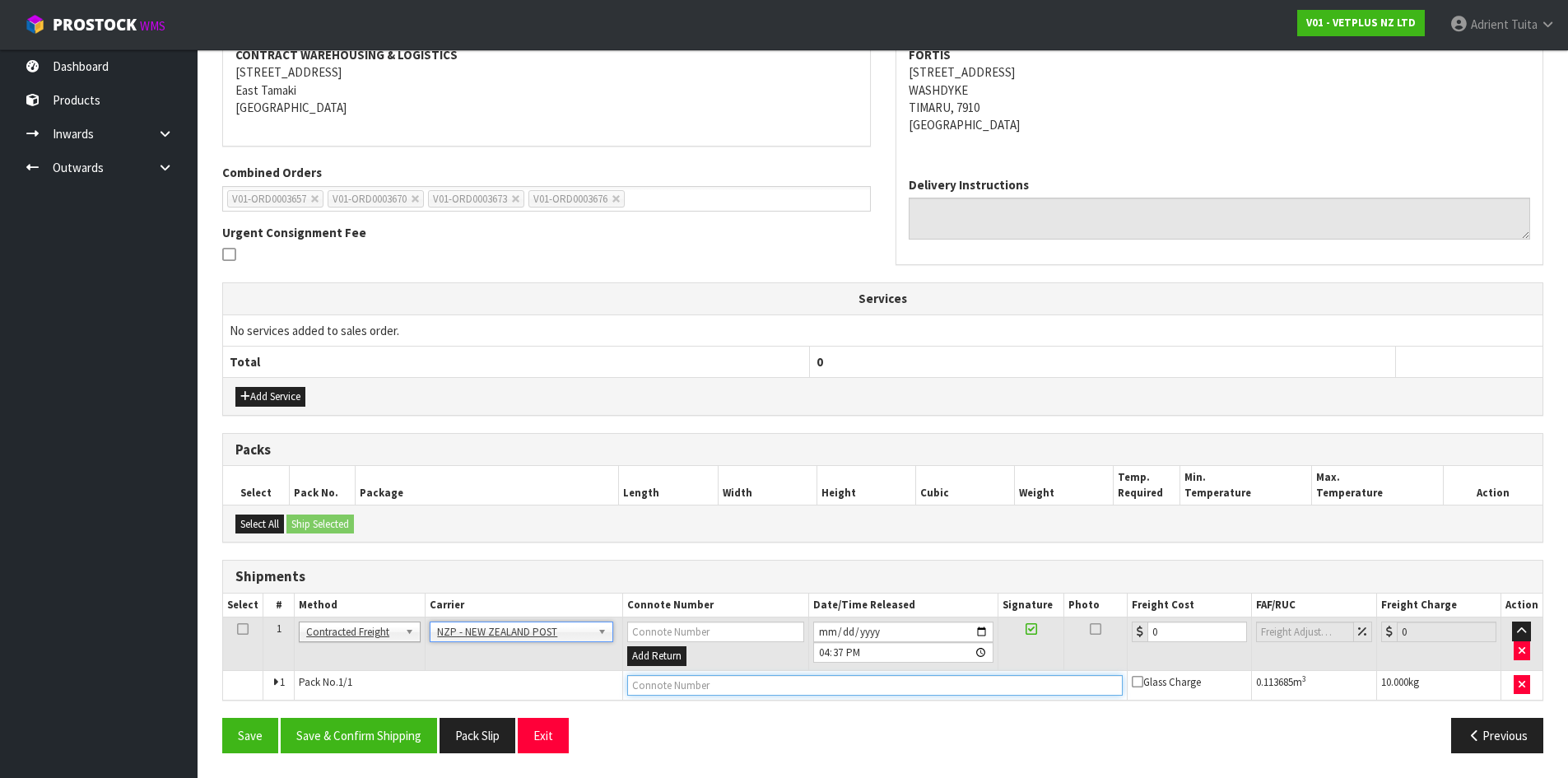
click at [811, 681] on input "text" at bounding box center [874, 685] width 495 height 20
type input "00894210392604953869"
click at [222, 718] on button "Save" at bounding box center [250, 735] width 56 height 36
click at [339, 760] on div "Save Save & Confirm Shipping Pack Slip Exit Previous" at bounding box center [882, 742] width 1346 height 48
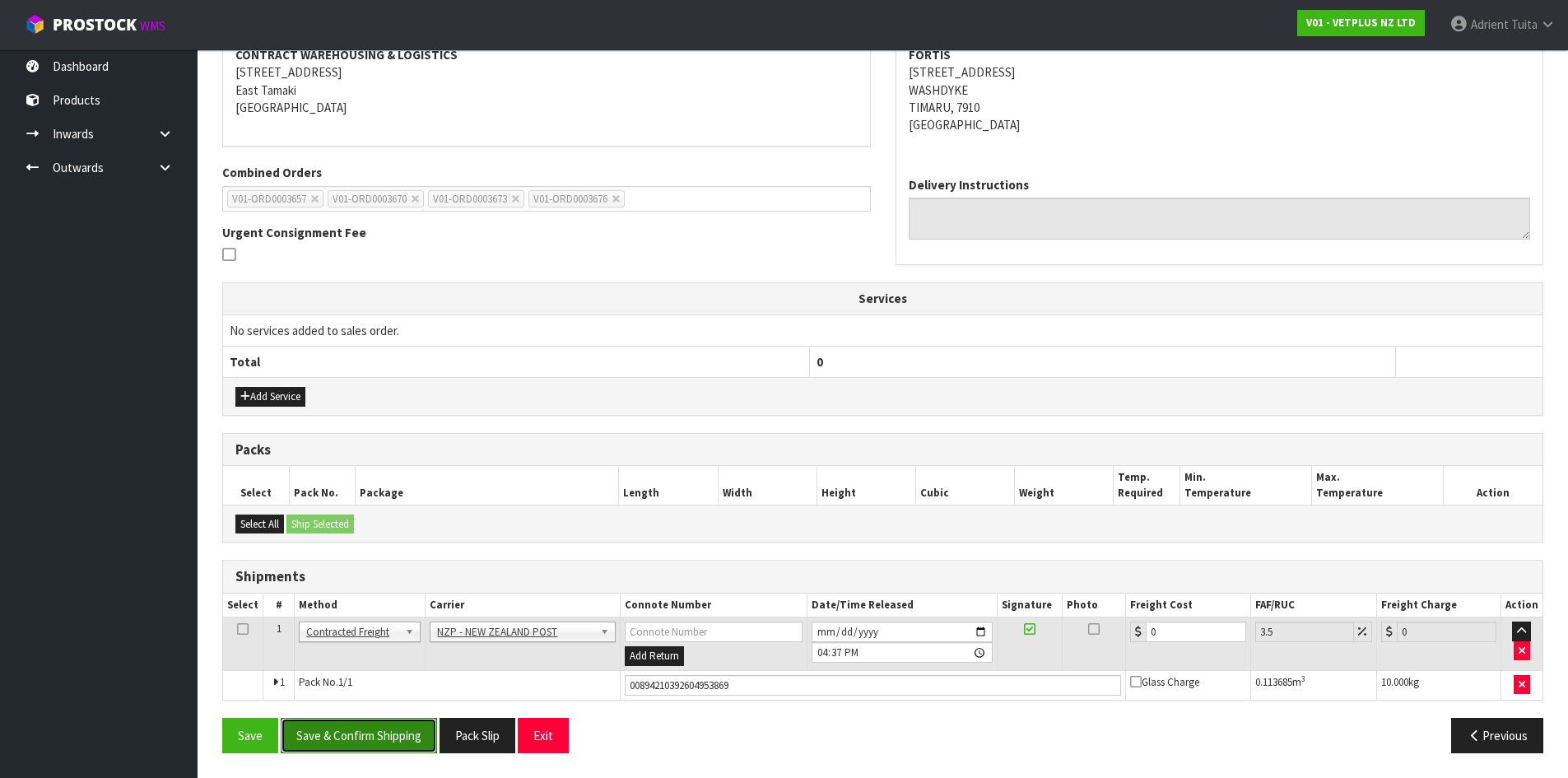
click at [348, 736] on button "Save & Confirm Shipping" at bounding box center [359, 735] width 157 height 36
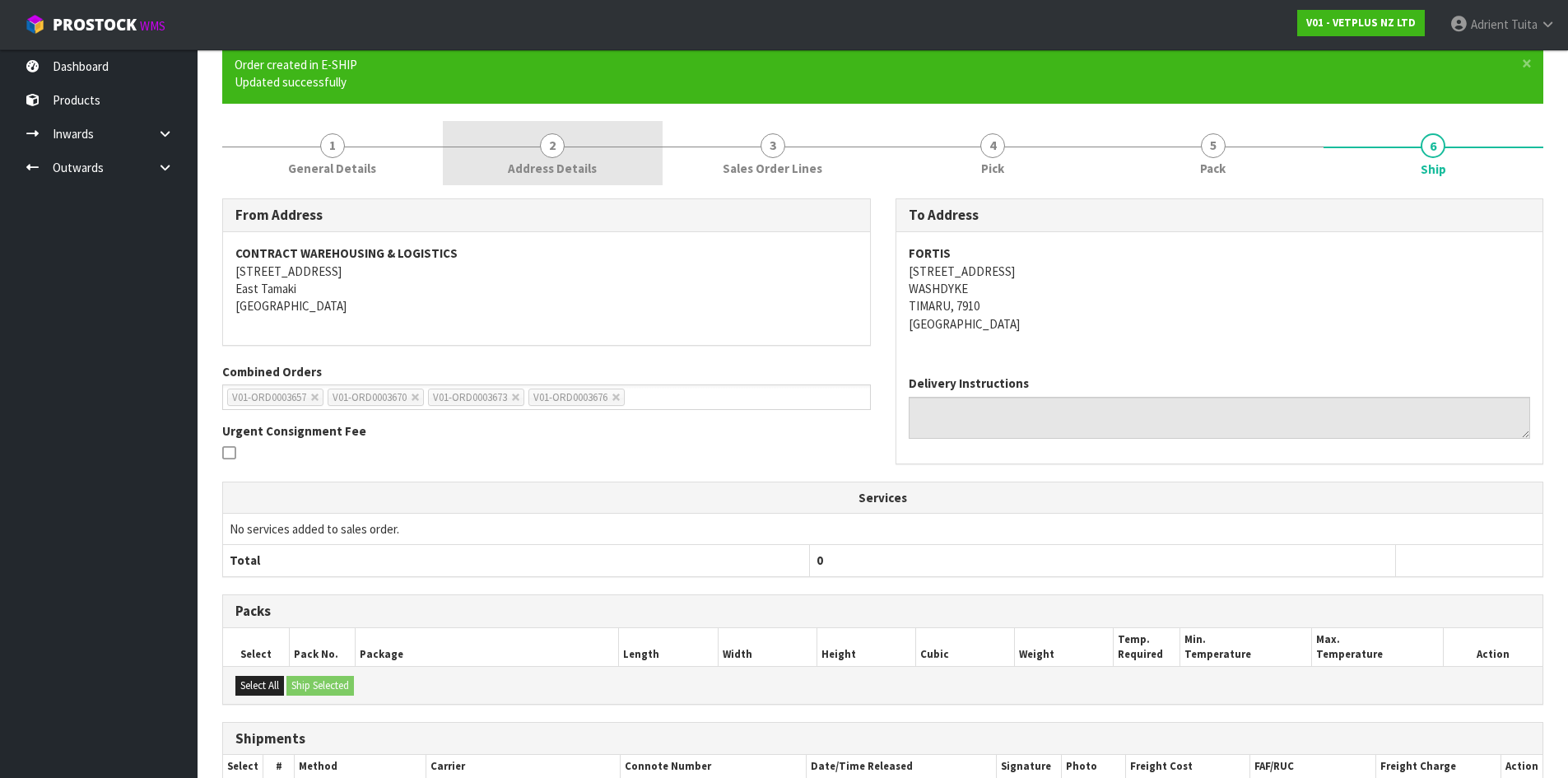
scroll to position [302, 0]
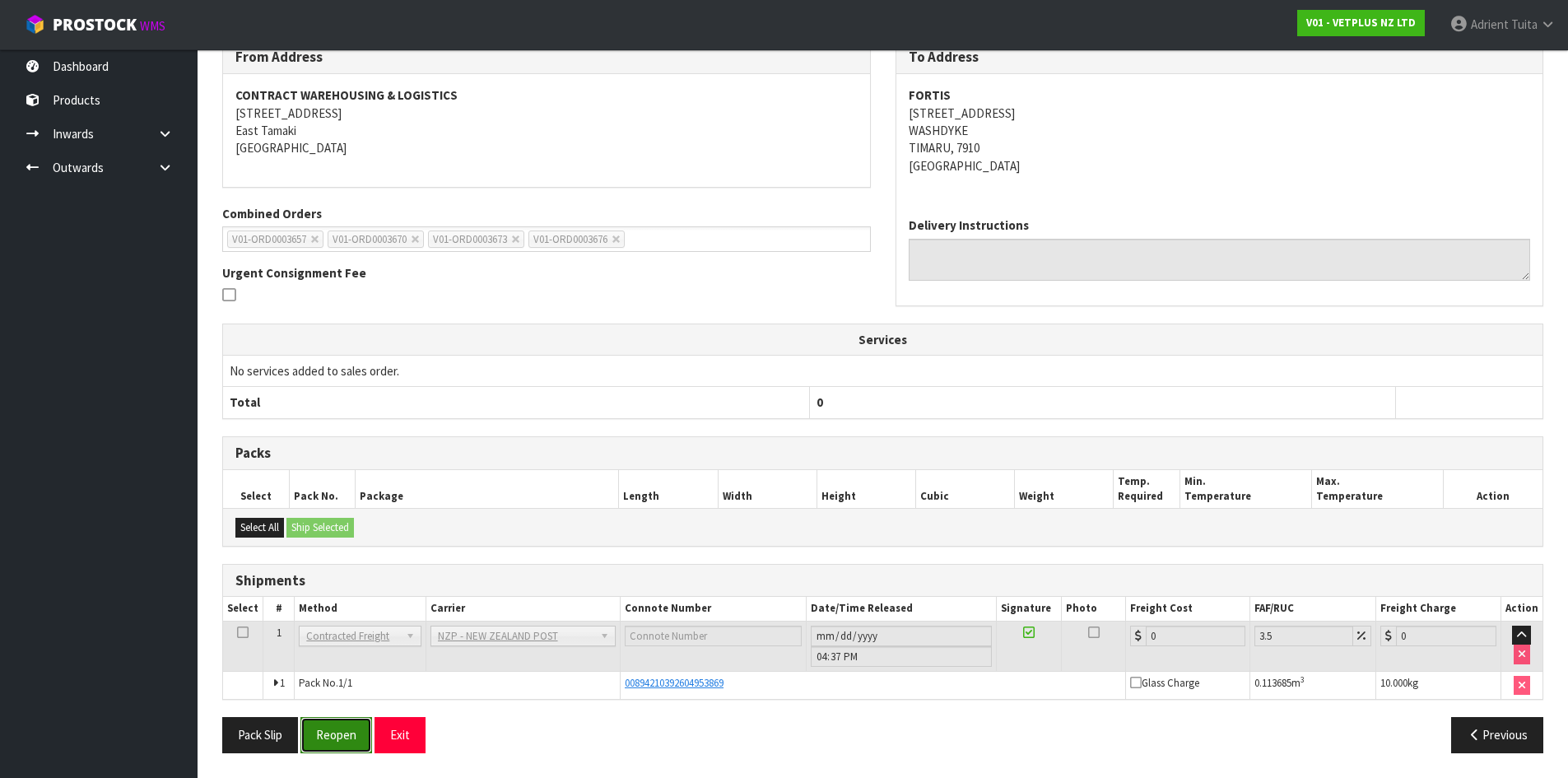
click at [361, 724] on button "Reopen" at bounding box center [336, 734] width 72 height 36
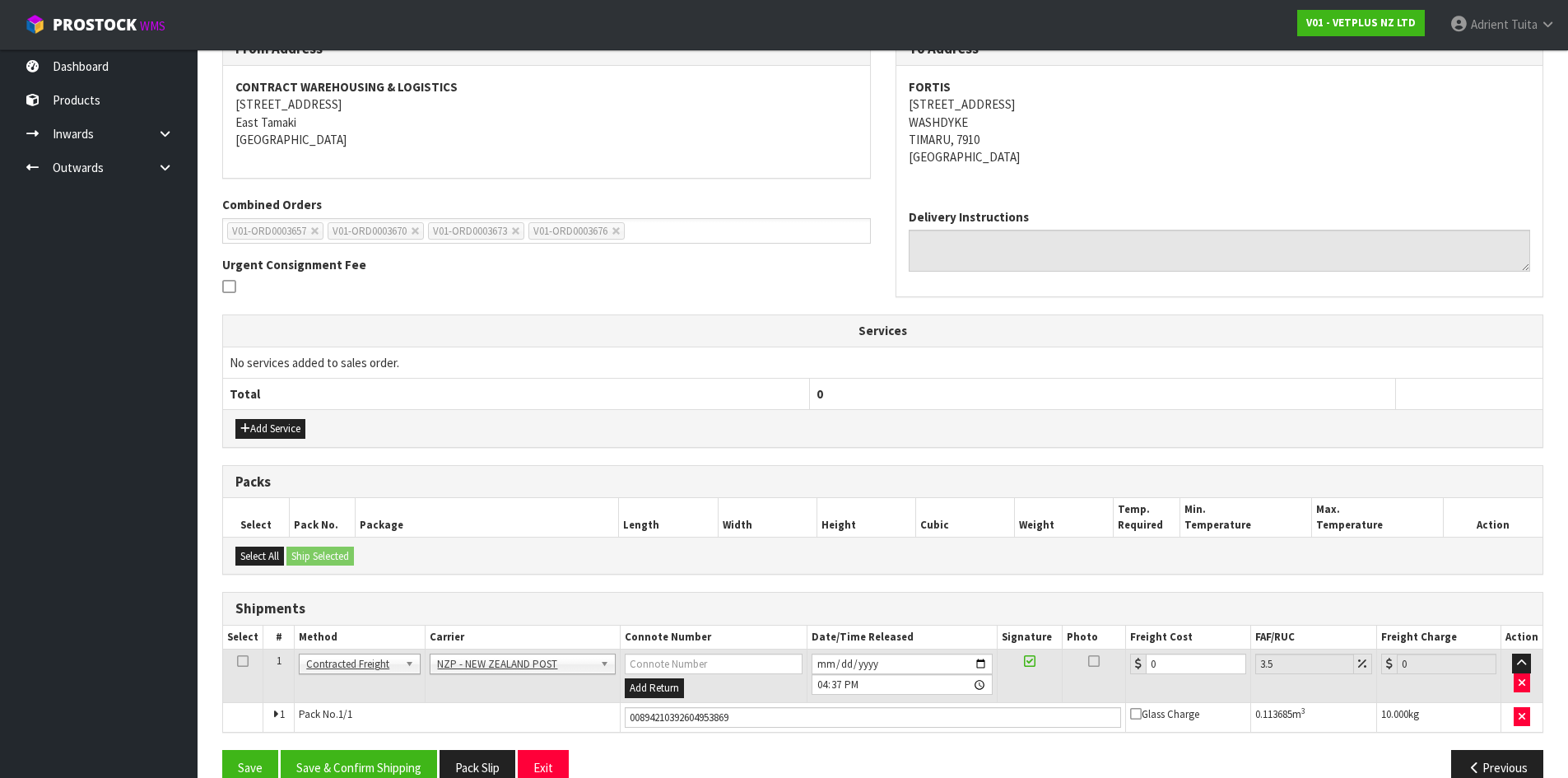
scroll to position [325, 0]
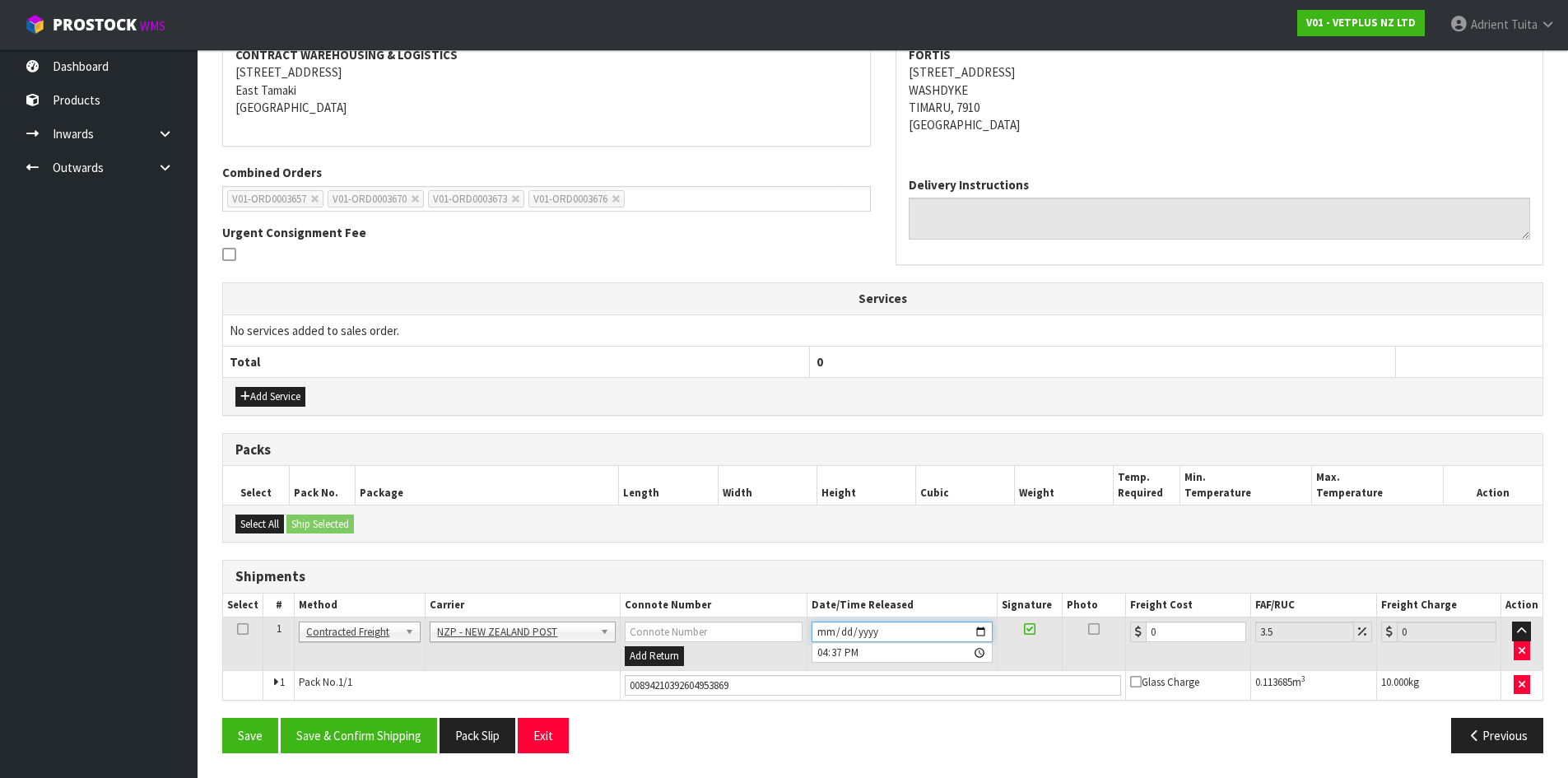
click at [976, 635] on input "[DATE]" at bounding box center [902, 631] width 181 height 20
type input "[DATE]"
click at [377, 750] on button "Save & Confirm Shipping" at bounding box center [359, 735] width 157 height 36
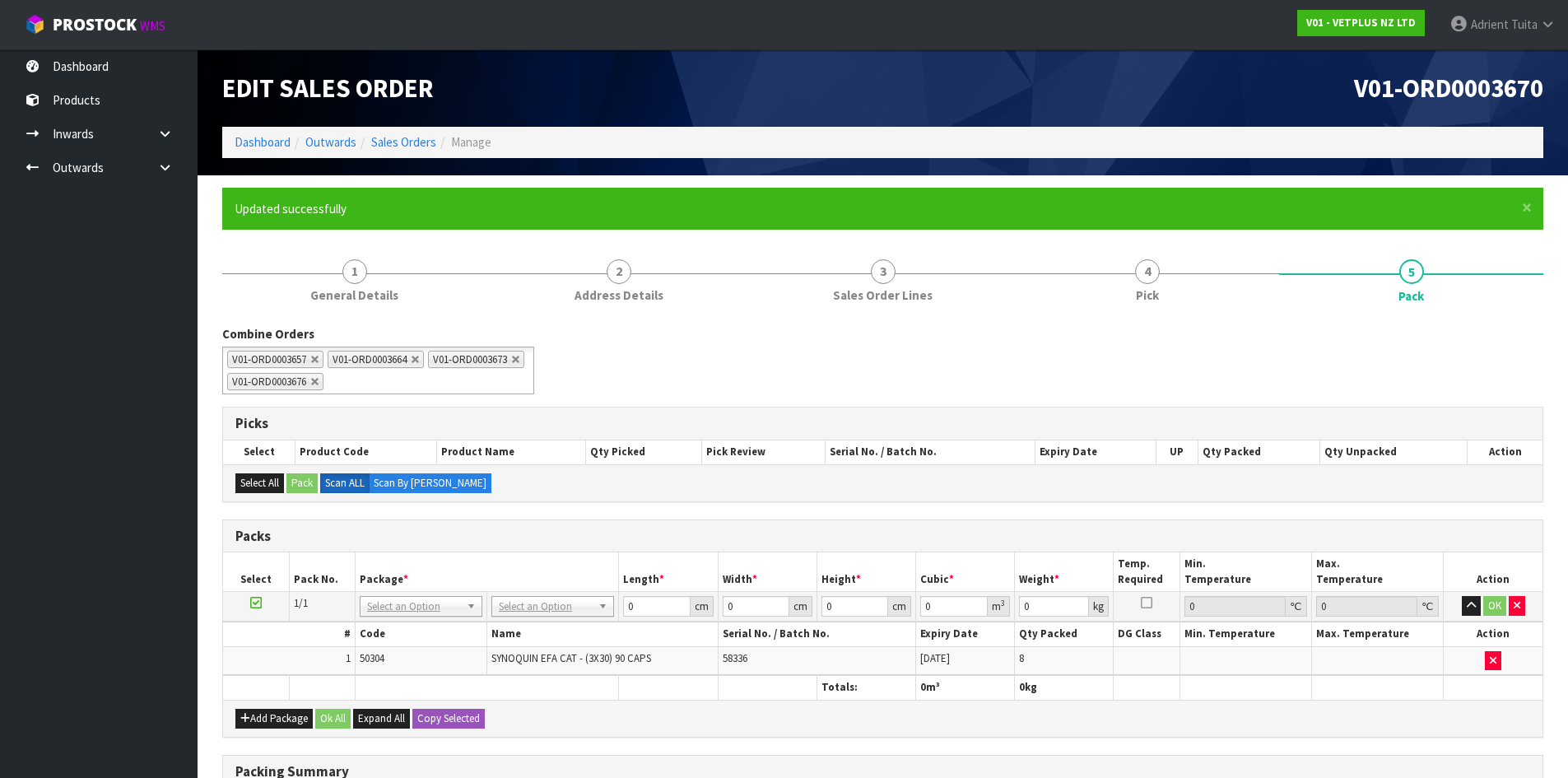
scroll to position [234, 0]
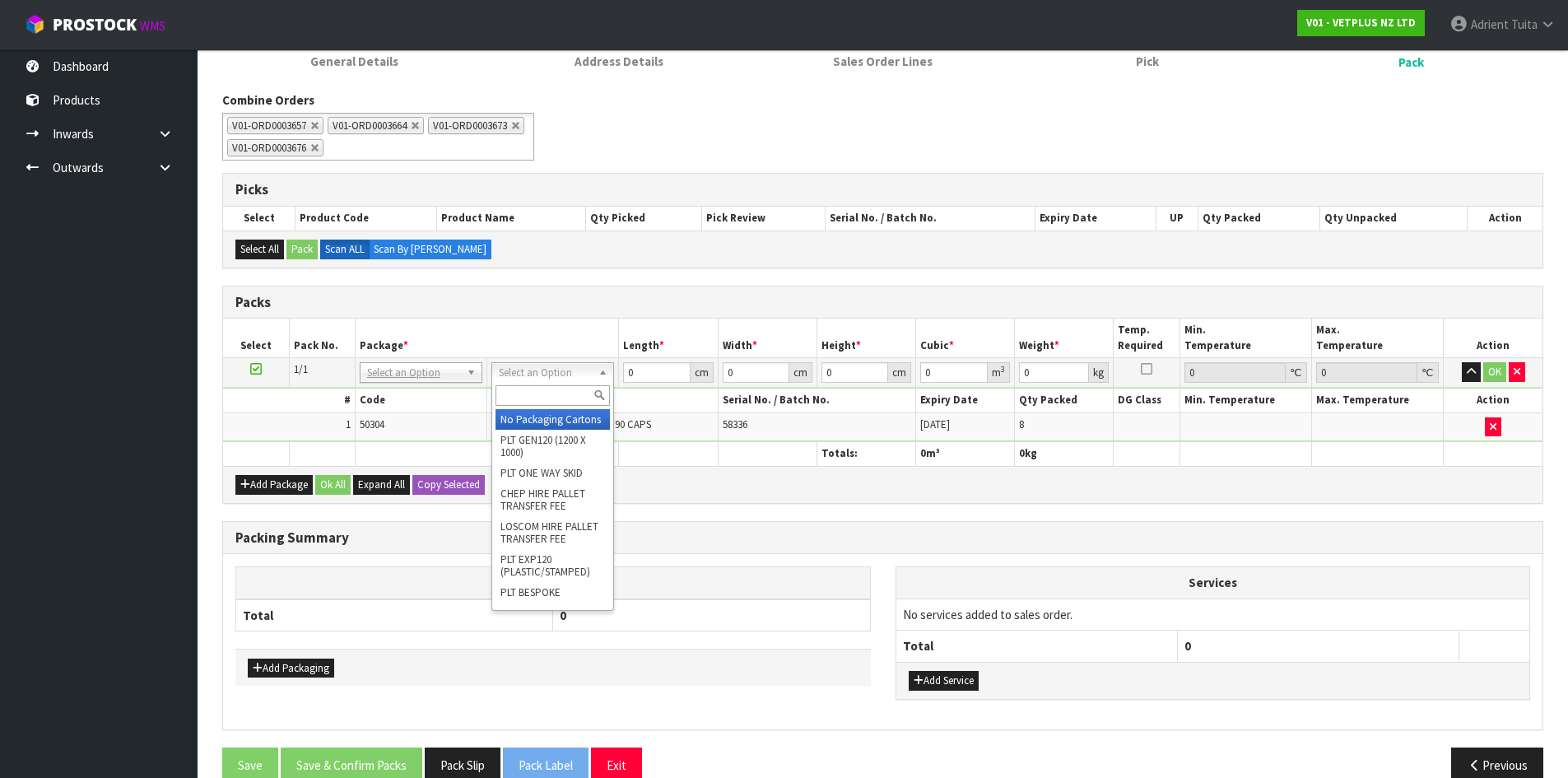
drag, startPoint x: 545, startPoint y: 433, endPoint x: 632, endPoint y: 381, distance: 101.4
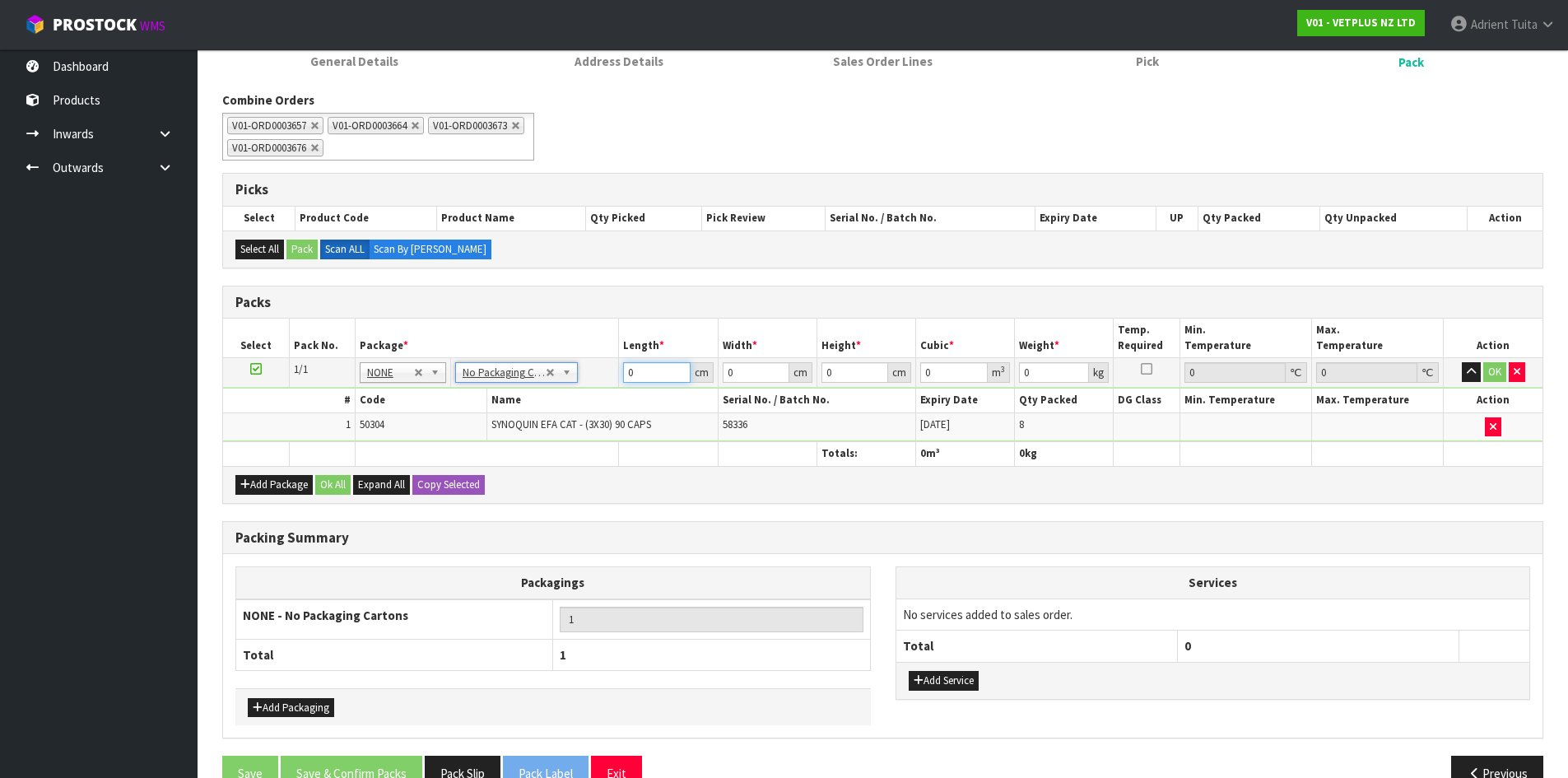
click at [637, 375] on input "0" at bounding box center [656, 372] width 67 height 20
click at [637, 375] on input "5339551" at bounding box center [656, 372] width 67 height 20
type input "53"
type input "39"
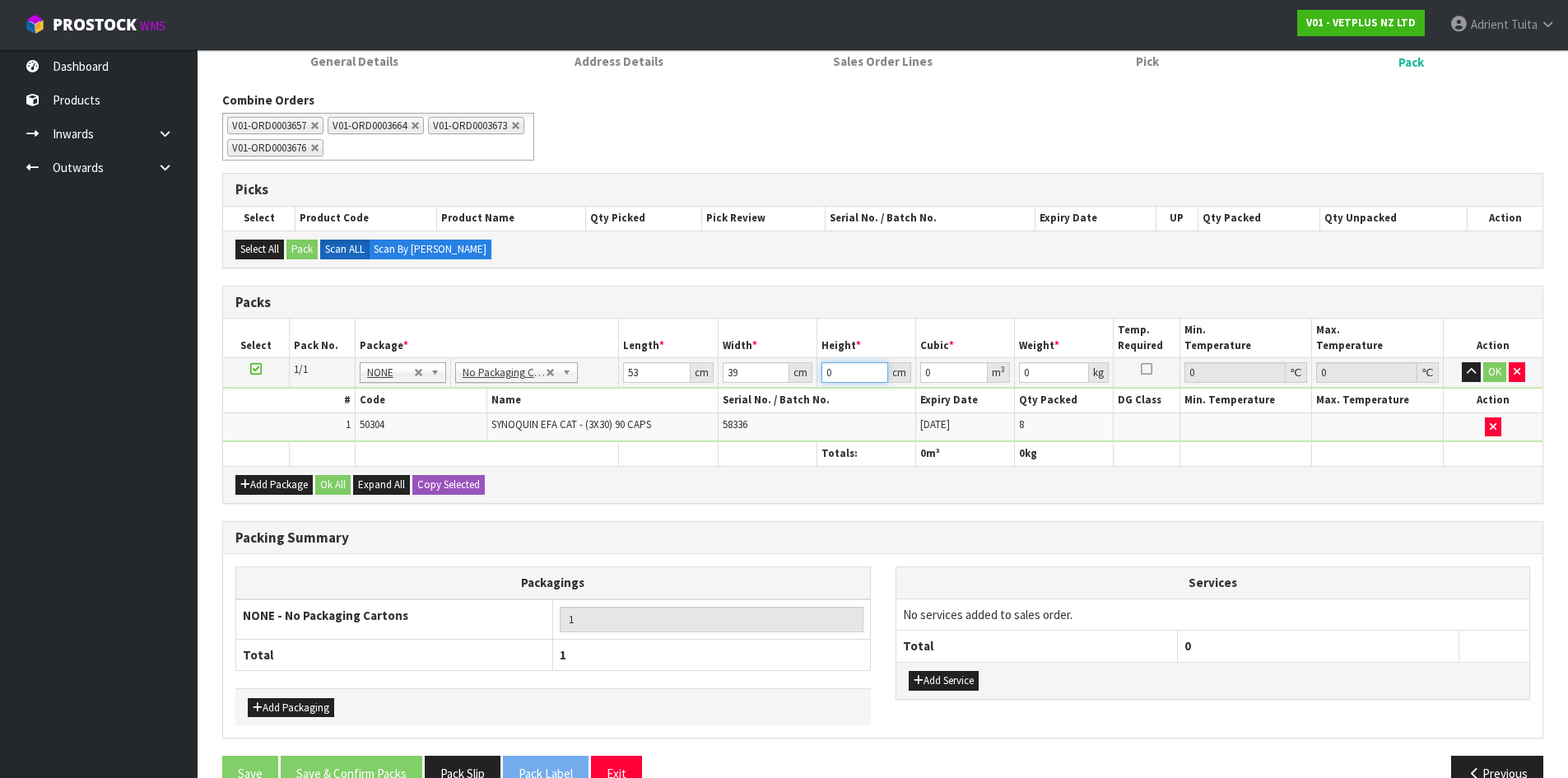
type input "5"
type input "0.010335"
type input "55"
type input "0.113685"
type input "55"
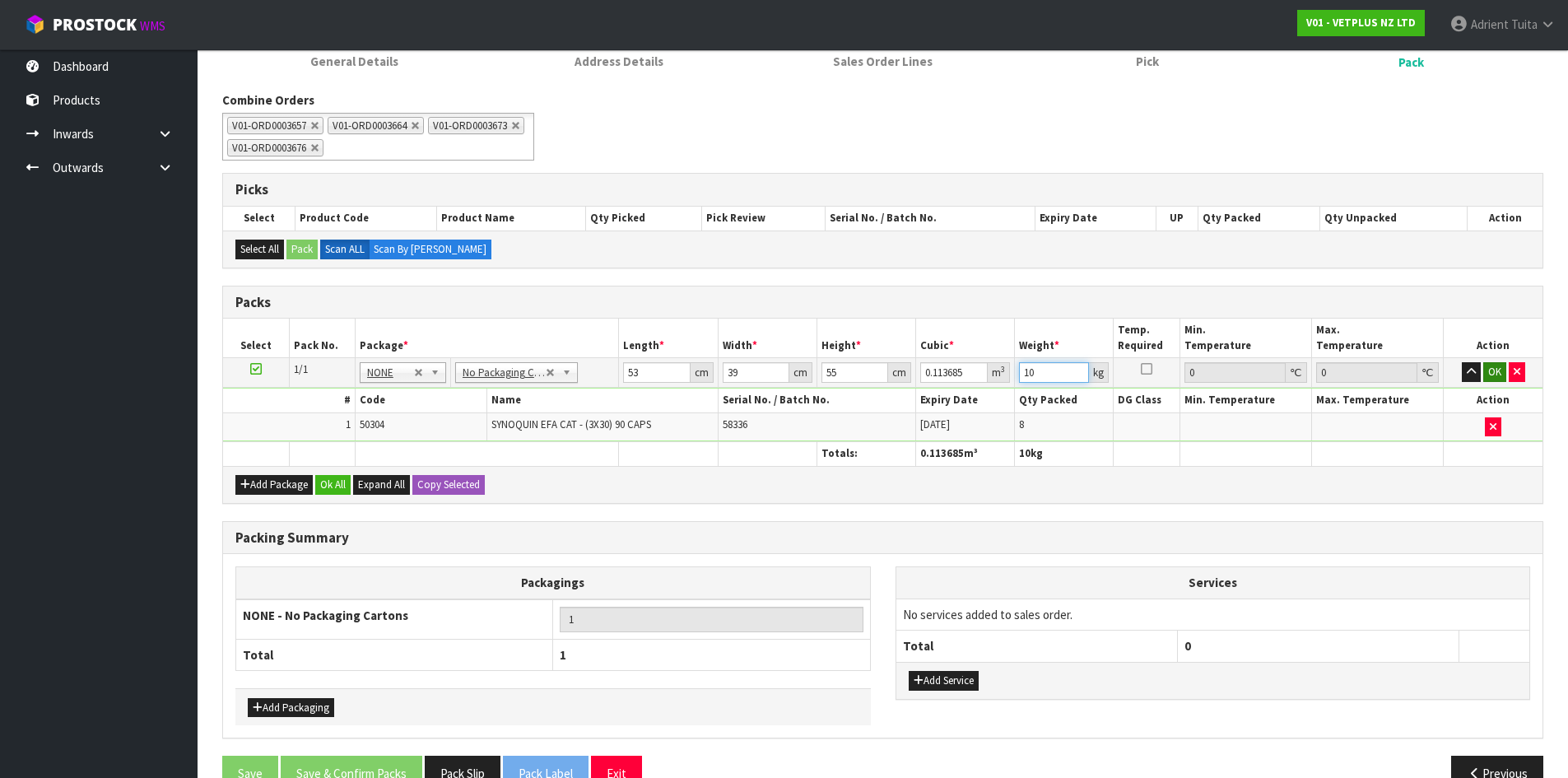
type input "10"
click at [1491, 365] on button "OK" at bounding box center [1495, 372] width 23 height 20
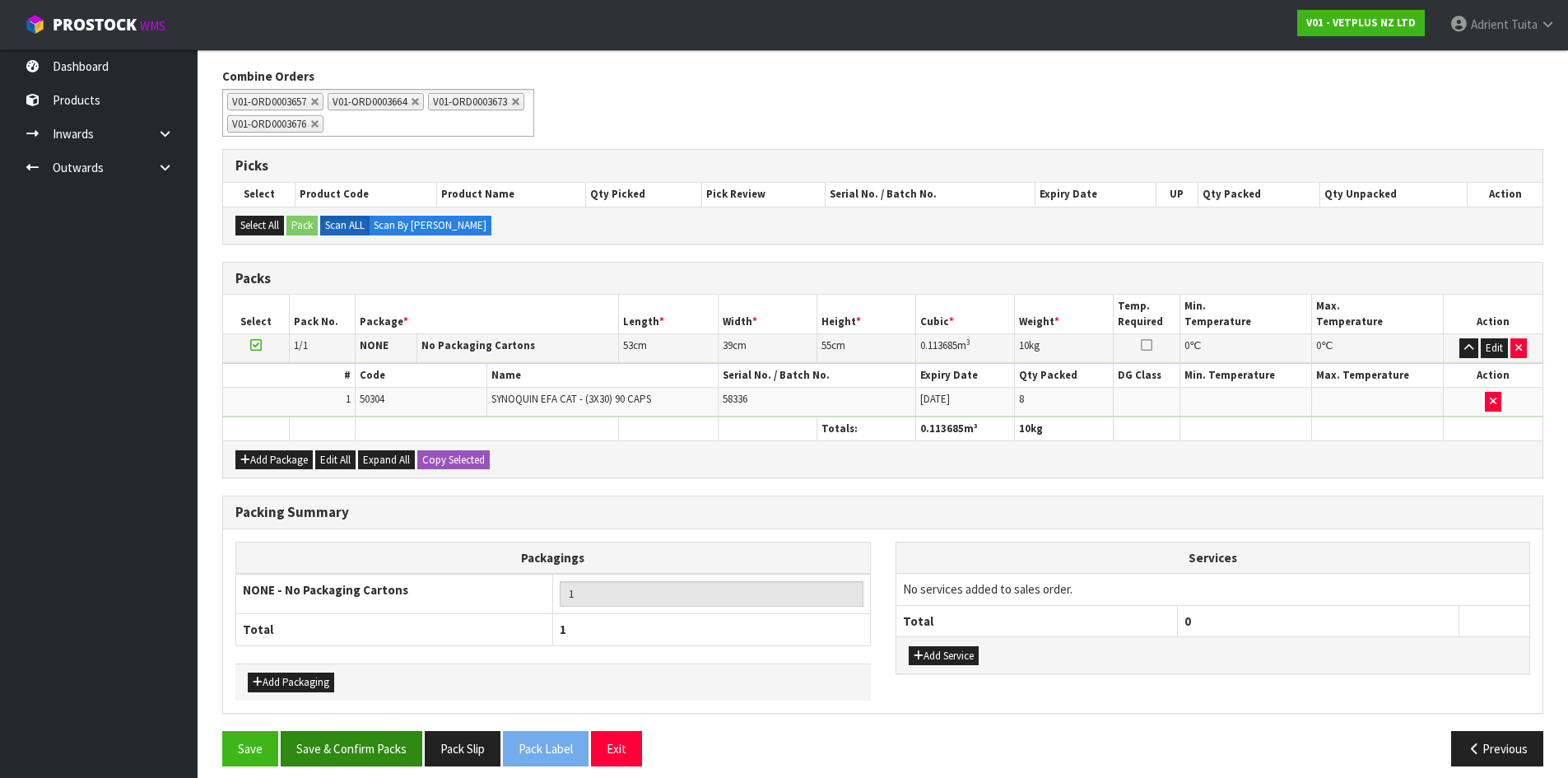
scroll to position [270, 0]
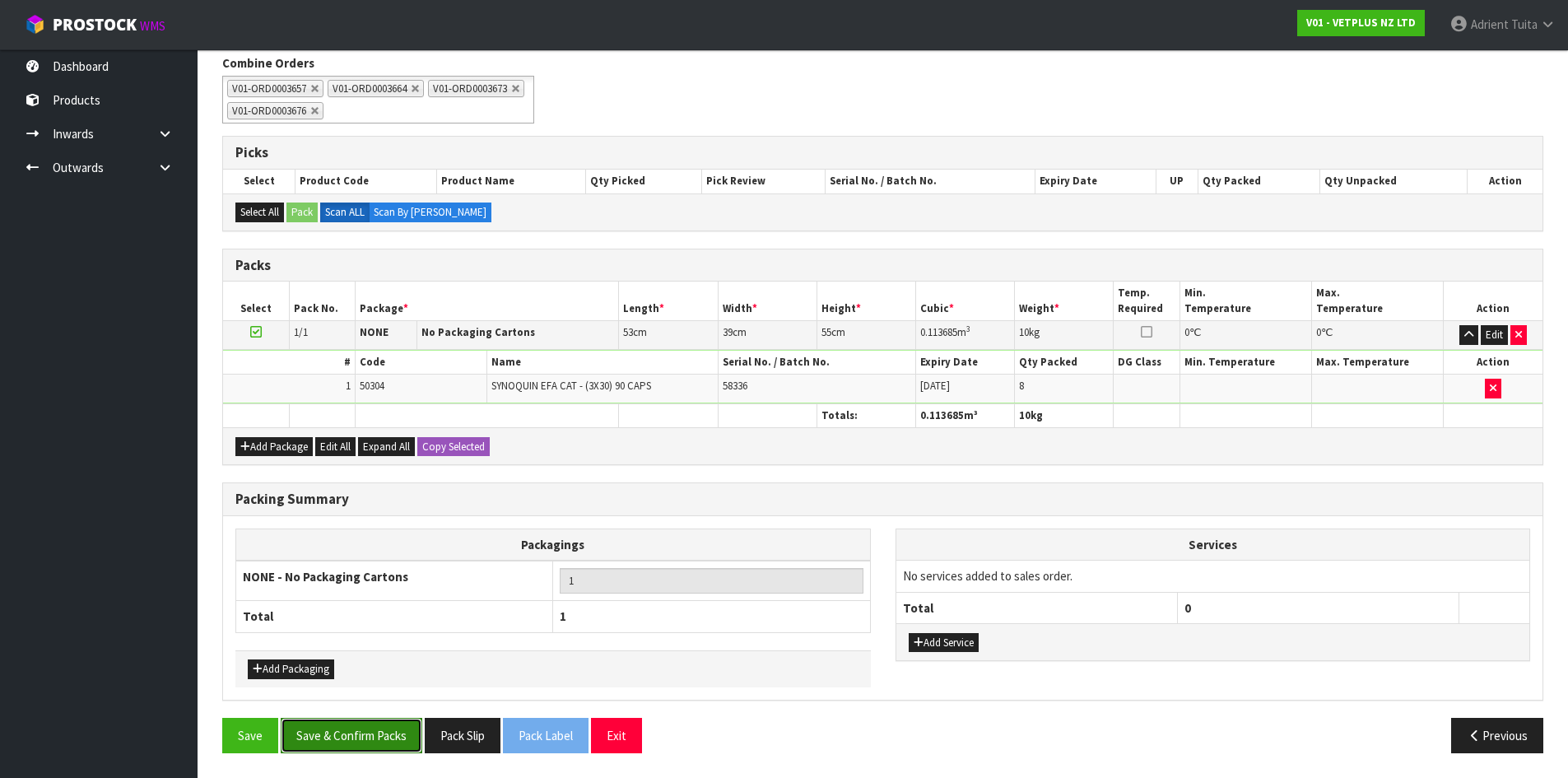
click at [349, 735] on button "Save & Confirm Packs" at bounding box center [351, 735] width 141 height 36
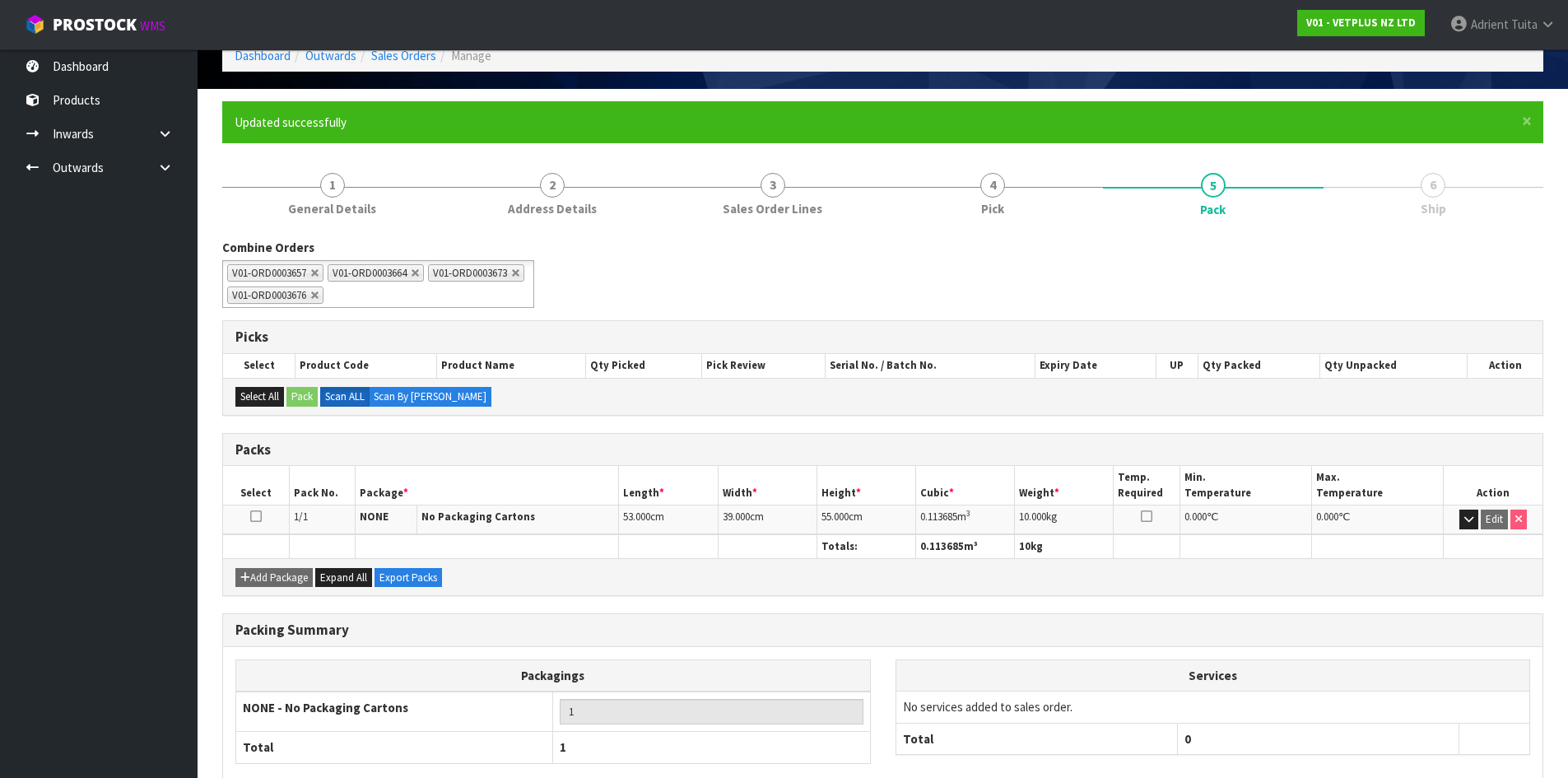
scroll to position [180, 0]
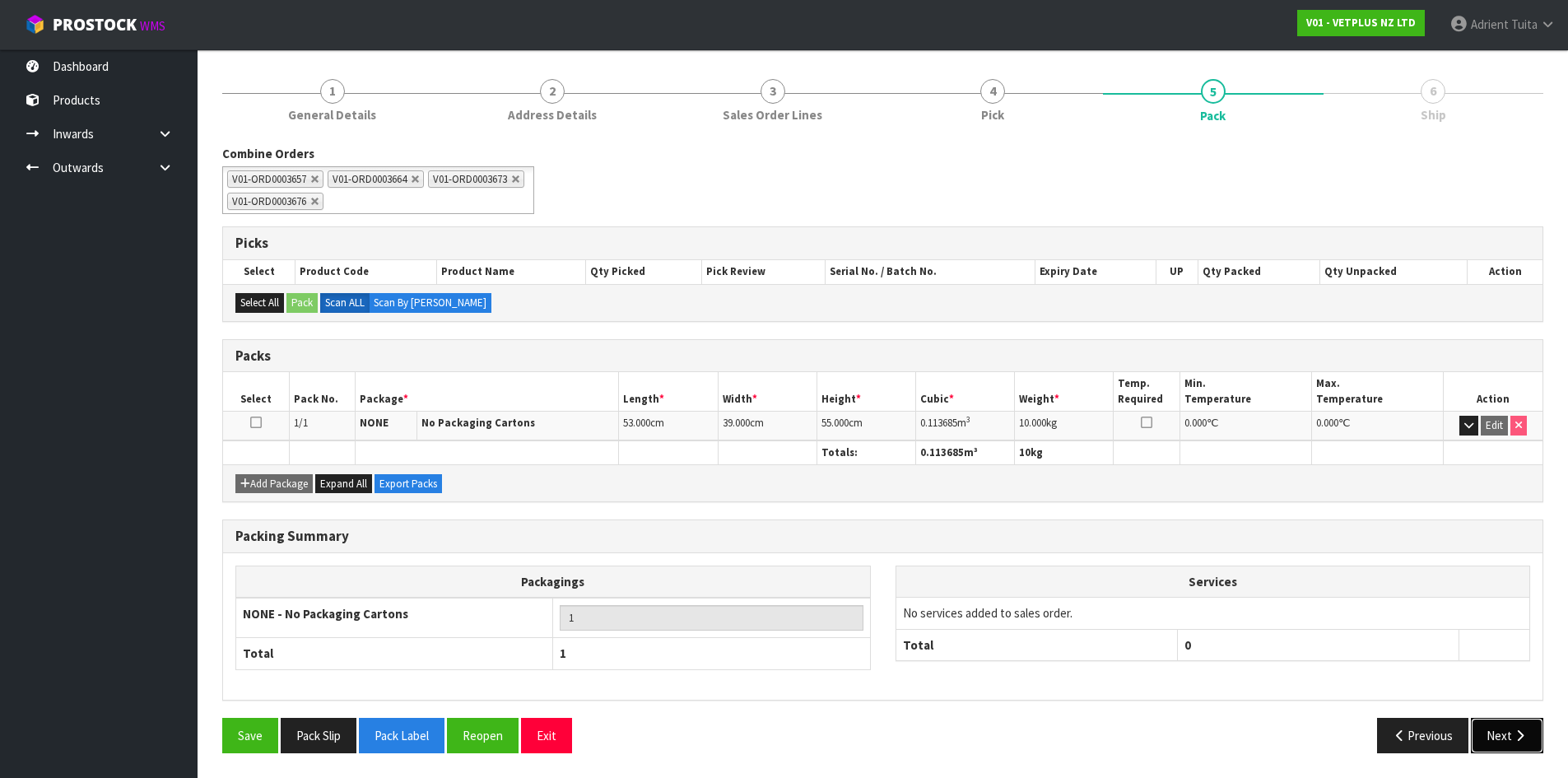
drag, startPoint x: 1500, startPoint y: 723, endPoint x: 1238, endPoint y: 694, distance: 263.6
click at [1500, 723] on button "Next" at bounding box center [1507, 735] width 72 height 36
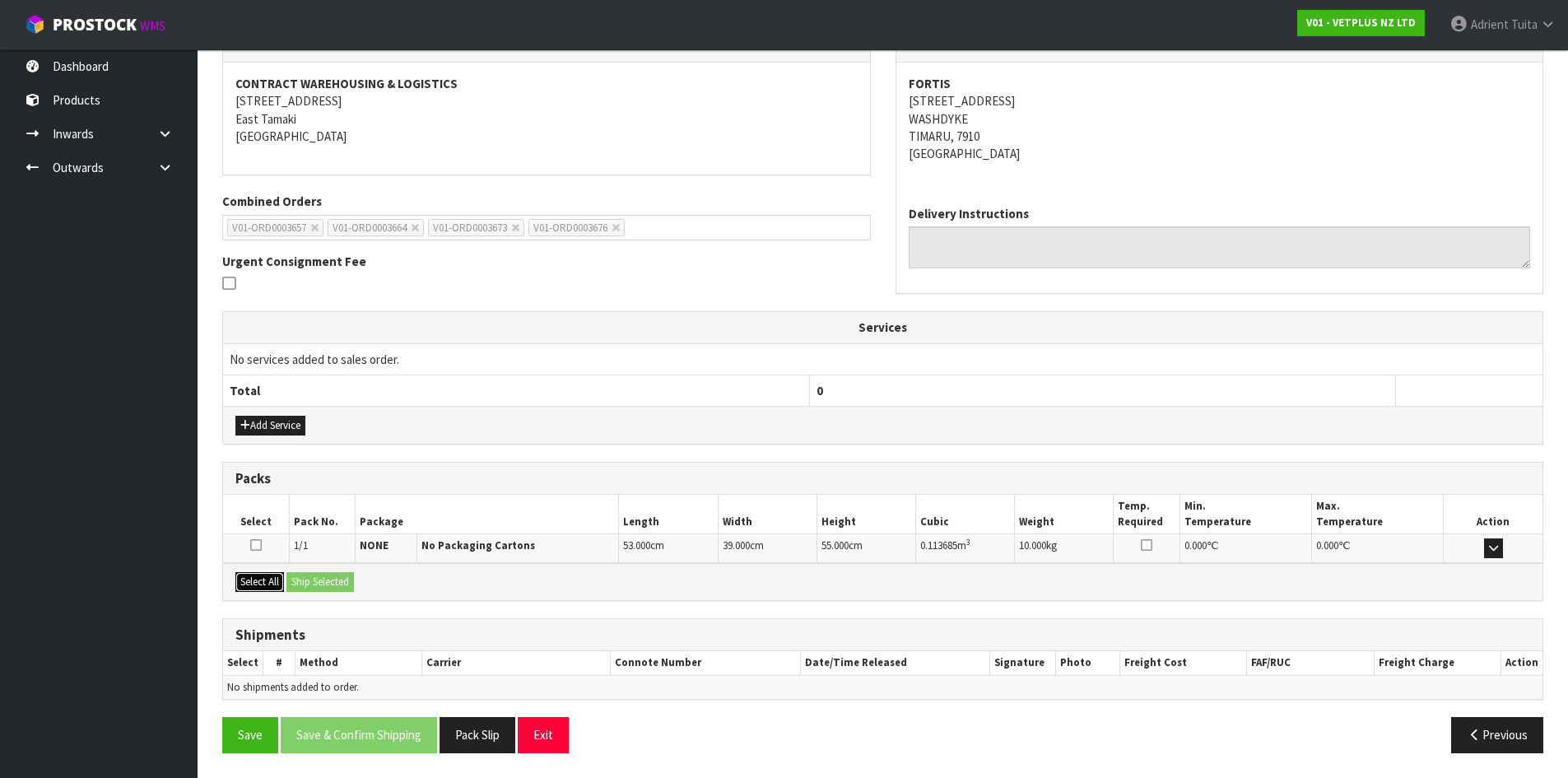
click at [263, 579] on button "Select All" at bounding box center [260, 581] width 49 height 20
click at [297, 579] on button "Ship Selected" at bounding box center [320, 581] width 68 height 20
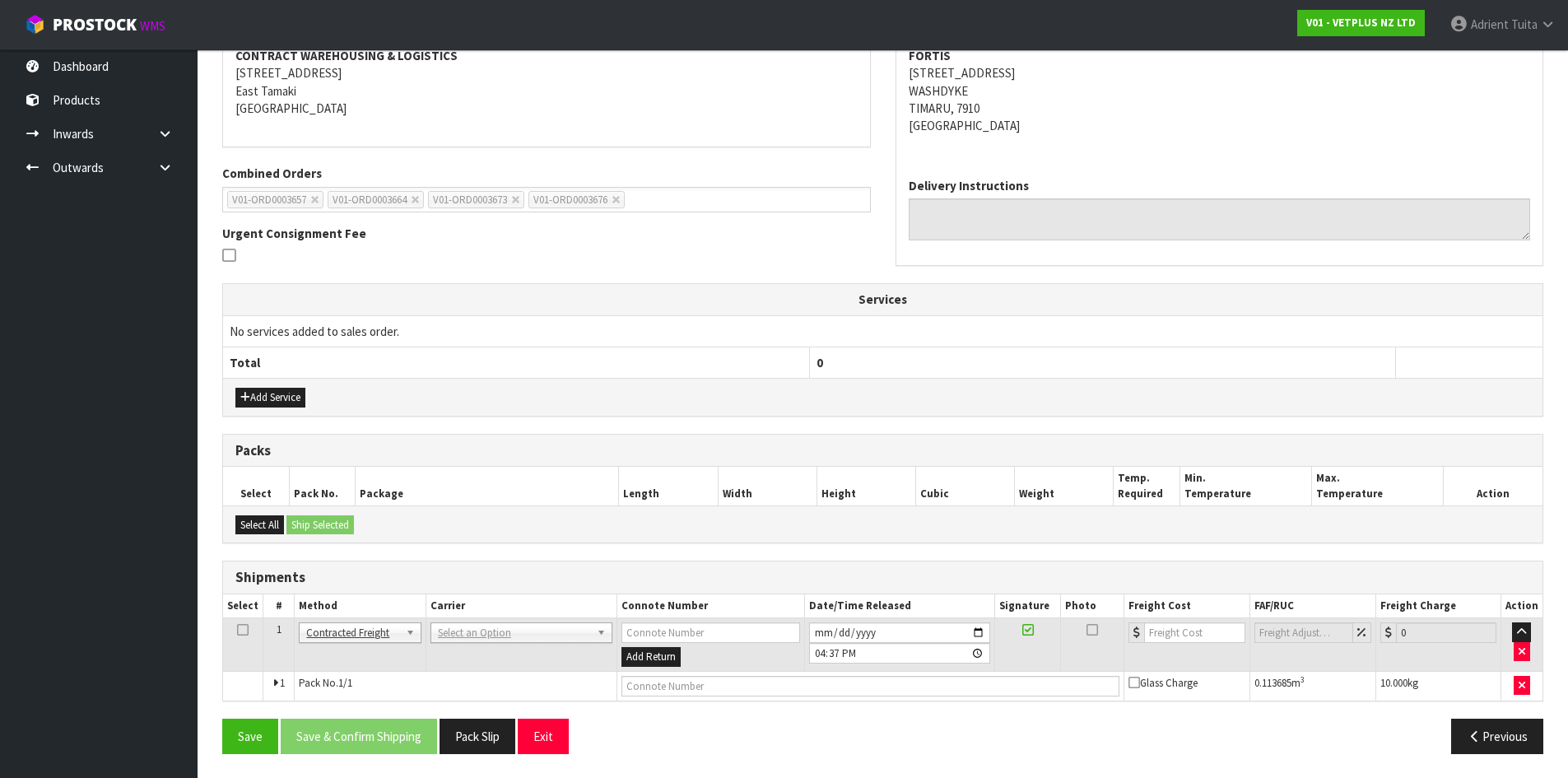
scroll to position [325, 0]
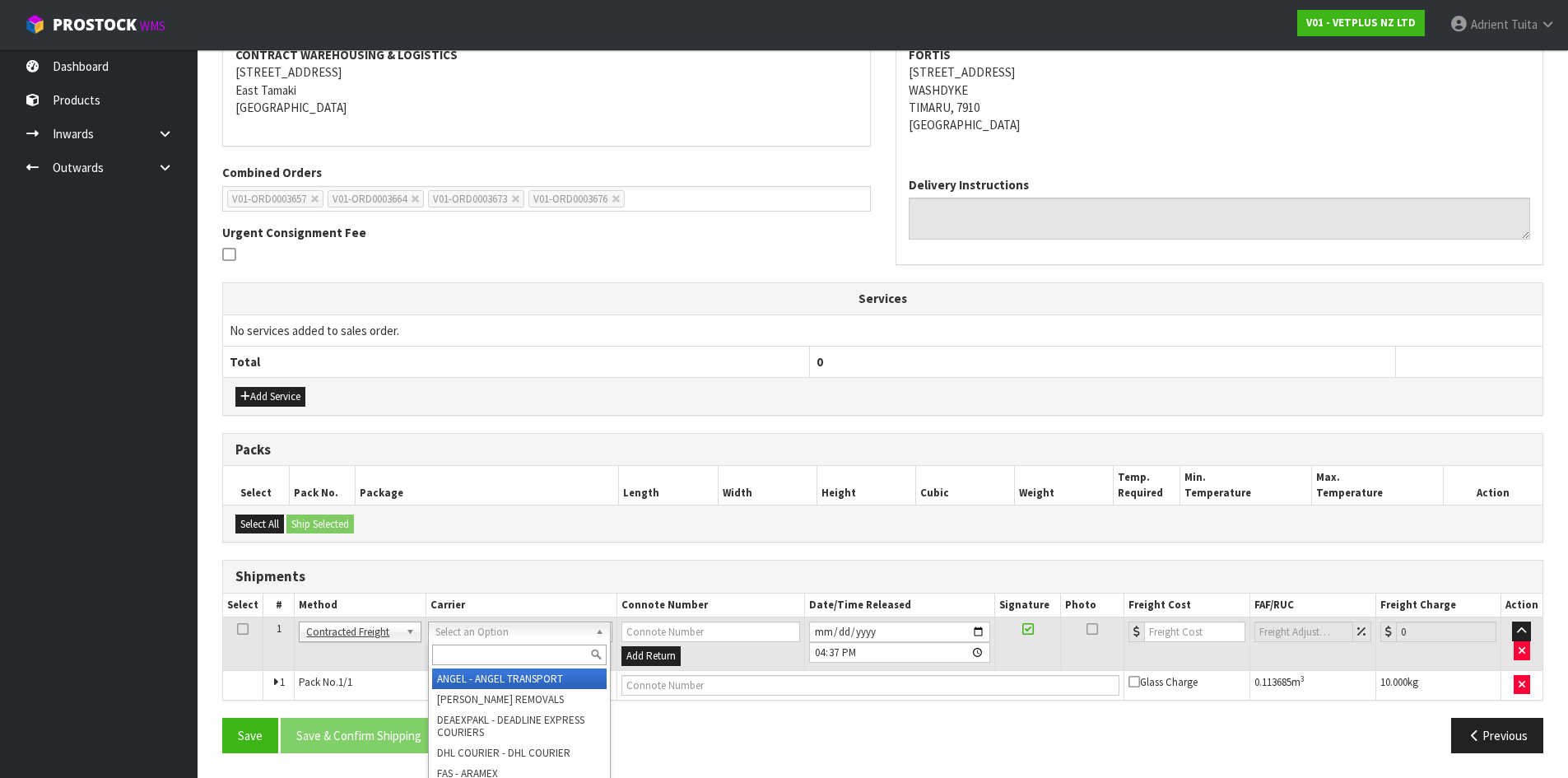
drag, startPoint x: 458, startPoint y: 625, endPoint x: 462, endPoint y: 647, distance: 22.4
click at [462, 647] on input "text" at bounding box center [519, 654] width 174 height 20
type input "NZP"
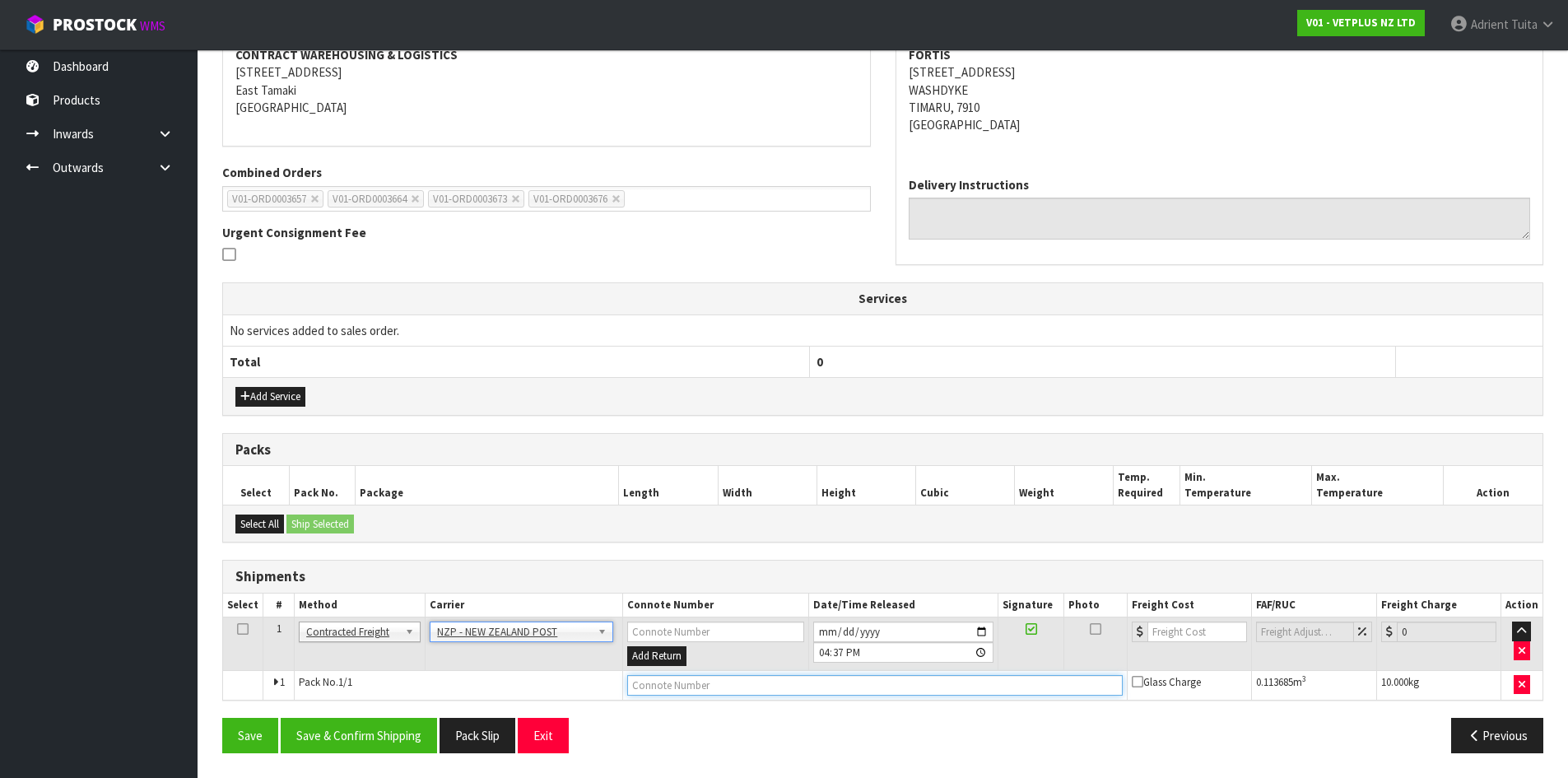
click at [671, 686] on input "text" at bounding box center [874, 685] width 495 height 20
type input "00894210392604953869"
click at [222, 718] on button "Save" at bounding box center [250, 735] width 56 height 36
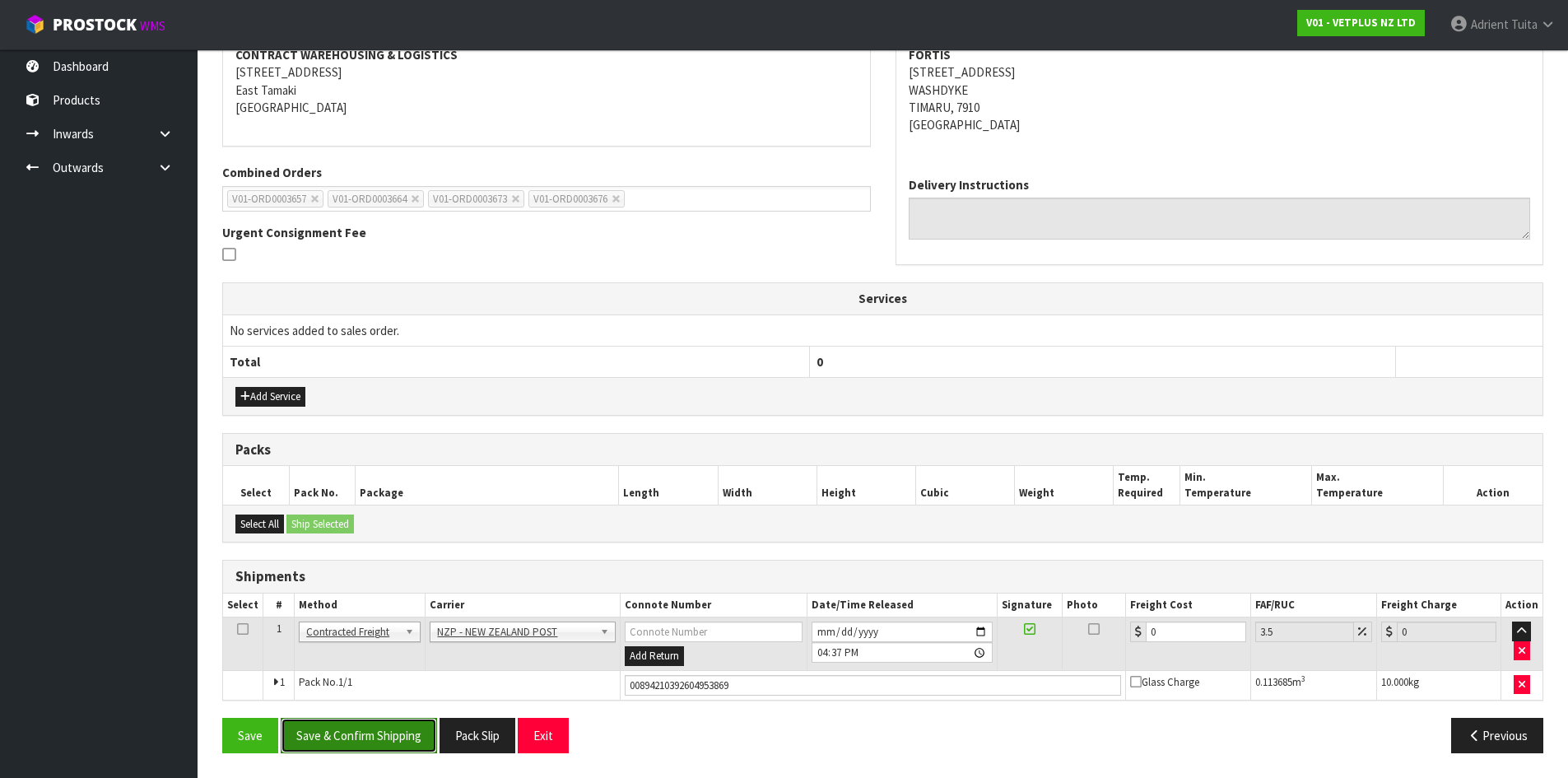
click at [379, 723] on button "Save & Confirm Shipping" at bounding box center [359, 735] width 157 height 36
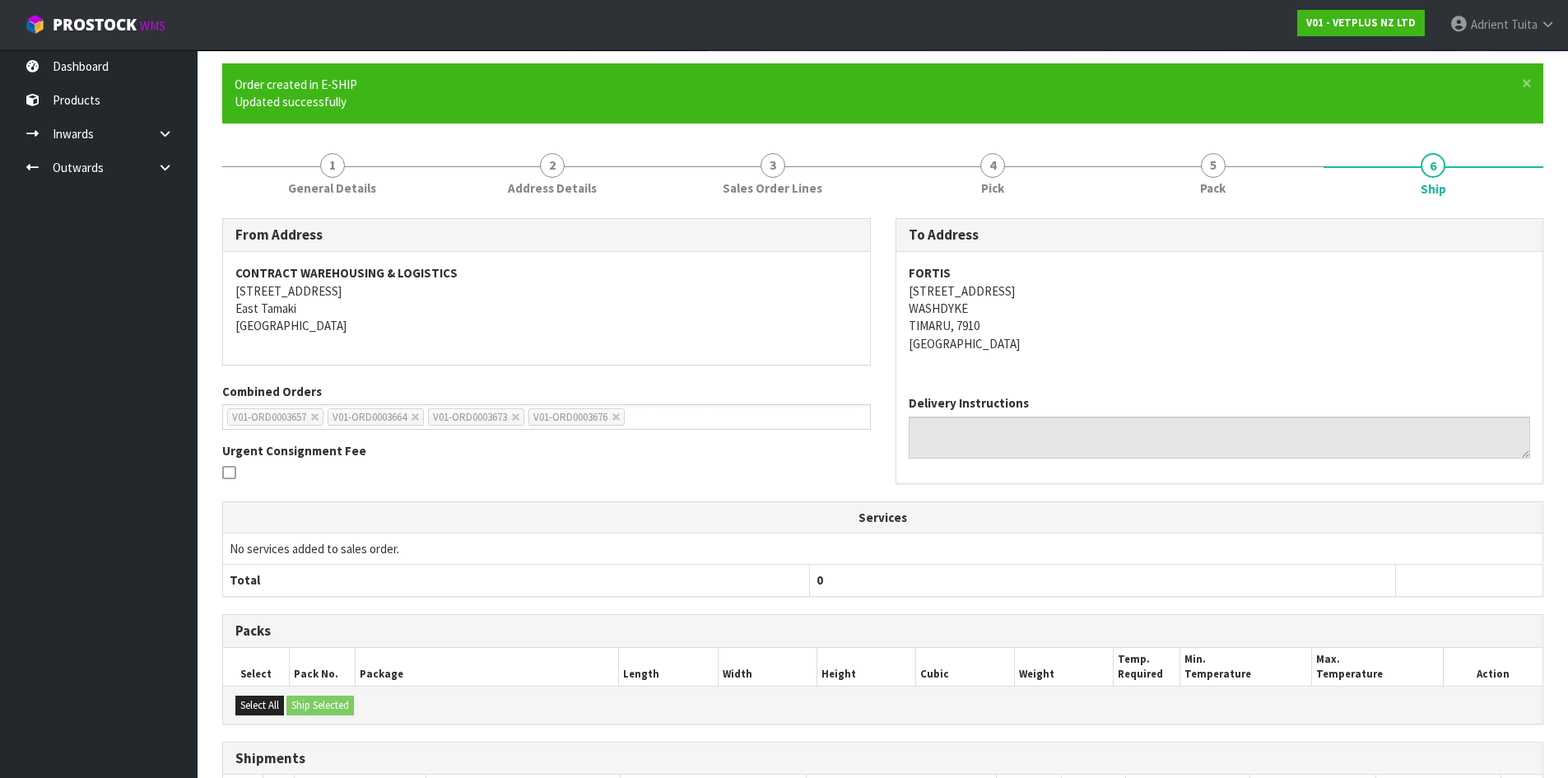
scroll to position [302, 0]
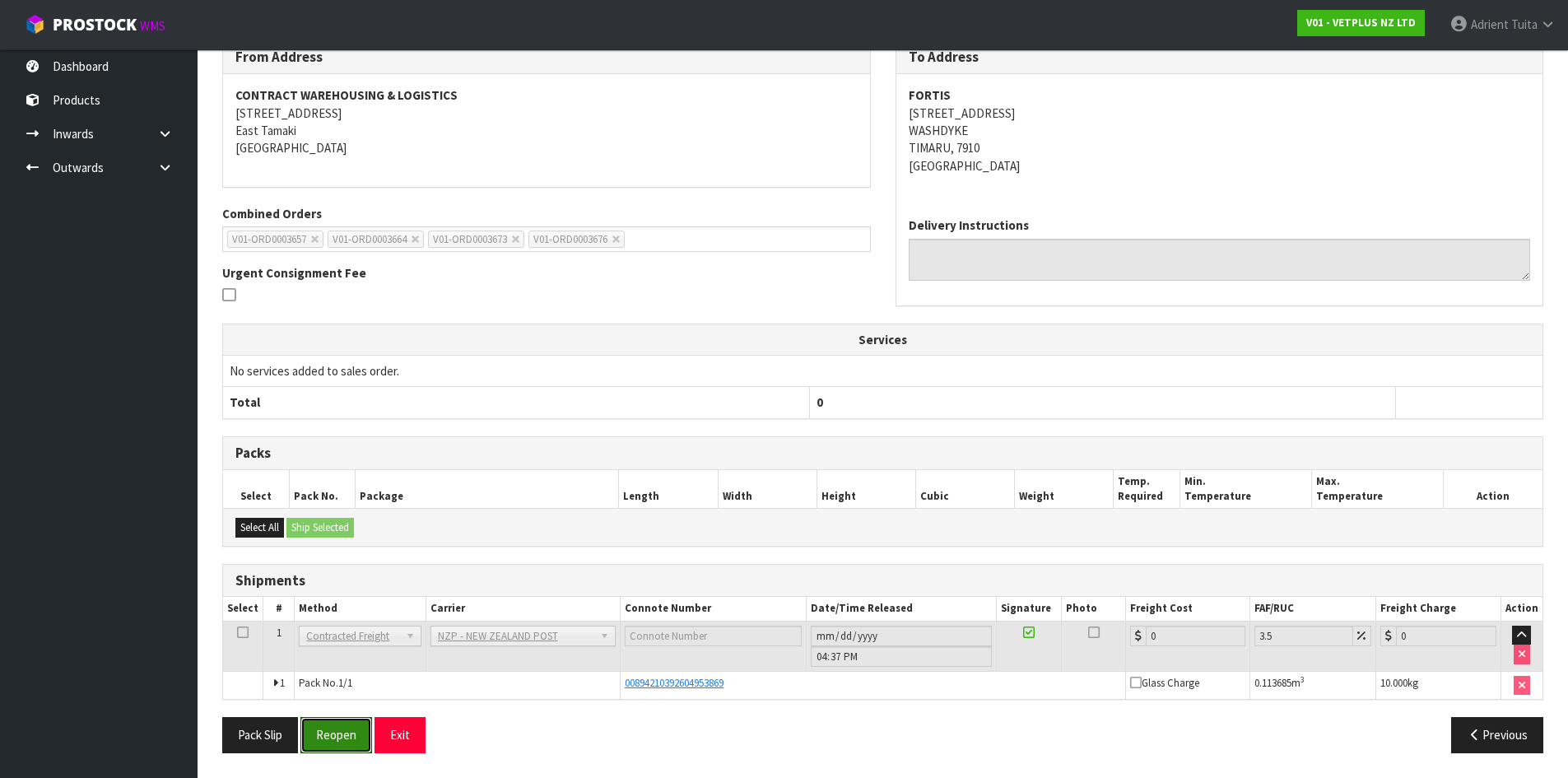
drag, startPoint x: 365, startPoint y: 724, endPoint x: 352, endPoint y: 705, distance: 23.0
click at [363, 725] on button "Reopen" at bounding box center [336, 734] width 72 height 36
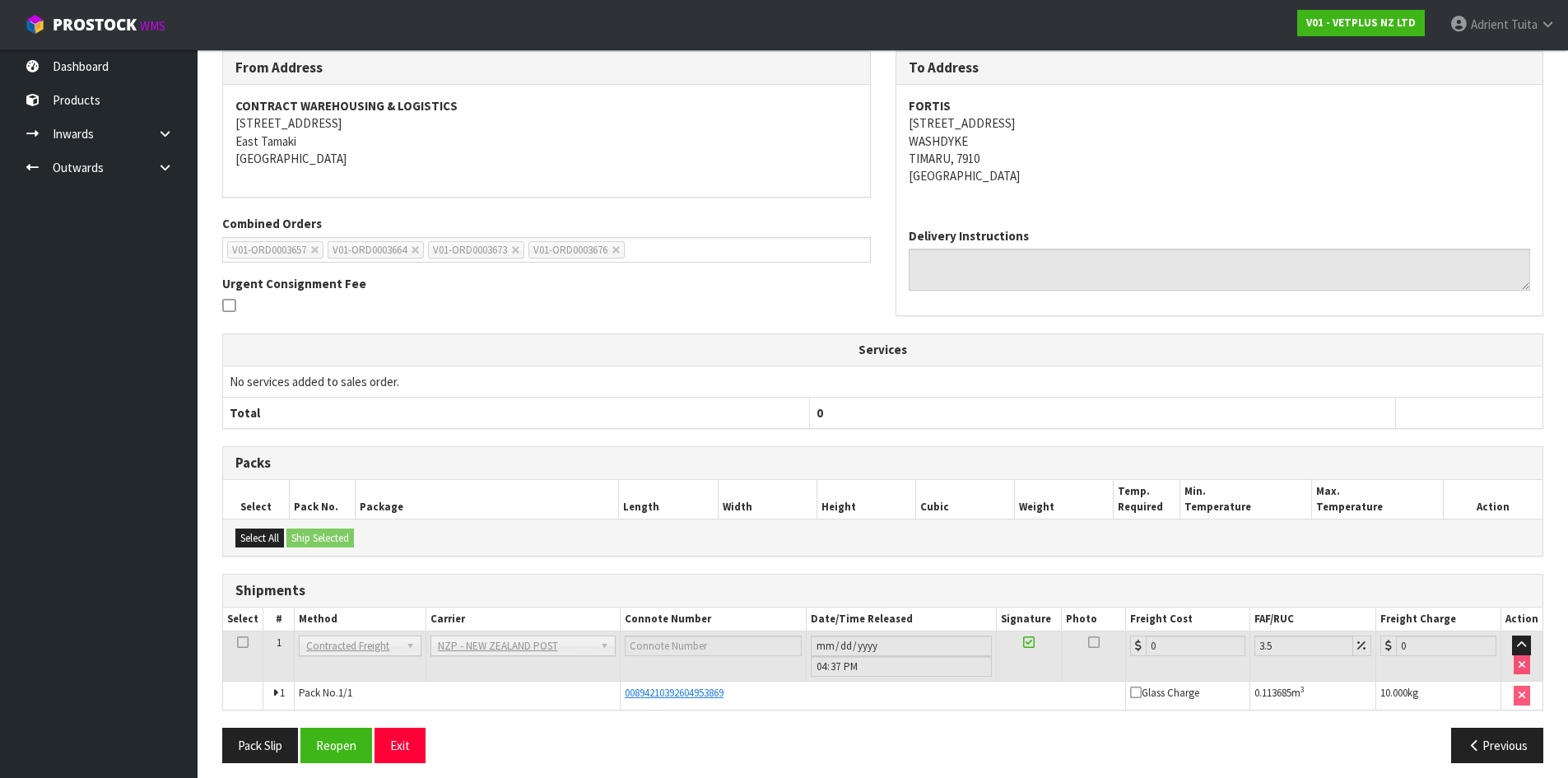
scroll to position [284, 0]
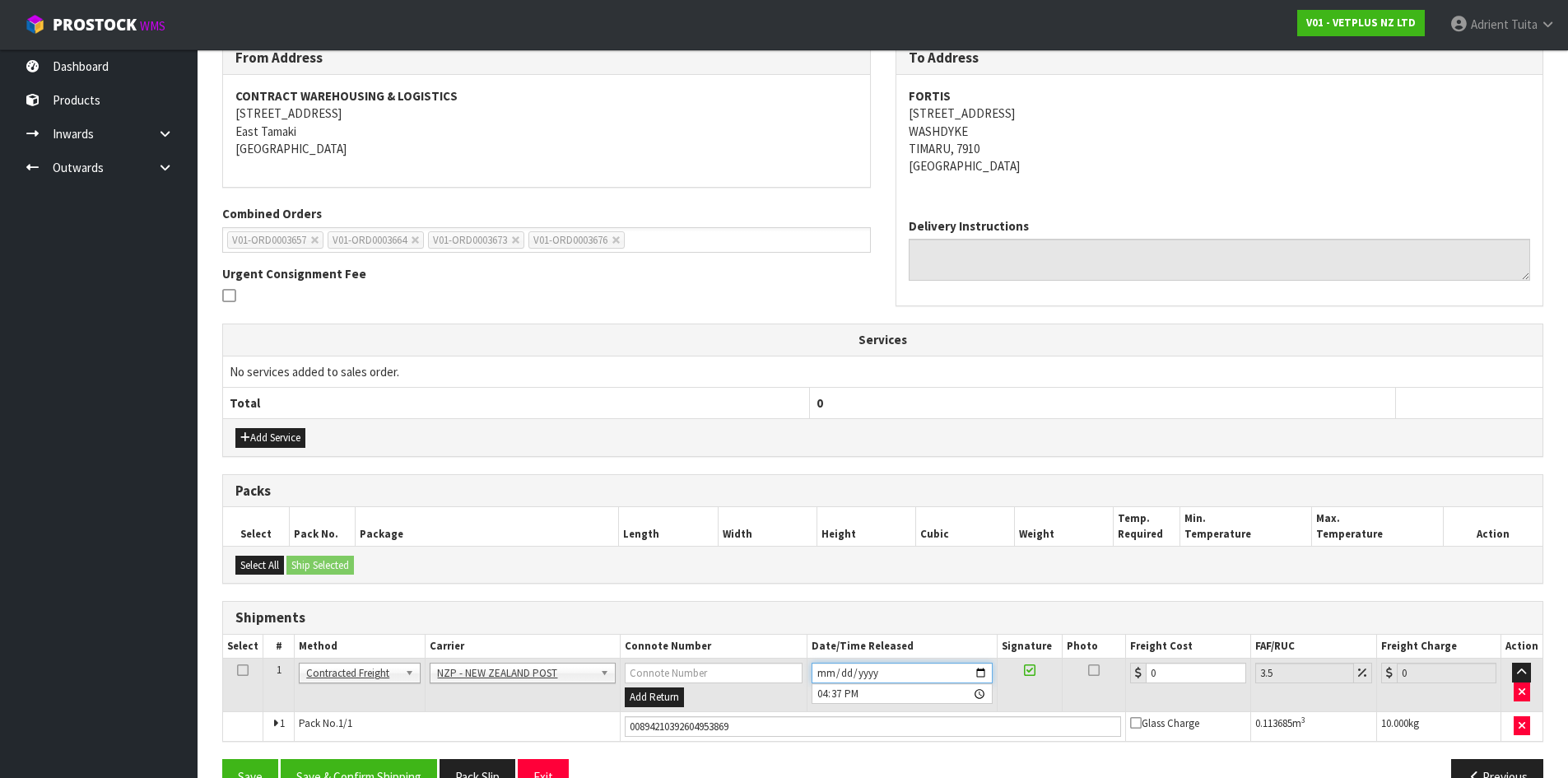
click at [985, 669] on input "2025-09-29" at bounding box center [902, 672] width 181 height 20
type input "[DATE]"
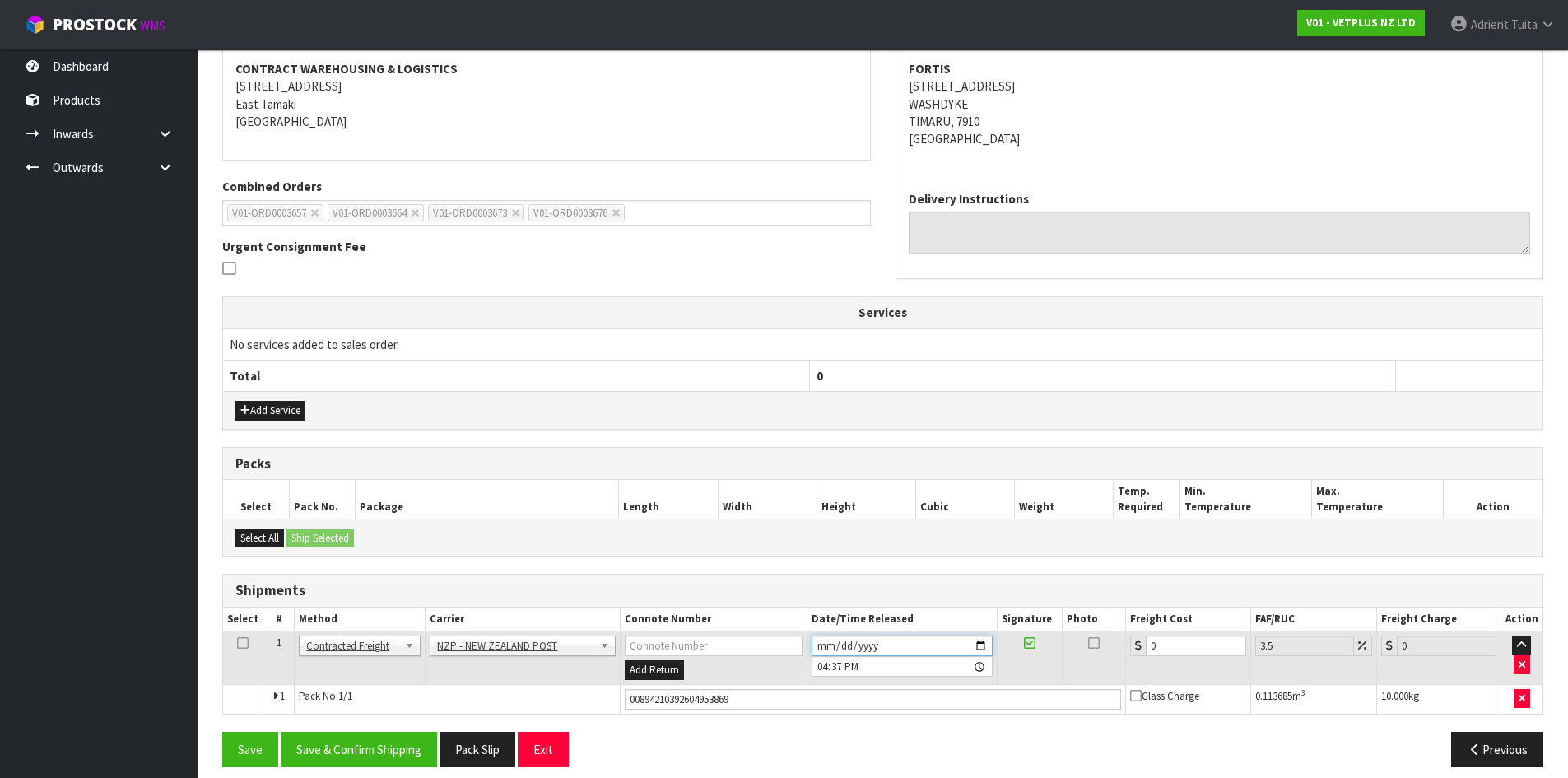
scroll to position [325, 0]
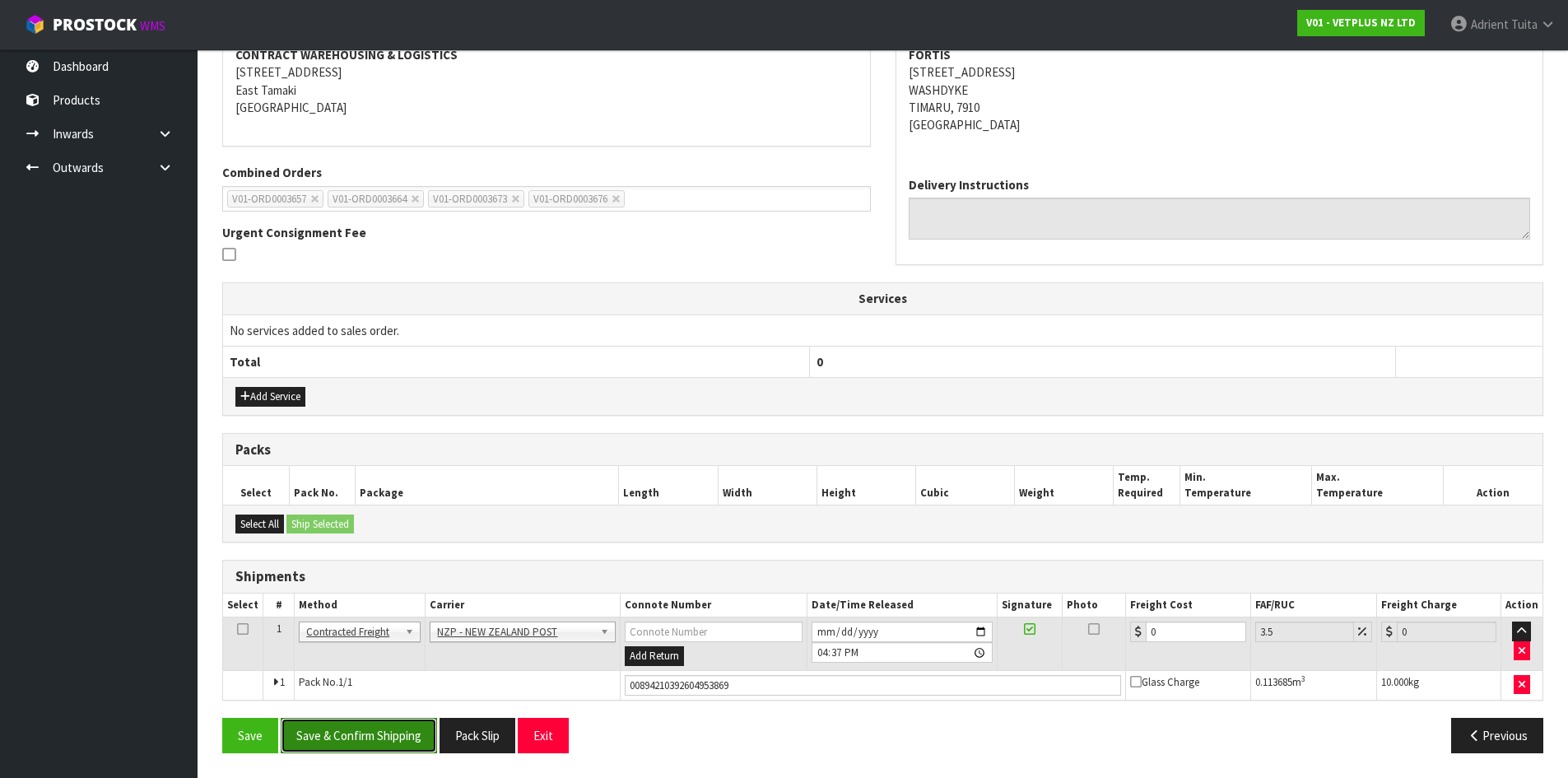
click at [369, 735] on button "Save & Confirm Shipping" at bounding box center [359, 735] width 157 height 36
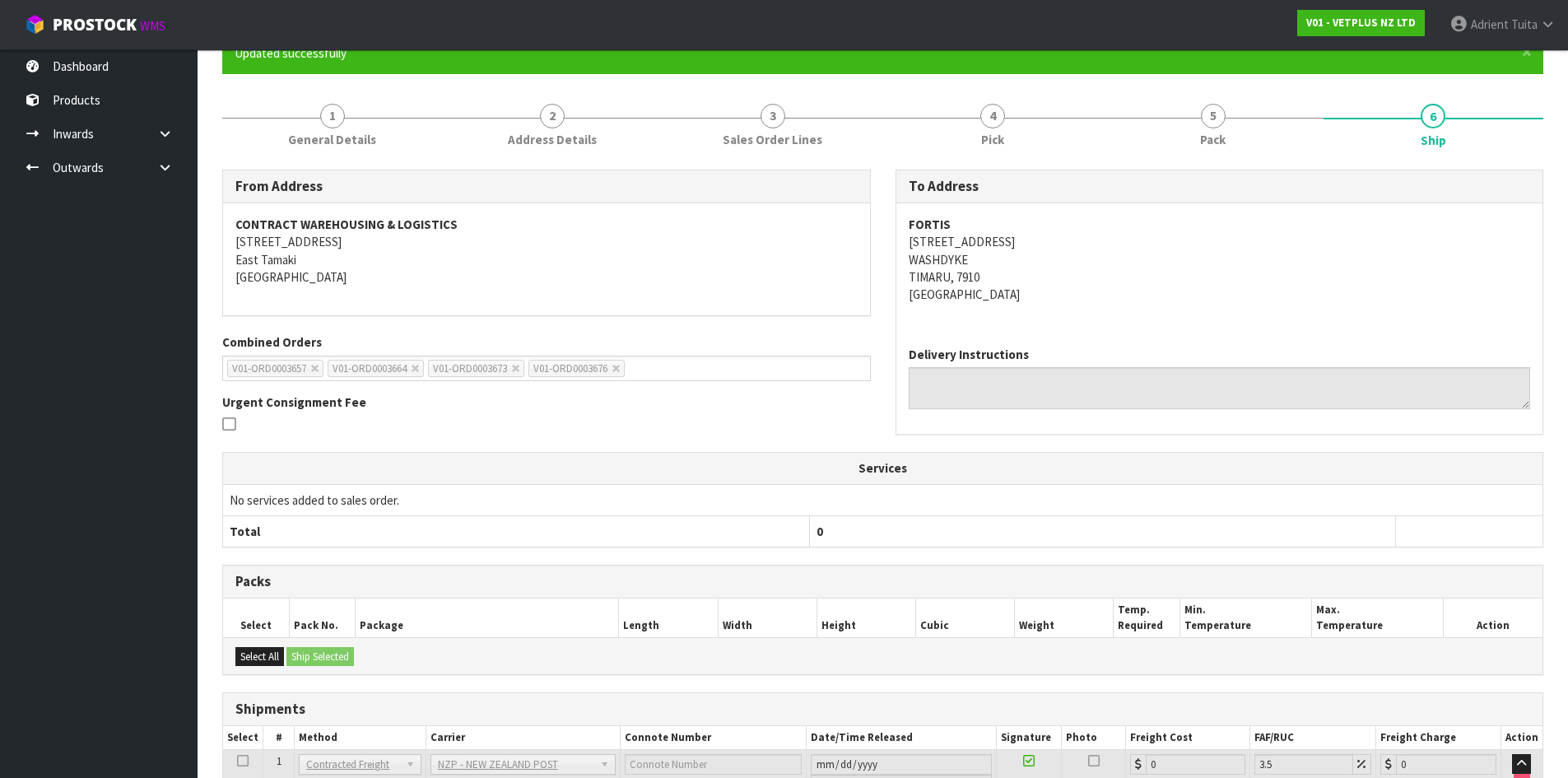
scroll to position [284, 0]
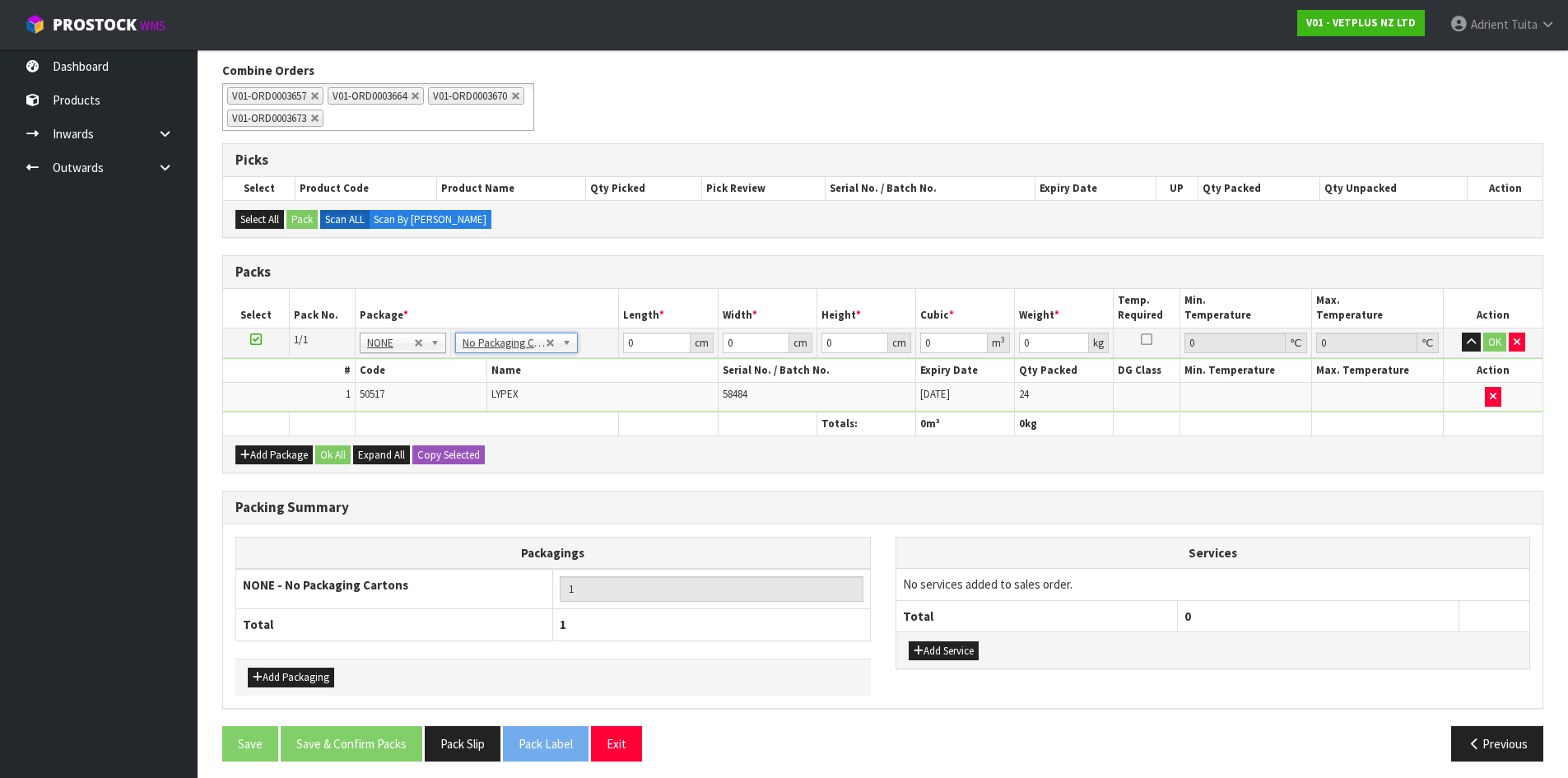
scroll to position [213, 0]
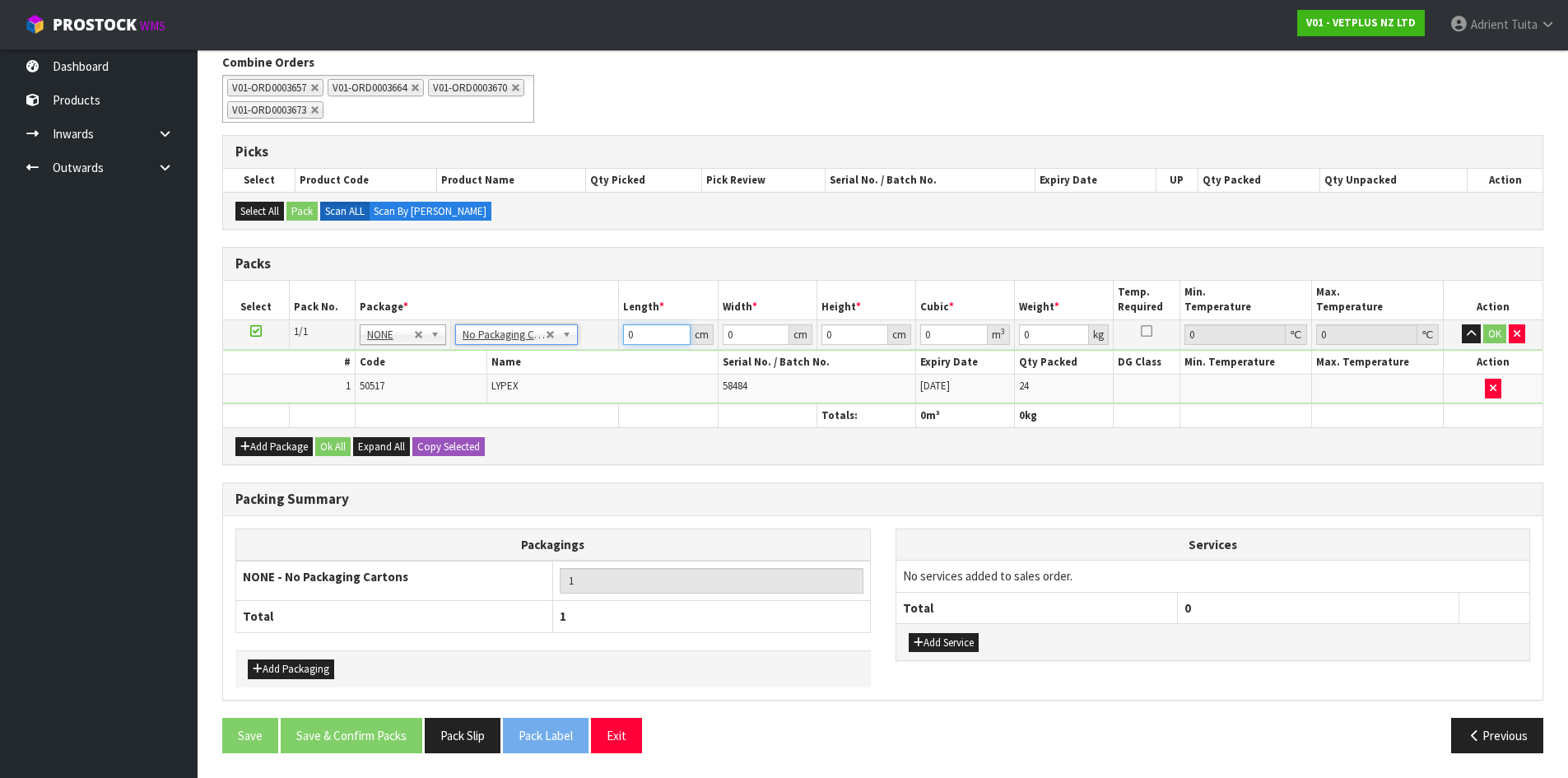
click at [640, 334] on input "0" at bounding box center [656, 334] width 67 height 20
type input "53"
type input "39"
type input "5"
type input "0.010335"
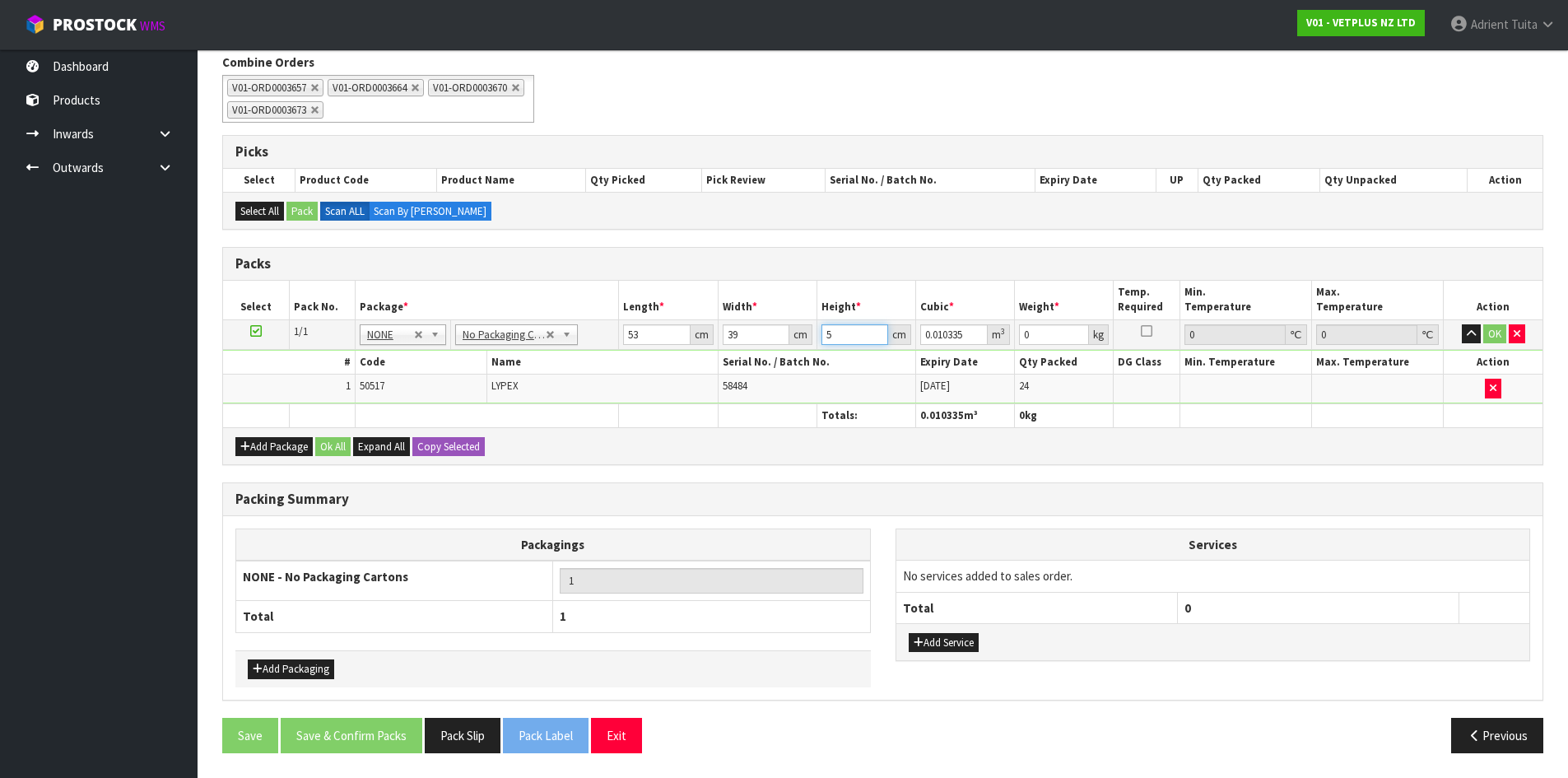
type input "55"
type input "0.113685"
type input "55"
type input "10"
click at [1493, 335] on button "OK" at bounding box center [1495, 334] width 23 height 20
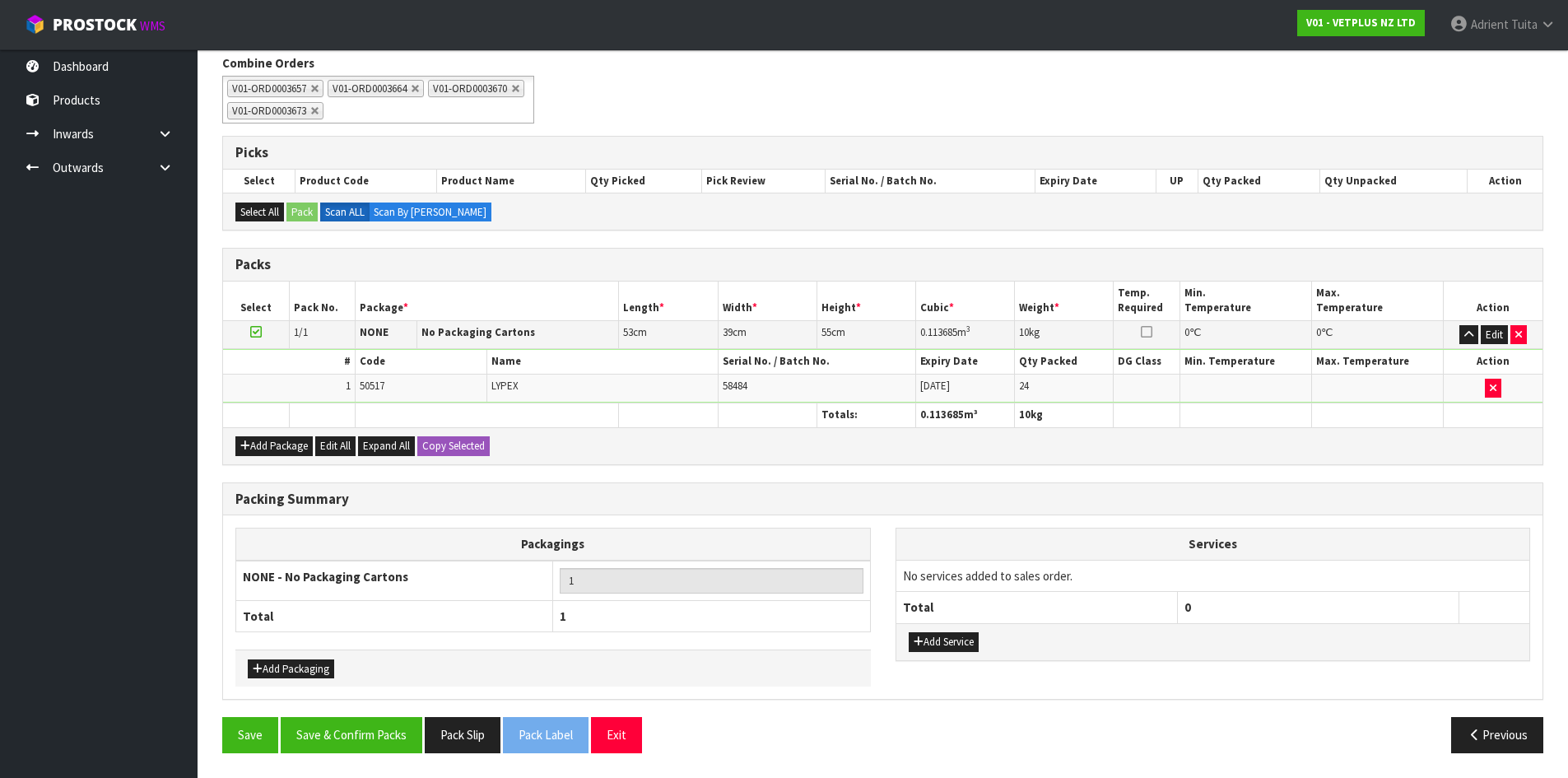
scroll to position [212, 0]
click at [367, 735] on button "Save & Confirm Packs" at bounding box center [351, 734] width 141 height 36
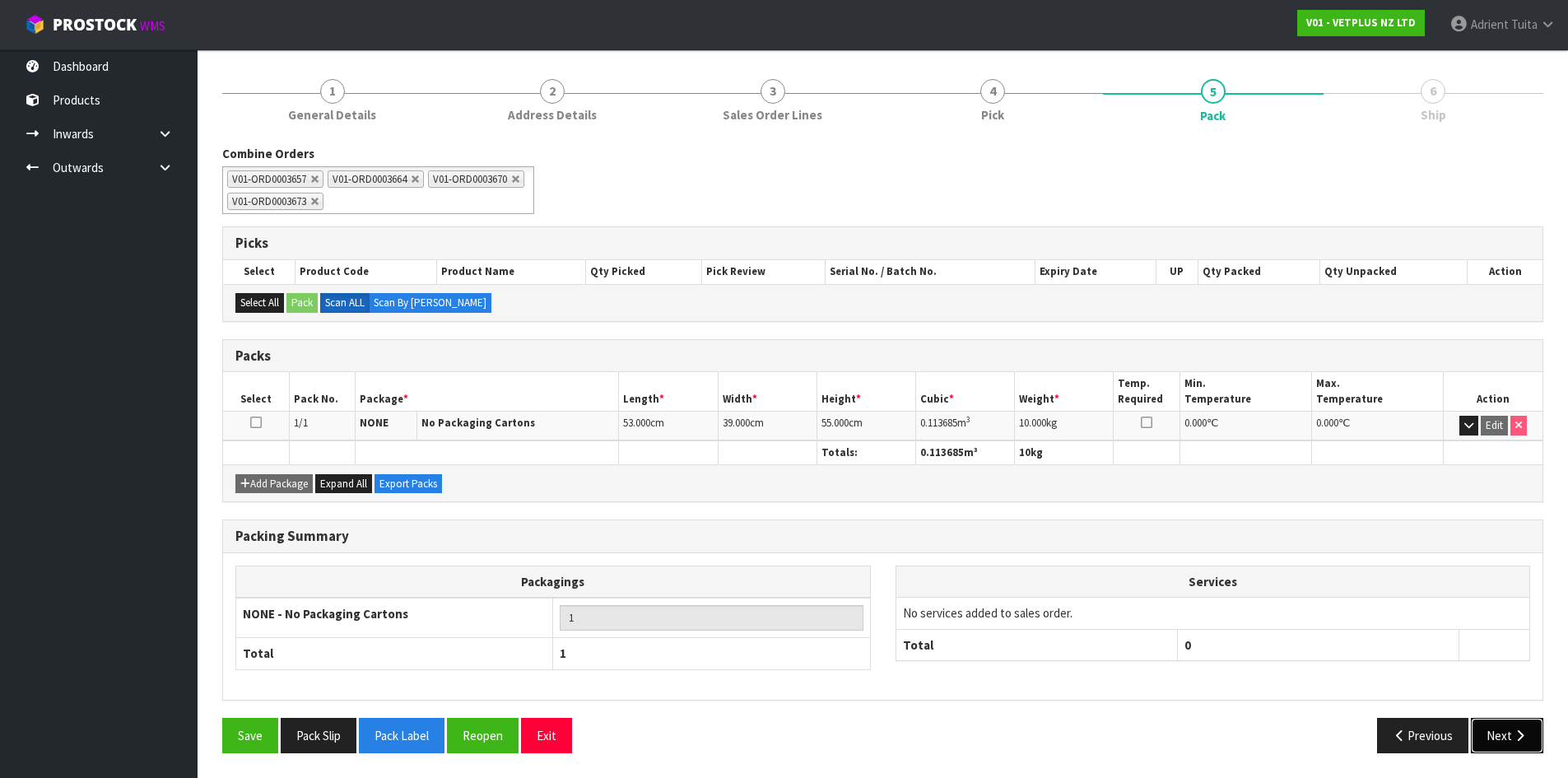
click at [1485, 726] on button "Next" at bounding box center [1507, 735] width 72 height 36
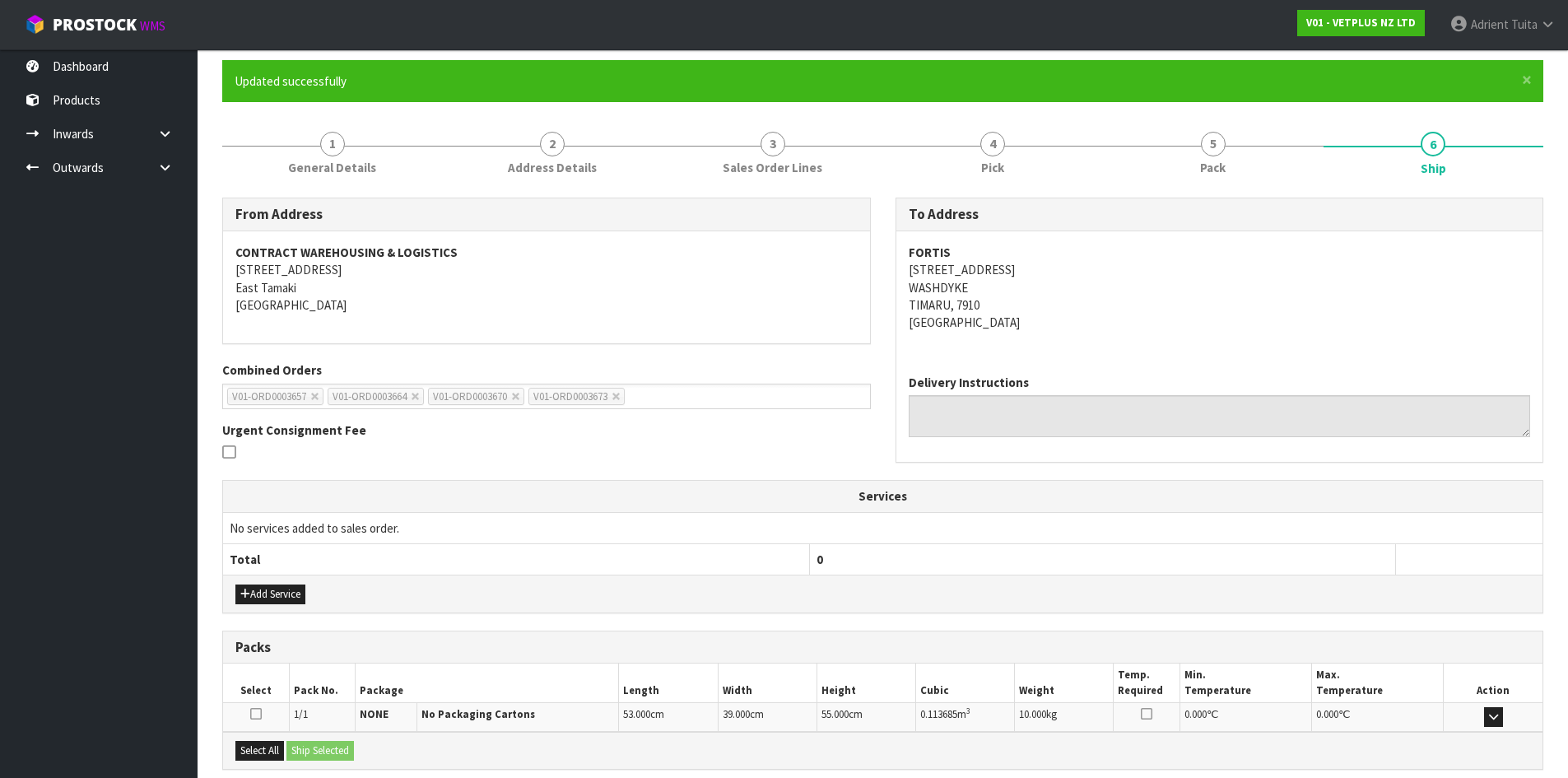
scroll to position [296, 0]
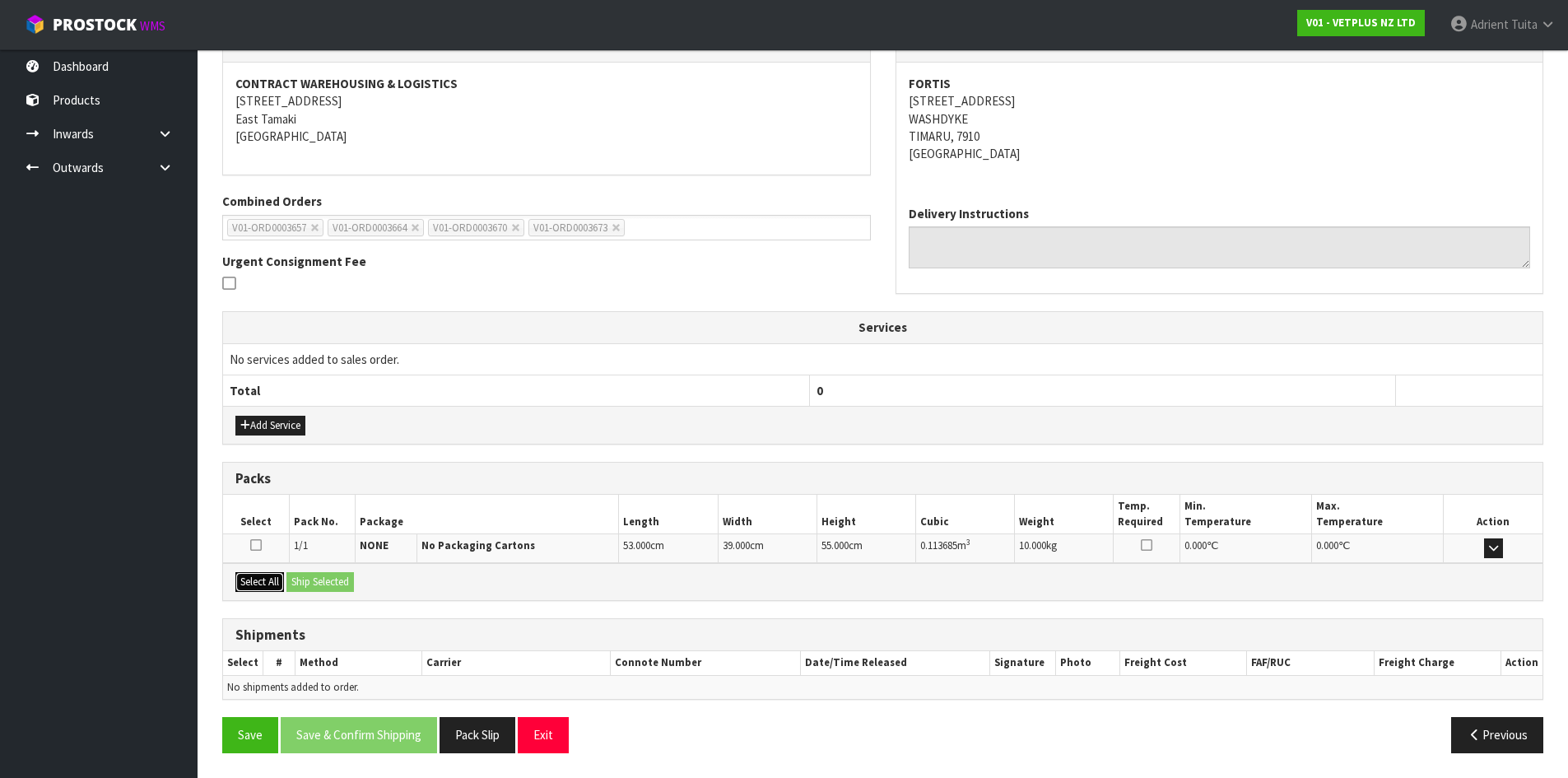
drag, startPoint x: 260, startPoint y: 585, endPoint x: 297, endPoint y: 582, distance: 37.1
click at [261, 586] on button "Select All" at bounding box center [260, 581] width 49 height 20
click at [302, 581] on button "Ship Selected" at bounding box center [320, 581] width 68 height 20
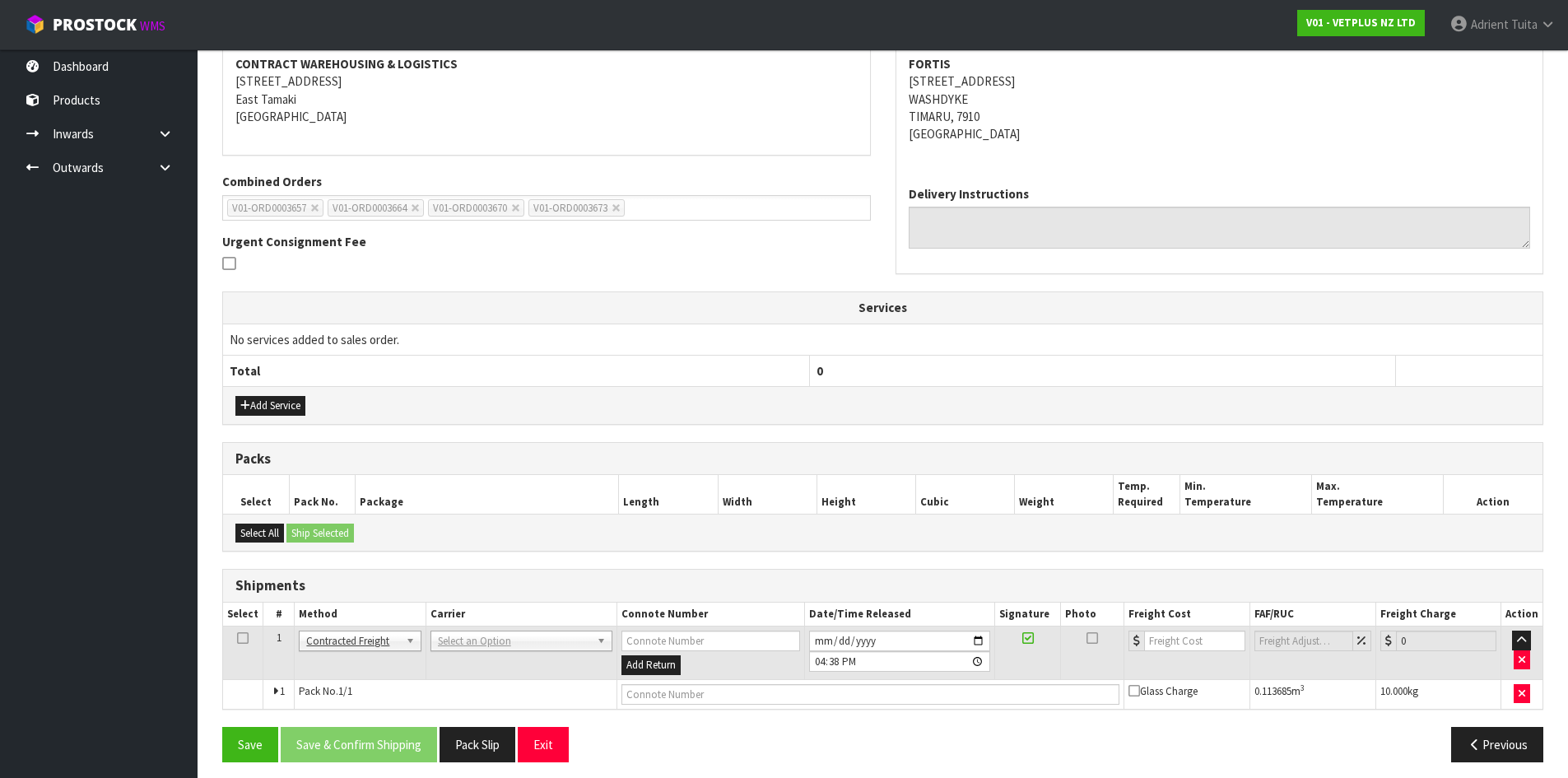
scroll to position [325, 0]
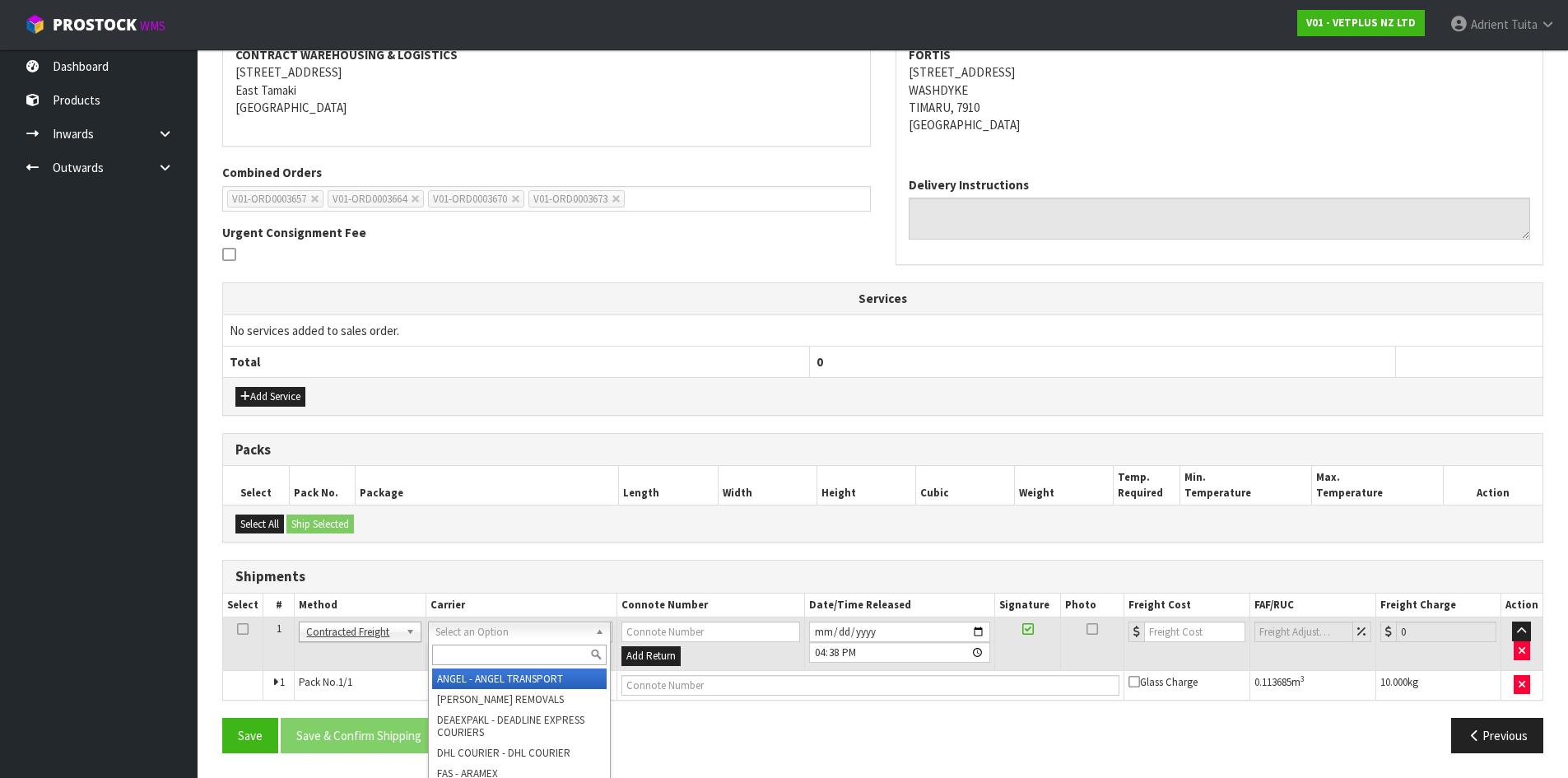
drag, startPoint x: 470, startPoint y: 635, endPoint x: 471, endPoint y: 650, distance: 15.0
click at [471, 650] on input "text" at bounding box center [519, 654] width 174 height 20
type input "NZP"
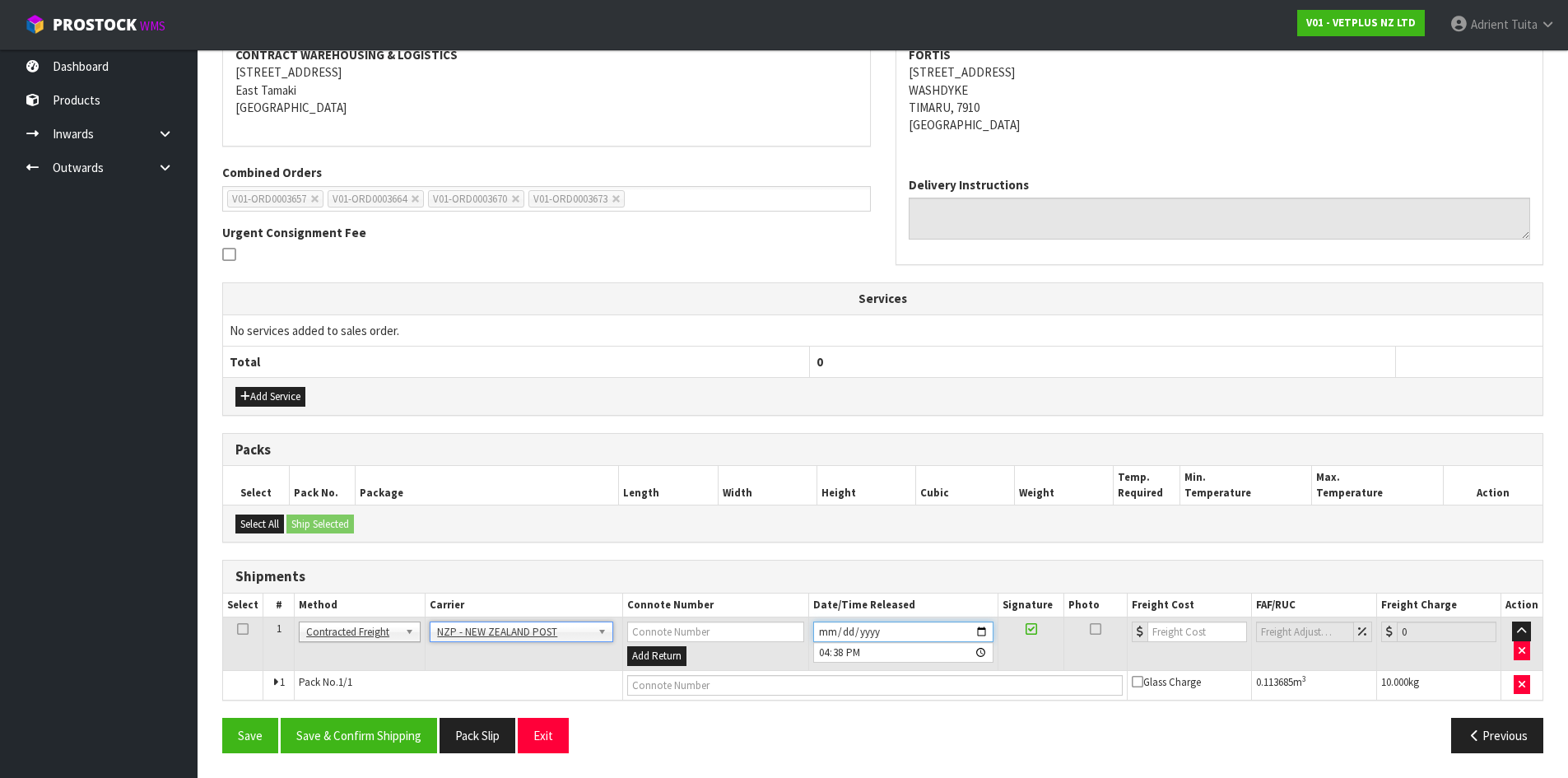
click at [977, 634] on input "[DATE]" at bounding box center [903, 631] width 181 height 20
drag, startPoint x: 985, startPoint y: 629, endPoint x: 957, endPoint y: 638, distance: 29.4
click at [980, 629] on input "[DATE]" at bounding box center [903, 631] width 181 height 20
type input "[DATE]"
click at [761, 678] on input "text" at bounding box center [874, 685] width 495 height 20
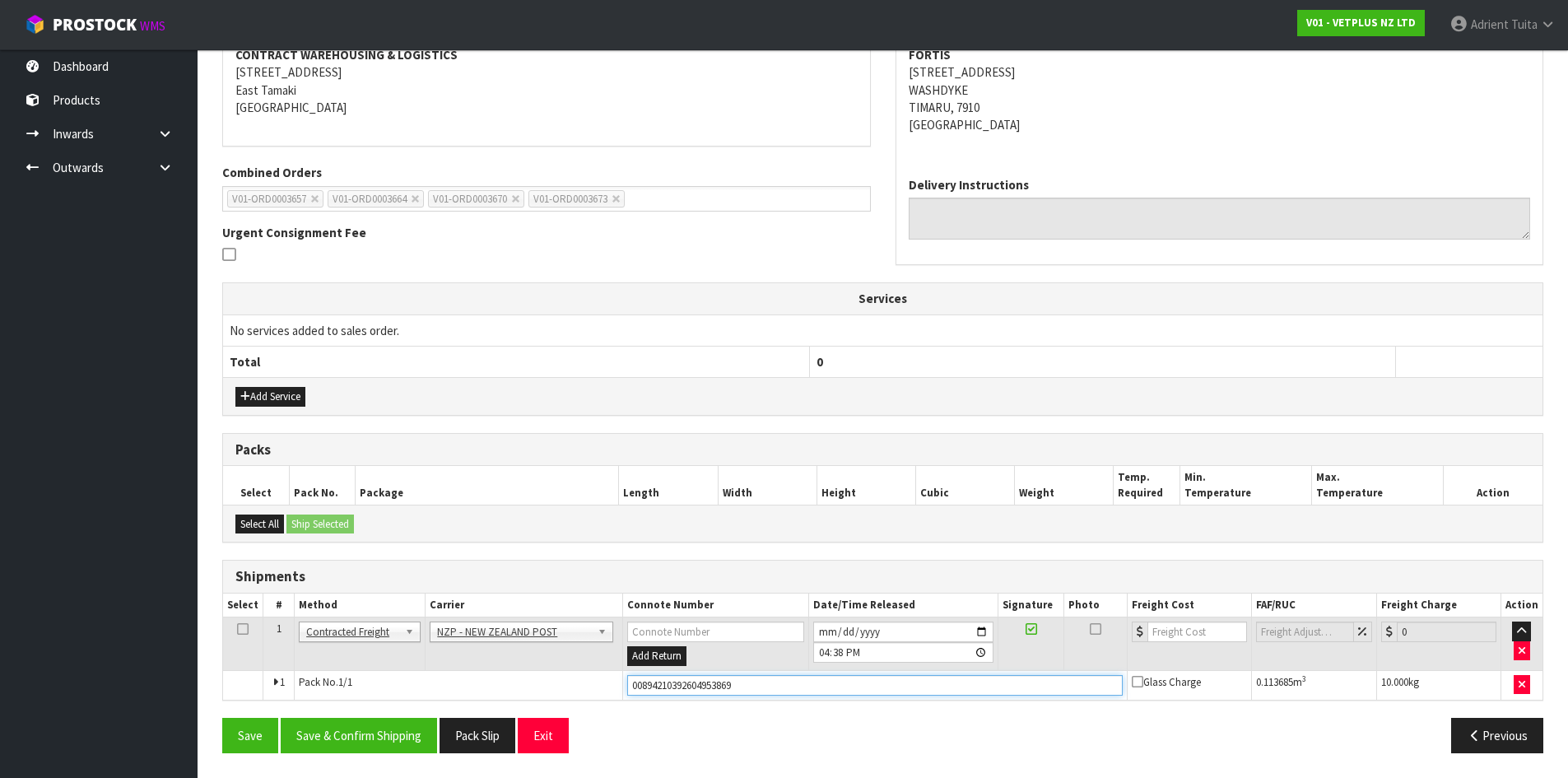
type input "00894210392604953869"
click at [222, 718] on button "Save" at bounding box center [250, 735] width 56 height 36
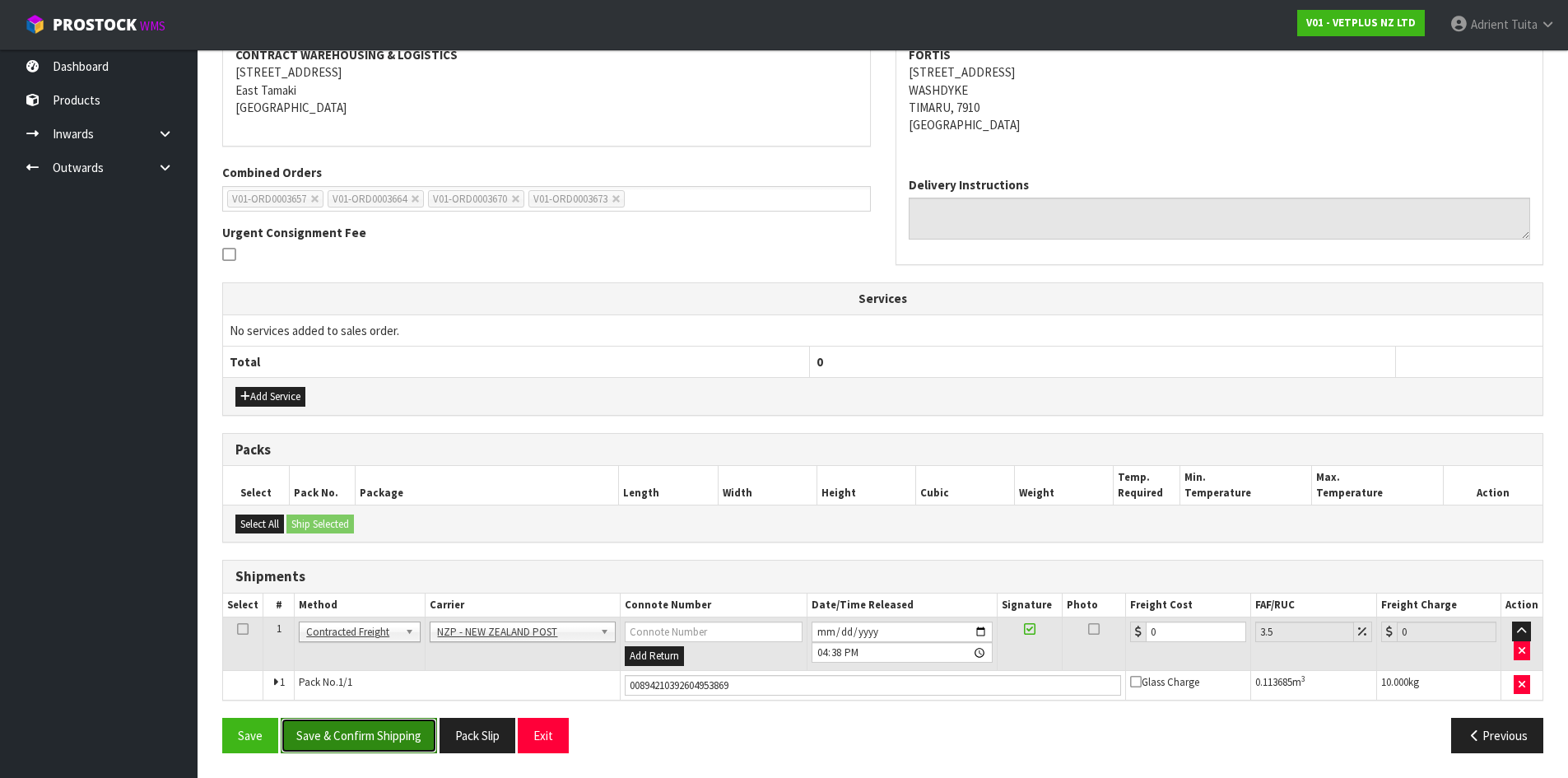
click at [318, 738] on button "Save & Confirm Shipping" at bounding box center [359, 735] width 157 height 36
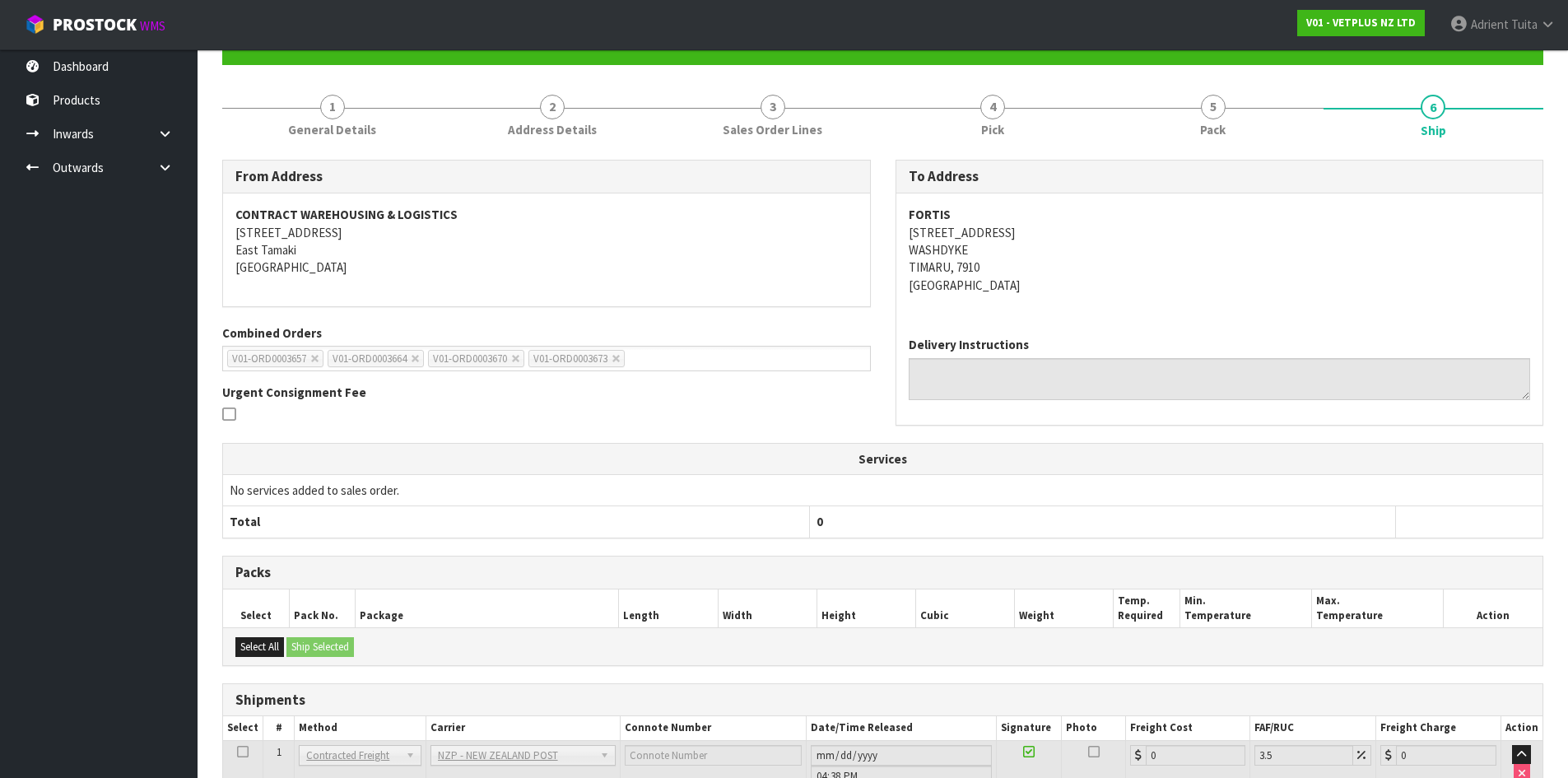
scroll to position [302, 0]
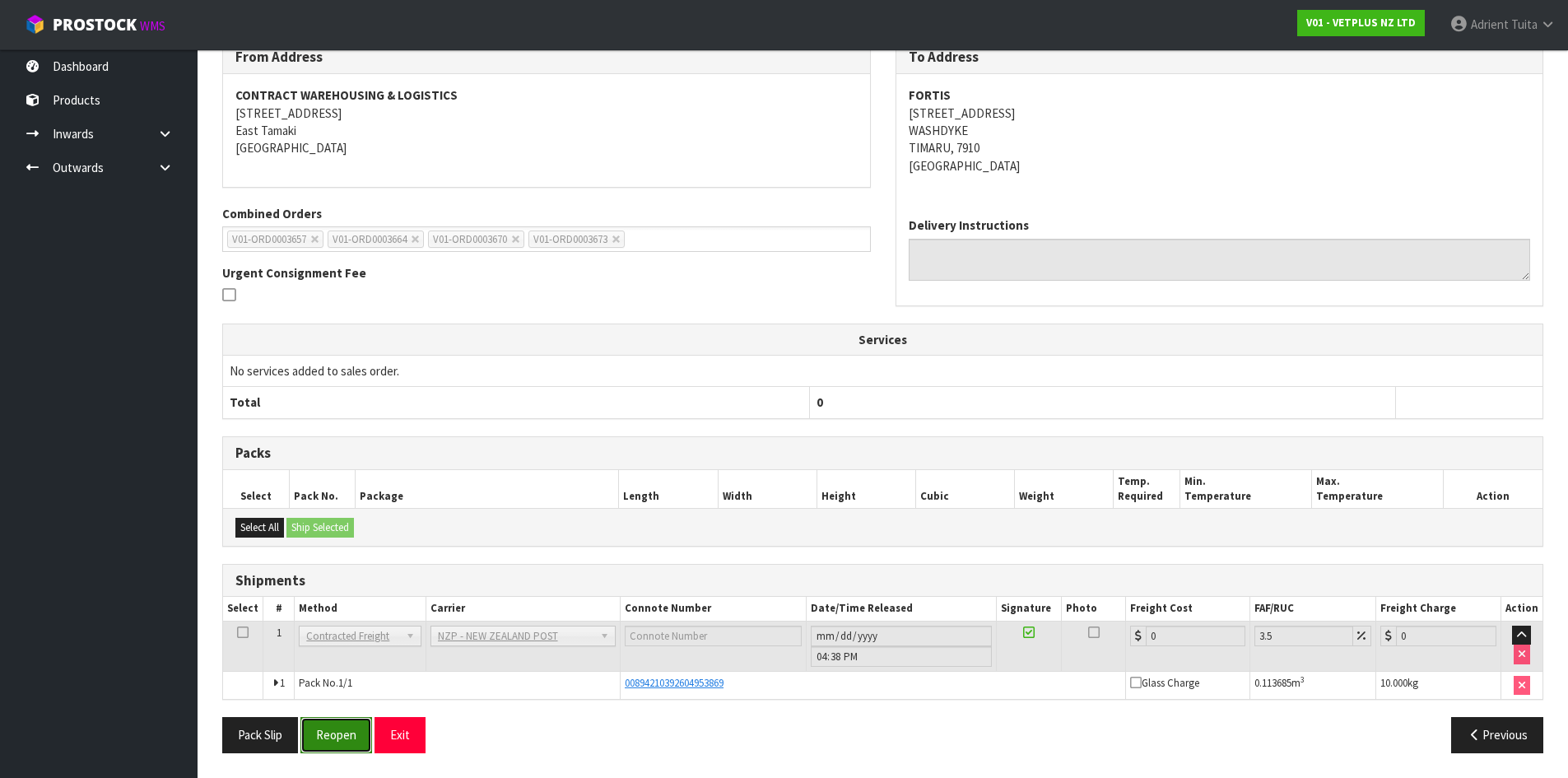
click at [342, 734] on button "Reopen" at bounding box center [336, 734] width 72 height 36
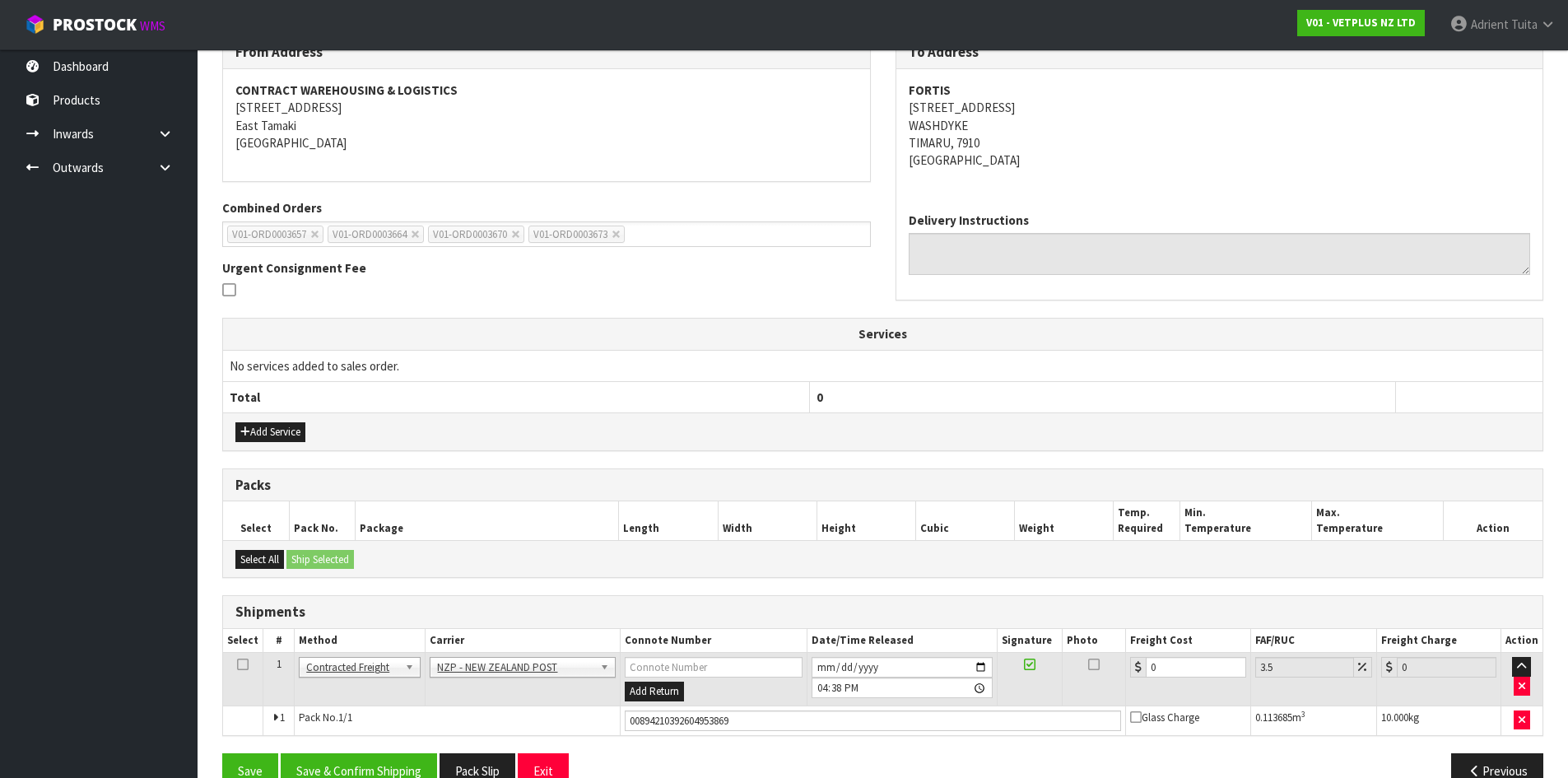
scroll to position [325, 0]
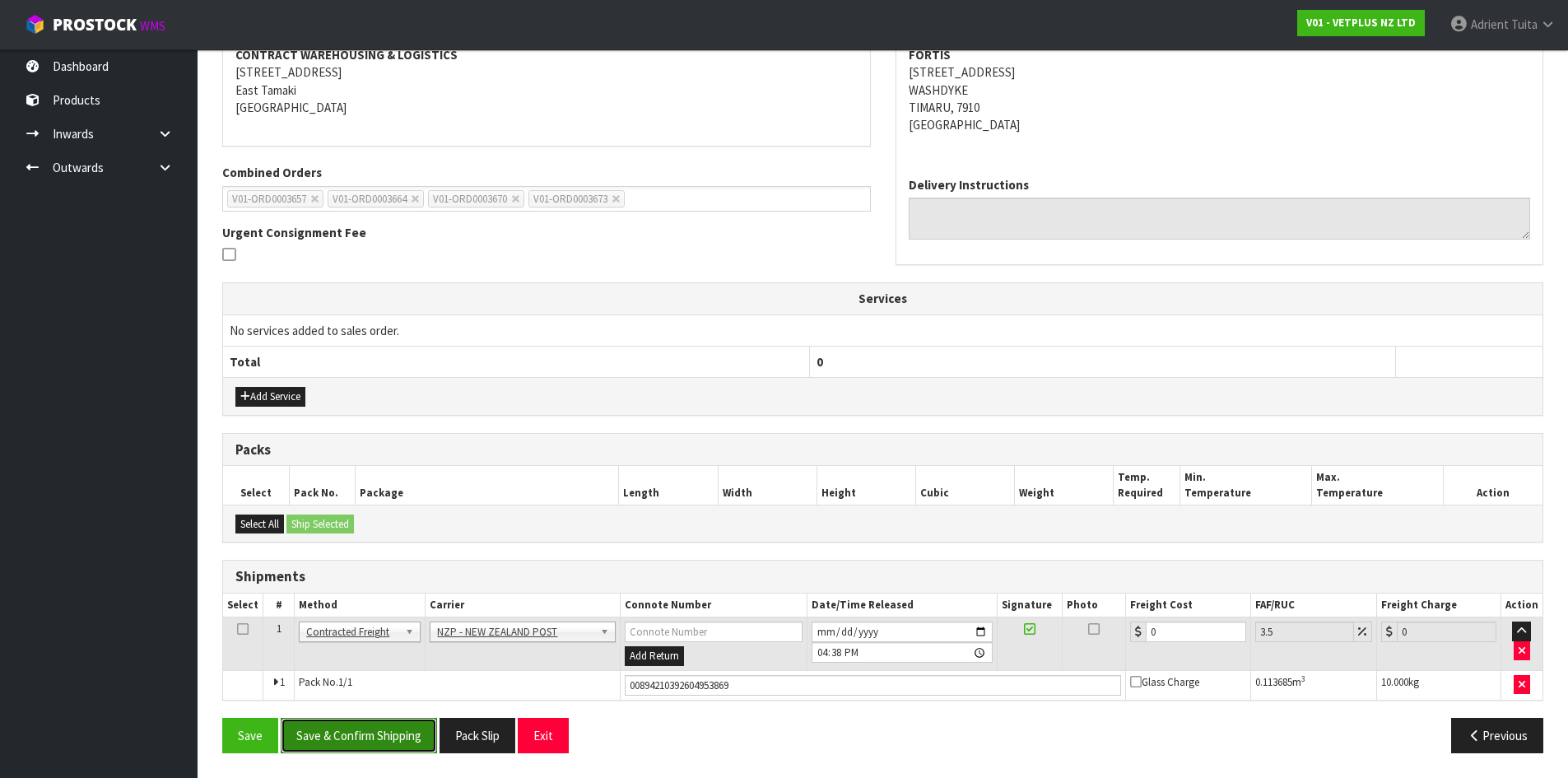
click at [356, 734] on button "Save & Confirm Shipping" at bounding box center [359, 735] width 157 height 36
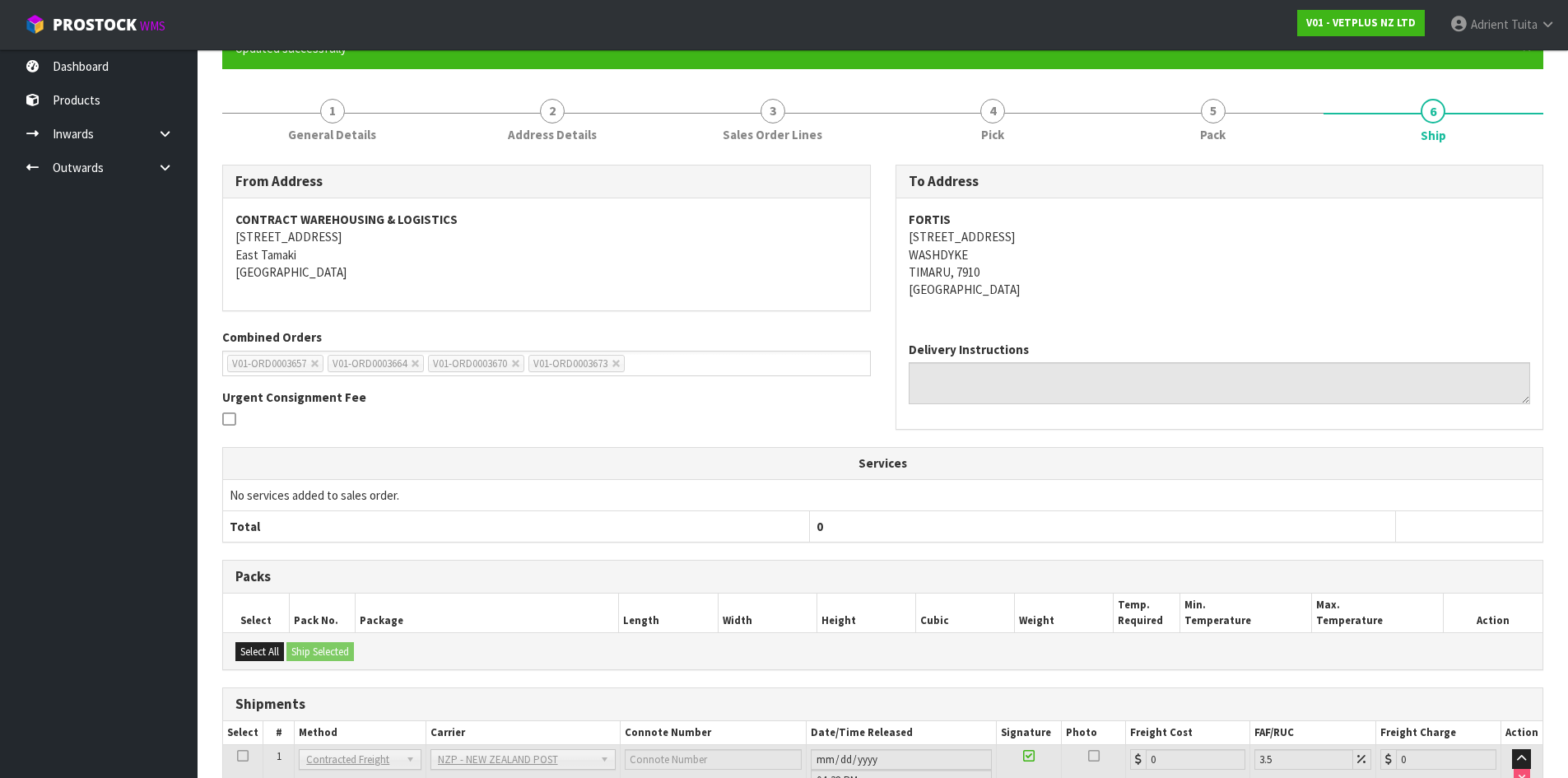
scroll to position [0, 0]
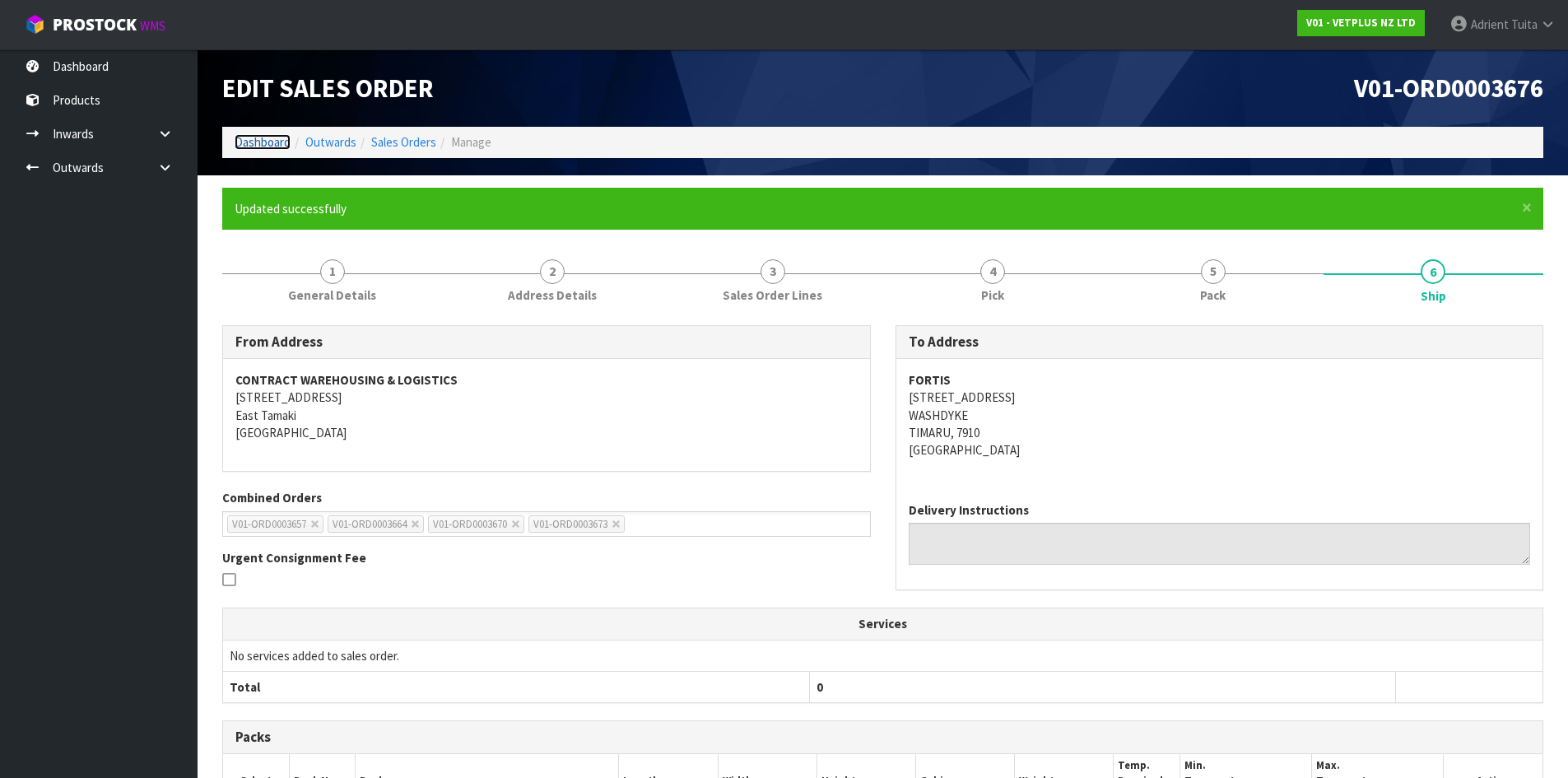
click at [243, 139] on link "Dashboard" at bounding box center [262, 142] width 56 height 16
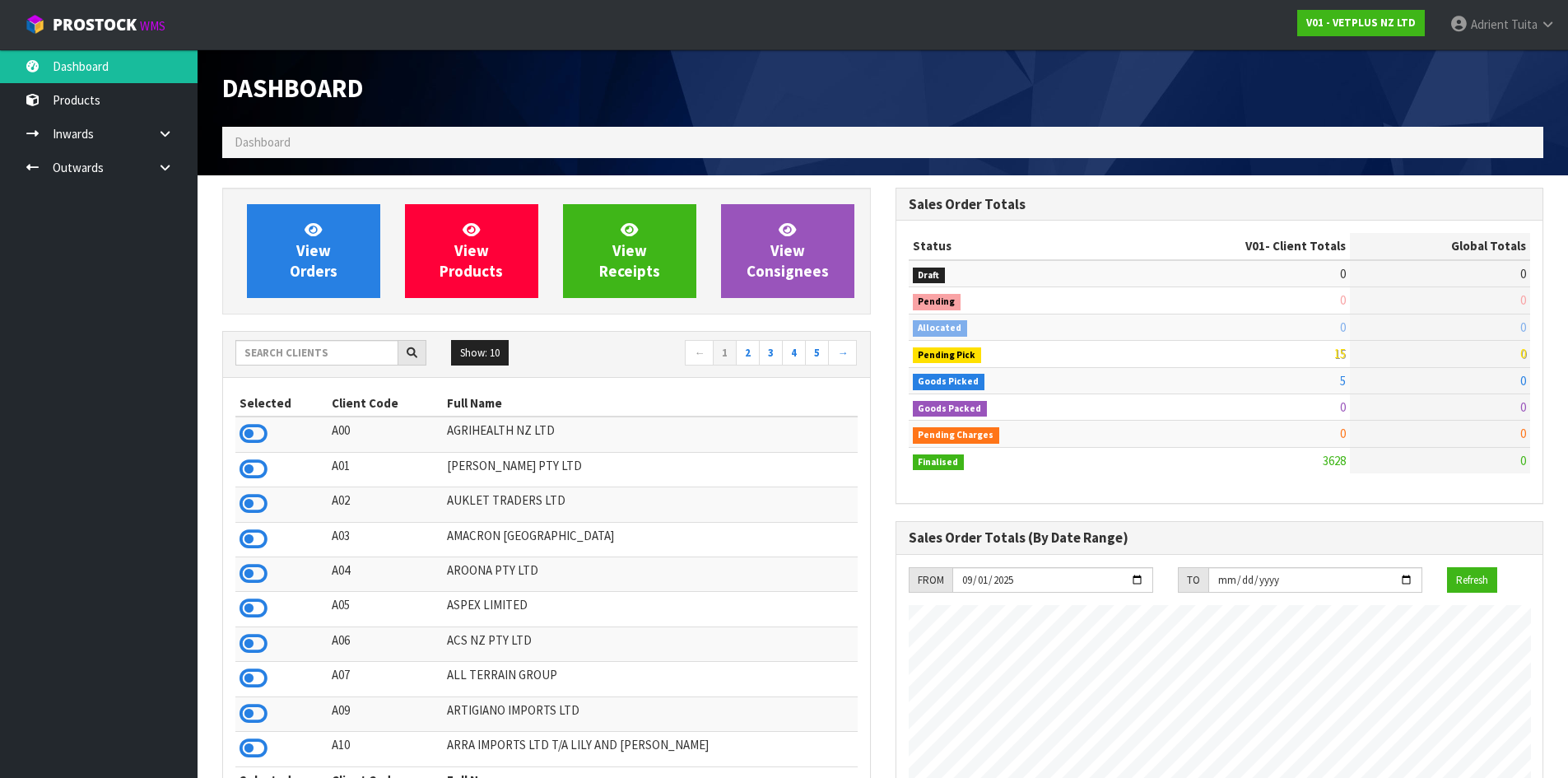
scroll to position [1247, 672]
click at [315, 346] on input "text" at bounding box center [317, 352] width 163 height 26
type input "JUI"
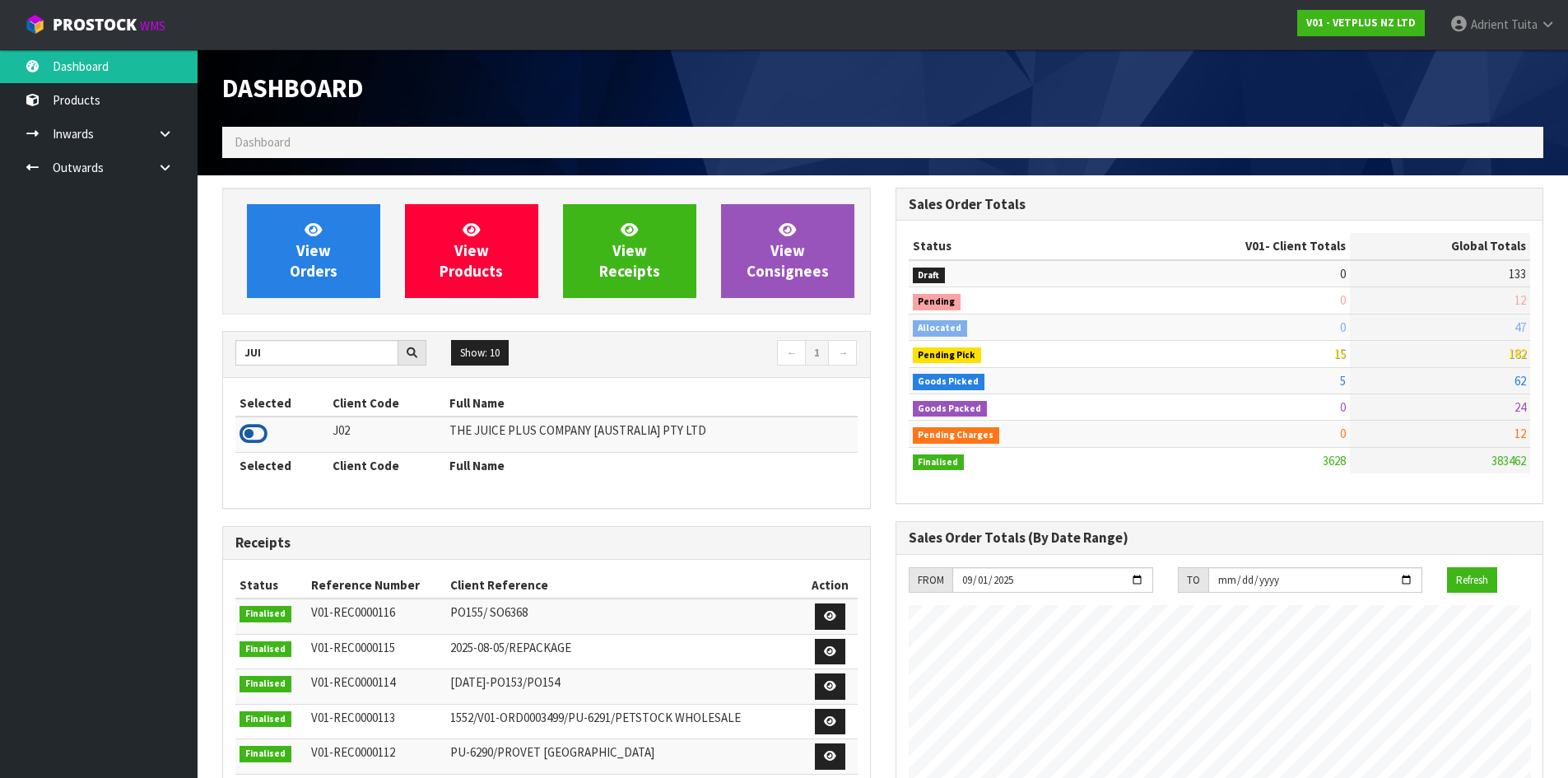
click at [246, 436] on icon at bounding box center [253, 434] width 28 height 25
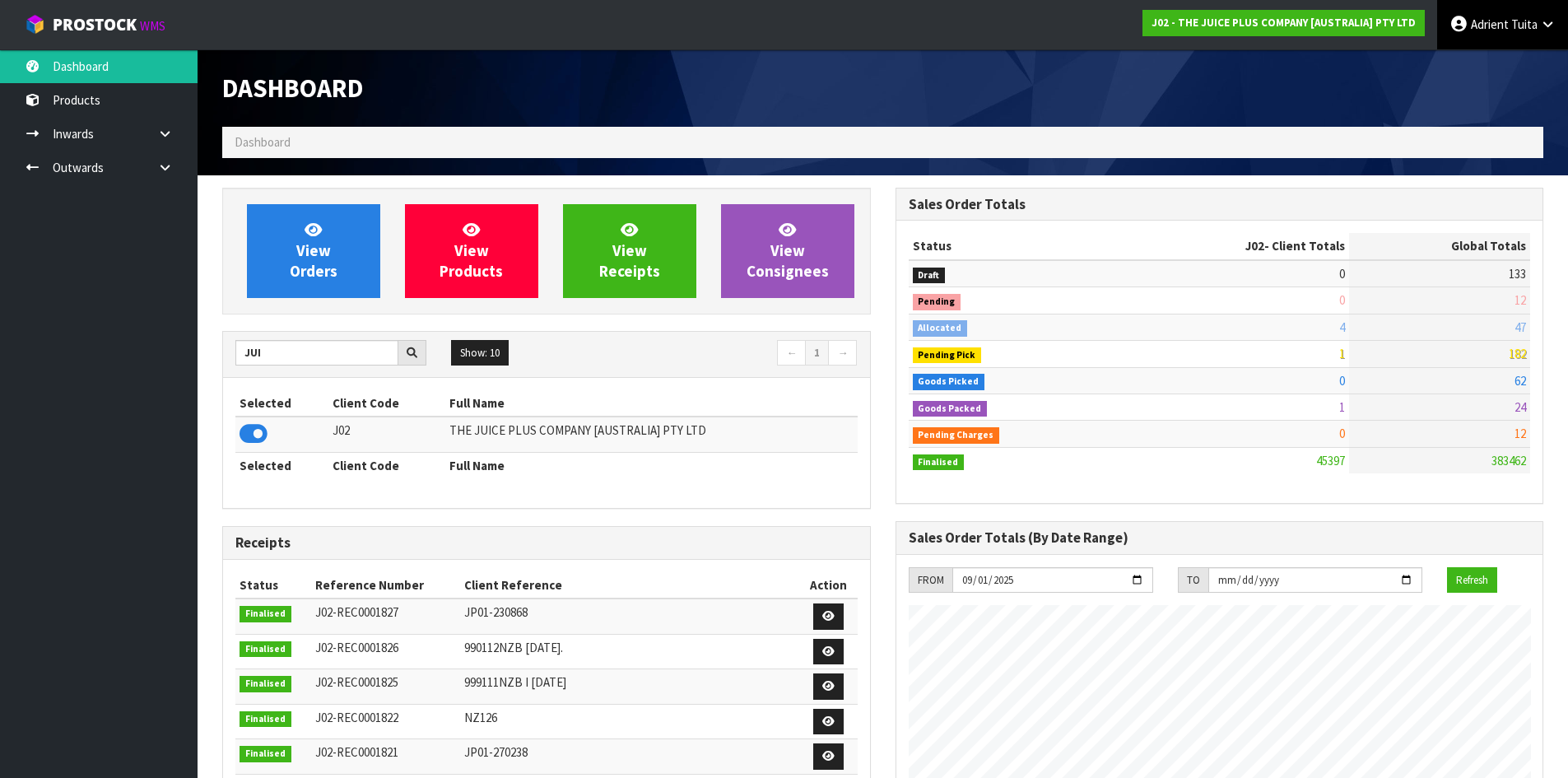
click at [1518, 38] on link "Adrient Tuita" at bounding box center [1502, 25] width 131 height 50
click at [1473, 59] on link "Logout" at bounding box center [1502, 65] width 130 height 22
